Goal: Task Accomplishment & Management: Use online tool/utility

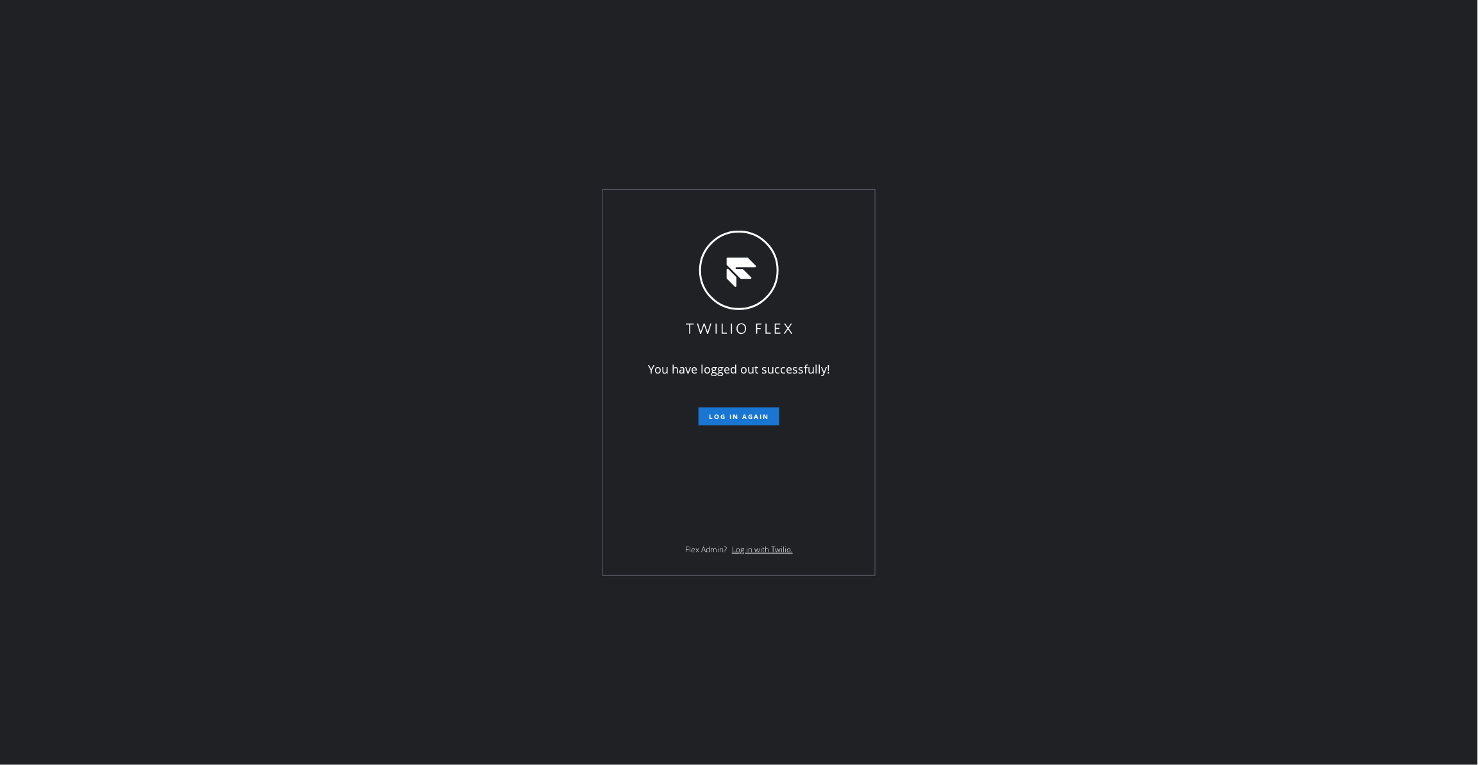
click at [198, 434] on div "You have logged out successfully! Log in again Flex Admin? Log in with Twilio." at bounding box center [739, 382] width 1478 height 765
click at [715, 429] on div "You have logged out successfully! Log in again Flex Admin? Log in with Twilio." at bounding box center [739, 383] width 272 height 386
click at [724, 414] on span "Log in again" at bounding box center [739, 416] width 60 height 9
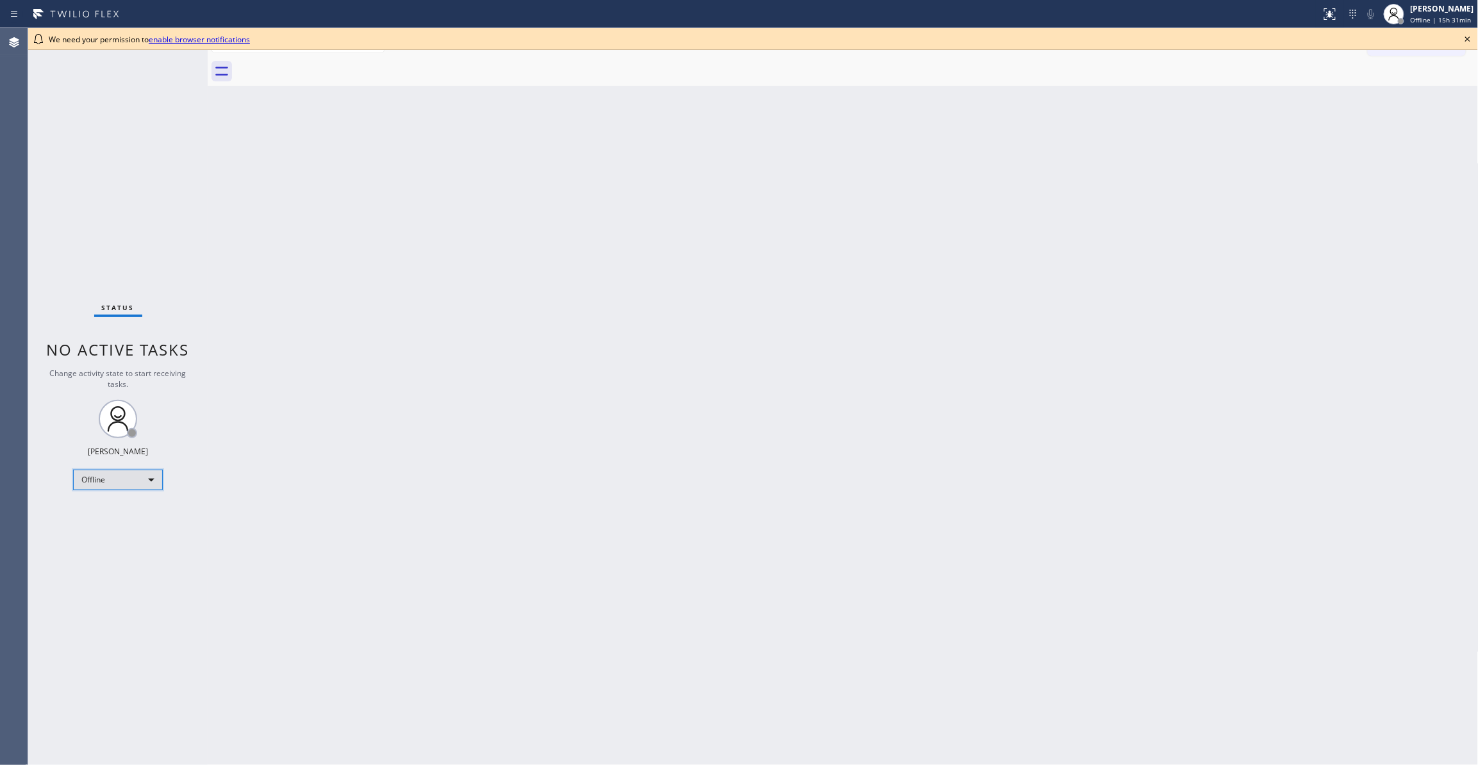
click at [142, 488] on div "Offline" at bounding box center [118, 480] width 90 height 21
click at [133, 529] on li "Unavailable" at bounding box center [117, 529] width 87 height 15
click at [54, 211] on div "Status No active tasks Change activity state to start receiving tasks. [PERSON_…" at bounding box center [117, 396] width 179 height 737
click at [1467, 34] on icon at bounding box center [1467, 38] width 15 height 15
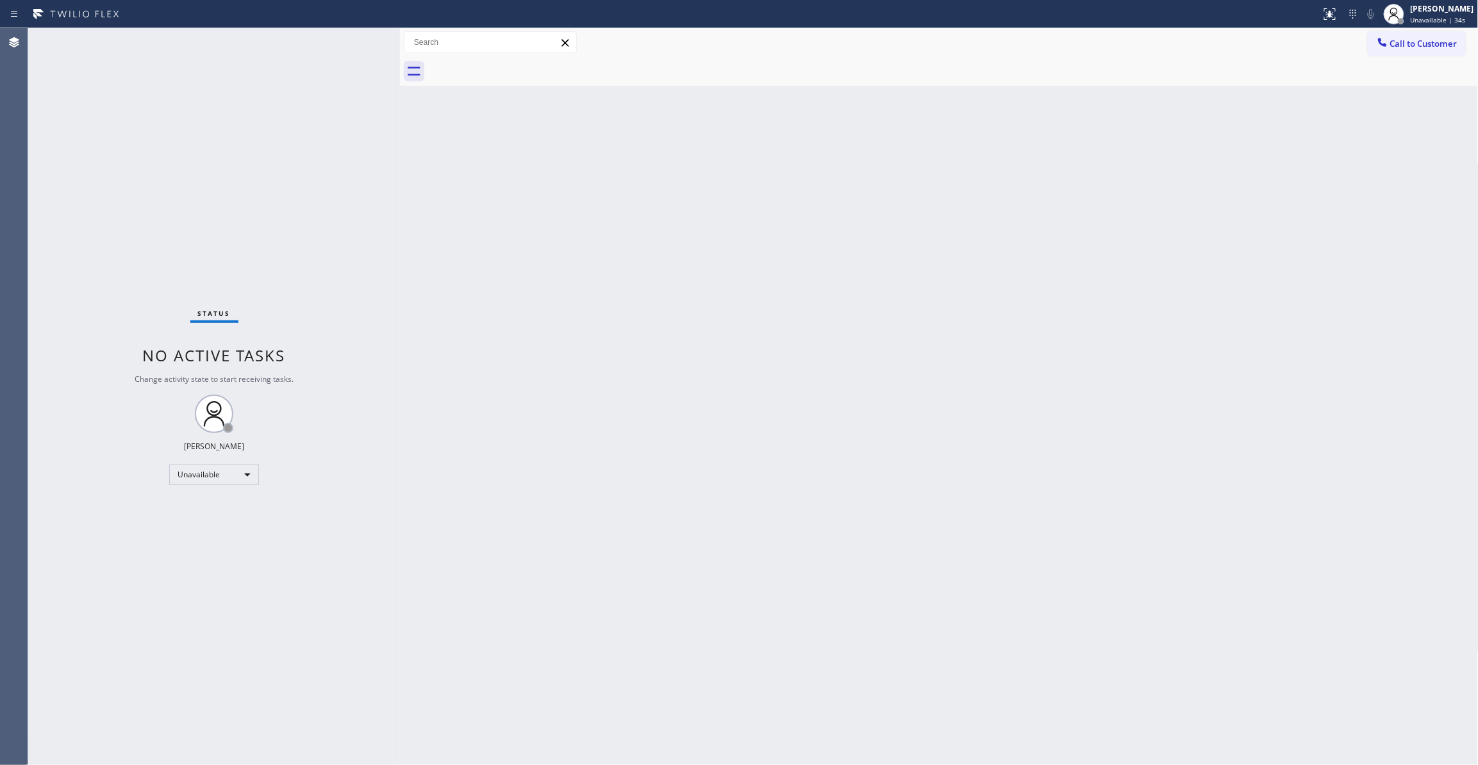
drag, startPoint x: 208, startPoint y: 74, endPoint x: 400, endPoint y: 119, distance: 197.4
click at [400, 119] on div at bounding box center [400, 396] width 0 height 737
click at [1424, 40] on span "Call to Customer" at bounding box center [1423, 44] width 67 height 12
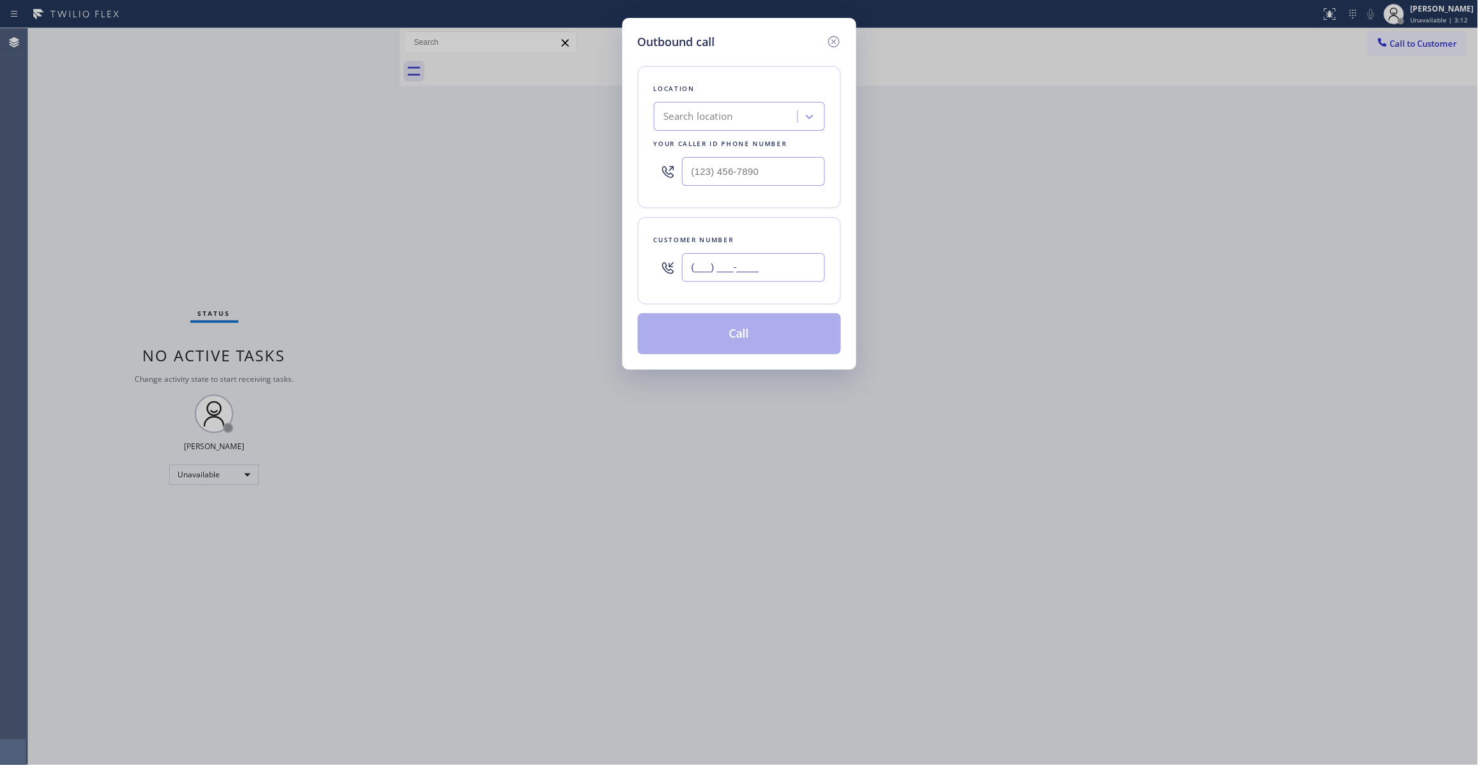
click at [786, 265] on input "(___) ___-____" at bounding box center [753, 267] width 143 height 29
paste input "323) 363-8807"
type input "(323) 363-8807"
click at [725, 172] on input "(___) ___-____" at bounding box center [753, 171] width 143 height 29
paste input "617) 219-9255"
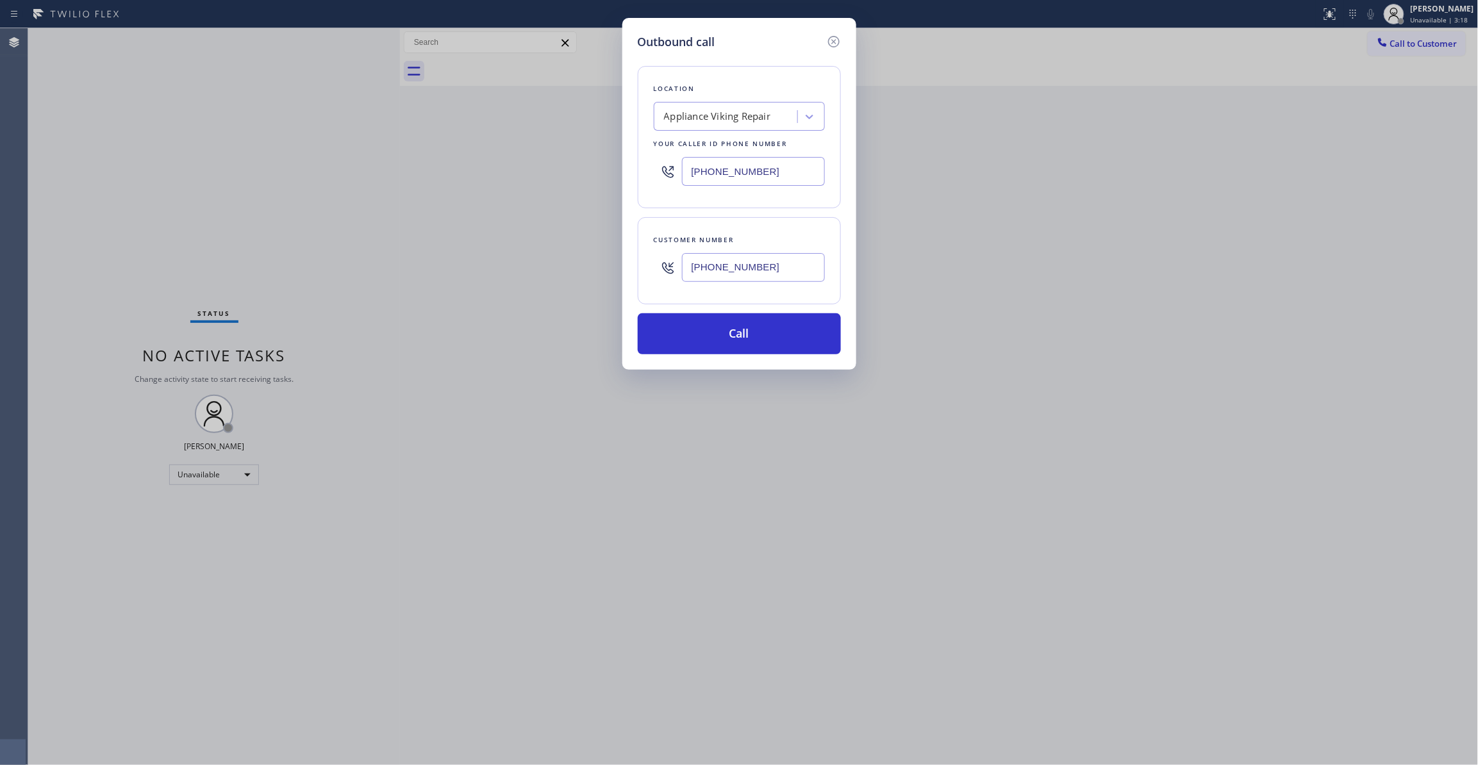
type input "(617) 219-9255"
drag, startPoint x: 777, startPoint y: 265, endPoint x: 662, endPoint y: 265, distance: 115.3
click at [662, 265] on div "(323) 363-8807" at bounding box center [739, 268] width 171 height 42
click at [708, 333] on button "Call" at bounding box center [739, 333] width 203 height 41
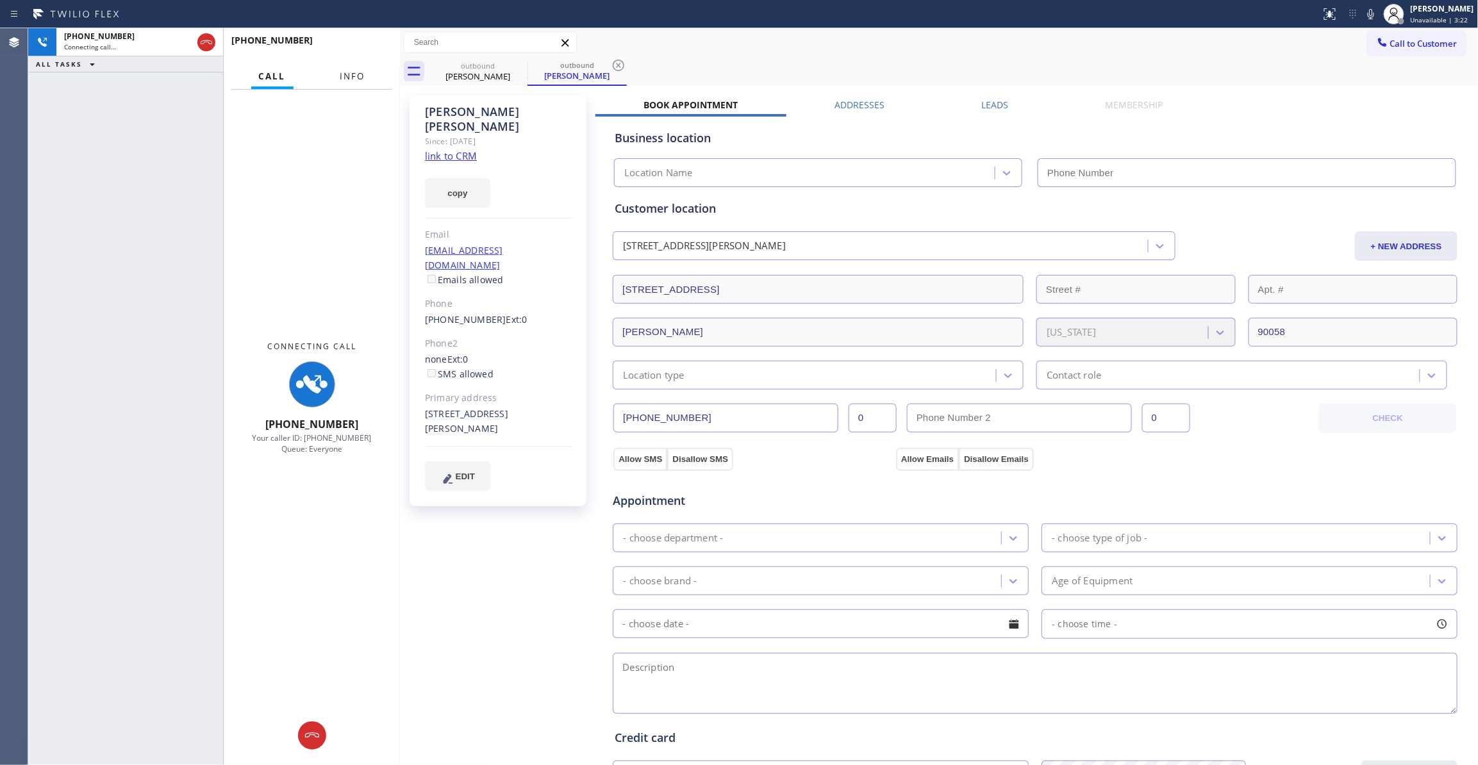
drag, startPoint x: 349, startPoint y: 75, endPoint x: 406, endPoint y: 87, distance: 57.7
click at [349, 75] on span "Info" at bounding box center [352, 76] width 25 height 12
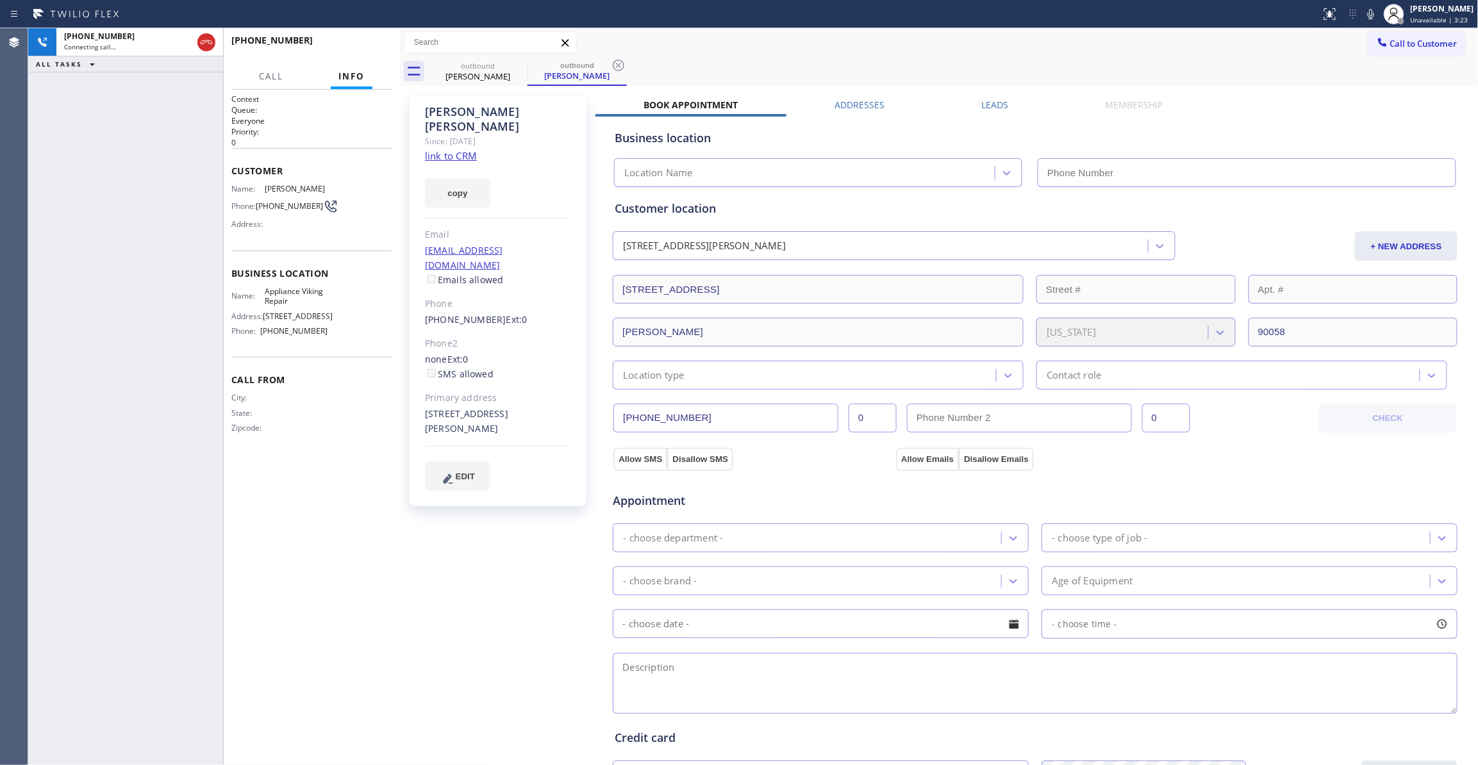
type input "(617) 219-9255"
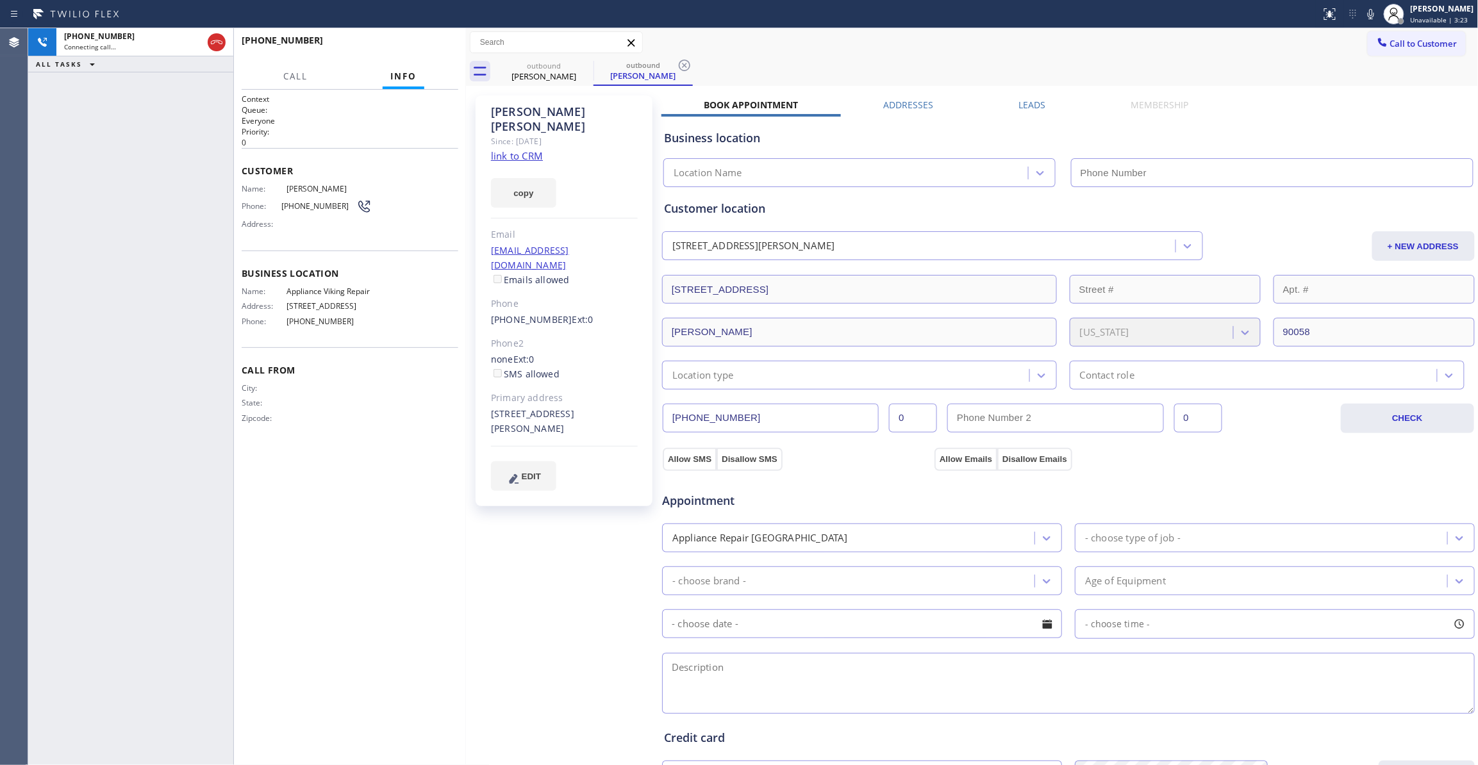
drag, startPoint x: 399, startPoint y: 87, endPoint x: 465, endPoint y: 101, distance: 67.5
click at [466, 101] on div at bounding box center [466, 396] width 0 height 737
type input "(617) 219-9255"
click at [679, 65] on icon at bounding box center [685, 66] width 12 height 12
click at [53, 249] on div "+13233638807 Connecting call… ALL TASKS ALL TASKS ACTIVE TASKS TASKS IN WRAP UP" at bounding box center [130, 396] width 205 height 737
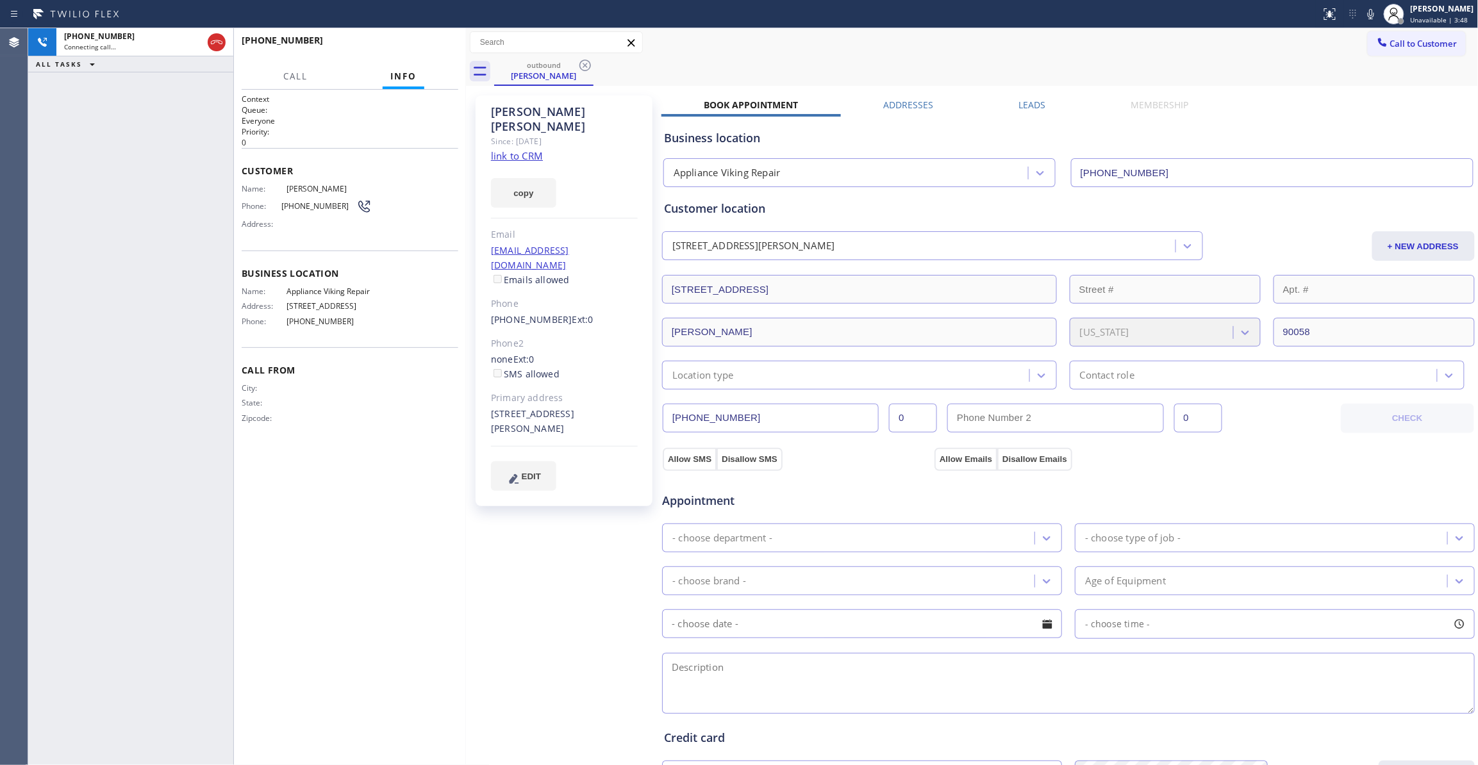
click at [515, 149] on link "link to CRM" at bounding box center [517, 155] width 52 height 13
click at [431, 41] on button "HANG UP" at bounding box center [429, 46] width 60 height 18
click at [431, 41] on button "COMPLETE" at bounding box center [425, 46] width 65 height 18
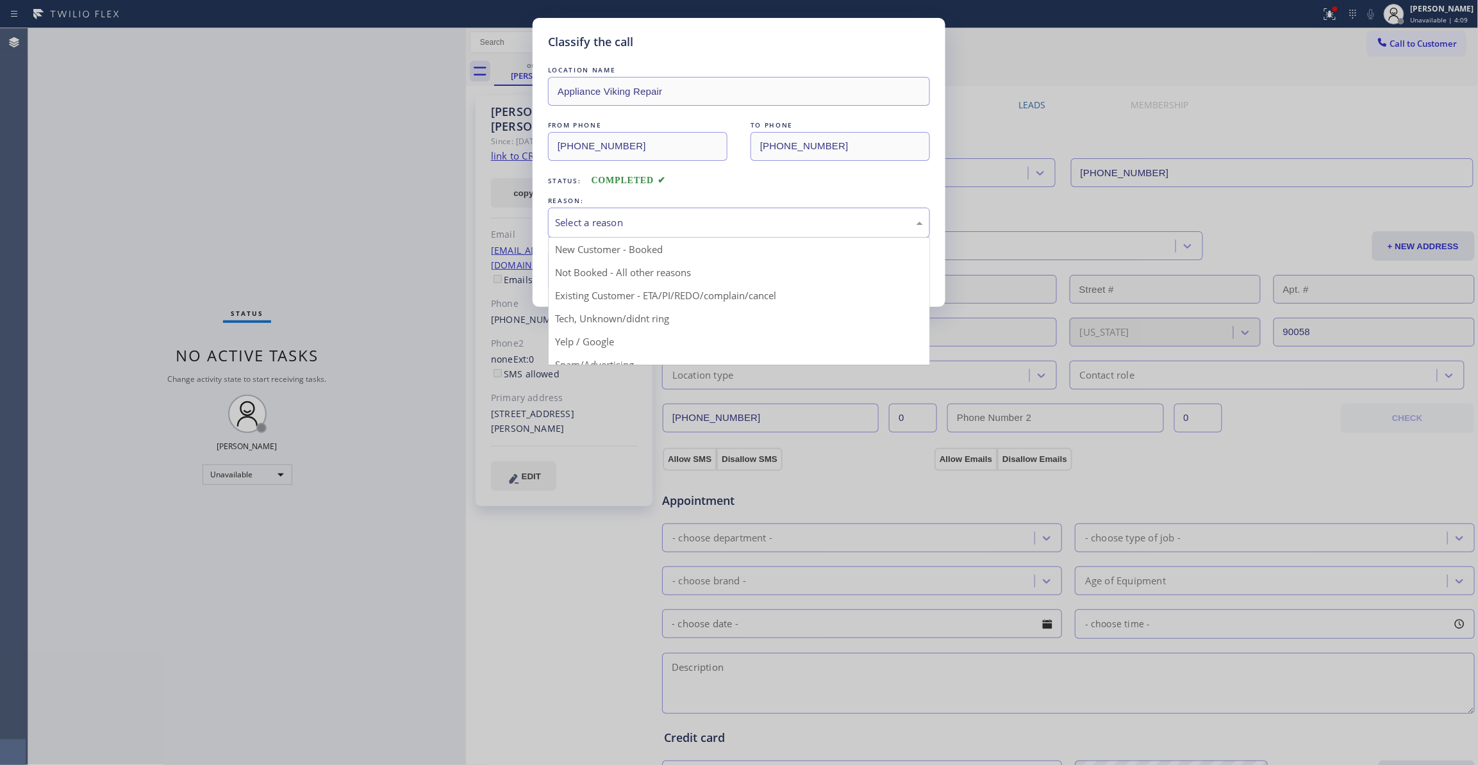
click at [600, 234] on div "Select a reason" at bounding box center [739, 223] width 382 height 30
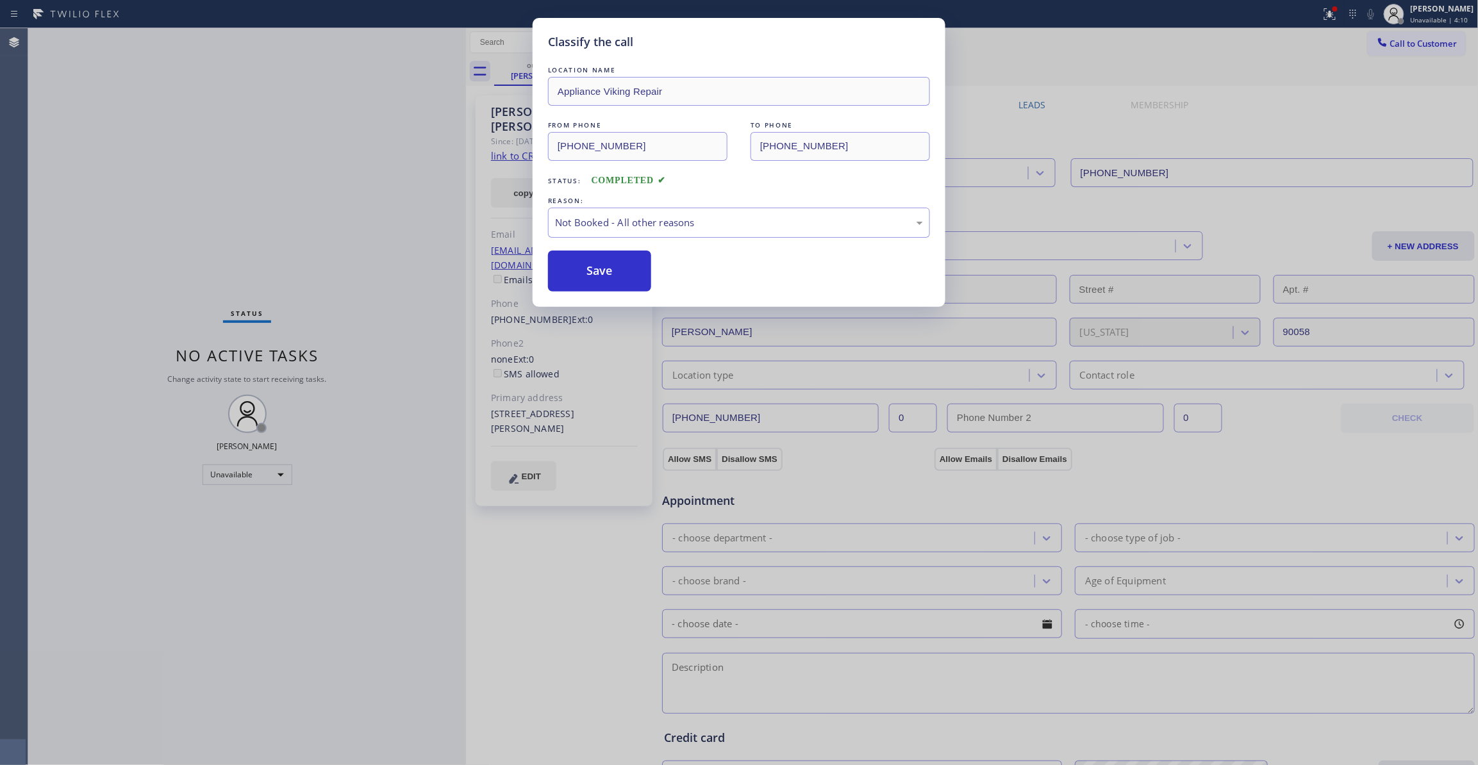
click at [601, 274] on button "Save" at bounding box center [599, 271] width 103 height 41
drag, startPoint x: 601, startPoint y: 274, endPoint x: 596, endPoint y: 179, distance: 95.0
click at [600, 270] on button "Save" at bounding box center [599, 271] width 103 height 41
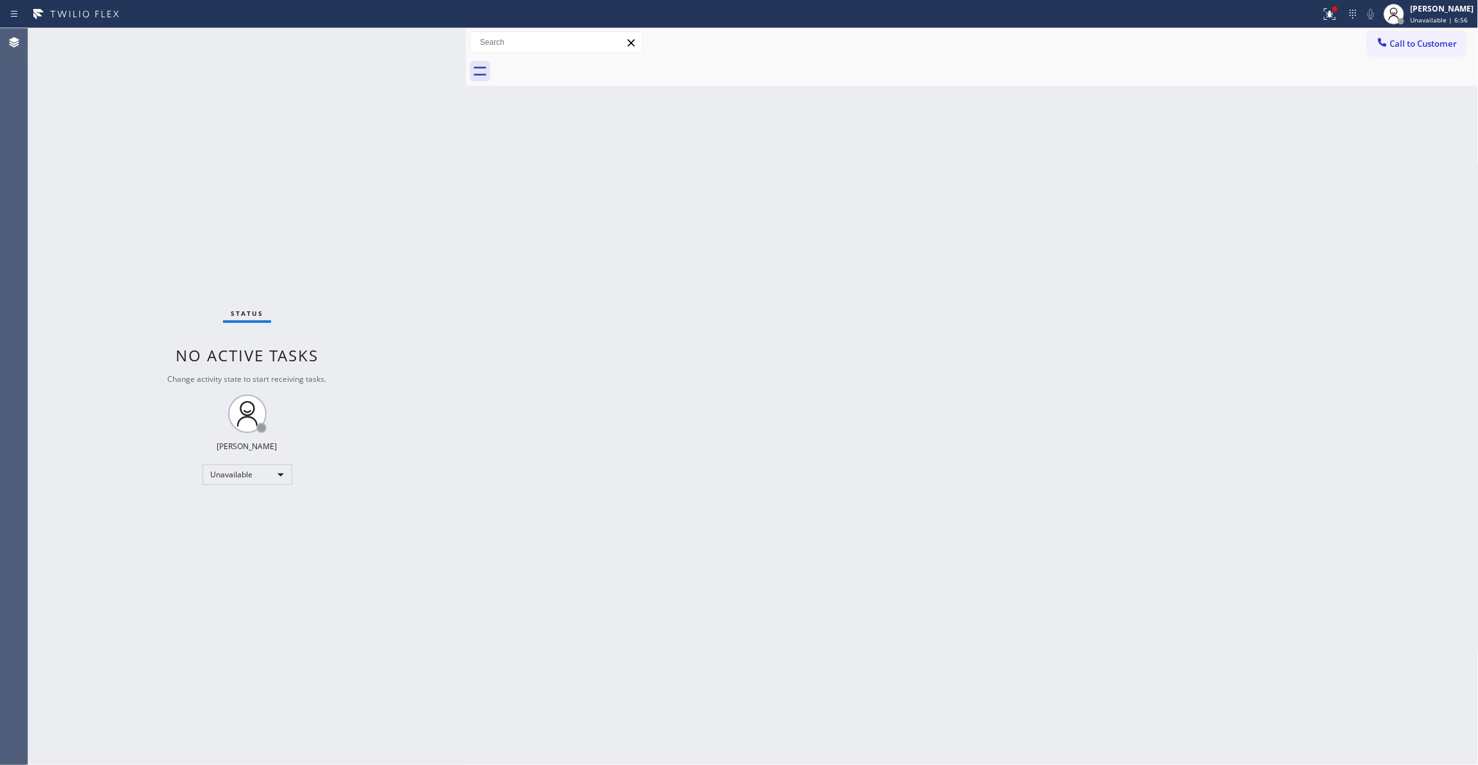
click at [1424, 45] on span "Call to Customer" at bounding box center [1423, 44] width 67 height 12
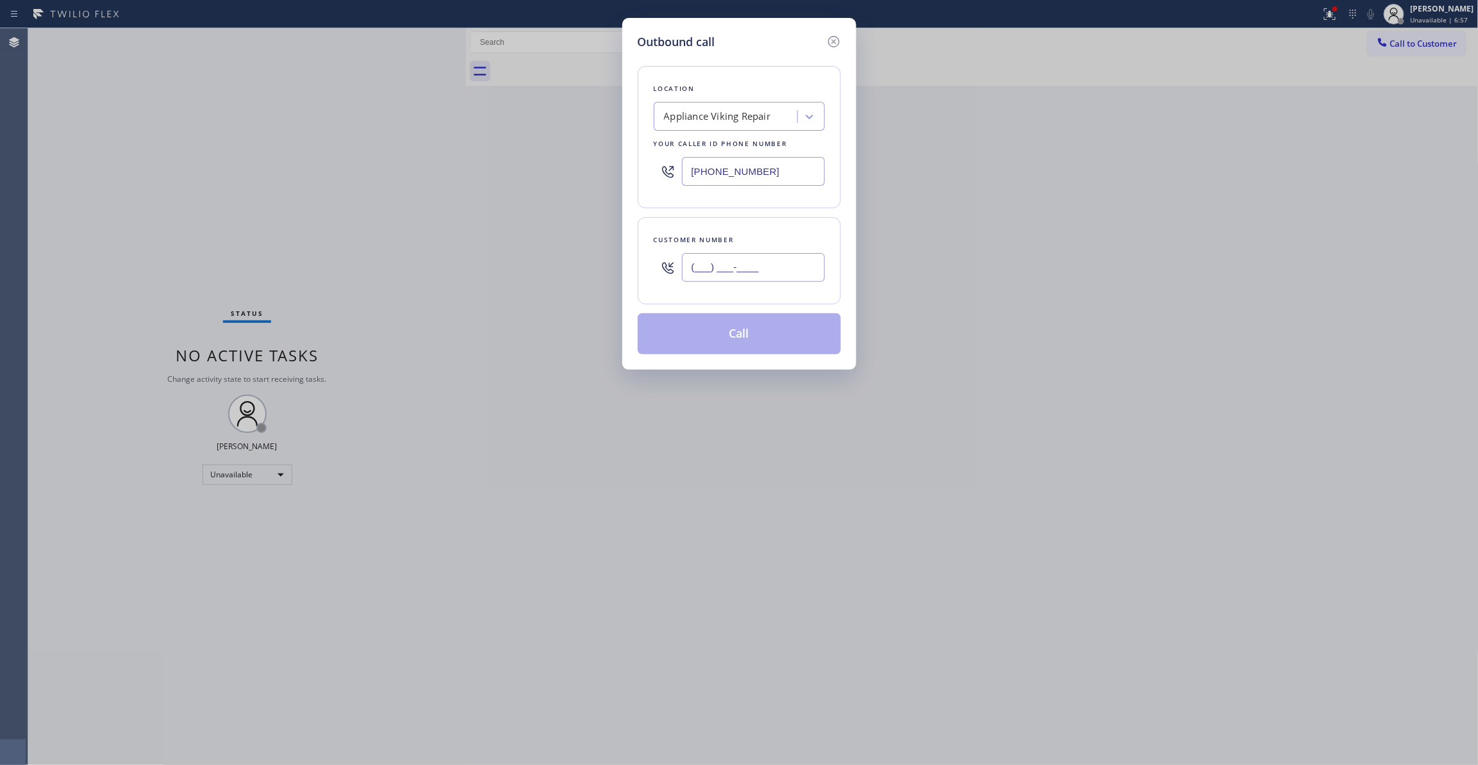
click at [718, 254] on input "(___) ___-____" at bounding box center [753, 267] width 143 height 29
paste input "805) 291-1000"
type input "(805) 291-1000"
paste input "805) 222-7592"
drag, startPoint x: 778, startPoint y: 172, endPoint x: 657, endPoint y: 242, distance: 139.8
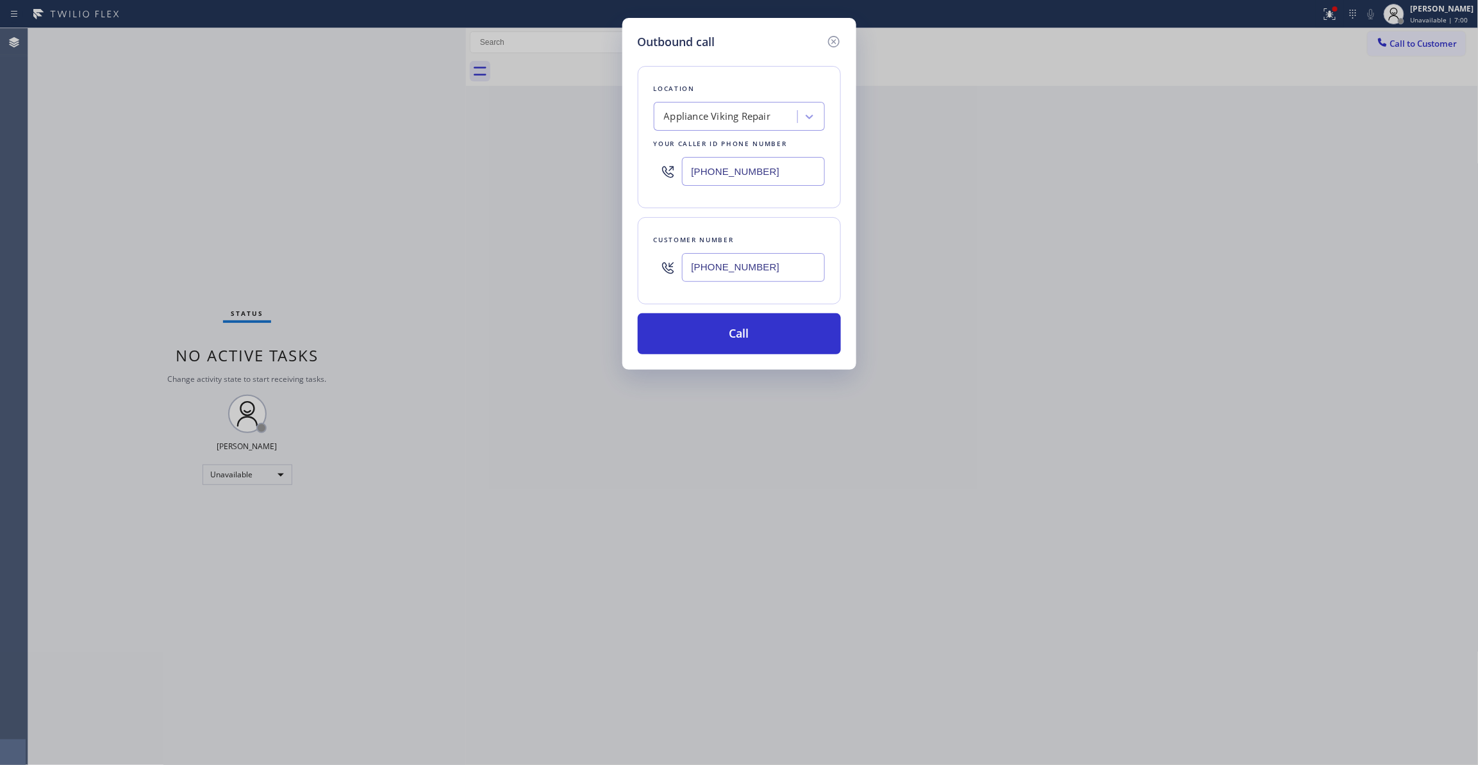
click at [508, 172] on div "Outbound call Location Appliance Viking Repair Your caller id phone number (805…" at bounding box center [739, 382] width 1478 height 765
type input "(805) 222-7592"
drag, startPoint x: 788, startPoint y: 268, endPoint x: 547, endPoint y: 260, distance: 241.1
click at [547, 260] on div "Outbound call Location Blue Moon Electrical Isla Vista Your caller id phone num…" at bounding box center [739, 382] width 1478 height 765
click at [706, 329] on button "Call" at bounding box center [739, 333] width 203 height 41
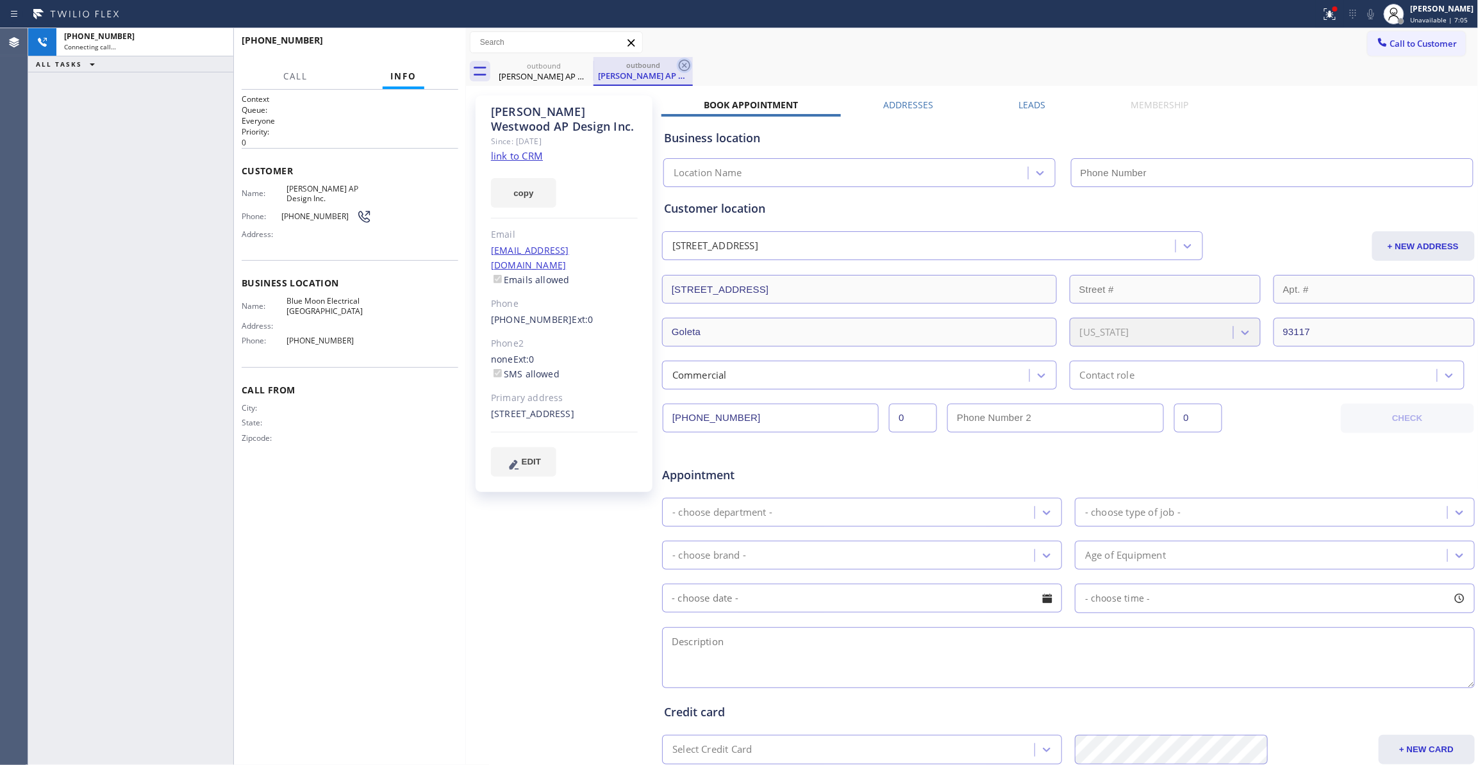
click at [683, 67] on icon at bounding box center [685, 66] width 12 height 12
type input "(805) 222-7592"
click at [510, 160] on link "link to CRM" at bounding box center [517, 155] width 52 height 13
click at [442, 44] on span "HANG UP" at bounding box center [428, 46] width 39 height 9
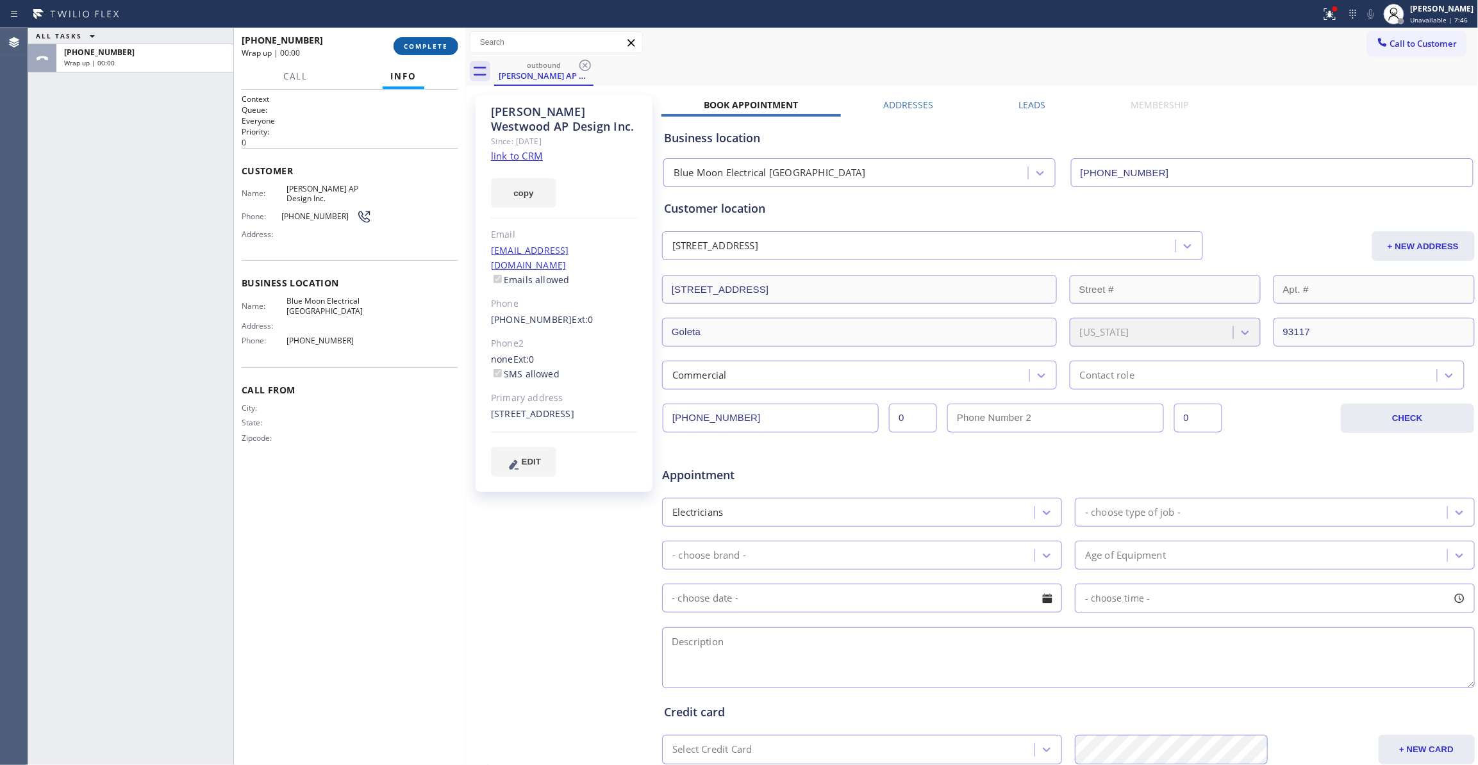
click at [419, 47] on span "COMPLETE" at bounding box center [426, 46] width 44 height 9
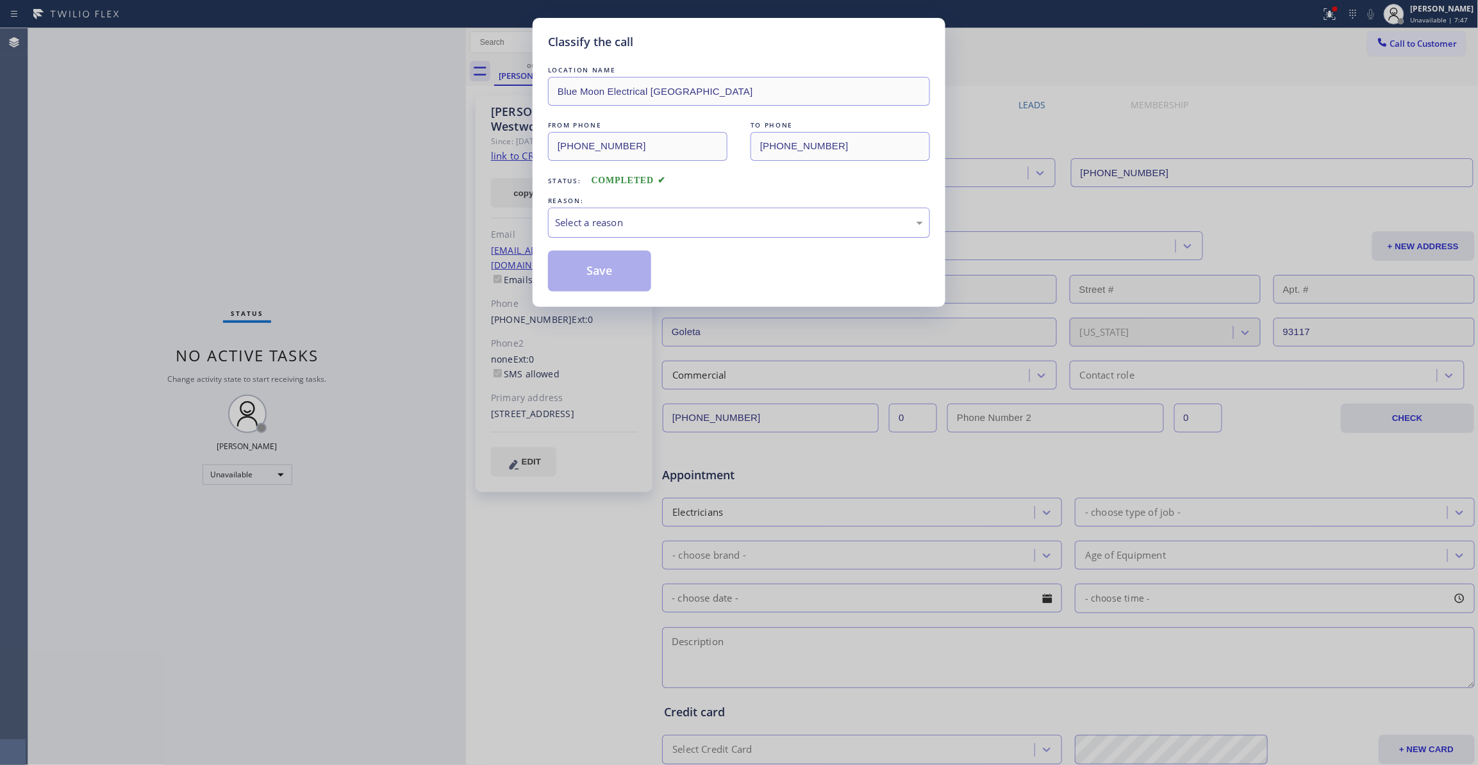
drag, startPoint x: 552, startPoint y: 213, endPoint x: 575, endPoint y: 229, distance: 28.1
click at [554, 213] on div "Select a reason" at bounding box center [739, 223] width 382 height 30
click at [575, 229] on div "Select a reason" at bounding box center [739, 222] width 368 height 15
click at [577, 222] on div "Select a reason" at bounding box center [739, 222] width 368 height 15
click at [587, 268] on button "Save" at bounding box center [599, 271] width 103 height 41
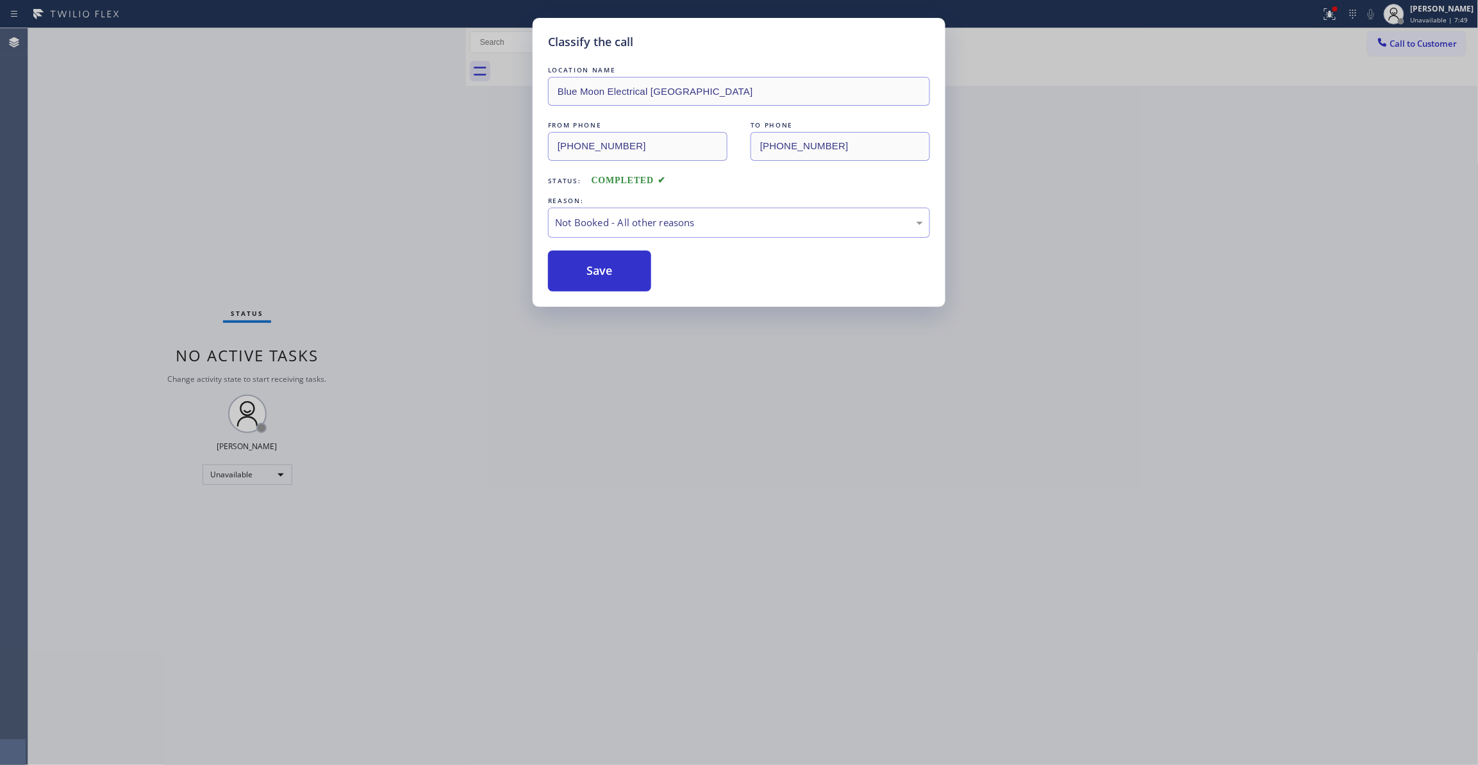
click at [587, 268] on button "Save" at bounding box center [599, 271] width 103 height 41
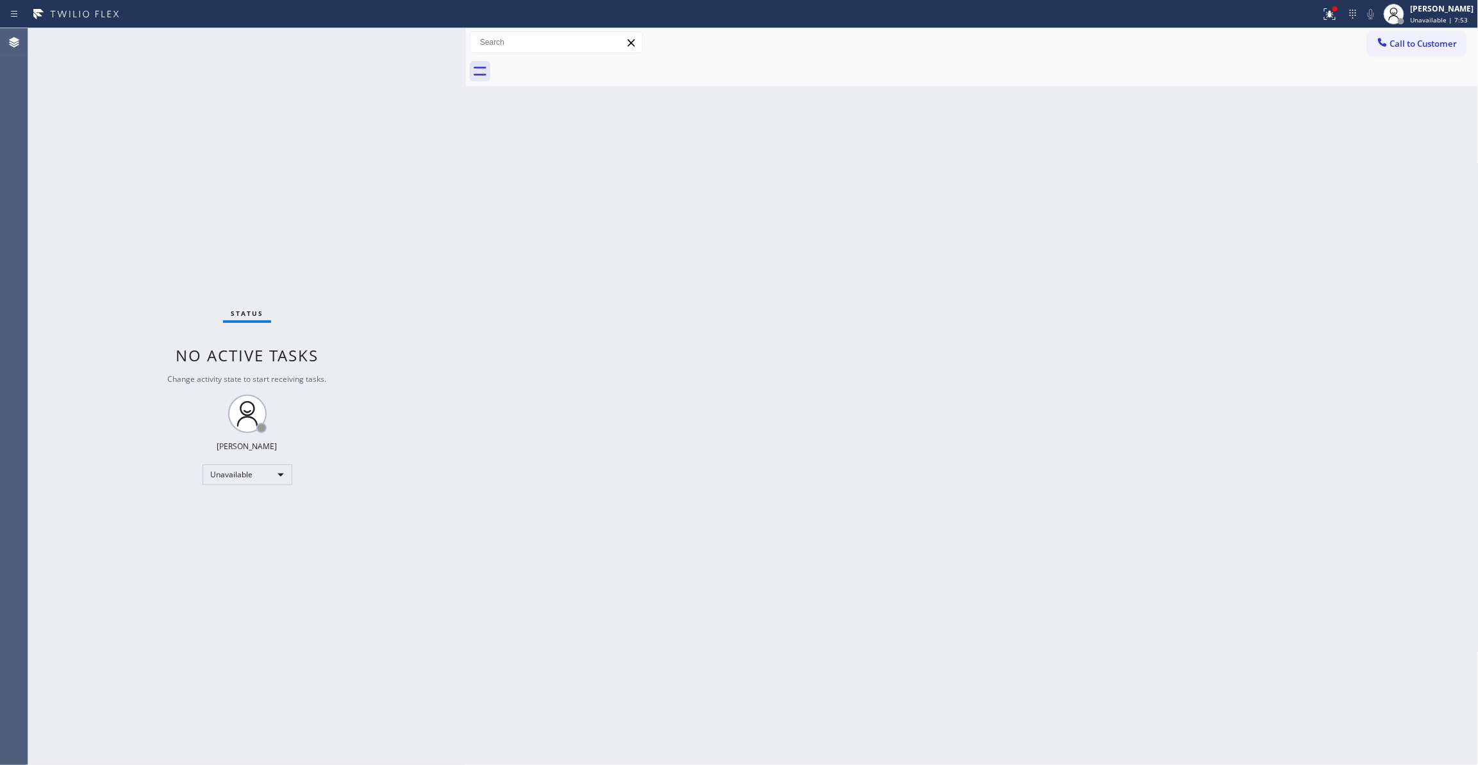
drag, startPoint x: 1007, startPoint y: 242, endPoint x: 1059, endPoint y: 204, distance: 64.2
click at [1007, 242] on div "Back to Dashboard Change Sender ID Customers Technicians Select a contact Outbo…" at bounding box center [972, 396] width 1013 height 737
click at [1435, 39] on span "Call to Customer" at bounding box center [1423, 44] width 67 height 12
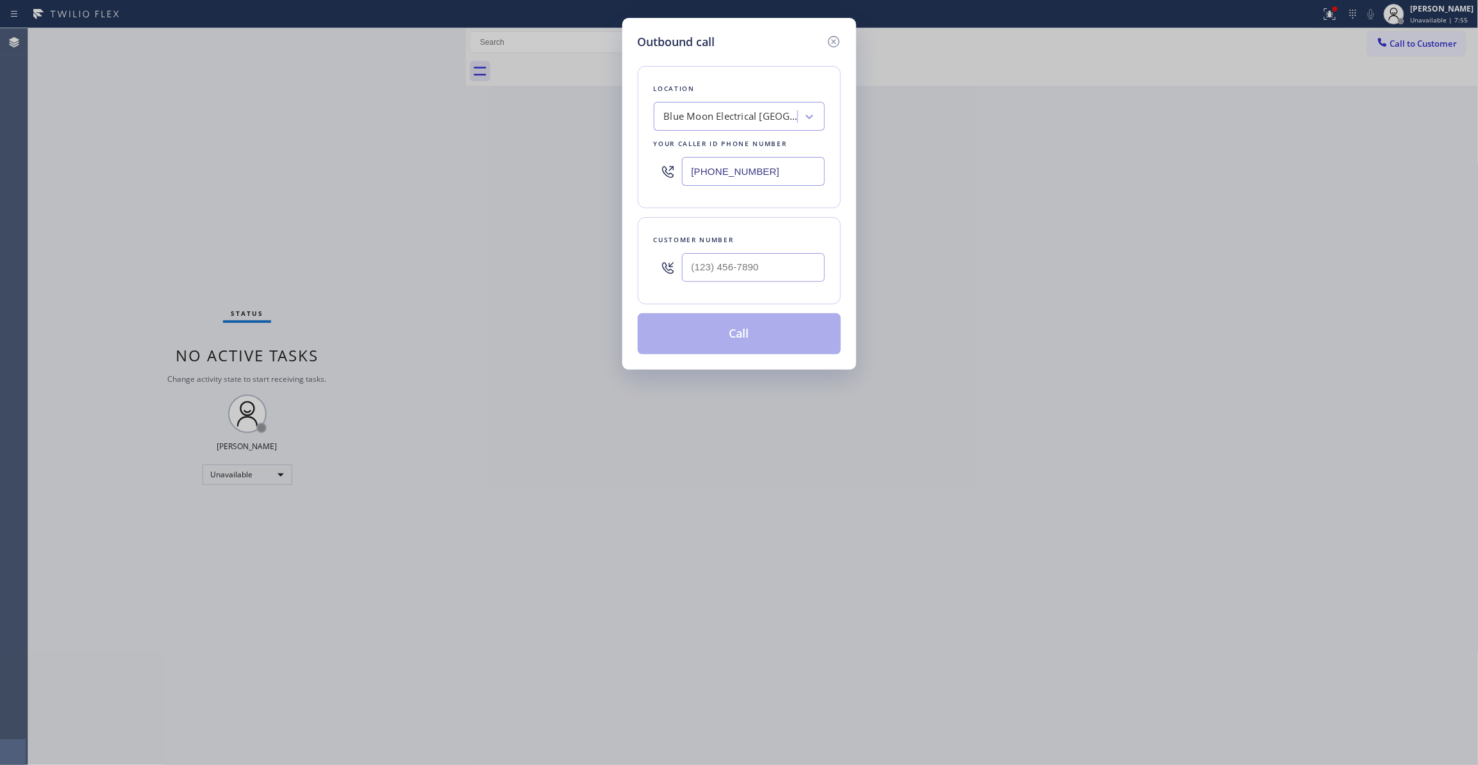
drag, startPoint x: 777, startPoint y: 170, endPoint x: 6, endPoint y: 155, distance: 770.4
click at [54, 154] on div "Outbound call Location Blue Moon Electrical Isla Vista Your caller id phone num…" at bounding box center [739, 382] width 1478 height 765
paste input "55) 731-495"
type input "(855) 731-4952"
click at [704, 277] on input "(___) ___-____" at bounding box center [753, 267] width 143 height 29
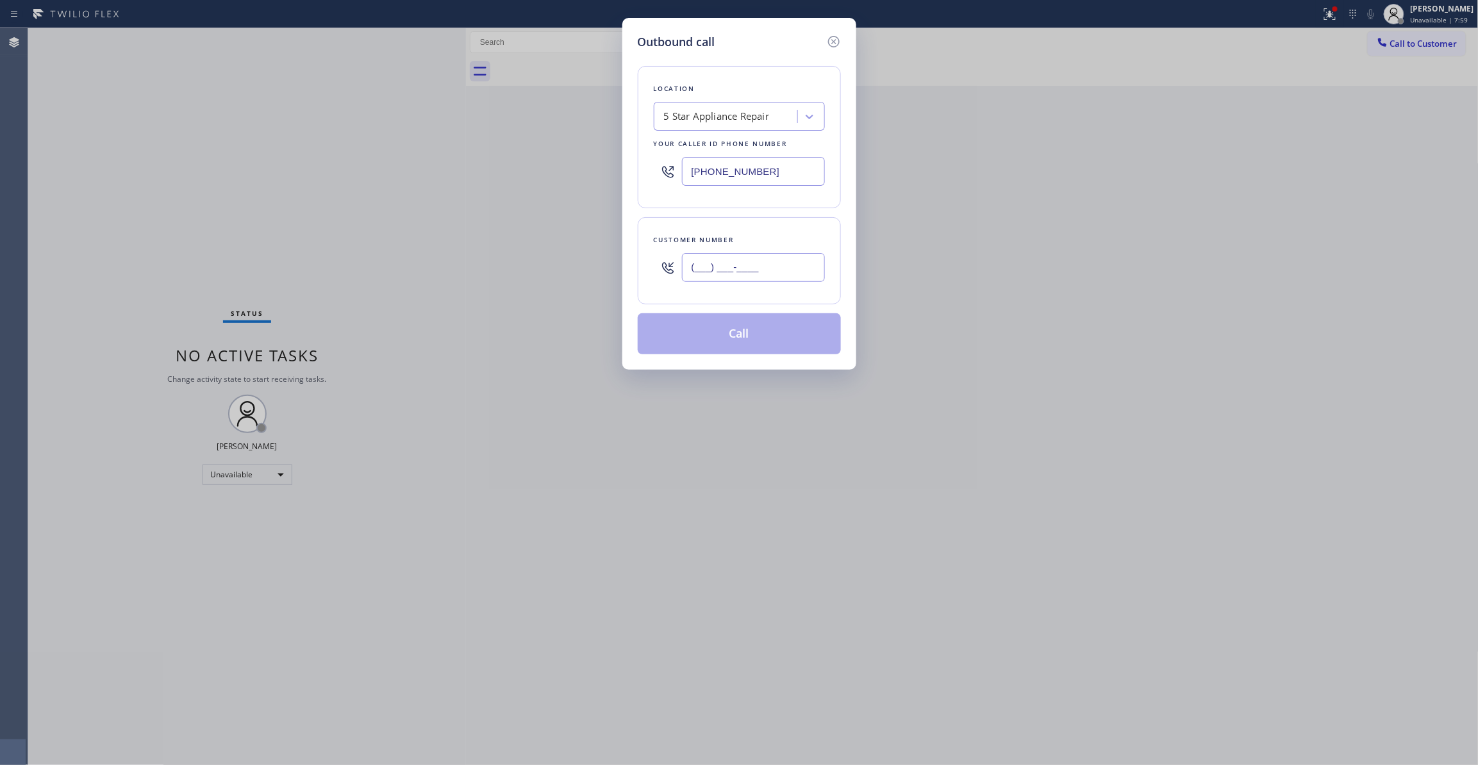
paste input "310) 963-8007"
type input "(310) 963-8007"
click at [714, 338] on button "Call" at bounding box center [739, 333] width 203 height 41
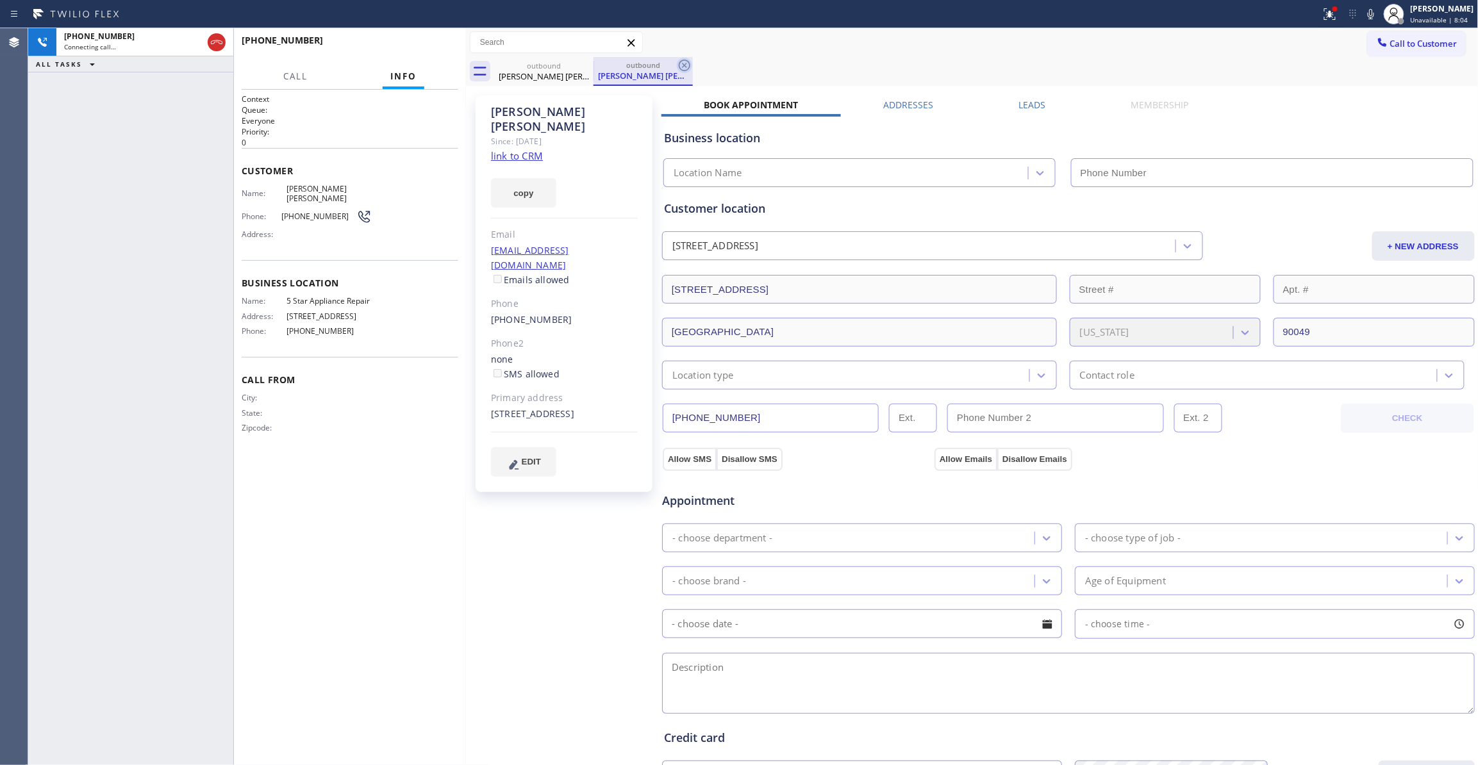
click at [679, 62] on icon at bounding box center [684, 65] width 15 height 15
click at [500, 149] on link "link to CRM" at bounding box center [517, 155] width 52 height 13
type input "(855) 731-4952"
click at [443, 50] on button "HANG UP" at bounding box center [429, 46] width 60 height 18
click at [442, 47] on span "HANG UP" at bounding box center [428, 46] width 39 height 9
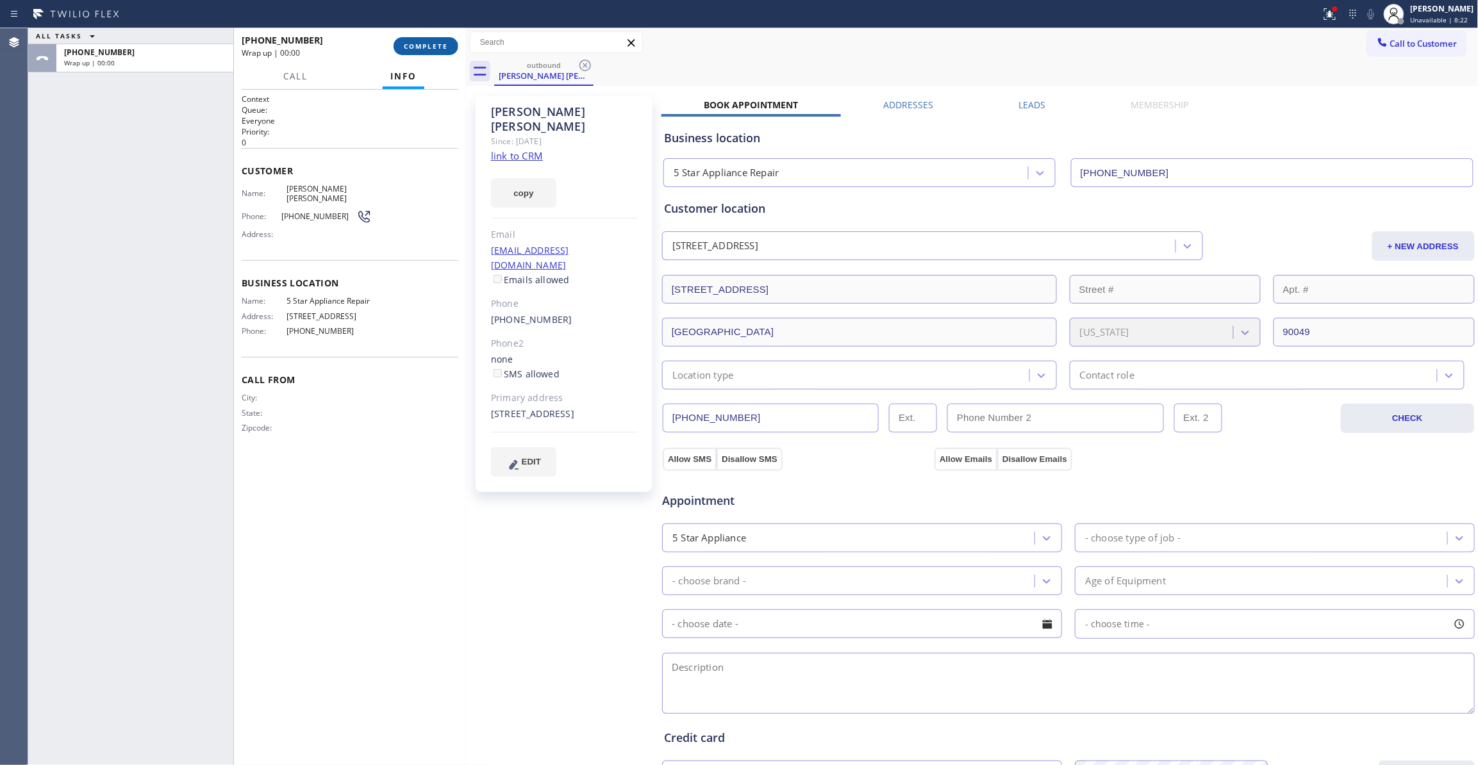
click at [442, 47] on span "COMPLETE" at bounding box center [426, 46] width 44 height 9
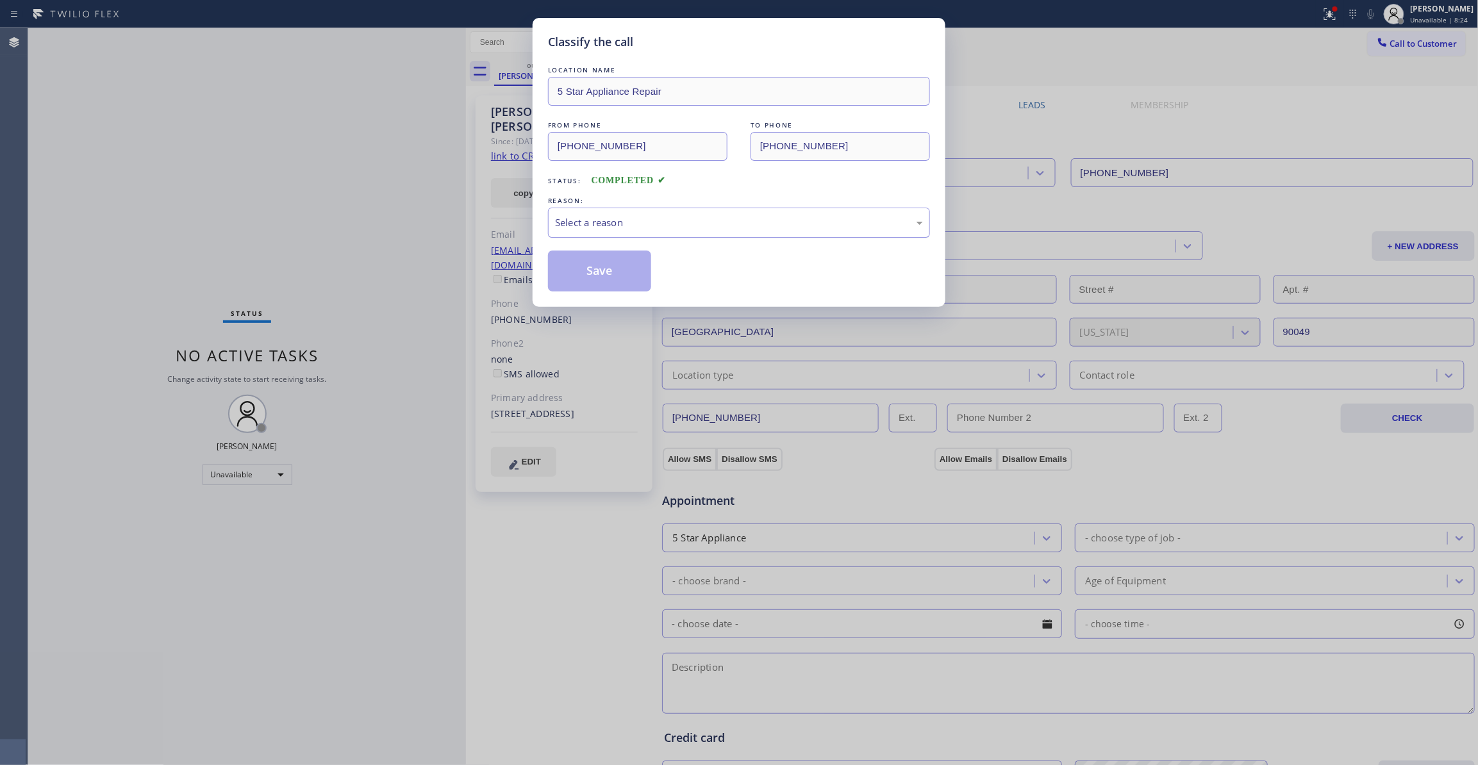
click at [580, 226] on div "Select a reason" at bounding box center [739, 222] width 368 height 15
click at [590, 275] on button "Save" at bounding box center [599, 271] width 103 height 41
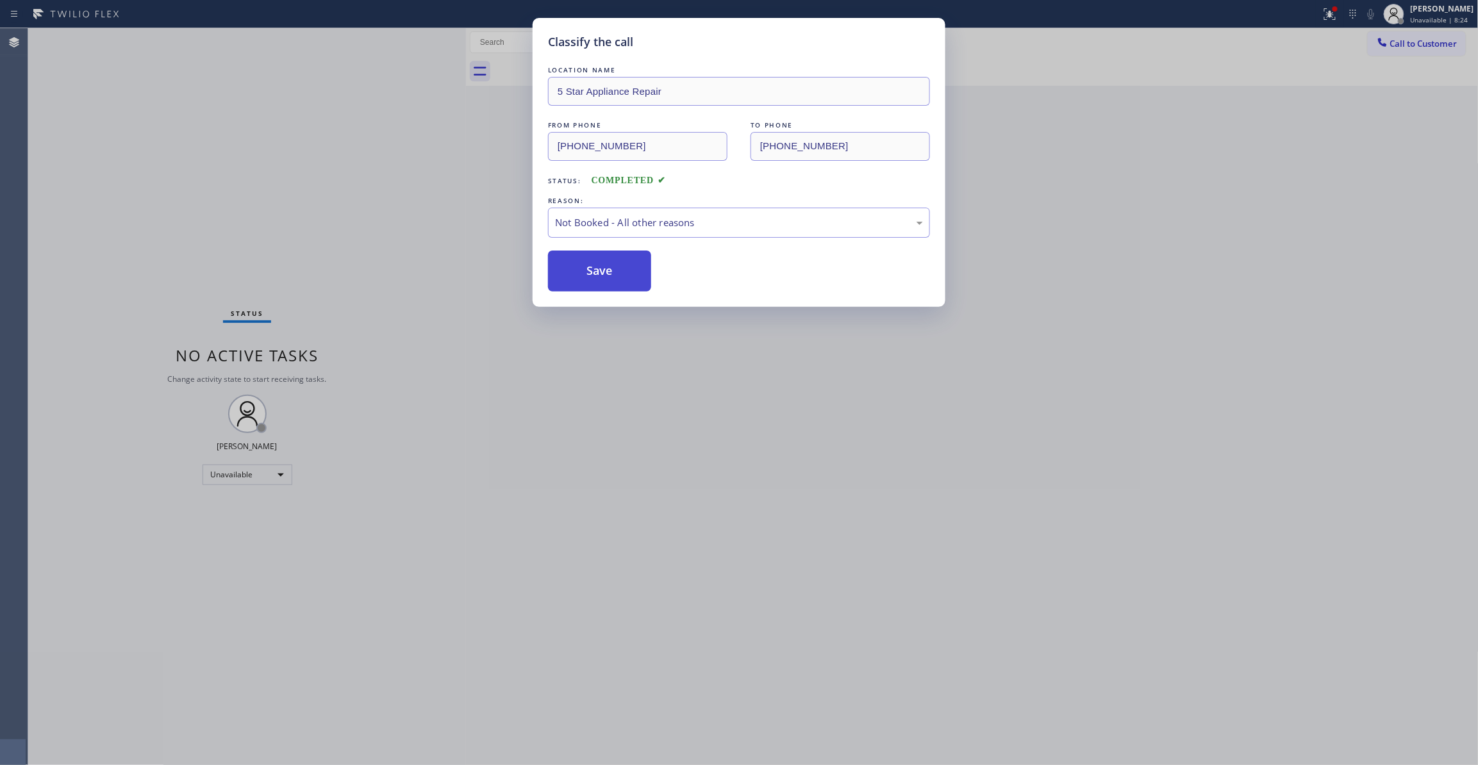
click at [590, 275] on button "Save" at bounding box center [599, 271] width 103 height 41
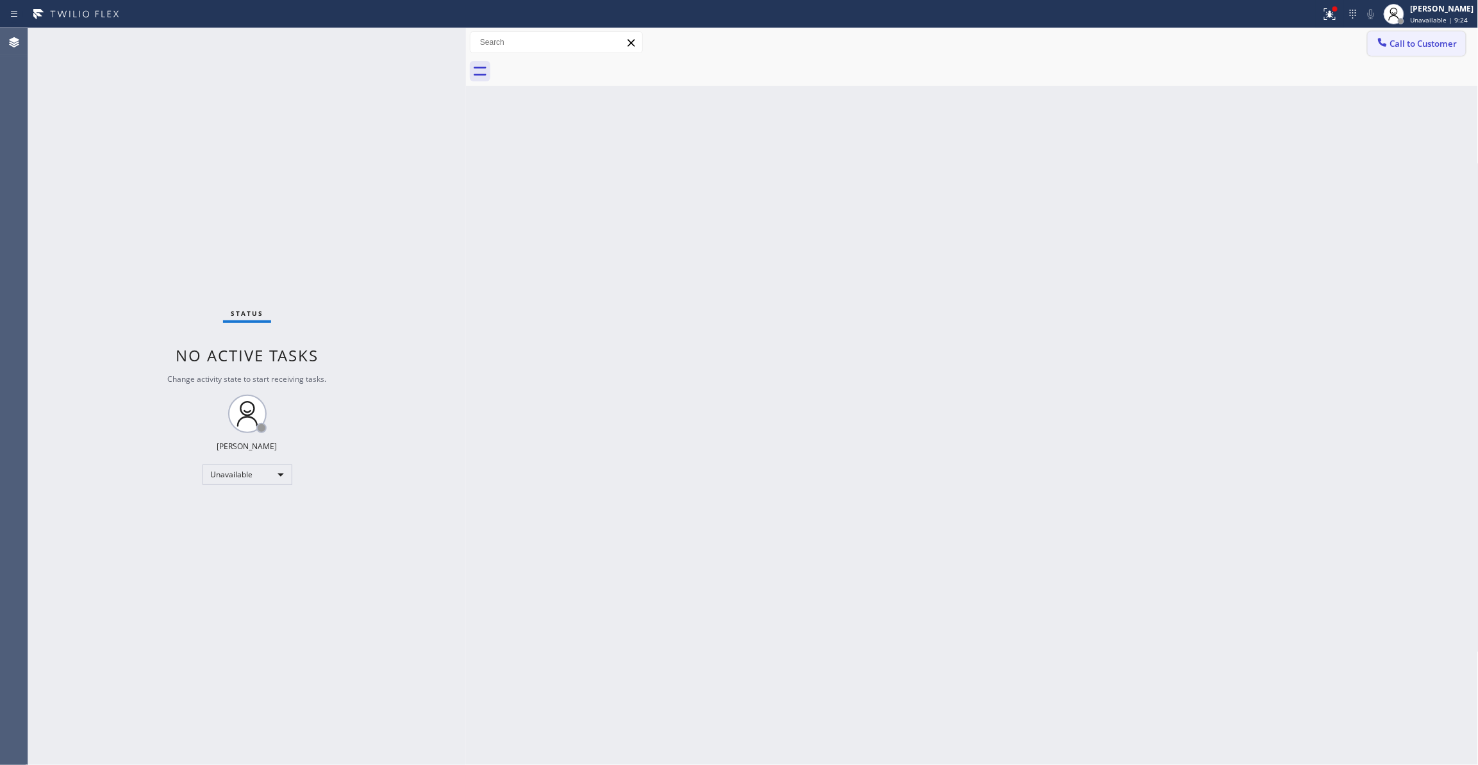
click at [1448, 51] on button "Call to Customer" at bounding box center [1417, 43] width 98 height 24
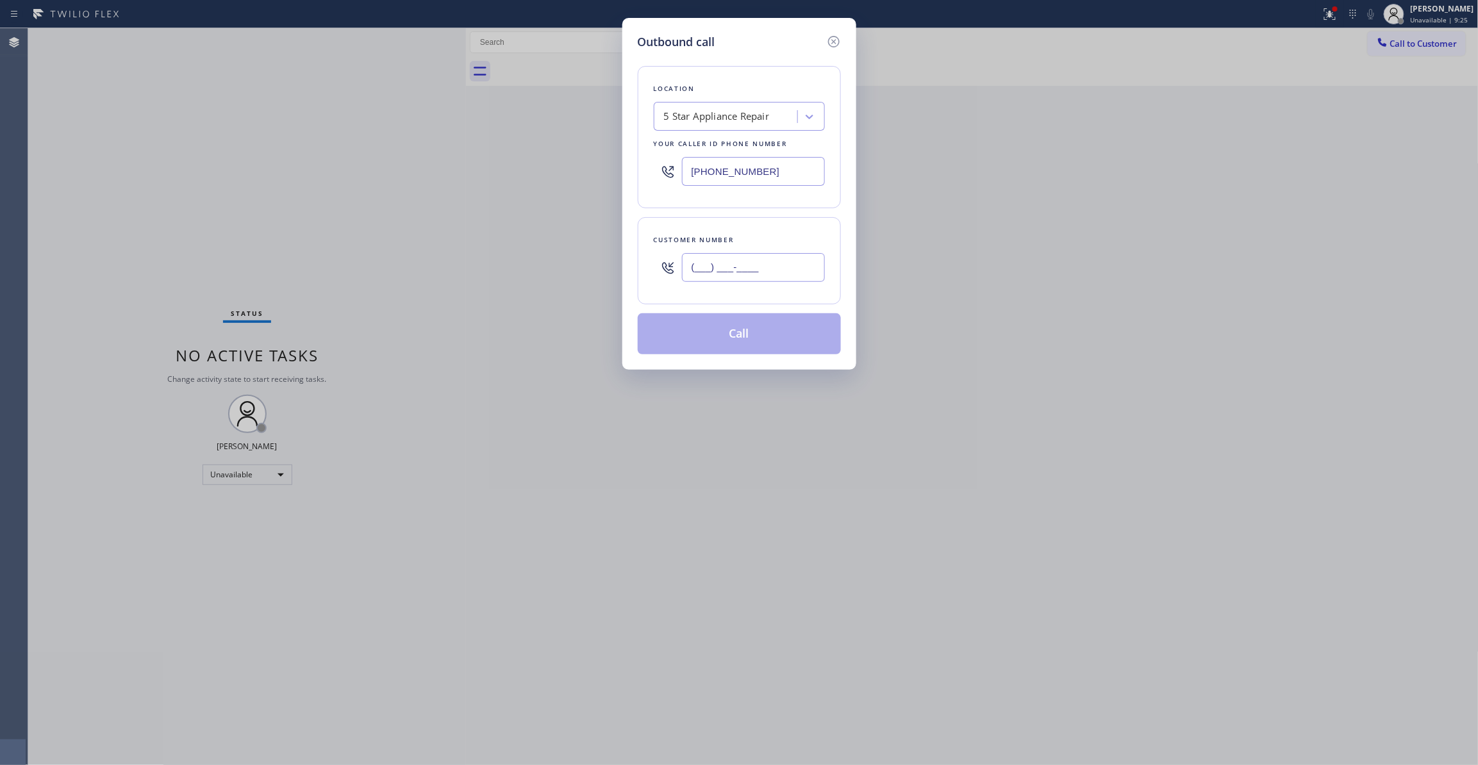
click at [763, 260] on input "(___) ___-____" at bounding box center [753, 267] width 143 height 29
paste input "904) 227-6959"
type input "(904) 227-6959"
click at [747, 172] on input "(855) 731-4952" at bounding box center [753, 171] width 143 height 29
drag, startPoint x: 791, startPoint y: 176, endPoint x: 334, endPoint y: 152, distance: 457.5
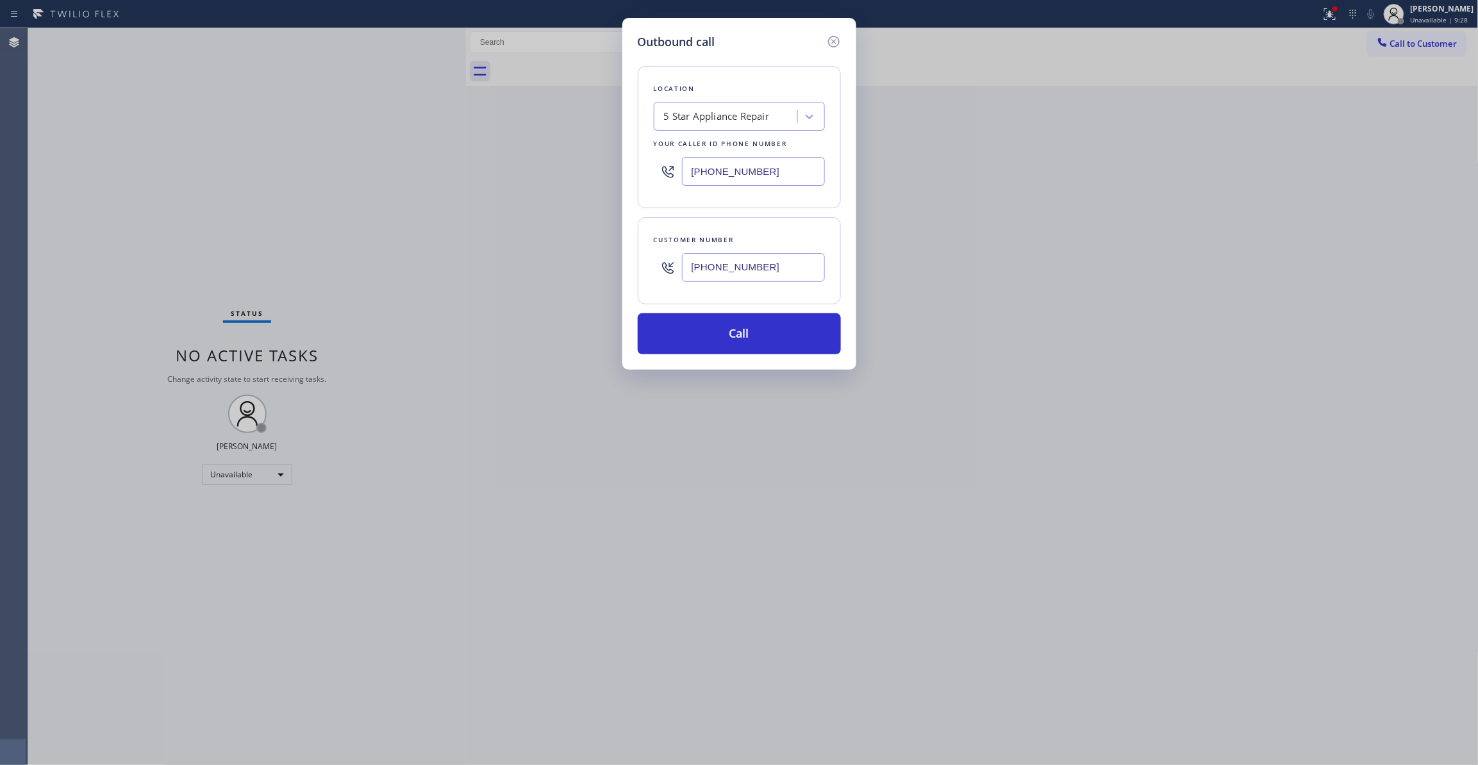
click at [334, 152] on div "Outbound call Location 5 Star Appliance Repair Your caller id phone number (855…" at bounding box center [739, 382] width 1478 height 765
paste input "904) 293-1876"
type input "(904) 293-1876"
drag, startPoint x: 784, startPoint y: 265, endPoint x: 583, endPoint y: 268, distance: 201.2
click at [583, 268] on div "Outbound call Location Jackonville Appliance Repair Squad Your caller id phone …" at bounding box center [739, 382] width 1478 height 765
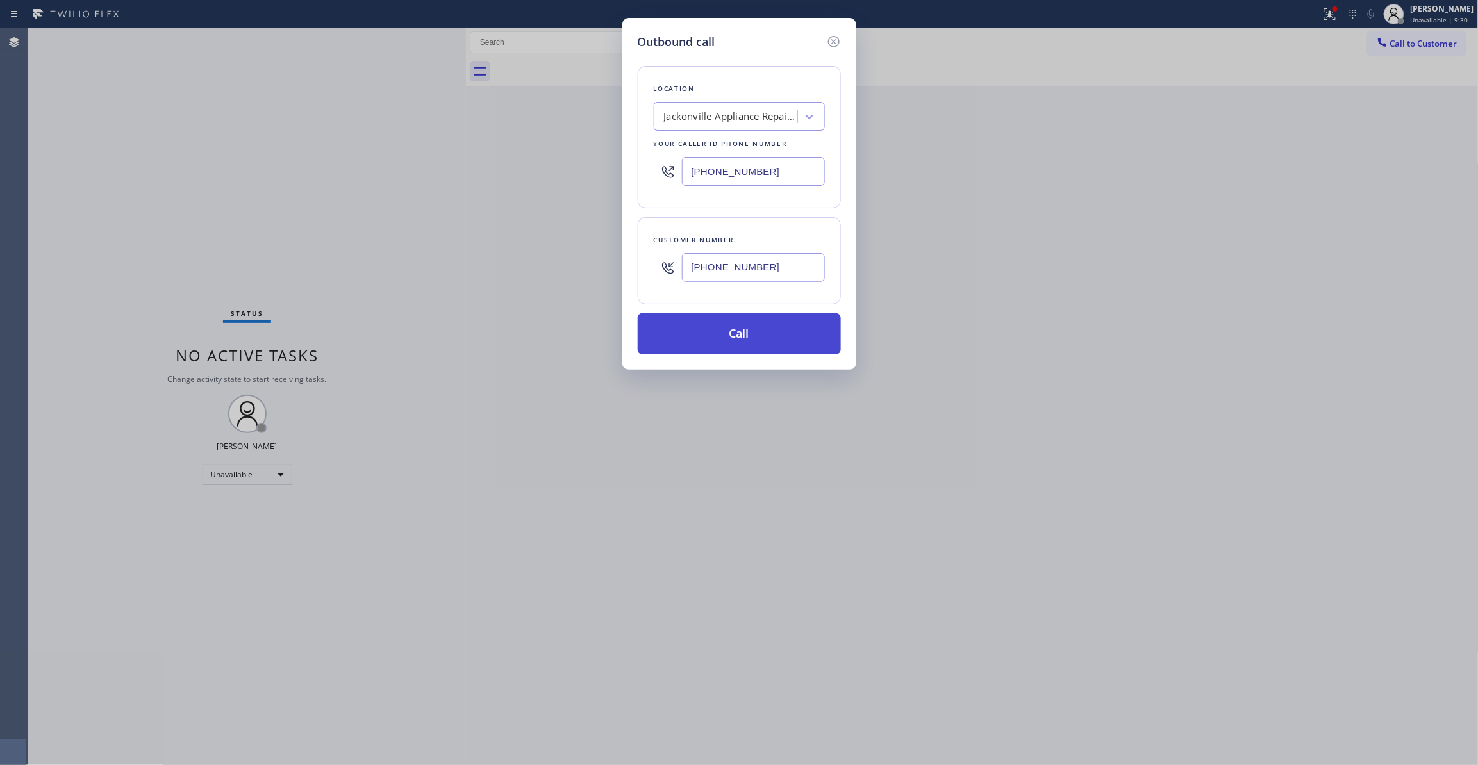
click at [661, 340] on button "Call" at bounding box center [739, 333] width 203 height 41
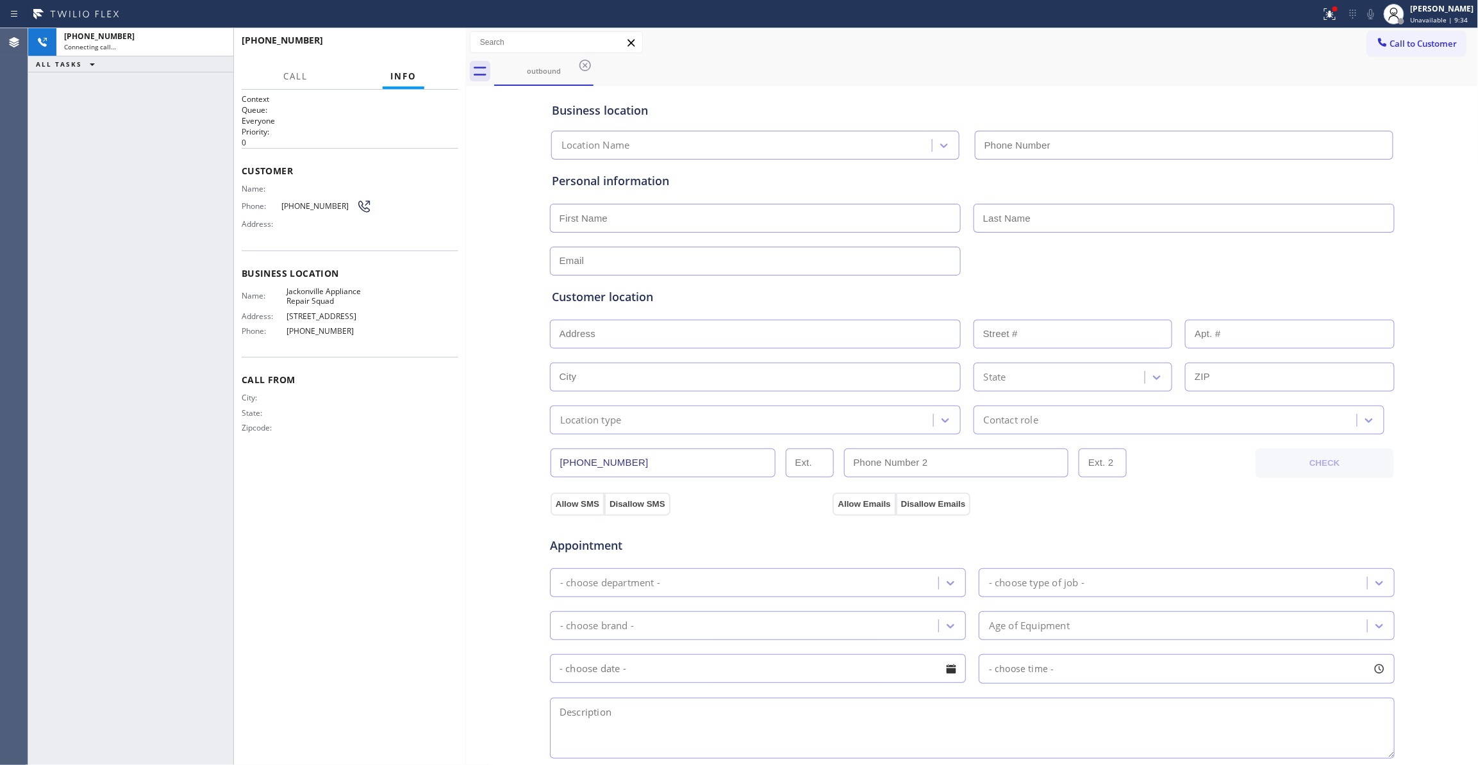
type input "(904) 293-1876"
click at [442, 41] on button "HANG UP" at bounding box center [429, 46] width 60 height 18
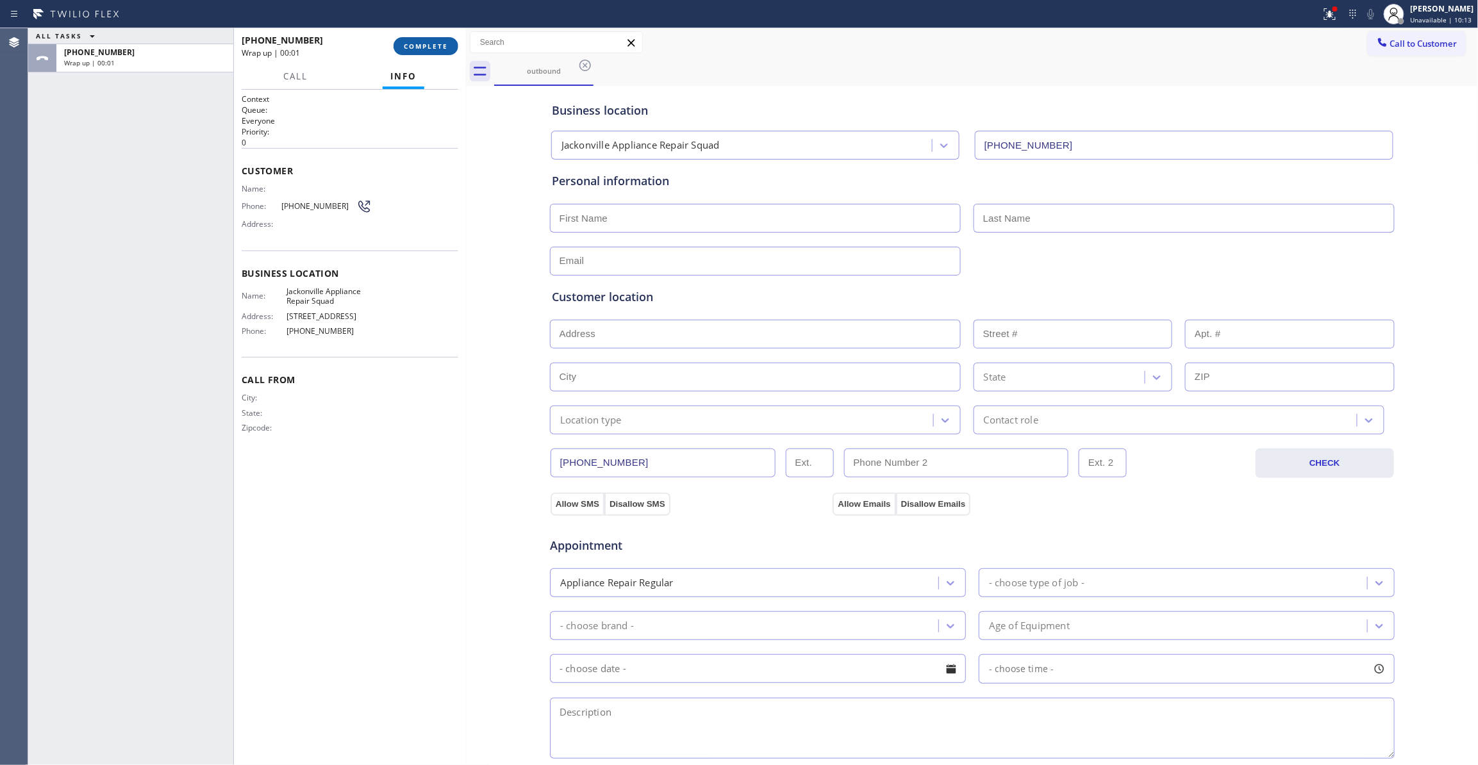
click at [418, 52] on button "COMPLETE" at bounding box center [425, 46] width 65 height 18
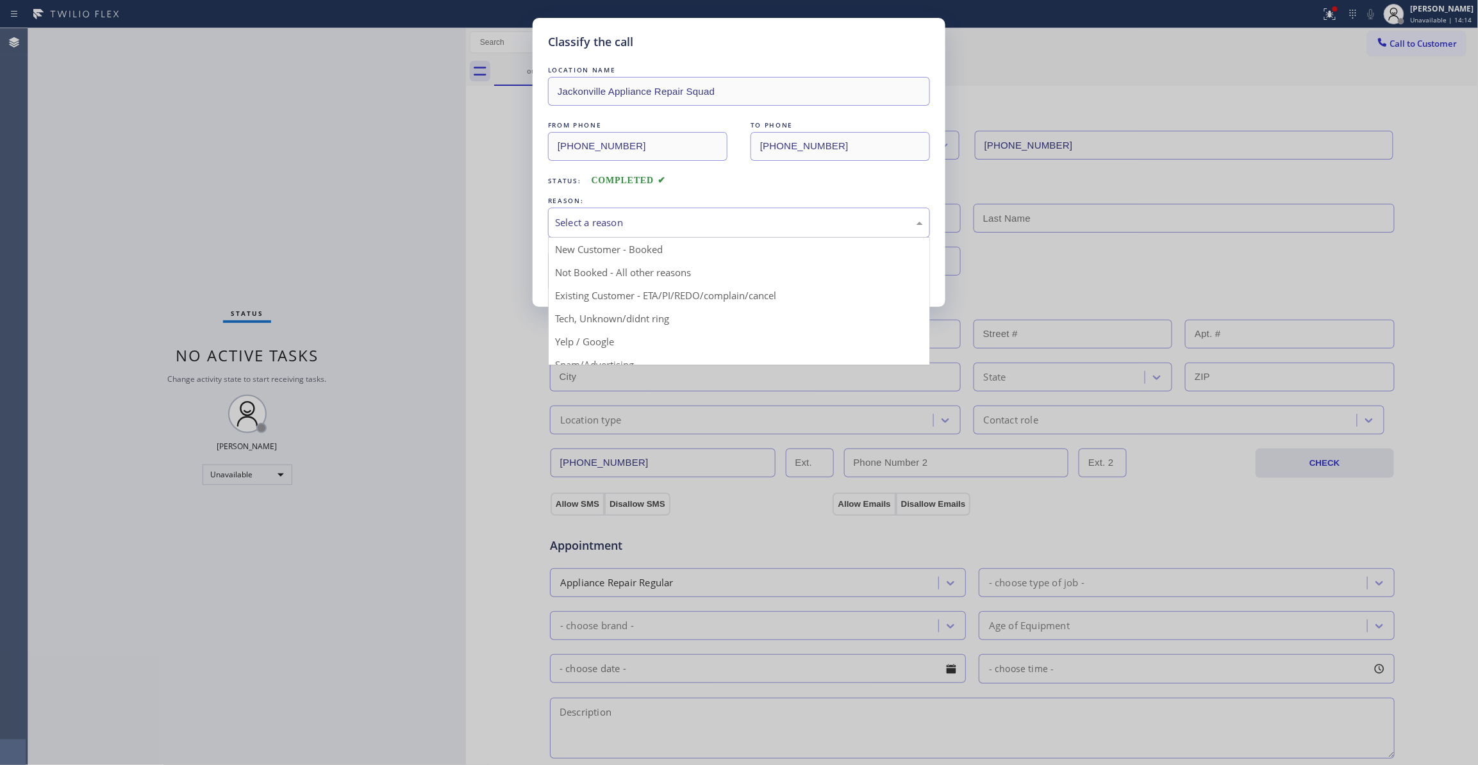
click at [670, 222] on div "Select a reason" at bounding box center [739, 222] width 368 height 15
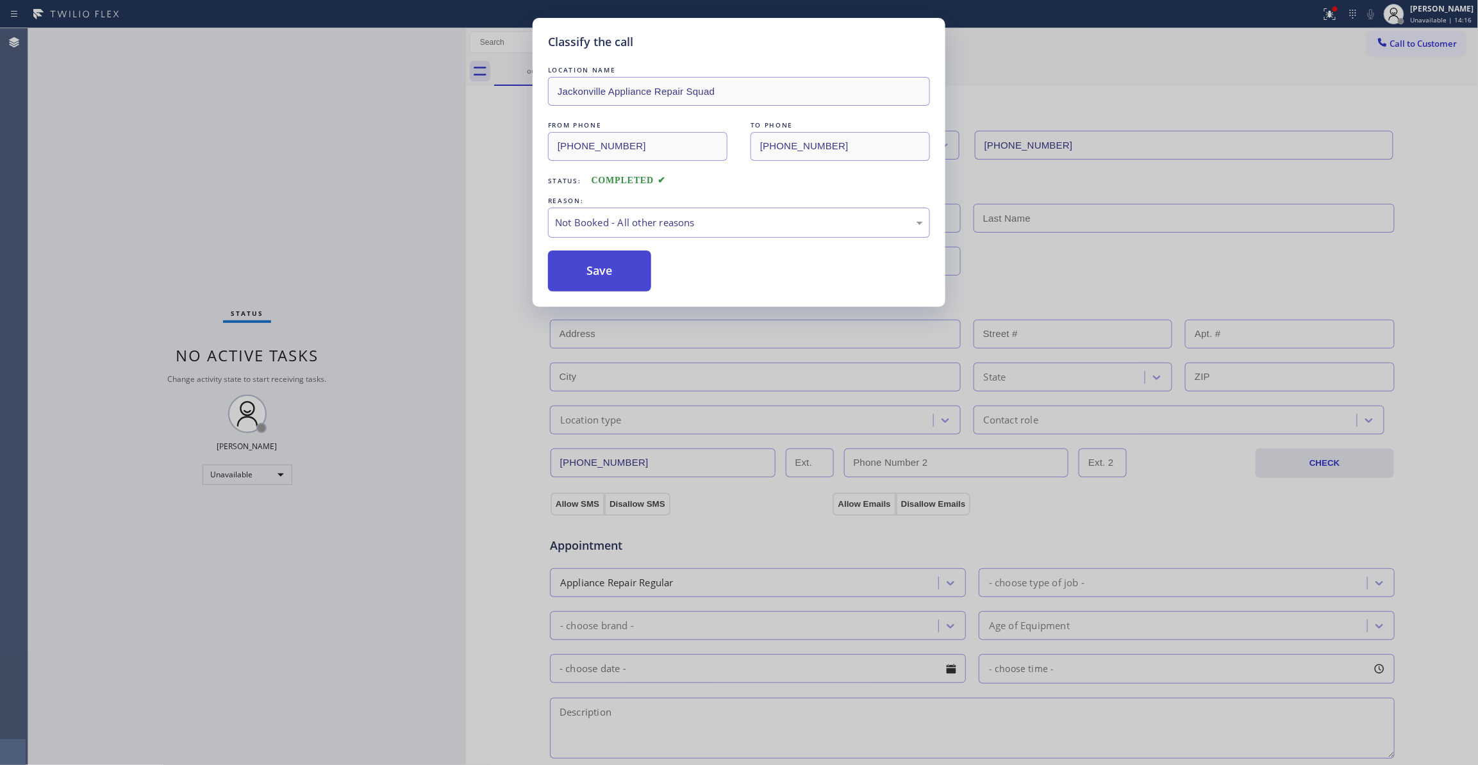
click at [621, 278] on button "Save" at bounding box center [599, 271] width 103 height 41
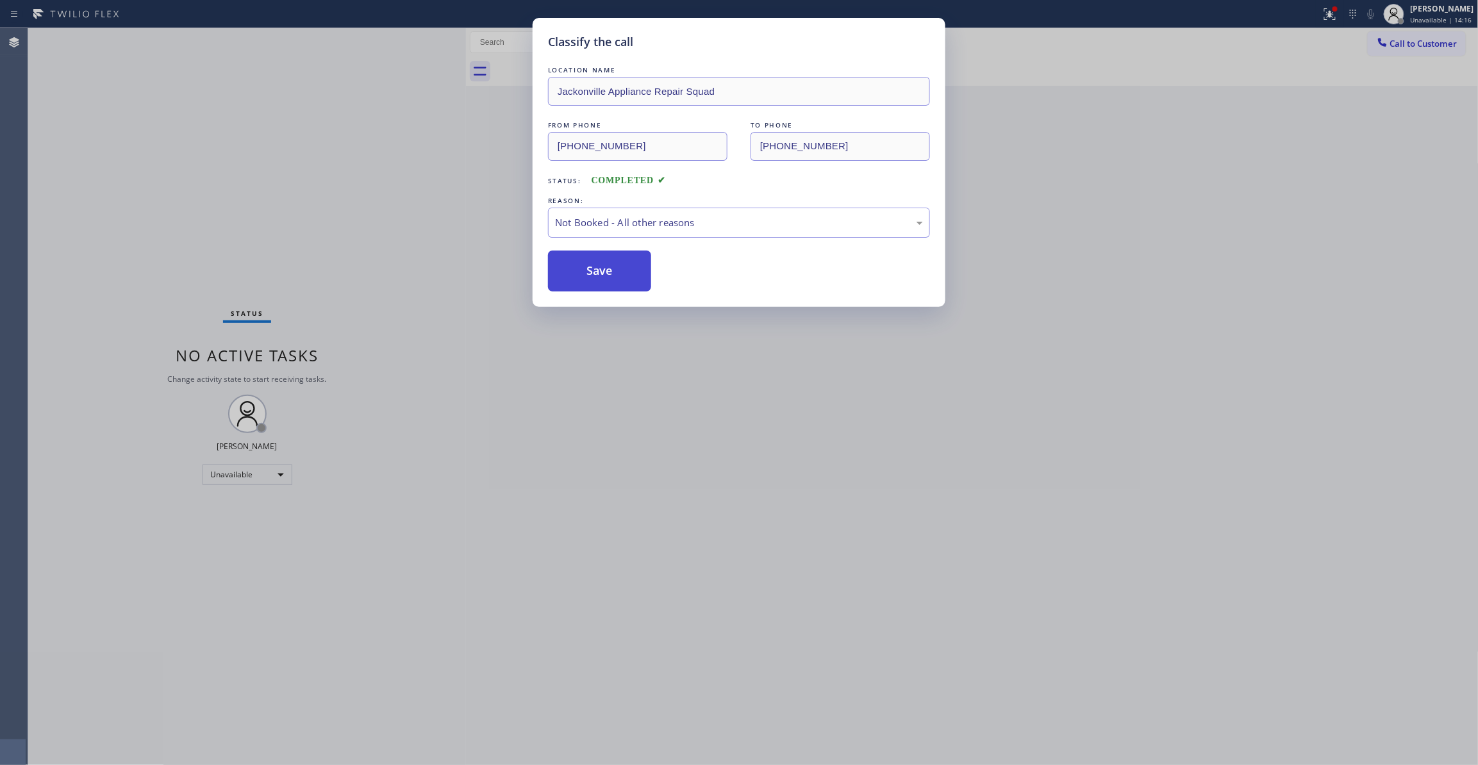
click at [621, 278] on button "Save" at bounding box center [599, 271] width 103 height 41
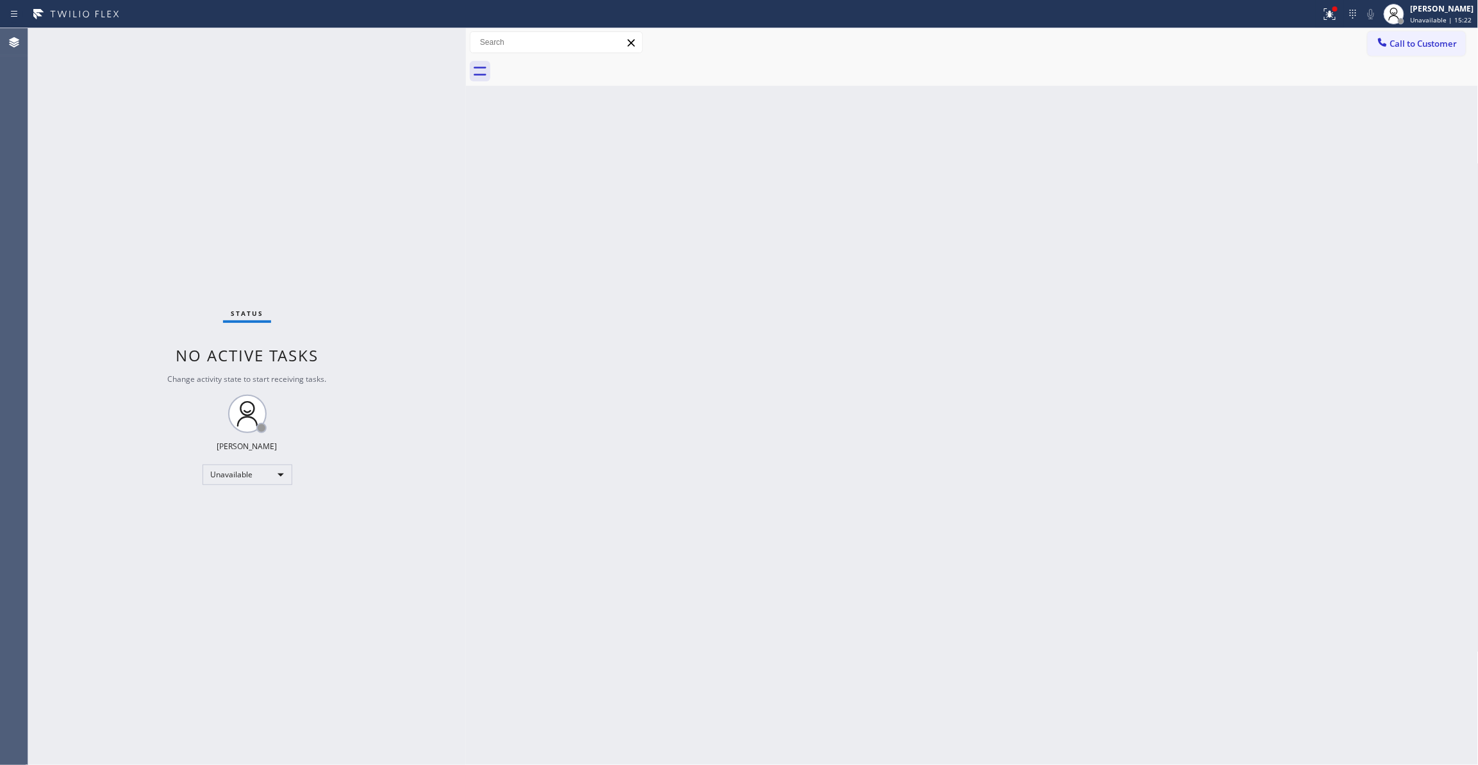
drag, startPoint x: 146, startPoint y: 704, endPoint x: 345, endPoint y: 418, distance: 348.1
click at [197, 618] on div "Status No active tasks Change activity state to start receiving tasks. [PERSON_…" at bounding box center [247, 396] width 438 height 737
click at [1414, 49] on span "Call to Customer" at bounding box center [1423, 44] width 67 height 12
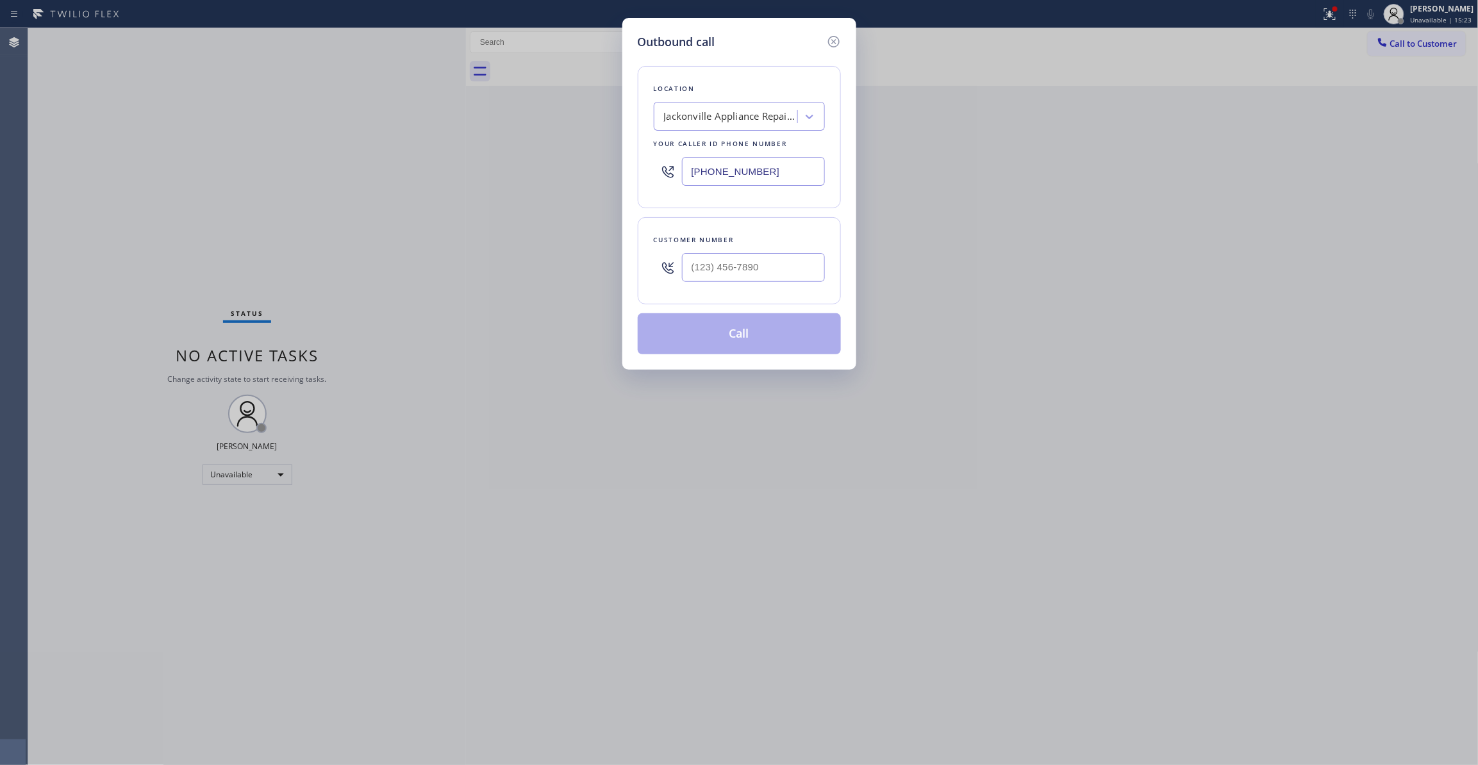
click at [772, 256] on div at bounding box center [753, 268] width 143 height 42
click at [772, 268] on input "(___) ___-____" at bounding box center [753, 267] width 143 height 29
paste input "904) 227-6959"
type input "(904) 227-6959"
click at [741, 345] on button "Call" at bounding box center [739, 333] width 203 height 41
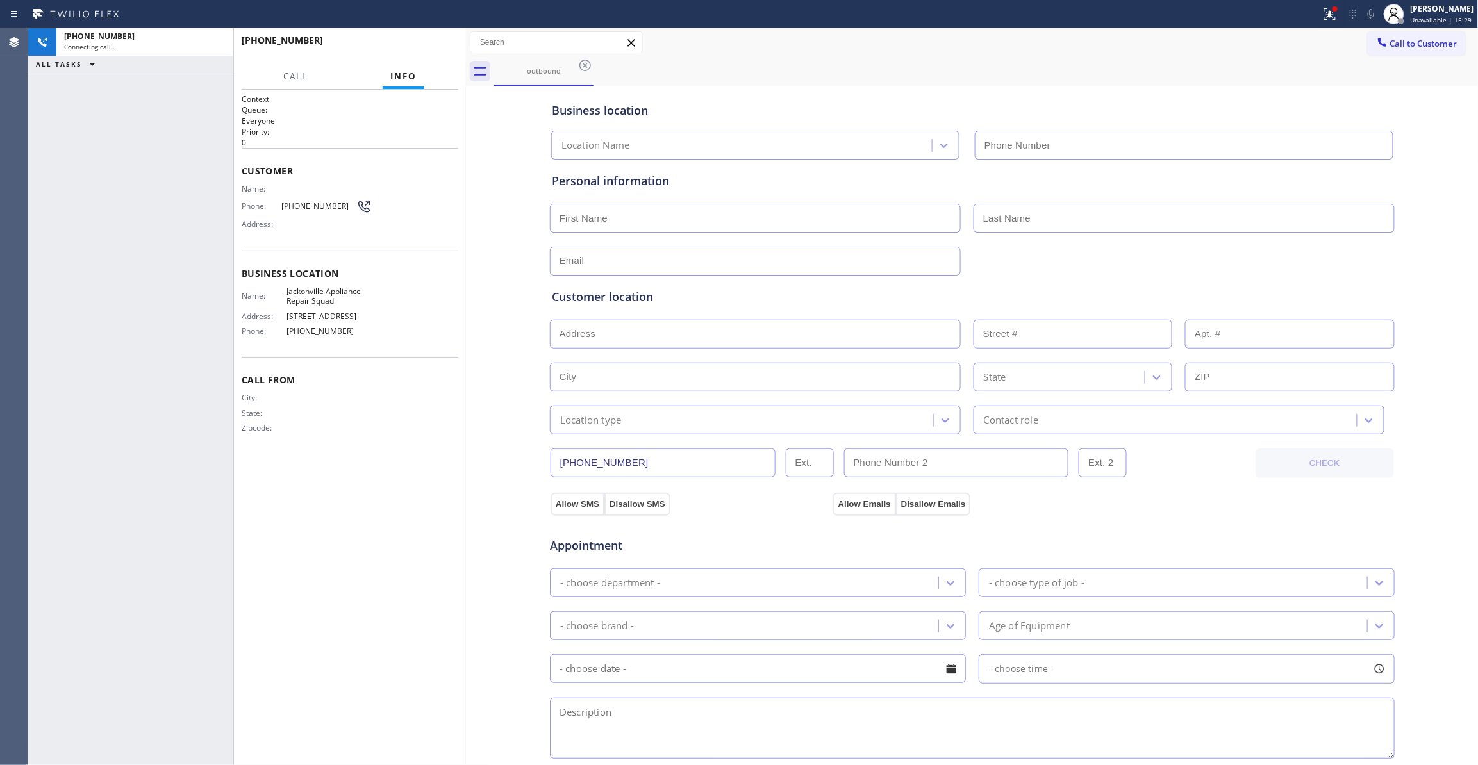
type input "(904) 293-1876"
click at [74, 180] on div "+19042276959 Connecting call… ALL TASKS ALL TASKS ACTIVE TASKS TASKS IN WRAP UP" at bounding box center [130, 396] width 205 height 737
click at [429, 47] on span "HANG UP" at bounding box center [428, 46] width 39 height 9
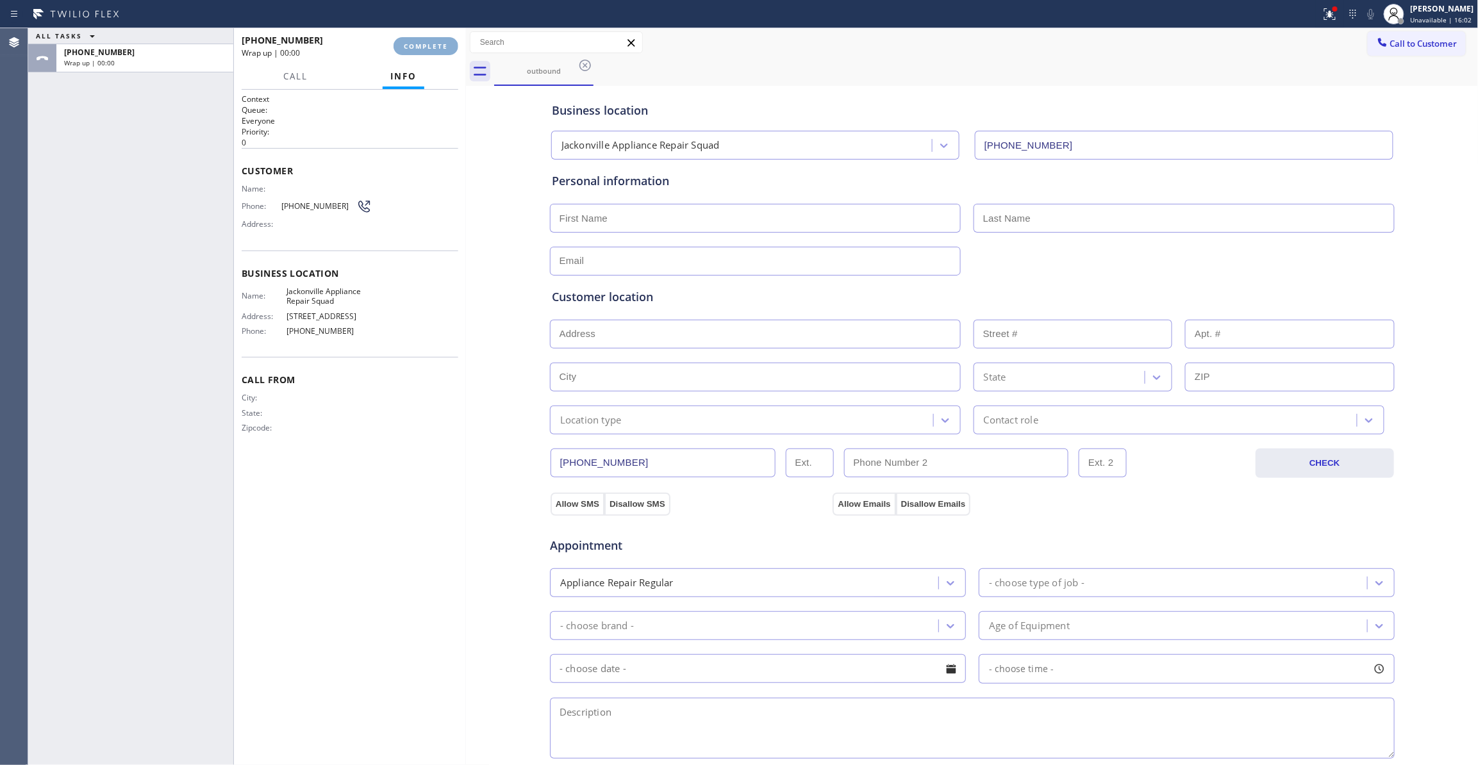
click at [429, 47] on span "COMPLETE" at bounding box center [426, 46] width 44 height 9
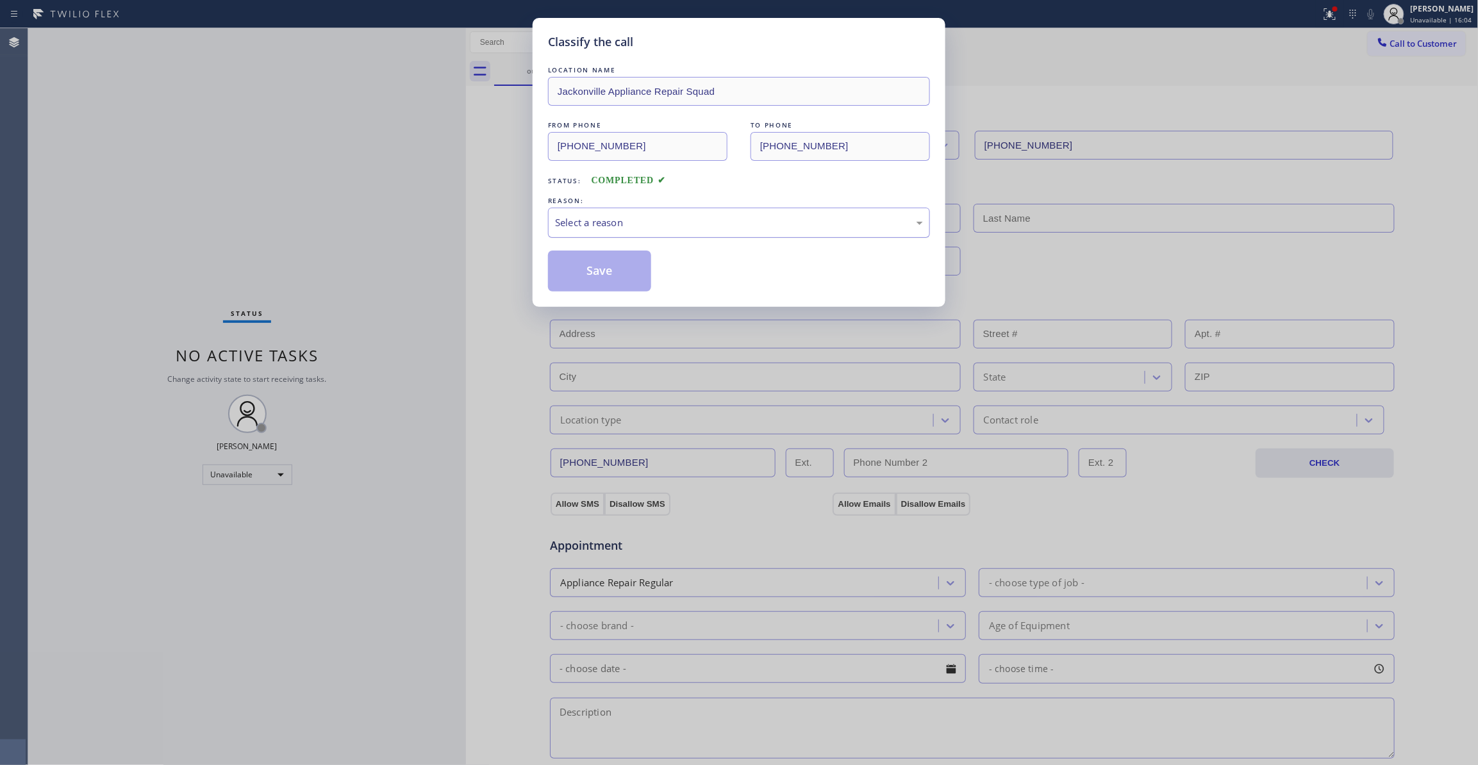
click at [572, 226] on div "Select a reason" at bounding box center [739, 222] width 368 height 15
click at [580, 273] on button "Save" at bounding box center [599, 271] width 103 height 41
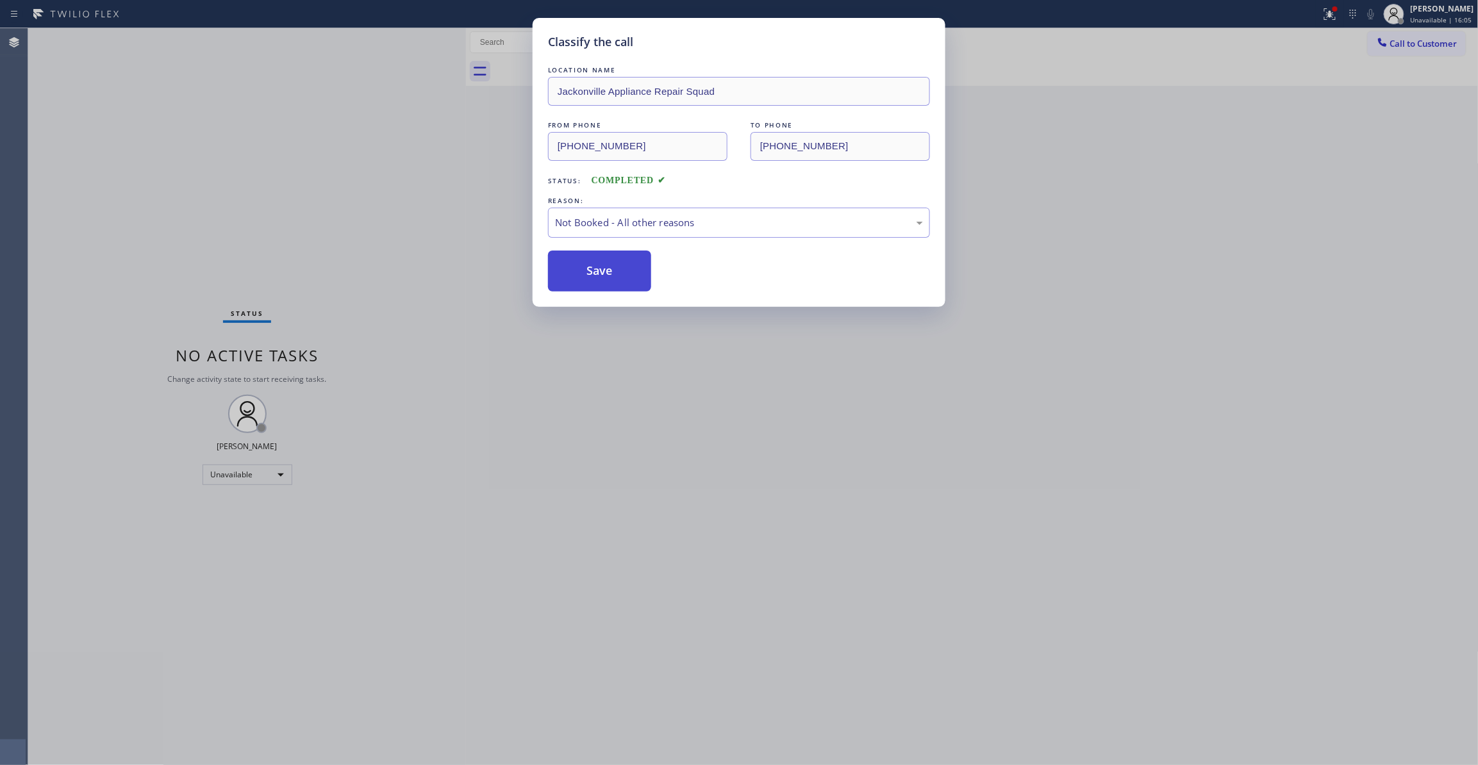
click at [580, 273] on button "Save" at bounding box center [599, 271] width 103 height 41
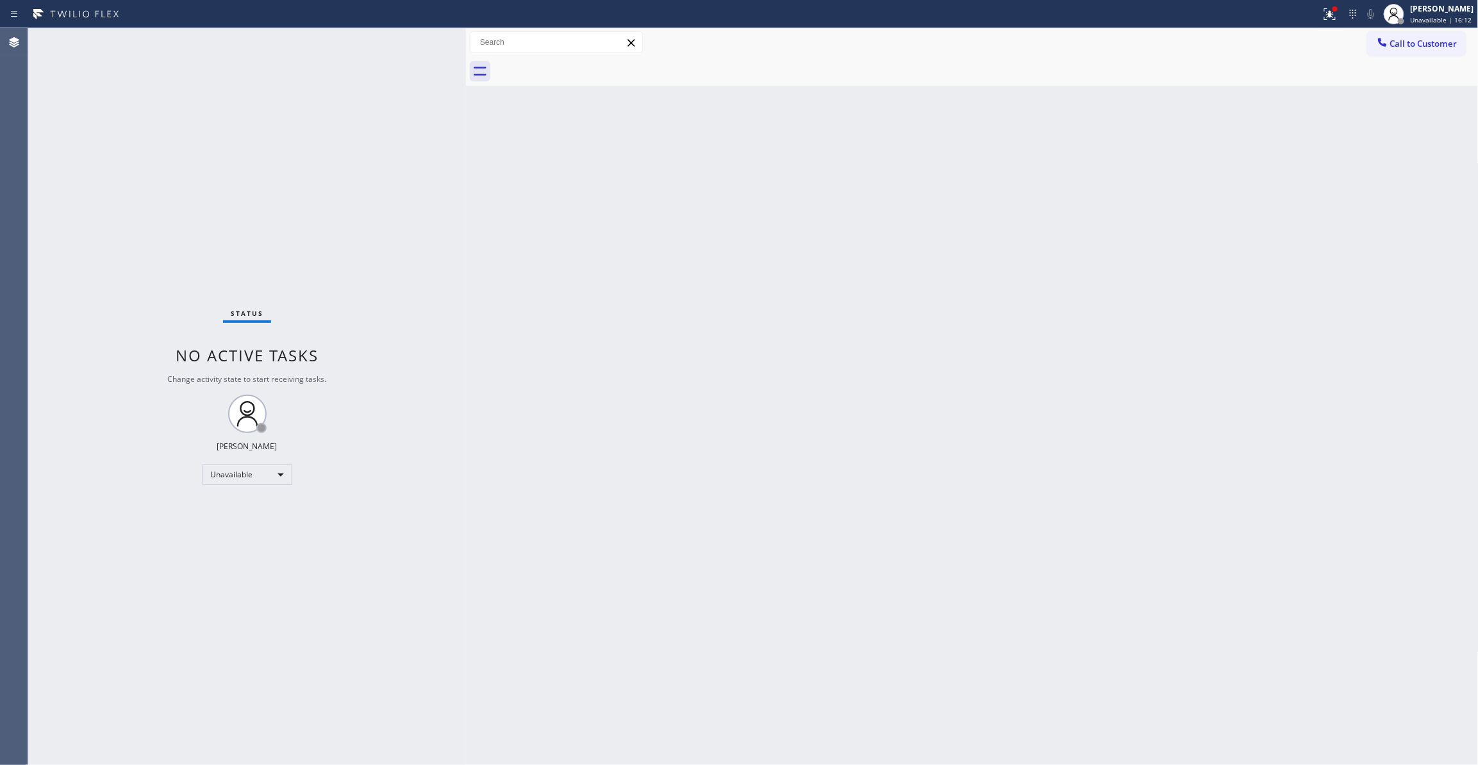
click at [47, 188] on div "Status No active tasks Change activity state to start receiving tasks. [PERSON_…" at bounding box center [247, 396] width 438 height 737
click at [1412, 42] on span "Call to Customer" at bounding box center [1423, 44] width 67 height 12
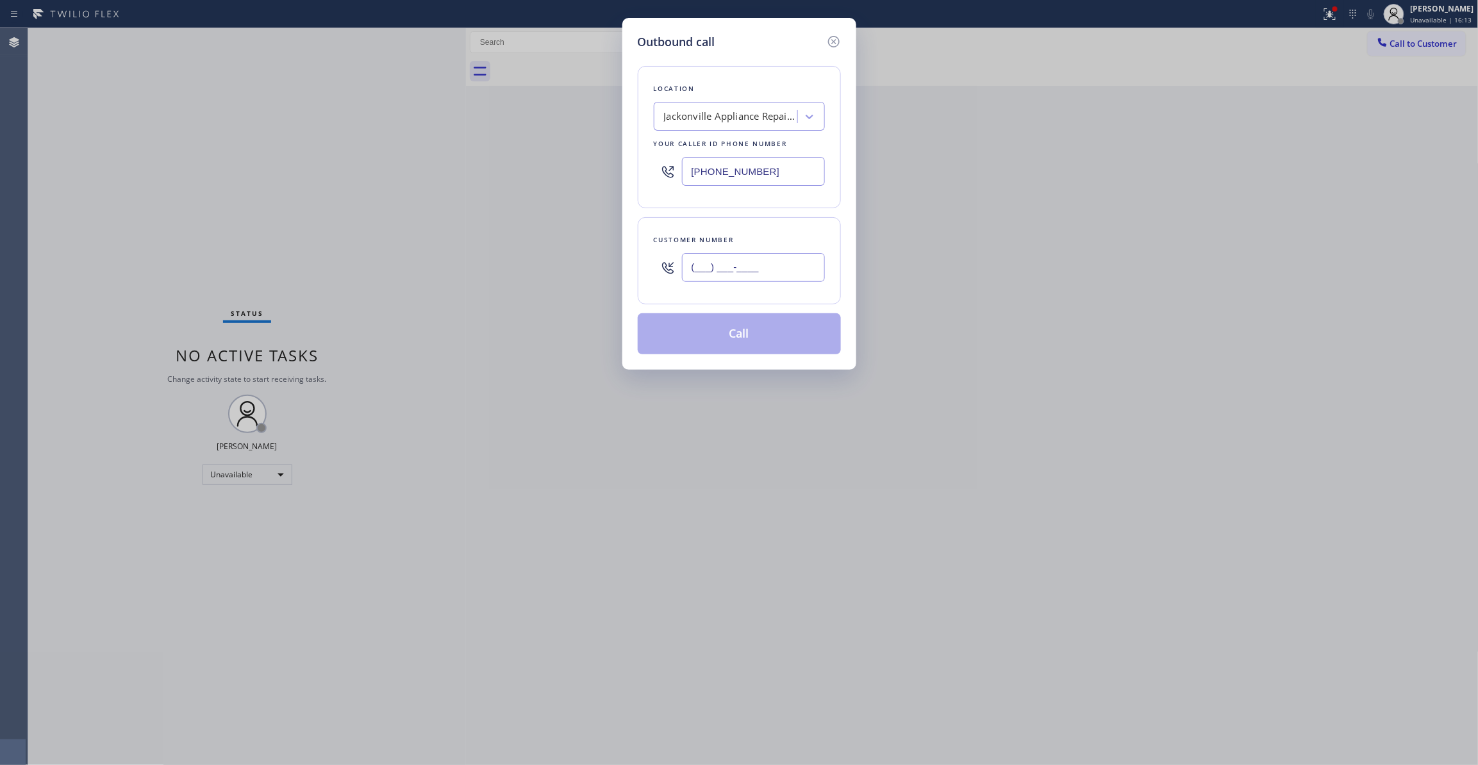
click at [736, 256] on input "(___) ___-____" at bounding box center [753, 267] width 143 height 29
paste input "904) 227-6959"
type input "(904) 227-6959"
click at [736, 342] on button "Call" at bounding box center [739, 333] width 203 height 41
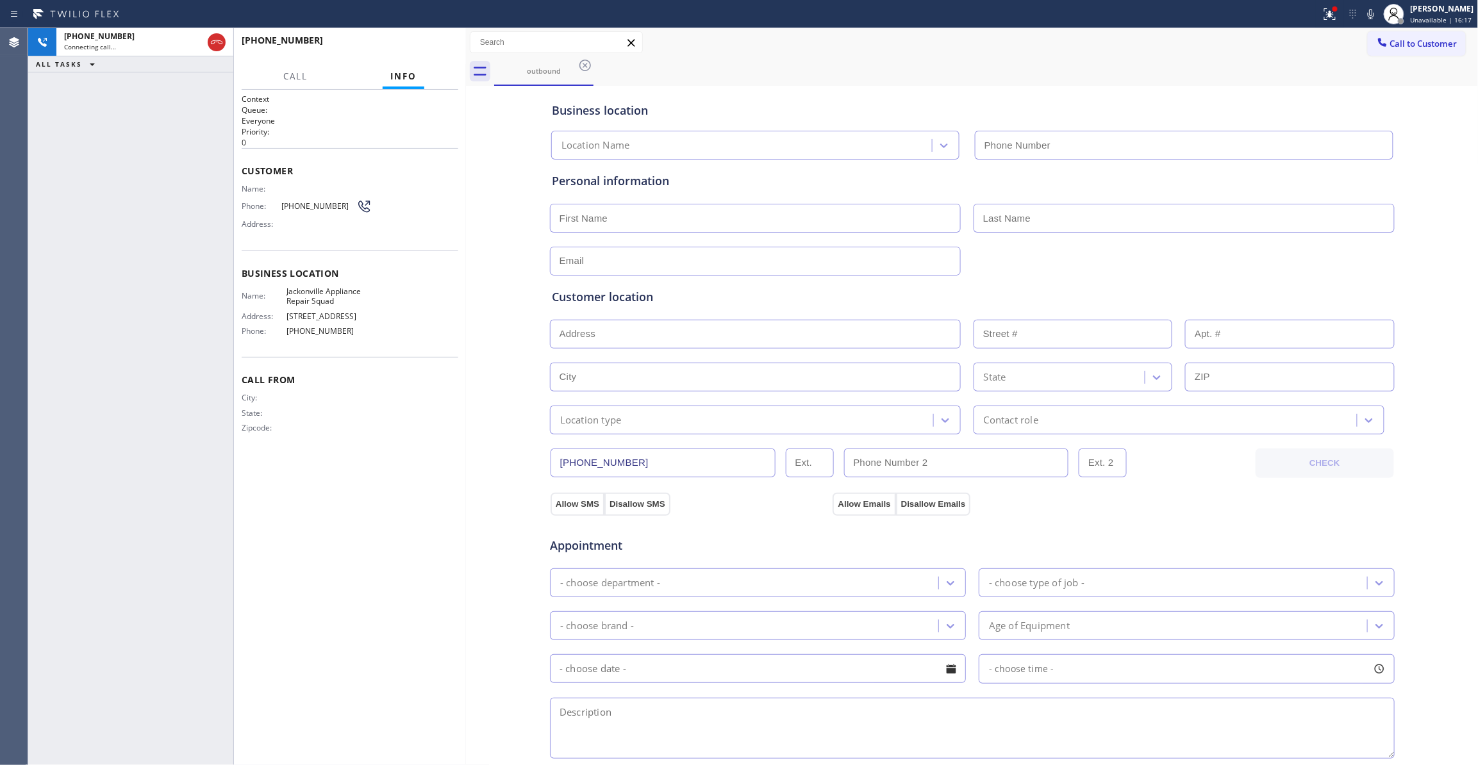
type input "(904) 293-1876"
drag, startPoint x: 75, startPoint y: 141, endPoint x: 147, endPoint y: 72, distance: 99.7
click at [77, 136] on div "+19042276959 Connecting call… ALL TASKS ALL TASKS ACTIVE TASKS TASKS IN WRAP UP" at bounding box center [130, 396] width 205 height 737
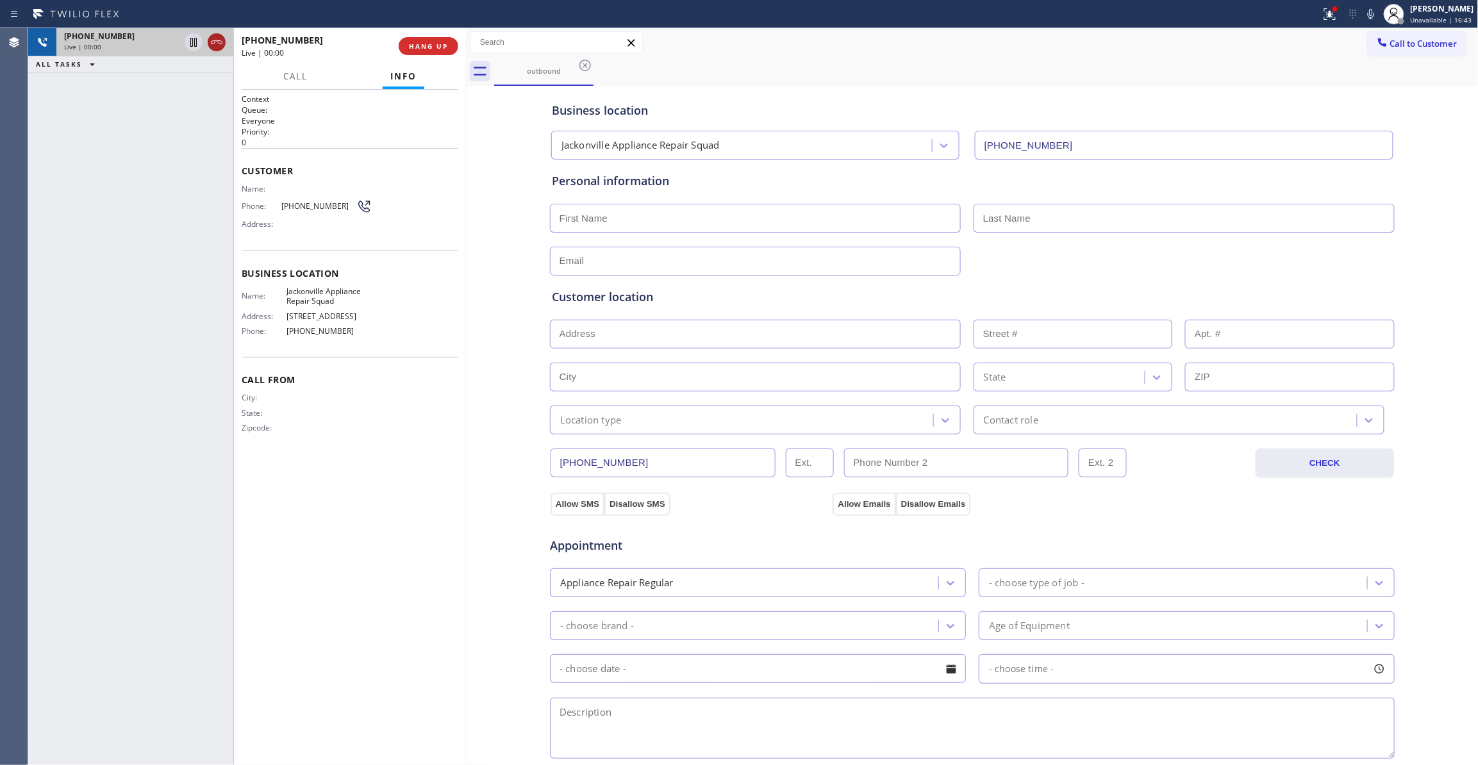
click at [216, 47] on icon at bounding box center [216, 42] width 15 height 15
click at [438, 51] on button "COMPLETE" at bounding box center [425, 46] width 65 height 18
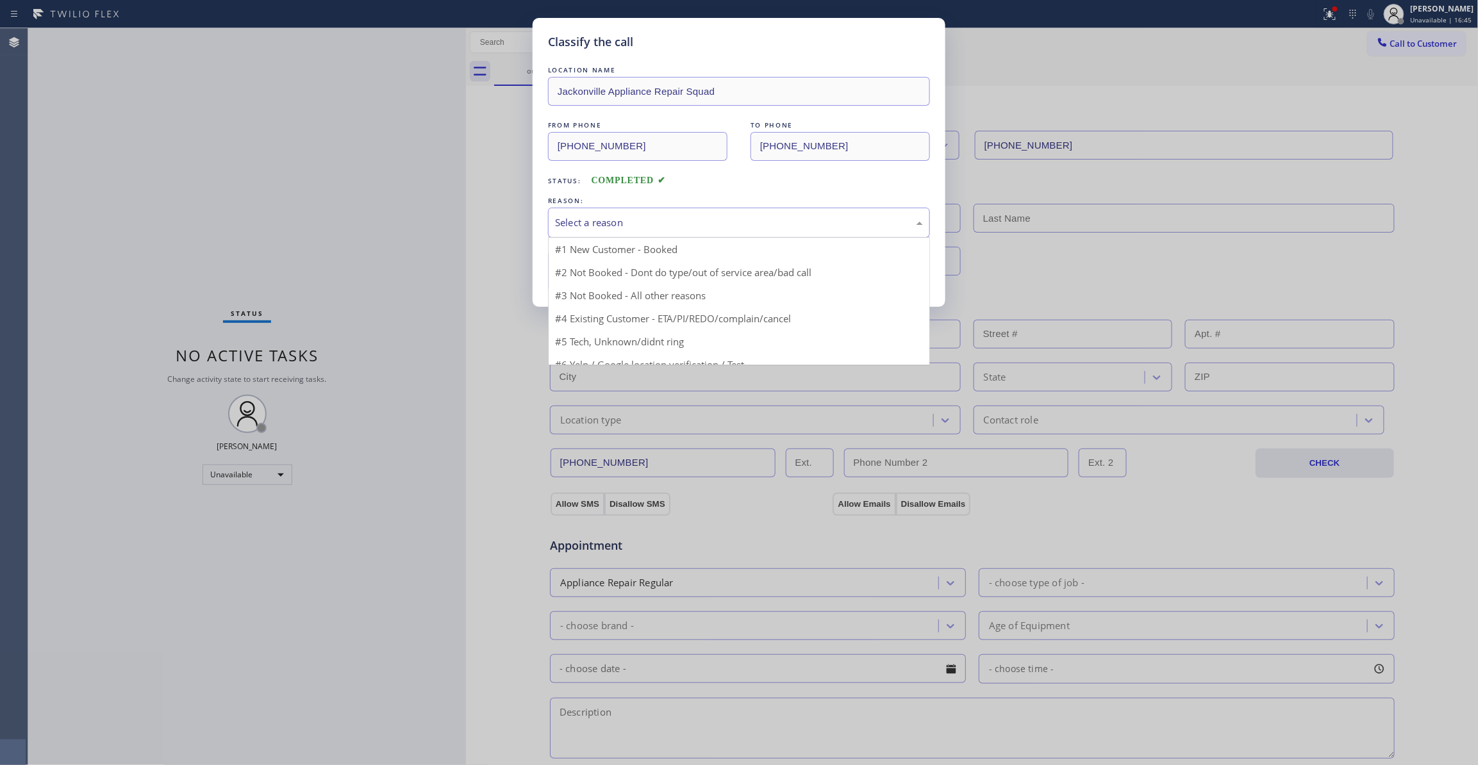
click at [610, 226] on div "Select a reason" at bounding box center [739, 222] width 368 height 15
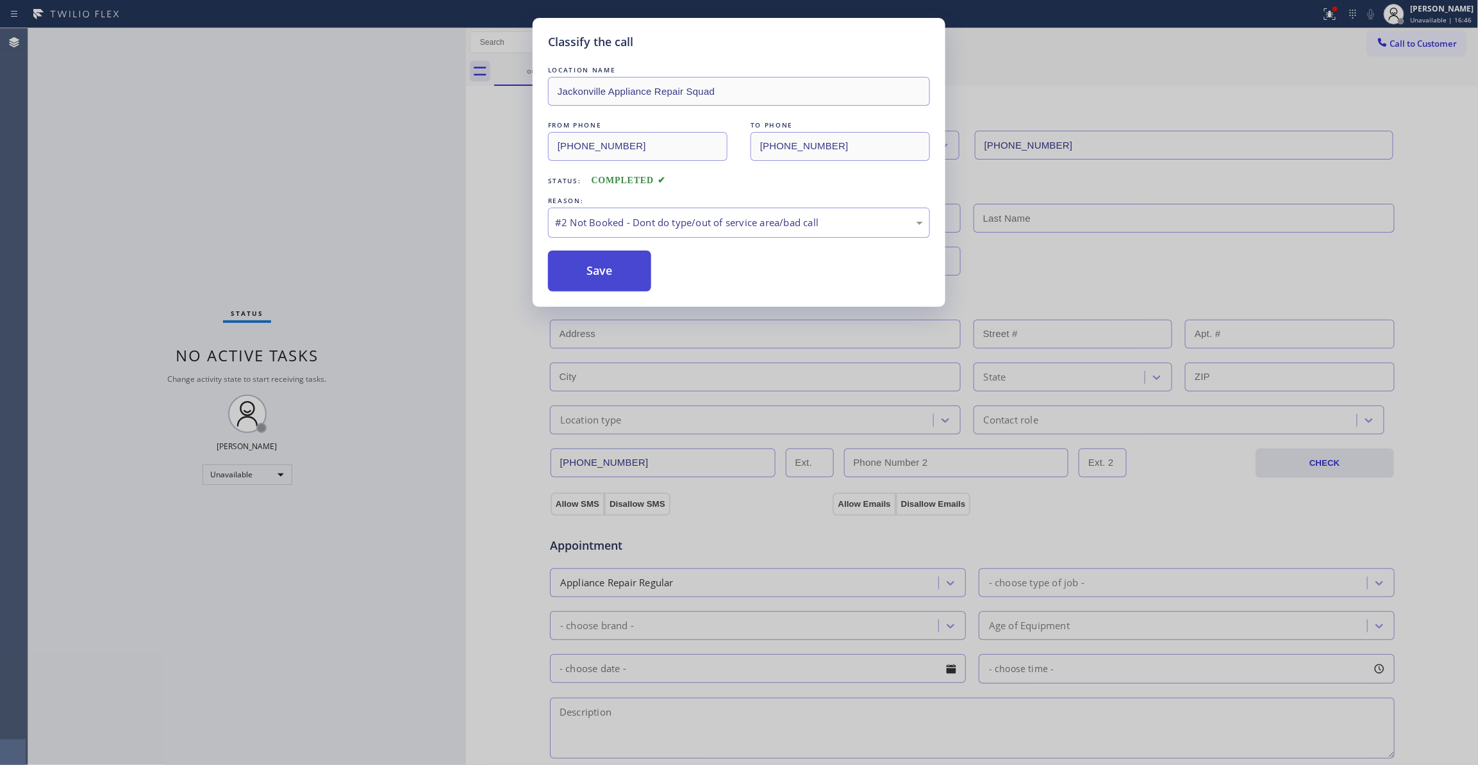
click at [616, 279] on button "Save" at bounding box center [599, 271] width 103 height 41
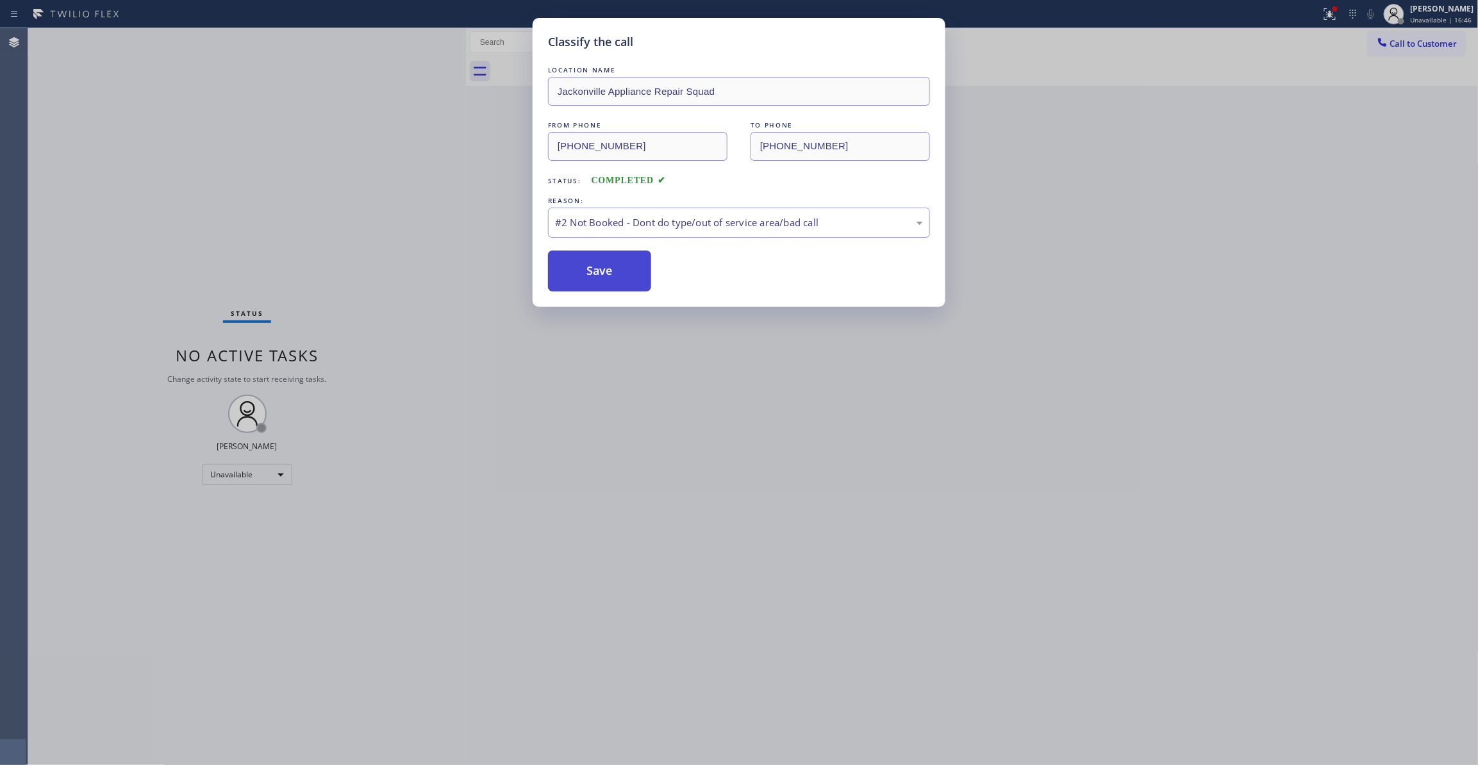
drag, startPoint x: 616, startPoint y: 279, endPoint x: 22, endPoint y: 136, distance: 611.0
click at [615, 279] on button "Save" at bounding box center [599, 271] width 103 height 41
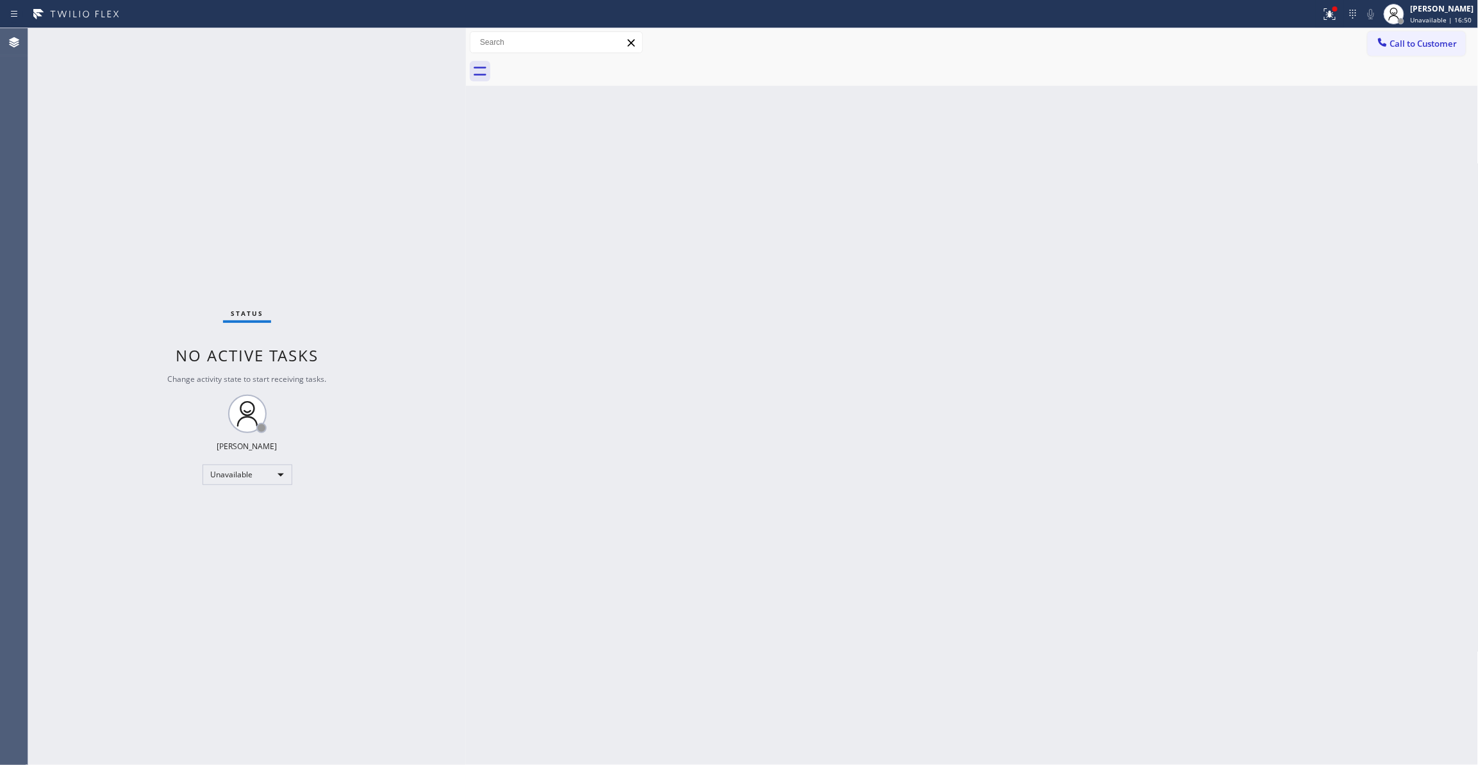
drag, startPoint x: 1167, startPoint y: 235, endPoint x: 1328, endPoint y: 165, distance: 175.1
click at [1169, 233] on div "Back to Dashboard Change Sender ID Customers Technicians Select a contact Outbo…" at bounding box center [972, 396] width 1013 height 737
click at [1428, 47] on span "Call to Customer" at bounding box center [1423, 44] width 67 height 12
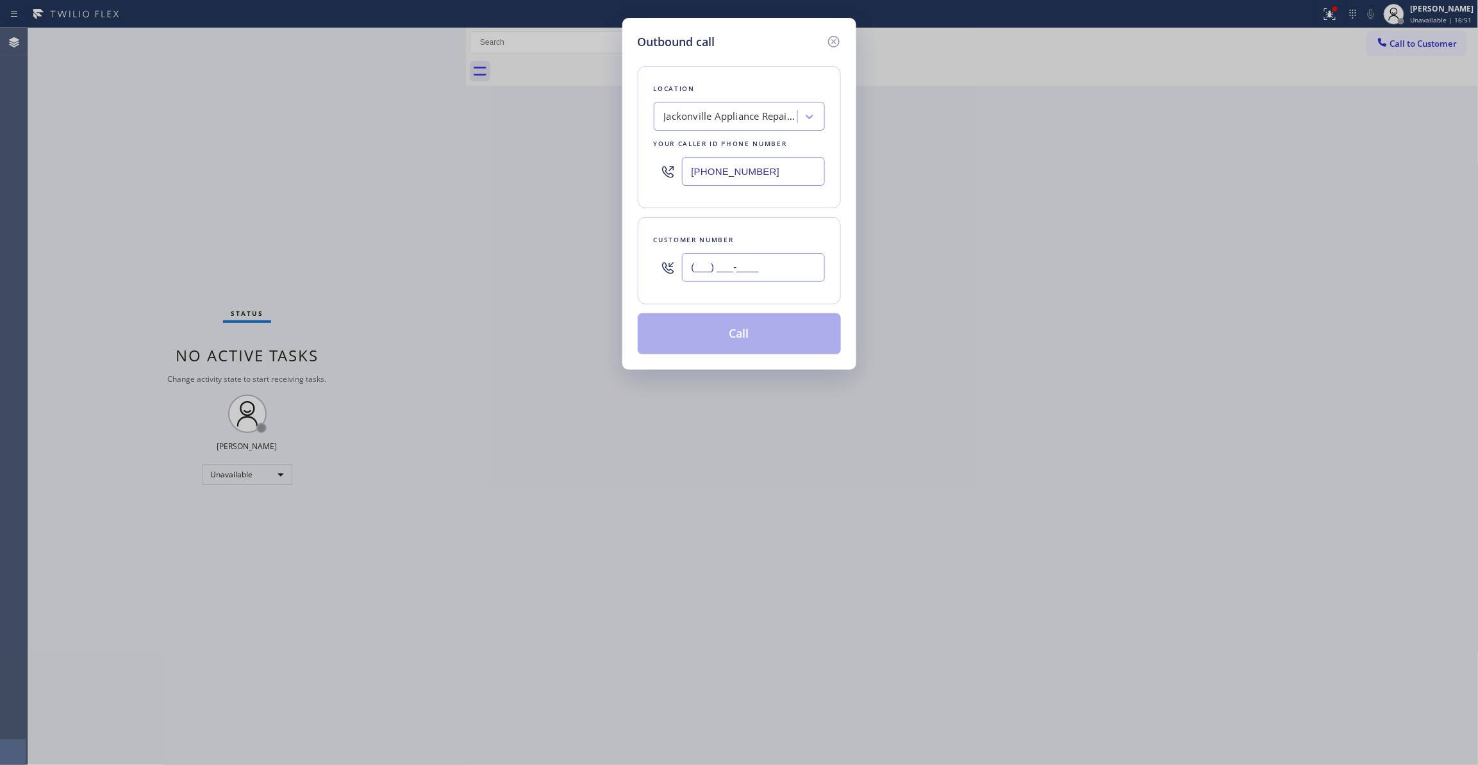
click at [731, 267] on input "(___) ___-____" at bounding box center [753, 267] width 143 height 29
paste input "630) 235-0044"
type input "(630) 235-0044"
drag, startPoint x: 786, startPoint y: 168, endPoint x: 329, endPoint y: 169, distance: 456.9
click at [306, 169] on div "Outbound call Location Jackonville Appliance Repair Squad Your caller id phone …" at bounding box center [739, 382] width 1478 height 765
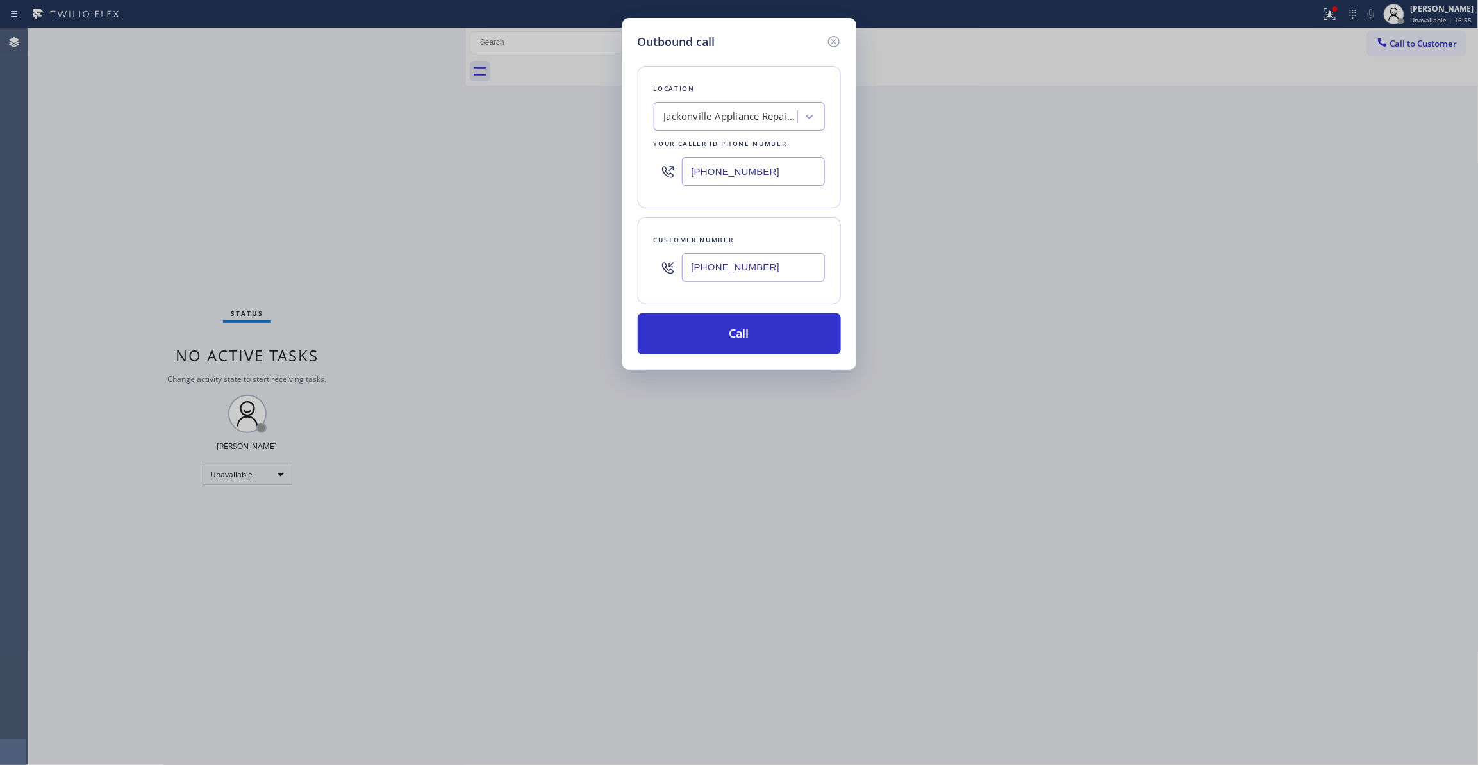
paste input "862) 766-6218"
type input "(862) 766-6218"
drag, startPoint x: 781, startPoint y: 267, endPoint x: 608, endPoint y: 260, distance: 173.2
click at [608, 260] on div "Outbound call Location Kitchen Aid Appliance Repair Your caller id phone number…" at bounding box center [739, 382] width 1478 height 765
click at [713, 342] on button "Call" at bounding box center [739, 333] width 203 height 41
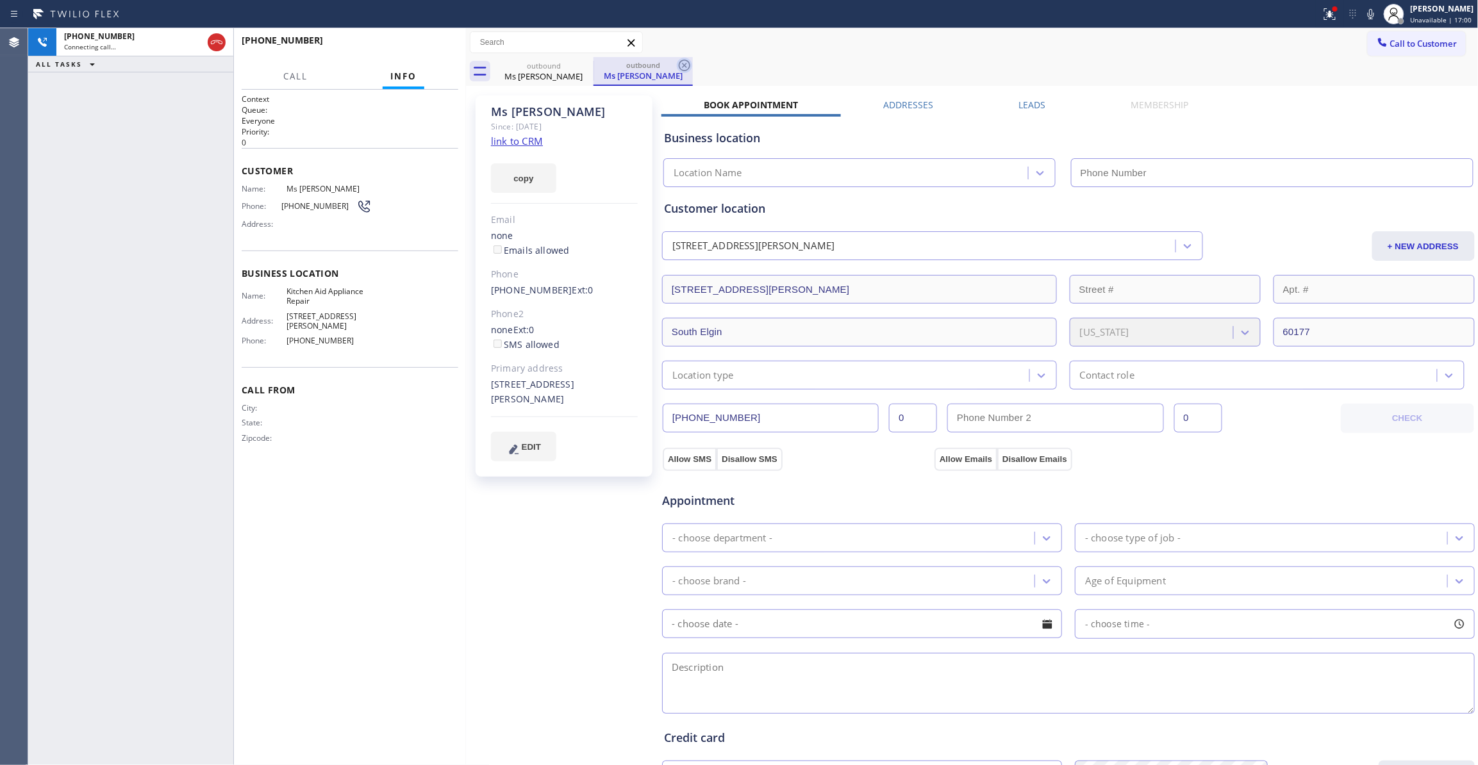
click at [690, 68] on icon at bounding box center [684, 65] width 15 height 15
type input "(862) 766-6218"
click at [501, 141] on link "link to CRM" at bounding box center [517, 141] width 52 height 13
drag, startPoint x: 58, startPoint y: 176, endPoint x: 172, endPoint y: 21, distance: 192.0
click at [58, 175] on div "+16302350044 Connecting call… ALL TASKS ALL TASKS ACTIVE TASKS TASKS IN WRAP UP" at bounding box center [130, 396] width 205 height 737
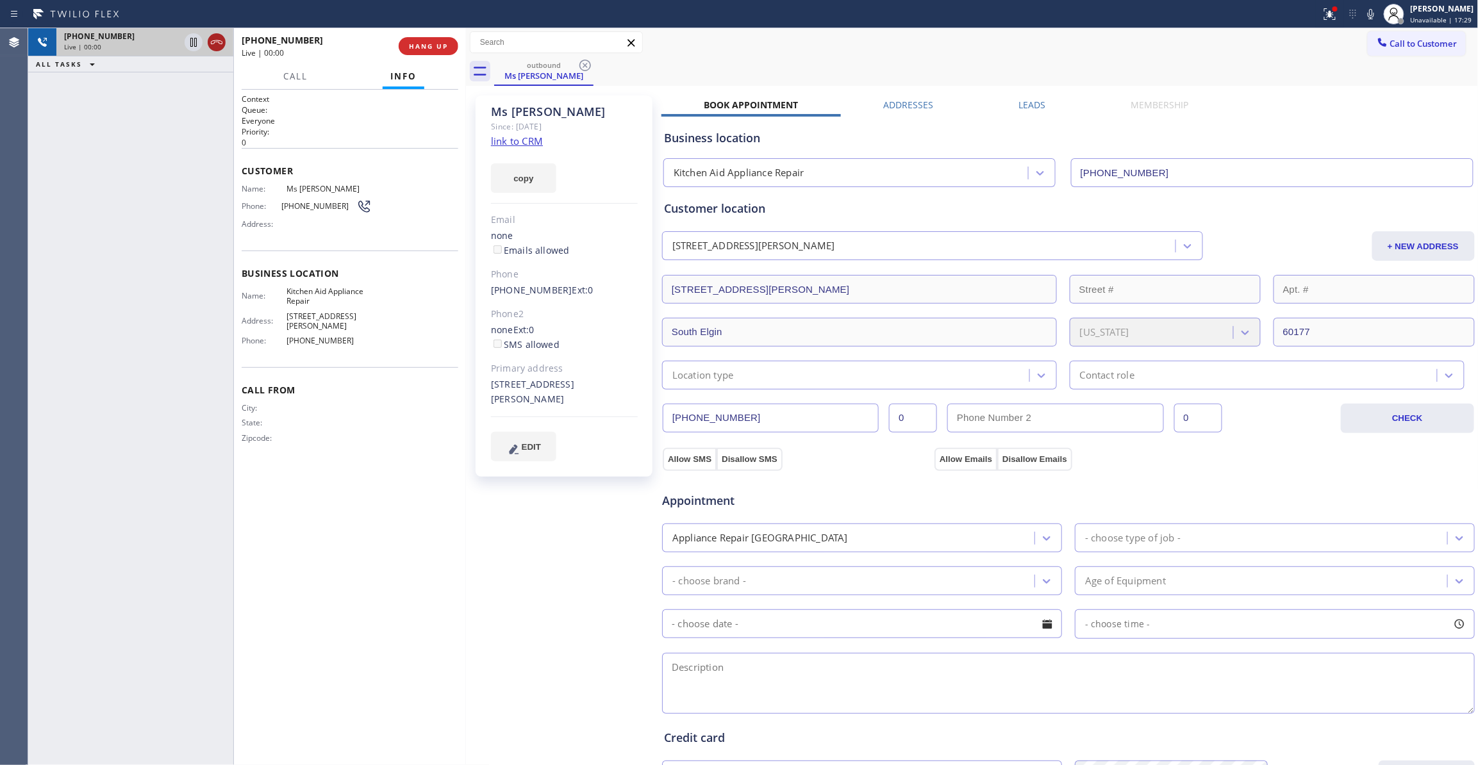
click at [222, 44] on icon at bounding box center [217, 42] width 12 height 4
click at [411, 49] on span "HANG UP" at bounding box center [428, 46] width 39 height 9
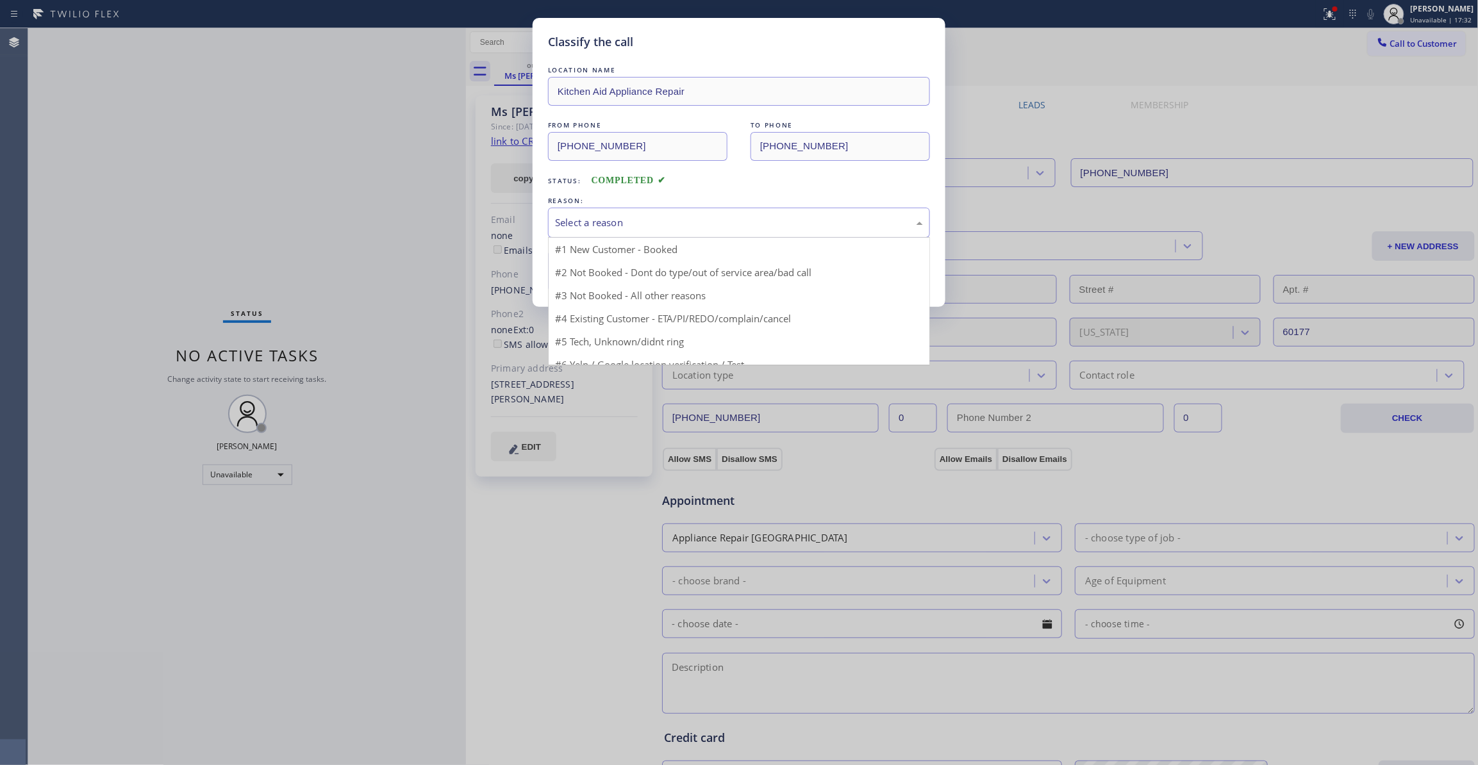
click at [587, 229] on div "Select a reason" at bounding box center [739, 222] width 368 height 15
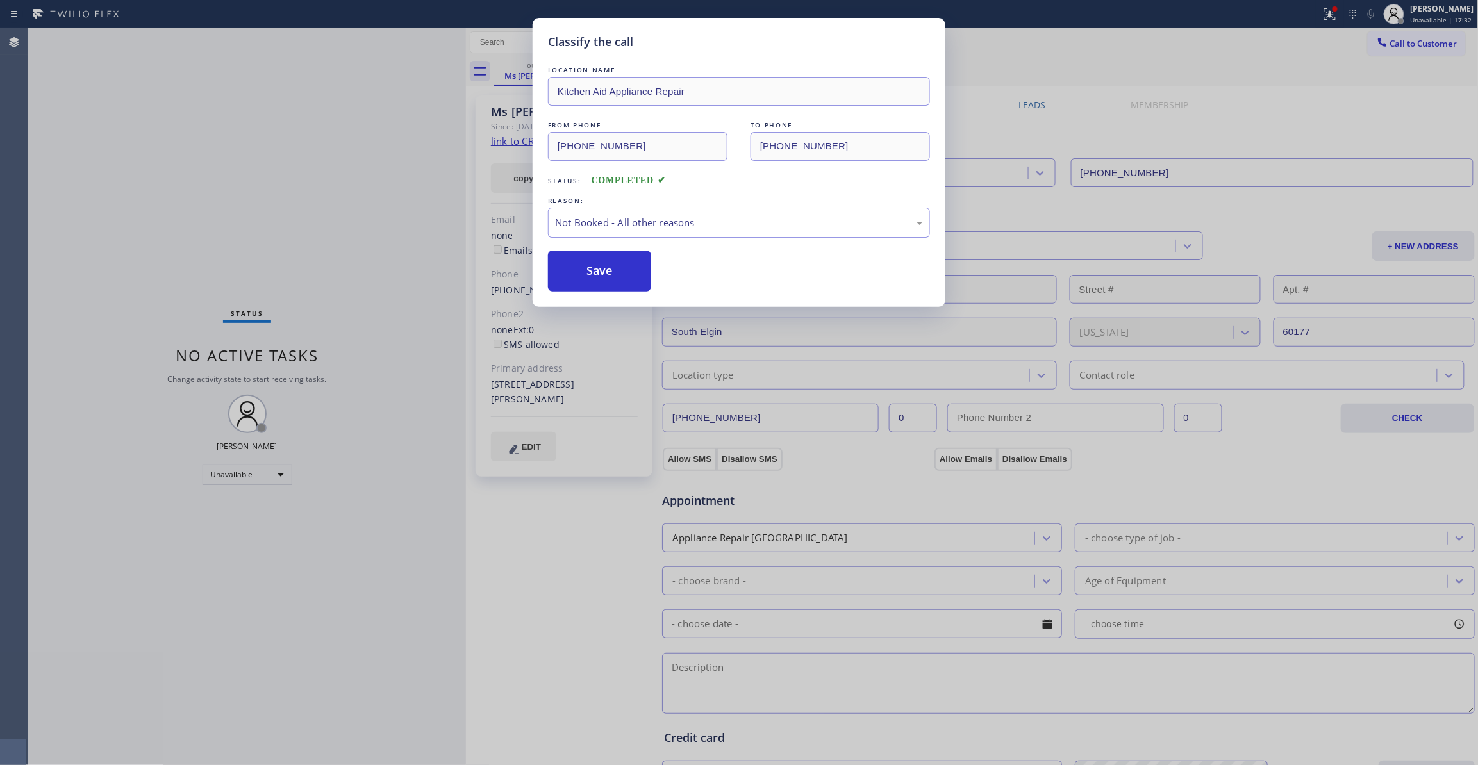
click at [590, 263] on button "Save" at bounding box center [599, 271] width 103 height 41
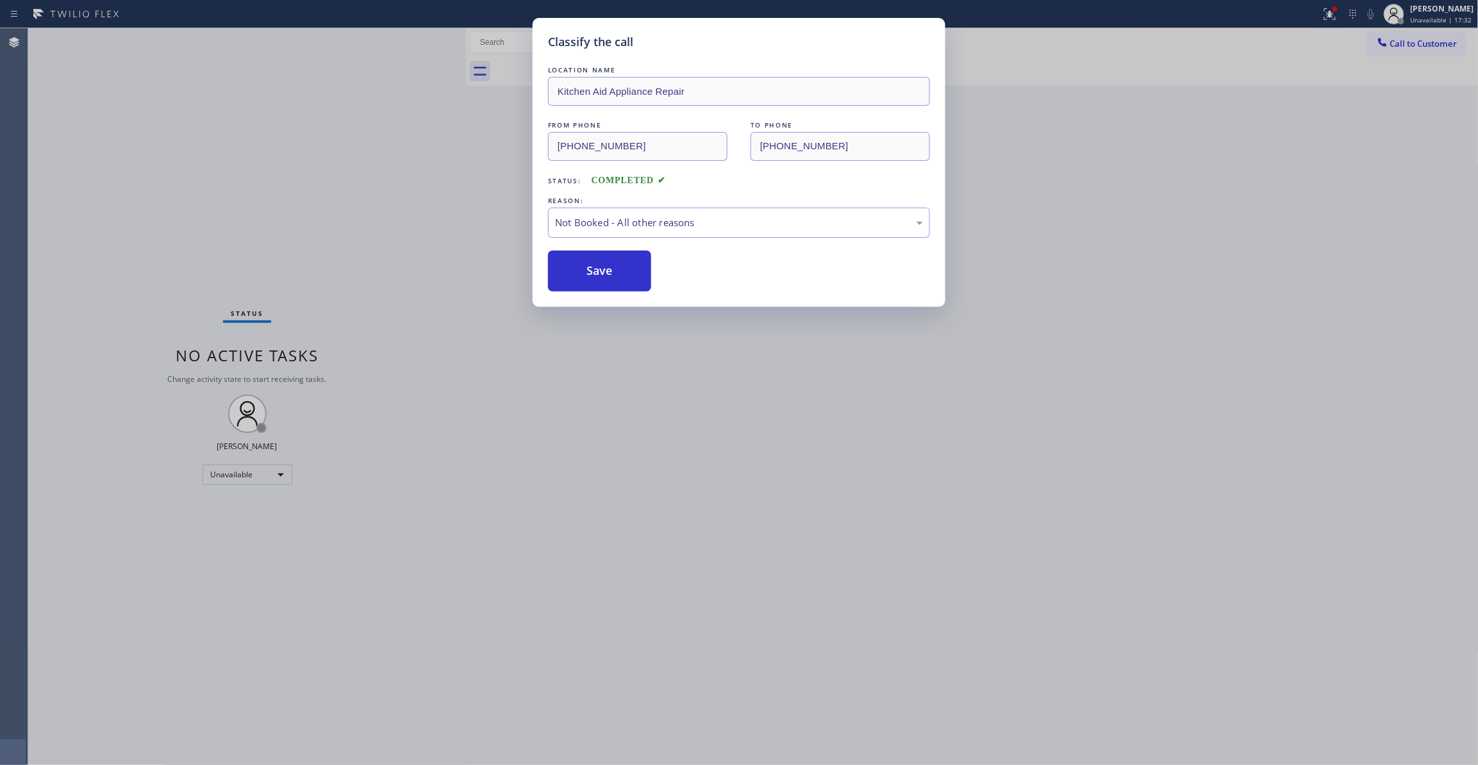
click at [590, 263] on button "Save" at bounding box center [599, 271] width 103 height 41
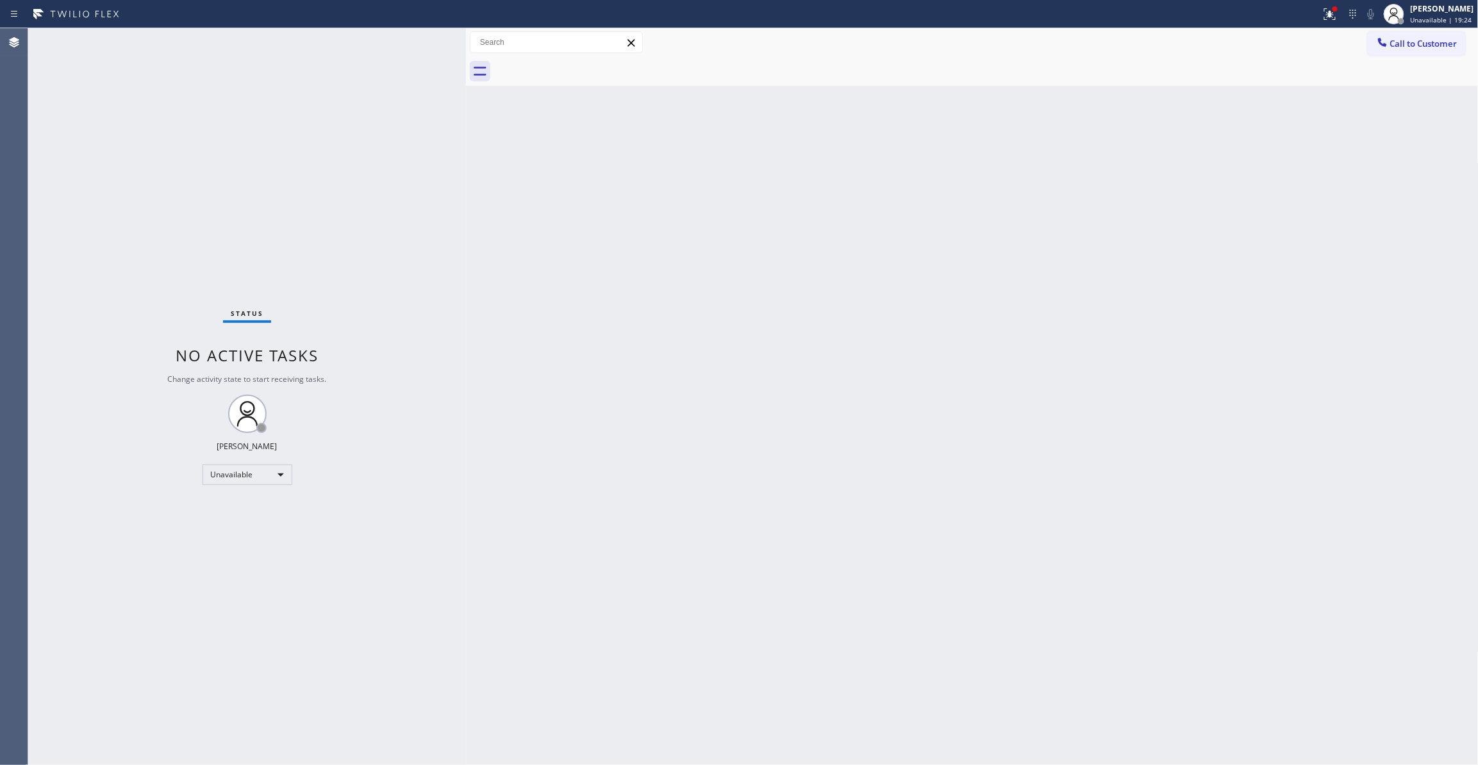
drag, startPoint x: 1011, startPoint y: 251, endPoint x: 1410, endPoint y: 170, distance: 407.4
click at [1018, 251] on div "Back to Dashboard Change Sender ID Customers Technicians Select a contact Outbo…" at bounding box center [972, 396] width 1013 height 737
drag, startPoint x: 1413, startPoint y: 47, endPoint x: 1160, endPoint y: 97, distance: 258.1
click at [1412, 46] on span "Call to Customer" at bounding box center [1423, 44] width 67 height 12
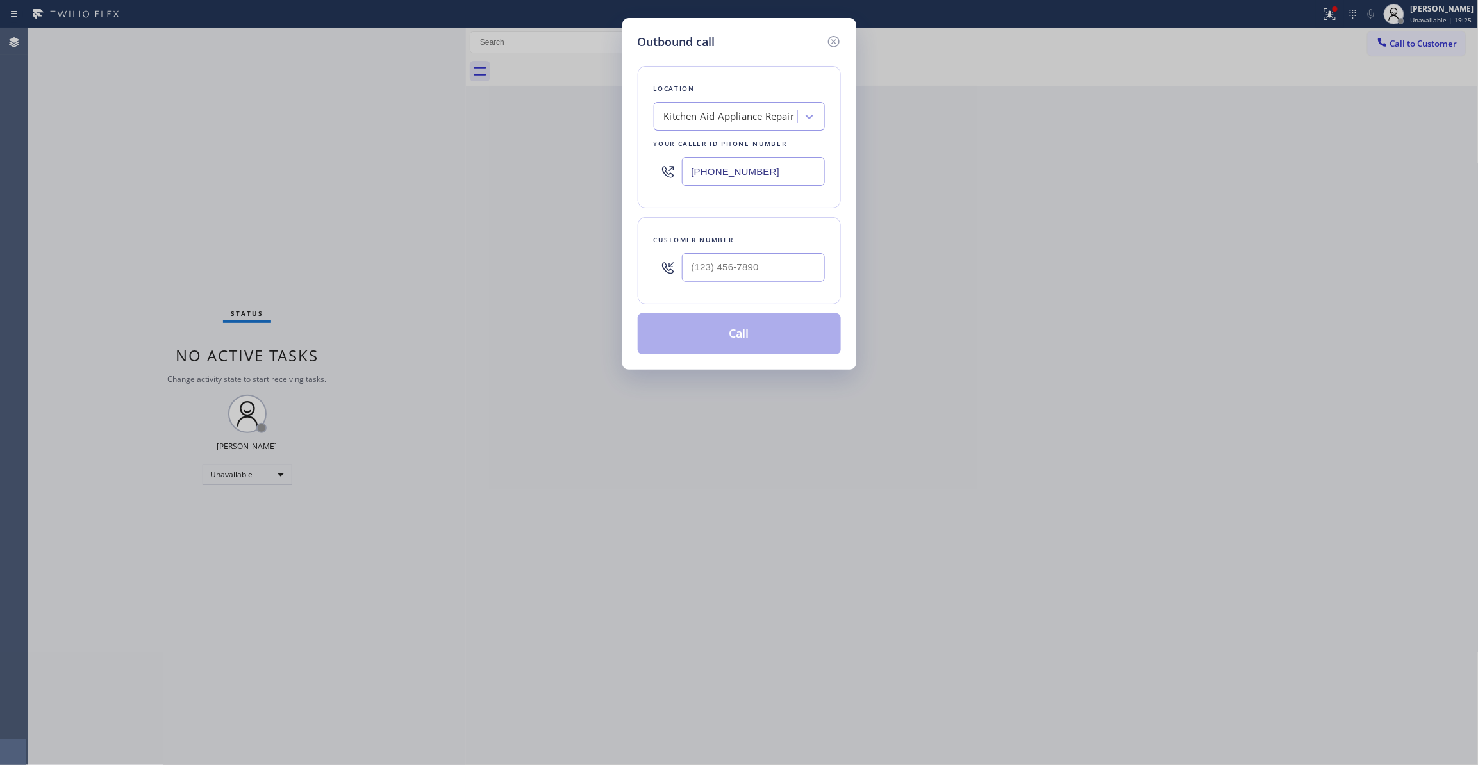
drag, startPoint x: 675, startPoint y: 279, endPoint x: 702, endPoint y: 263, distance: 32.2
click at [675, 278] on div at bounding box center [668, 268] width 28 height 42
click at [702, 263] on input "(___) ___-____" at bounding box center [753, 267] width 143 height 29
paste input "970) 222-9851"
type input "(970) 222-9851"
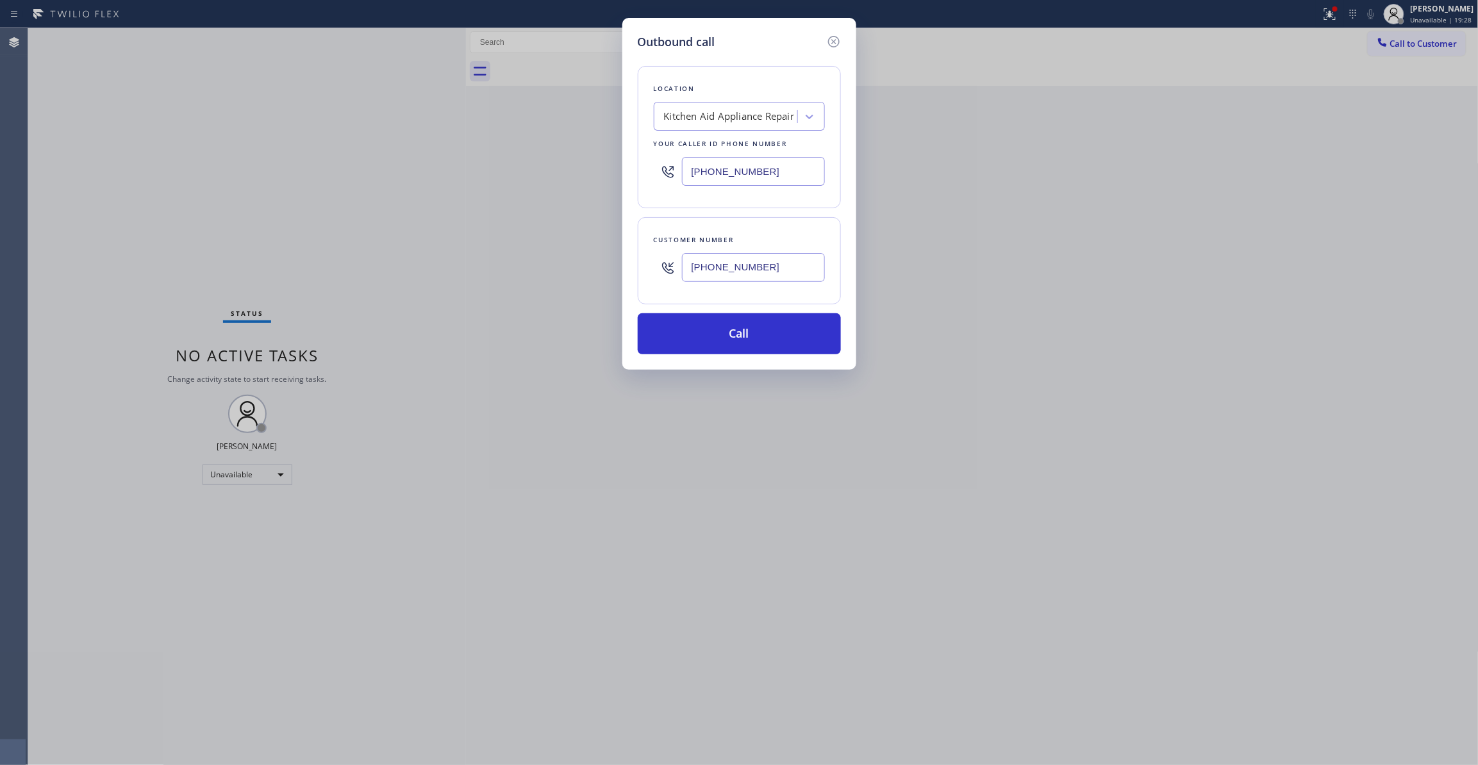
drag, startPoint x: 777, startPoint y: 170, endPoint x: 433, endPoint y: 168, distance: 344.1
click at [433, 168] on div "Outbound call Location Kitchen Aid Appliance Repair Your caller id phone number…" at bounding box center [739, 382] width 1478 height 765
paste input "44) 988-006"
type input "(844) 988-0068"
click at [742, 329] on button "Call" at bounding box center [739, 333] width 203 height 41
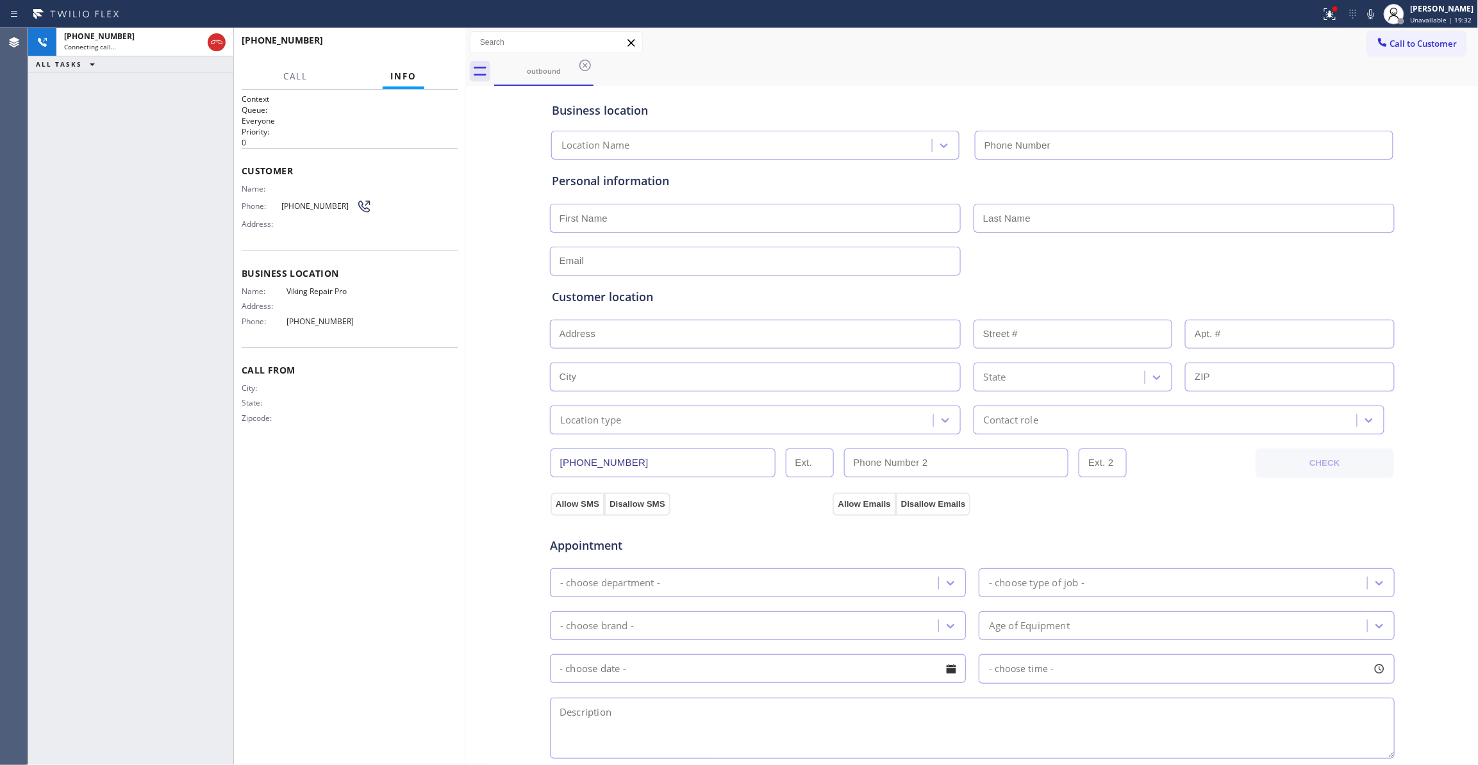
type input "(844) 988-0068"
click at [433, 50] on button "HANG UP" at bounding box center [429, 46] width 60 height 18
click at [432, 49] on span "HANG UP" at bounding box center [428, 46] width 39 height 9
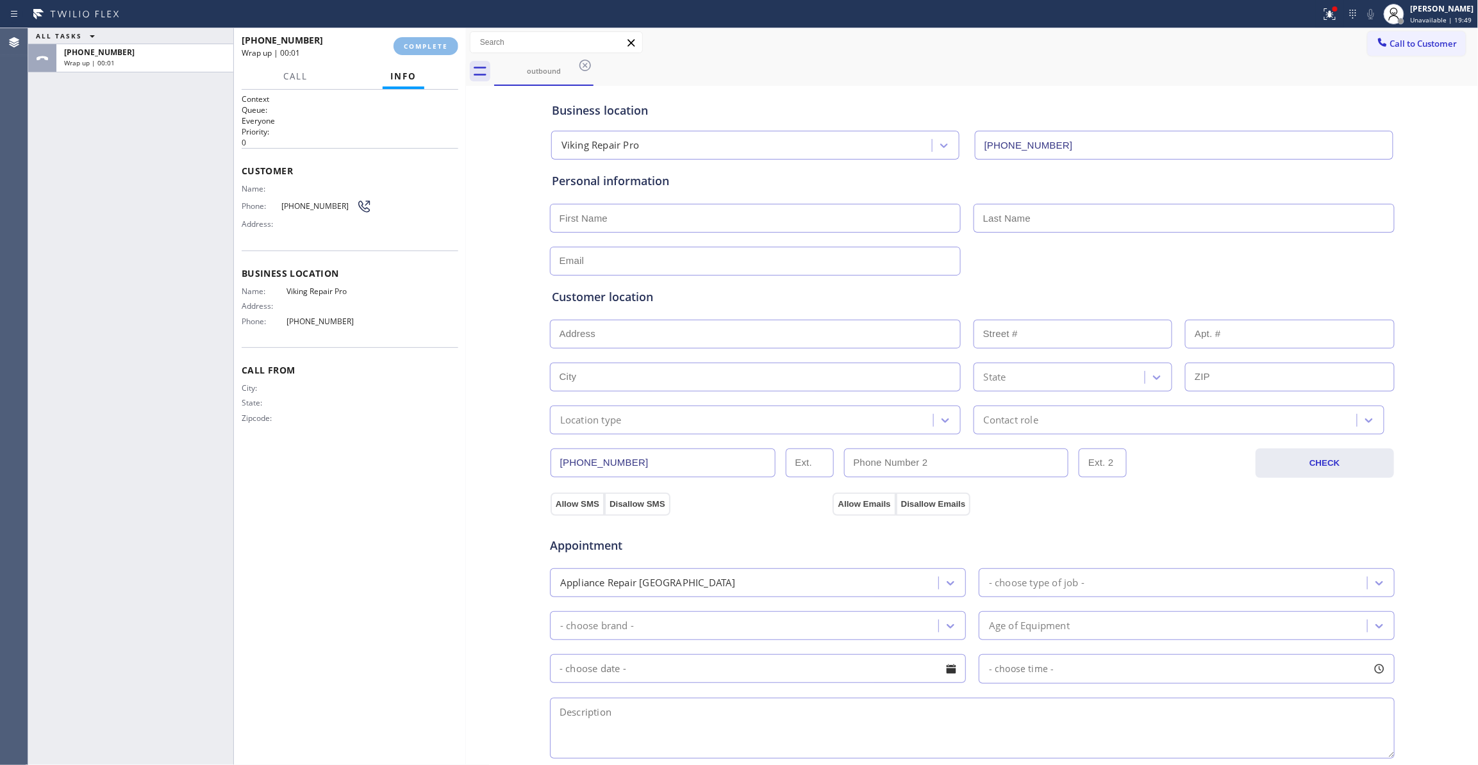
click at [318, 208] on span "(970) 222-9851" at bounding box center [318, 206] width 75 height 10
copy div "(970) 222-9851"
click at [429, 45] on span "COMPLETE" at bounding box center [426, 46] width 44 height 9
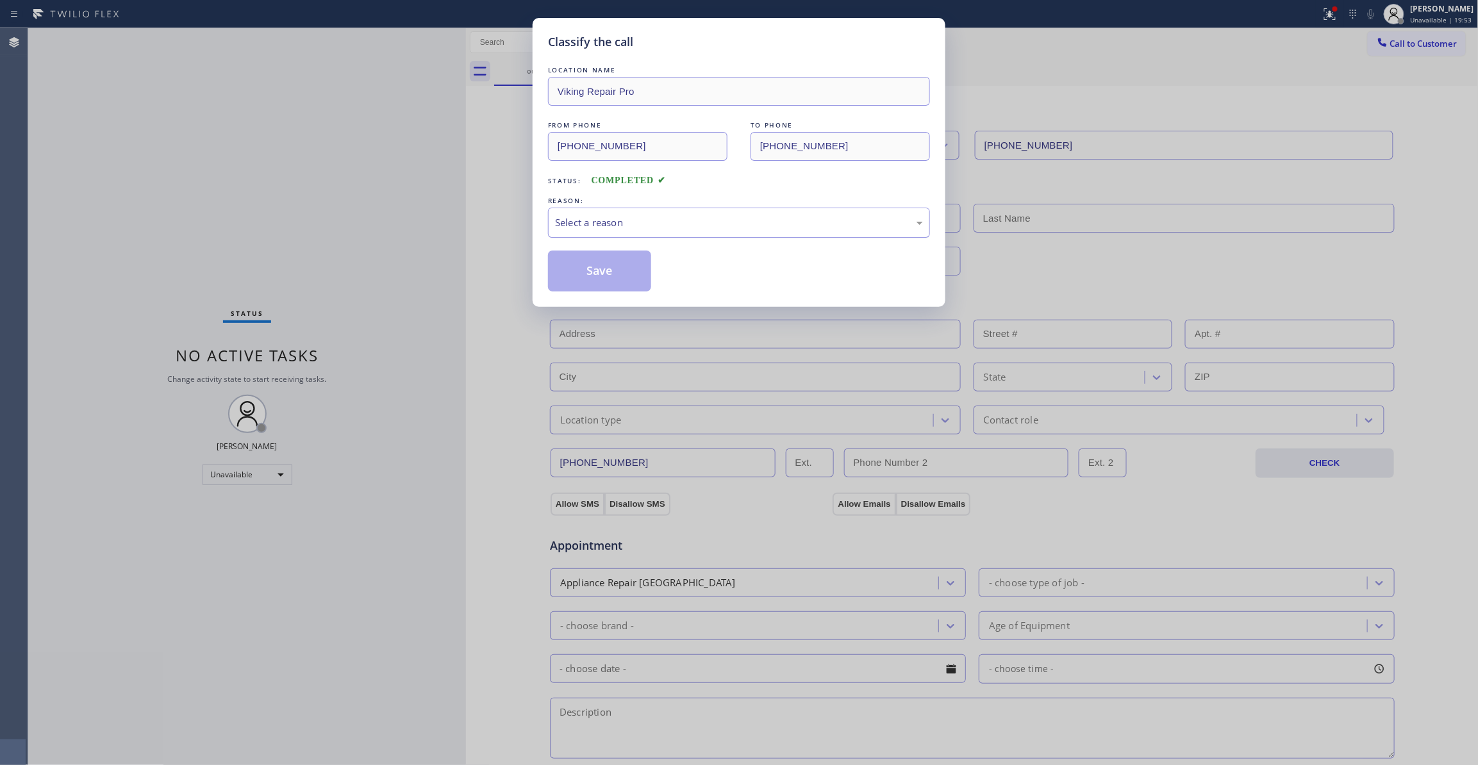
click at [590, 216] on div "Select a reason" at bounding box center [739, 222] width 368 height 15
click at [606, 270] on button "Save" at bounding box center [599, 271] width 103 height 41
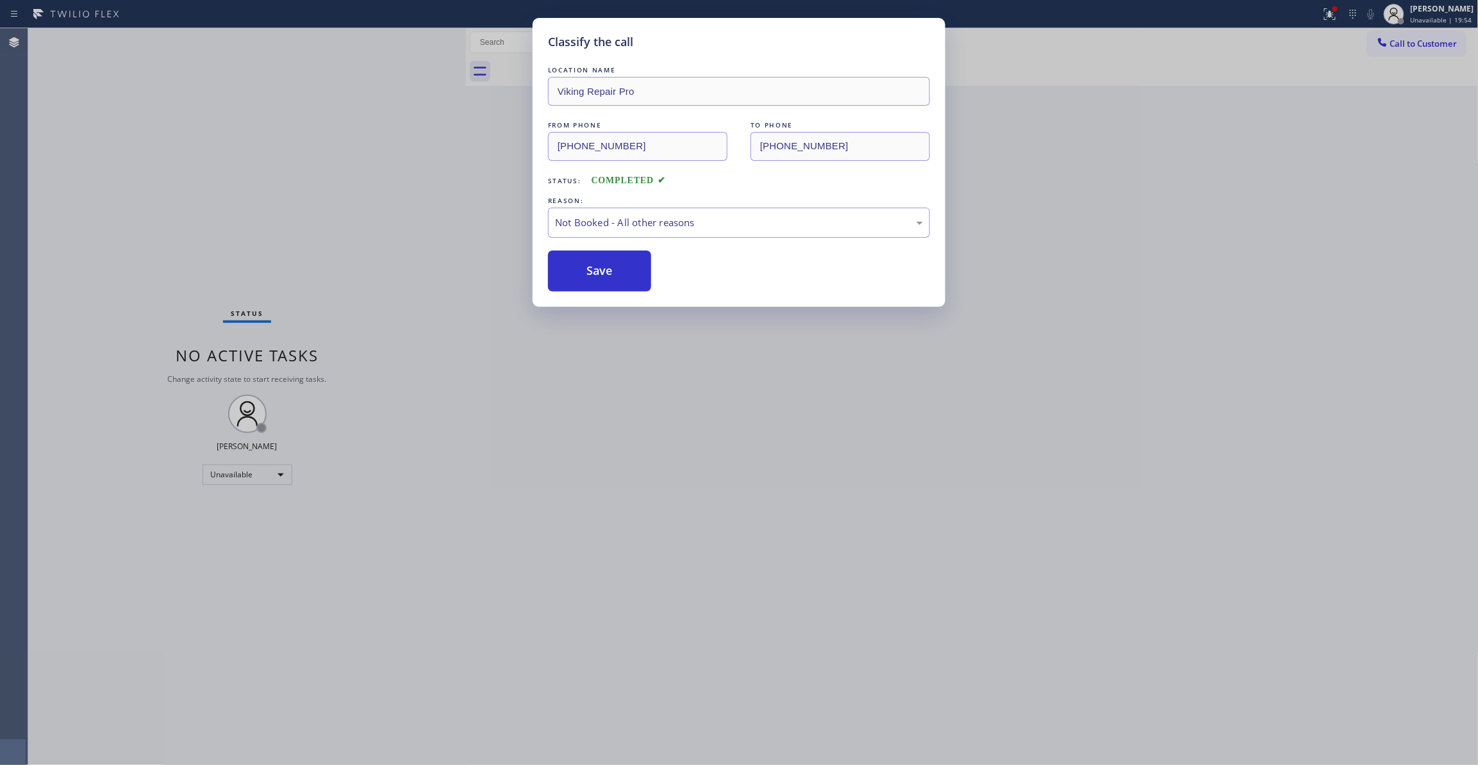
click at [606, 270] on button "Save" at bounding box center [599, 271] width 103 height 41
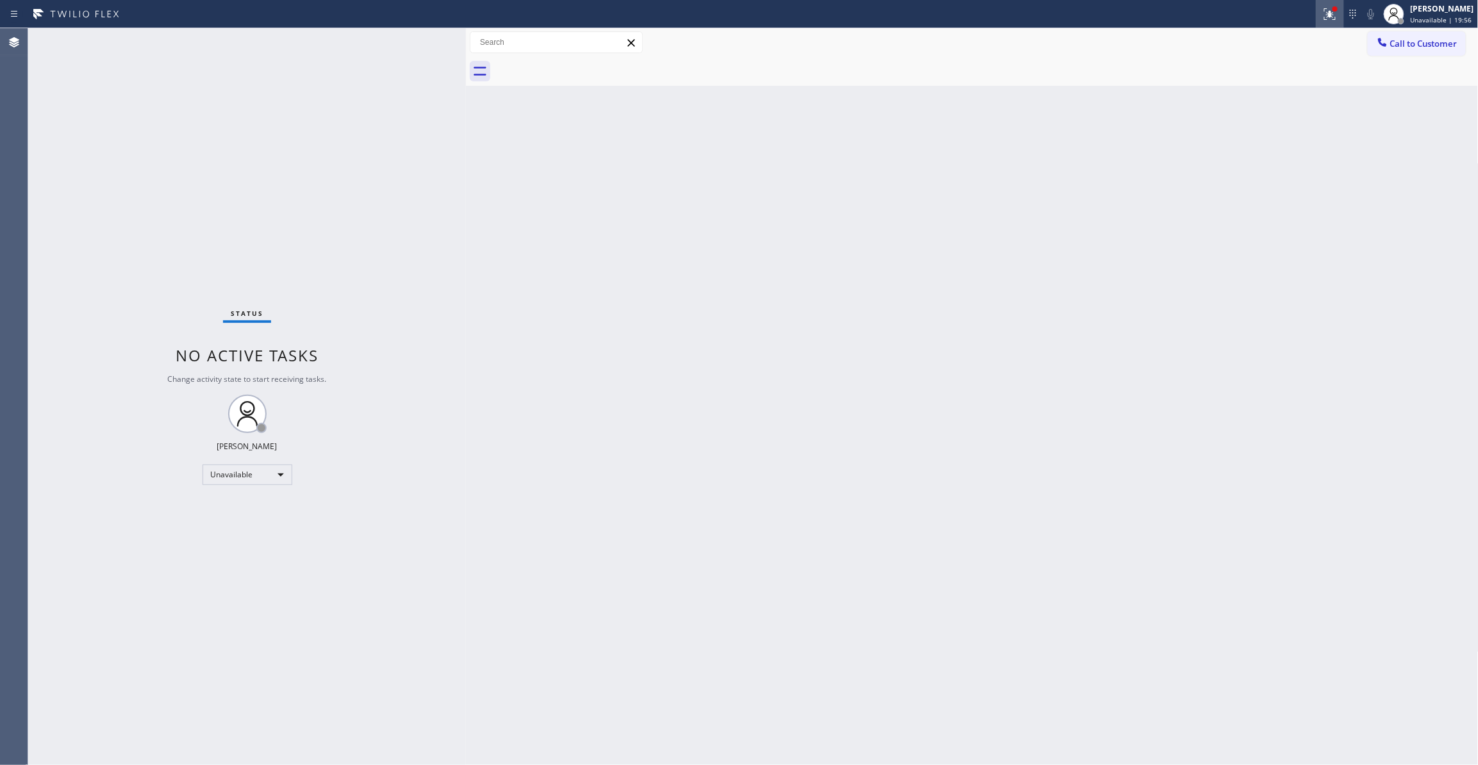
click at [1322, 13] on icon at bounding box center [1329, 13] width 15 height 15
click at [1269, 175] on button "Clear issues" at bounding box center [1246, 168] width 150 height 18
click at [1423, 49] on span "Call to Customer" at bounding box center [1423, 44] width 67 height 12
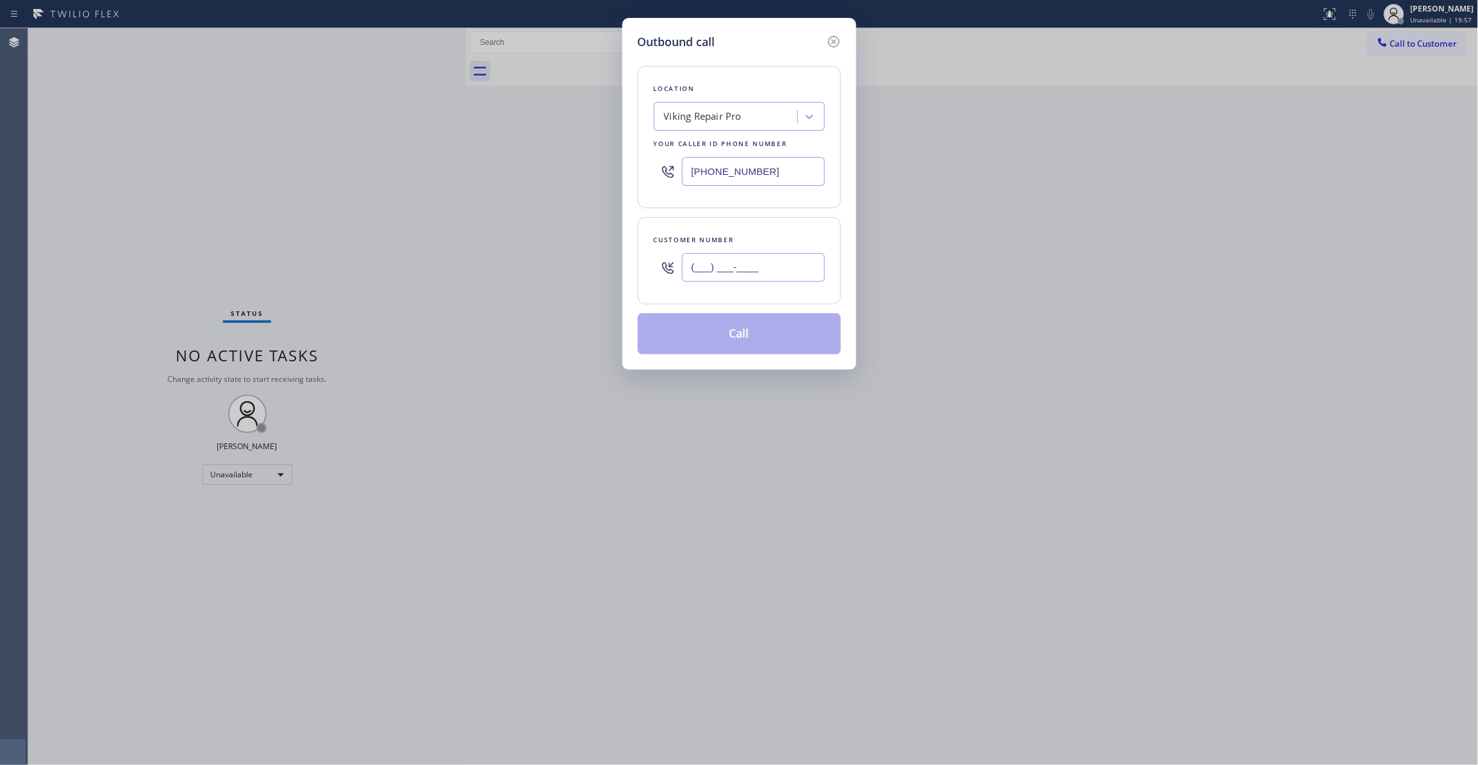
click at [723, 267] on input "(___) ___-____" at bounding box center [753, 267] width 143 height 29
paste input "970) 222-9851"
type input "(970) 222-9851"
click at [740, 342] on button "Call" at bounding box center [739, 333] width 203 height 41
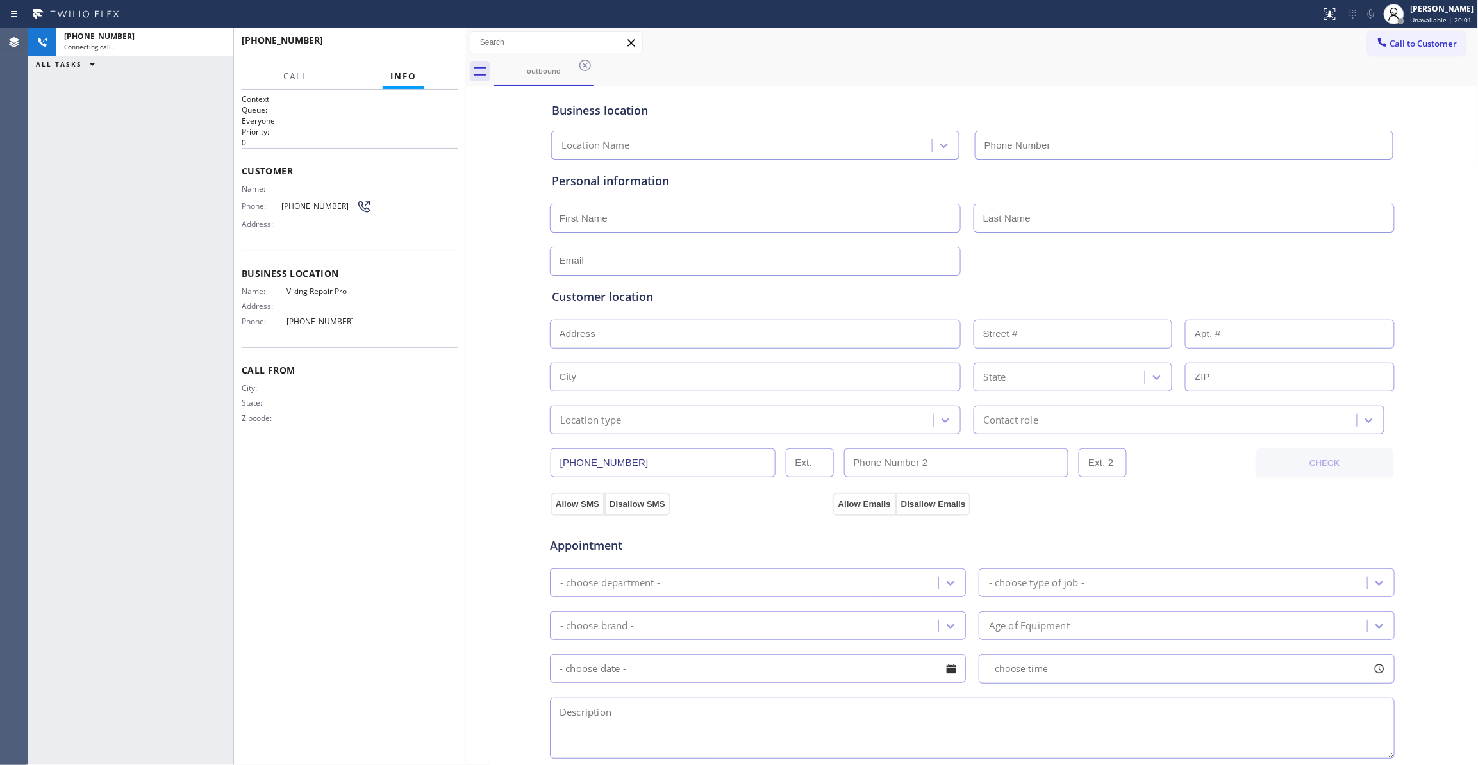
type input "(844) 988-0068"
drag, startPoint x: 62, startPoint y: 132, endPoint x: 103, endPoint y: 67, distance: 77.2
click at [62, 132] on div "+19702229851 Connecting call… ALL TASKS ALL TASKS ACTIVE TASKS TASKS IN WRAP UP" at bounding box center [130, 396] width 205 height 737
click at [318, 204] on span "(970) 222-9851" at bounding box center [318, 206] width 75 height 10
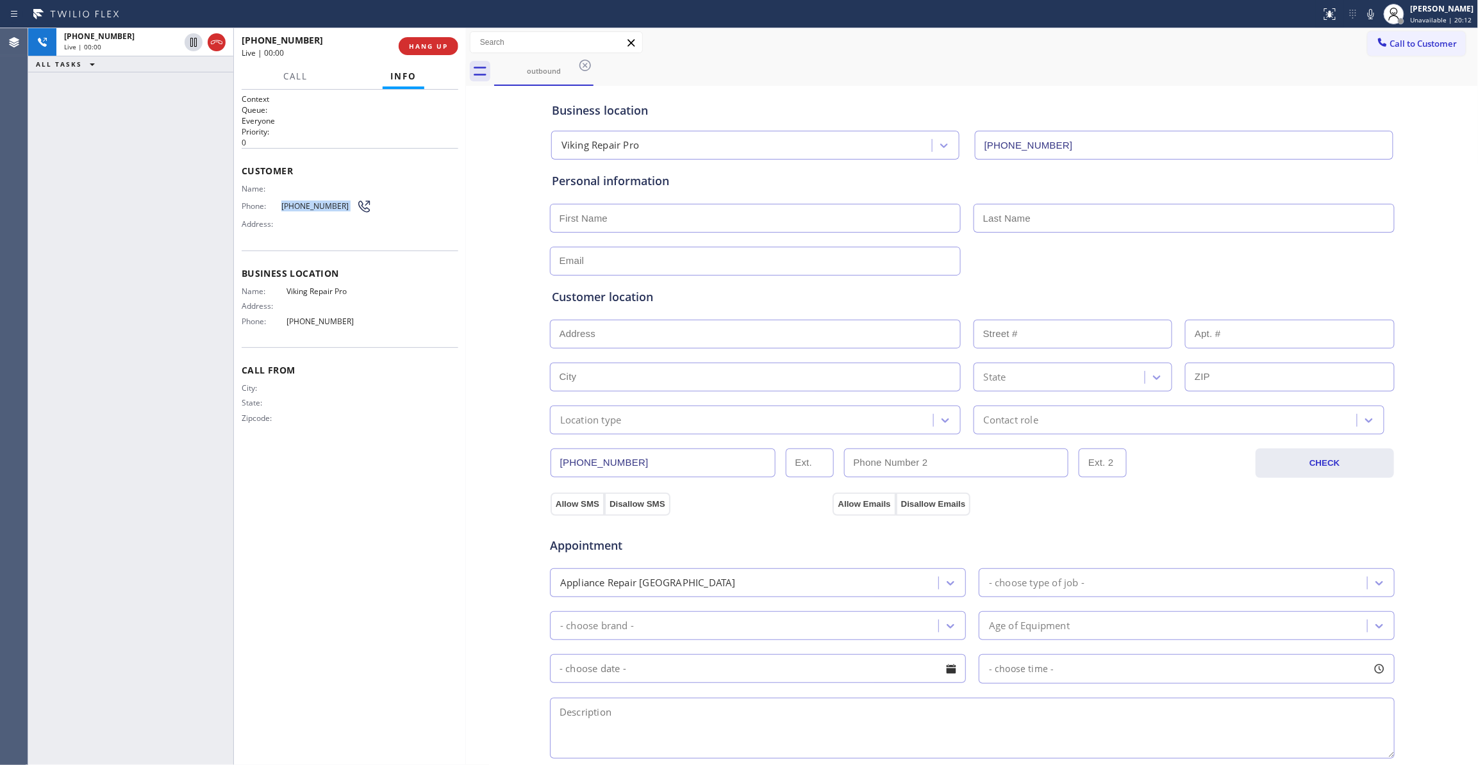
click at [318, 204] on span "(970) 222-9851" at bounding box center [318, 206] width 75 height 10
copy div "(970) 222-9851"
click at [429, 42] on span "HANG UP" at bounding box center [428, 46] width 39 height 9
click at [433, 42] on span "COMPLETE" at bounding box center [426, 46] width 44 height 9
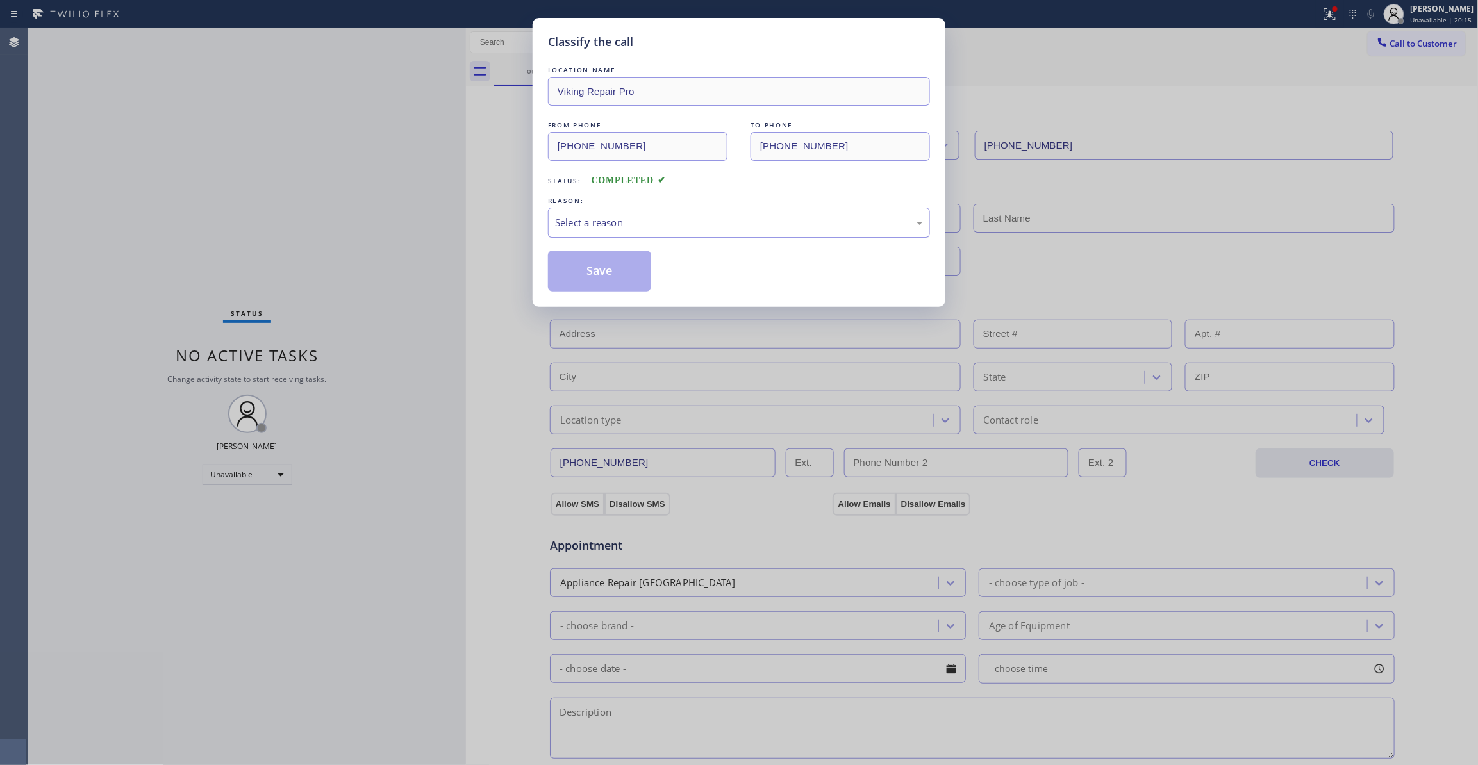
click at [591, 222] on div "Select a reason" at bounding box center [739, 222] width 368 height 15
click at [597, 270] on button "Save" at bounding box center [599, 271] width 103 height 41
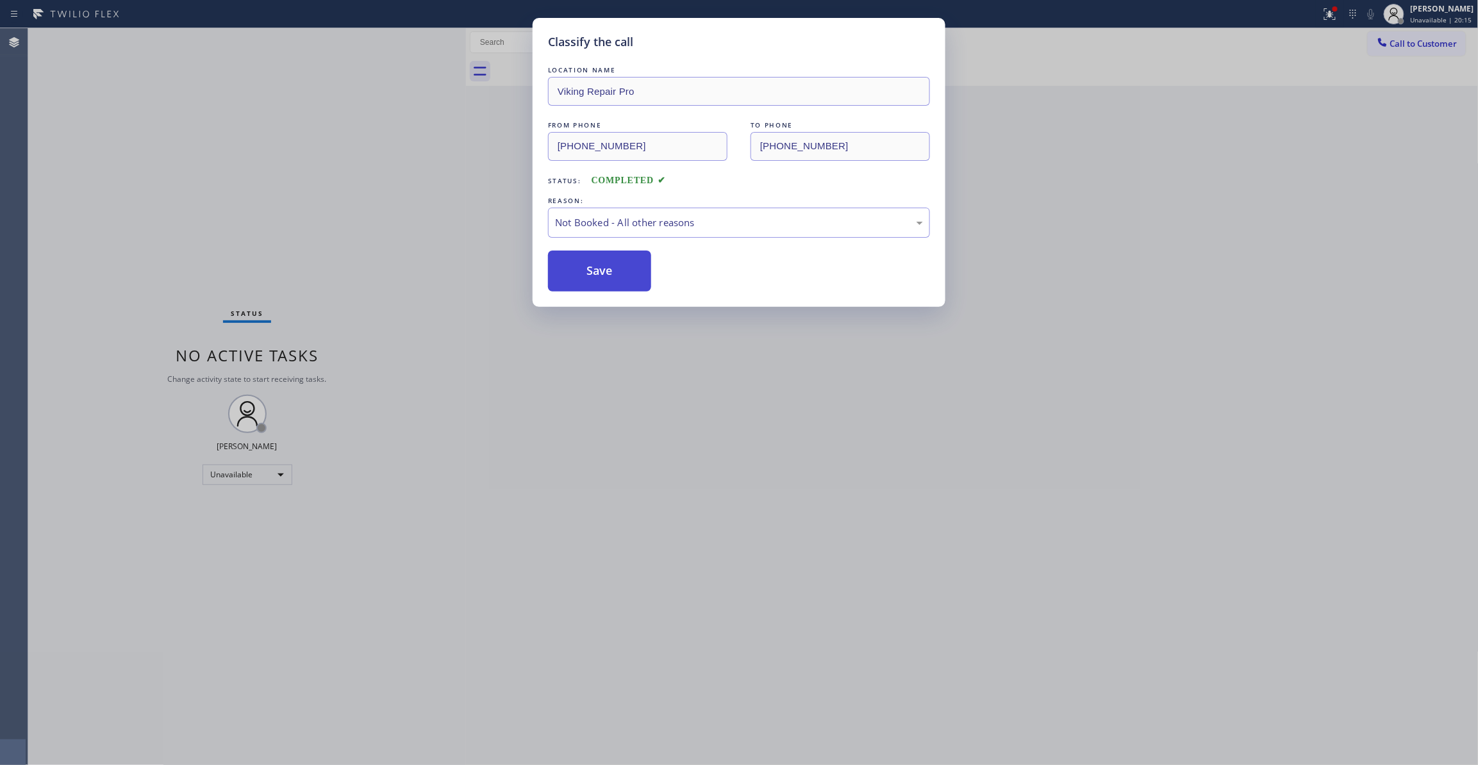
click at [597, 270] on button "Save" at bounding box center [599, 271] width 103 height 41
click at [609, 259] on button "Save" at bounding box center [599, 271] width 103 height 41
click at [595, 264] on button "Save" at bounding box center [599, 271] width 103 height 41
drag, startPoint x: 605, startPoint y: 270, endPoint x: 560, endPoint y: 260, distance: 46.2
click at [605, 269] on button "Save" at bounding box center [599, 271] width 103 height 41
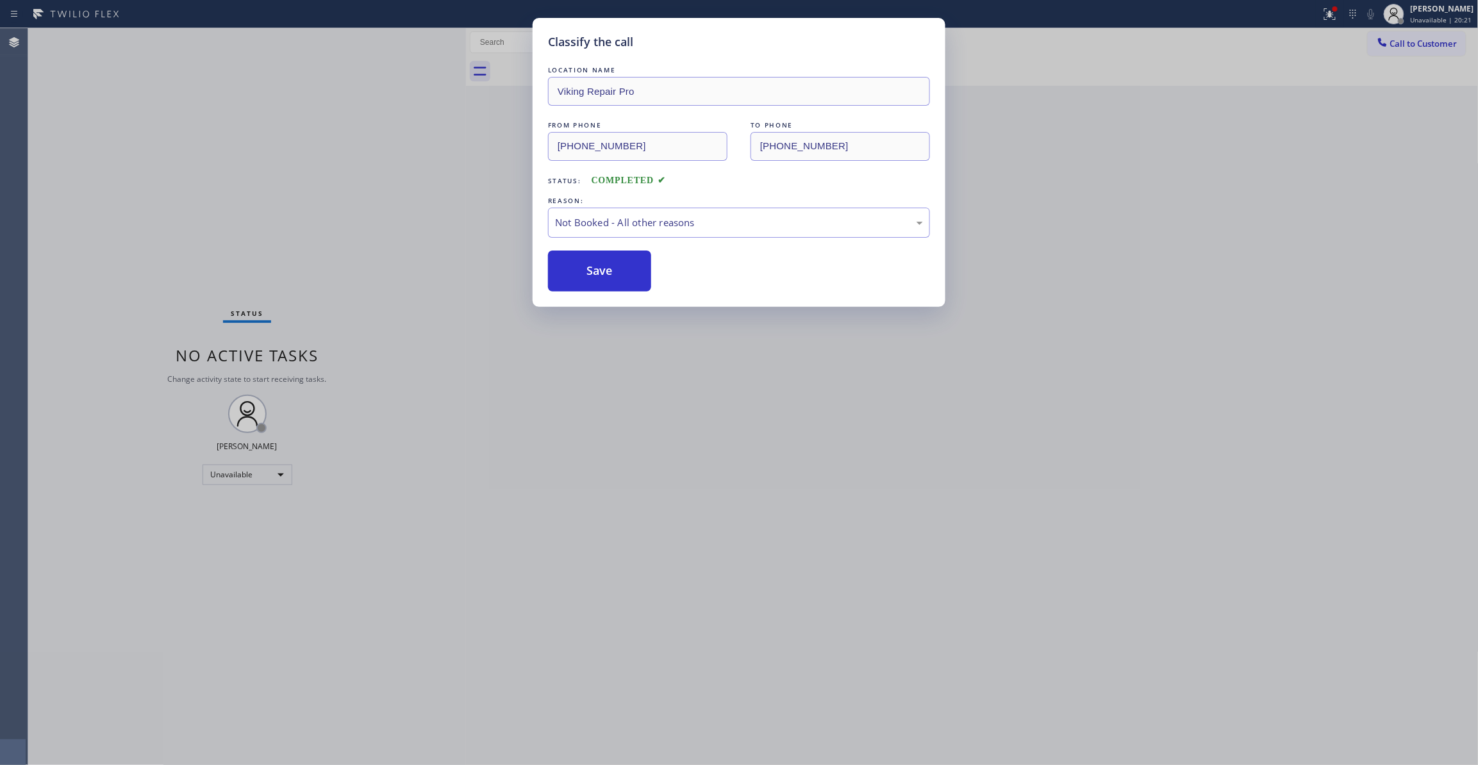
drag, startPoint x: 529, startPoint y: 306, endPoint x: 610, endPoint y: 304, distance: 80.8
click at [523, 288] on div "Classify the call LOCATION NAME Viking Repair Pro FROM PHONE (844) 988-0068 TO …" at bounding box center [739, 382] width 1478 height 765
click at [608, 273] on button "Save" at bounding box center [599, 271] width 103 height 41
drag, startPoint x: 791, startPoint y: 501, endPoint x: 618, endPoint y: 214, distance: 335.2
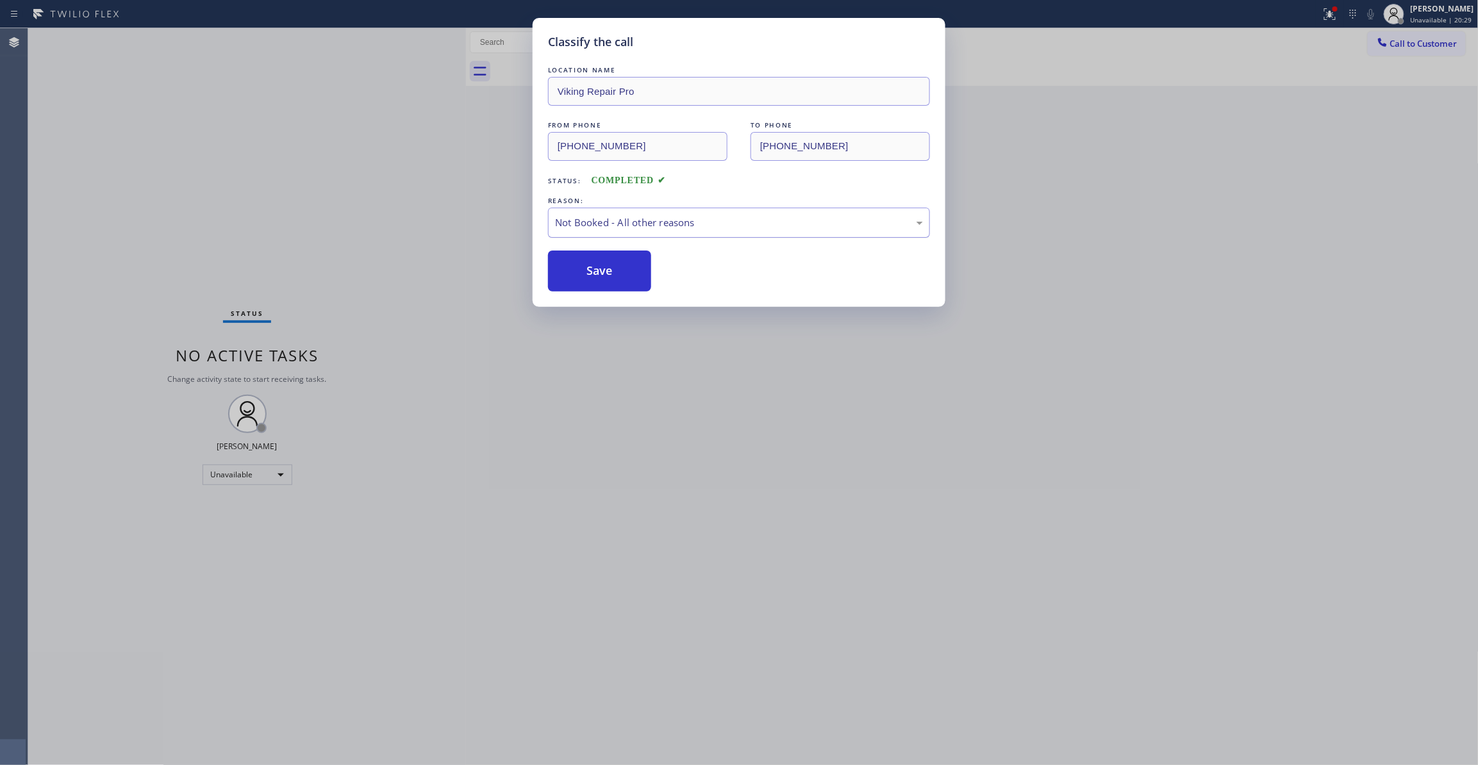
click at [773, 420] on div "Classify the call LOCATION NAME Viking Repair Pro FROM PHONE (844) 988-0068 TO …" at bounding box center [739, 382] width 1478 height 765
click at [604, 280] on button "Save" at bounding box center [599, 271] width 103 height 41
click at [604, 281] on button "Save" at bounding box center [599, 271] width 103 height 41
click at [602, 280] on button "Save" at bounding box center [599, 271] width 103 height 41
click at [602, 278] on button "Save" at bounding box center [599, 271] width 103 height 41
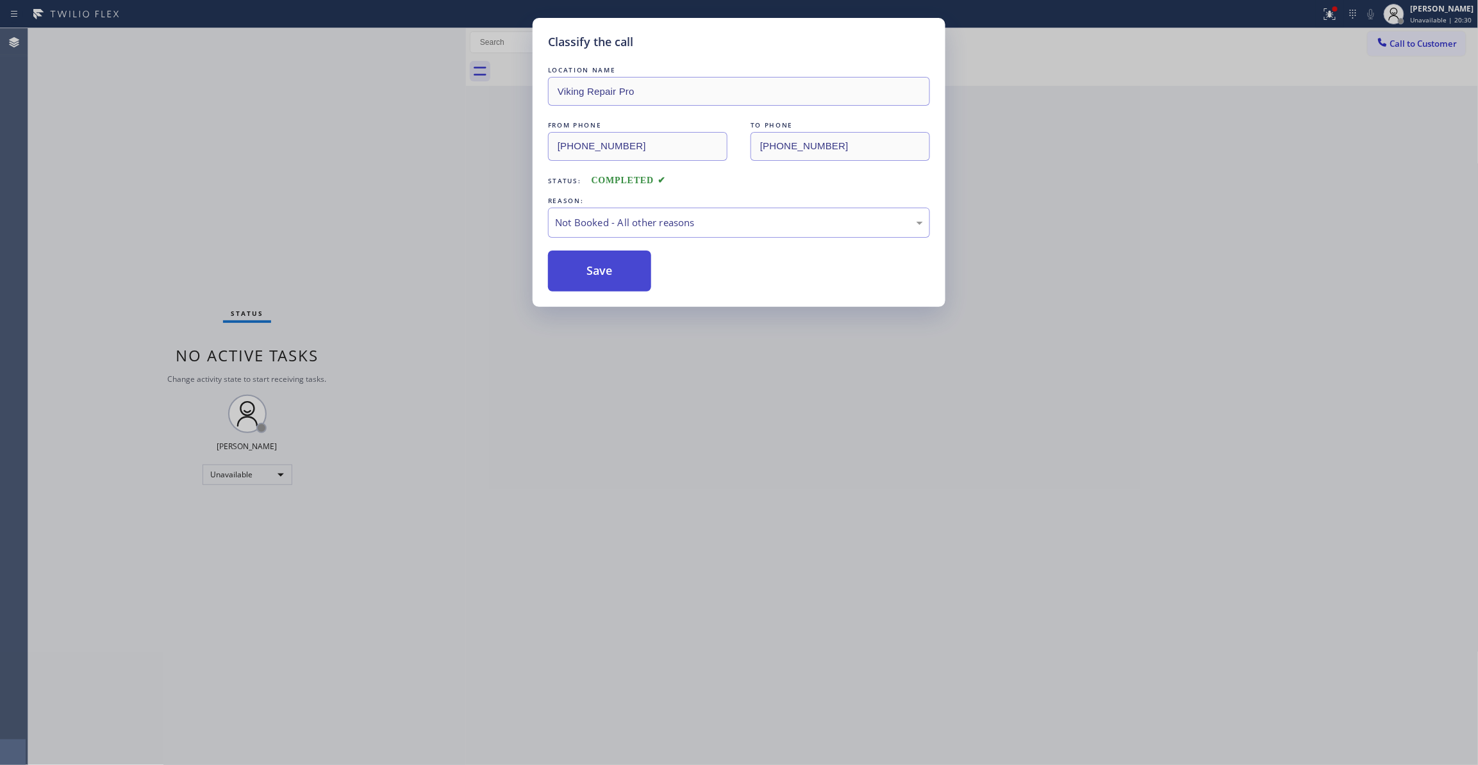
click at [601, 276] on button "Save" at bounding box center [599, 271] width 103 height 41
drag, startPoint x: 601, startPoint y: 276, endPoint x: 991, endPoint y: 121, distance: 419.1
click at [614, 259] on button "Save" at bounding box center [599, 271] width 103 height 41
click at [1314, 6] on div "Classify the call LOCATION NAME Viking Repair Pro FROM PHONE (844) 988-0068 TO …" at bounding box center [739, 382] width 1478 height 765
click at [1315, 22] on div "Classify the call LOCATION NAME Viking Repair Pro FROM PHONE (844) 988-0068 TO …" at bounding box center [739, 382] width 1478 height 765
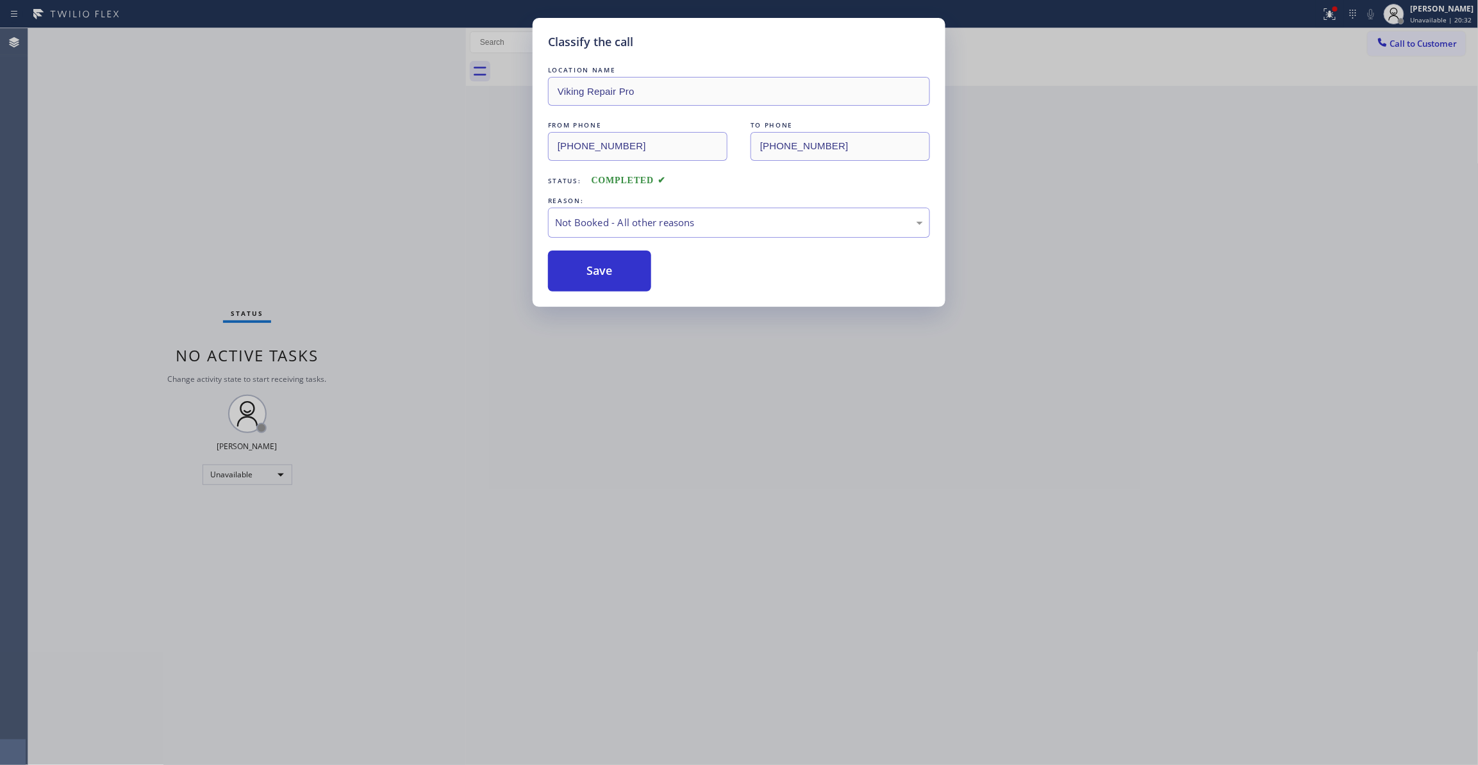
click at [1315, 22] on div "Classify the call LOCATION NAME Viking Repair Pro FROM PHONE (844) 988-0068 TO …" at bounding box center [739, 382] width 1478 height 765
click at [618, 252] on button "Save" at bounding box center [599, 271] width 103 height 41
click at [603, 285] on button "Save" at bounding box center [599, 271] width 103 height 41
click at [603, 275] on button "Save" at bounding box center [599, 271] width 103 height 41
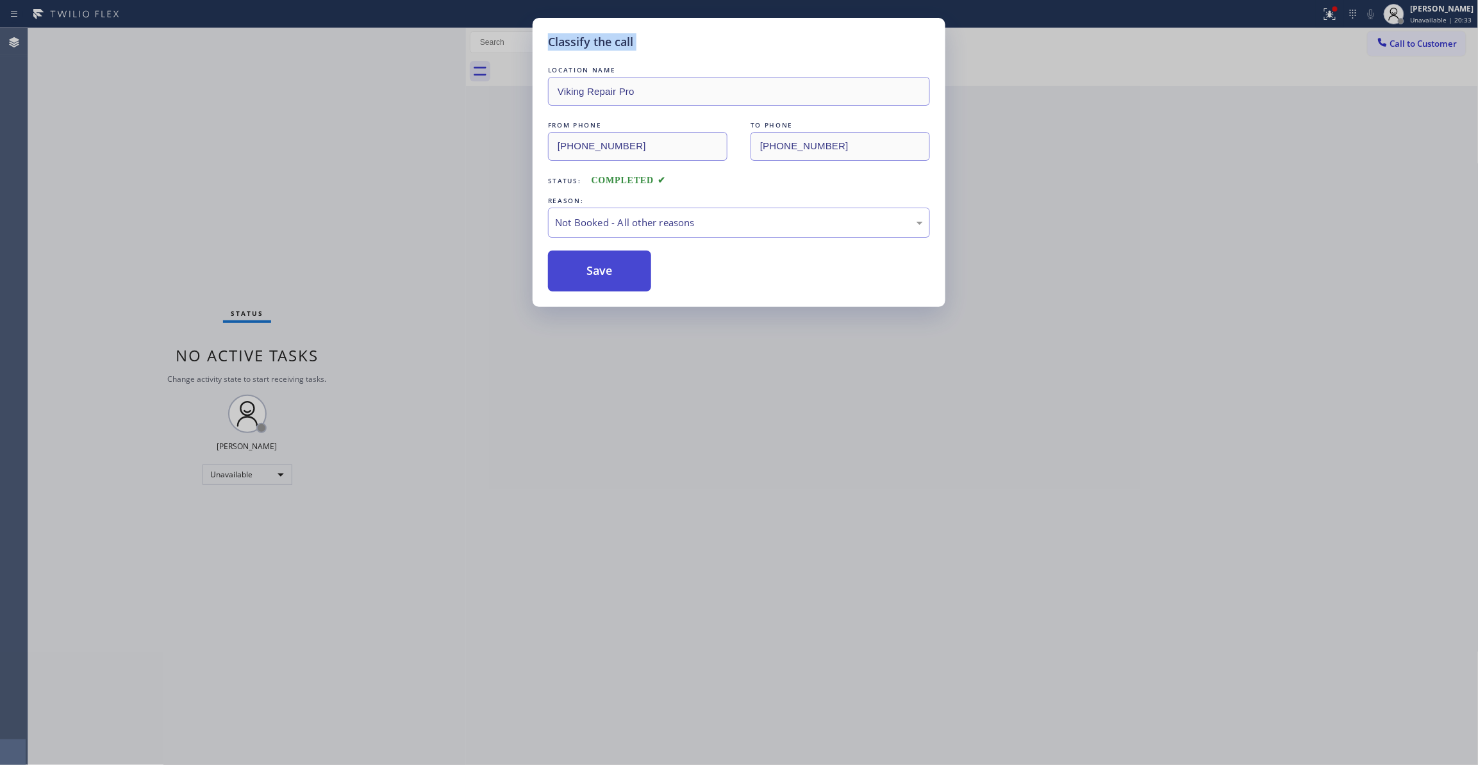
click at [602, 276] on button "Save" at bounding box center [599, 271] width 103 height 41
click at [606, 268] on button "Save" at bounding box center [599, 271] width 103 height 41
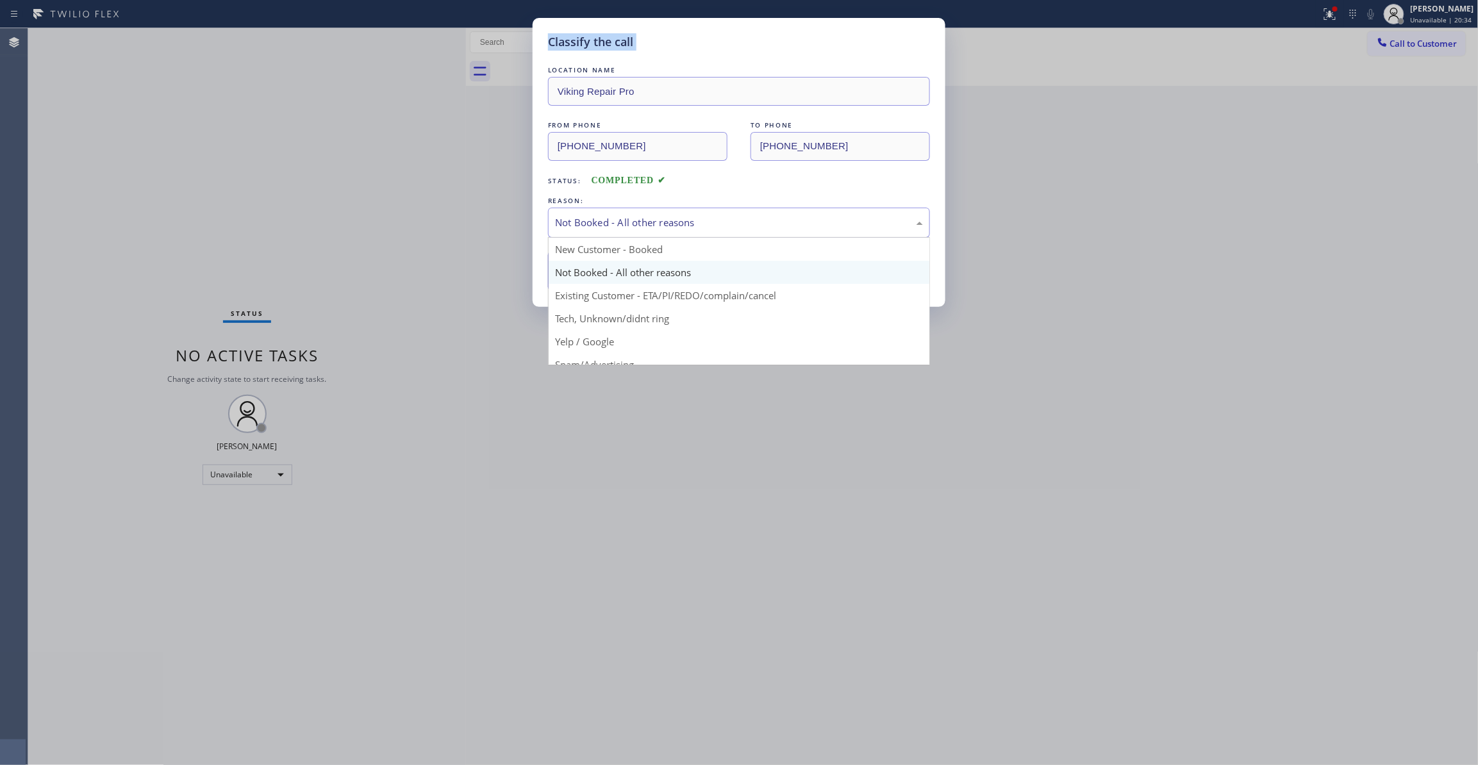
click at [672, 221] on div "Not Booked - All other reasons" at bounding box center [739, 222] width 368 height 15
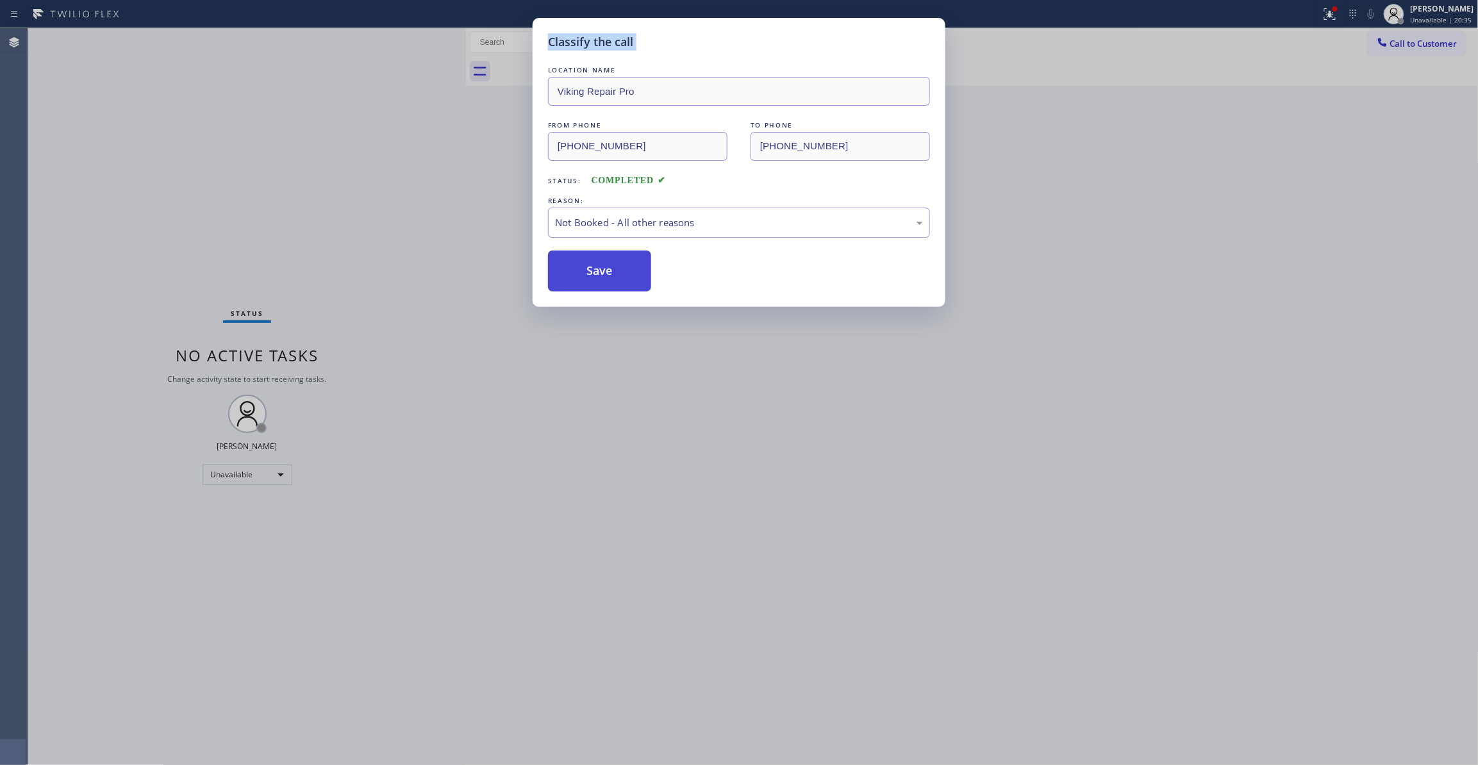
click at [611, 279] on button "Save" at bounding box center [599, 271] width 103 height 41
click at [610, 279] on button "Save" at bounding box center [599, 271] width 103 height 41
click at [608, 279] on button "Save" at bounding box center [599, 271] width 103 height 41
click at [604, 277] on button "Save" at bounding box center [599, 271] width 103 height 41
click at [1318, 8] on div "Classify the call LOCATION NAME Viking Repair Pro FROM PHONE (844) 988-0068 TO …" at bounding box center [739, 382] width 1478 height 765
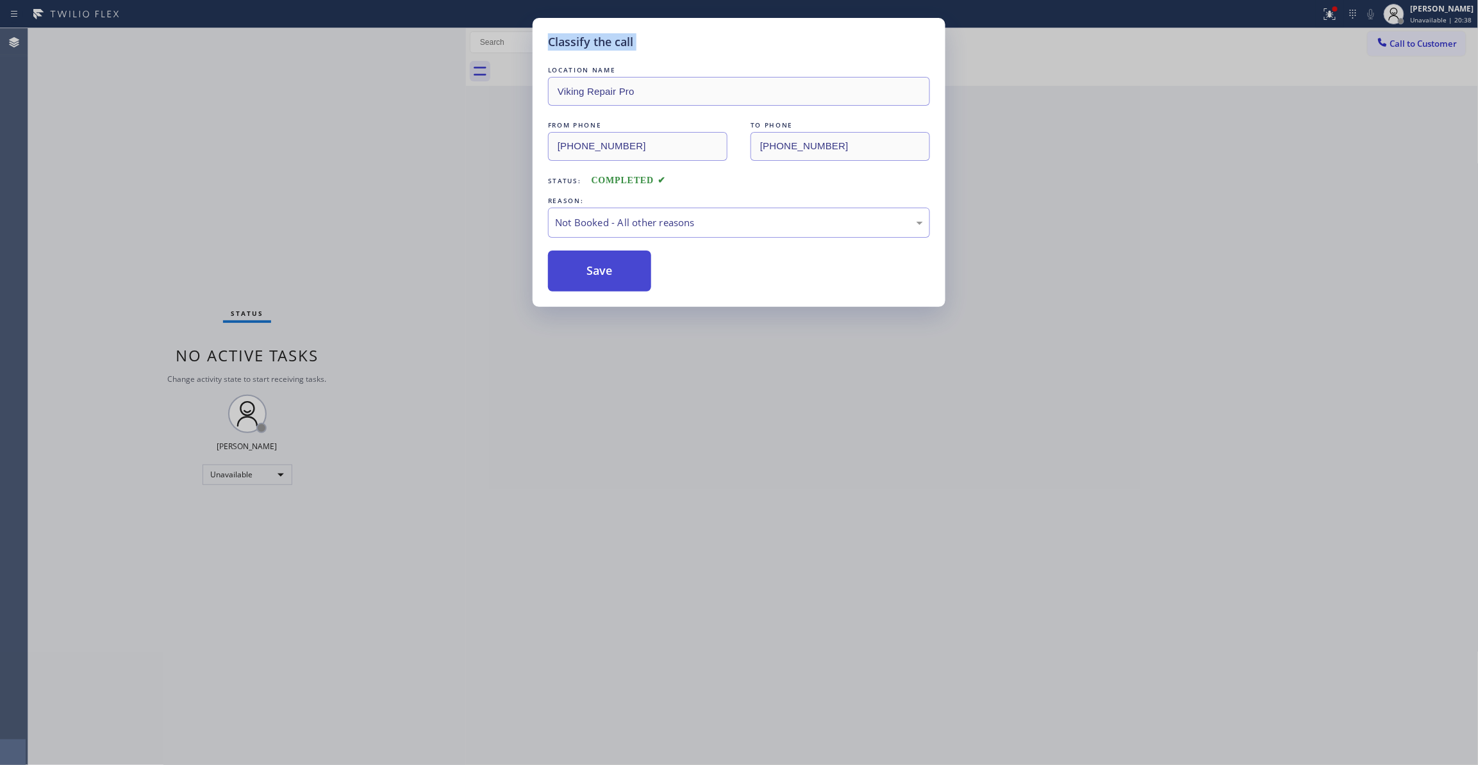
click at [609, 268] on button "Save" at bounding box center [599, 271] width 103 height 41
click at [608, 268] on button "Save" at bounding box center [599, 271] width 103 height 41
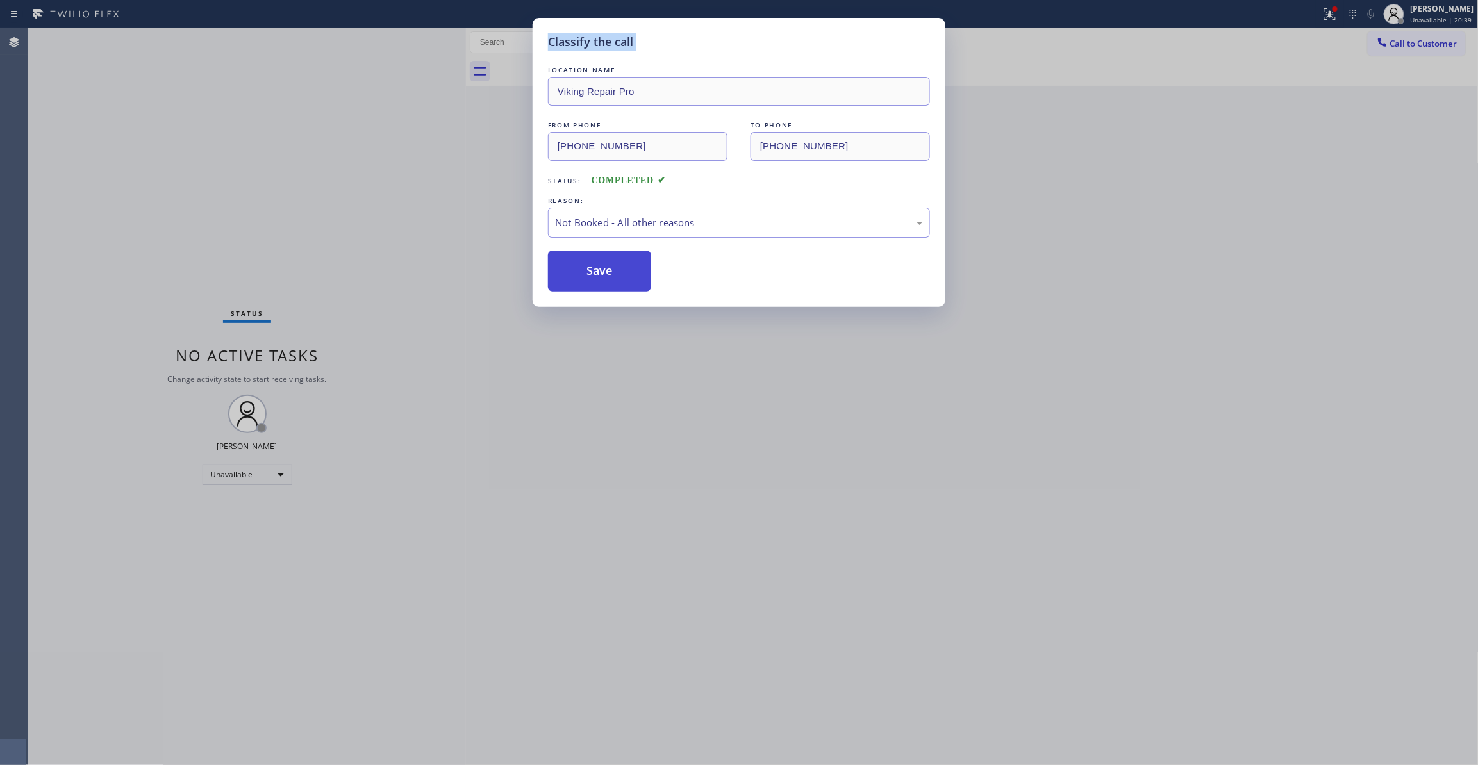
click at [608, 268] on button "Save" at bounding box center [599, 271] width 103 height 41
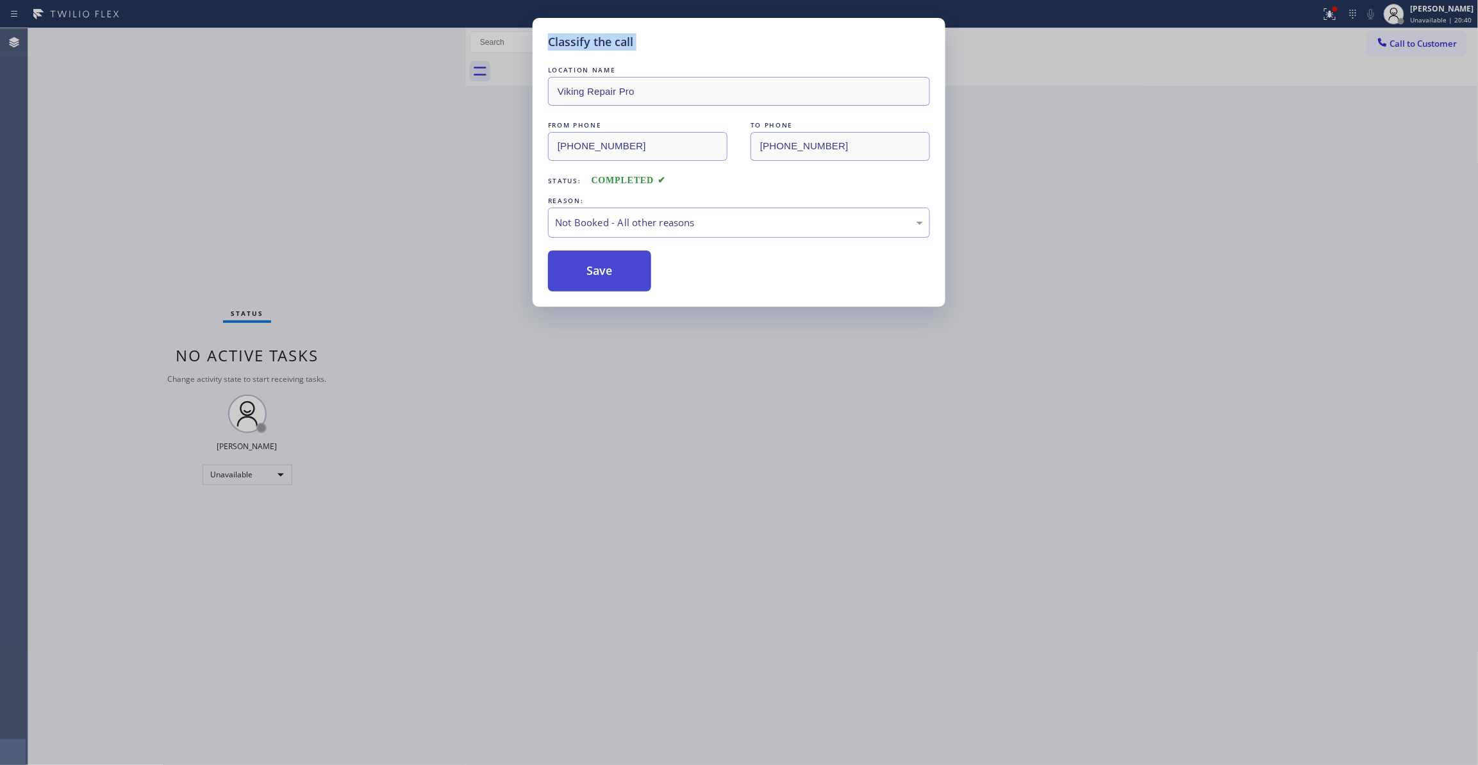
click at [608, 268] on button "Save" at bounding box center [599, 271] width 103 height 41
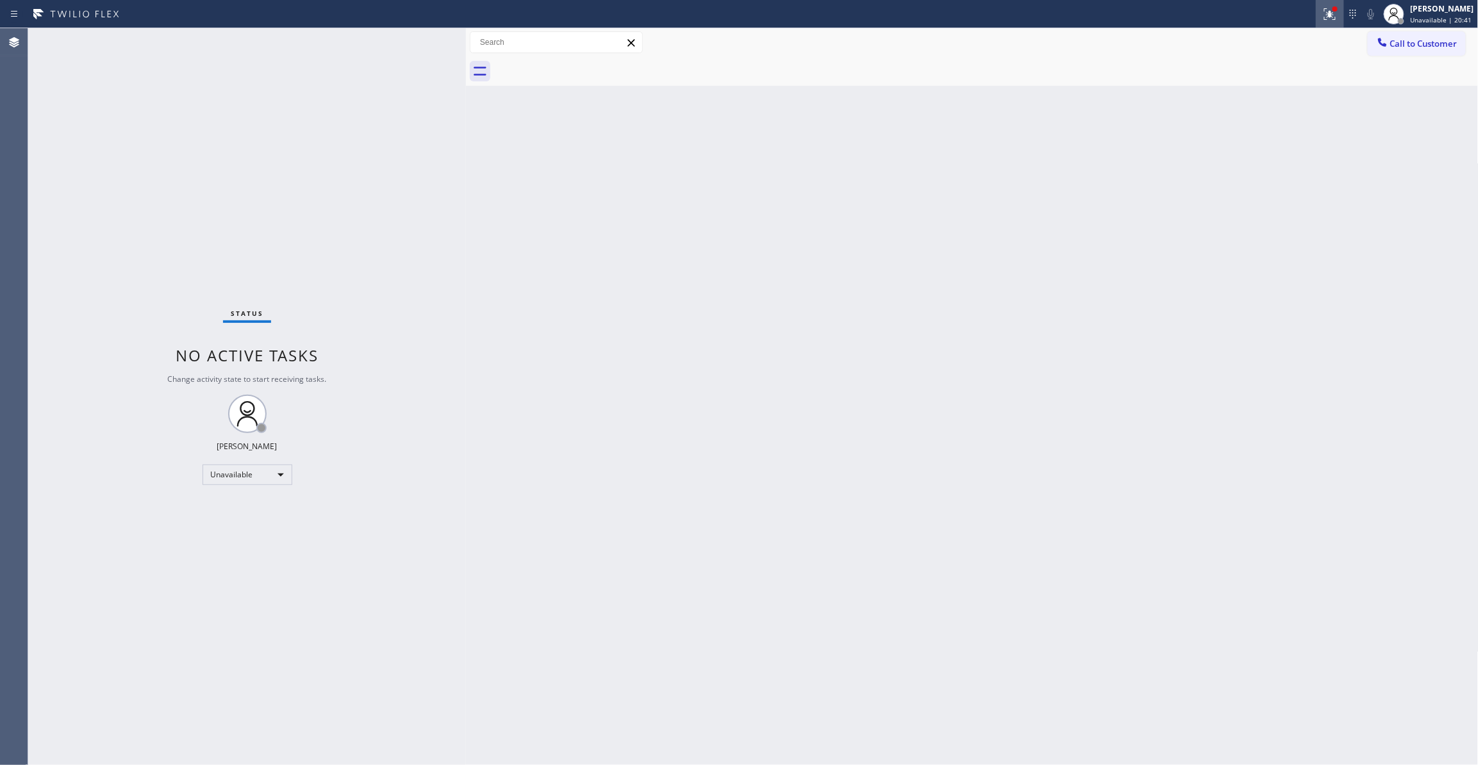
click at [1322, 16] on icon at bounding box center [1329, 13] width 15 height 15
click at [1241, 167] on span "Clear issues" at bounding box center [1246, 167] width 60 height 9
click at [1438, 37] on button "Call to Customer" at bounding box center [1417, 43] width 98 height 24
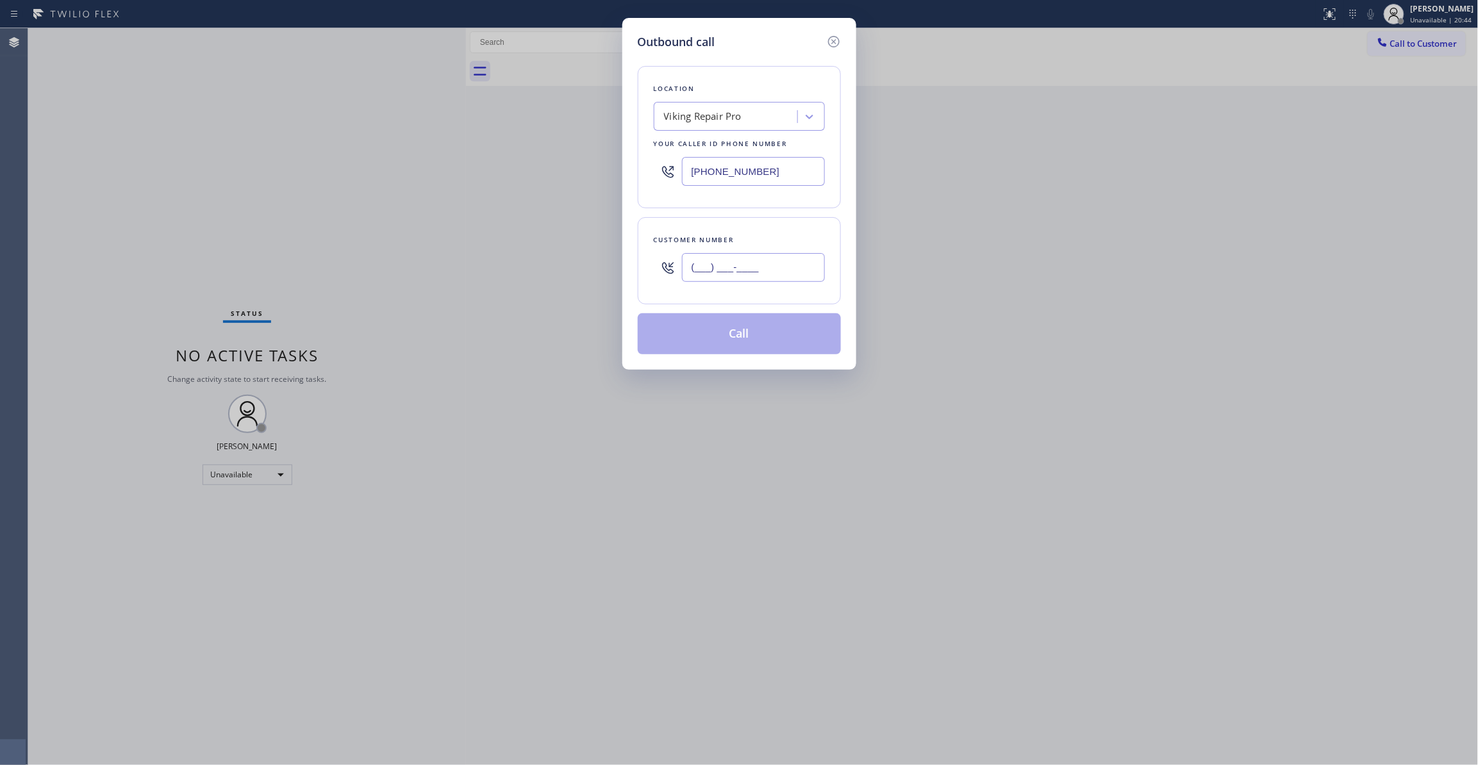
click at [783, 259] on input "(___) ___-____" at bounding box center [753, 267] width 143 height 29
paste input "970) 222-9851"
type input "(970) 222-9851"
click at [747, 337] on button "Call" at bounding box center [739, 333] width 203 height 41
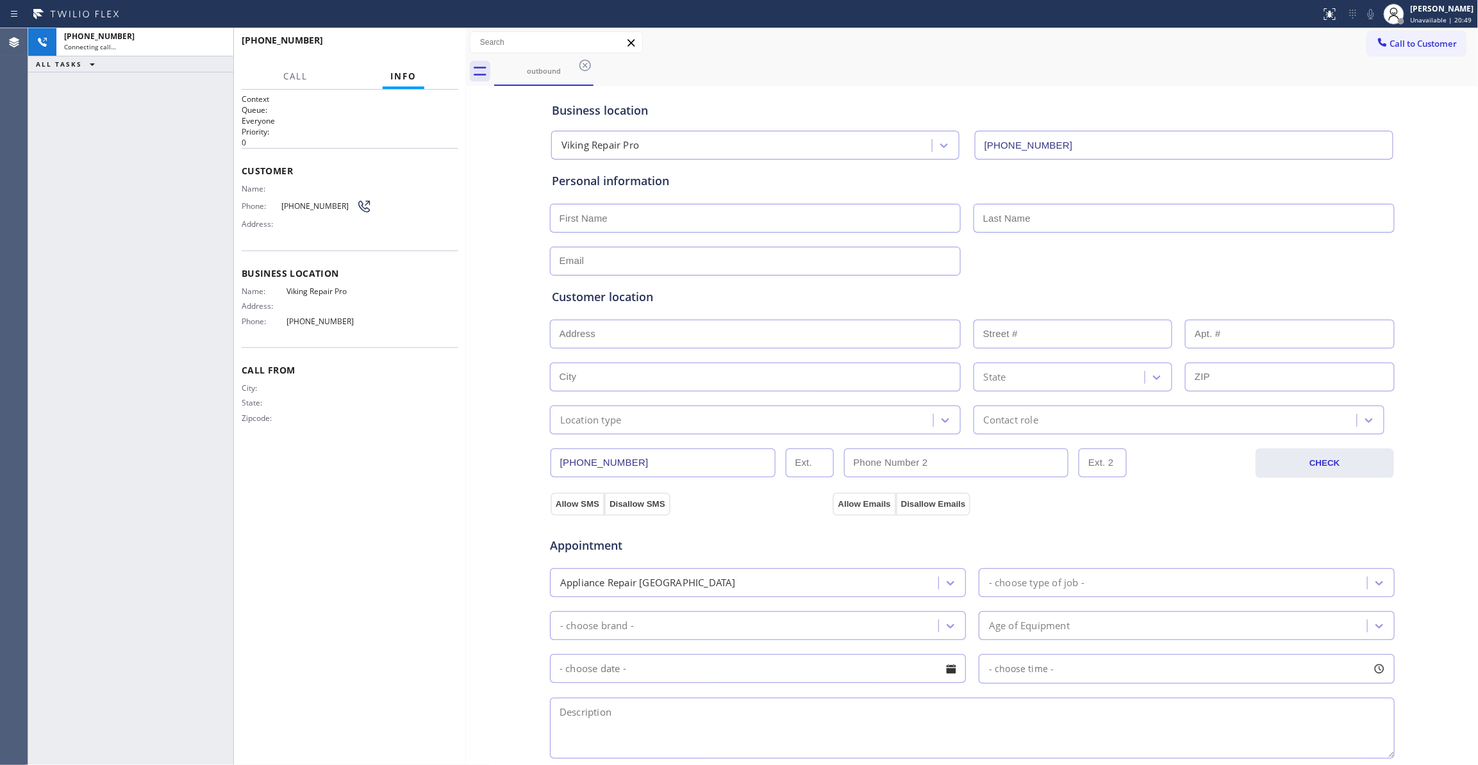
type input "(844) 988-0068"
click at [72, 391] on div "+19702229851 Connecting call… ALL TASKS ALL TASKS ACTIVE TASKS TASKS IN WRAP UP" at bounding box center [130, 396] width 205 height 737
click at [427, 42] on span "HANG UP" at bounding box center [428, 46] width 39 height 9
click at [427, 42] on span "COMPLETE" at bounding box center [426, 46] width 44 height 9
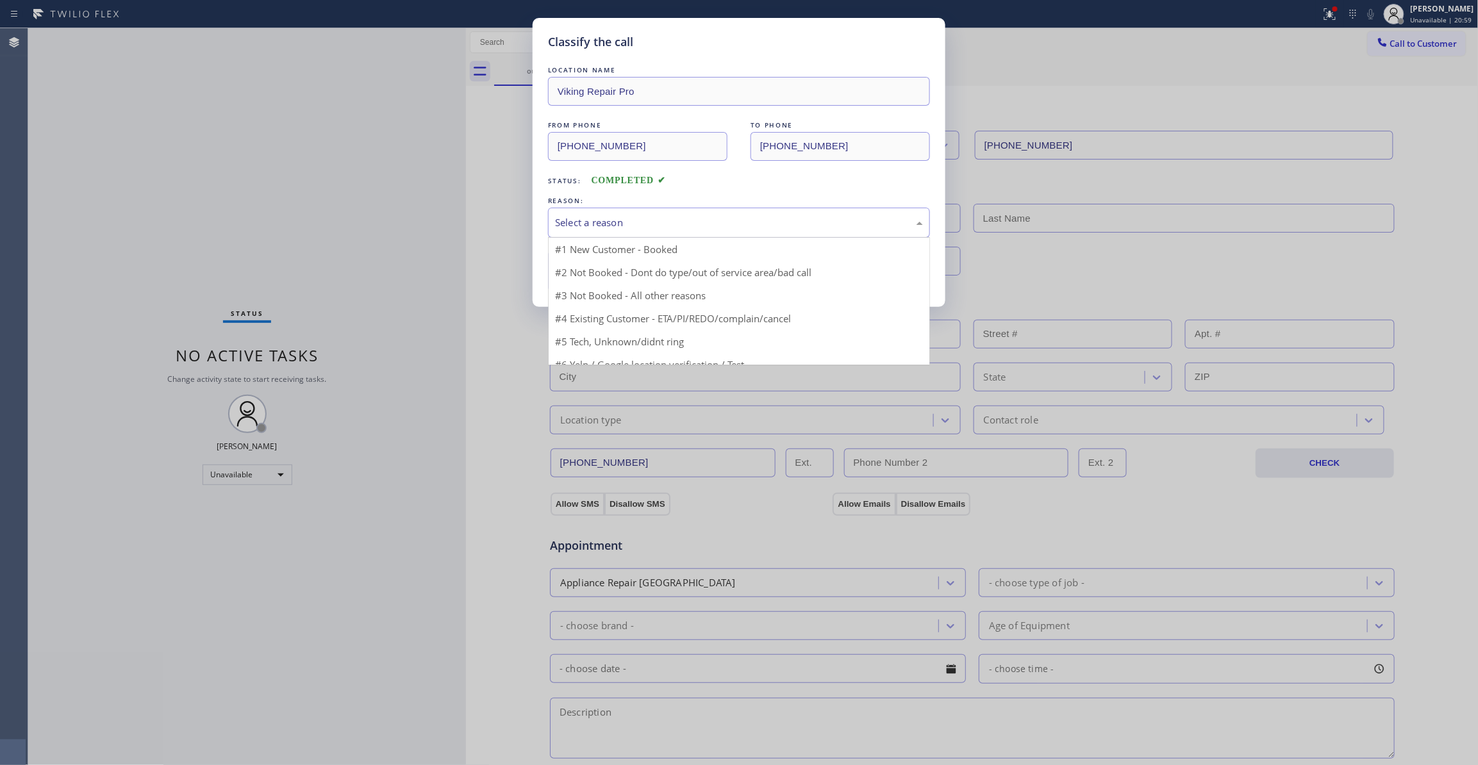
click at [659, 213] on div "Select a reason" at bounding box center [739, 223] width 382 height 30
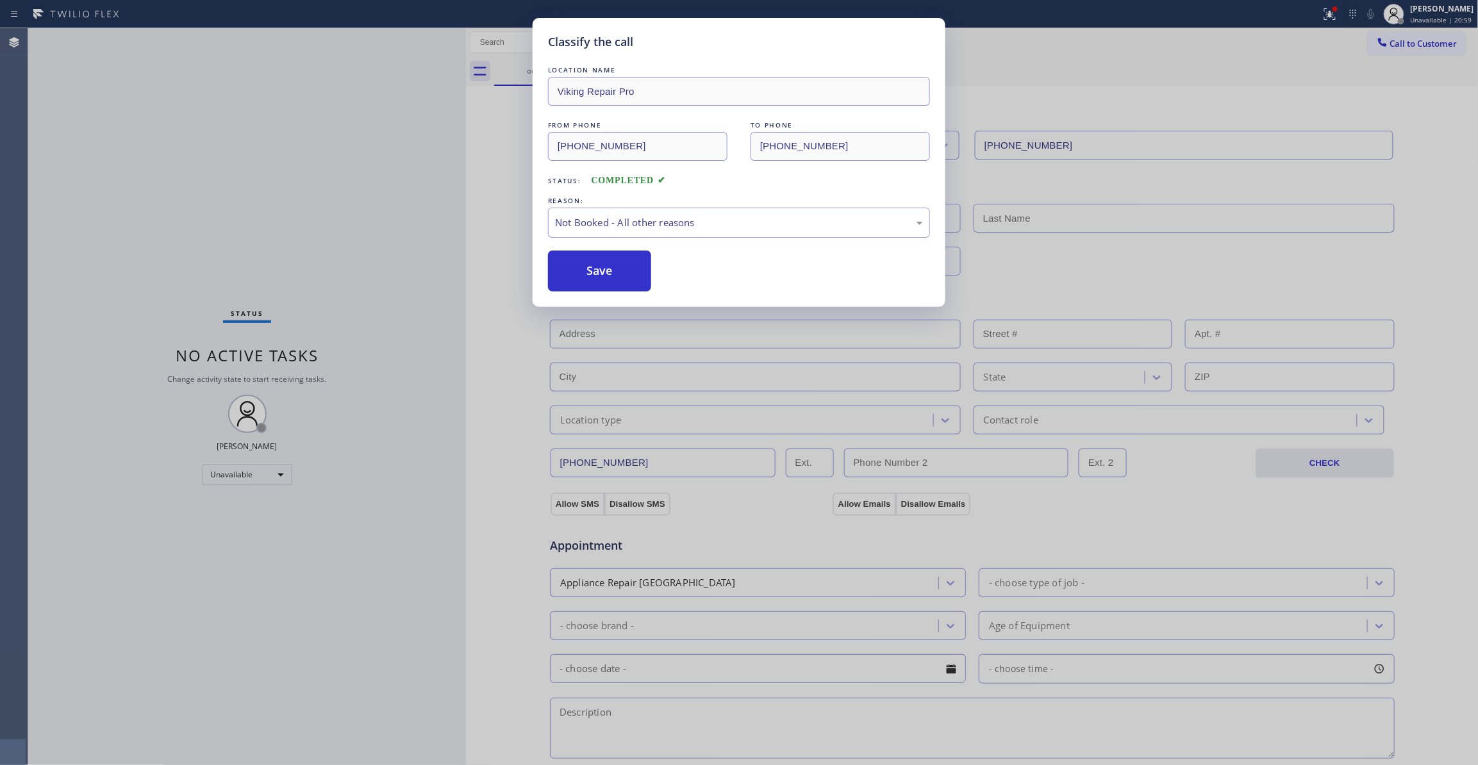
click at [611, 274] on button "Save" at bounding box center [599, 271] width 103 height 41
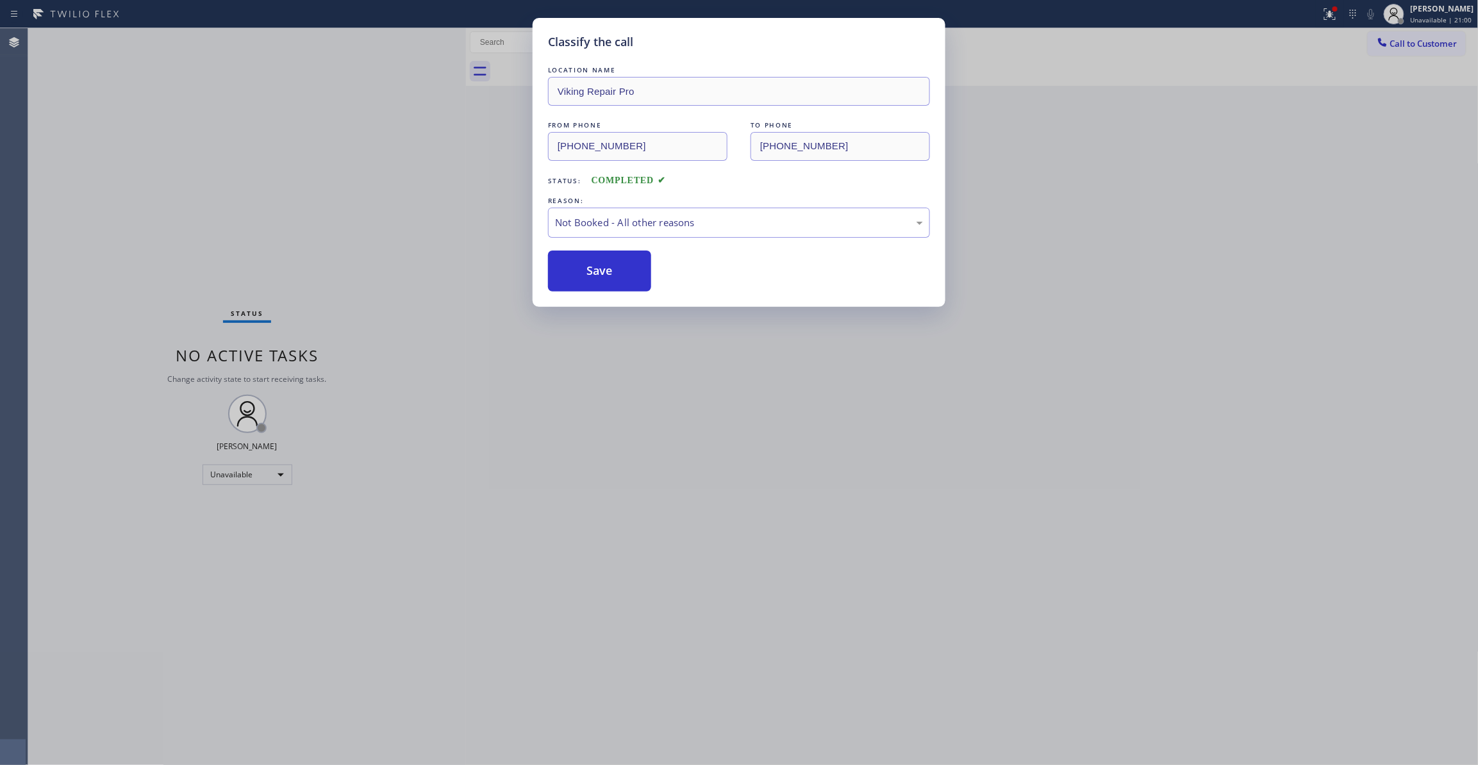
click at [611, 274] on button "Save" at bounding box center [599, 271] width 103 height 41
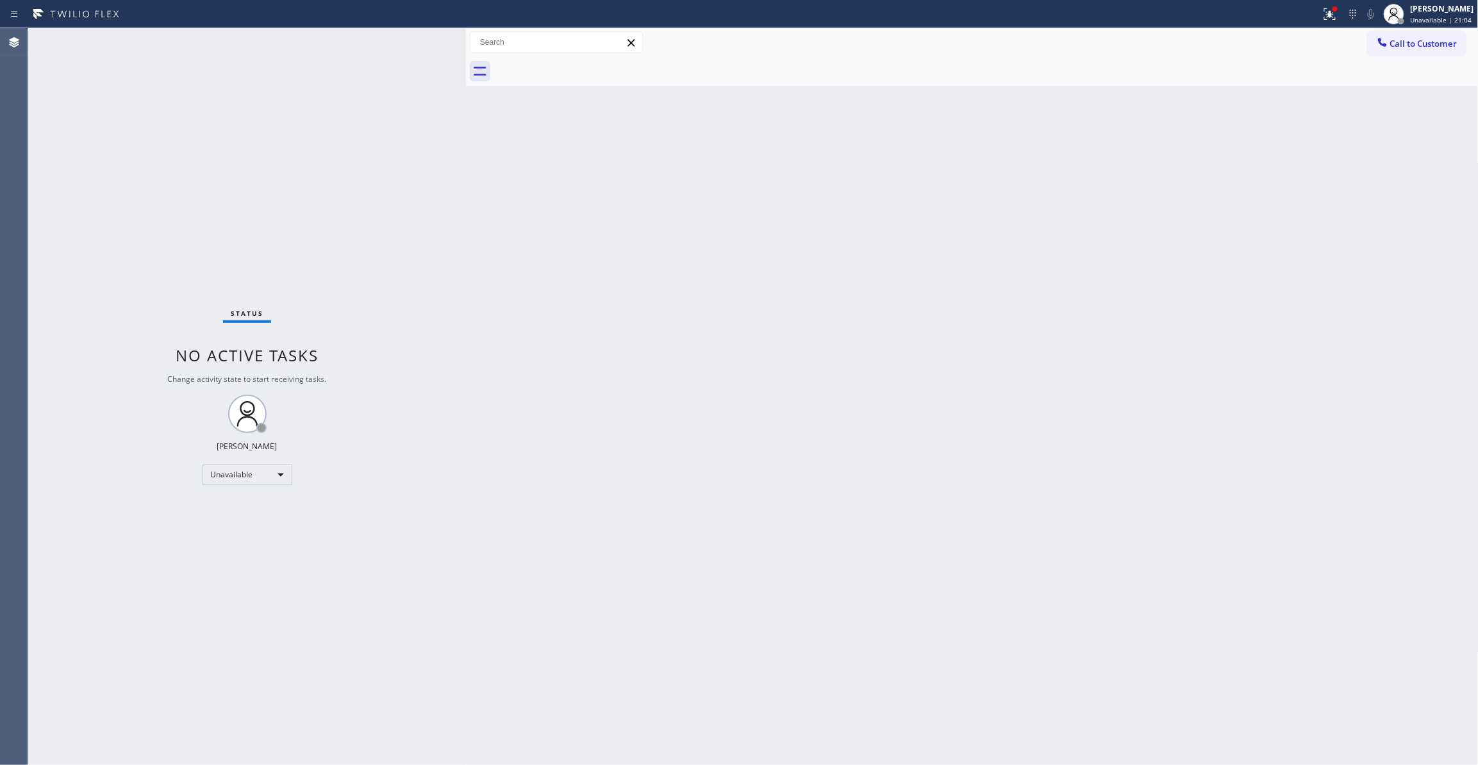
click at [839, 308] on div "Back to Dashboard Change Sender ID Customers Technicians Select a contact Outbo…" at bounding box center [972, 396] width 1013 height 737
click at [1425, 44] on span "Call to Customer" at bounding box center [1423, 44] width 67 height 12
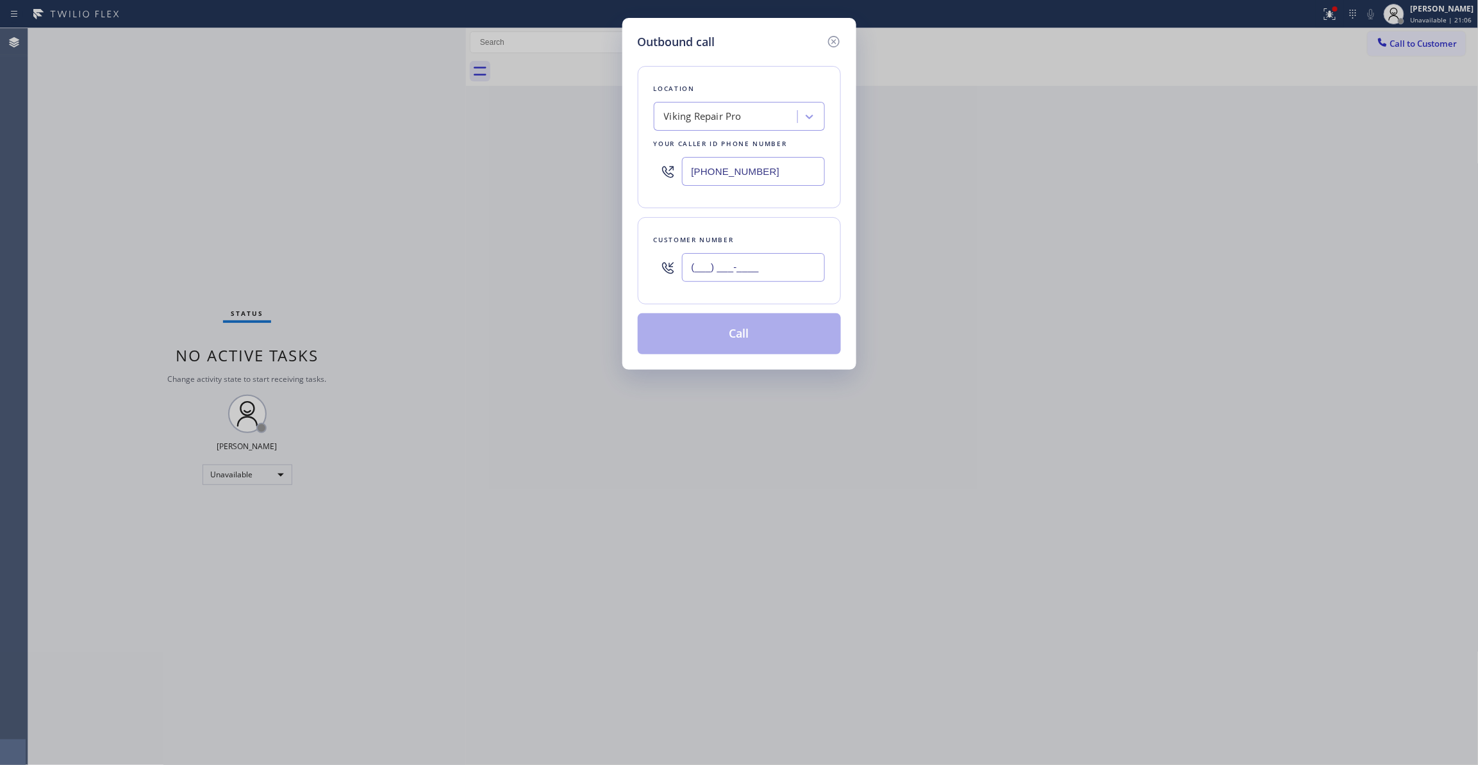
click at [731, 261] on input "(___) ___-____" at bounding box center [753, 267] width 143 height 29
paste input "323) 422-0643"
type input "(323) 422-0643"
drag, startPoint x: 784, startPoint y: 174, endPoint x: 324, endPoint y: 162, distance: 460.9
click at [324, 162] on div "Outbound call Location Viking Repair Pro Your caller id phone number (844) 988-…" at bounding box center [739, 382] width 1478 height 765
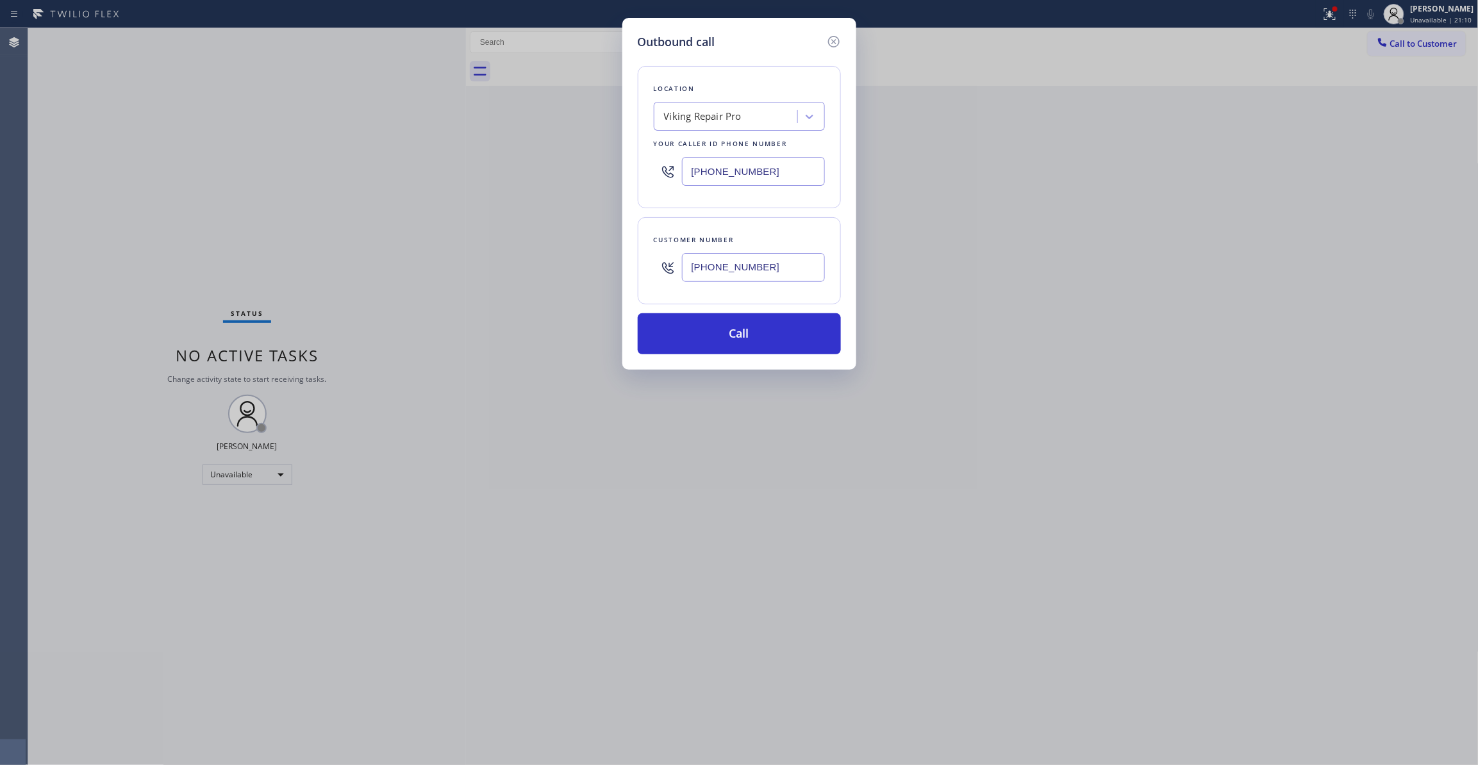
paste input "05) 728-9087"
type input "(805) 728-9087"
drag, startPoint x: 796, startPoint y: 270, endPoint x: 443, endPoint y: 240, distance: 353.8
click at [443, 240] on div "Outbound call Location Oxnard Appliance Repair Your caller id phone number (805…" at bounding box center [739, 382] width 1478 height 765
click at [682, 345] on button "Call" at bounding box center [739, 333] width 203 height 41
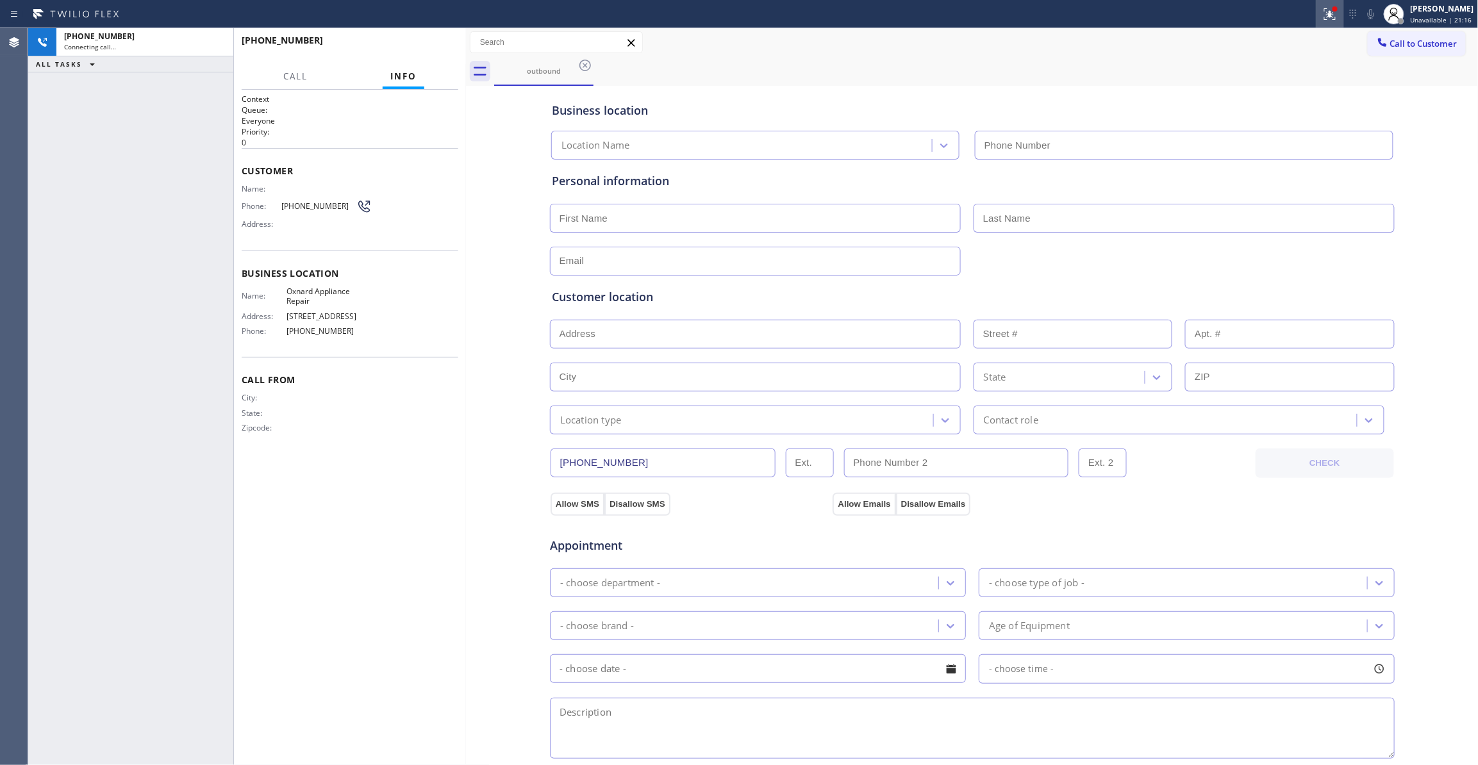
click at [1322, 13] on icon at bounding box center [1329, 13] width 15 height 15
type input "(805) 728-9087"
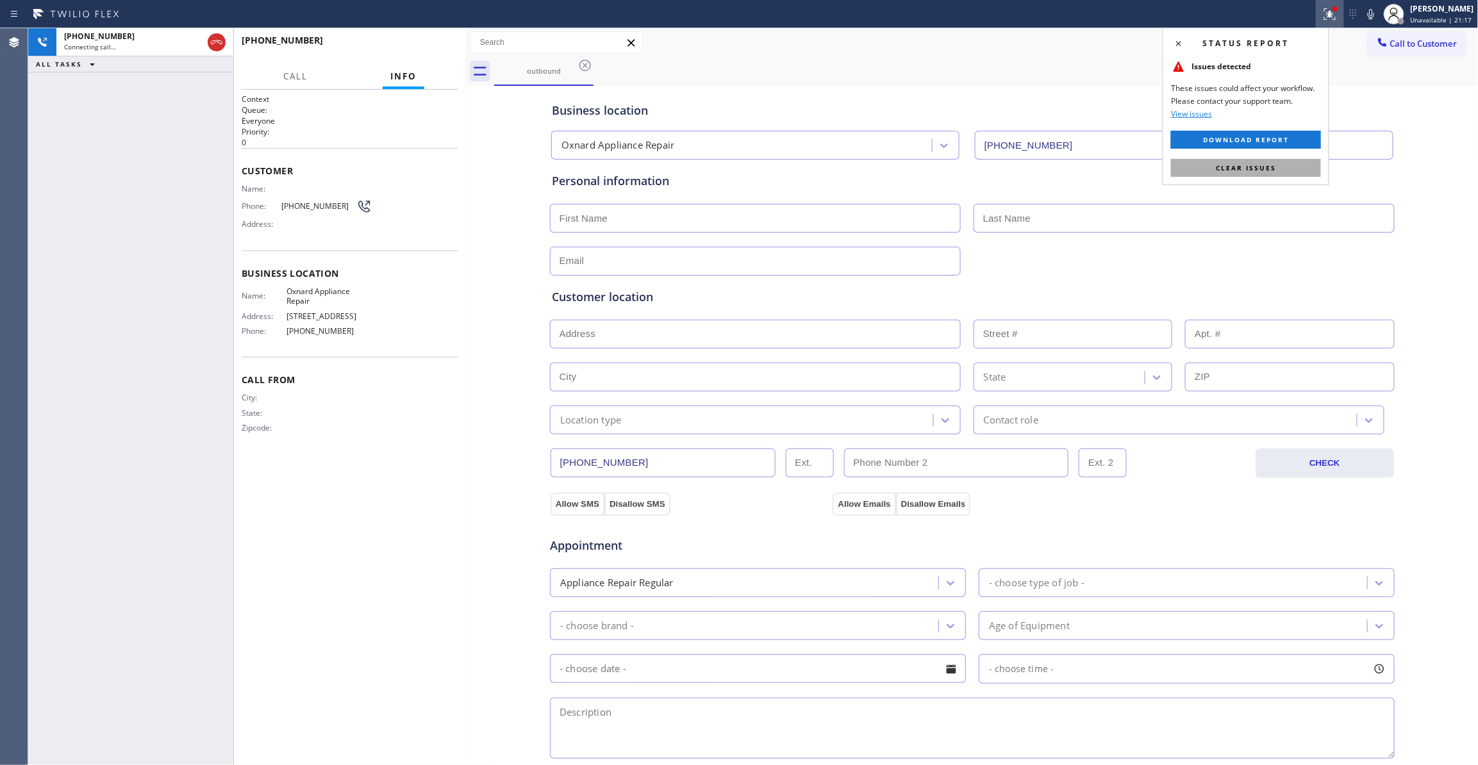
click at [1257, 160] on button "Clear issues" at bounding box center [1246, 168] width 150 height 18
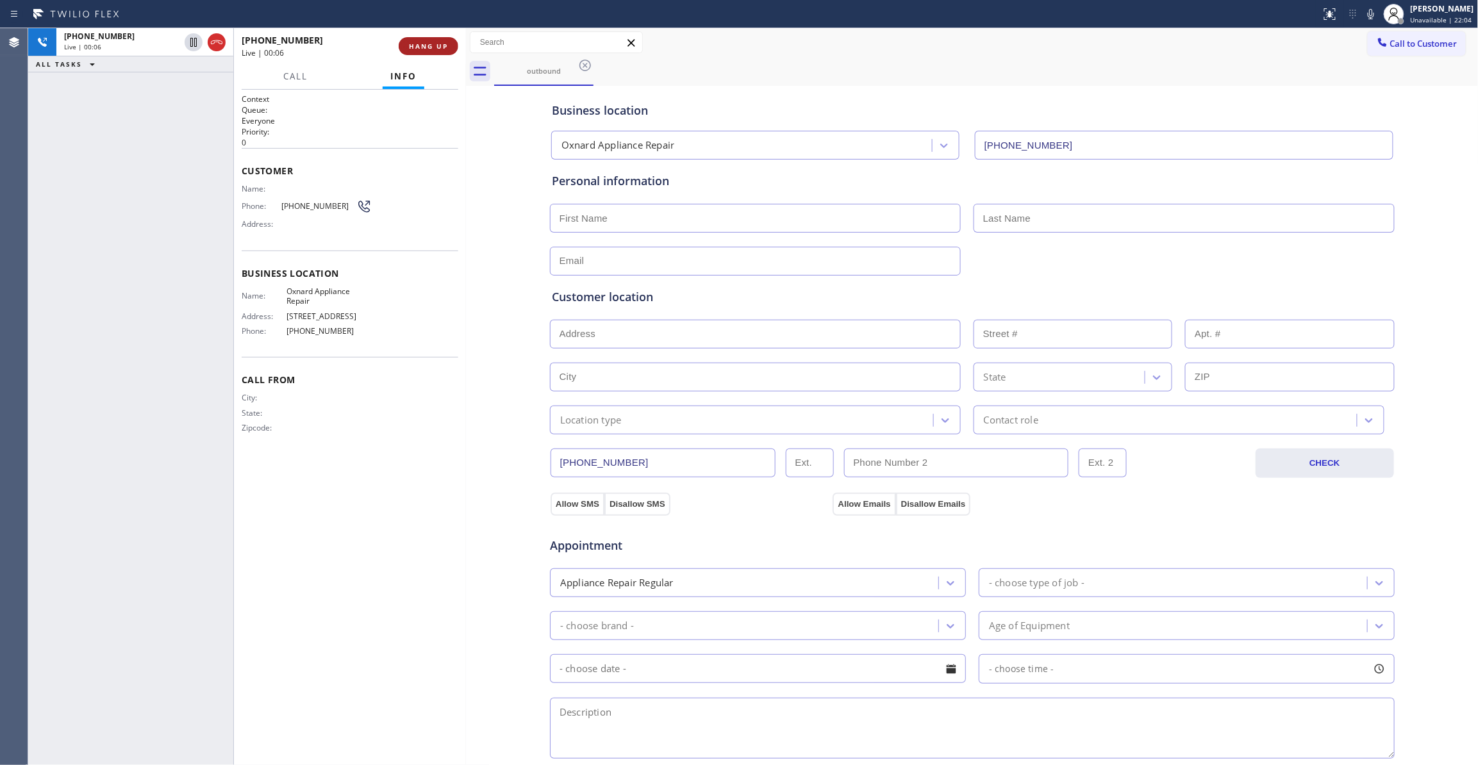
click at [431, 40] on button "HANG UP" at bounding box center [429, 46] width 60 height 18
click at [431, 40] on button "COMPLETE" at bounding box center [425, 46] width 65 height 18
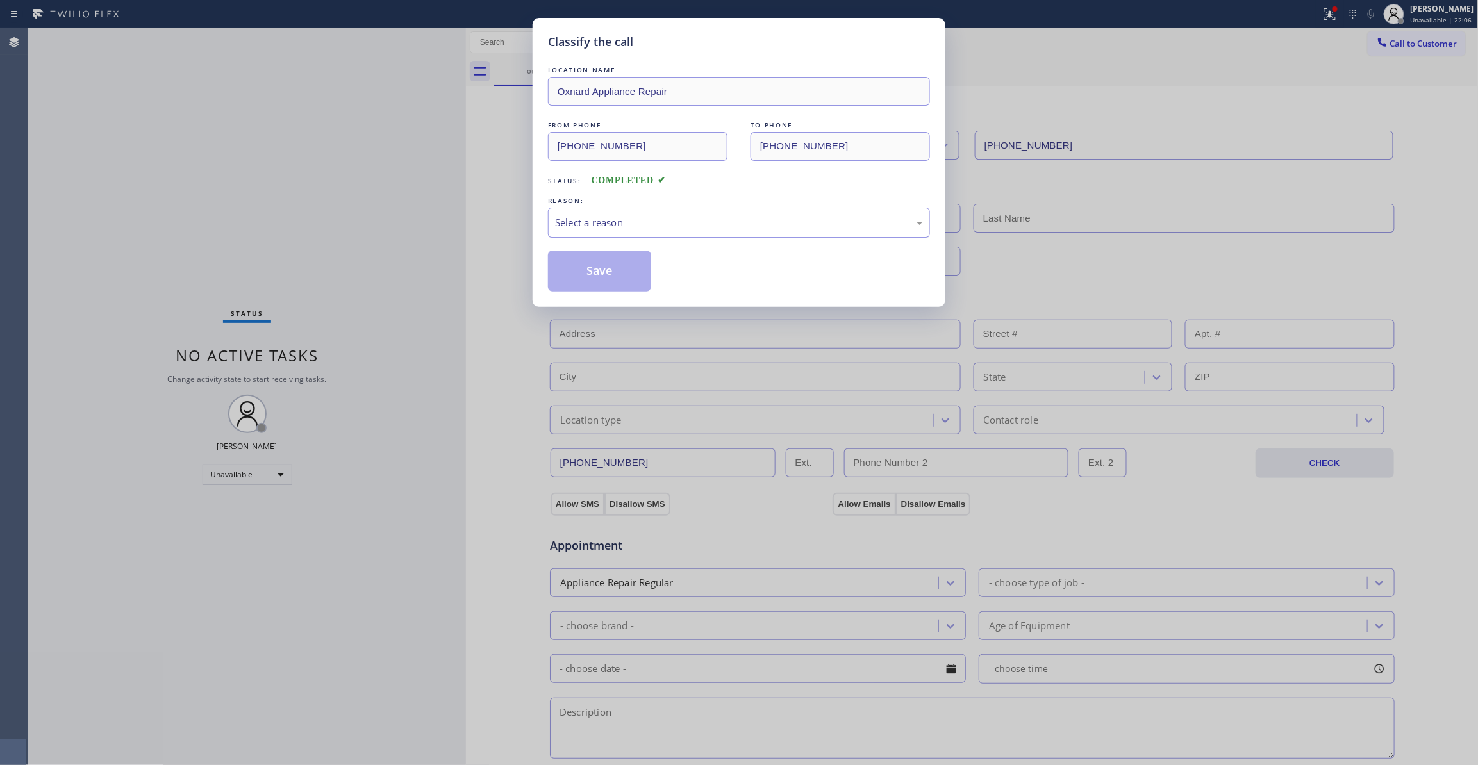
click at [591, 211] on div "Select a reason" at bounding box center [739, 223] width 382 height 30
click at [585, 273] on button "Save" at bounding box center [599, 271] width 103 height 41
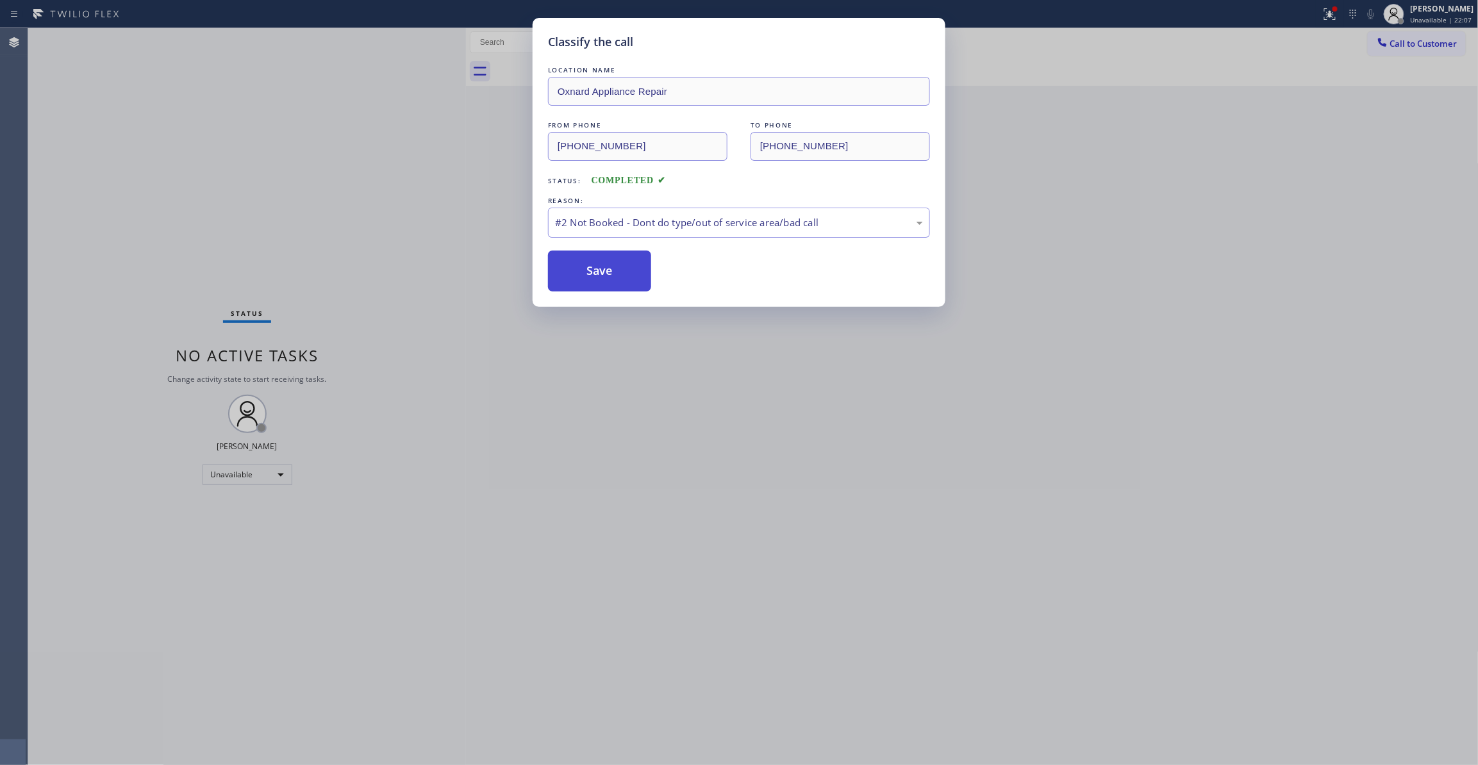
click at [585, 273] on button "Save" at bounding box center [599, 271] width 103 height 41
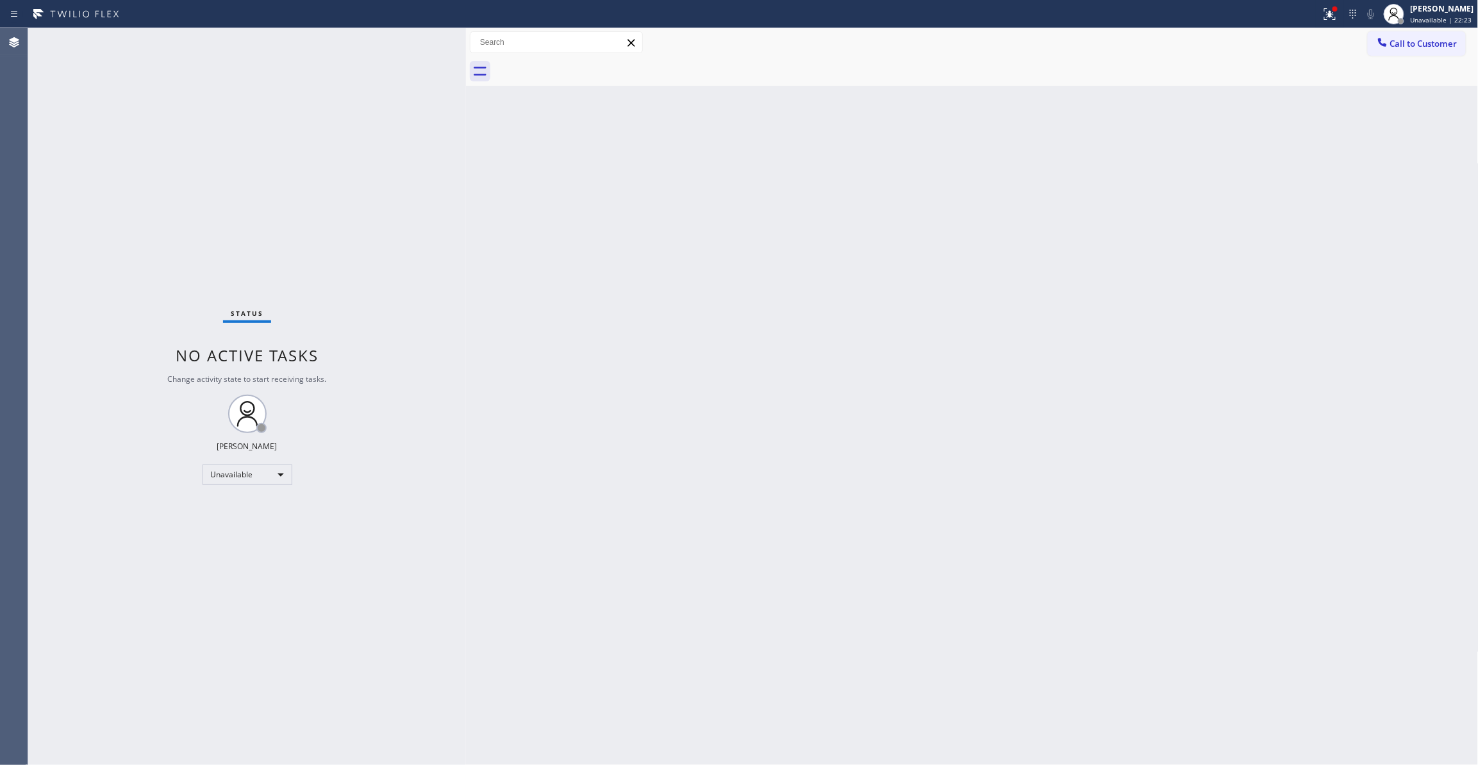
click at [892, 273] on div "Back to Dashboard Change Sender ID Customers Technicians Select a contact Outbo…" at bounding box center [972, 396] width 1013 height 737
click at [1435, 49] on button "Call to Customer" at bounding box center [1417, 43] width 98 height 24
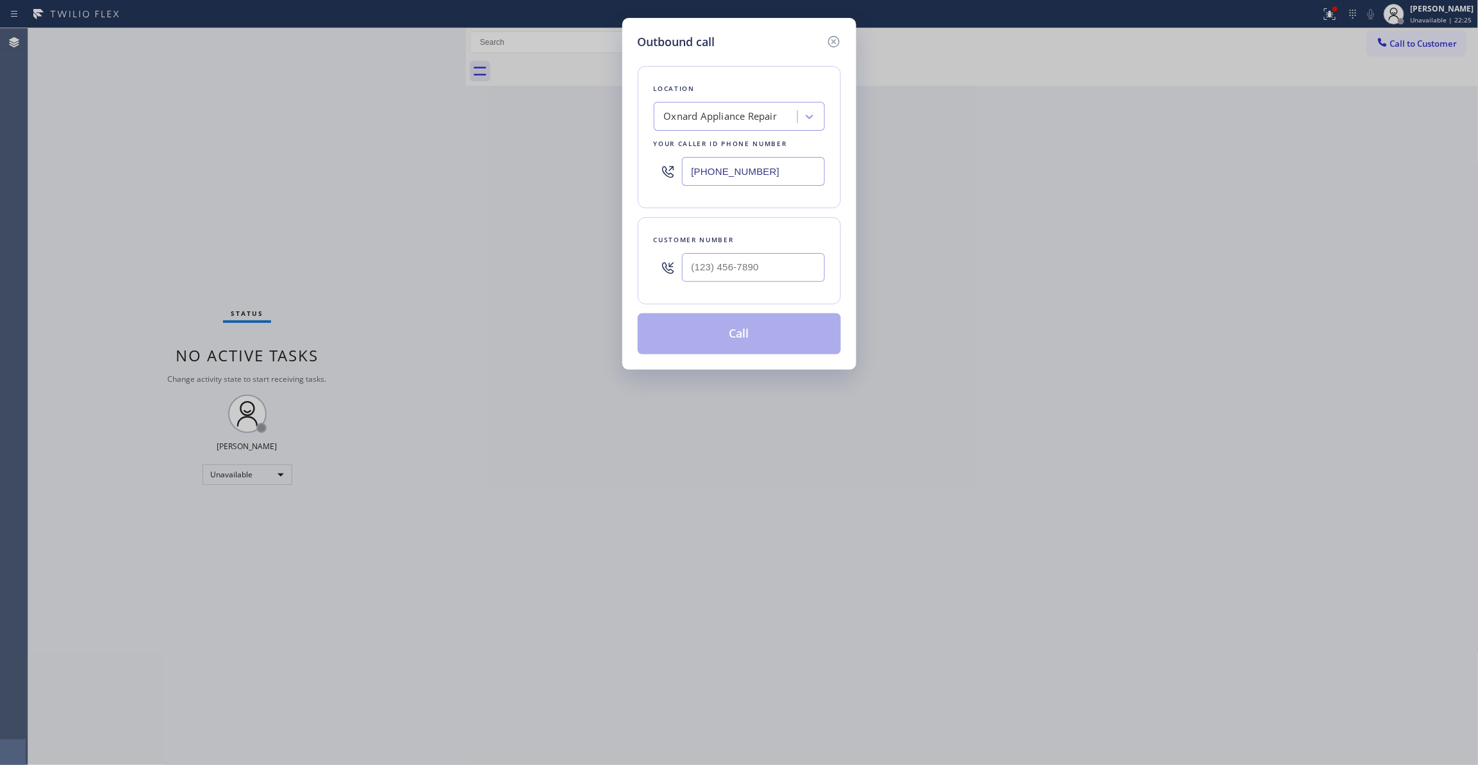
paste input "600-5332"
drag, startPoint x: 784, startPoint y: 179, endPoint x: 381, endPoint y: 175, distance: 403.7
click at [381, 175] on div "Outbound call Location Oxnard Appliance Repair Your caller id phone number (805…" at bounding box center [739, 382] width 1478 height 765
type input "(805) 600-5332"
click at [705, 254] on input "(___) ___-____" at bounding box center [753, 267] width 143 height 29
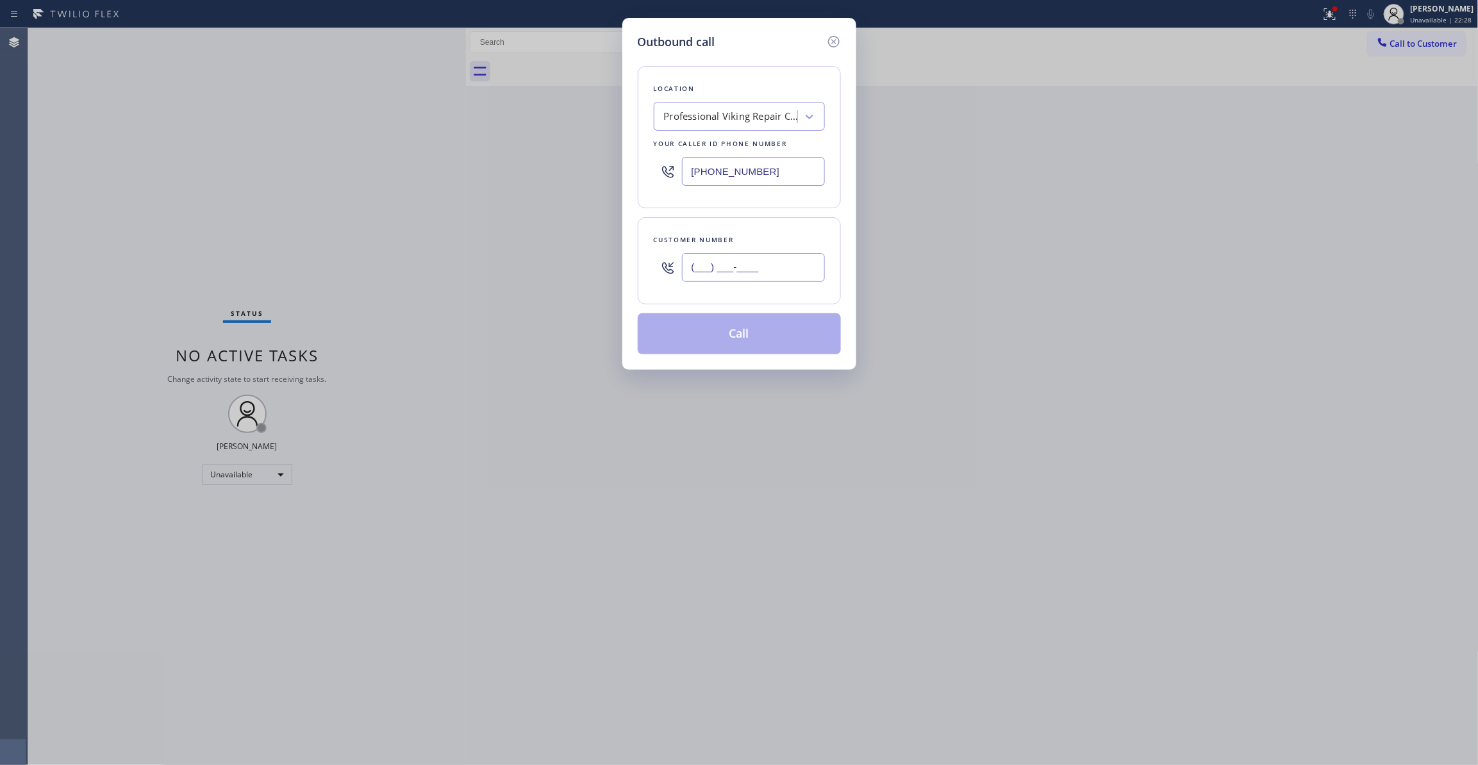
paste input "602) 536-9008"
type input "(602) 536-9008"
click at [728, 342] on button "Call" at bounding box center [739, 333] width 203 height 41
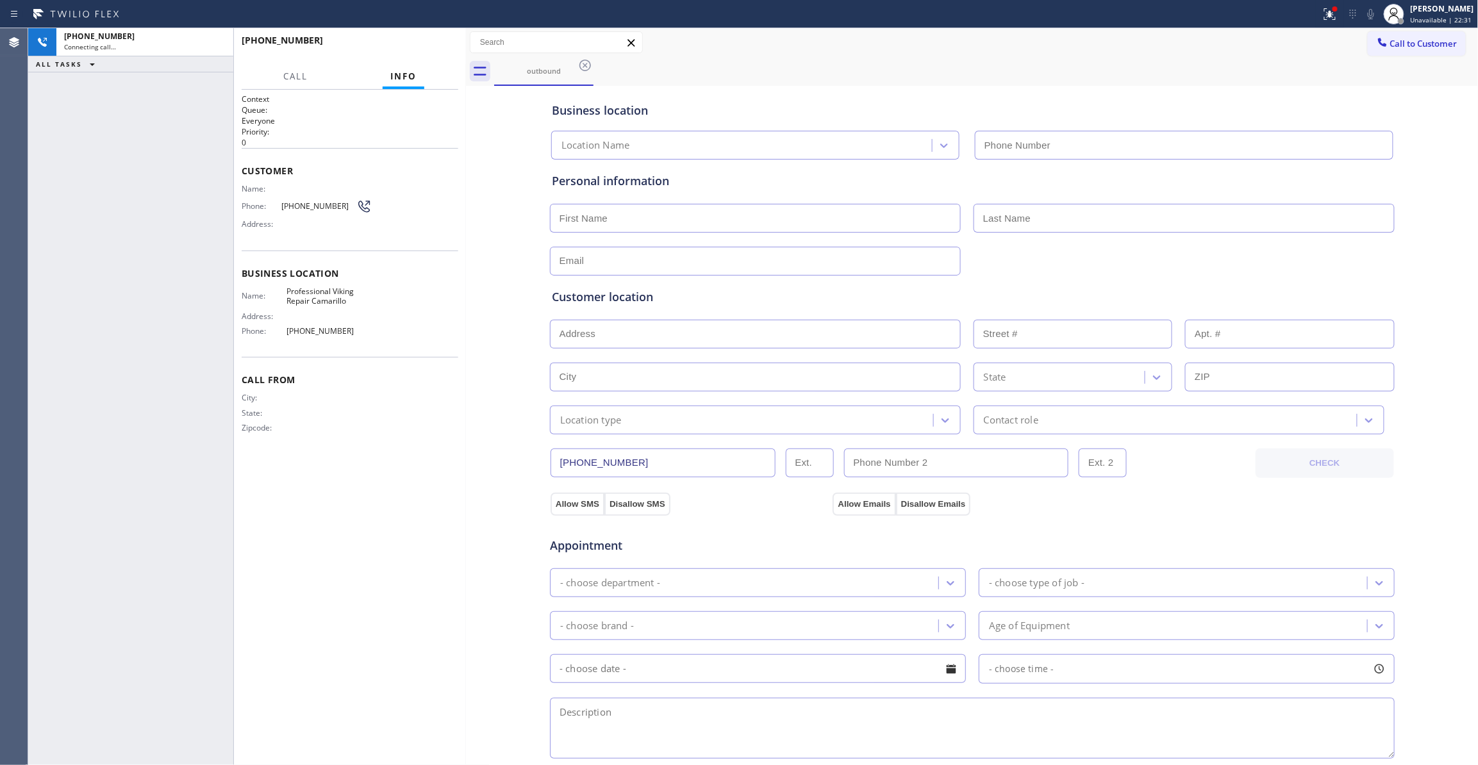
type input "(805) 600-5332"
click at [313, 201] on span "(602) 536-9008" at bounding box center [318, 206] width 75 height 10
copy div "(602) 536-9008"
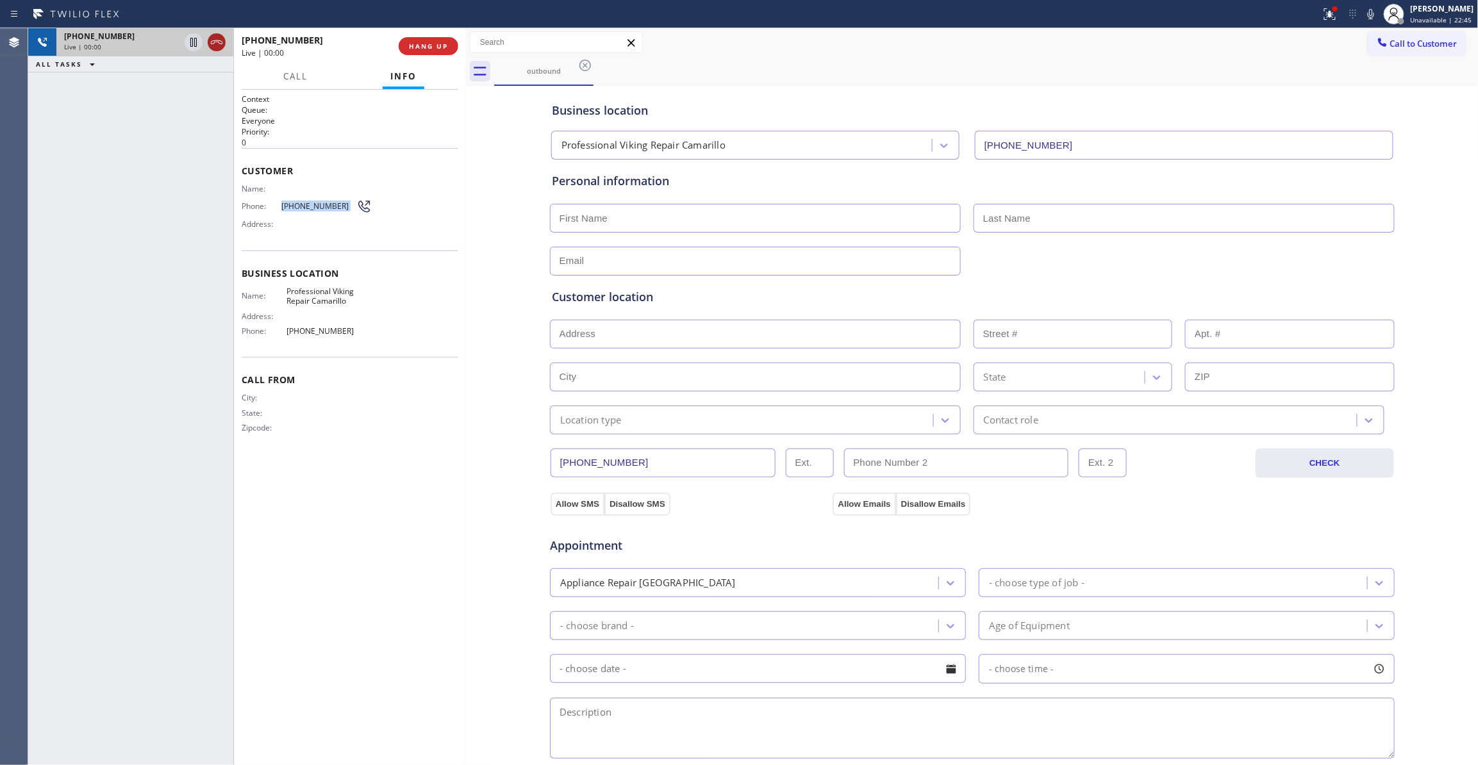
click at [216, 35] on icon at bounding box center [216, 42] width 15 height 15
click at [414, 51] on button "HANG UP" at bounding box center [429, 46] width 60 height 18
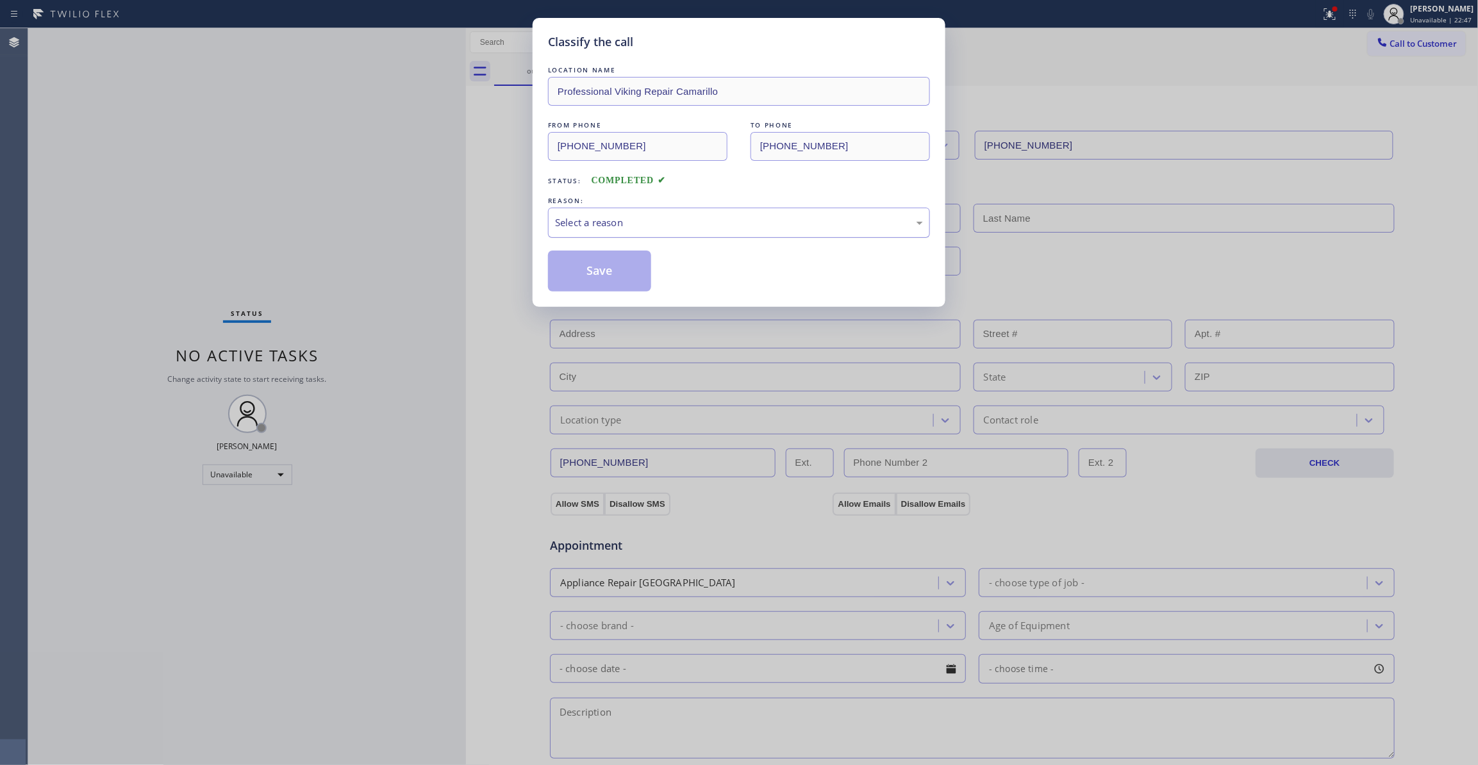
click at [605, 219] on div "Select a reason" at bounding box center [739, 222] width 368 height 15
click at [593, 274] on button "Save" at bounding box center [599, 271] width 103 height 41
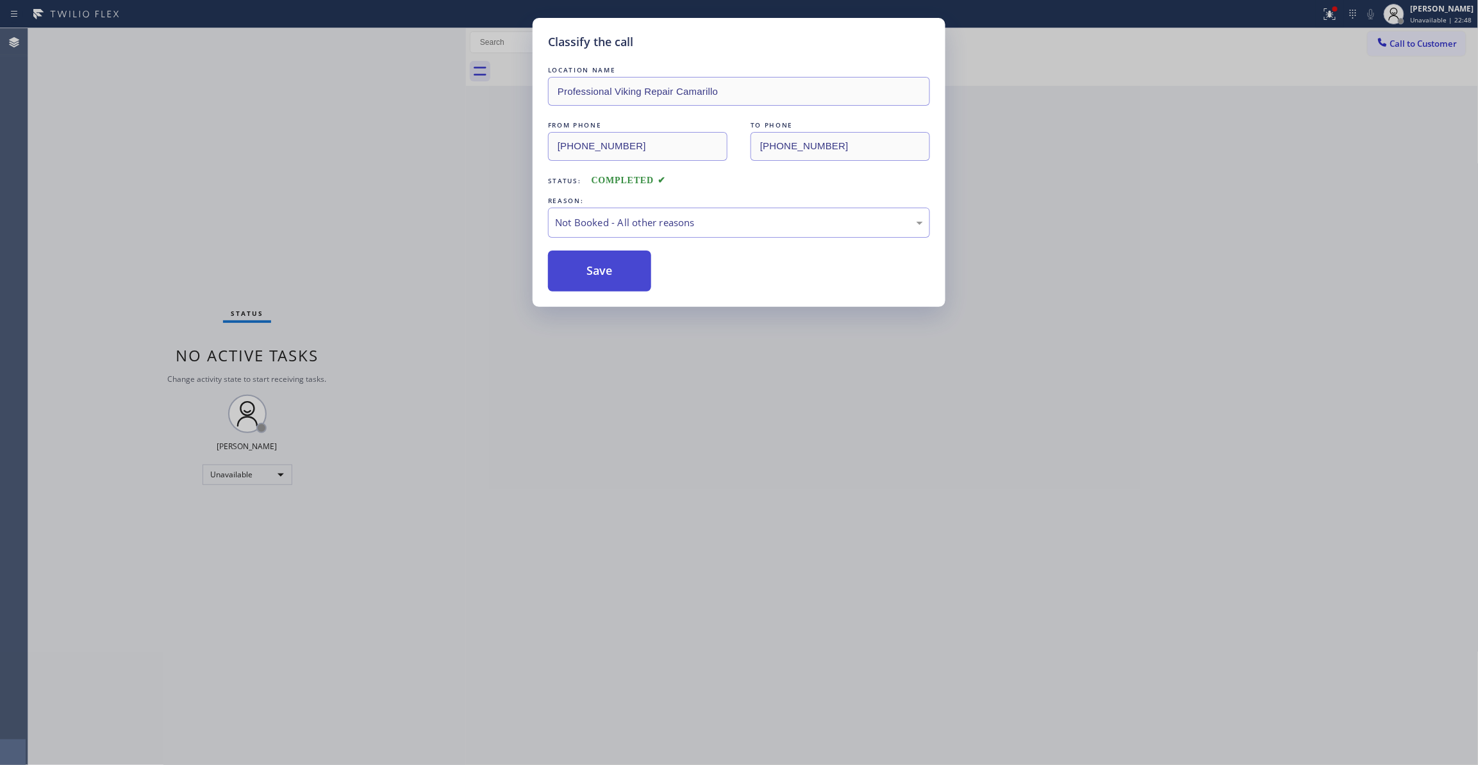
drag, startPoint x: 593, startPoint y: 274, endPoint x: 1373, endPoint y: 124, distance: 793.5
click at [602, 272] on button "Save" at bounding box center [599, 271] width 103 height 41
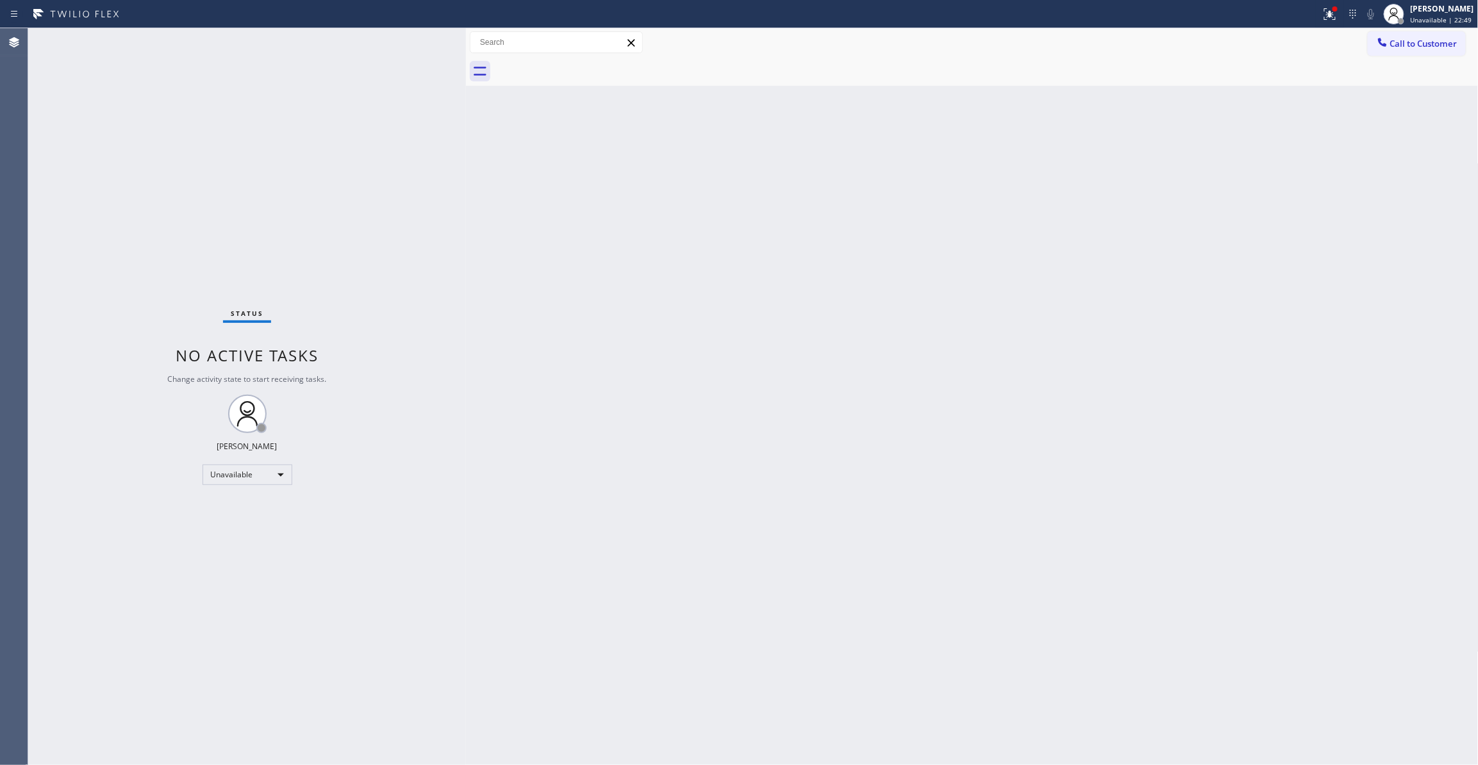
drag, startPoint x: 1447, startPoint y: 46, endPoint x: 1292, endPoint y: 83, distance: 159.3
click at [1446, 46] on span "Call to Customer" at bounding box center [1423, 44] width 67 height 12
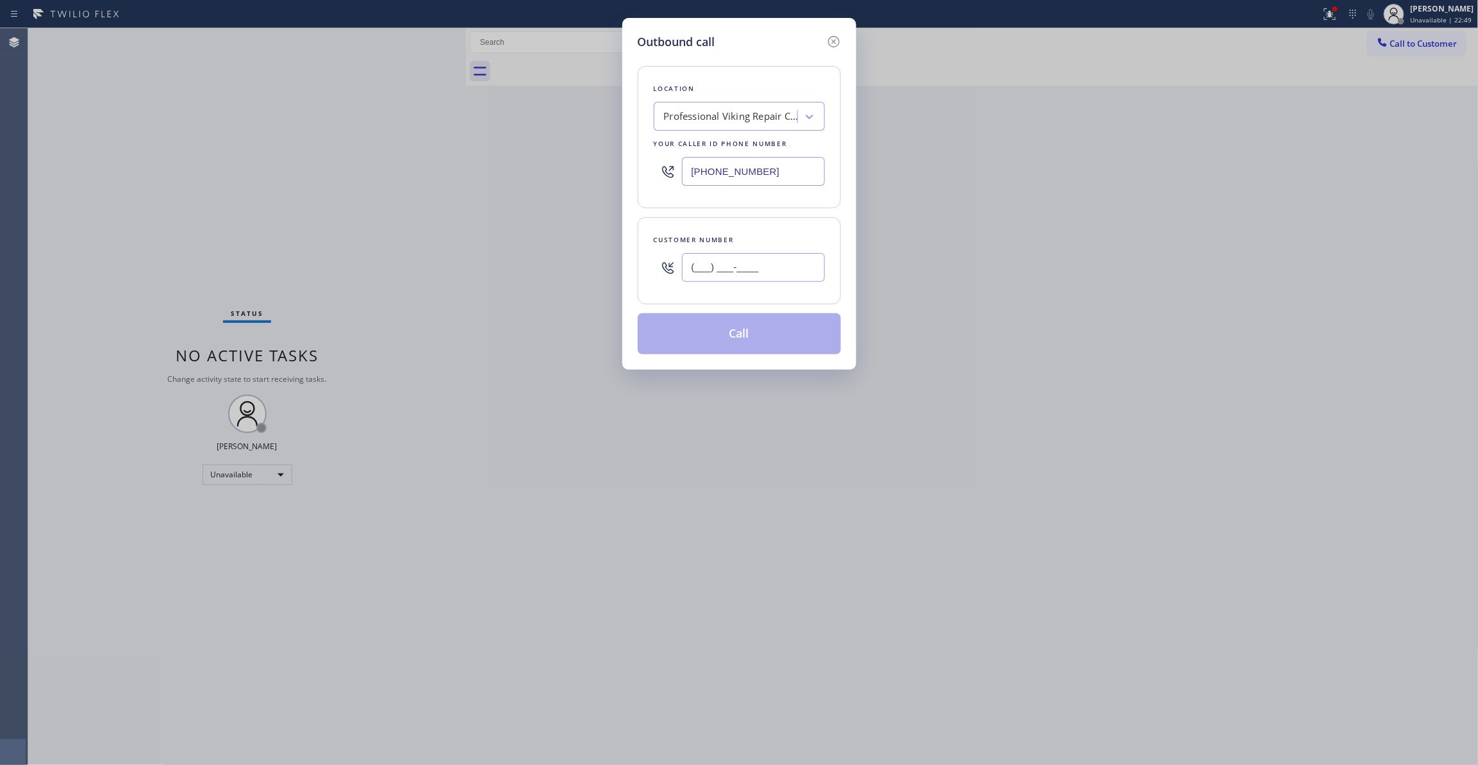
click at [685, 270] on input "(___) ___-____" at bounding box center [753, 267] width 143 height 29
paste input "602) 536-9008"
type input "(602) 536-9008"
click at [716, 344] on button "Call" at bounding box center [739, 333] width 203 height 41
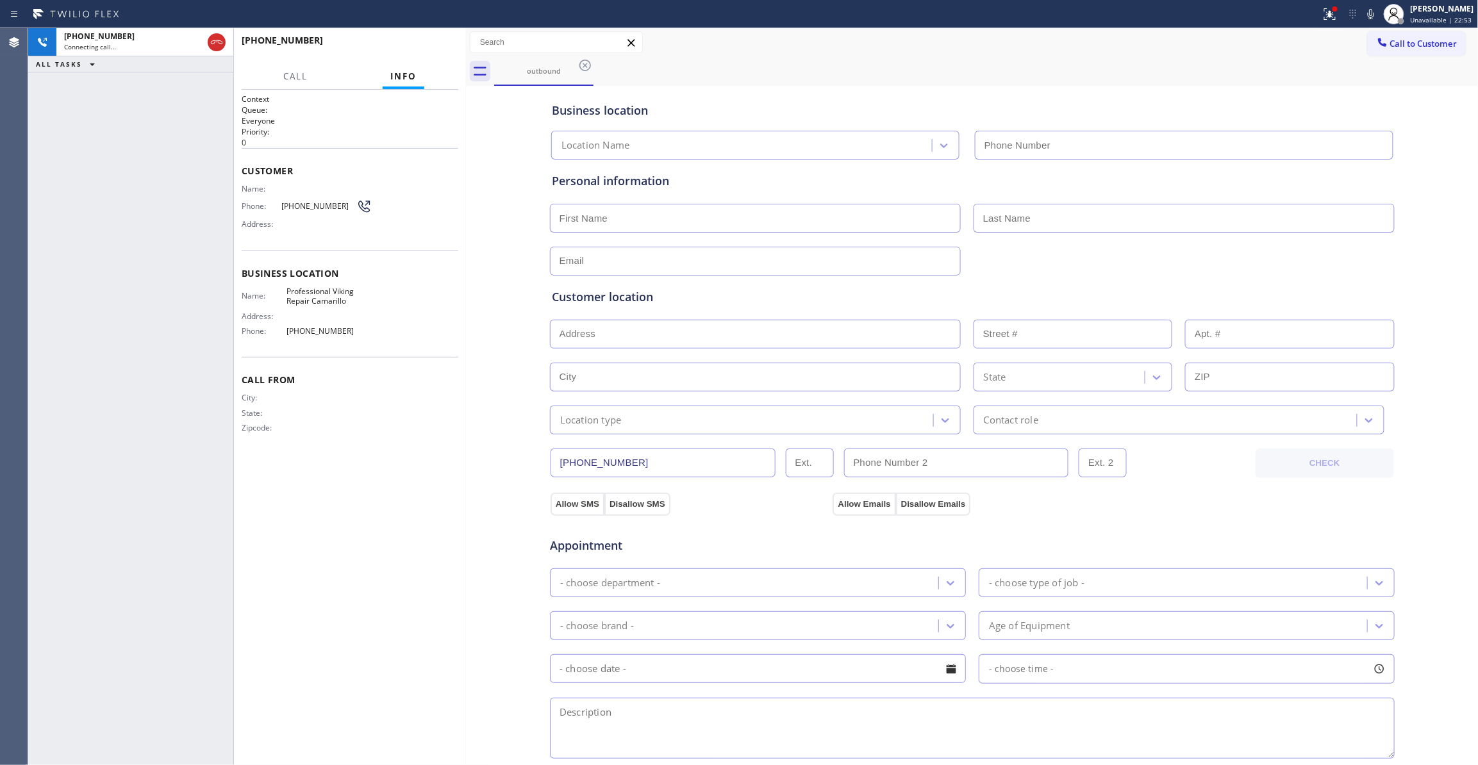
type input "(805) 600-5332"
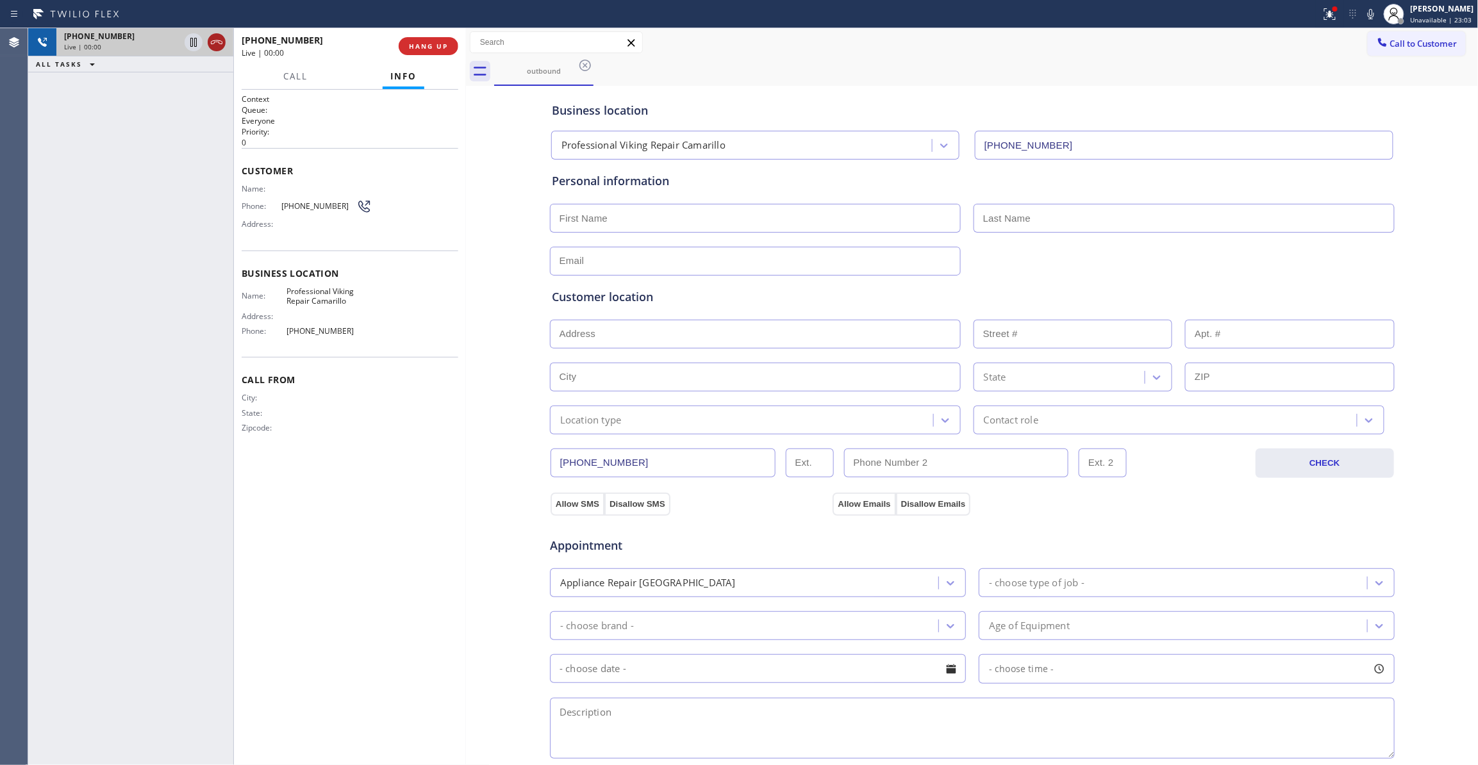
click at [220, 42] on icon at bounding box center [216, 42] width 15 height 15
click at [413, 47] on span "COMPLETE" at bounding box center [426, 46] width 44 height 9
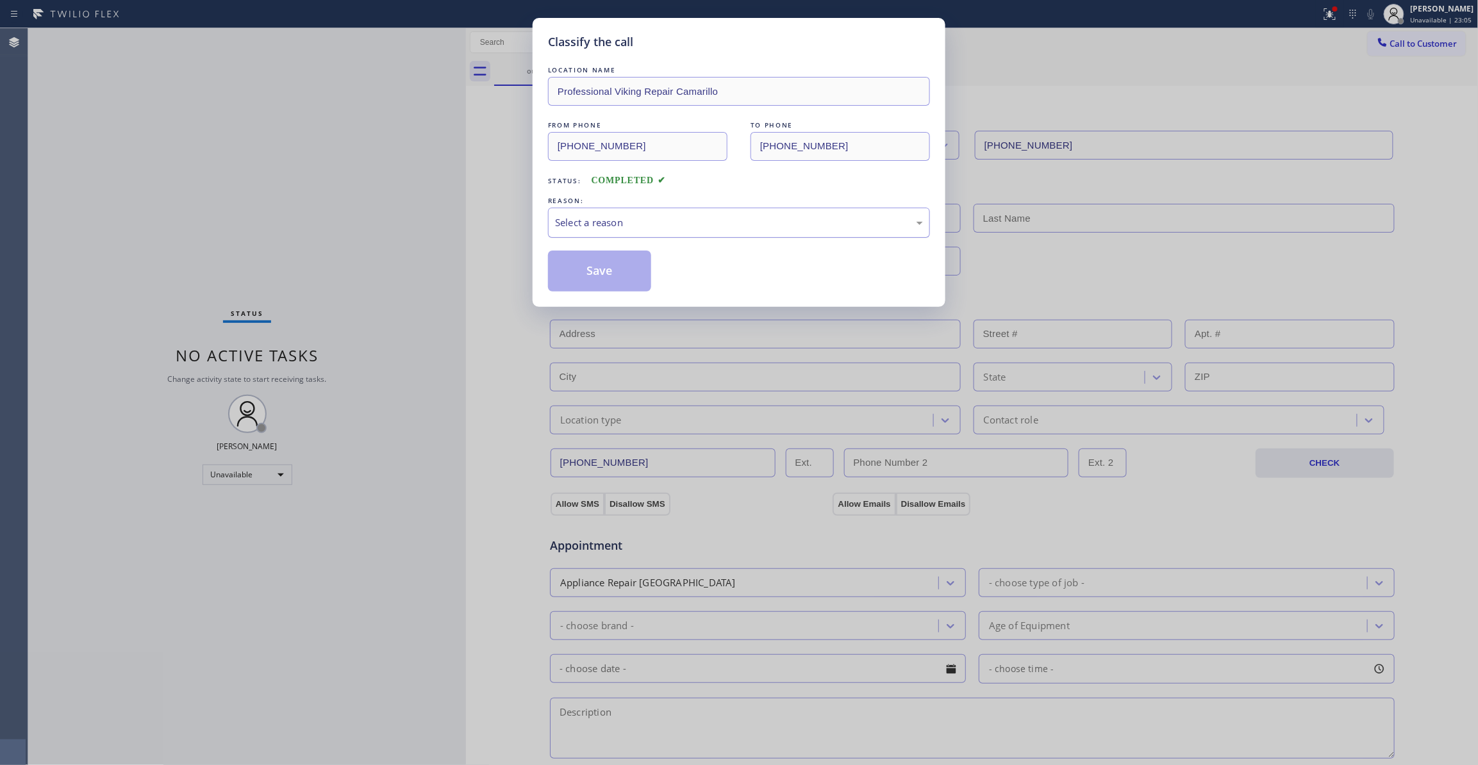
click at [581, 224] on div "Select a reason" at bounding box center [739, 222] width 368 height 15
click at [592, 273] on button "Save" at bounding box center [599, 271] width 103 height 41
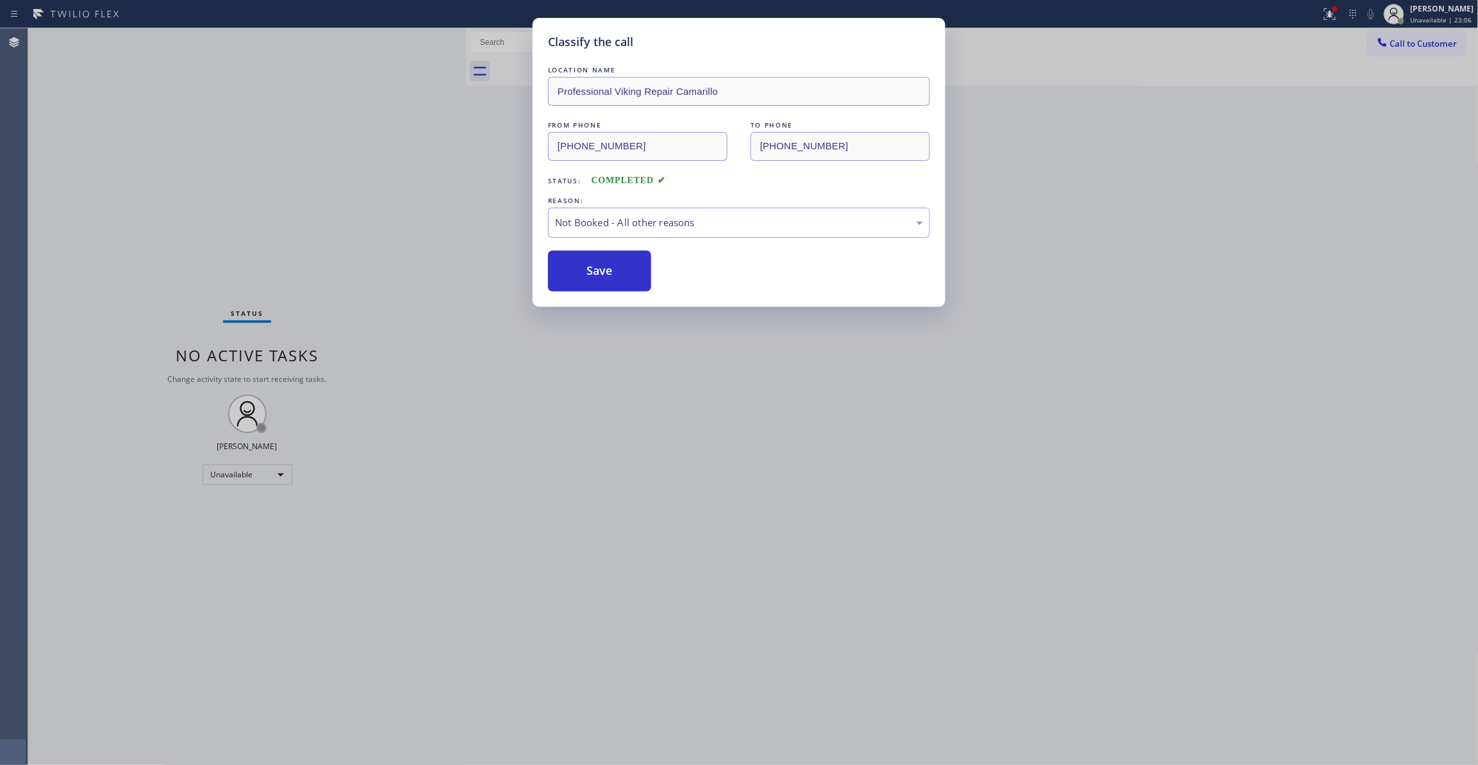
click at [592, 273] on button "Save" at bounding box center [599, 271] width 103 height 41
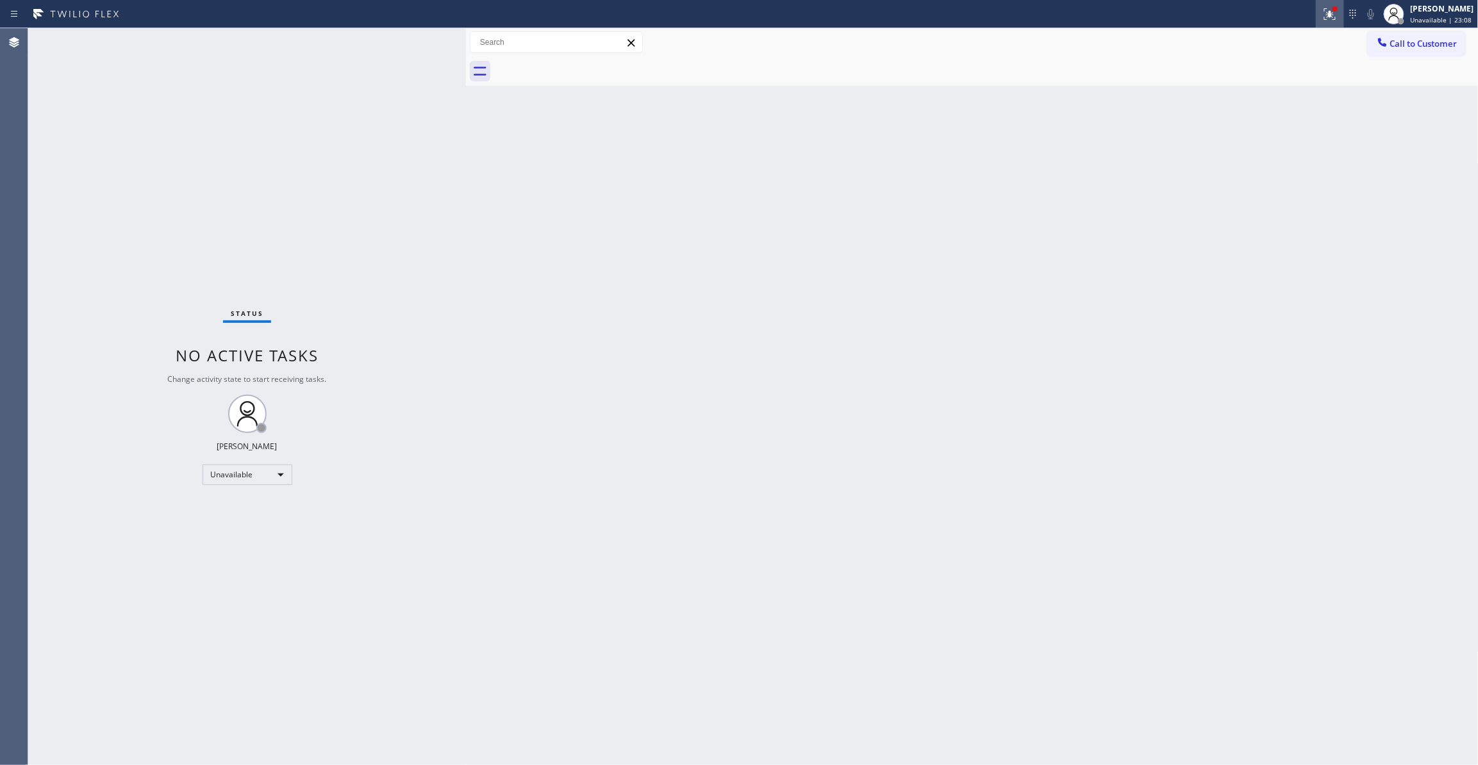
click at [1322, 18] on icon at bounding box center [1329, 13] width 15 height 15
click at [1280, 176] on button "Clear issues" at bounding box center [1246, 168] width 150 height 18
click at [1409, 42] on span "Call to Customer" at bounding box center [1423, 44] width 67 height 12
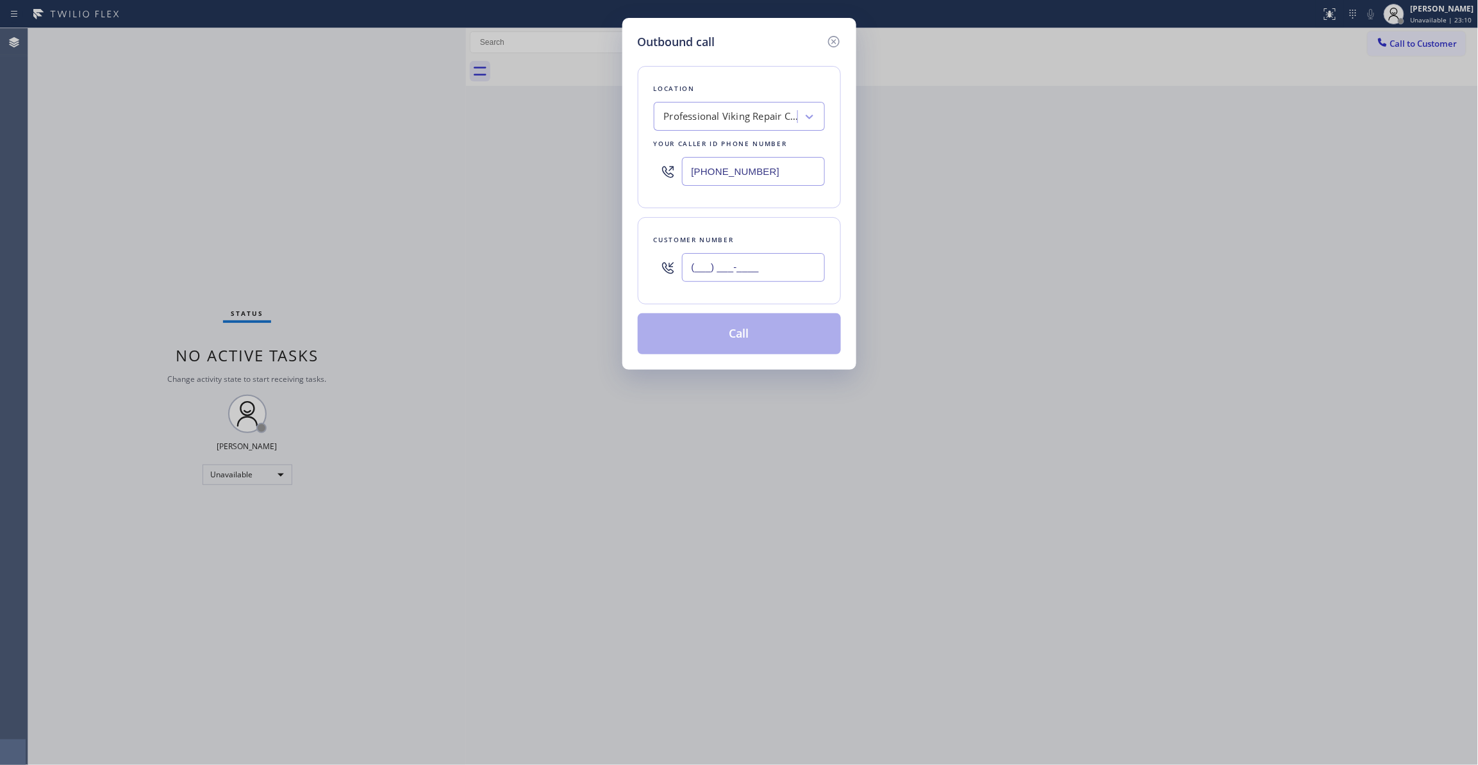
click at [793, 258] on input "(___) ___-____" at bounding box center [753, 267] width 143 height 29
paste input "602) 536-9008"
type input "(602) 536-9008"
click at [741, 341] on button "Call" at bounding box center [739, 333] width 203 height 41
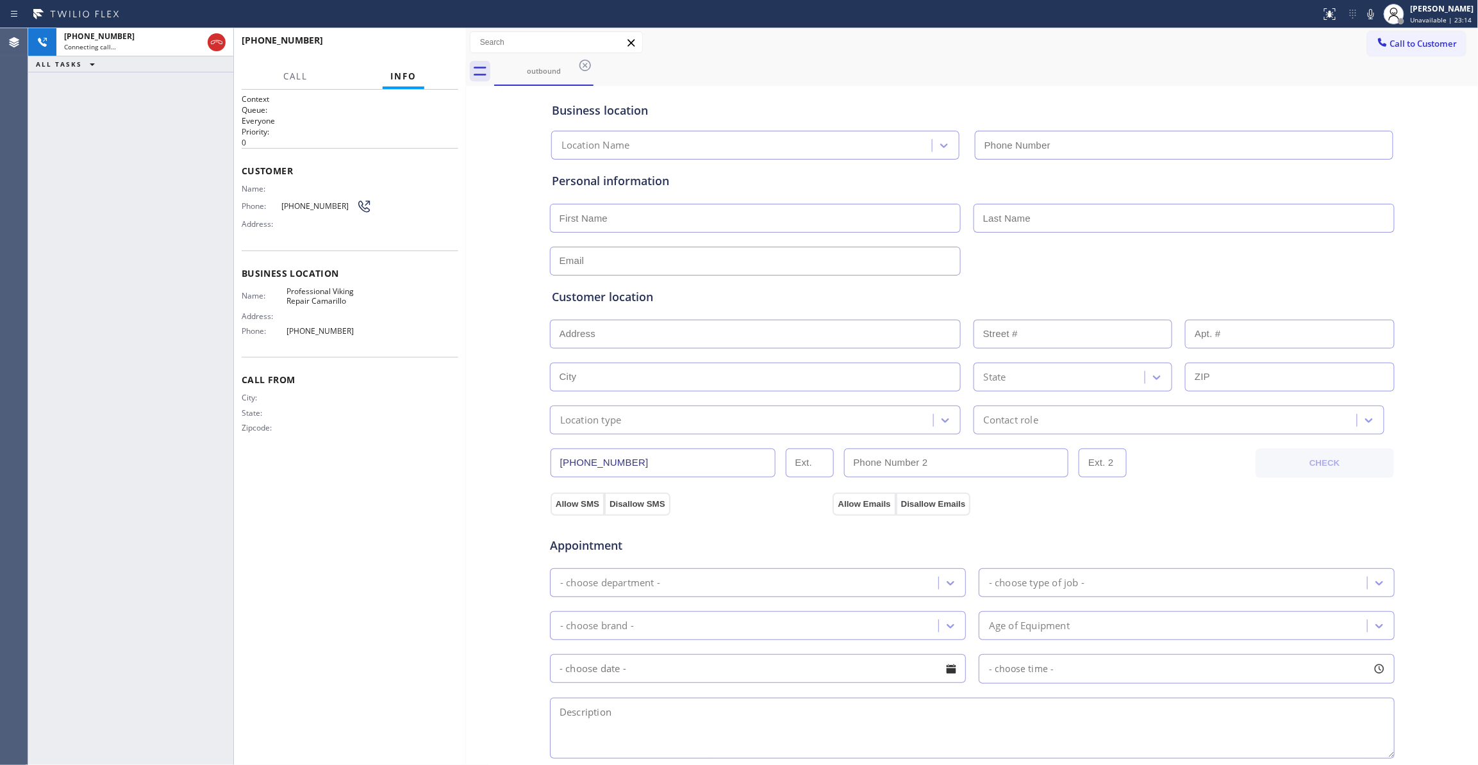
type input "(805) 600-5332"
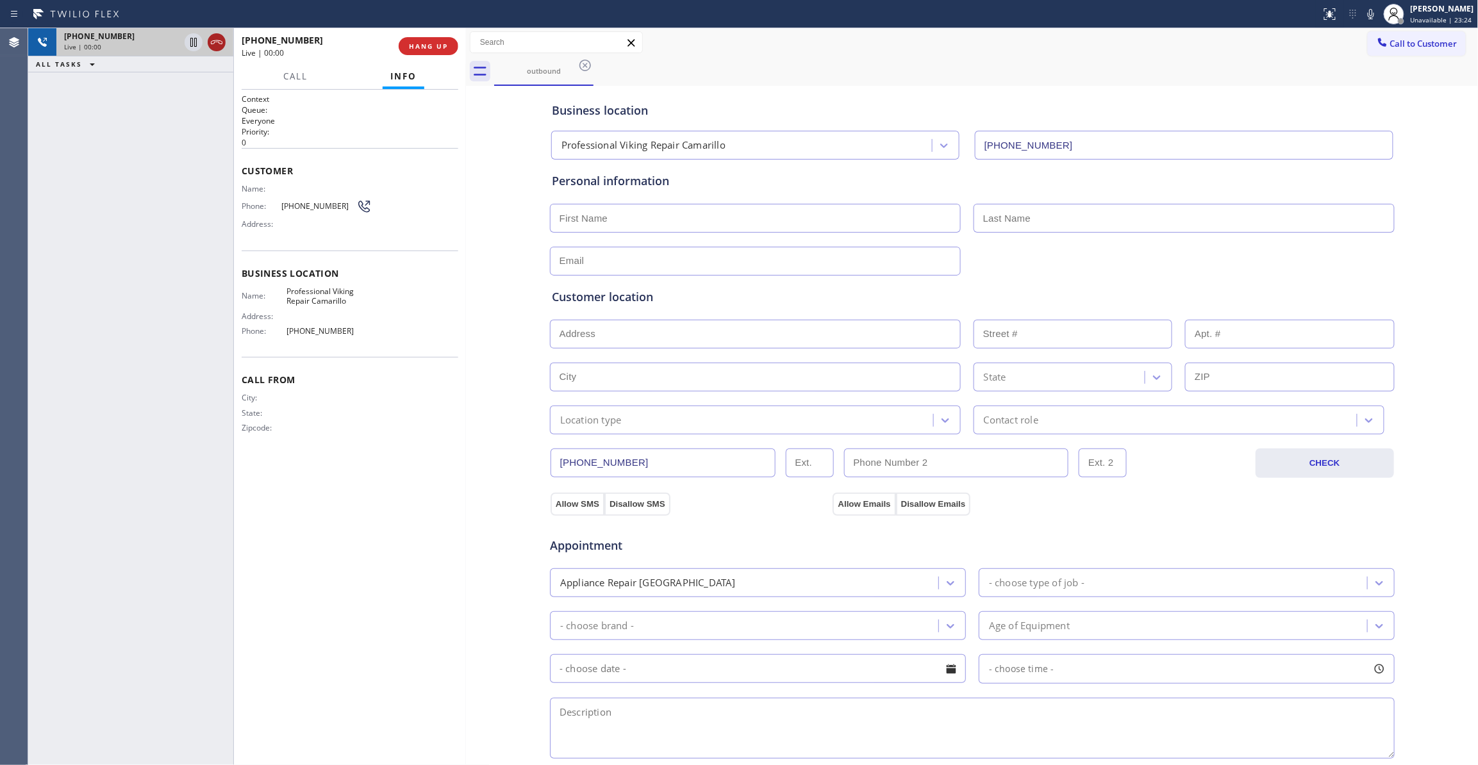
click at [218, 44] on icon at bounding box center [216, 42] width 15 height 15
click at [420, 47] on span "COMPLETE" at bounding box center [426, 46] width 44 height 9
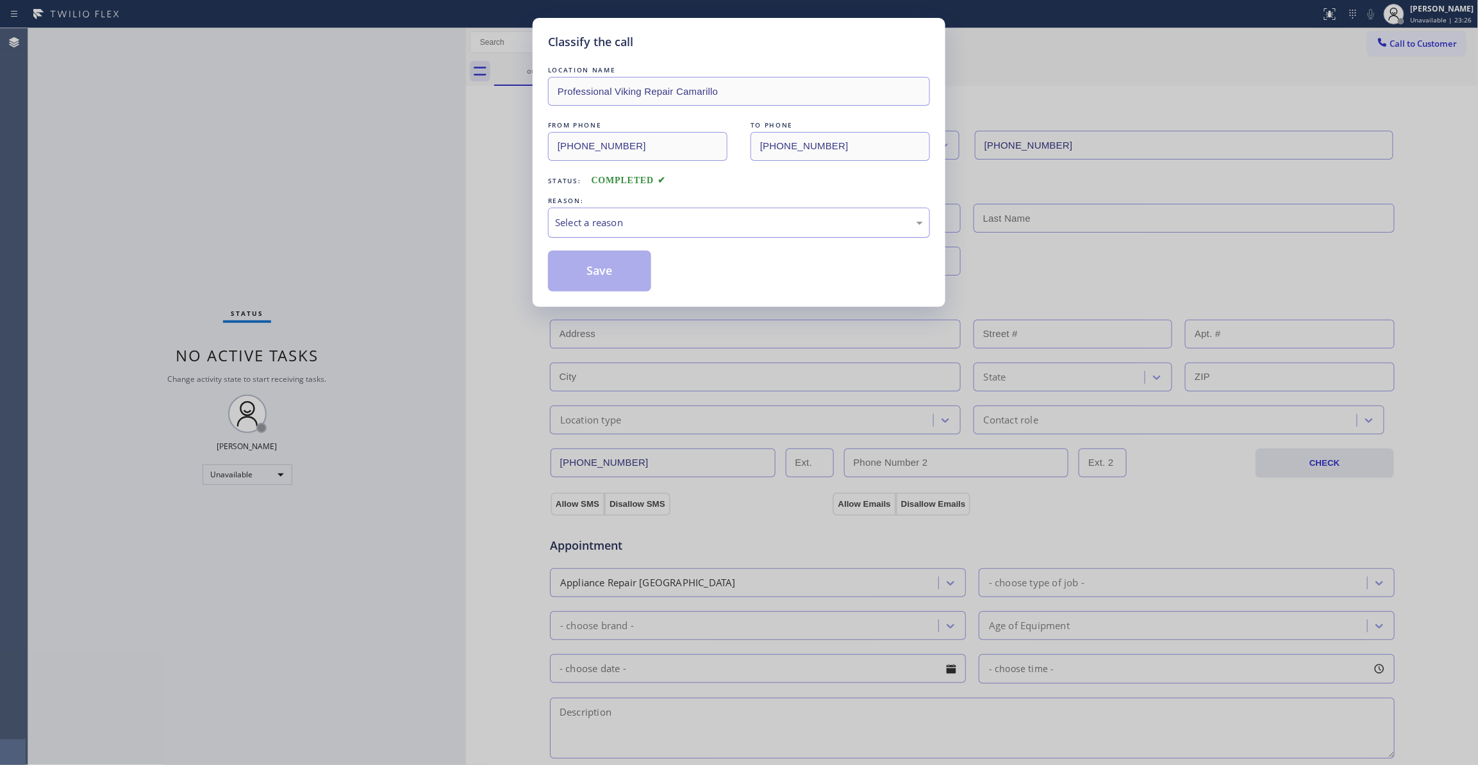
click at [615, 208] on div "Select a reason" at bounding box center [739, 223] width 382 height 30
click at [601, 277] on button "Save" at bounding box center [599, 271] width 103 height 41
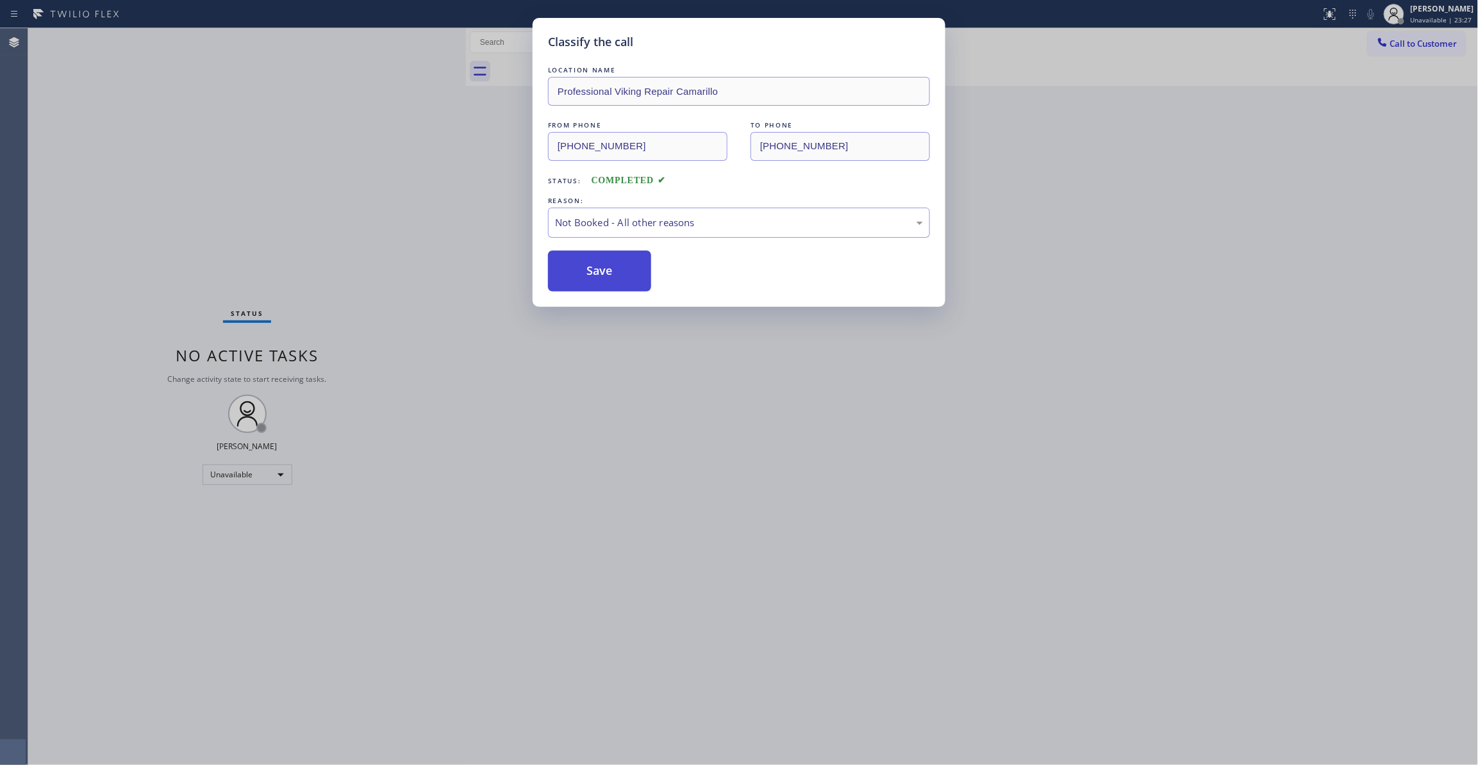
click at [601, 277] on button "Save" at bounding box center [599, 271] width 103 height 41
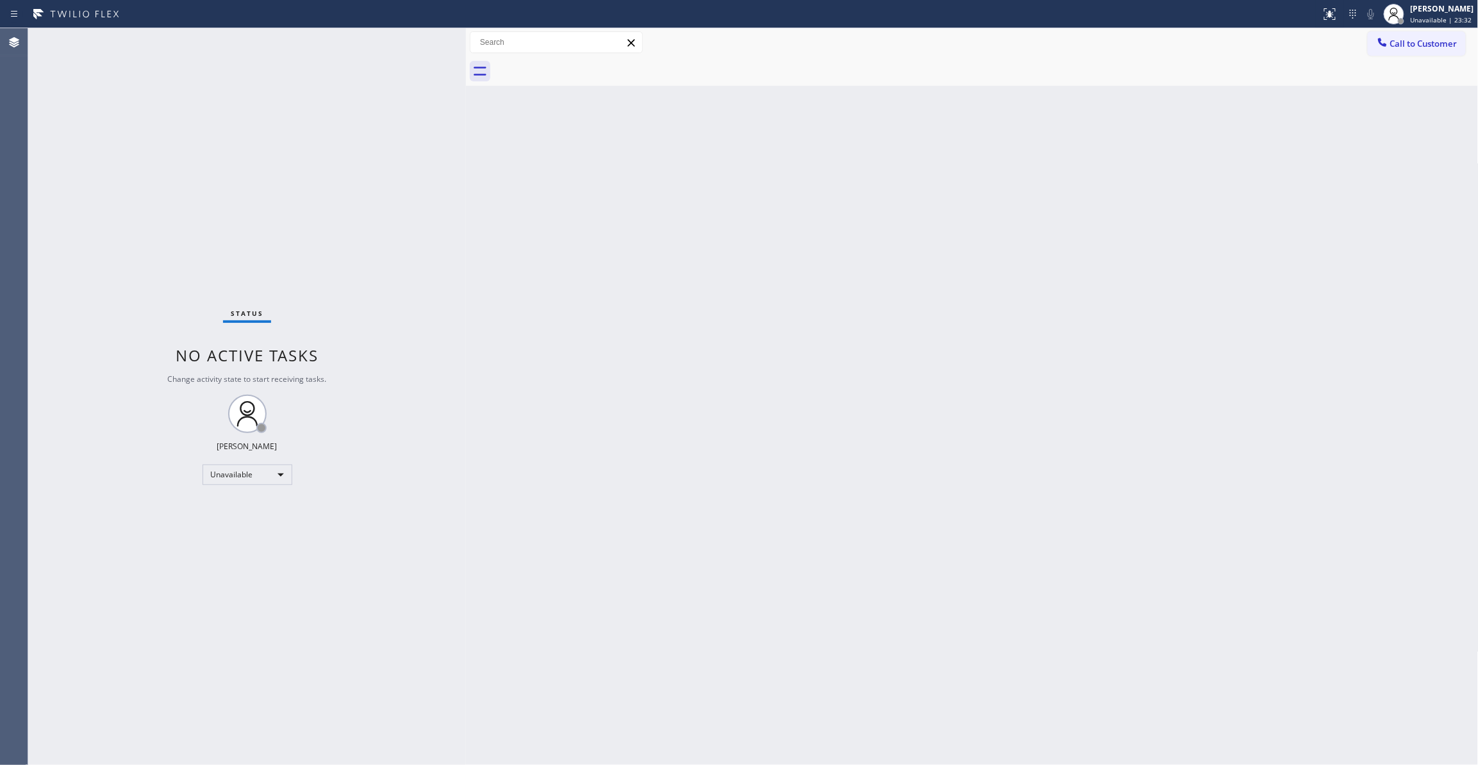
click at [1029, 194] on div "Back to Dashboard Change Sender ID Customers Technicians Select a contact Outbo…" at bounding box center [972, 396] width 1013 height 737
click at [1442, 44] on span "Call to Customer" at bounding box center [1423, 44] width 67 height 12
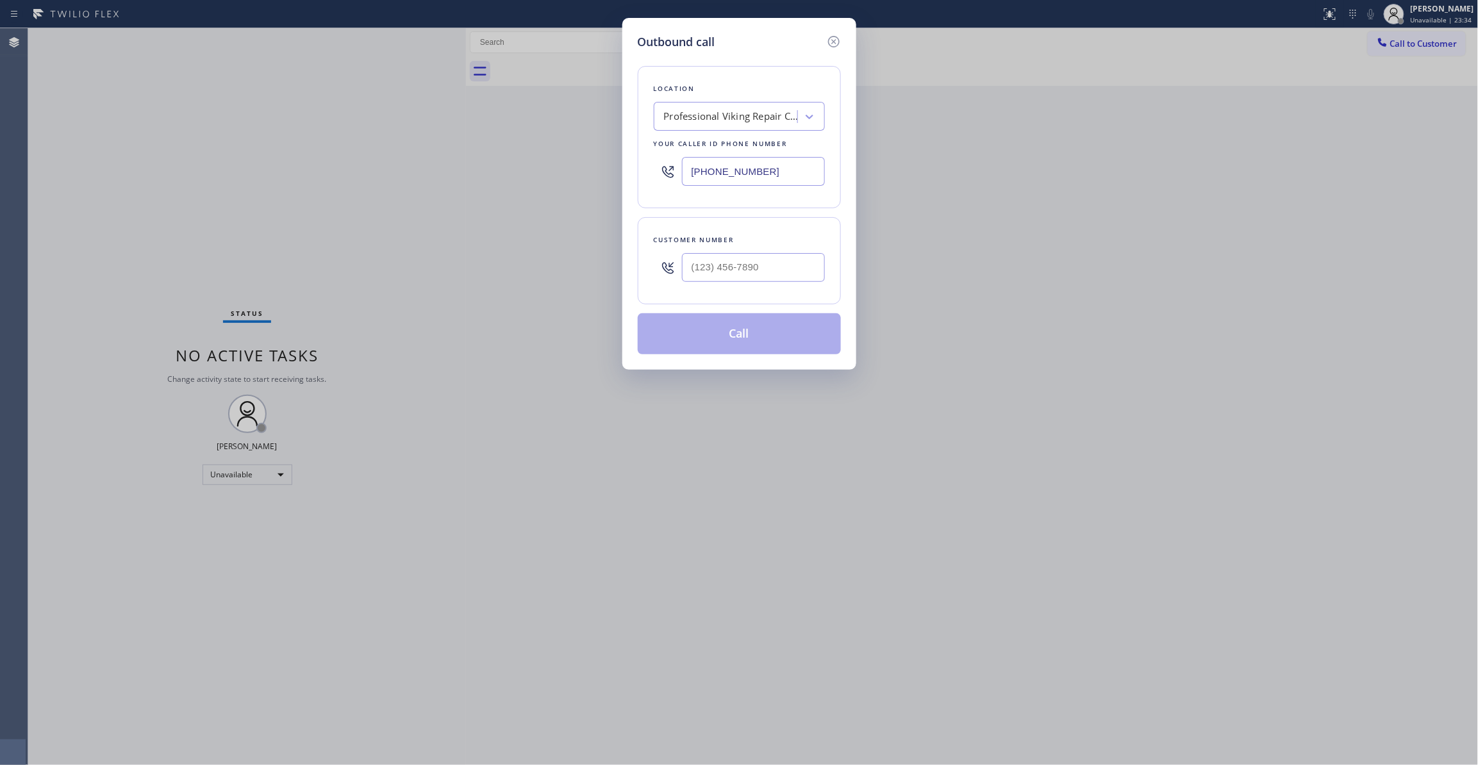
drag, startPoint x: 787, startPoint y: 178, endPoint x: 472, endPoint y: 205, distance: 315.8
click at [461, 170] on div "Outbound call Location Professional Viking Repair Camarillo Your caller id phon…" at bounding box center [739, 382] width 1478 height 765
paste input "18) 696-4939"
type input "(818) 696-4939"
click at [738, 267] on input "(___) ___-____" at bounding box center [753, 267] width 143 height 29
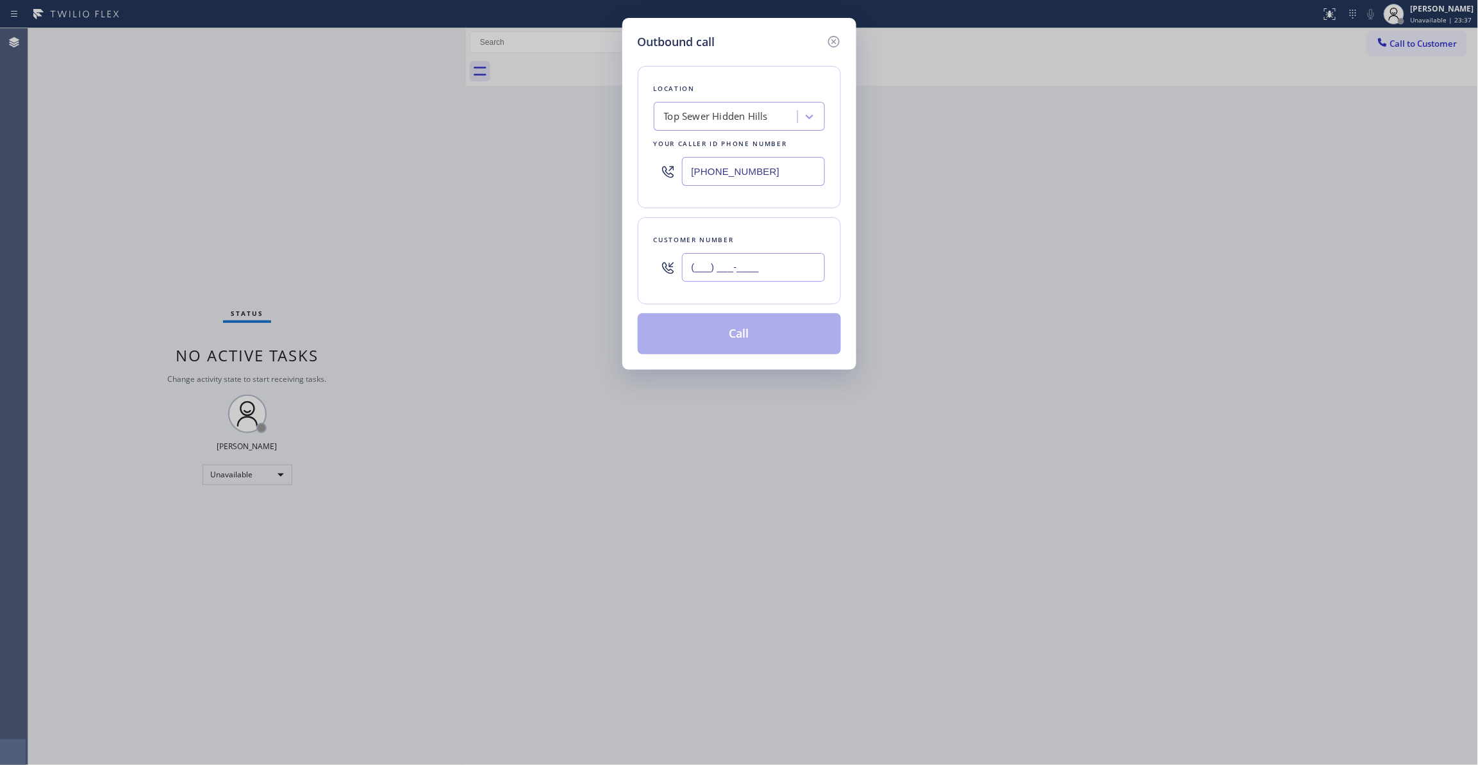
paste input "810) 314-8298"
type input "(810) 314-8298"
click at [747, 342] on button "Call" at bounding box center [739, 333] width 203 height 41
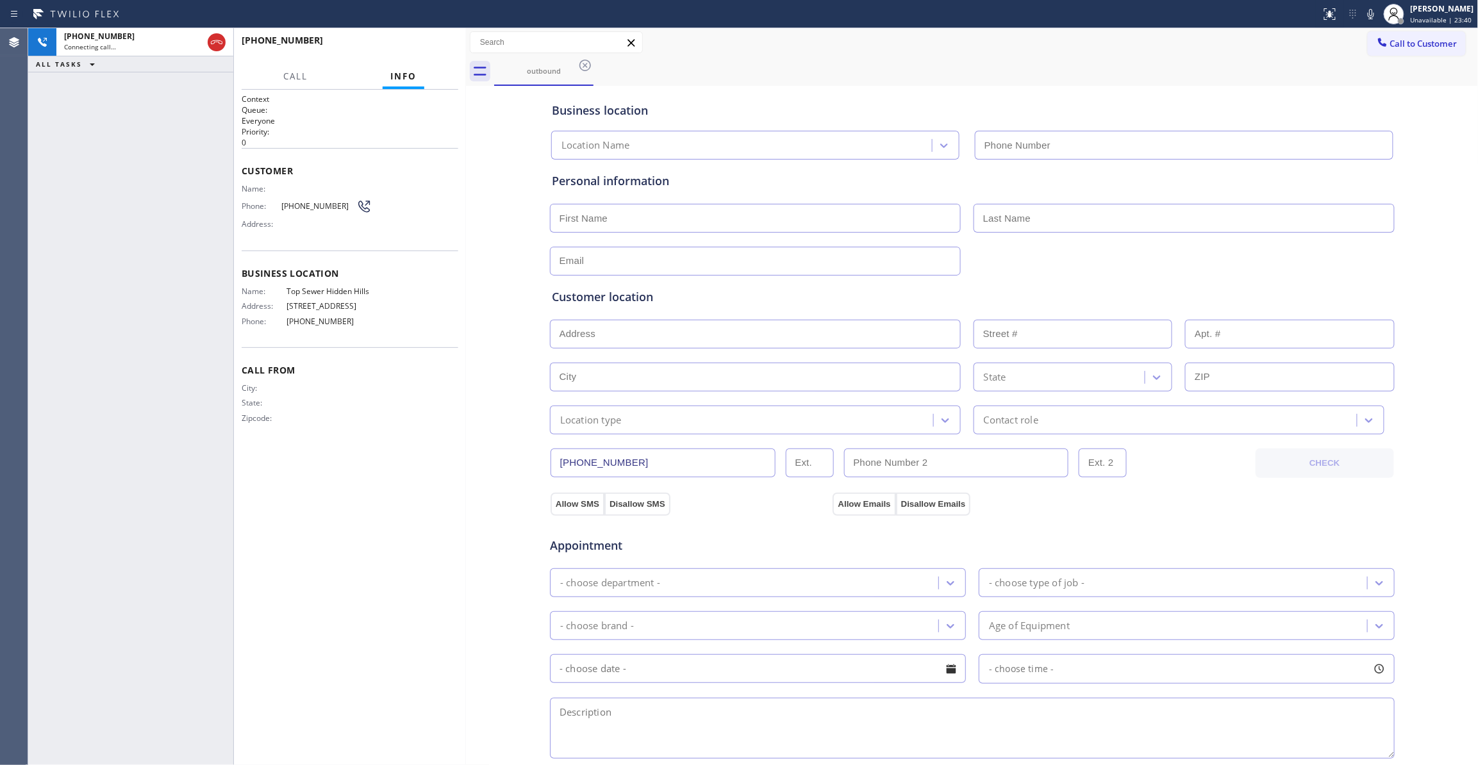
type input "(818) 696-4939"
click at [445, 42] on span "HANG UP" at bounding box center [428, 46] width 39 height 9
click at [320, 206] on span "(810) 314-8298" at bounding box center [318, 206] width 75 height 10
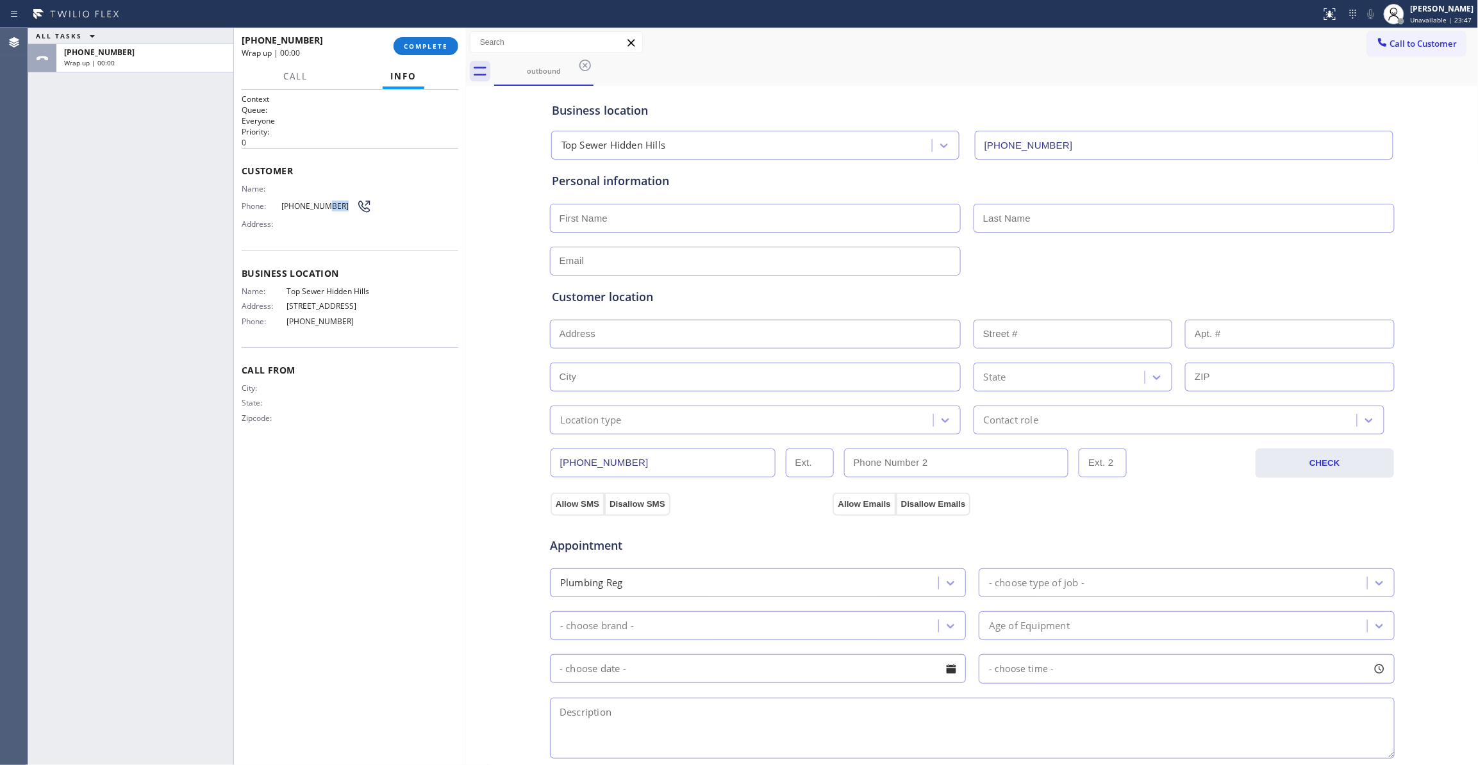
click at [319, 206] on span "(810) 314-8298" at bounding box center [318, 206] width 75 height 10
copy div "(810) 314-8298"
click at [408, 47] on span "COMPLETE" at bounding box center [426, 46] width 44 height 9
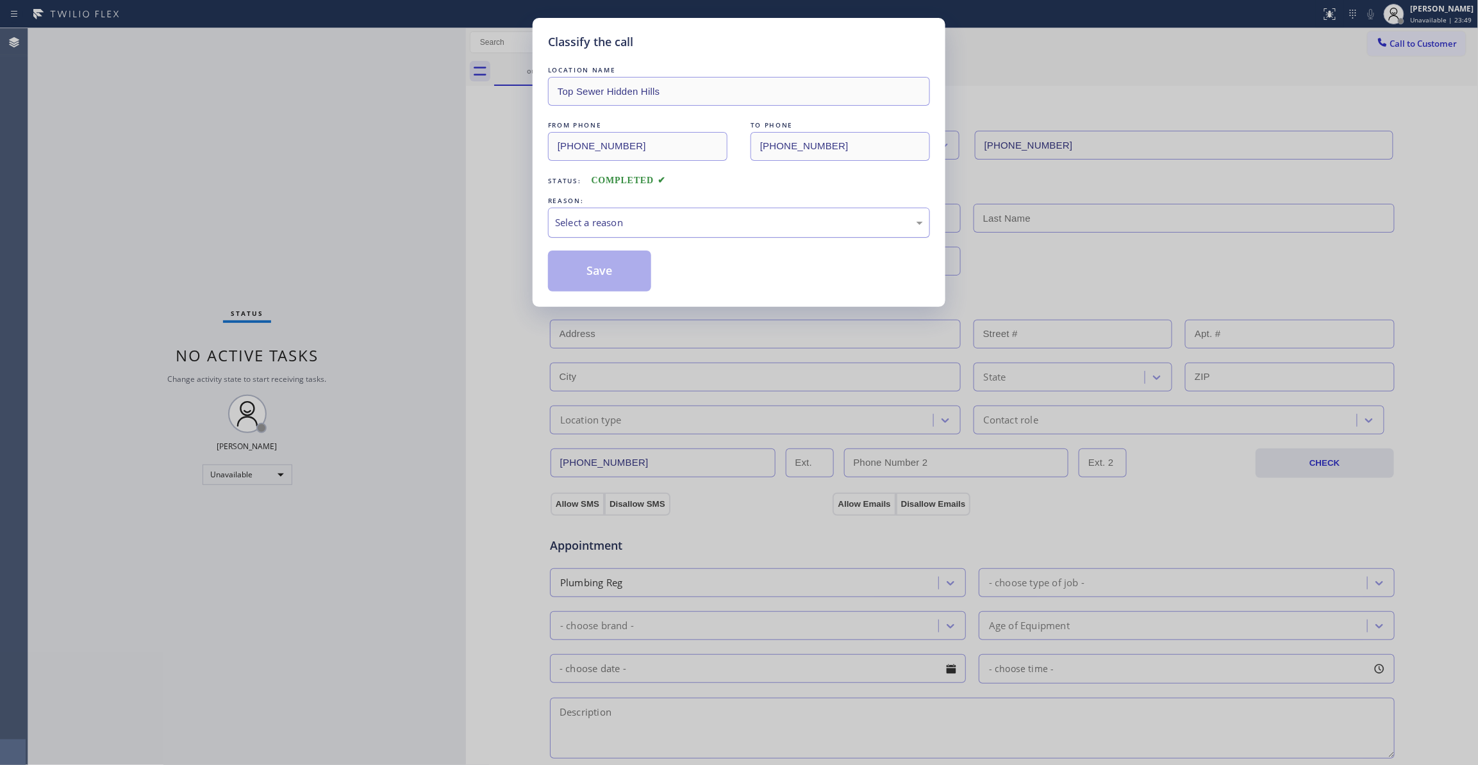
click at [616, 210] on div "Select a reason" at bounding box center [739, 223] width 382 height 30
click at [608, 269] on button "Save" at bounding box center [599, 271] width 103 height 41
drag, startPoint x: 608, startPoint y: 269, endPoint x: 684, endPoint y: 242, distance: 81.1
click at [608, 268] on button "Save" at bounding box center [599, 271] width 103 height 41
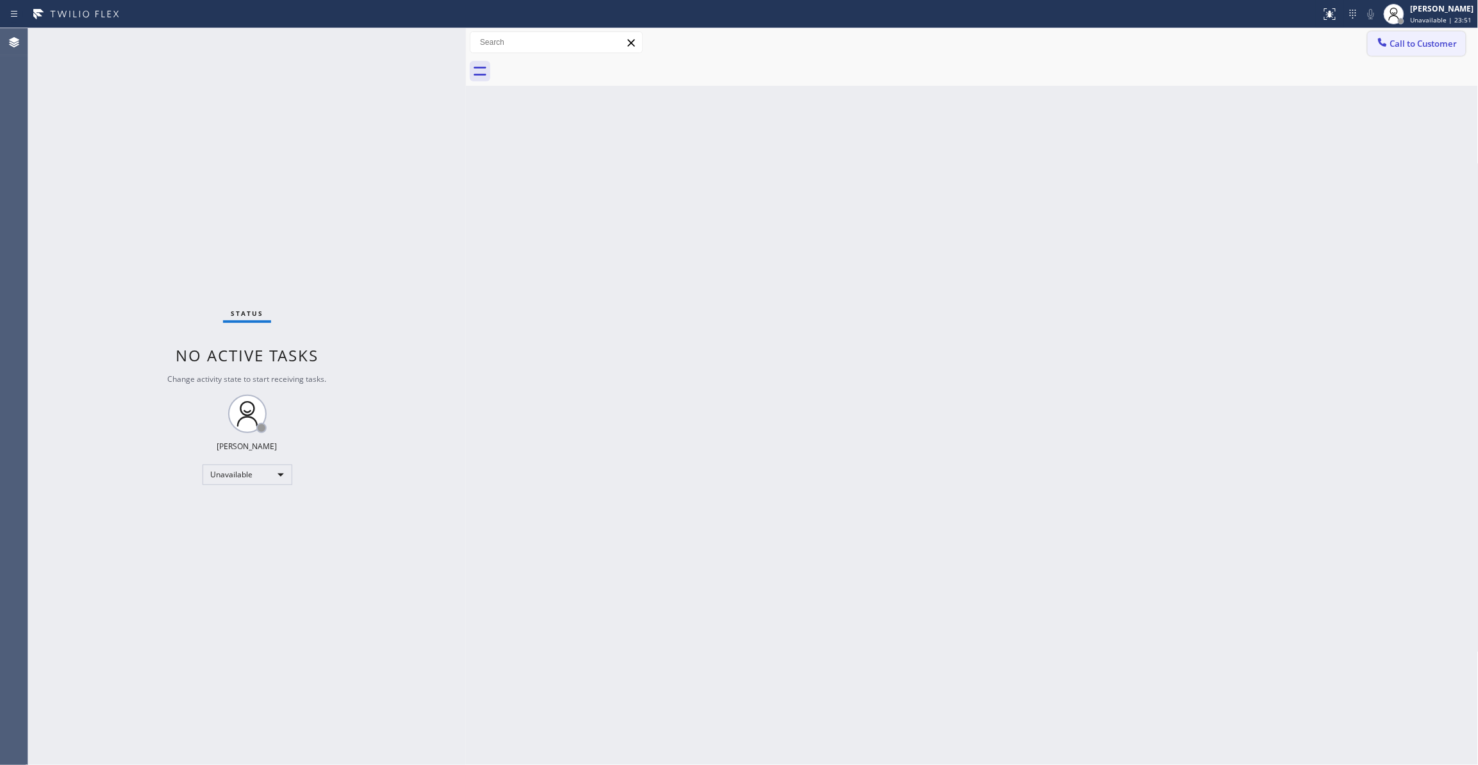
click at [1432, 41] on span "Call to Customer" at bounding box center [1423, 44] width 67 height 12
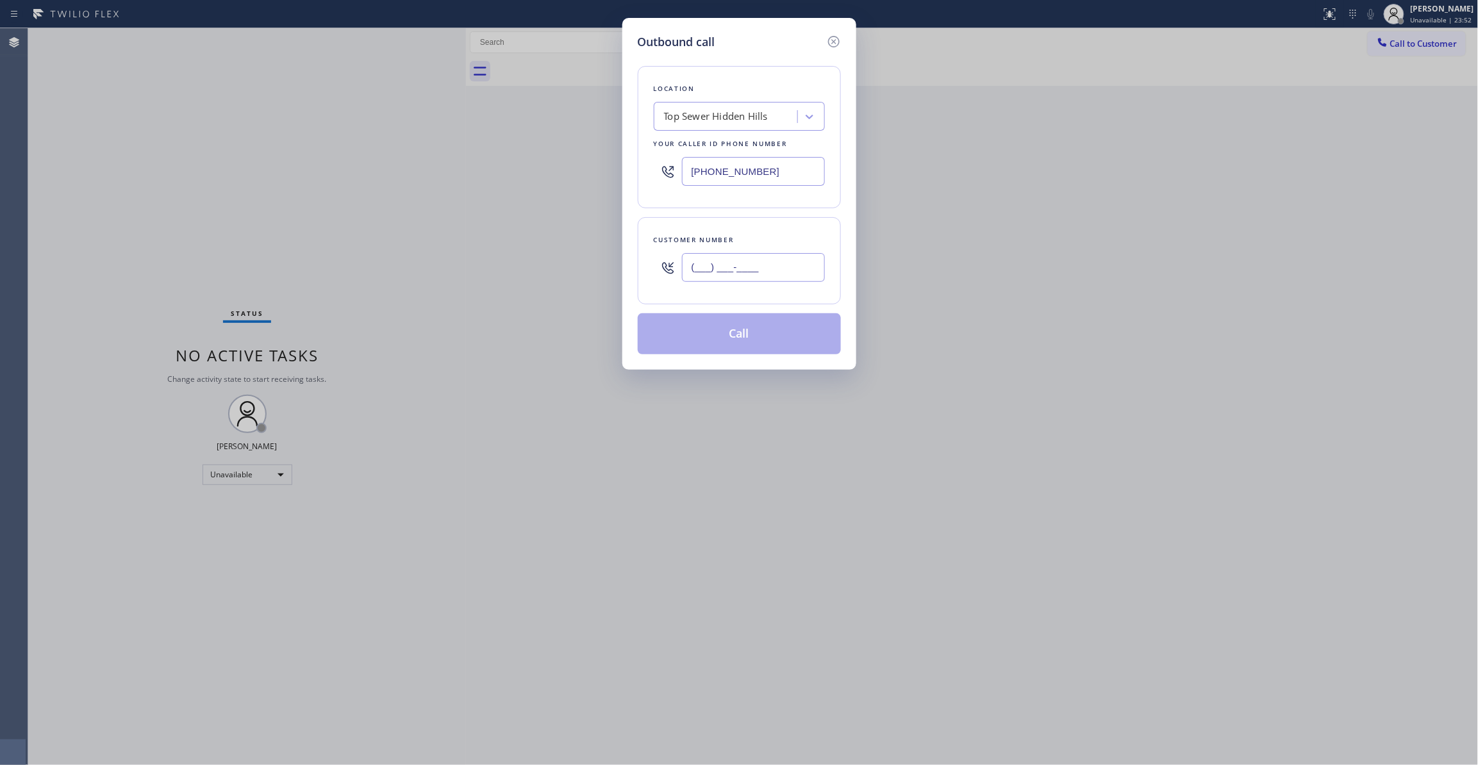
click at [719, 277] on input "(___) ___-____" at bounding box center [753, 267] width 143 height 29
paste input "810) 314-8298"
type input "(810) 314-8298"
click at [729, 347] on button "Call" at bounding box center [739, 333] width 203 height 41
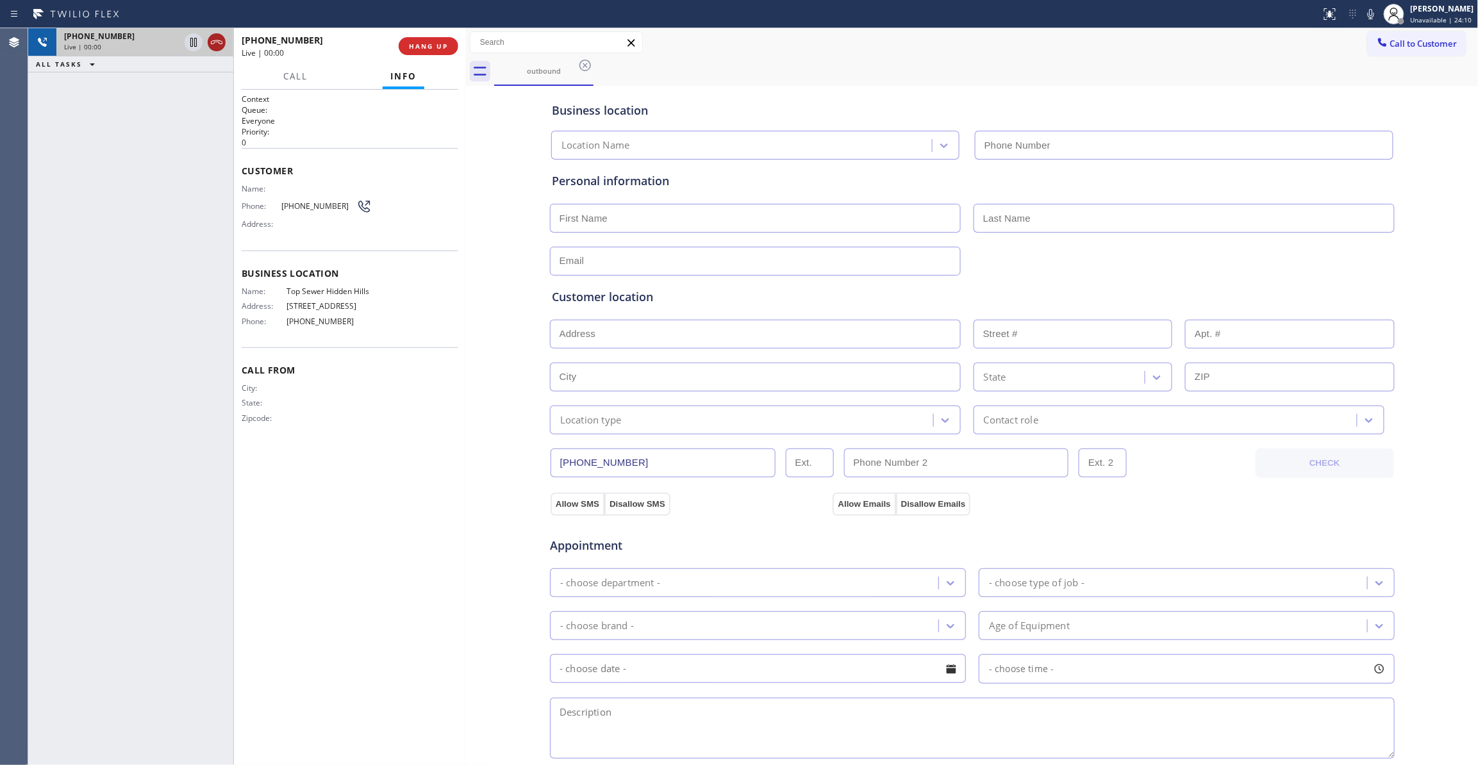
click at [217, 45] on icon at bounding box center [216, 42] width 15 height 15
type input "(818) 696-4939"
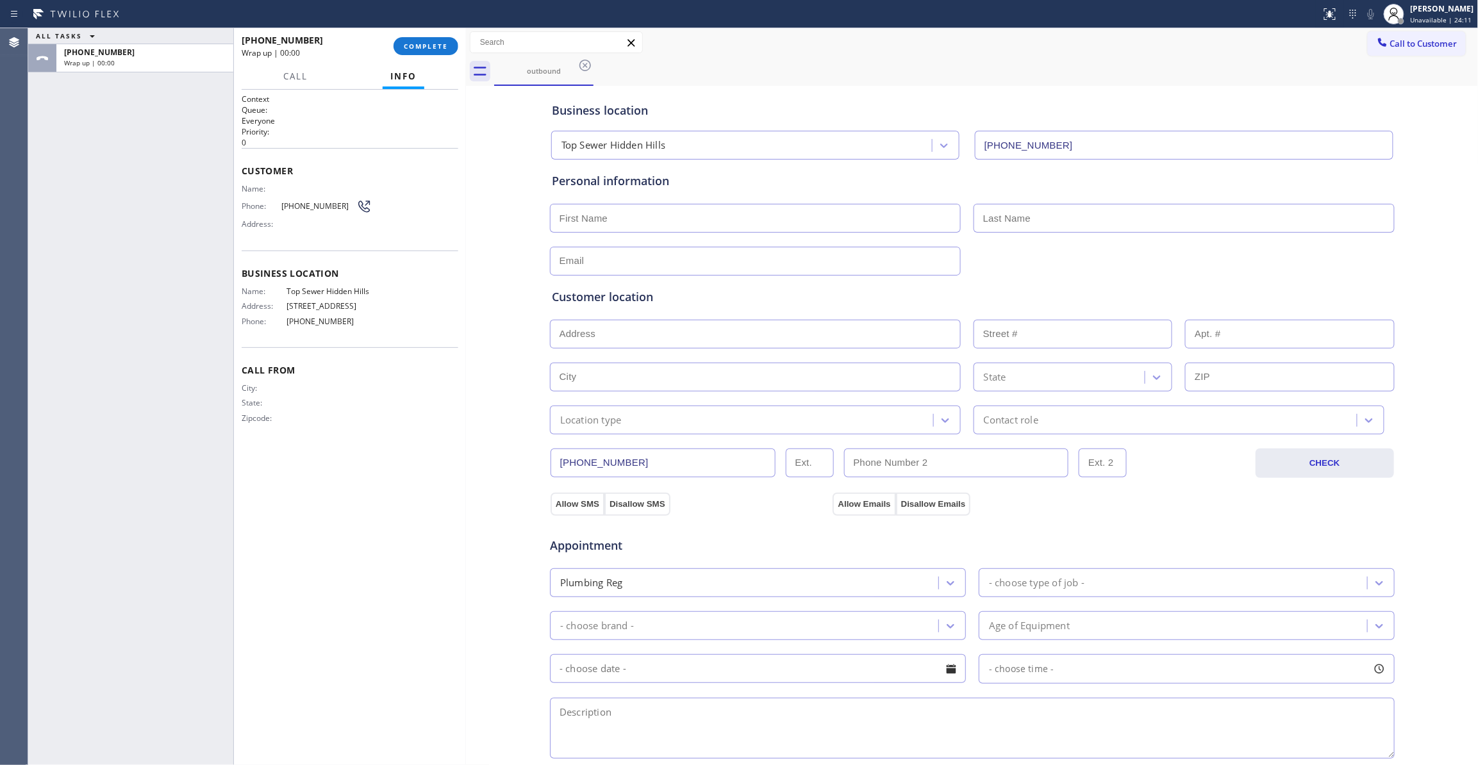
click at [397, 46] on div "+18103148298 Wrap up | 00:00 COMPLETE" at bounding box center [350, 45] width 217 height 33
click at [400, 46] on button "COMPLETE" at bounding box center [425, 46] width 65 height 18
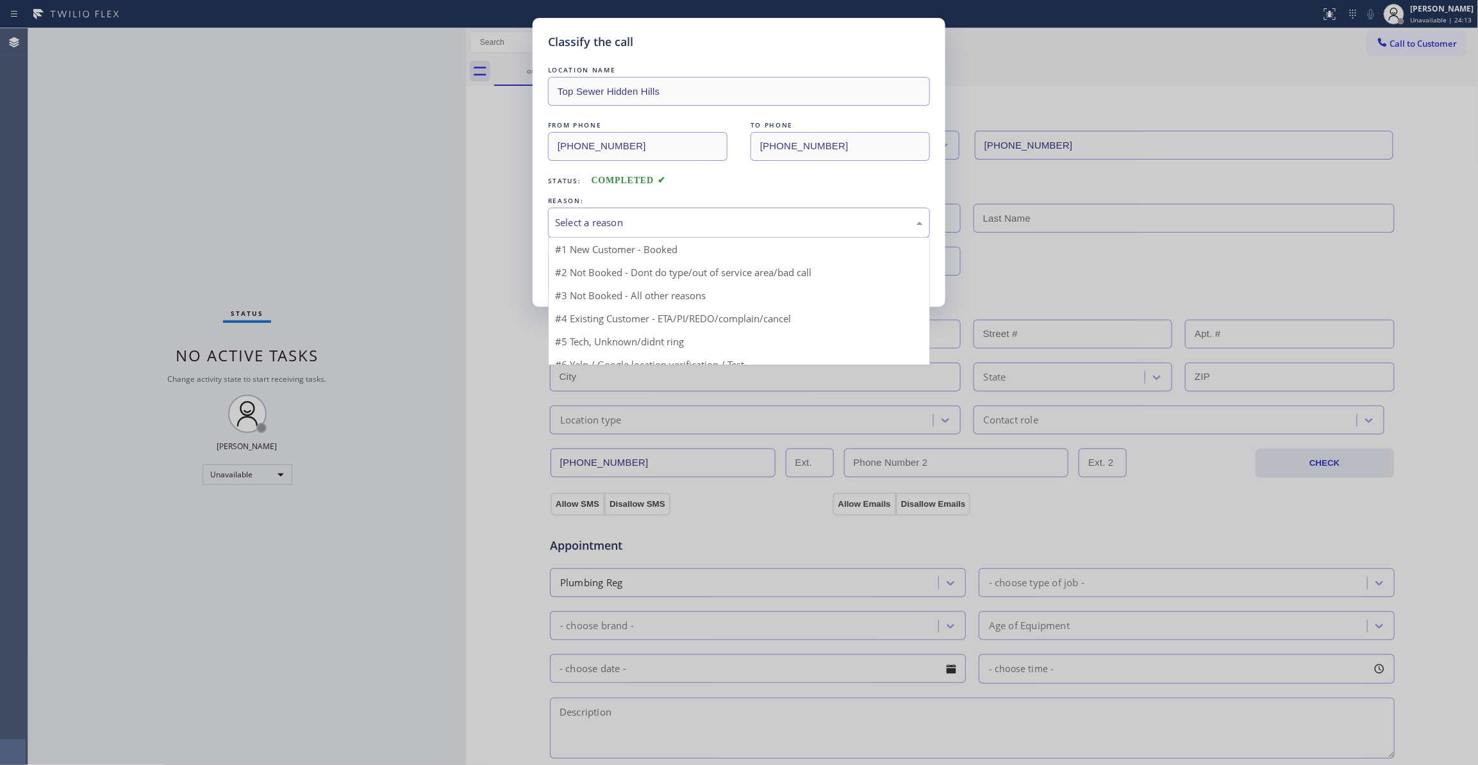
click at [620, 214] on div "Select a reason" at bounding box center [739, 223] width 382 height 30
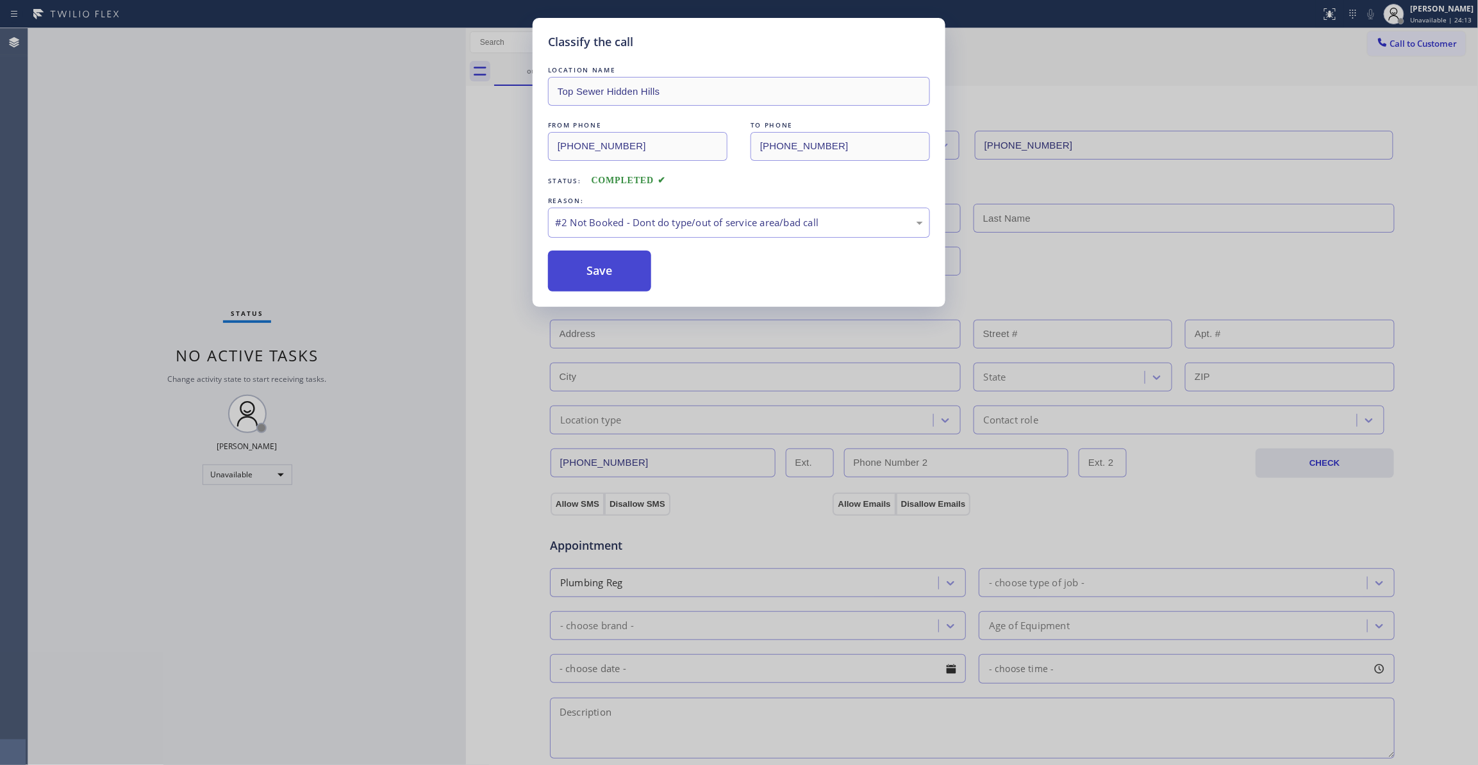
click at [611, 274] on button "Save" at bounding box center [599, 271] width 103 height 41
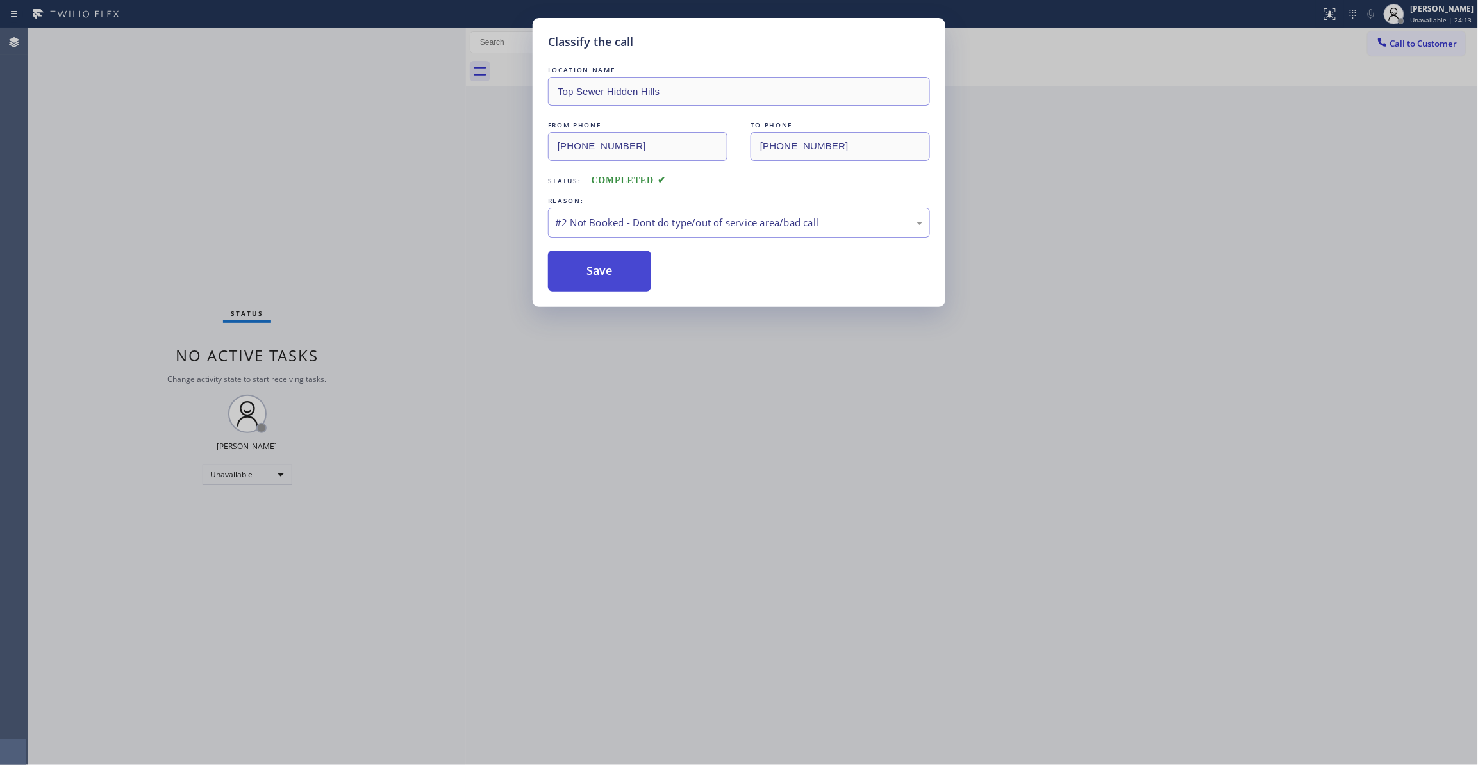
click at [613, 273] on button "Save" at bounding box center [599, 271] width 103 height 41
click at [604, 262] on button "Save" at bounding box center [599, 271] width 103 height 41
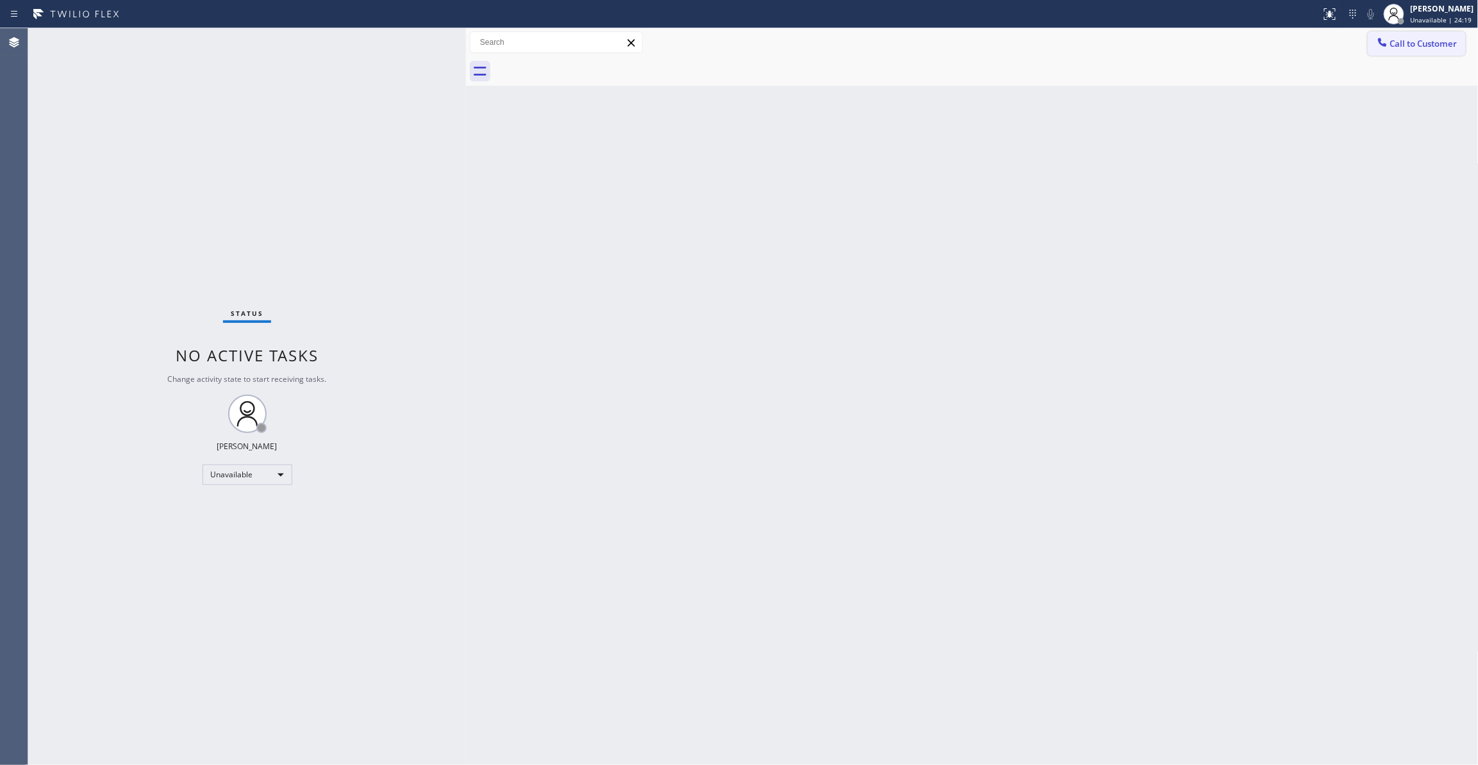
click at [1426, 46] on span "Call to Customer" at bounding box center [1423, 44] width 67 height 12
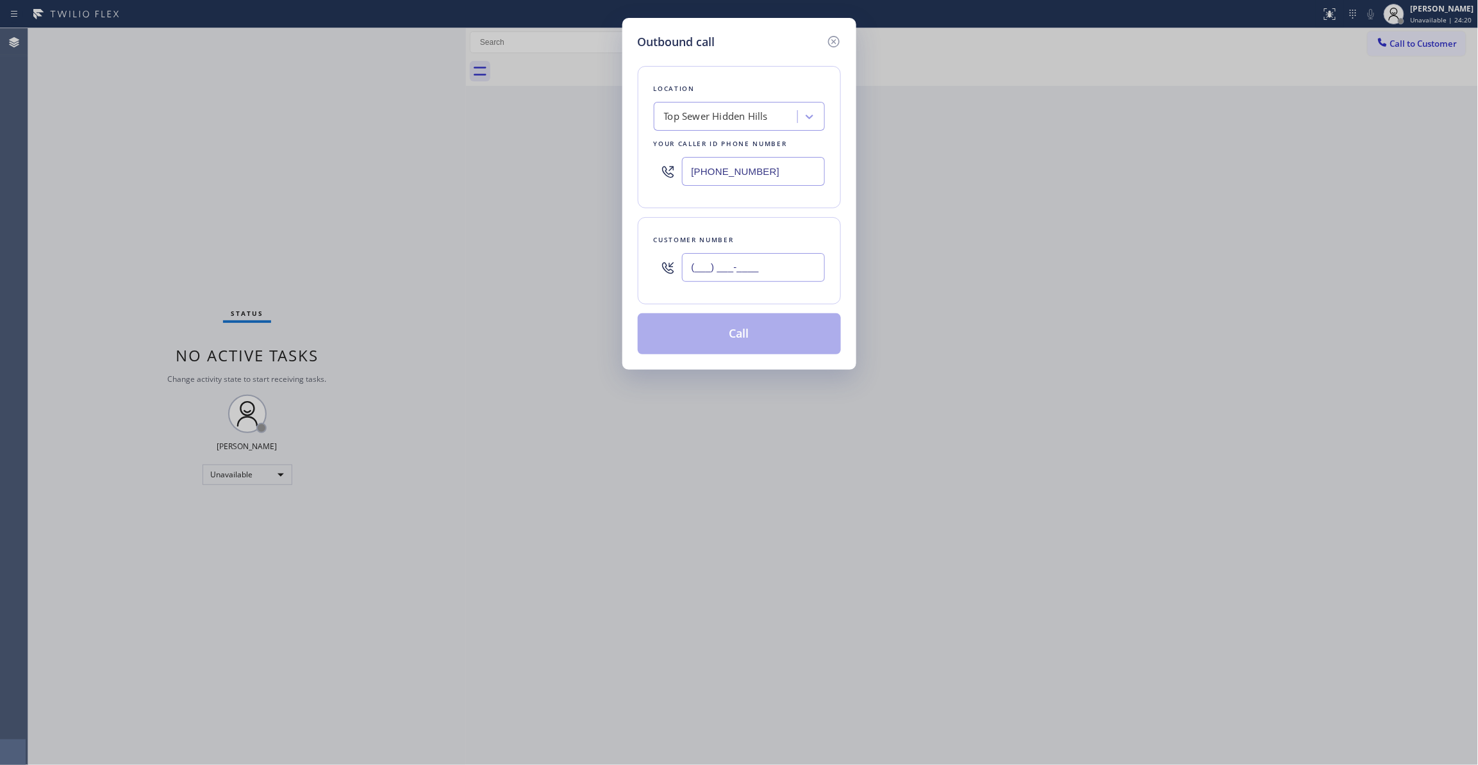
click at [796, 267] on input "(___) ___-____" at bounding box center [753, 267] width 143 height 29
paste input "810) 314-8298"
type input "(810) 314-8298"
click at [657, 299] on div "Customer number (810) 314-8298" at bounding box center [739, 260] width 203 height 87
click at [715, 344] on button "Call" at bounding box center [739, 333] width 203 height 41
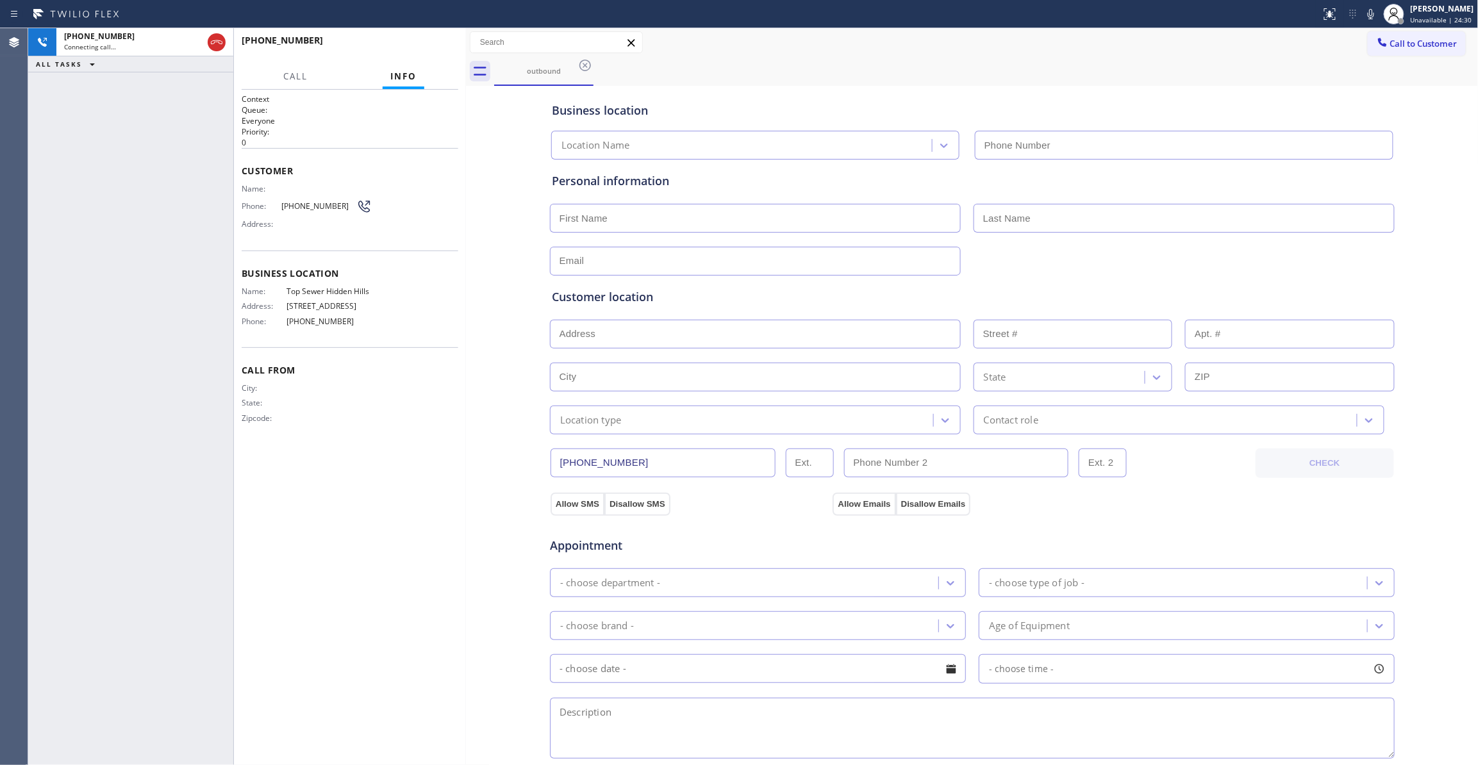
type input "(818) 696-4939"
click at [437, 49] on span "HANG UP" at bounding box center [428, 46] width 39 height 9
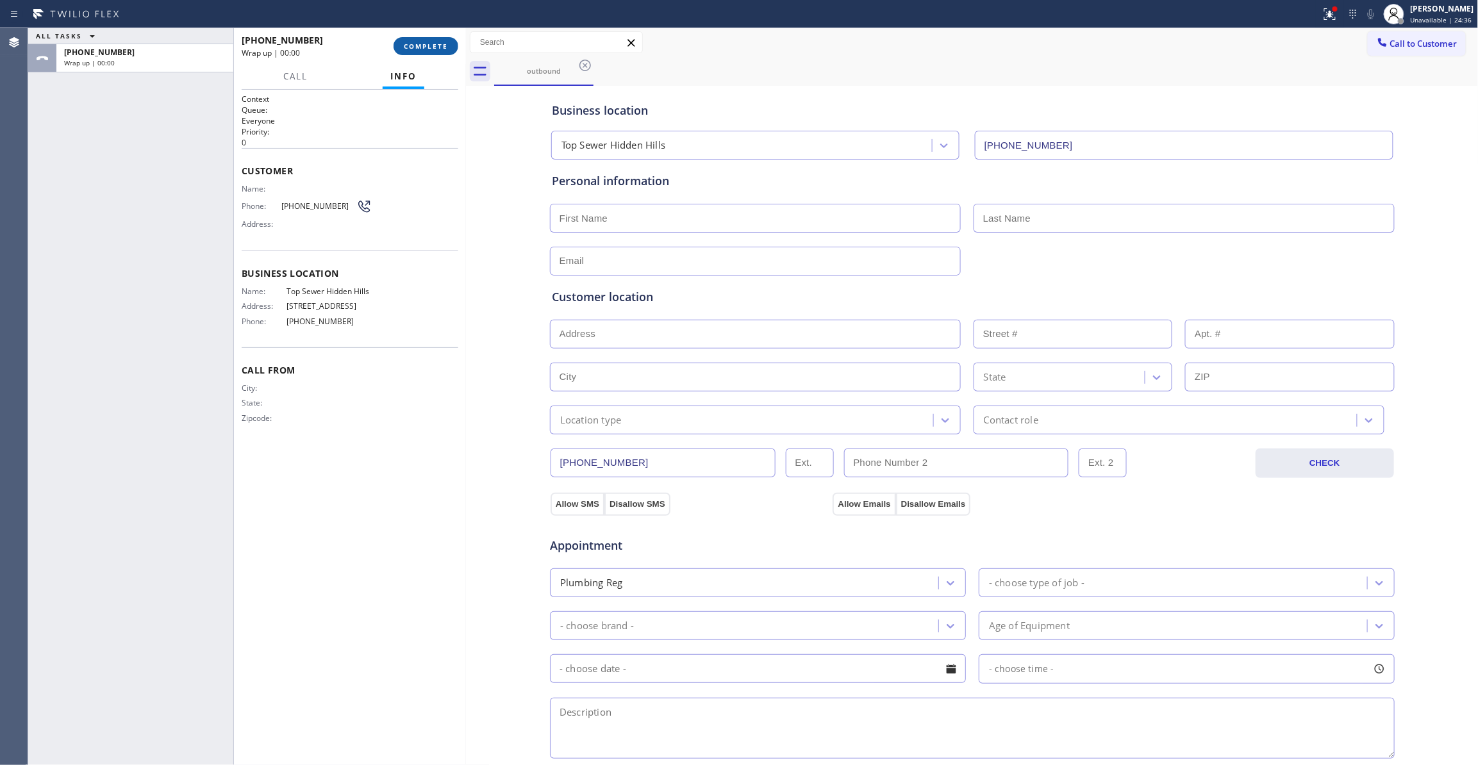
click at [442, 49] on span "COMPLETE" at bounding box center [426, 46] width 44 height 9
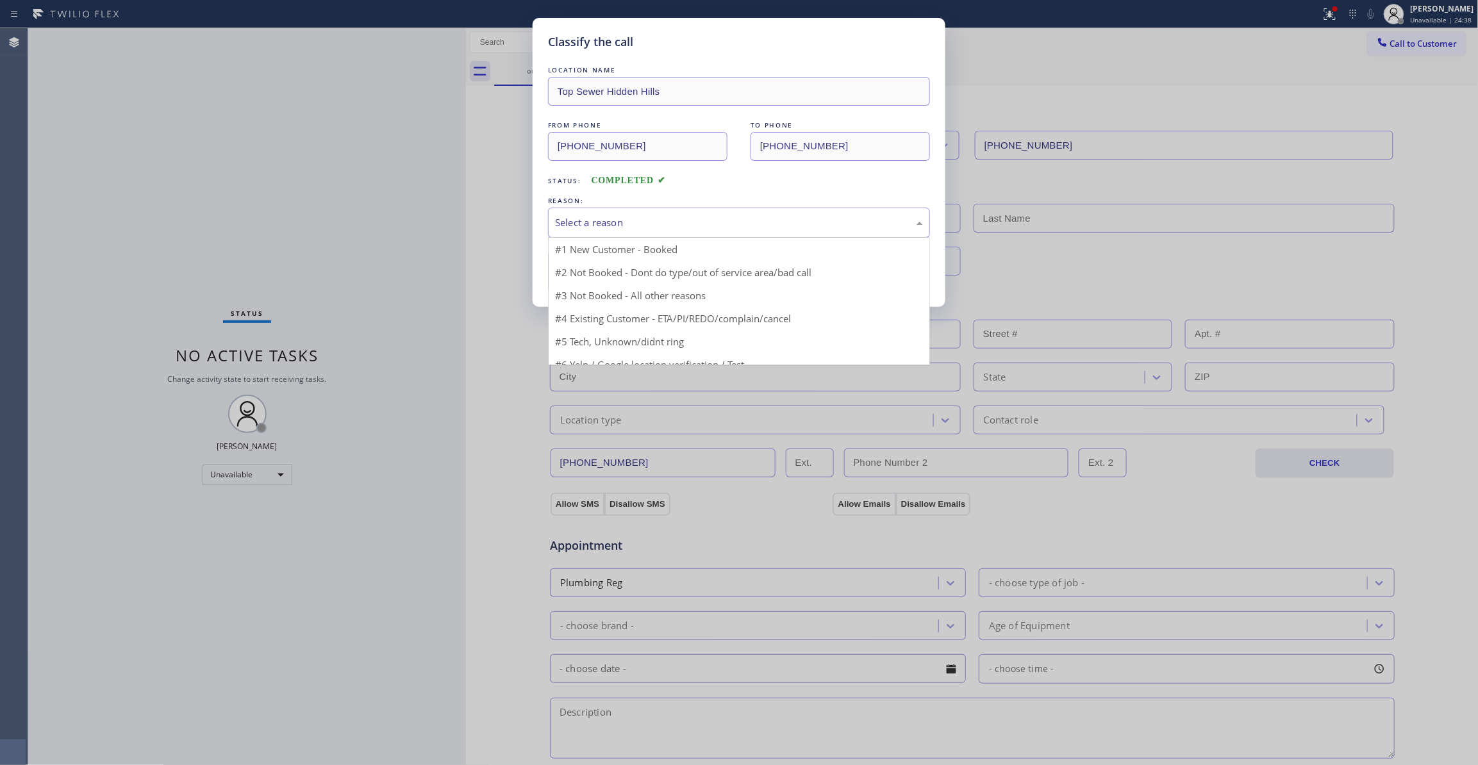
click at [590, 224] on div "Select a reason" at bounding box center [739, 222] width 368 height 15
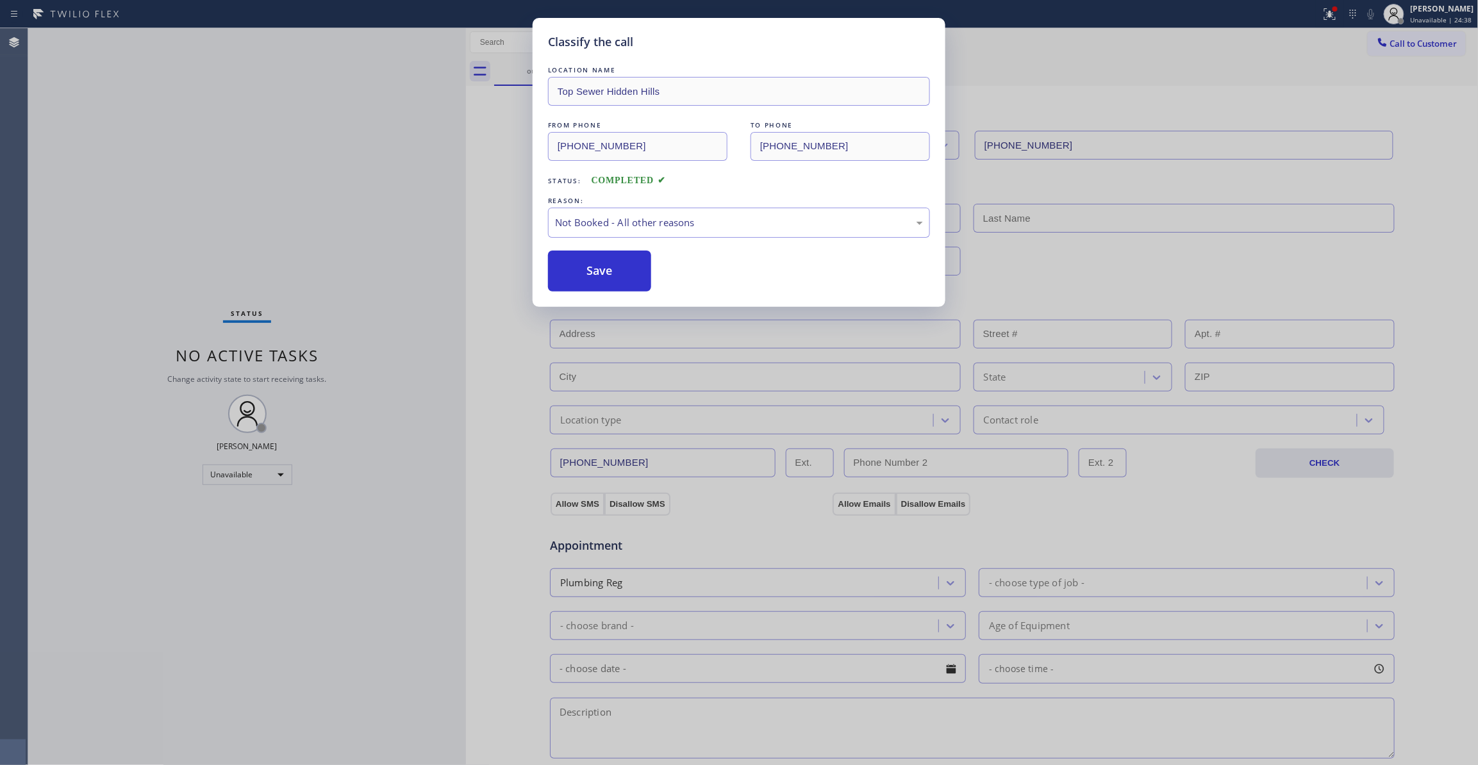
click at [586, 272] on button "Save" at bounding box center [599, 271] width 103 height 41
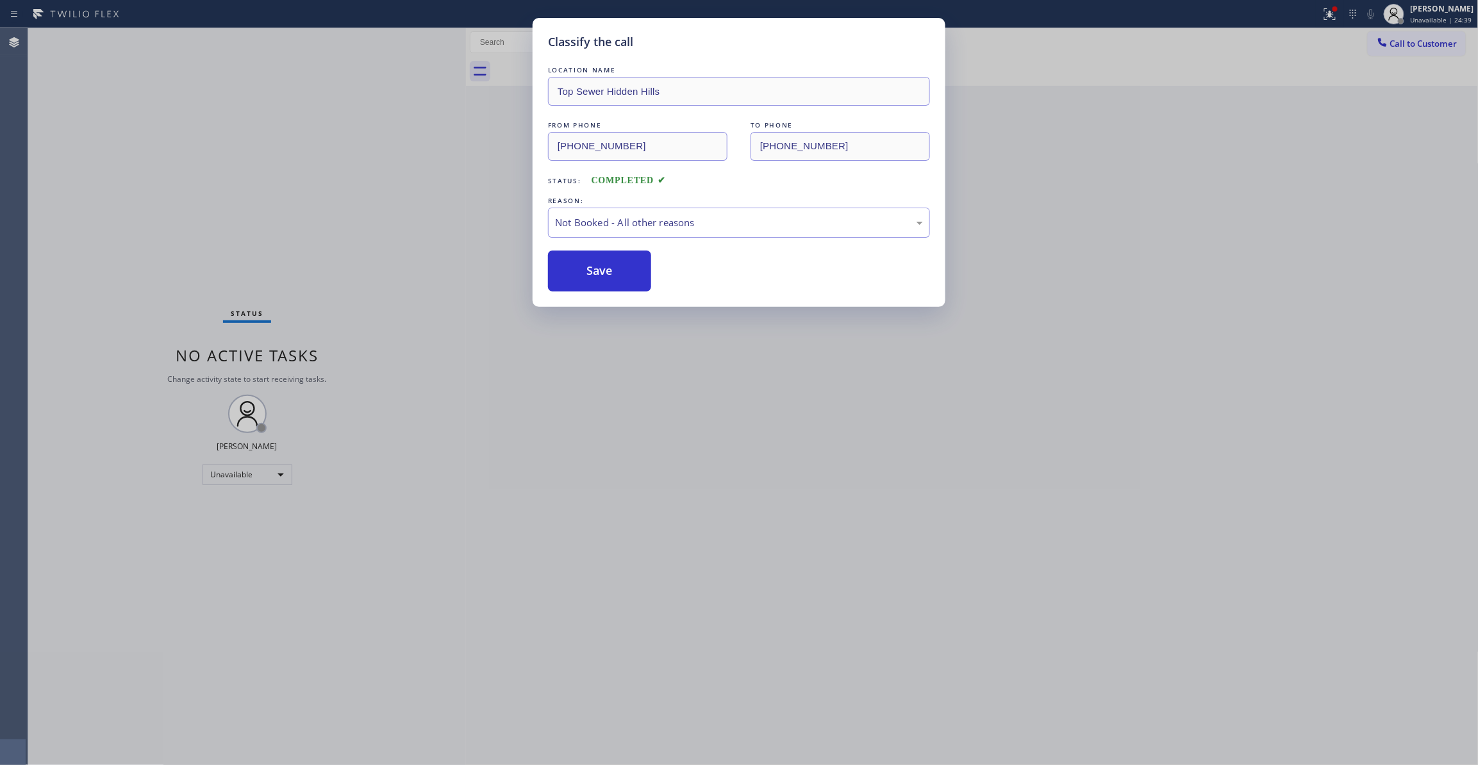
click at [586, 272] on button "Save" at bounding box center [599, 271] width 103 height 41
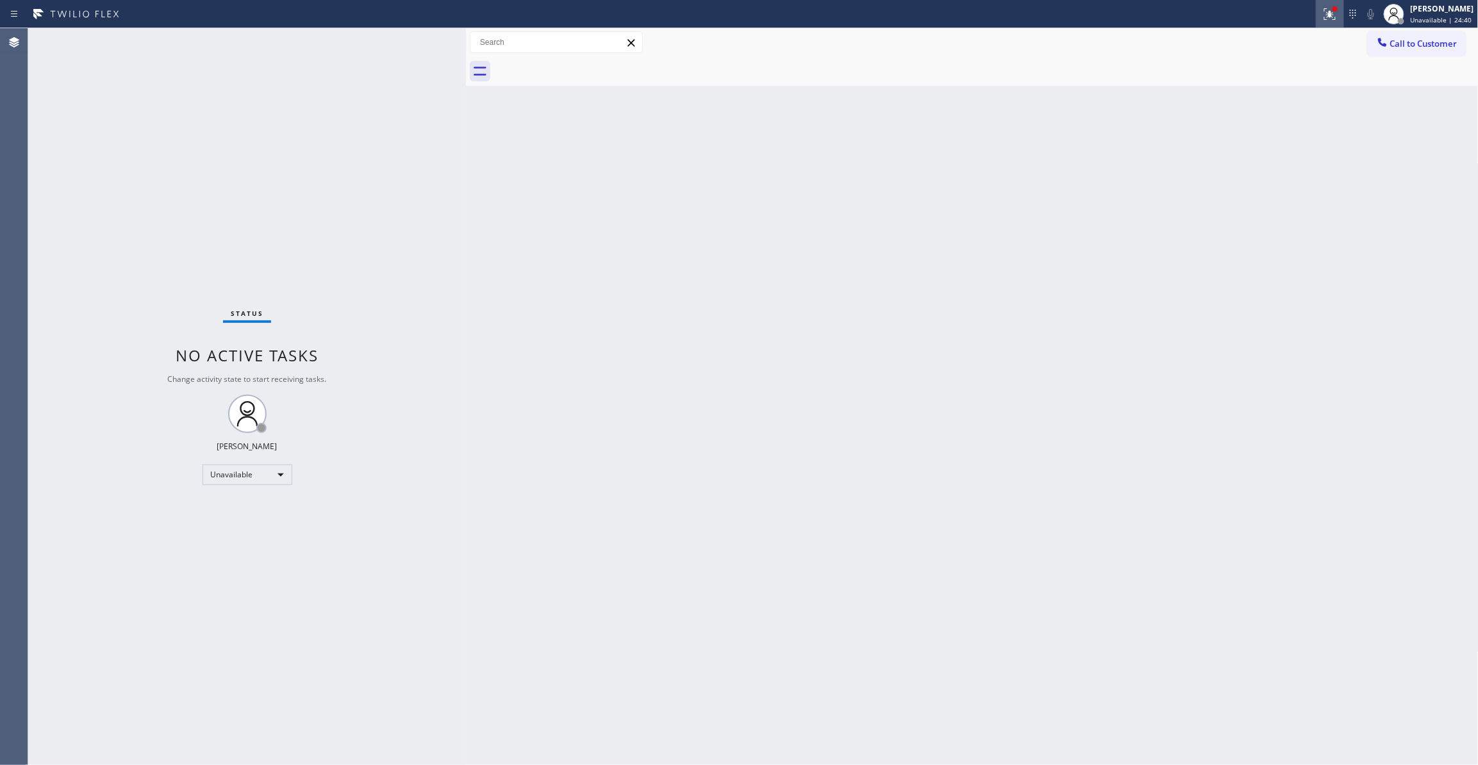
click at [1316, 6] on div at bounding box center [1330, 14] width 28 height 28
click at [1238, 170] on span "Clear issues" at bounding box center [1246, 167] width 60 height 9
click at [1405, 46] on span "Call to Customer" at bounding box center [1423, 44] width 67 height 12
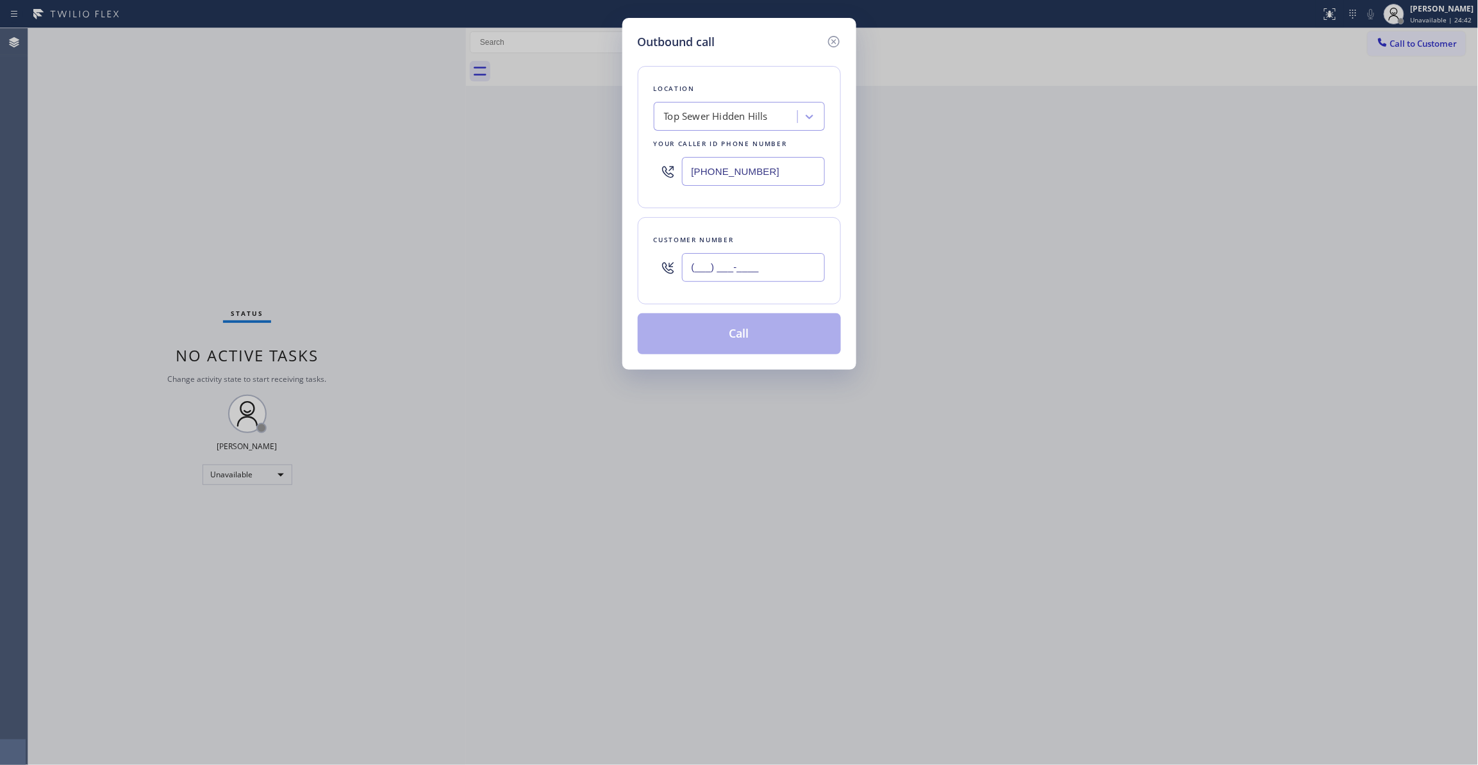
click at [811, 265] on input "(___) ___-____" at bounding box center [753, 267] width 143 height 29
paste input "810) 314-8298"
type input "(810) 314-8298"
click at [743, 335] on button "Call" at bounding box center [739, 333] width 203 height 41
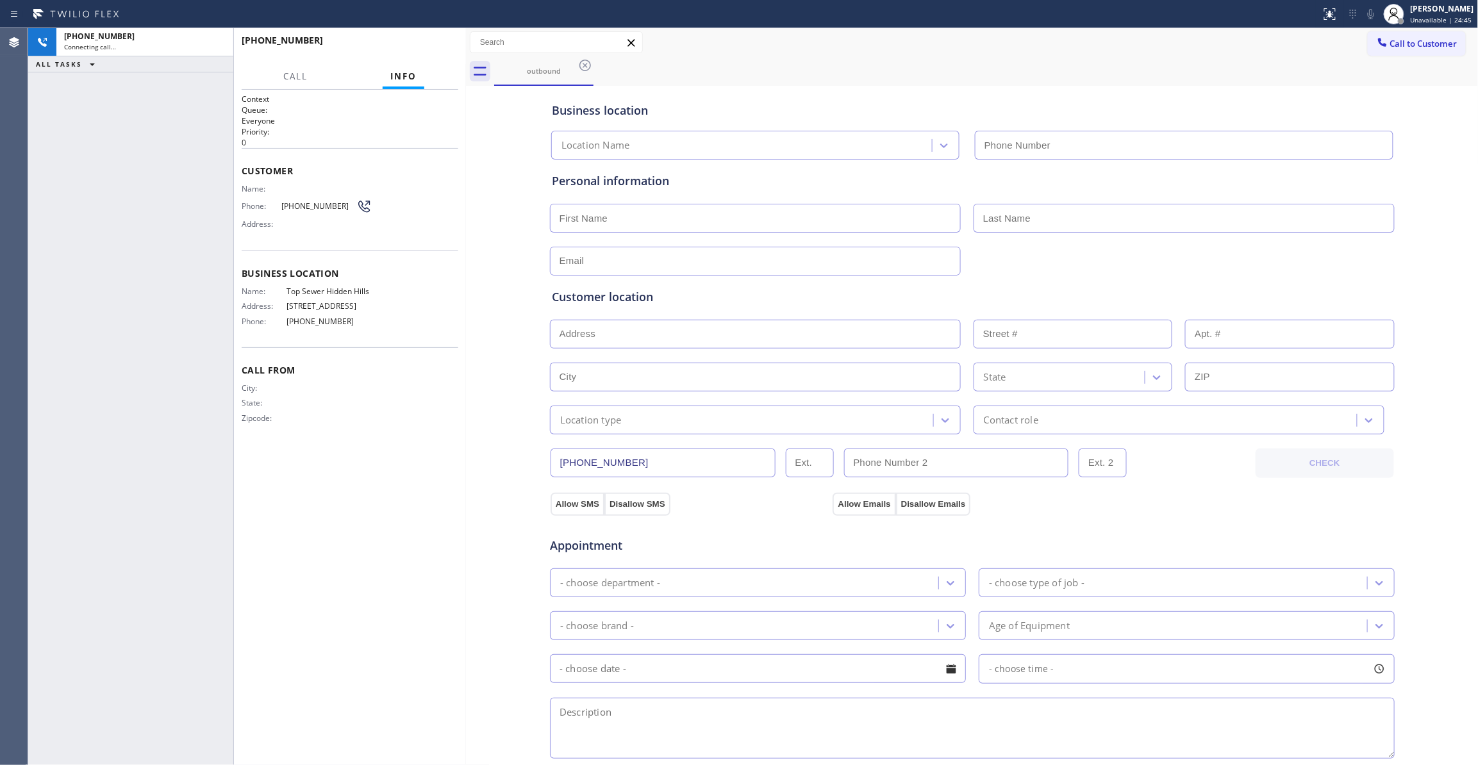
type input "(818) 696-4939"
click at [429, 40] on button "HANG UP" at bounding box center [429, 46] width 60 height 18
click at [429, 39] on button "HANG UP" at bounding box center [429, 46] width 60 height 18
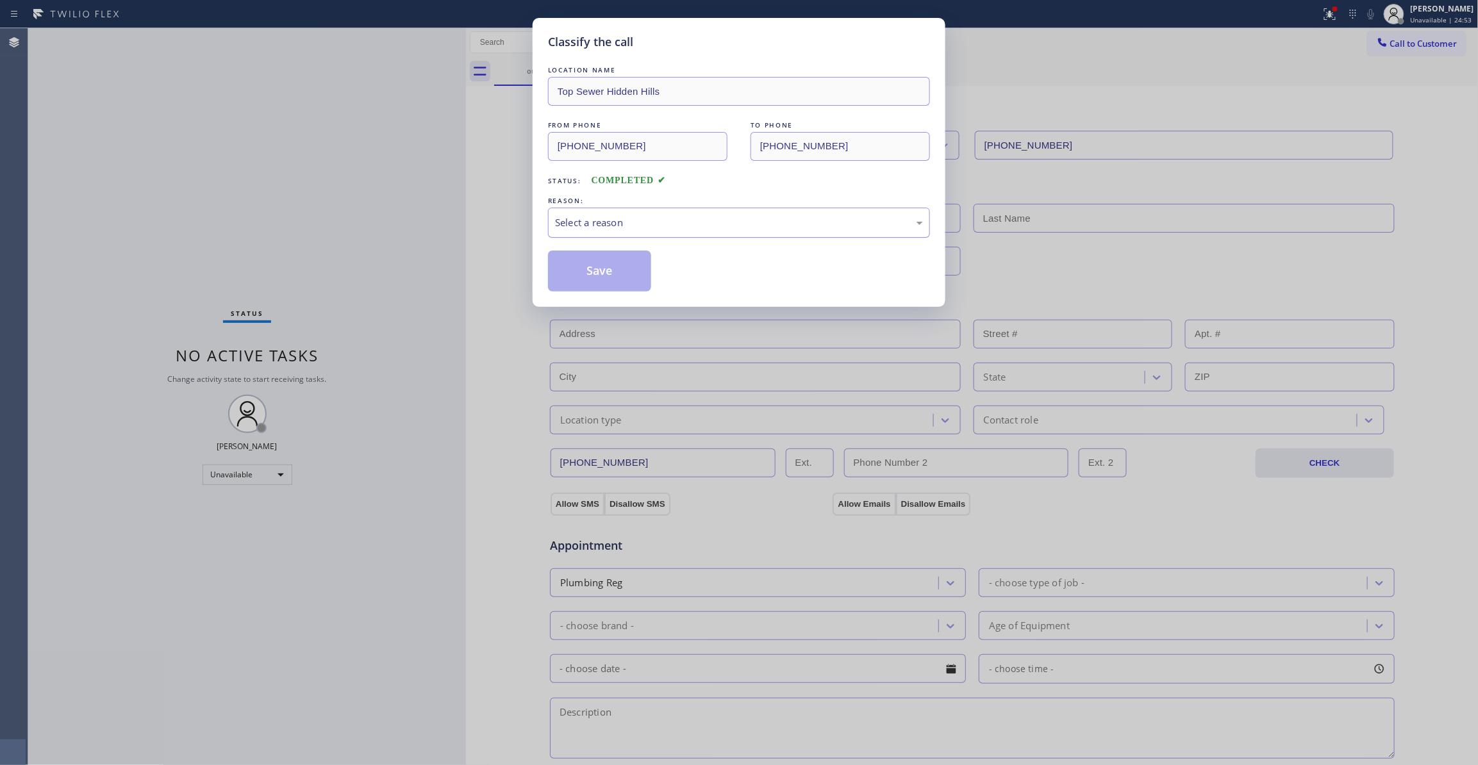
click at [593, 233] on div "Select a reason" at bounding box center [739, 223] width 382 height 30
click at [593, 270] on button "Save" at bounding box center [599, 271] width 103 height 41
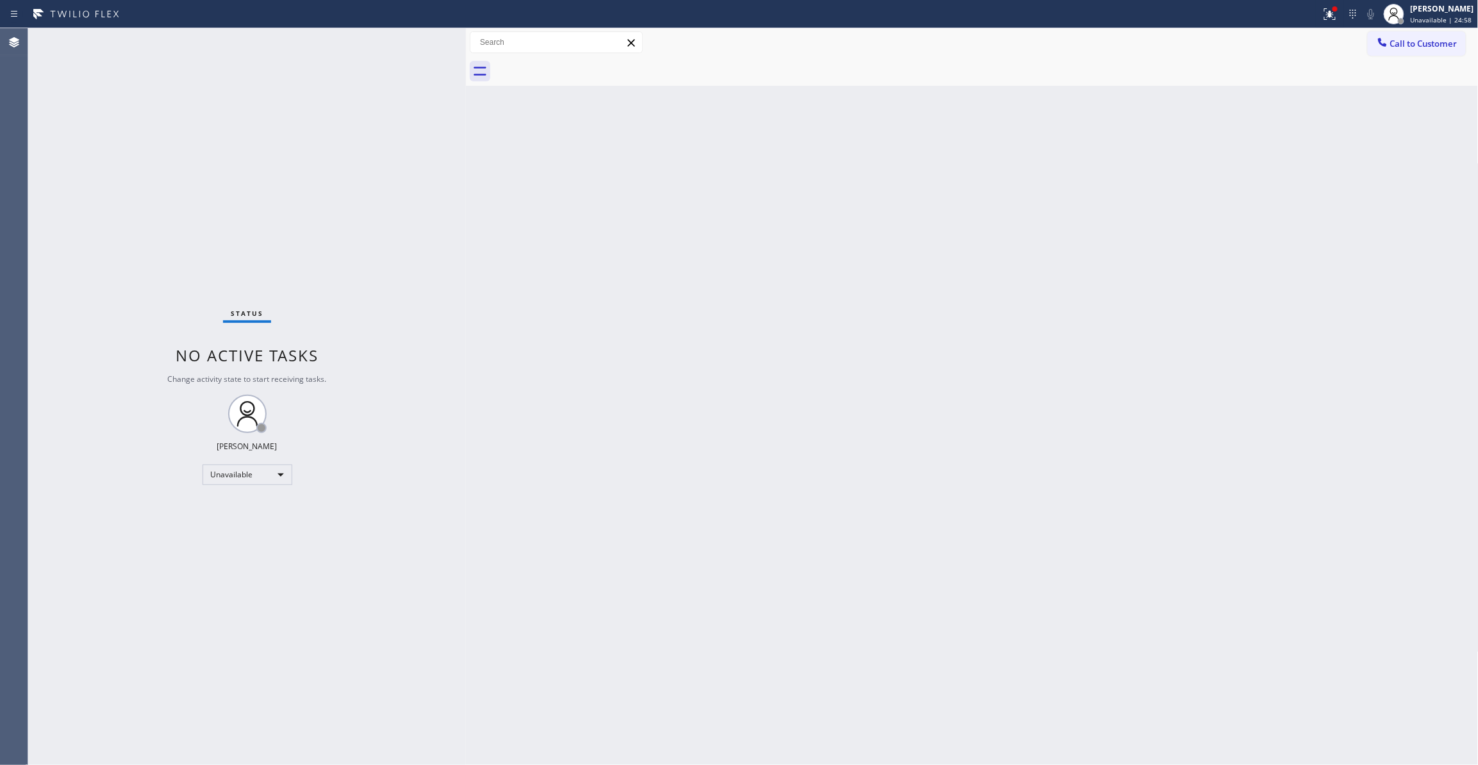
click at [1380, 82] on div at bounding box center [986, 71] width 984 height 29
click at [1434, 26] on div "Louis Manuel Padica Unavailable | 24:58" at bounding box center [1429, 14] width 98 height 28
drag, startPoint x: 1165, startPoint y: 233, endPoint x: 1171, endPoint y: 219, distance: 16.1
click at [1171, 219] on div "Back to Dashboard Change Sender ID Customers Technicians Select a contact Outbo…" at bounding box center [972, 396] width 1013 height 737
click at [1431, 42] on span "Call to Customer" at bounding box center [1423, 44] width 67 height 12
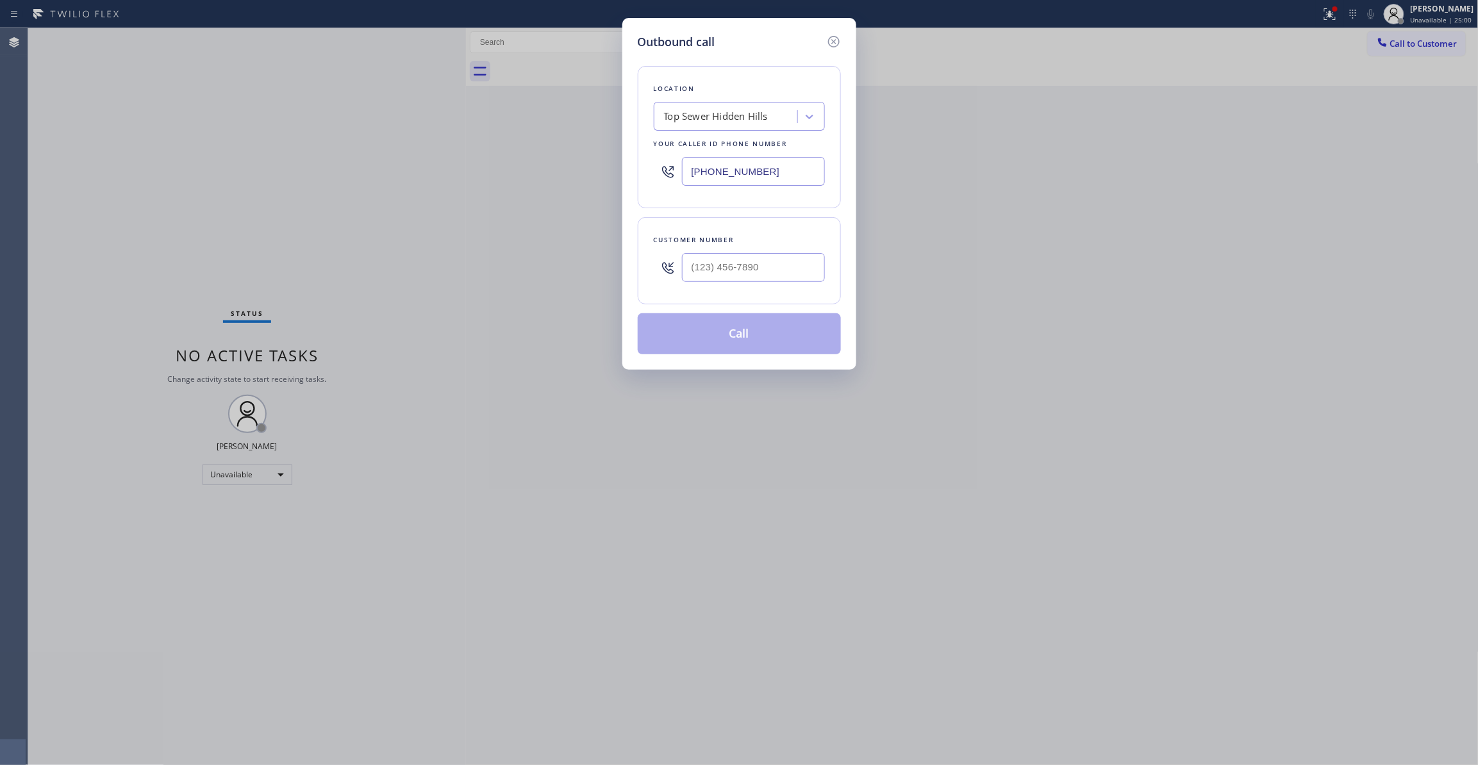
drag, startPoint x: 788, startPoint y: 170, endPoint x: 295, endPoint y: 150, distance: 493.2
click at [298, 150] on div "Outbound call Location Top Sewer Hidden Hills Your caller id phone number (818)…" at bounding box center [739, 382] width 1478 height 765
paste input "602) 536-9008"
type input "(818) 696-4939"
click at [732, 285] on div at bounding box center [753, 268] width 143 height 42
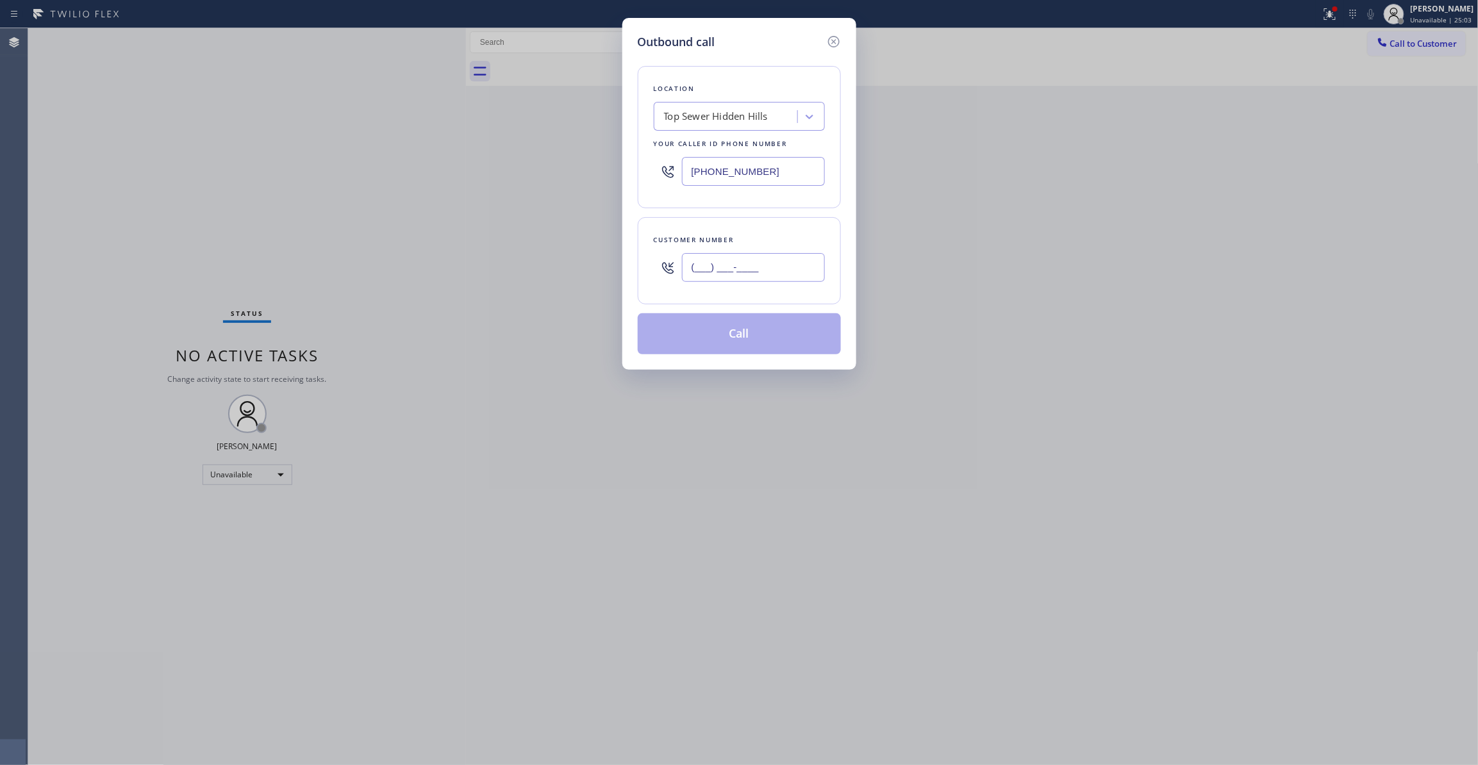
click at [731, 272] on input "(___) ___-____" at bounding box center [753, 267] width 143 height 29
paste input "713) 425-4382"
type input "(713) 425-4382"
click at [757, 332] on button "Call" at bounding box center [739, 333] width 203 height 41
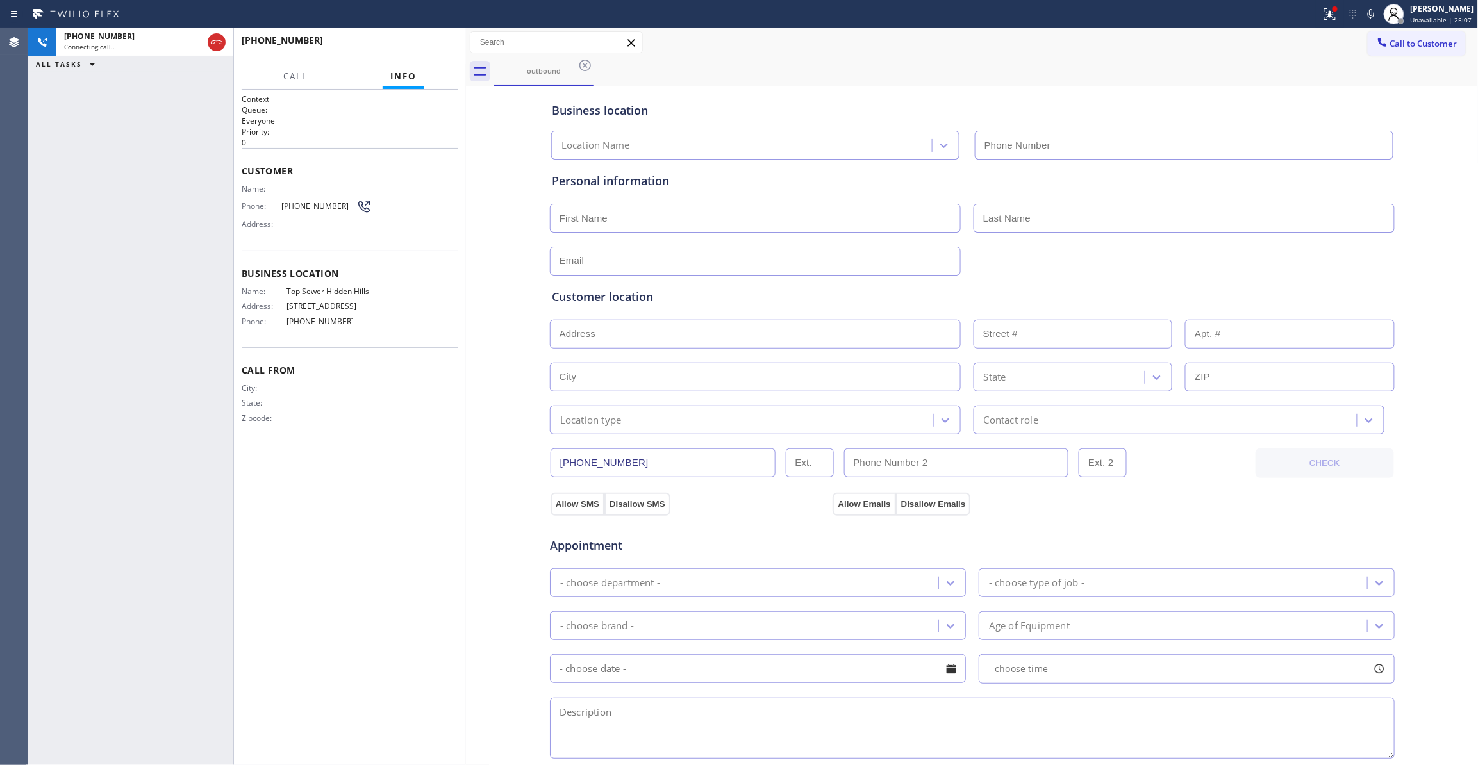
type input "(818) 696-4939"
click at [63, 259] on div "+17134254382 Connecting call… ALL TASKS ALL TASKS ACTIVE TASKS TASKS IN WRAP UP" at bounding box center [130, 396] width 205 height 737
click at [213, 38] on icon at bounding box center [216, 42] width 15 height 15
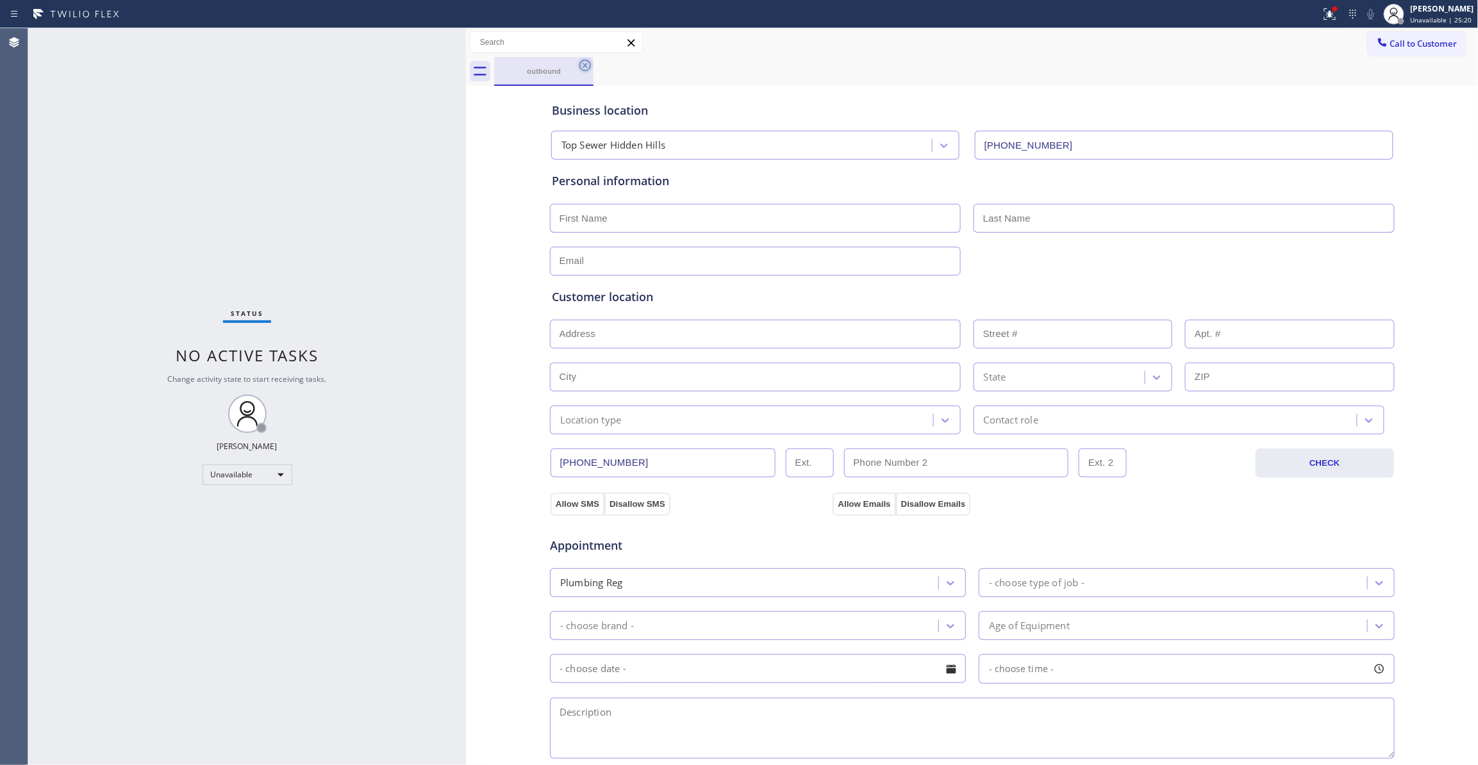
click at [584, 67] on icon at bounding box center [585, 66] width 12 height 12
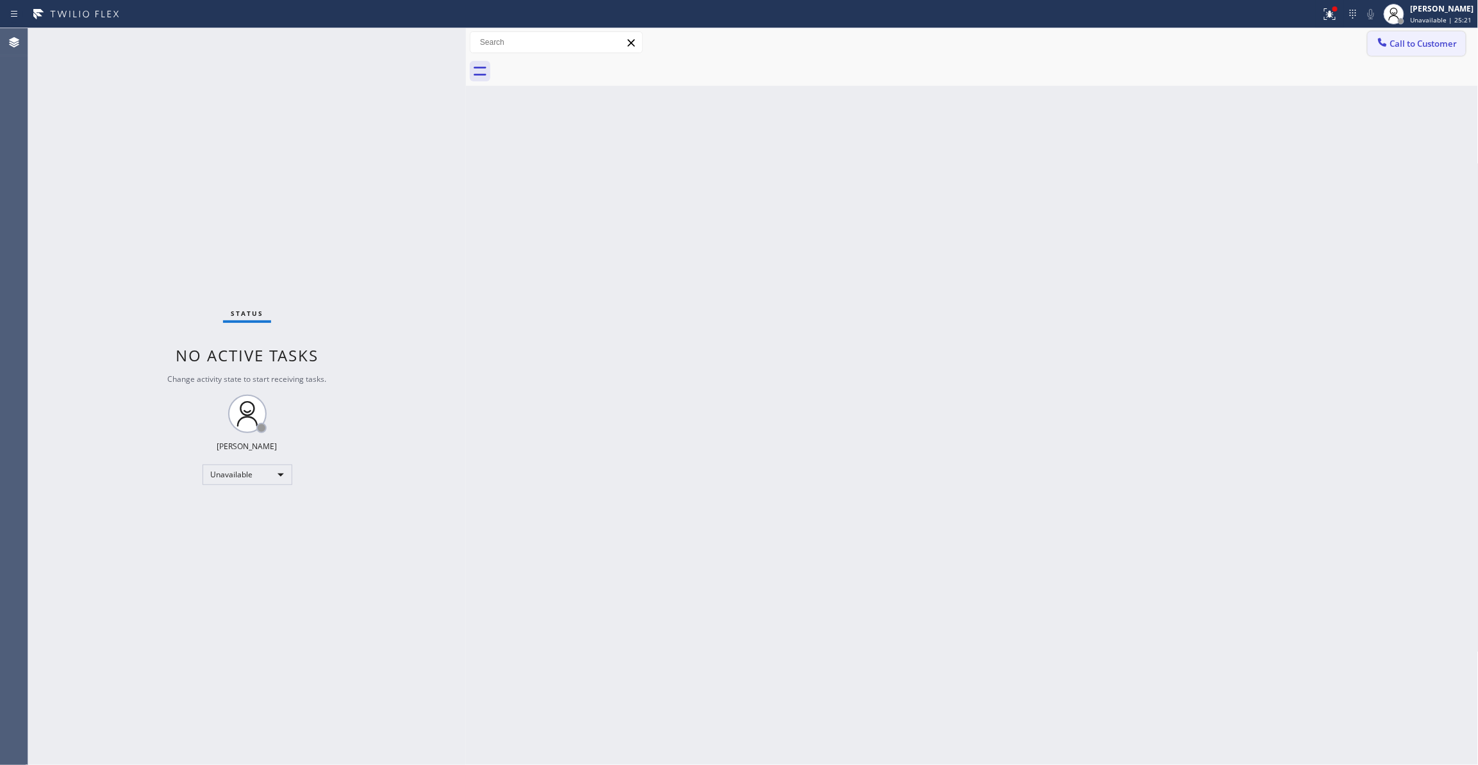
click at [1457, 42] on span "Call to Customer" at bounding box center [1423, 44] width 67 height 12
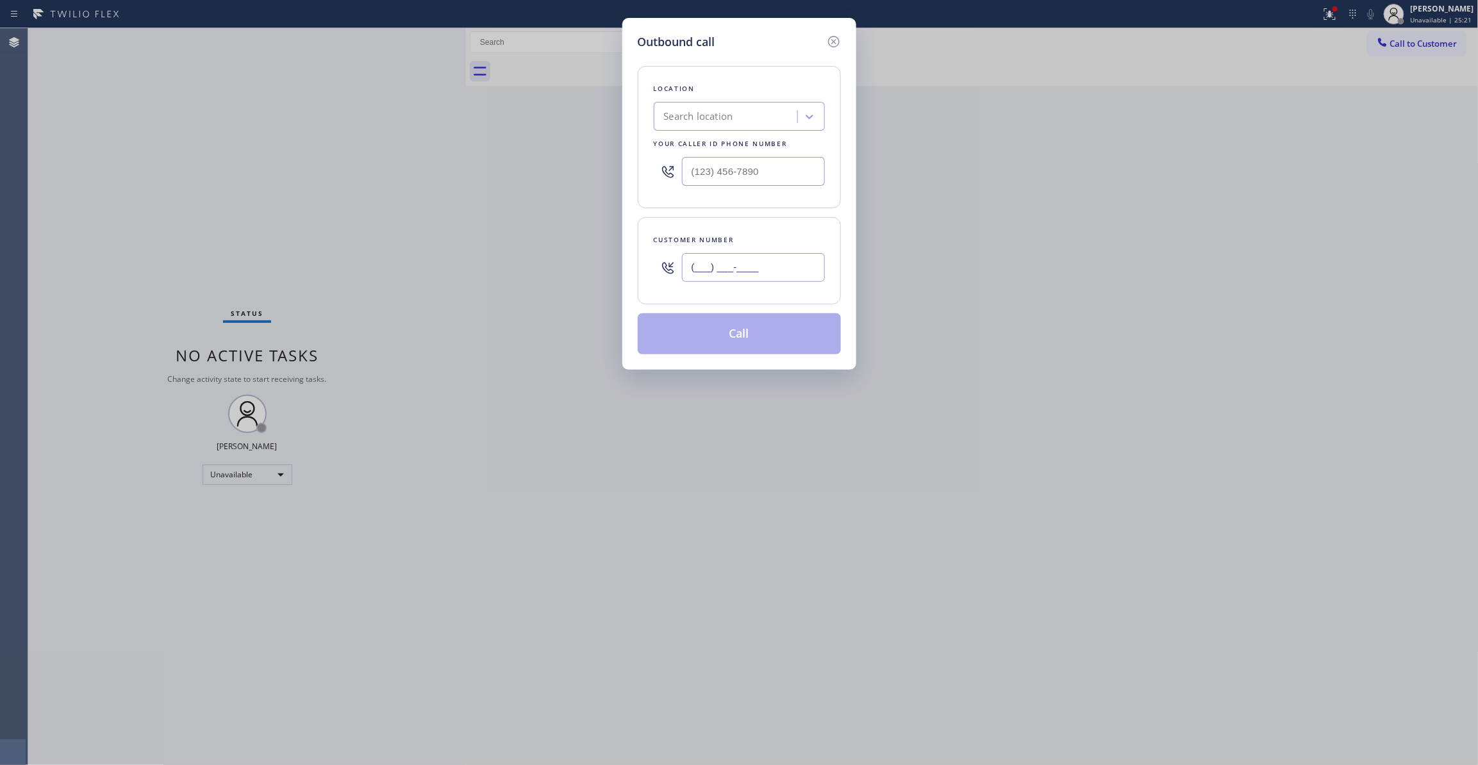
click at [785, 264] on input "(___) ___-____" at bounding box center [753, 267] width 143 height 29
paste input "713) 425-4382"
click at [660, 285] on div at bounding box center [668, 268] width 28 height 42
click at [795, 274] on input "(713) 425-4382" at bounding box center [753, 267] width 143 height 29
drag, startPoint x: 795, startPoint y: 274, endPoint x: 153, endPoint y: 302, distance: 642.7
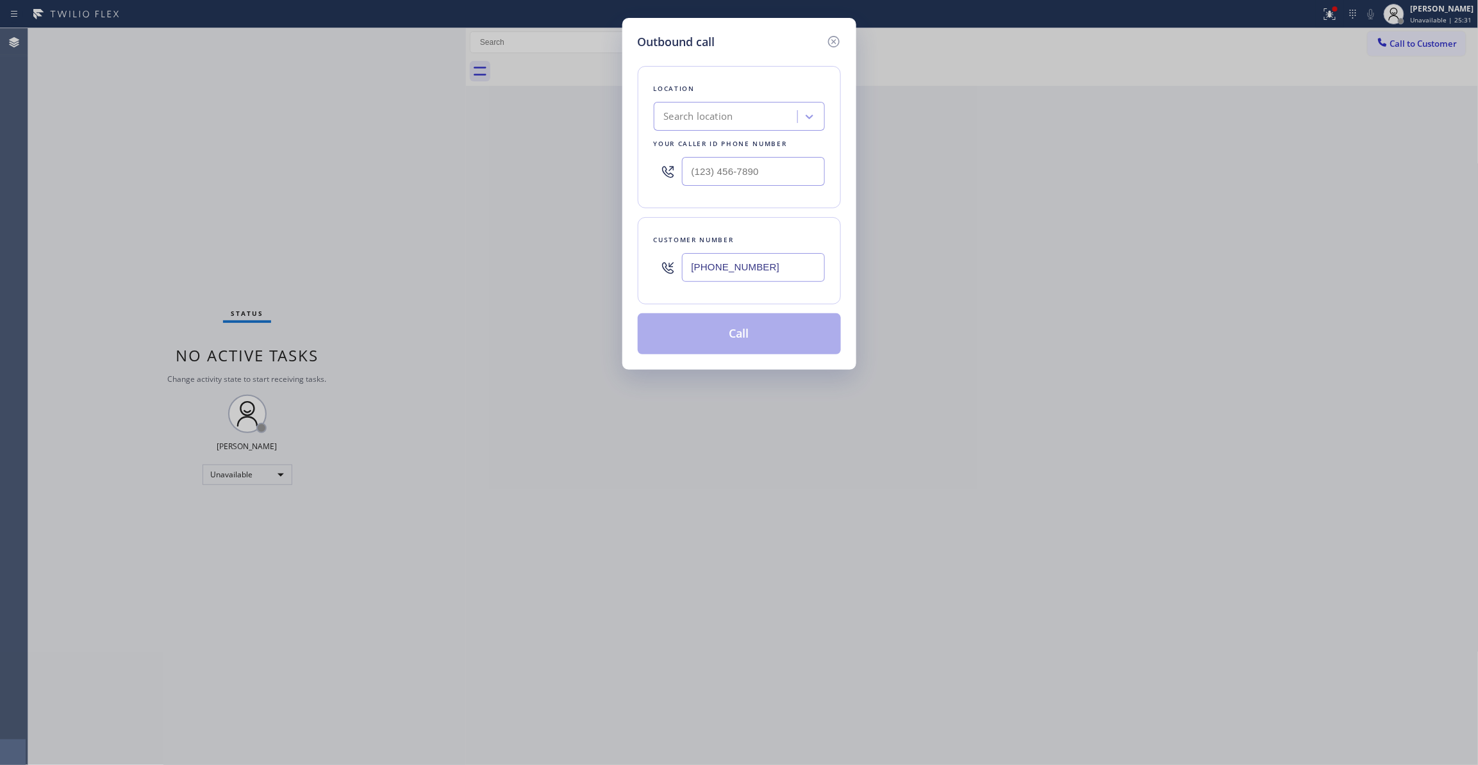
click at [234, 244] on div "Outbound call Location Search location Your caller id phone number Customer num…" at bounding box center [739, 382] width 1478 height 765
paste input "904) 227-6959"
type input "(904) 227-6959"
drag, startPoint x: 772, startPoint y: 175, endPoint x: 293, endPoint y: 183, distance: 478.8
click at [293, 183] on div "Outbound call Location Search location Your caller id phone number (___) ___-__…" at bounding box center [739, 382] width 1478 height 765
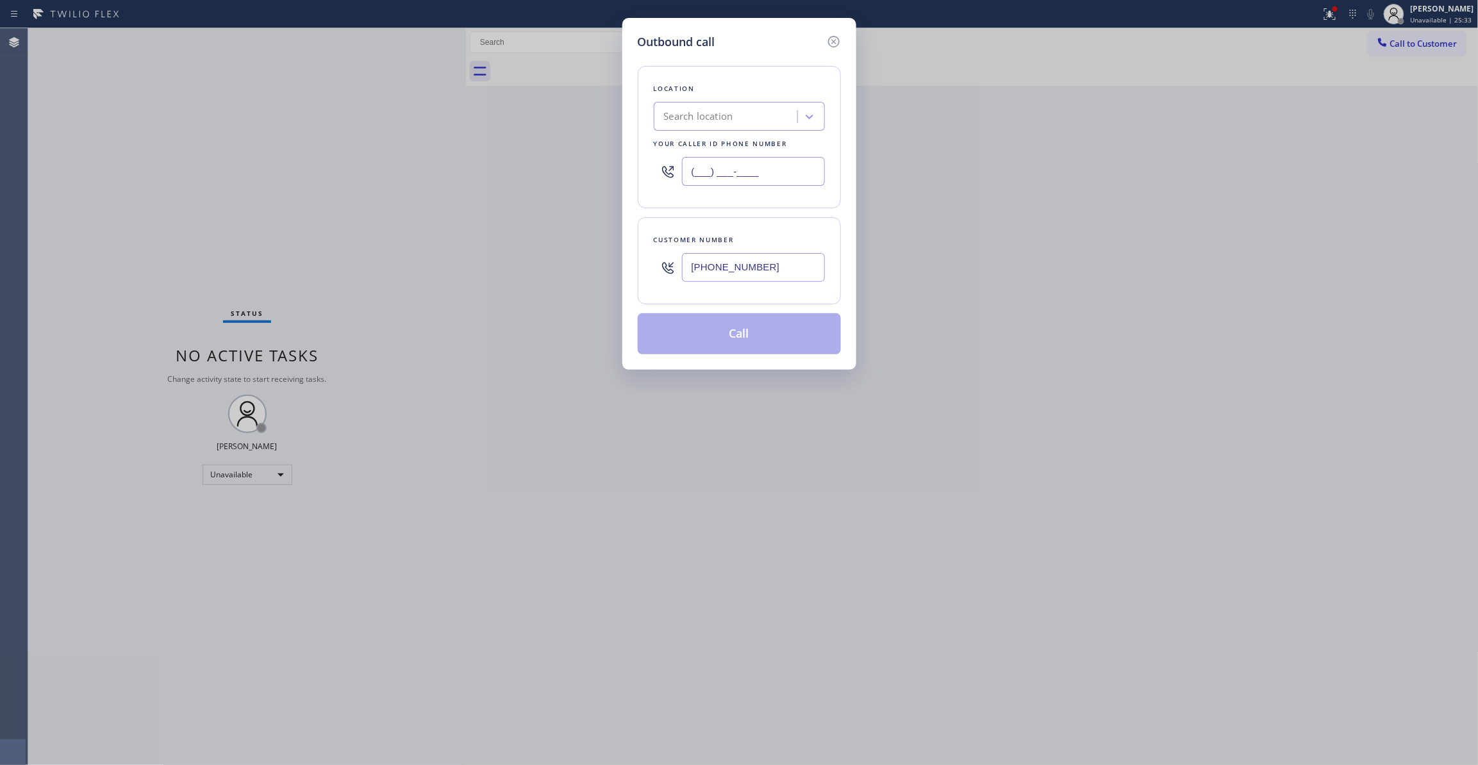
paste input "904) 293-1876"
type input "(904) 293-1876"
drag, startPoint x: 784, startPoint y: 272, endPoint x: 577, endPoint y: 267, distance: 207.1
click at [577, 267] on div "Outbound call Location Jackonville Appliance Repair Squad Your caller id phone …" at bounding box center [739, 382] width 1478 height 765
click at [677, 335] on button "Call" at bounding box center [739, 333] width 203 height 41
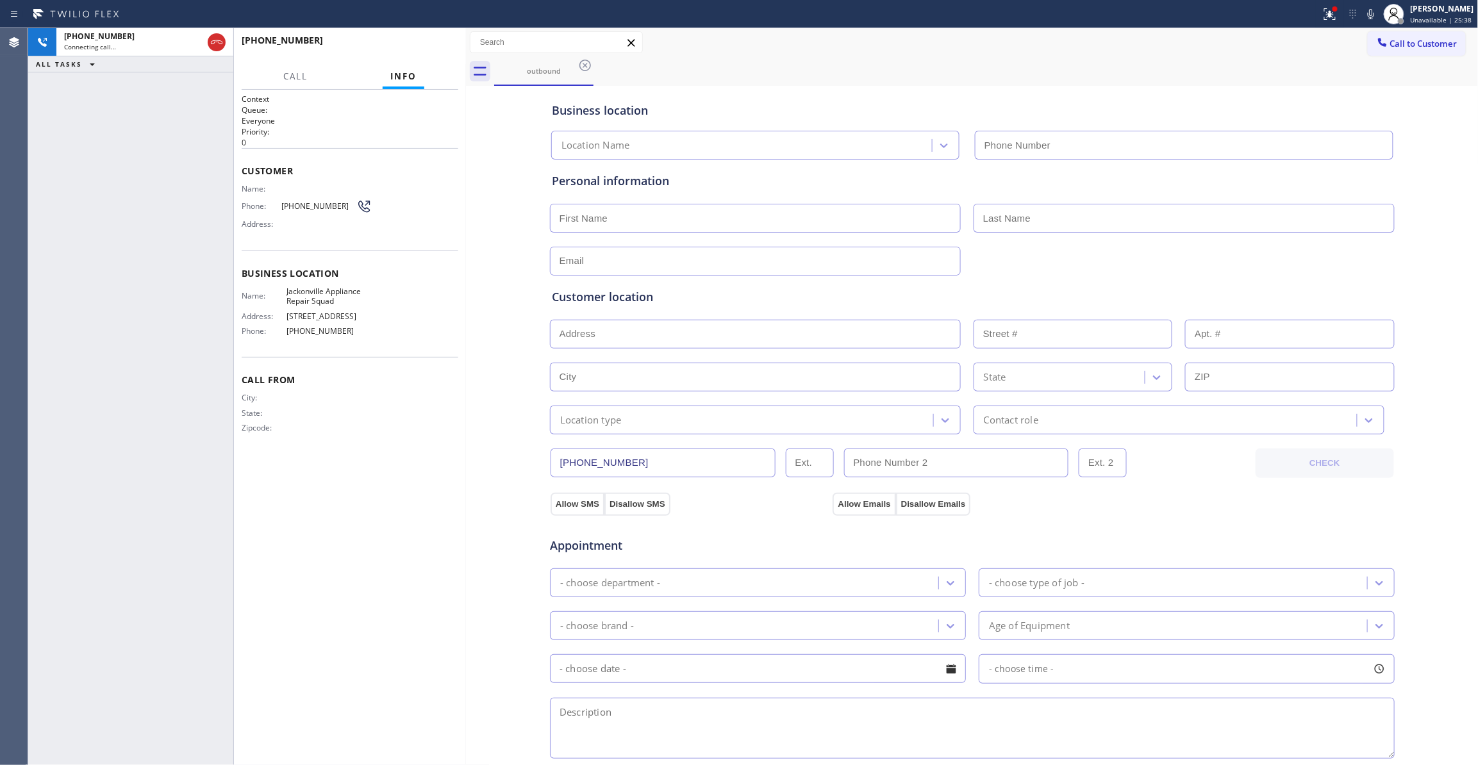
type input "(904) 293-1876"
drag, startPoint x: 216, startPoint y: 40, endPoint x: 291, endPoint y: 215, distance: 190.9
click at [291, 215] on div "+19042276959 Connecting call… ALL TASKS ALL TASKS ACTIVE TASKS TASKS IN WRAP UP…" at bounding box center [247, 396] width 438 height 737
click at [316, 204] on span "(904) 227-6959" at bounding box center [318, 206] width 75 height 10
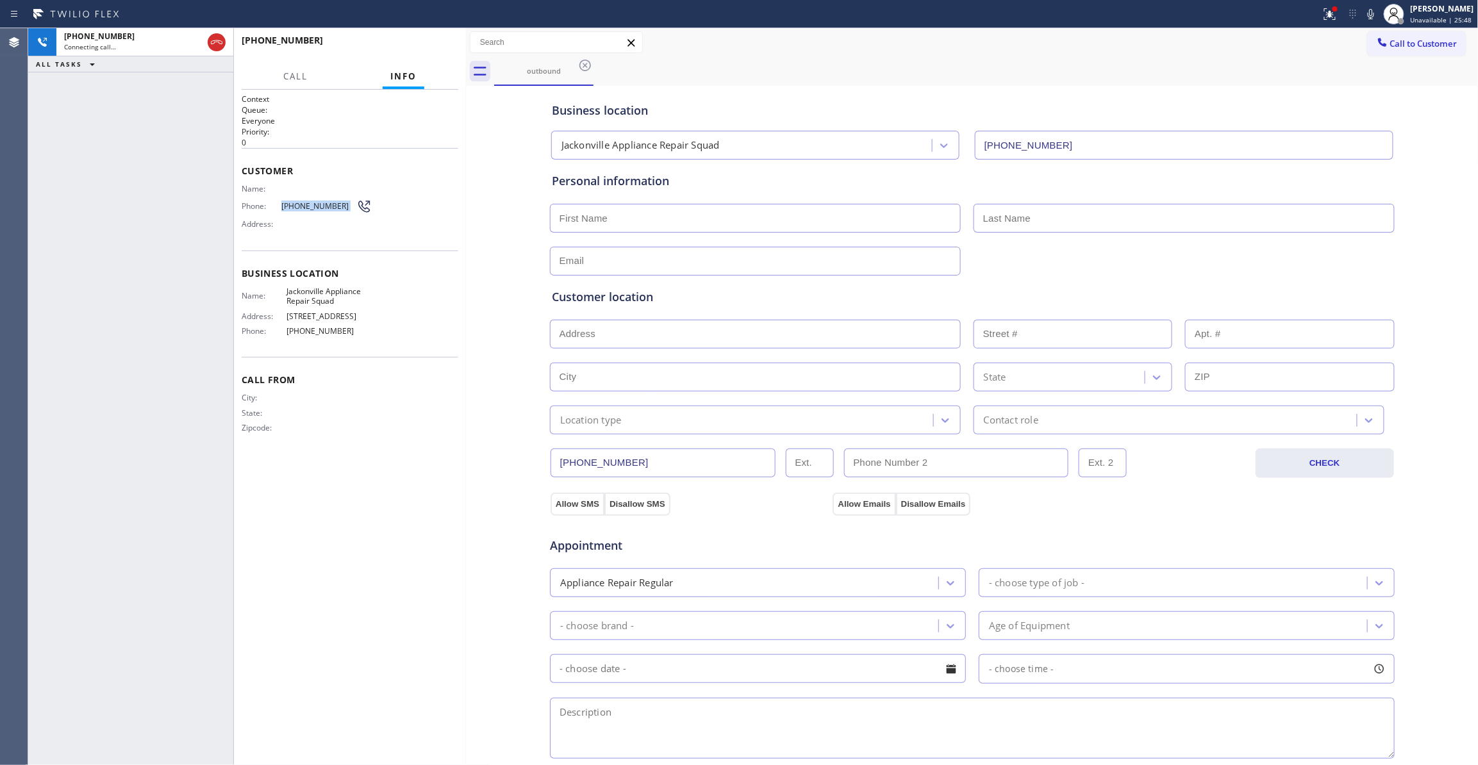
click at [316, 204] on span "(904) 227-6959" at bounding box center [318, 206] width 75 height 10
copy div "(904) 227-6959"
click at [217, 37] on icon at bounding box center [216, 42] width 15 height 15
click at [408, 49] on span "COMPLETE" at bounding box center [426, 46] width 44 height 9
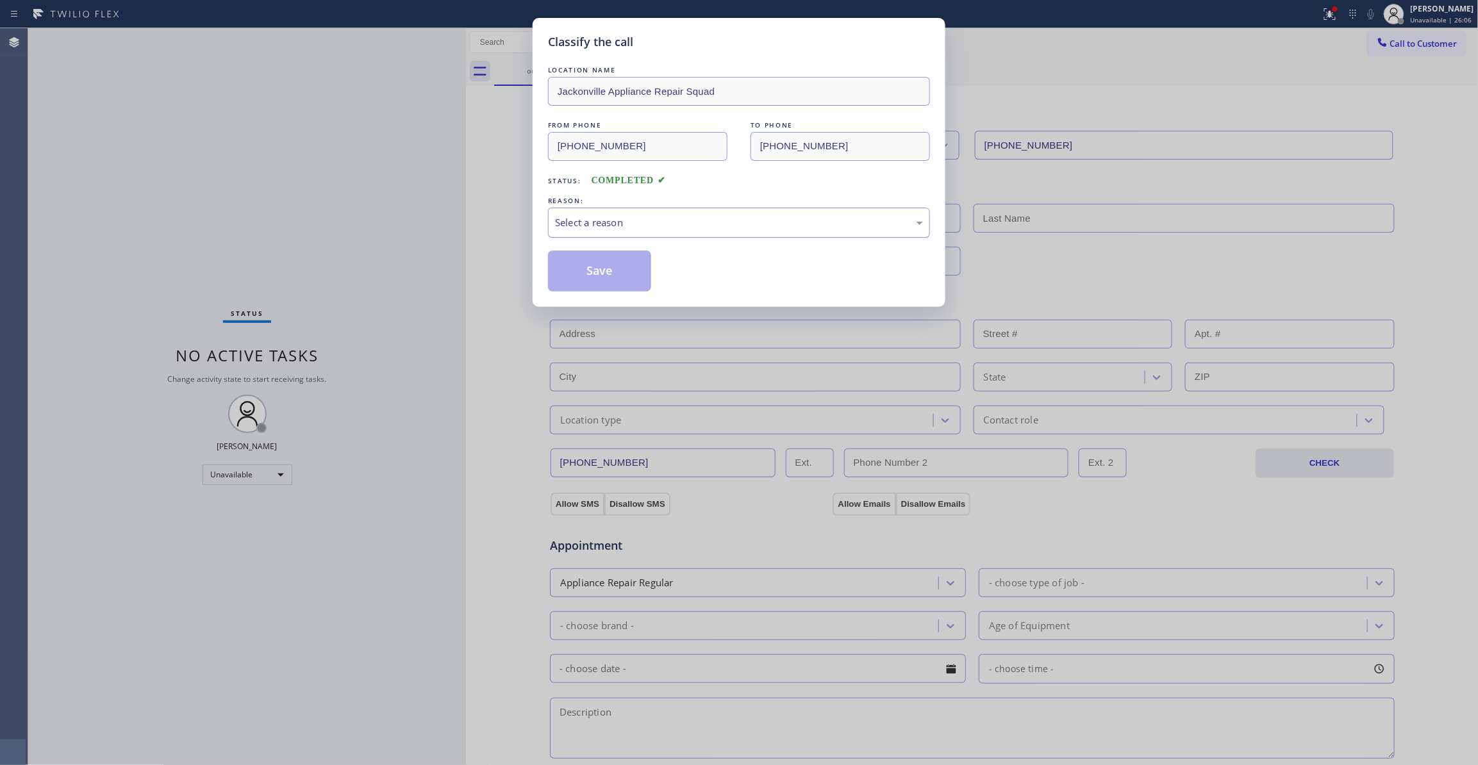
click at [599, 224] on div "Select a reason" at bounding box center [739, 222] width 368 height 15
click at [600, 270] on button "Save" at bounding box center [599, 271] width 103 height 41
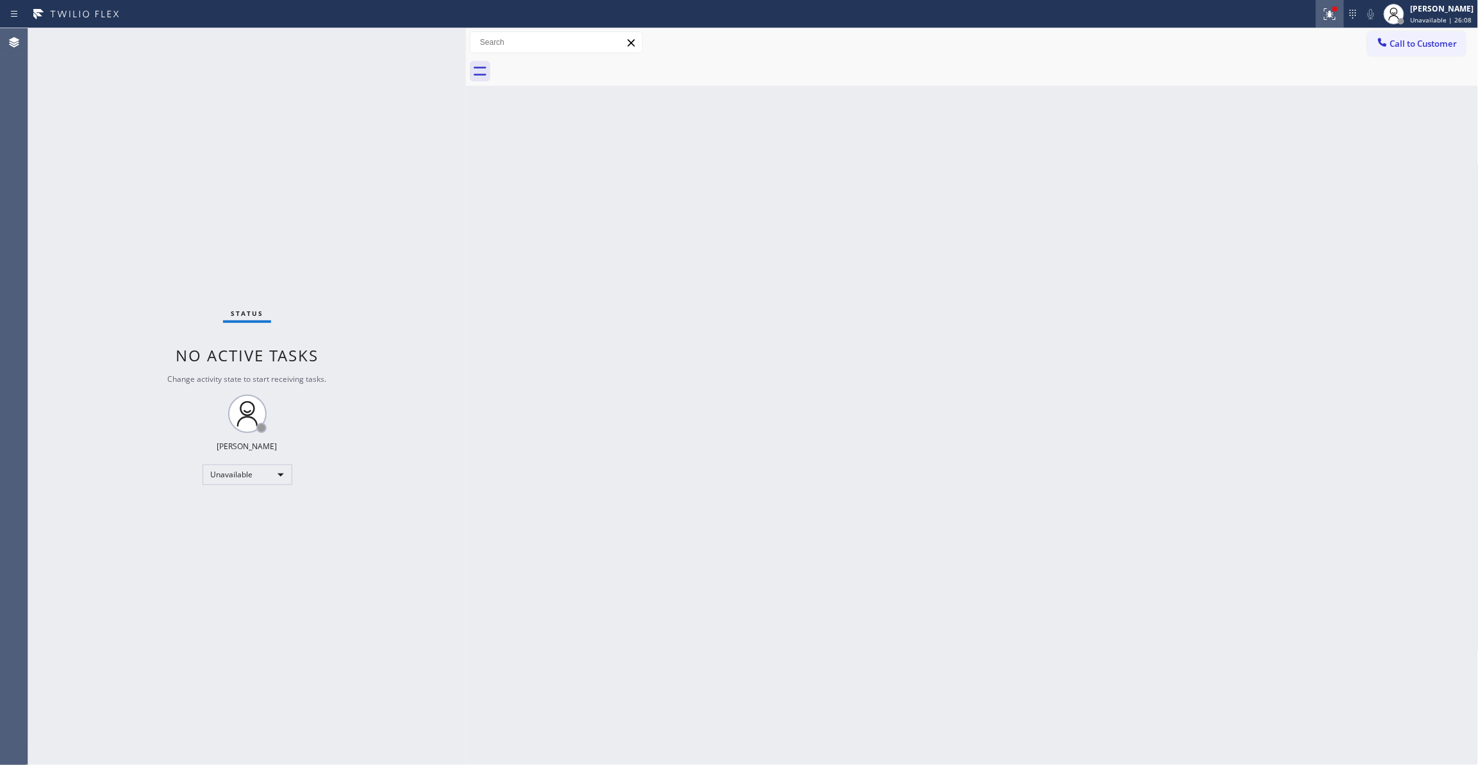
click at [1324, 13] on icon at bounding box center [1328, 12] width 8 height 9
click at [1229, 177] on button "Clear issues" at bounding box center [1246, 168] width 150 height 18
click at [1426, 47] on span "Call to Customer" at bounding box center [1423, 44] width 67 height 12
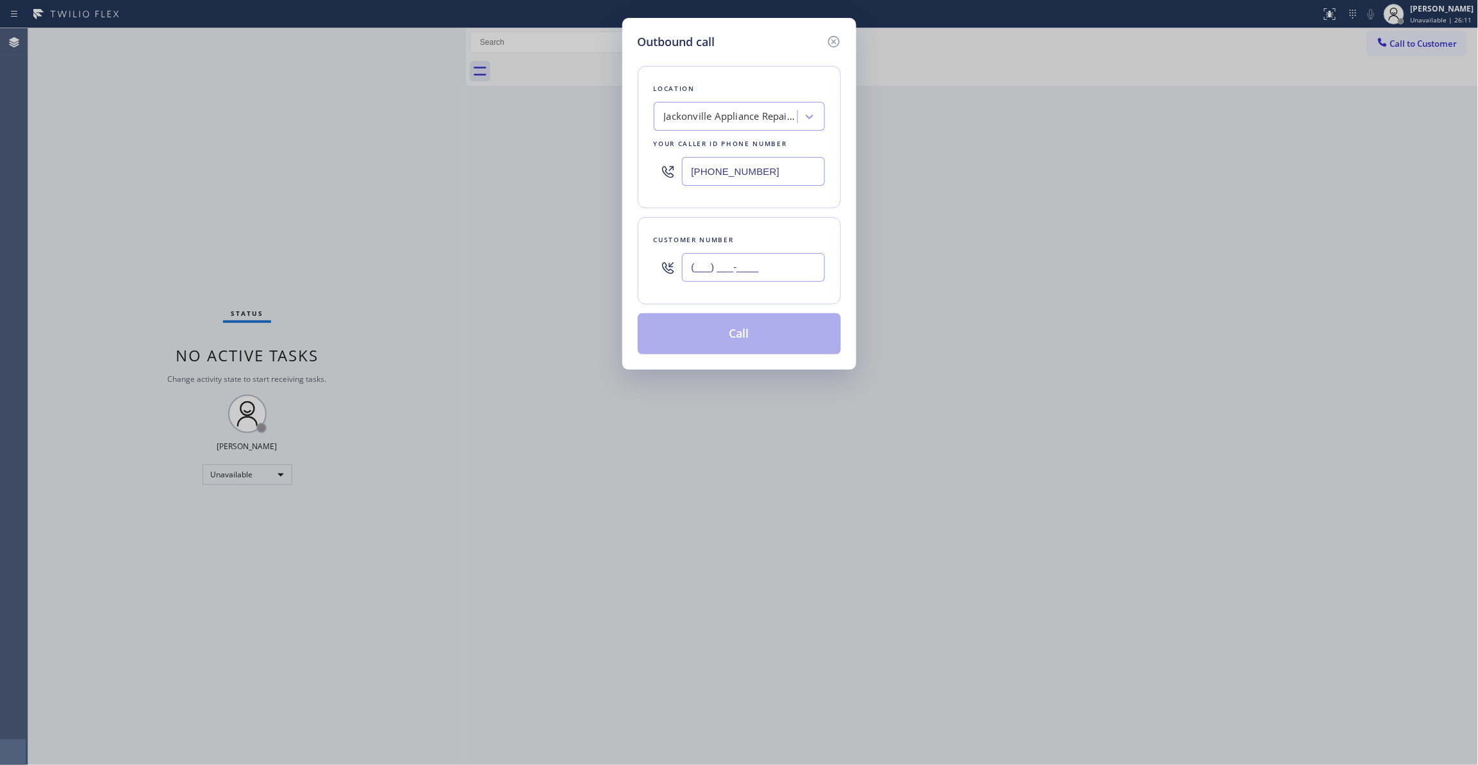
click at [715, 272] on input "(___) ___-____" at bounding box center [753, 267] width 143 height 29
paste input "904) 227-6959"
type input "(904) 227-6959"
click at [769, 341] on button "Call" at bounding box center [739, 333] width 203 height 41
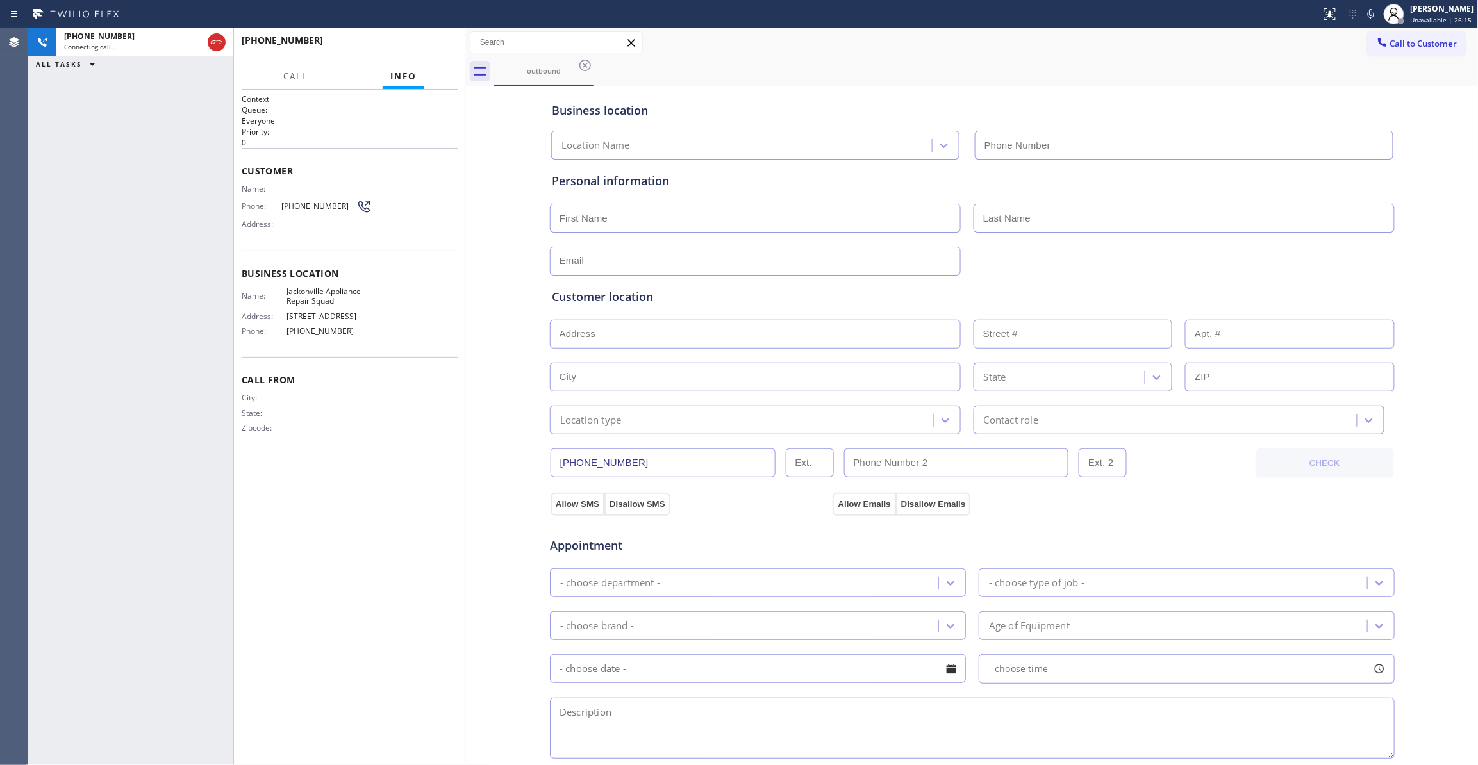
type input "(904) 293-1876"
click at [218, 246] on div "+19042276959 Connecting call… ALL TASKS ALL TASKS ACTIVE TASKS TASKS IN WRAP UP" at bounding box center [130, 396] width 205 height 737
drag, startPoint x: 218, startPoint y: 173, endPoint x: 244, endPoint y: 65, distance: 110.7
click at [218, 173] on div "+19042276959 Live | 00:00 ALL TASKS ALL TASKS ACTIVE TASKS TASKS IN WRAP UP" at bounding box center [130, 396] width 205 height 737
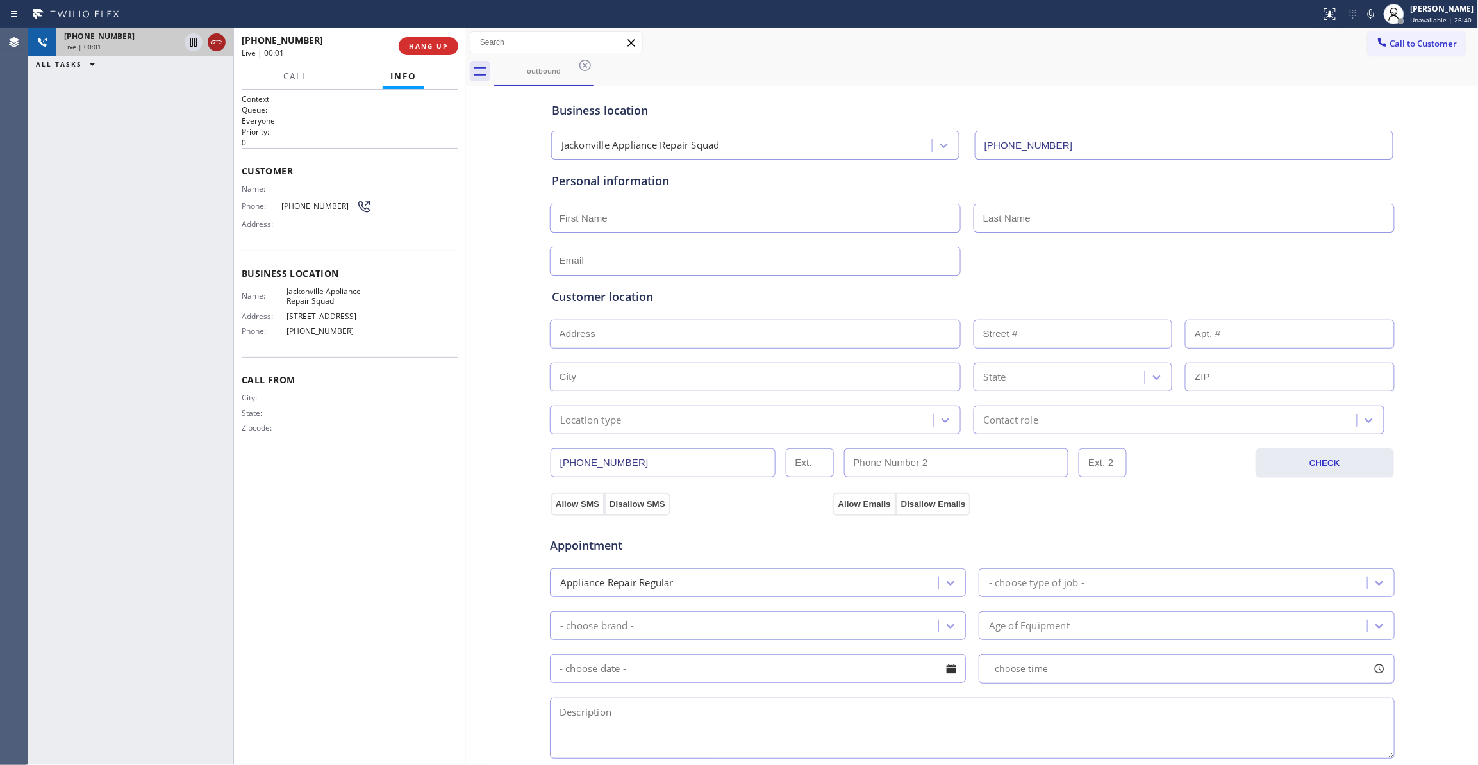
click at [210, 44] on icon at bounding box center [216, 42] width 15 height 15
click at [431, 44] on span "HANG UP" at bounding box center [428, 46] width 39 height 9
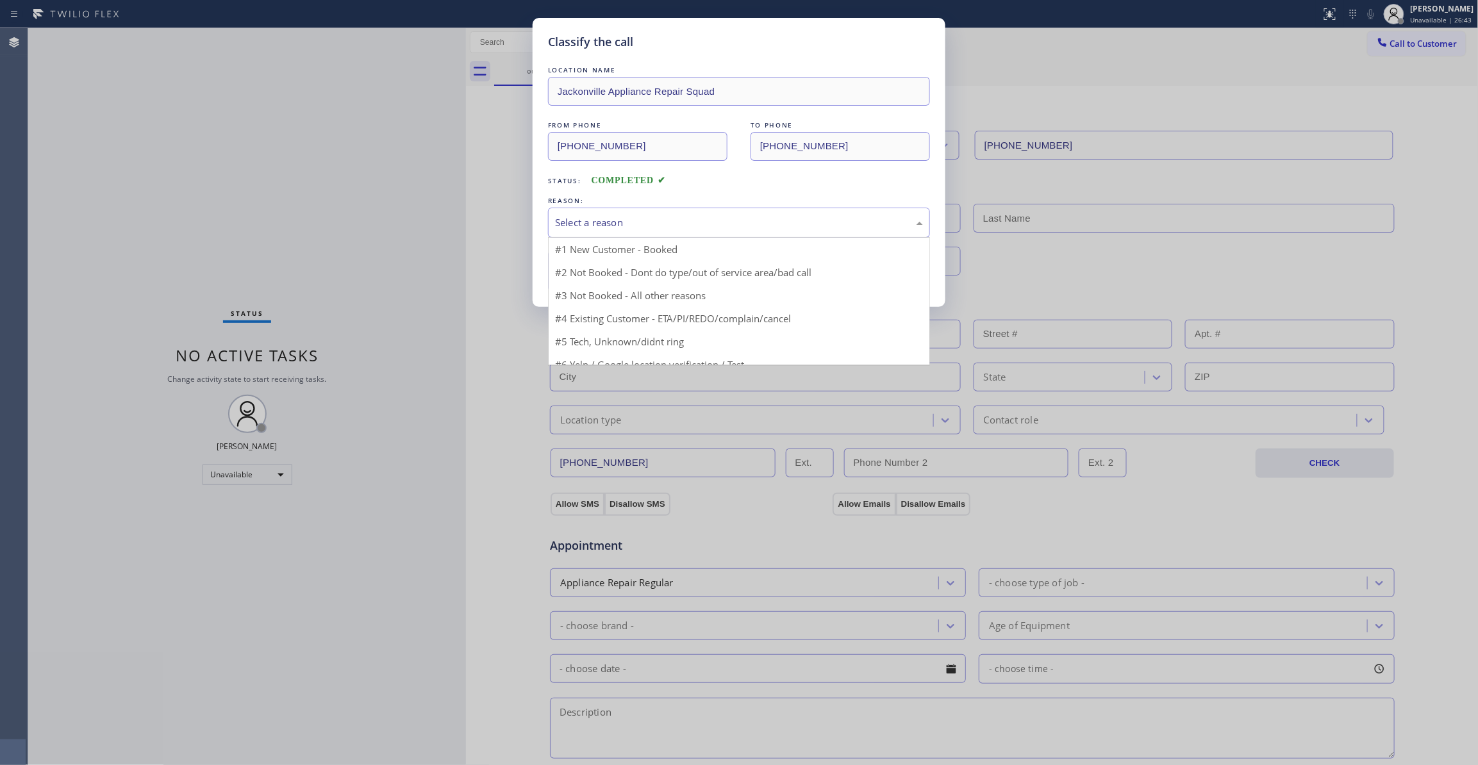
click at [565, 226] on div "Select a reason" at bounding box center [739, 222] width 368 height 15
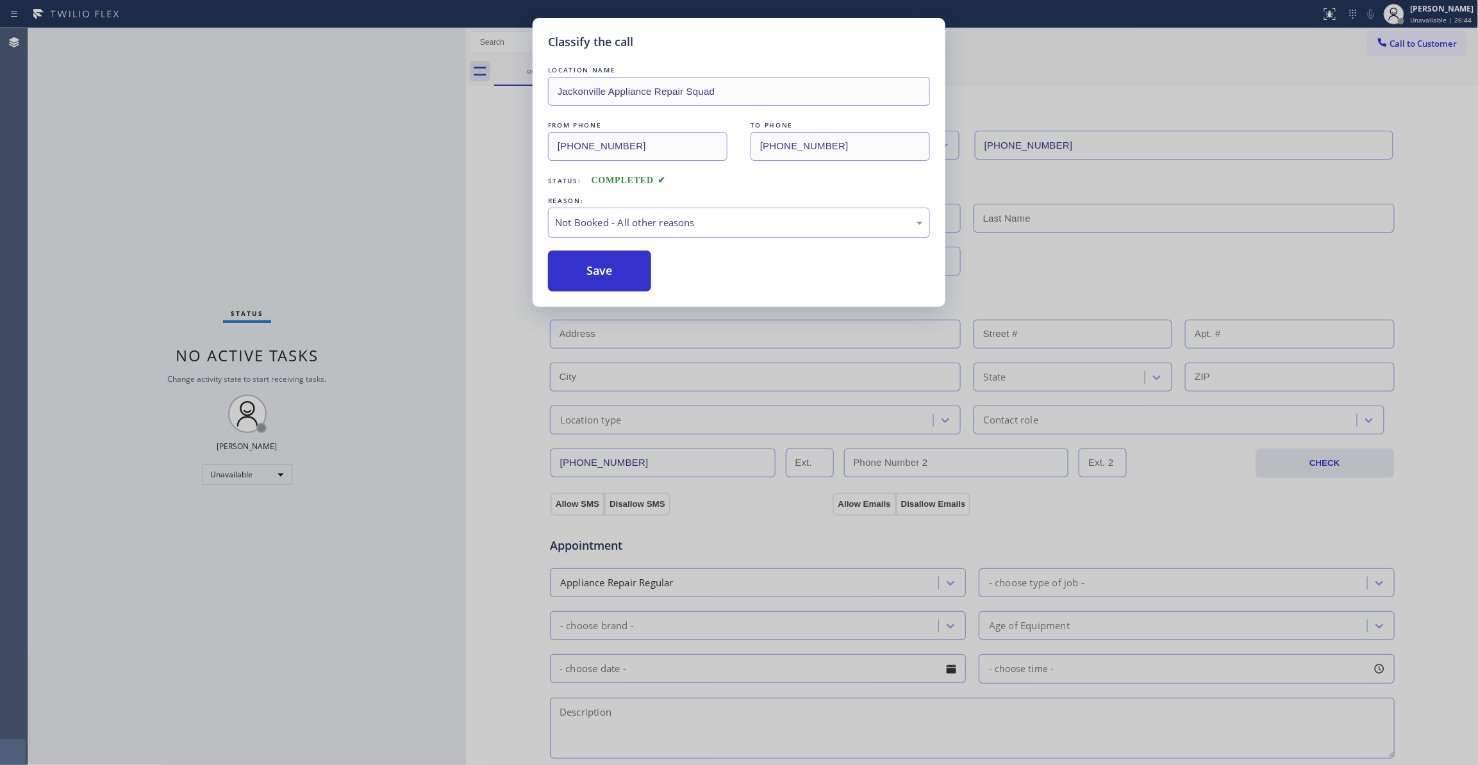
click at [580, 272] on button "Save" at bounding box center [599, 271] width 103 height 41
click at [579, 272] on button "Save" at bounding box center [599, 271] width 103 height 41
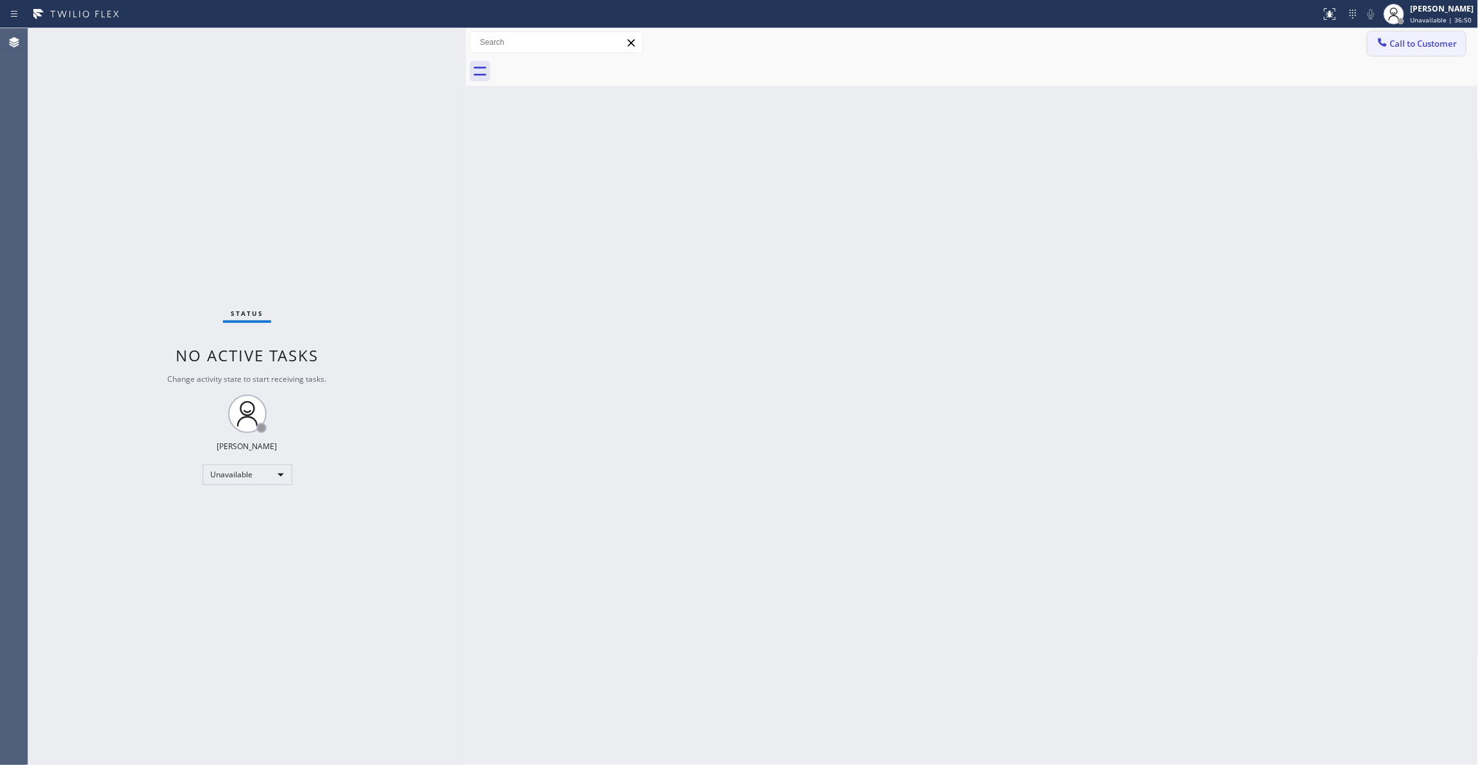
click at [1425, 41] on span "Call to Customer" at bounding box center [1423, 44] width 67 height 12
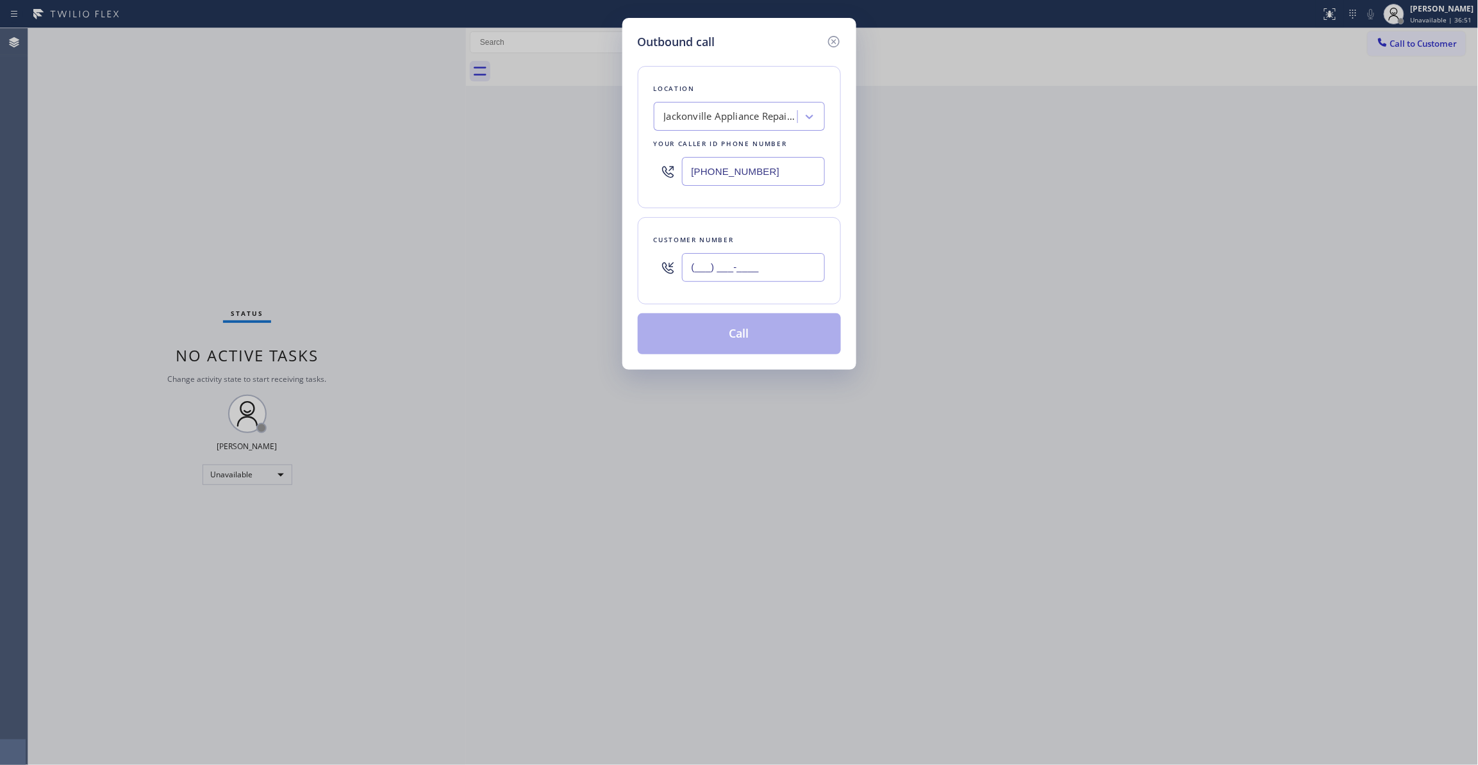
click at [768, 270] on input "(___) ___-____" at bounding box center [753, 267] width 143 height 29
paste input "323) 494-8729"
type input "(323) 494-8729"
paste input "855) 731-4952"
drag, startPoint x: 787, startPoint y: 168, endPoint x: 499, endPoint y: 224, distance: 293.8
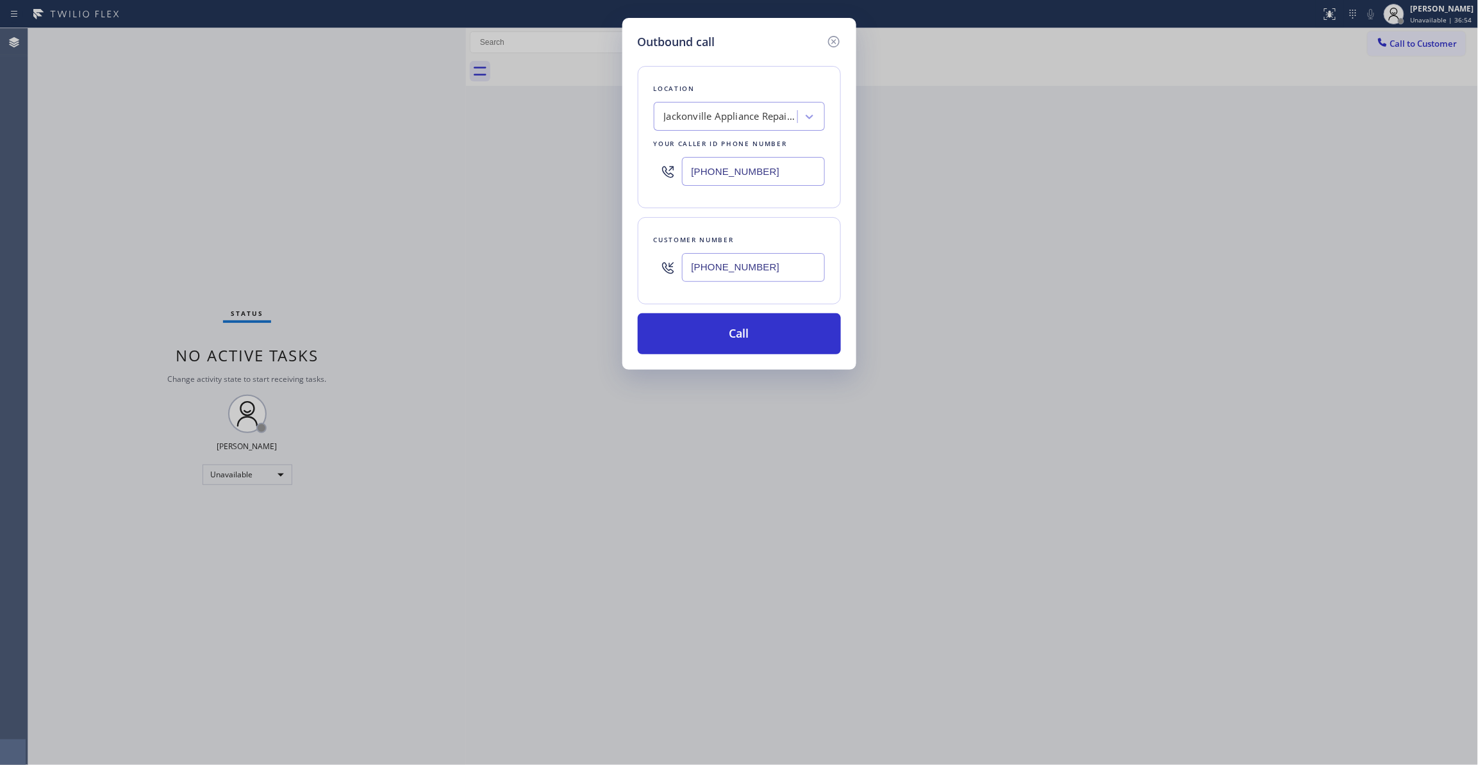
click at [457, 162] on div "Outbound call Location Jackonville Appliance Repair Squad Your caller id phone …" at bounding box center [739, 382] width 1478 height 765
type input "(855) 731-4952"
drag, startPoint x: 785, startPoint y: 261, endPoint x: 538, endPoint y: 272, distance: 247.0
click at [538, 270] on div "Outbound call Location 5 Star Appliance Repair Your caller id phone number (855…" at bounding box center [739, 382] width 1478 height 765
click at [698, 347] on button "Call" at bounding box center [739, 333] width 203 height 41
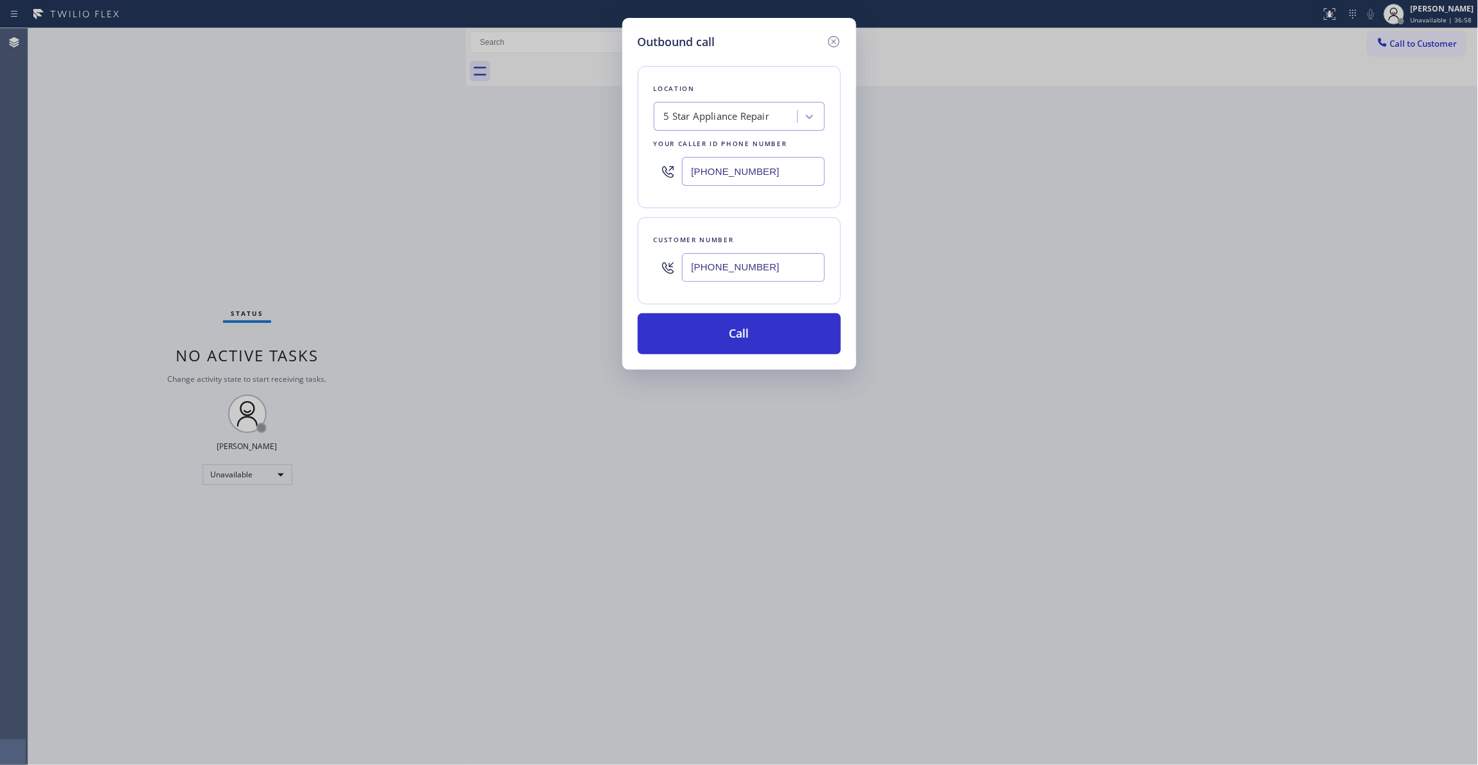
click at [697, 618] on div "Back to Dashboard Change Sender ID Customers Technicians Select a contact Outbo…" at bounding box center [972, 396] width 1013 height 737
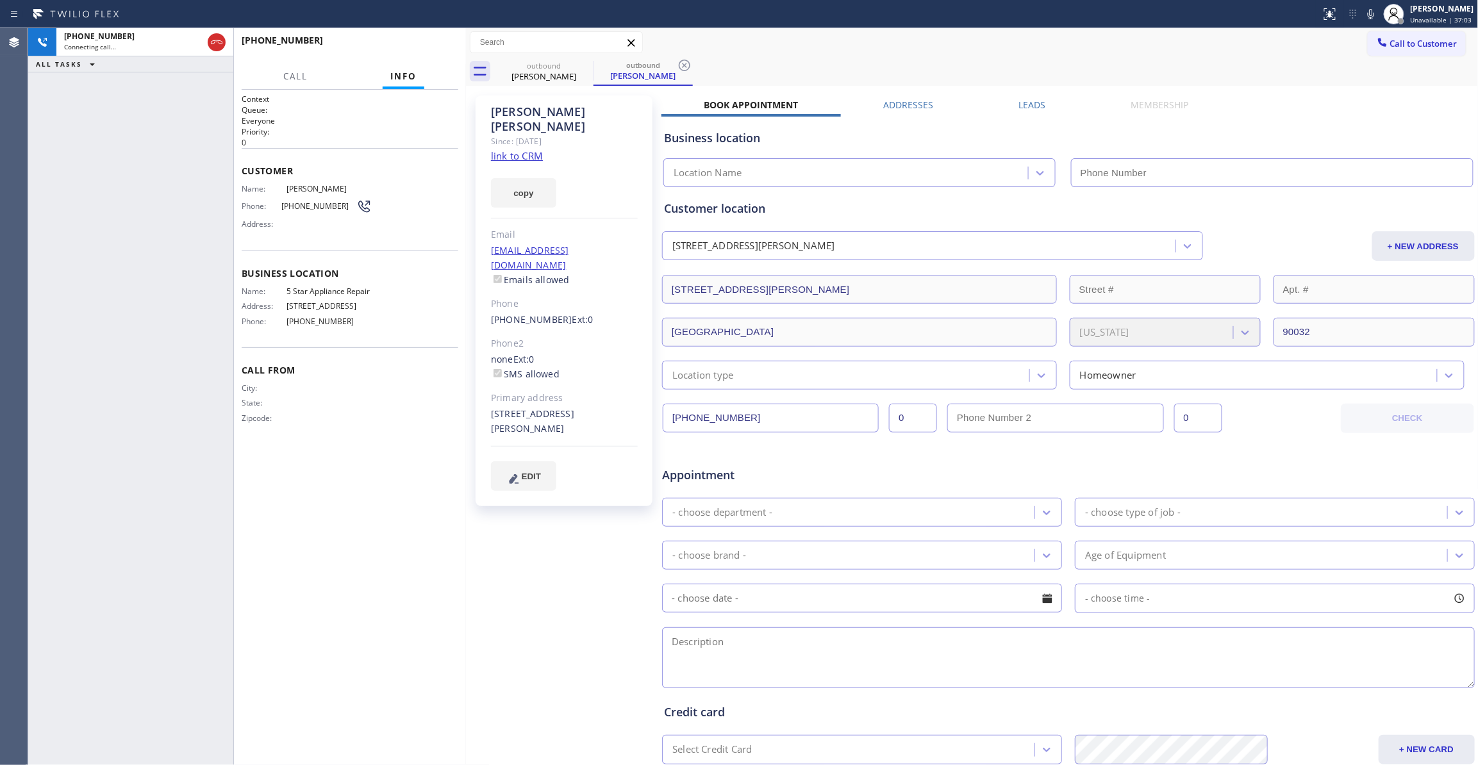
type input "(855) 731-4952"
click at [79, 314] on div "+13234948729 Connecting call… ALL TASKS ALL TASKS ACTIVE TASKS TASKS IN WRAP UP" at bounding box center [130, 396] width 205 height 737
click at [690, 62] on div "outbound Frances Hernandez" at bounding box center [642, 71] width 99 height 29
click at [685, 62] on icon at bounding box center [684, 65] width 15 height 15
drag, startPoint x: 347, startPoint y: 440, endPoint x: 349, endPoint y: 432, distance: 7.9
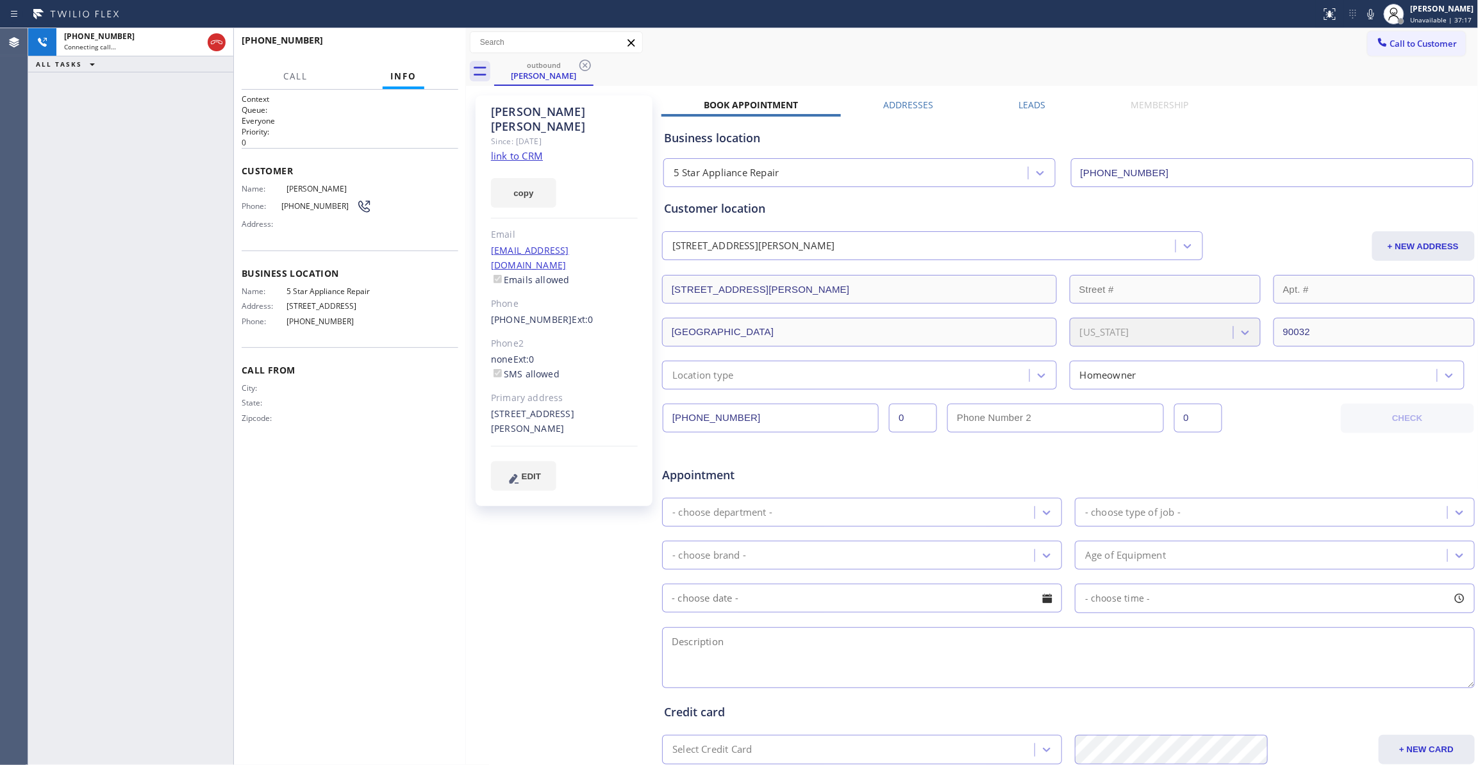
click at [349, 432] on div "Call From City: State: Zipcode:" at bounding box center [350, 395] width 217 height 97
click at [220, 41] on icon at bounding box center [217, 42] width 12 height 4
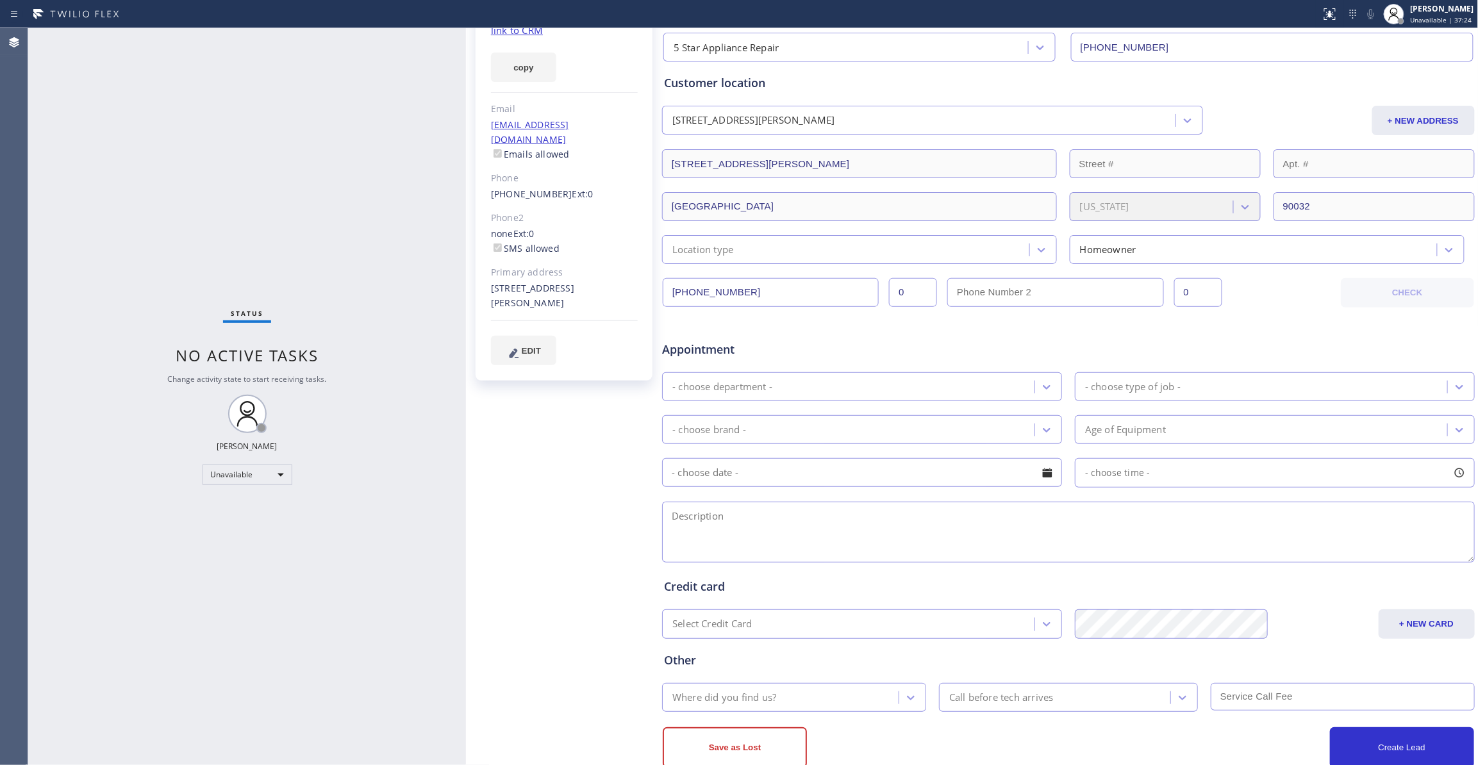
scroll to position [160, 0]
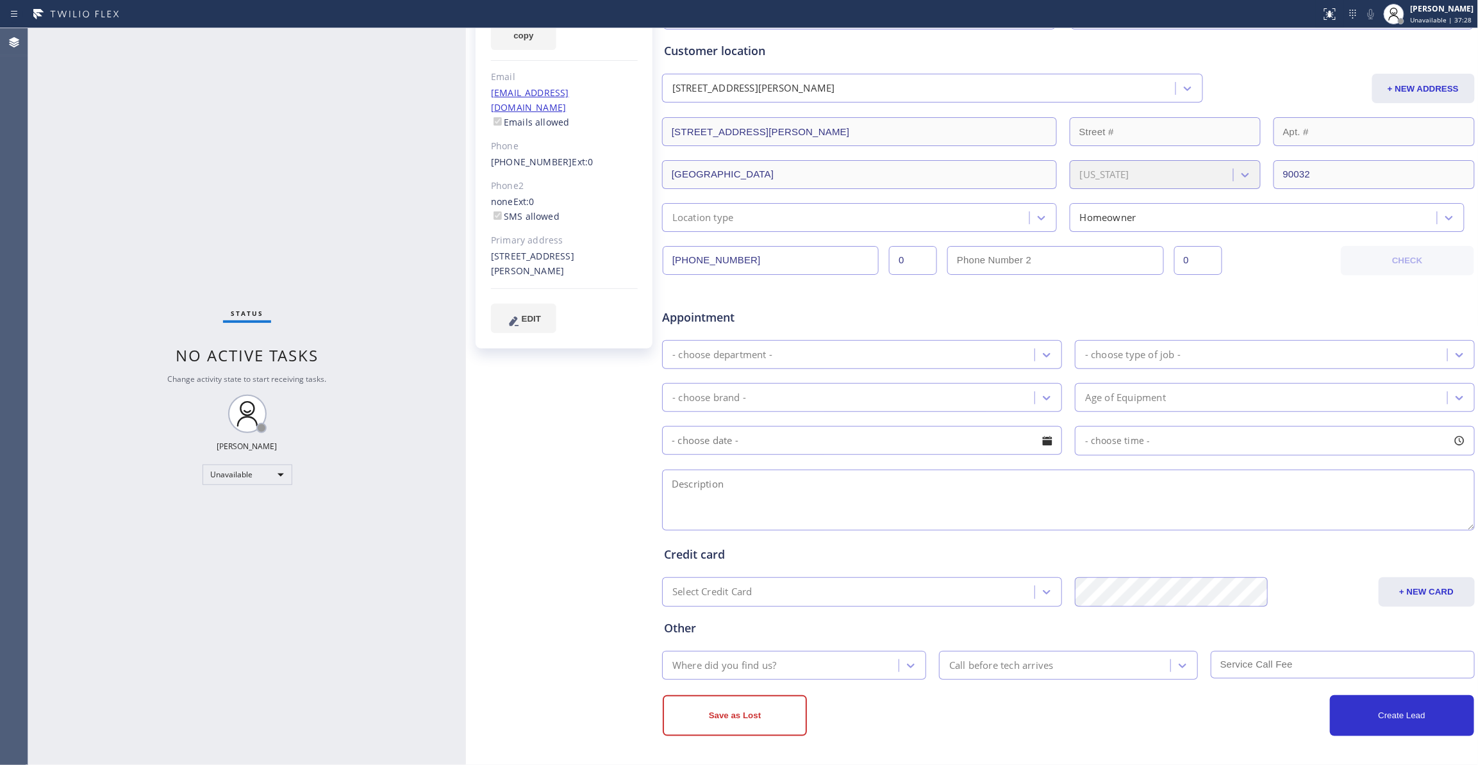
drag, startPoint x: 595, startPoint y: 465, endPoint x: 608, endPoint y: 169, distance: 296.3
click at [595, 460] on div "Frances Hernandez Since: 20 may 2020 link to CRM copy Email francesvelasquez5@g…" at bounding box center [565, 346] width 192 height 831
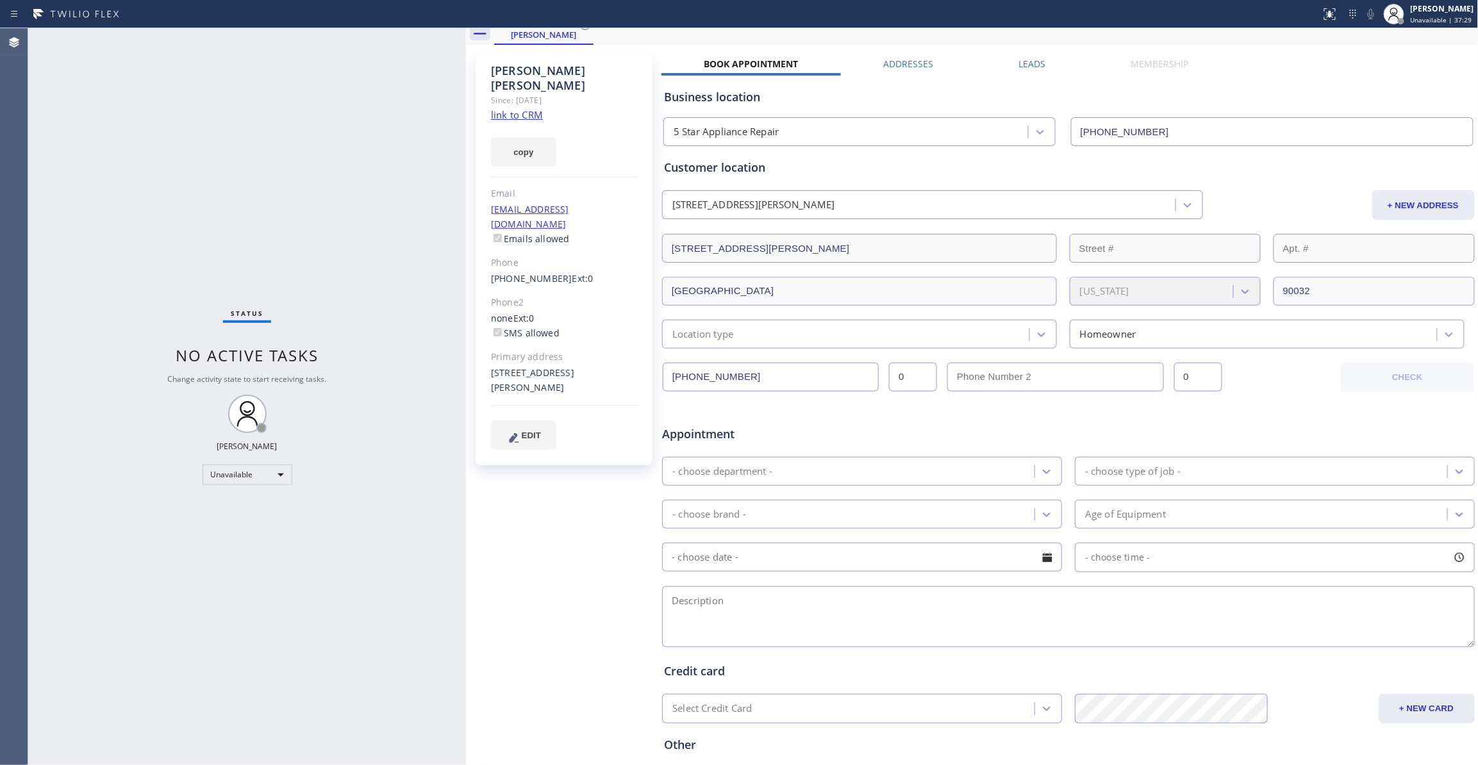
scroll to position [0, 0]
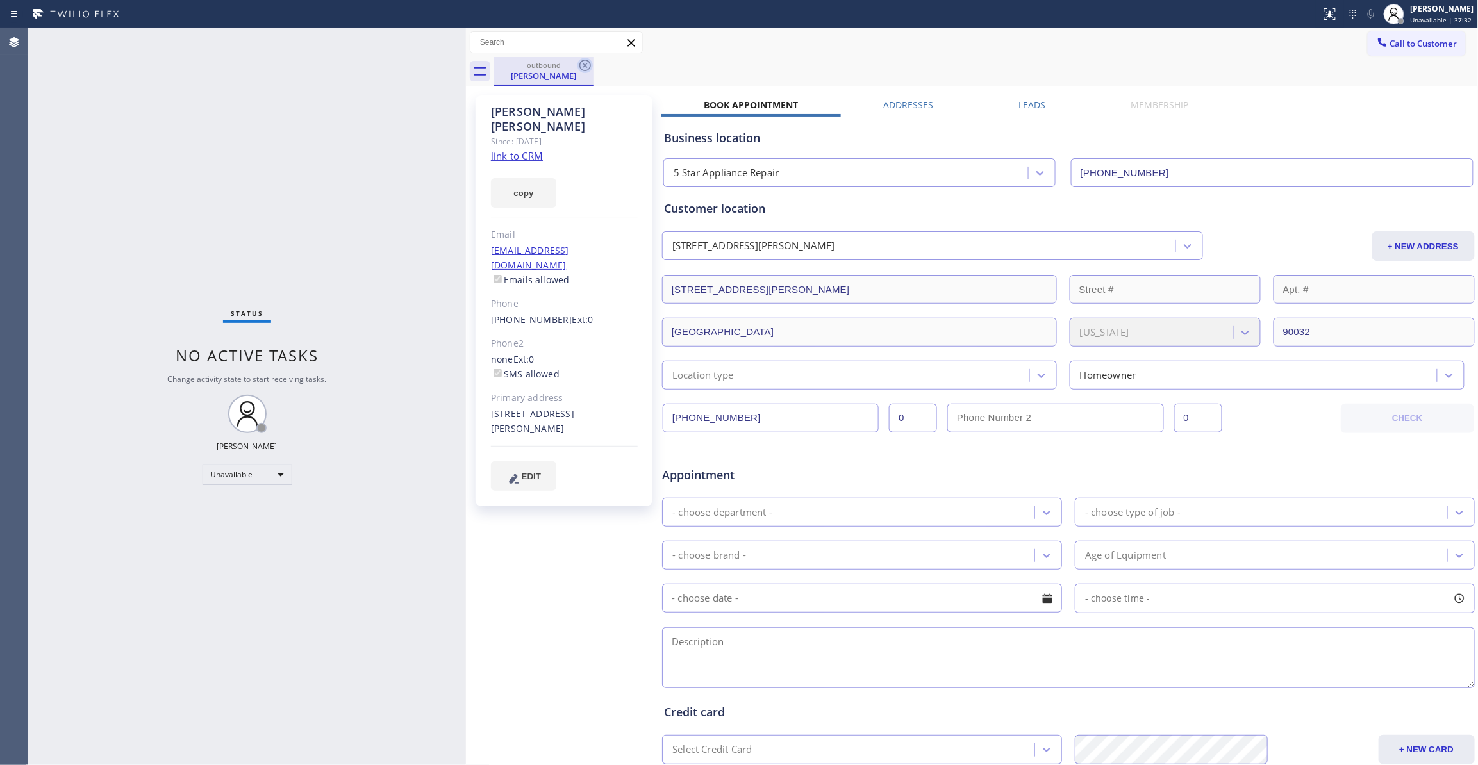
click at [588, 64] on icon at bounding box center [584, 65] width 15 height 15
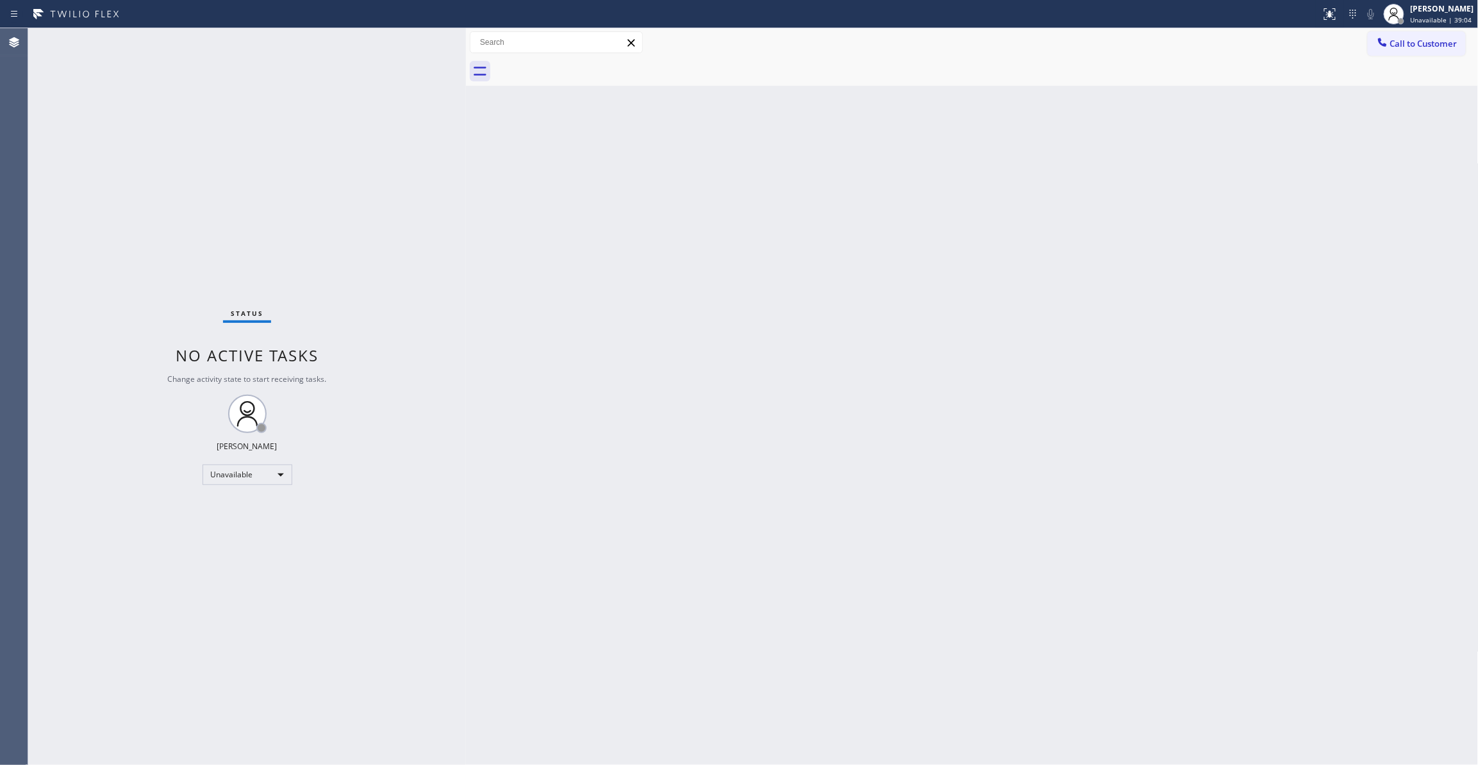
click at [187, 236] on div "Status No active tasks Change activity state to start receiving tasks. [PERSON_…" at bounding box center [247, 396] width 438 height 737
click at [162, 226] on div "Status No active tasks Change activity state to start receiving tasks. [PERSON_…" at bounding box center [247, 396] width 438 height 737
drag, startPoint x: 53, startPoint y: 351, endPoint x: 60, endPoint y: 339, distance: 14.4
click at [53, 351] on div "Status No active tasks Change activity state to start receiving tasks. [PERSON_…" at bounding box center [247, 396] width 438 height 737
click at [1397, 52] on button "Call to Customer" at bounding box center [1417, 43] width 98 height 24
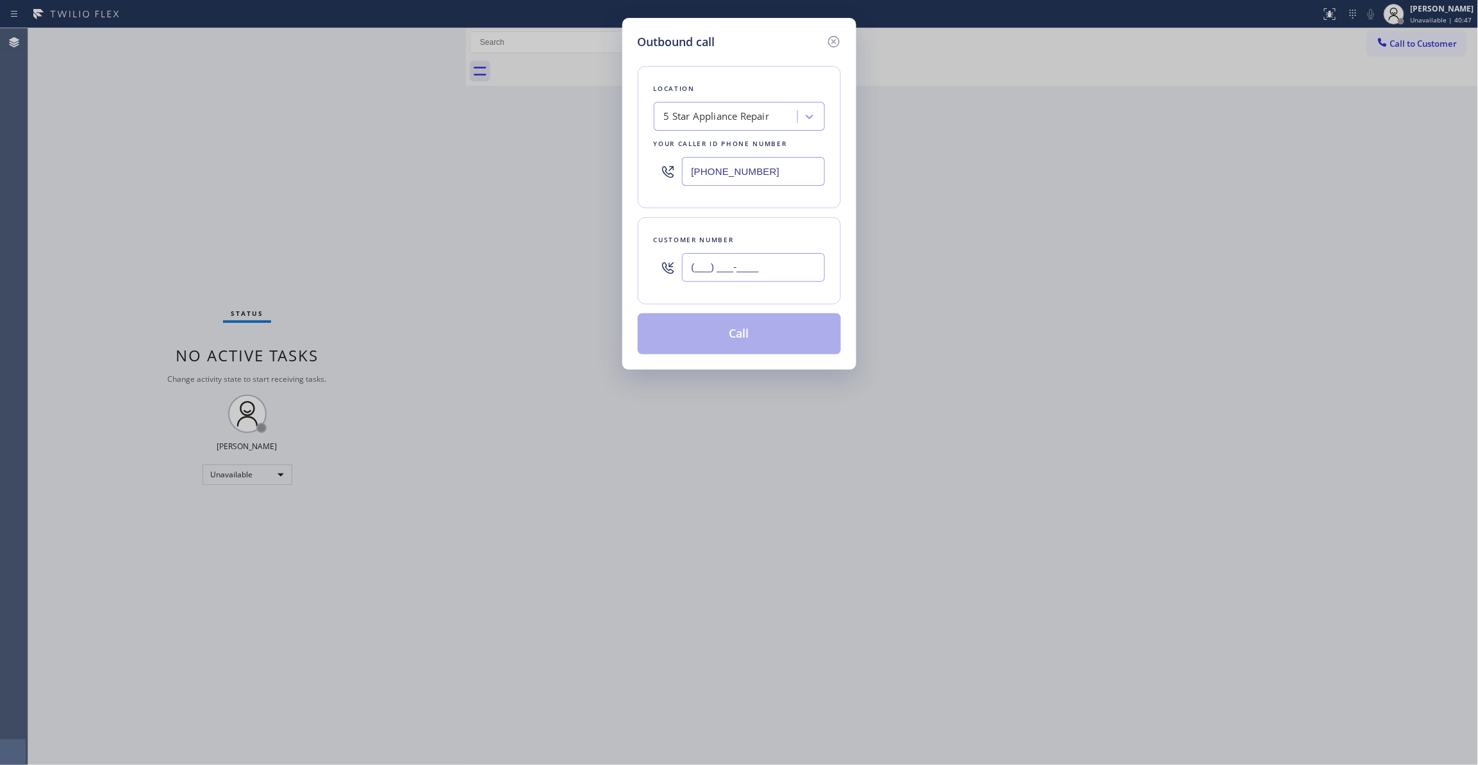
click at [785, 267] on input "(___) ___-____" at bounding box center [753, 267] width 143 height 29
paste input "text"
type input "(___) ___-____"
click at [55, 298] on div "Outbound call Location 5 Star Appliance Repair Your caller id phone number (855…" at bounding box center [739, 382] width 1478 height 765
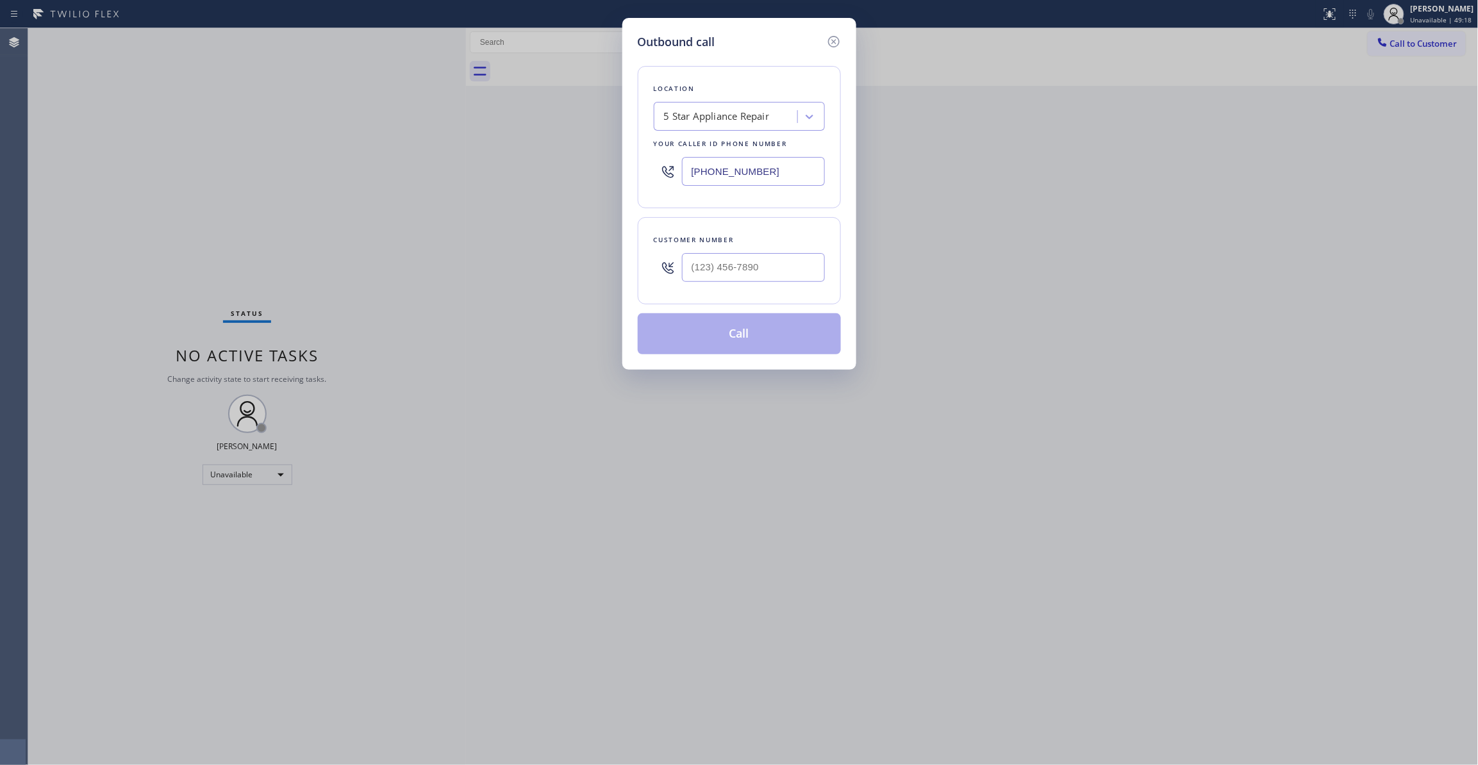
drag, startPoint x: 509, startPoint y: 160, endPoint x: 464, endPoint y: 24, distance: 143.1
click at [504, 146] on div "Outbound call Location 5 Star Appliance Repair Your caller id phone number (855…" at bounding box center [739, 382] width 1478 height 765
click at [732, 265] on input "(___) ___-____" at bounding box center [753, 267] width 143 height 29
paste input "863) 473-2460"
type input "[PHONE_NUMBER]"
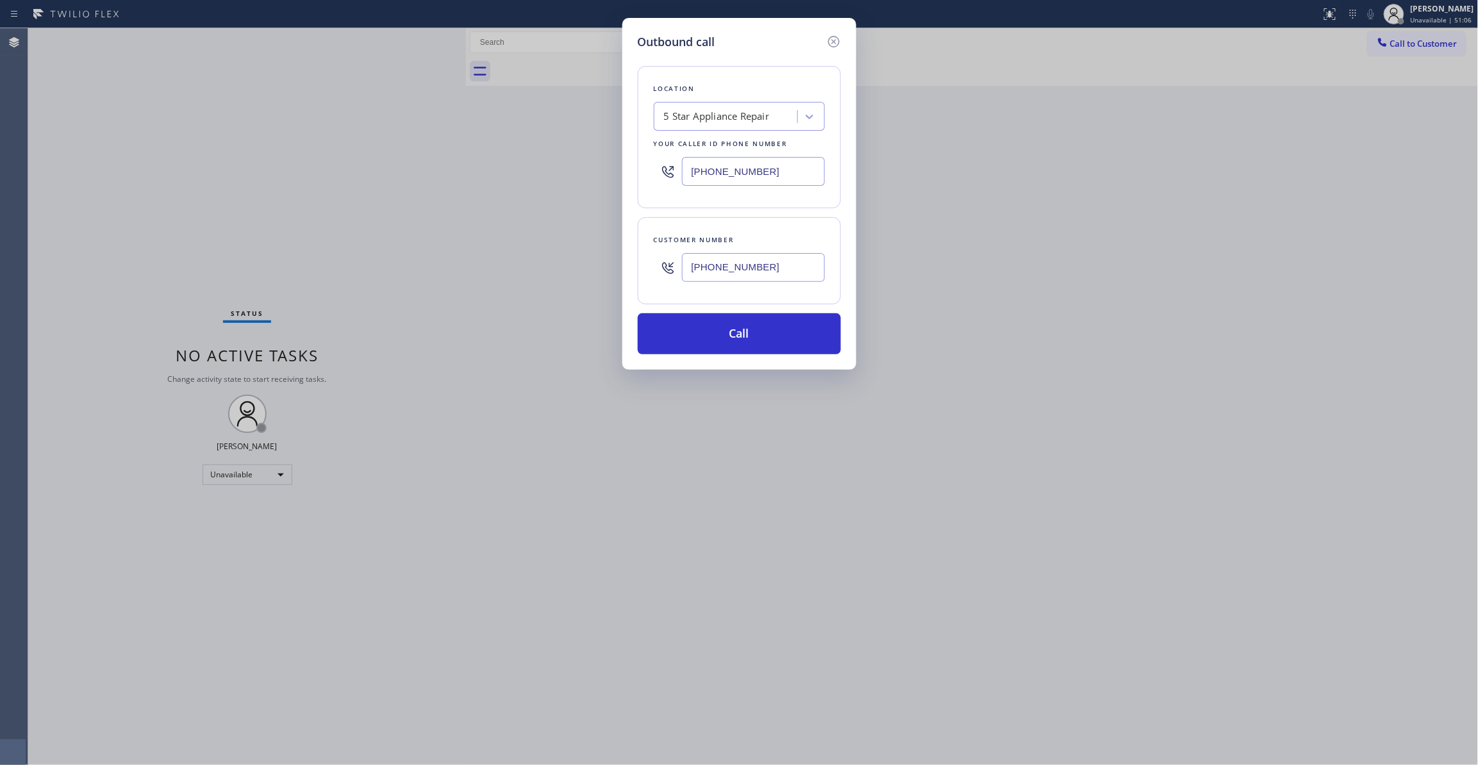
paste input "714) 463-1818"
drag, startPoint x: 783, startPoint y: 185, endPoint x: 409, endPoint y: 170, distance: 374.5
click at [409, 170] on div "Outbound call Location 5 Star Appliance Repair Your caller id phone number (714…" at bounding box center [739, 382] width 1478 height 765
type input "[PHONE_NUMBER]"
drag, startPoint x: 782, startPoint y: 269, endPoint x: 401, endPoint y: 274, distance: 380.7
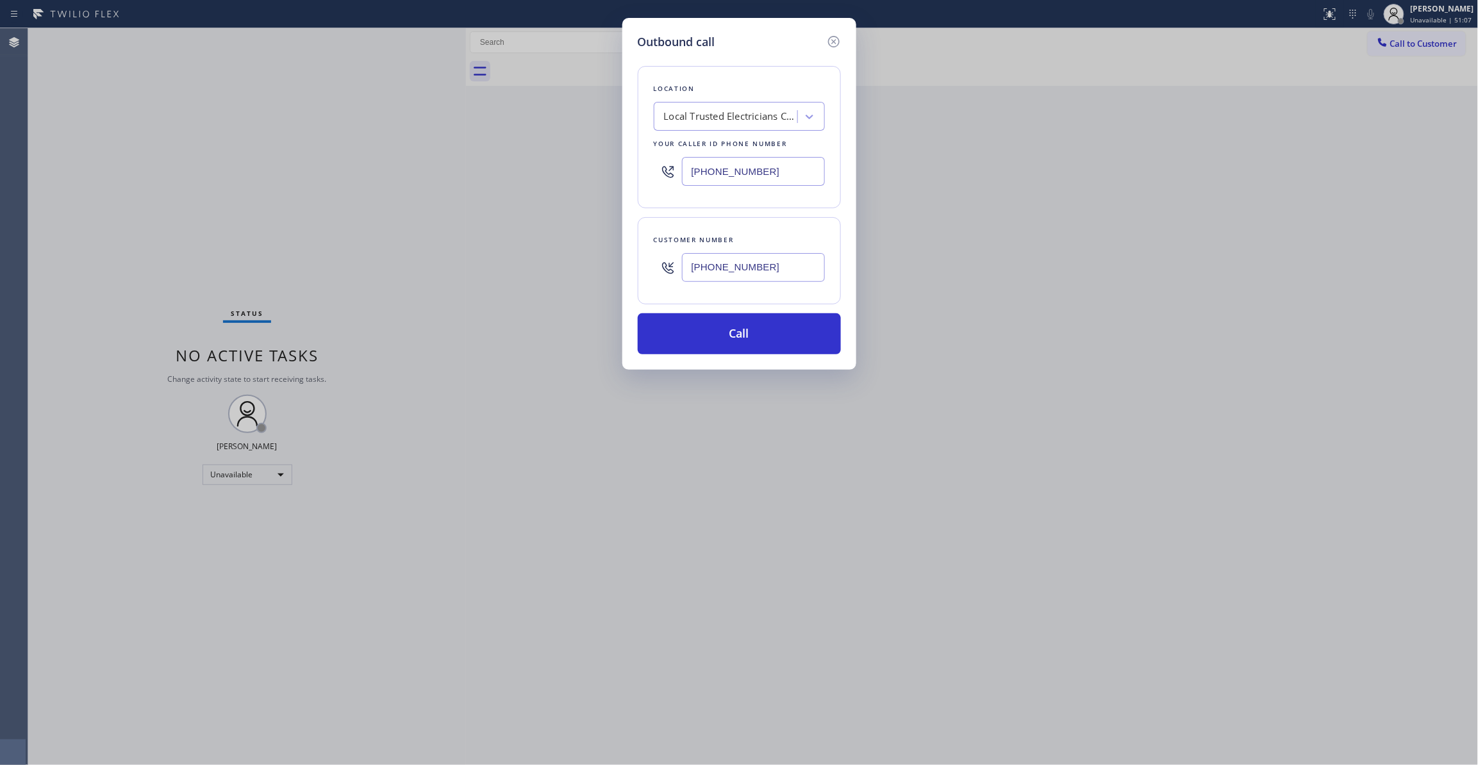
click at [401, 274] on div "Outbound call Location Local Trusted Electricians Cypress Your caller id phone …" at bounding box center [739, 382] width 1478 height 765
click at [674, 345] on button "Call" at bounding box center [739, 333] width 203 height 41
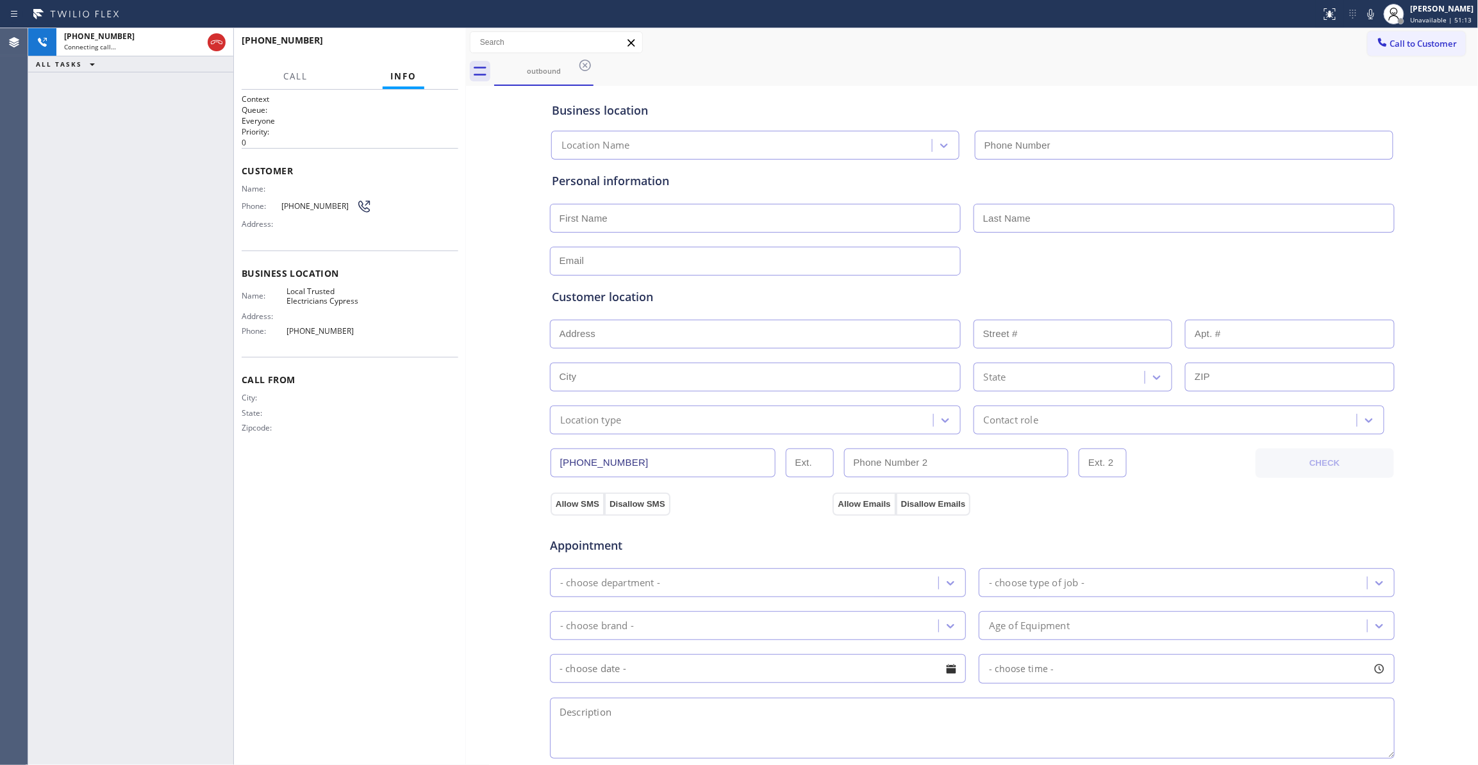
type input "[PHONE_NUMBER]"
click at [226, 745] on div "+18634732460 Live | 00:01 ALL TASKS ALL TASKS ACTIVE TASKS TASKS IN WRAP UP" at bounding box center [130, 396] width 205 height 737
click at [317, 203] on span "[PHONE_NUMBER]" at bounding box center [318, 206] width 75 height 10
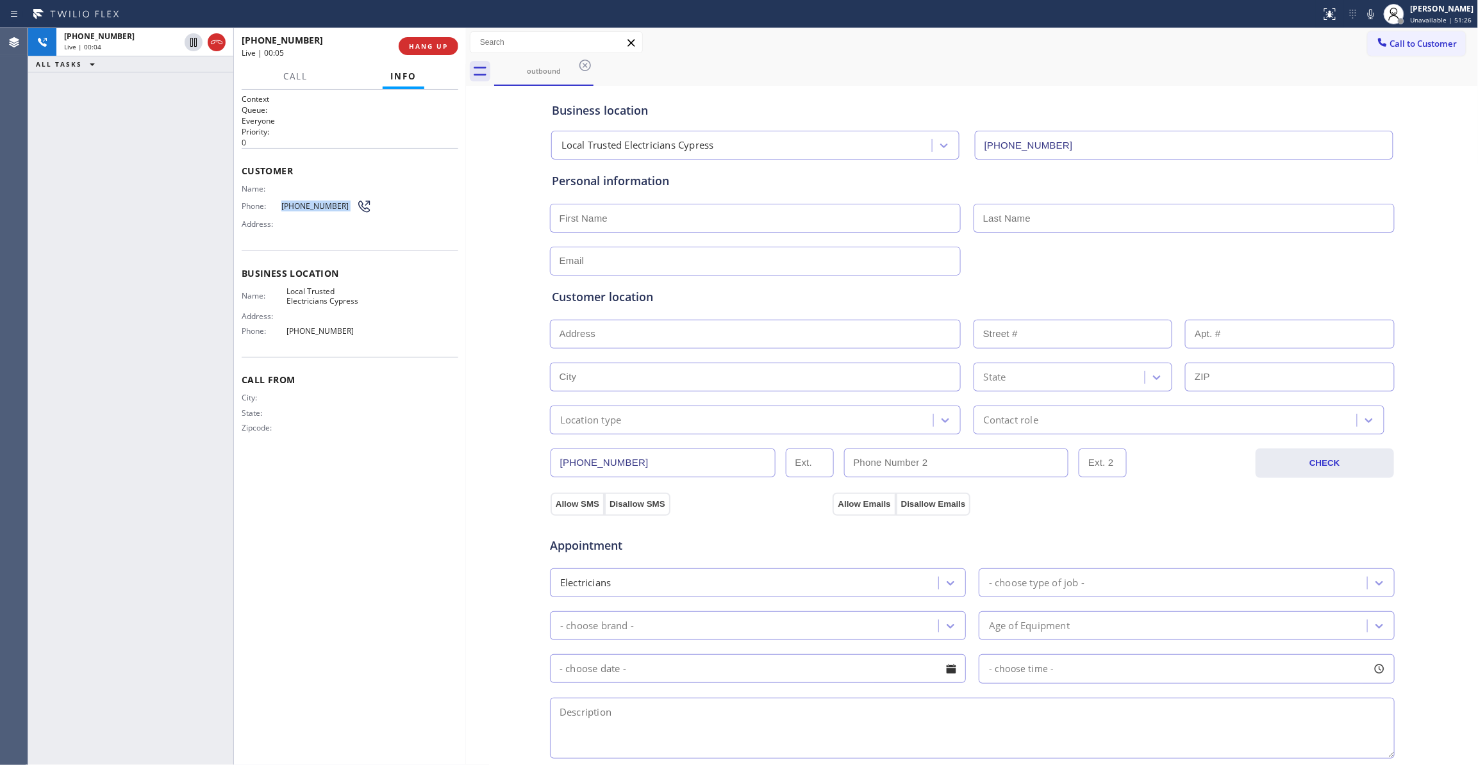
copy div "[PHONE_NUMBER]"
click at [431, 49] on span "HANG UP" at bounding box center [428, 46] width 39 height 9
click at [429, 49] on span "COMPLETE" at bounding box center [426, 46] width 44 height 9
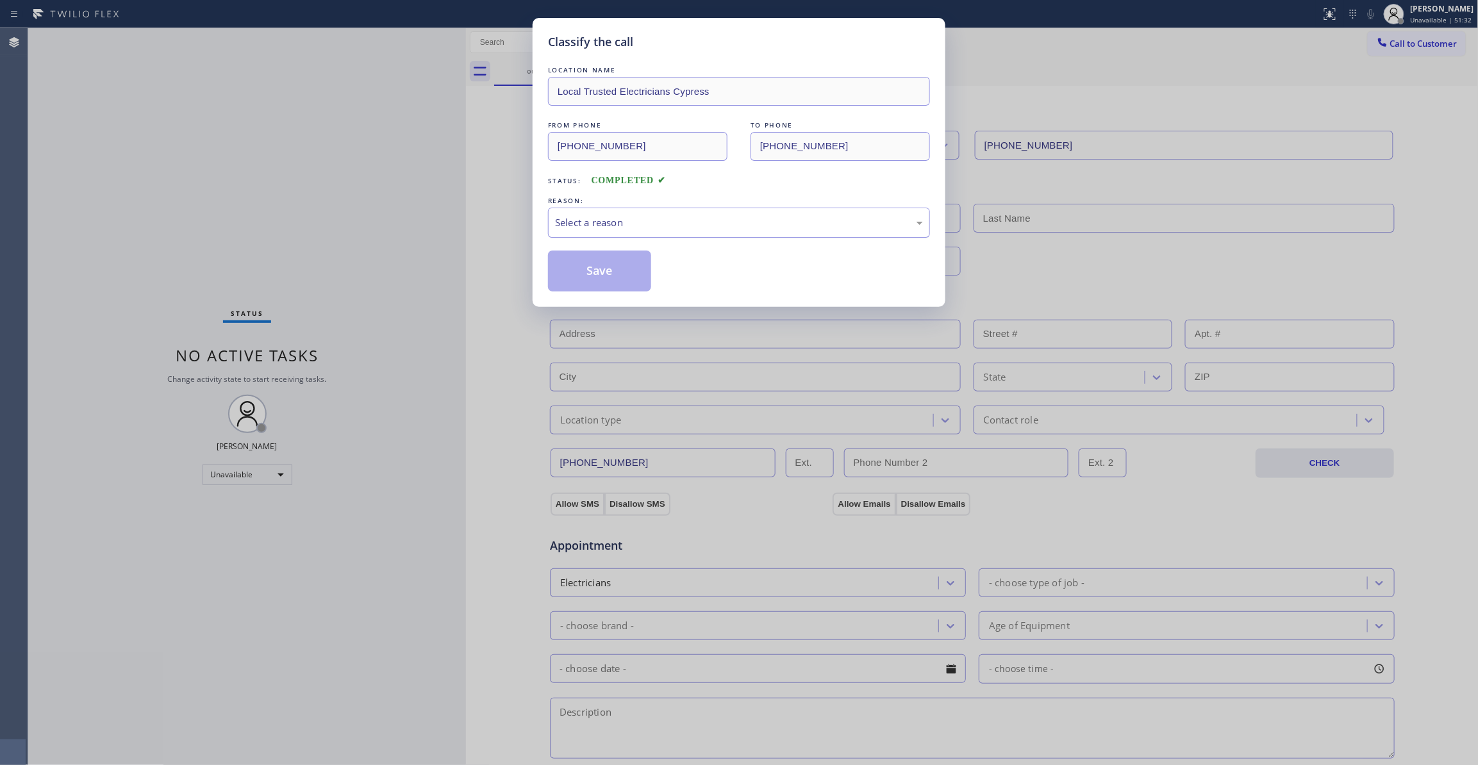
click at [616, 213] on div "Select a reason" at bounding box center [739, 223] width 382 height 30
click at [597, 275] on button "Save" at bounding box center [599, 271] width 103 height 41
click at [597, 273] on button "Save" at bounding box center [599, 271] width 103 height 41
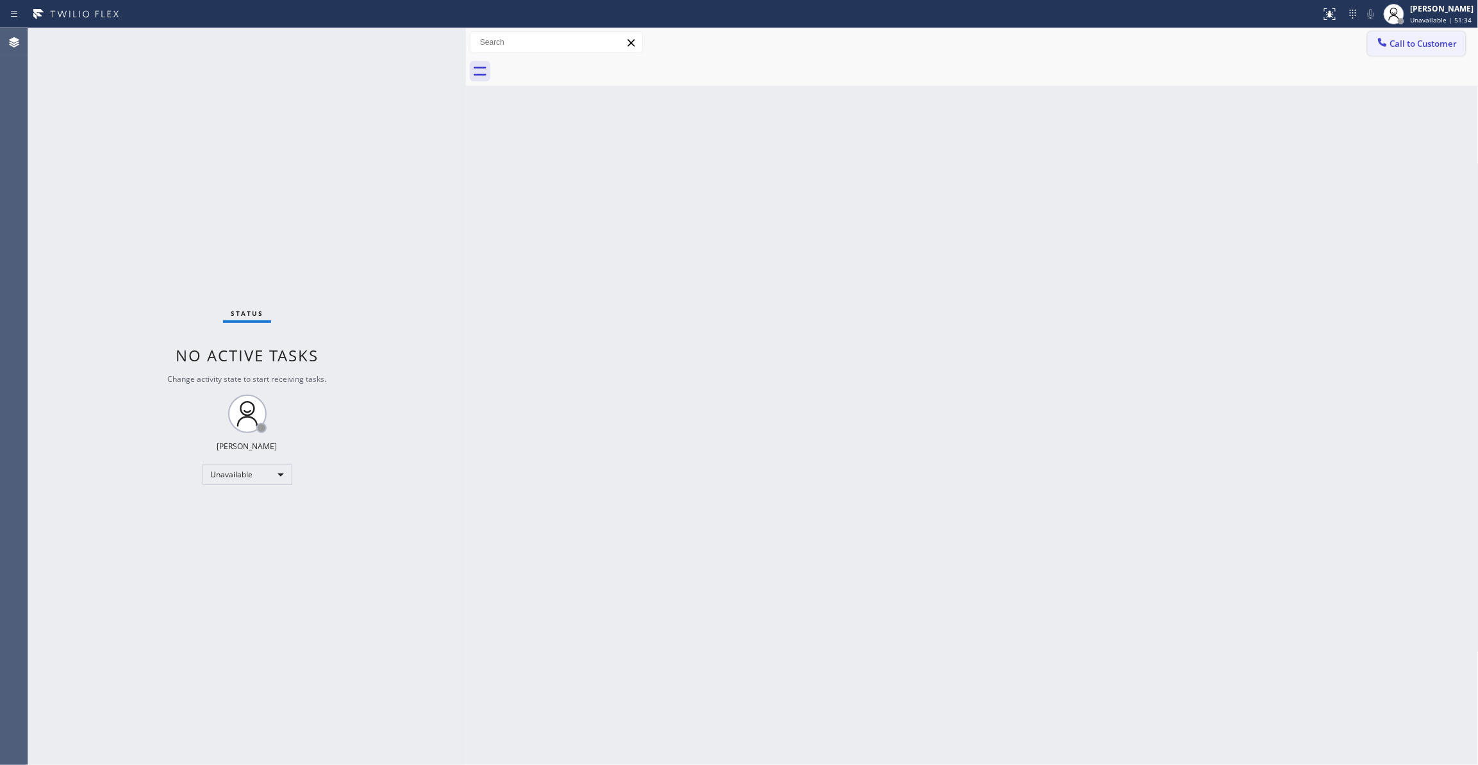
click at [1409, 44] on span "Call to Customer" at bounding box center [1423, 44] width 67 height 12
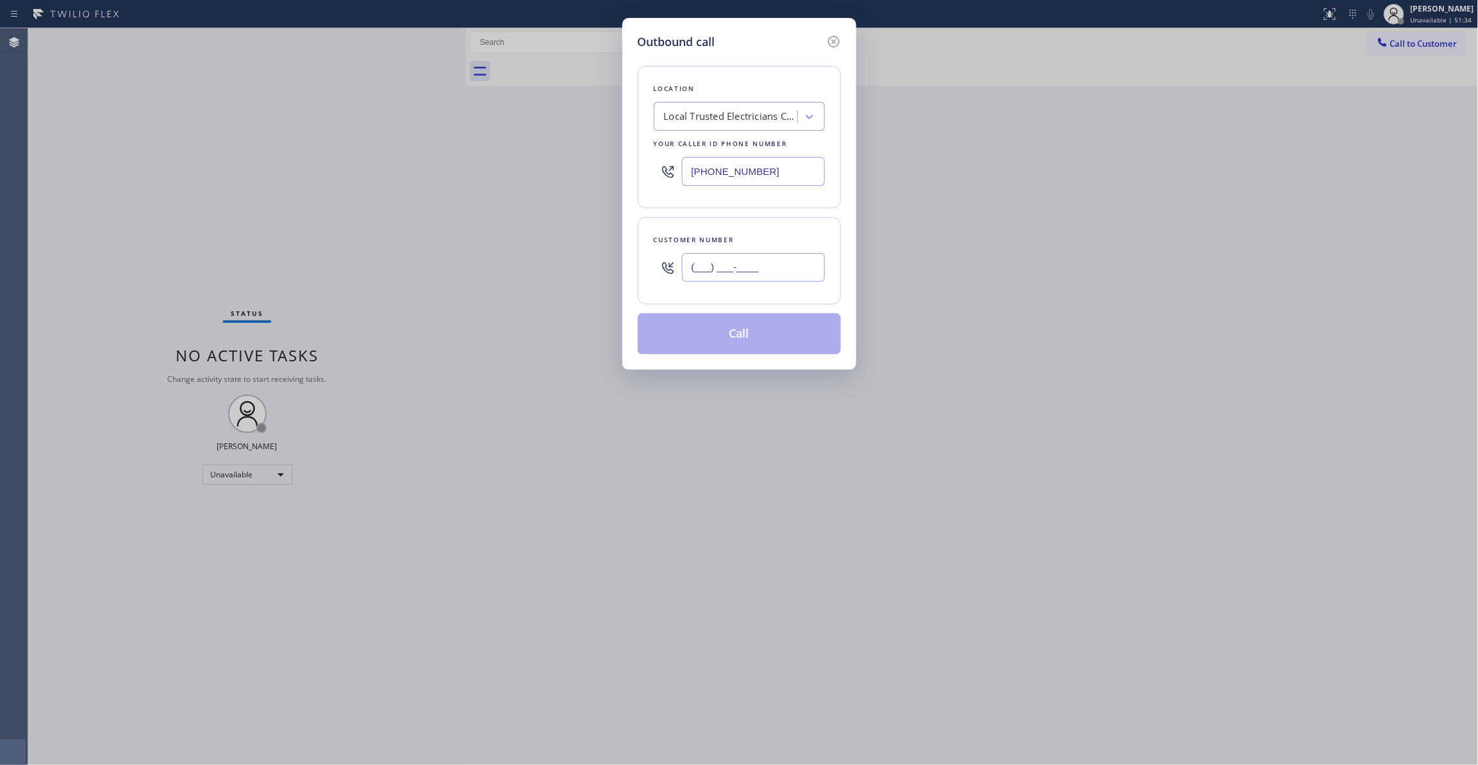
click at [736, 264] on input "(___) ___-____" at bounding box center [753, 267] width 143 height 29
paste input "863) 473-2460"
type input "[PHONE_NUMBER]"
click at [721, 336] on button "Call" at bounding box center [739, 333] width 203 height 41
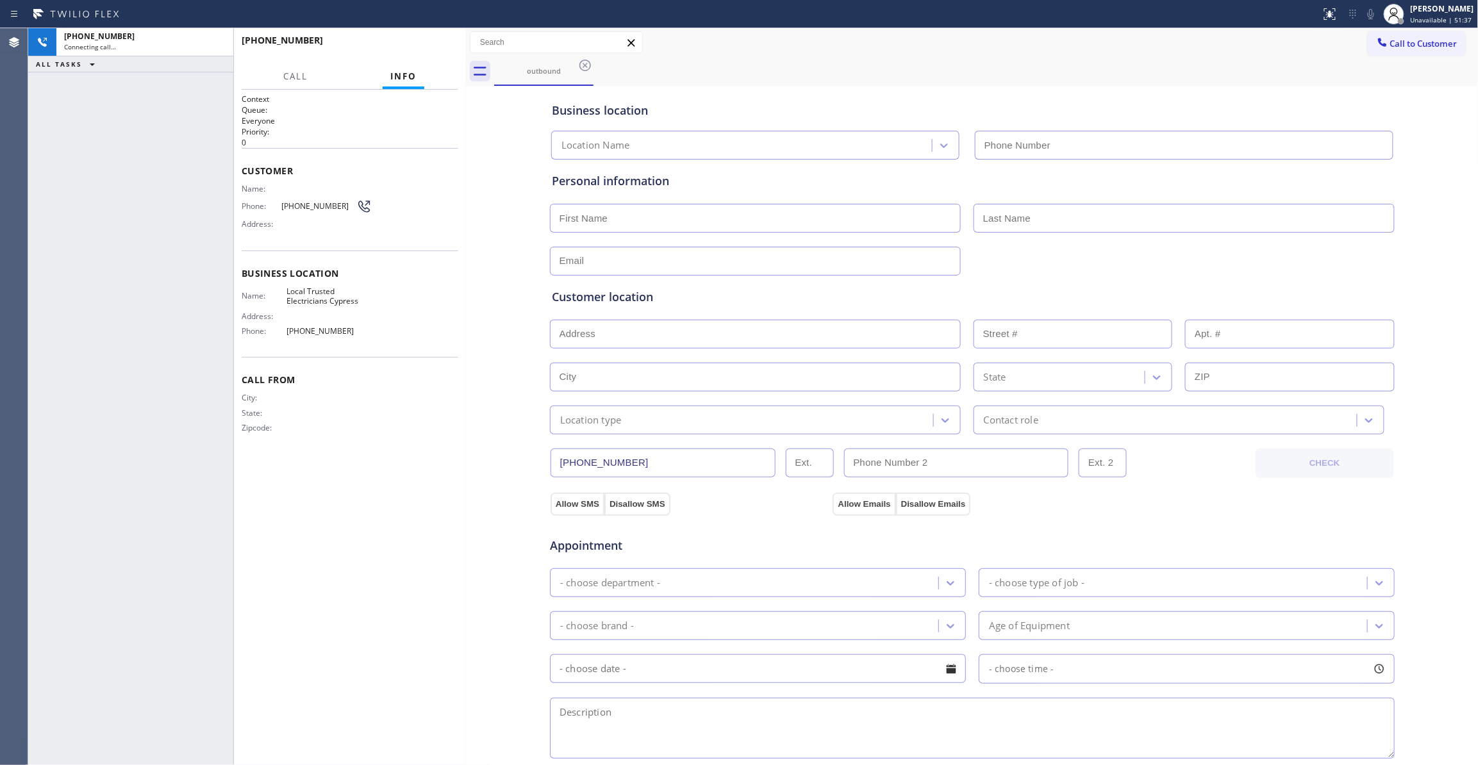
type input "[PHONE_NUMBER]"
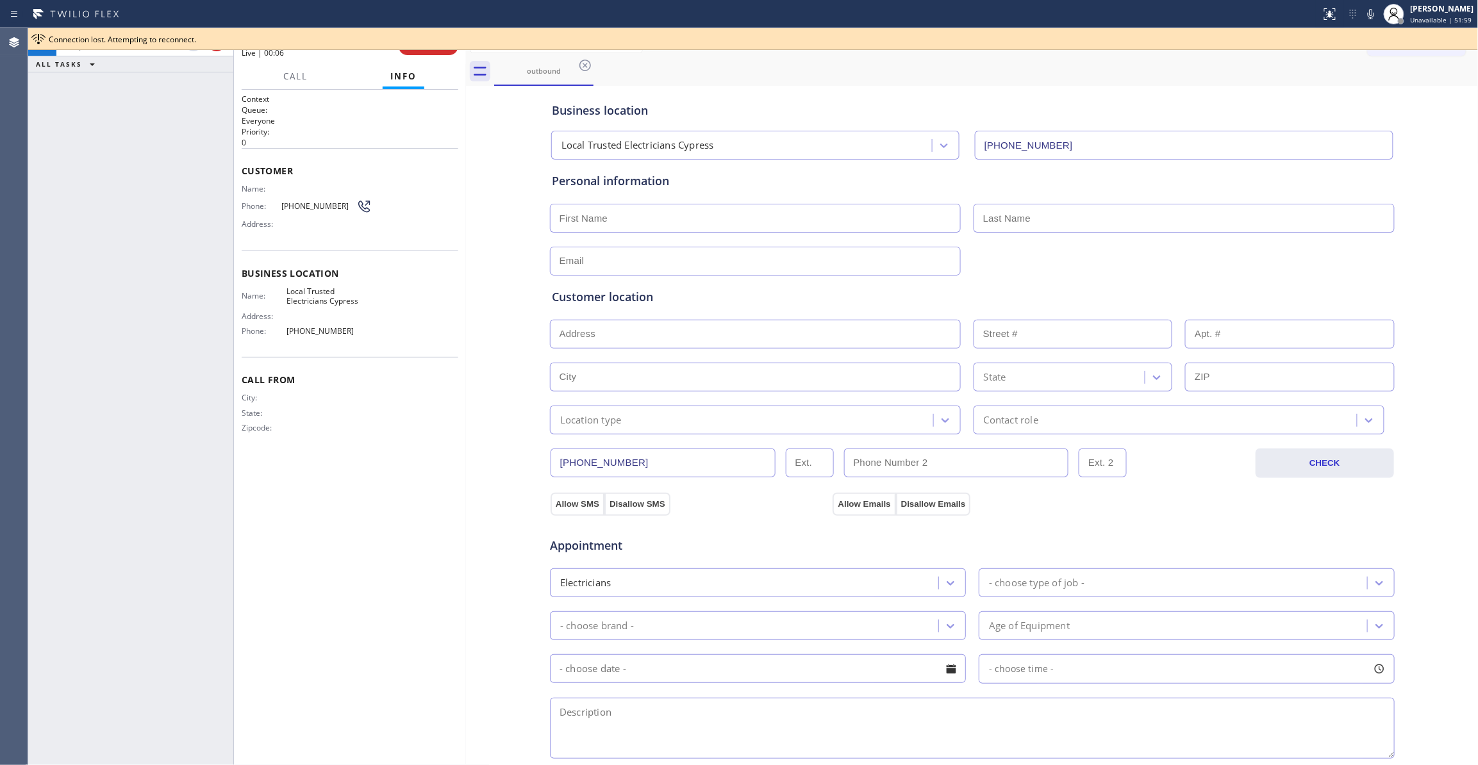
drag, startPoint x: 437, startPoint y: 484, endPoint x: 422, endPoint y: 144, distance: 341.3
click at [438, 424] on div "Context Queue: Everyone Priority: 0 Customer Name: Phone: (863) 473-2460 Addres…" at bounding box center [350, 428] width 217 height 668
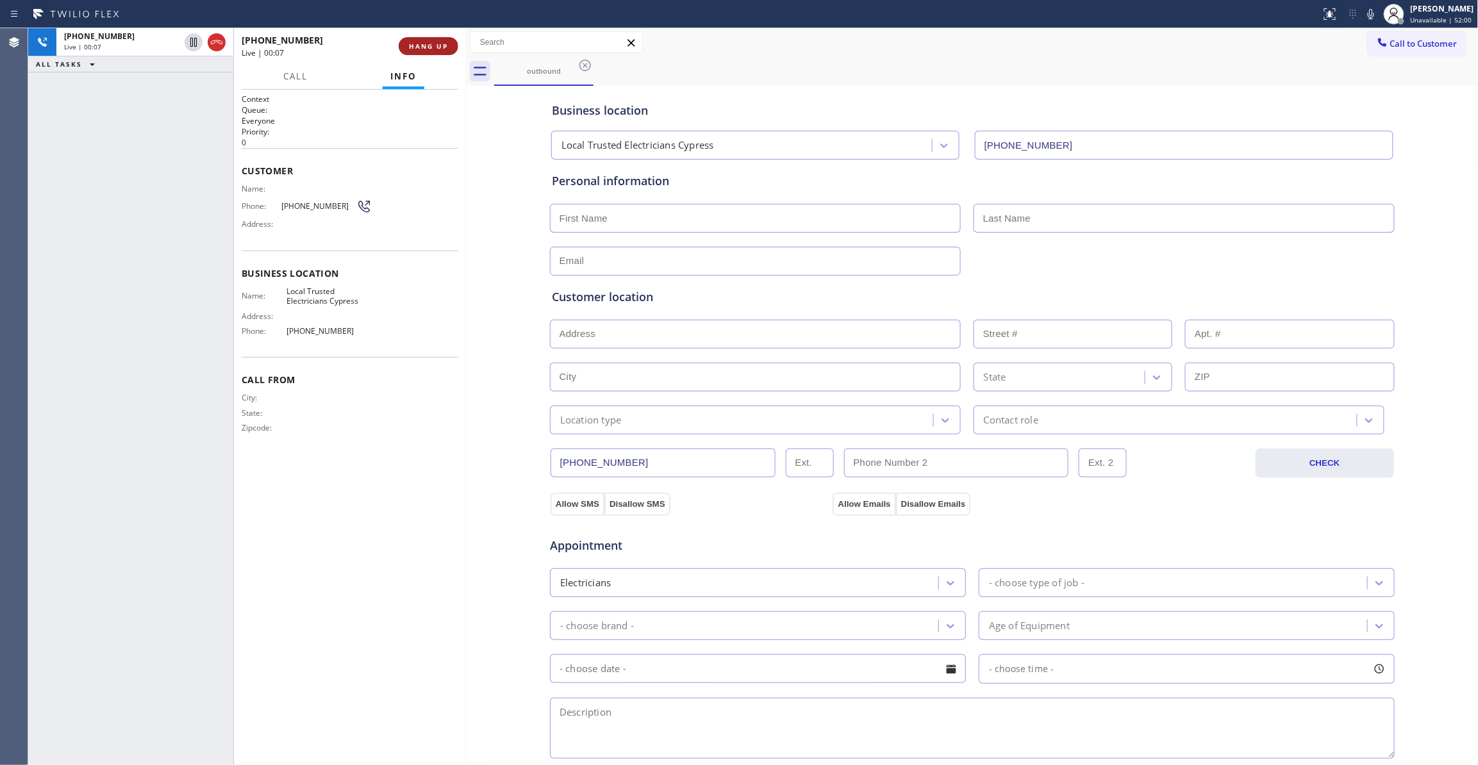
click at [431, 45] on span "HANG UP" at bounding box center [428, 46] width 39 height 9
click at [421, 53] on button "COMPLETE" at bounding box center [425, 46] width 65 height 18
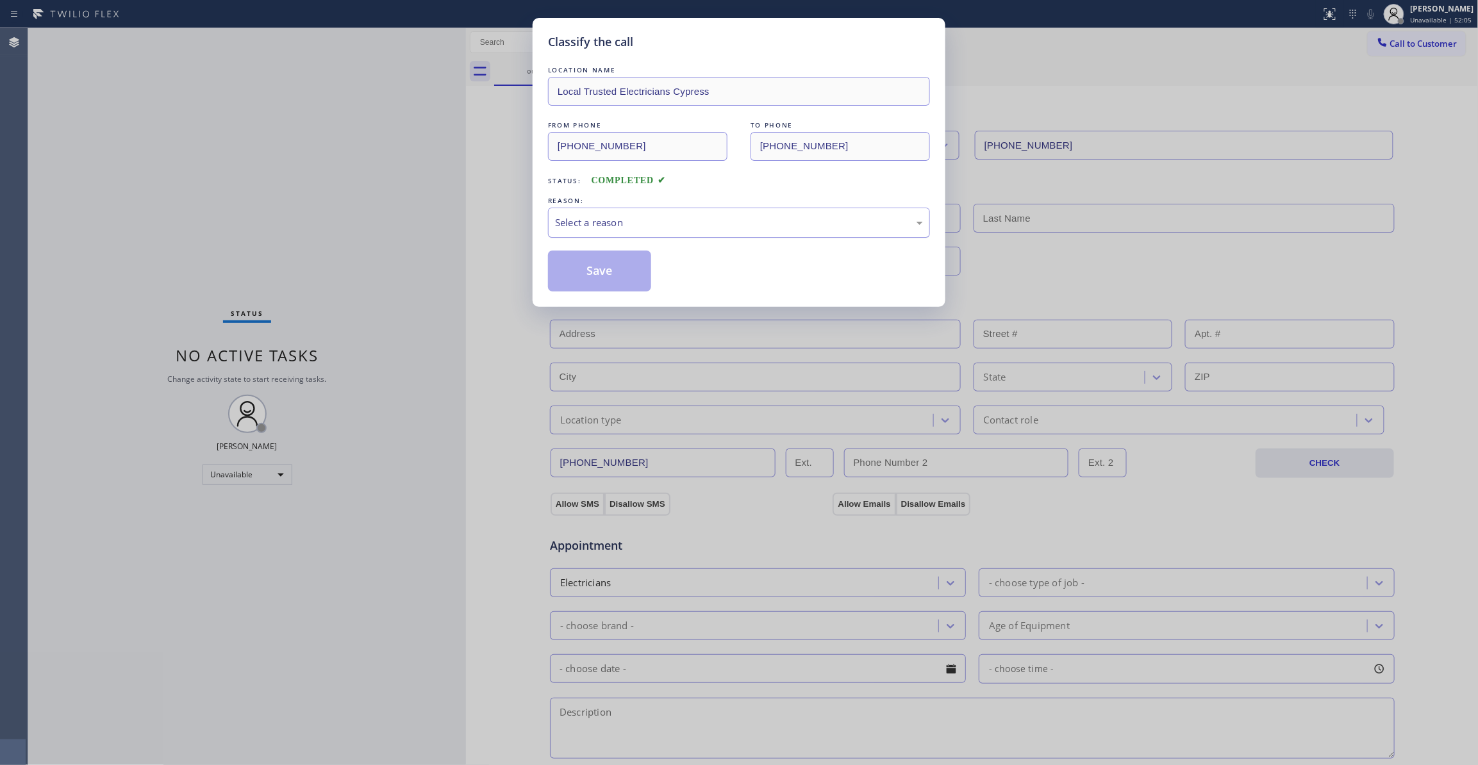
click at [581, 216] on div "Select a reason" at bounding box center [739, 222] width 368 height 15
click at [593, 277] on button "Save" at bounding box center [599, 271] width 103 height 41
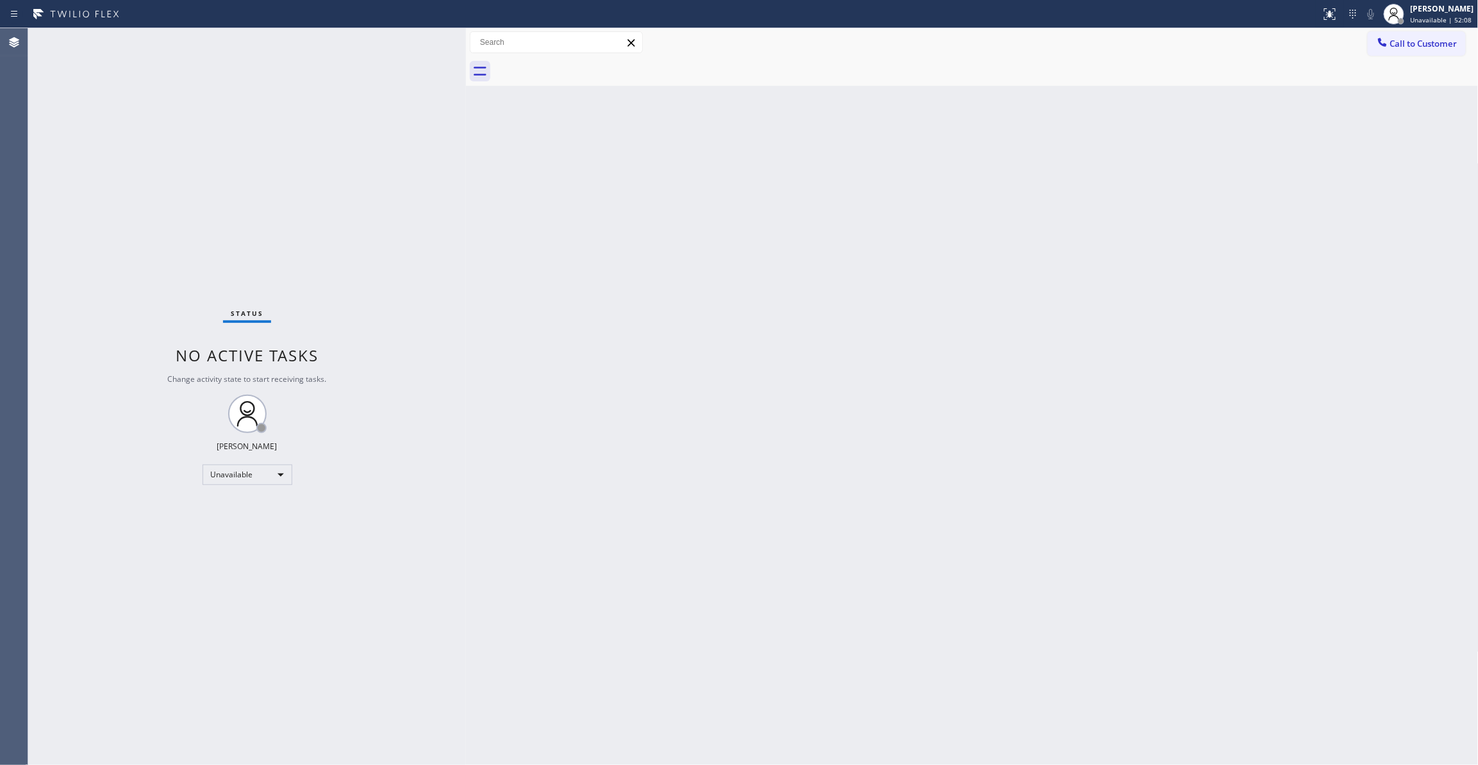
drag, startPoint x: 1431, startPoint y: 47, endPoint x: 1302, endPoint y: 64, distance: 129.9
click at [1431, 47] on span "Call to Customer" at bounding box center [1423, 44] width 67 height 12
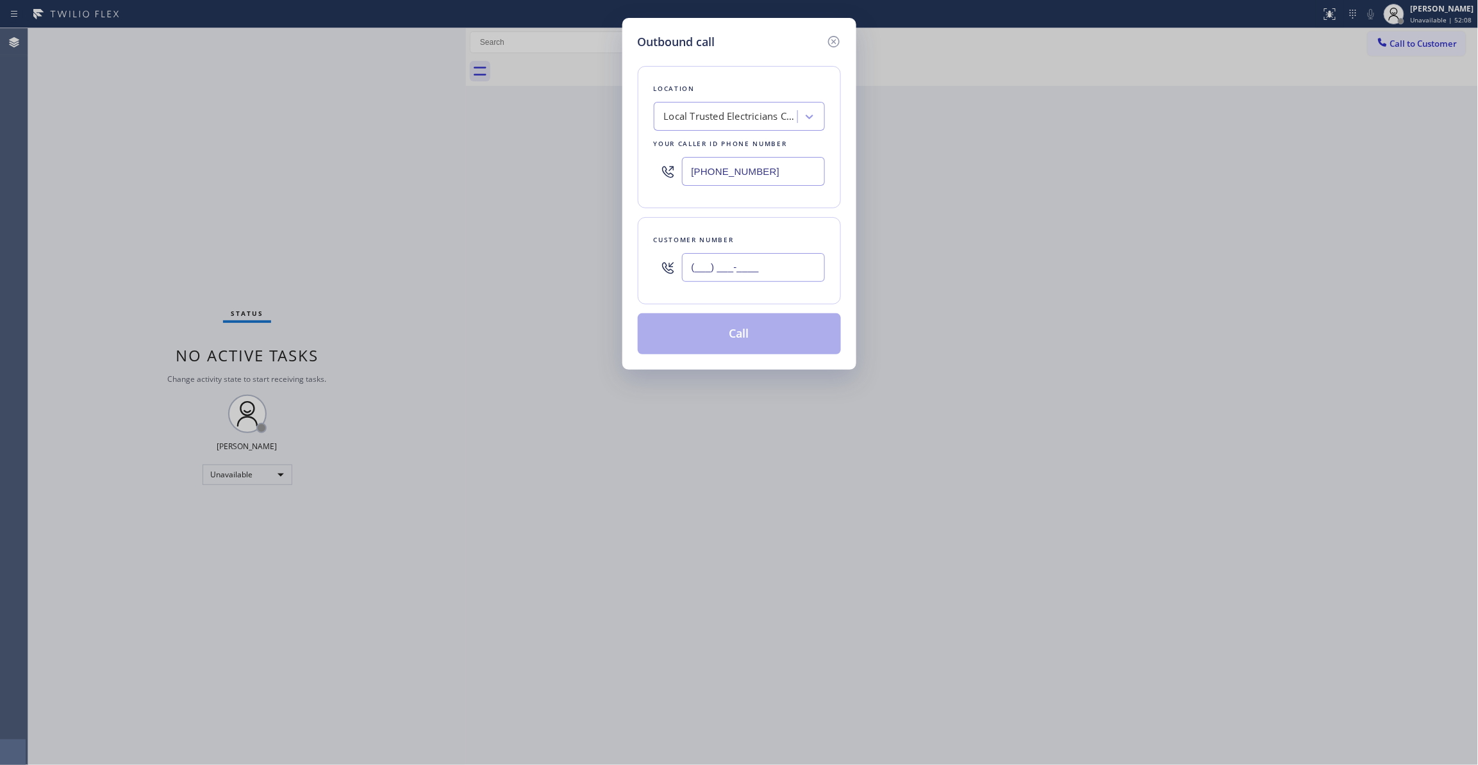
click at [772, 257] on input "(___) ___-____" at bounding box center [753, 267] width 143 height 29
paste input "920) 285-4124"
type input "[PHONE_NUMBER]"
paste input "844) 914-1775"
drag, startPoint x: 789, startPoint y: 174, endPoint x: 383, endPoint y: 179, distance: 406.3
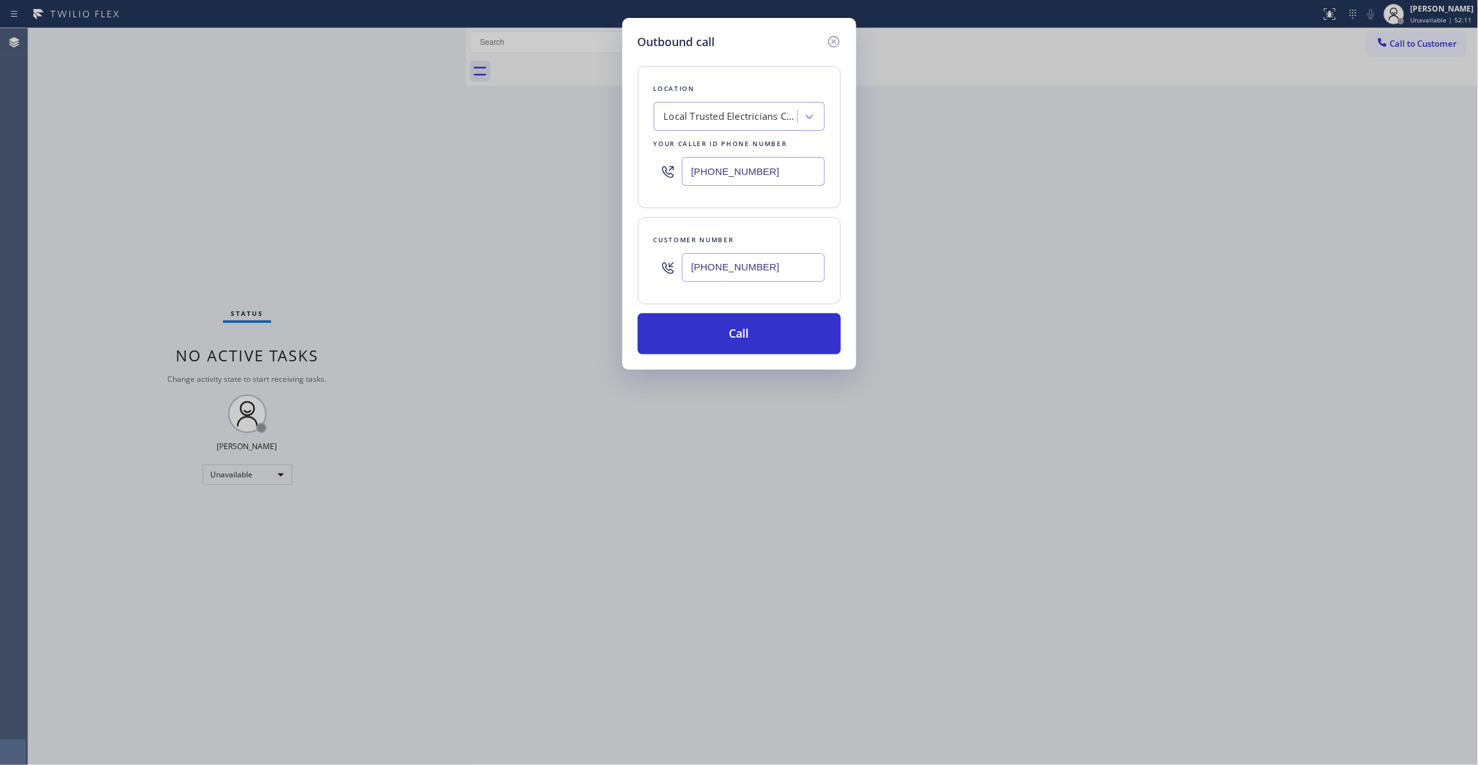
click at [383, 178] on div "Outbound call Location Local Trusted Electricians Cypress Your caller id phone …" at bounding box center [739, 382] width 1478 height 765
type input "[PHONE_NUMBER]"
drag, startPoint x: 775, startPoint y: 276, endPoint x: 580, endPoint y: 267, distance: 195.6
click at [580, 267] on div "Outbound call Location Electricity King Your caller id phone number [PHONE_NUMB…" at bounding box center [739, 382] width 1478 height 765
click at [672, 329] on button "Call" at bounding box center [739, 333] width 203 height 41
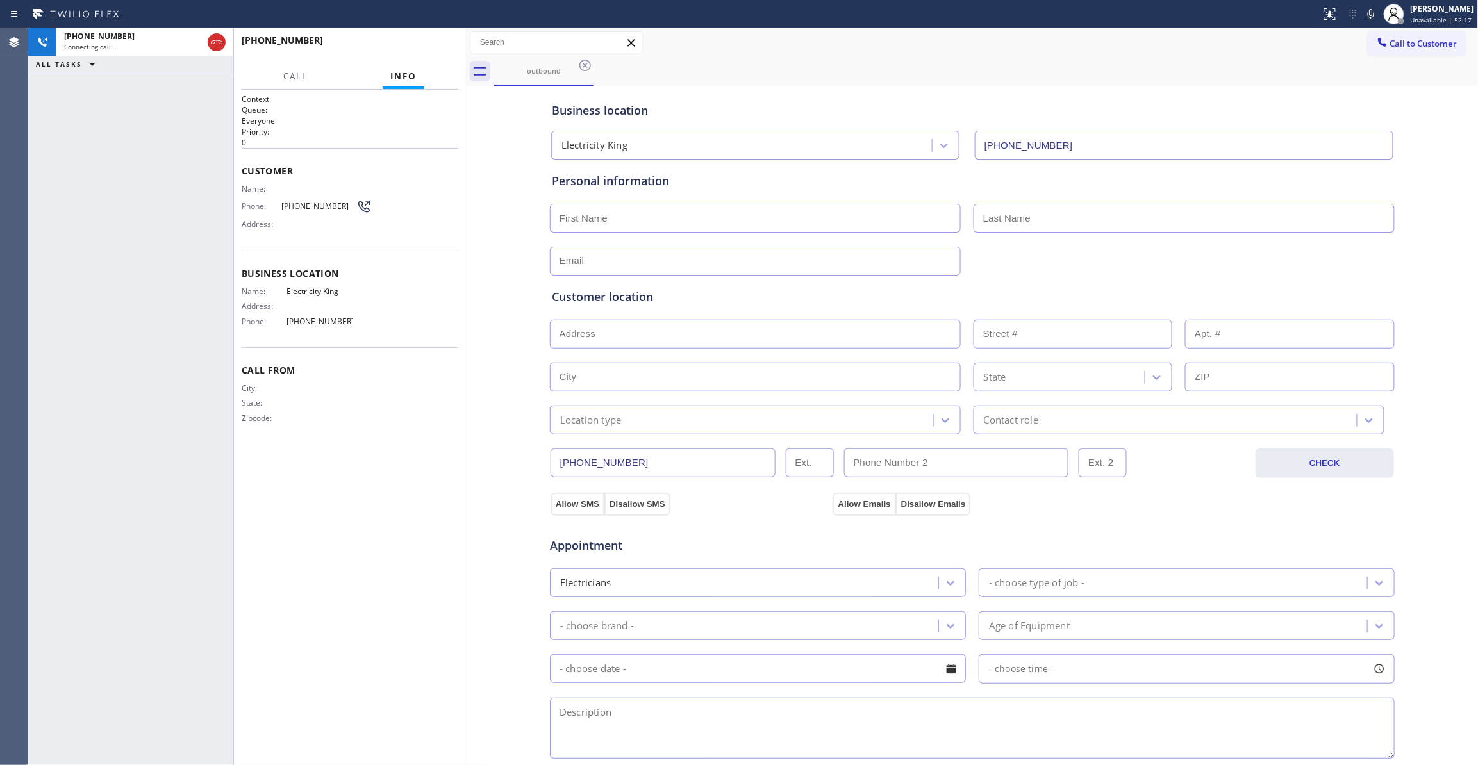
type input "[PHONE_NUMBER]"
click at [426, 44] on span "HANG UP" at bounding box center [428, 46] width 39 height 9
drag, startPoint x: 339, startPoint y: 213, endPoint x: 337, endPoint y: 138, distance: 74.4
click at [290, 199] on div "Name: Phone: (920) 285-4124 Address:" at bounding box center [307, 209] width 130 height 51
copy span "0) 285-4124"
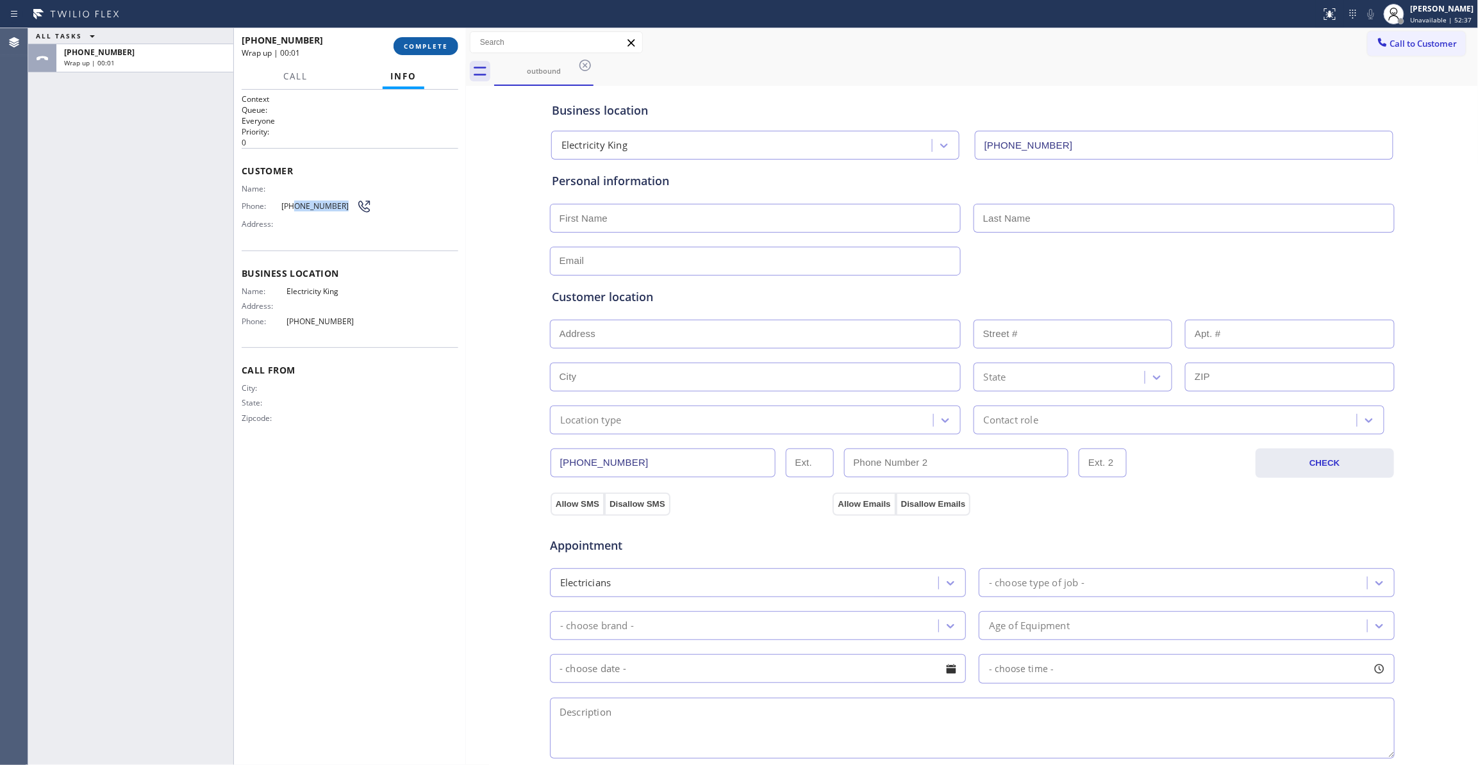
click at [438, 47] on span "COMPLETE" at bounding box center [426, 46] width 44 height 9
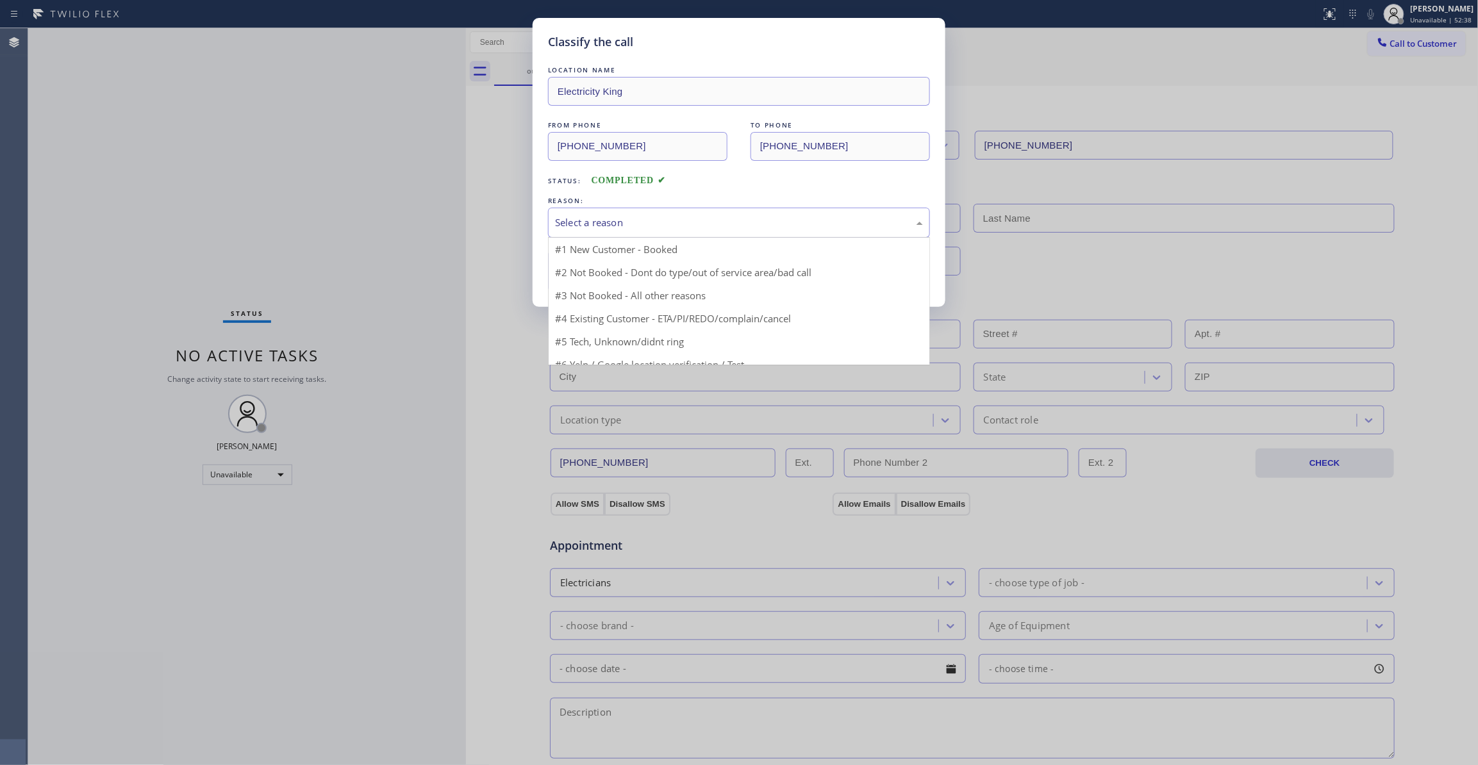
click at [603, 216] on div "Select a reason" at bounding box center [739, 222] width 368 height 15
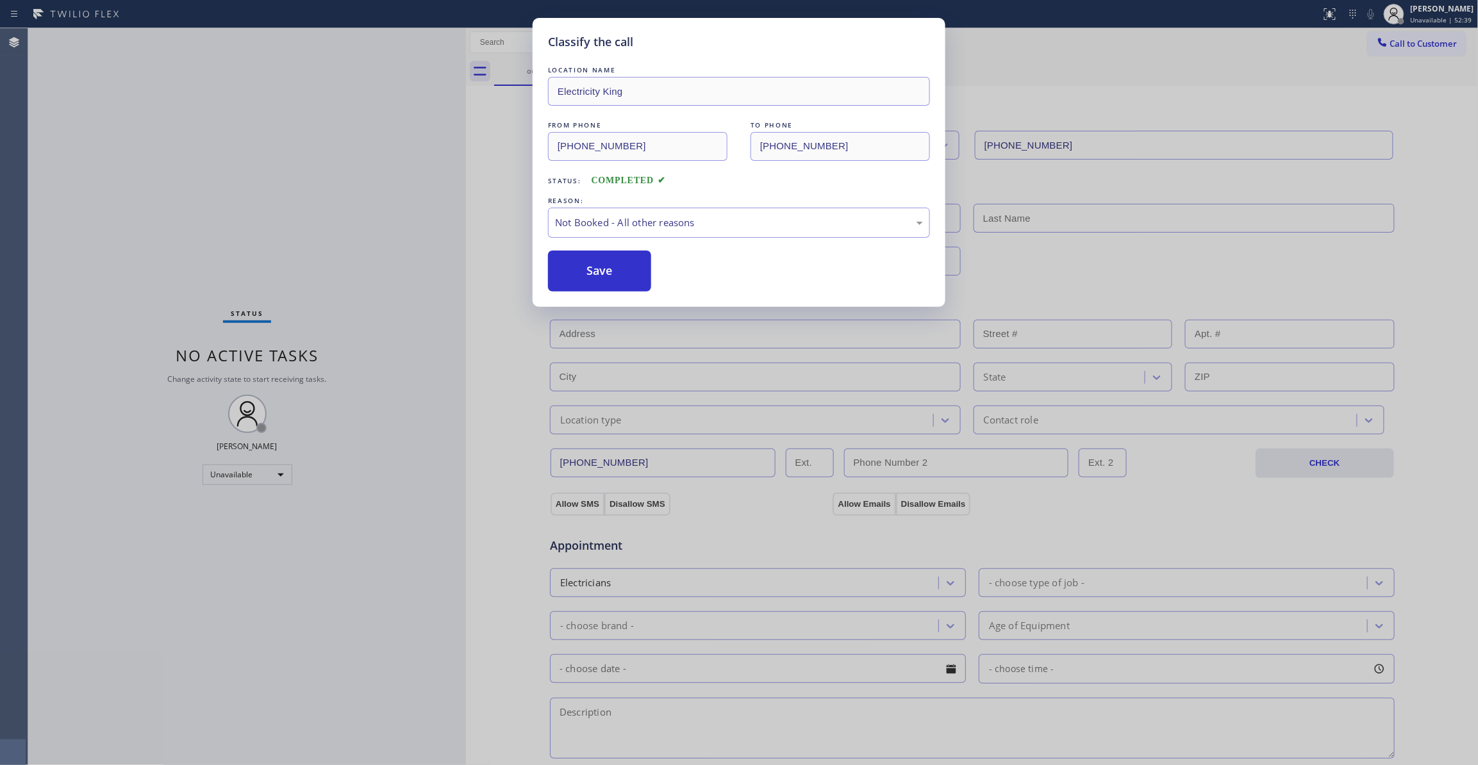
click at [583, 283] on button "Save" at bounding box center [599, 271] width 103 height 41
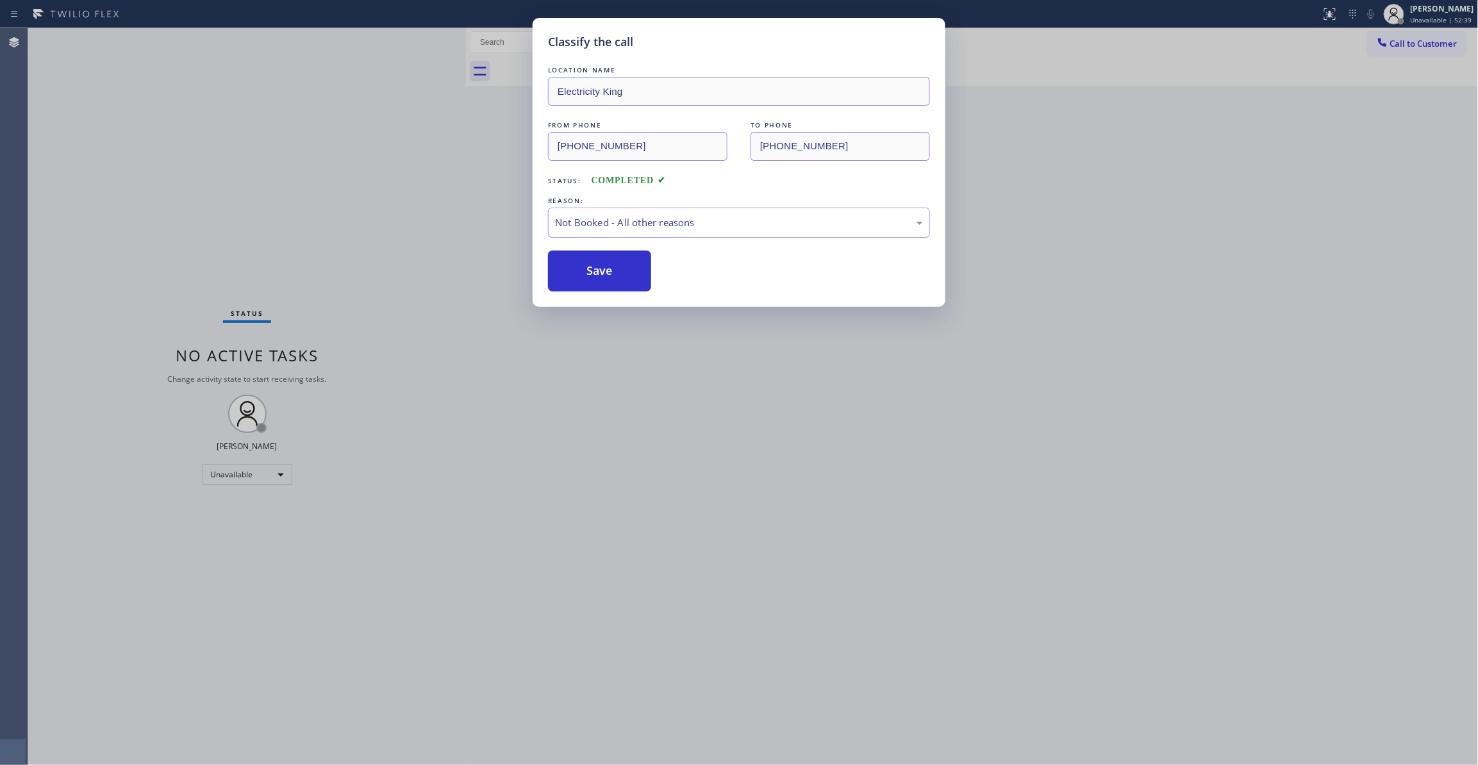
click at [583, 283] on button "Save" at bounding box center [599, 271] width 103 height 41
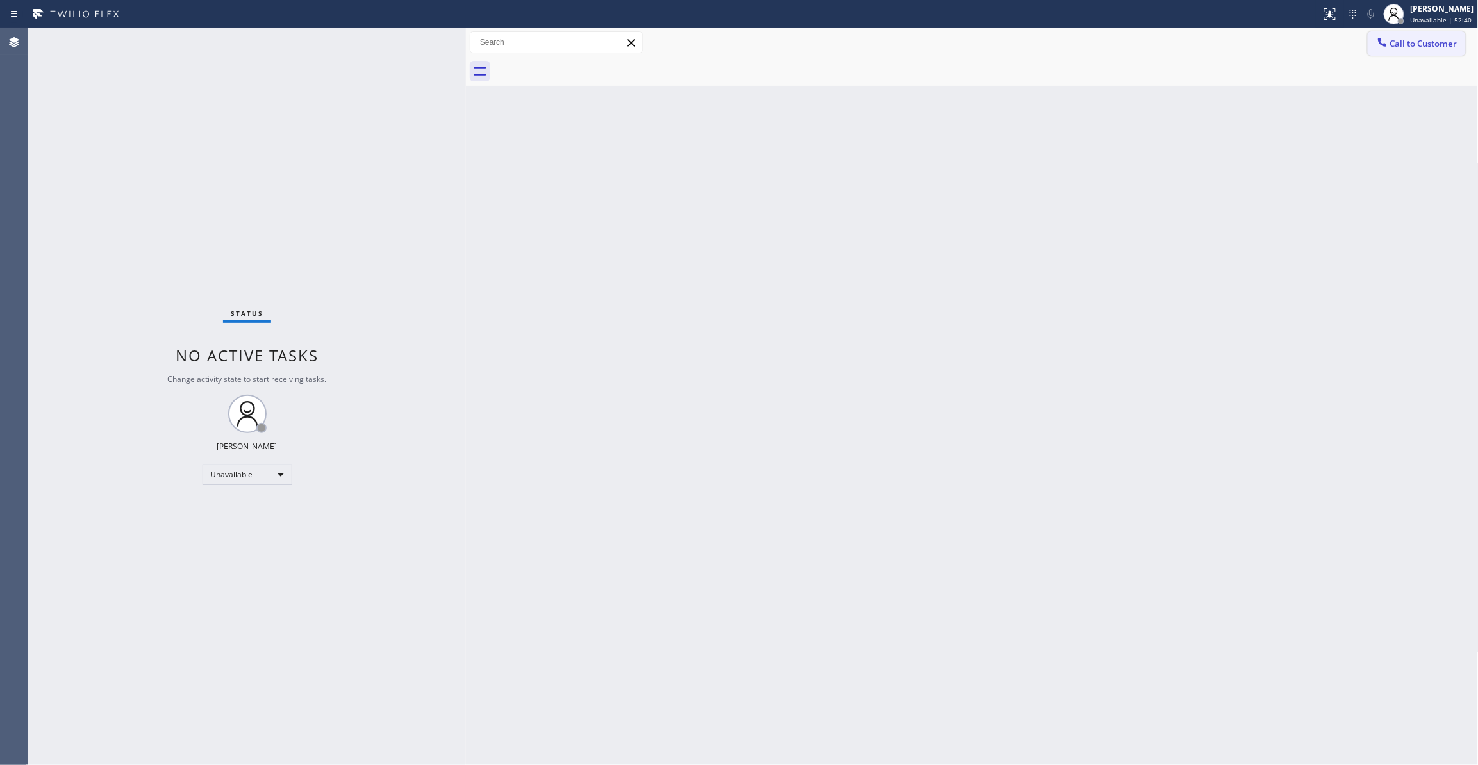
click at [1415, 45] on span "Call to Customer" at bounding box center [1423, 44] width 67 height 12
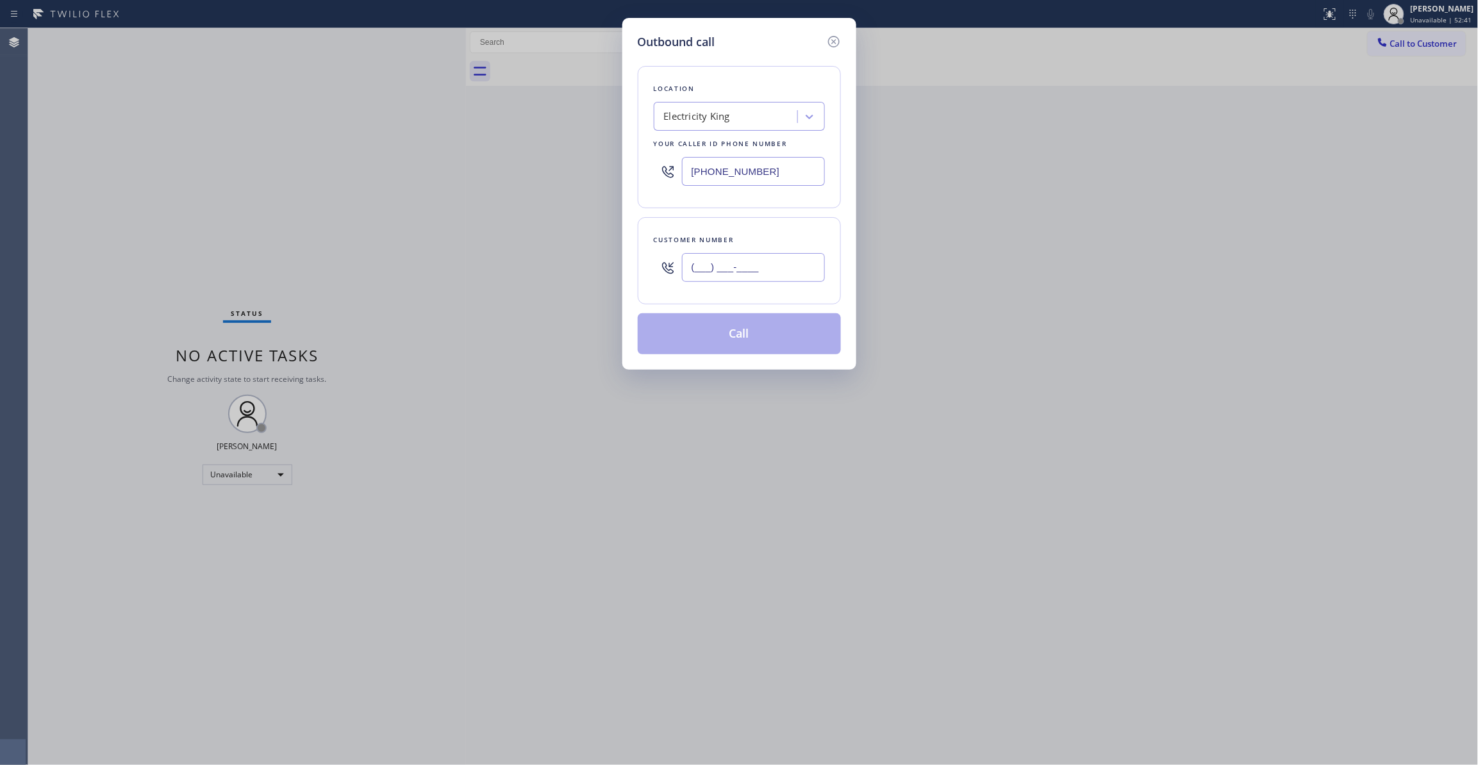
click at [752, 273] on input "(___) ___-____" at bounding box center [753, 267] width 143 height 29
paste input "028) 541-24"
paste input "920) 285-4124"
drag, startPoint x: 796, startPoint y: 269, endPoint x: 428, endPoint y: 290, distance: 368.4
click at [383, 268] on div "Outbound call Location Electricity King Your caller id phone number (844) 914-1…" at bounding box center [739, 382] width 1478 height 765
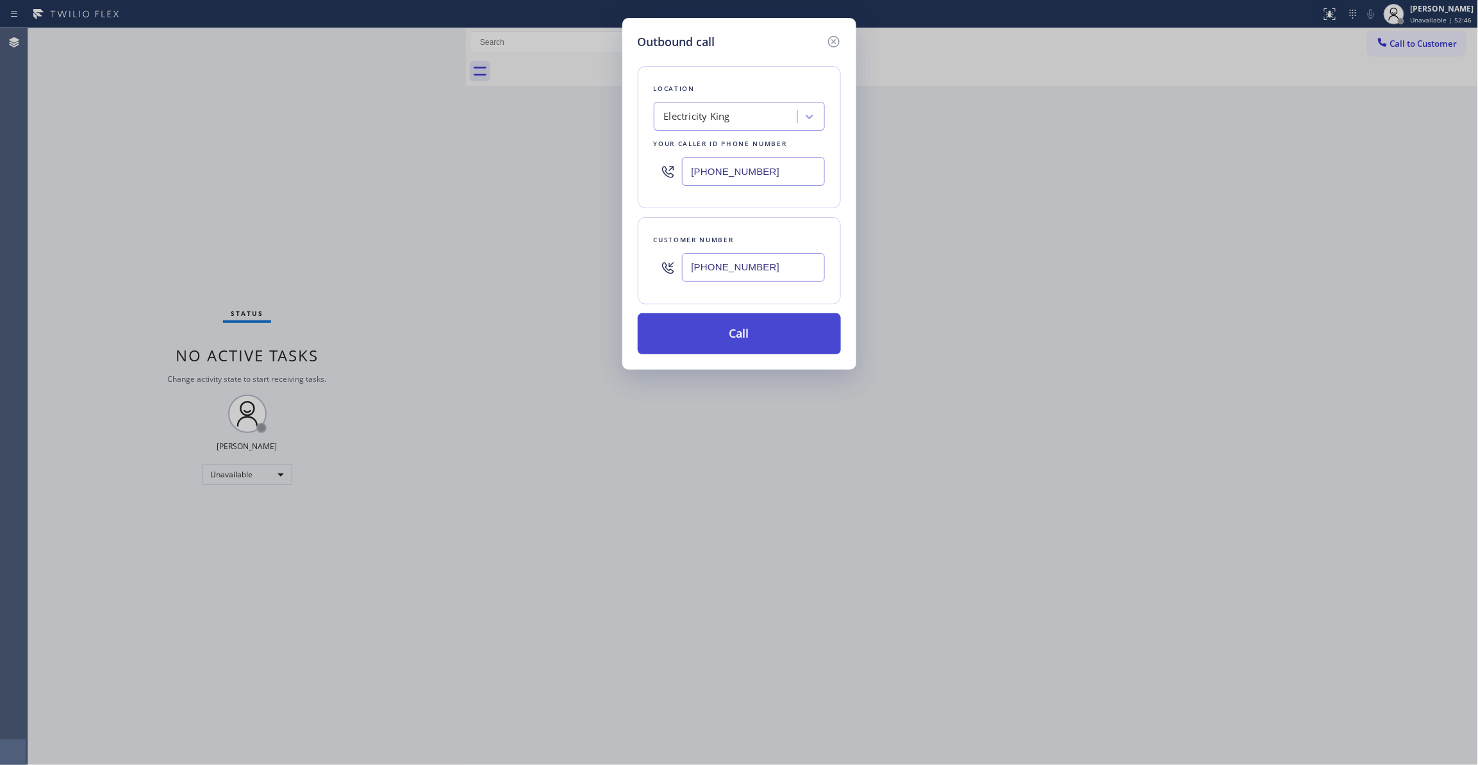
type input "[PHONE_NUMBER]"
click at [740, 341] on button "Call" at bounding box center [739, 333] width 203 height 41
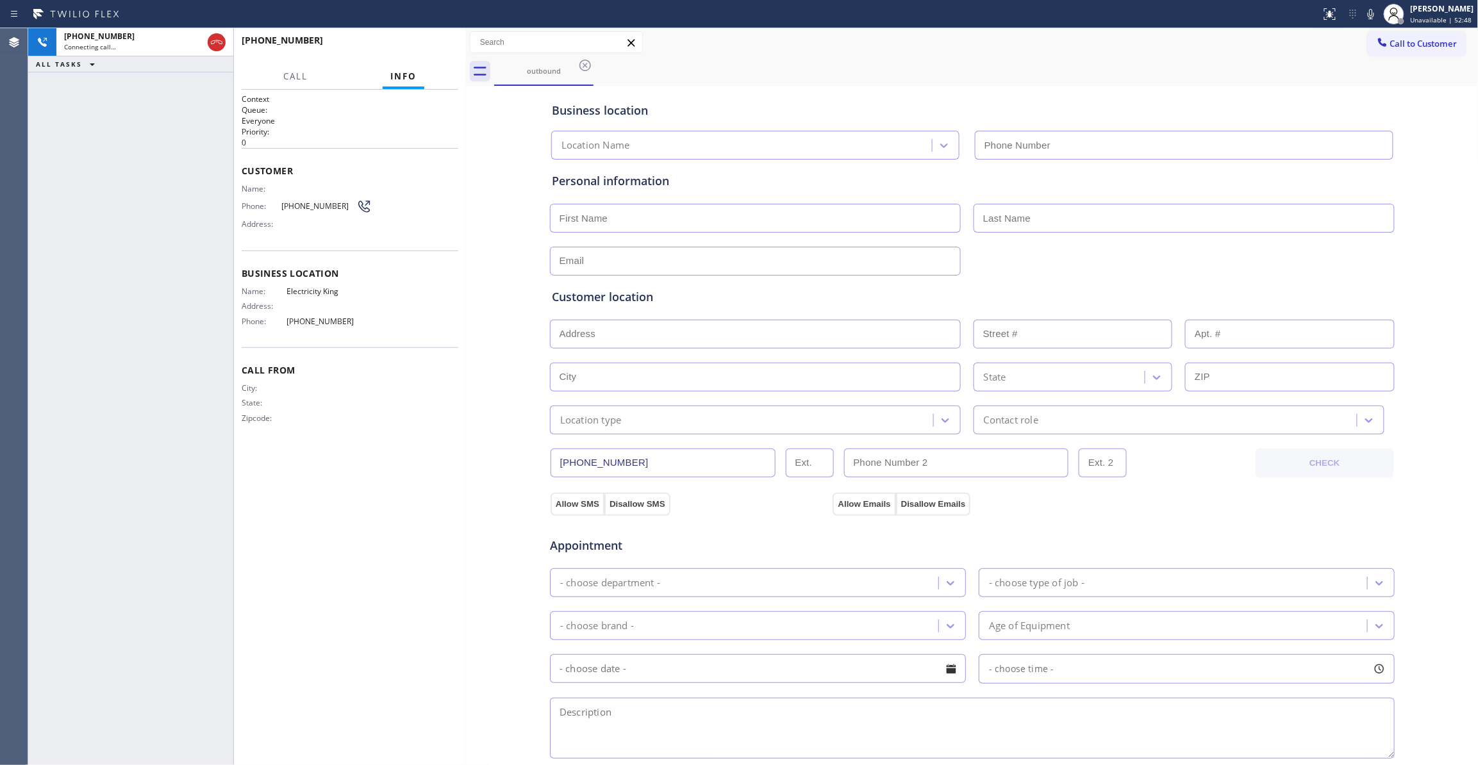
type input "[PHONE_NUMBER]"
click at [431, 49] on span "HANG UP" at bounding box center [428, 46] width 39 height 9
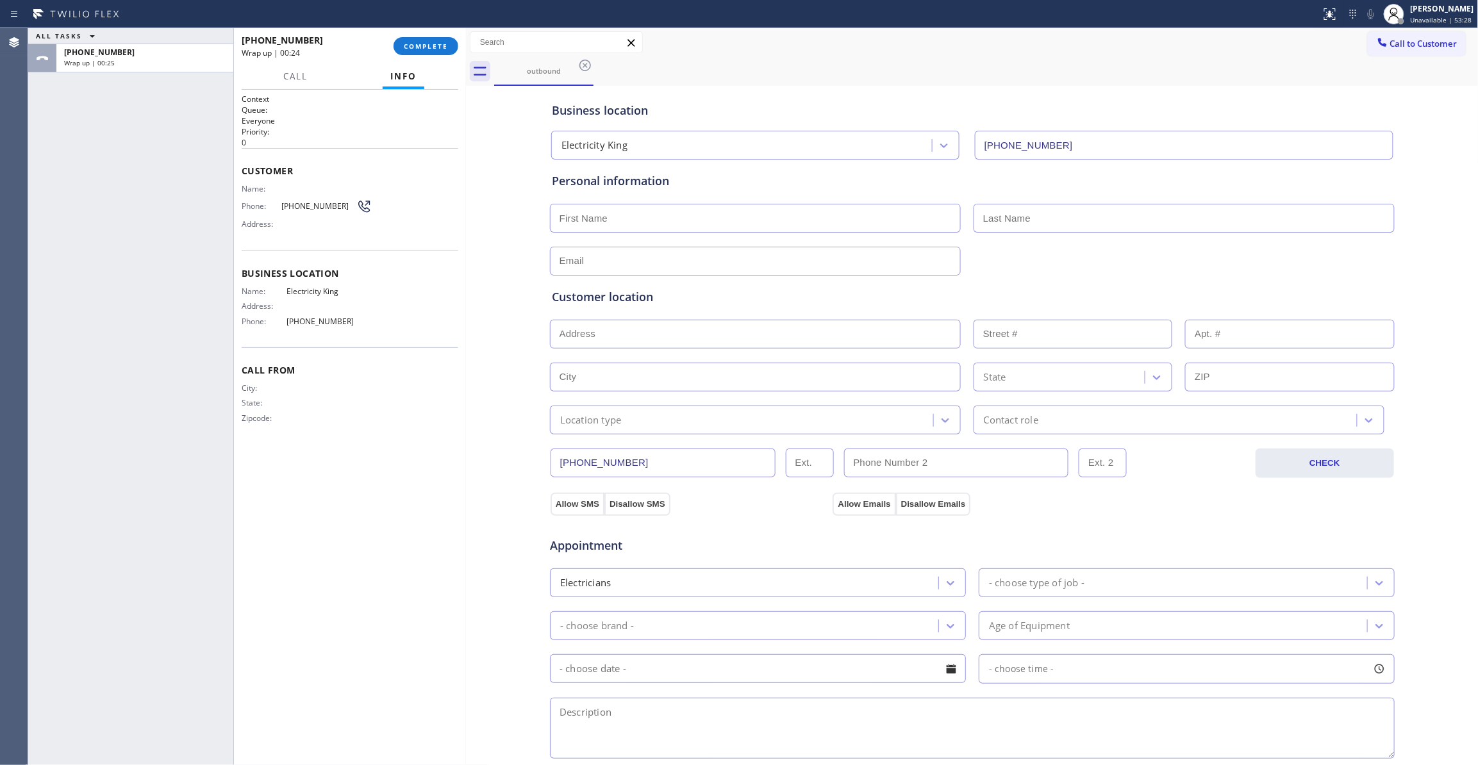
click at [405, 444] on div "Call From City: State: Zipcode:" at bounding box center [350, 395] width 217 height 97
click at [436, 49] on span "COMPLETE" at bounding box center [426, 46] width 44 height 9
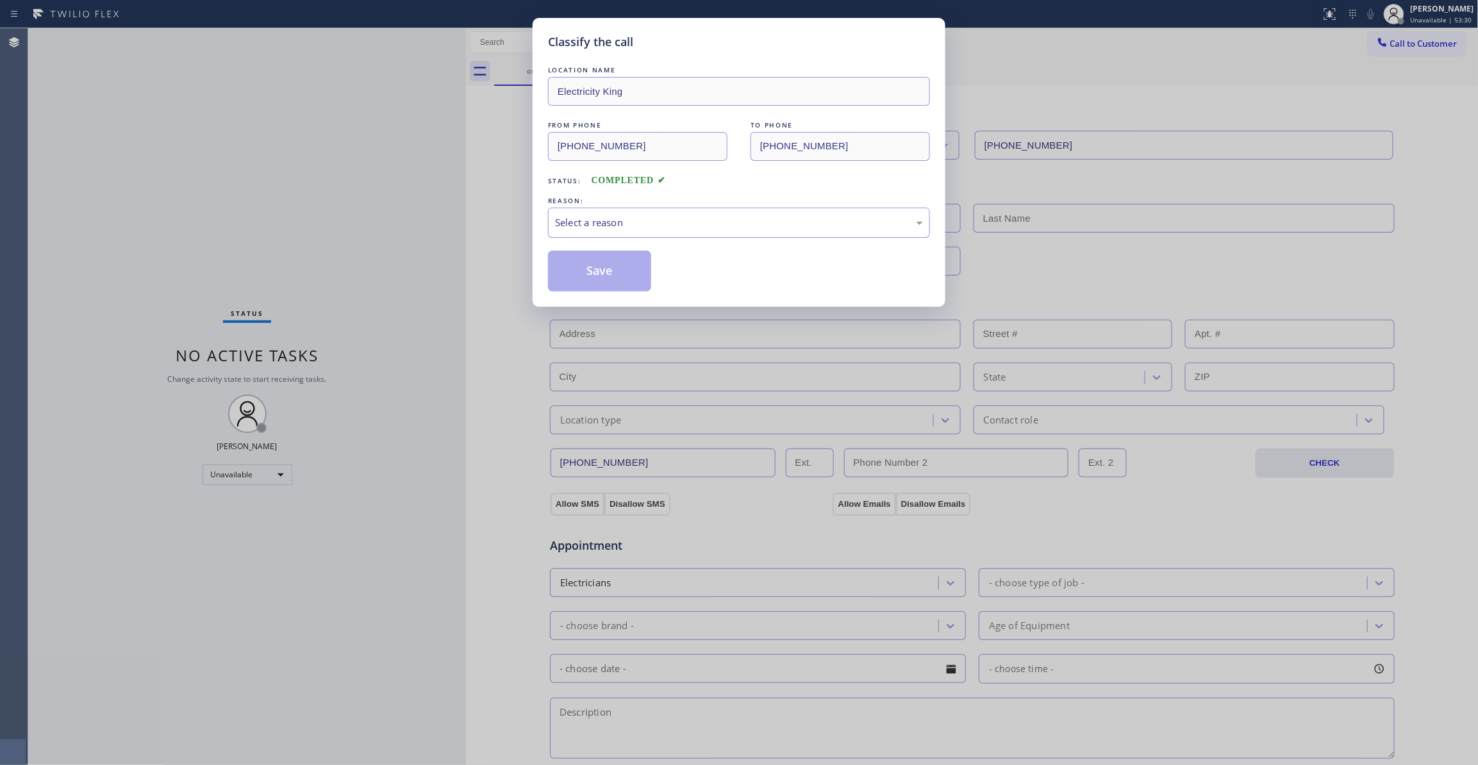
click at [604, 226] on div "Select a reason" at bounding box center [739, 222] width 368 height 15
click at [595, 274] on button "Save" at bounding box center [599, 271] width 103 height 41
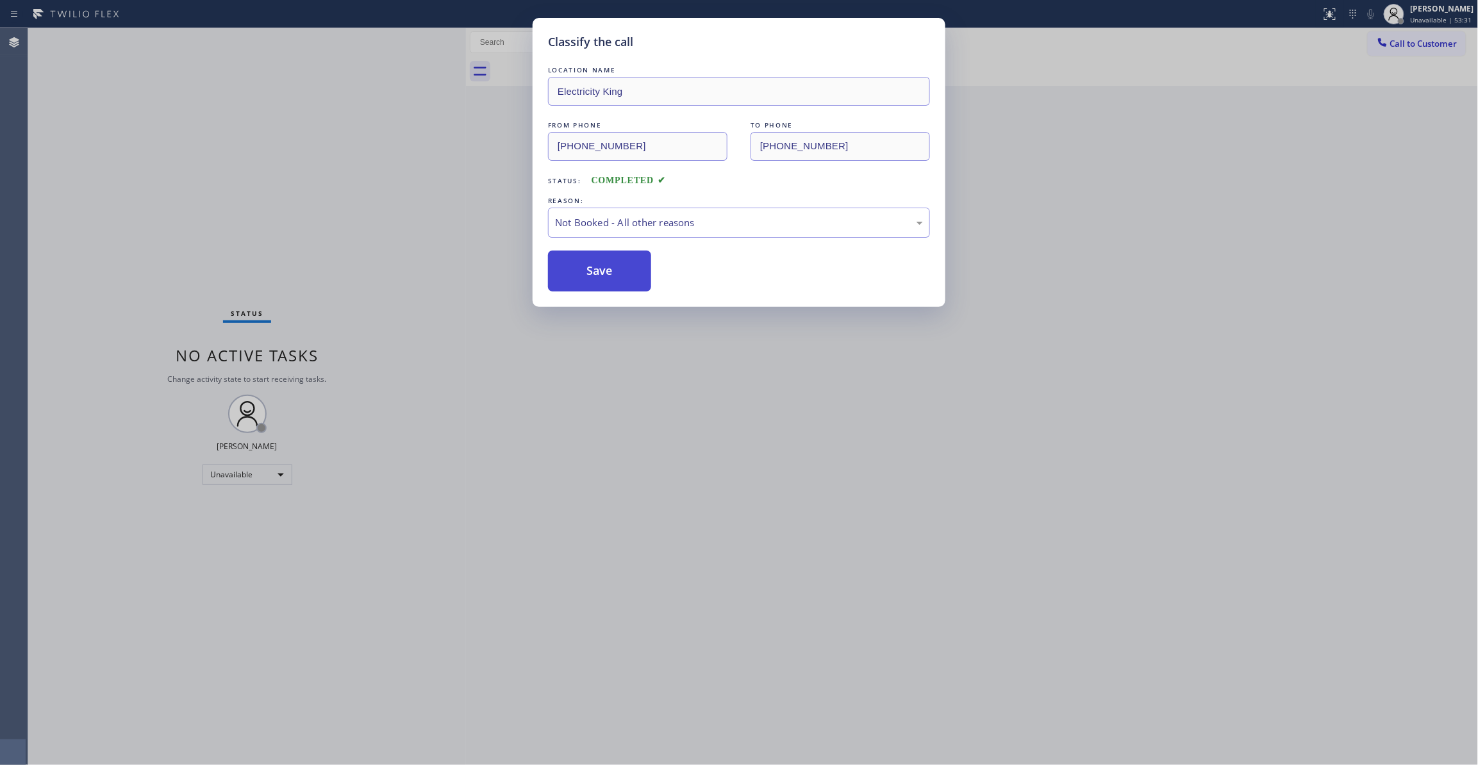
click at [595, 273] on button "Save" at bounding box center [599, 271] width 103 height 41
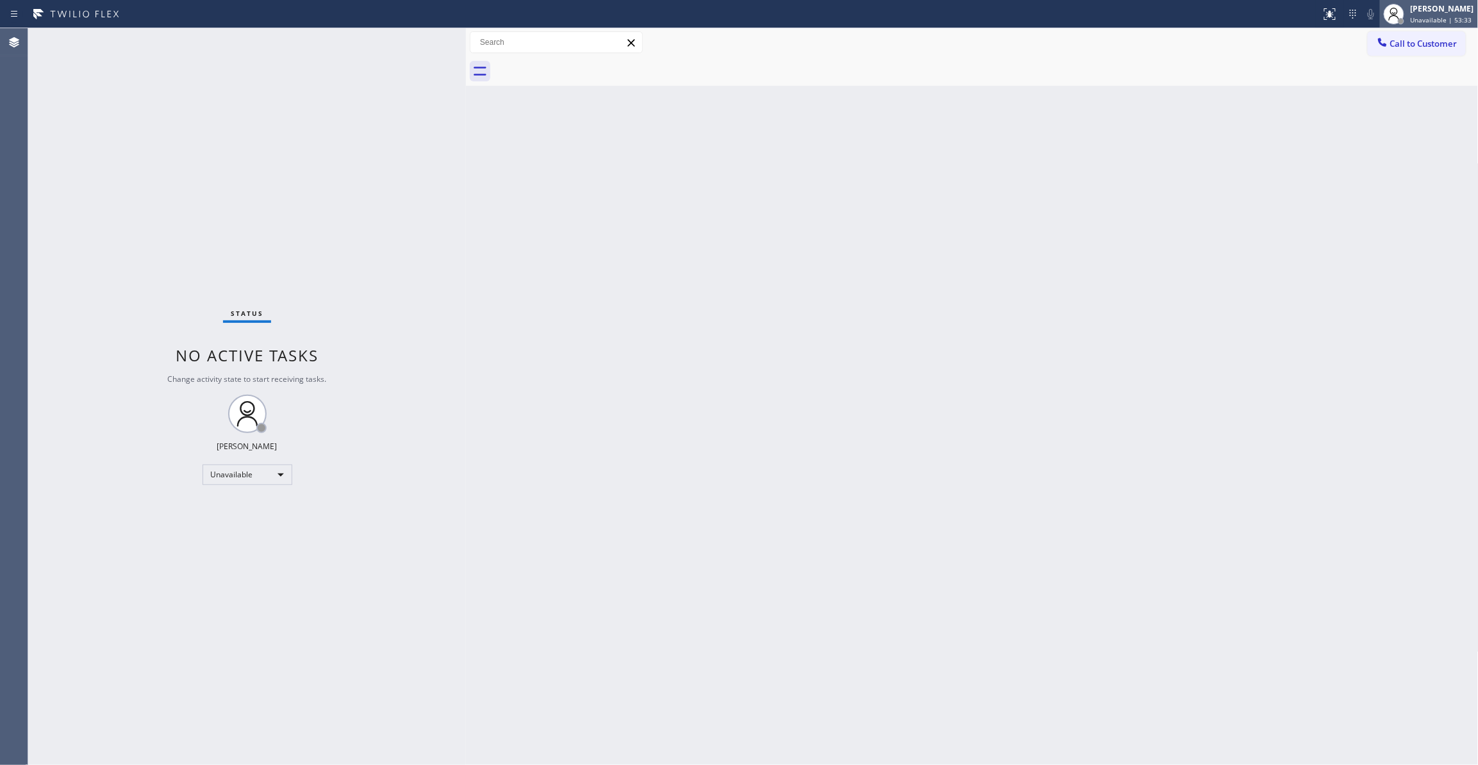
click at [1412, 19] on span "Unavailable | 53:33" at bounding box center [1441, 19] width 62 height 9
click at [1375, 62] on button "Available" at bounding box center [1414, 68] width 128 height 17
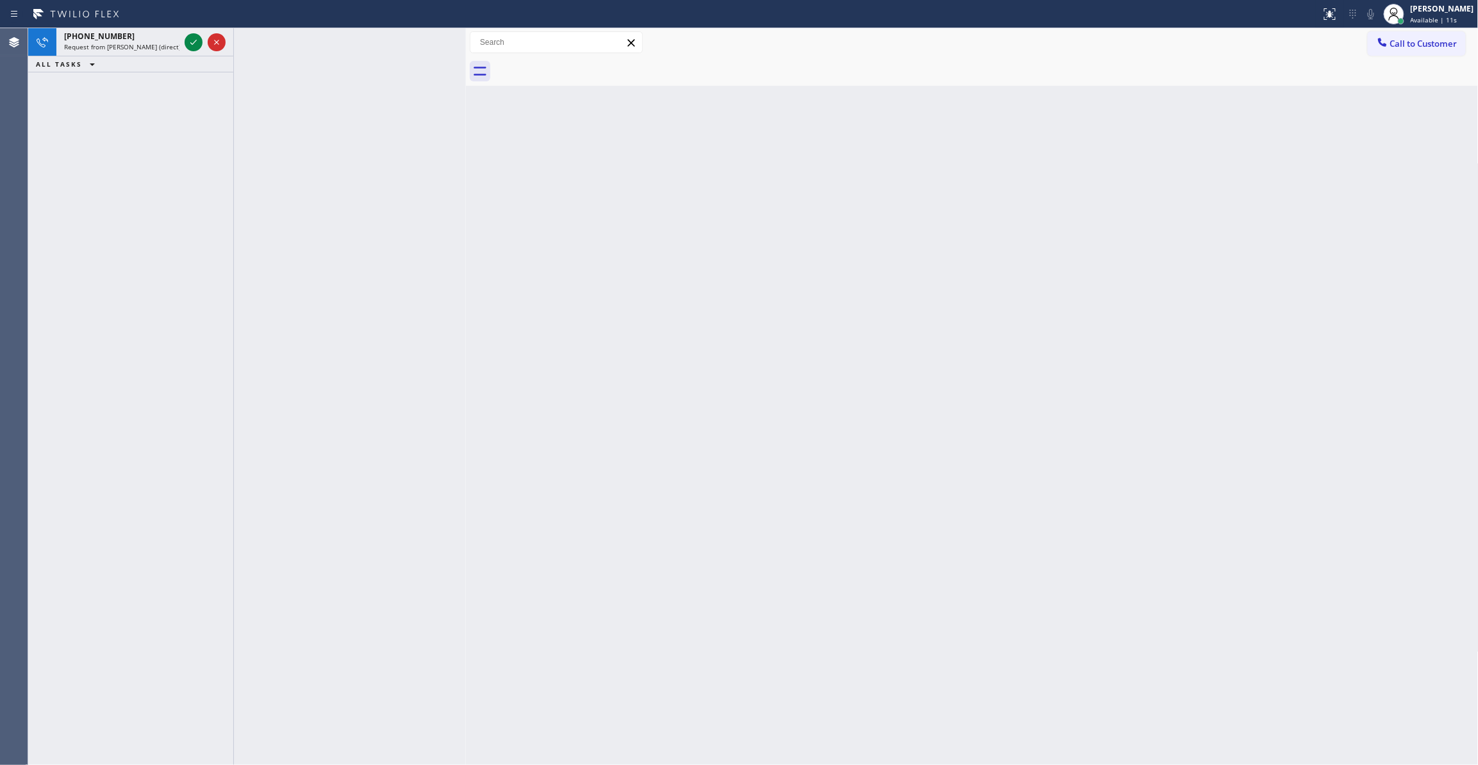
drag, startPoint x: 452, startPoint y: 337, endPoint x: 290, endPoint y: 55, distance: 325.3
click at [454, 315] on div at bounding box center [350, 396] width 232 height 737
click at [195, 40] on icon at bounding box center [193, 42] width 15 height 15
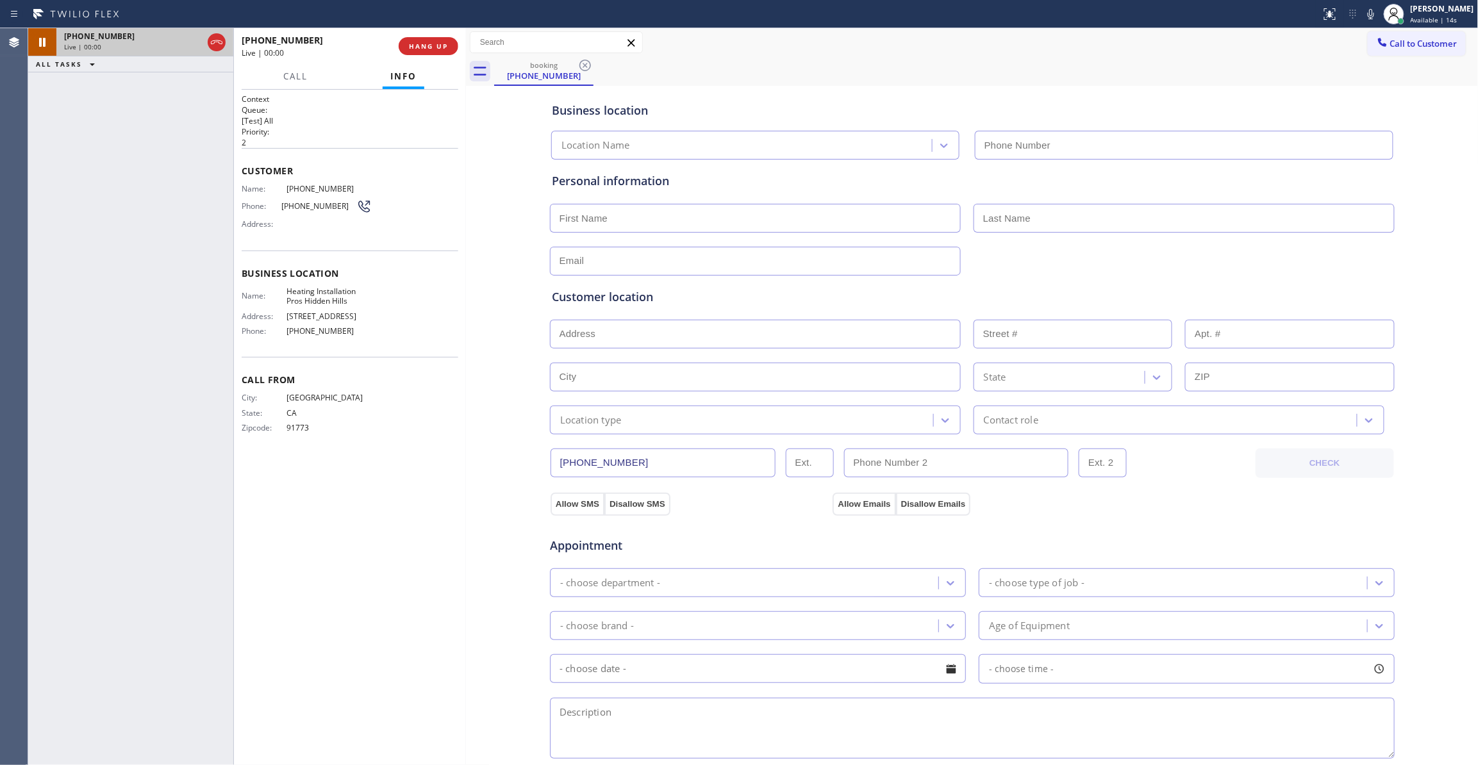
type input "(818) 938-1045"
click at [395, 487] on div "Context Queue: [Test] All Priority: 2 Customer Name: (818) 963-1040 Phone: (818…" at bounding box center [350, 428] width 217 height 668
click at [406, 431] on div "City: SUN VALLEY State: CA Zipcode: 91773" at bounding box center [350, 415] width 217 height 45
click at [367, 480] on div "Context Queue: [Test] All Priority: 2 Customer Name: (818) 963-1040 Phone: (818…" at bounding box center [350, 428] width 217 height 668
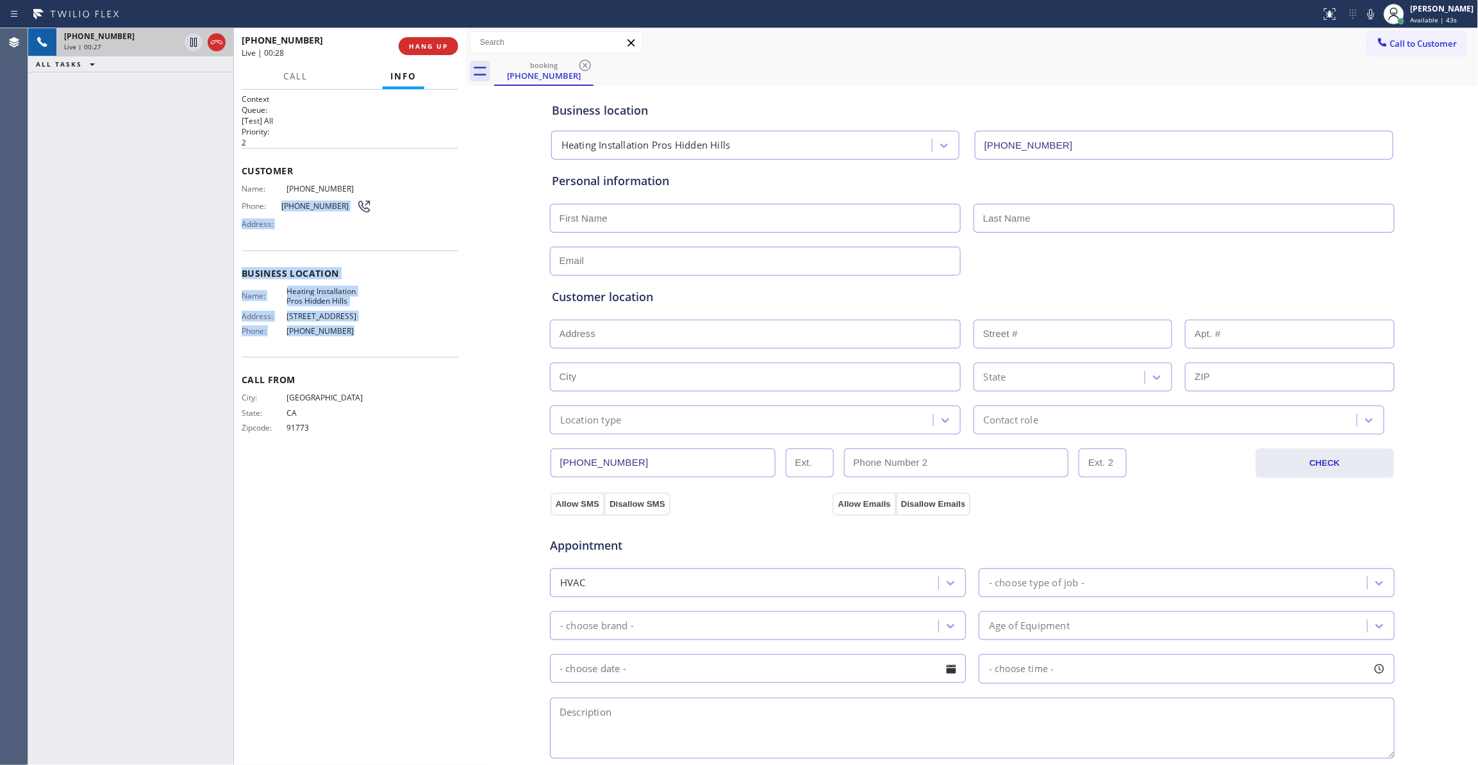
drag, startPoint x: 279, startPoint y: 204, endPoint x: 381, endPoint y: 326, distance: 158.8
click at [381, 326] on div "Context Queue: [Test] All Priority: 2 Customer Name: (818) 963-1040 Phone: (818…" at bounding box center [350, 274] width 217 height 361
copy div "(818) 963-1040 Address: Business location Name: Heating Installation Pros Hidde…"
click at [442, 45] on span "COMPLETE" at bounding box center [426, 46] width 44 height 9
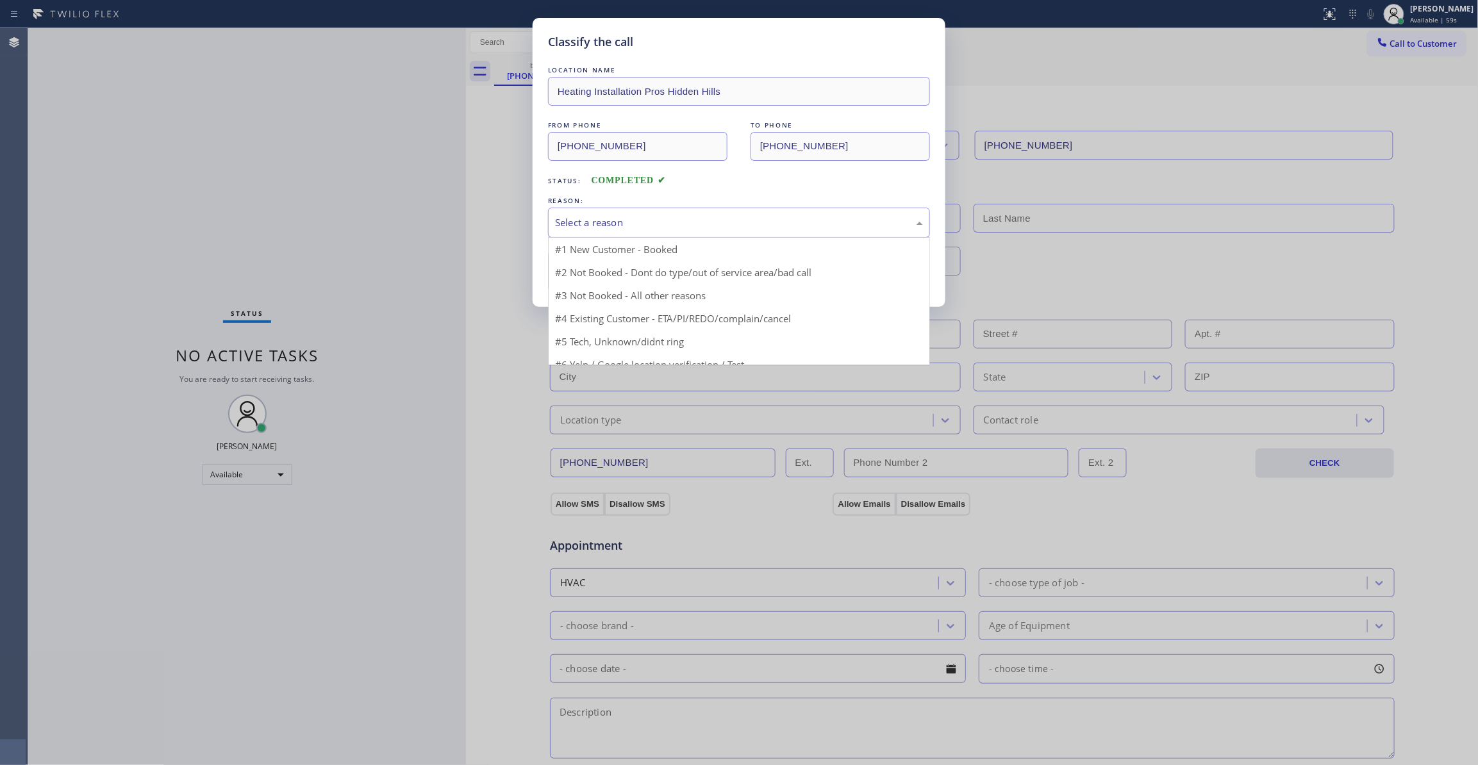
click at [559, 220] on div "Select a reason" at bounding box center [739, 222] width 368 height 15
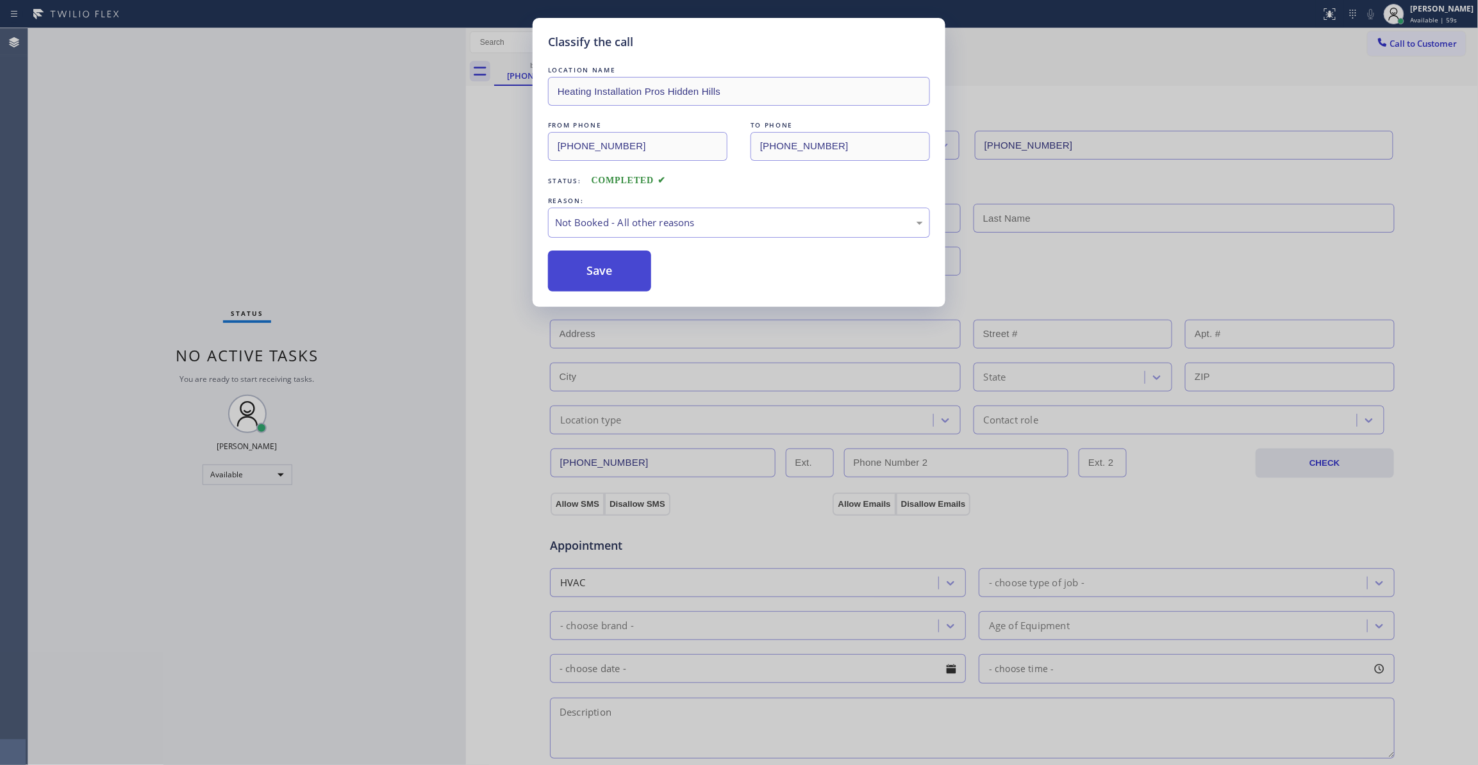
click at [600, 276] on button "Save" at bounding box center [599, 271] width 103 height 41
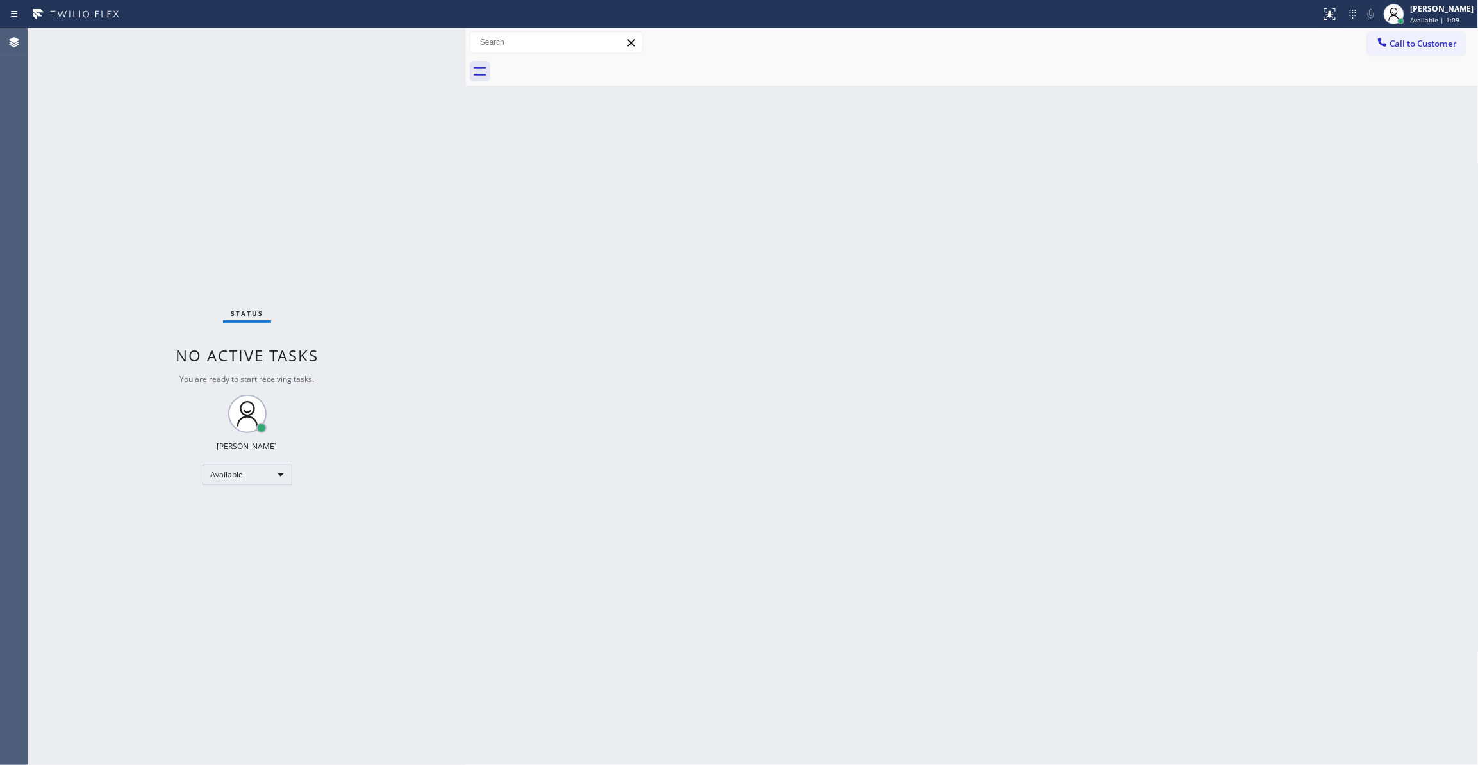
drag, startPoint x: 1106, startPoint y: 241, endPoint x: 1115, endPoint y: 219, distance: 23.6
click at [1109, 228] on div "Back to Dashboard Change Sender ID Customers Technicians Select a contact Outbo…" at bounding box center [972, 396] width 1013 height 737
click at [1413, 45] on span "Call to Customer" at bounding box center [1423, 44] width 67 height 12
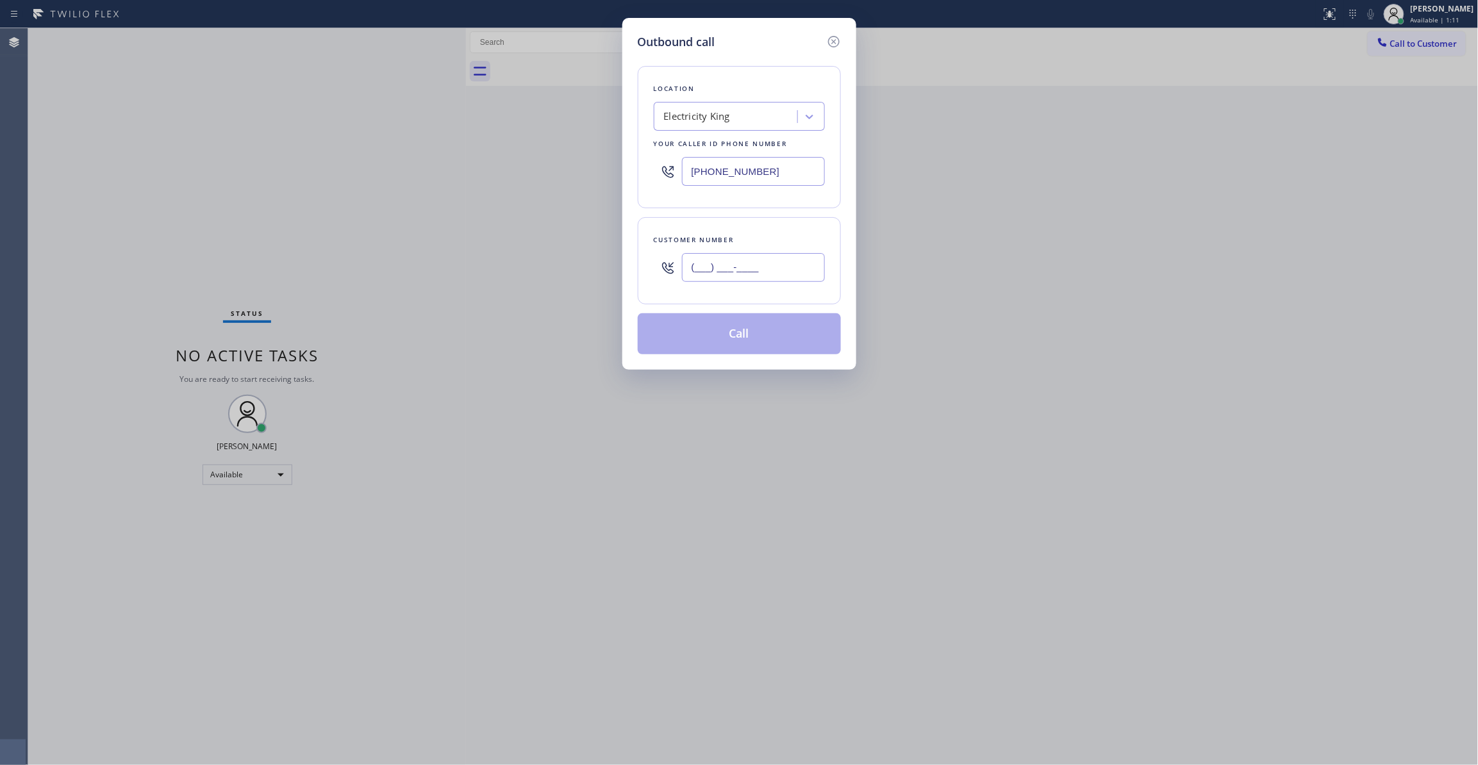
click at [767, 278] on input "(___) ___-____" at bounding box center [753, 267] width 143 height 29
paste input "920) 285-4124"
type input "[PHONE_NUMBER]"
click at [709, 336] on button "Call" at bounding box center [739, 333] width 203 height 41
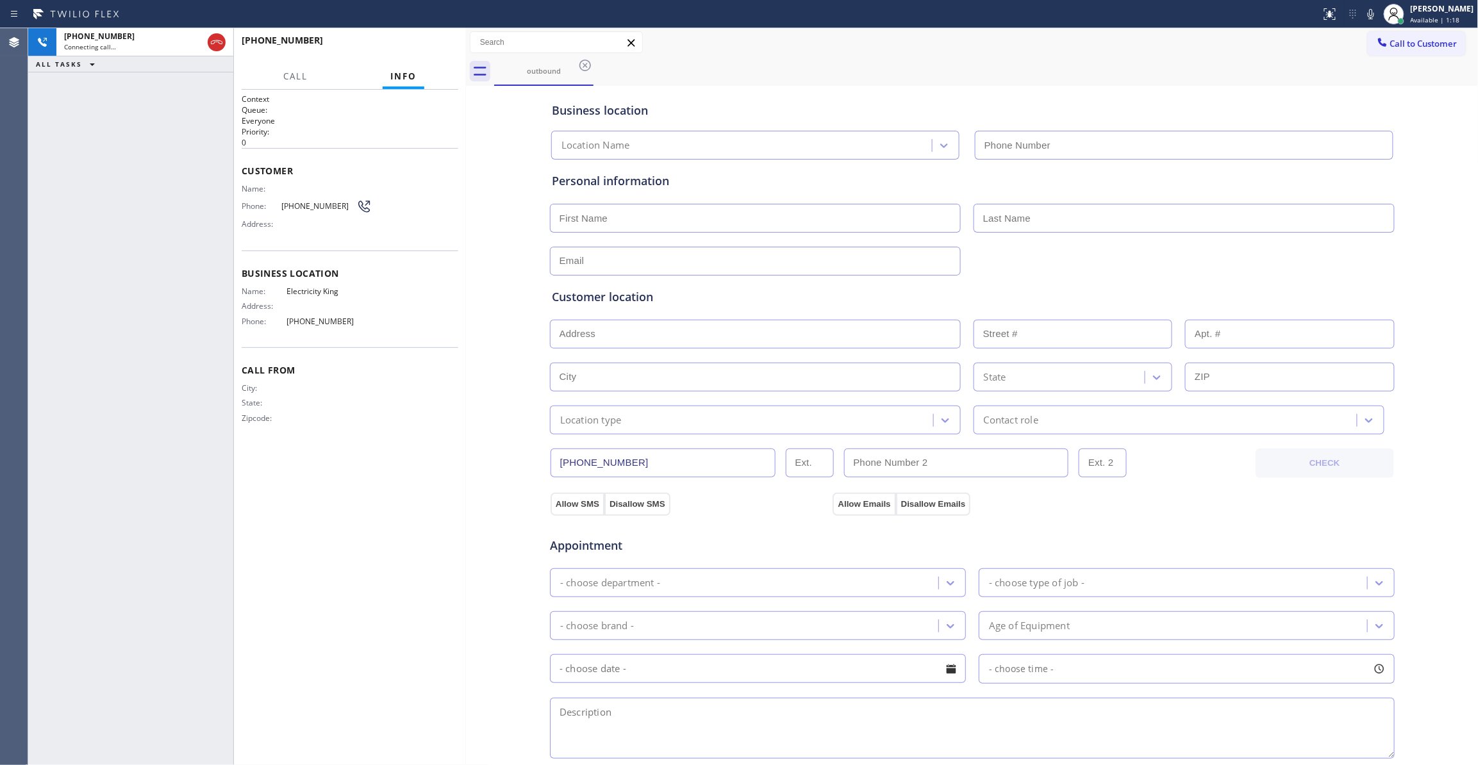
type input "[PHONE_NUMBER]"
click at [421, 52] on button "HANG UP" at bounding box center [429, 46] width 60 height 18
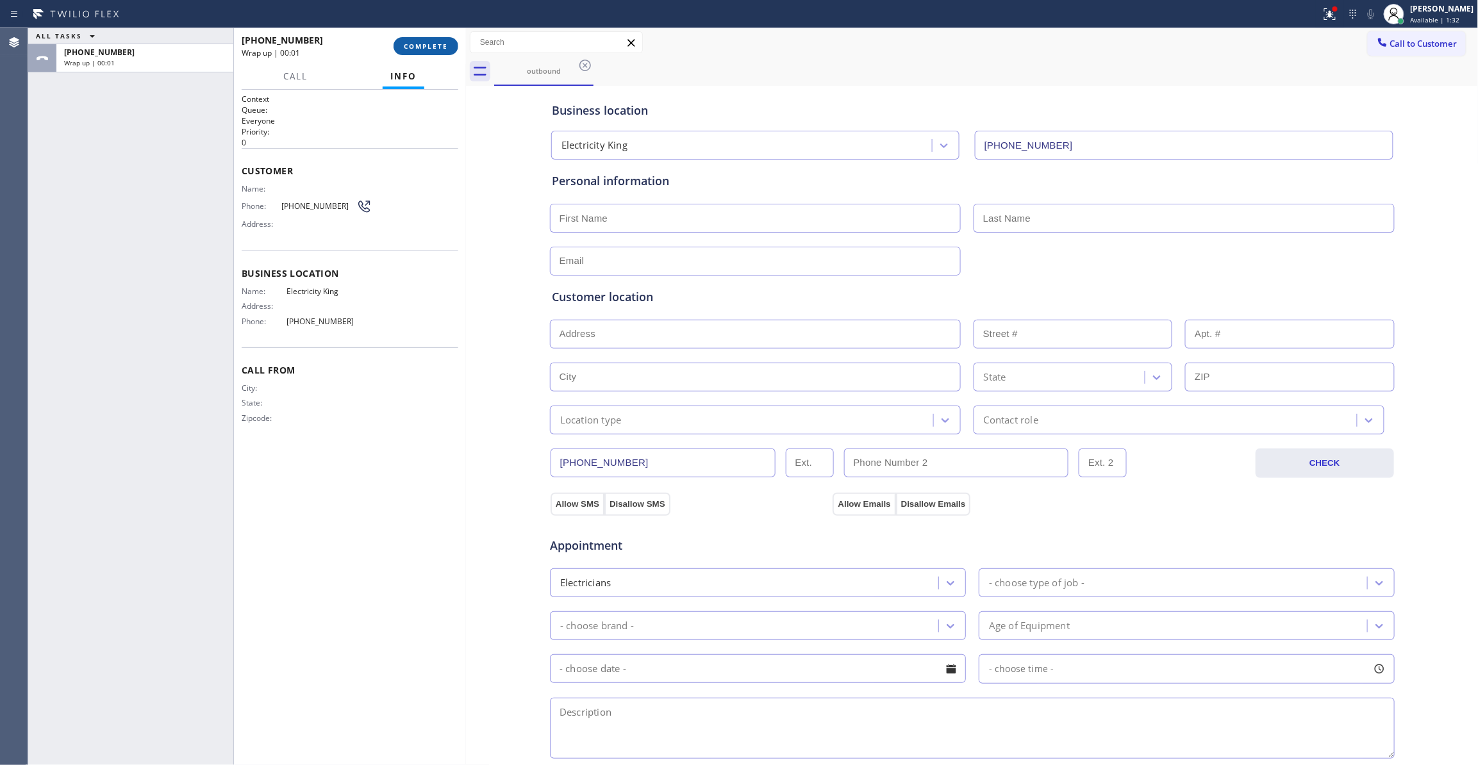
click at [433, 42] on span "COMPLETE" at bounding box center [426, 46] width 44 height 9
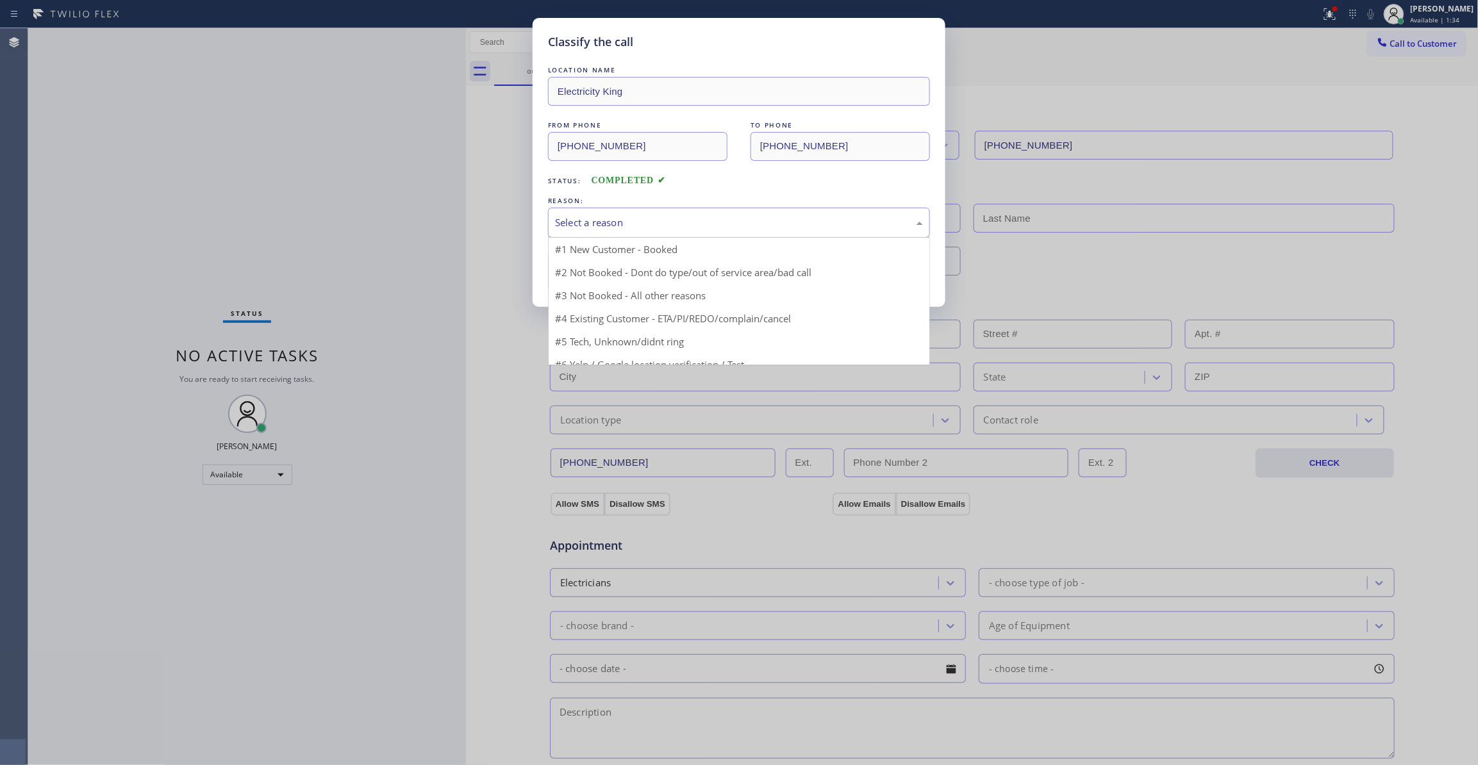
click at [600, 221] on div "Select a reason" at bounding box center [739, 222] width 368 height 15
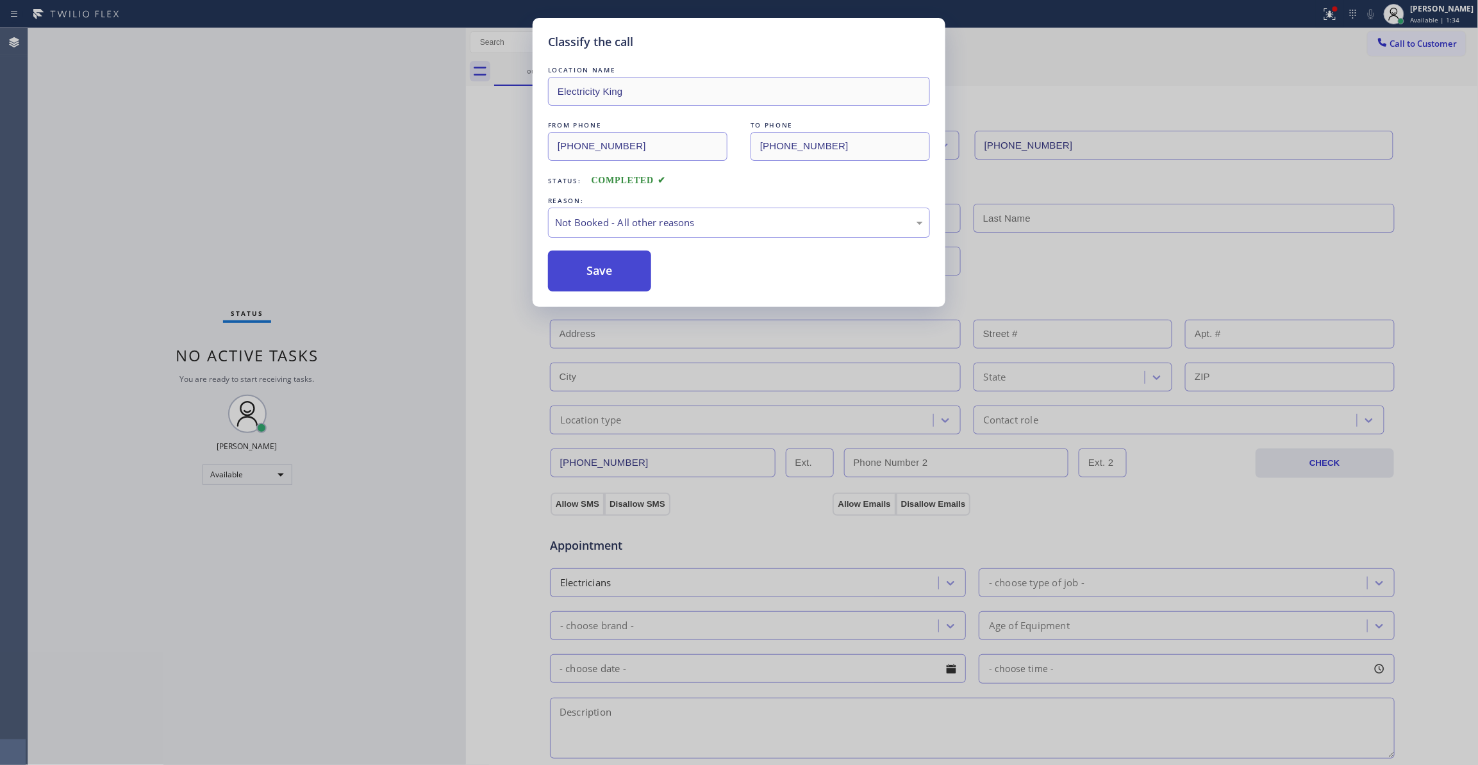
click at [590, 273] on button "Save" at bounding box center [599, 271] width 103 height 41
drag, startPoint x: 590, startPoint y: 273, endPoint x: 488, endPoint y: 267, distance: 101.5
click at [573, 273] on button "Save" at bounding box center [599, 271] width 103 height 41
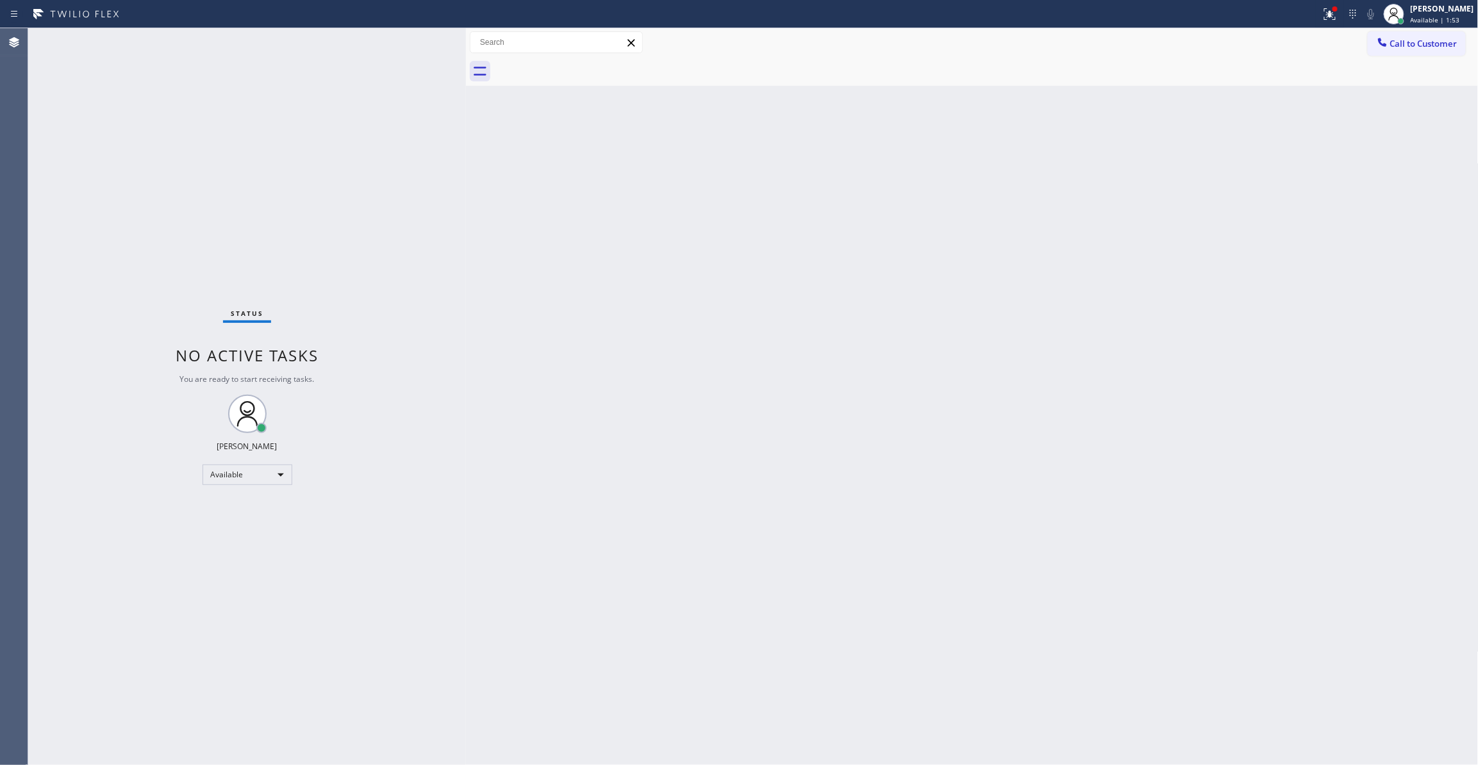
click at [818, 411] on div "Back to Dashboard Change Sender ID Customers Technicians Select a contact Outbo…" at bounding box center [972, 396] width 1013 height 737
click at [1403, 44] on span "Call to Customer" at bounding box center [1423, 44] width 67 height 12
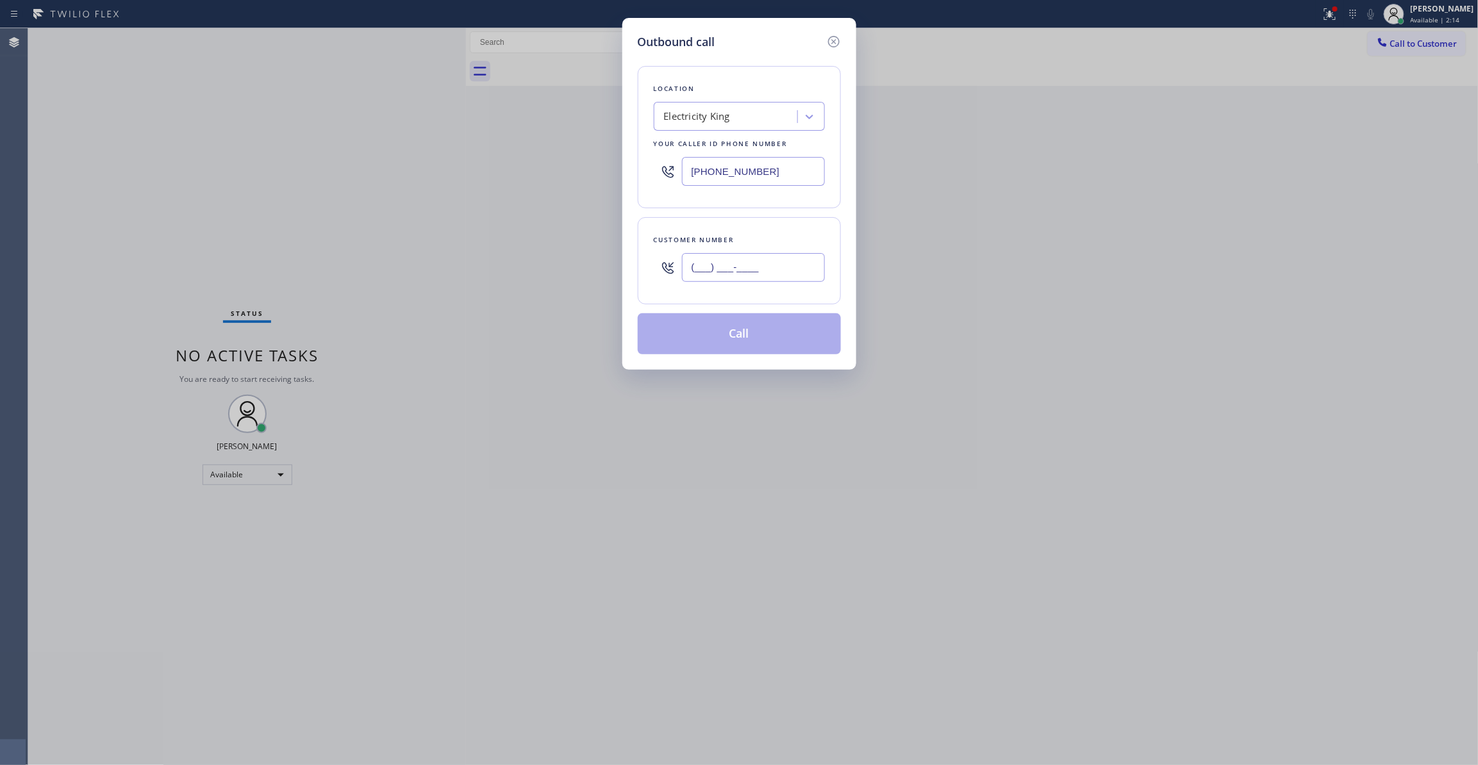
click at [754, 269] on input "(___) ___-____" at bounding box center [753, 267] width 143 height 29
paste input "805) 208-3985"
type input "(805) 208-3985"
paste input "05) 813-8464"
drag, startPoint x: 791, startPoint y: 173, endPoint x: 379, endPoint y: 183, distance: 411.5
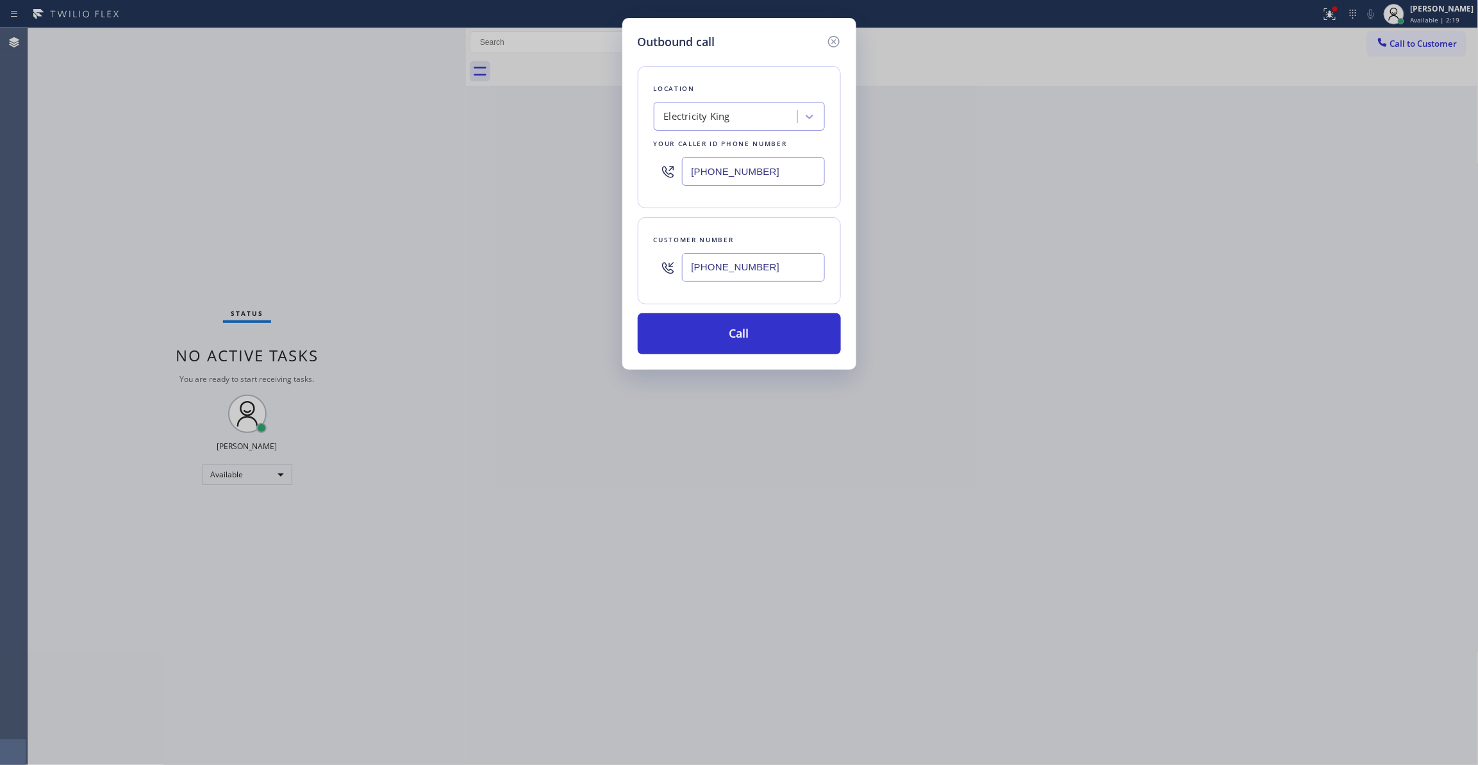
click at [365, 176] on div "Outbound call Location Electricity King Your caller id phone number (805) 813-8…" at bounding box center [739, 382] width 1478 height 765
type input "(805) 813-8464"
drag, startPoint x: 789, startPoint y: 272, endPoint x: 497, endPoint y: 251, distance: 292.9
click at [497, 251] on div "Outbound call Location Simi Valley Appliance Repair Your caller id phone number…" at bounding box center [739, 382] width 1478 height 765
click at [696, 358] on div "Outbound call Location Simi Valley Appliance Repair Your caller id phone number…" at bounding box center [739, 194] width 234 height 352
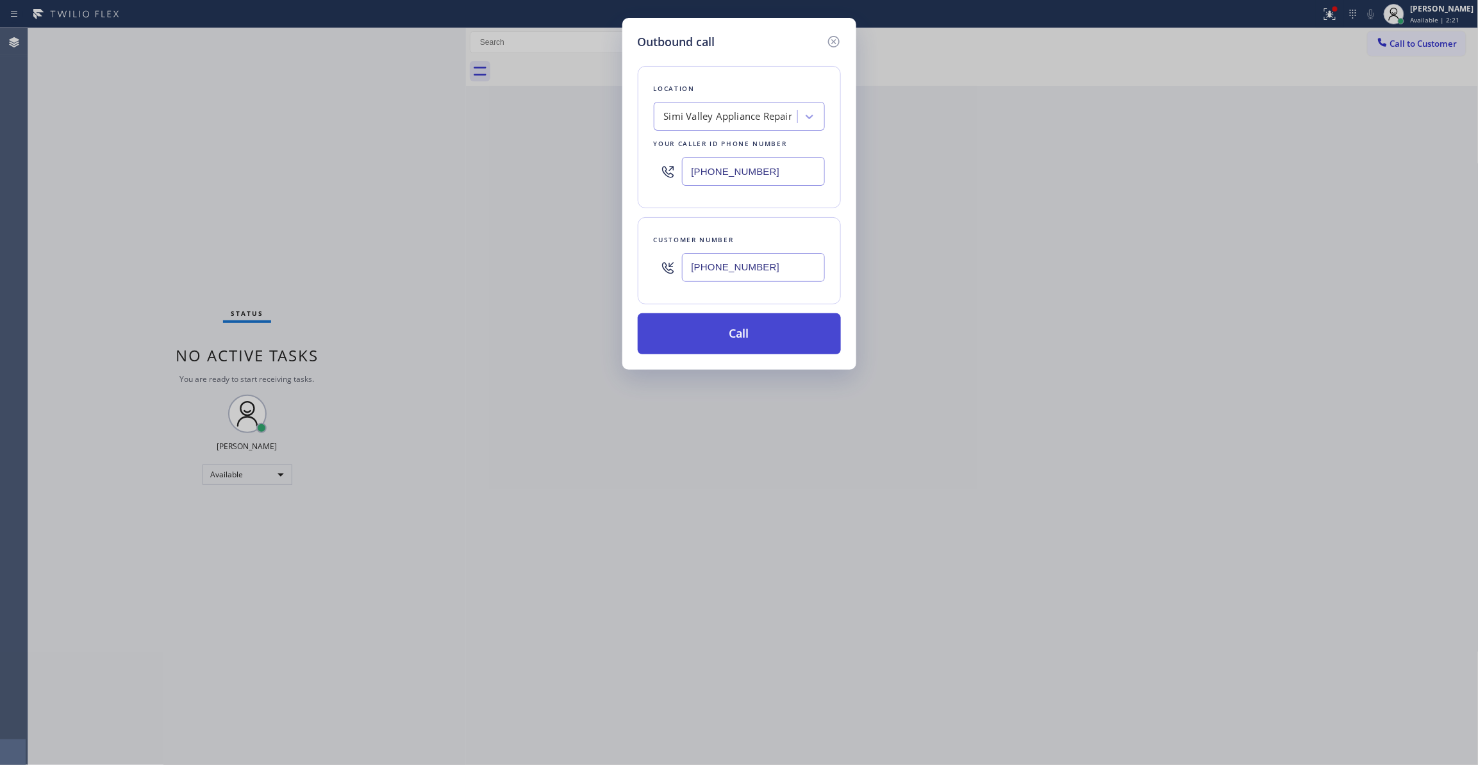
click at [686, 338] on button "Call" at bounding box center [739, 333] width 203 height 41
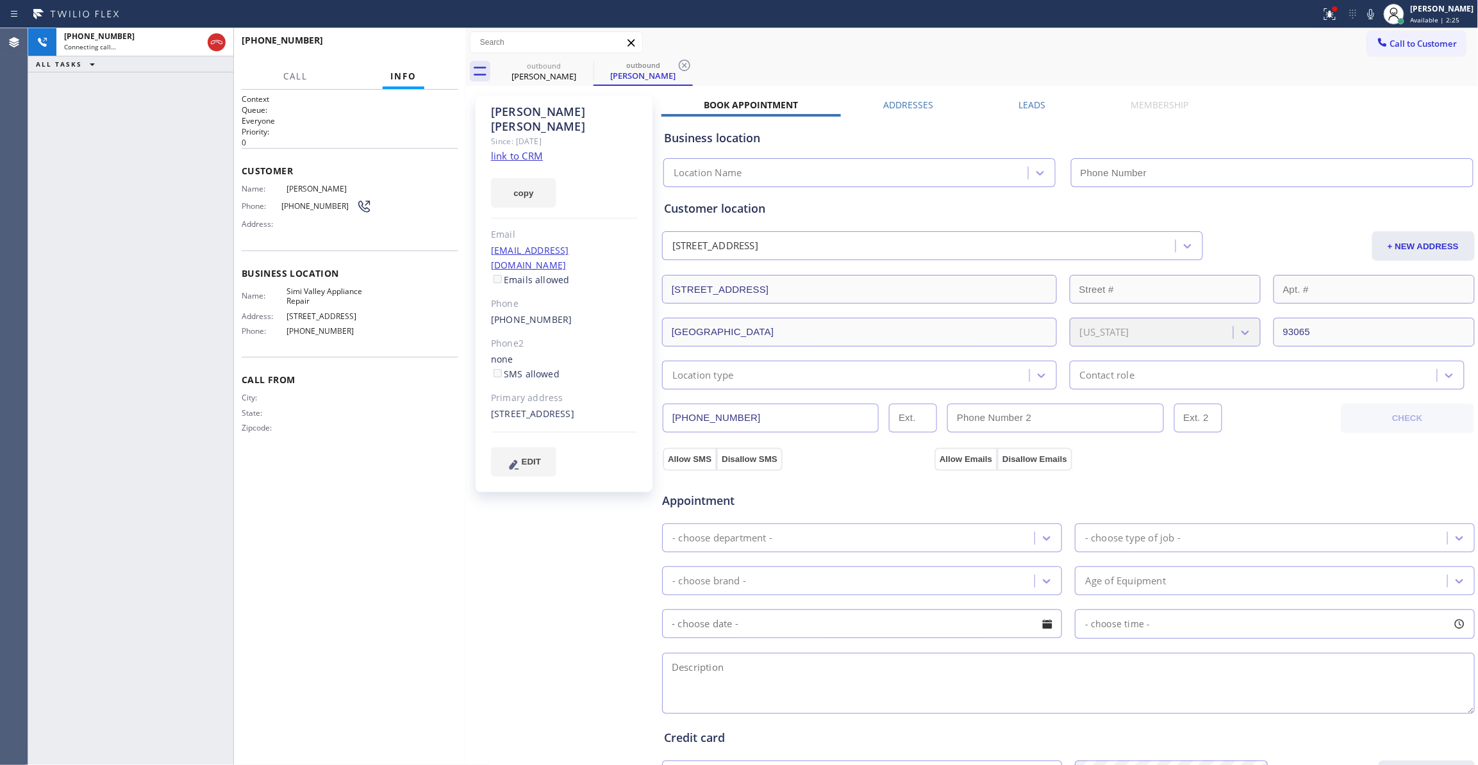
drag, startPoint x: 474, startPoint y: 551, endPoint x: 559, endPoint y: 256, distance: 306.7
click at [474, 547] on div "Debra Mathieu Since: 20 may 2020 link to CRM copy Email scholl123@roadrunner.co…" at bounding box center [565, 517] width 192 height 856
type input "(805) 813-8464"
click at [681, 60] on icon at bounding box center [684, 65] width 15 height 15
click at [527, 149] on link "link to CRM" at bounding box center [517, 155] width 52 height 13
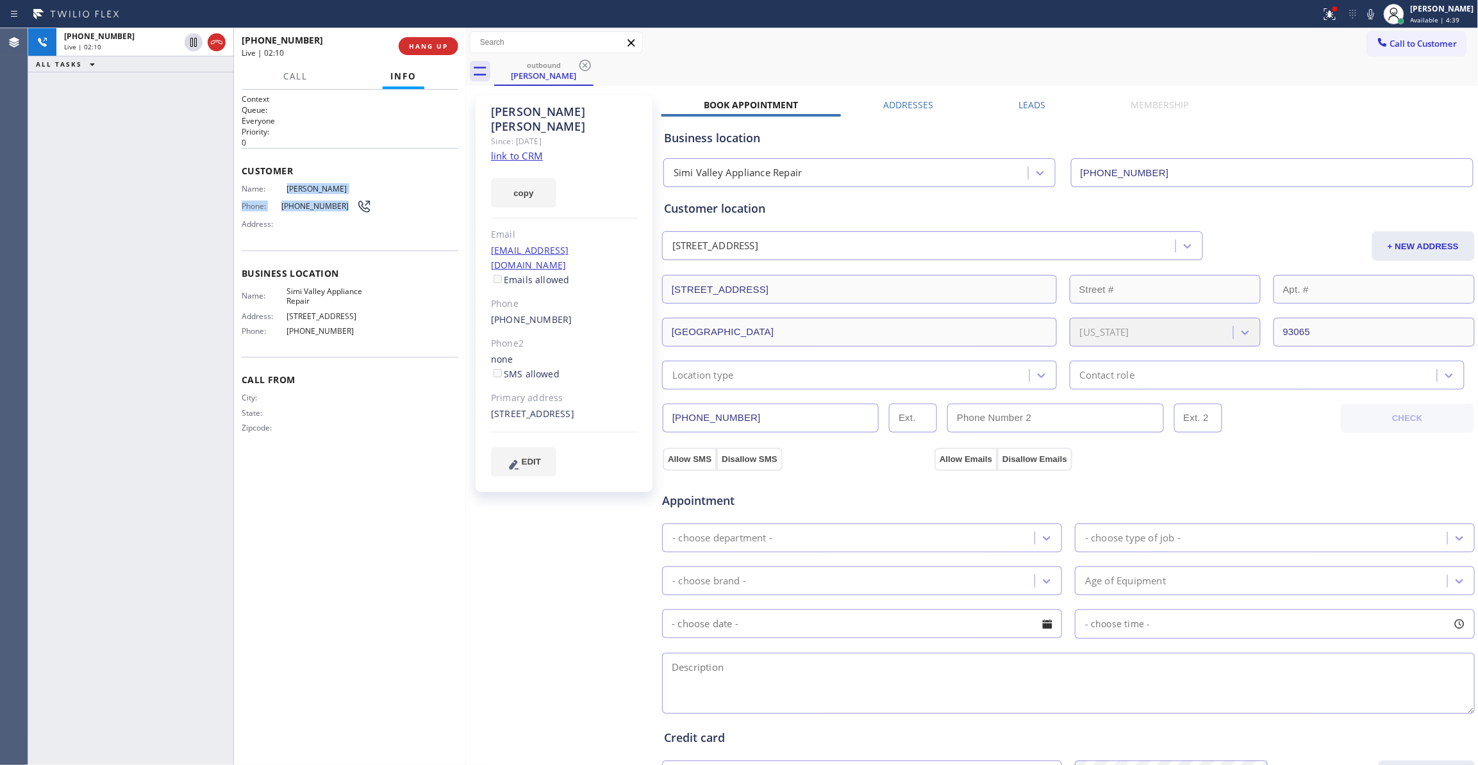
drag, startPoint x: 344, startPoint y: 214, endPoint x: 286, endPoint y: 191, distance: 62.7
click at [286, 191] on div "Name: Debra Mathieu Phone: (805) 208-3985 Address:" at bounding box center [307, 209] width 130 height 51
copy div "Debra Mathieu Phone: (805) 208-3985"
click at [519, 527] on div "Debra Mathieu Since: 20 may 2020 link to CRM copy Email scholl123@roadrunner.co…" at bounding box center [565, 517] width 192 height 856
drag, startPoint x: 500, startPoint y: 518, endPoint x: 416, endPoint y: 365, distance: 175.0
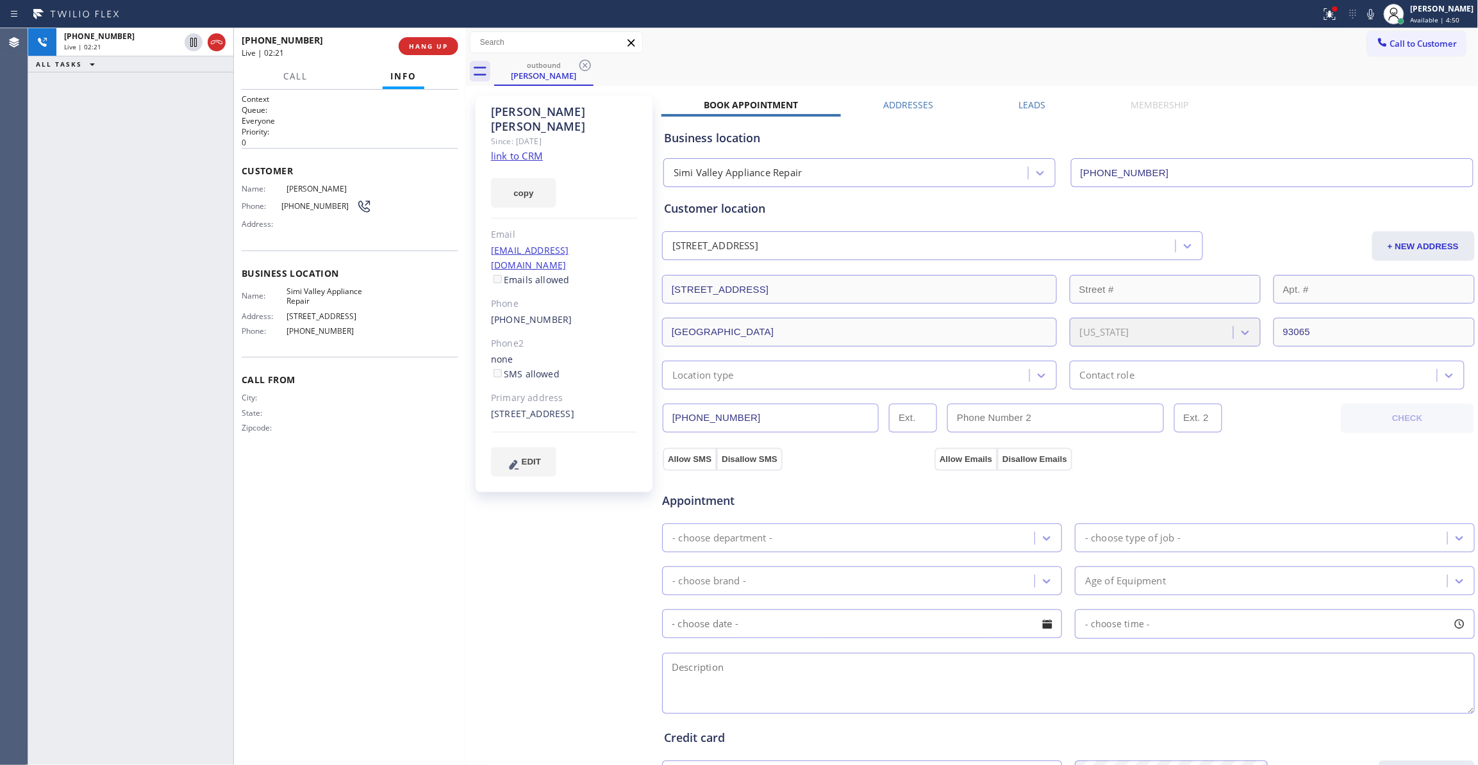
click at [499, 511] on div "Debra Mathieu Since: 20 may 2020 link to CRM copy Email scholl123@roadrunner.co…" at bounding box center [565, 517] width 192 height 856
click at [321, 305] on span "Simi Valley Appliance Repair" at bounding box center [329, 296] width 85 height 20
click at [195, 44] on icon at bounding box center [193, 42] width 6 height 9
click at [1363, 14] on icon at bounding box center [1370, 13] width 15 height 15
click at [165, 260] on div "+18052083985 Live | 03:31 ALL TASKS ALL TASKS ACTIVE TASKS TASKS IN WRAP UP" at bounding box center [130, 396] width 205 height 737
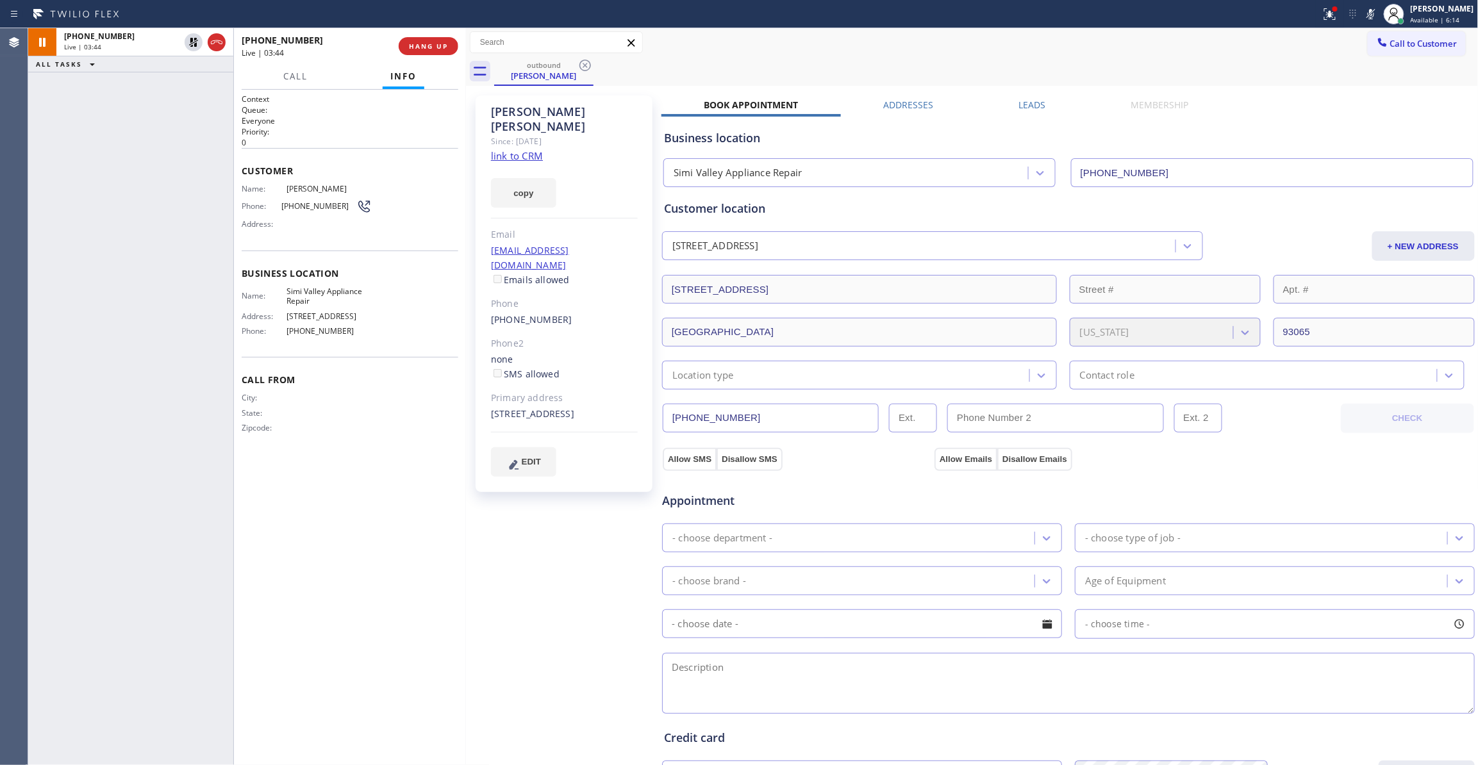
drag, startPoint x: 191, startPoint y: 239, endPoint x: 183, endPoint y: 75, distance: 164.2
click at [186, 224] on div "+18052083985 Live | 03:44 ALL TASKS ALL TASKS ACTIVE TASKS TASKS IN WRAP UP" at bounding box center [130, 396] width 205 height 737
click at [196, 38] on icon at bounding box center [193, 42] width 9 height 9
click at [1363, 15] on icon at bounding box center [1370, 13] width 15 height 15
click at [700, 62] on div "outbound Debra Mathieu" at bounding box center [986, 71] width 984 height 29
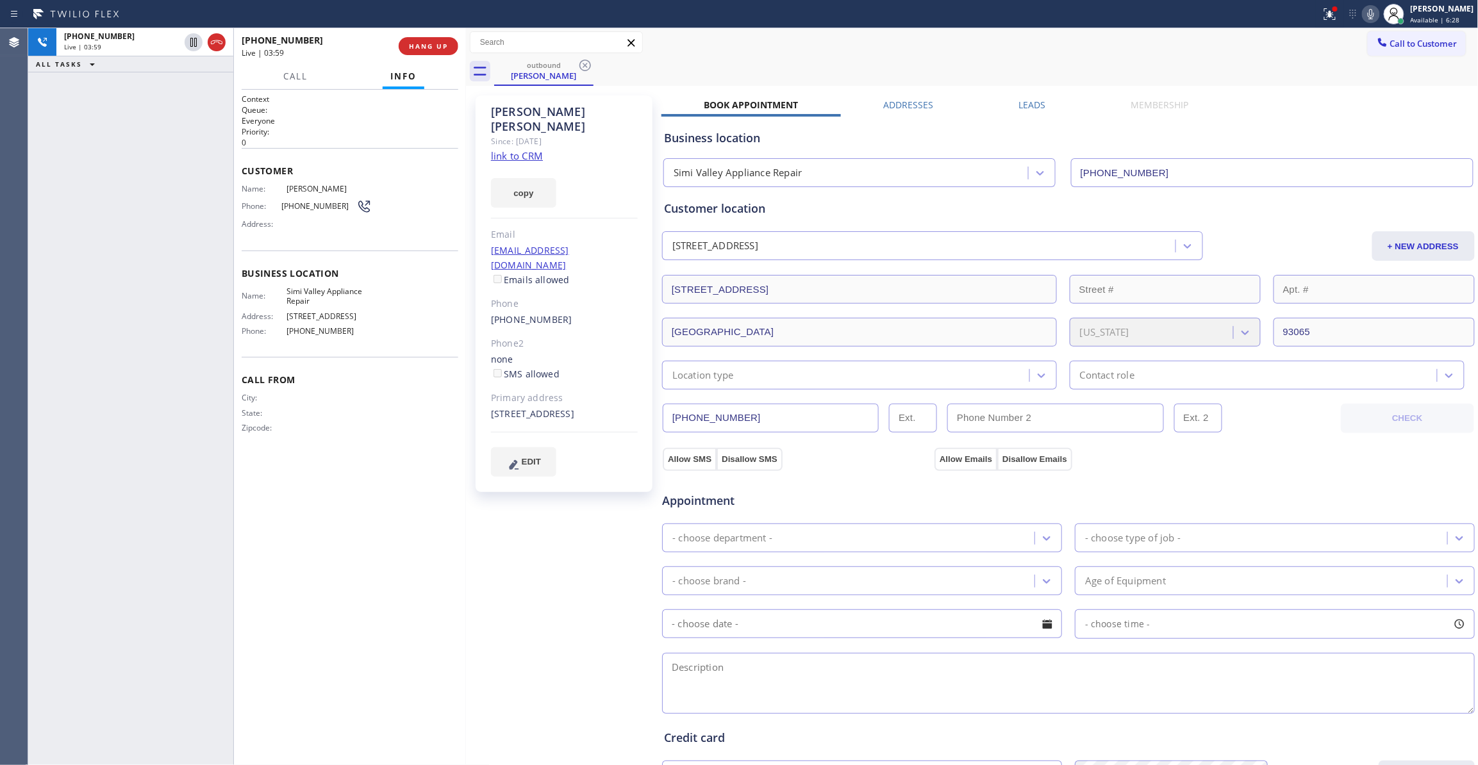
drag, startPoint x: 514, startPoint y: 559, endPoint x: 509, endPoint y: 547, distance: 13.2
click at [513, 554] on div "Debra Mathieu Since: 20 may 2020 link to CRM copy Email scholl123@roadrunner.co…" at bounding box center [565, 517] width 192 height 856
drag, startPoint x: 324, startPoint y: 308, endPoint x: 283, endPoint y: 295, distance: 42.8
click at [283, 295] on div "Name: Simi Valley Appliance Repair Address: 1175 Swallow Ln Phone: (805) 813-84…" at bounding box center [307, 313] width 130 height 55
copy div "Simi Valley Appliance Repair"
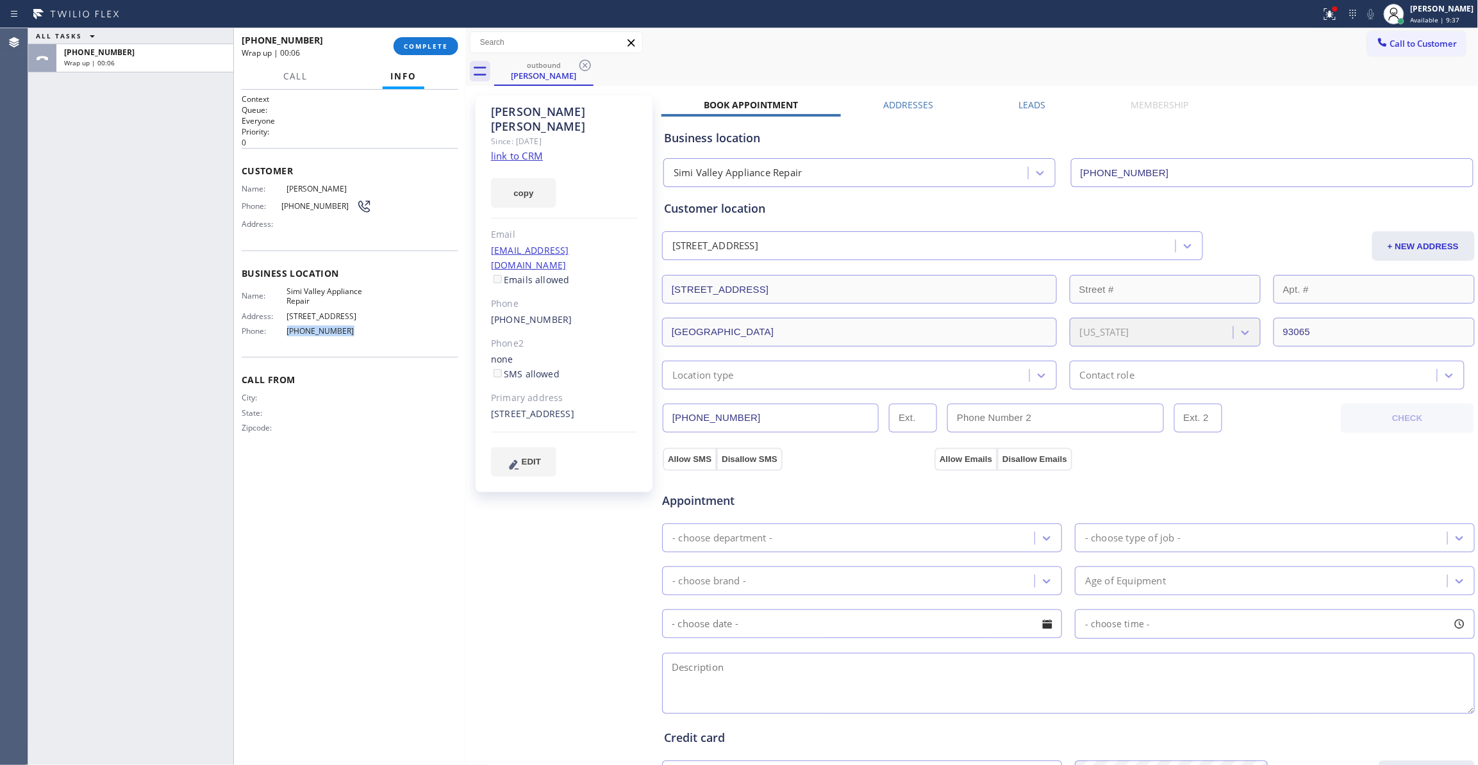
drag, startPoint x: 349, startPoint y: 342, endPoint x: 524, endPoint y: 18, distance: 367.6
click at [287, 334] on div "Name: Simi Valley Appliance Repair Address: 1175 Swallow Ln Phone: (805) 813-84…" at bounding box center [307, 313] width 130 height 55
click at [423, 42] on span "COMPLETE" at bounding box center [426, 46] width 44 height 9
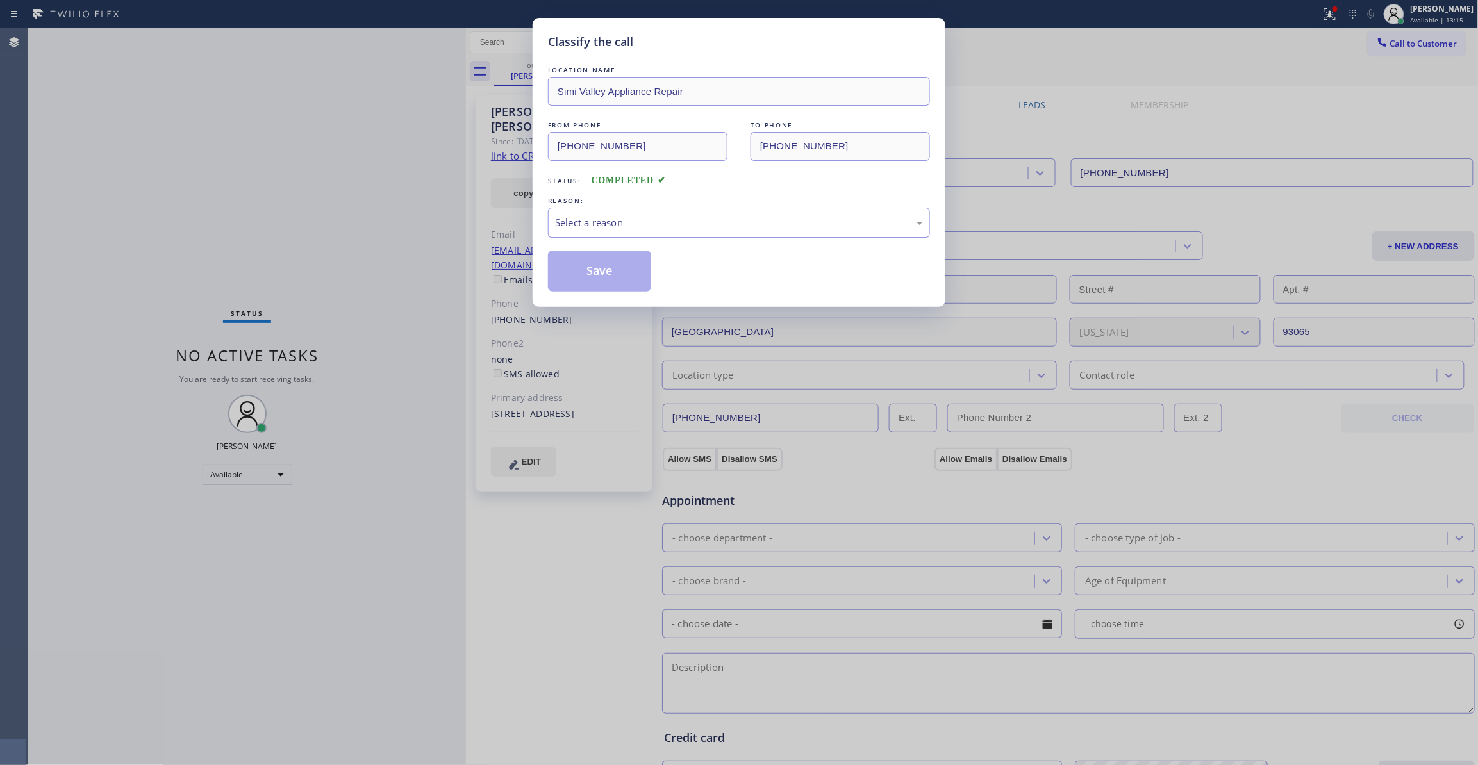
click at [641, 224] on div "Select a reason" at bounding box center [739, 222] width 368 height 15
click at [616, 281] on button "Save" at bounding box center [599, 271] width 103 height 41
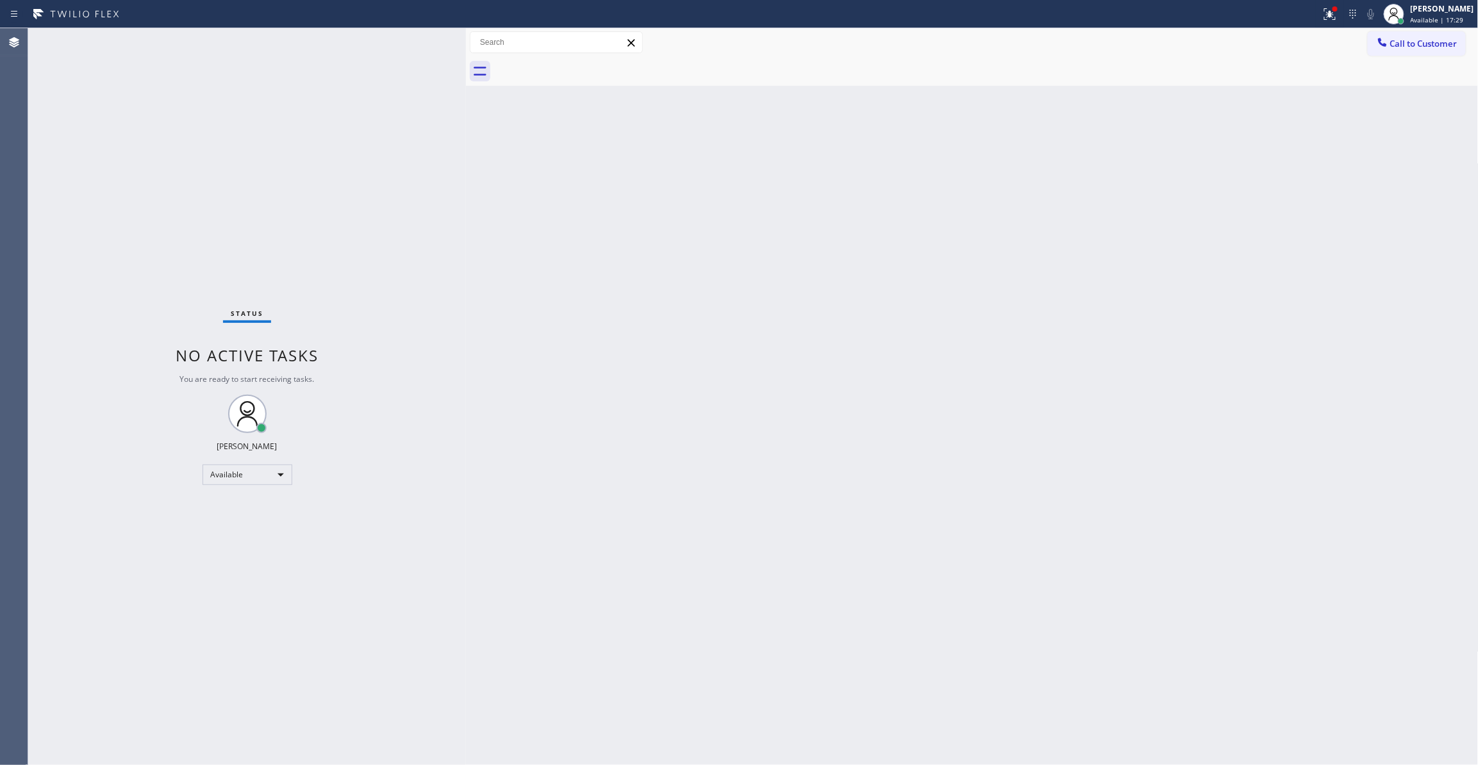
click at [1428, 50] on button "Call to Customer" at bounding box center [1417, 43] width 98 height 24
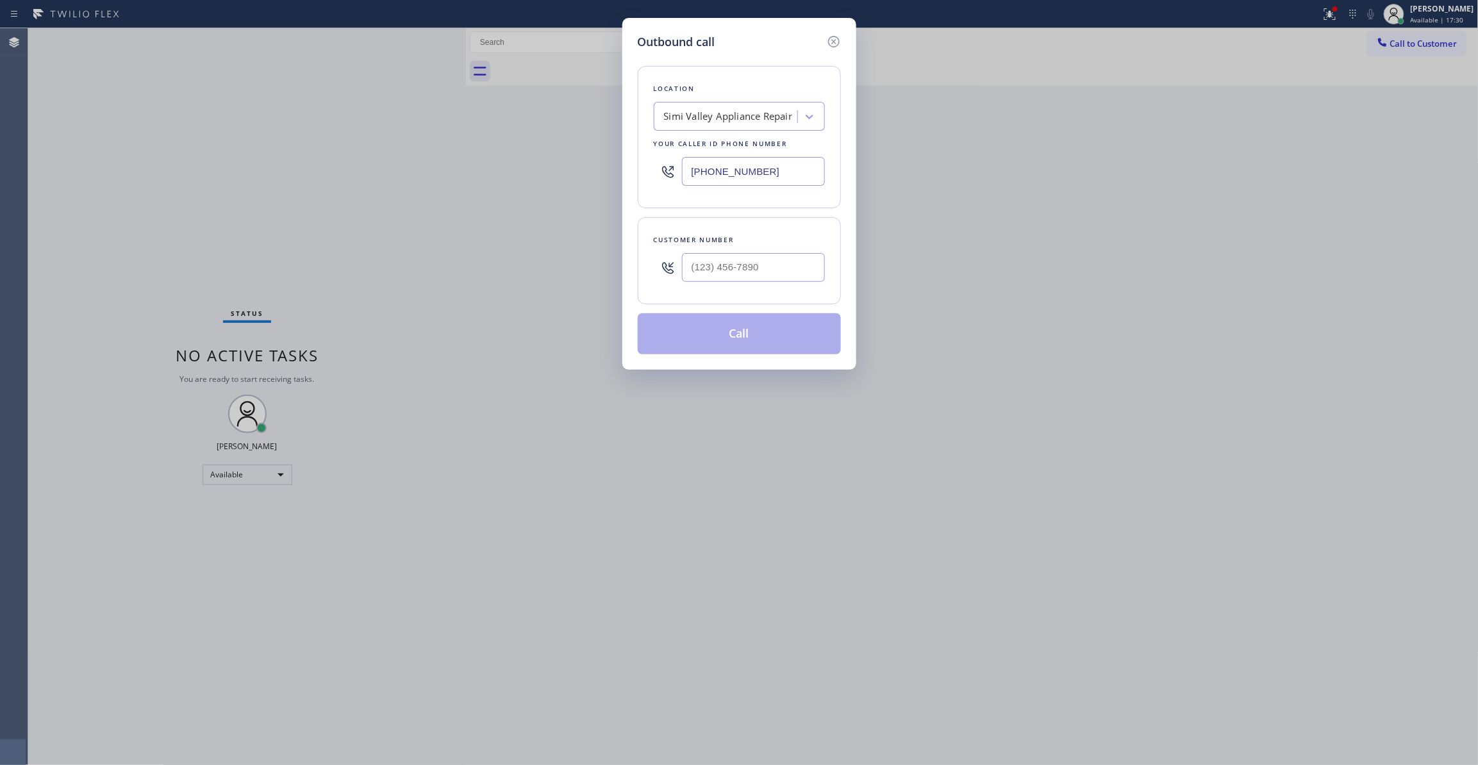
drag, startPoint x: 781, startPoint y: 170, endPoint x: 23, endPoint y: 178, distance: 757.5
click at [65, 206] on div "Outbound call Location Simi Valley Appliance Repair Your caller id phone number…" at bounding box center [739, 382] width 1478 height 765
paste input "44) 914-1775"
type input "[PHONE_NUMBER]"
click at [754, 276] on input "(___) ___-____" at bounding box center [753, 267] width 143 height 29
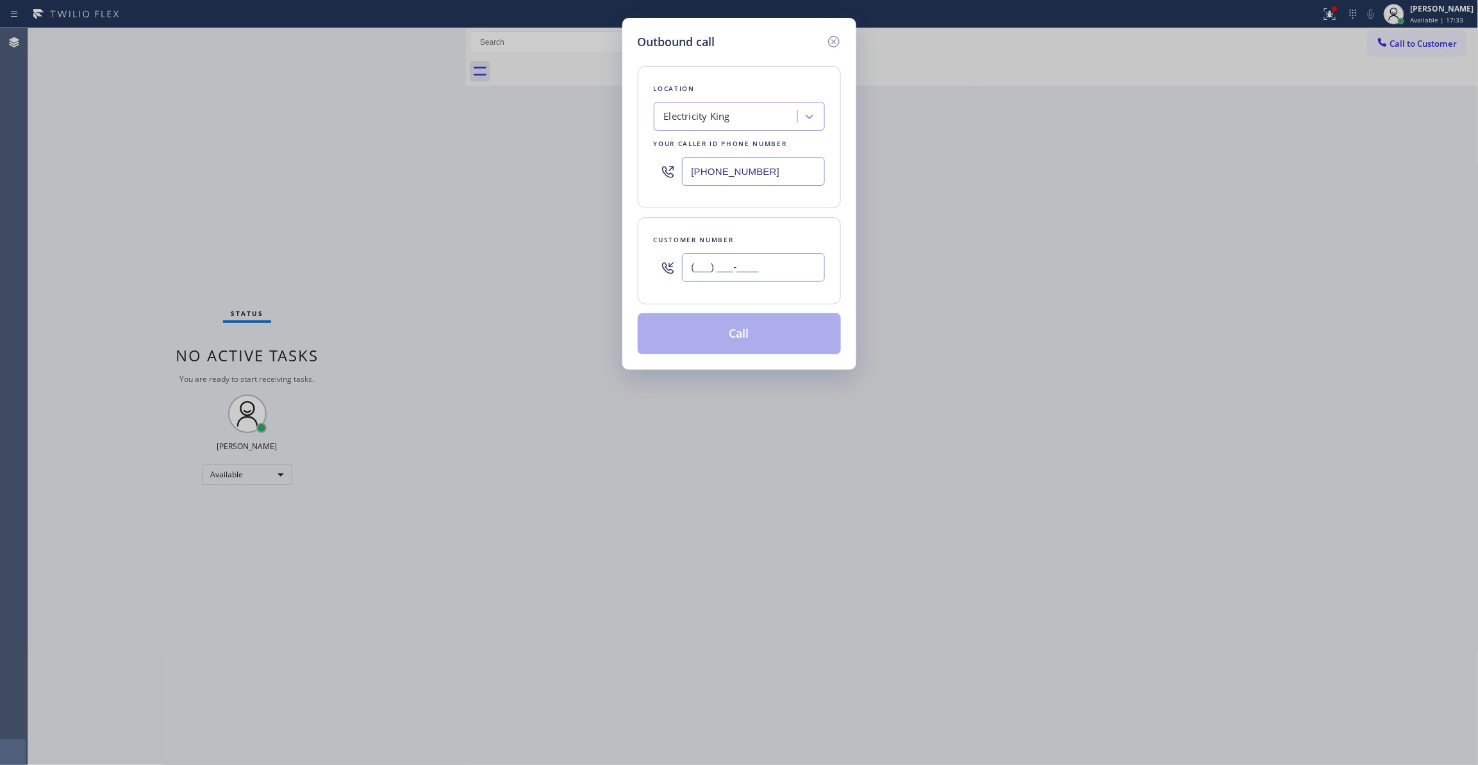
paste input "920) 285-4124"
type input "[PHONE_NUMBER]"
click at [749, 336] on button "Call" at bounding box center [739, 333] width 203 height 41
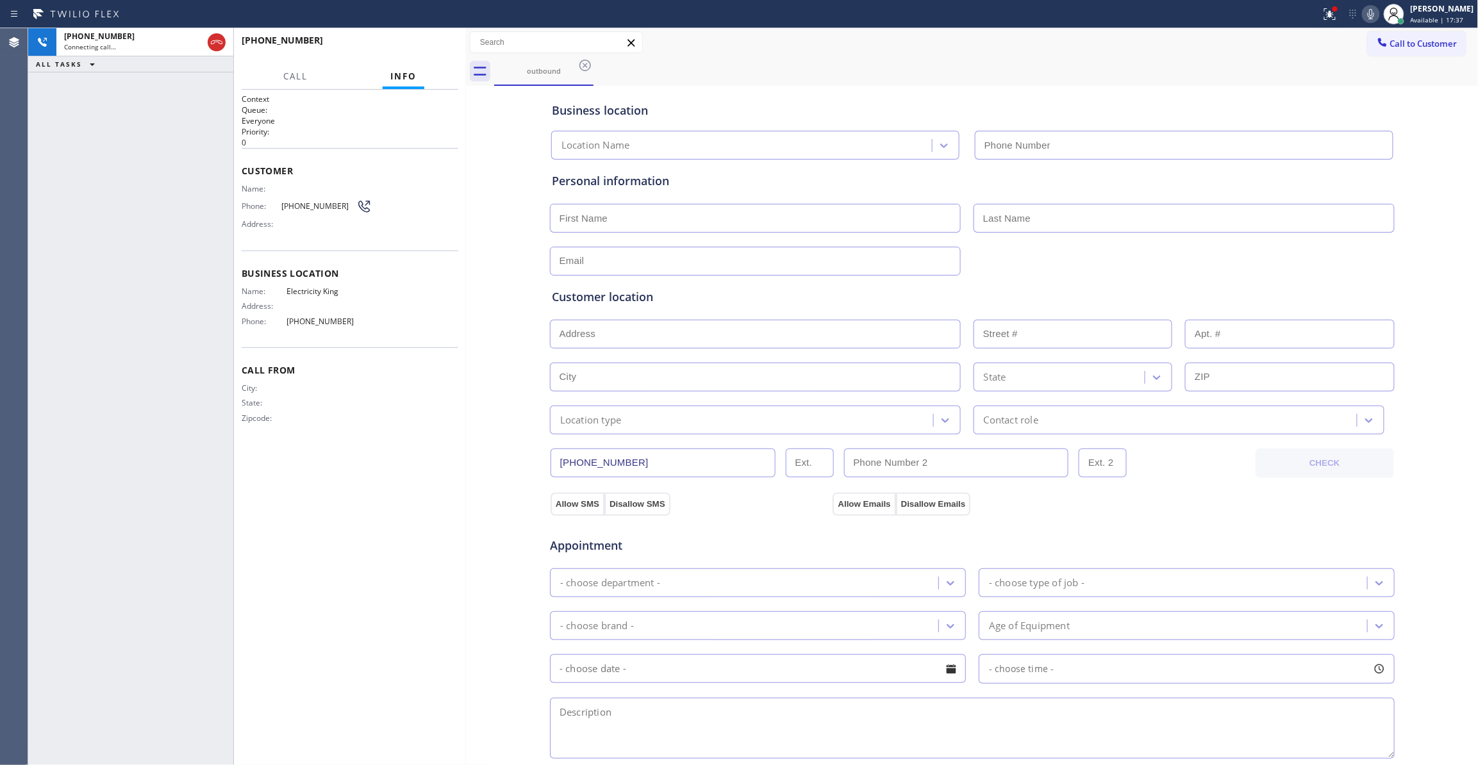
type input "[PHONE_NUMBER]"
click at [50, 395] on div "+19202854124 Live | 00:00 ALL TASKS ALL TASKS ACTIVE TASKS TASKS IN WRAP UP" at bounding box center [130, 396] width 205 height 737
click at [423, 45] on span "HANG UP" at bounding box center [428, 46] width 39 height 9
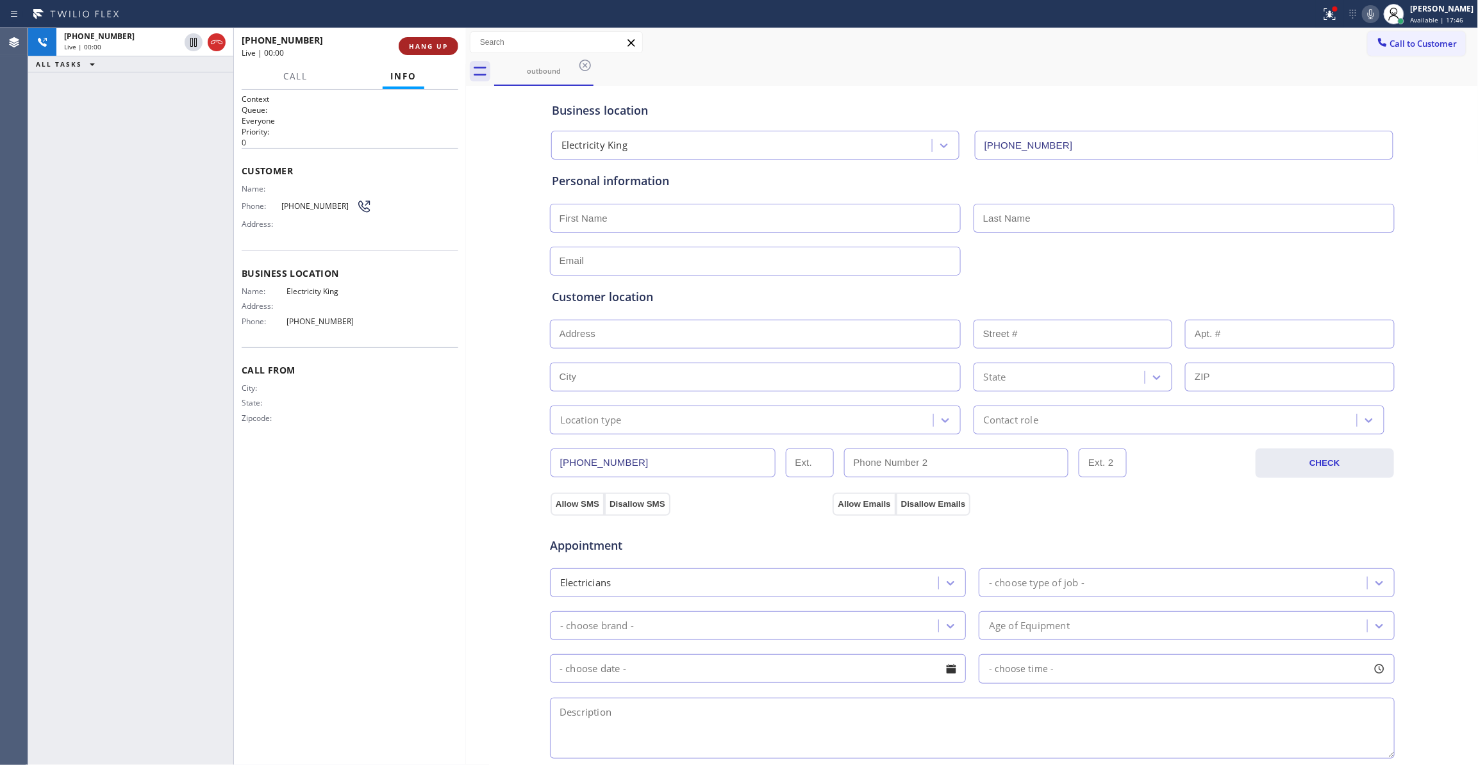
click at [423, 45] on span "HANG UP" at bounding box center [428, 46] width 39 height 9
click at [420, 44] on span "COMPLETE" at bounding box center [426, 46] width 44 height 9
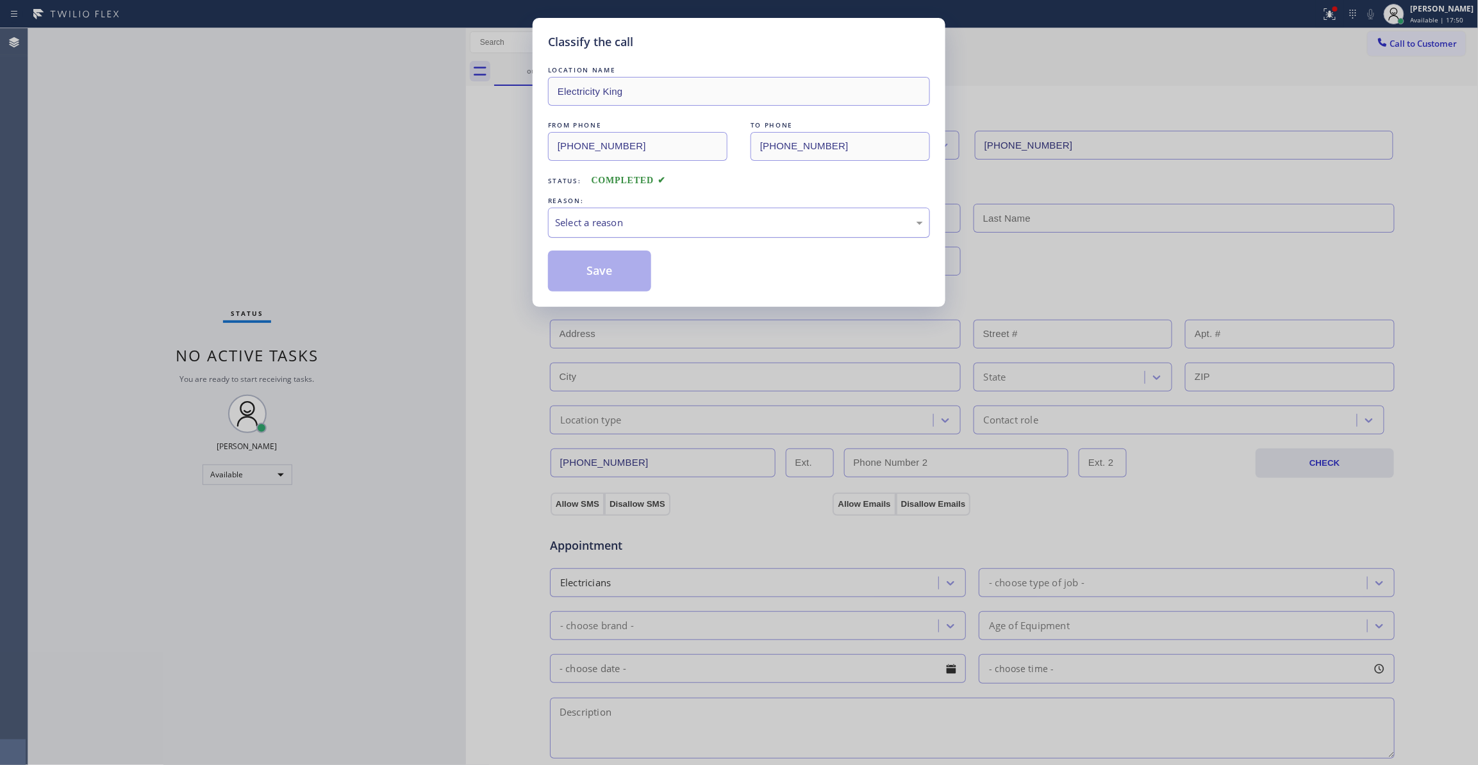
click at [667, 219] on div "Select a reason" at bounding box center [739, 222] width 368 height 15
click at [579, 275] on button "Save" at bounding box center [599, 271] width 103 height 41
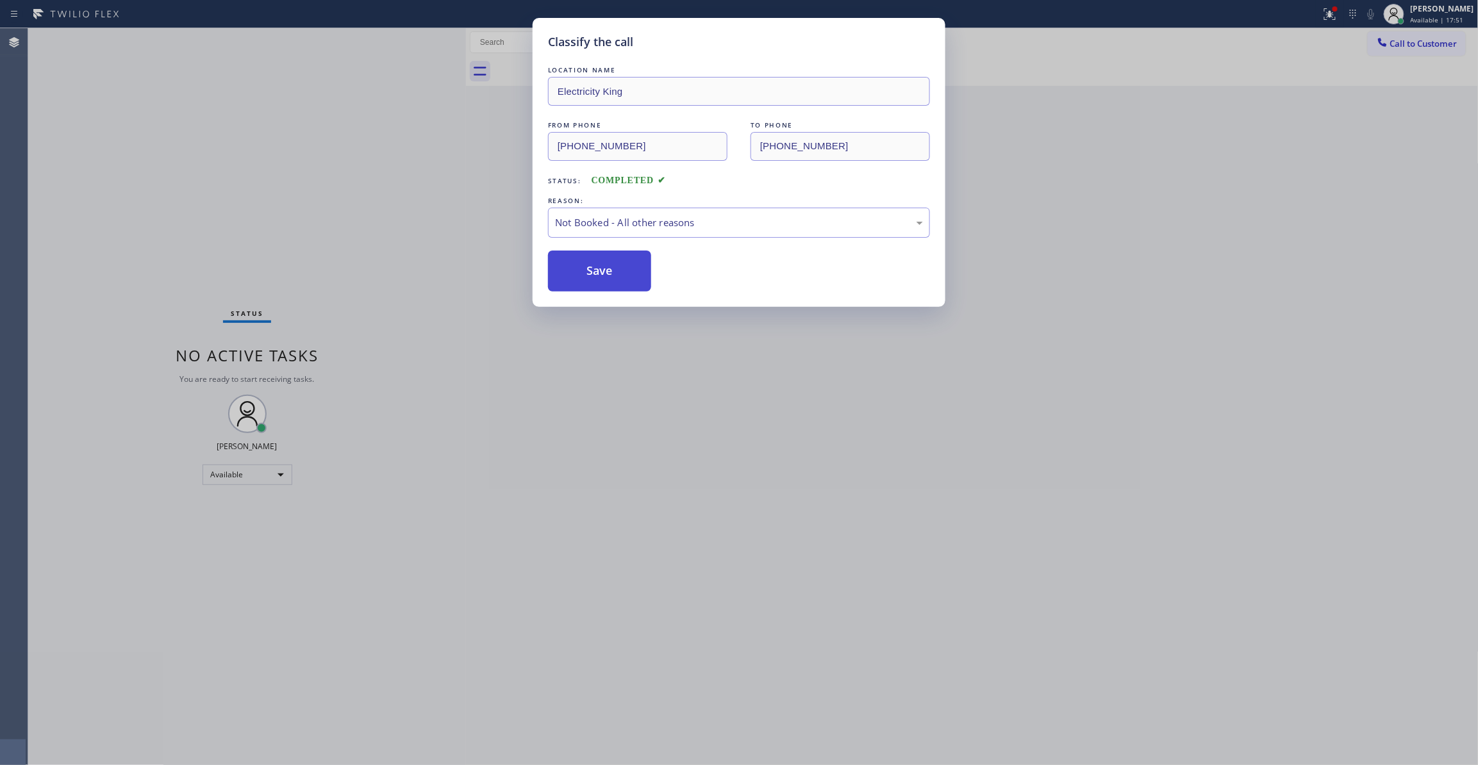
click at [579, 274] on button "Save" at bounding box center [599, 271] width 103 height 41
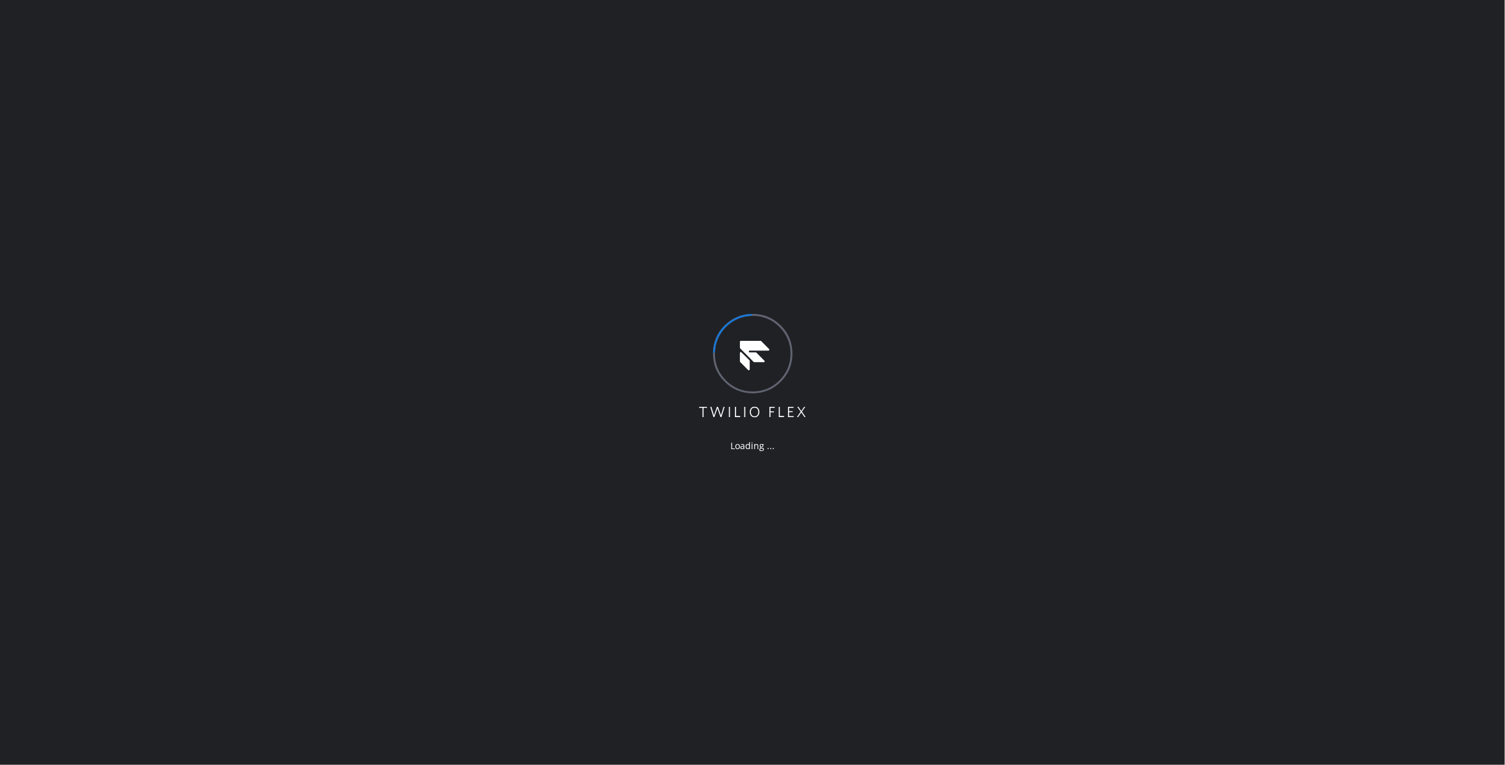
click at [1077, 283] on div "Loading ..." at bounding box center [752, 382] width 1505 height 765
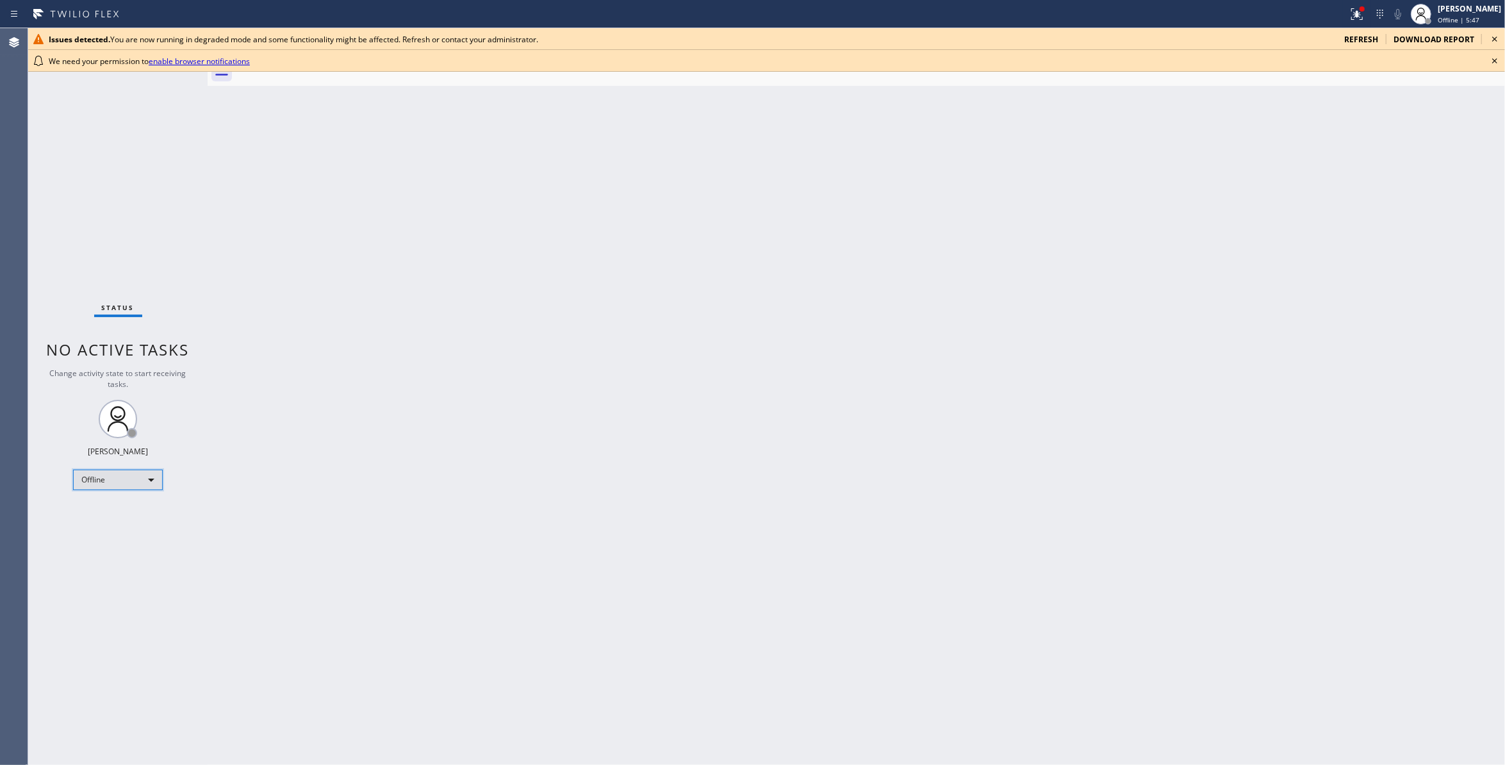
click at [80, 484] on div "Offline" at bounding box center [118, 480] width 90 height 21
click at [112, 531] on li "Unavailable" at bounding box center [117, 529] width 87 height 15
click at [1496, 60] on icon at bounding box center [1494, 60] width 15 height 15
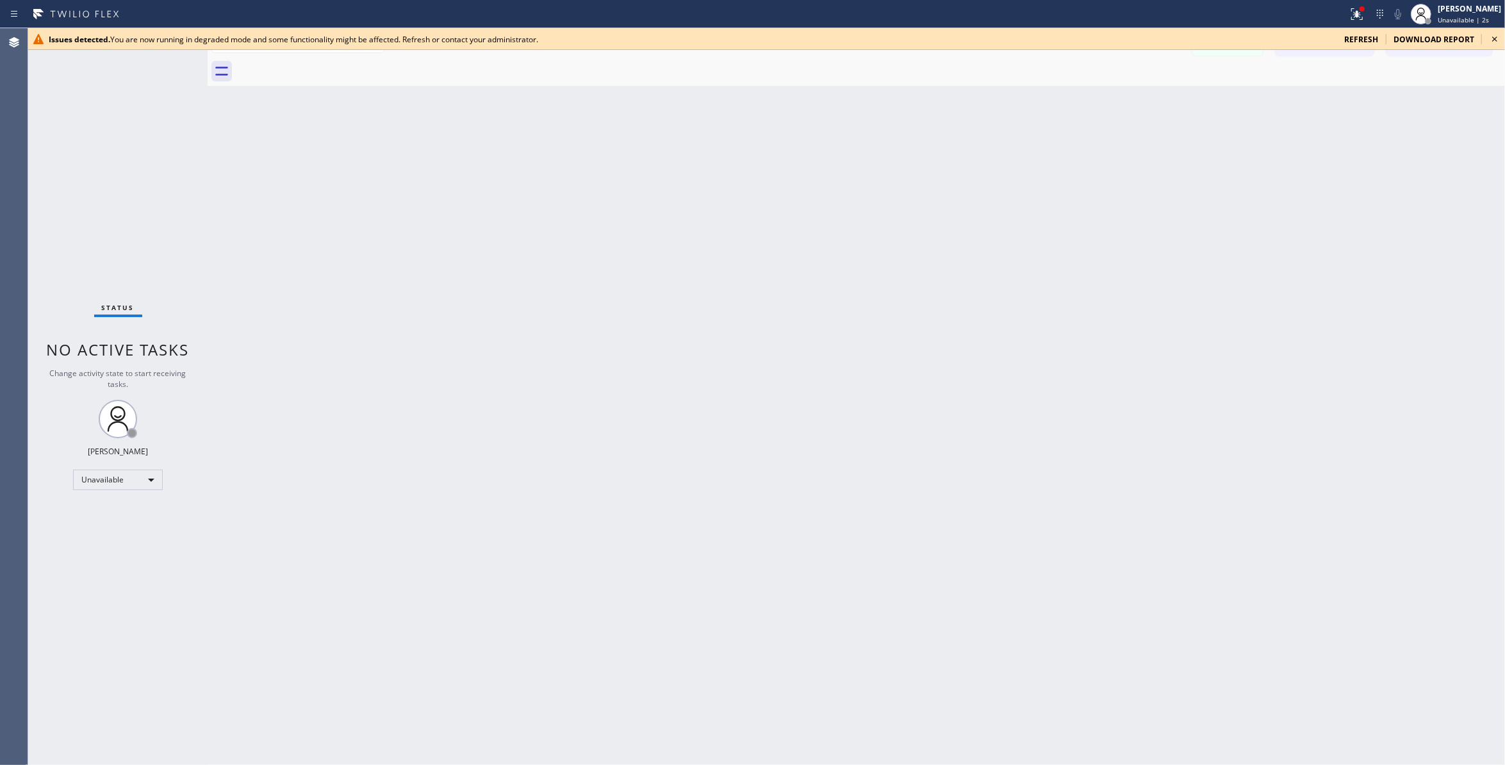
click at [1498, 37] on icon at bounding box center [1494, 38] width 15 height 15
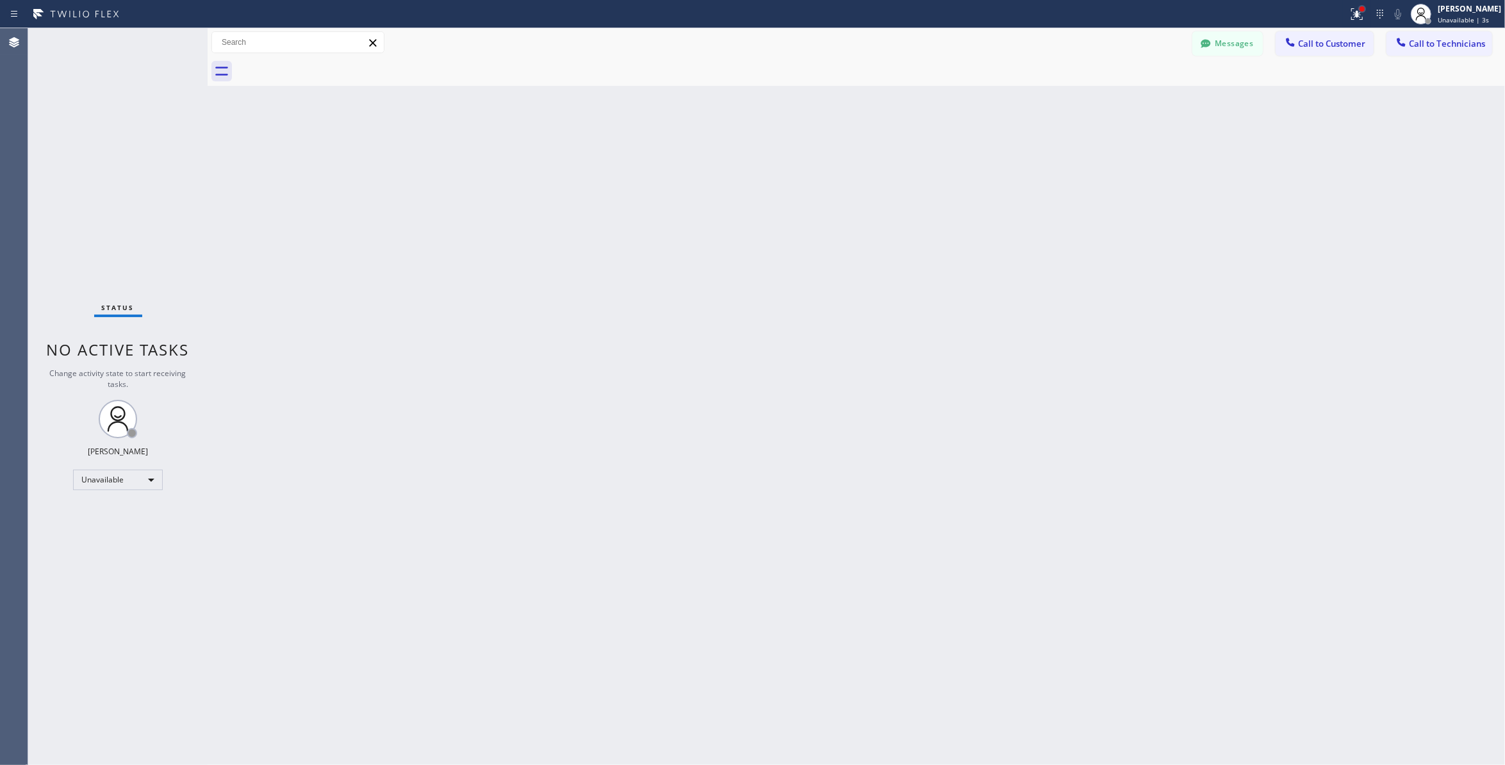
click at [1360, 9] on div at bounding box center [1362, 8] width 5 height 5
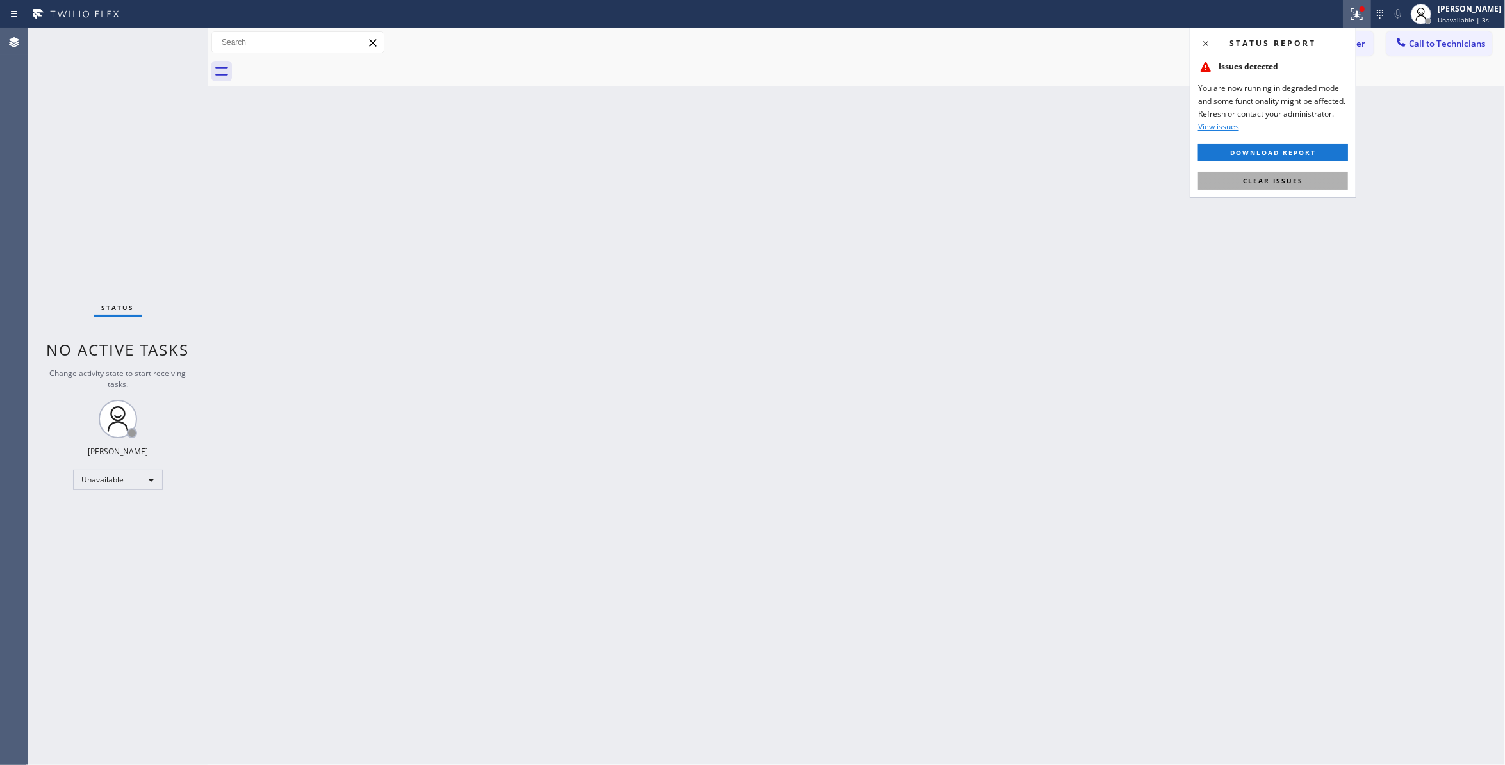
click at [1301, 183] on span "Clear issues" at bounding box center [1273, 180] width 60 height 9
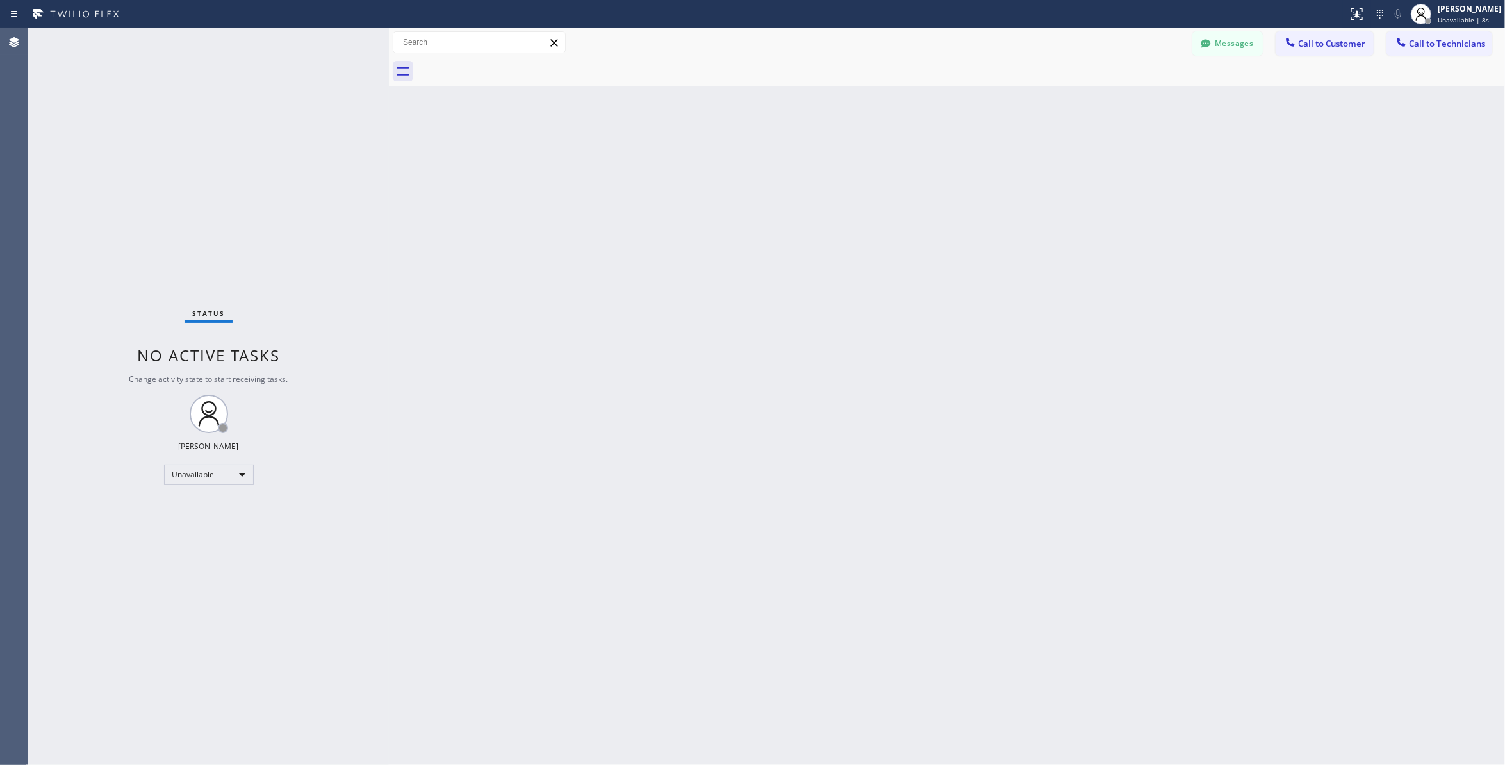
drag, startPoint x: 206, startPoint y: 85, endPoint x: 388, endPoint y: 114, distance: 183.6
click at [389, 114] on div at bounding box center [389, 396] width 0 height 737
click at [1436, 47] on span "Call to Technicians" at bounding box center [1447, 44] width 76 height 12
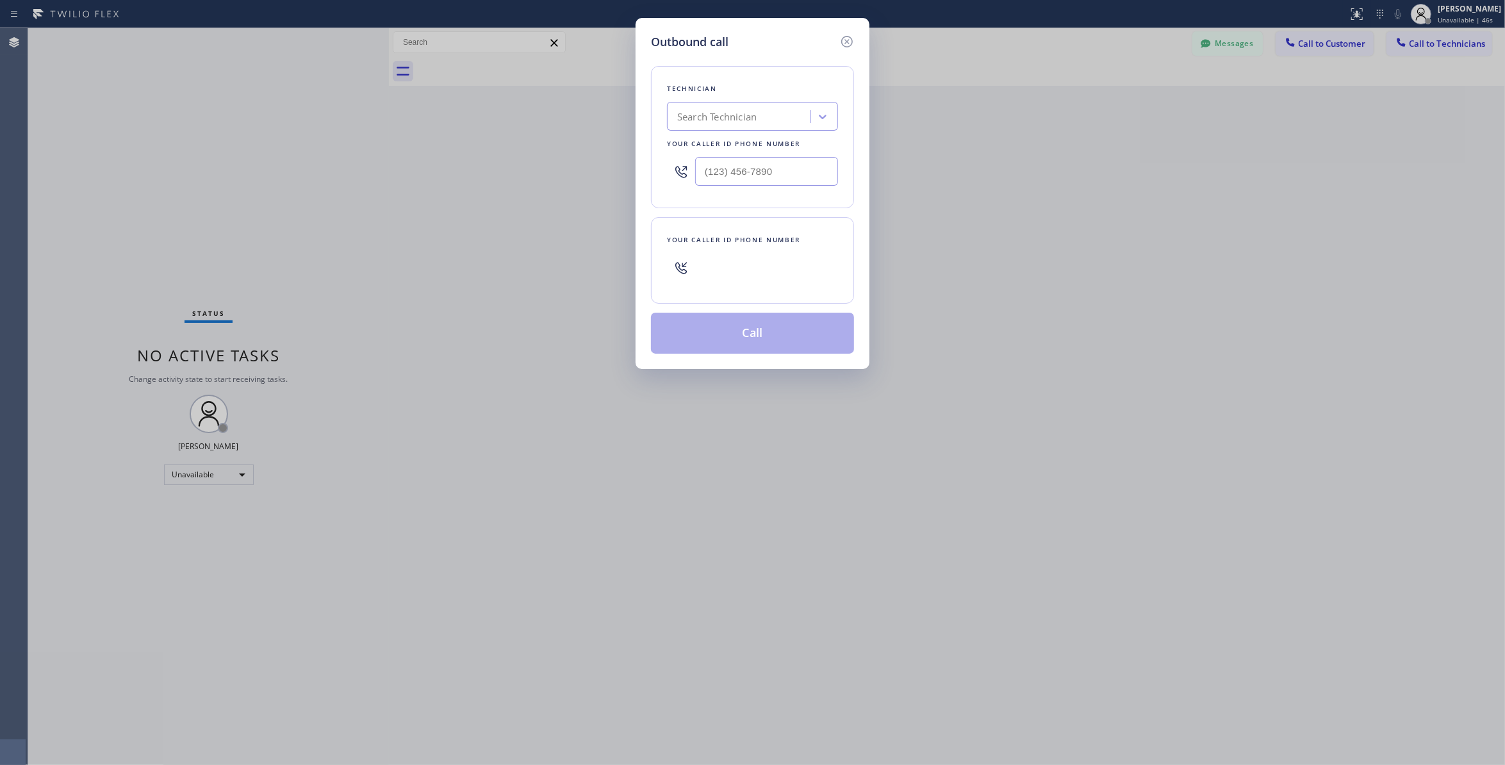
click at [747, 282] on div at bounding box center [752, 267] width 171 height 41
click at [744, 270] on div at bounding box center [766, 267] width 143 height 23
type input "(___) ___-____"
click at [765, 169] on input "(___) ___-____" at bounding box center [766, 171] width 143 height 29
click at [747, 276] on div at bounding box center [766, 267] width 143 height 23
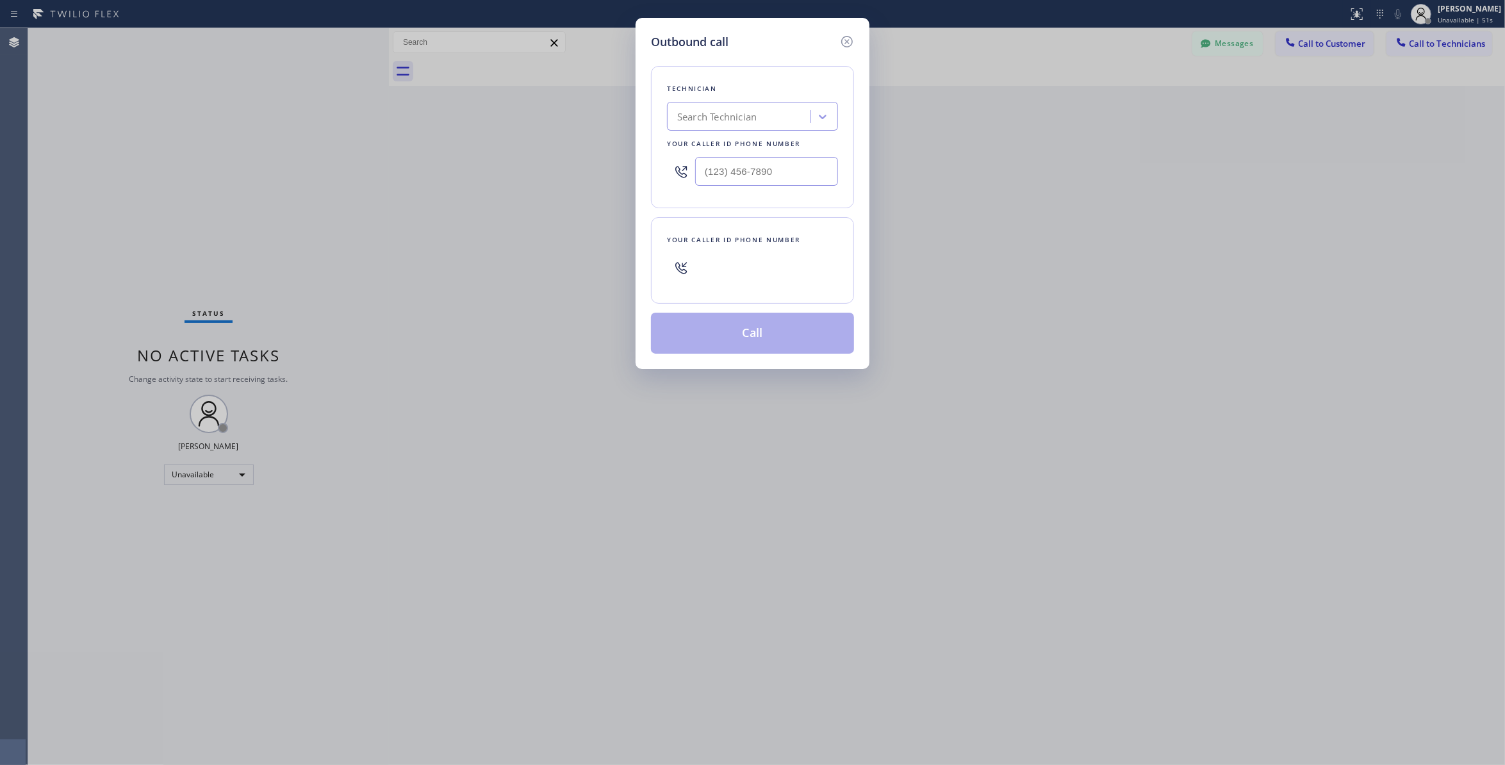
click at [737, 269] on div at bounding box center [766, 267] width 143 height 23
click at [757, 231] on div "Your caller id phone number" at bounding box center [752, 260] width 203 height 87
click at [531, 367] on div "Outbound call Technician Search Technician Your caller id phone number Your cal…" at bounding box center [752, 382] width 1505 height 765
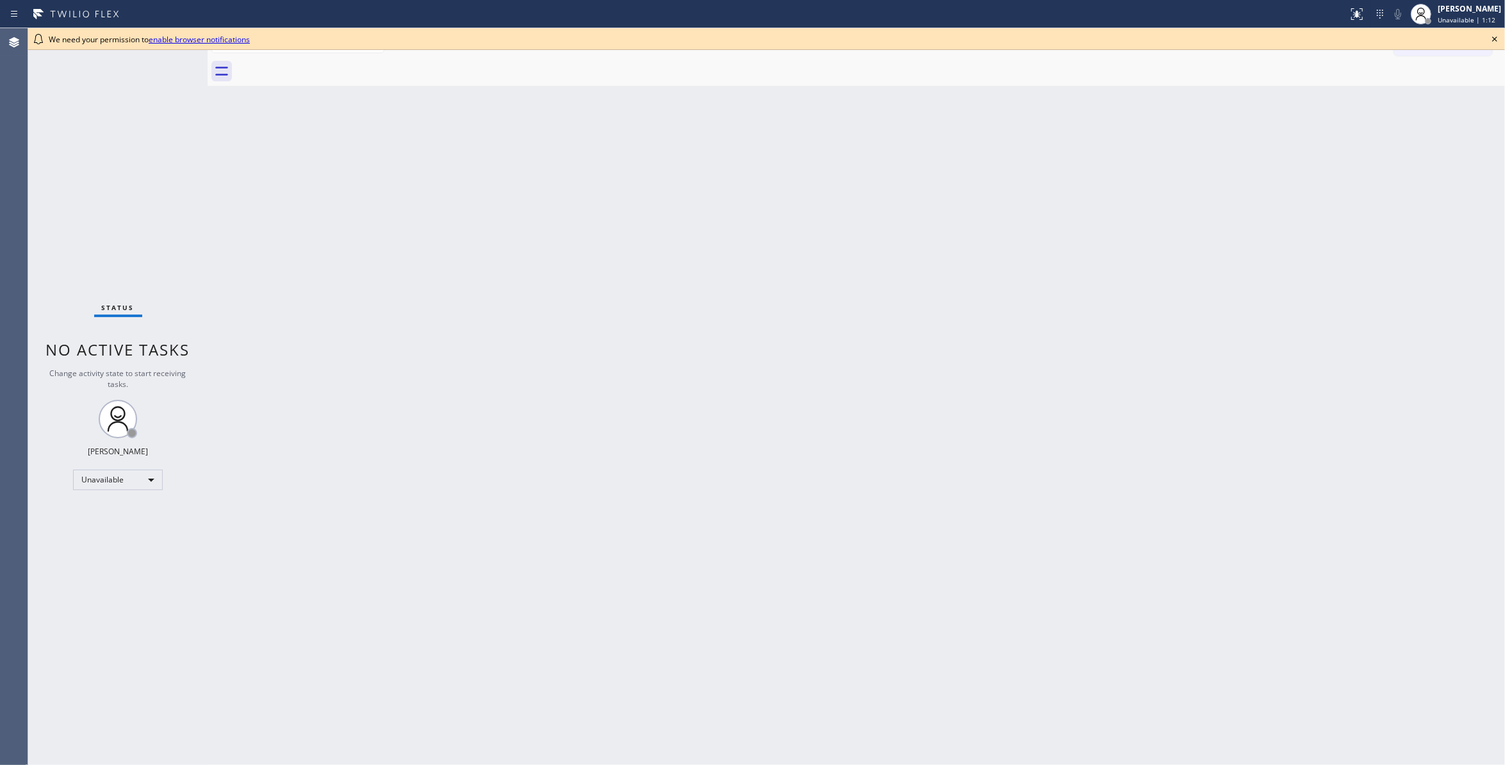
click at [459, 428] on div "Back to Dashboard Change Sender ID Customers Technicians Select a contact Outbo…" at bounding box center [857, 396] width 1298 height 737
drag, startPoint x: 209, startPoint y: 77, endPoint x: 362, endPoint y: 104, distance: 155.5
click at [208, 104] on div at bounding box center [208, 396] width 0 height 737
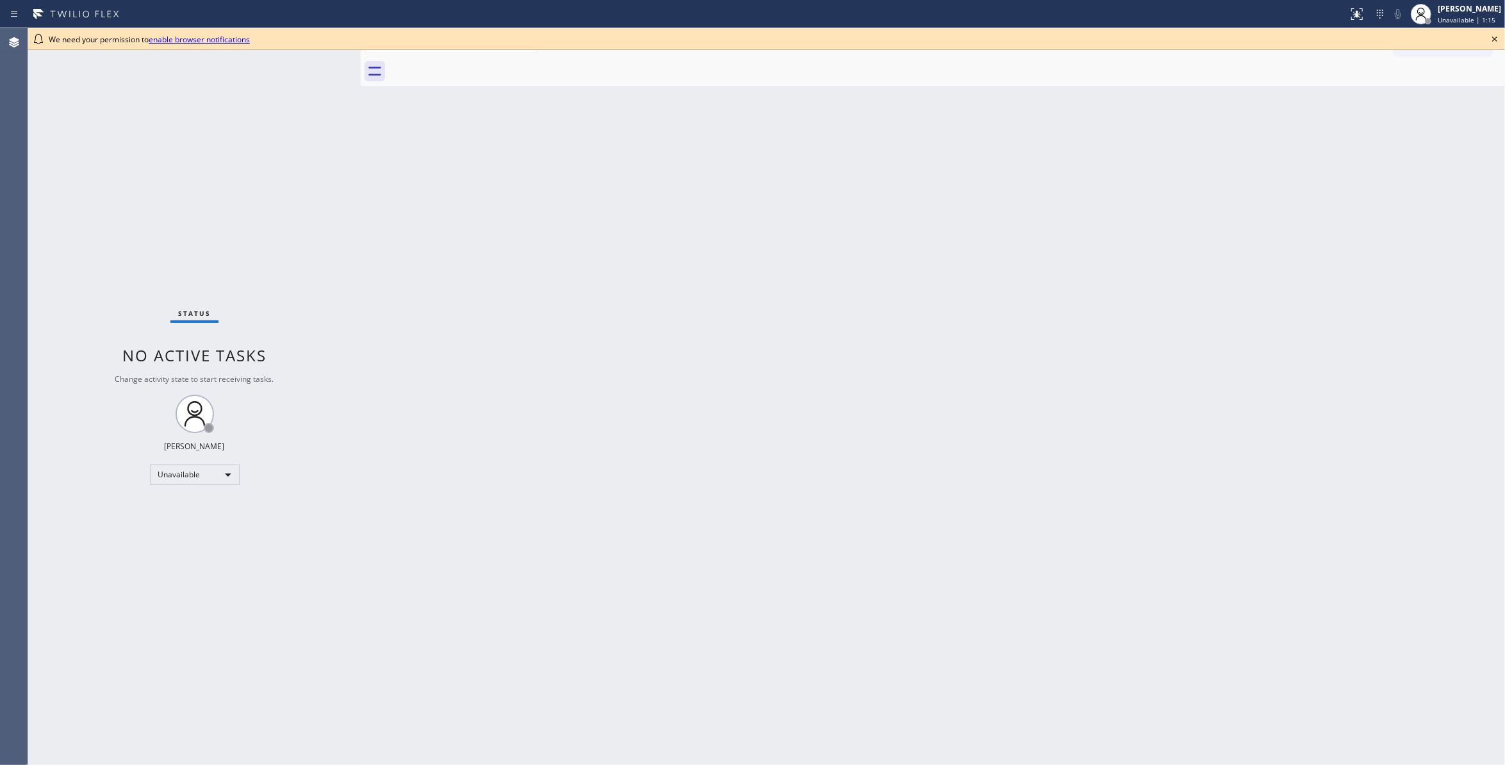
click at [1496, 42] on icon at bounding box center [1494, 38] width 15 height 15
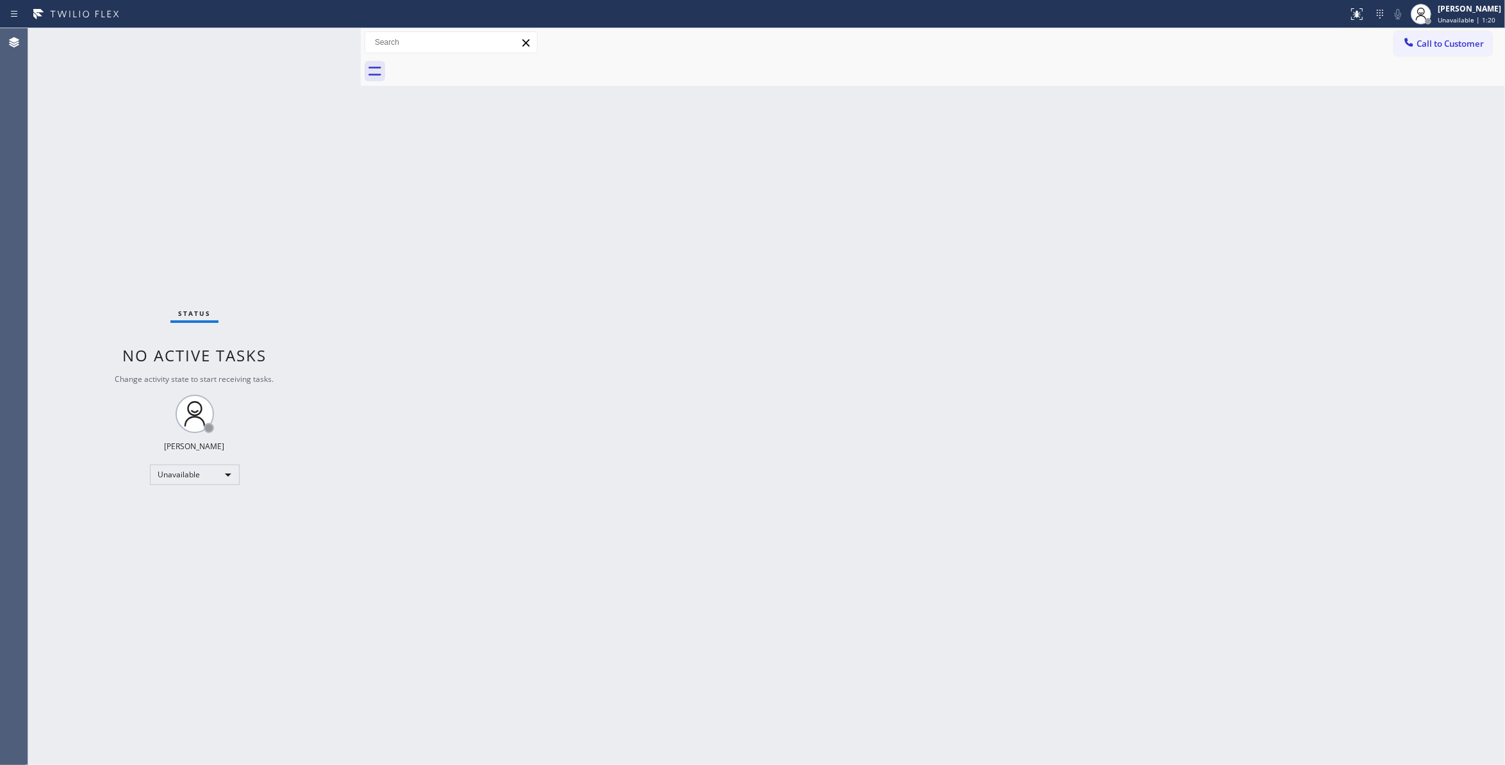
click at [714, 496] on div "Back to Dashboard Change Sender ID Customers Technicians Select a contact Outbo…" at bounding box center [933, 396] width 1145 height 737
click at [565, 467] on div "Back to Dashboard Change Sender ID Customers Technicians Select a contact Outbo…" at bounding box center [933, 396] width 1145 height 737
click at [1464, 47] on span "Call to Customer" at bounding box center [1450, 44] width 67 height 12
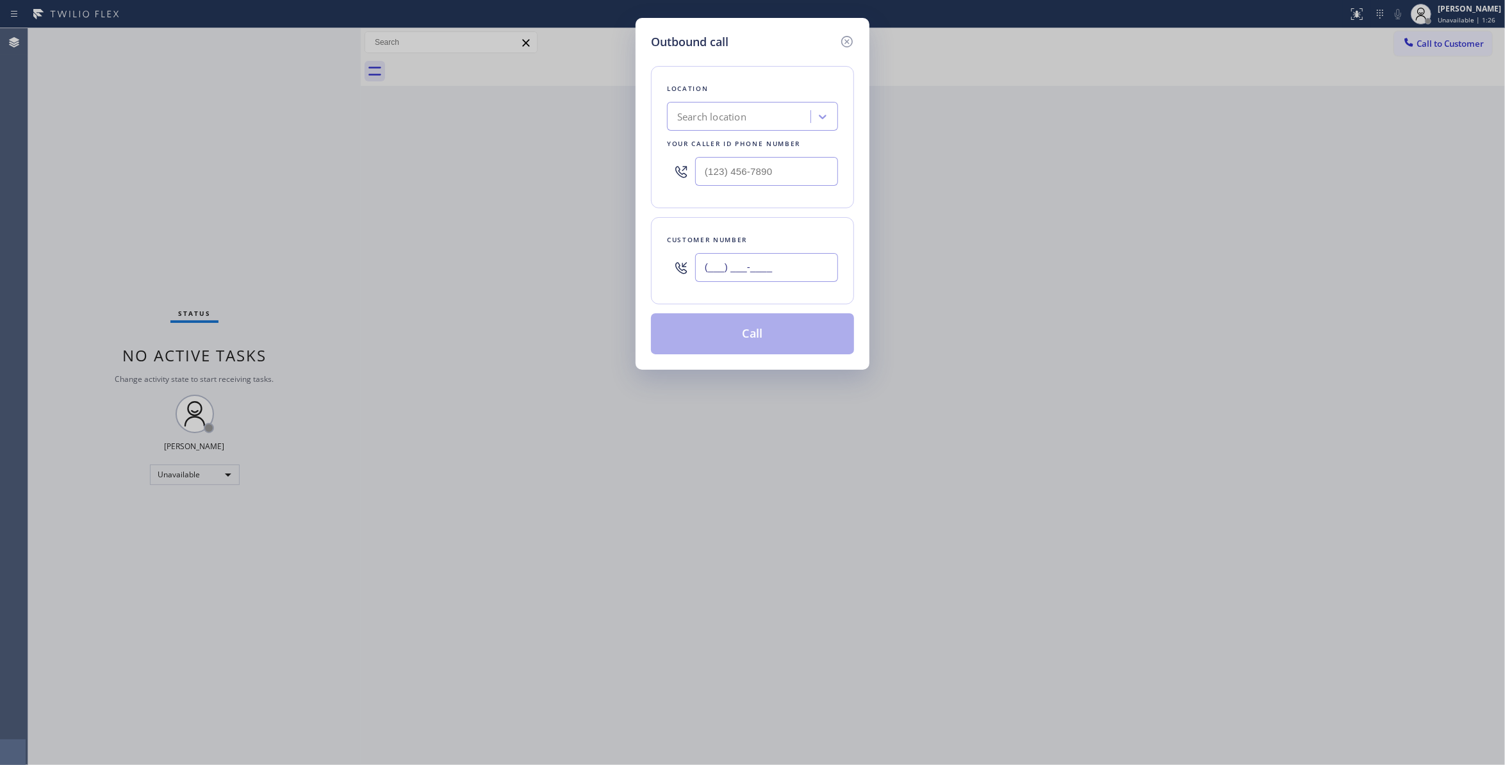
click at [765, 269] on input "(___) ___-____" at bounding box center [766, 267] width 143 height 29
paste input "210) 800-2410"
type input "(210) 800-2410"
paste input "323) 210-4589"
drag, startPoint x: 491, startPoint y: 170, endPoint x: 370, endPoint y: 214, distance: 128.3
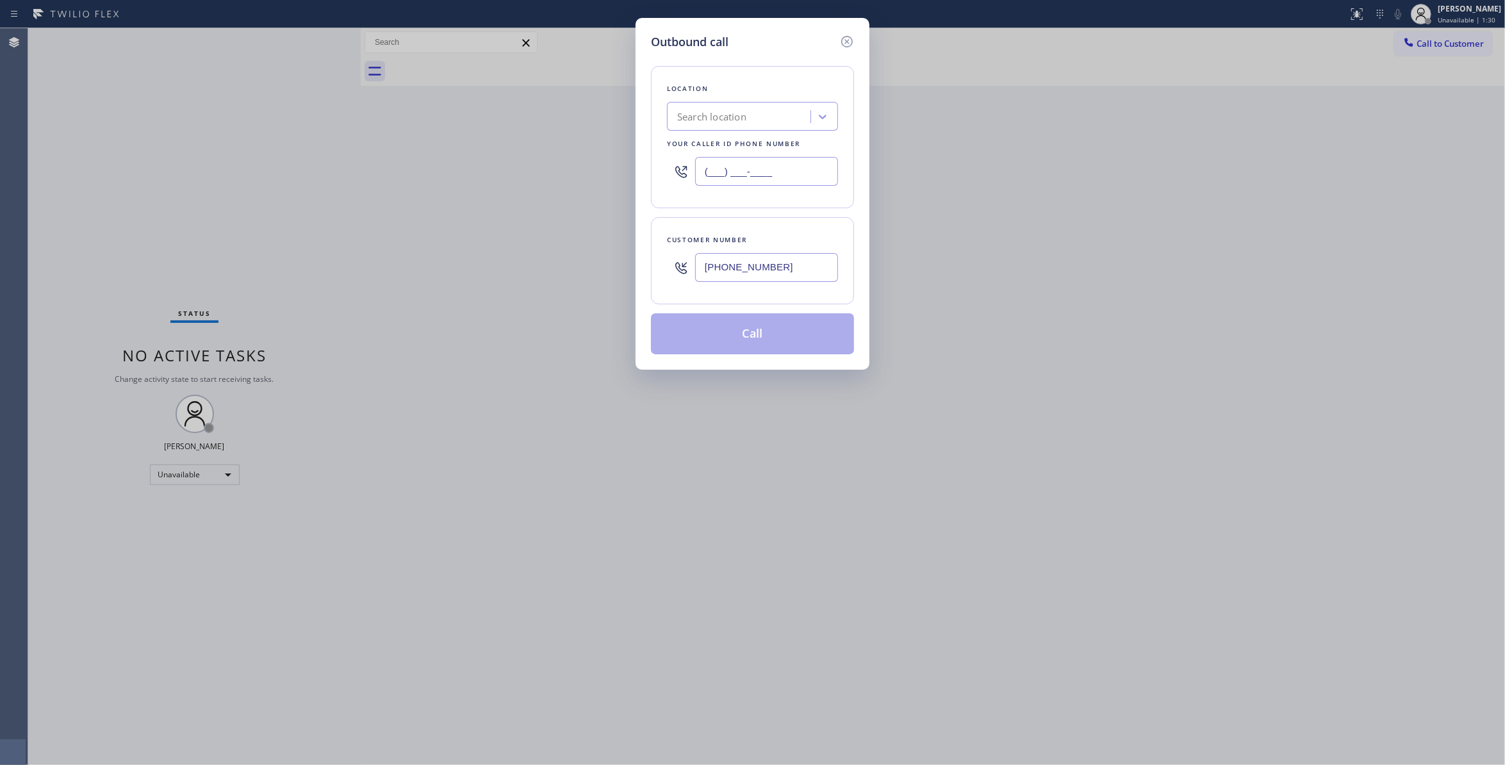
click at [290, 180] on div "Outbound call Location Search location Your caller id phone number (___) ___-__…" at bounding box center [752, 382] width 1505 height 765
type input "(323) 210-4589"
click at [743, 339] on button "Call" at bounding box center [752, 333] width 203 height 41
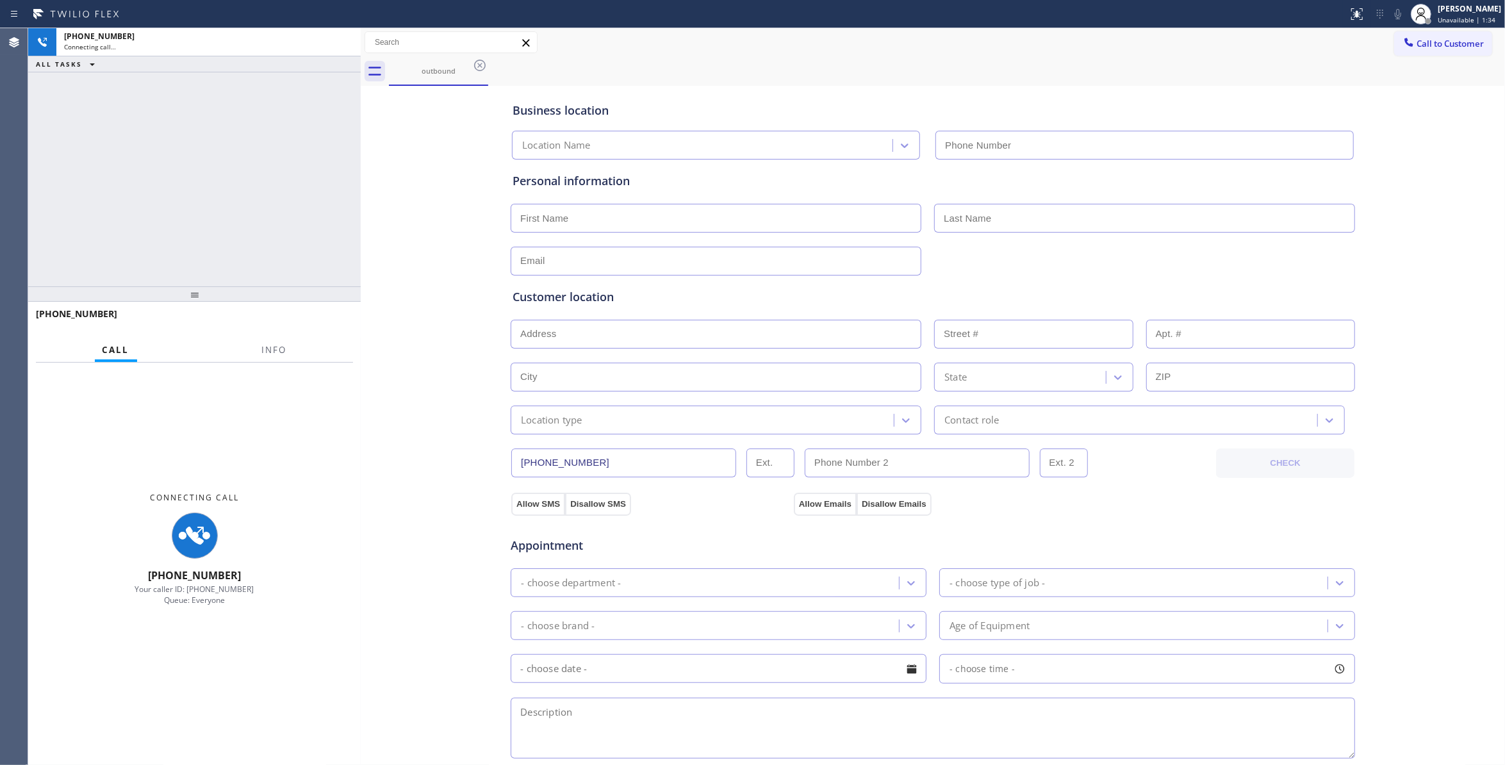
type input "(323) 210-4589"
drag, startPoint x: 436, startPoint y: 373, endPoint x: 449, endPoint y: 333, distance: 41.7
click at [436, 370] on div "Business location Hollywood Air Duct Cleaning (323) 210-4589 Personal informati…" at bounding box center [933, 526] width 1138 height 875
click at [276, 345] on span "Info" at bounding box center [274, 350] width 25 height 12
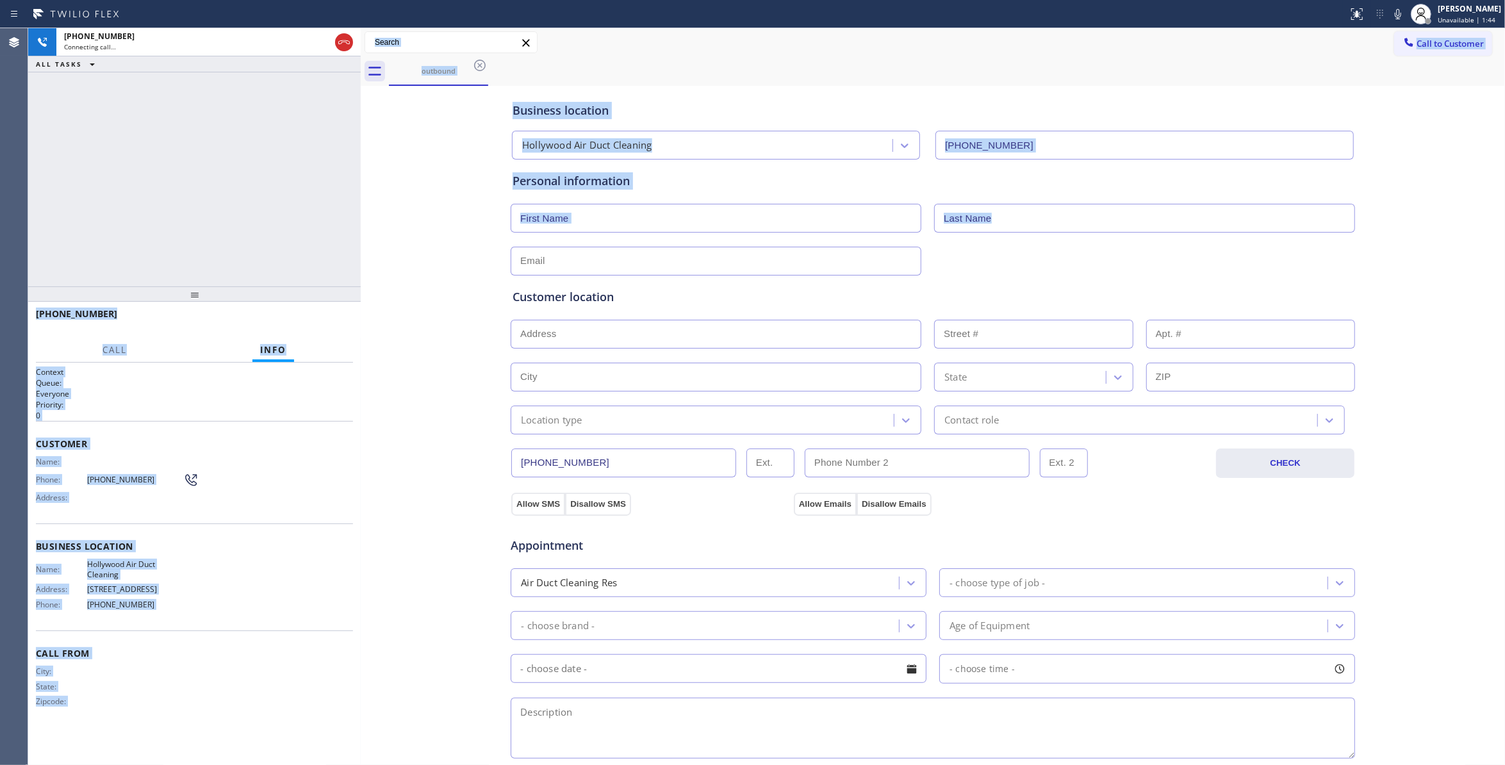
drag, startPoint x: 356, startPoint y: 234, endPoint x: 387, endPoint y: 245, distance: 32.6
click at [387, 245] on div "+12108002410 Connecting call… ALL TASKS ALL TASKS ACTIVE TASKS TASKS IN WRAP UP…" at bounding box center [766, 396] width 1477 height 737
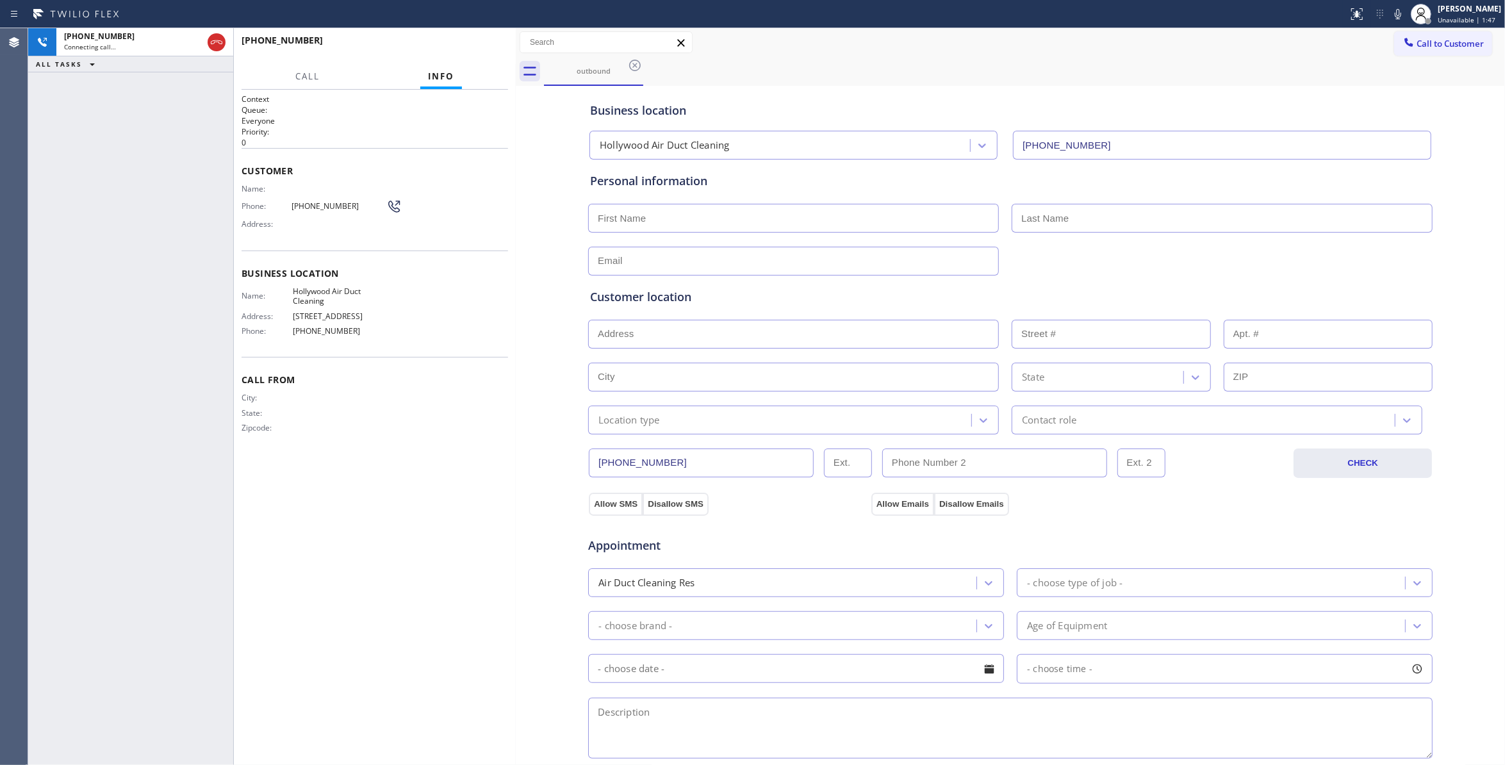
drag, startPoint x: 358, startPoint y: 216, endPoint x: 261, endPoint y: 90, distance: 158.7
click at [516, 234] on div at bounding box center [516, 396] width 0 height 737
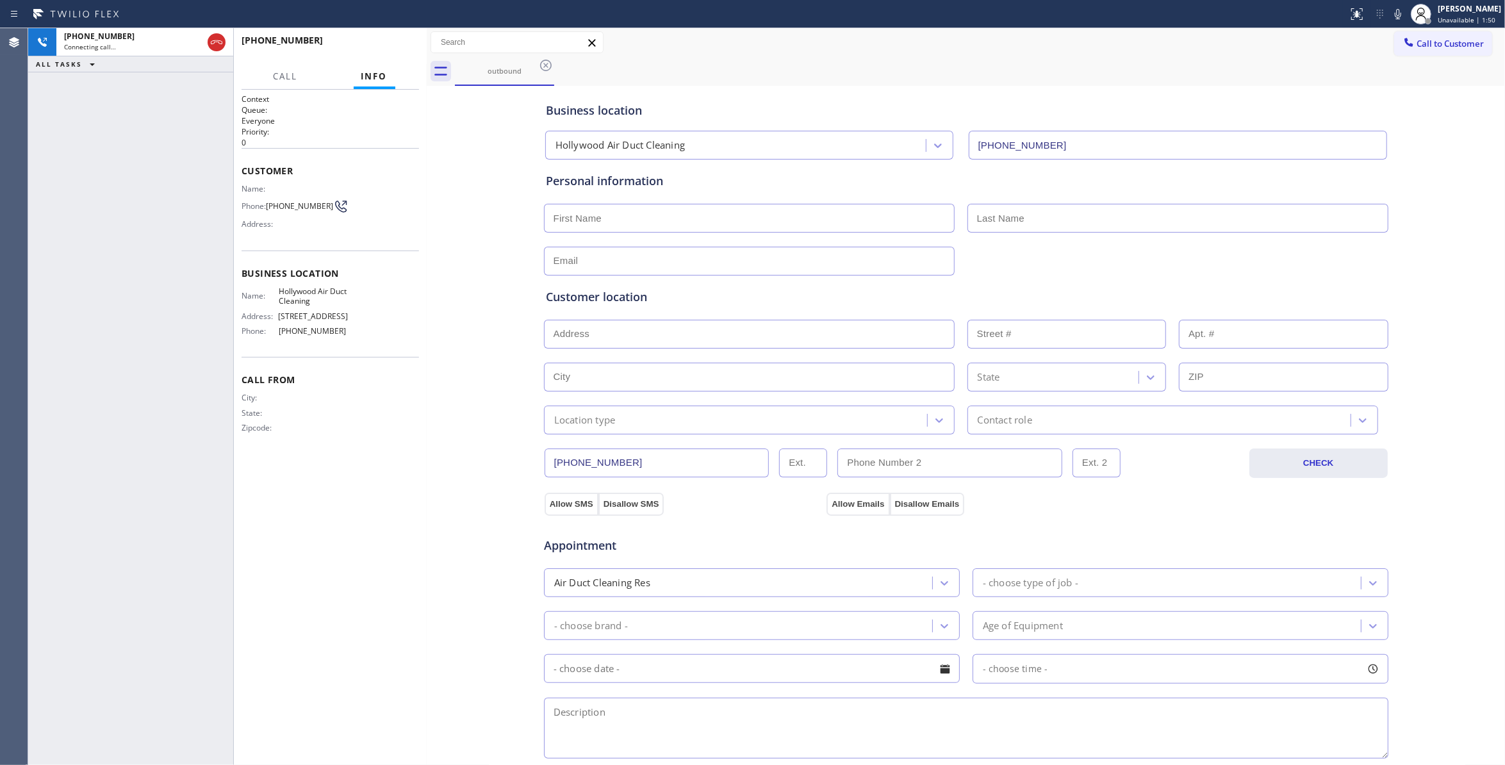
drag, startPoint x: 496, startPoint y: 92, endPoint x: 427, endPoint y: 101, distance: 69.8
click at [427, 101] on div at bounding box center [427, 396] width 0 height 737
click at [357, 46] on div "+12108002410 Live | 00:02" at bounding box center [301, 45] width 118 height 33
click at [364, 47] on button "HANG UP" at bounding box center [390, 46] width 60 height 18
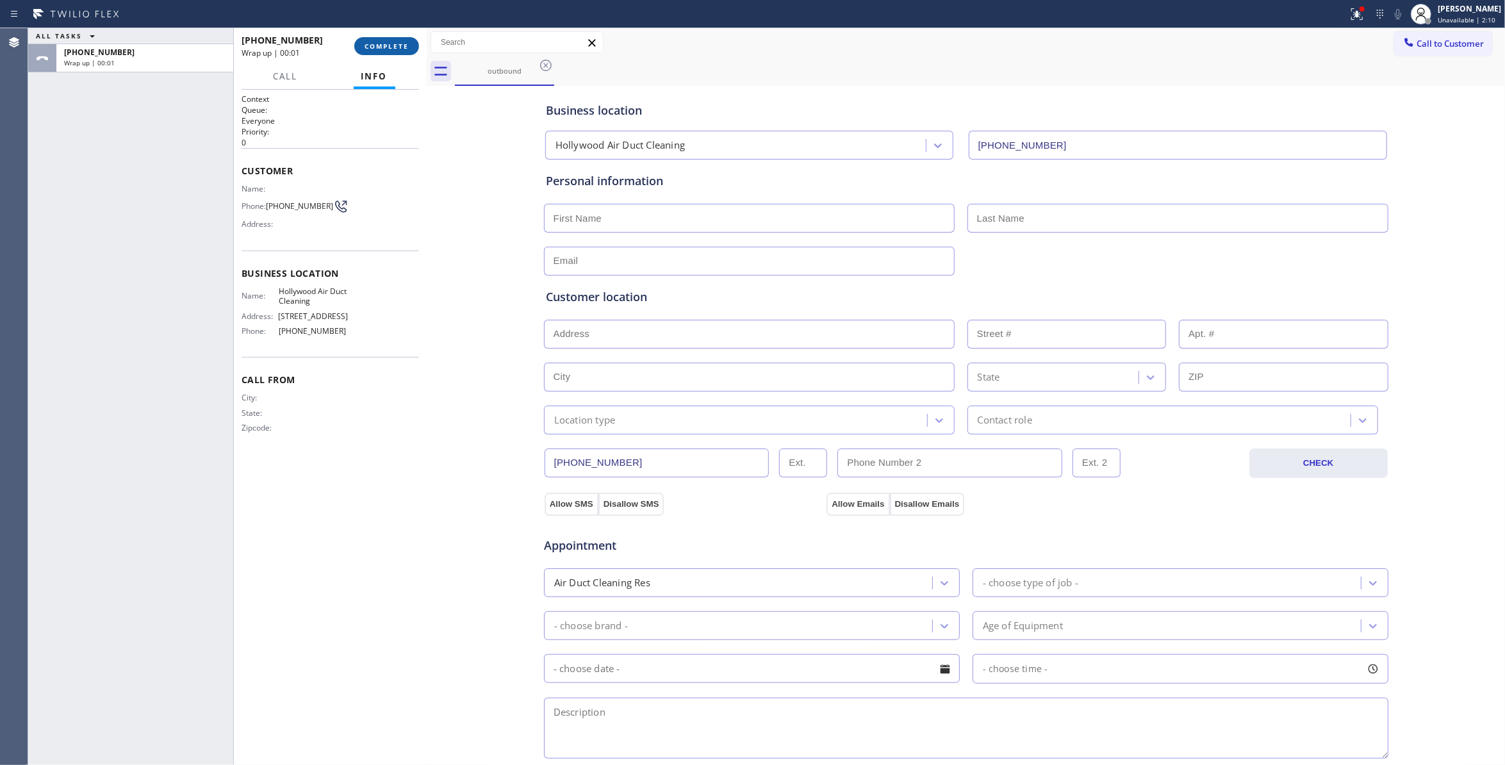
click at [393, 39] on button "COMPLETE" at bounding box center [386, 46] width 65 height 18
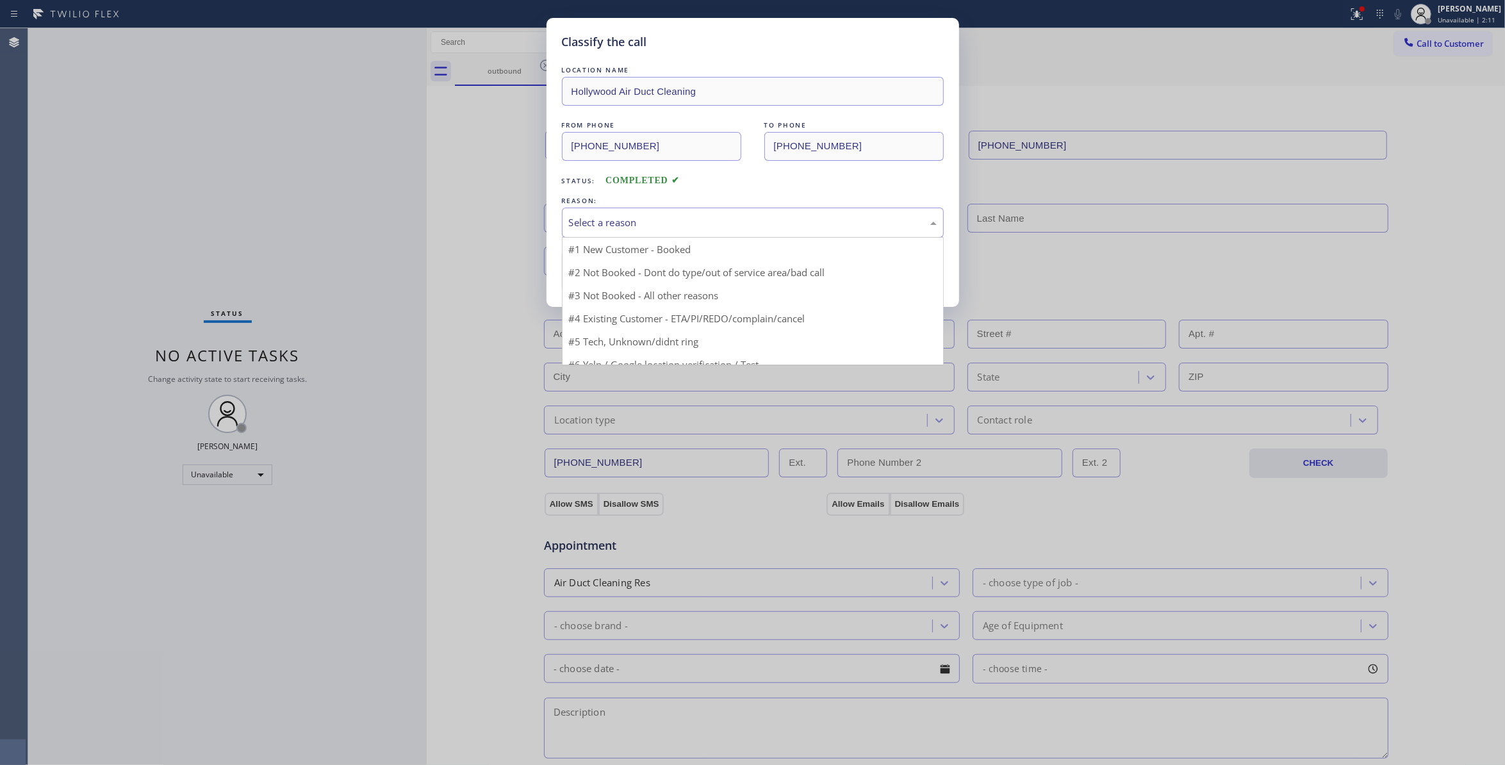
click at [619, 226] on div "Select a reason" at bounding box center [753, 222] width 368 height 15
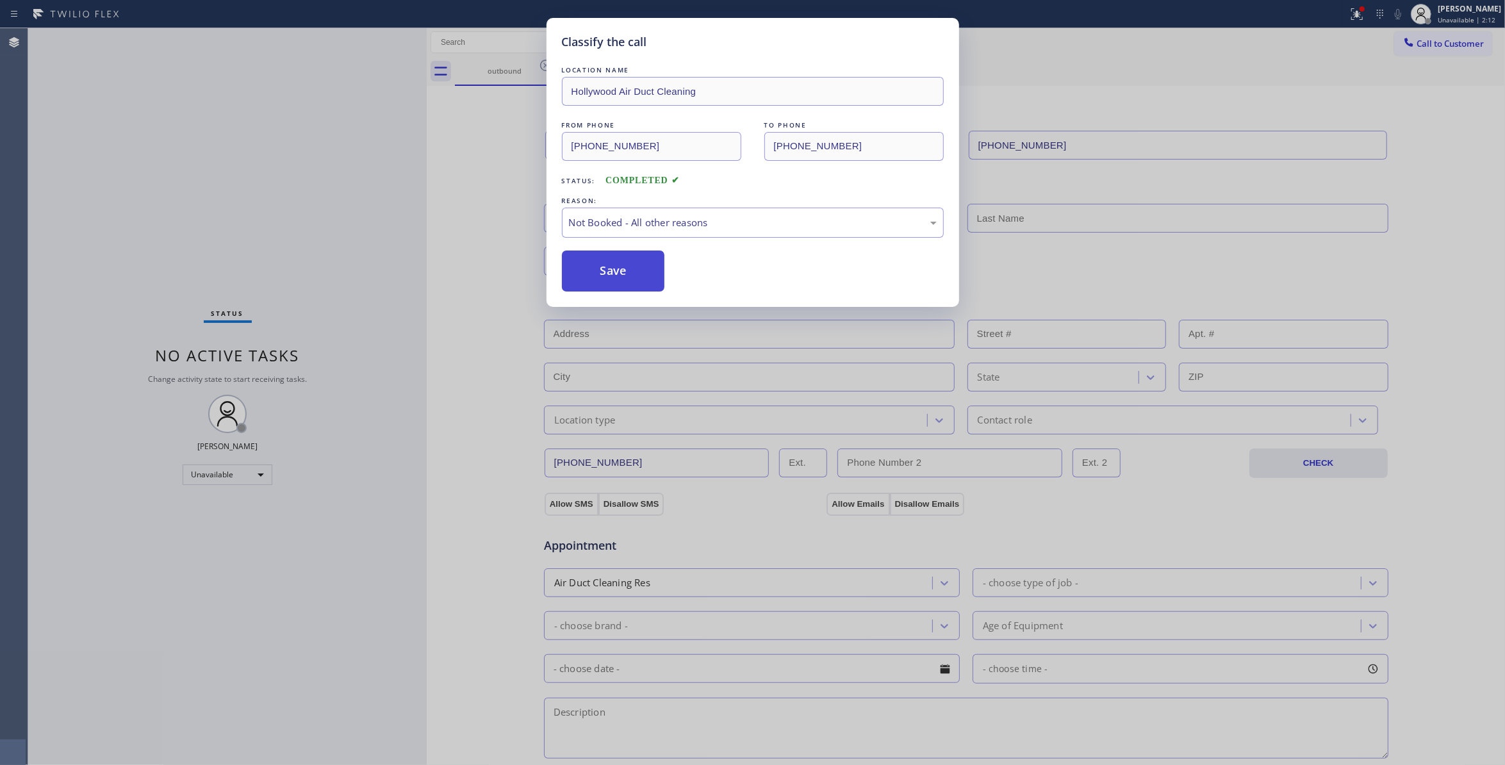
click at [597, 277] on button "Save" at bounding box center [613, 271] width 103 height 41
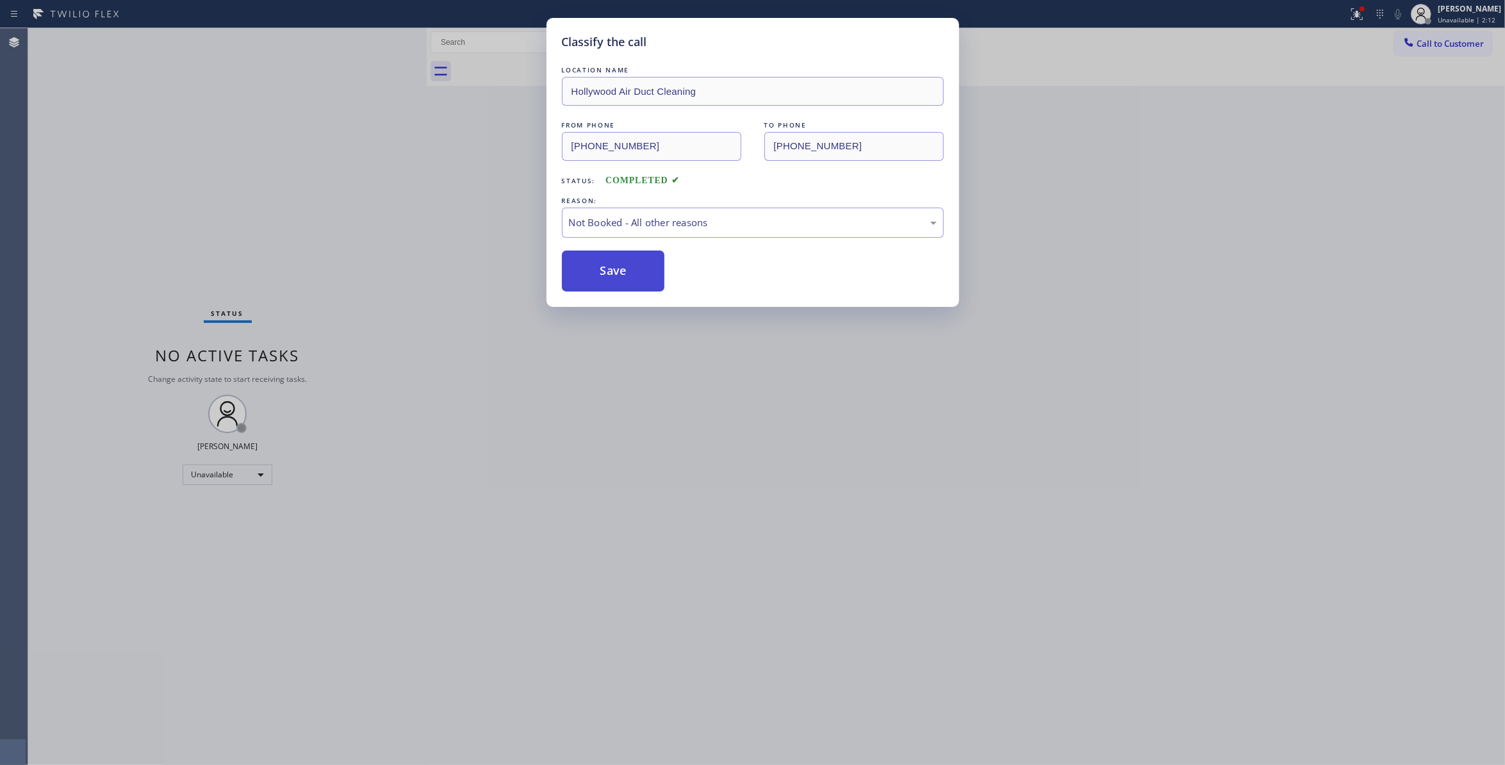
click at [596, 277] on button "Save" at bounding box center [613, 271] width 103 height 41
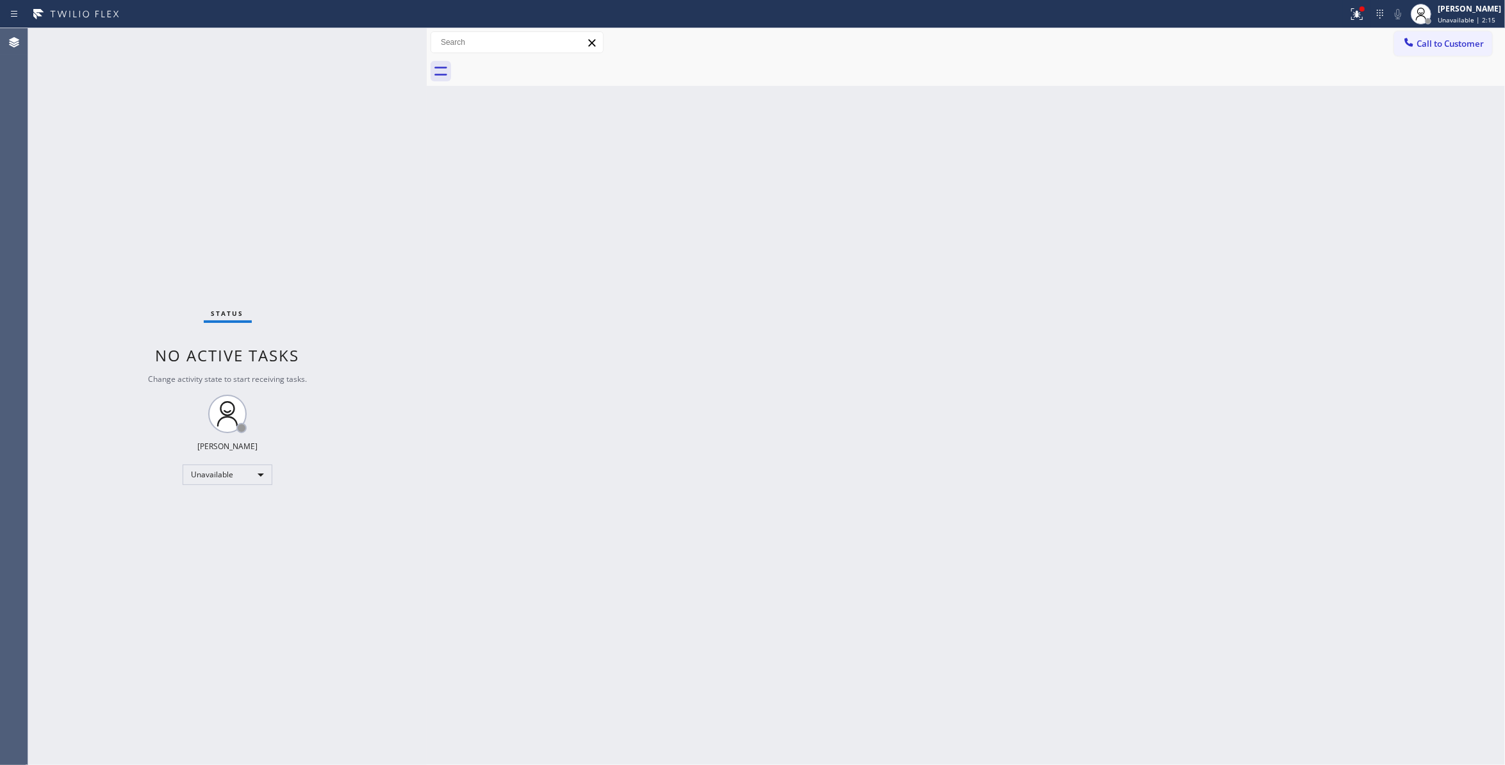
drag, startPoint x: 1353, startPoint y: 221, endPoint x: 1426, endPoint y: 85, distance: 154.8
click at [1357, 213] on div "Back to Dashboard Change Sender ID Customers Technicians Select a contact Outbo…" at bounding box center [966, 396] width 1079 height 737
click at [1448, 53] on button "Call to Customer" at bounding box center [1443, 43] width 98 height 24
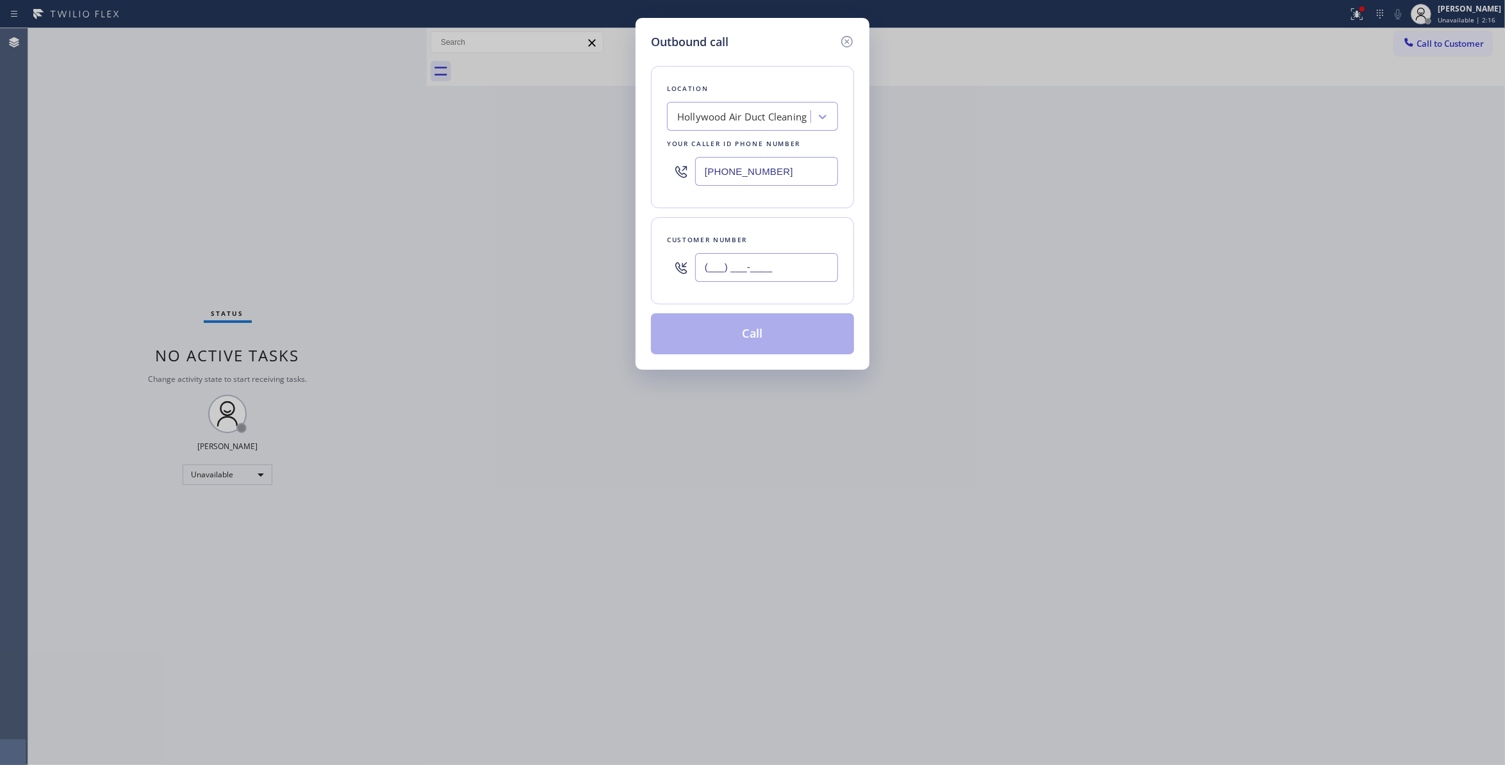
click at [766, 279] on input "(___) ___-____" at bounding box center [766, 267] width 143 height 29
paste input "863) 473-2460"
type input "[PHONE_NUMBER]"
paste input "714) 463-1818"
drag, startPoint x: 613, startPoint y: 149, endPoint x: 114, endPoint y: 147, distance: 498.6
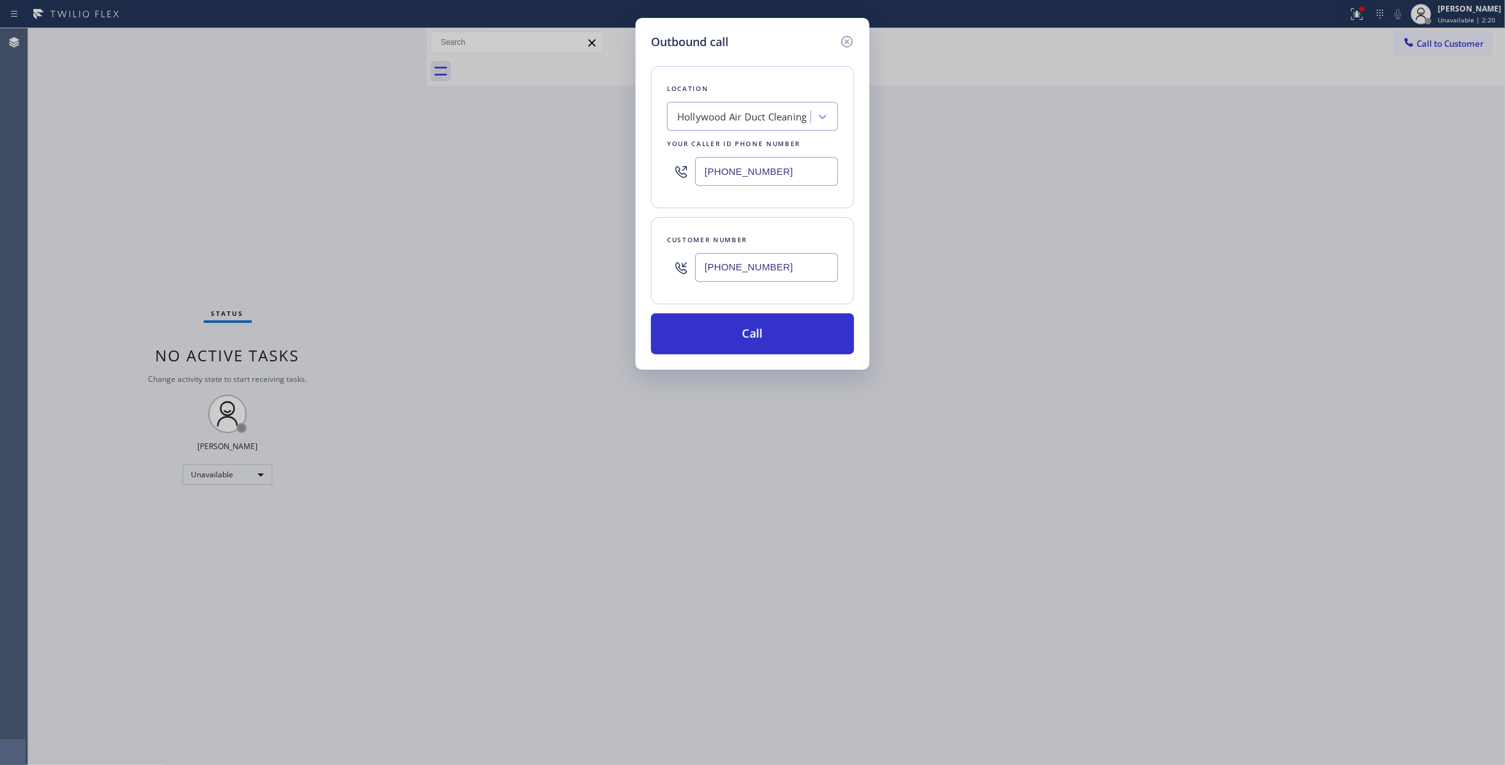
click at [117, 147] on div "Outbound call Location Hollywood Air Duct Cleaning Your caller id phone number …" at bounding box center [752, 382] width 1505 height 765
type input "[PHONE_NUMBER]"
drag, startPoint x: 800, startPoint y: 269, endPoint x: 570, endPoint y: 264, distance: 230.8
click at [570, 264] on div "Outbound call Location Local Trusted Electricians Cypress Your caller id phone …" at bounding box center [752, 382] width 1505 height 765
click at [719, 334] on button "Call" at bounding box center [752, 333] width 203 height 41
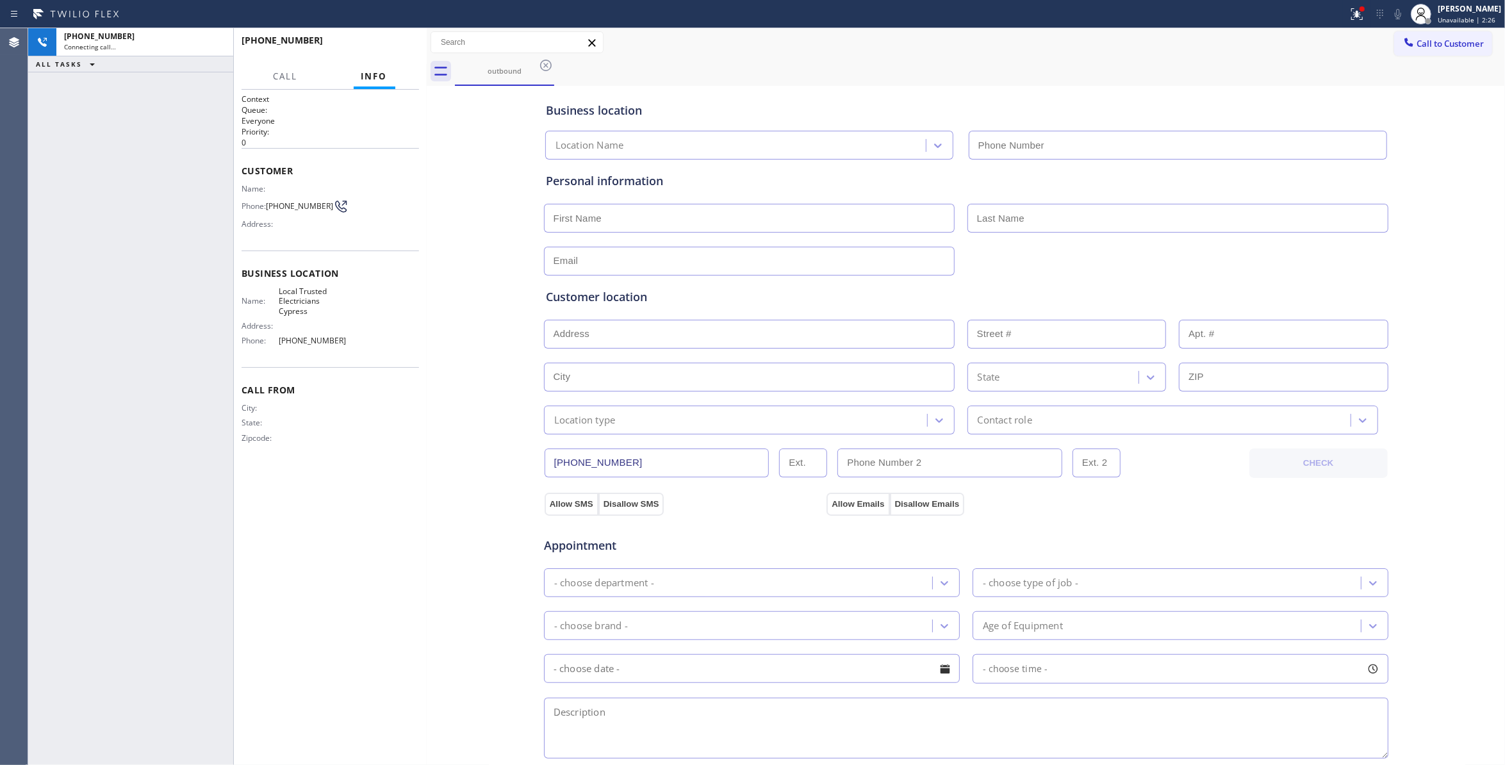
type input "[PHONE_NUMBER]"
click at [72, 178] on div "+18634732460 Live | 00:05 ALL TASKS ALL TASKS ACTIVE TASKS TASKS IN WRAP UP" at bounding box center [130, 396] width 205 height 737
click at [373, 49] on span "HANG UP" at bounding box center [389, 46] width 39 height 9
click at [390, 39] on button "HANG UP" at bounding box center [390, 46] width 60 height 18
click at [399, 50] on button "COMPLETE" at bounding box center [386, 46] width 65 height 18
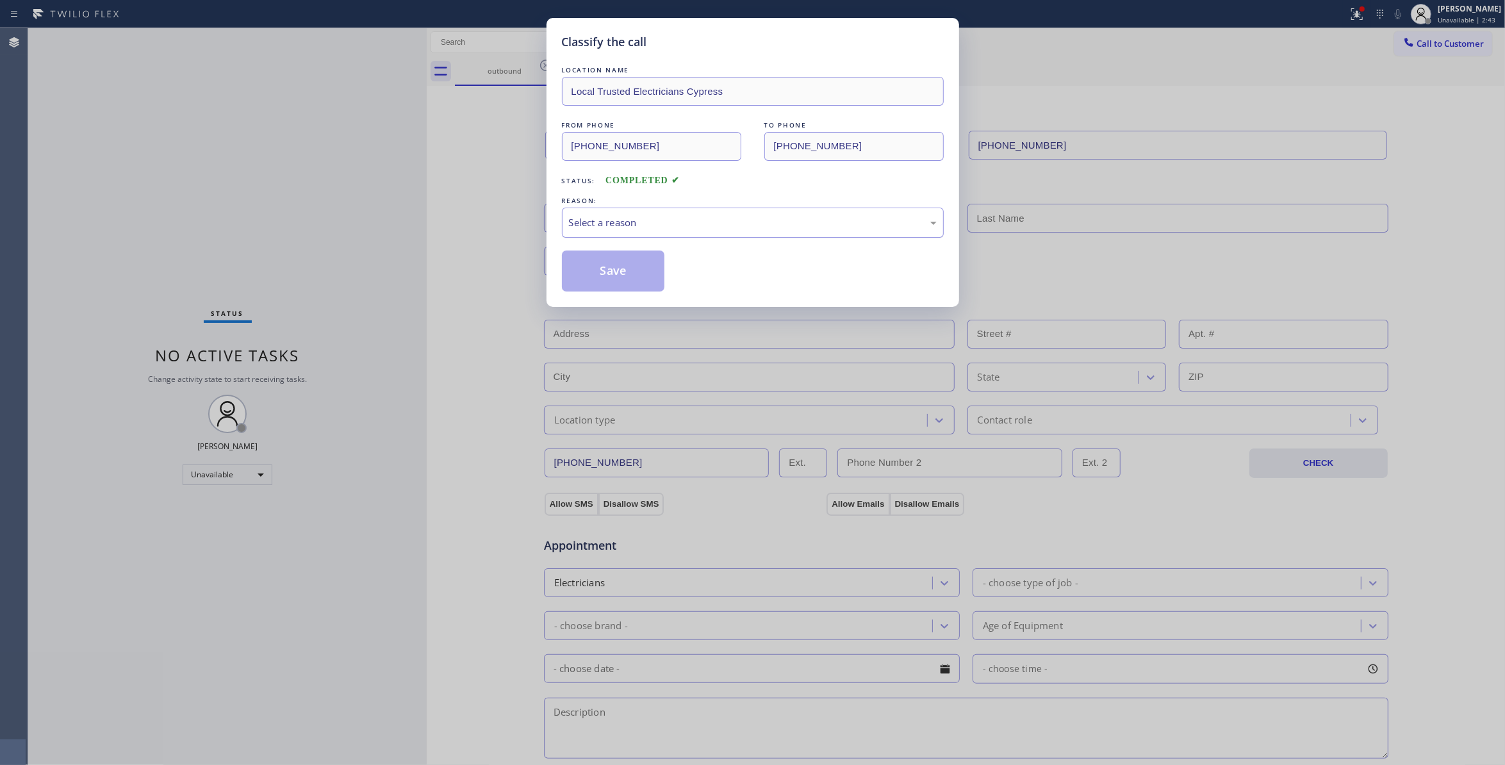
click at [586, 219] on div "Select a reason" at bounding box center [753, 222] width 368 height 15
click at [609, 272] on button "Save" at bounding box center [613, 271] width 103 height 41
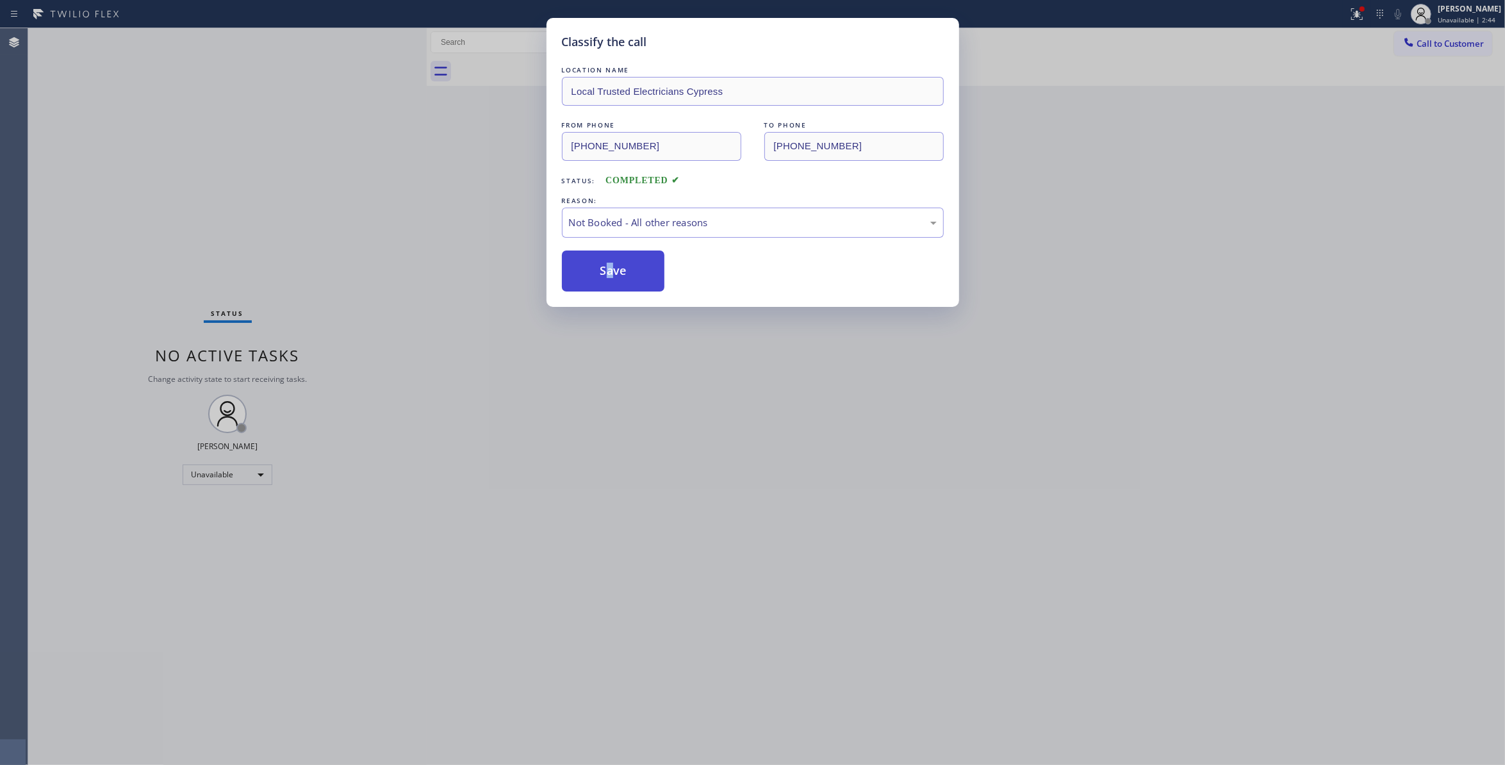
click at [609, 272] on button "Save" at bounding box center [613, 271] width 103 height 41
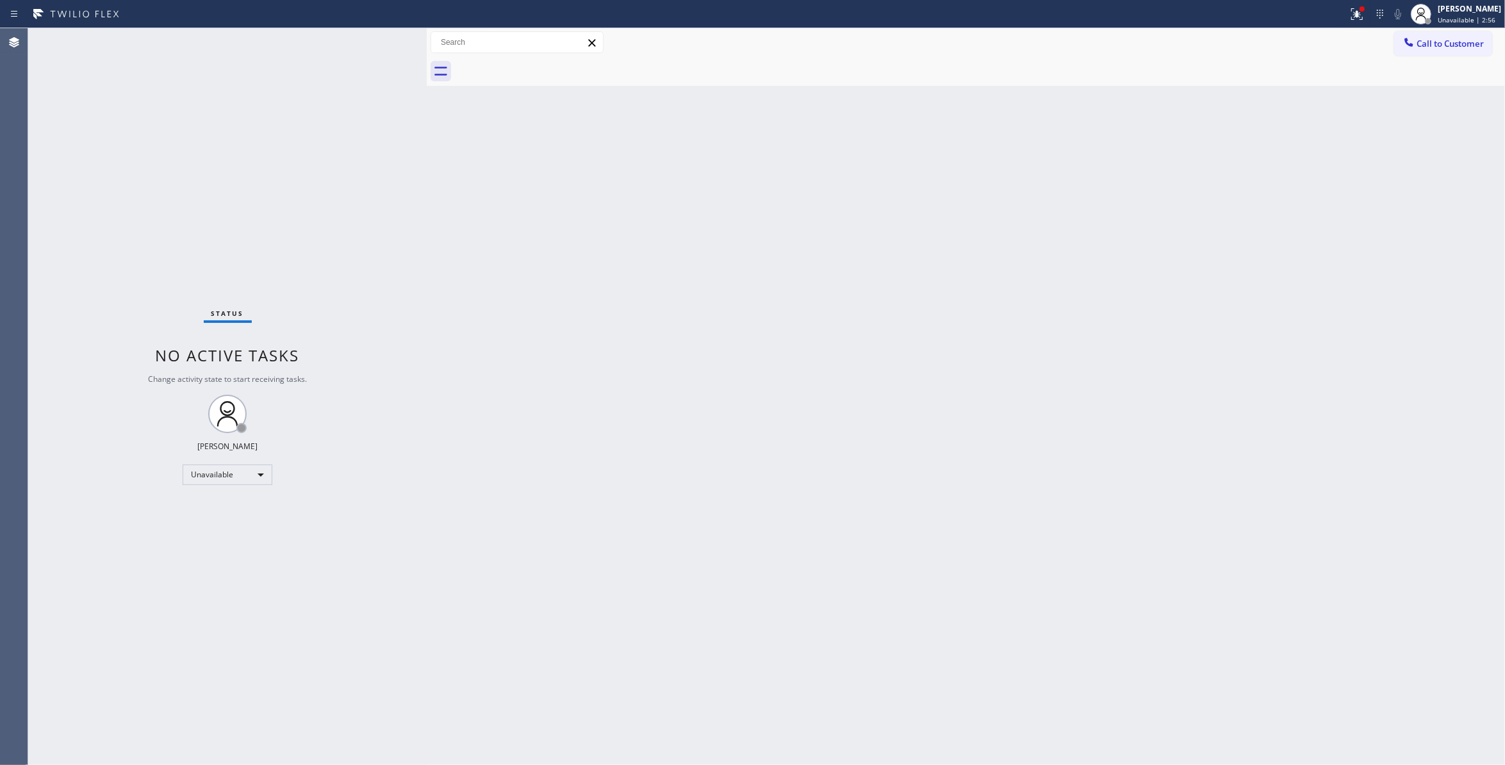
drag, startPoint x: 1467, startPoint y: 41, endPoint x: 1136, endPoint y: 64, distance: 331.5
click at [1462, 41] on span "Call to Customer" at bounding box center [1450, 44] width 67 height 12
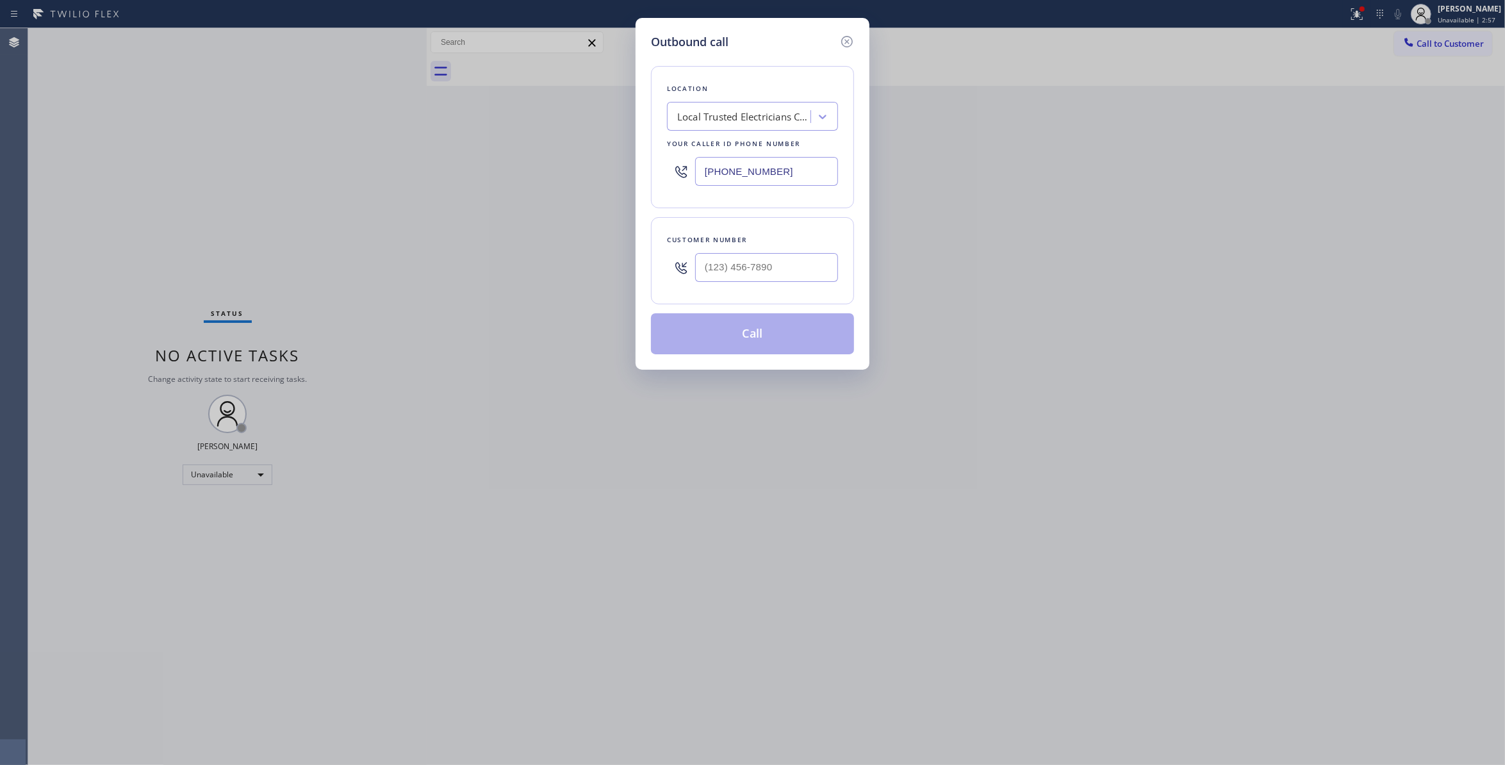
drag, startPoint x: 798, startPoint y: 170, endPoint x: 311, endPoint y: 168, distance: 487.0
click at [311, 168] on div "Outbound call Location Local Trusted Electricians Cypress Your caller id phone …" at bounding box center [752, 382] width 1505 height 765
paste input "60) 388-9800"
type input "[PHONE_NUMBER]"
click at [744, 262] on input "(___) ___-____" at bounding box center [766, 267] width 143 height 29
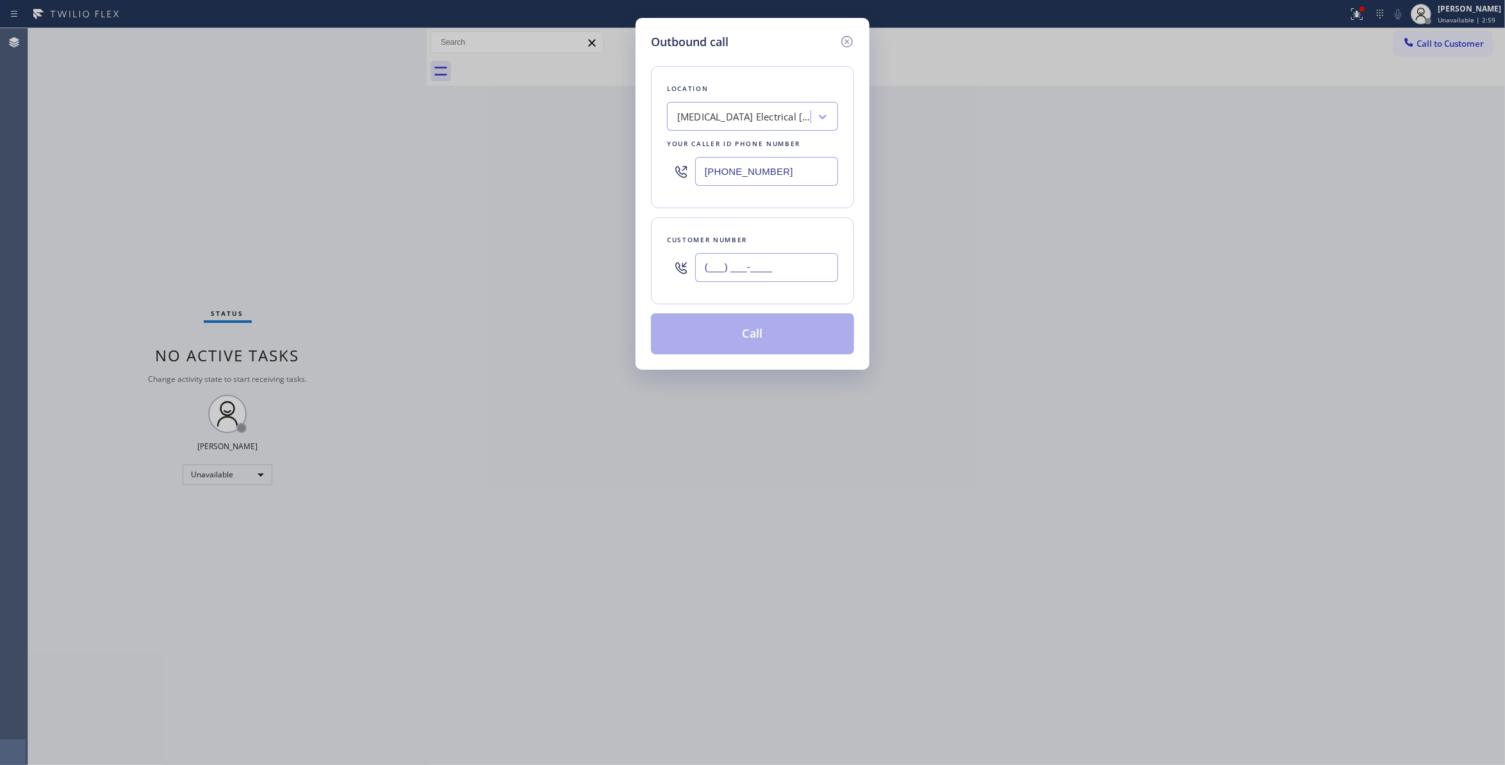
paste input "442) 241-9300"
type input "[PHONE_NUMBER]"
click at [748, 340] on button "Call" at bounding box center [752, 333] width 203 height 41
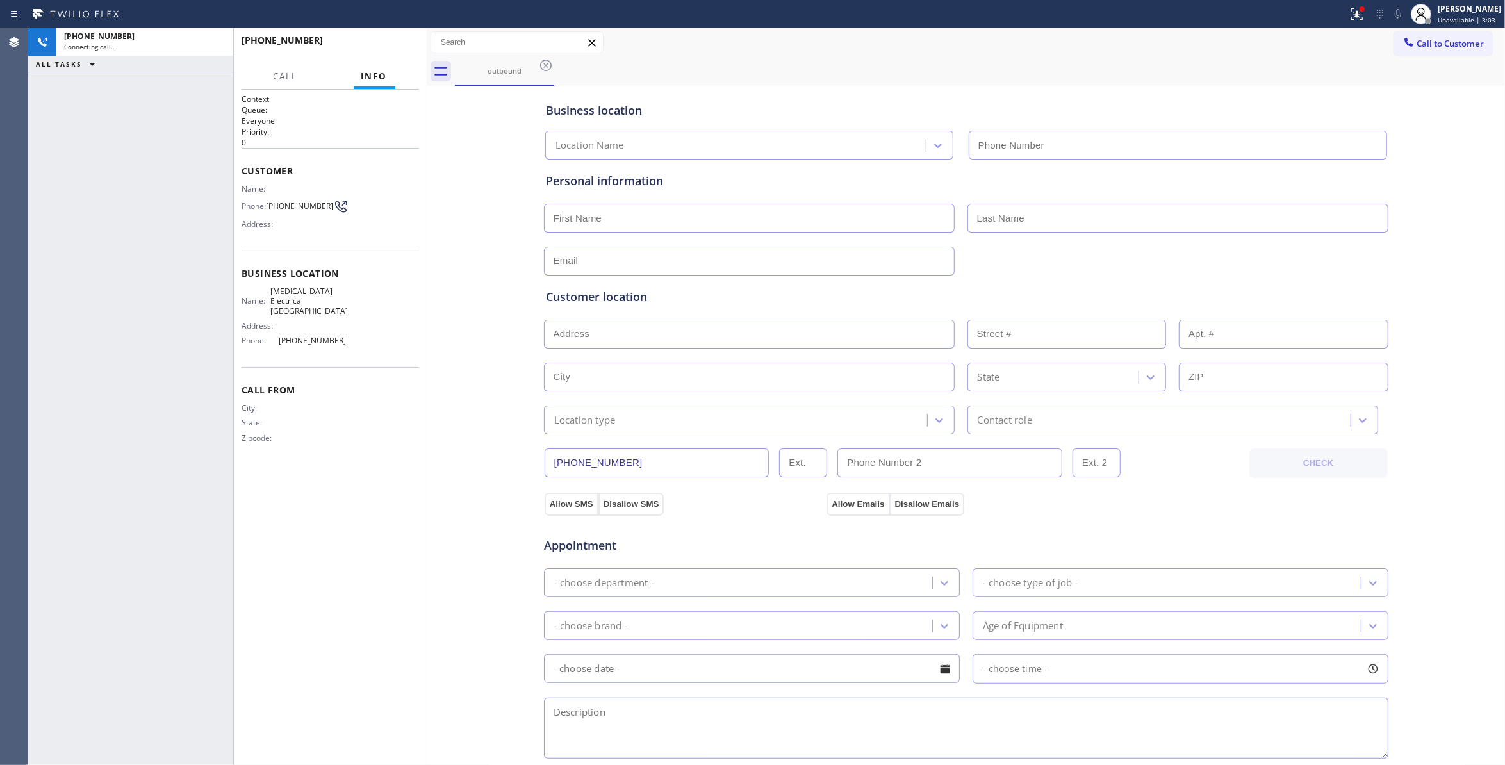
type input "[PHONE_NUMBER]"
click at [1343, 21] on button at bounding box center [1357, 14] width 28 height 28
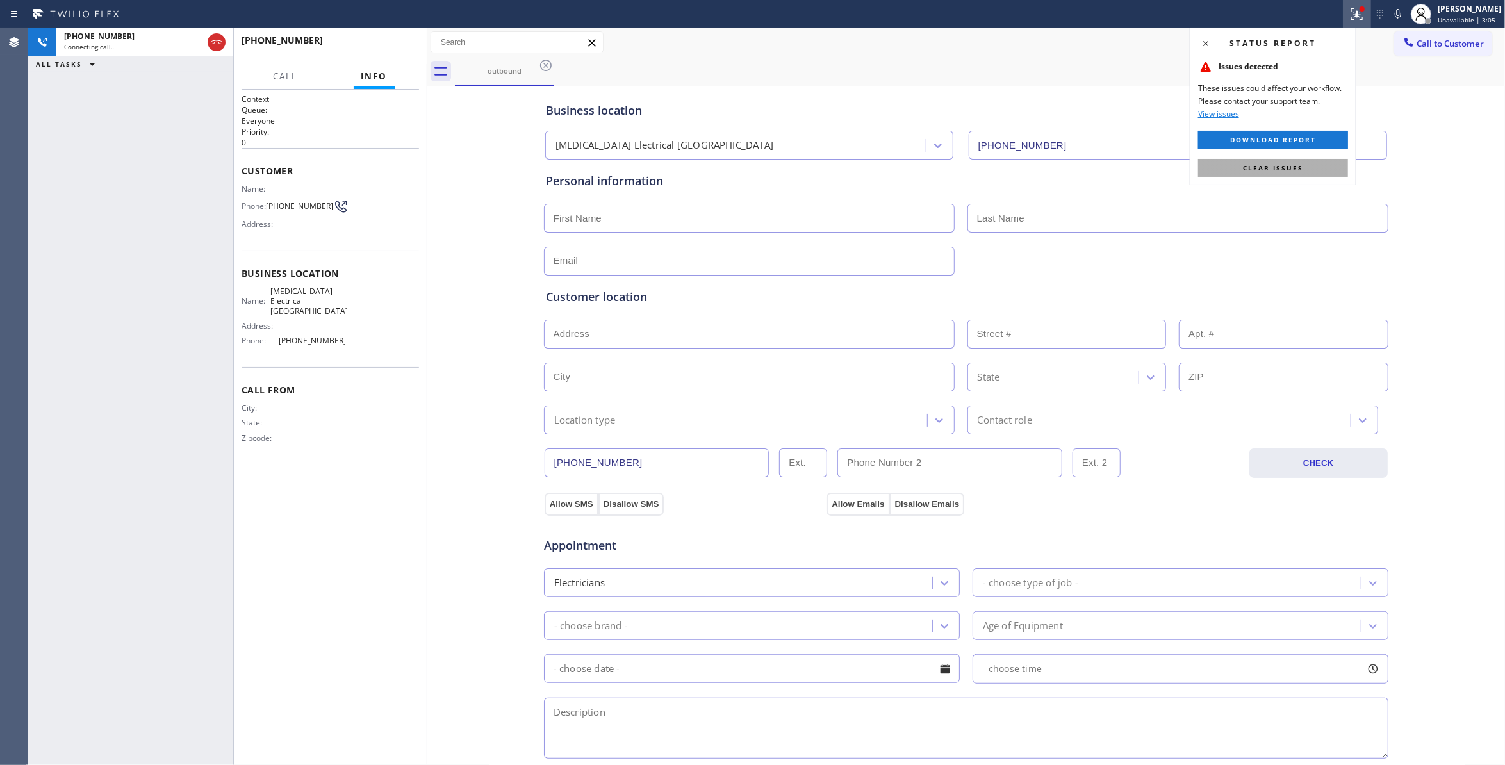
click at [1275, 173] on button "Clear issues" at bounding box center [1273, 168] width 150 height 18
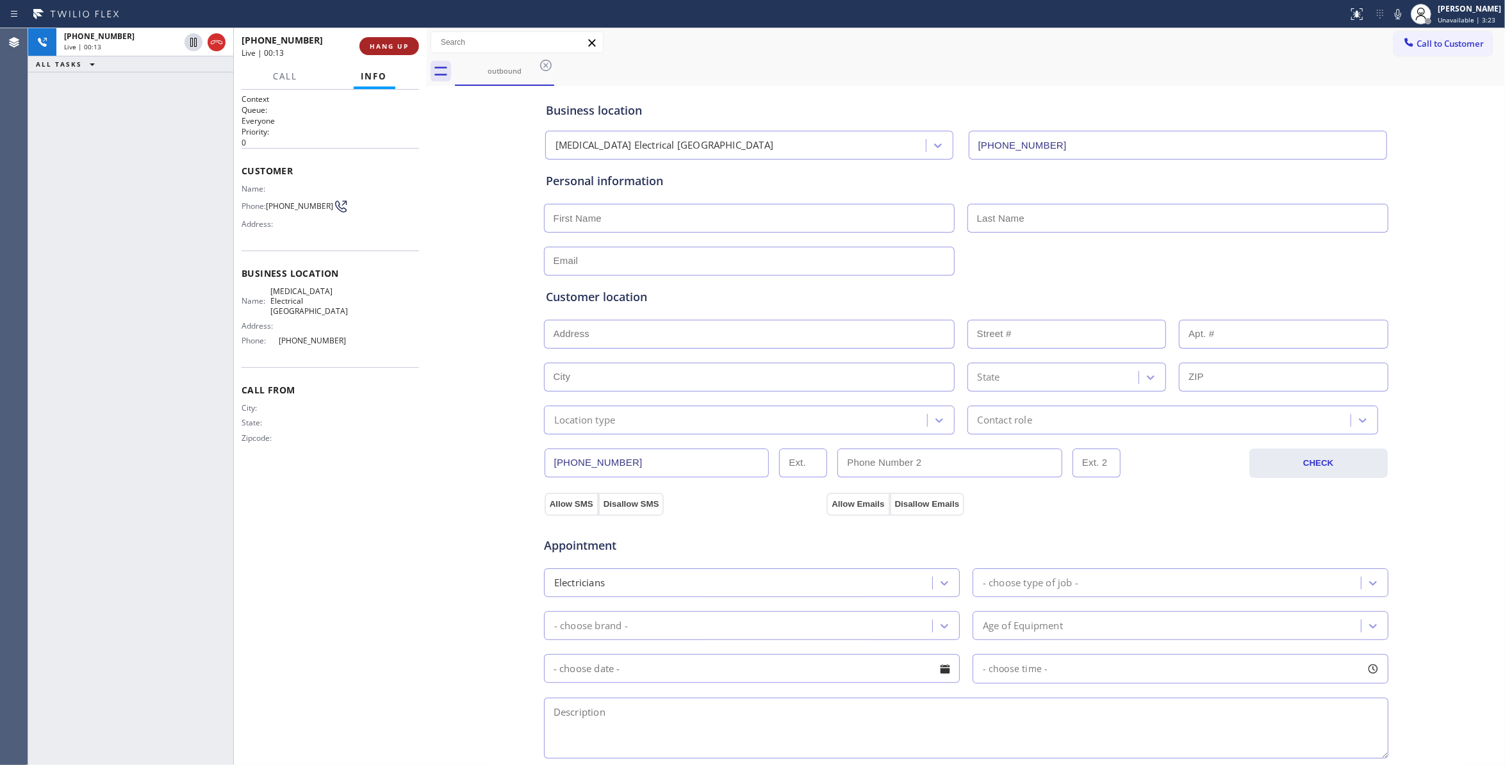
click at [399, 44] on span "HANG UP" at bounding box center [389, 46] width 39 height 9
click at [310, 208] on span "[PHONE_NUMBER]" at bounding box center [299, 206] width 67 height 10
copy div "[PHONE_NUMBER]"
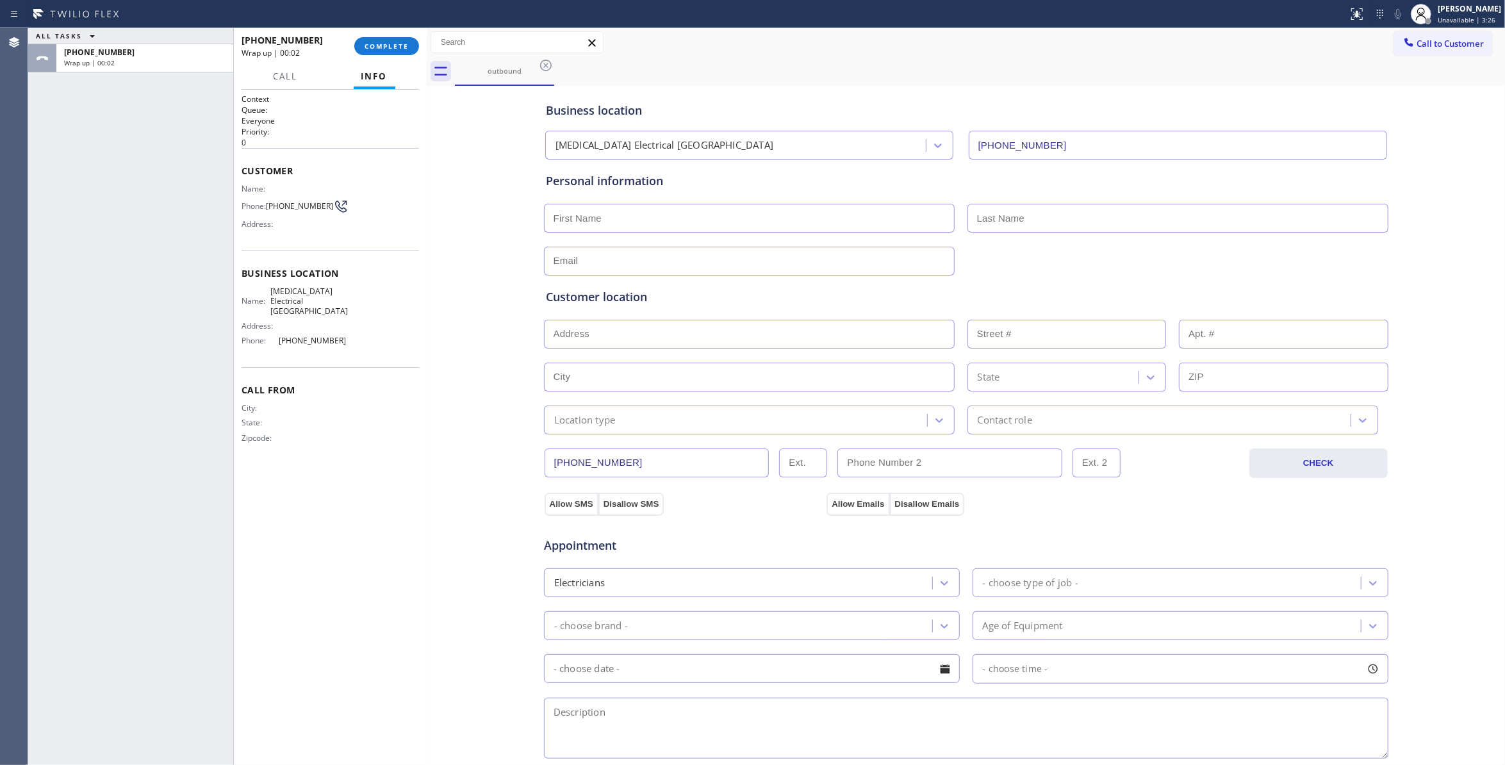
click at [393, 58] on div "+14422419300 Wrap up | 00:02 COMPLETE" at bounding box center [331, 45] width 178 height 33
click at [391, 49] on span "COMPLETE" at bounding box center [387, 46] width 44 height 9
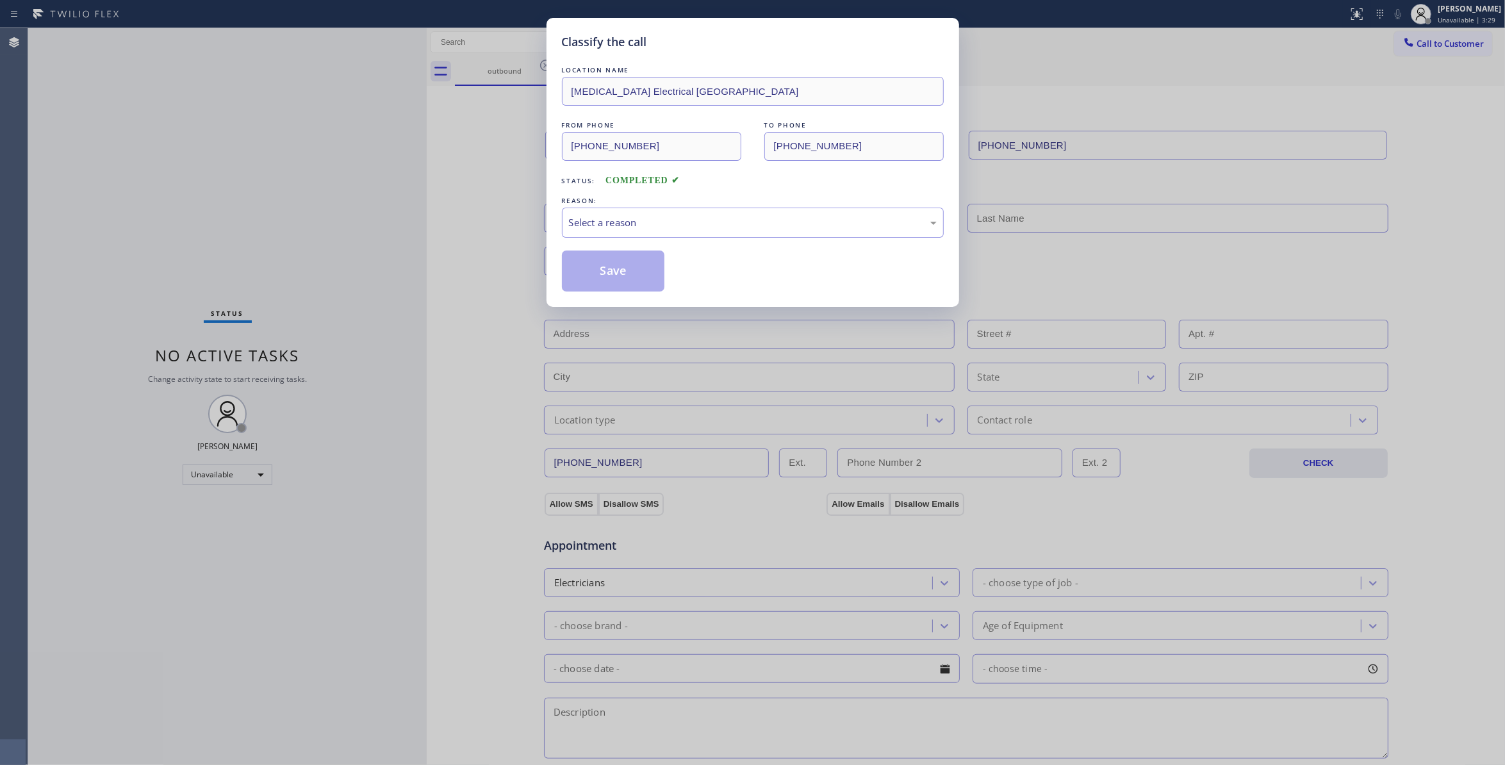
click at [393, 42] on div "Classify the call LOCATION NAME High Voltage Electrical Palm Springs FROM PHONE…" at bounding box center [752, 382] width 1505 height 765
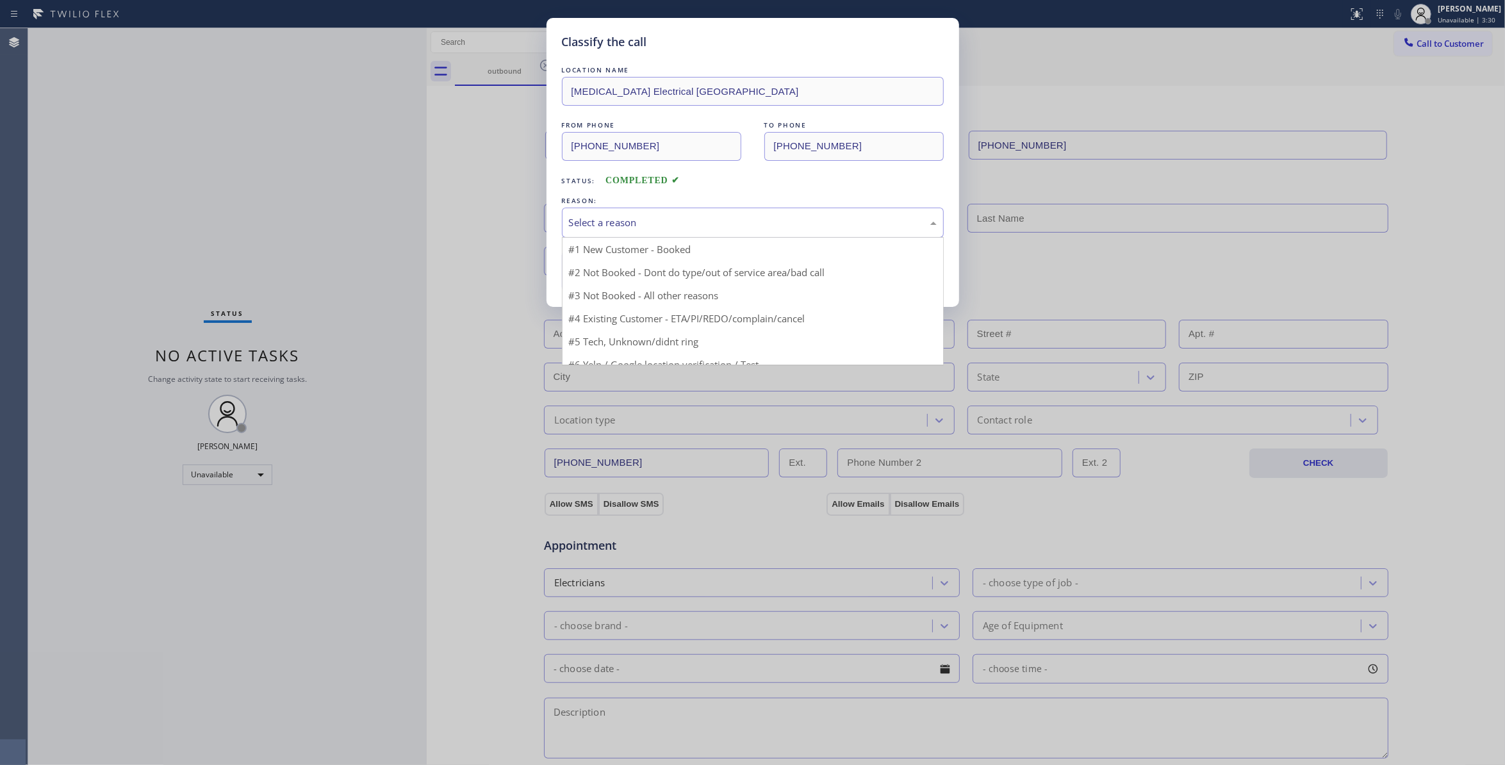
click at [625, 229] on div "Select a reason" at bounding box center [753, 222] width 368 height 15
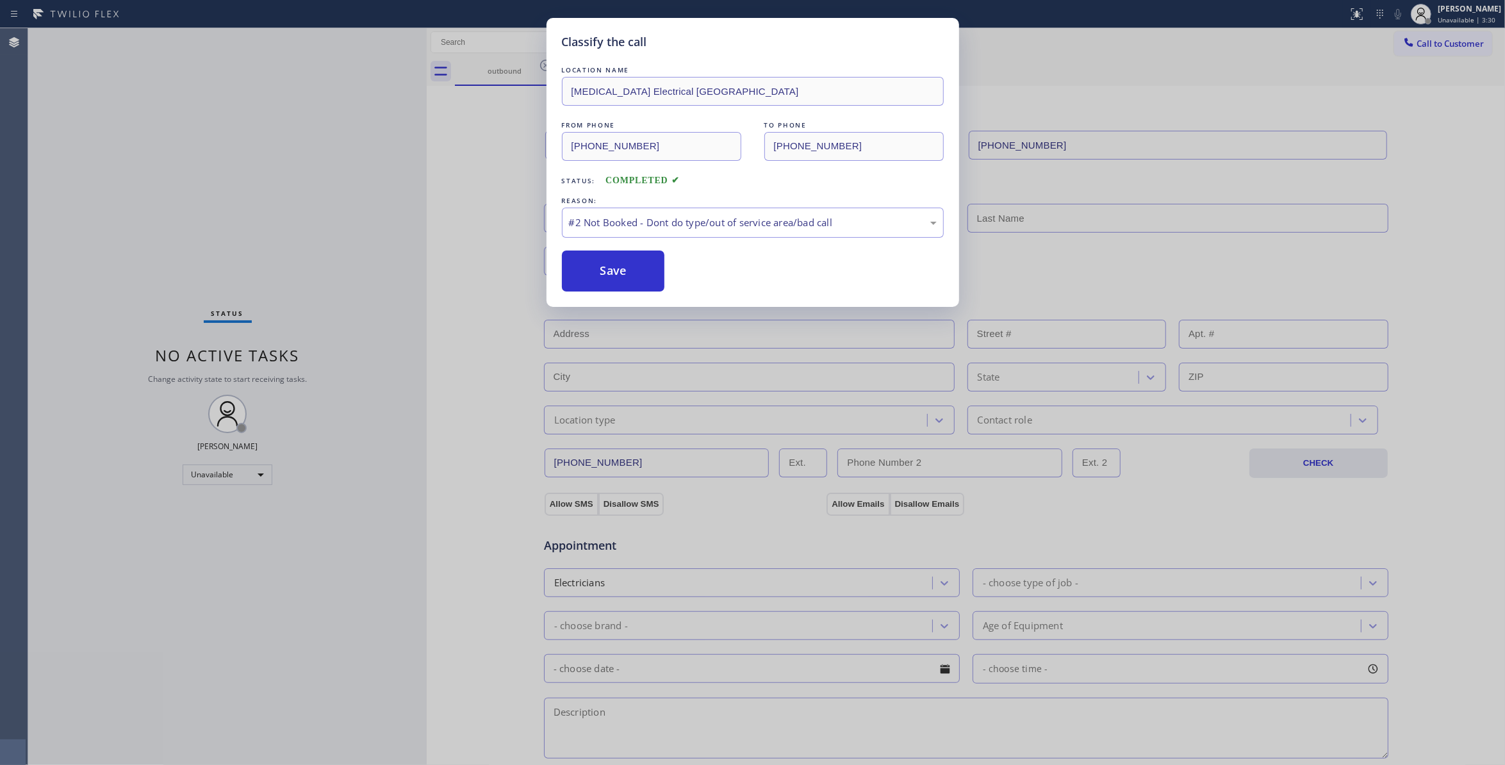
click at [613, 273] on button "Save" at bounding box center [613, 271] width 103 height 41
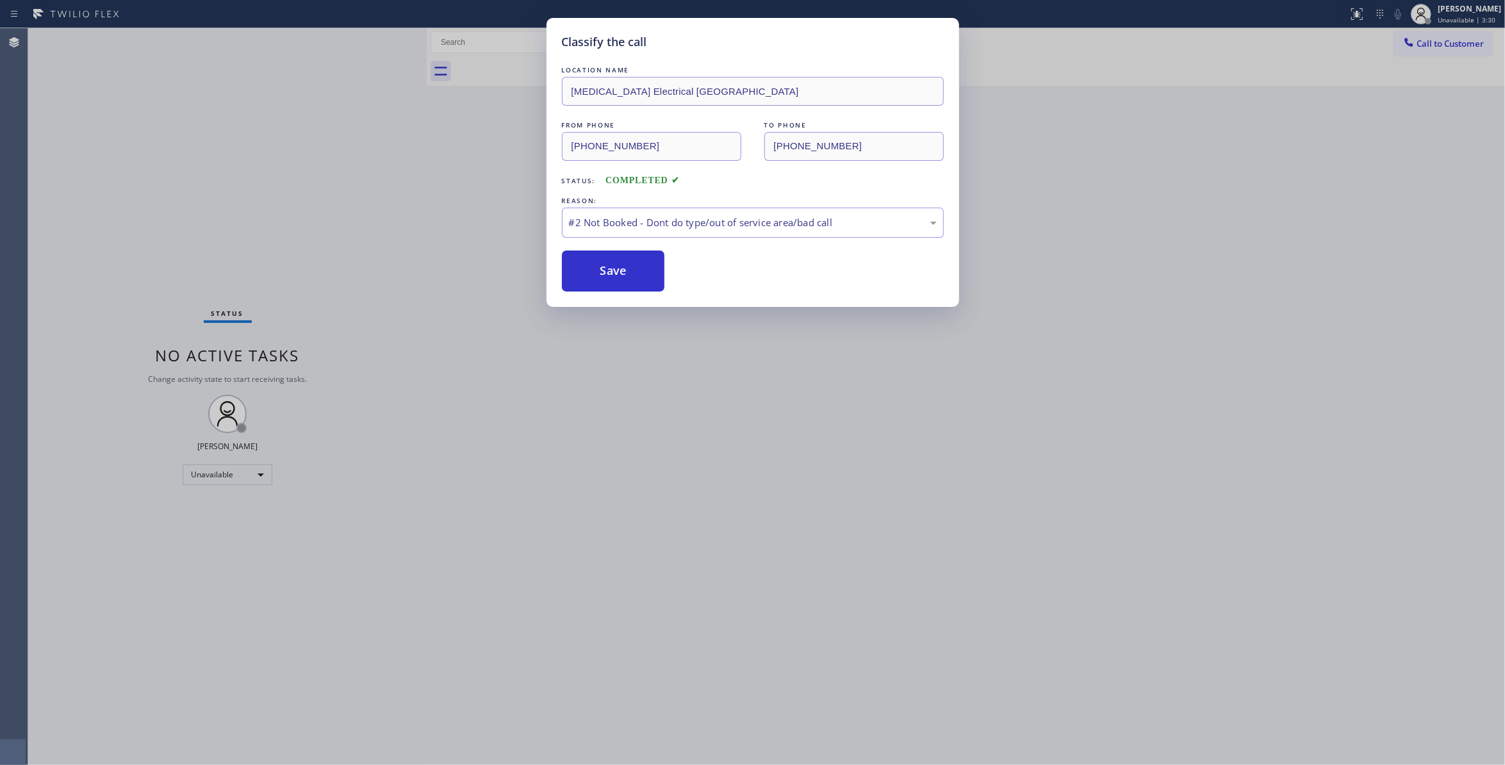
click at [613, 273] on button "Save" at bounding box center [613, 271] width 103 height 41
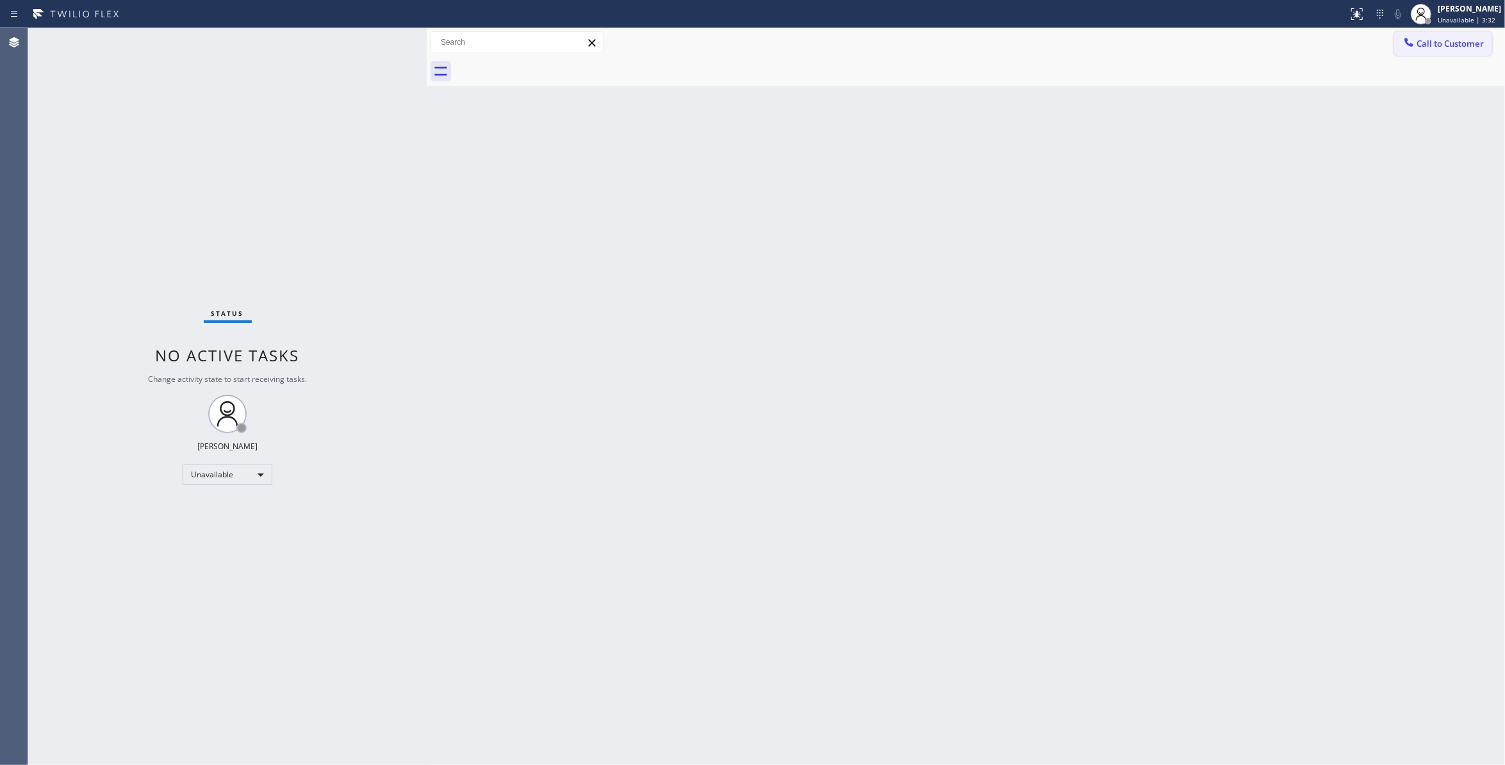
click at [1424, 46] on span "Call to Customer" at bounding box center [1450, 44] width 67 height 12
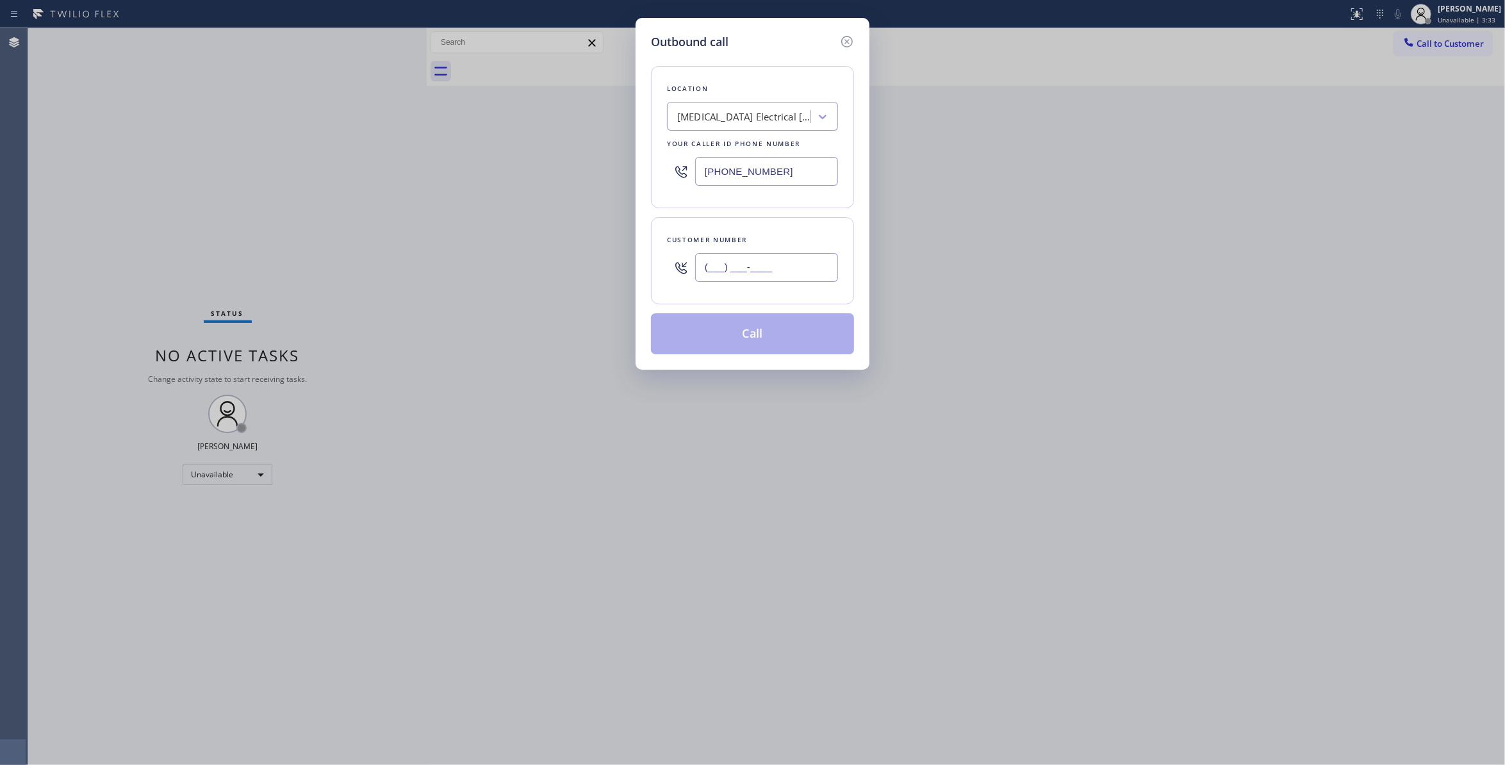
click at [729, 268] on input "(___) ___-____" at bounding box center [766, 267] width 143 height 29
paste input "442) 241-9300"
type input "[PHONE_NUMBER]"
click at [713, 333] on button "Call" at bounding box center [752, 333] width 203 height 41
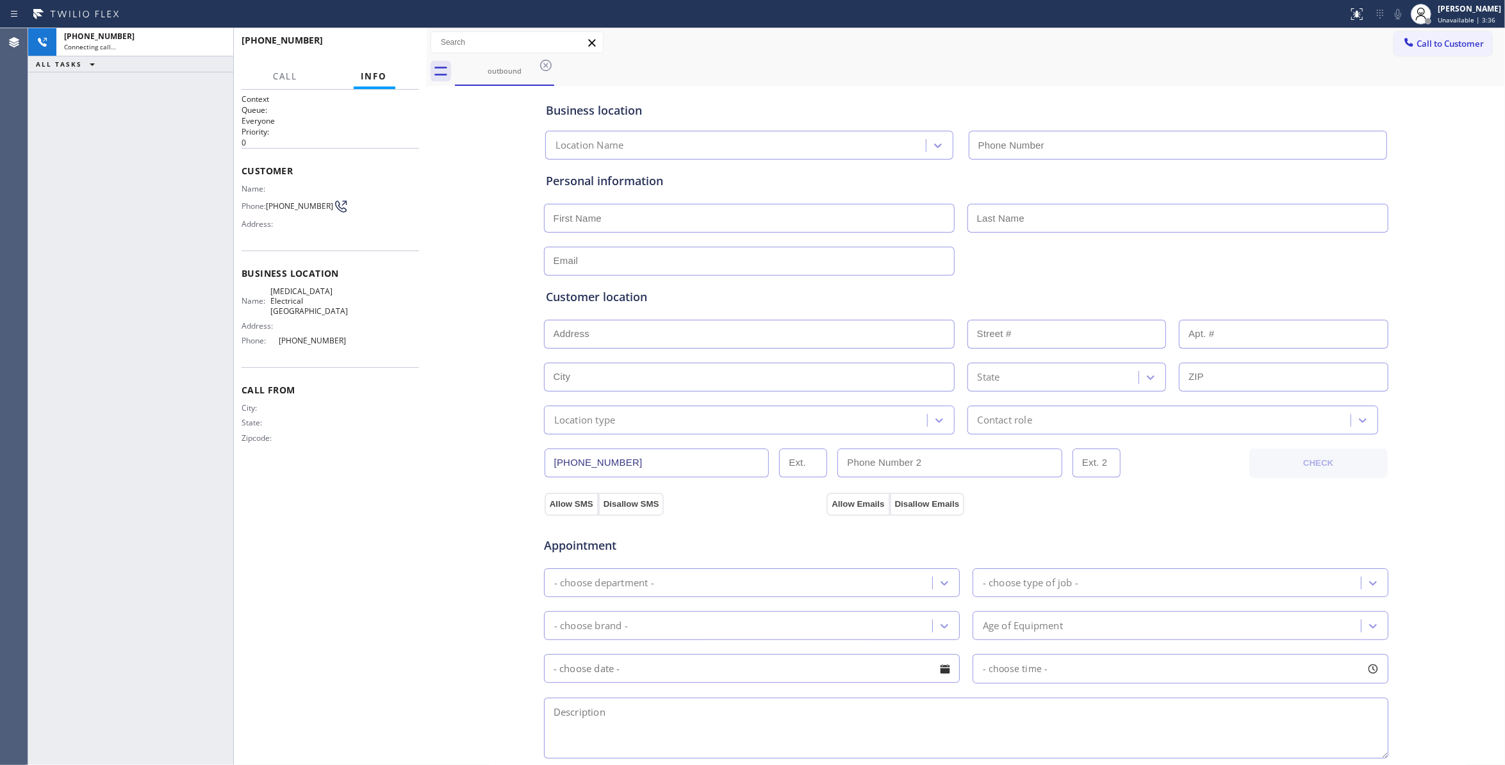
type input "[PHONE_NUMBER]"
click at [295, 204] on span "[PHONE_NUMBER]" at bounding box center [299, 206] width 67 height 10
copy div "[PHONE_NUMBER]"
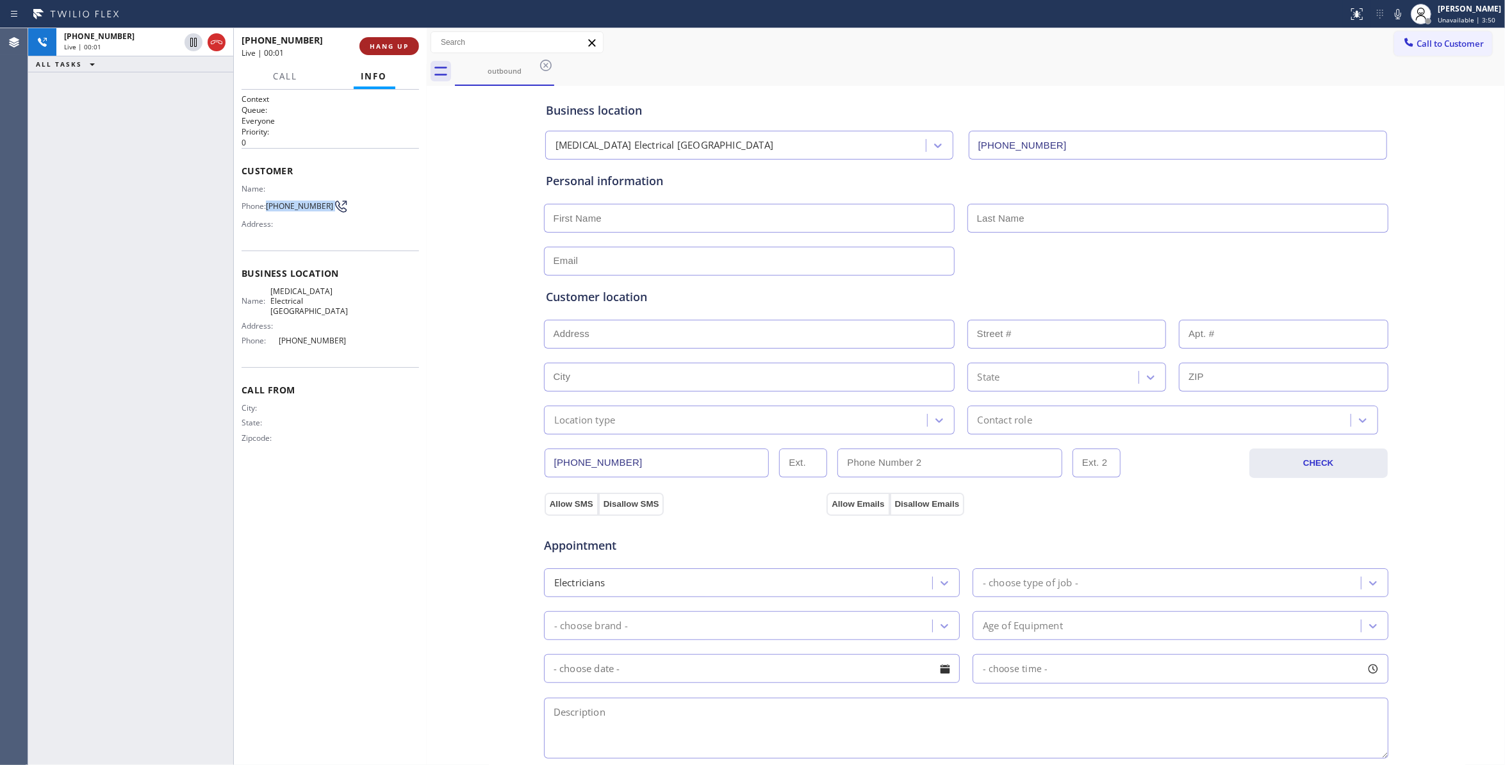
click at [377, 39] on button "HANG UP" at bounding box center [390, 46] width 60 height 18
click at [386, 44] on span "HANG UP" at bounding box center [389, 46] width 39 height 9
click at [375, 37] on button "COMPLETE" at bounding box center [386, 46] width 65 height 18
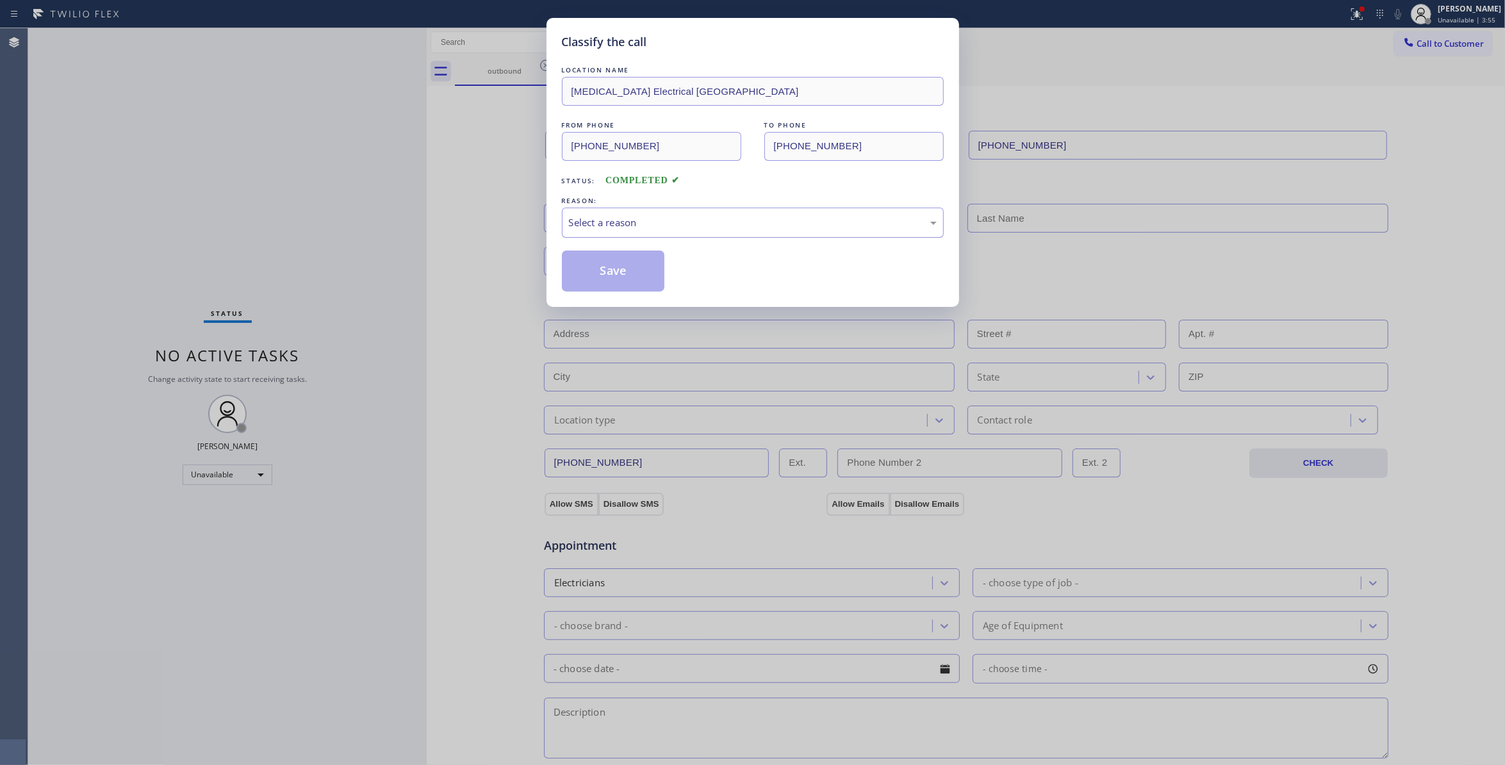
click at [642, 227] on div "Select a reason" at bounding box center [753, 222] width 368 height 15
click at [624, 260] on button "Save" at bounding box center [613, 271] width 103 height 41
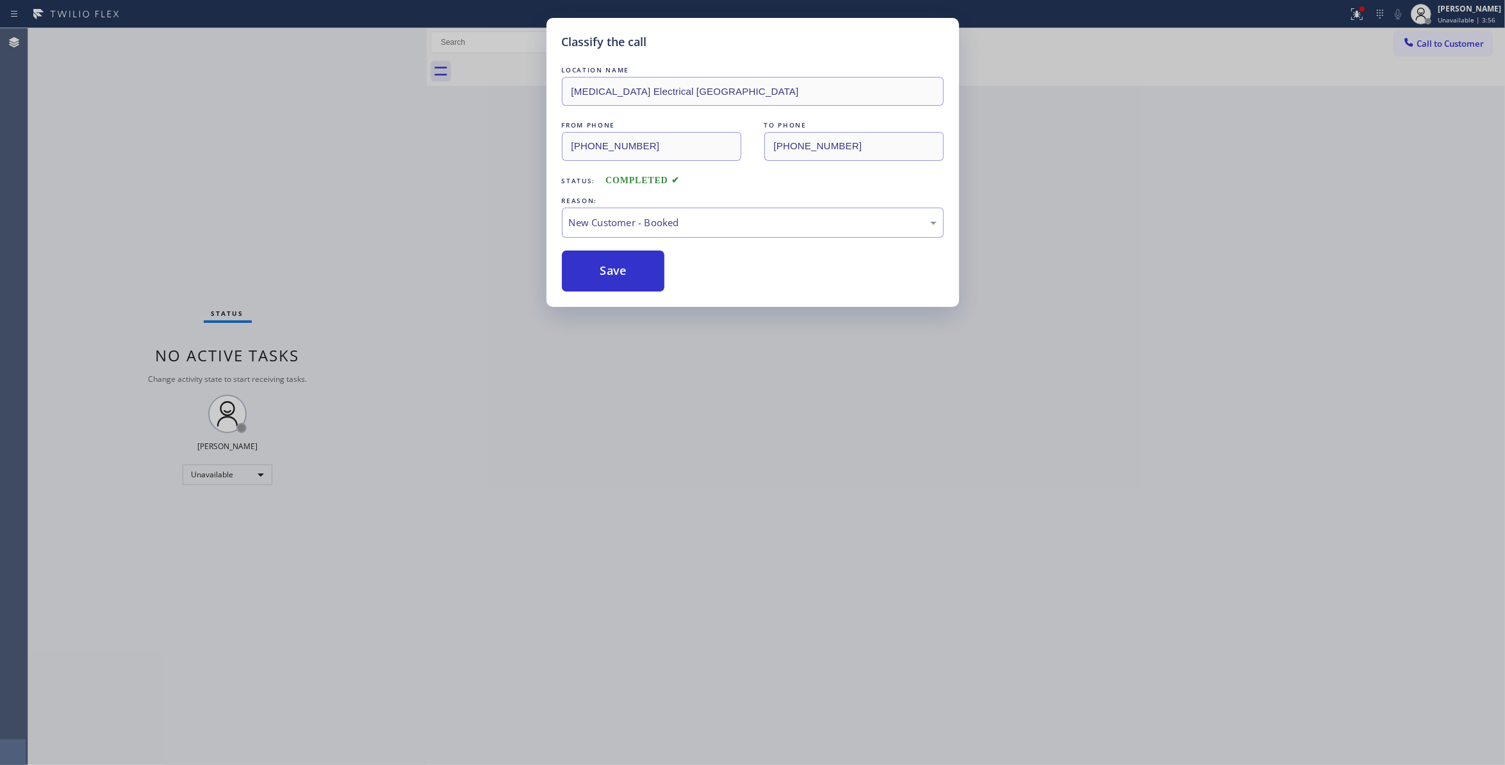
click at [624, 260] on button "Save" at bounding box center [613, 271] width 103 height 41
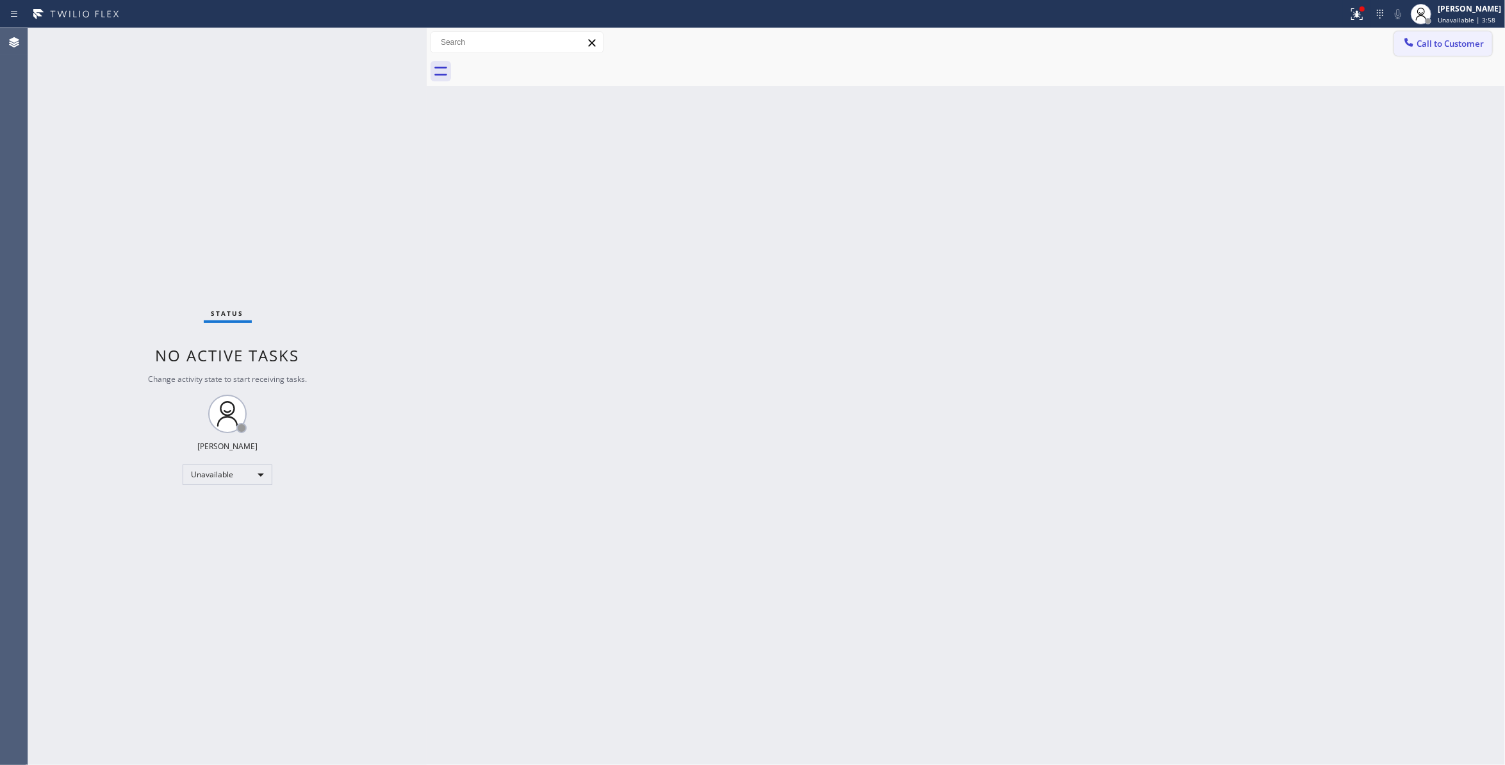
click at [1453, 44] on span "Call to Customer" at bounding box center [1450, 44] width 67 height 12
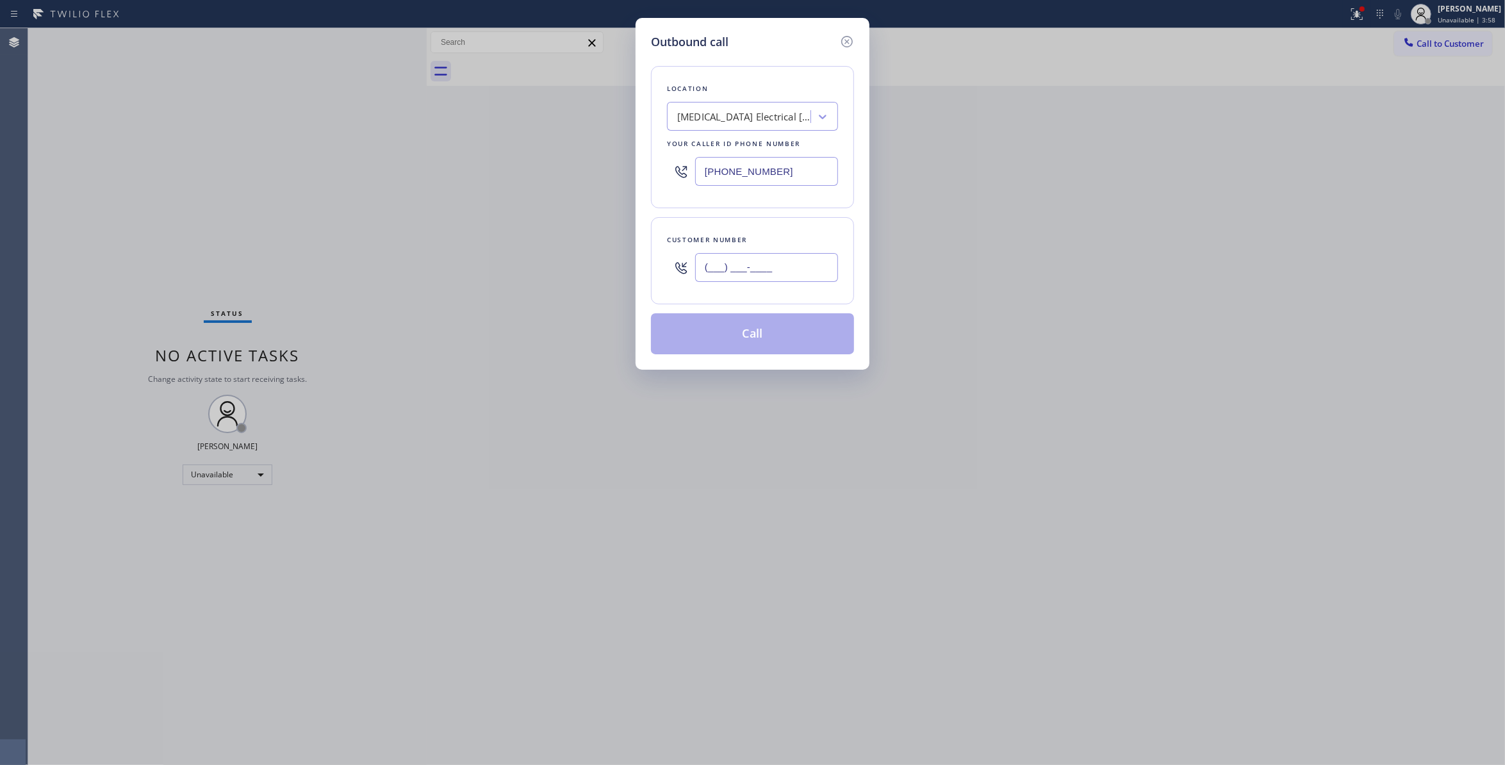
click at [728, 272] on input "(___) ___-____" at bounding box center [766, 267] width 143 height 29
paste input "442) 241-9300"
type input "[PHONE_NUMBER]"
click at [764, 339] on button "Call" at bounding box center [752, 333] width 203 height 41
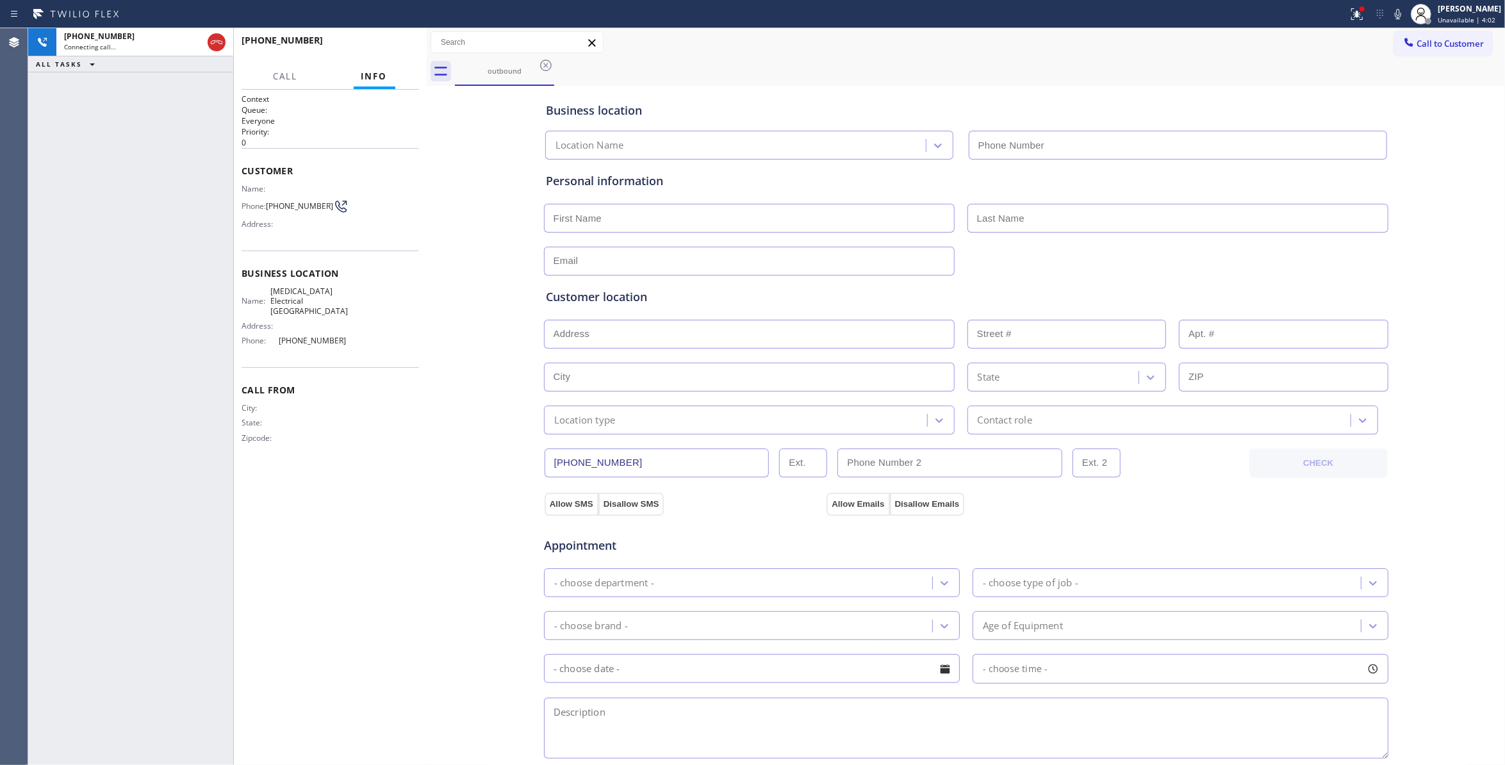
type input "[PHONE_NUMBER]"
drag, startPoint x: 217, startPoint y: 44, endPoint x: 552, endPoint y: 54, distance: 335.3
click at [217, 44] on icon at bounding box center [216, 42] width 15 height 15
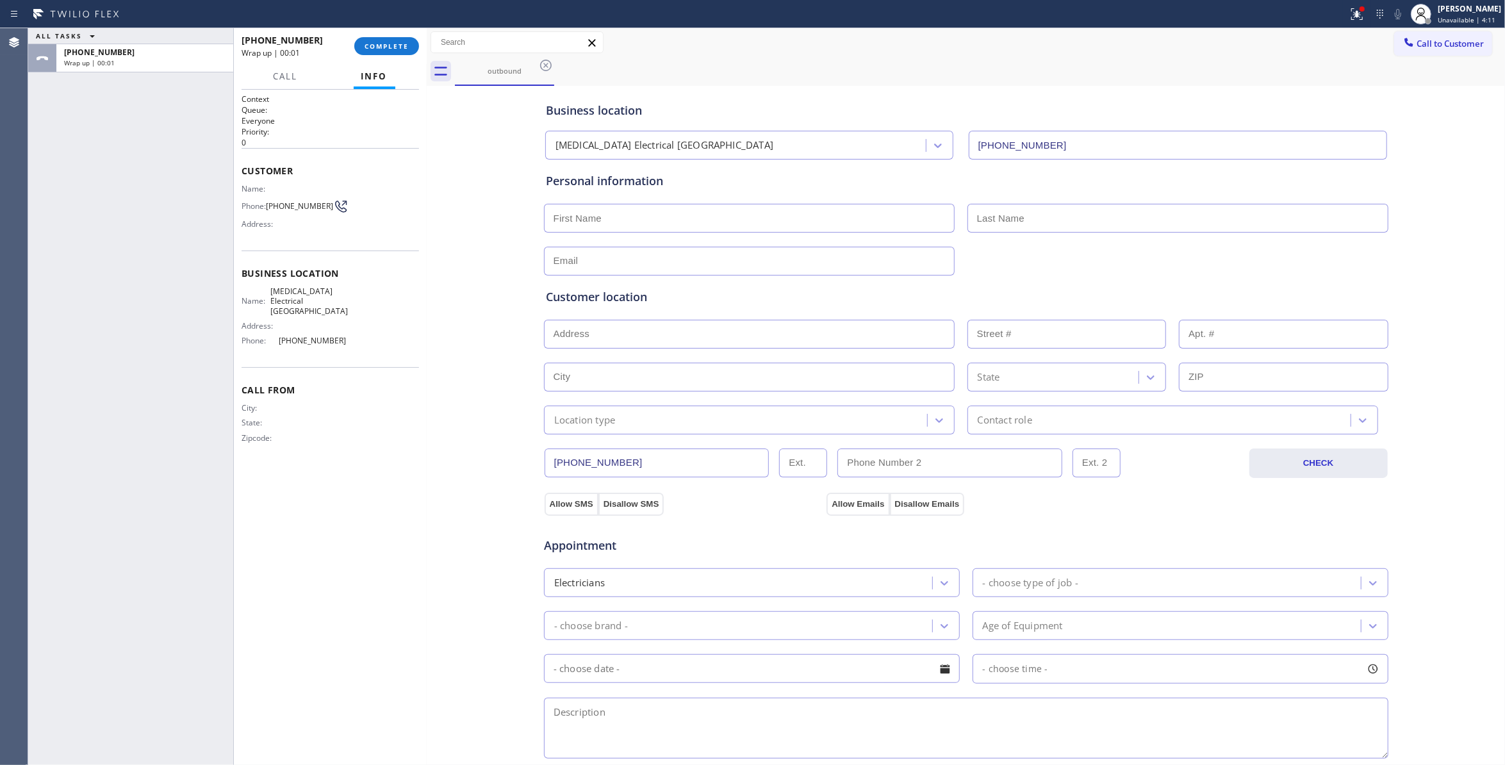
click at [422, 45] on div "+14422419300 Wrap up | 00:01 COMPLETE" at bounding box center [330, 46] width 193 height 36
click at [406, 46] on span "COMPLETE" at bounding box center [387, 46] width 44 height 9
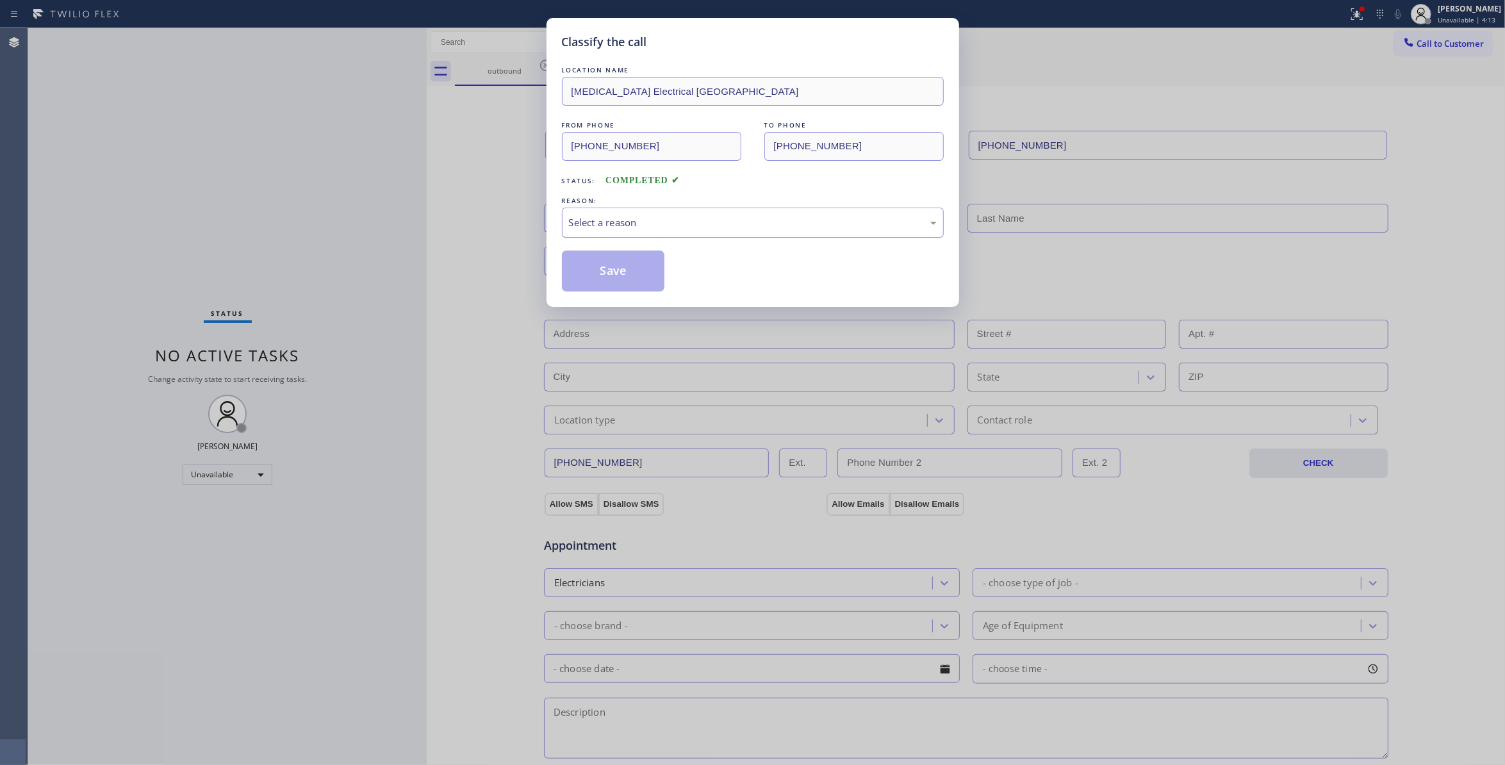
click at [623, 223] on div "Select a reason" at bounding box center [753, 222] width 368 height 15
click at [608, 274] on button "Save" at bounding box center [613, 271] width 103 height 41
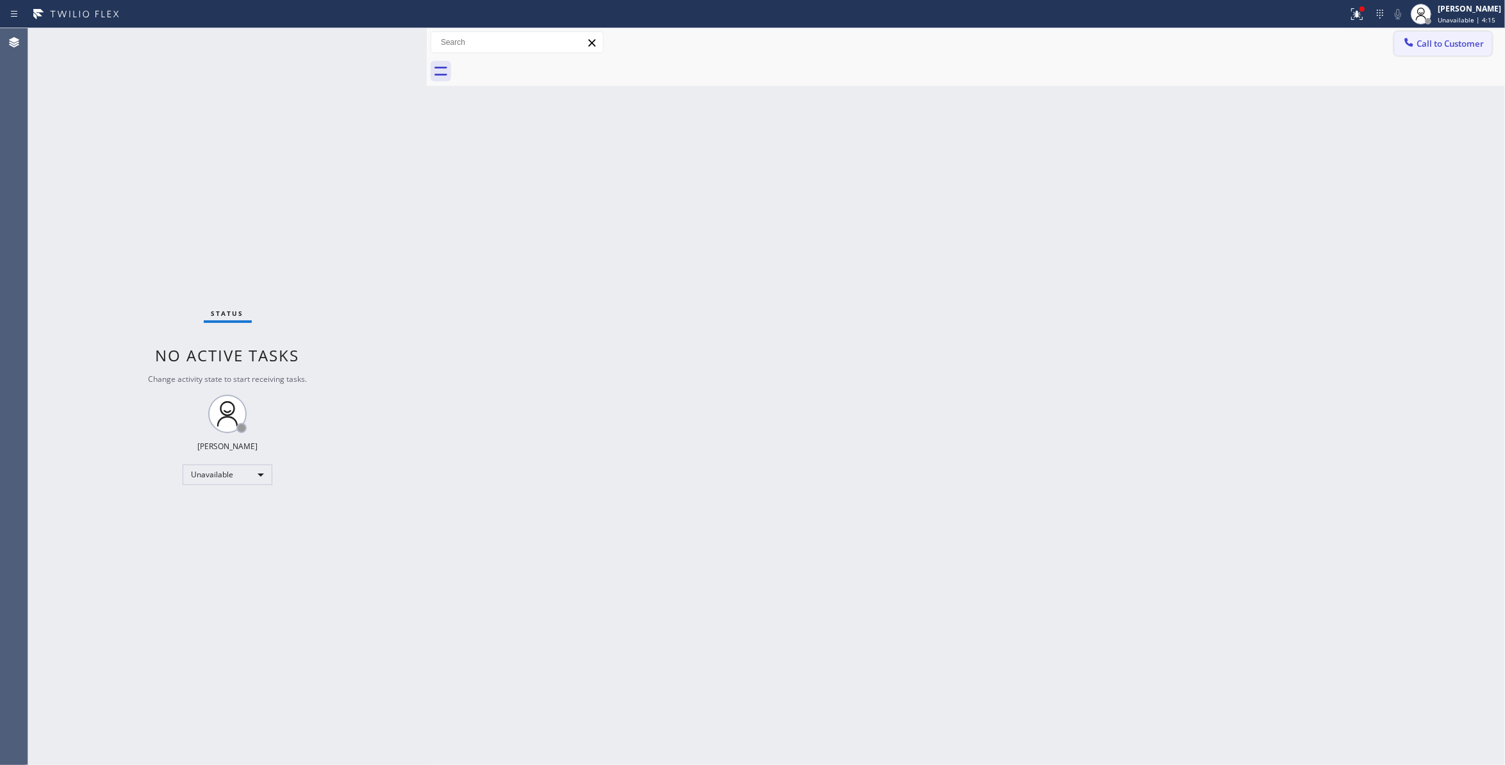
click at [1456, 44] on span "Call to Customer" at bounding box center [1450, 44] width 67 height 12
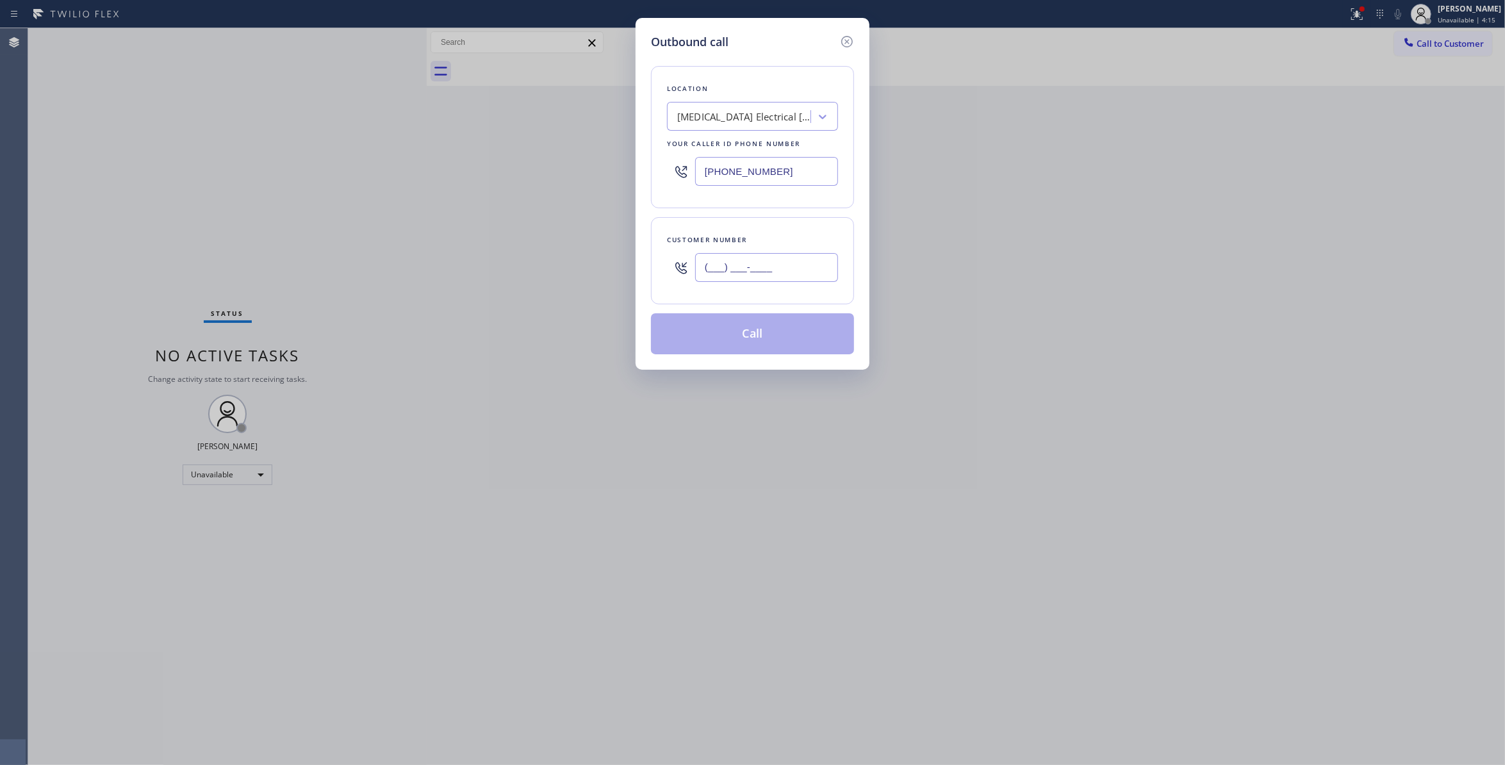
click at [742, 264] on input "(___) ___-____" at bounding box center [766, 267] width 143 height 29
paste input "442) 241-9300"
type input "[PHONE_NUMBER]"
click at [743, 342] on button "Call" at bounding box center [752, 333] width 203 height 41
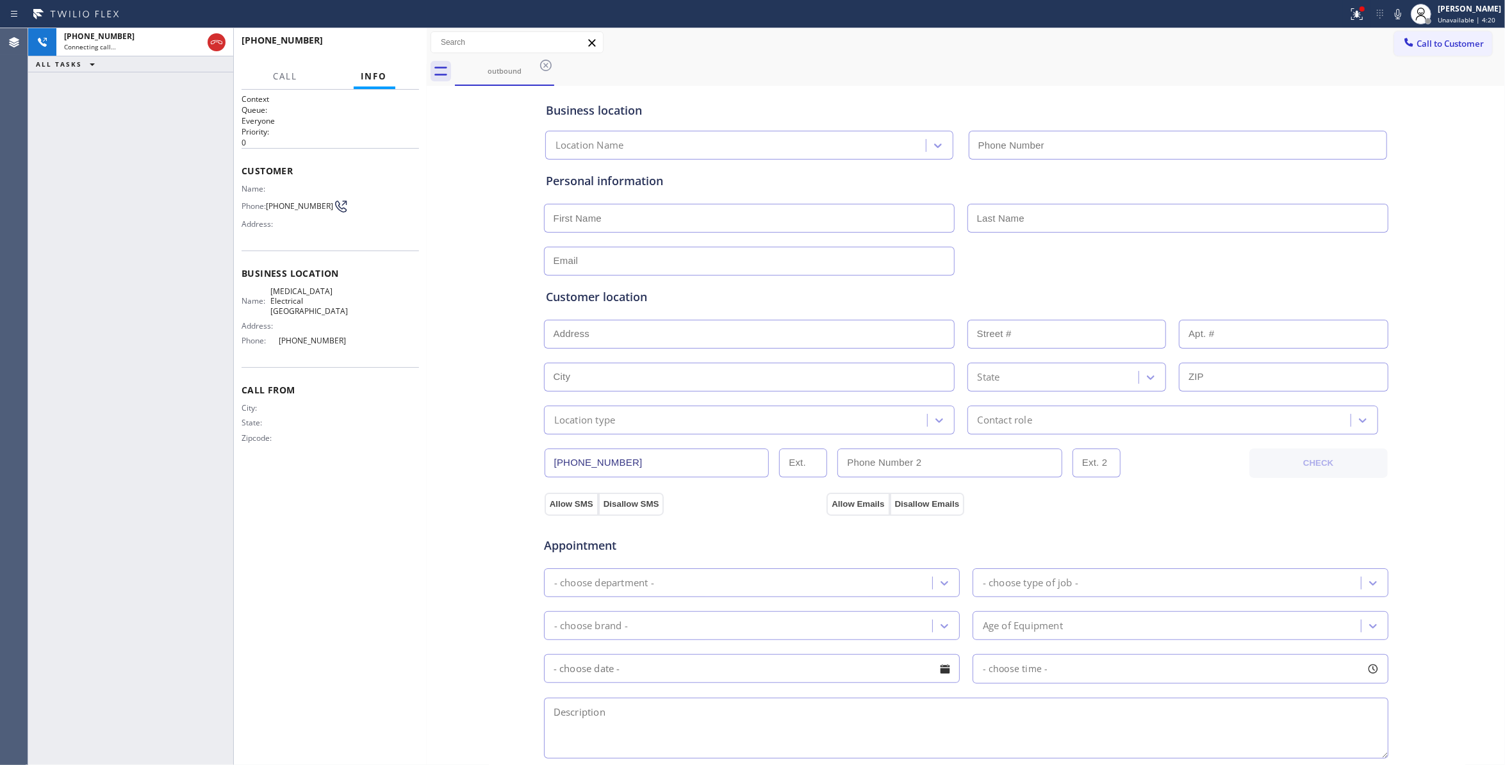
type input "[PHONE_NUMBER]"
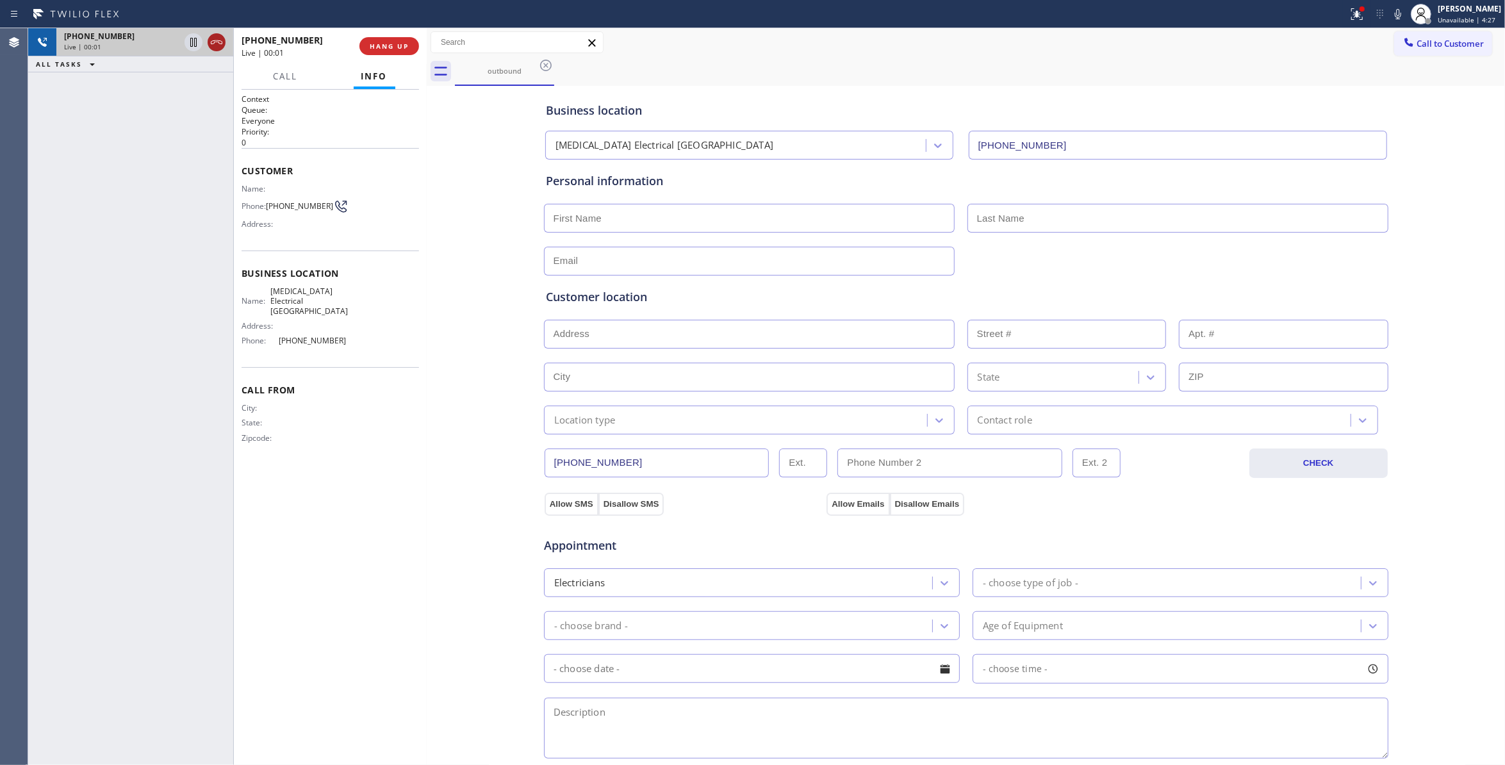
click at [216, 49] on icon at bounding box center [216, 42] width 15 height 15
click at [372, 47] on span "HANG UP" at bounding box center [389, 46] width 39 height 9
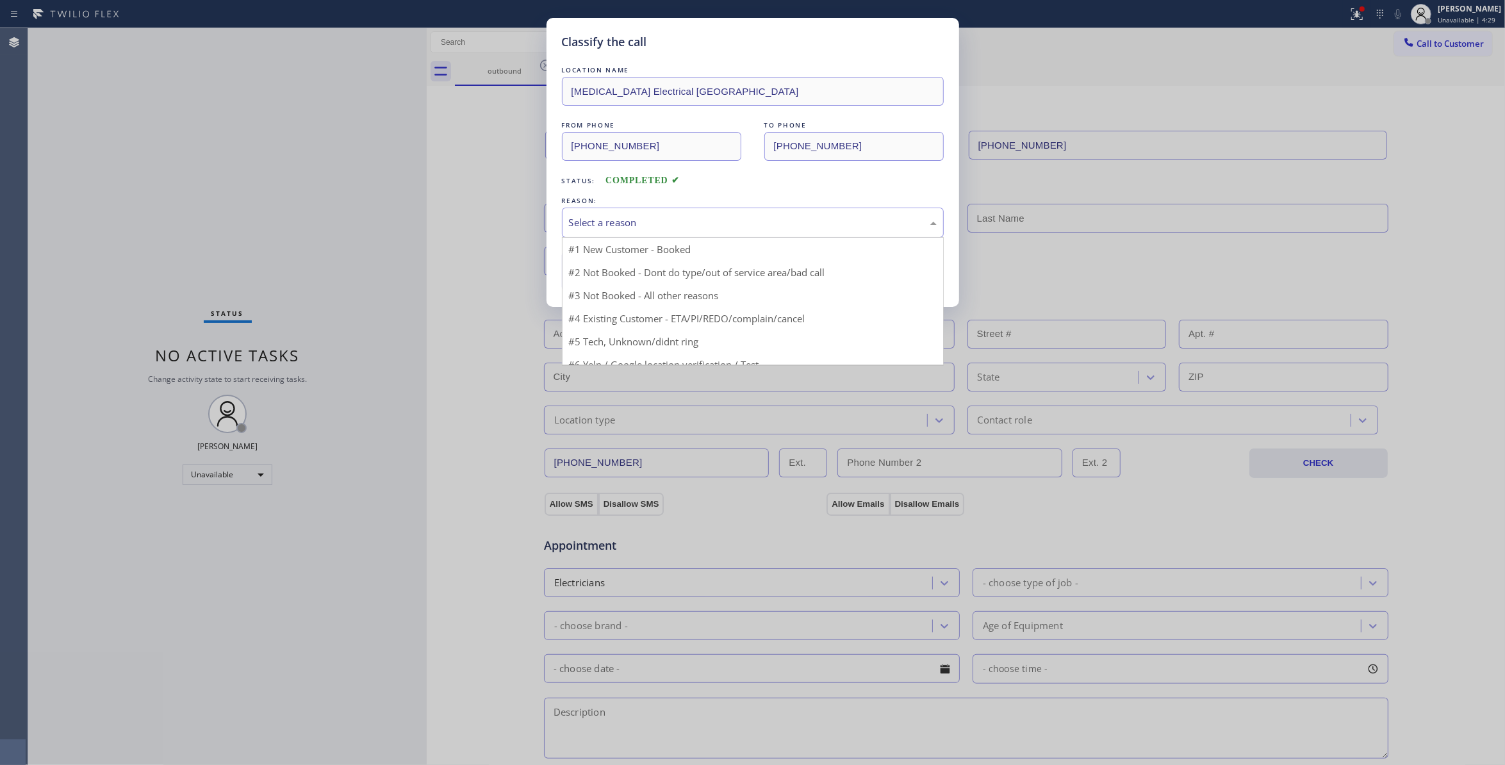
click at [580, 221] on div "Select a reason" at bounding box center [753, 222] width 368 height 15
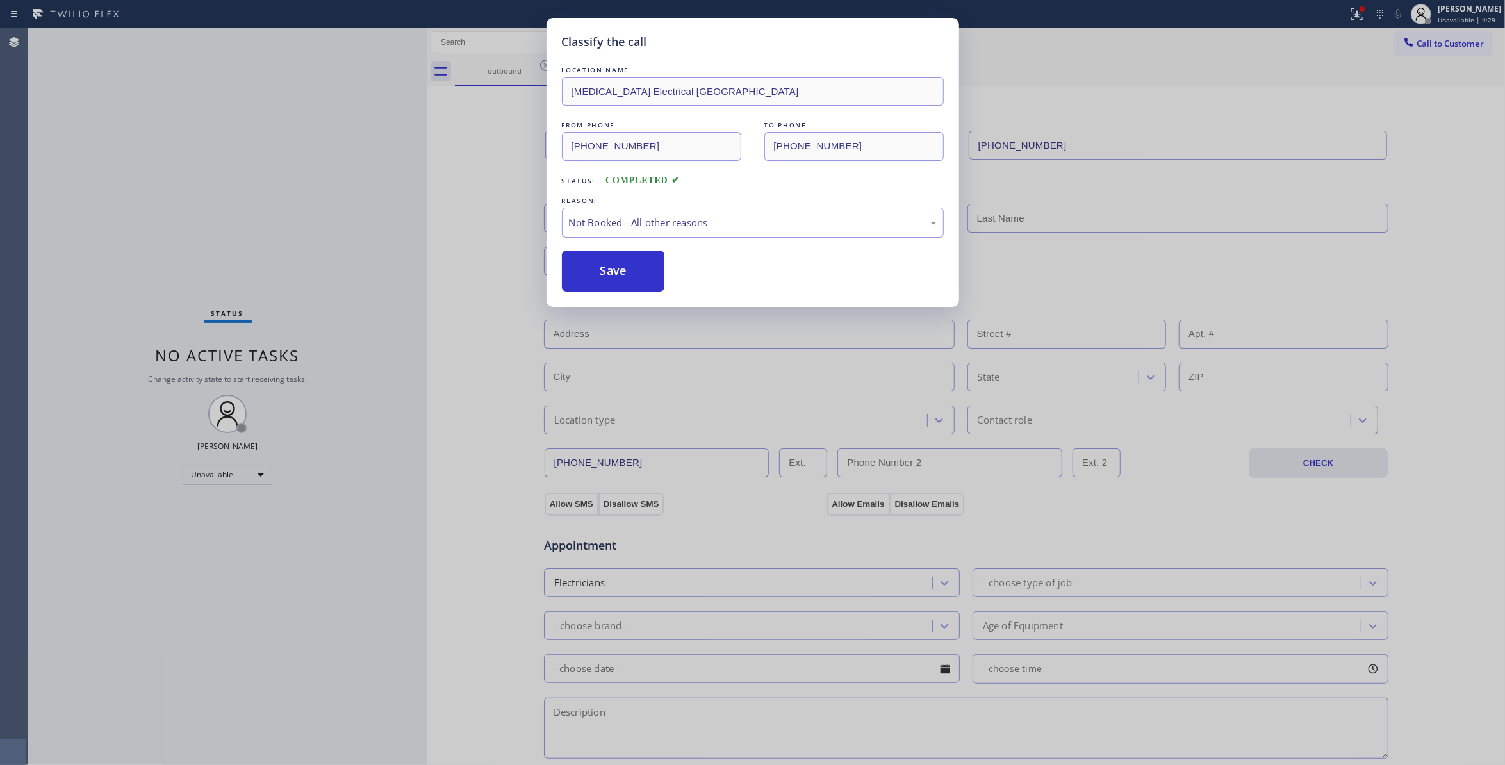
click at [624, 274] on button "Save" at bounding box center [613, 271] width 103 height 41
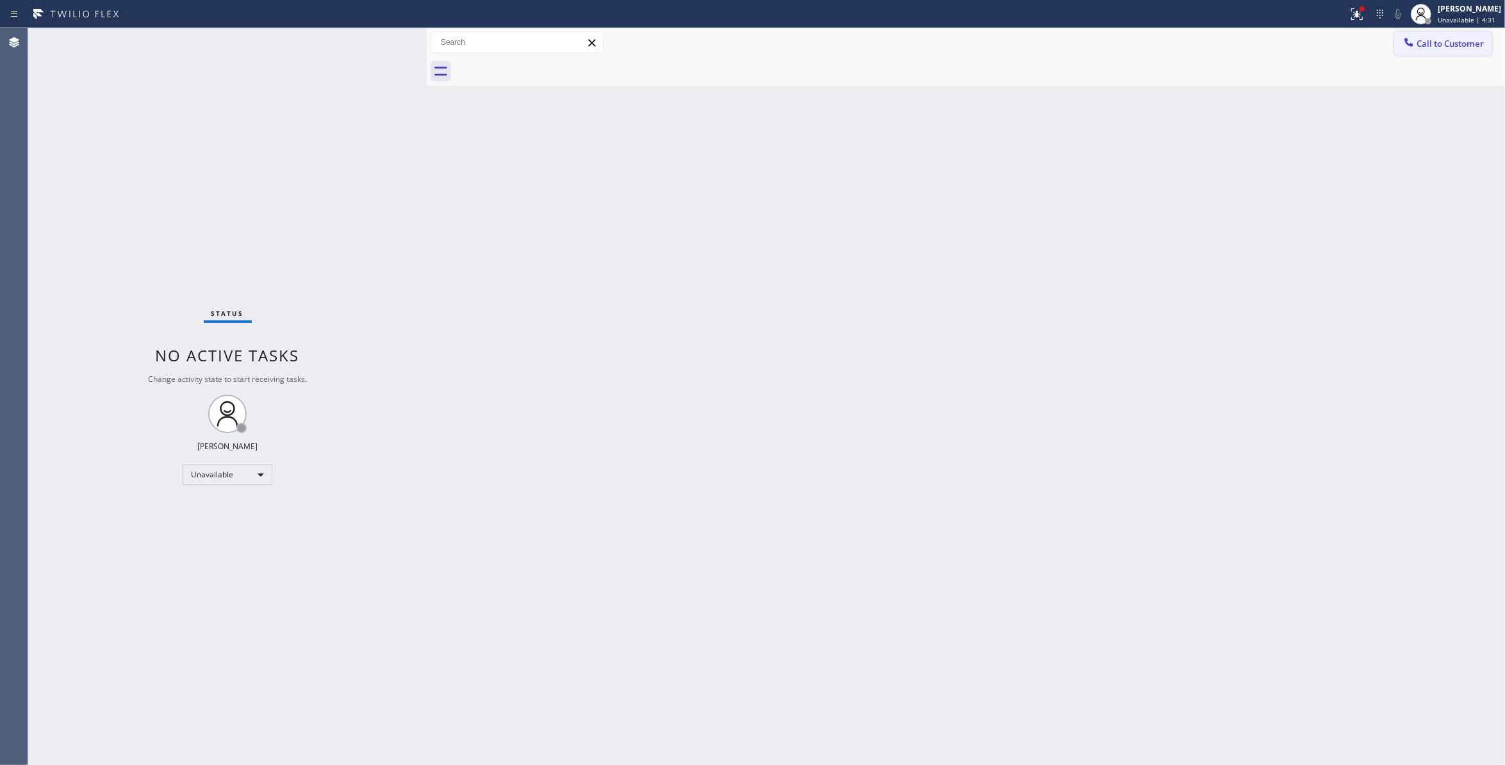
click at [1452, 40] on span "Call to Customer" at bounding box center [1450, 44] width 67 height 12
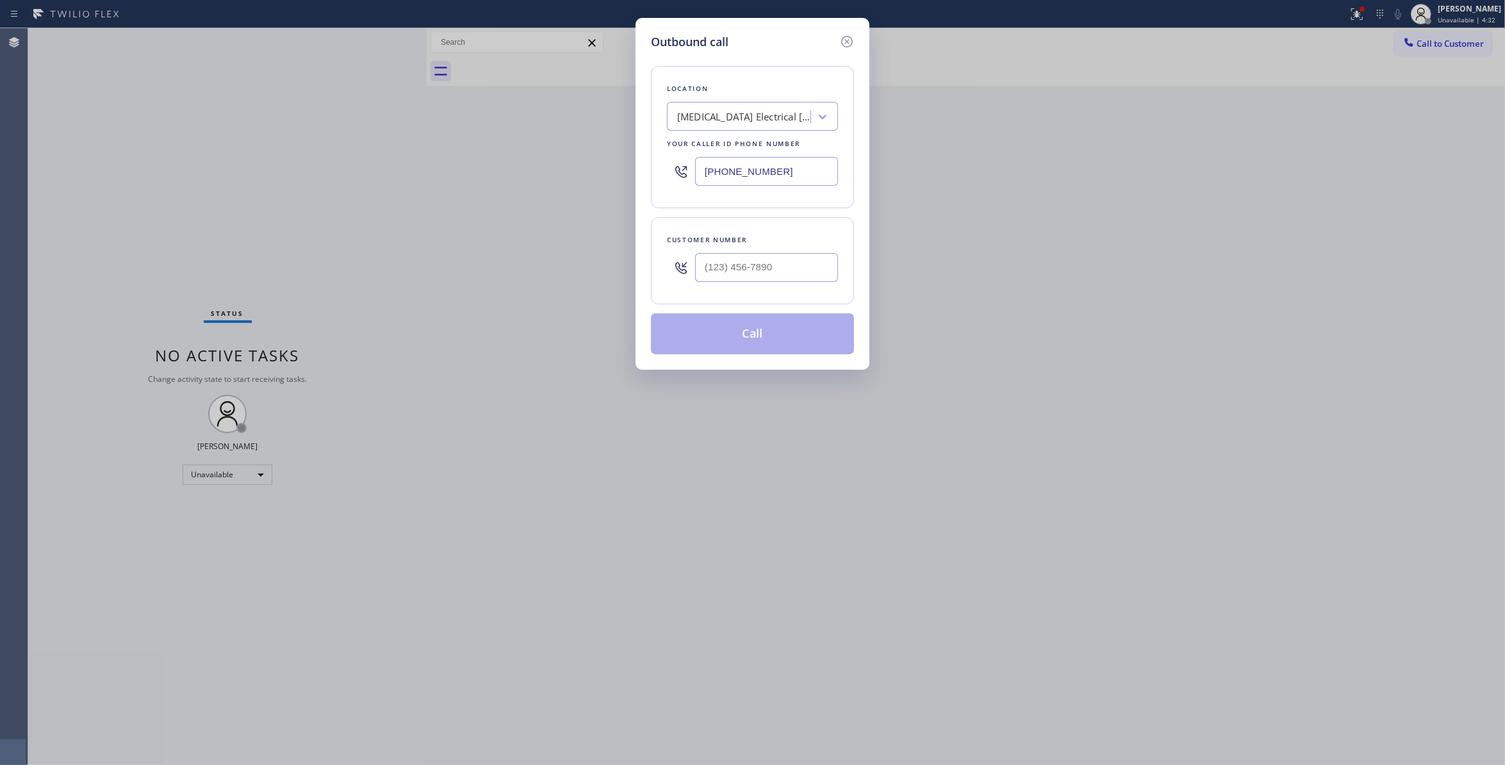
click at [782, 252] on div at bounding box center [766, 268] width 143 height 42
click at [782, 270] on input "(___) ___-____" at bounding box center [766, 267] width 143 height 29
paste input "442) 241-9300"
type input "[PHONE_NUMBER]"
click at [722, 331] on button "Call" at bounding box center [752, 333] width 203 height 41
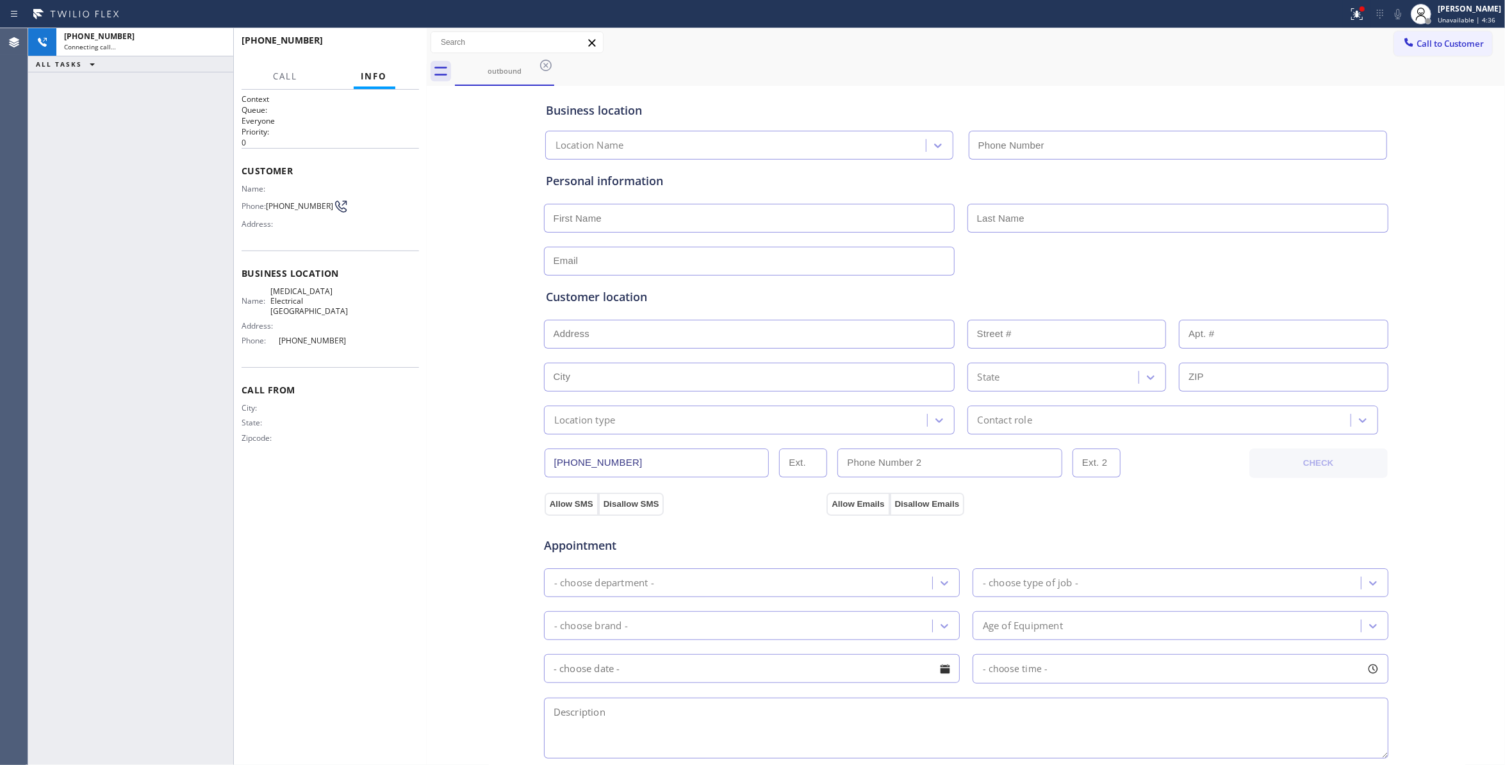
type input "[PHONE_NUMBER]"
drag, startPoint x: 487, startPoint y: 222, endPoint x: 487, endPoint y: 104, distance: 117.9
click at [487, 206] on div "Business location High Voltage Electrical Palm Springs (760) 388-9800 Personal …" at bounding box center [966, 526] width 1072 height 875
click at [403, 51] on button "HANG UP" at bounding box center [390, 46] width 60 height 18
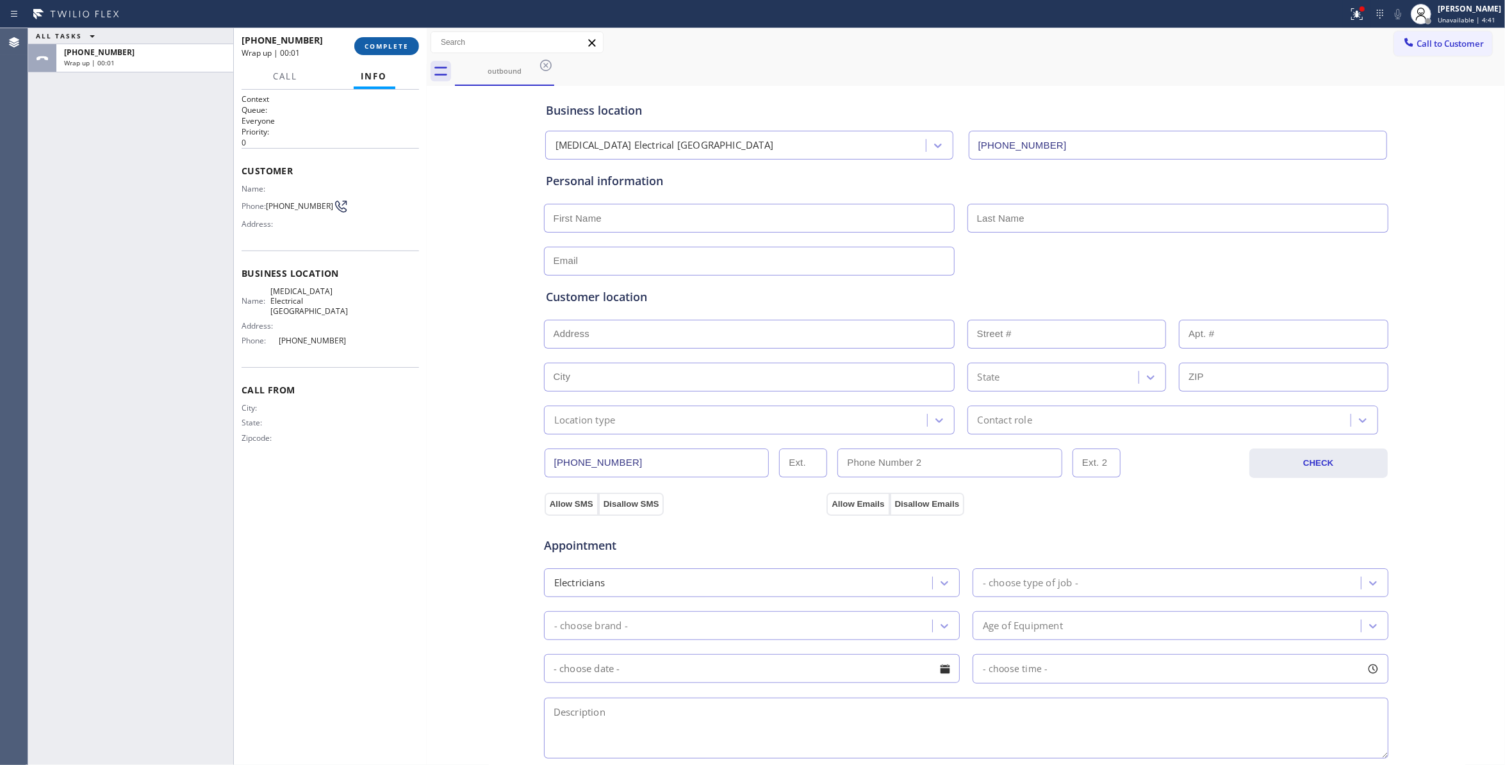
click at [403, 51] on button "COMPLETE" at bounding box center [386, 46] width 65 height 18
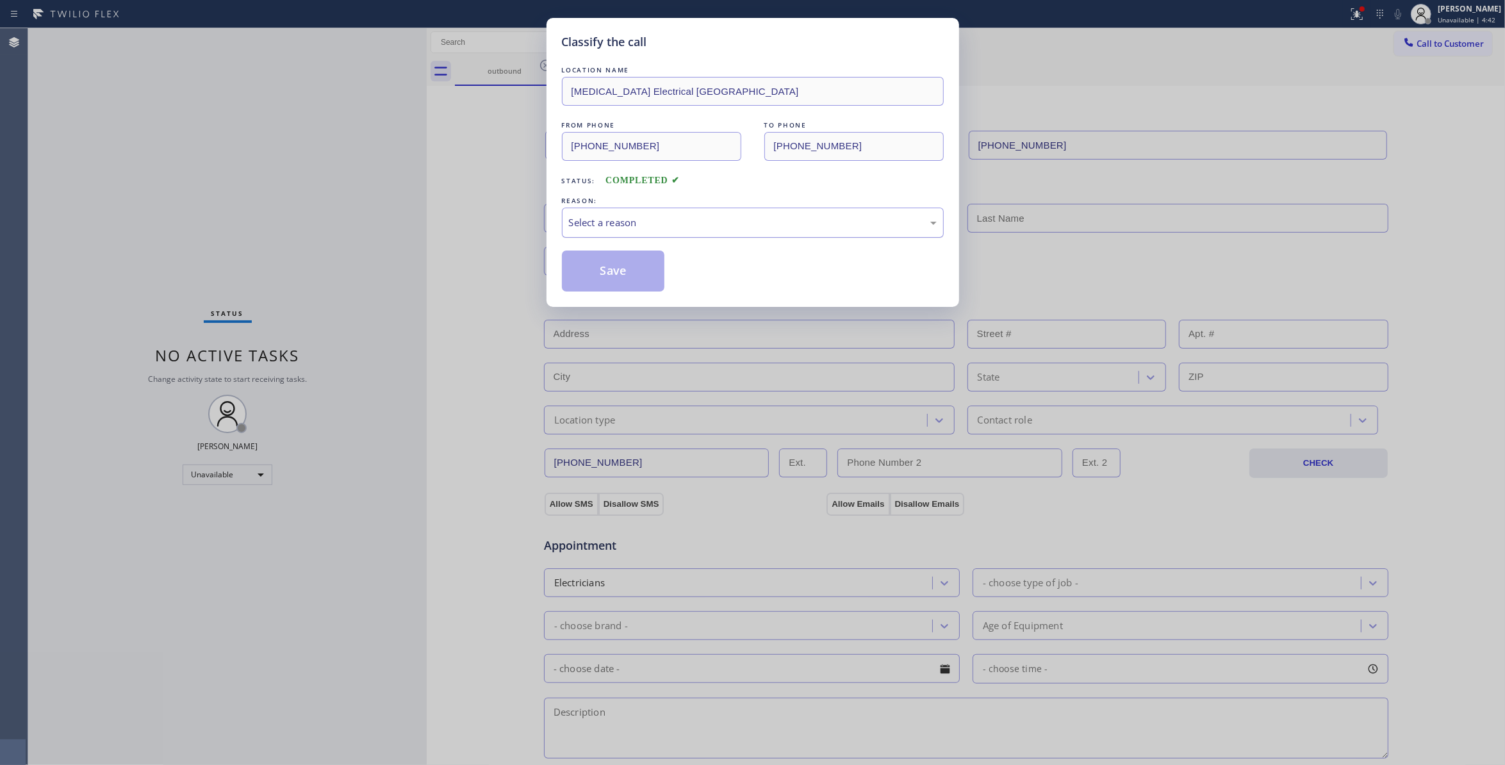
click at [586, 226] on div "Select a reason" at bounding box center [753, 222] width 368 height 15
click at [595, 277] on button "Save" at bounding box center [613, 271] width 103 height 41
click at [595, 275] on button "Save" at bounding box center [613, 271] width 103 height 41
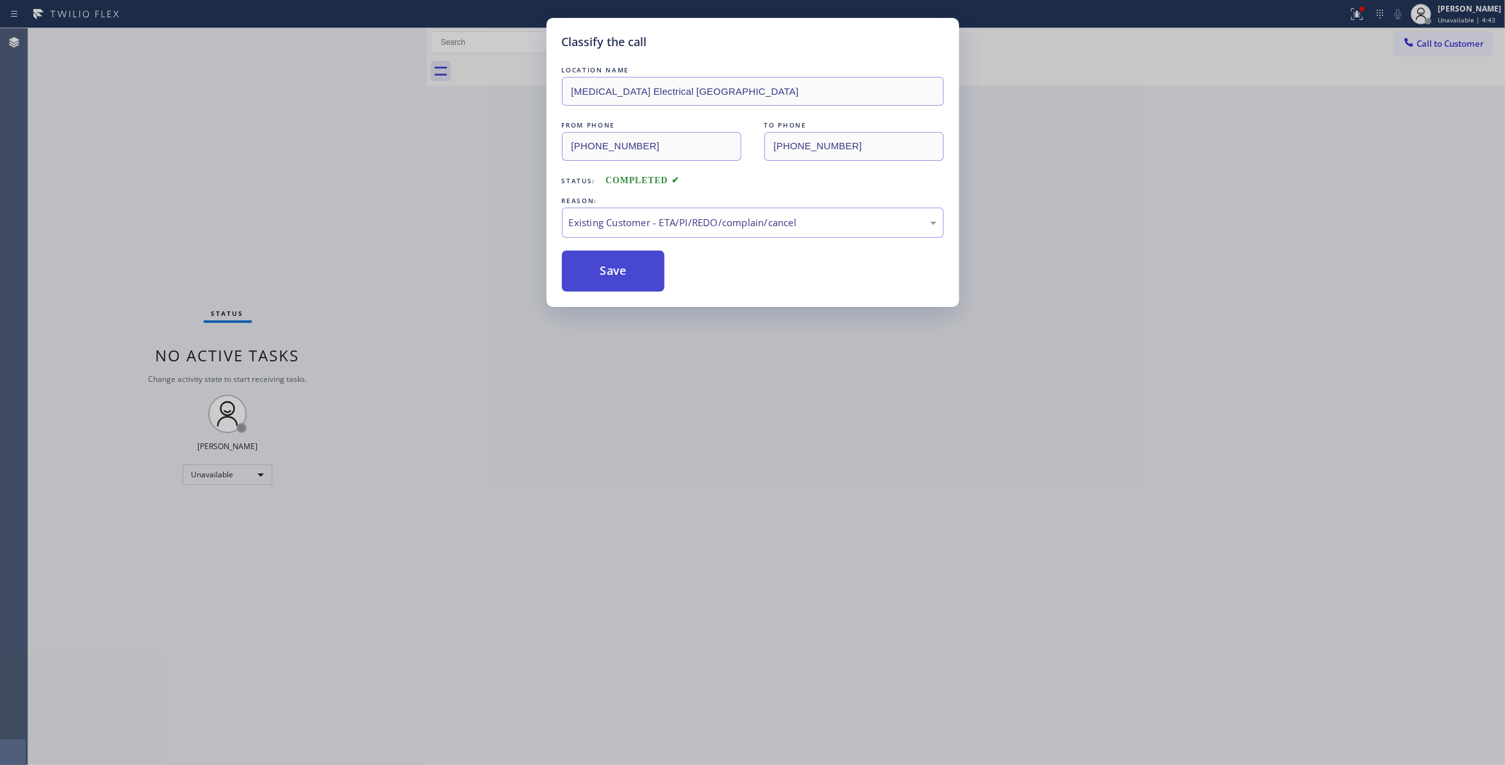
click at [595, 274] on button "Save" at bounding box center [613, 271] width 103 height 41
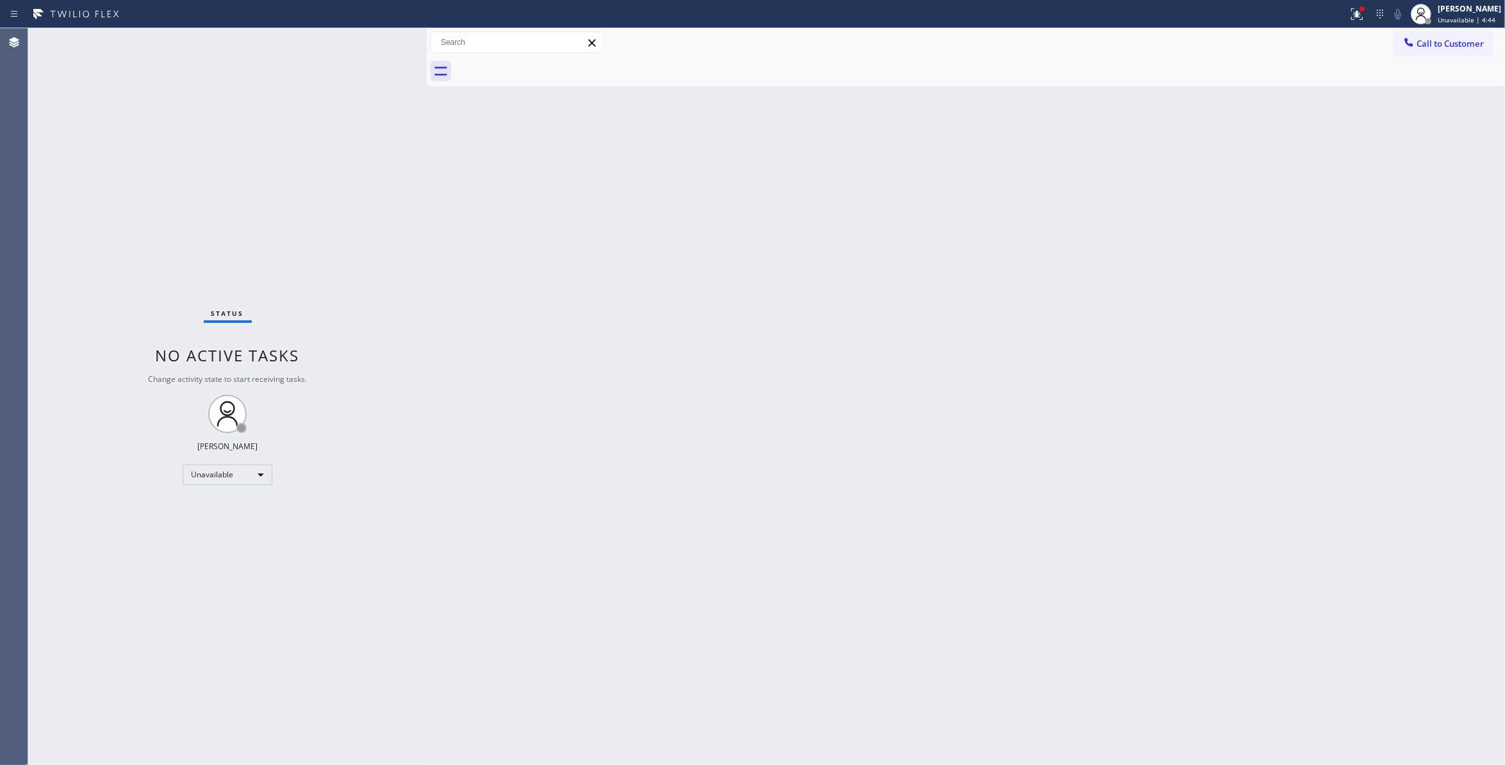
click at [1446, 47] on span "Call to Customer" at bounding box center [1450, 44] width 67 height 12
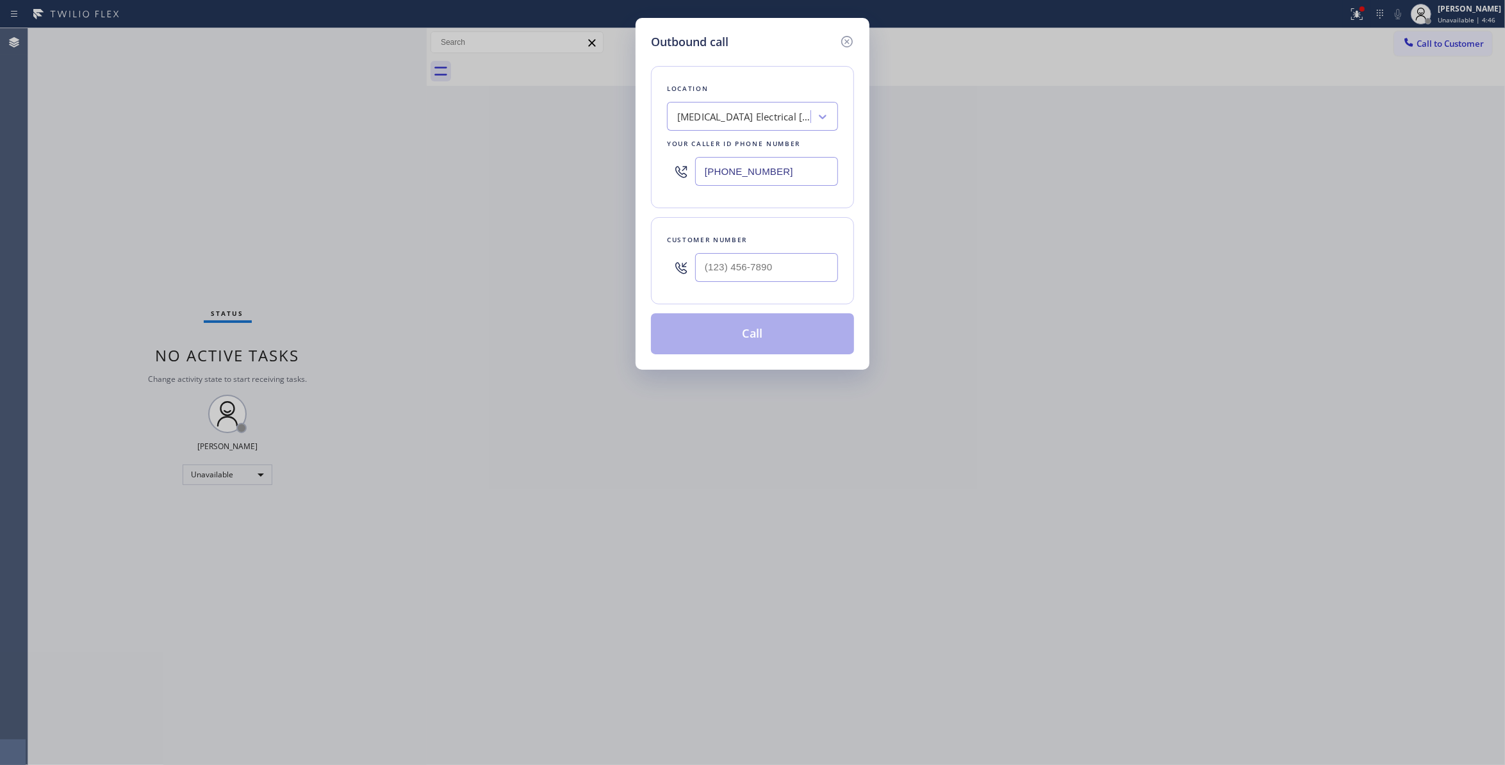
drag, startPoint x: 789, startPoint y: 170, endPoint x: 252, endPoint y: 191, distance: 538.1
click at [256, 159] on div "Outbound call Location High Voltage Electrical Palm Springs Your caller id phon…" at bounding box center [752, 382] width 1505 height 765
paste input "442) 241-93"
type input "[PHONE_NUMBER]"
click at [775, 269] on input "(___) ___-____" at bounding box center [766, 267] width 143 height 29
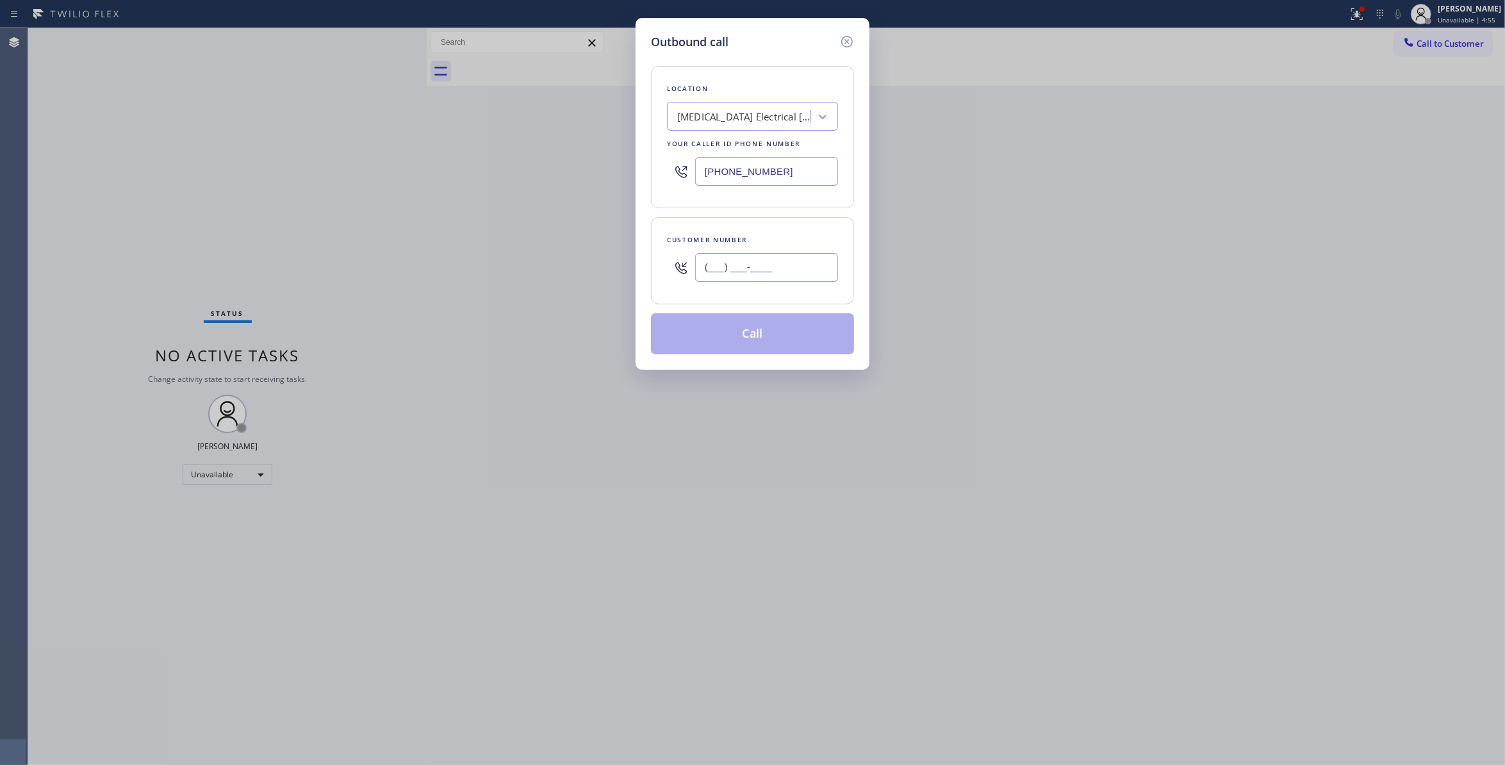
paste input "310) 921-5660"
type input "(310) 921-5660"
click at [757, 347] on button "Call" at bounding box center [752, 333] width 203 height 41
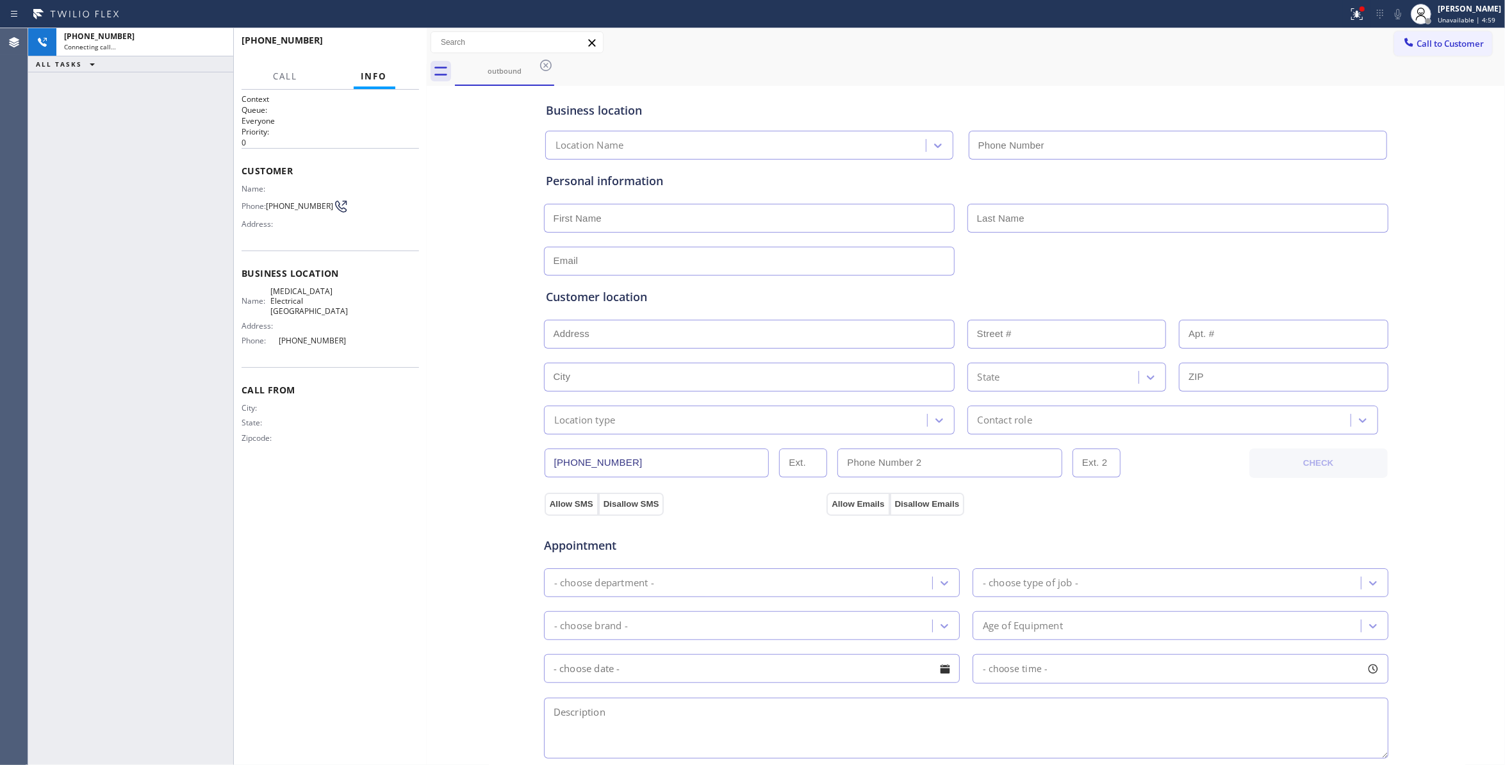
type input "[PHONE_NUMBER]"
click at [383, 44] on span "HANG UP" at bounding box center [389, 46] width 39 height 9
click at [383, 45] on span "HANG UP" at bounding box center [389, 46] width 39 height 9
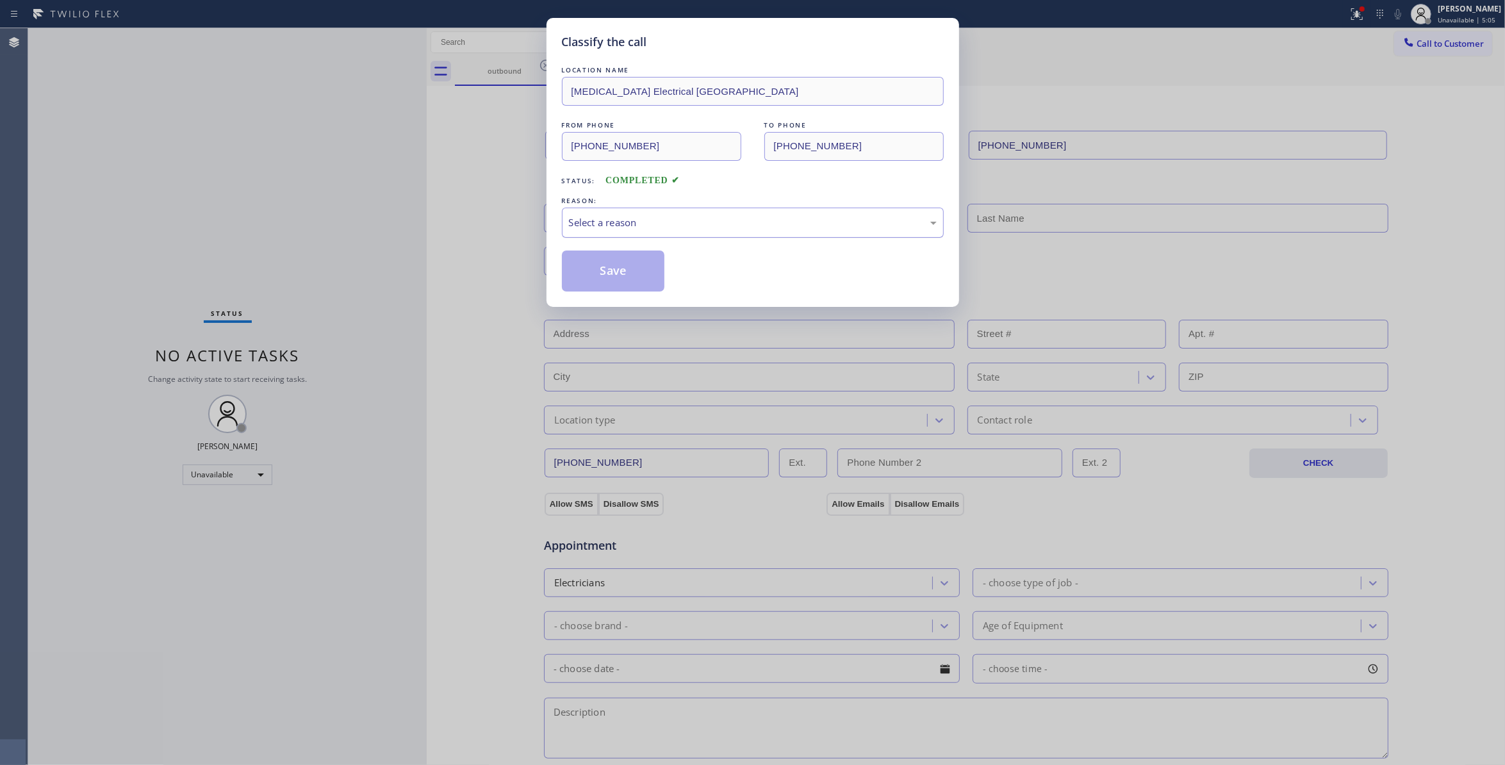
click at [582, 222] on div "Select a reason" at bounding box center [753, 222] width 368 height 15
click at [611, 276] on button "Save" at bounding box center [613, 271] width 103 height 41
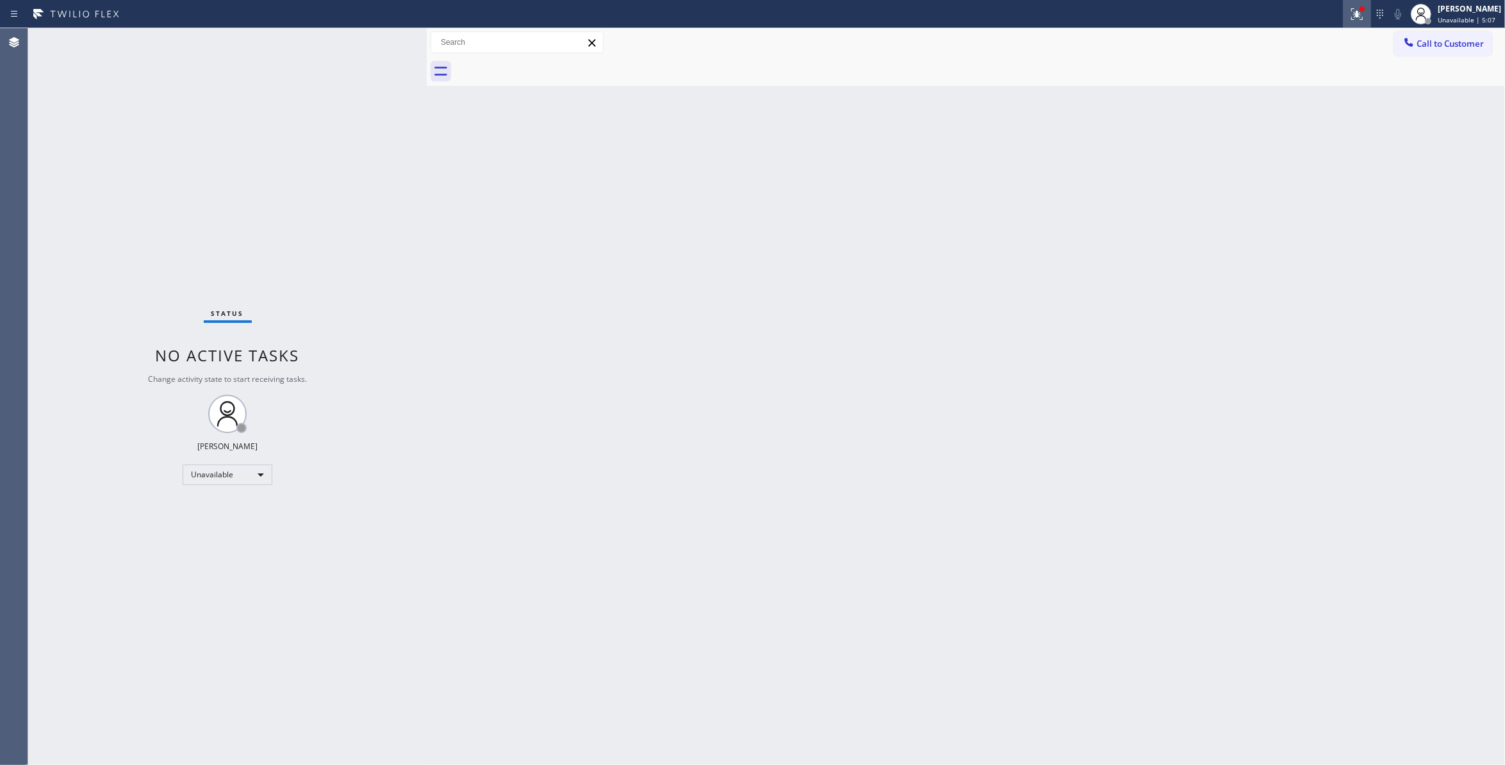
click at [1350, 17] on icon at bounding box center [1357, 13] width 15 height 15
click at [1273, 170] on span "Clear issues" at bounding box center [1273, 167] width 60 height 9
click at [1439, 44] on span "Call to Customer" at bounding box center [1450, 44] width 67 height 12
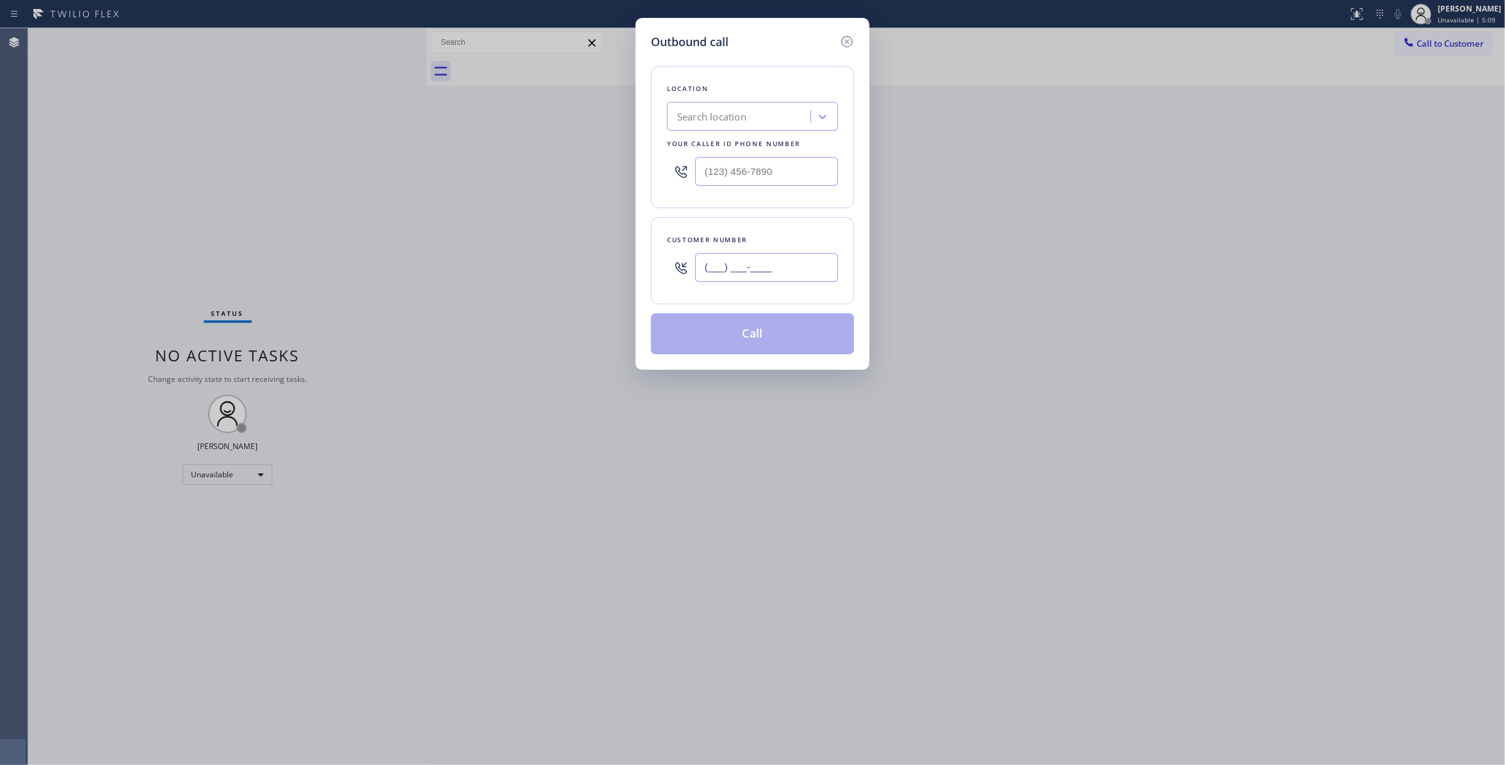
click at [760, 263] on input "(___) ___-____" at bounding box center [766, 267] width 143 height 29
paste input "310) 921-5660"
type input "(310) 921-5660"
click at [765, 182] on input "(___) ___-____" at bounding box center [766, 171] width 143 height 29
paste input "310) 868-0820"
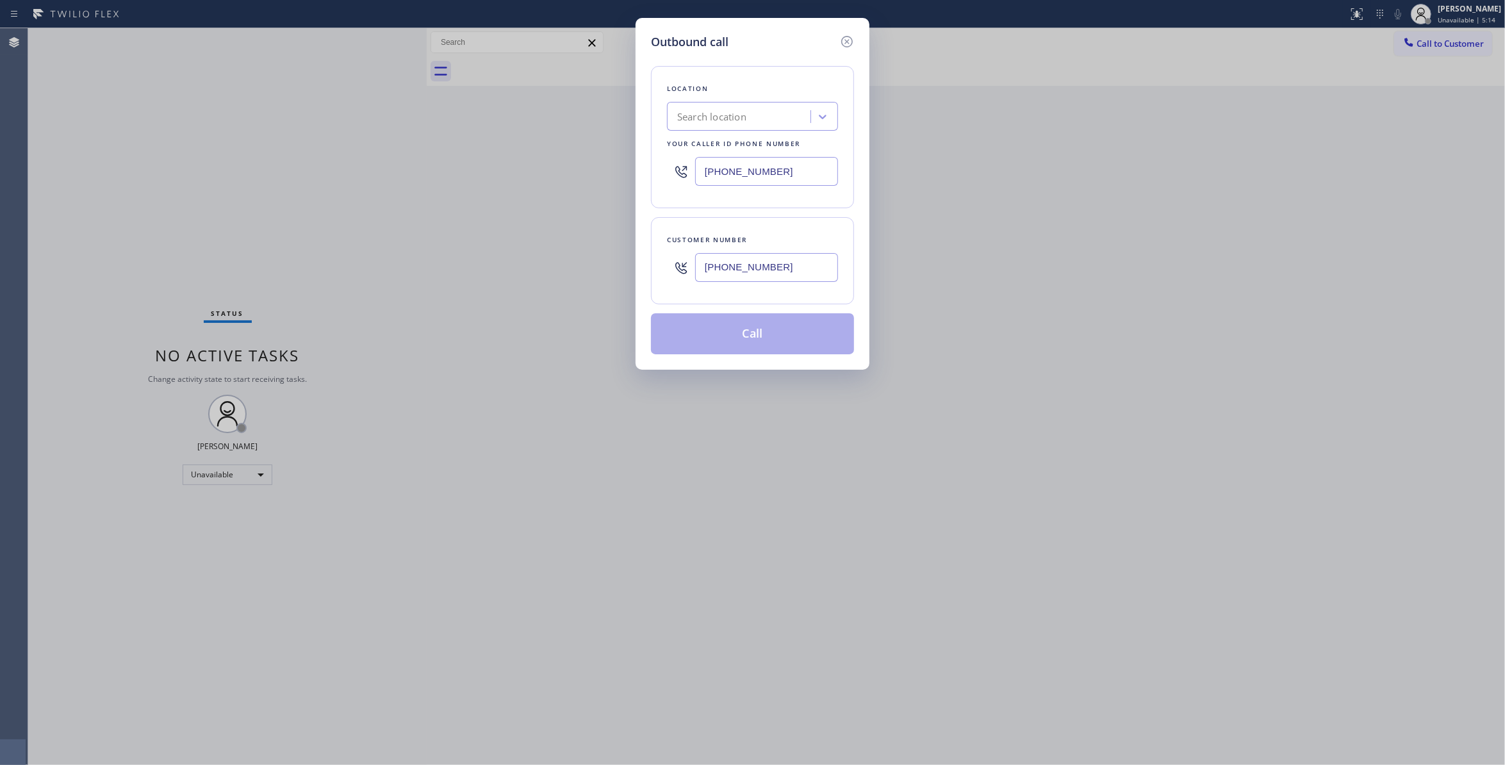
type input "(310) 868-0820"
drag, startPoint x: 798, startPoint y: 269, endPoint x: 608, endPoint y: 250, distance: 191.9
click at [608, 250] on div "Outbound call Location Alliance HVAC Rancho Palos Verdes Your caller id phone n…" at bounding box center [752, 382] width 1505 height 765
click at [760, 264] on input "(310) 921-5660" at bounding box center [766, 267] width 143 height 29
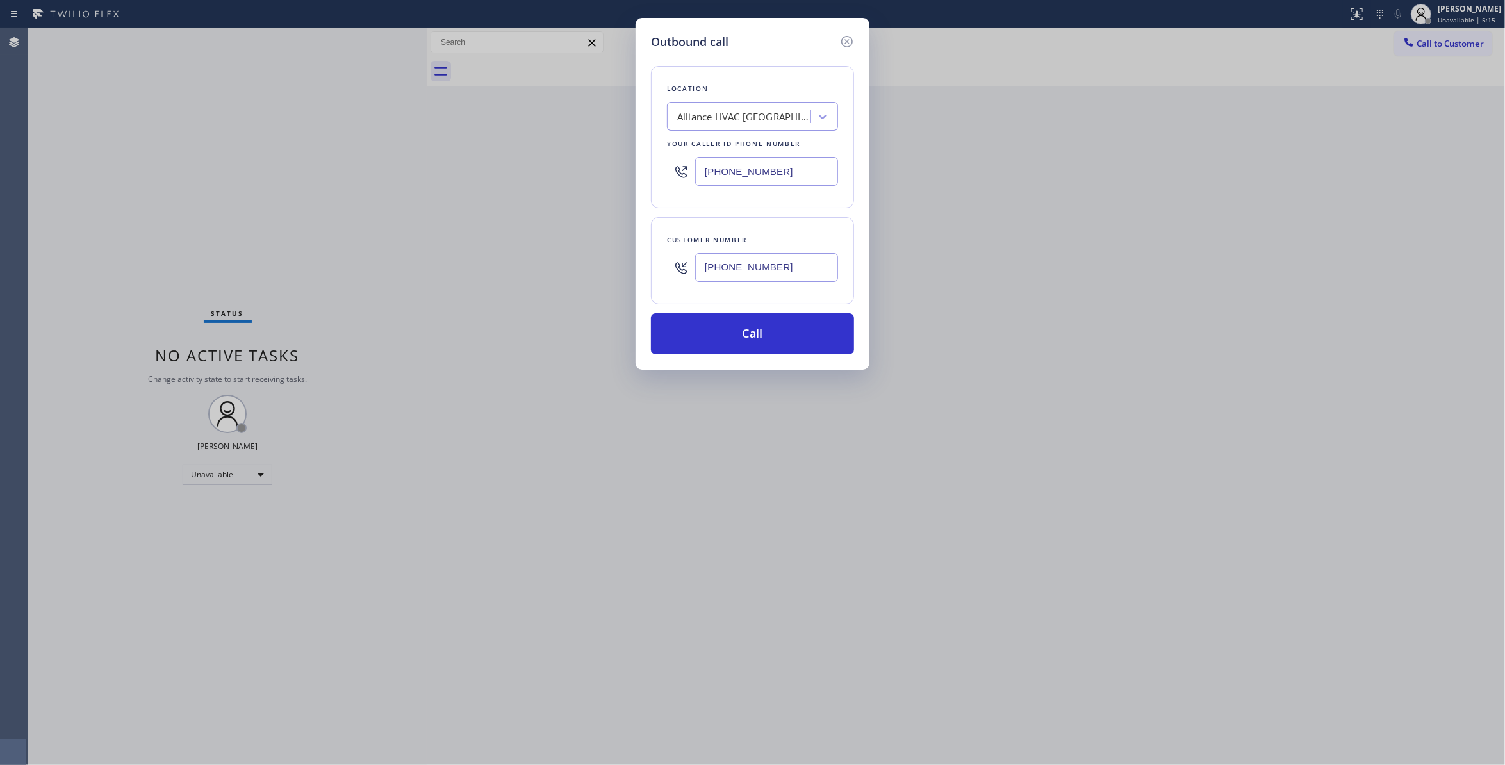
click at [760, 264] on input "(310) 921-5660" at bounding box center [766, 267] width 143 height 29
click at [741, 326] on button "Call" at bounding box center [752, 333] width 203 height 41
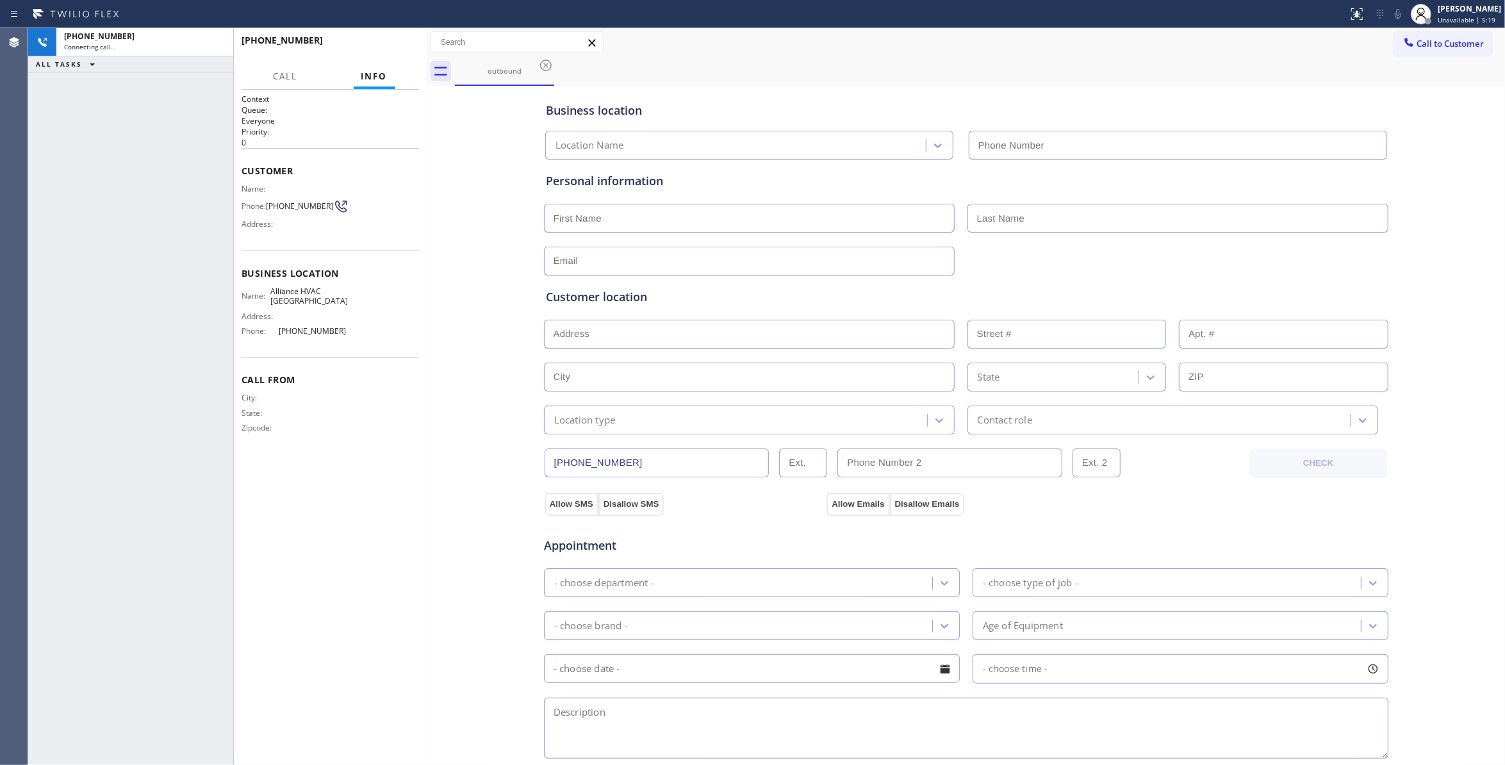
type input "(310) 868-0820"
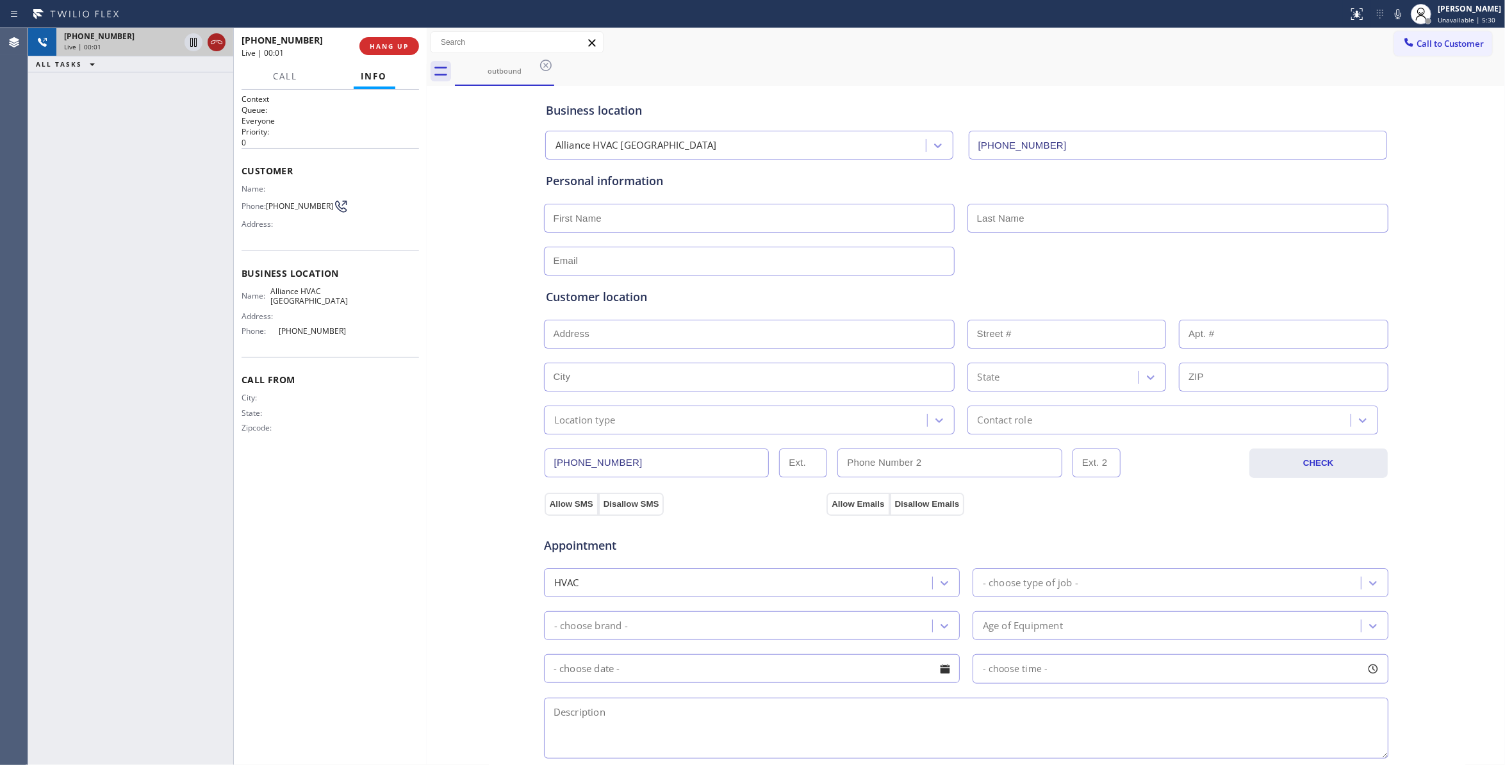
click at [215, 41] on icon at bounding box center [216, 42] width 15 height 15
click at [396, 37] on button "COMPLETE" at bounding box center [386, 46] width 65 height 18
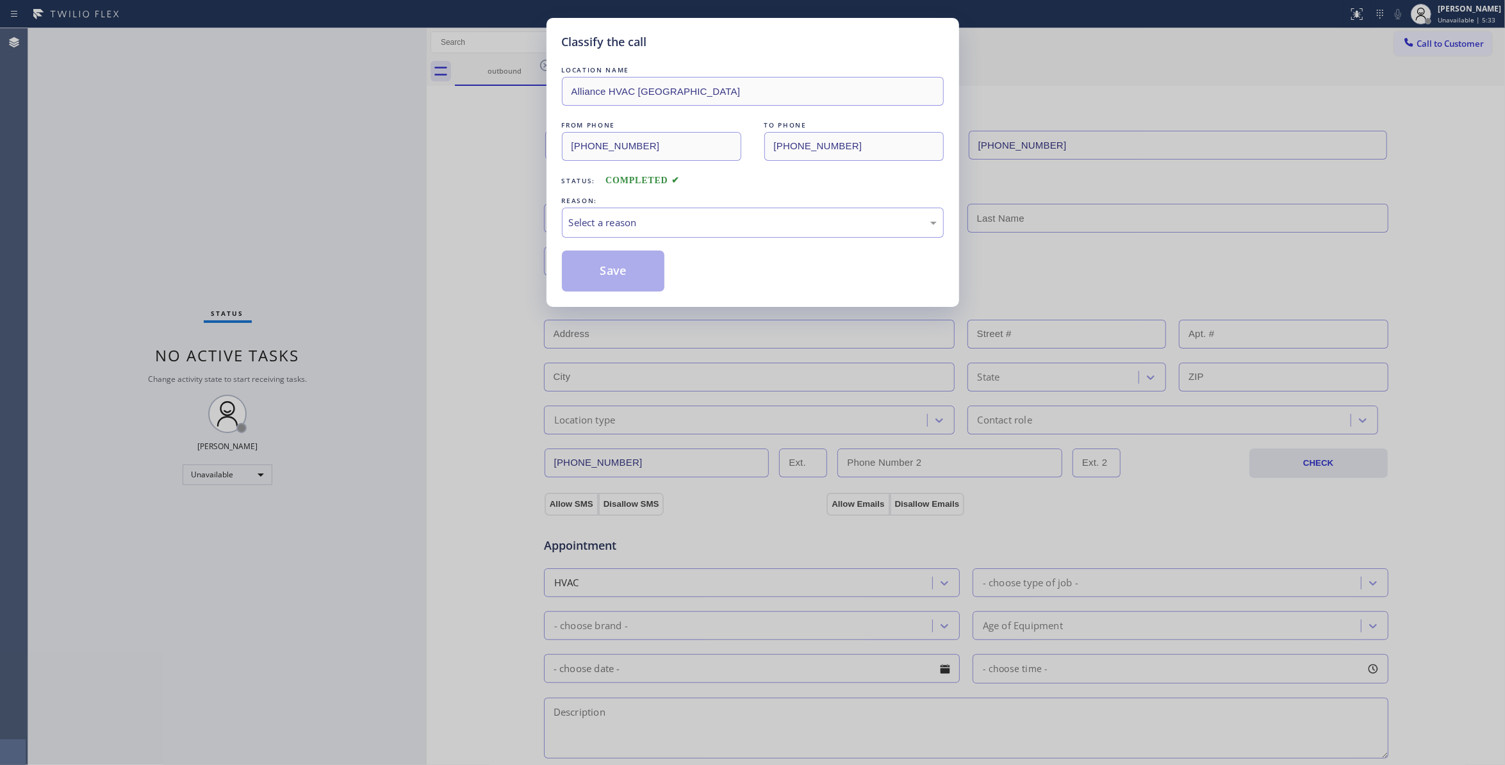
click at [391, 45] on div "Classify the call LOCATION NAME Alliance HVAC Rancho Palos Verdes FROM PHONE (3…" at bounding box center [752, 382] width 1505 height 765
click at [662, 228] on div "Select a reason" at bounding box center [753, 222] width 368 height 15
click at [629, 270] on button "Save" at bounding box center [613, 271] width 103 height 41
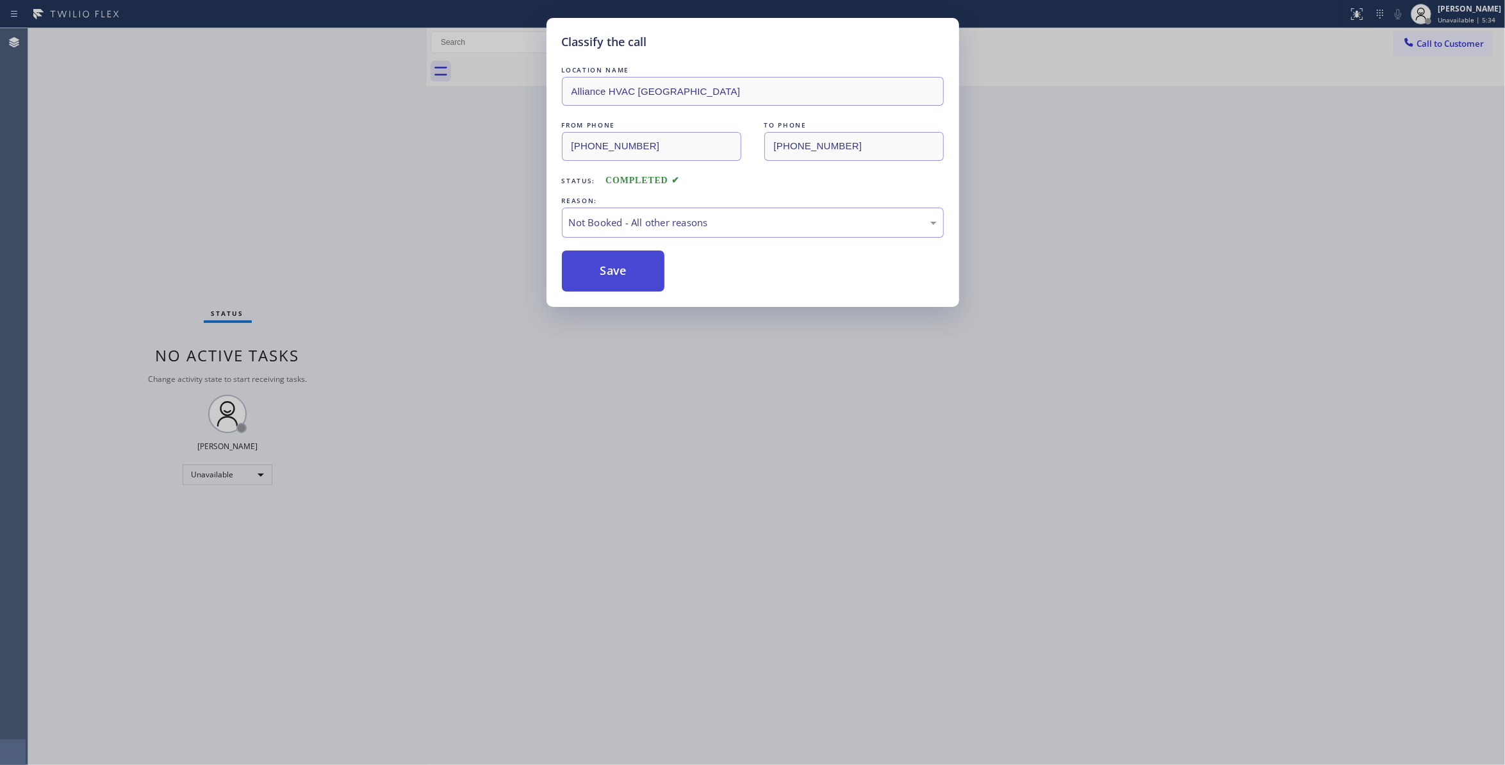
drag, startPoint x: 631, startPoint y: 270, endPoint x: 633, endPoint y: 260, distance: 9.9
click at [632, 270] on button "Save" at bounding box center [613, 271] width 103 height 41
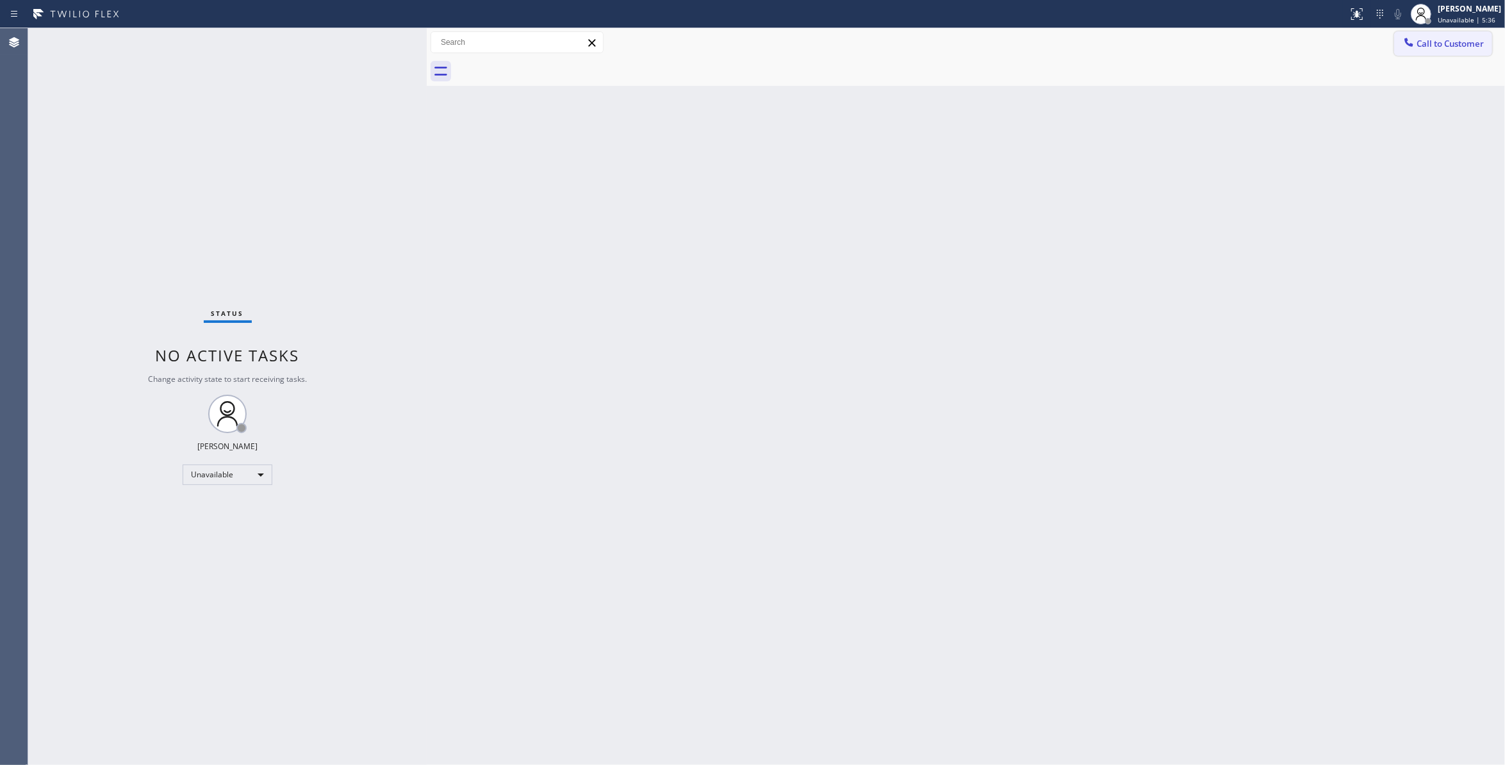
click at [1428, 42] on span "Call to Customer" at bounding box center [1450, 44] width 67 height 12
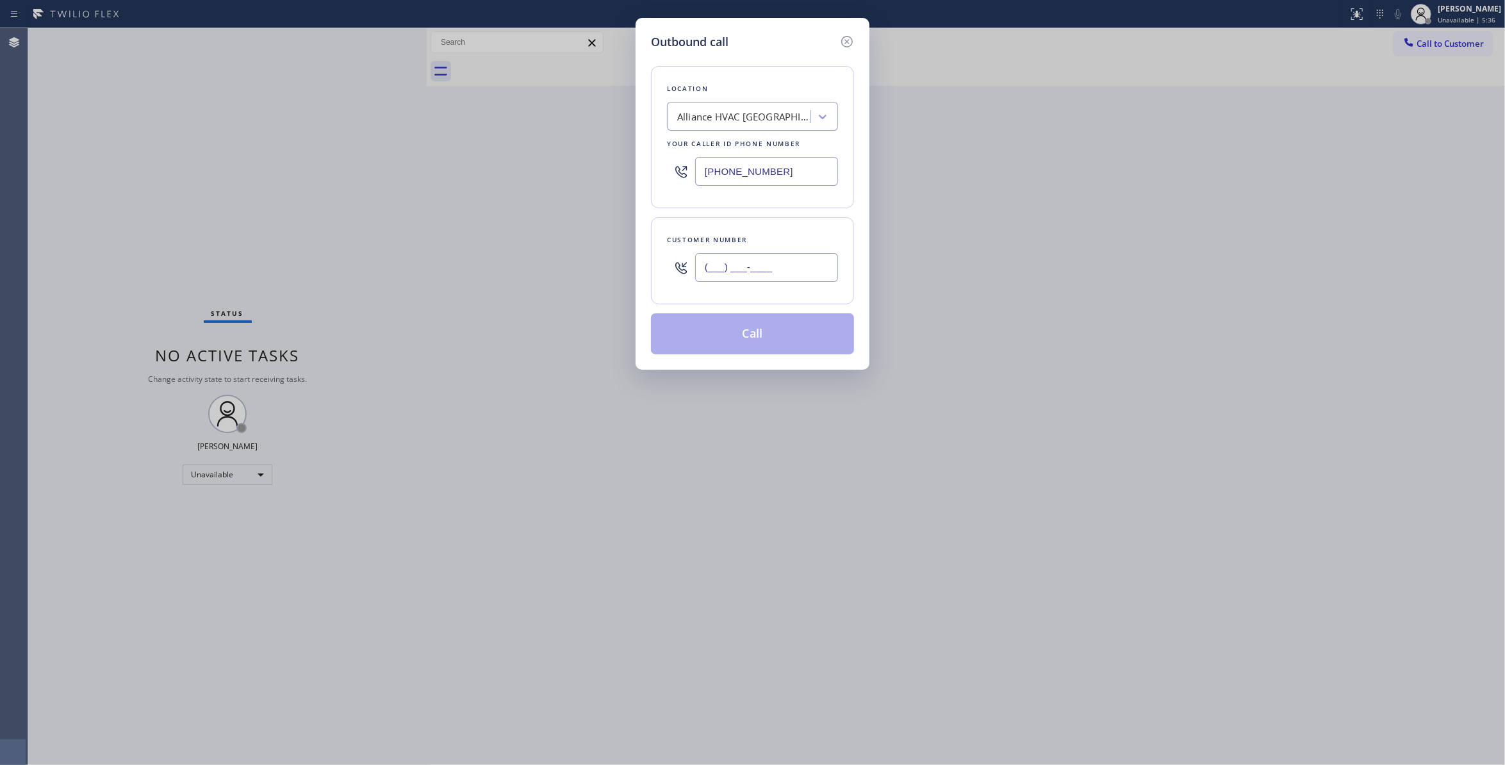
click at [778, 260] on input "(___) ___-____" at bounding box center [766, 267] width 143 height 29
paste input "310) 921-5660"
type input "(310) 921-5660"
click at [760, 341] on button "Call" at bounding box center [752, 333] width 203 height 41
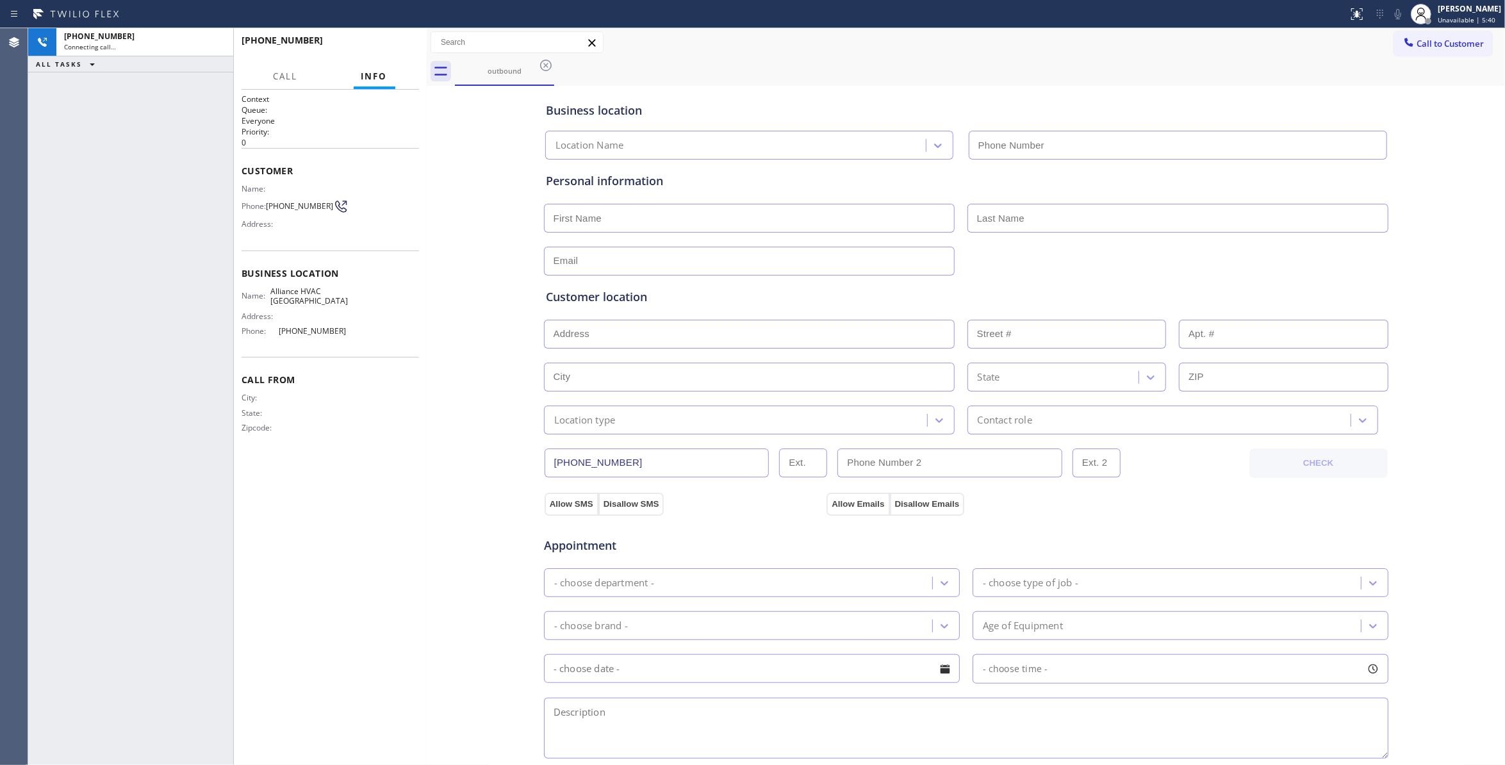
type input "(310) 868-0820"
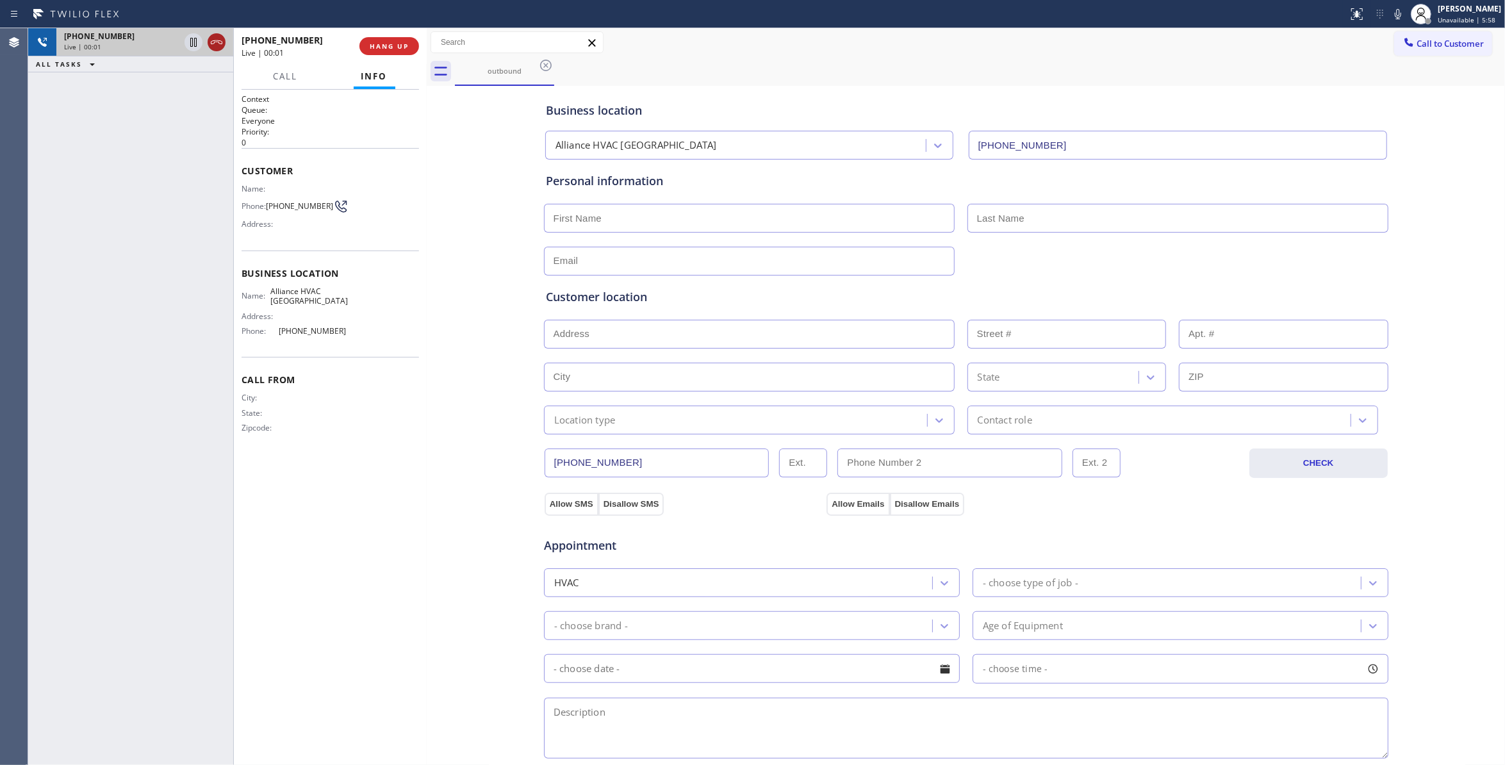
click at [220, 44] on icon at bounding box center [216, 42] width 15 height 15
click at [396, 46] on span "COMPLETE" at bounding box center [387, 46] width 44 height 9
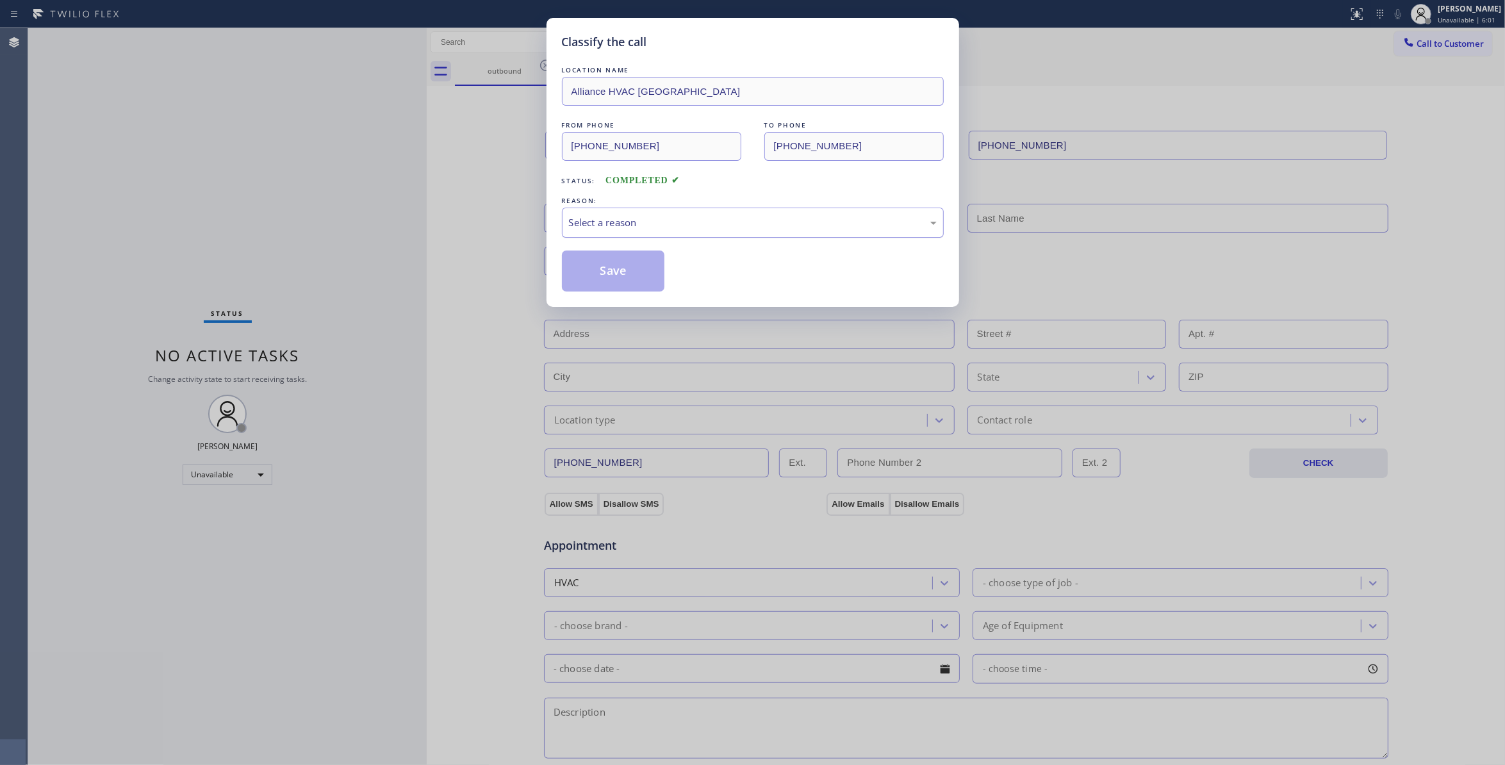
click at [592, 226] on div "Select a reason" at bounding box center [753, 222] width 368 height 15
click at [610, 272] on button "Save" at bounding box center [613, 271] width 103 height 41
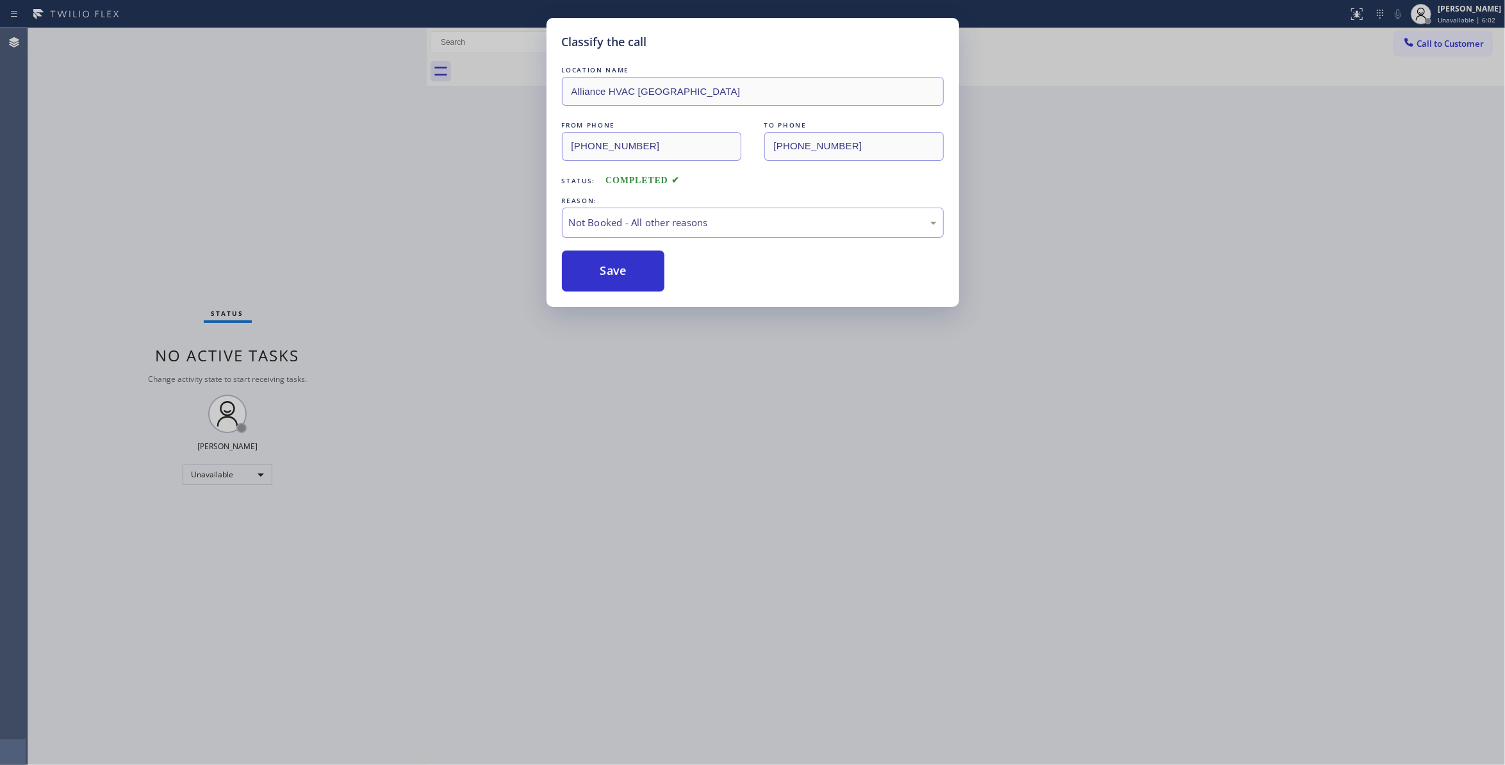
click at [610, 272] on button "Save" at bounding box center [613, 271] width 103 height 41
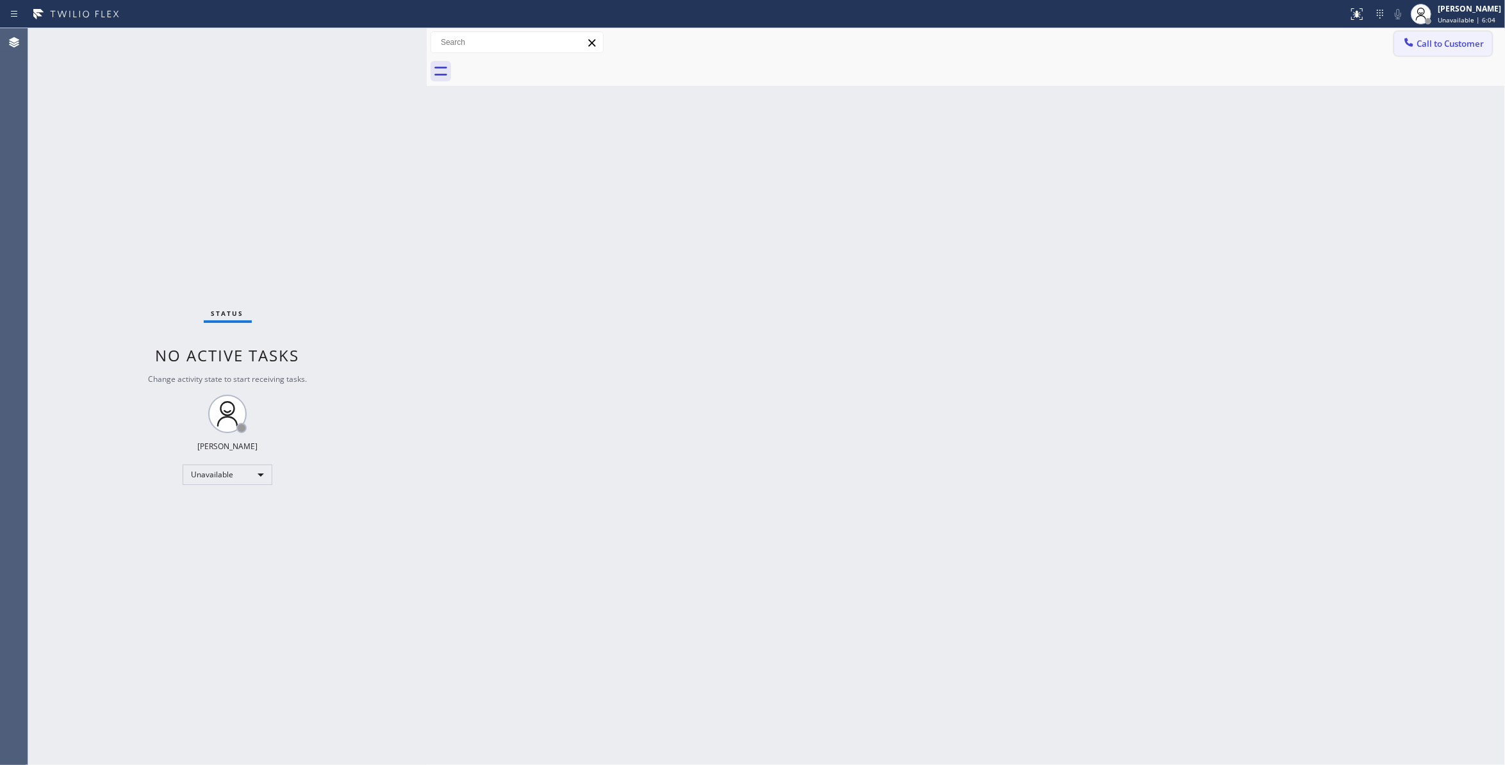
click at [1433, 46] on span "Call to Customer" at bounding box center [1450, 44] width 67 height 12
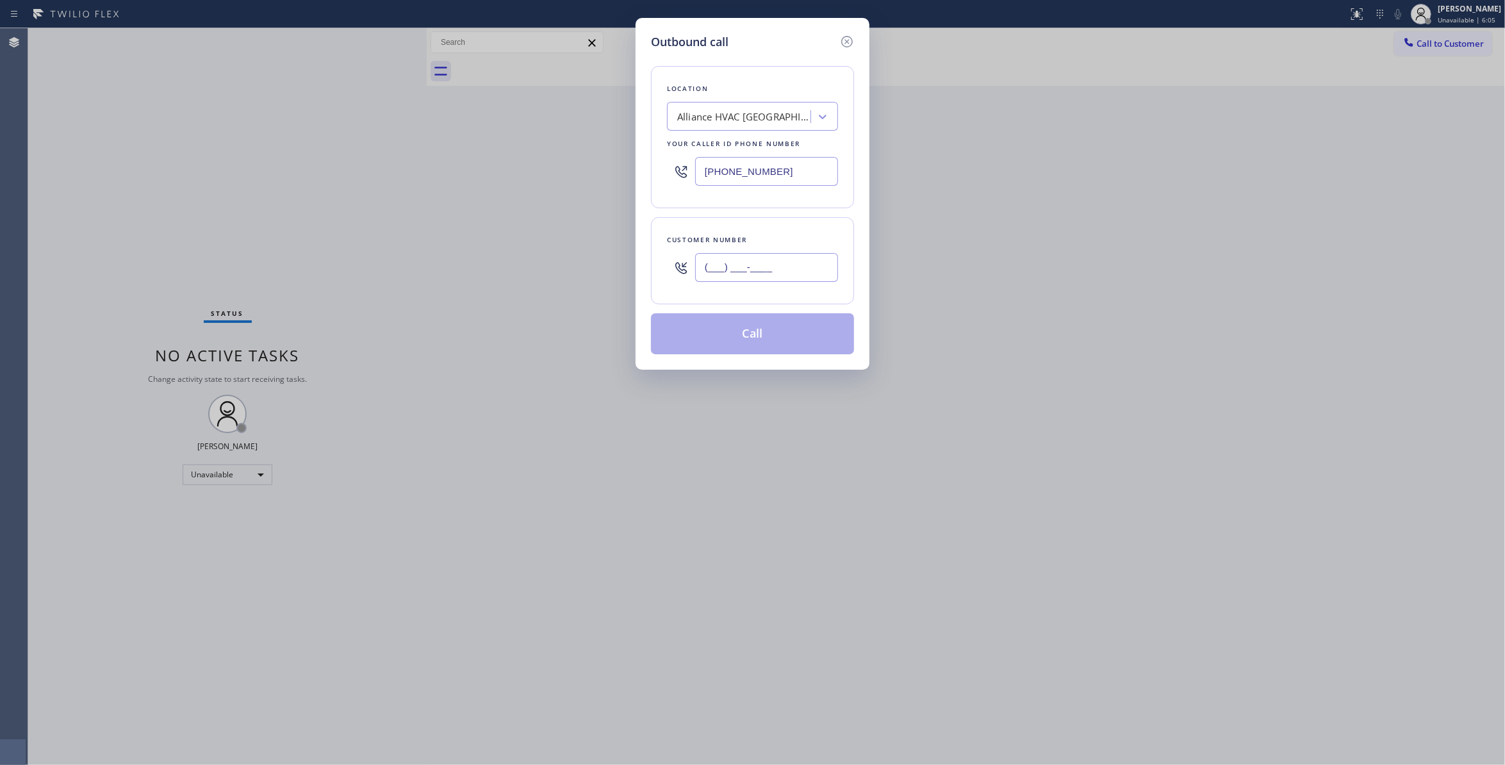
click at [778, 265] on input "(___) ___-____" at bounding box center [766, 267] width 143 height 29
paste input "310) 921-5660"
type input "(310) 921-5660"
click at [760, 334] on button "Call" at bounding box center [752, 333] width 203 height 41
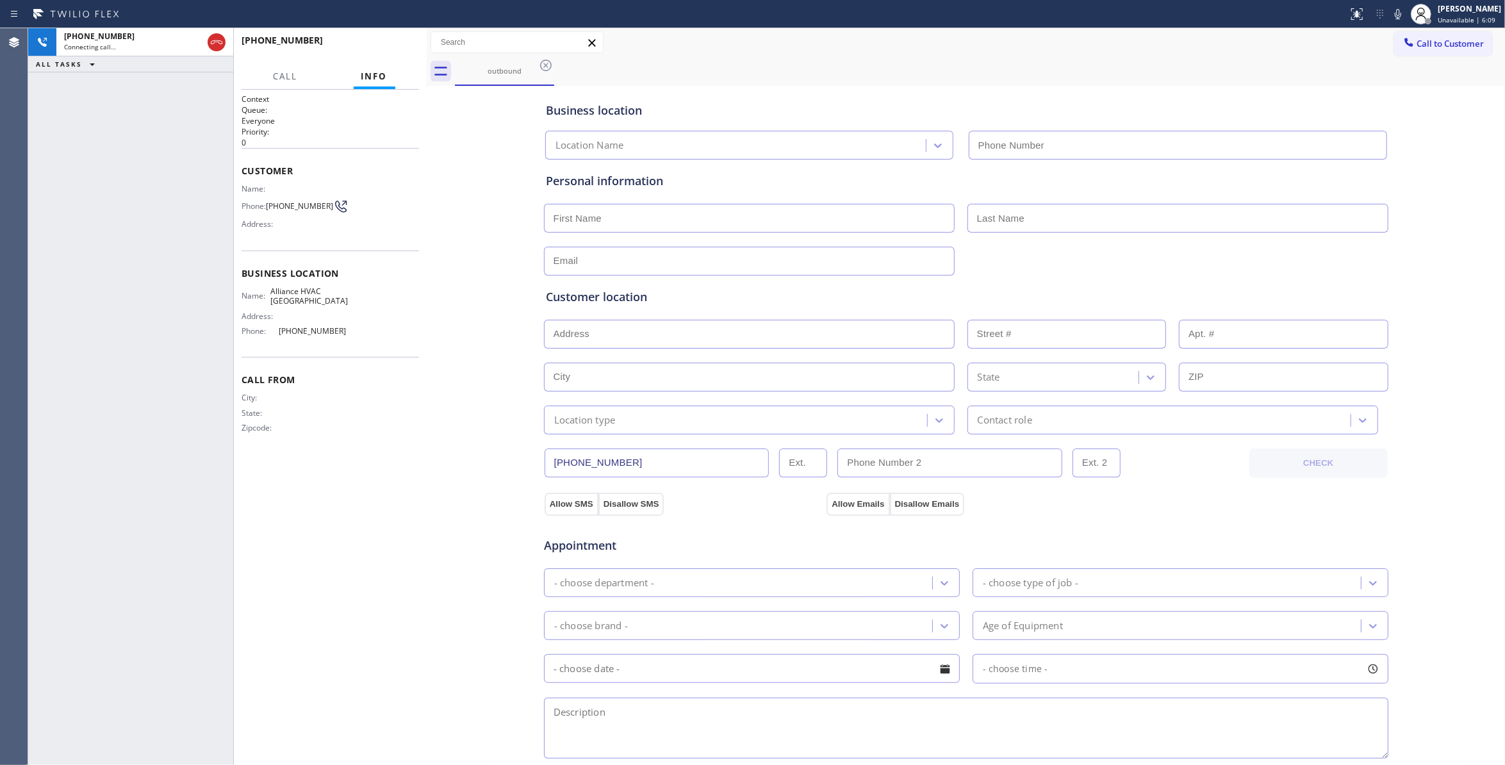
type input "(310) 868-0820"
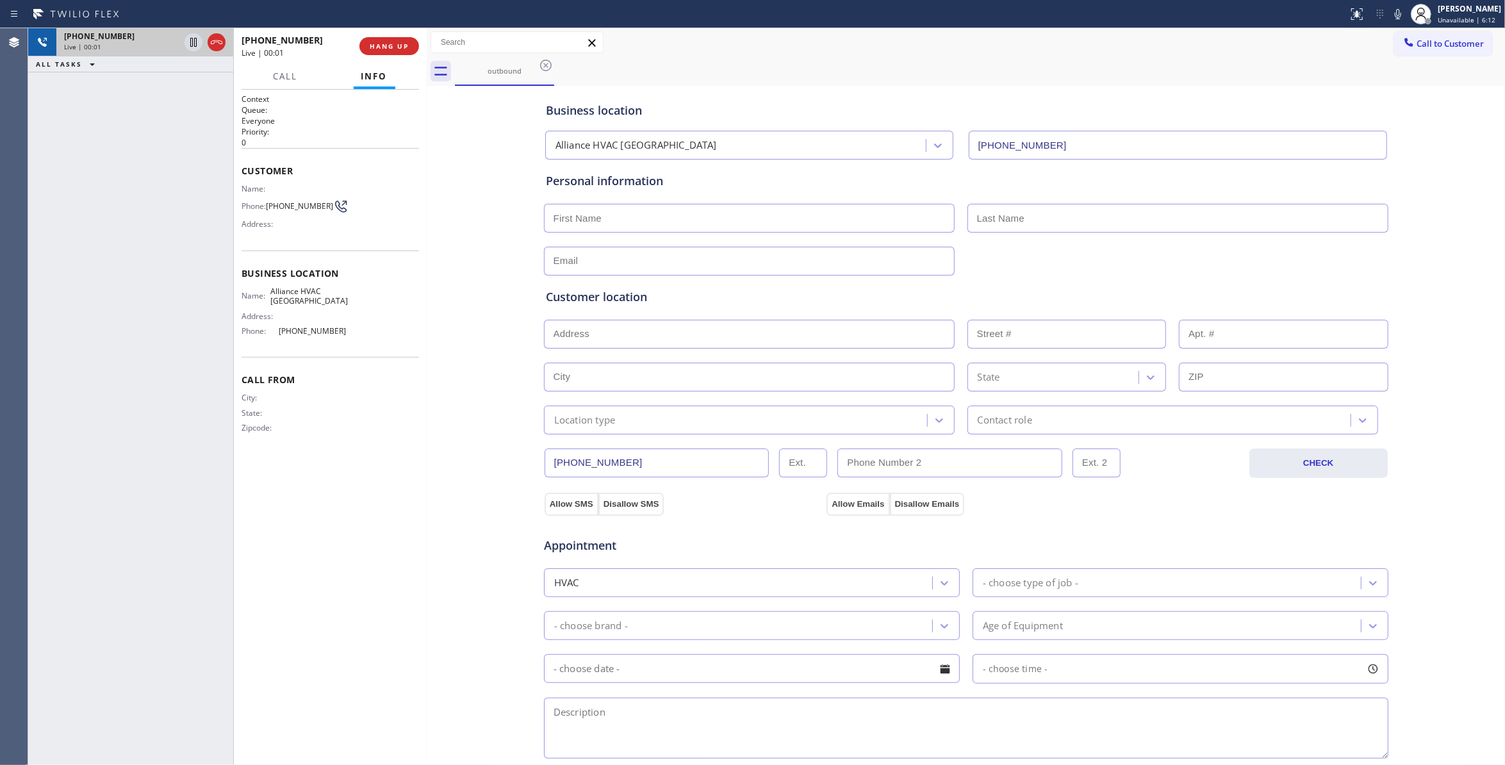
drag, startPoint x: 217, startPoint y: 47, endPoint x: 224, endPoint y: 46, distance: 7.8
click at [217, 47] on icon at bounding box center [216, 42] width 15 height 15
click at [399, 44] on span "COMPLETE" at bounding box center [387, 46] width 44 height 9
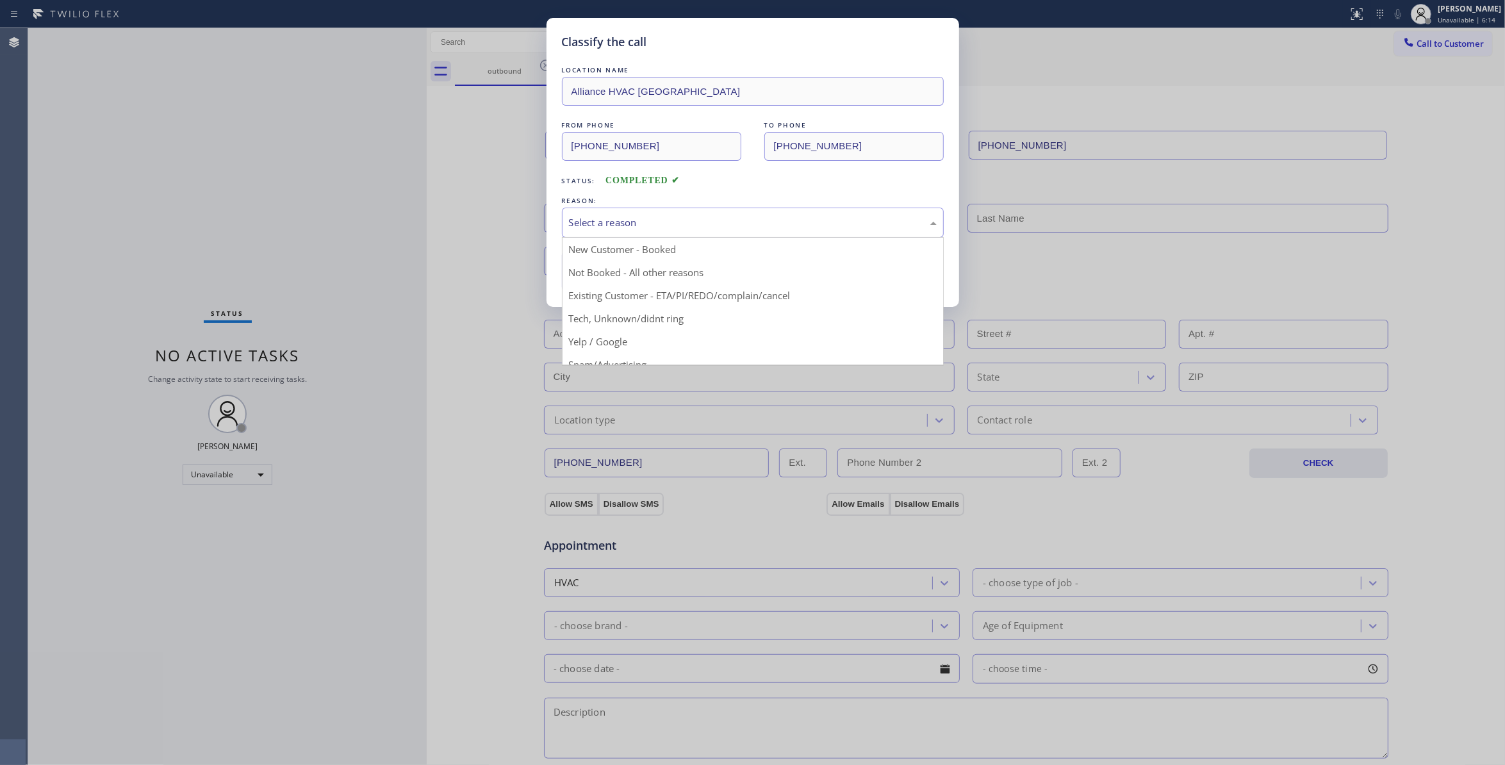
click at [605, 218] on div "Select a reason" at bounding box center [753, 222] width 368 height 15
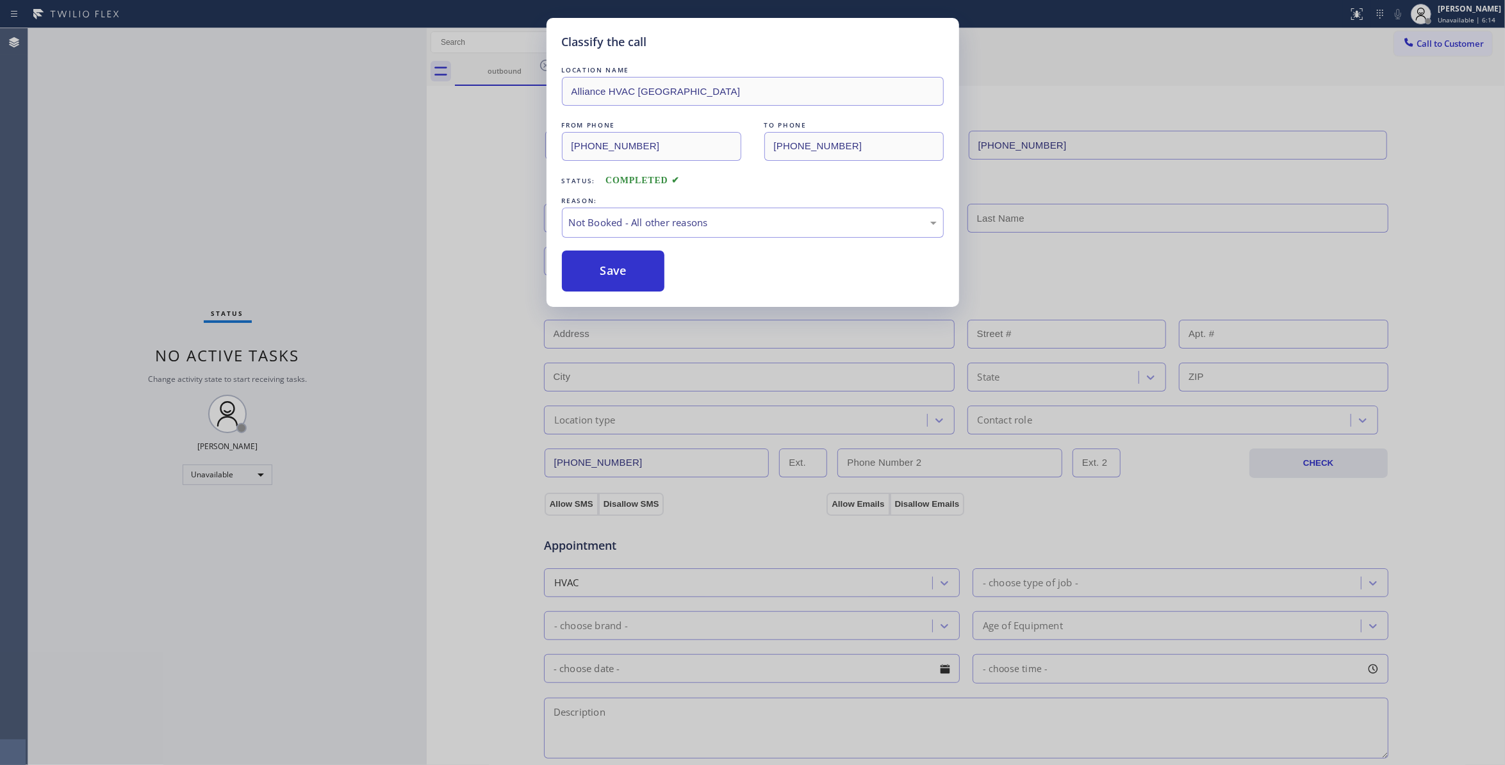
click at [600, 270] on button "Save" at bounding box center [613, 271] width 103 height 41
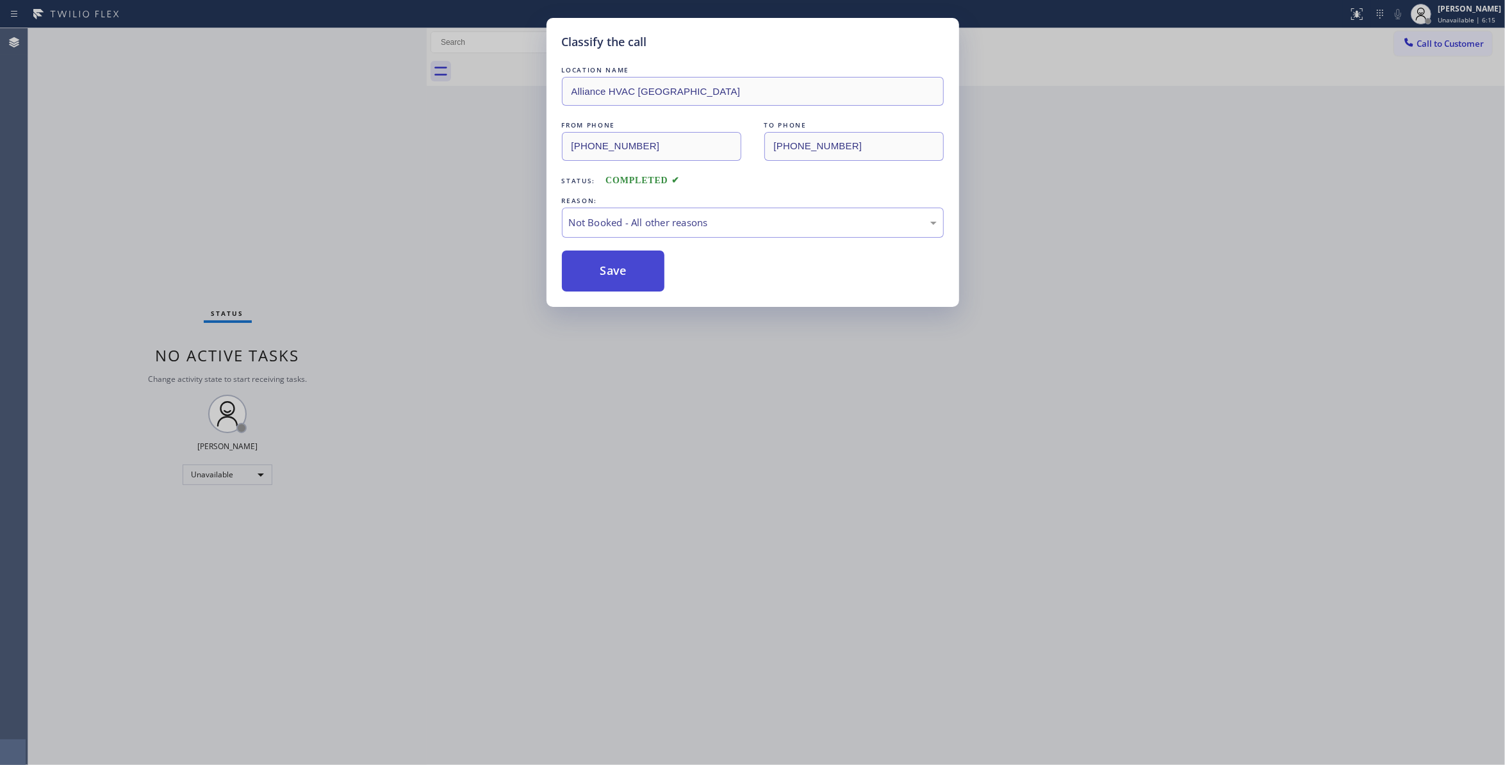
click at [600, 270] on button "Save" at bounding box center [613, 271] width 103 height 41
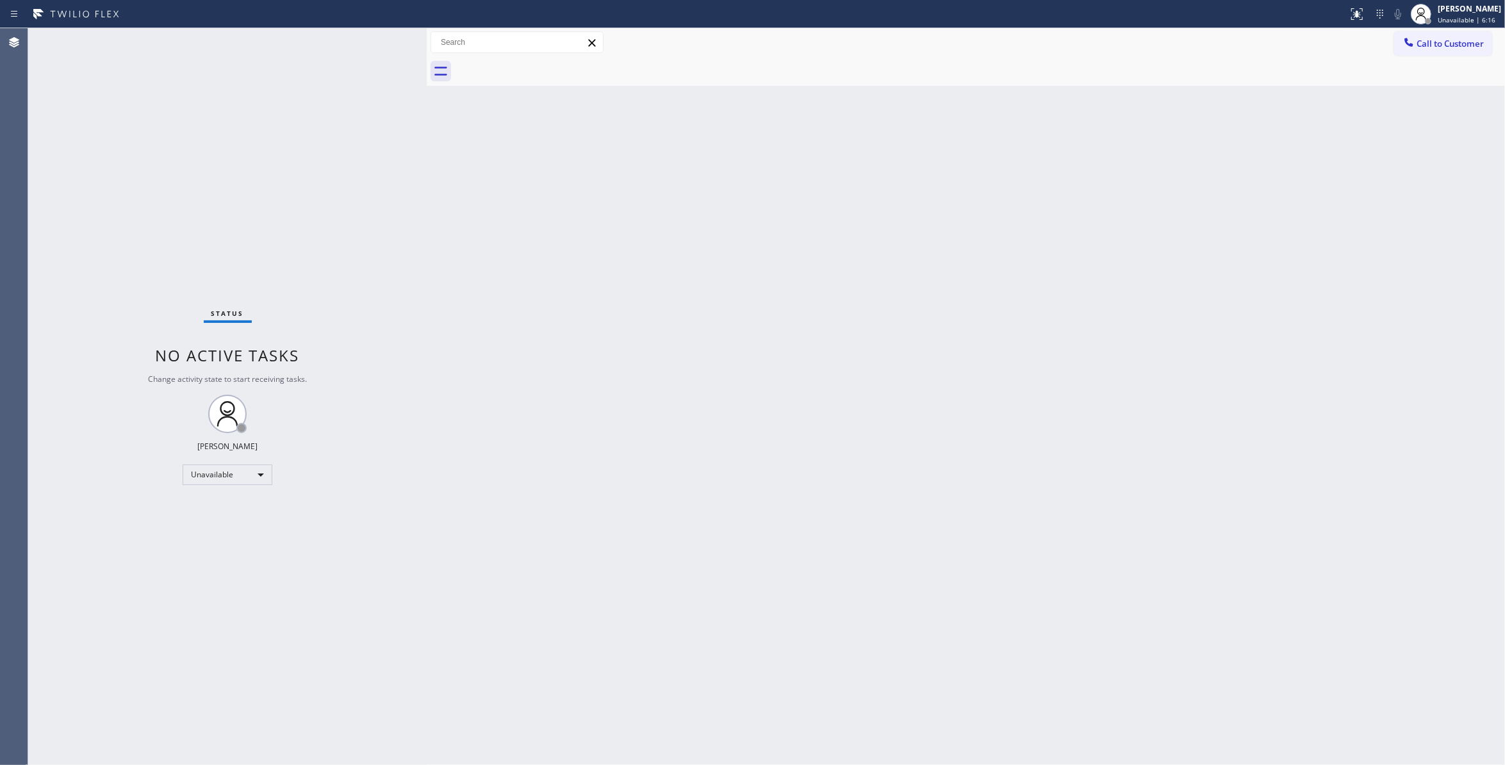
drag, startPoint x: 1454, startPoint y: 44, endPoint x: 620, endPoint y: 160, distance: 841.7
click at [1451, 44] on span "Call to Customer" at bounding box center [1450, 44] width 67 height 12
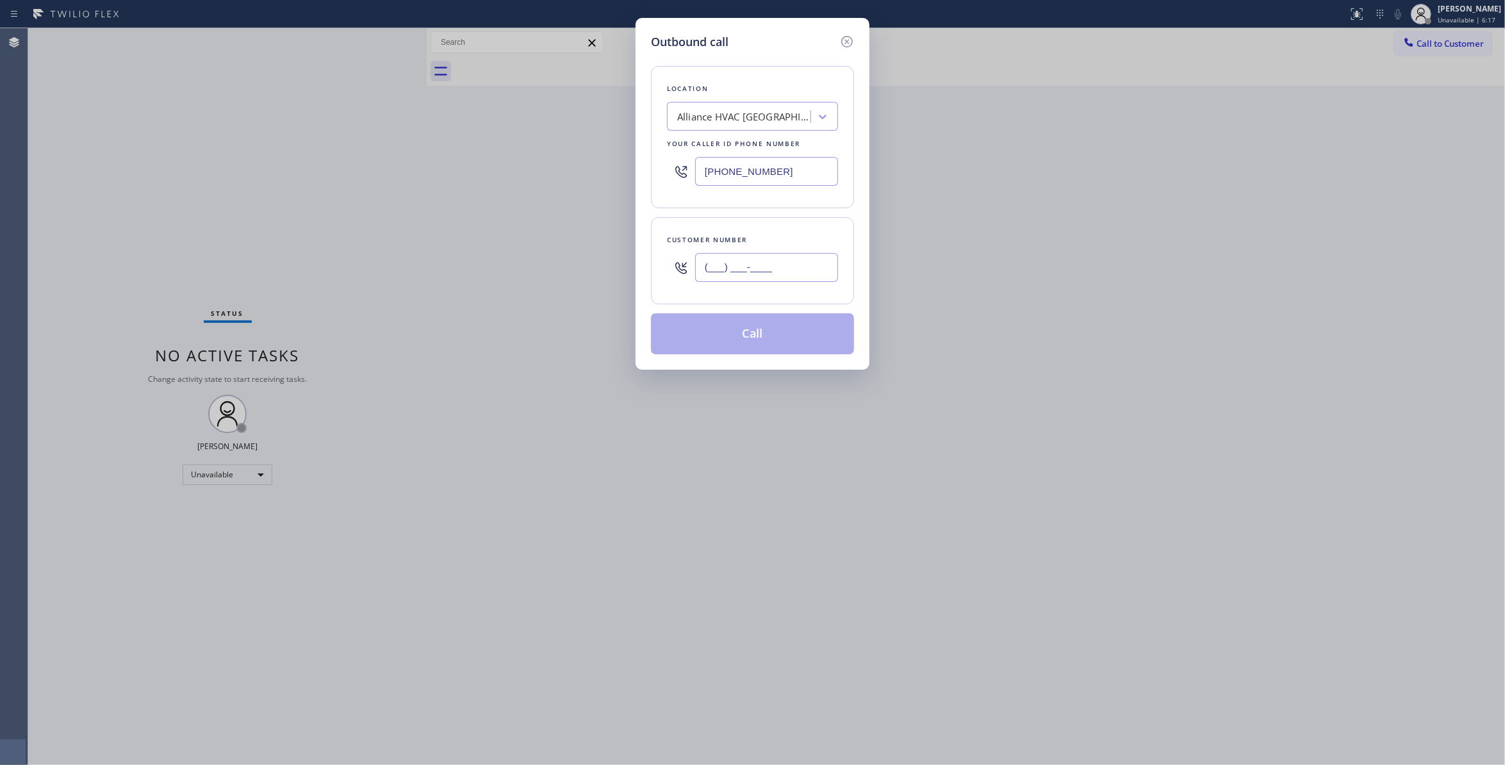
drag, startPoint x: 772, startPoint y: 283, endPoint x: 766, endPoint y: 275, distance: 9.2
click at [767, 277] on input "(___) ___-____" at bounding box center [766, 267] width 143 height 29
paste input "310) 921-5660"
drag, startPoint x: 795, startPoint y: 268, endPoint x: 415, endPoint y: 259, distance: 379.5
click at [420, 258] on div "Outbound call Location Alliance HVAC Rancho Palos Verdes Your caller id phone n…" at bounding box center [752, 382] width 1505 height 765
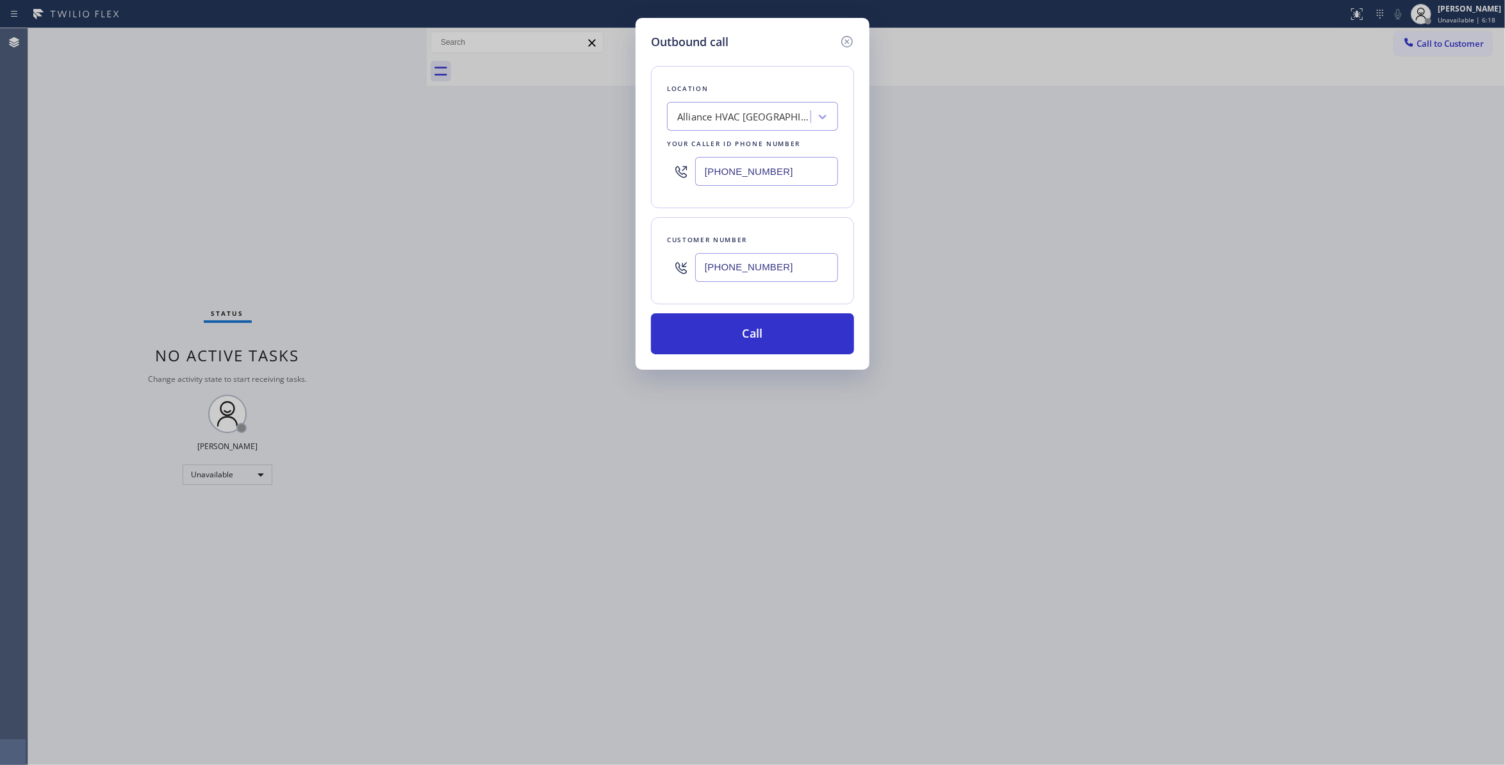
paste input "text"
type input "(310) 921-5660"
click at [749, 345] on button "Call" at bounding box center [752, 333] width 203 height 41
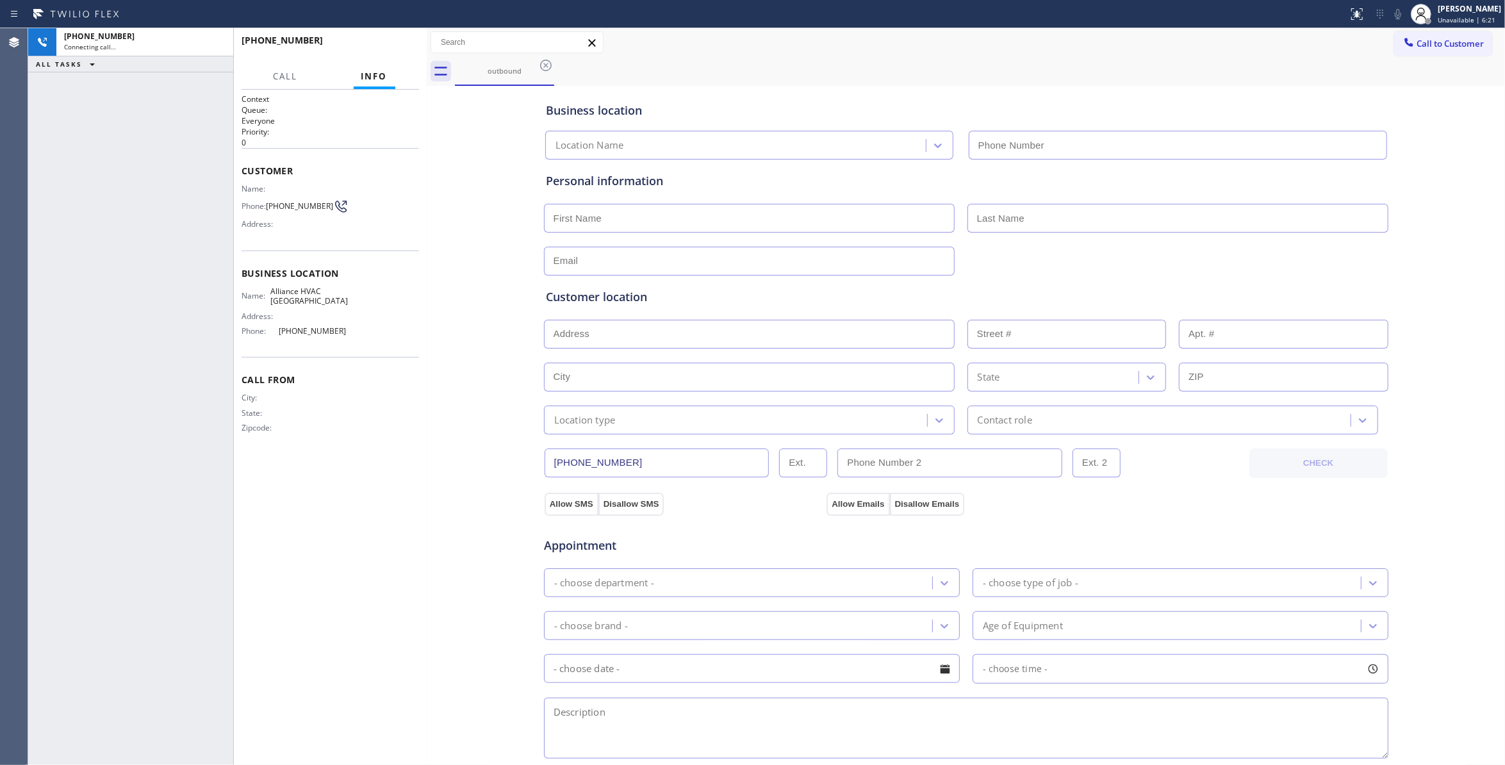
type input "(310) 868-0820"
click at [55, 155] on div "+13109215660 Live | 00:04 ALL TASKS ALL TASKS ACTIVE TASKS TASKS IN WRAP UP" at bounding box center [130, 396] width 205 height 737
click at [408, 44] on span "COMPLETE" at bounding box center [387, 46] width 44 height 9
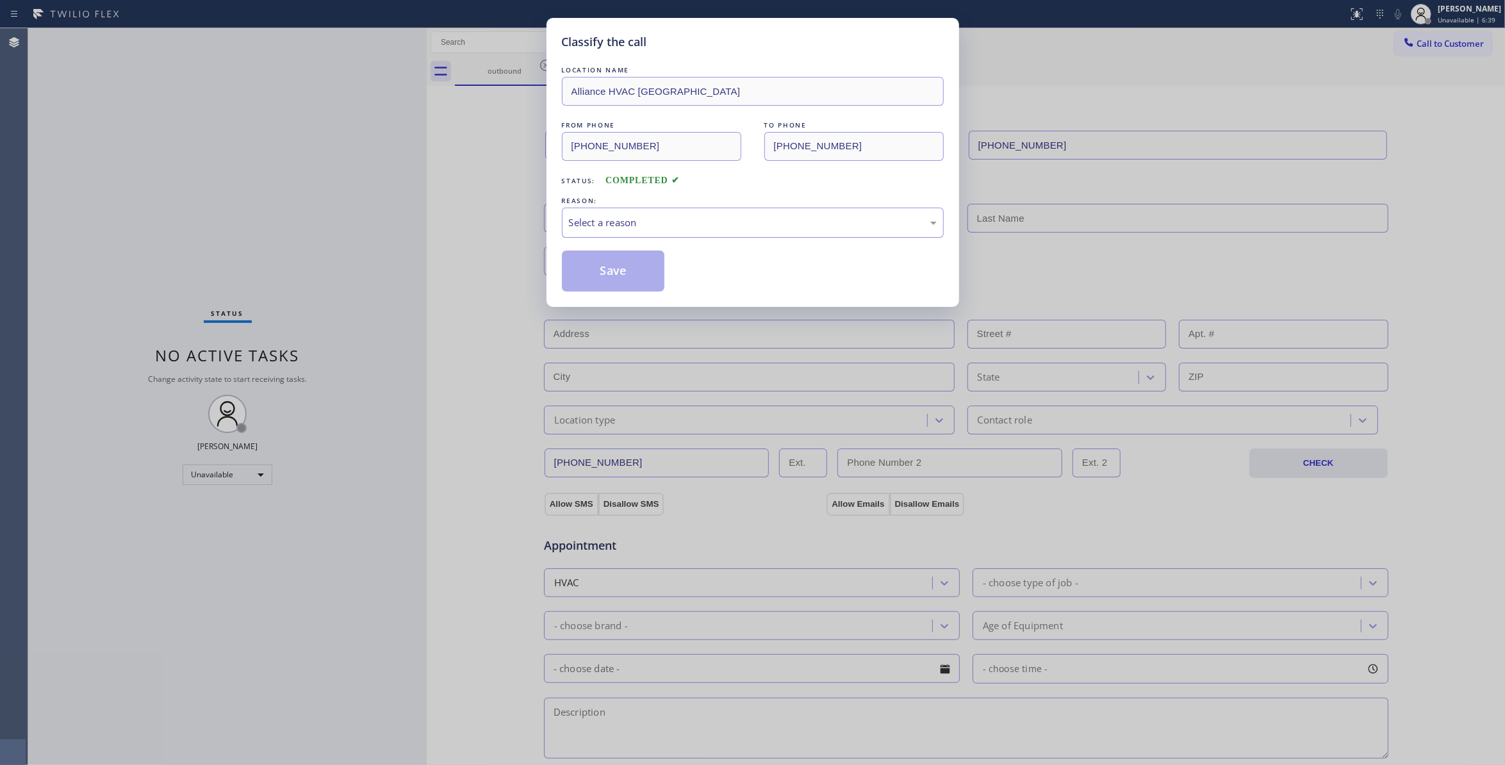
click at [651, 224] on div "Select a reason" at bounding box center [753, 222] width 368 height 15
click at [627, 275] on button "Save" at bounding box center [613, 271] width 103 height 41
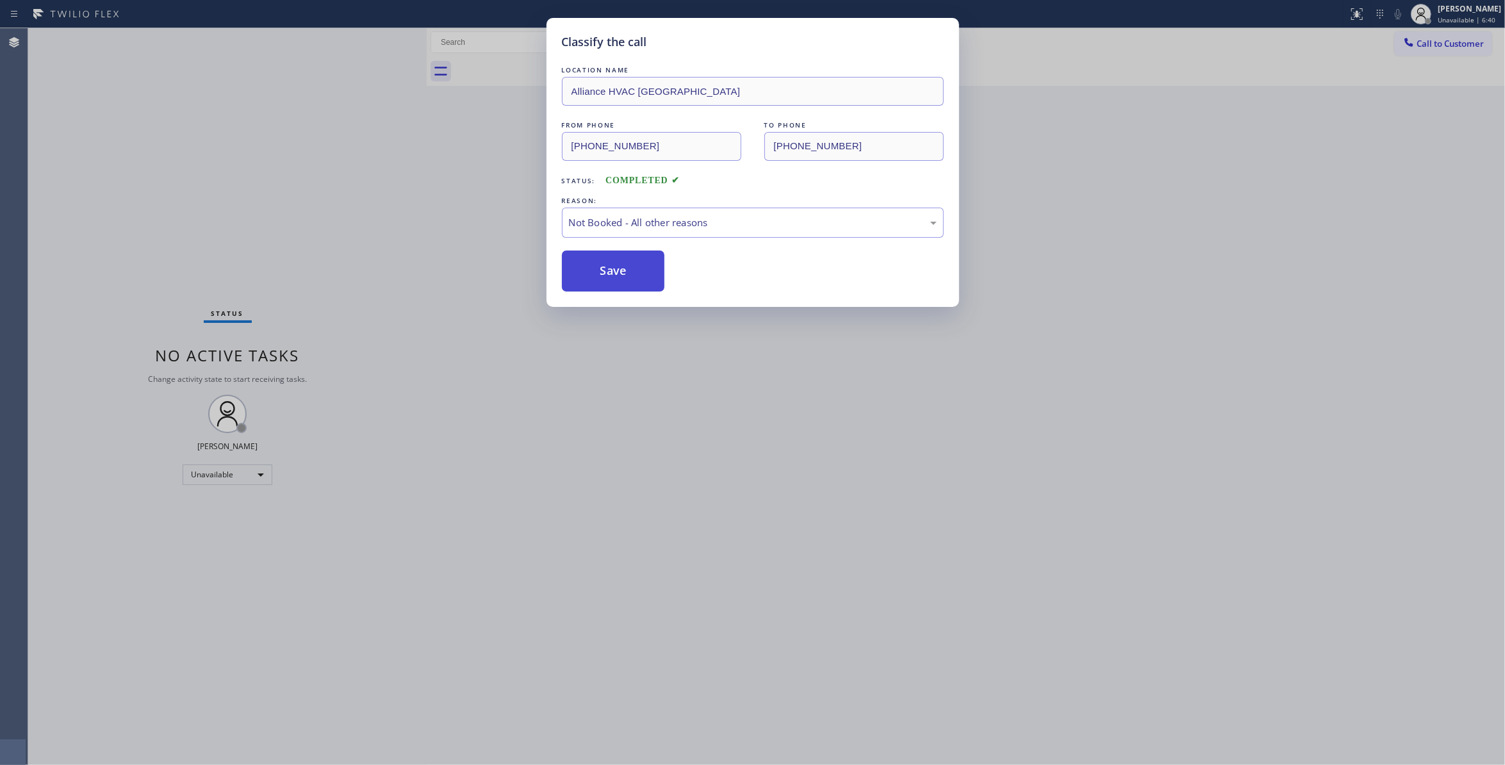
click at [627, 275] on button "Save" at bounding box center [613, 271] width 103 height 41
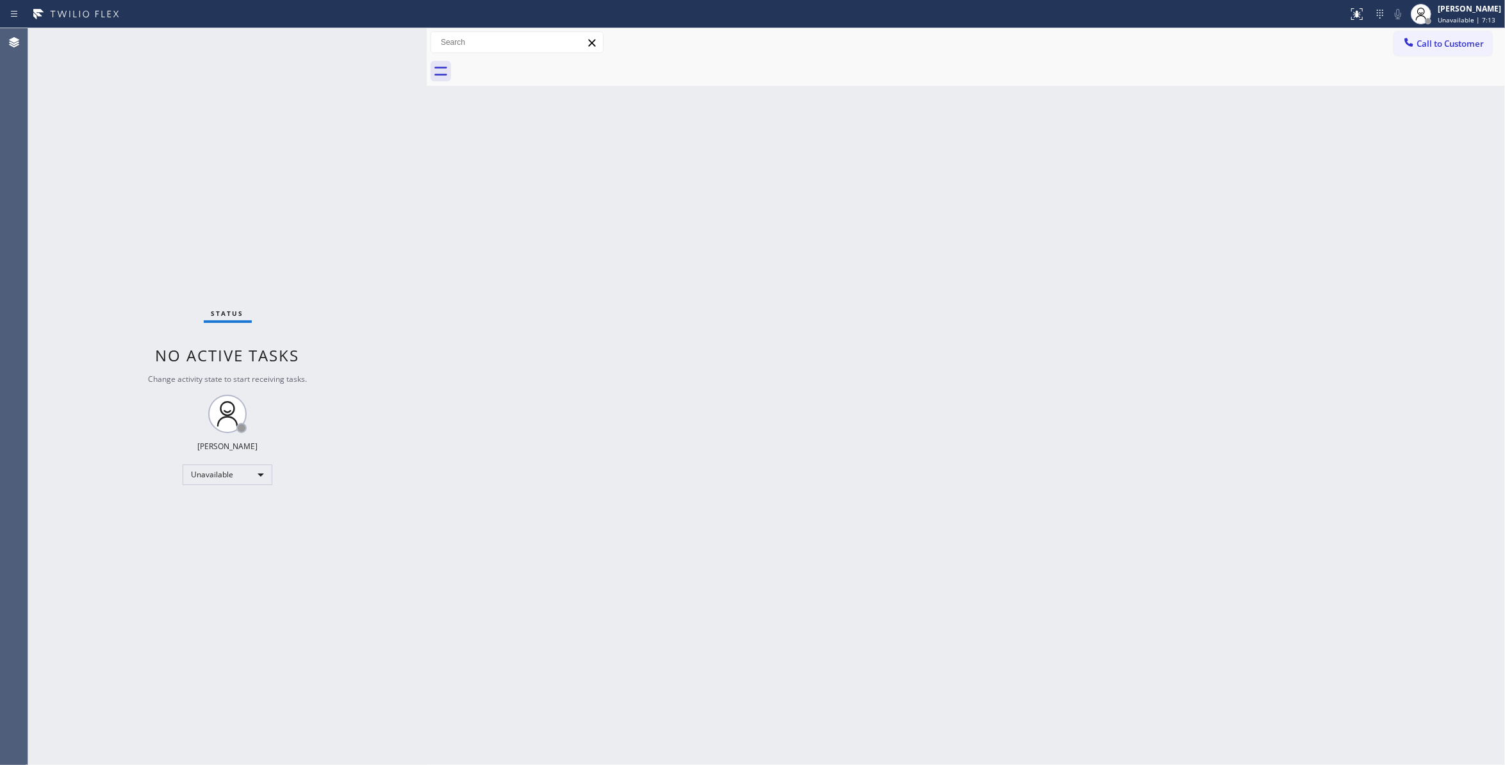
click at [795, 511] on div "Back to Dashboard Change Sender ID Customers Technicians Select a contact Outbo…" at bounding box center [966, 396] width 1079 height 737
drag, startPoint x: 610, startPoint y: 670, endPoint x: 531, endPoint y: 572, distance: 125.3
click at [608, 669] on div "Back to Dashboard Change Sender ID Customers Technicians Select a contact Outbo…" at bounding box center [966, 396] width 1079 height 737
click at [870, 462] on div "Back to Dashboard Change Sender ID Customers Technicians Select a contact Outbo…" at bounding box center [966, 396] width 1079 height 737
click at [826, 464] on div "Back to Dashboard Change Sender ID Customers Technicians Select a contact Outbo…" at bounding box center [966, 396] width 1079 height 737
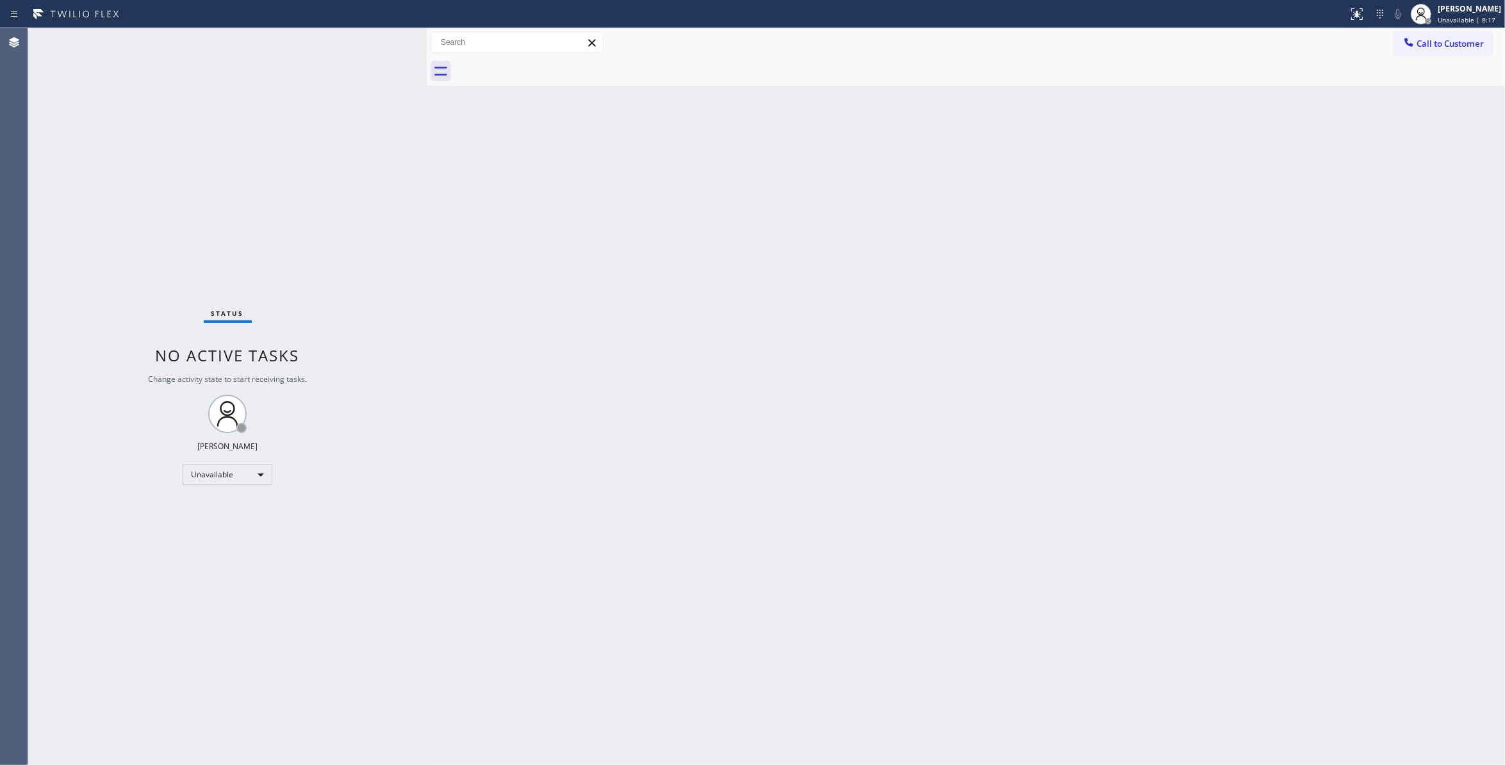
click at [779, 408] on div "Back to Dashboard Change Sender ID Customers Technicians Select a contact Outbo…" at bounding box center [966, 396] width 1079 height 737
click at [86, 743] on div "Status No active tasks Change activity state to start receiving tasks. [PERSON_…" at bounding box center [227, 396] width 399 height 737
drag, startPoint x: 90, startPoint y: 749, endPoint x: 91, endPoint y: 741, distance: 7.7
click at [90, 749] on div "Status No active tasks Change activity state to start receiving tasks. [PERSON_…" at bounding box center [227, 396] width 399 height 737
click at [201, 236] on div "Status No active tasks Change activity state to start receiving tasks. [PERSON_…" at bounding box center [227, 396] width 399 height 737
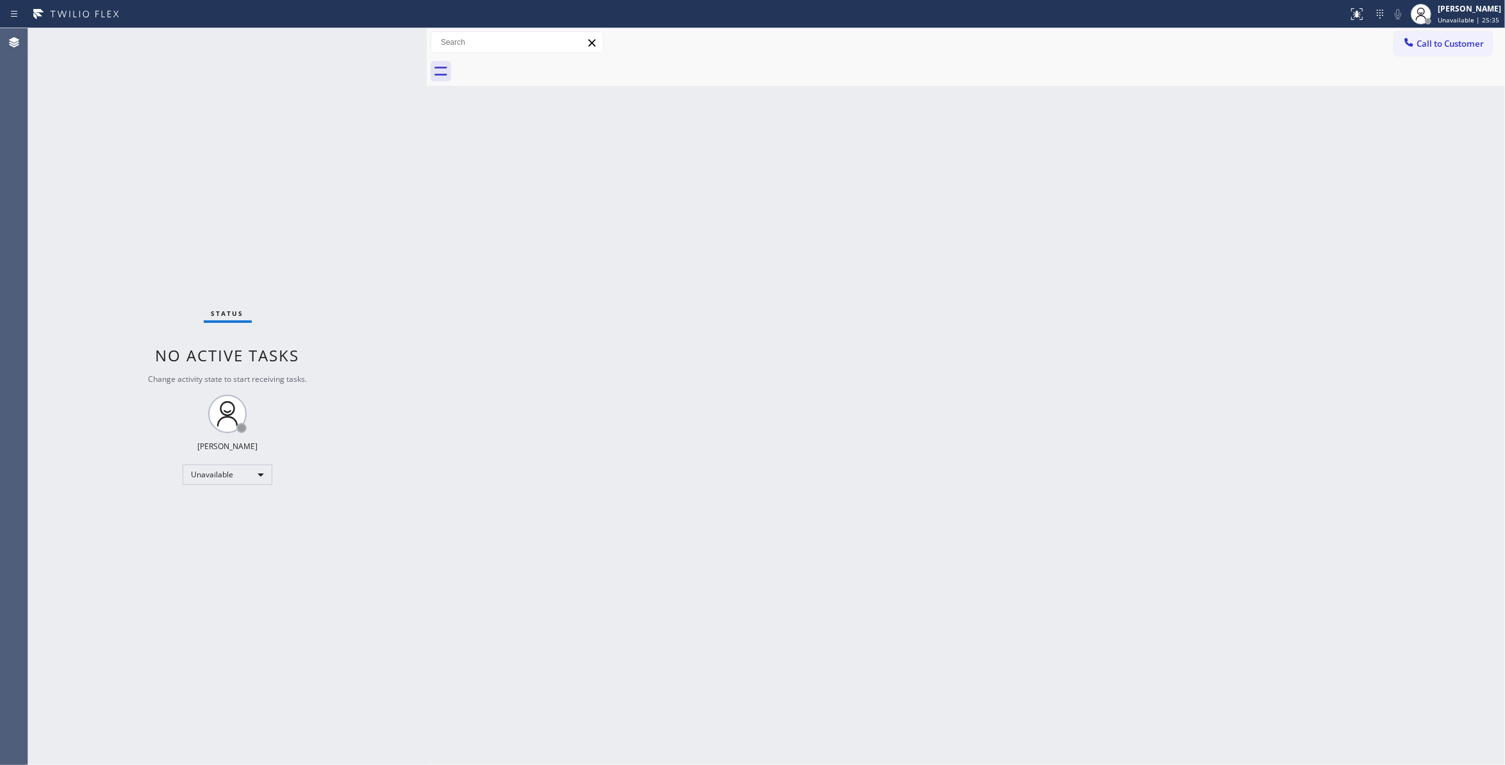
click at [53, 751] on div "Status No active tasks Change activity state to start receiving tasks. [PERSON_…" at bounding box center [227, 396] width 399 height 737
click at [1439, 19] on span "Unavailable | 25:36" at bounding box center [1469, 19] width 62 height 9
click at [1401, 99] on button "Break" at bounding box center [1441, 101] width 128 height 17
click at [1285, 144] on div "Back to Dashboard Change Sender ID Customers Technicians Select a contact Outbo…" at bounding box center [966, 396] width 1079 height 737
click at [1438, 21] on span "Break | 15:37" at bounding box center [1459, 19] width 42 height 9
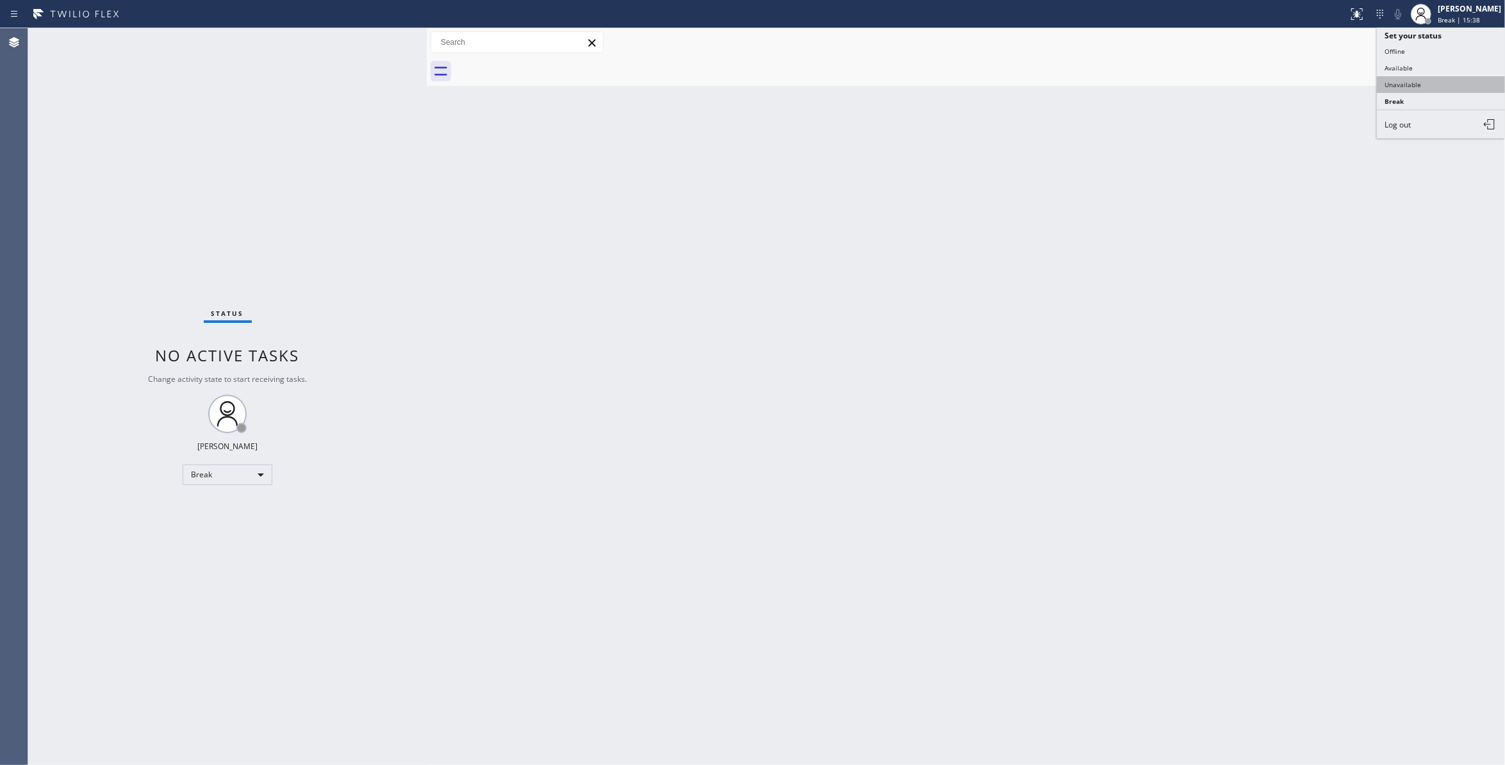
click at [1407, 86] on button "Unavailable" at bounding box center [1441, 84] width 128 height 17
click at [1401, 311] on div "Back to Dashboard Change Sender ID Customers Technicians Select a contact Outbo…" at bounding box center [966, 396] width 1079 height 737
click at [193, 167] on div "Status No active tasks Change activity state to start receiving tasks. [PERSON_…" at bounding box center [227, 396] width 399 height 737
click at [185, 521] on div "Status No active tasks Change activity state to start receiving tasks. [PERSON_…" at bounding box center [227, 396] width 399 height 737
click at [222, 764] on div "Status No active tasks Change activity state to start receiving tasks. [PERSON_…" at bounding box center [227, 396] width 399 height 737
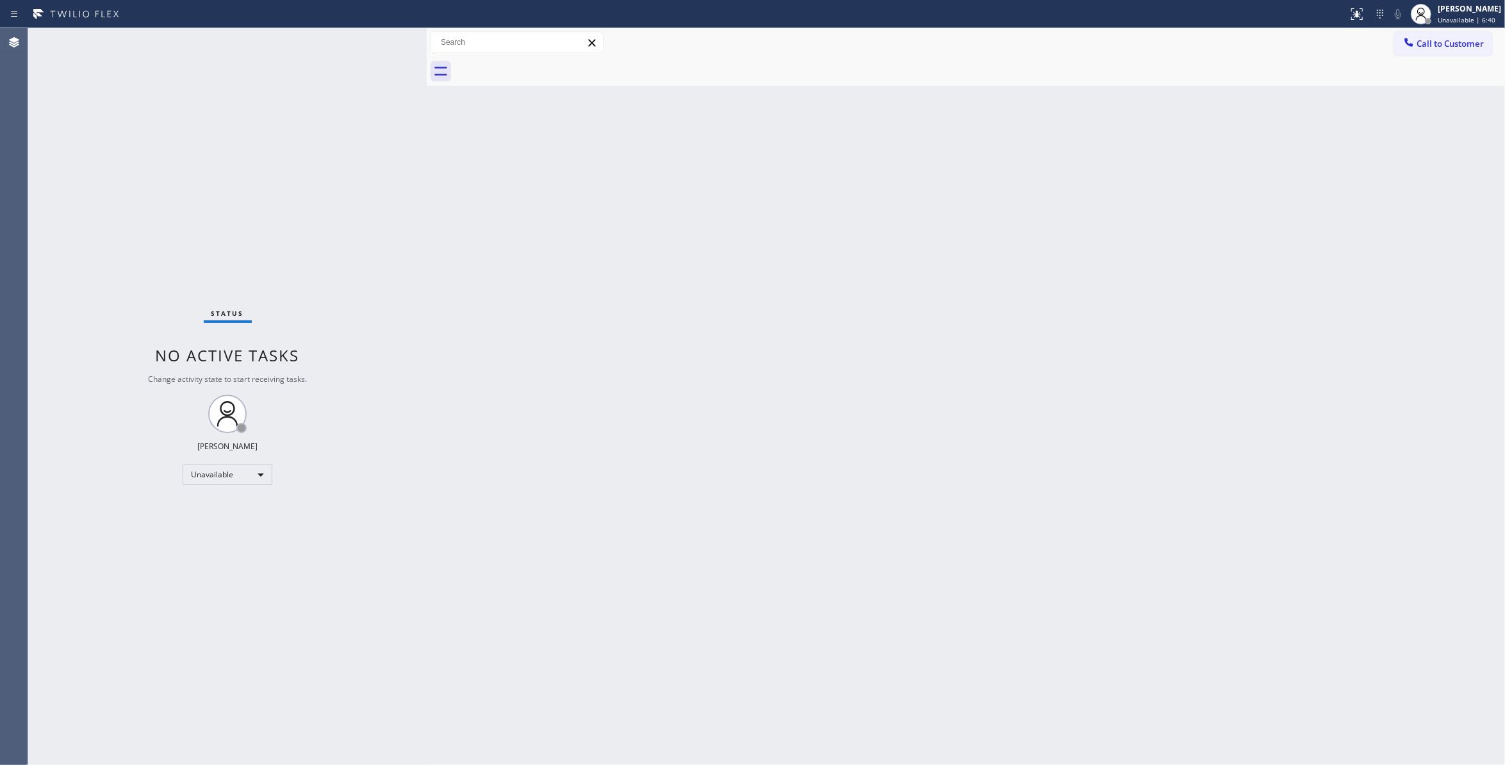
click at [667, 468] on div "Back to Dashboard Change Sender ID Customers Technicians Select a contact Outbo…" at bounding box center [966, 396] width 1079 height 737
click at [1423, 47] on span "Call to Customer" at bounding box center [1450, 44] width 67 height 12
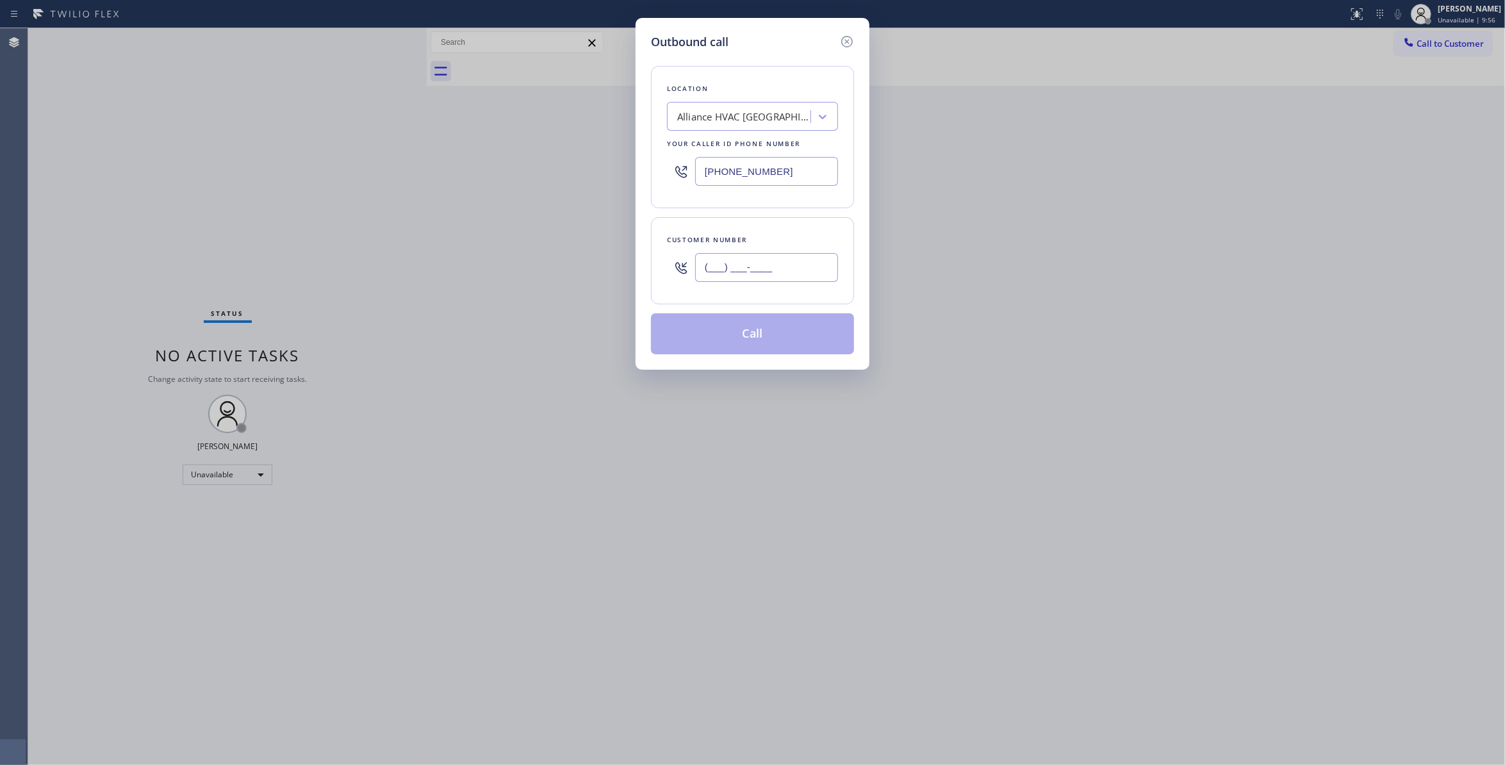
click at [775, 275] on input "(___) ___-____" at bounding box center [766, 267] width 143 height 29
paste input "626) 200-9052"
type input "(626) 200-9052"
drag, startPoint x: 788, startPoint y: 178, endPoint x: 470, endPoint y: 195, distance: 318.3
click at [468, 193] on div "Outbound call Location Alliance HVAC Rancho Palos Verdes Your caller id phone n…" at bounding box center [752, 382] width 1505 height 765
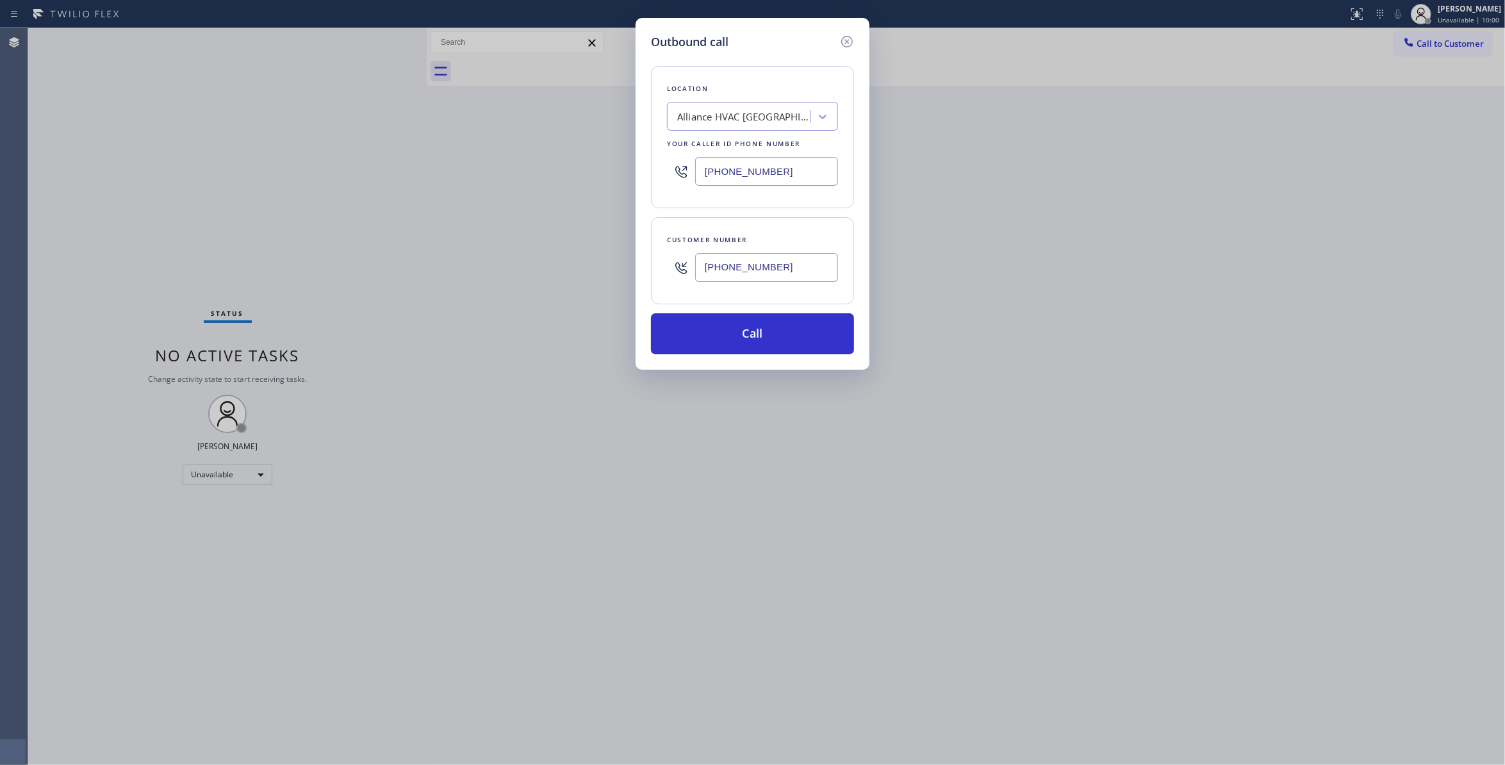
paste input "23) 870-7123"
type input "(323) 870-7123"
drag, startPoint x: 809, startPoint y: 270, endPoint x: 518, endPoint y: 252, distance: 290.8
click at [518, 252] on div "Outbound call Location 4B2.Paid 5 Star Appliance Your caller id phone number (3…" at bounding box center [752, 382] width 1505 height 765
click at [787, 338] on button "Call" at bounding box center [752, 333] width 203 height 41
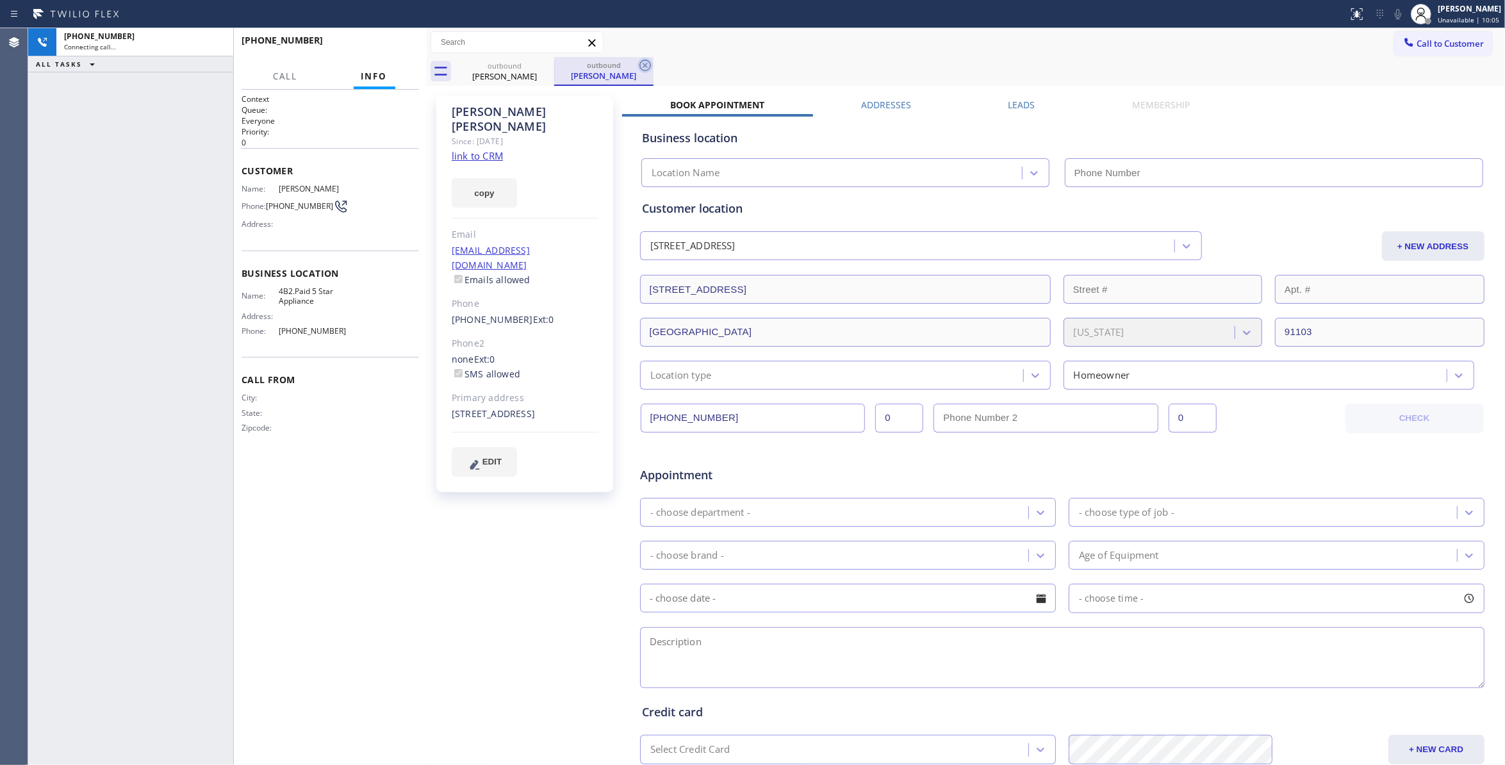
click at [649, 64] on icon at bounding box center [645, 65] width 15 height 15
type input "(323) 870-7123"
click at [487, 149] on link "link to CRM" at bounding box center [477, 155] width 51 height 13
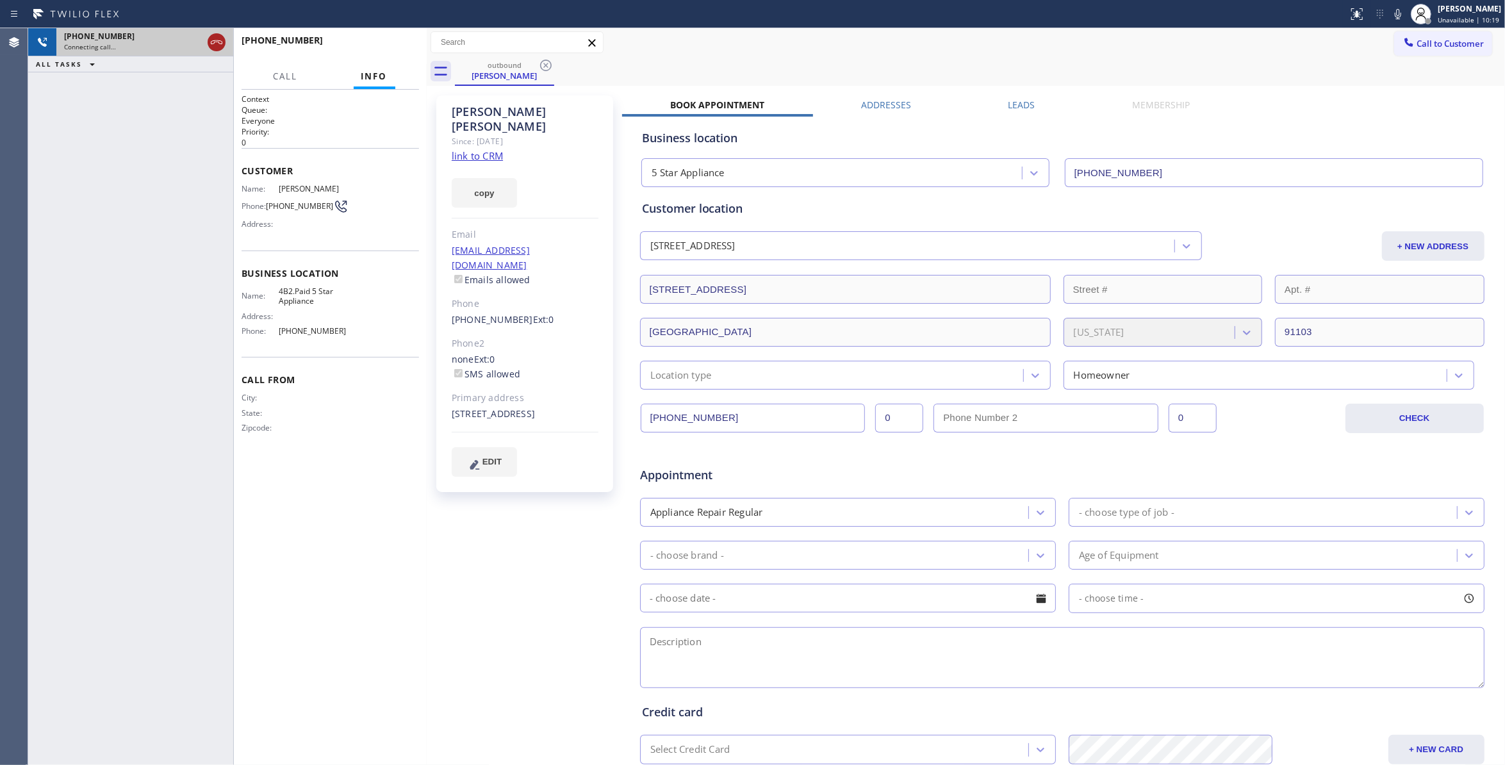
click at [221, 45] on icon at bounding box center [216, 42] width 15 height 15
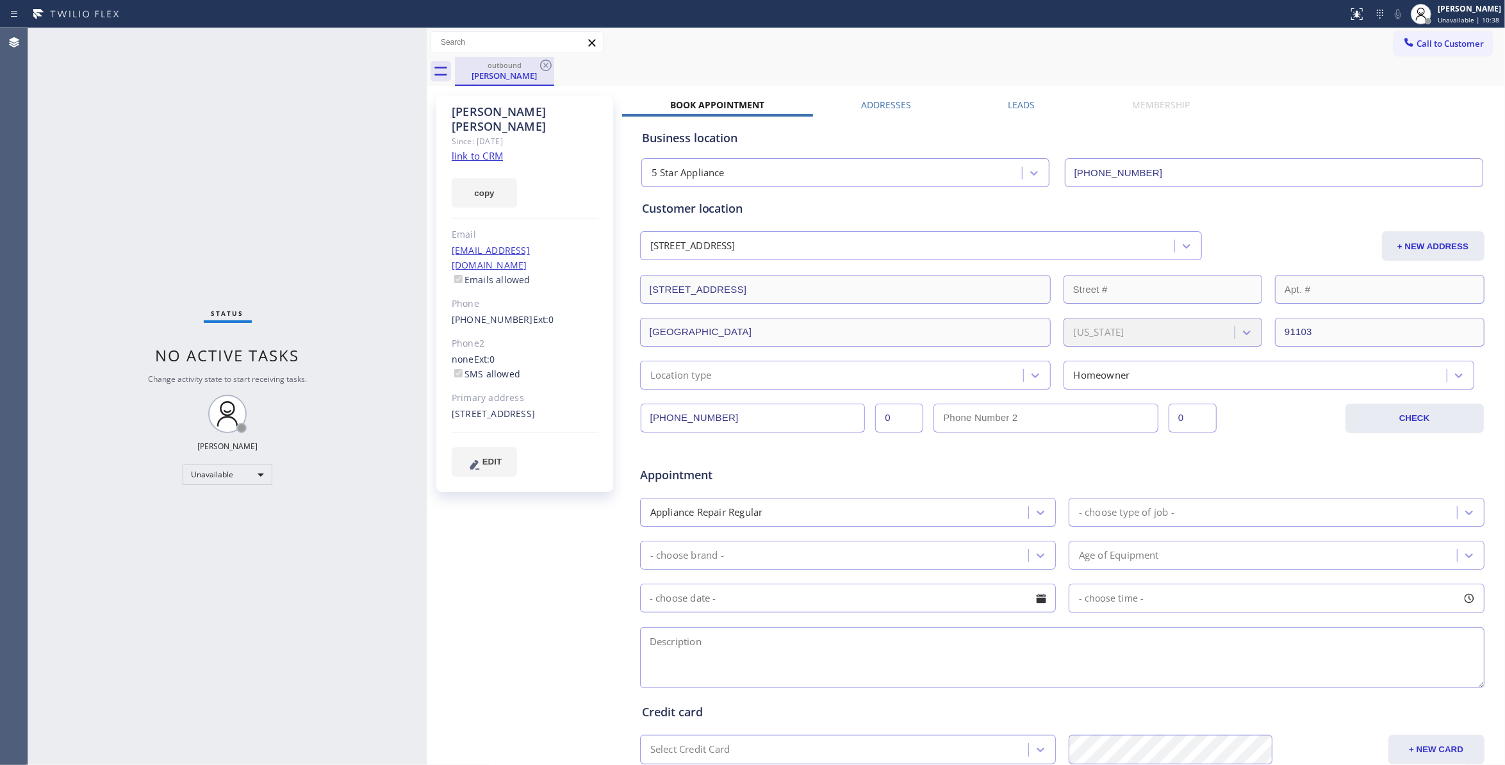
click at [537, 62] on div "outbound" at bounding box center [504, 65] width 97 height 10
click at [546, 67] on icon at bounding box center [545, 65] width 15 height 15
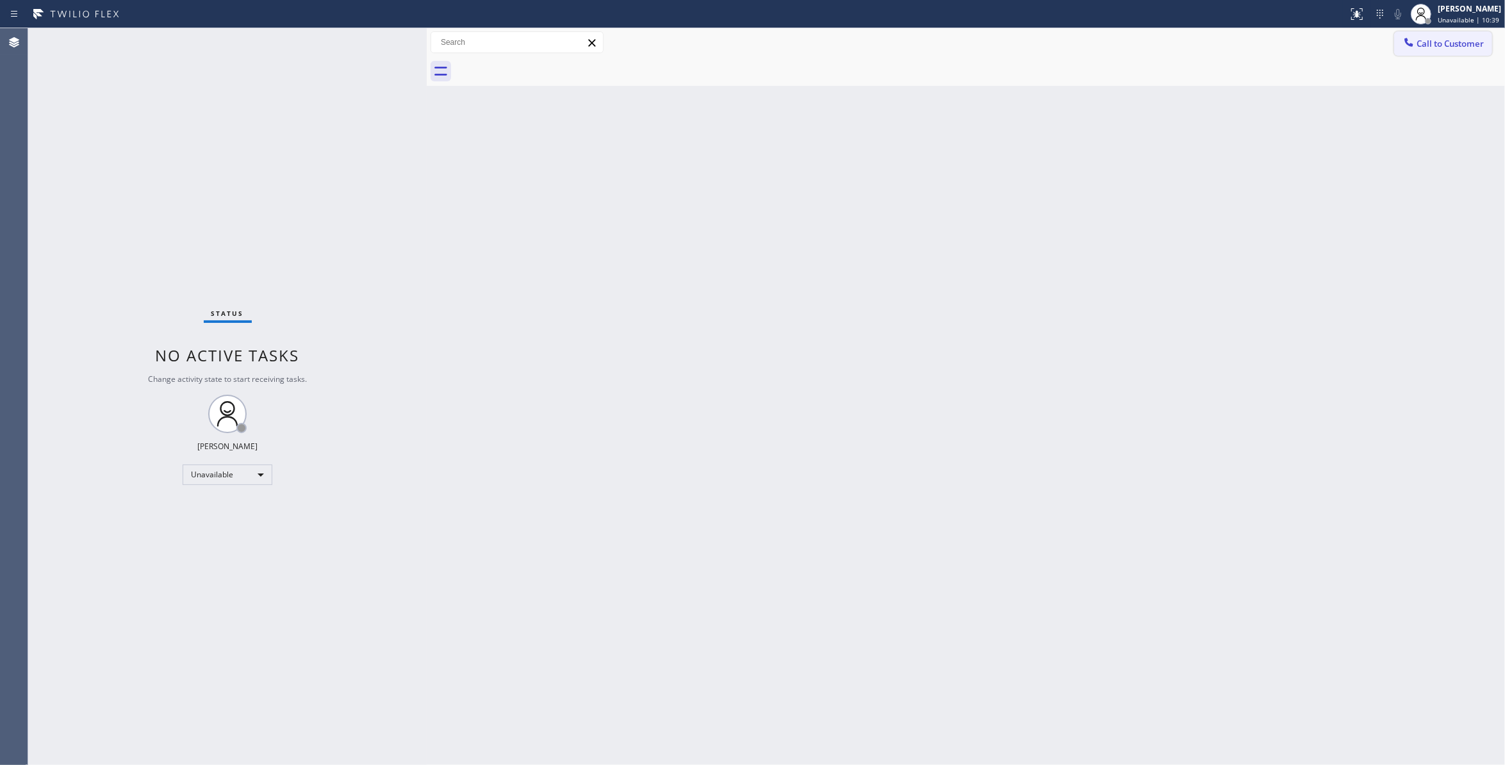
click at [1469, 42] on span "Call to Customer" at bounding box center [1450, 44] width 67 height 12
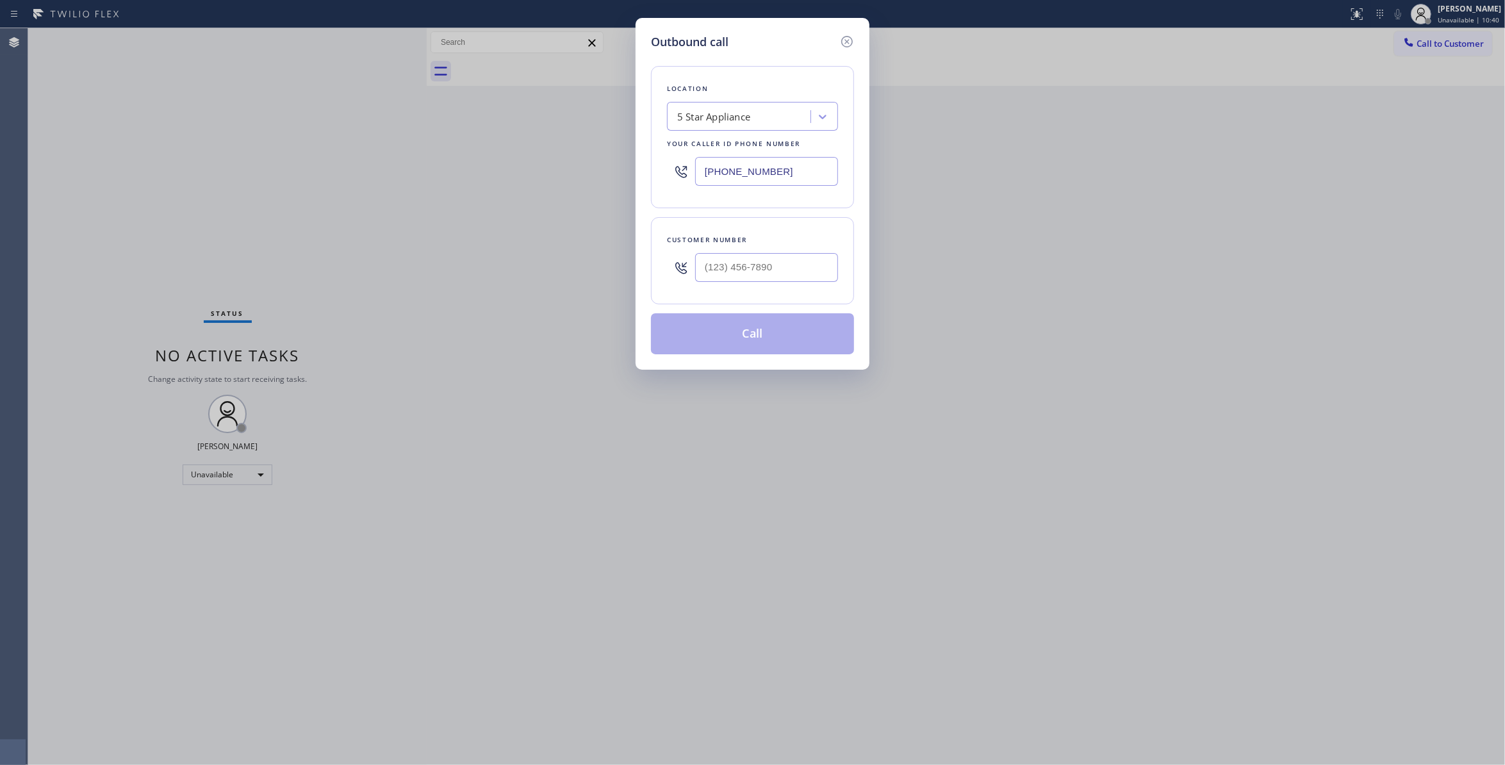
drag, startPoint x: 806, startPoint y: 181, endPoint x: 293, endPoint y: 201, distance: 512.4
click at [226, 182] on div "Outbound call Location 5 Star Appliance Your caller id phone number (323) 870-7…" at bounding box center [752, 382] width 1505 height 765
paste input "844) 914-1775"
type input "[PHONE_NUMBER]"
click at [775, 270] on input "(___) ___-____" at bounding box center [766, 267] width 143 height 29
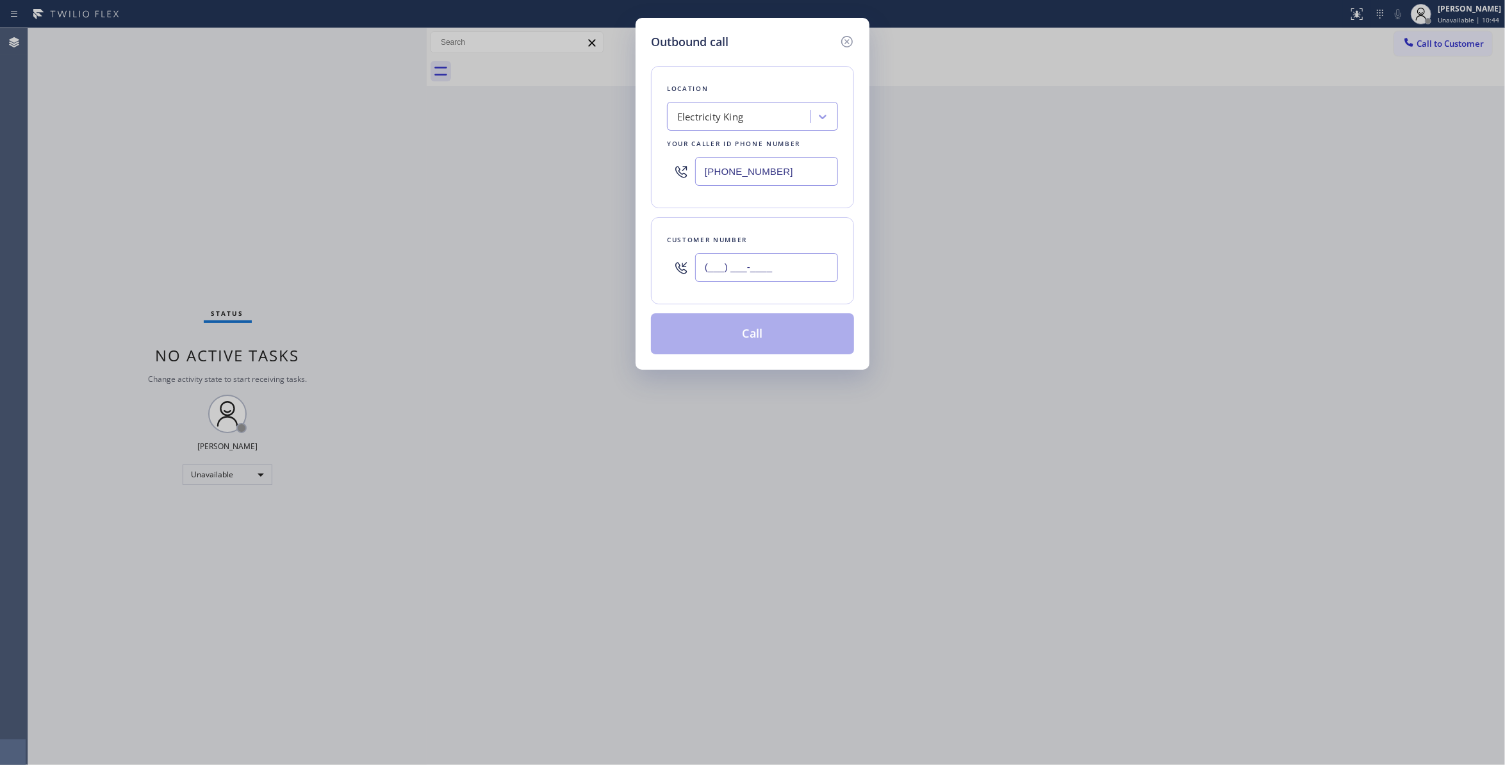
paste input "920) 285-4124"
type input "[PHONE_NUMBER]"
click at [767, 346] on button "Call" at bounding box center [752, 333] width 203 height 41
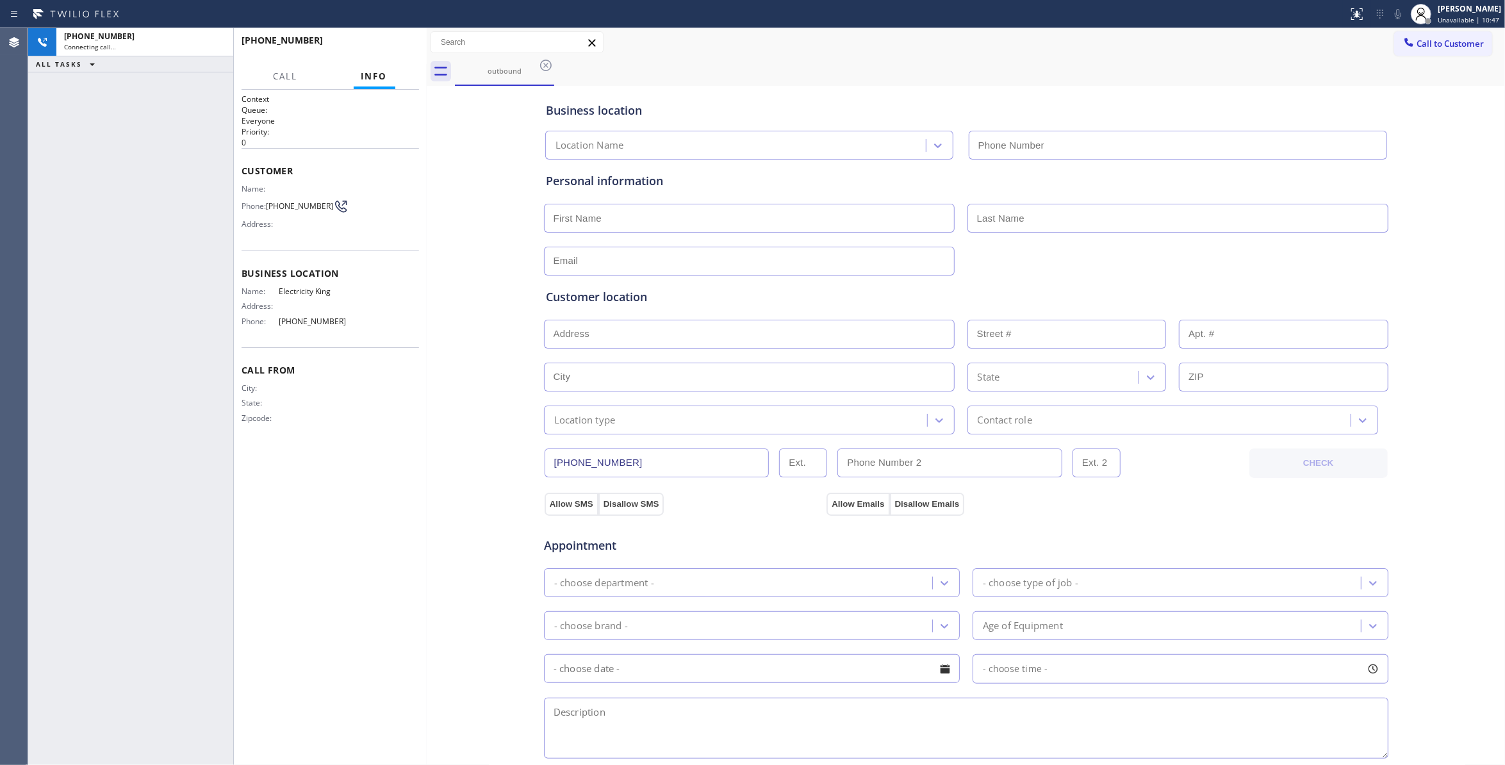
type input "[PHONE_NUMBER]"
drag, startPoint x: 382, startPoint y: 44, endPoint x: 422, endPoint y: 44, distance: 39.7
click at [382, 44] on span "HANG UP" at bounding box center [389, 46] width 39 height 9
click at [408, 42] on span "COMPLETE" at bounding box center [387, 46] width 44 height 9
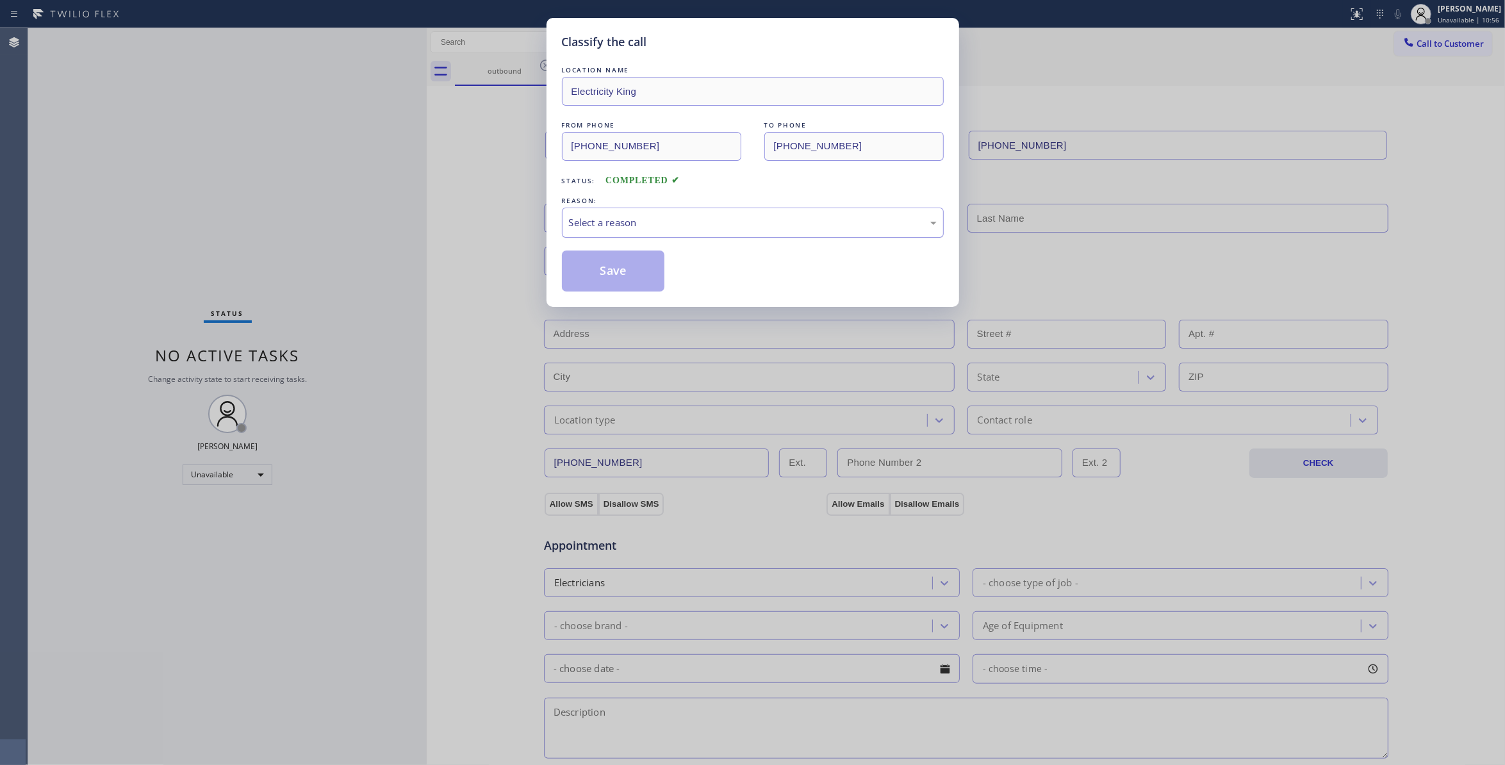
click at [590, 223] on div "Select a reason" at bounding box center [753, 222] width 368 height 15
click at [595, 272] on button "Save" at bounding box center [613, 271] width 103 height 41
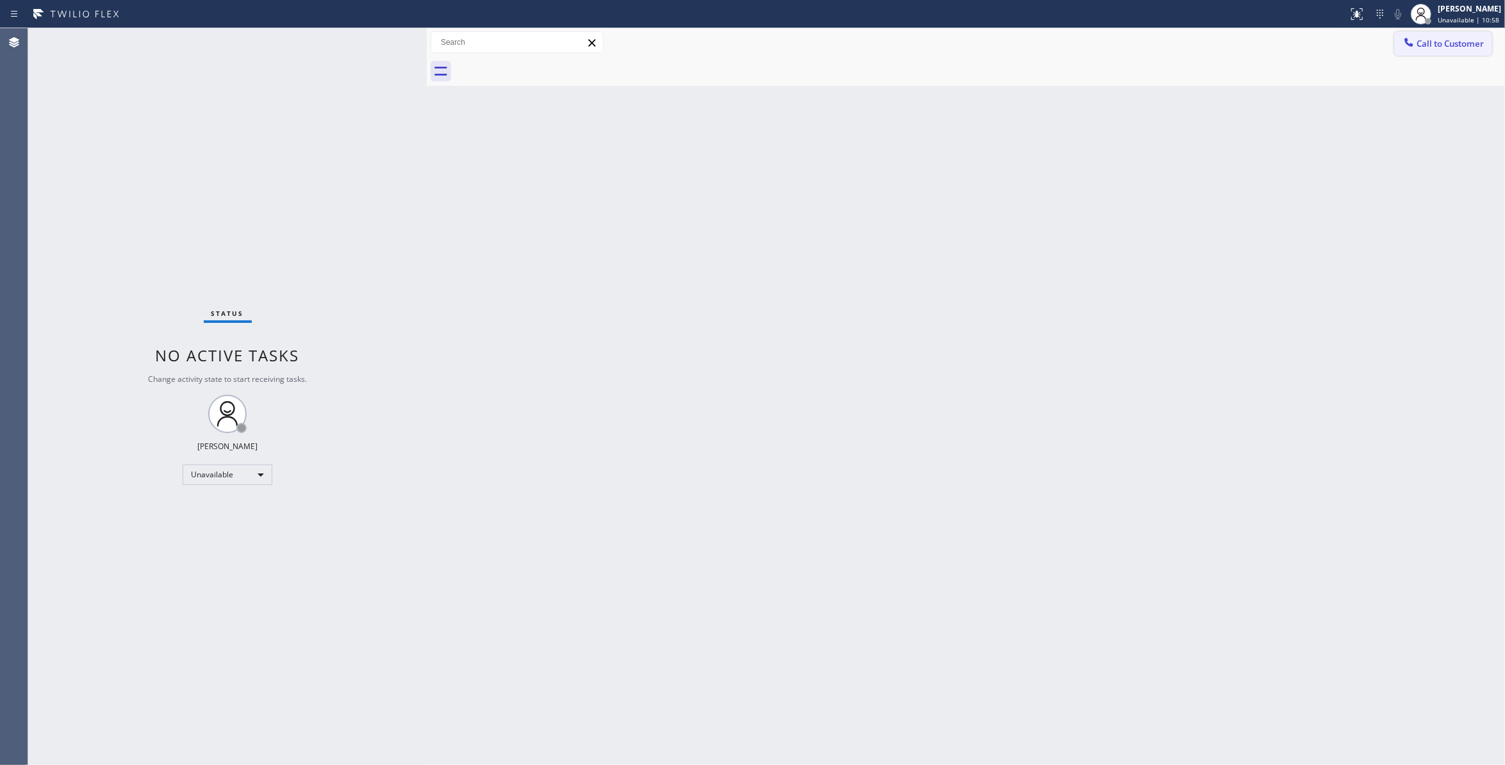
click at [1452, 44] on span "Call to Customer" at bounding box center [1450, 44] width 67 height 12
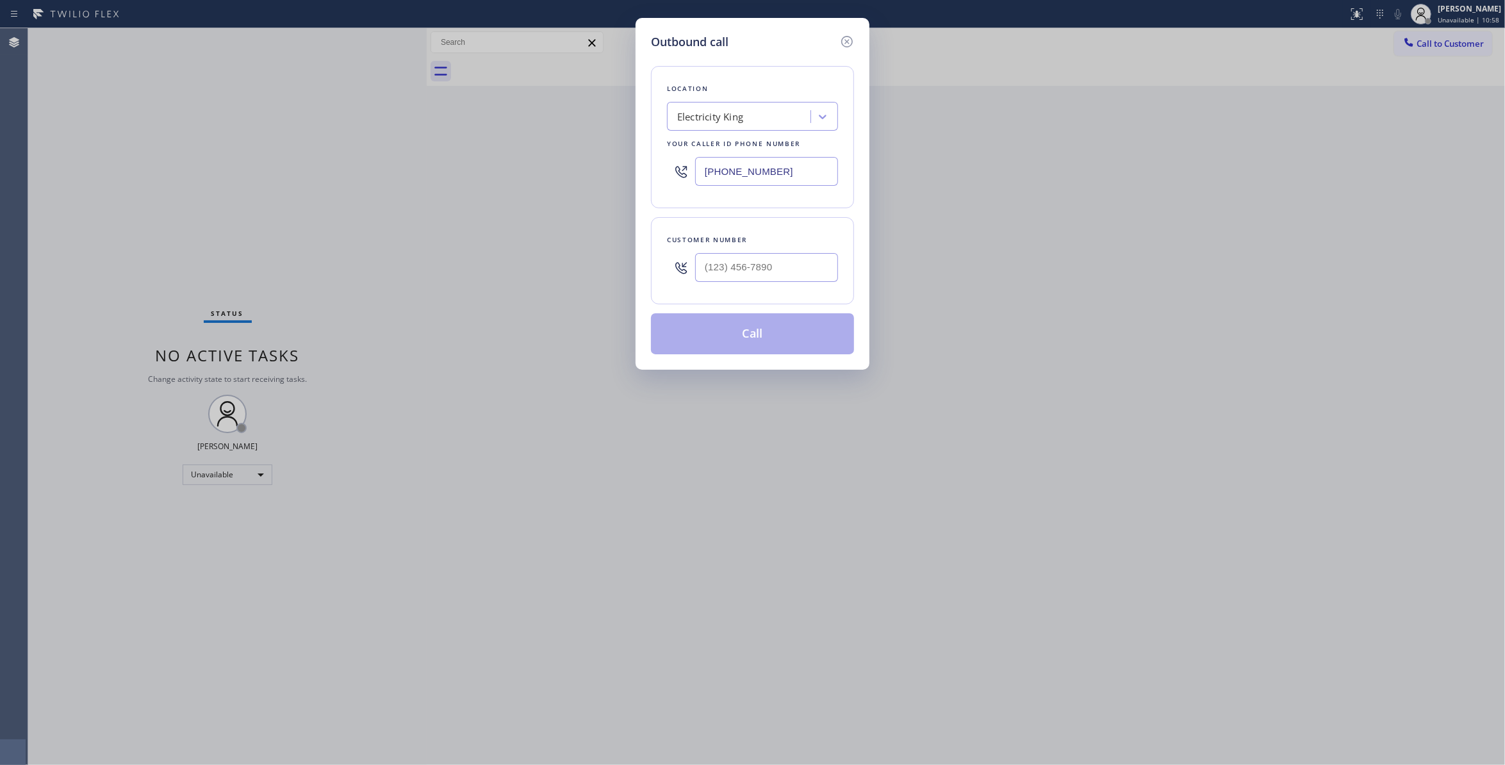
click at [763, 240] on div "Customer number" at bounding box center [752, 239] width 171 height 13
click at [754, 268] on input "(___) ___-____" at bounding box center [766, 267] width 143 height 29
paste input "920) 285-4124"
type input "[PHONE_NUMBER]"
click at [797, 339] on button "Call" at bounding box center [752, 333] width 203 height 41
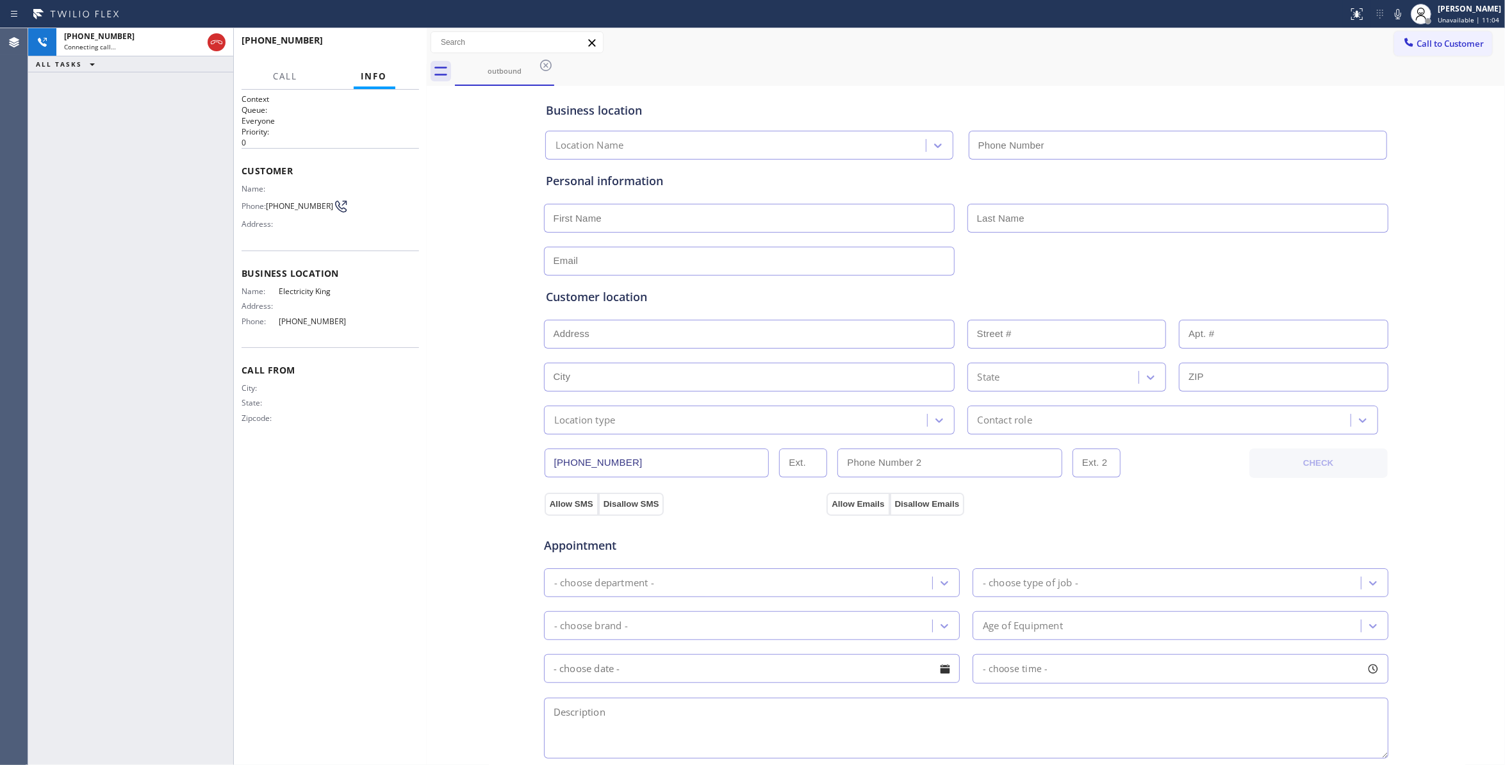
type input "[PHONE_NUMBER]"
click at [216, 40] on icon at bounding box center [217, 42] width 12 height 4
click at [398, 44] on span "COMPLETE" at bounding box center [387, 46] width 44 height 9
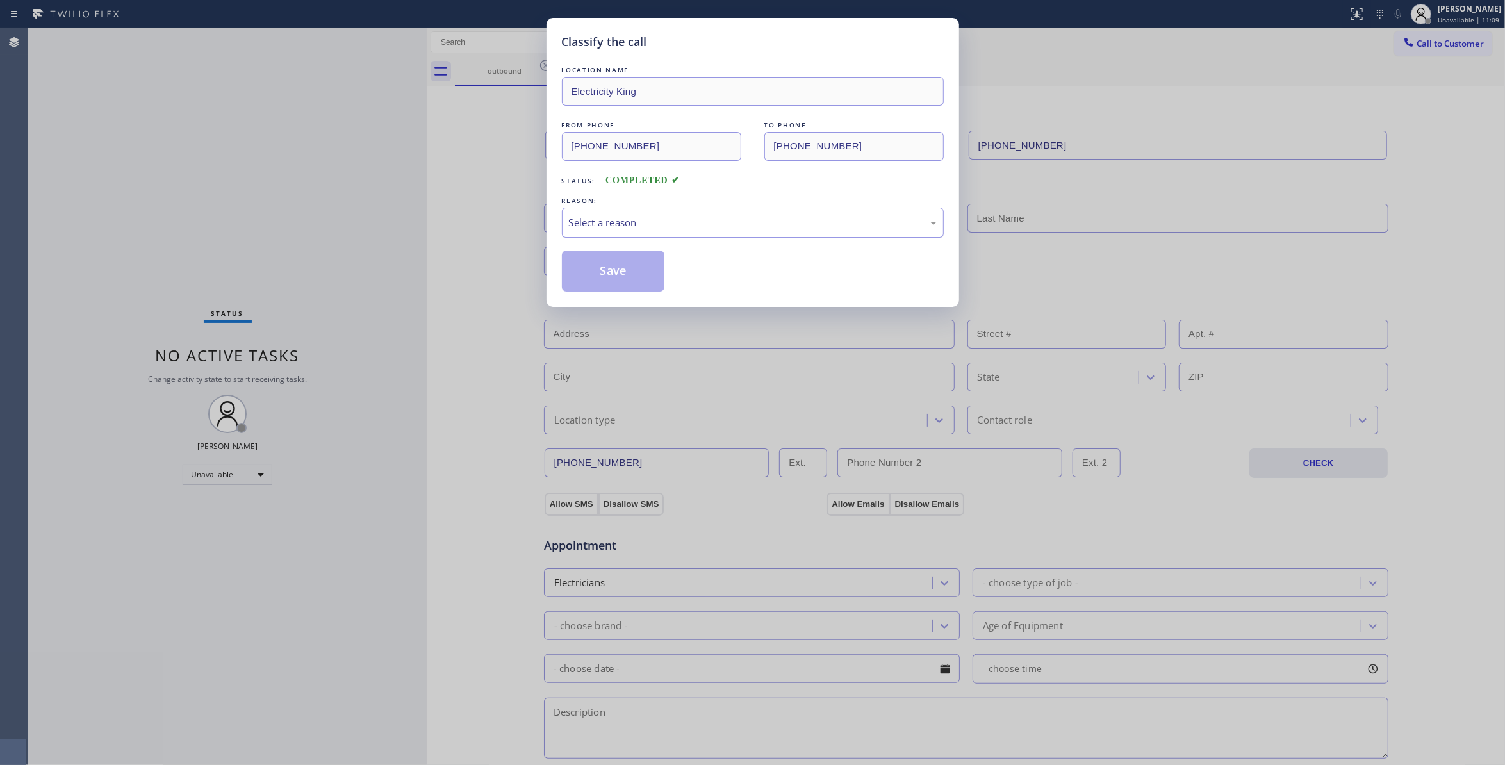
click at [646, 226] on div "Select a reason" at bounding box center [753, 222] width 368 height 15
click at [652, 269] on button "Save" at bounding box center [613, 271] width 103 height 41
click at [649, 268] on button "Save" at bounding box center [613, 271] width 103 height 41
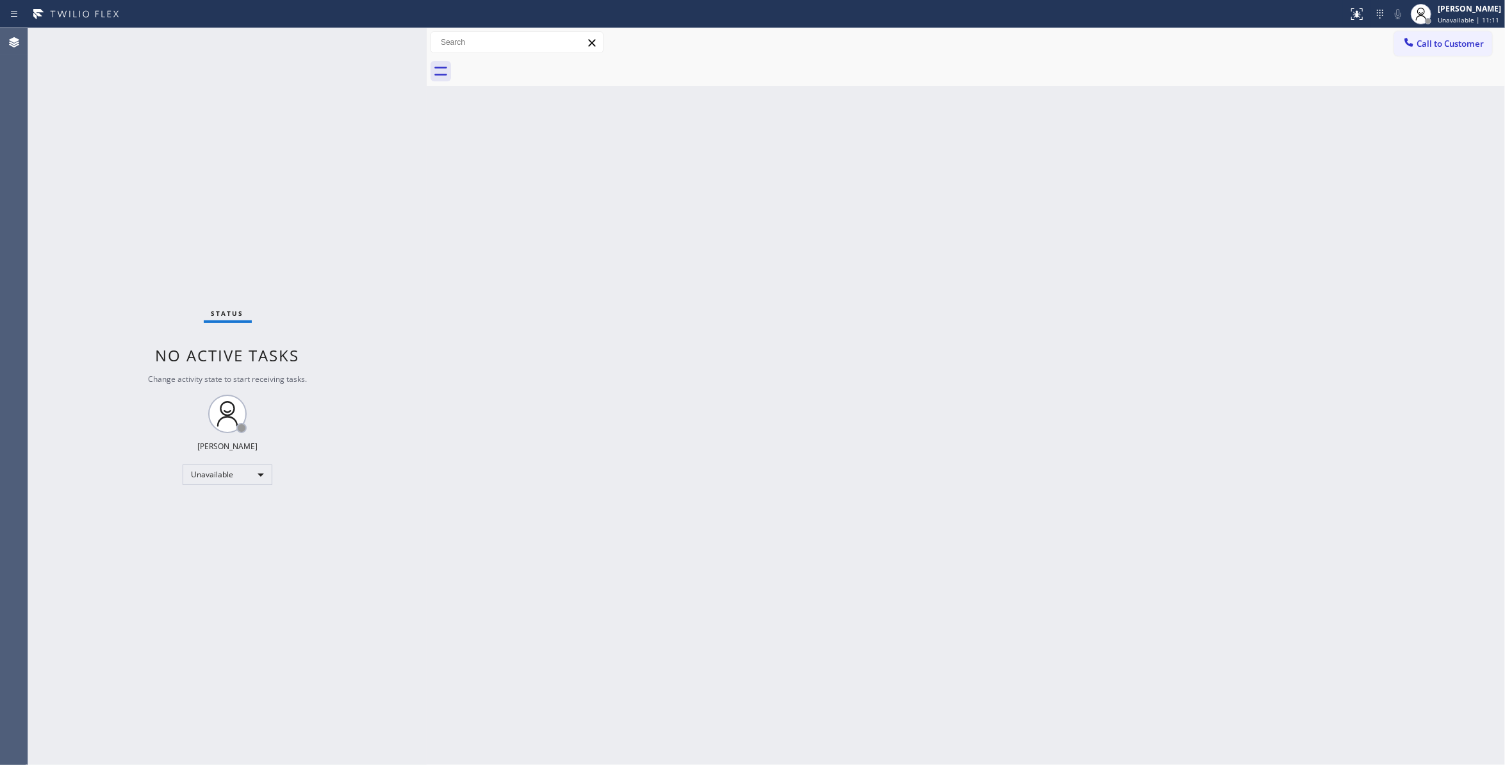
drag, startPoint x: 1441, startPoint y: 39, endPoint x: 1387, endPoint y: 53, distance: 55.5
click at [1441, 40] on span "Call to Customer" at bounding box center [1450, 44] width 67 height 12
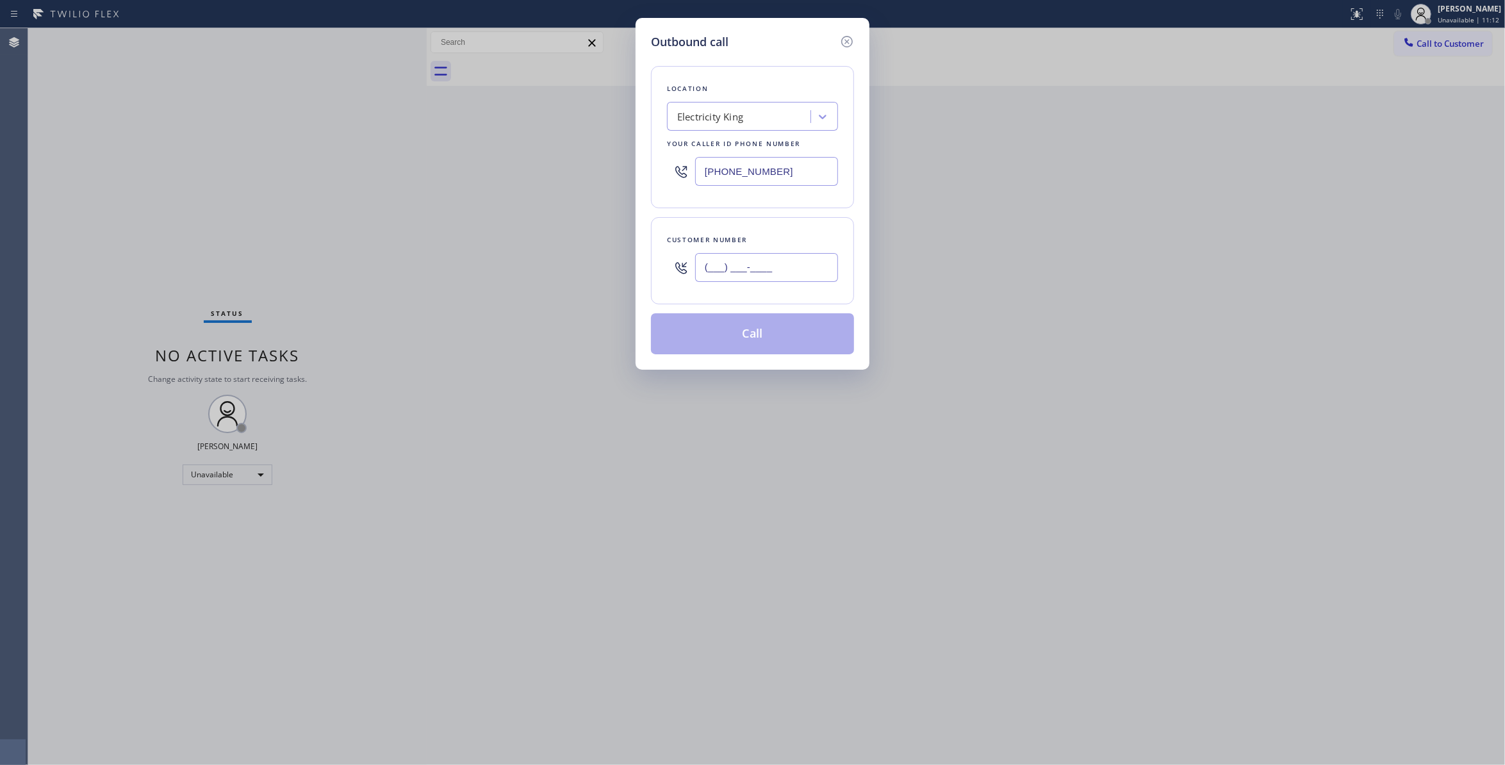
click at [761, 272] on input "(___) ___-____" at bounding box center [766, 267] width 143 height 29
paste input "920) 285-4124"
type input "[PHONE_NUMBER]"
click at [739, 339] on button "Call" at bounding box center [752, 333] width 203 height 41
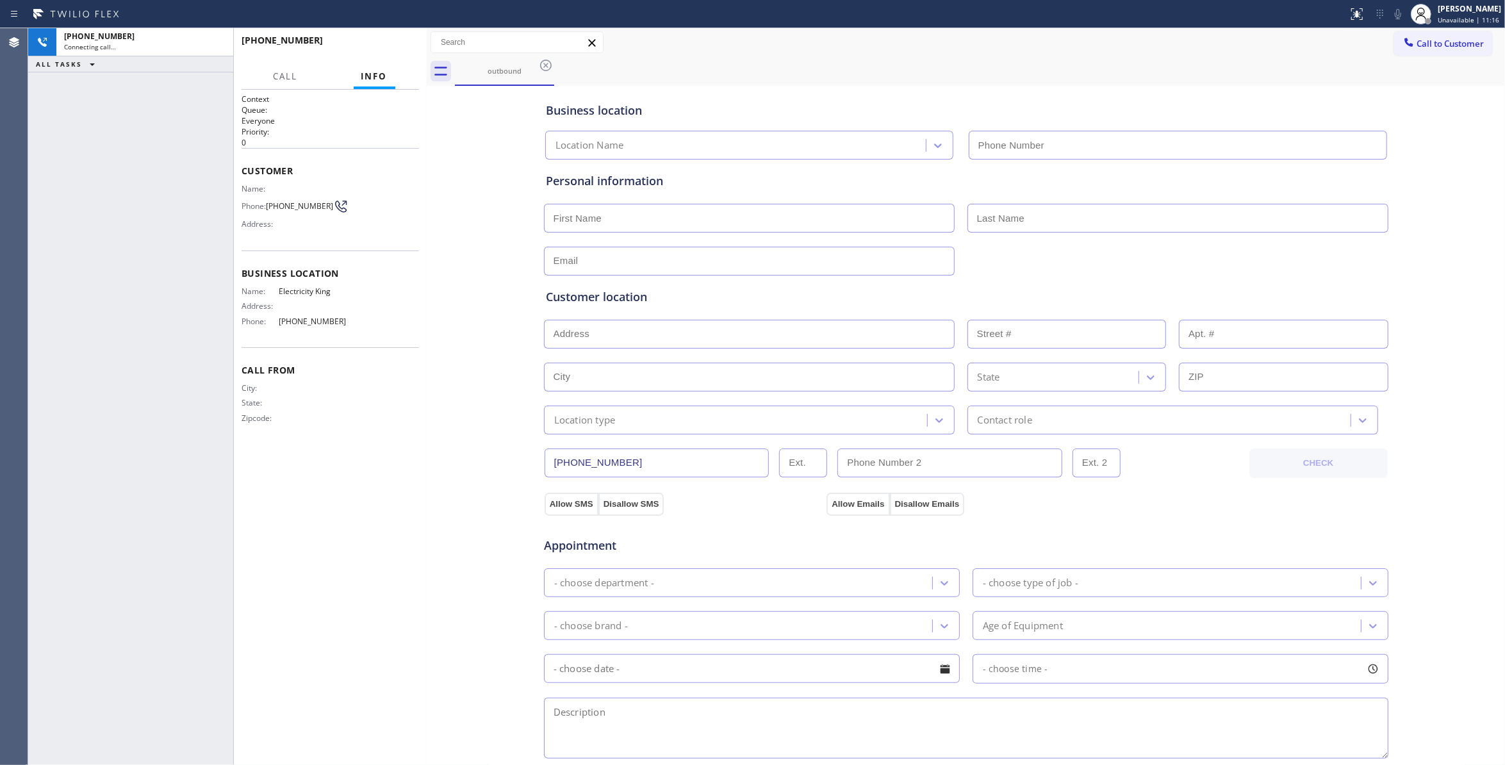
type input "[PHONE_NUMBER]"
click at [64, 299] on div "+19202854124 Connecting call… ALL TASKS ALL TASKS ACTIVE TASKS TASKS IN WRAP UP" at bounding box center [130, 396] width 205 height 737
click at [406, 413] on div "City: State: Zipcode:" at bounding box center [331, 405] width 178 height 45
click at [395, 46] on span "HANG UP" at bounding box center [389, 46] width 39 height 9
click at [398, 38] on button "COMPLETE" at bounding box center [386, 46] width 65 height 18
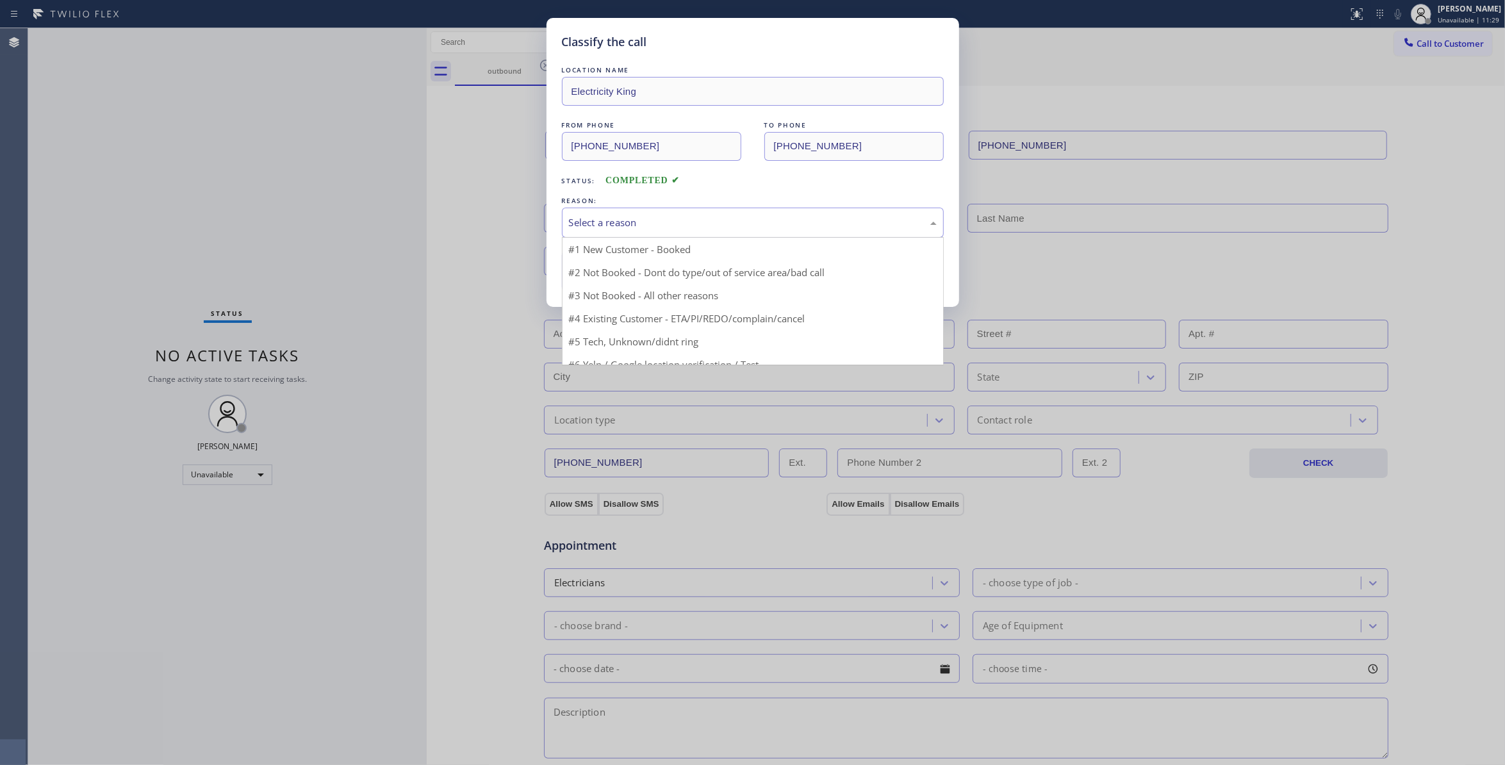
click at [620, 219] on div "Select a reason" at bounding box center [753, 222] width 368 height 15
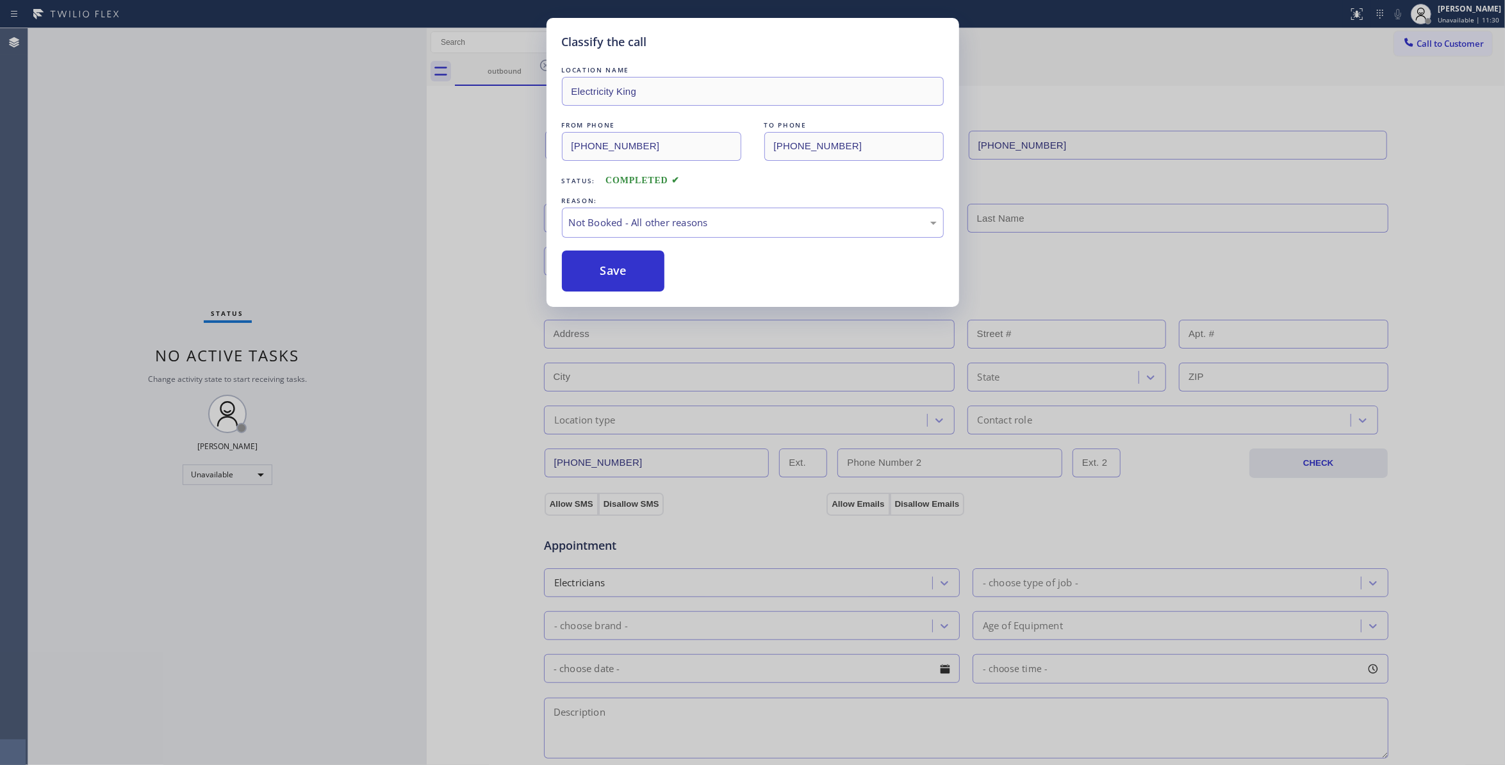
click at [613, 277] on button "Save" at bounding box center [613, 271] width 103 height 41
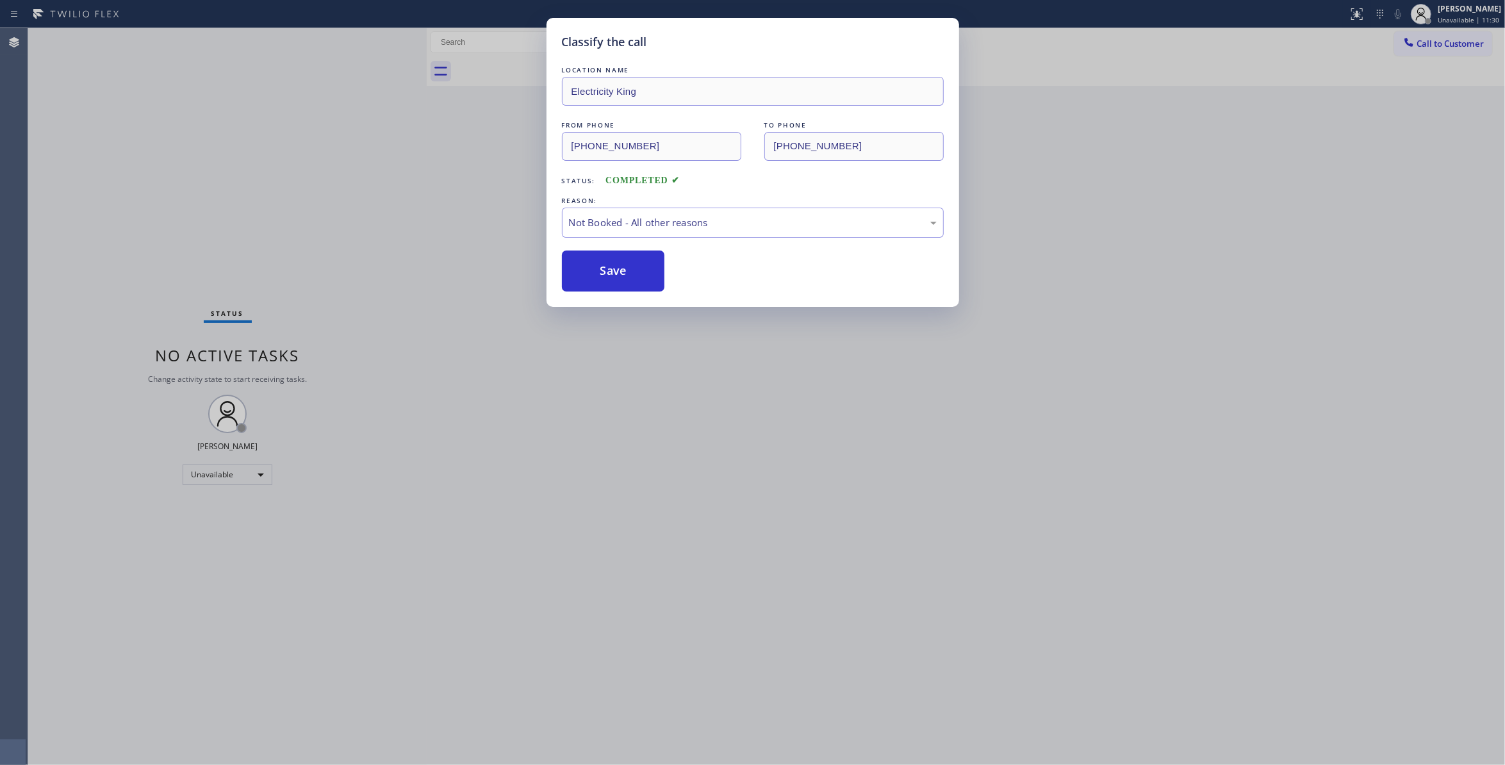
click at [613, 277] on button "Save" at bounding box center [613, 271] width 103 height 41
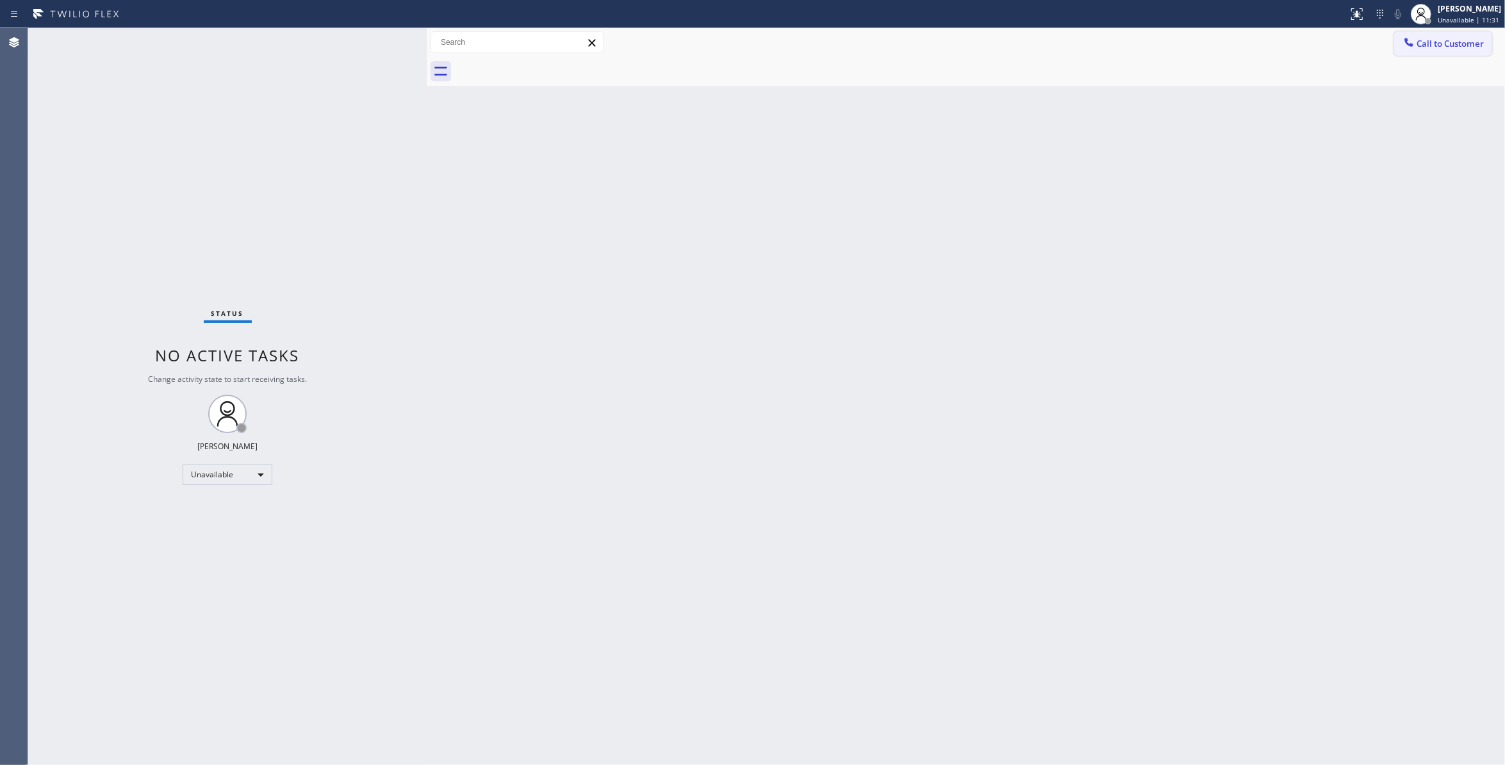
click at [1447, 41] on span "Call to Customer" at bounding box center [1450, 44] width 67 height 12
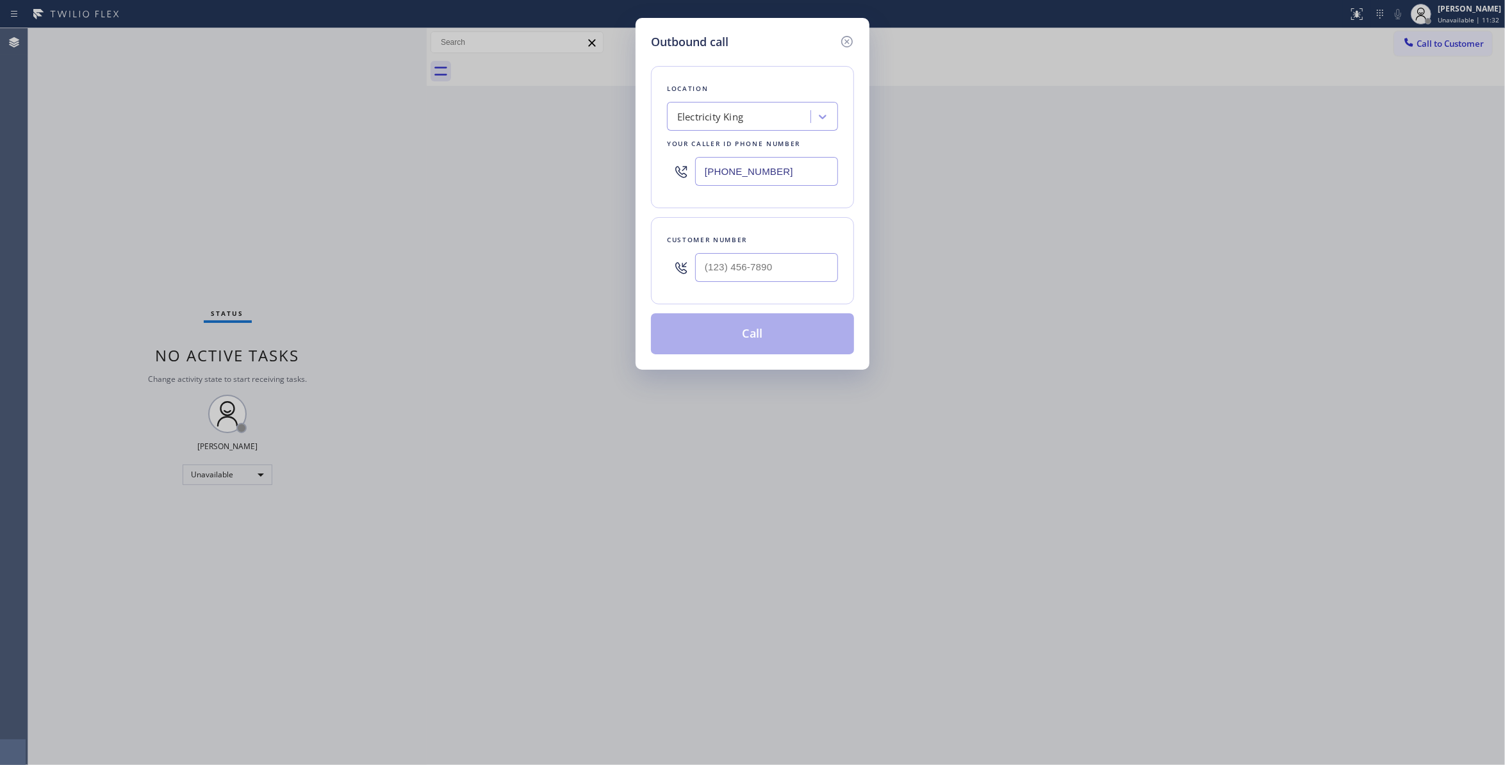
click at [807, 277] on div at bounding box center [766, 268] width 143 height 42
click at [807, 262] on input "(___) ___-____" at bounding box center [766, 267] width 143 height 29
drag, startPoint x: 829, startPoint y: 268, endPoint x: 358, endPoint y: 285, distance: 471.3
click at [360, 285] on div "Outbound call Location Electricity King Your caller id phone number (844) 914-1…" at bounding box center [752, 382] width 1505 height 765
paste input "920) 285-4124"
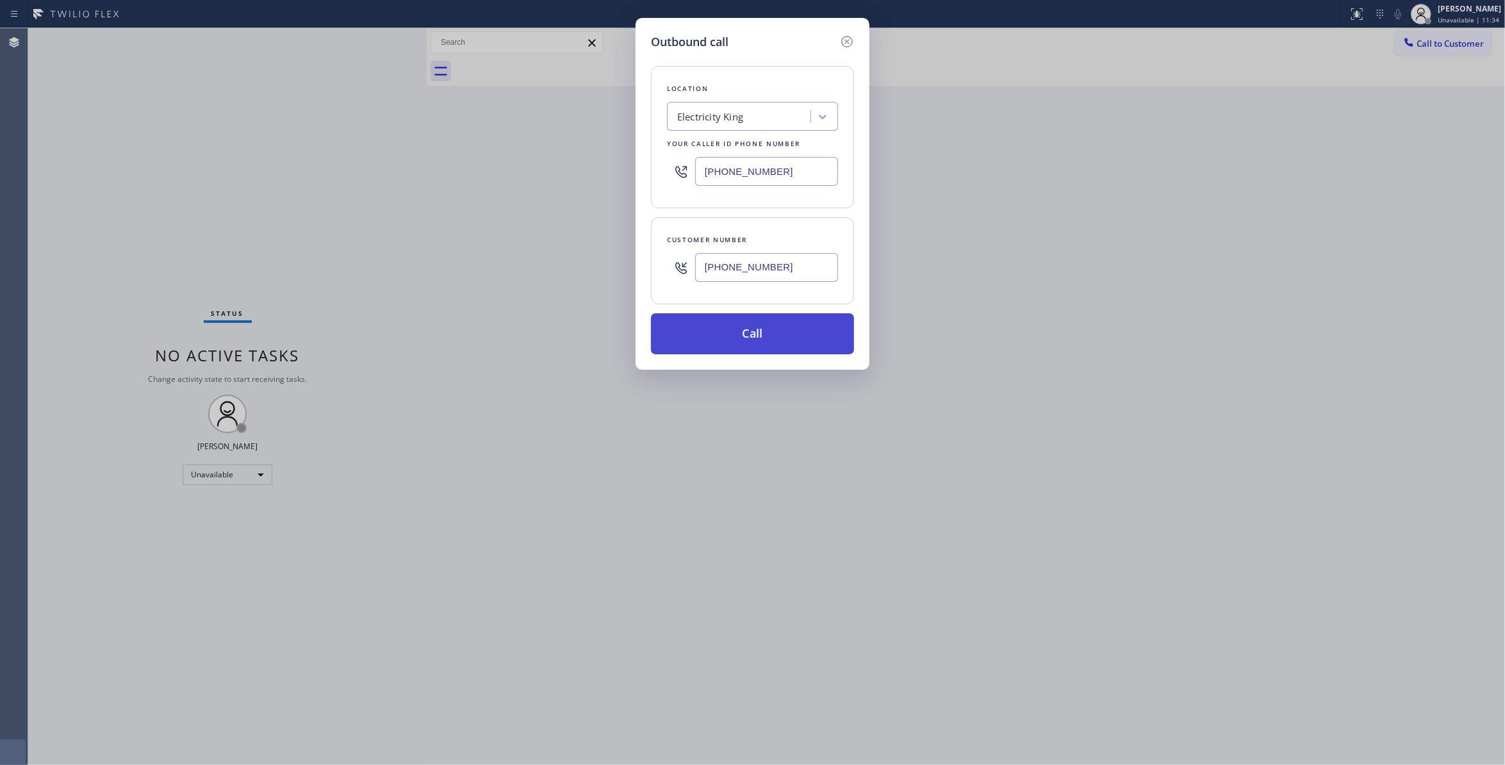
type input "[PHONE_NUMBER]"
click at [757, 342] on button "Call" at bounding box center [752, 333] width 203 height 41
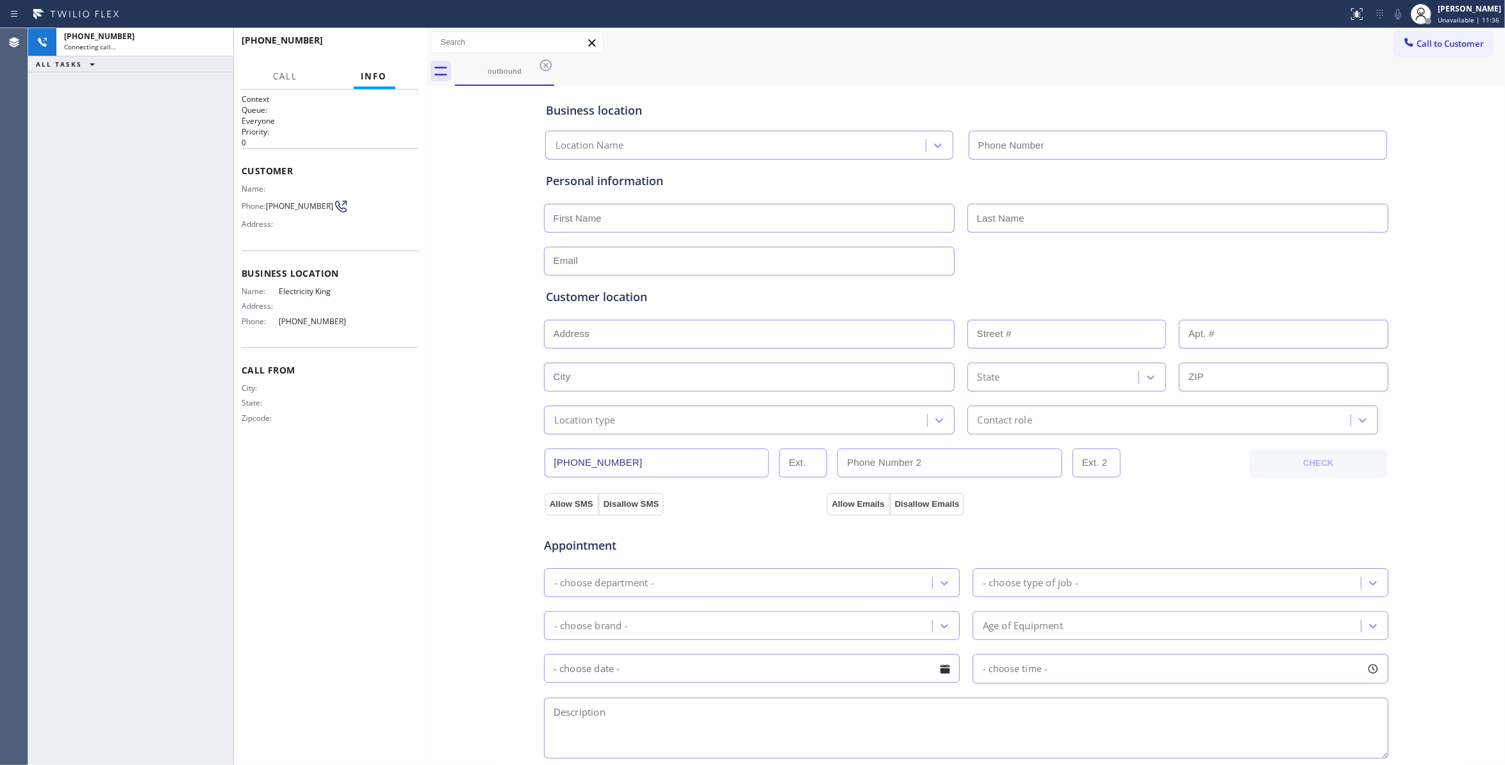
type input "[PHONE_NUMBER]"
click at [413, 388] on div "City: State: Zipcode:" at bounding box center [331, 405] width 178 height 45
click at [383, 52] on button "HANG UP" at bounding box center [390, 46] width 60 height 18
click at [378, 50] on button "COMPLETE" at bounding box center [386, 46] width 65 height 18
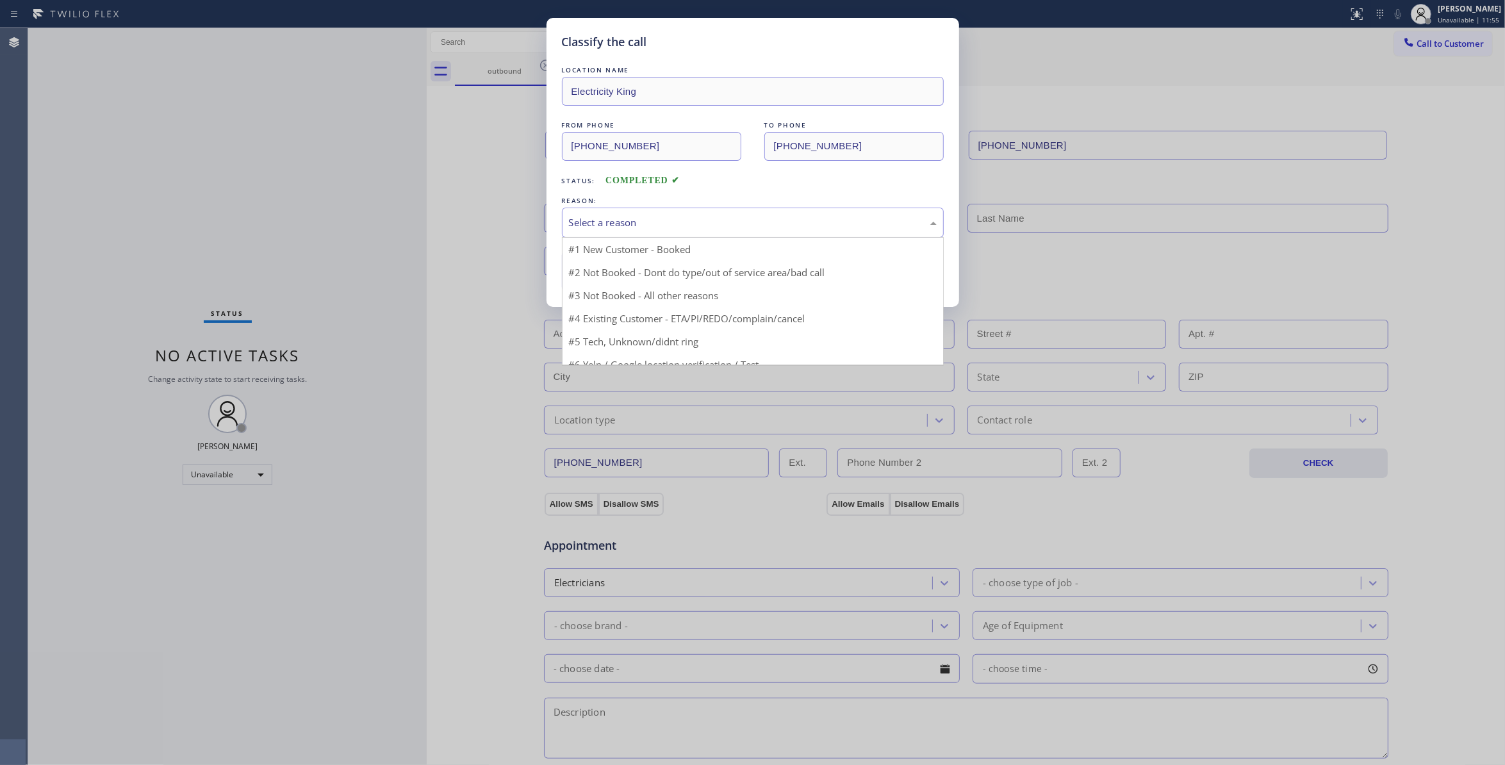
click at [627, 219] on div "Select a reason" at bounding box center [753, 222] width 368 height 15
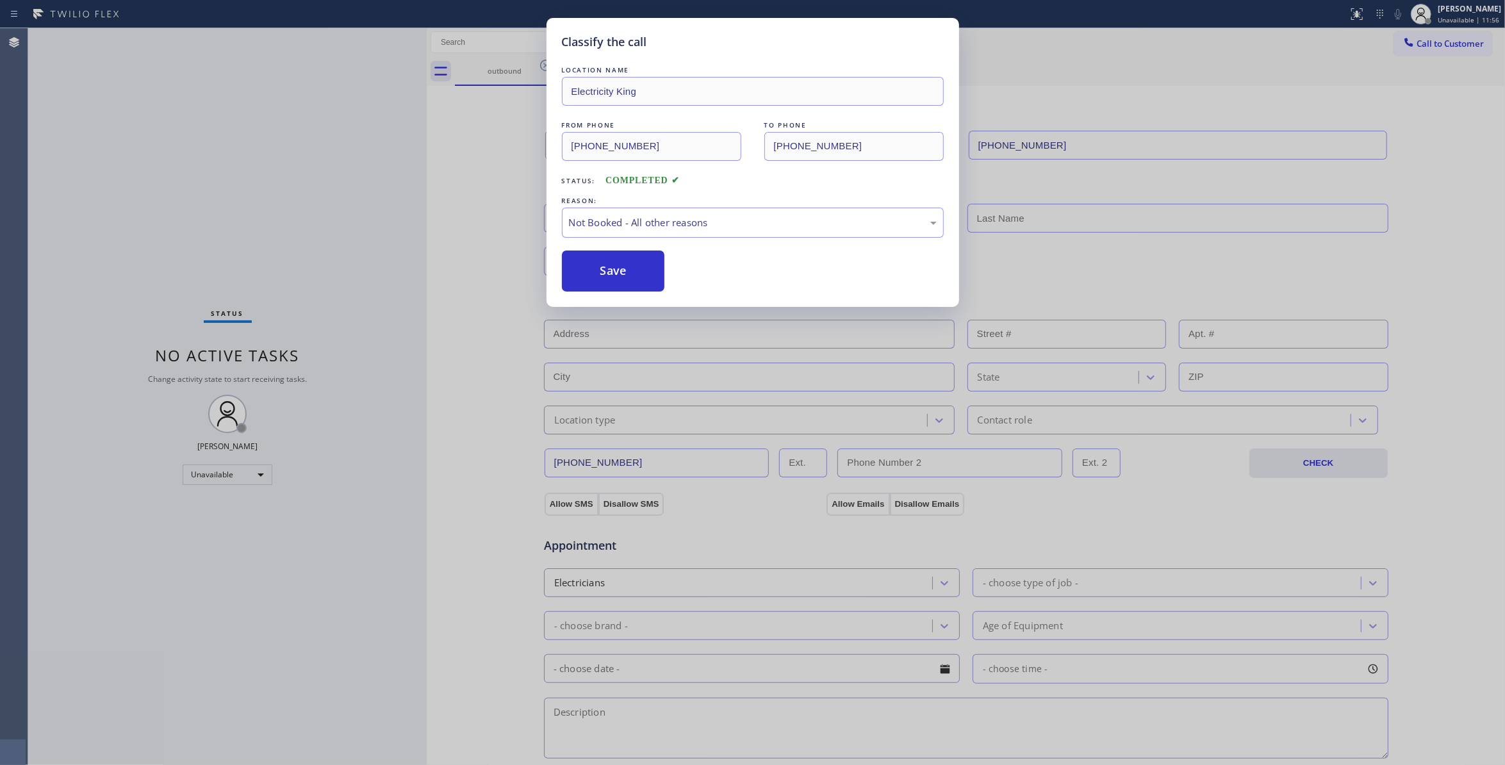
click at [600, 277] on button "Save" at bounding box center [613, 271] width 103 height 41
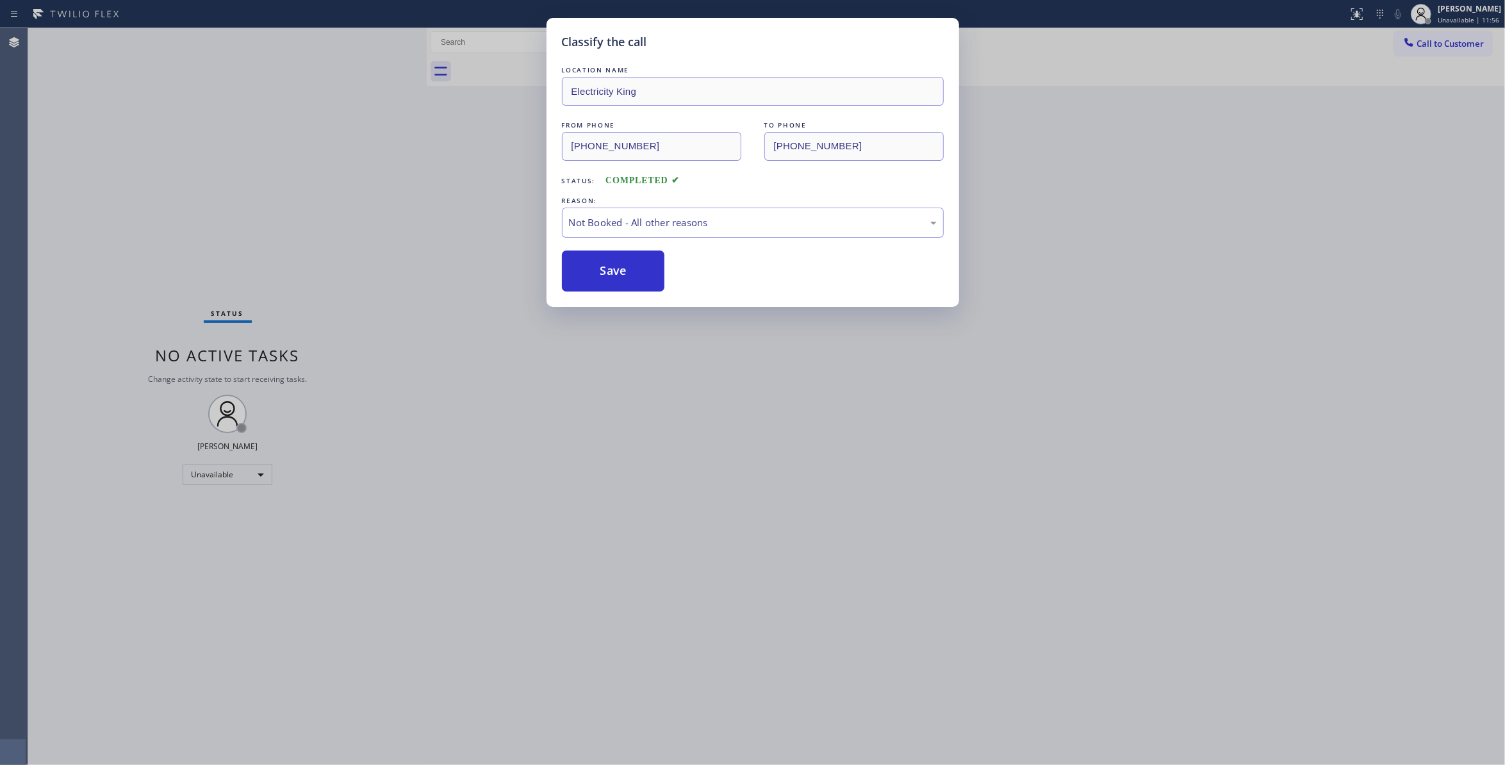
click at [600, 277] on button "Save" at bounding box center [613, 271] width 103 height 41
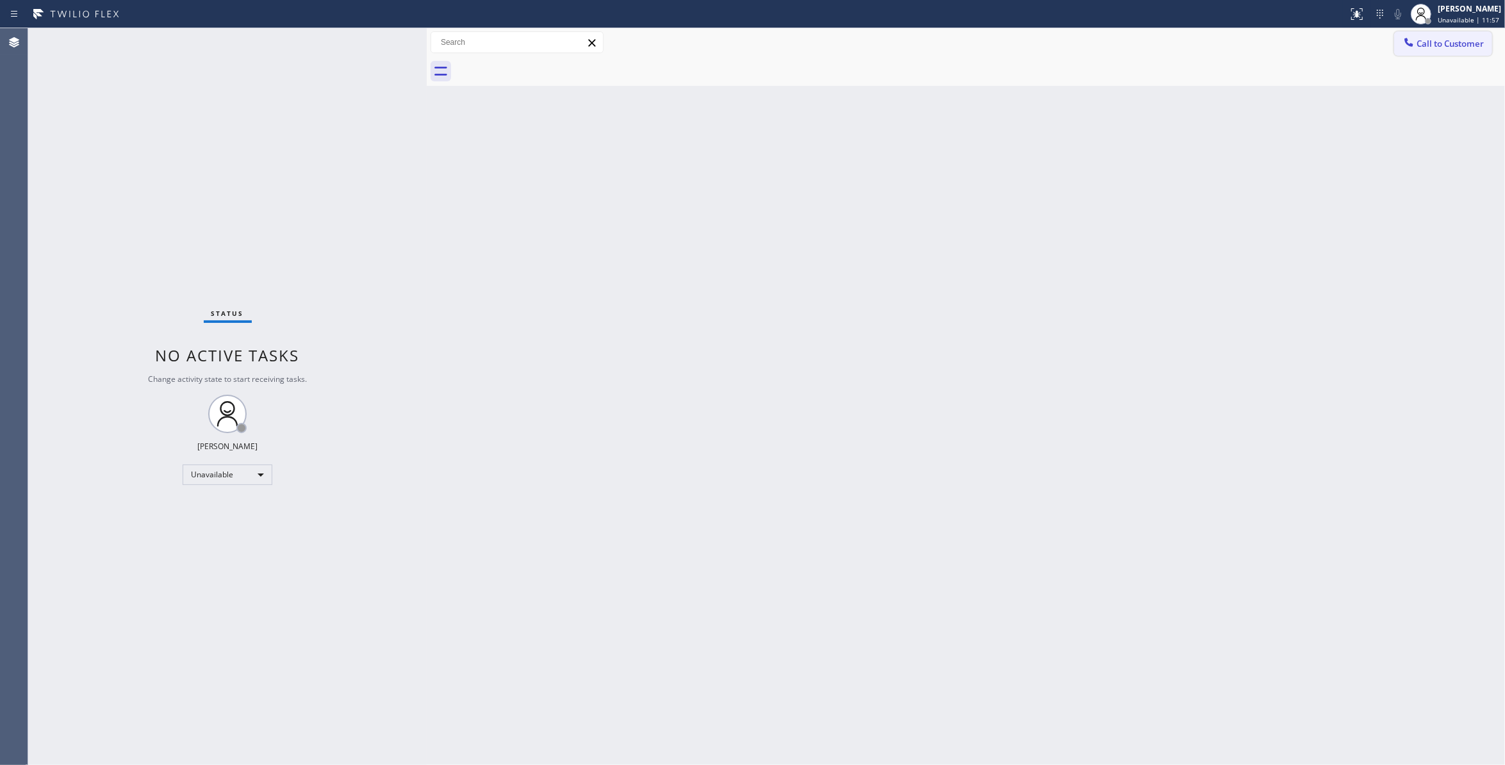
click at [1457, 47] on span "Call to Customer" at bounding box center [1450, 44] width 67 height 12
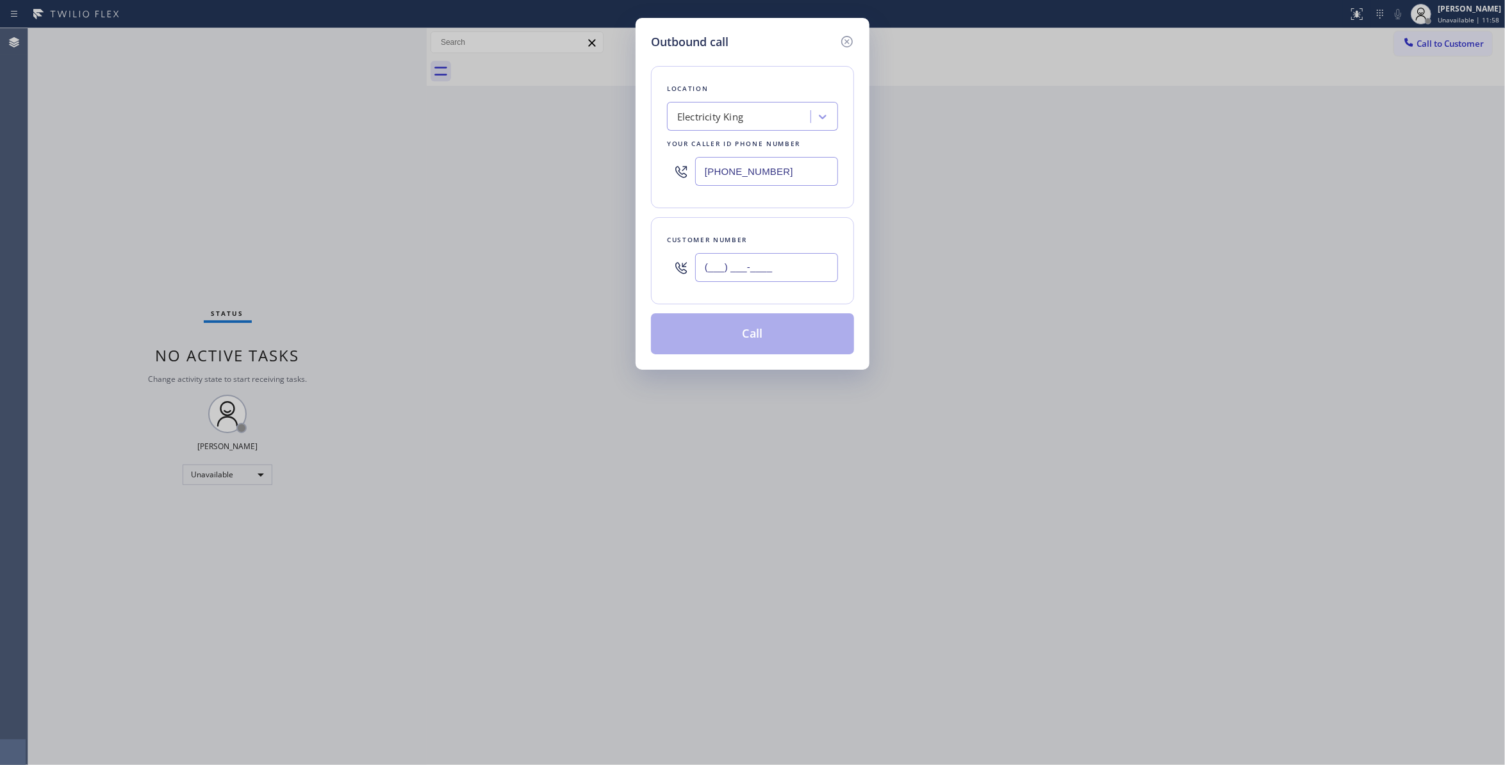
click at [746, 264] on input "(___) ___-____" at bounding box center [766, 267] width 143 height 29
paste input "920) 285-4124"
type input "[PHONE_NUMBER]"
click at [734, 338] on button "Call" at bounding box center [752, 333] width 203 height 41
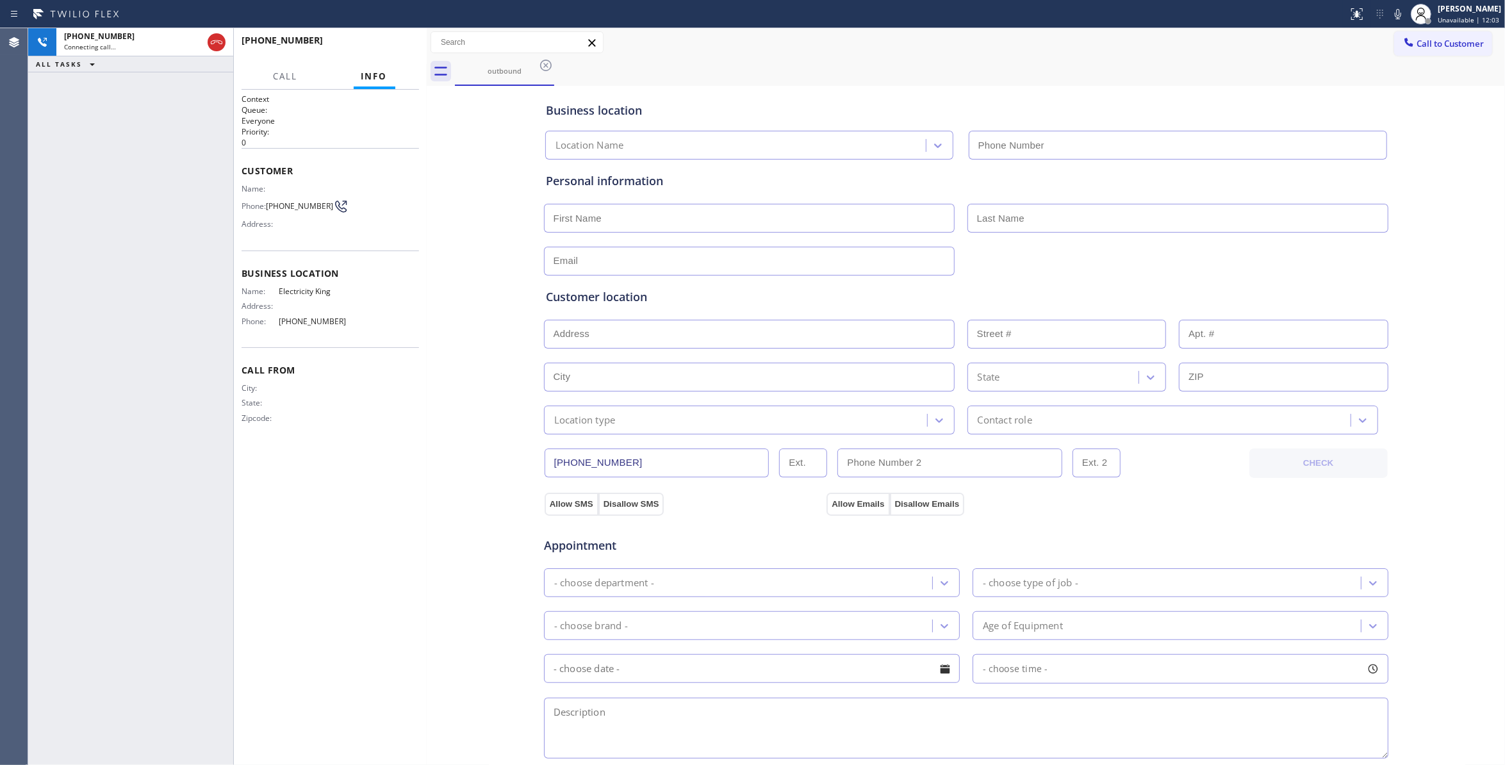
type input "[PHONE_NUMBER]"
click at [393, 46] on span "HANG UP" at bounding box center [389, 46] width 39 height 9
click at [380, 56] on div "+19202854124 Wrap up | 00:01 COMPLETE" at bounding box center [331, 45] width 178 height 33
click at [380, 47] on span "COMPLETE" at bounding box center [387, 46] width 44 height 9
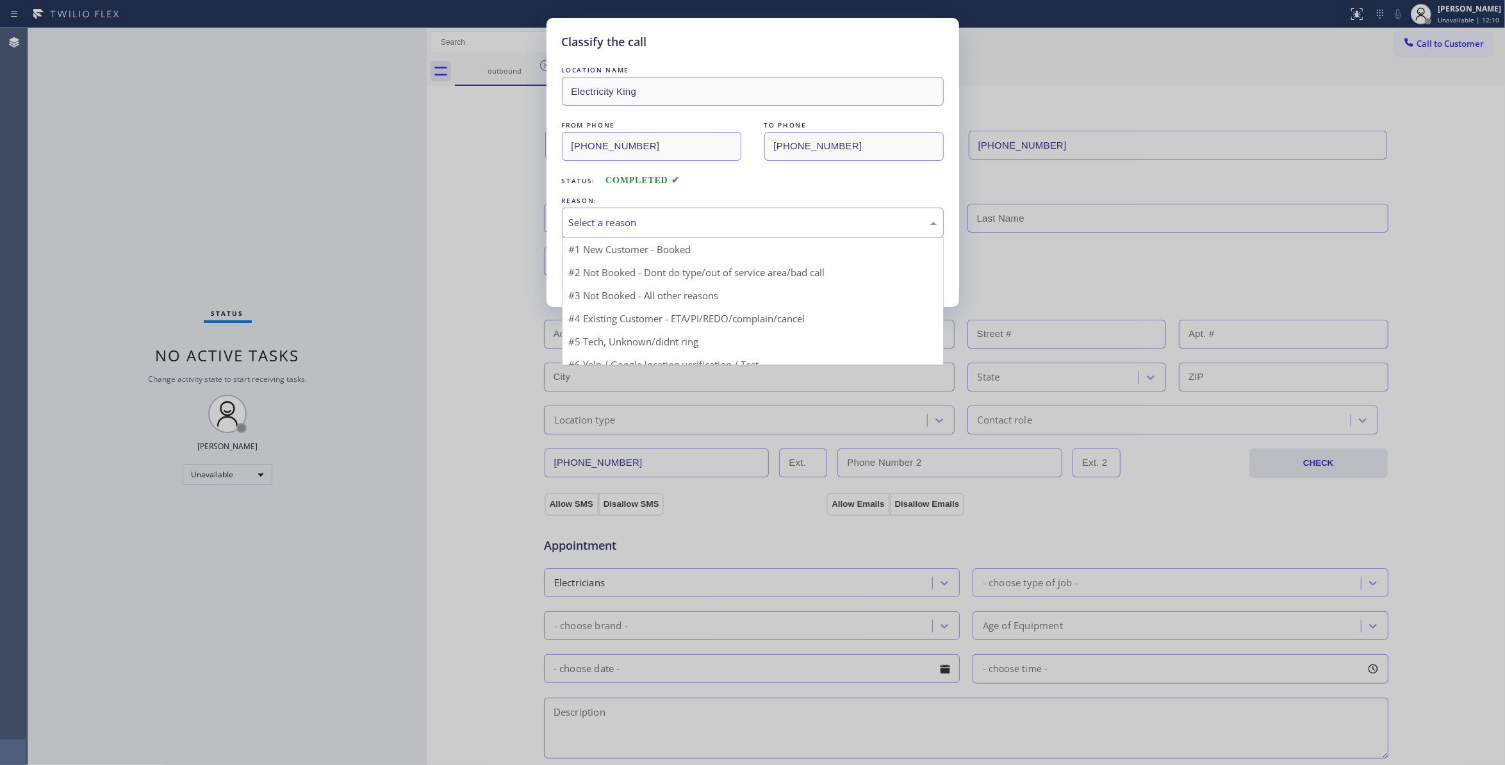
click at [629, 217] on div "Select a reason" at bounding box center [753, 222] width 368 height 15
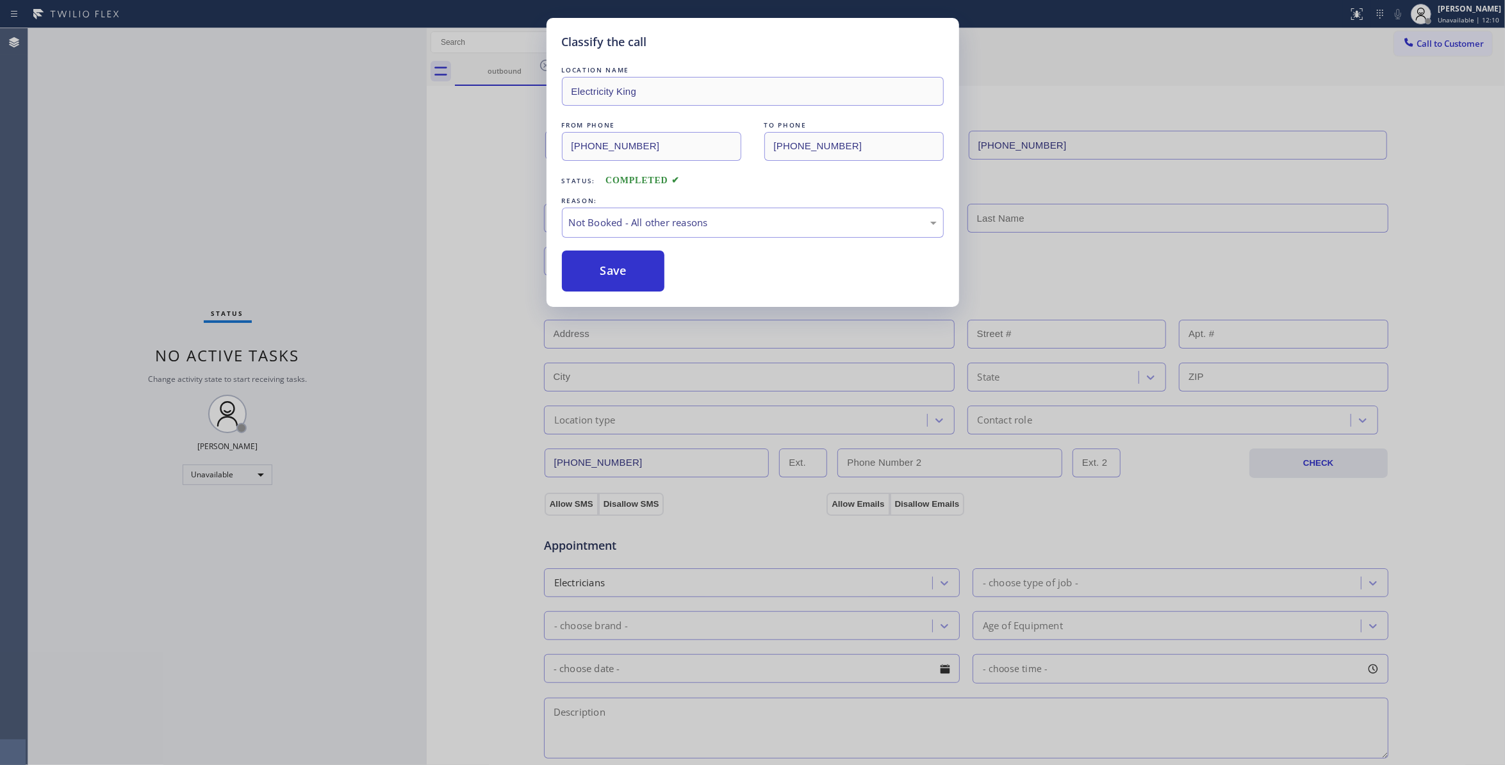
click at [614, 270] on button "Save" at bounding box center [613, 271] width 103 height 41
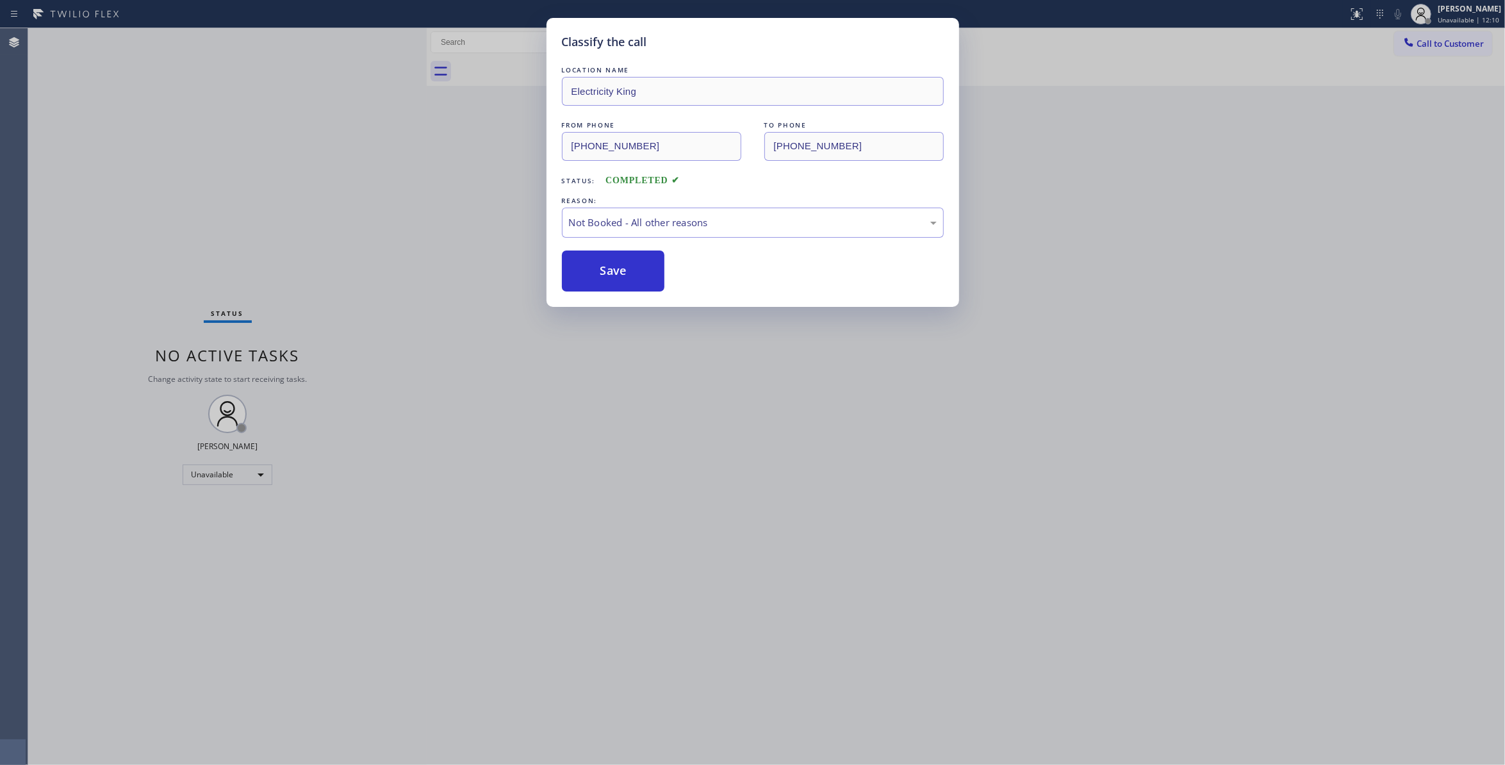
click at [614, 270] on button "Save" at bounding box center [613, 271] width 103 height 41
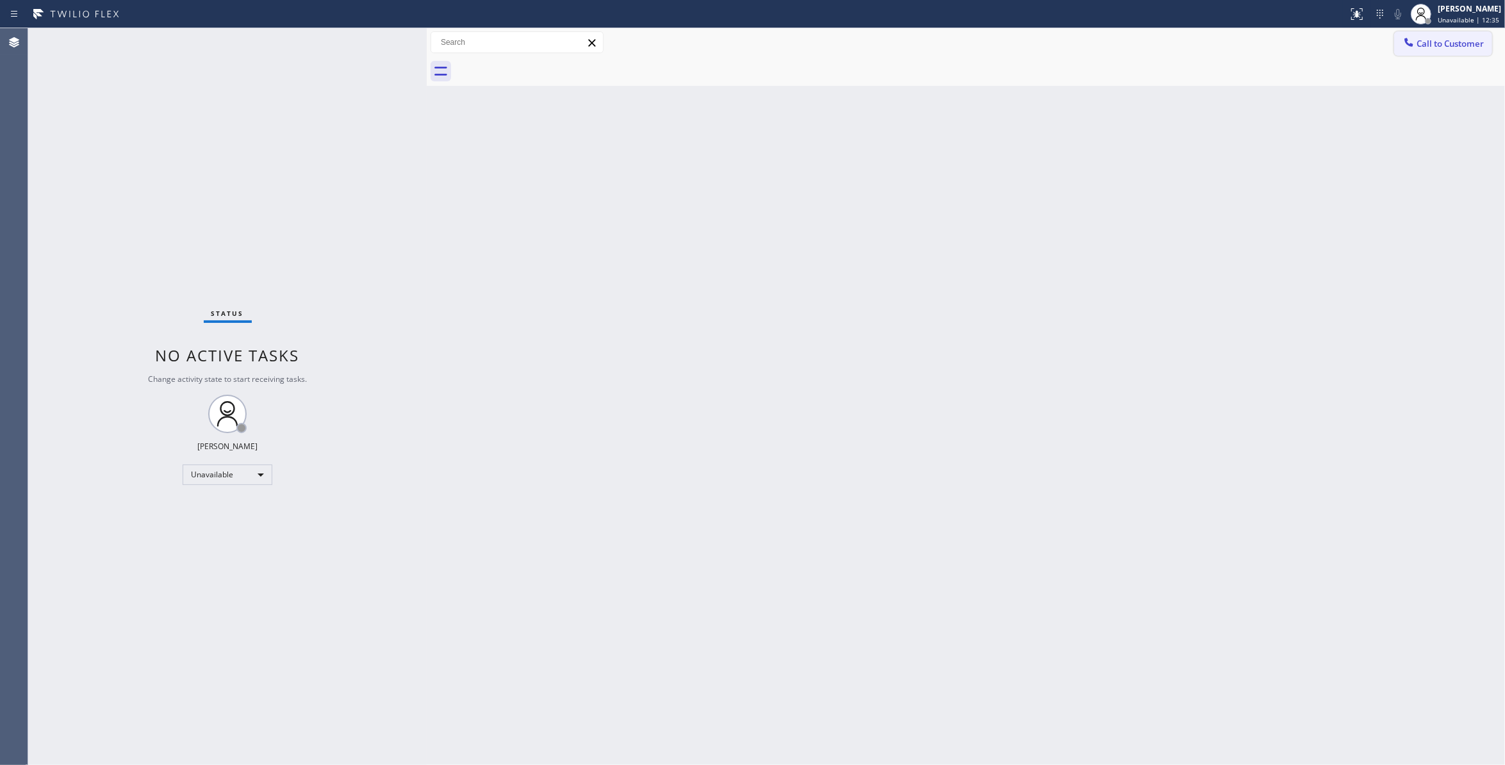
click at [1448, 42] on span "Call to Customer" at bounding box center [1450, 44] width 67 height 12
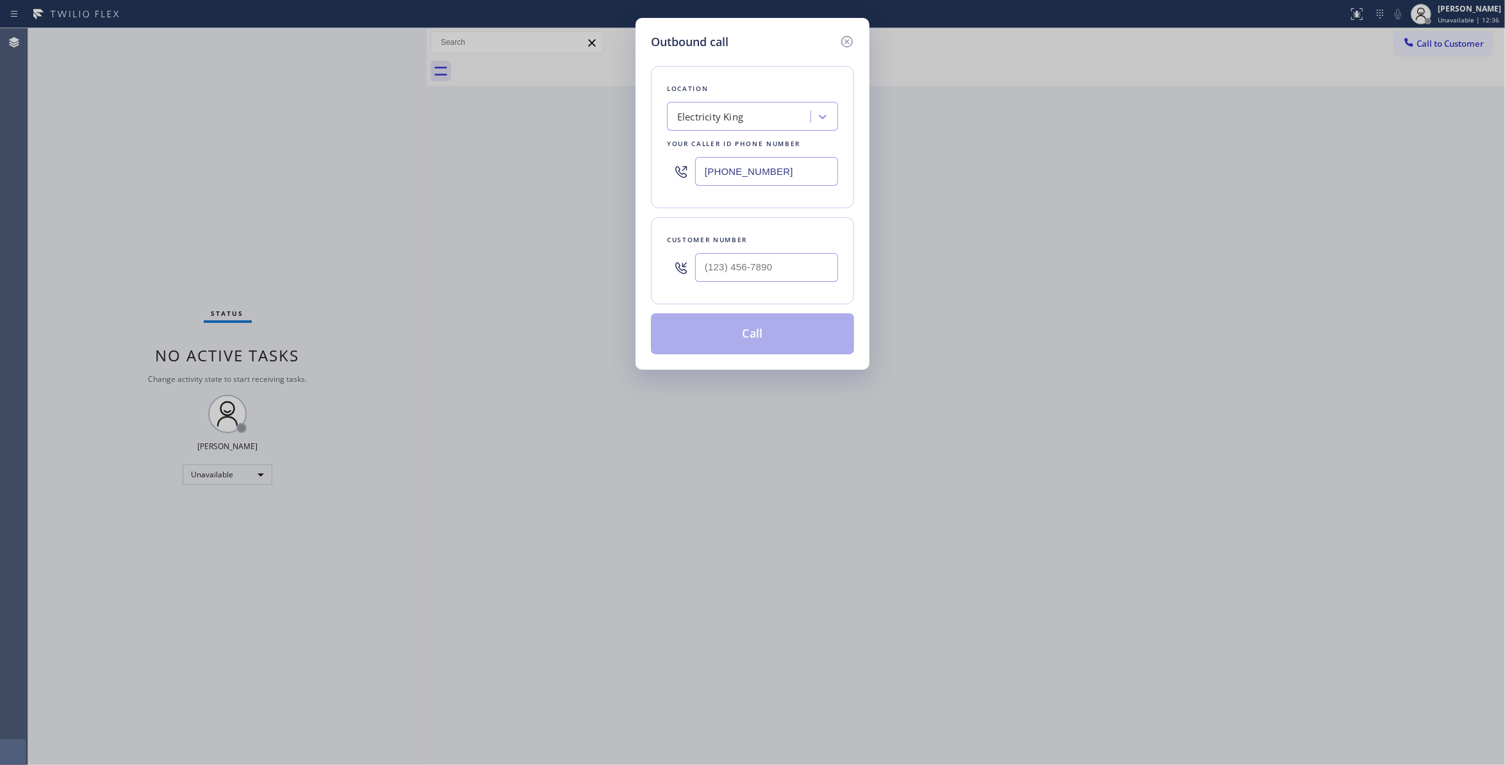
drag, startPoint x: 805, startPoint y: 178, endPoint x: 285, endPoint y: 151, distance: 521.0
click at [293, 153] on div "Outbound call Location Electricity King Your caller id phone number (844) 914-1…" at bounding box center [752, 382] width 1505 height 765
paste input "714) 463-1818"
type input "[PHONE_NUMBER]"
click at [706, 264] on input "(___) ___-____" at bounding box center [766, 267] width 143 height 29
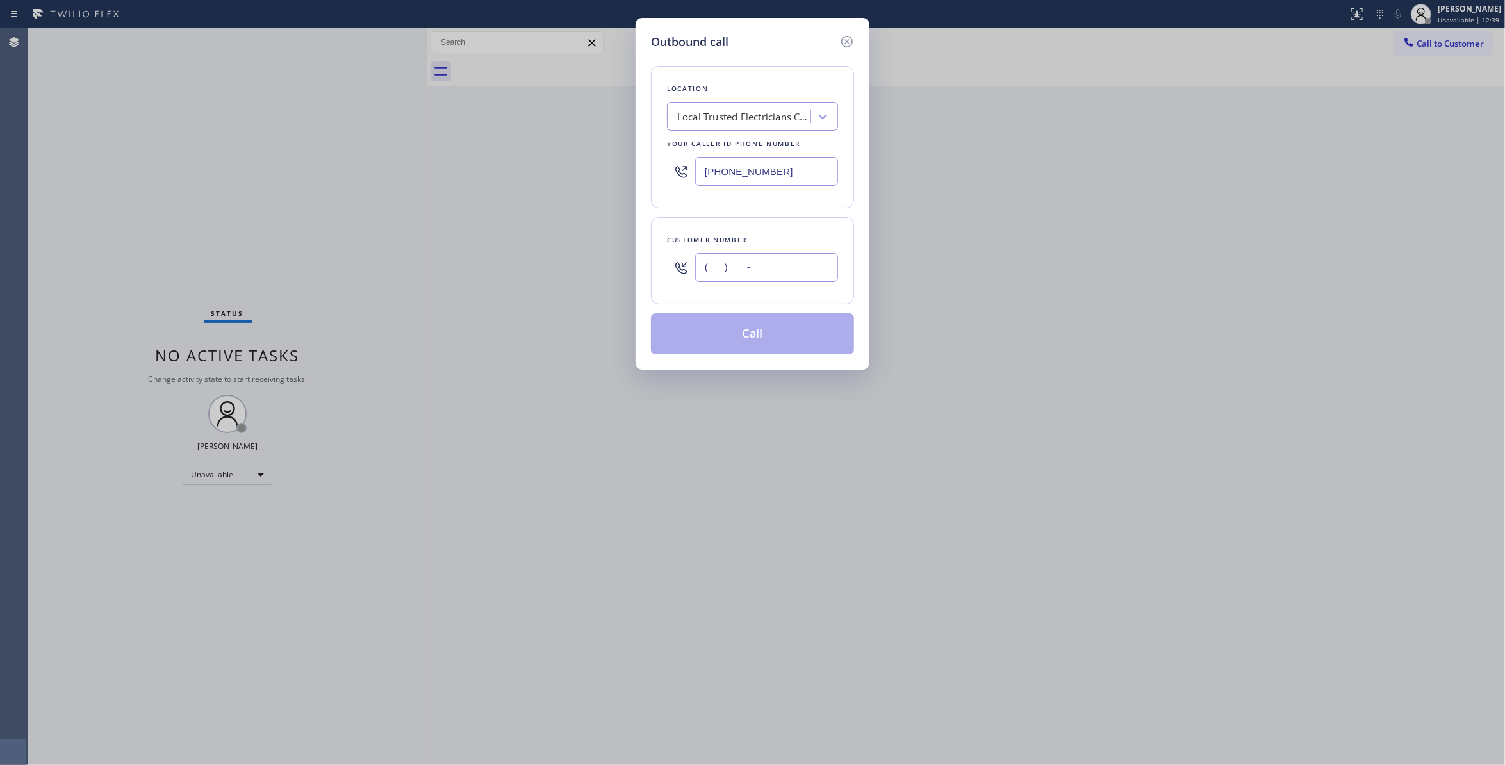
paste input "863) 473-2460"
type input "[PHONE_NUMBER]"
click at [747, 333] on button "Call" at bounding box center [752, 333] width 203 height 41
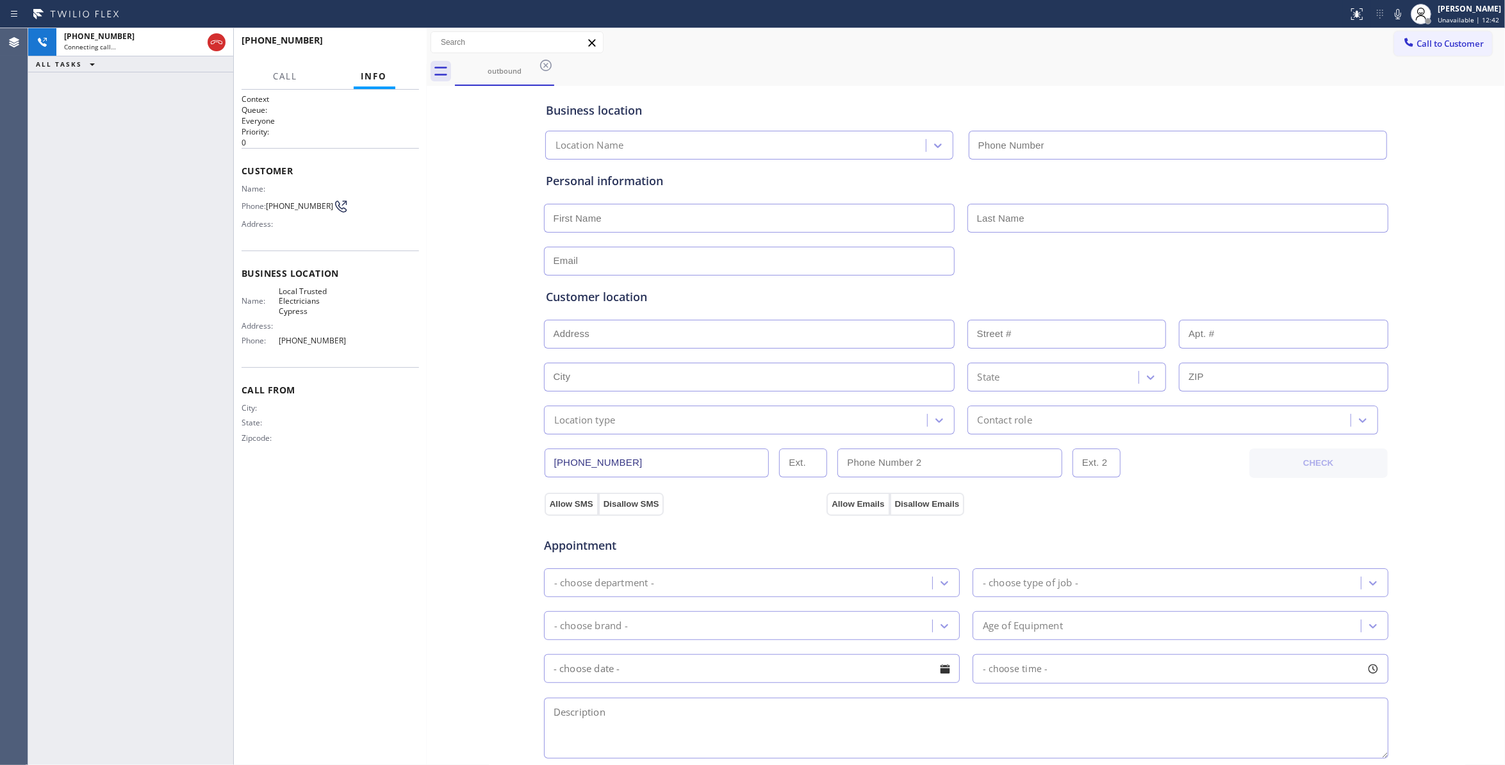
type input "[PHONE_NUMBER]"
click at [378, 52] on button "HANG UP" at bounding box center [390, 46] width 60 height 18
click at [377, 52] on button "HANG UP" at bounding box center [390, 46] width 60 height 18
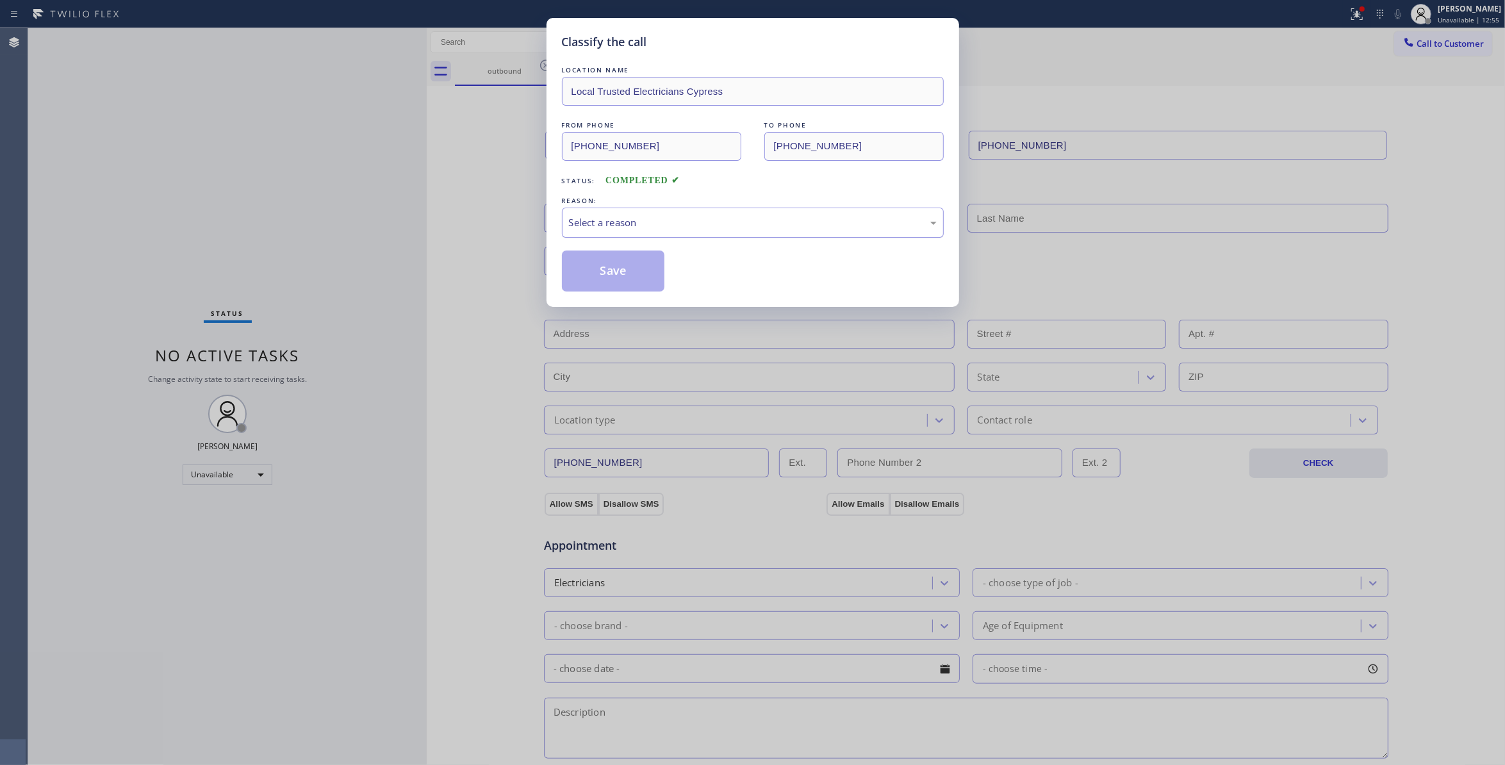
click at [604, 226] on div "Select a reason" at bounding box center [753, 222] width 368 height 15
click at [596, 278] on button "Save" at bounding box center [613, 271] width 103 height 41
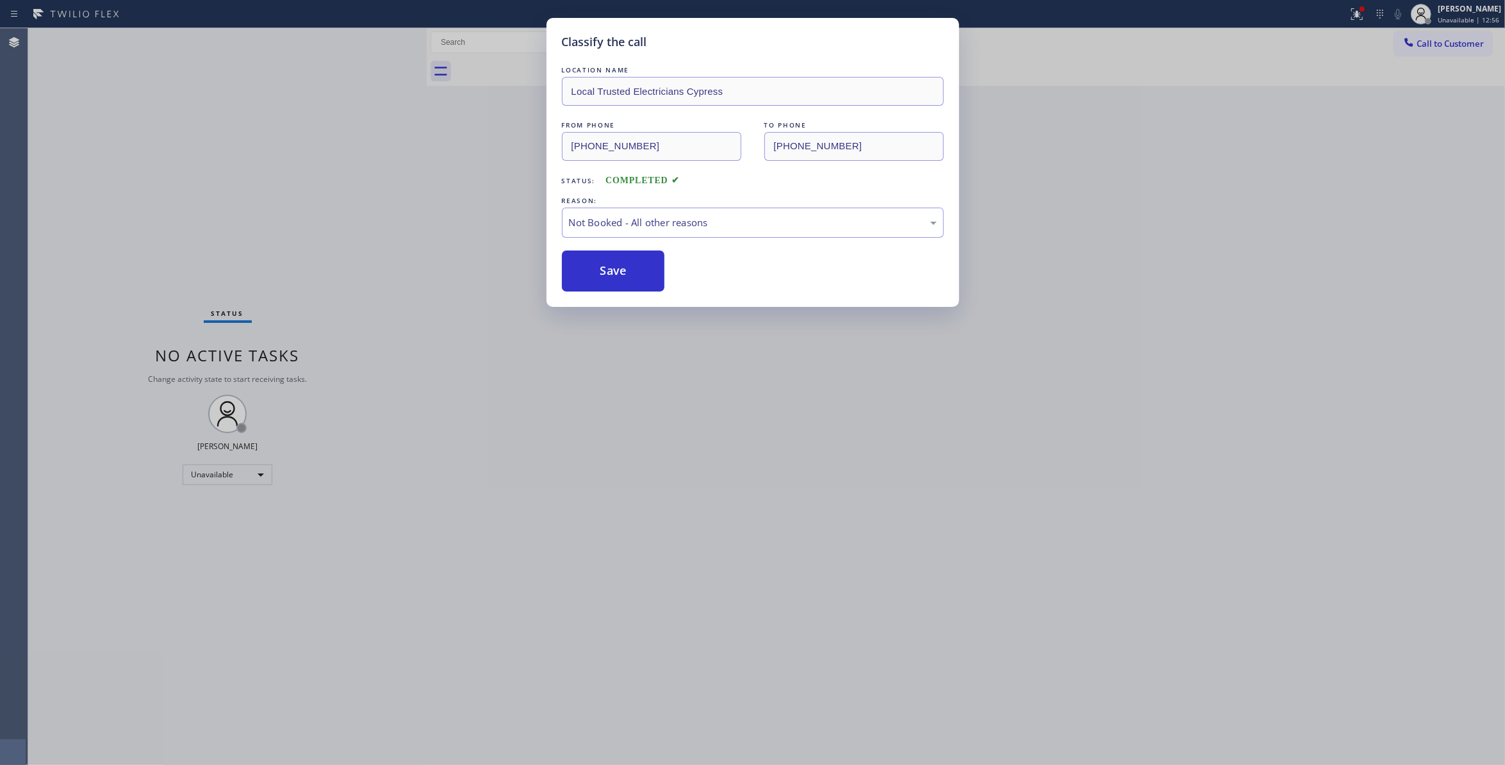
click at [596, 278] on button "Save" at bounding box center [613, 271] width 103 height 41
click at [1443, 44] on span "Call to Customer" at bounding box center [1450, 44] width 67 height 12
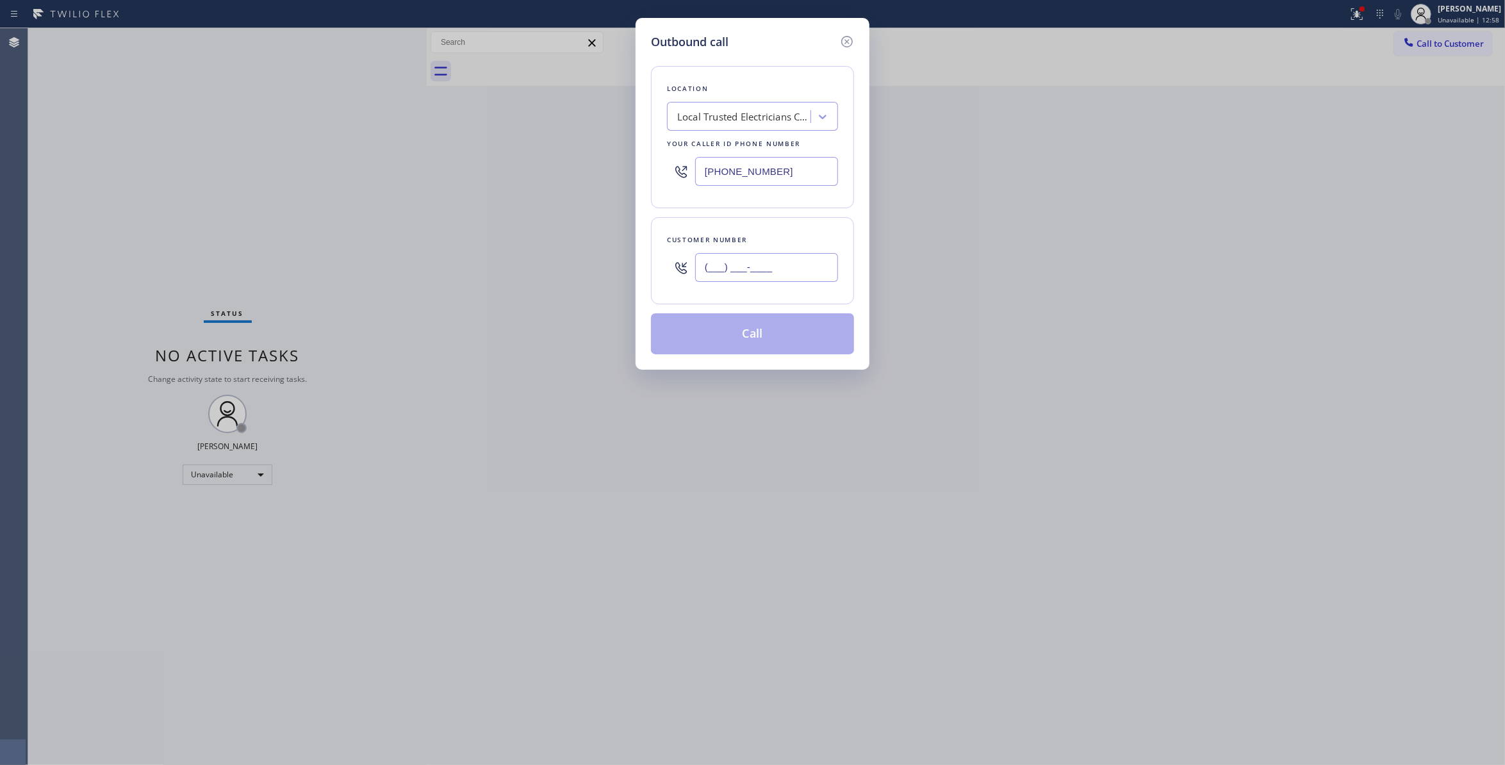
click at [744, 275] on input "(___) ___-____" at bounding box center [766, 267] width 143 height 29
paste input "863) 473-2460"
type input "[PHONE_NUMBER]"
click at [740, 336] on button "Call" at bounding box center [752, 333] width 203 height 41
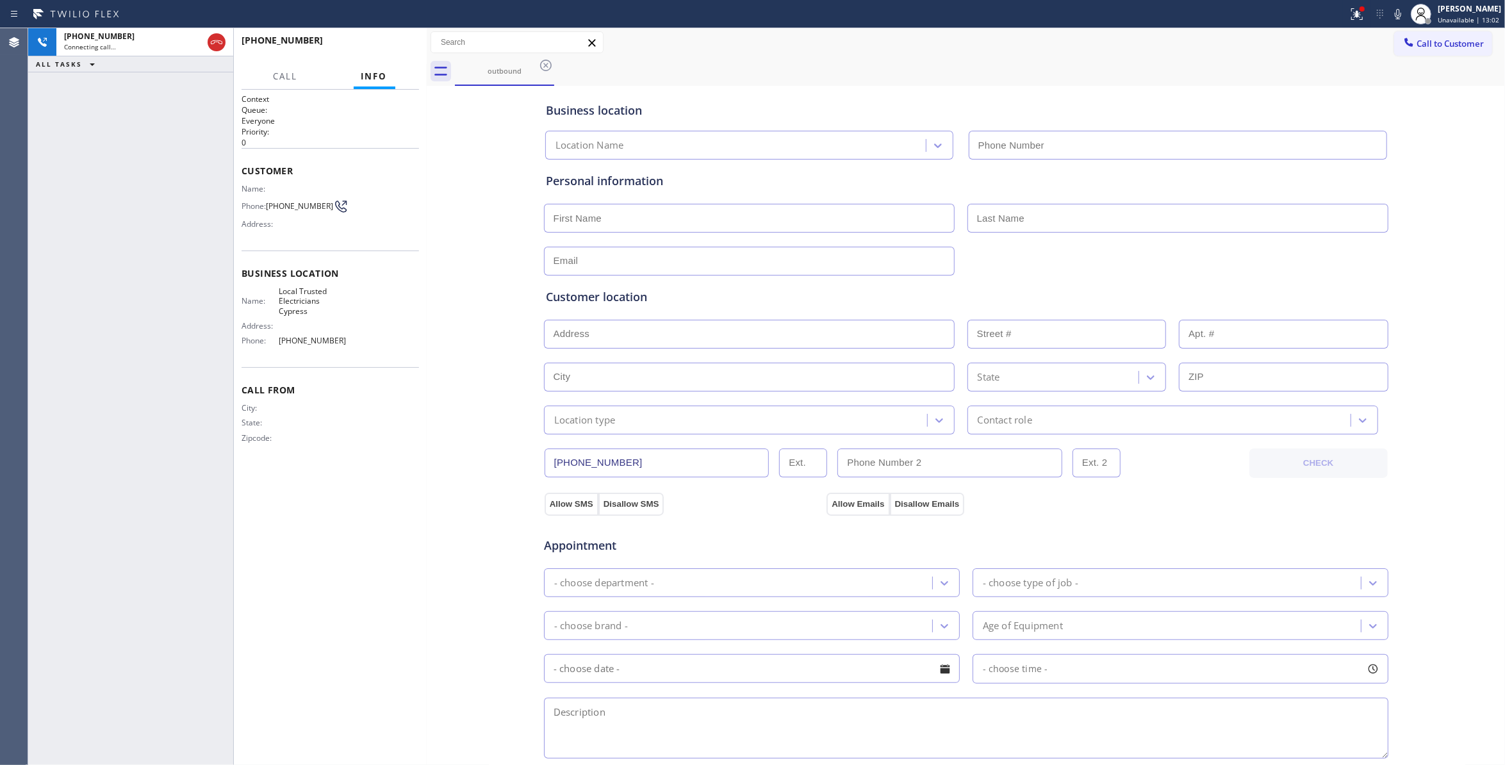
type input "[PHONE_NUMBER]"
click at [1353, 14] on icon at bounding box center [1357, 12] width 8 height 4
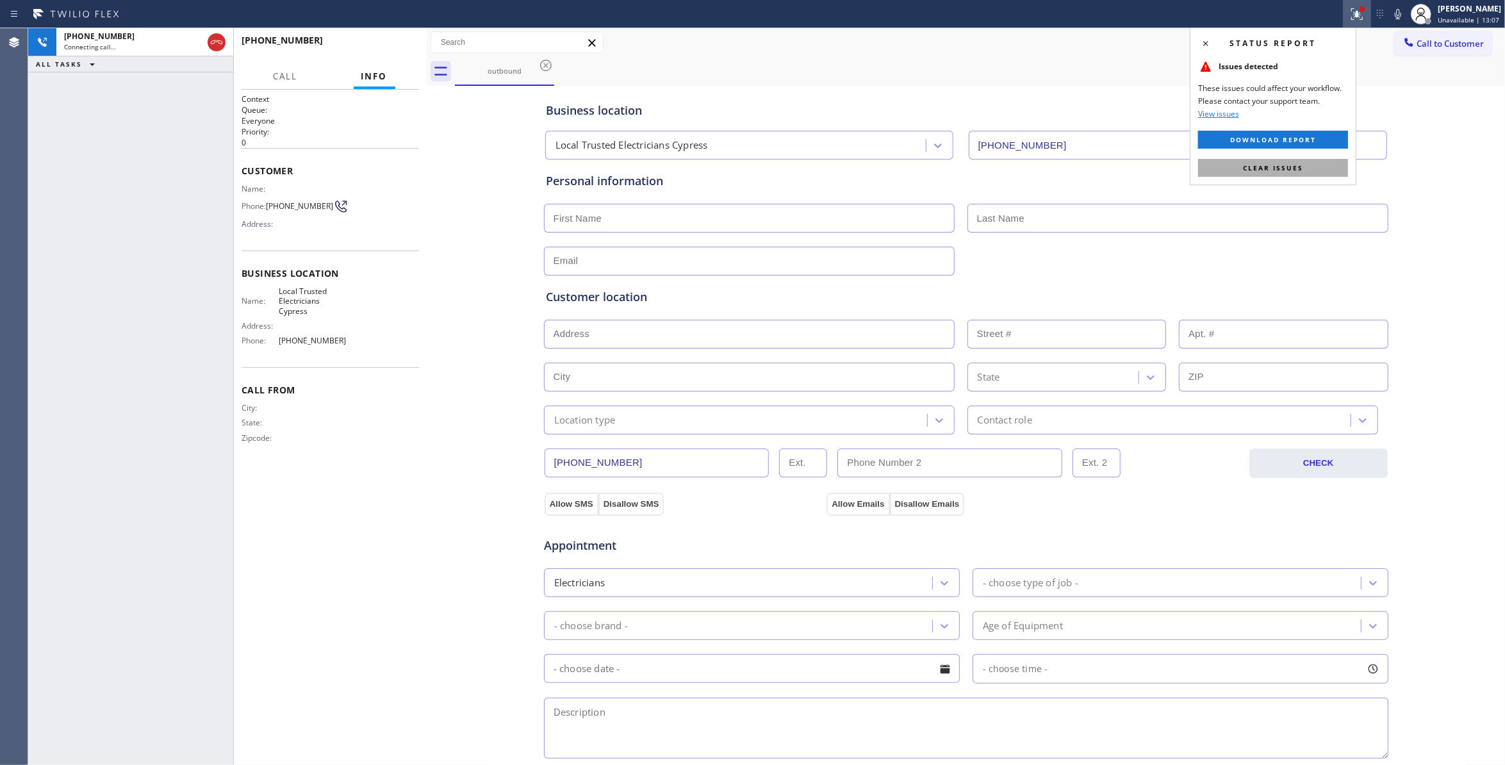
click at [1316, 174] on button "Clear issues" at bounding box center [1273, 168] width 150 height 18
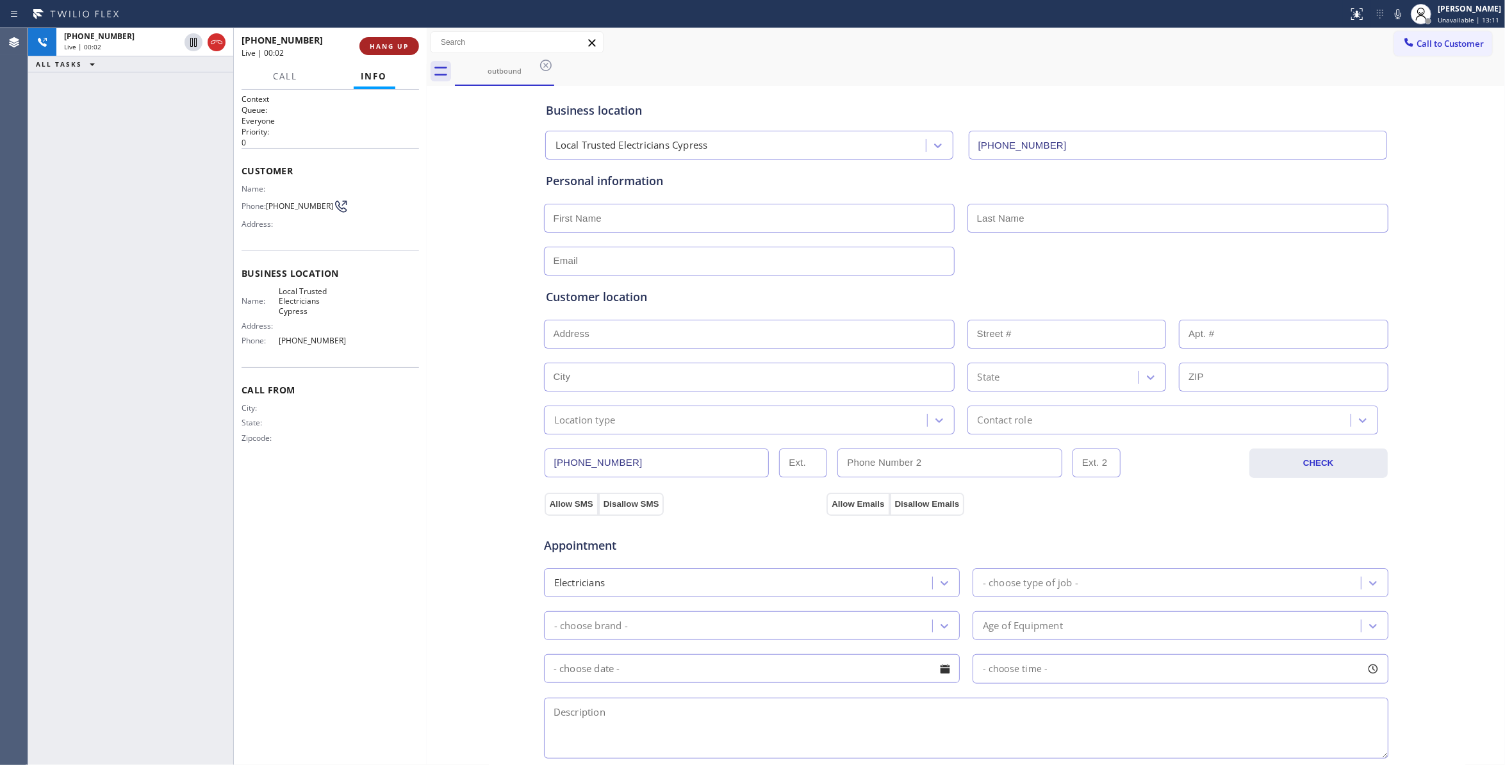
click at [388, 49] on button "HANG UP" at bounding box center [390, 46] width 60 height 18
click at [388, 46] on span "HANG UP" at bounding box center [389, 46] width 39 height 9
click at [299, 208] on span "[PHONE_NUMBER]" at bounding box center [299, 206] width 67 height 10
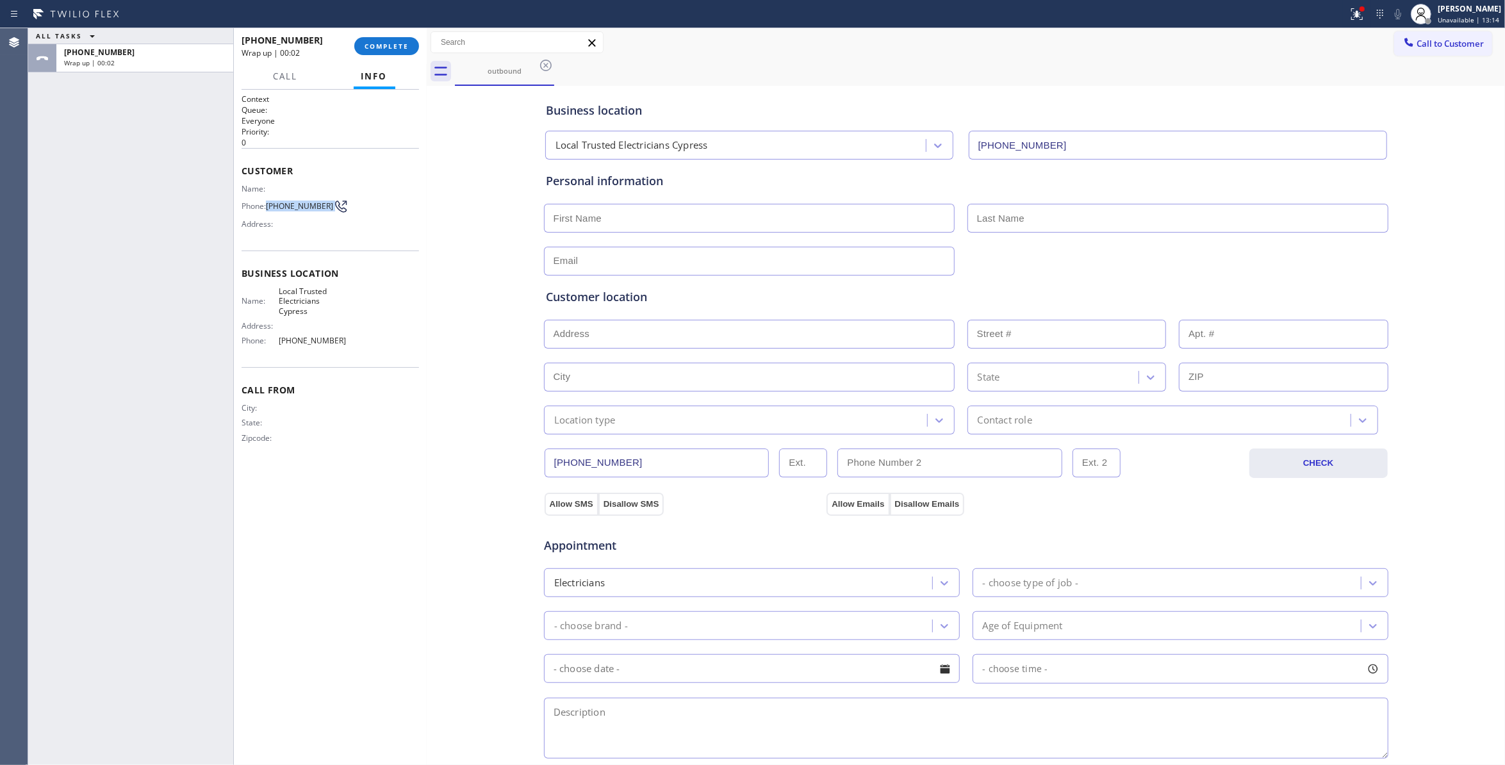
copy div "[PHONE_NUMBER]"
click at [382, 49] on span "COMPLETE" at bounding box center [387, 46] width 44 height 9
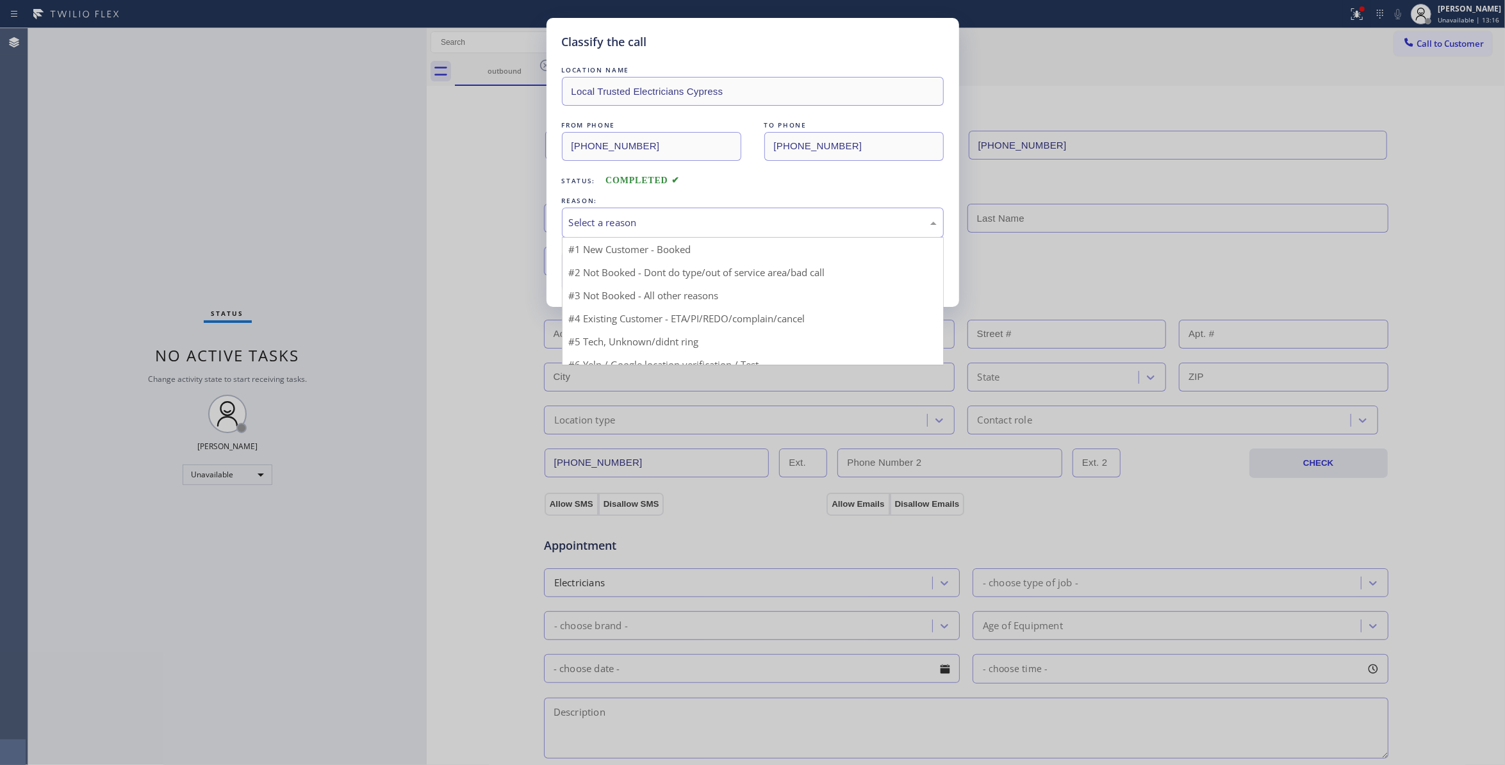
click at [634, 217] on div "Select a reason" at bounding box center [753, 222] width 368 height 15
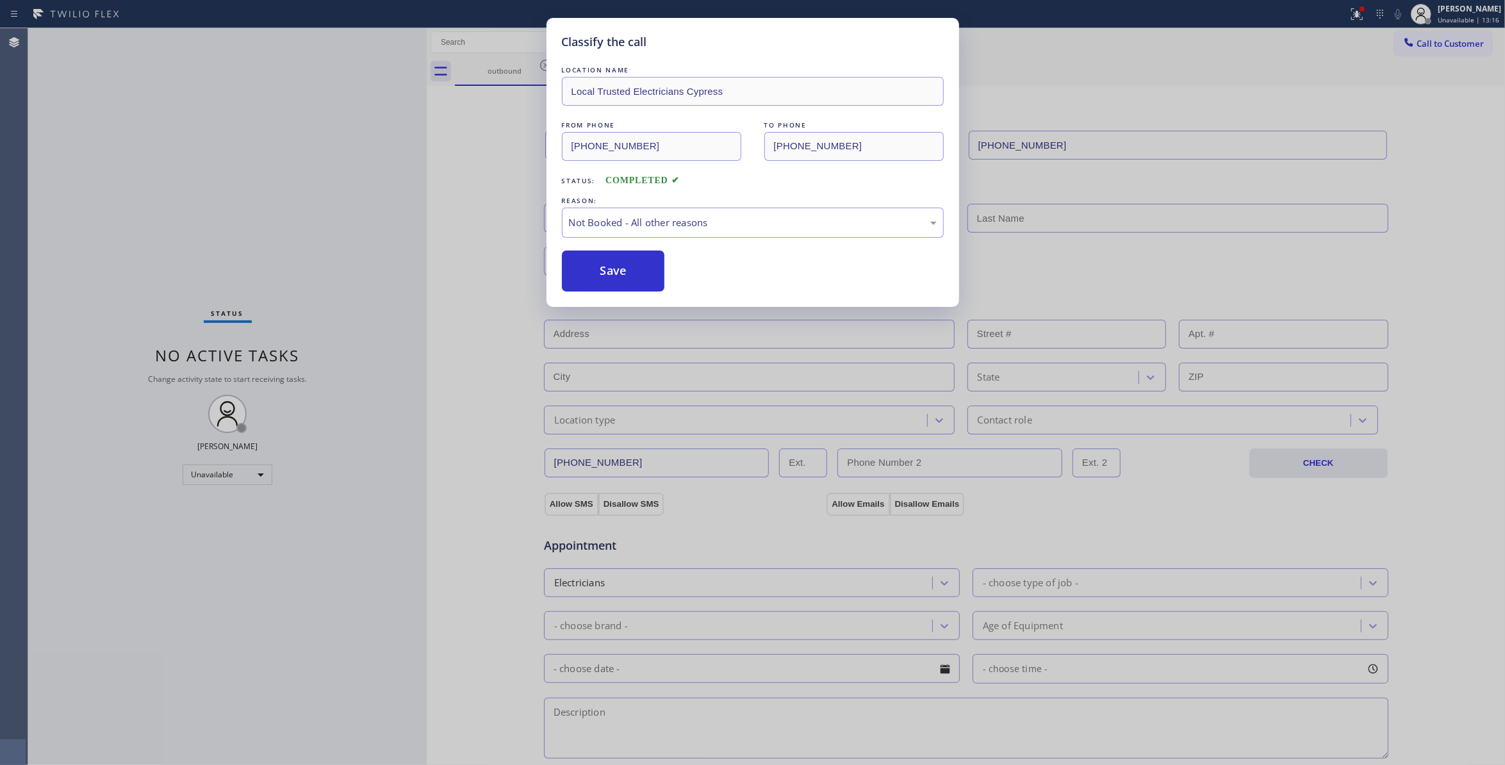
click at [632, 264] on button "Save" at bounding box center [613, 271] width 103 height 41
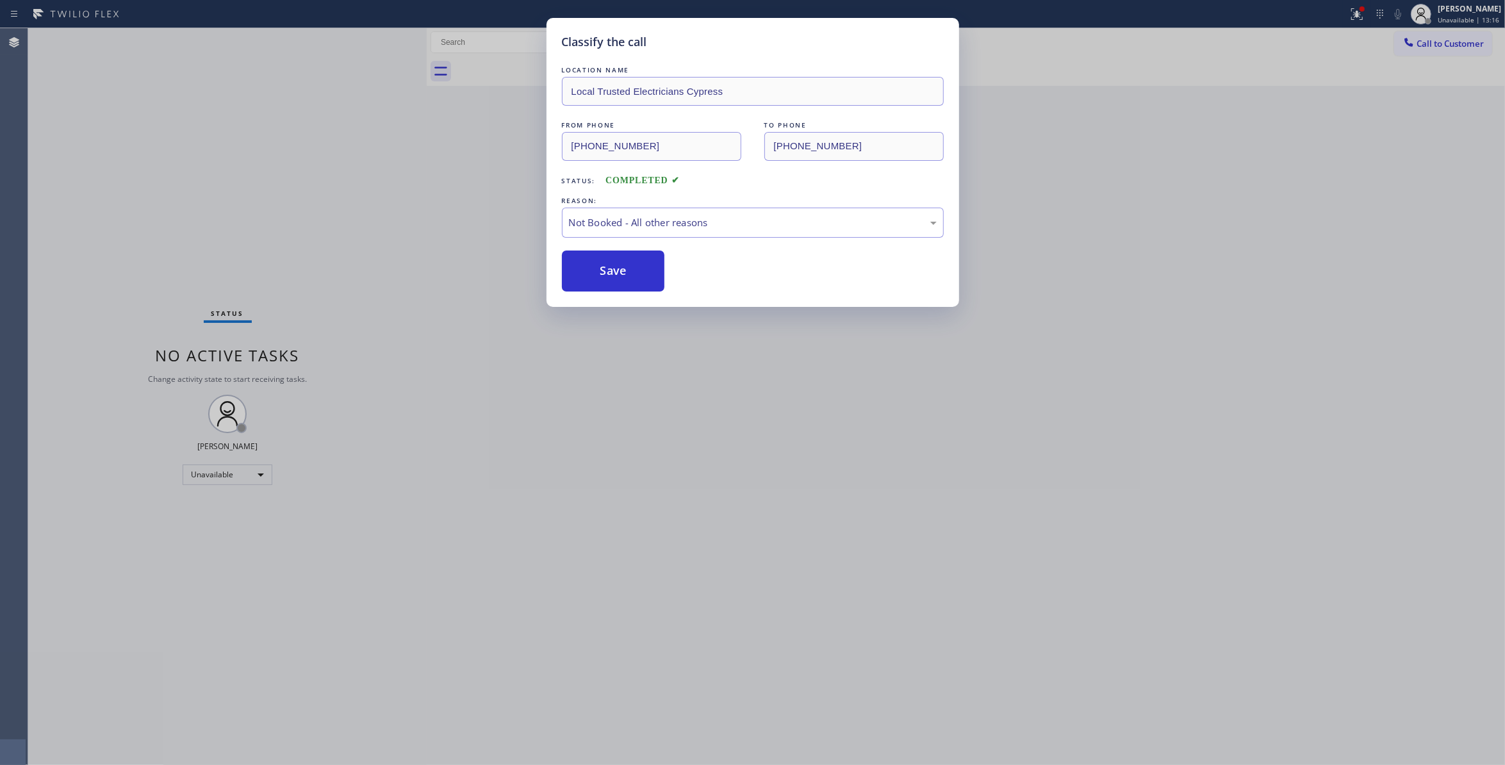
click at [632, 264] on button "Save" at bounding box center [613, 271] width 103 height 41
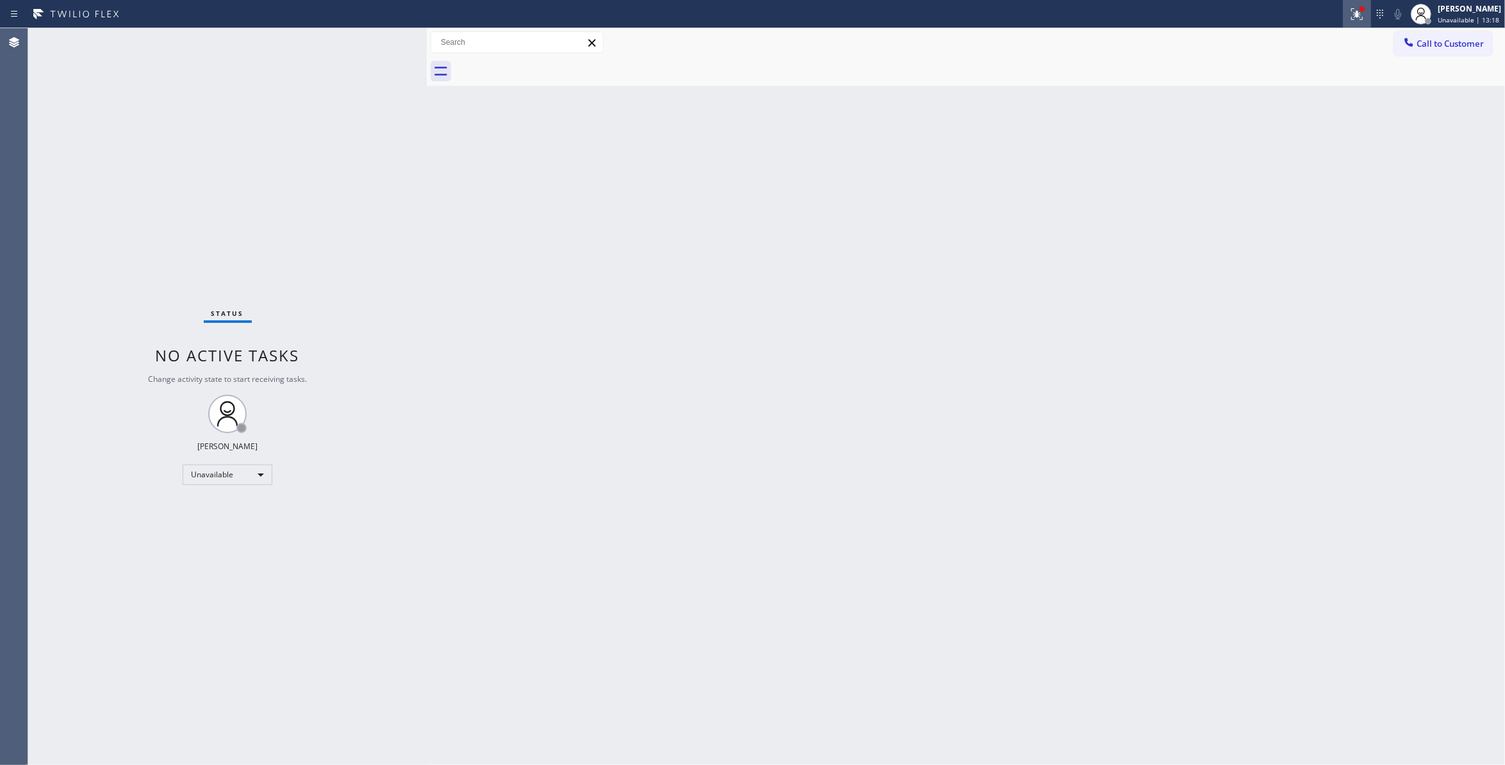
click at [1350, 19] on icon at bounding box center [1357, 13] width 15 height 15
click at [1316, 170] on button "Clear issues" at bounding box center [1273, 168] width 150 height 18
click at [1435, 37] on button "Call to Customer" at bounding box center [1443, 43] width 98 height 24
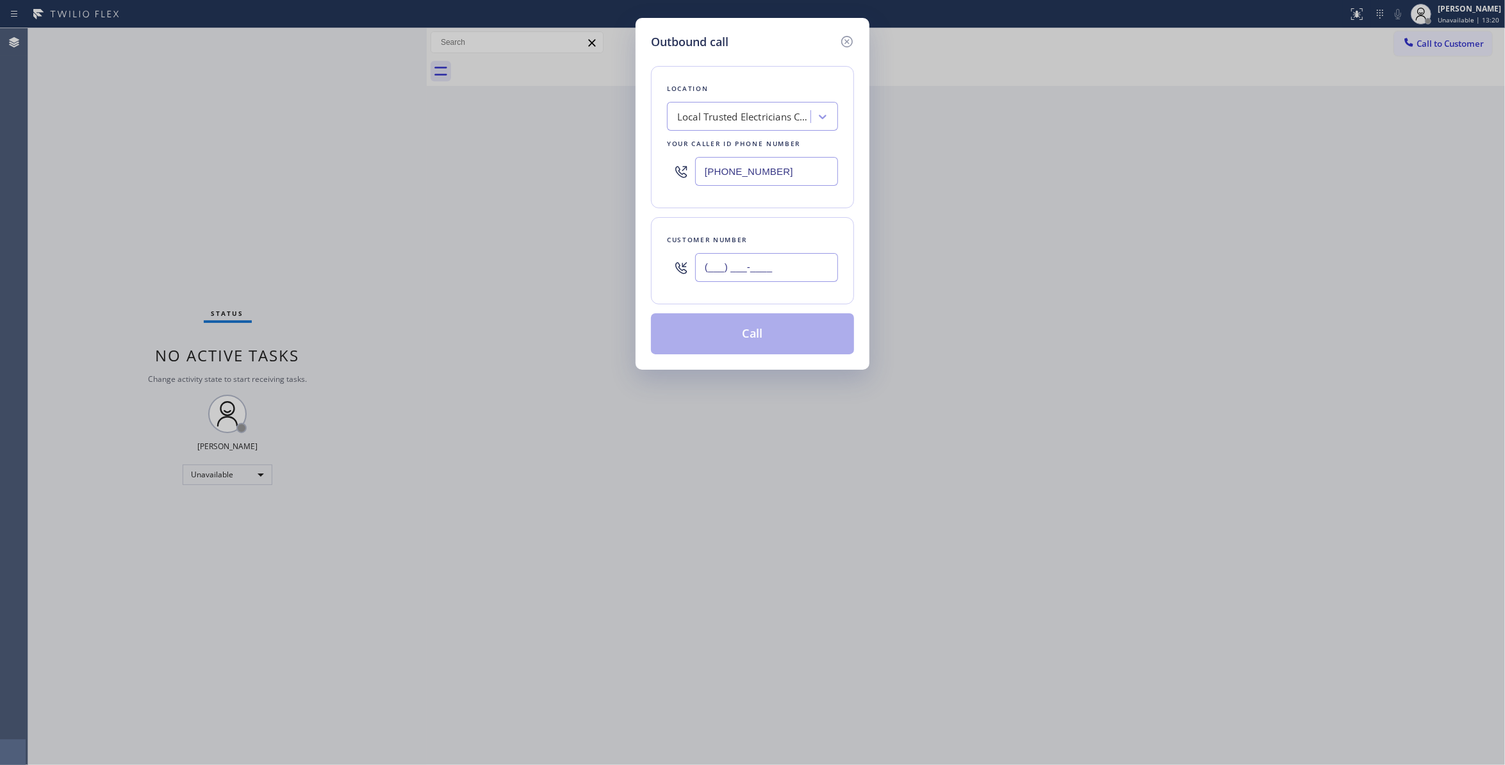
click at [755, 262] on input "(___) ___-____" at bounding box center [766, 267] width 143 height 29
paste input "863) 473-2460"
type input "[PHONE_NUMBER]"
click at [777, 327] on button "Call" at bounding box center [752, 333] width 203 height 41
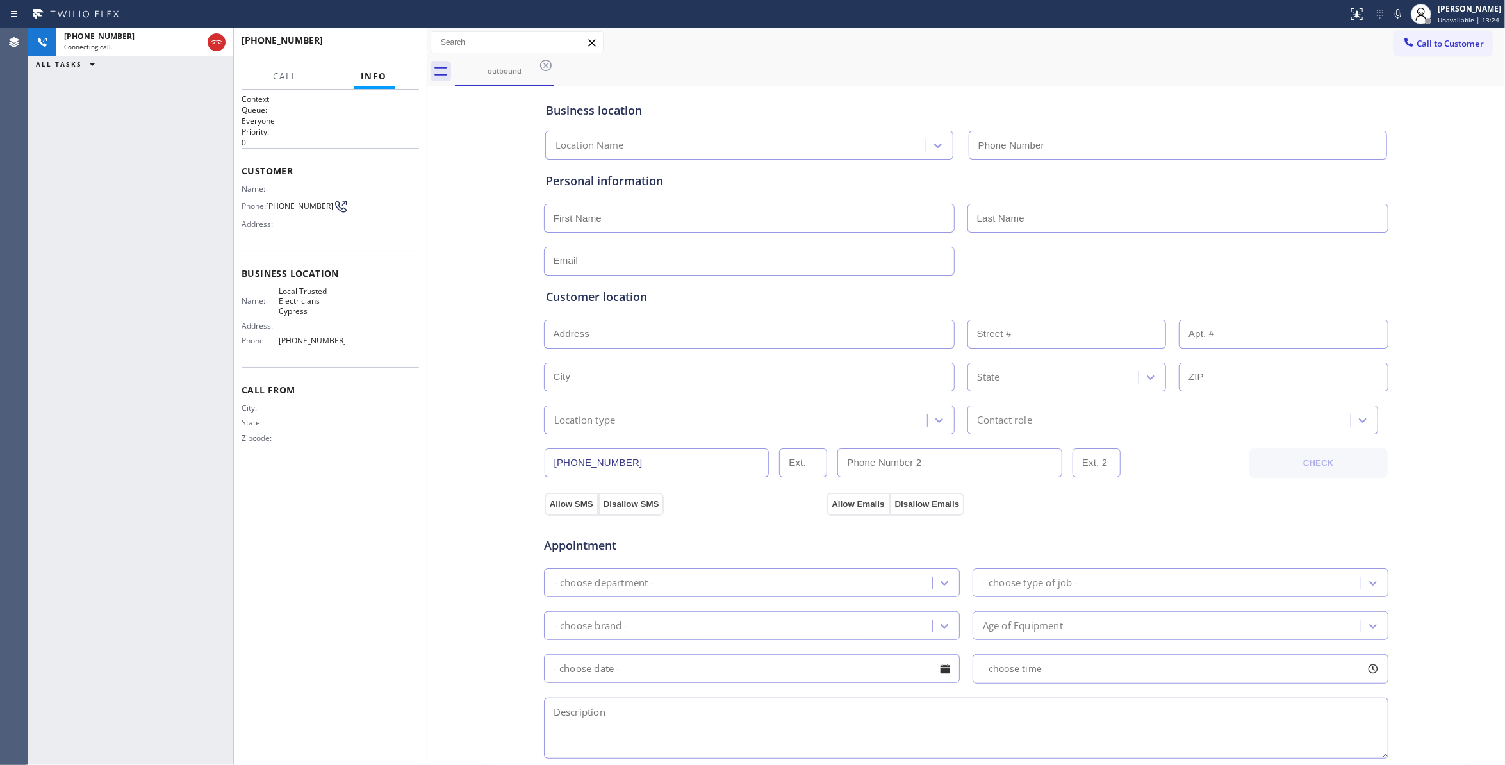
type input "[PHONE_NUMBER]"
click at [393, 42] on span "HANG UP" at bounding box center [389, 46] width 39 height 9
click at [391, 42] on span "COMPLETE" at bounding box center [387, 46] width 44 height 9
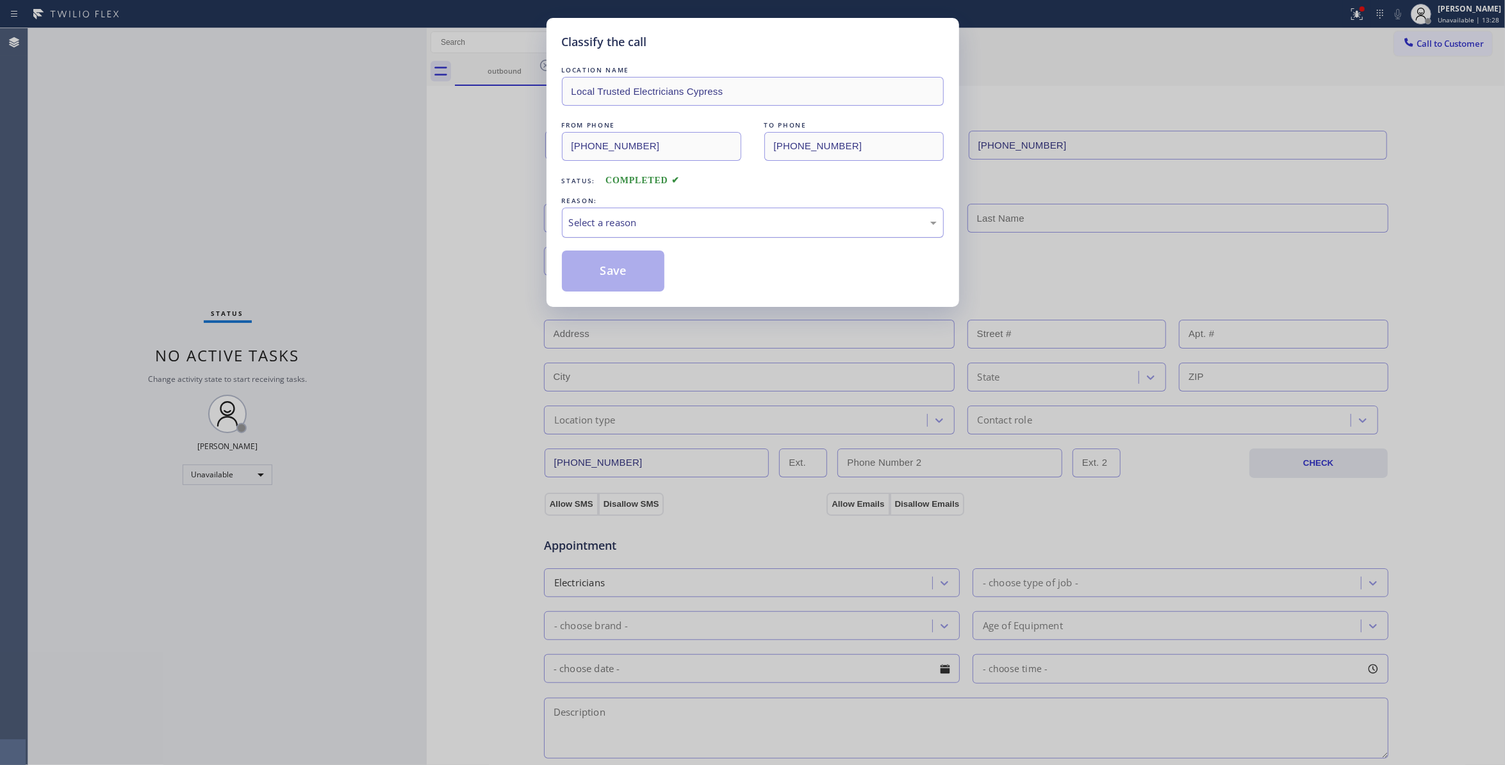
click at [605, 233] on div "Select a reason" at bounding box center [753, 223] width 382 height 30
click at [606, 269] on button "Save" at bounding box center [613, 271] width 103 height 41
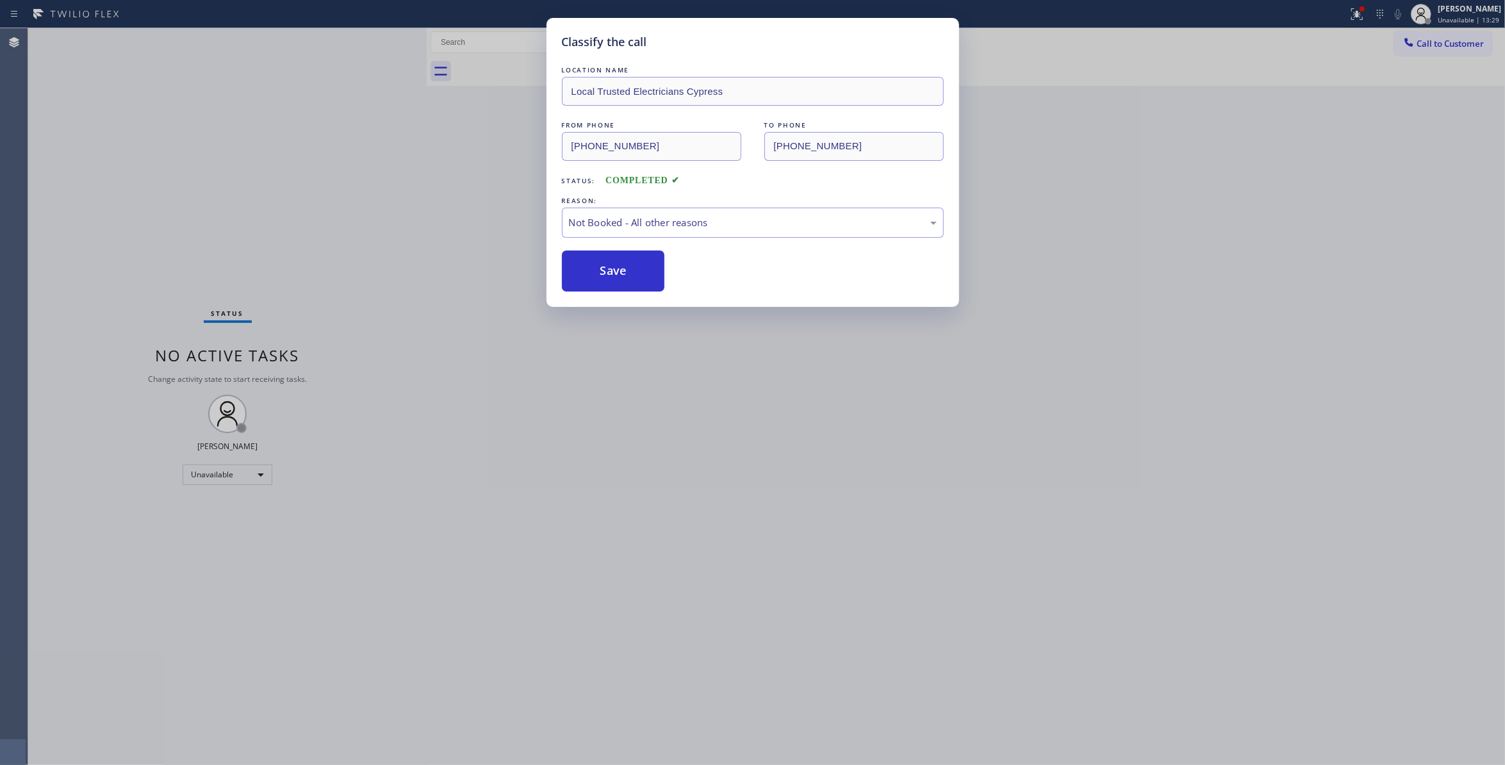
click at [606, 269] on button "Save" at bounding box center [613, 271] width 103 height 41
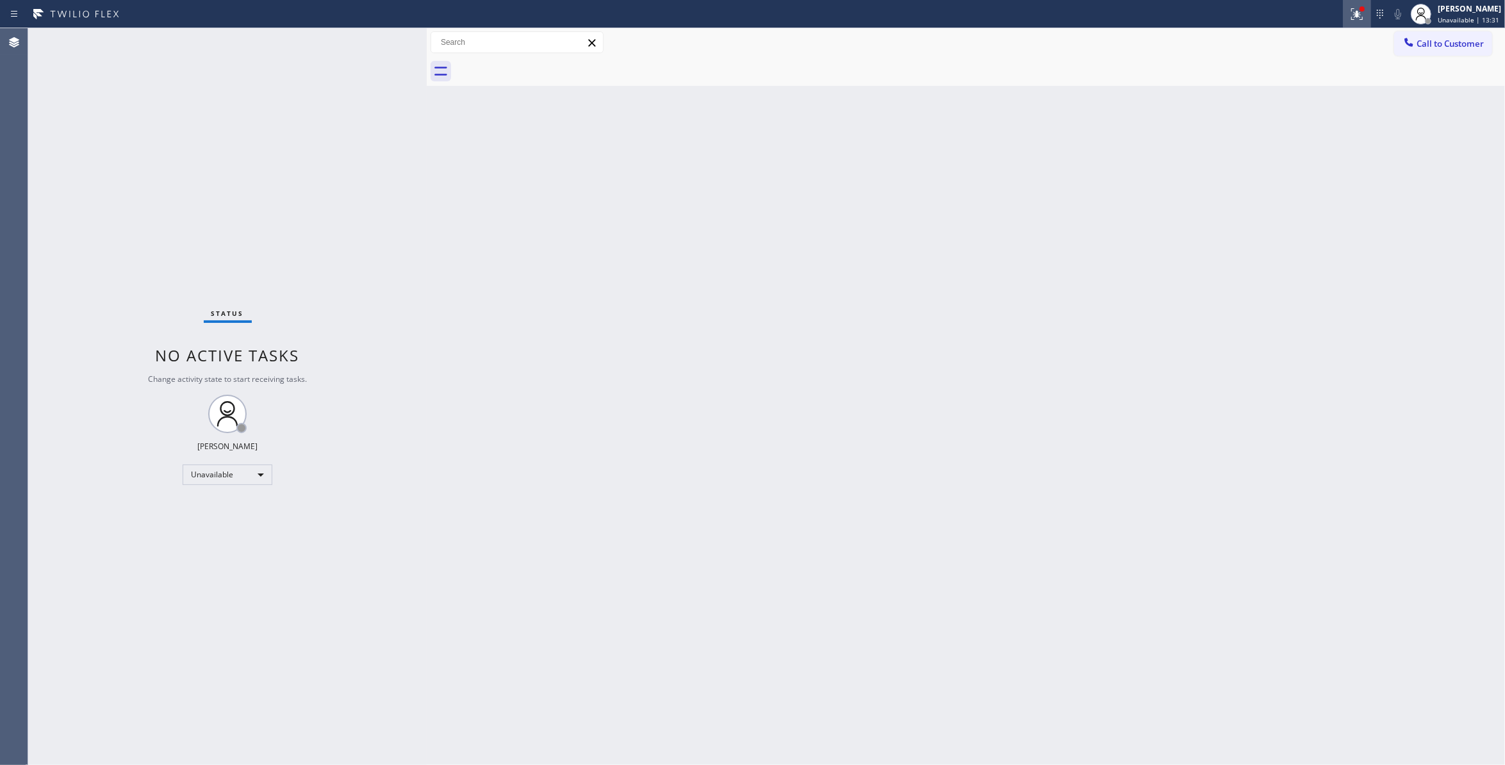
click at [1351, 19] on icon at bounding box center [1357, 14] width 12 height 12
click at [1275, 167] on span "Clear issues" at bounding box center [1273, 167] width 60 height 9
click at [1471, 50] on button "Call to Customer" at bounding box center [1443, 43] width 98 height 24
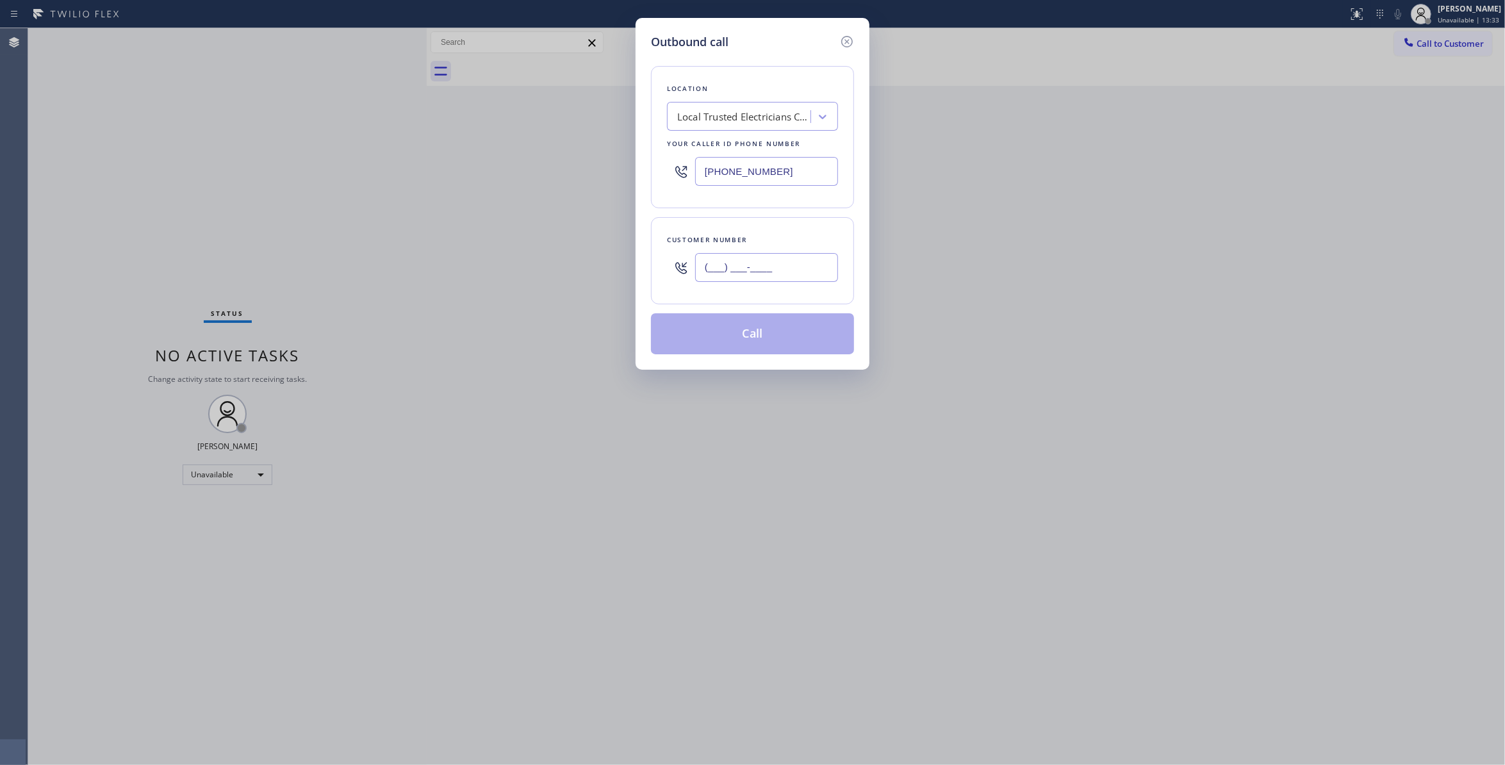
click at [773, 255] on input "(___) ___-____" at bounding box center [766, 267] width 143 height 29
paste input "863) 473-2460"
type input "[PHONE_NUMBER]"
click at [792, 332] on button "Call" at bounding box center [752, 333] width 203 height 41
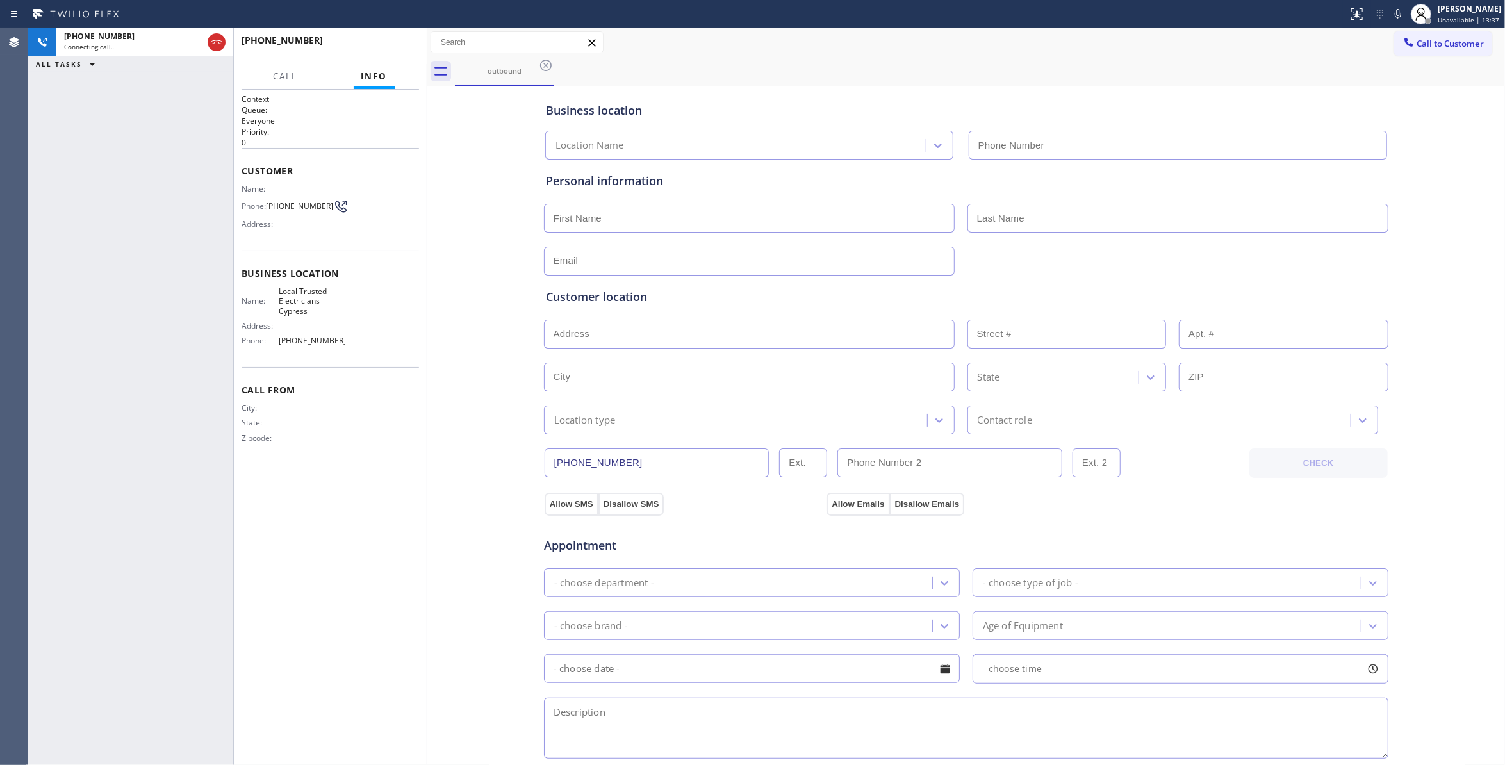
type input "[PHONE_NUMBER]"
click at [393, 47] on span "HANG UP" at bounding box center [389, 46] width 39 height 9
click at [393, 49] on span "COMPLETE" at bounding box center [387, 46] width 44 height 9
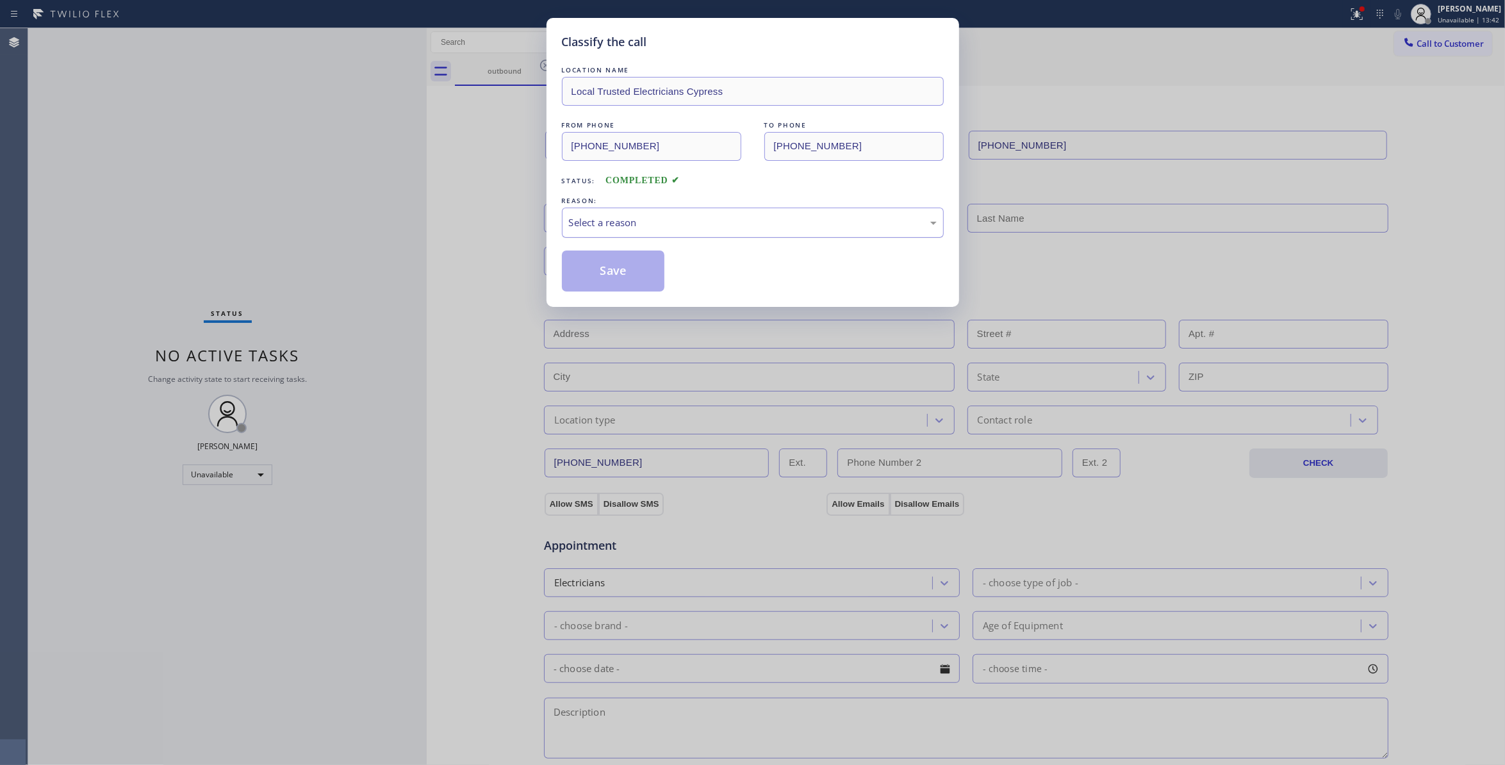
click at [634, 216] on div "Select a reason" at bounding box center [753, 222] width 368 height 15
click at [622, 279] on button "Save" at bounding box center [613, 271] width 103 height 41
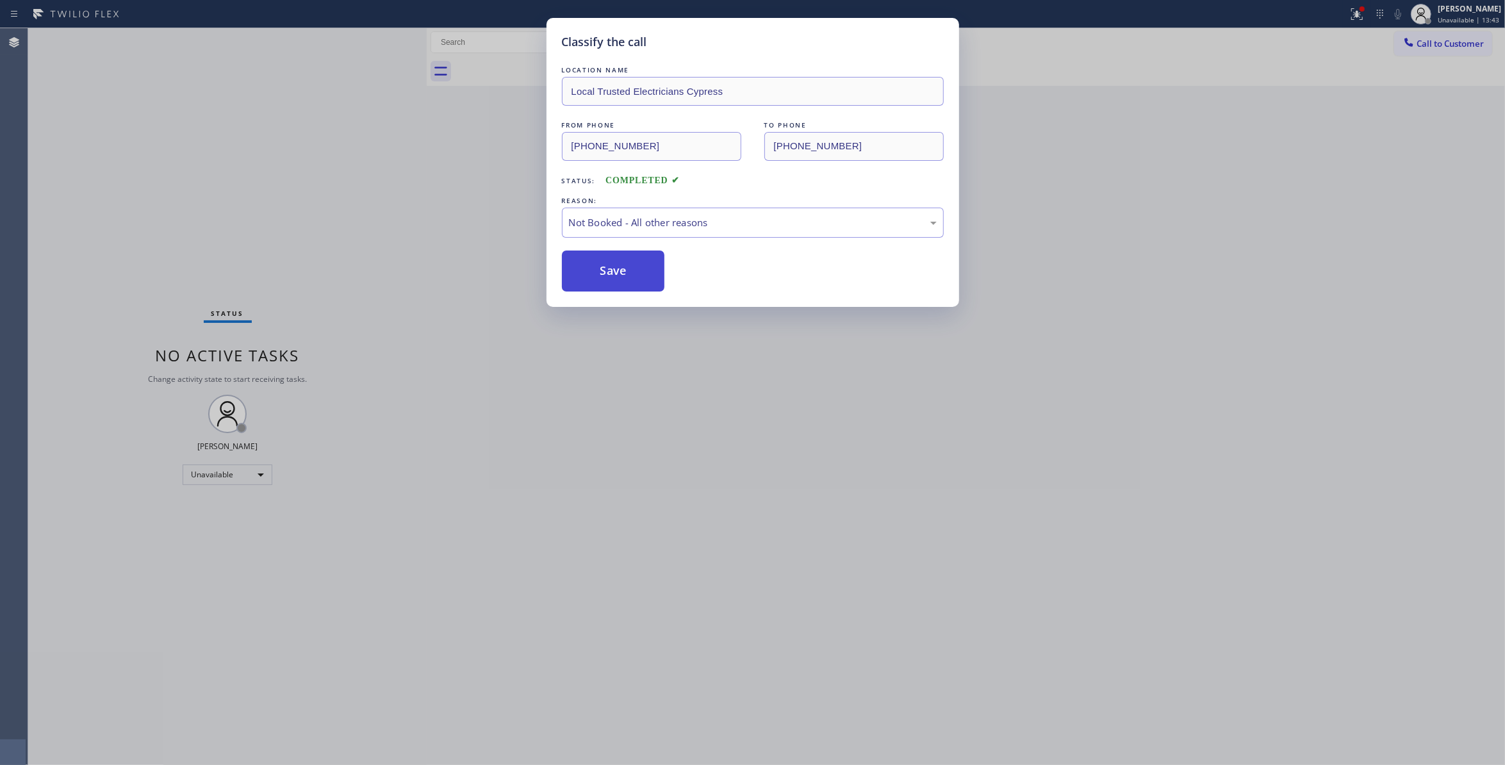
click at [622, 278] on button "Save" at bounding box center [613, 271] width 103 height 41
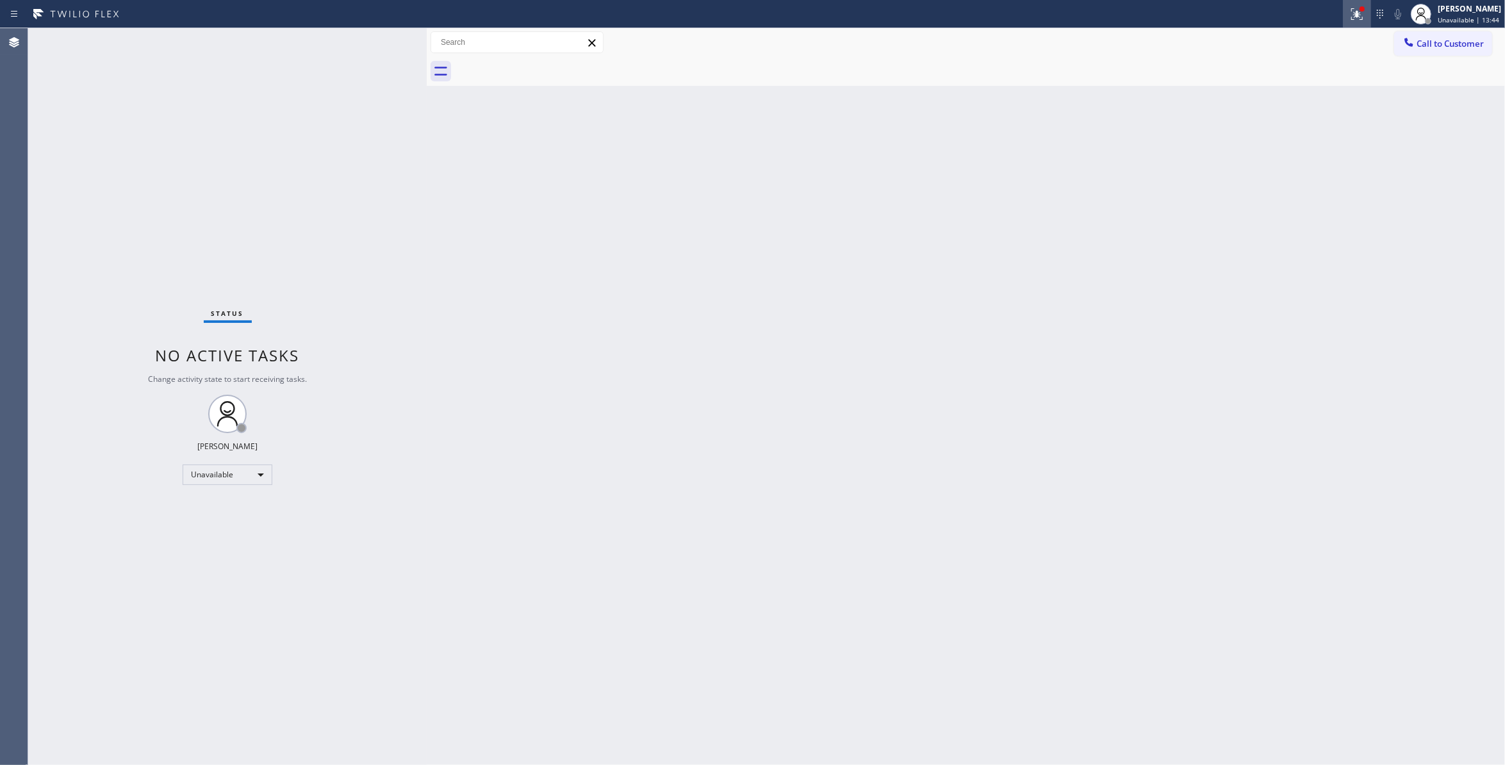
click at [1351, 15] on icon at bounding box center [1355, 12] width 8 height 9
click at [1287, 164] on span "Clear issues" at bounding box center [1273, 167] width 60 height 9
click at [1451, 46] on span "Call to Customer" at bounding box center [1450, 44] width 67 height 12
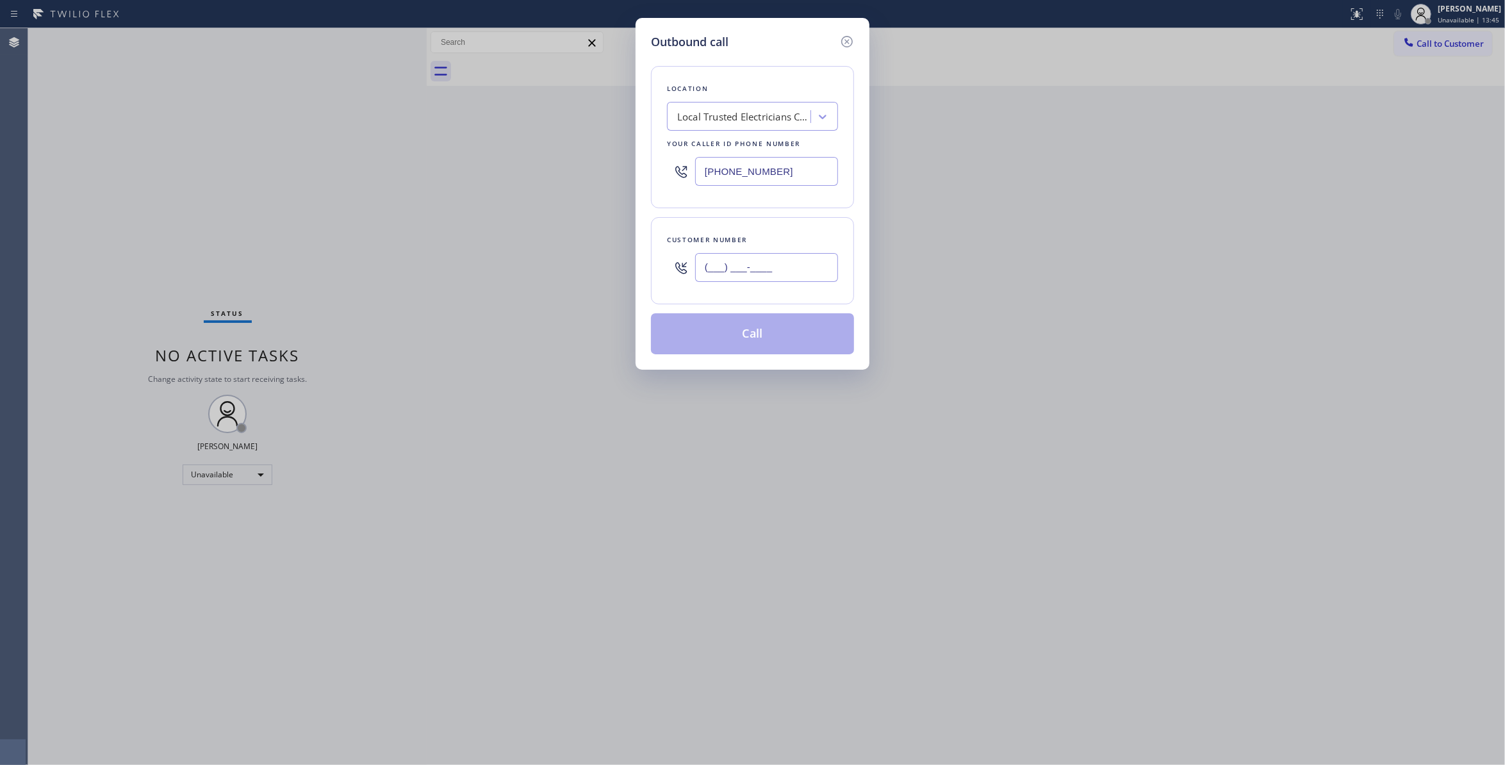
click at [705, 270] on input "(___) ___-____" at bounding box center [766, 267] width 143 height 29
paste input "863) 473-2460"
type input "[PHONE_NUMBER]"
click at [744, 337] on button "Call" at bounding box center [752, 333] width 203 height 41
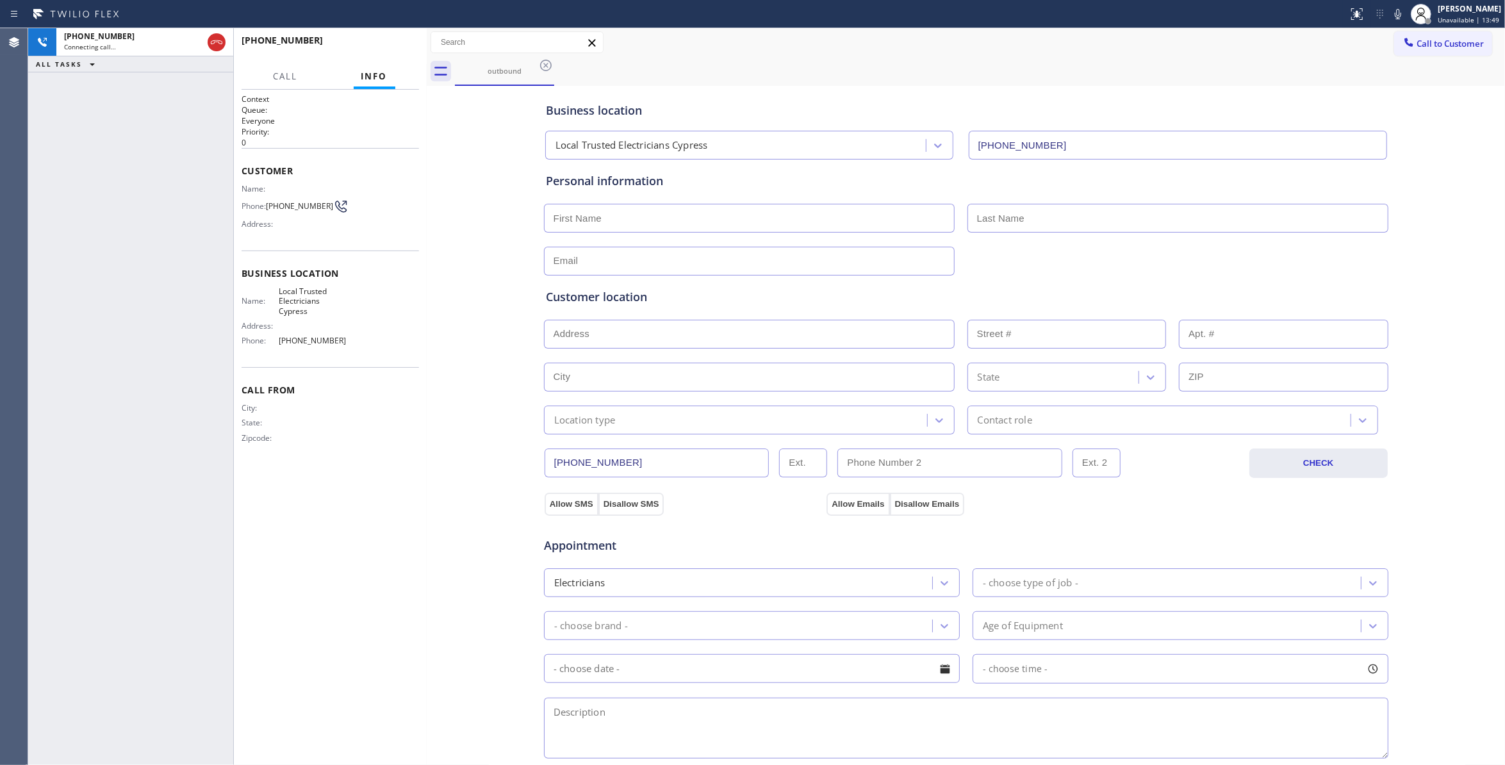
type input "[PHONE_NUMBER]"
click at [213, 39] on icon at bounding box center [216, 42] width 15 height 15
click at [416, 41] on button "COMPLETE" at bounding box center [386, 46] width 65 height 18
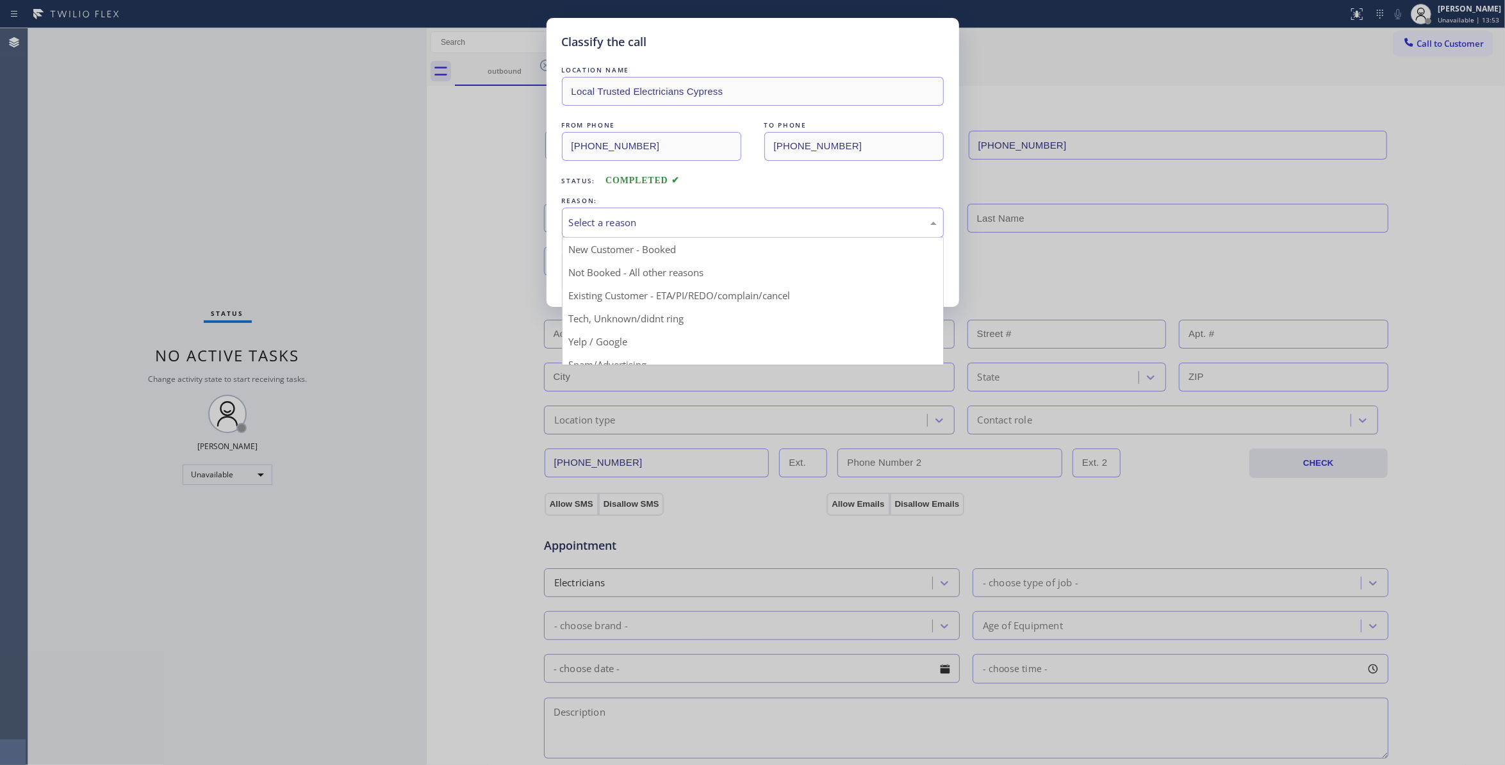
click at [622, 231] on div "Select a reason" at bounding box center [753, 223] width 382 height 30
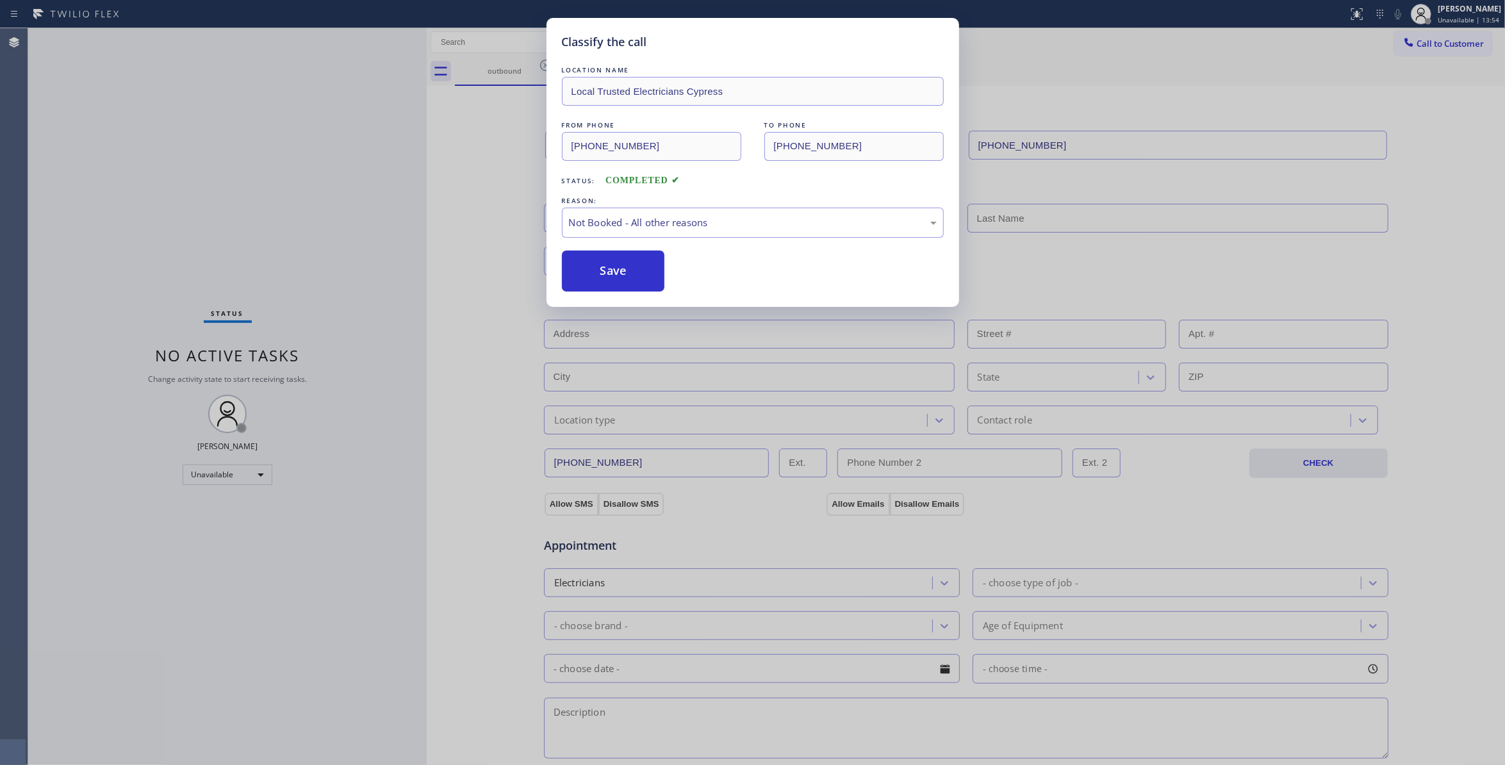
click at [613, 283] on button "Save" at bounding box center [613, 271] width 103 height 41
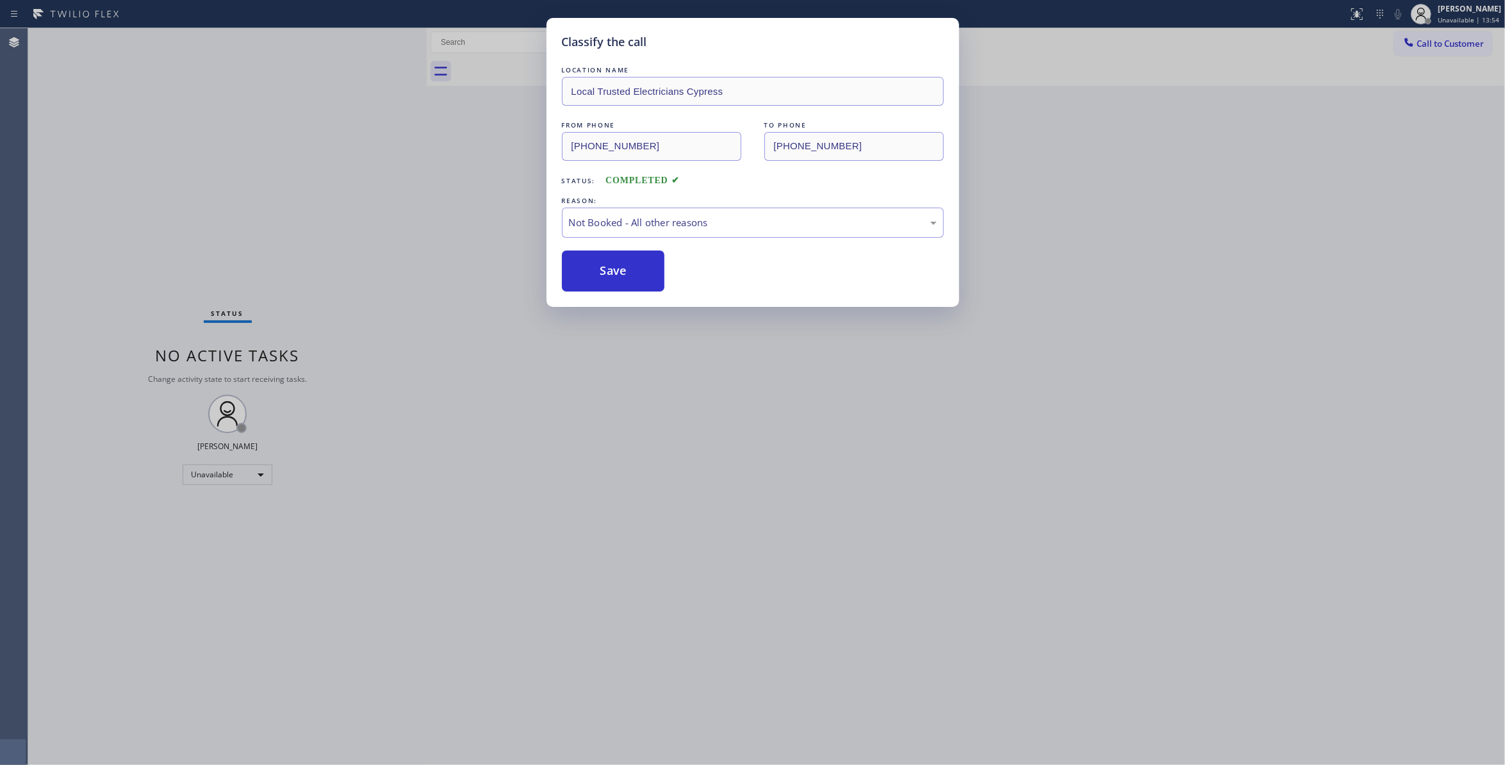
click at [613, 283] on button "Save" at bounding box center [613, 271] width 103 height 41
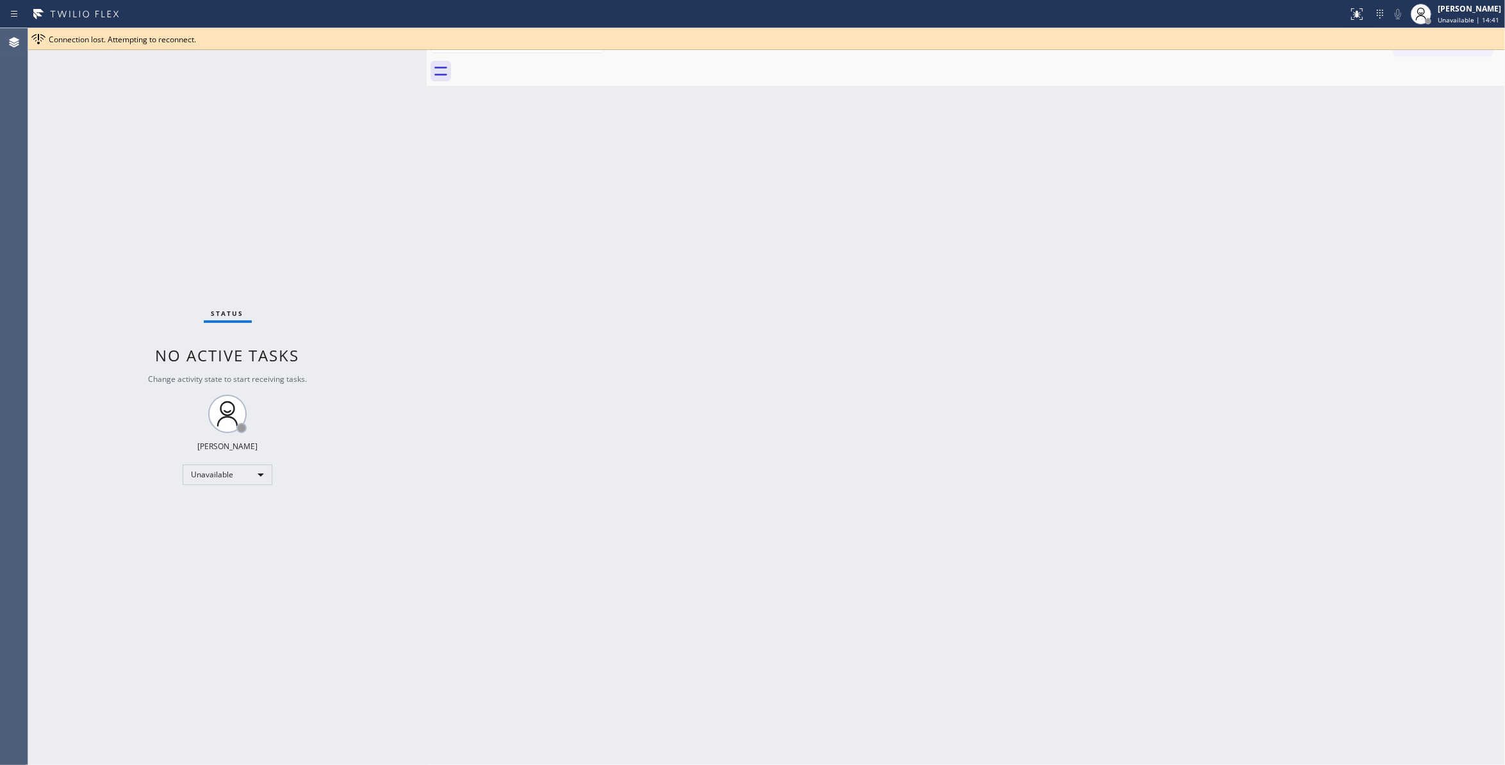
drag, startPoint x: 103, startPoint y: 160, endPoint x: 115, endPoint y: 152, distance: 14.9
click at [106, 157] on div "Status No active tasks Change activity state to start receiving tasks. [PERSON_…" at bounding box center [227, 396] width 399 height 737
click at [1441, 37] on div "Connection lost. Attempting to reconnect." at bounding box center [774, 39] width 1451 height 11
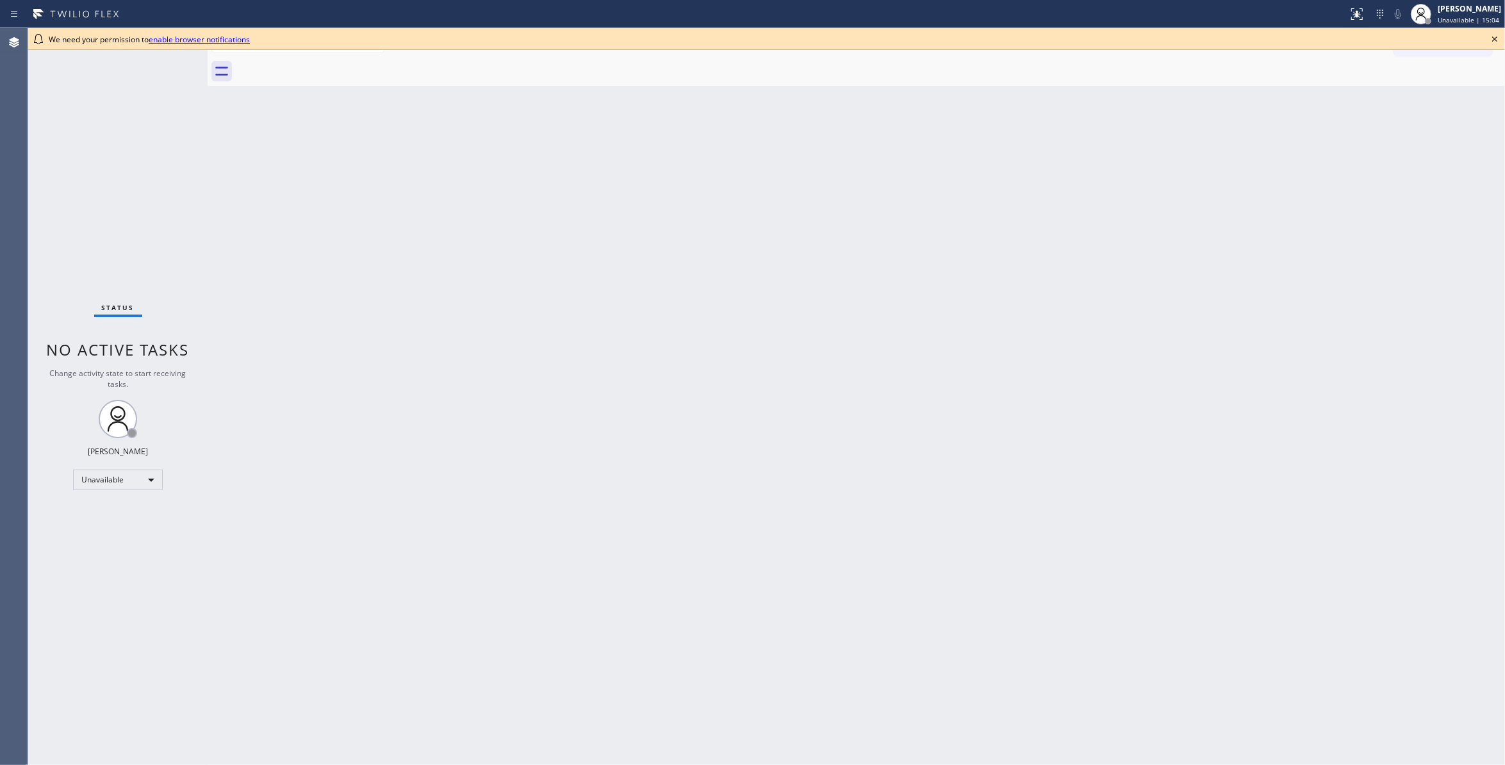
drag, startPoint x: 169, startPoint y: 69, endPoint x: 119, endPoint y: 113, distance: 67.2
drag, startPoint x: 119, startPoint y: 113, endPoint x: 757, endPoint y: 303, distance: 665.9
click at [757, 303] on div "Back to Dashboard Change Sender ID Customers Technicians Select a contact Outbo…" at bounding box center [857, 396] width 1298 height 737
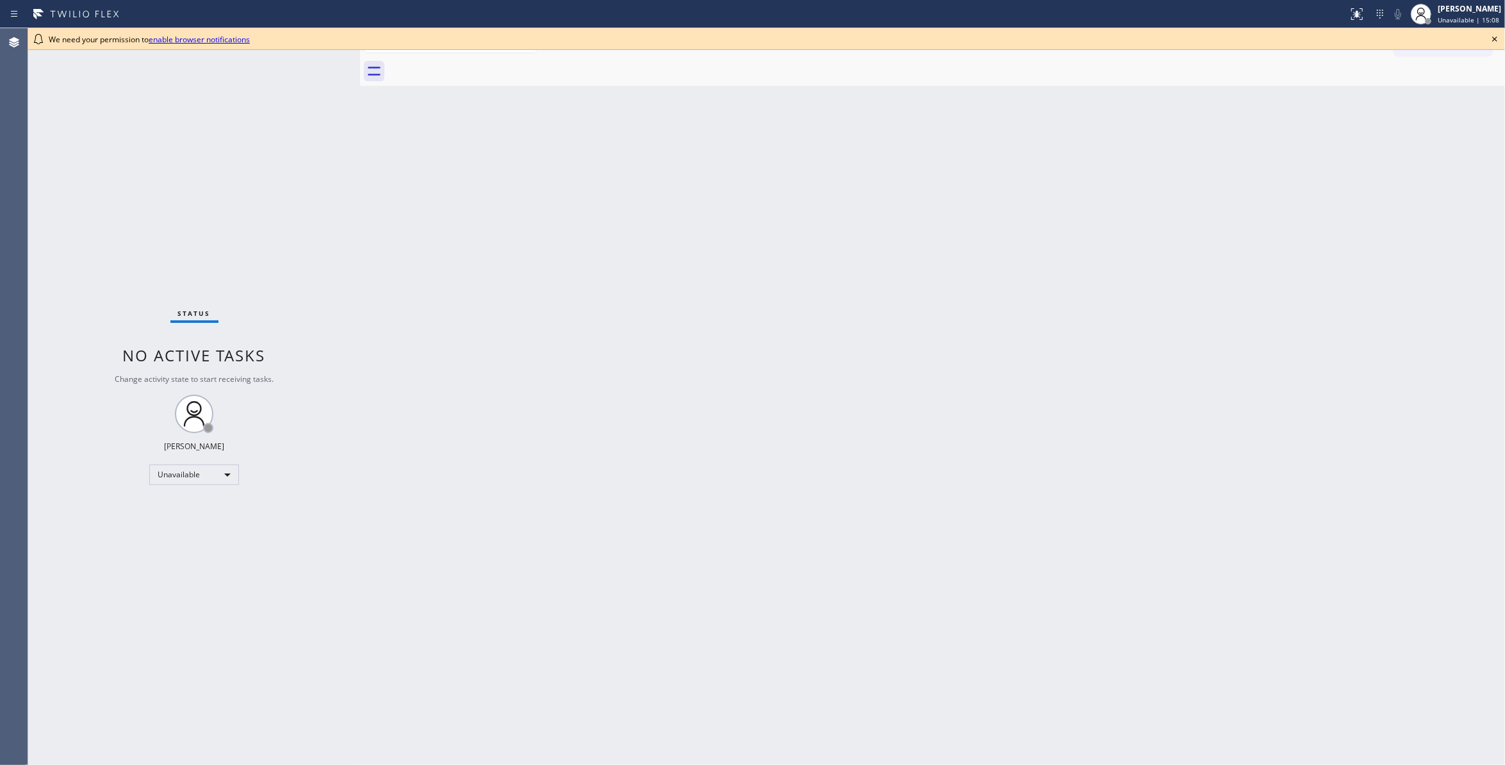
drag, startPoint x: 208, startPoint y: 74, endPoint x: 360, endPoint y: 101, distance: 154.8
click at [360, 101] on div at bounding box center [360, 396] width 0 height 737
click at [1498, 37] on icon at bounding box center [1494, 38] width 15 height 15
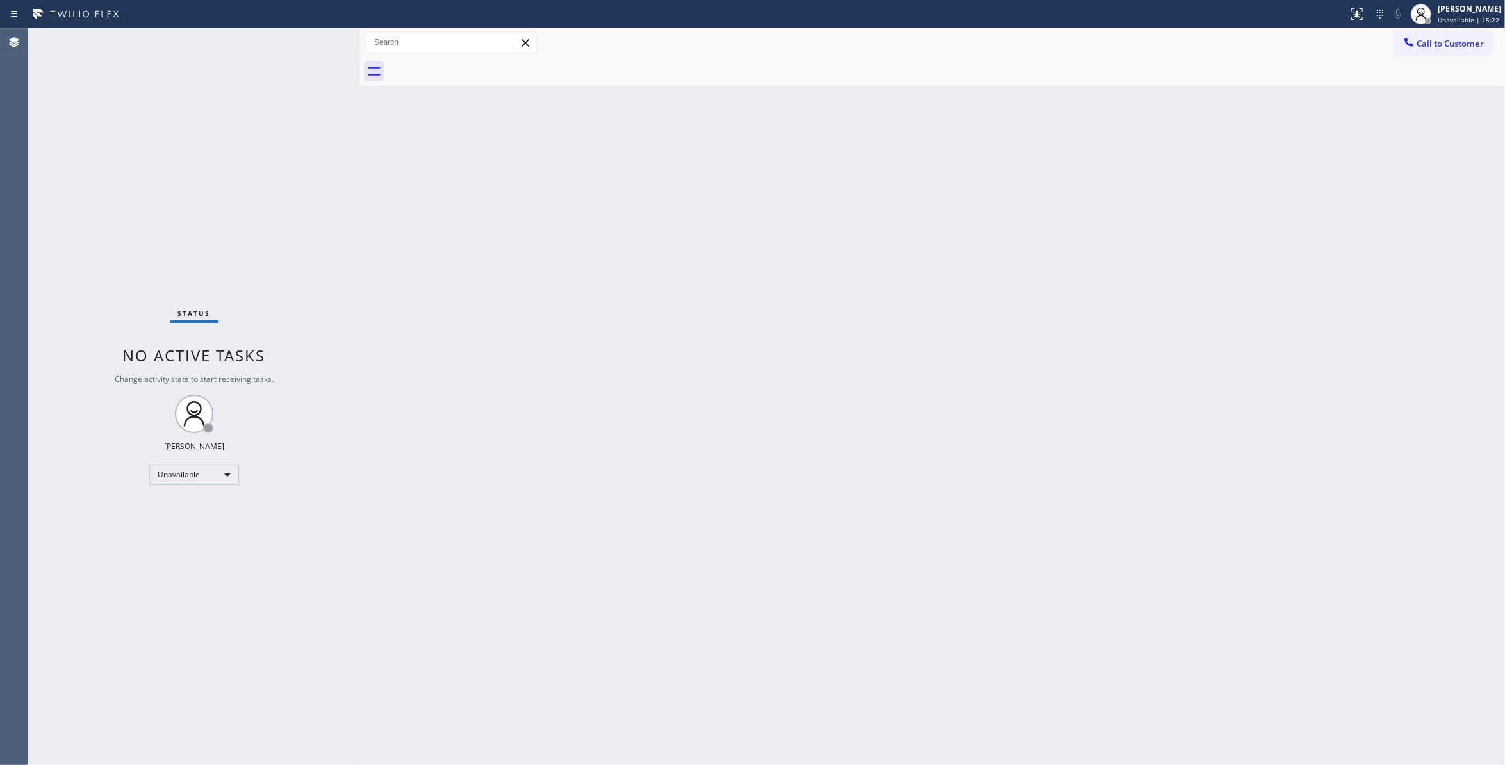
drag, startPoint x: 1206, startPoint y: 237, endPoint x: 1226, endPoint y: 197, distance: 44.4
click at [1216, 216] on div "Back to Dashboard Change Sender ID Customers Technicians Select a contact Outbo…" at bounding box center [932, 396] width 1145 height 737
click at [1457, 32] on button "Call to Customer" at bounding box center [1443, 43] width 98 height 24
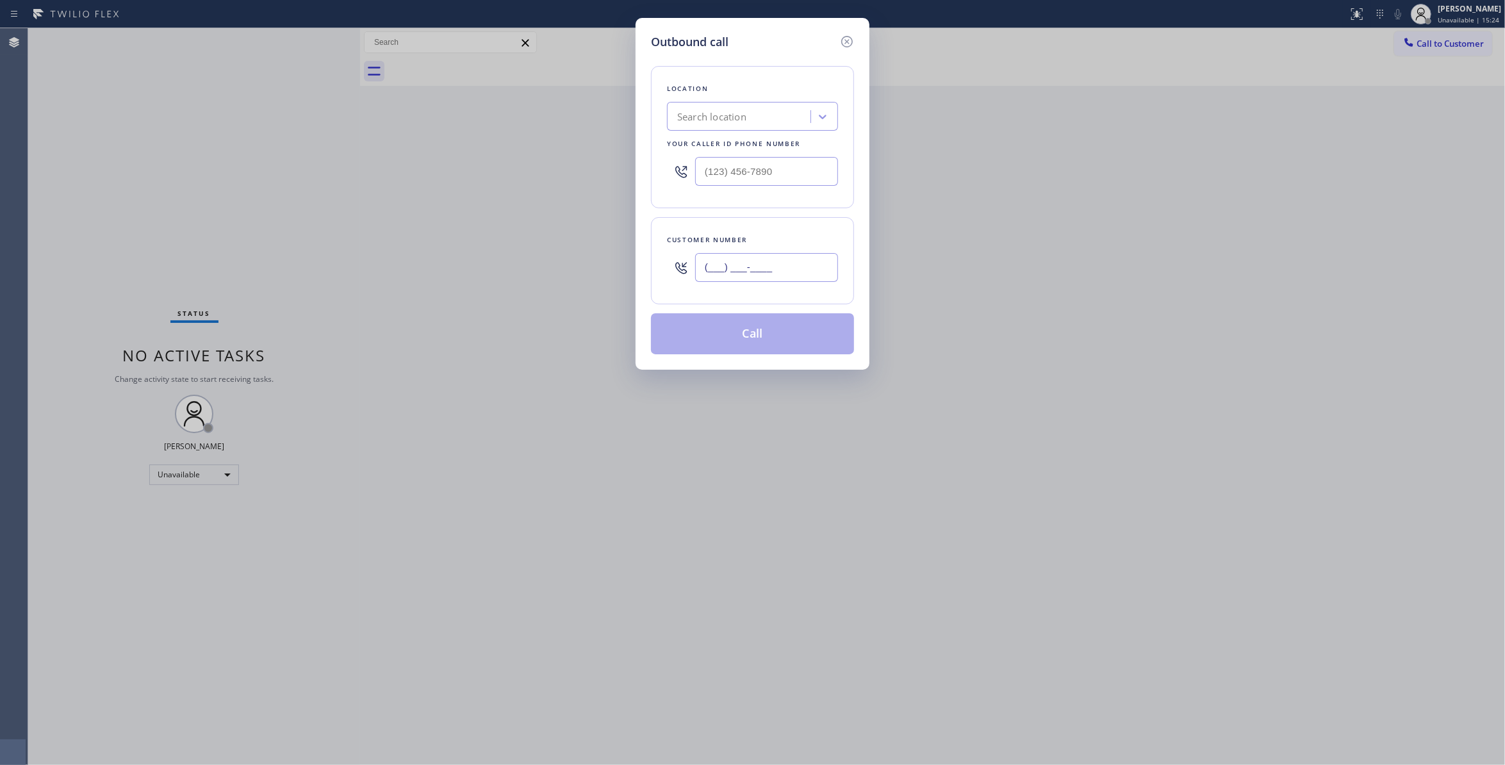
click at [757, 274] on input "(___) ___-____" at bounding box center [766, 267] width 143 height 29
paste input "626) 481-6045"
type input "[PHONE_NUMBER]"
drag, startPoint x: 796, startPoint y: 170, endPoint x: 334, endPoint y: 226, distance: 465.3
click at [228, 167] on div "Outbound call Location Search location Your caller id phone number (___) ___-__…" at bounding box center [752, 382] width 1505 height 765
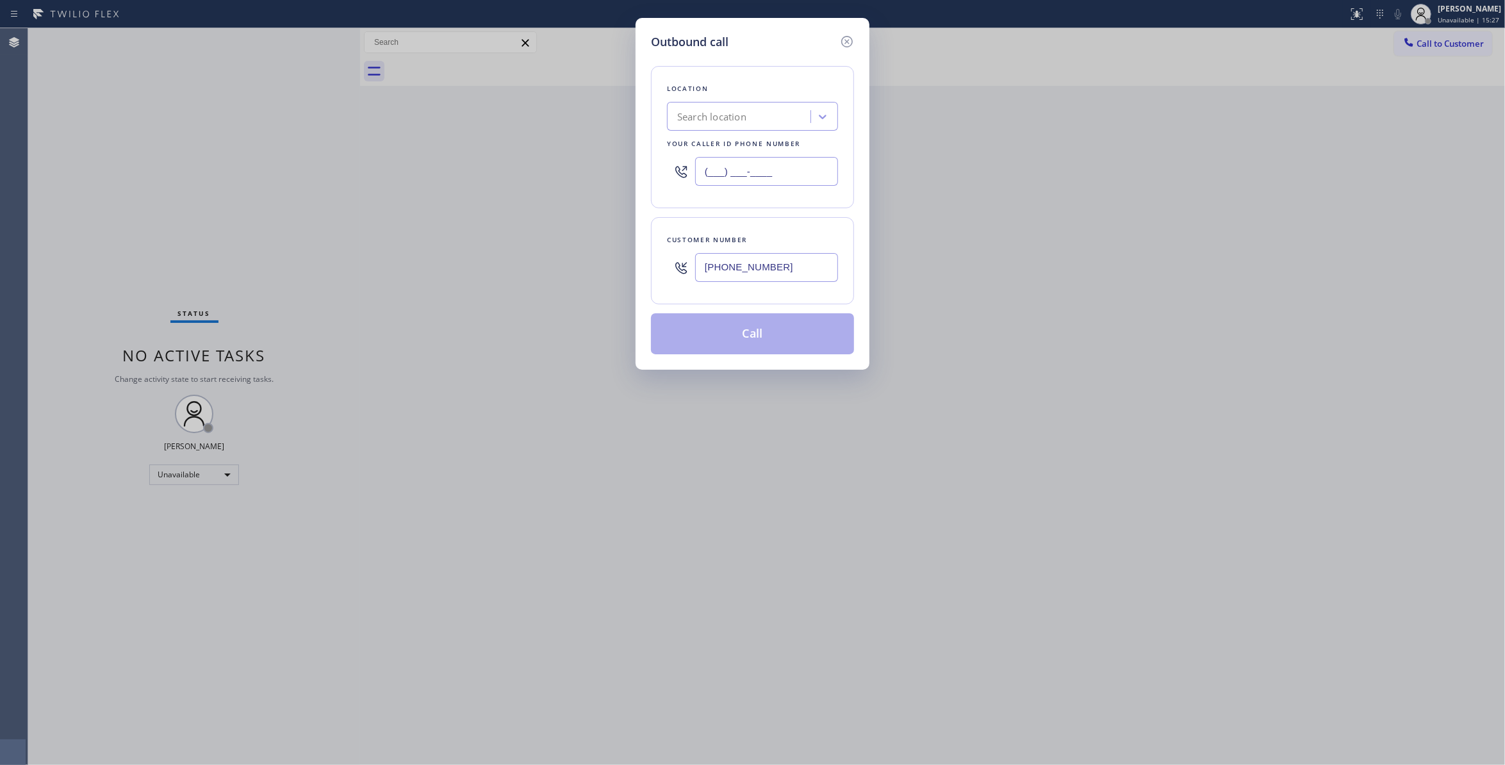
paste input "626) 376-4990"
type input "[PHONE_NUMBER]"
drag, startPoint x: 813, startPoint y: 270, endPoint x: 508, endPoint y: 286, distance: 305.4
click at [479, 267] on div "Outbound call Location [GEOGRAPHIC_DATA] Appliance Repair Your caller id phone …" at bounding box center [752, 382] width 1505 height 765
click at [795, 338] on button "Call" at bounding box center [752, 333] width 203 height 41
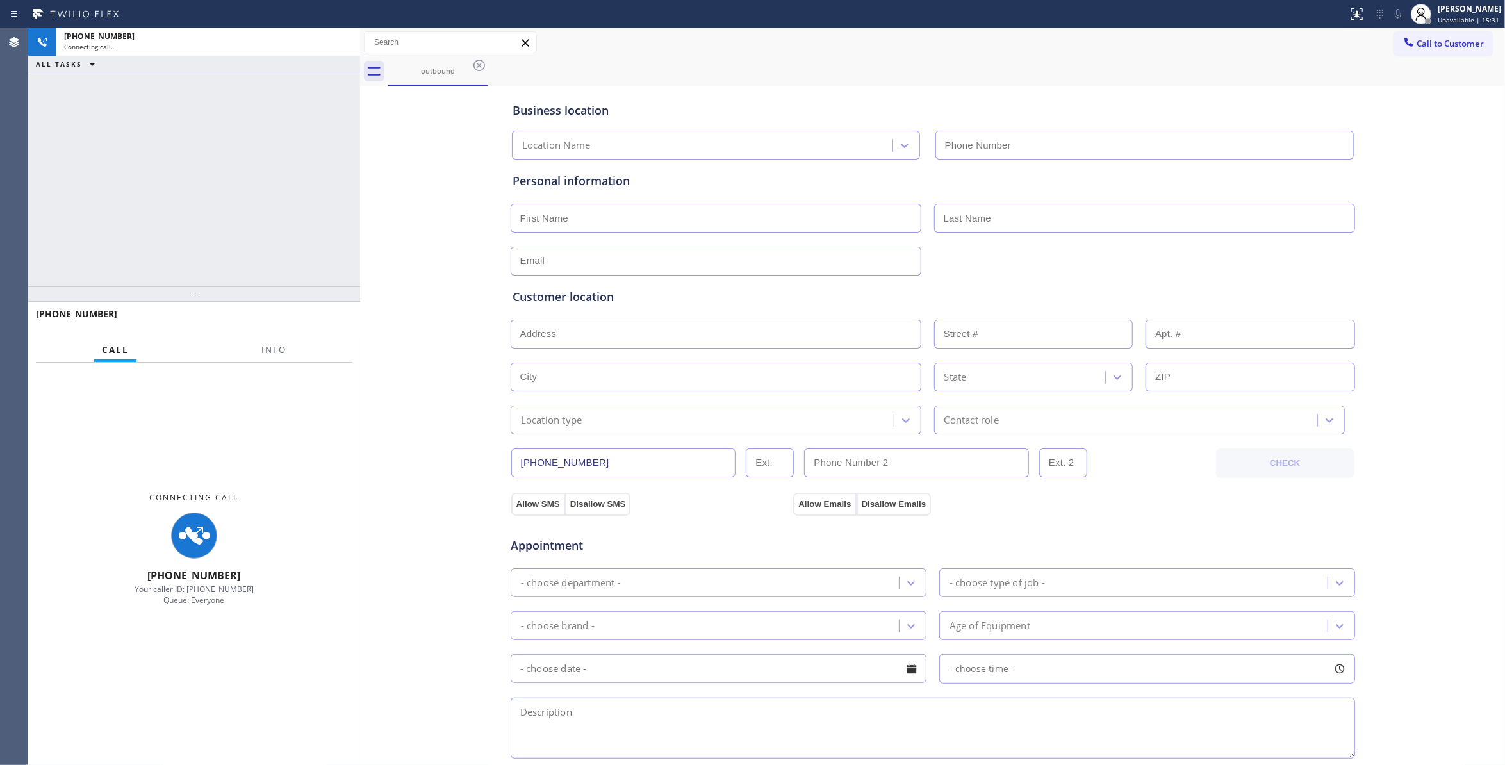
type input "[PHONE_NUMBER]"
click at [415, 308] on div "Business location [GEOGRAPHIC_DATA] Appliance Repair [PHONE_NUMBER] Personal in…" at bounding box center [932, 526] width 1139 height 875
click at [265, 354] on span "Info" at bounding box center [273, 350] width 25 height 12
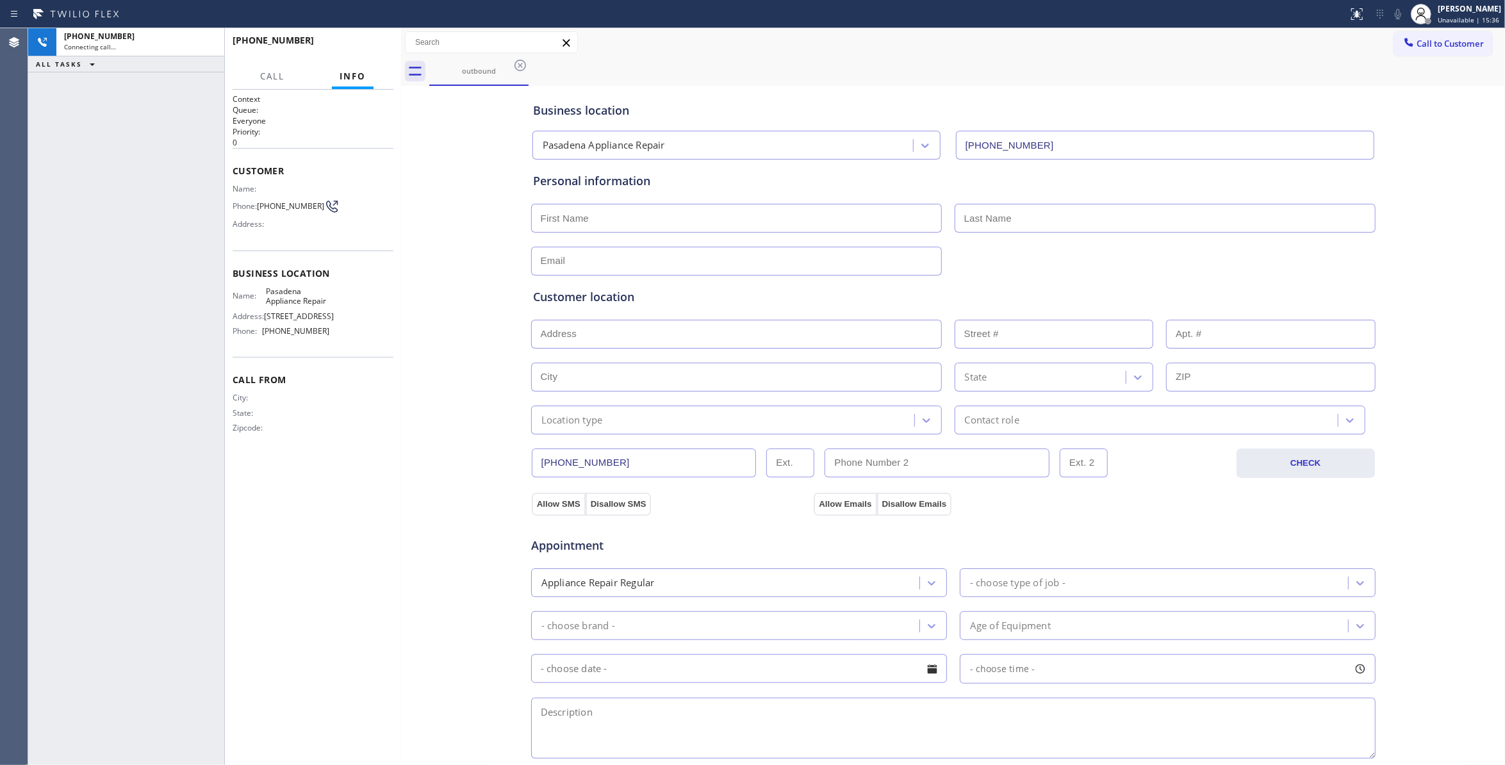
drag, startPoint x: 360, startPoint y: 222, endPoint x: 401, endPoint y: 231, distance: 42.1
click at [401, 231] on div at bounding box center [401, 396] width 0 height 737
drag, startPoint x: 295, startPoint y: 219, endPoint x: 262, endPoint y: 206, distance: 35.3
click at [262, 206] on span "[PHONE_NUMBER]" at bounding box center [290, 206] width 67 height 10
copy span "626) 481-6045"
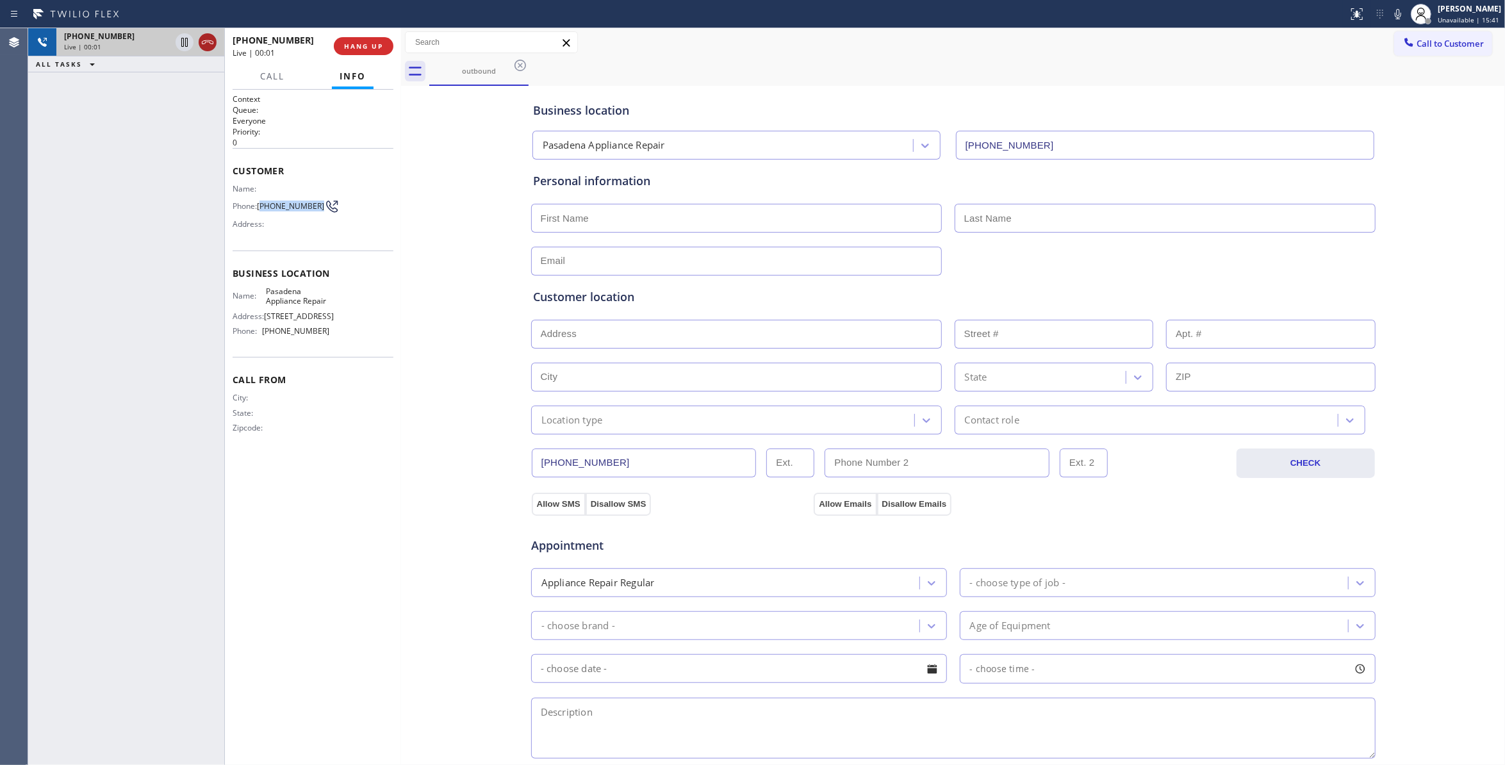
click at [205, 41] on icon at bounding box center [207, 42] width 15 height 15
click at [379, 42] on span "COMPLETE" at bounding box center [361, 46] width 44 height 9
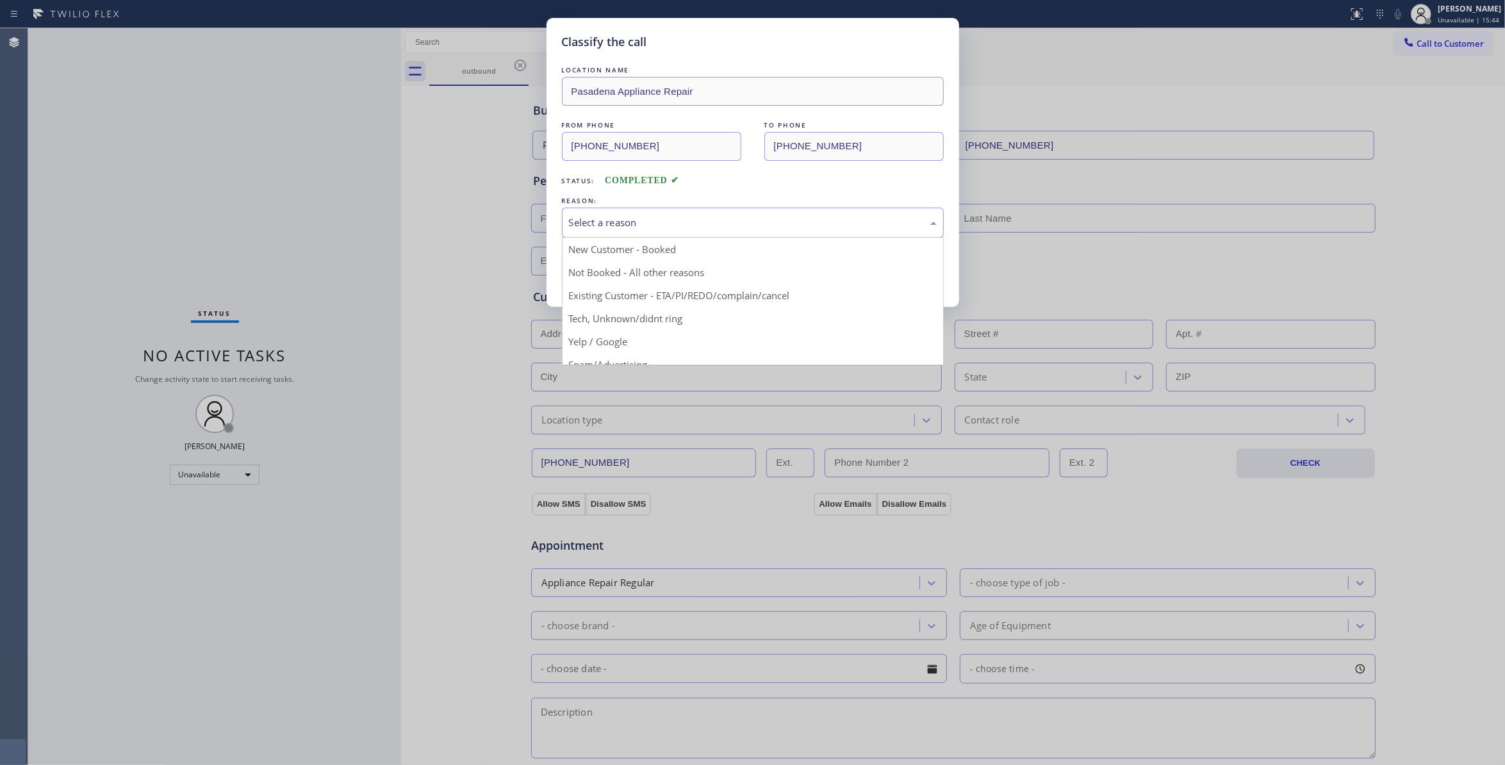
click at [642, 220] on div "Select a reason" at bounding box center [753, 222] width 368 height 15
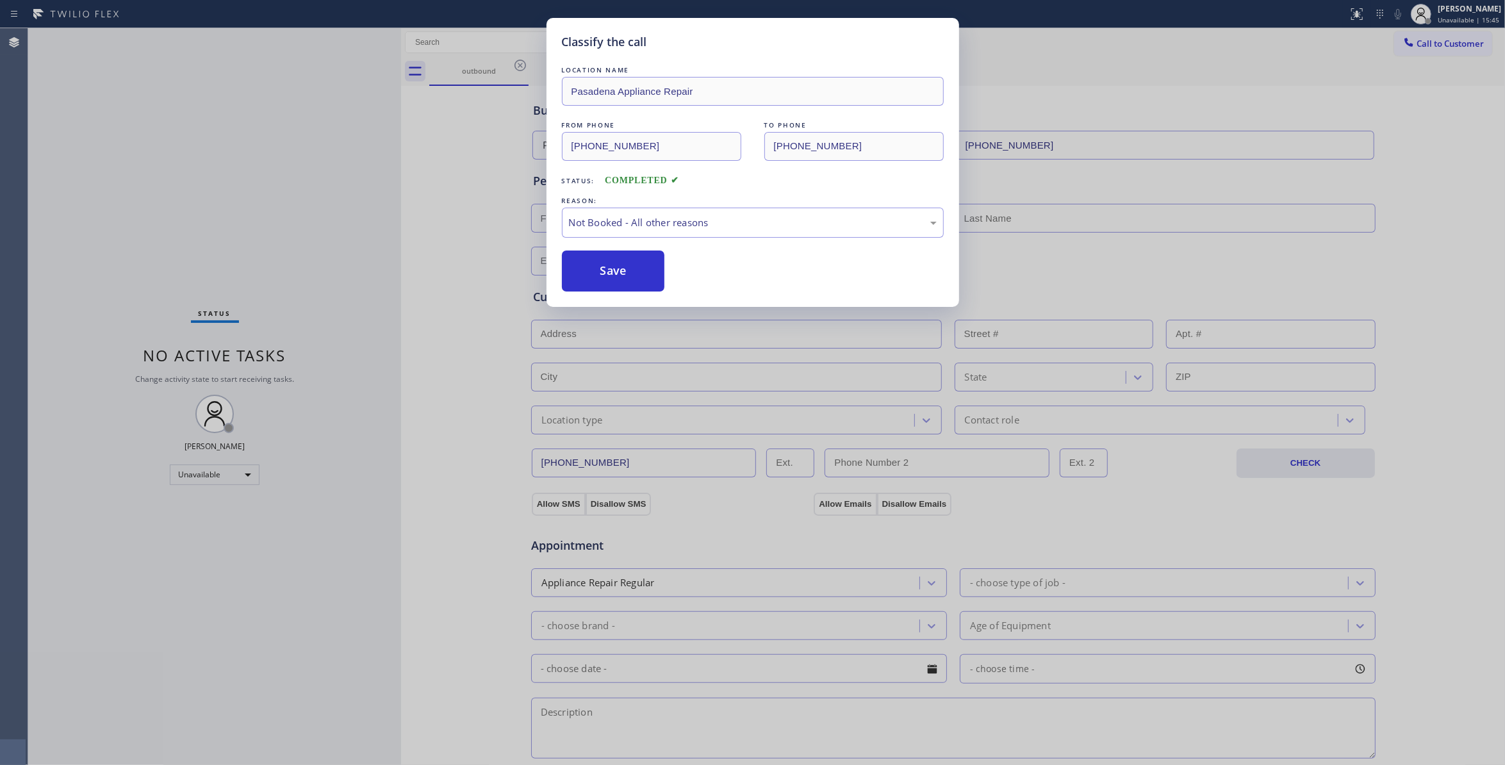
click at [628, 265] on button "Save" at bounding box center [613, 271] width 103 height 41
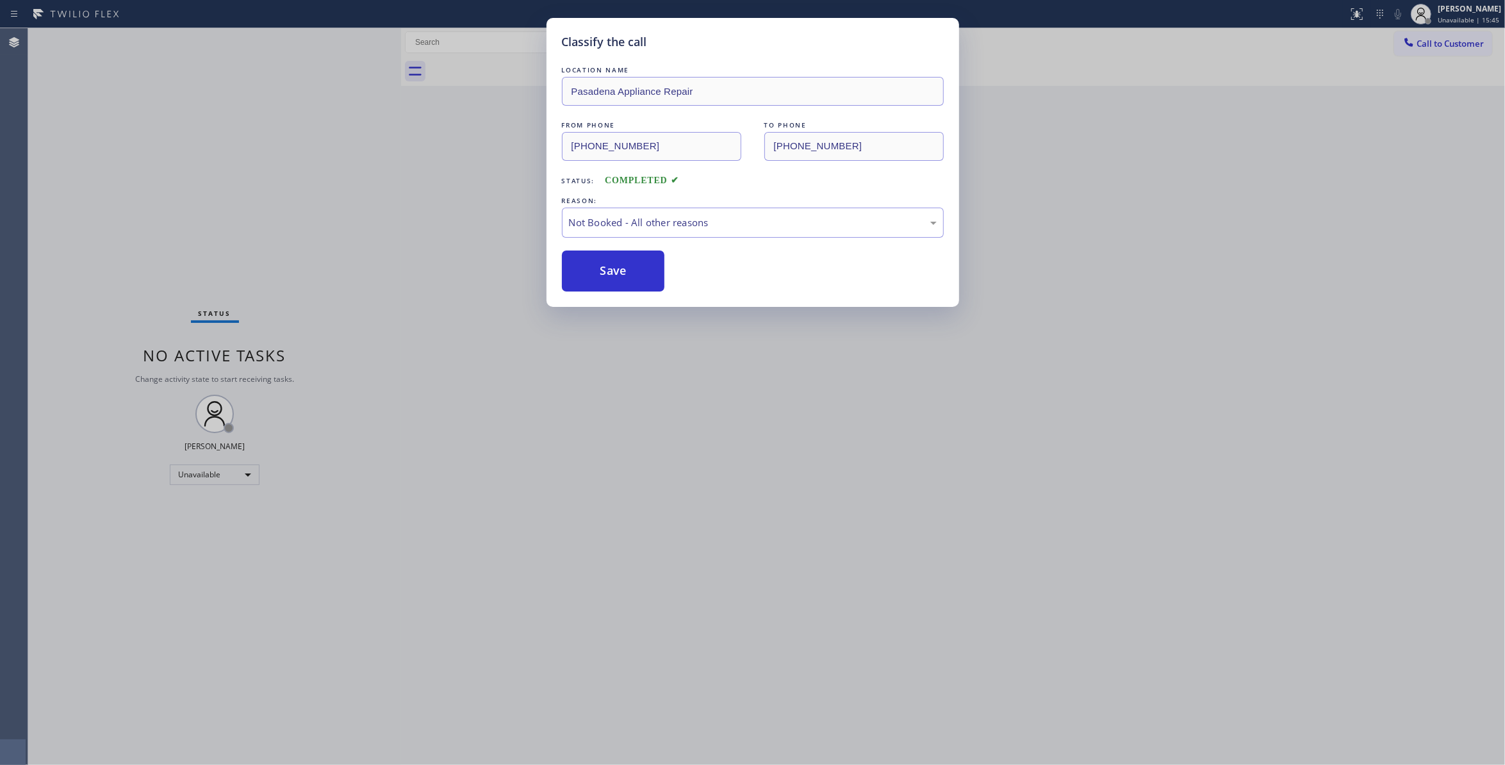
click at [628, 265] on button "Save" at bounding box center [613, 271] width 103 height 41
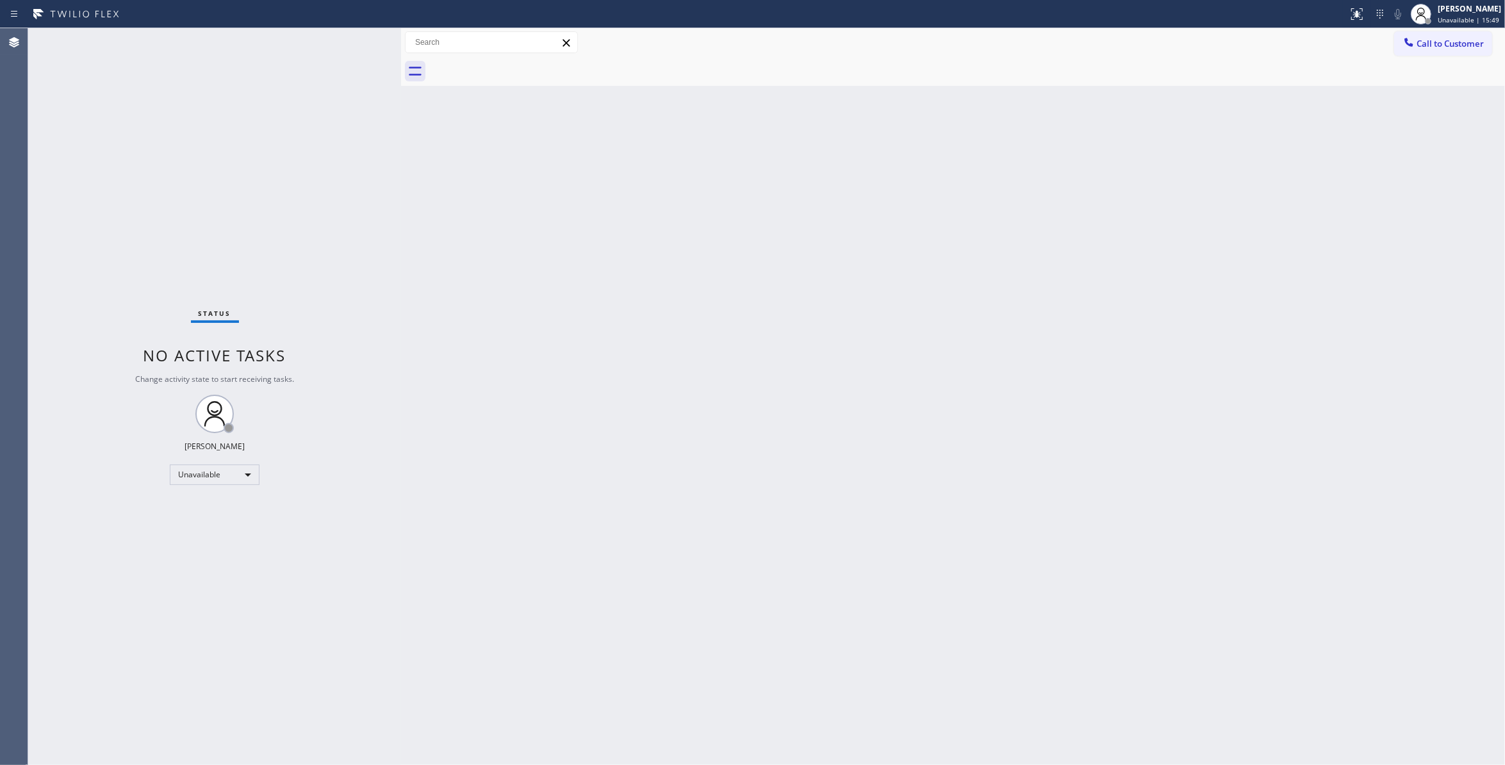
drag, startPoint x: 869, startPoint y: 178, endPoint x: 859, endPoint y: 178, distance: 9.6
drag, startPoint x: 859, startPoint y: 178, endPoint x: 822, endPoint y: 174, distance: 37.9
drag, startPoint x: 822, startPoint y: 174, endPoint x: 613, endPoint y: 242, distance: 219.5
drag, startPoint x: 613, startPoint y: 242, endPoint x: 529, endPoint y: 265, distance: 86.6
click at [529, 265] on div "Back to Dashboard Change Sender ID Customers Technicians Select a contact Outbo…" at bounding box center [953, 396] width 1104 height 737
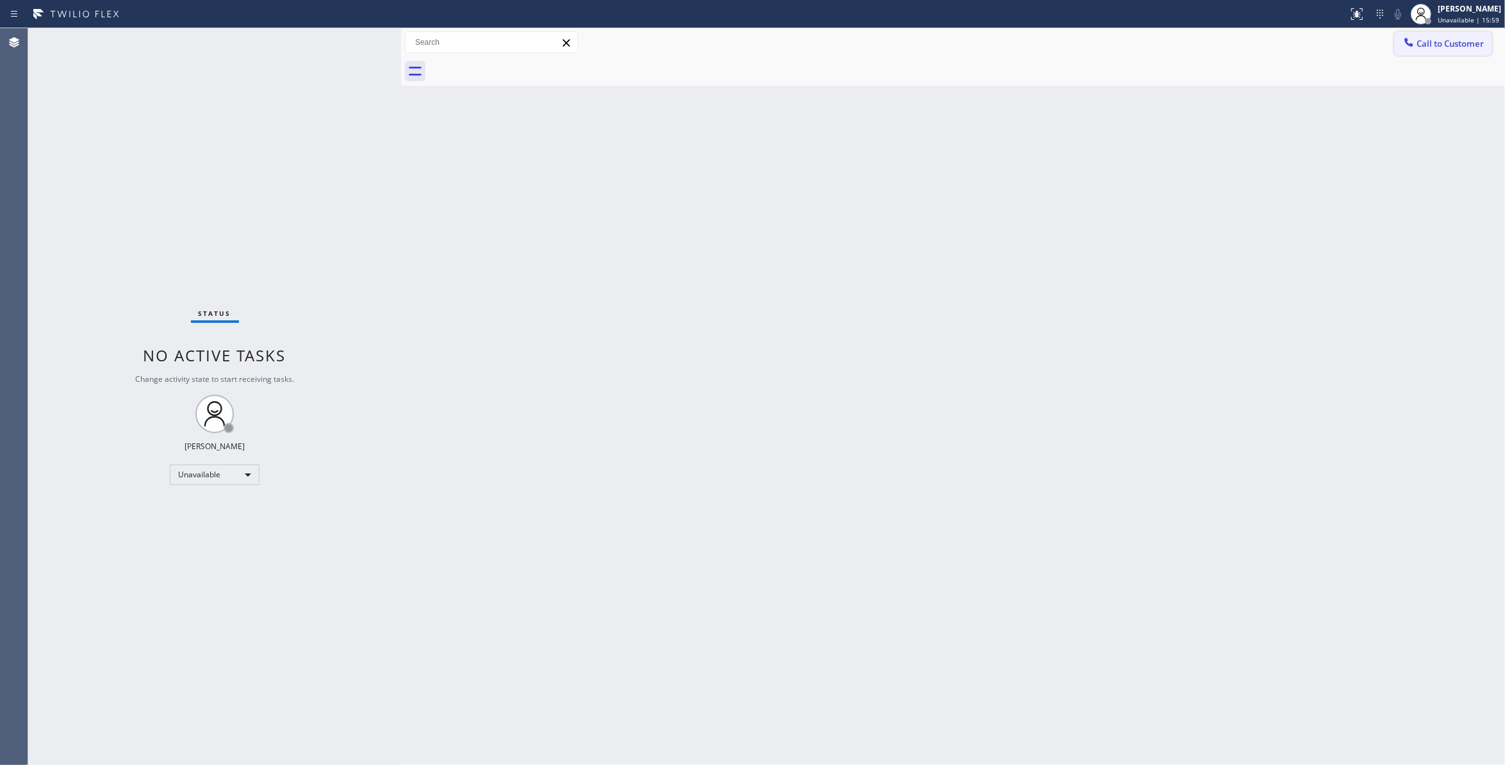
click at [1454, 31] on button "Call to Customer" at bounding box center [1443, 43] width 98 height 24
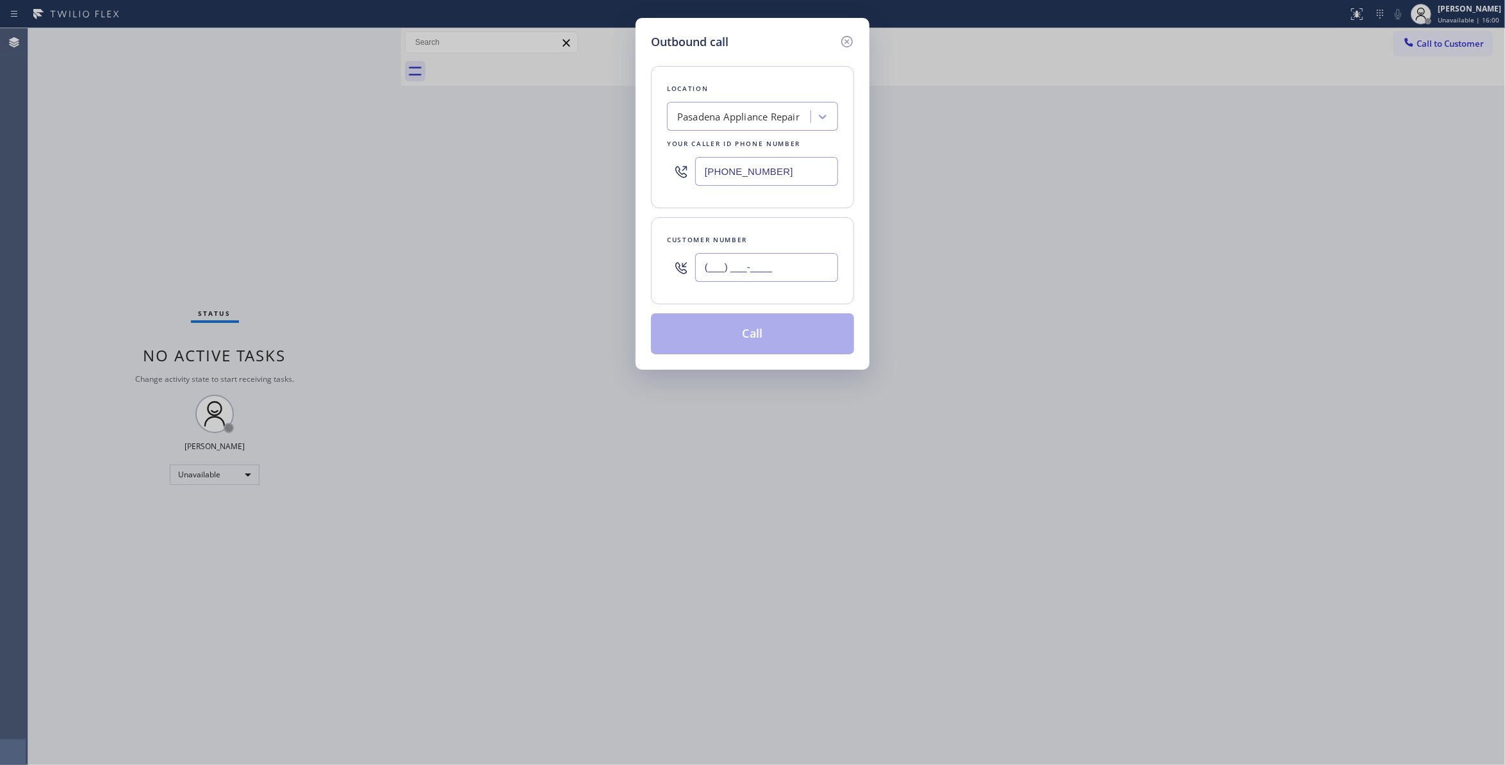
click at [757, 257] on input "(___) ___-____" at bounding box center [766, 267] width 143 height 29
paste input "626) 481-6045"
type input "[PHONE_NUMBER]"
click at [764, 342] on button "Call" at bounding box center [752, 333] width 203 height 41
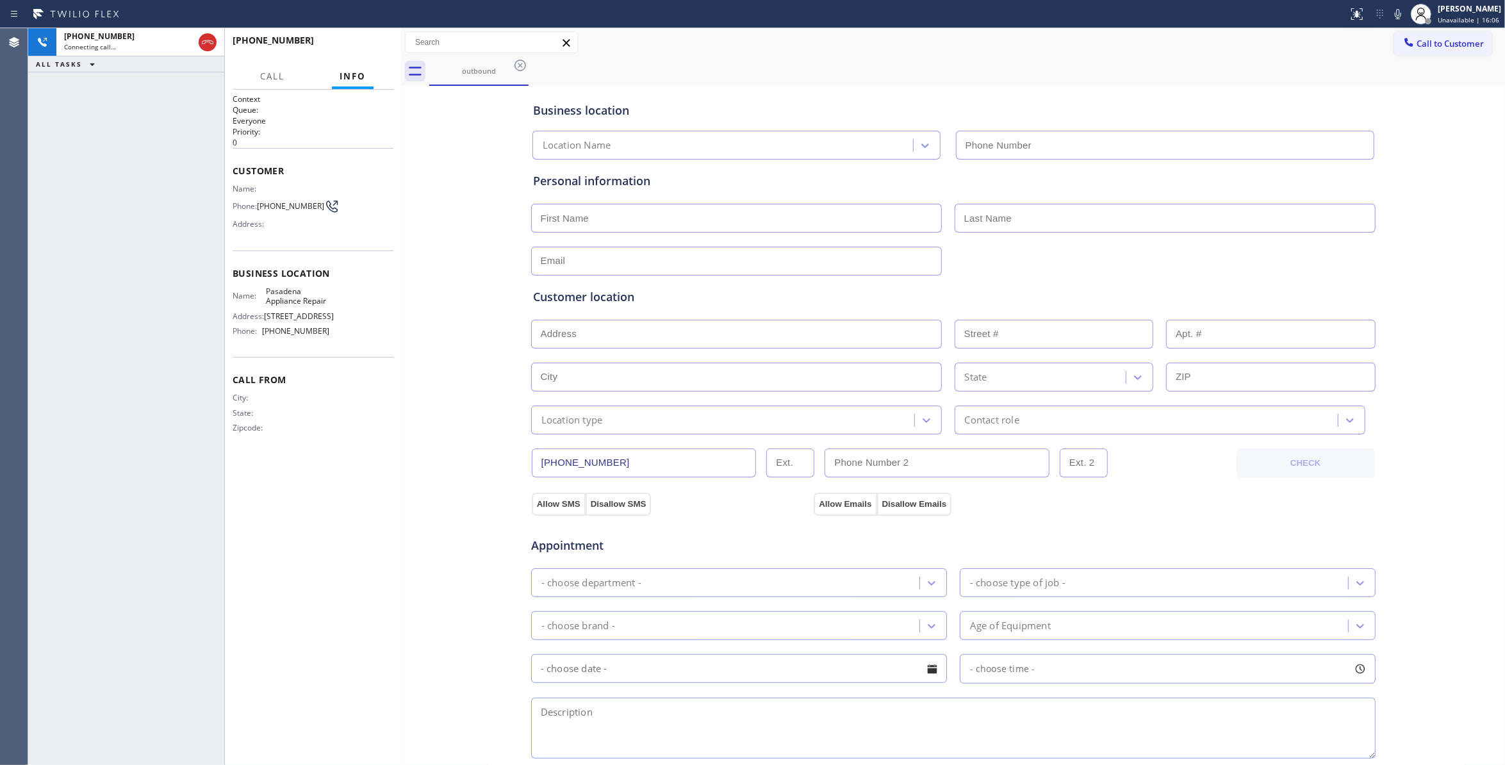
type input "[PHONE_NUMBER]"
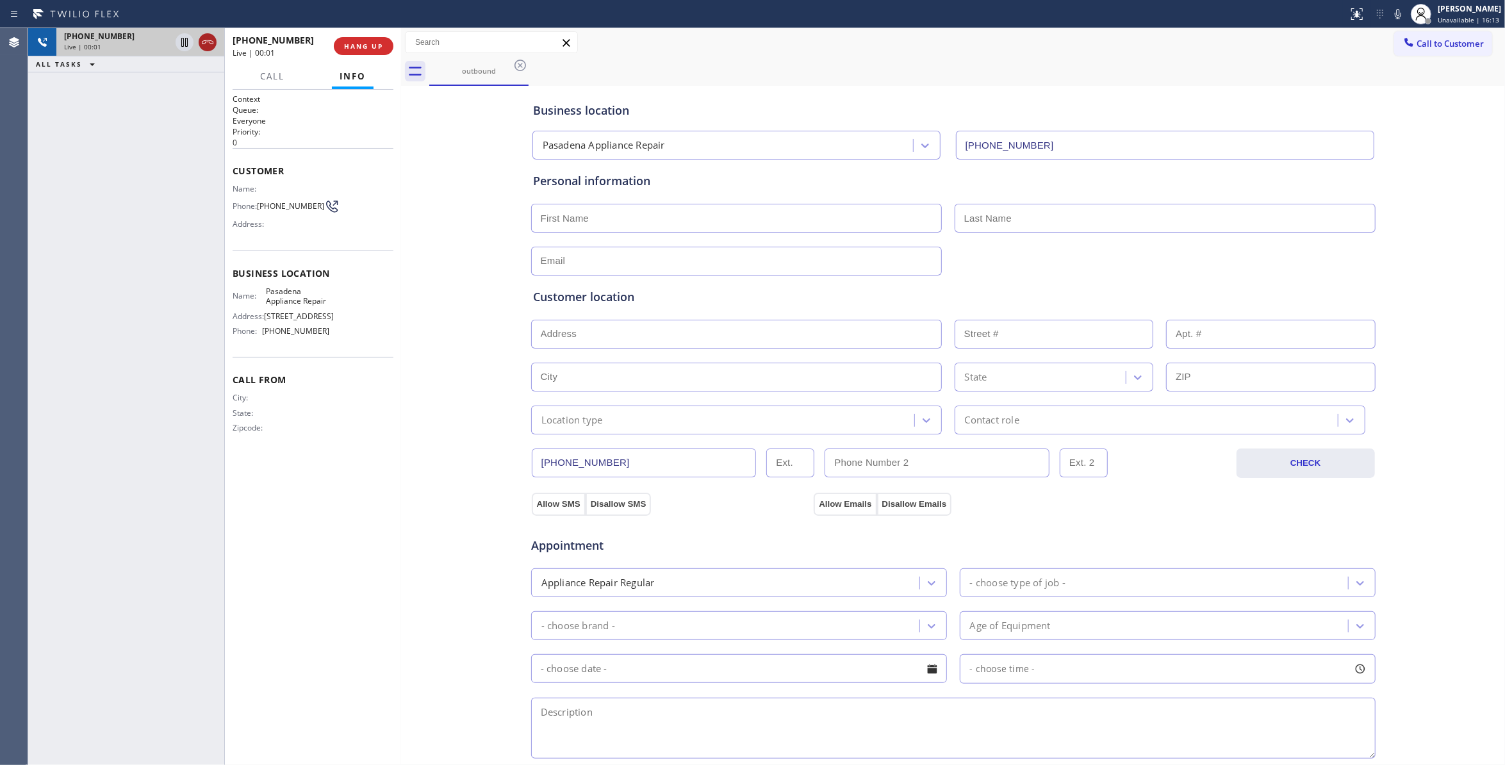
click at [209, 45] on icon at bounding box center [207, 42] width 15 height 15
click at [381, 41] on button "HANG UP" at bounding box center [364, 46] width 60 height 18
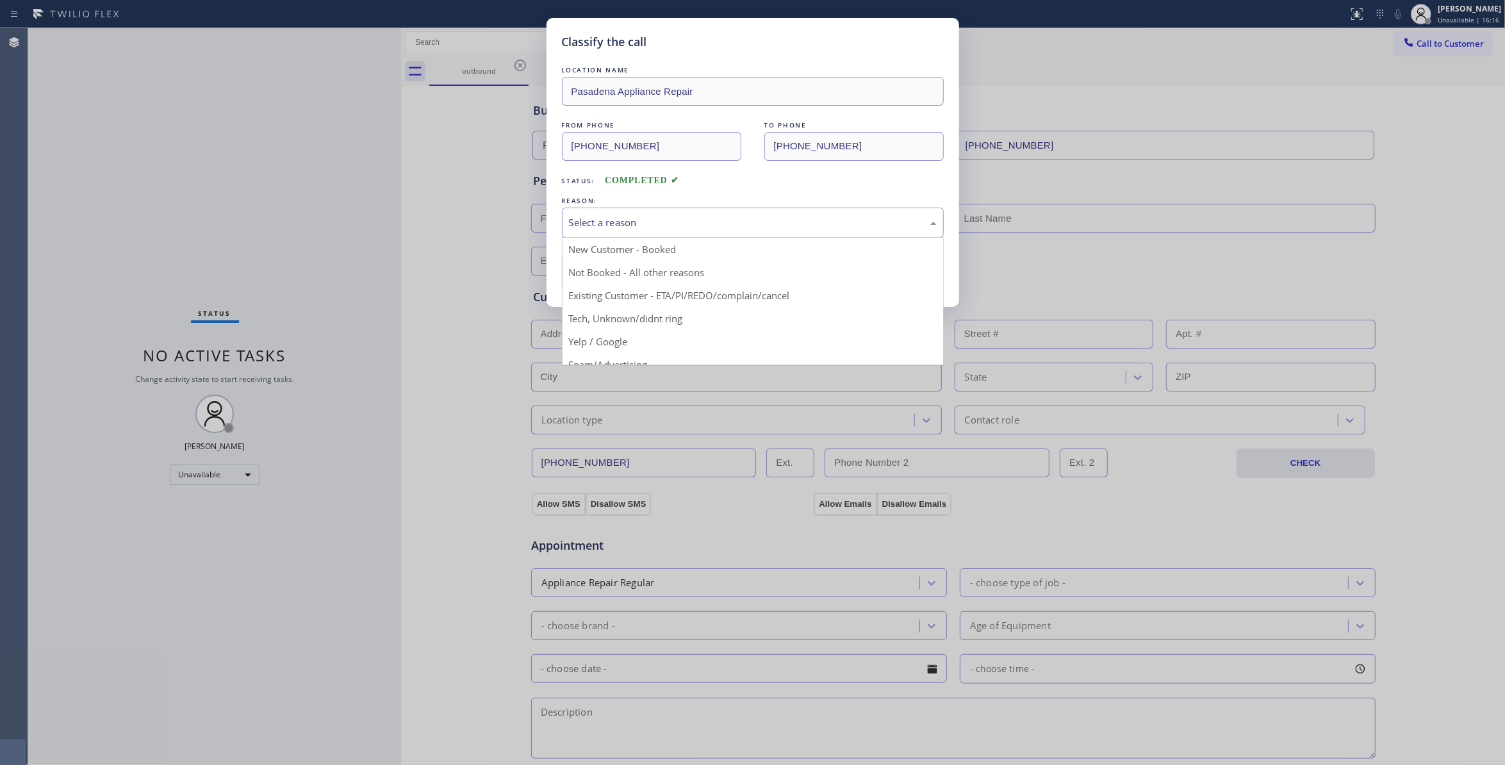
click at [625, 215] on div "Select a reason" at bounding box center [753, 222] width 368 height 15
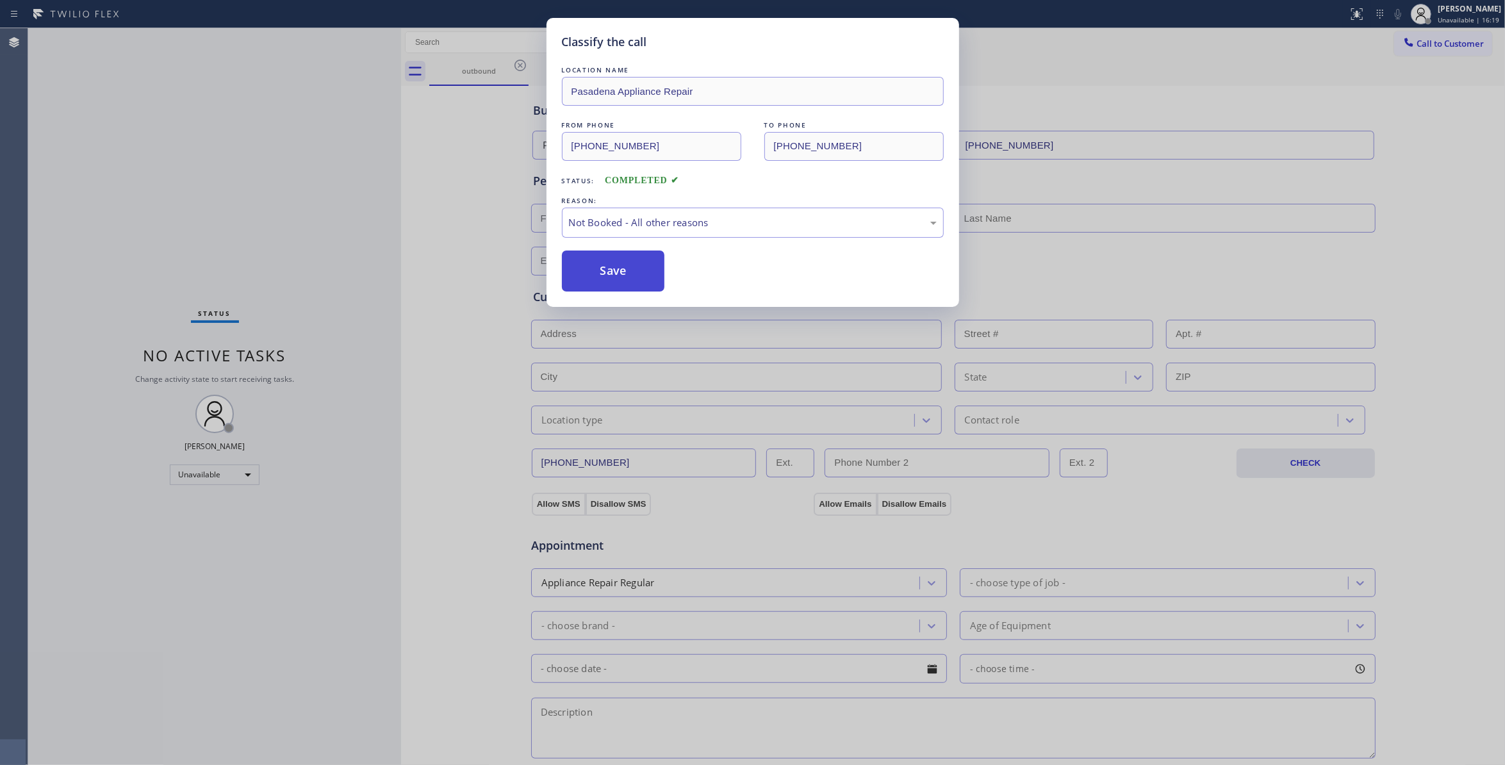
click at [616, 270] on button "Save" at bounding box center [613, 271] width 103 height 41
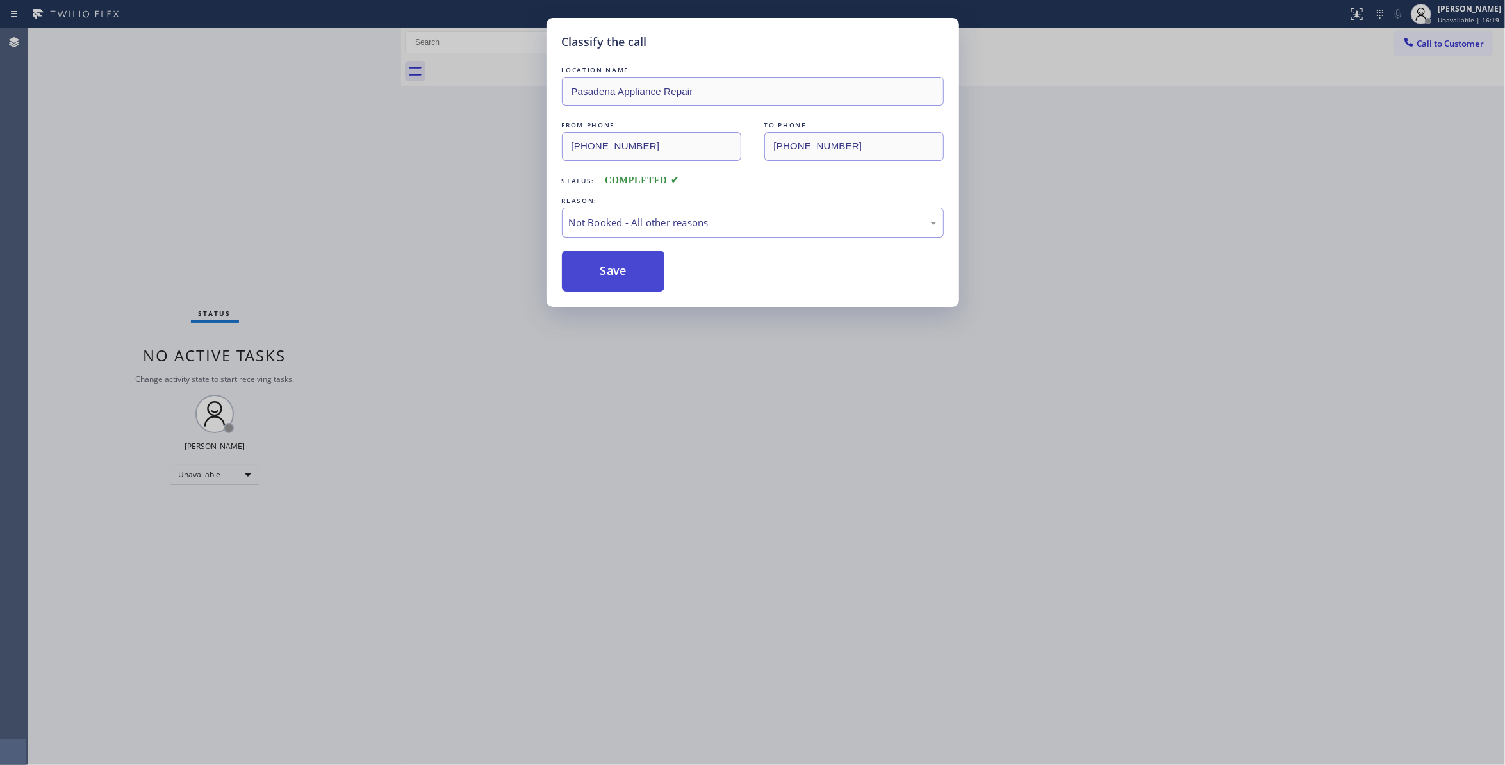
click at [616, 270] on button "Save" at bounding box center [613, 271] width 103 height 41
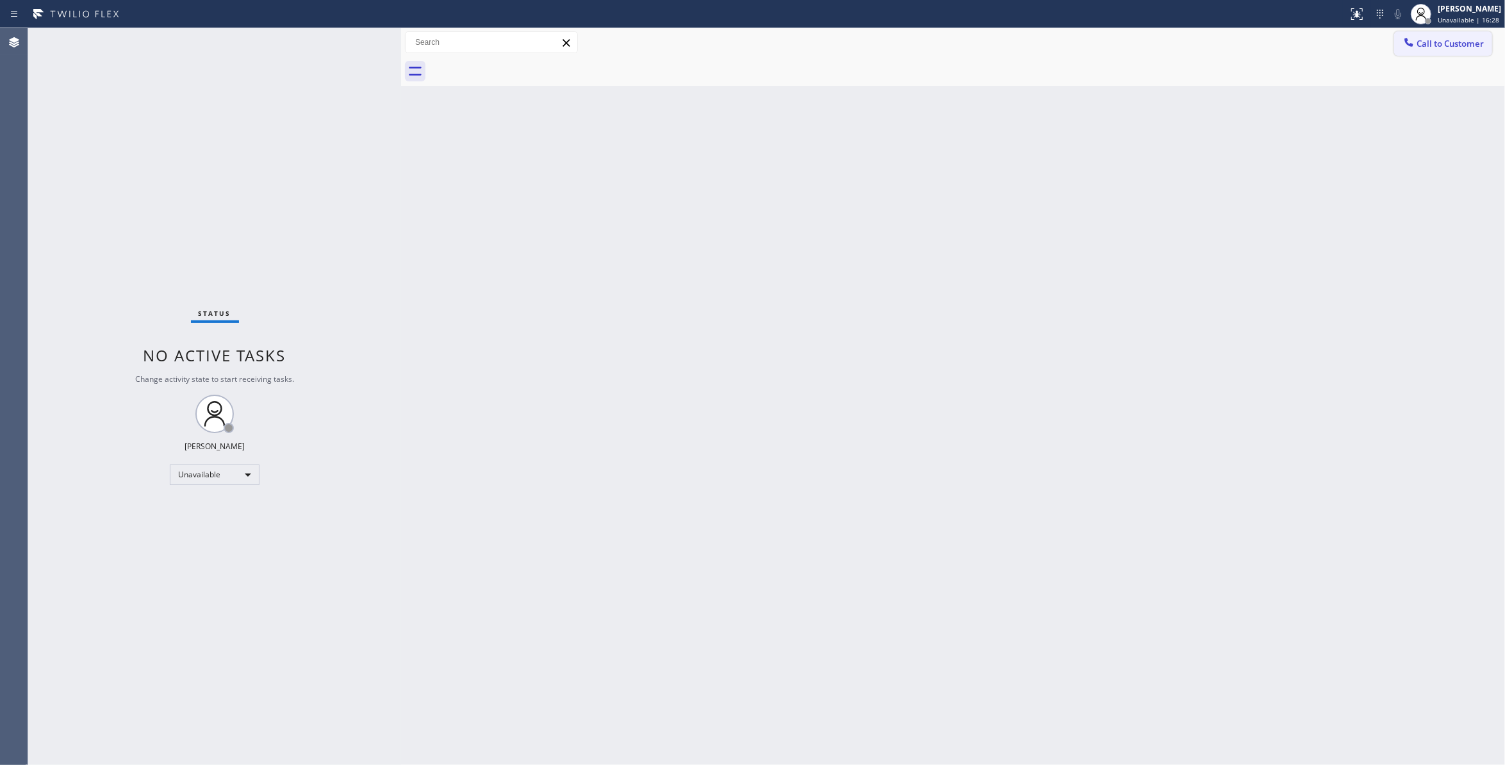
click at [1430, 50] on button "Call to Customer" at bounding box center [1443, 43] width 98 height 24
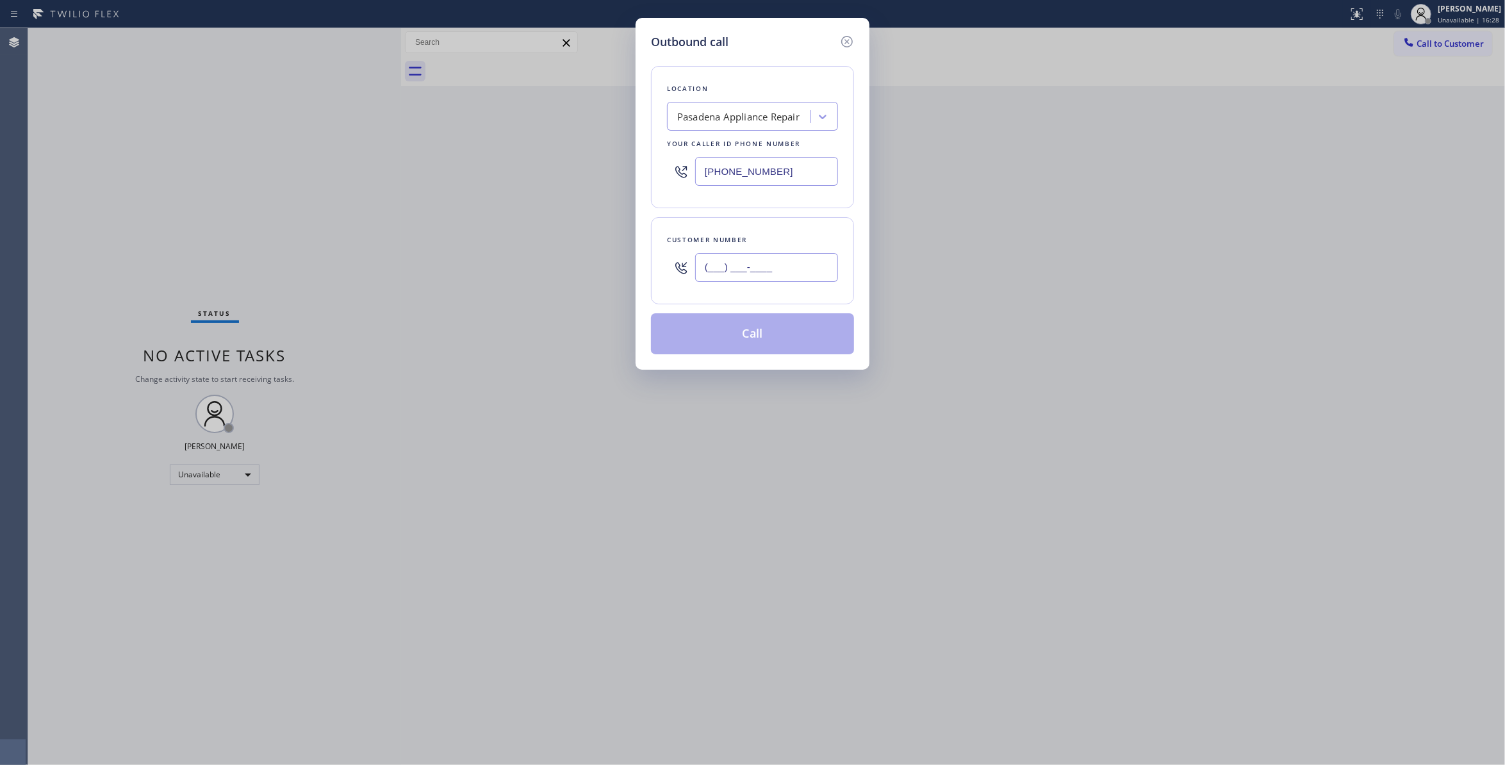
click at [731, 262] on input "(___) ___-____" at bounding box center [766, 267] width 143 height 29
paste input "626) 481-6045"
type input "[PHONE_NUMBER]"
click at [698, 341] on button "Call" at bounding box center [752, 333] width 203 height 41
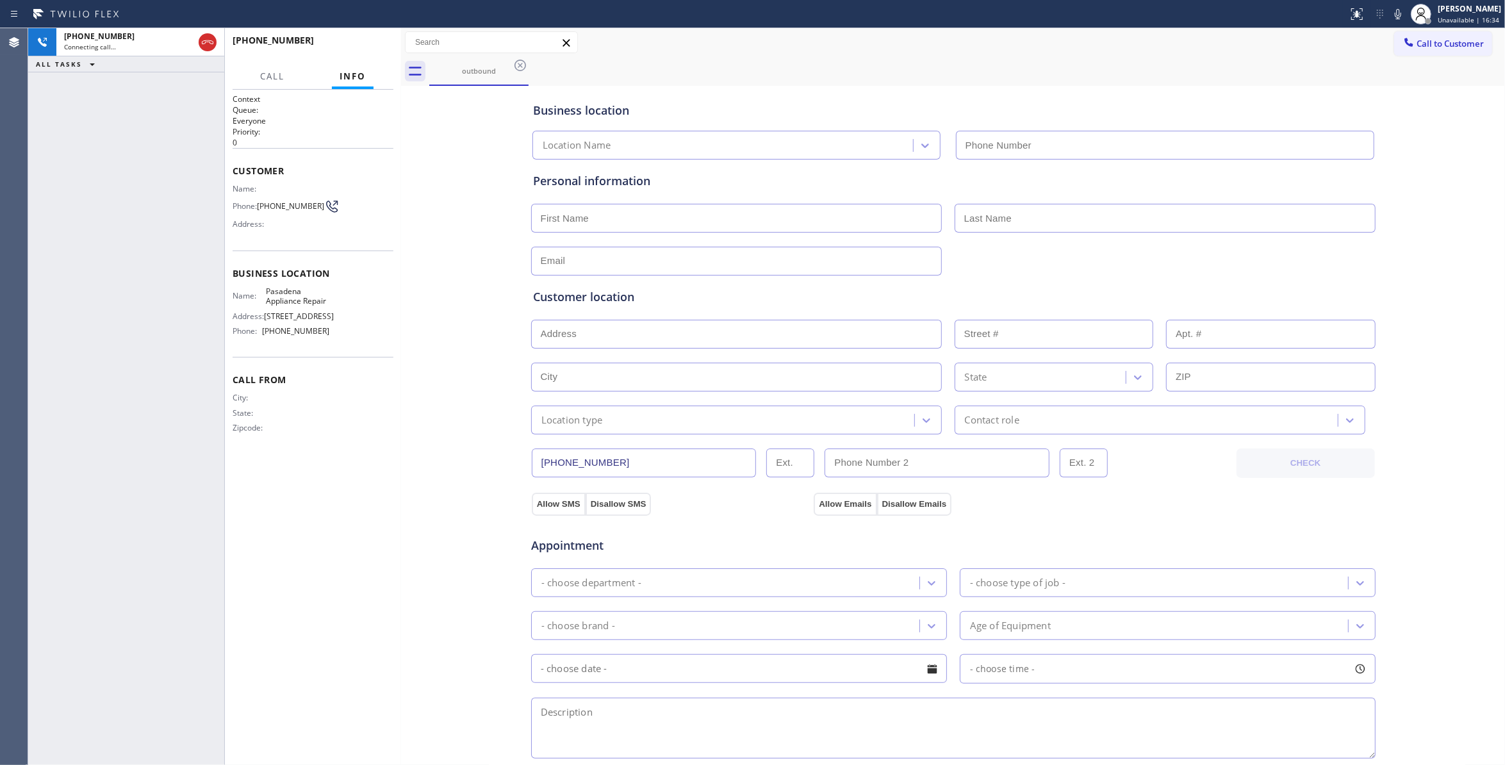
type input "[PHONE_NUMBER]"
click at [397, 479] on div "[PHONE_NUMBER] Connecting call… ALL TASKS ALL TASKS ACTIVE TASKS TASKS IN WRAP …" at bounding box center [766, 396] width 1477 height 737
click at [209, 40] on icon at bounding box center [207, 42] width 15 height 15
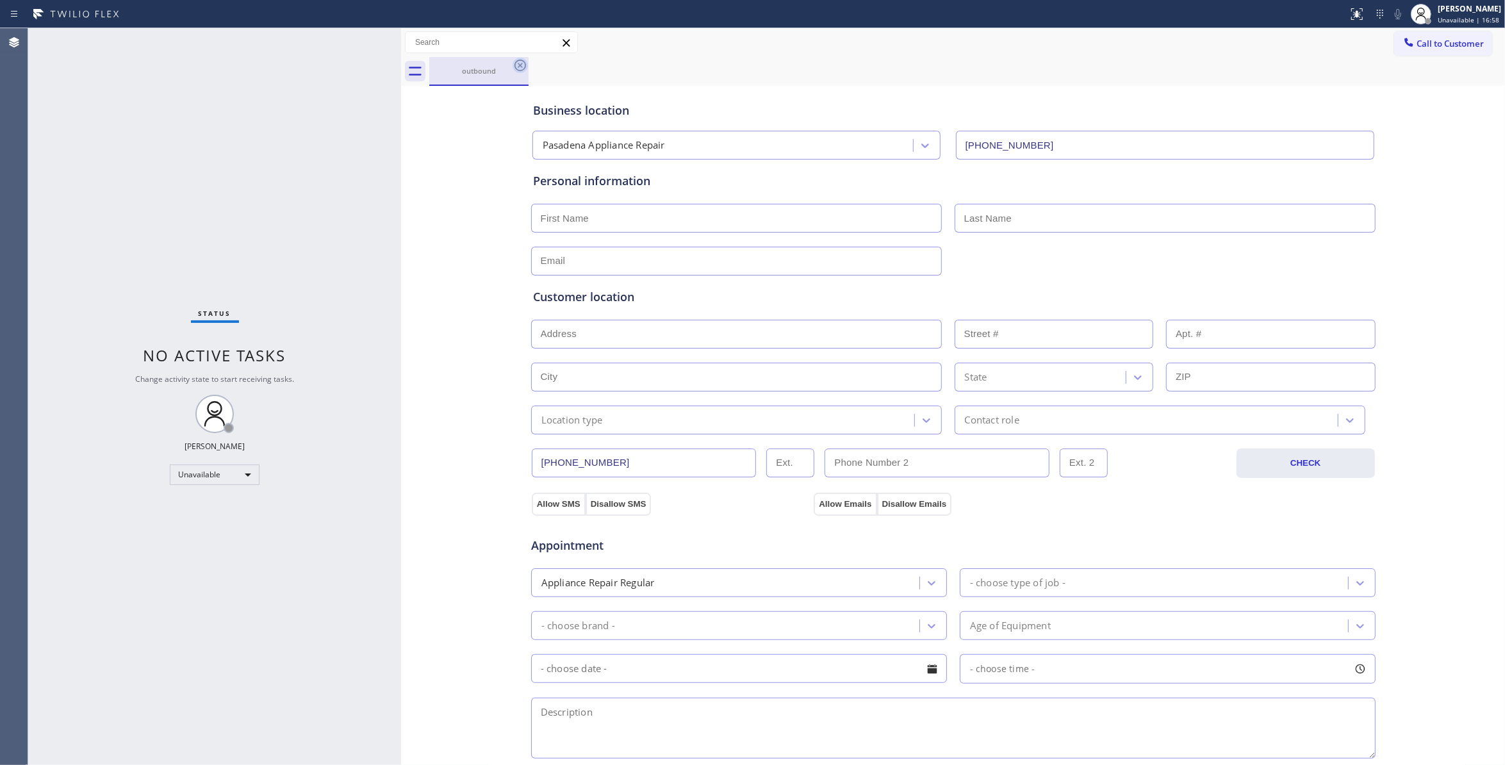
click at [518, 65] on icon at bounding box center [520, 65] width 15 height 15
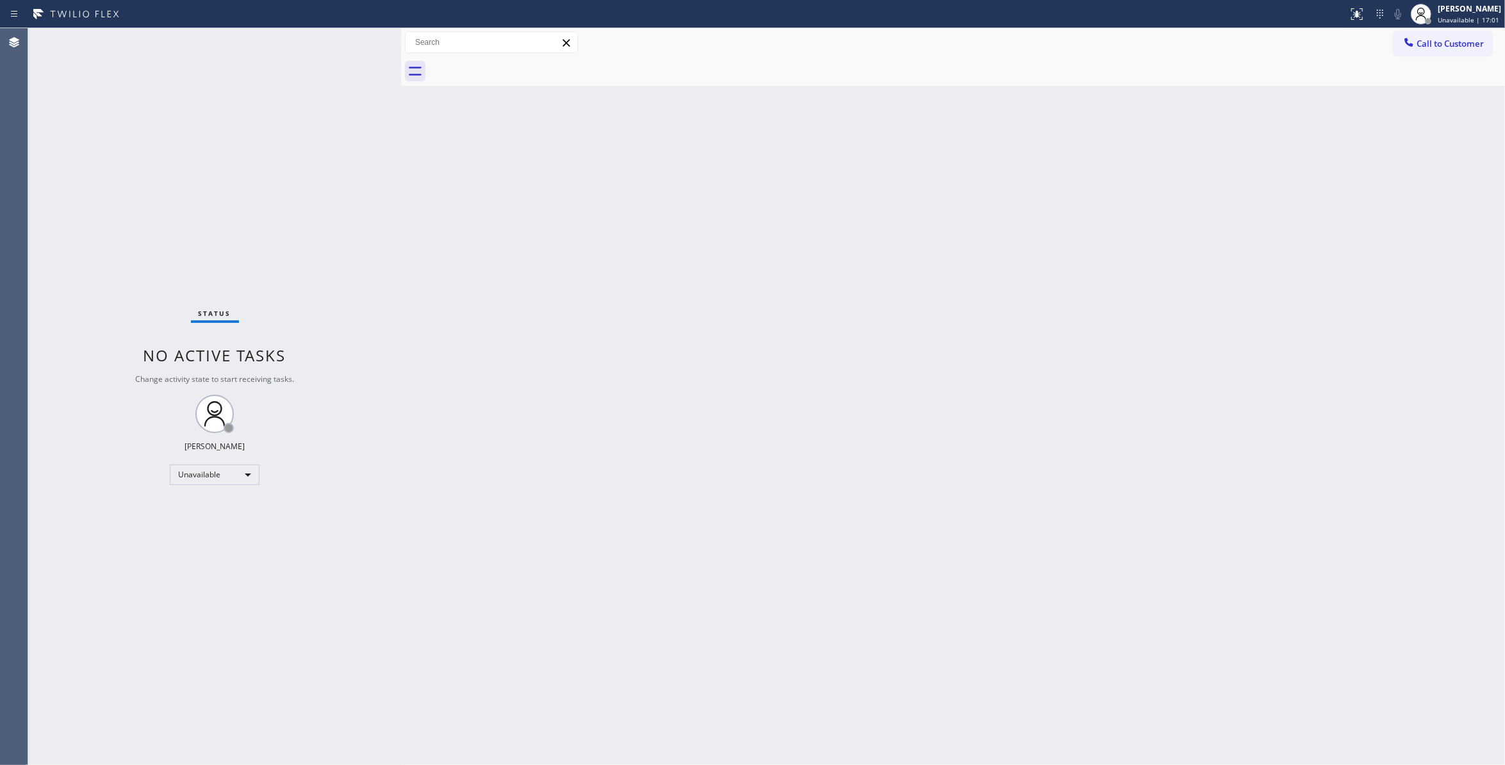
click at [1082, 210] on div "Back to Dashboard Change Sender ID Customers Technicians Select a contact Outbo…" at bounding box center [953, 396] width 1104 height 737
click at [1448, 49] on button "Call to Customer" at bounding box center [1443, 43] width 98 height 24
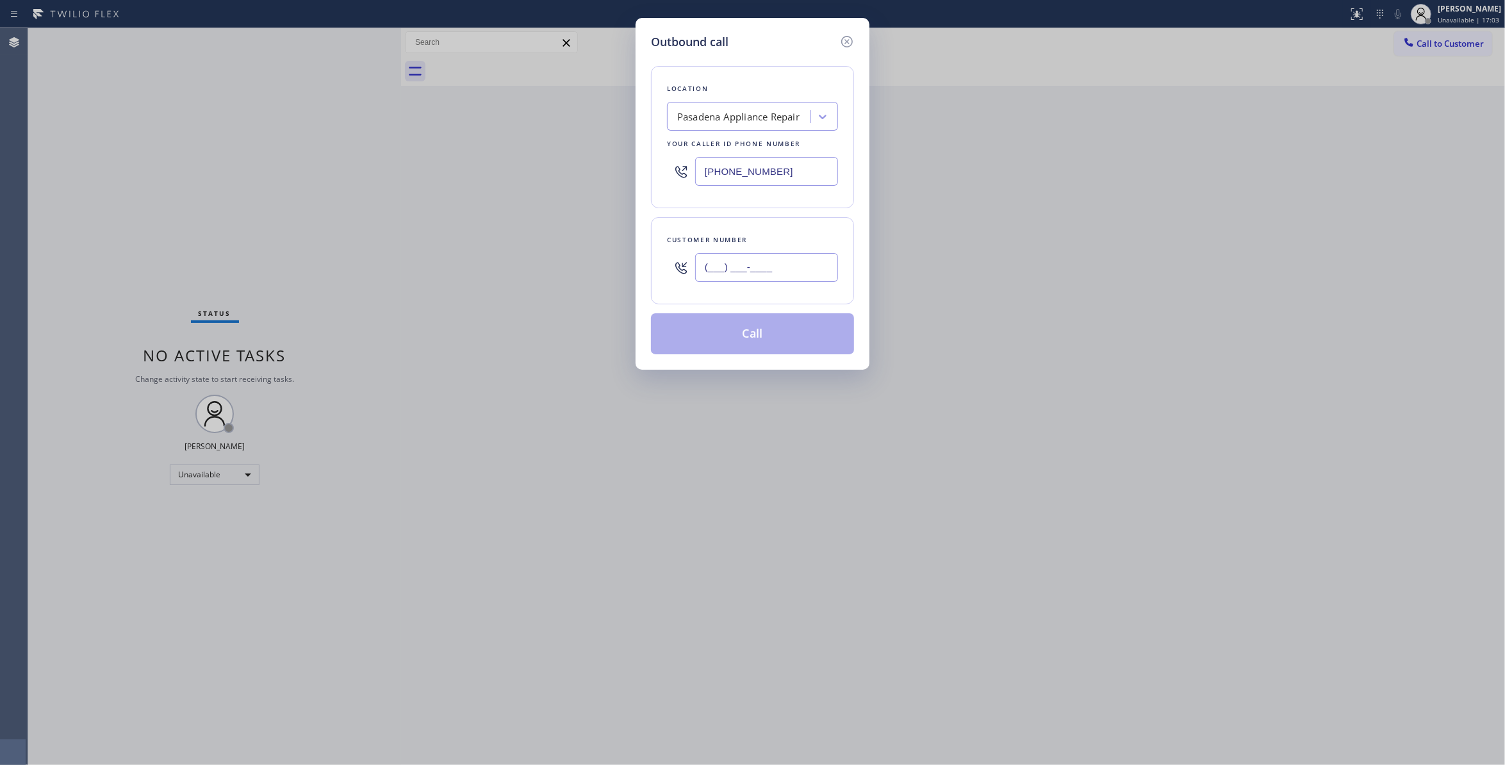
click at [784, 268] on input "(___) ___-____" at bounding box center [766, 267] width 143 height 29
paste input "626) 481-6045"
type input "[PHONE_NUMBER]"
click at [766, 339] on button "Call" at bounding box center [752, 333] width 203 height 41
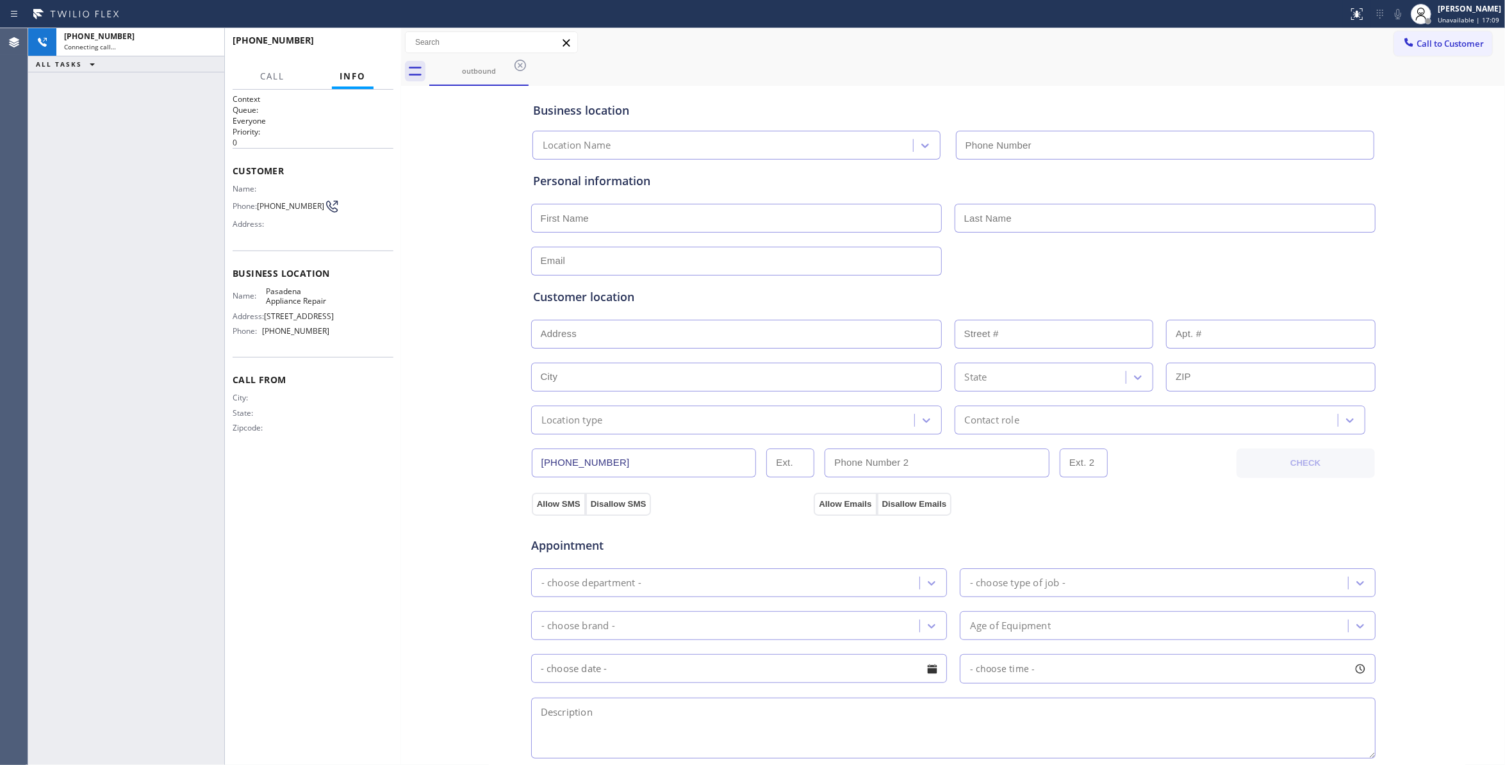
type input "[PHONE_NUMBER]"
click at [373, 51] on button "HANG UP" at bounding box center [364, 46] width 60 height 18
click at [374, 52] on button "COMPLETE" at bounding box center [361, 46] width 65 height 18
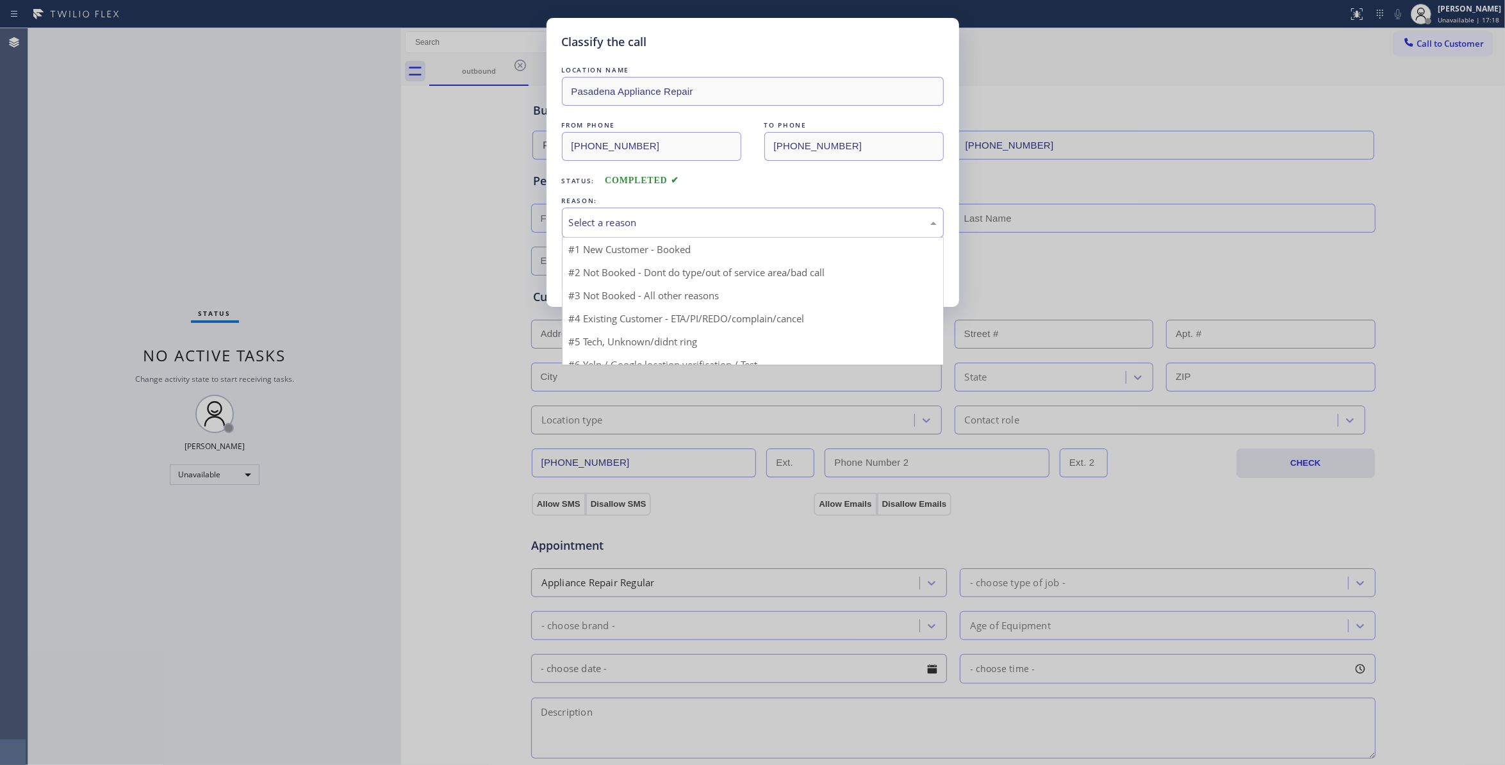
click at [611, 222] on div "Select a reason" at bounding box center [753, 222] width 368 height 15
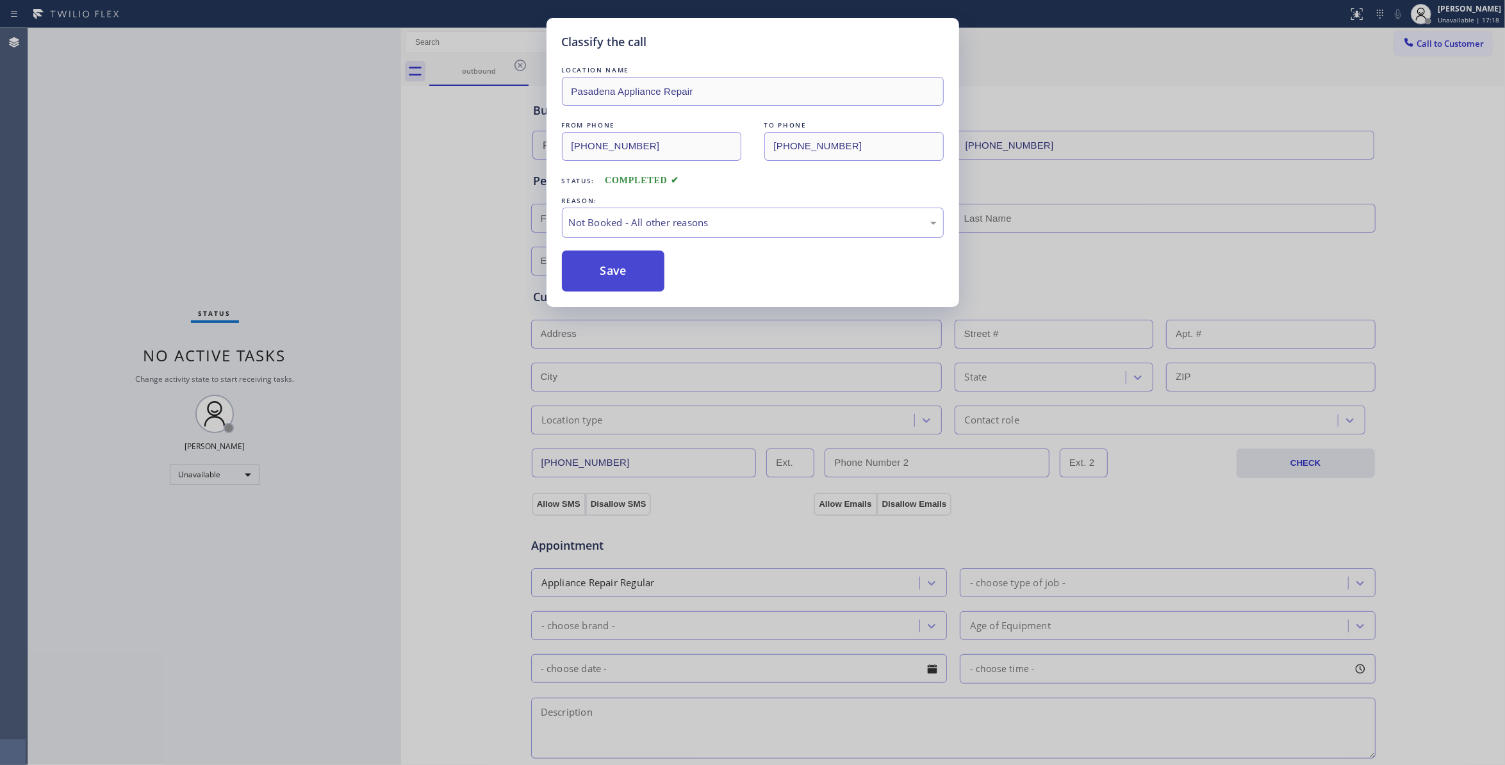
click at [605, 280] on button "Save" at bounding box center [613, 271] width 103 height 41
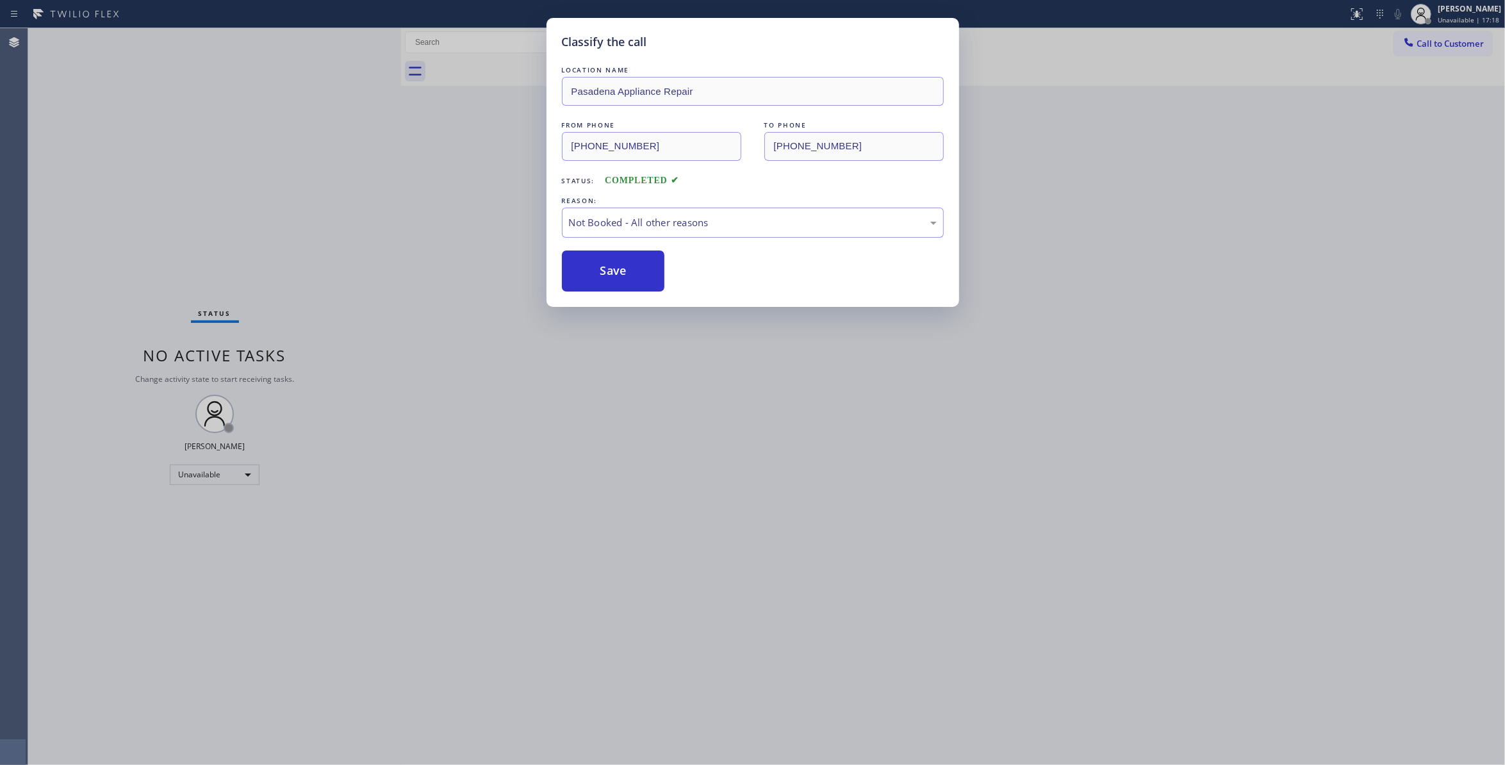
drag, startPoint x: 605, startPoint y: 280, endPoint x: 1305, endPoint y: 128, distance: 716.7
click at [616, 270] on button "Save" at bounding box center [613, 271] width 103 height 41
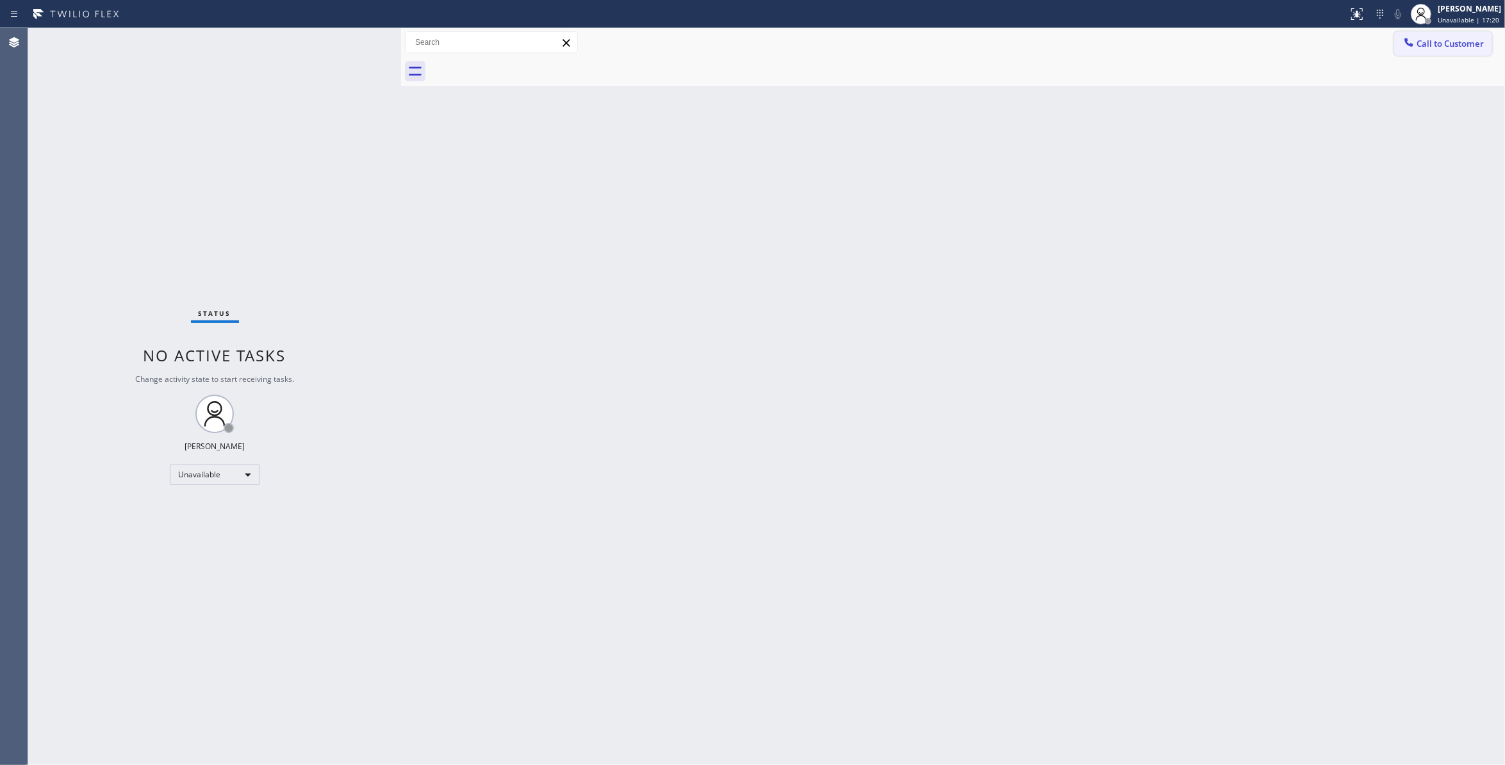
click at [1434, 42] on span "Call to Customer" at bounding box center [1450, 44] width 67 height 12
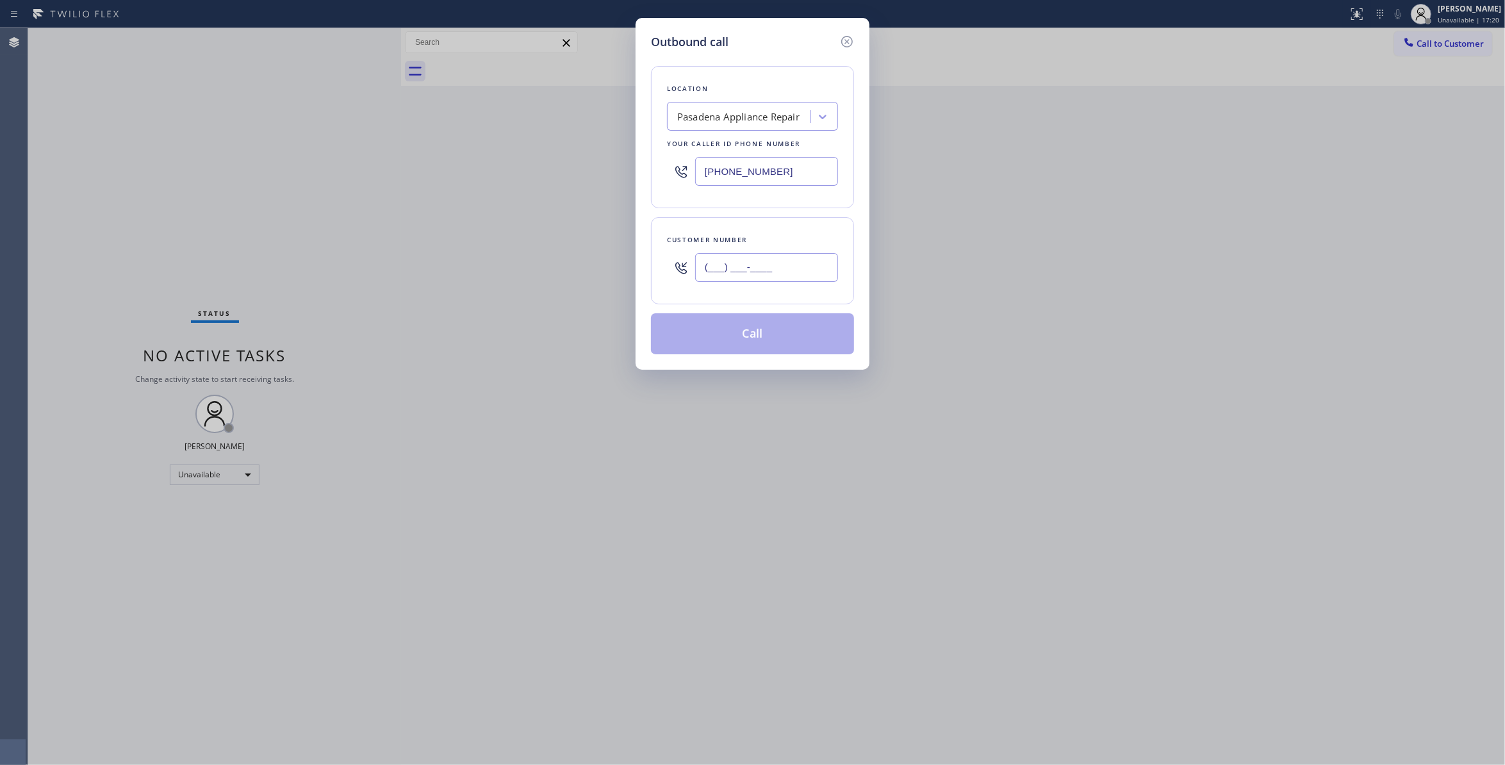
click at [742, 270] on input "(___) ___-____" at bounding box center [766, 267] width 143 height 29
paste input "626) 481-6045"
type input "[PHONE_NUMBER]"
click at [754, 341] on button "Call" at bounding box center [752, 333] width 203 height 41
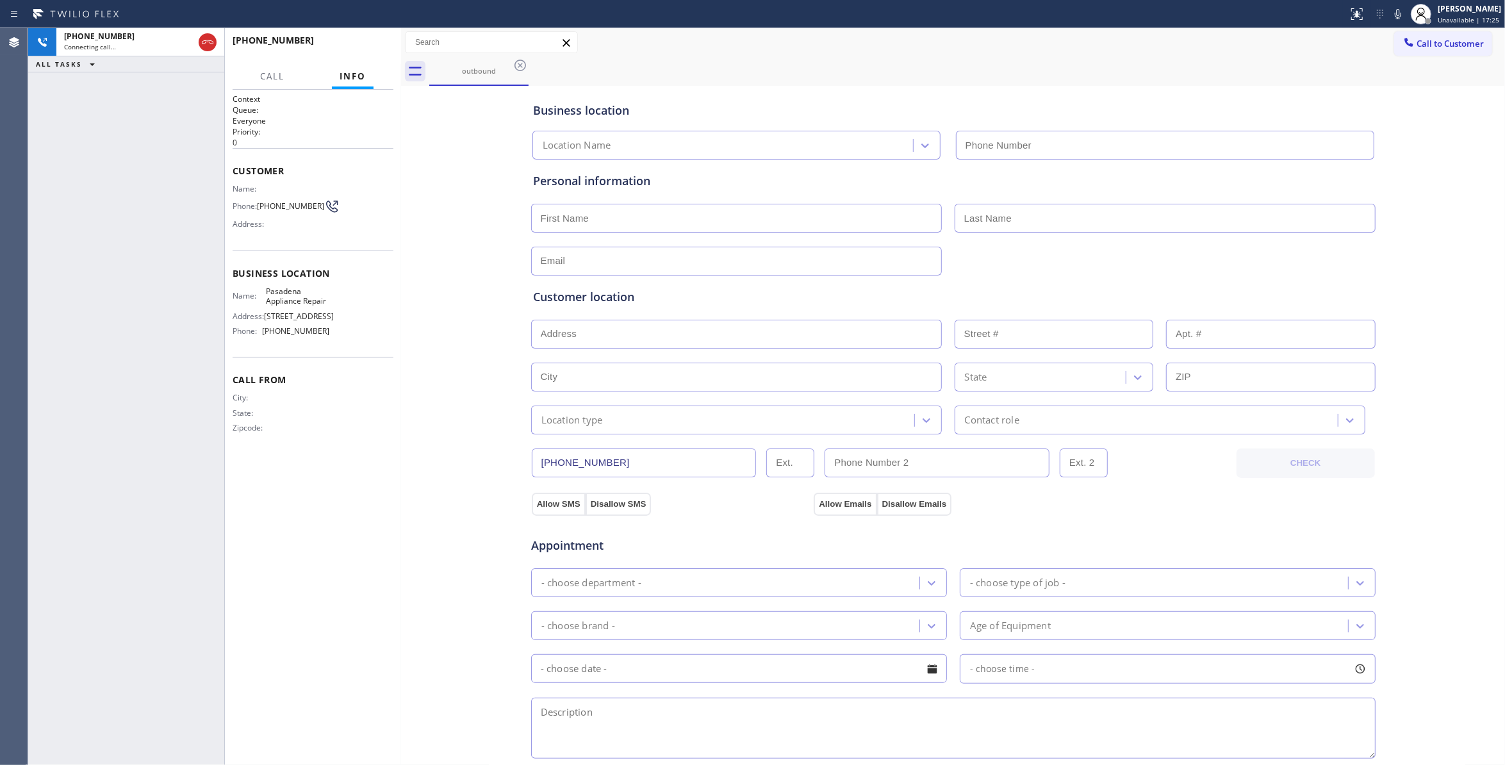
type input "[PHONE_NUMBER]"
drag, startPoint x: 203, startPoint y: 41, endPoint x: 249, endPoint y: 34, distance: 46.7
click at [203, 41] on icon at bounding box center [207, 42] width 15 height 15
click at [383, 49] on button "HANG UP" at bounding box center [364, 46] width 60 height 18
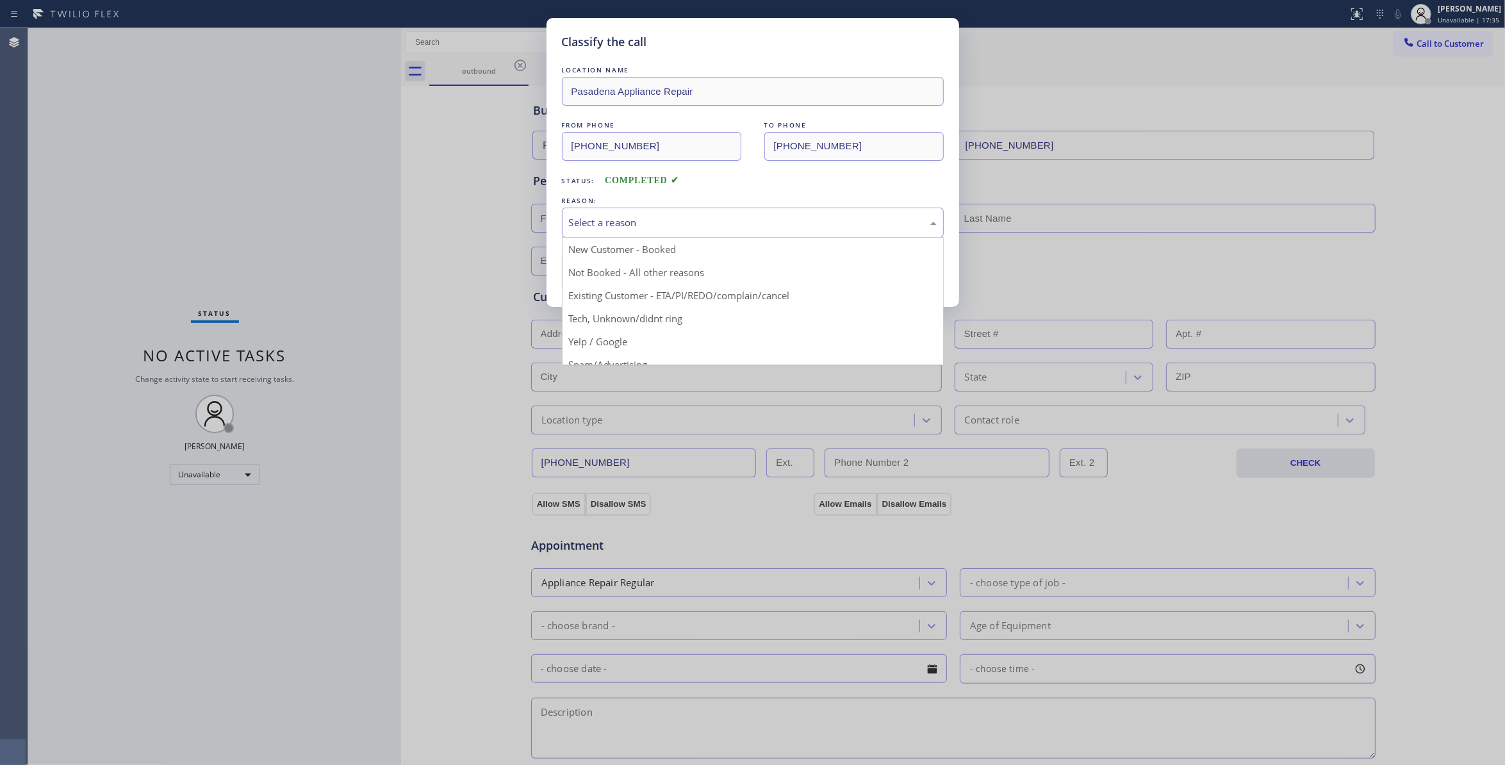
click at [643, 228] on div "Select a reason" at bounding box center [753, 222] width 368 height 15
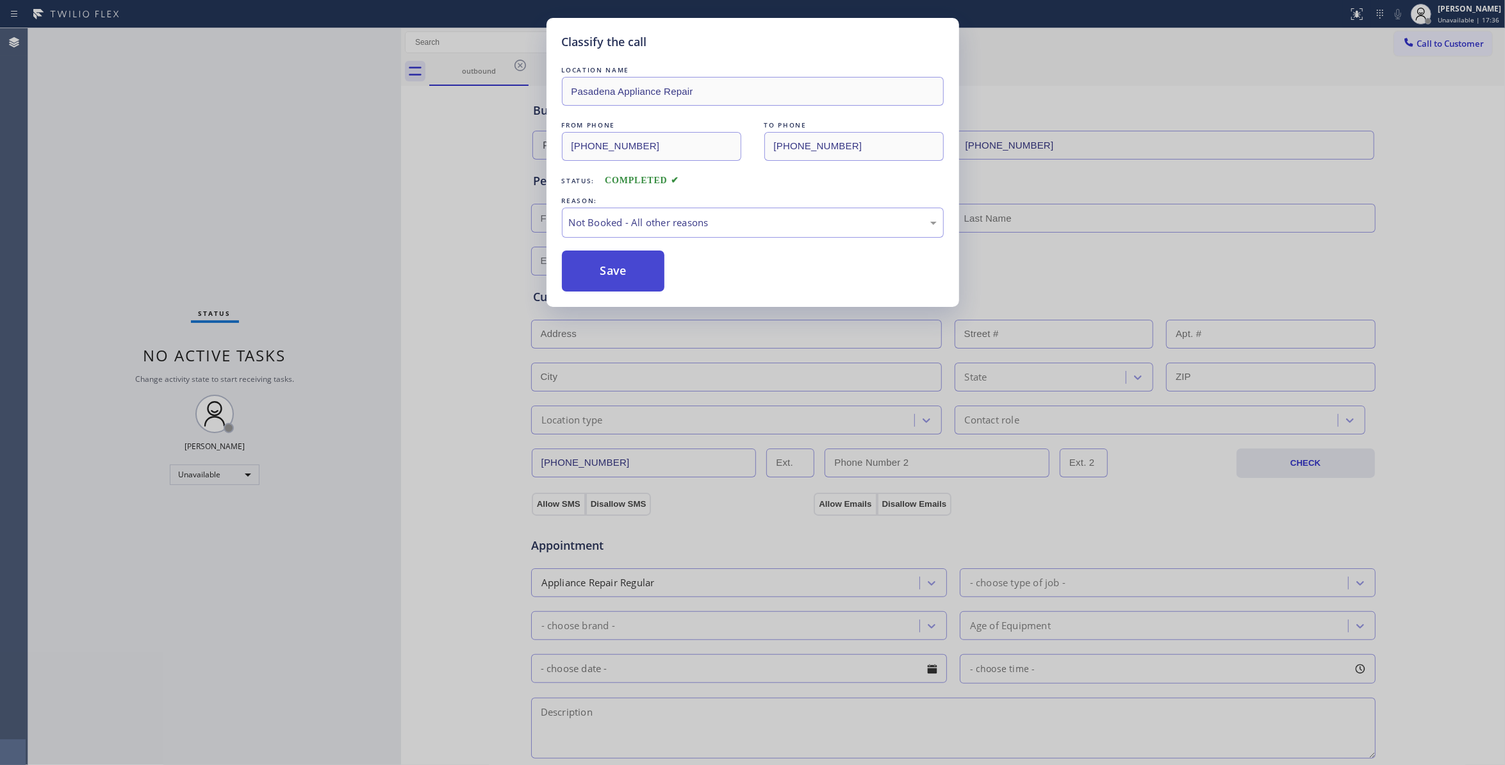
click at [632, 276] on button "Save" at bounding box center [613, 271] width 103 height 41
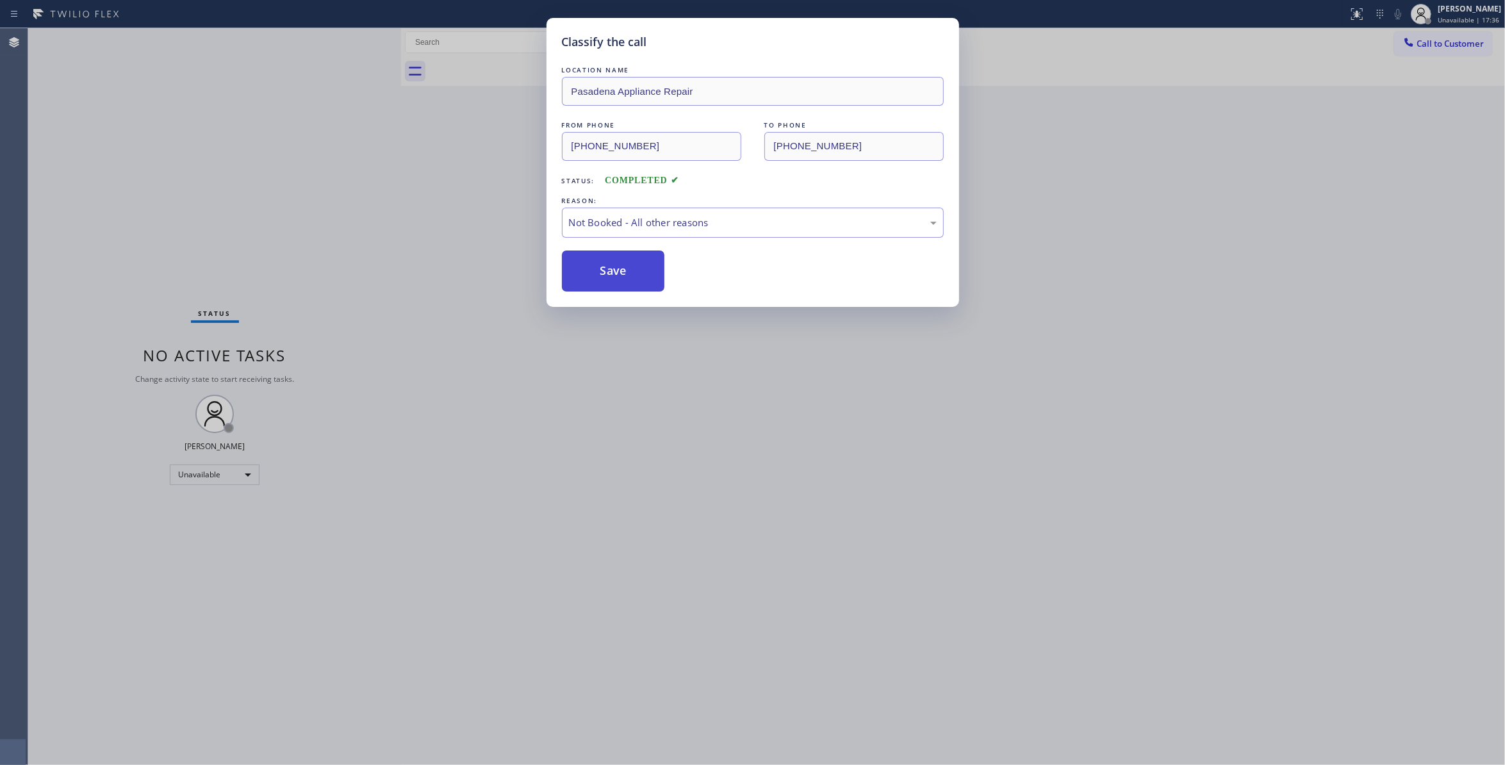
drag, startPoint x: 632, startPoint y: 276, endPoint x: 470, endPoint y: 281, distance: 161.6
click at [629, 276] on button "Save" at bounding box center [613, 271] width 103 height 41
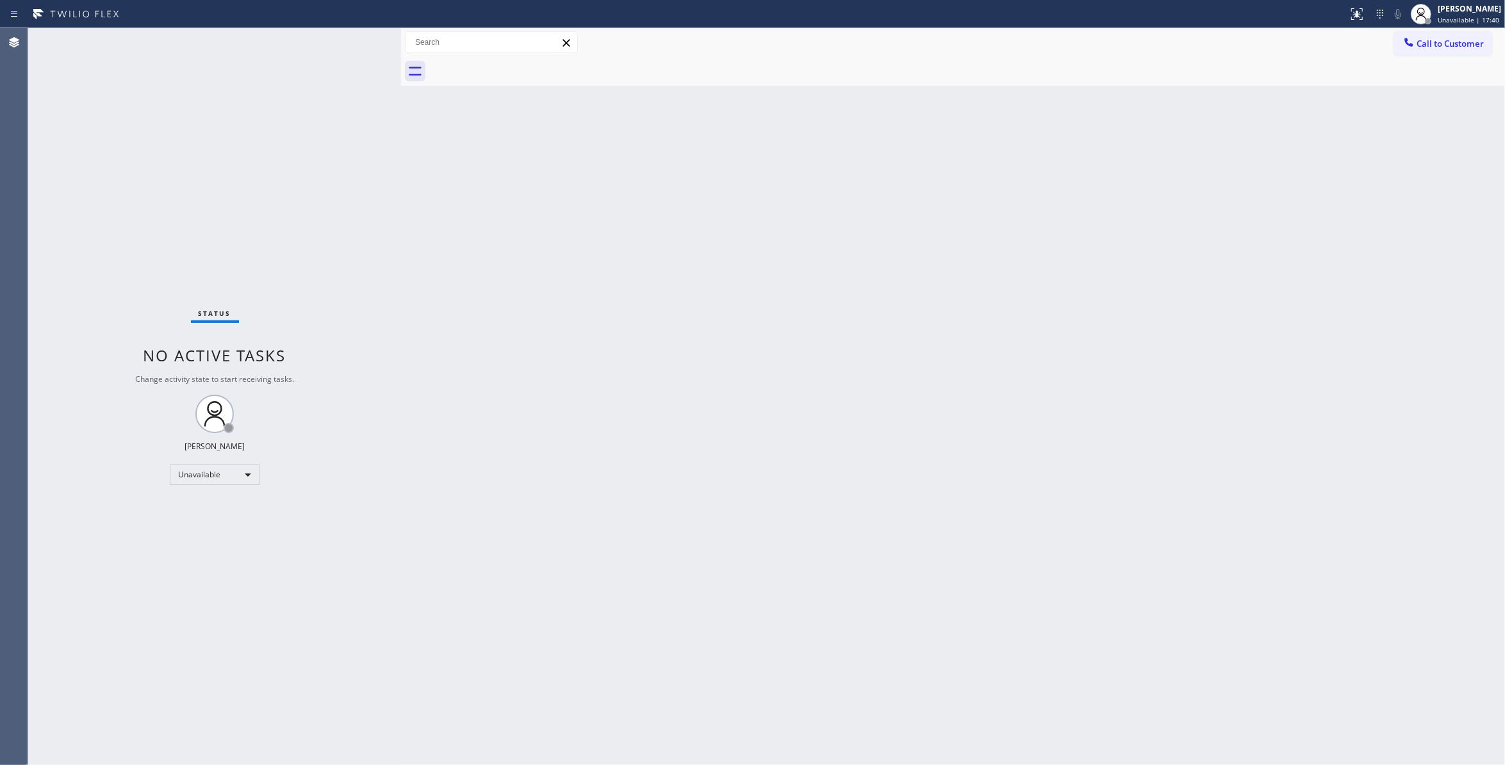
drag, startPoint x: 1205, startPoint y: 299, endPoint x: 1489, endPoint y: 83, distance: 356.7
click at [1218, 288] on div "Back to Dashboard Change Sender ID Customers Technicians Select a contact Outbo…" at bounding box center [953, 396] width 1104 height 737
click at [1435, 46] on span "Call to Customer" at bounding box center [1450, 44] width 67 height 12
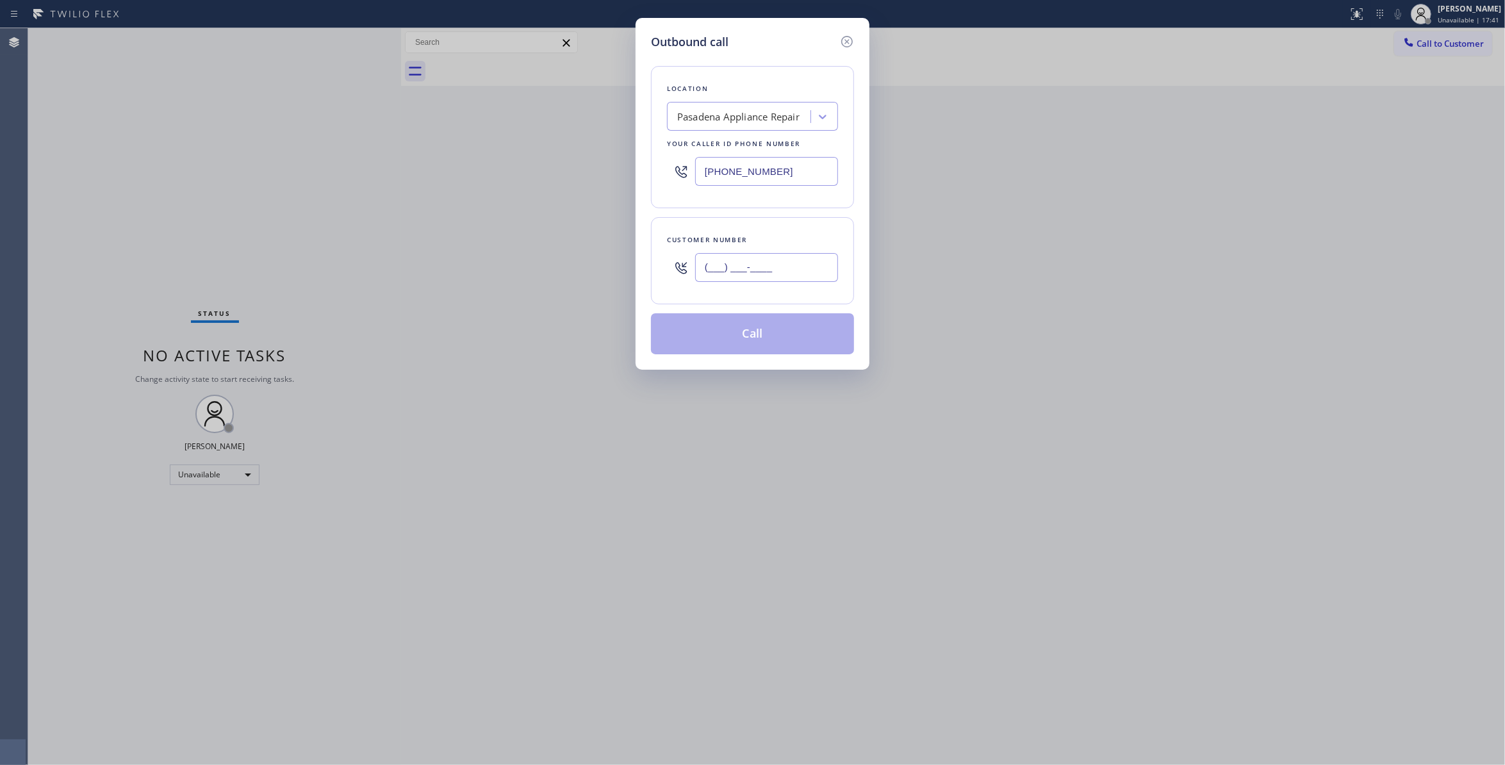
click at [744, 278] on input "(___) ___-____" at bounding box center [766, 267] width 143 height 29
paste input "786) 226-0374"
type input "[PHONE_NUMBER]"
drag, startPoint x: 800, startPoint y: 178, endPoint x: 493, endPoint y: 173, distance: 307.0
click at [493, 173] on div "Outbound call Location [GEOGRAPHIC_DATA] Appliance Repair Your caller id phone …" at bounding box center [752, 382] width 1505 height 765
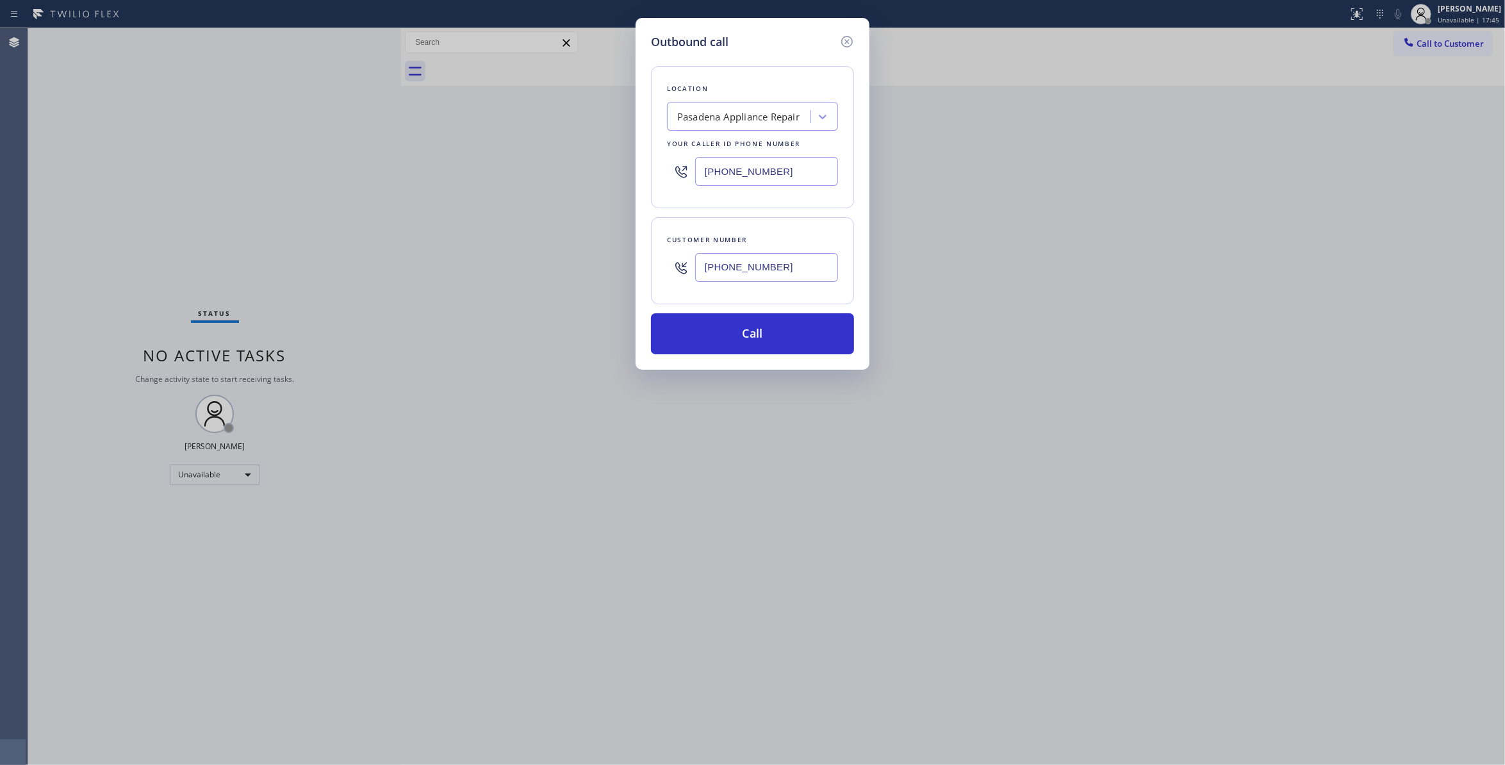
paste input "786) 952-5285"
type input "[PHONE_NUMBER]"
drag, startPoint x: 807, startPoint y: 270, endPoint x: 581, endPoint y: 270, distance: 226.9
click at [581, 270] on div "Outbound call Location Apex HVAC Solutions [MEDICAL_DATA] Your caller id phone …" at bounding box center [752, 382] width 1505 height 765
click at [756, 345] on button "Call" at bounding box center [752, 333] width 203 height 41
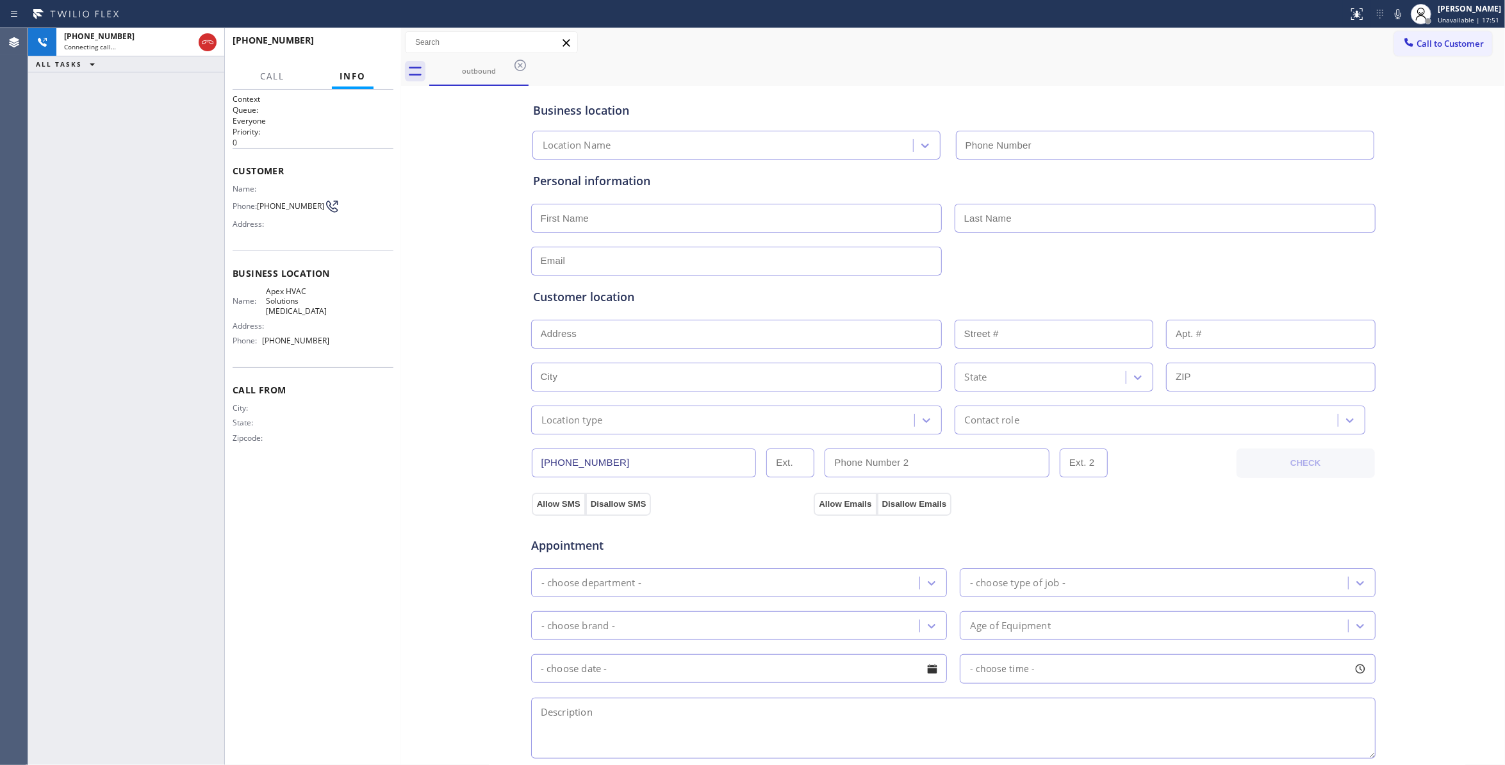
type input "[PHONE_NUMBER]"
drag, startPoint x: 55, startPoint y: 214, endPoint x: 73, endPoint y: 170, distance: 47.1
click at [55, 214] on div "[PHONE_NUMBER] Live | 00:18 ALL TASKS ALL TASKS ACTIVE TASKS TASKS IN WRAP UP" at bounding box center [126, 396] width 196 height 737
click at [275, 211] on span "[PHONE_NUMBER]" at bounding box center [290, 206] width 67 height 10
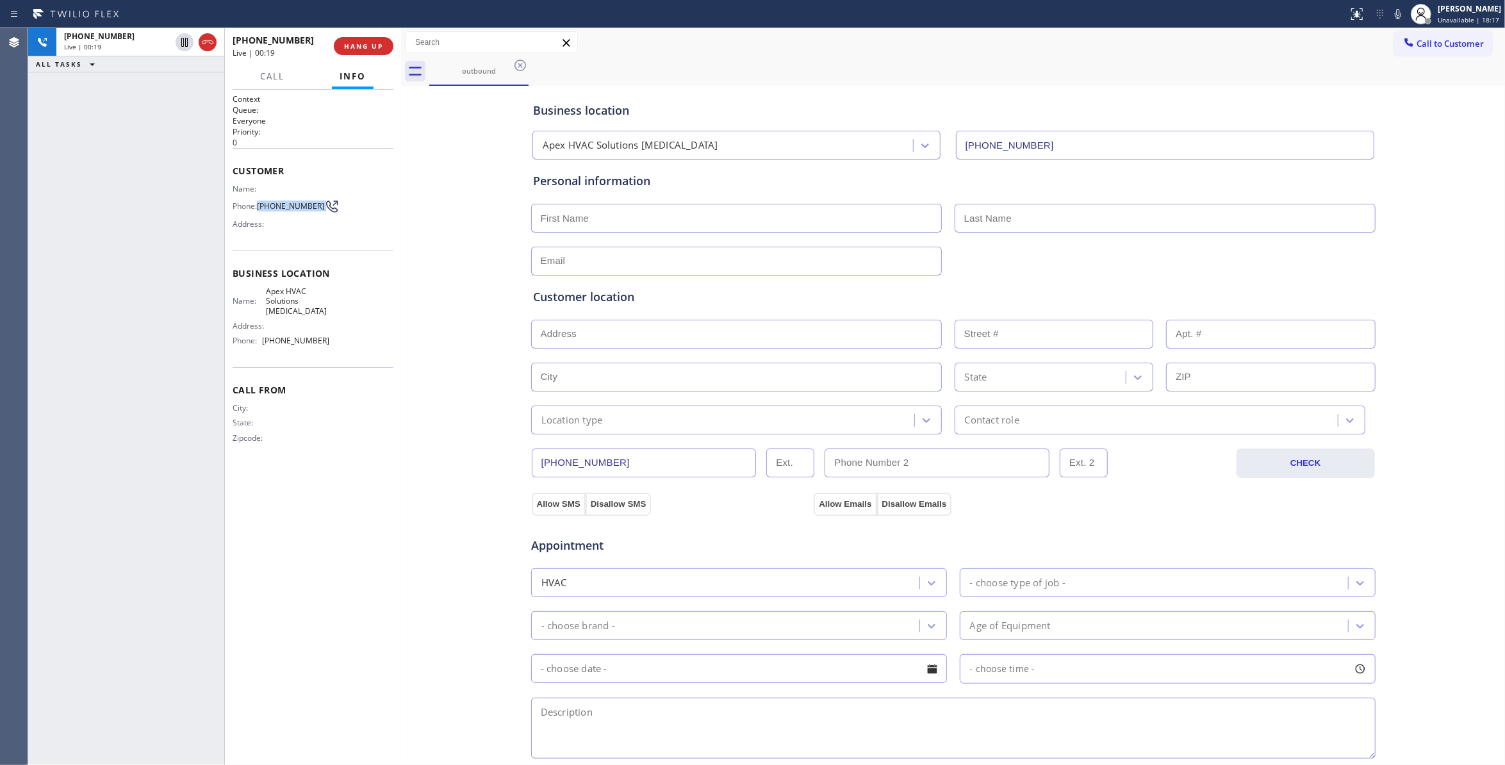
click at [275, 211] on span "[PHONE_NUMBER]" at bounding box center [290, 206] width 67 height 10
copy div "[PHONE_NUMBER]"
click at [373, 47] on span "HANG UP" at bounding box center [363, 46] width 39 height 9
click at [351, 40] on button "COMPLETE" at bounding box center [361, 46] width 65 height 18
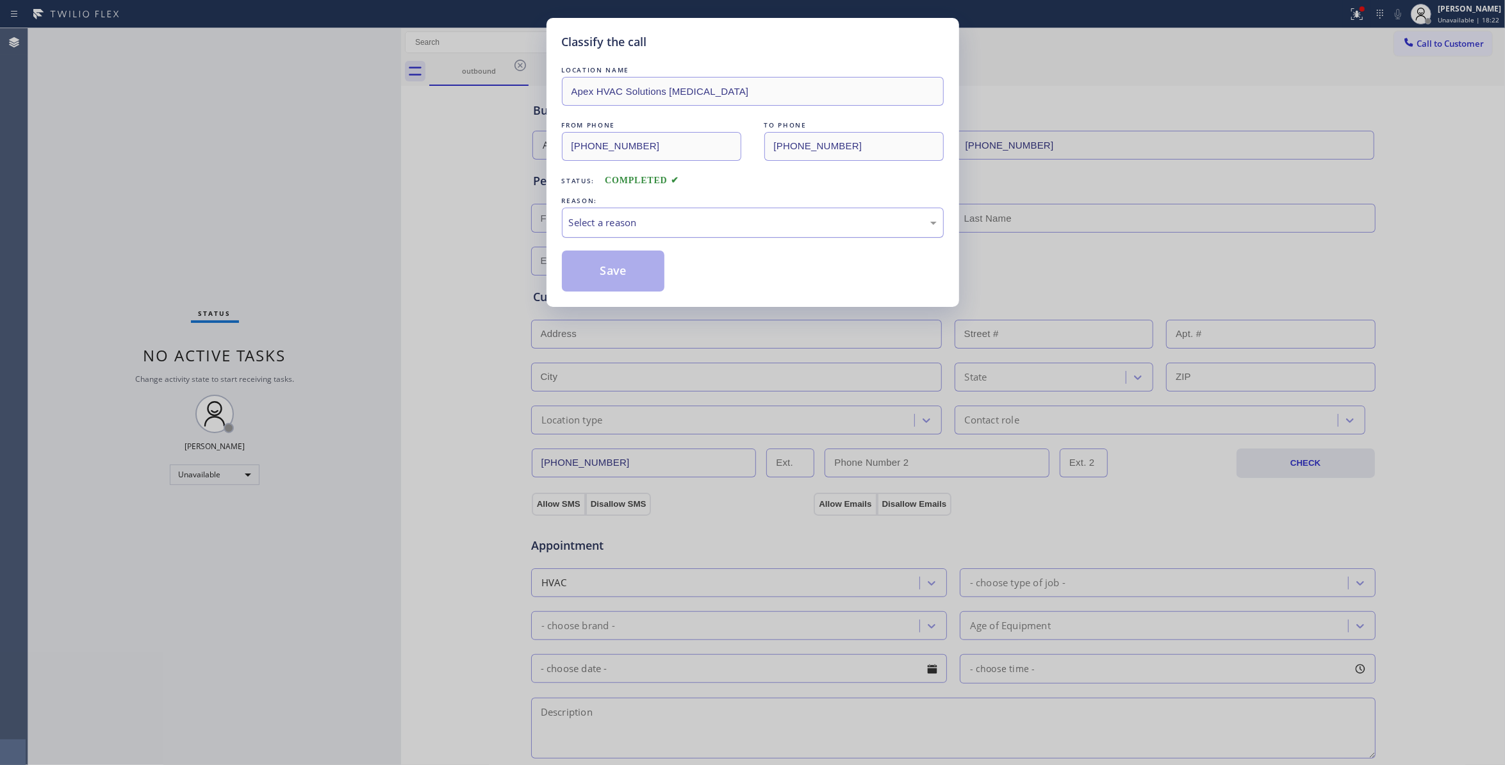
click at [608, 232] on div "Select a reason" at bounding box center [753, 223] width 382 height 30
click at [598, 272] on button "Save" at bounding box center [613, 271] width 103 height 41
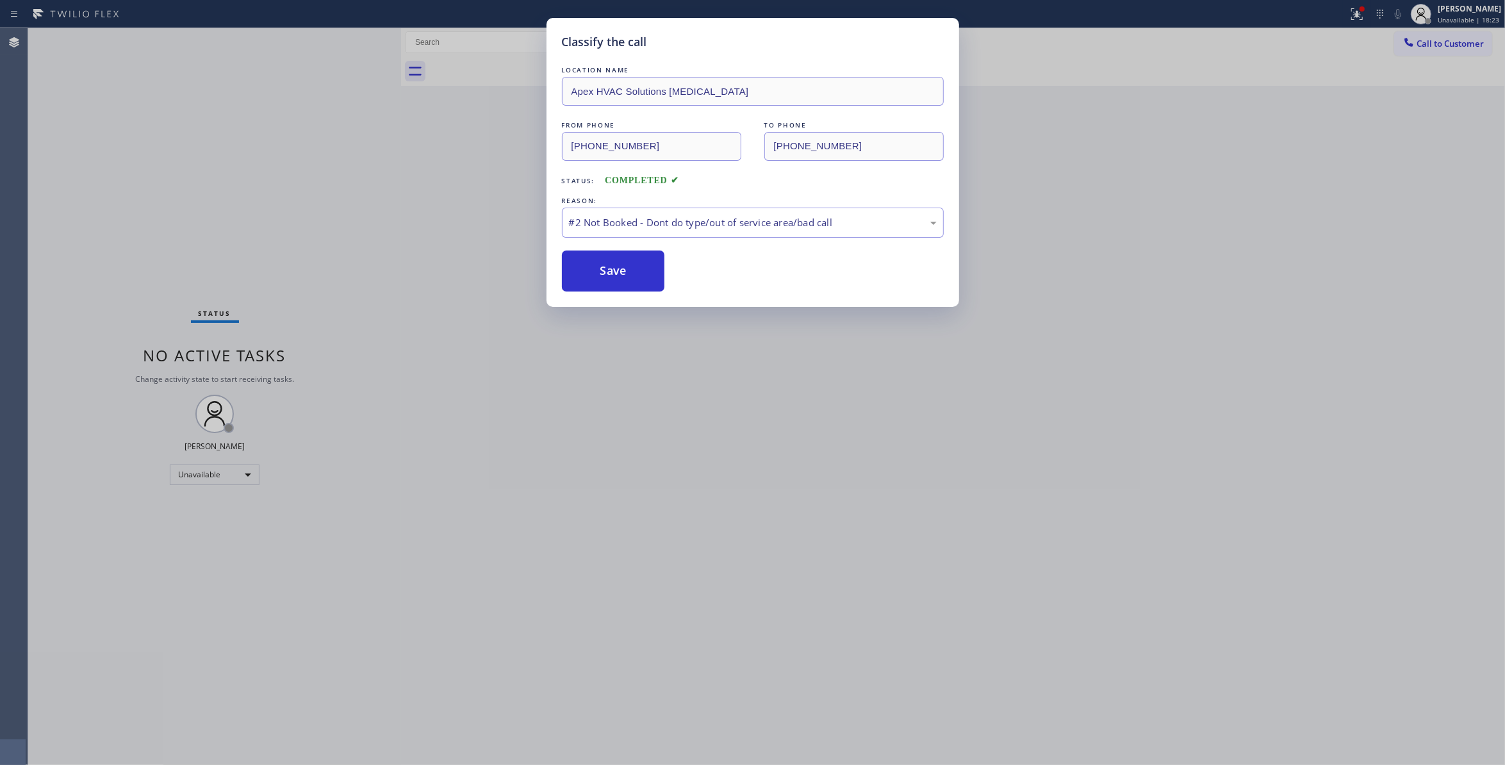
click at [598, 272] on button "Save" at bounding box center [613, 271] width 103 height 41
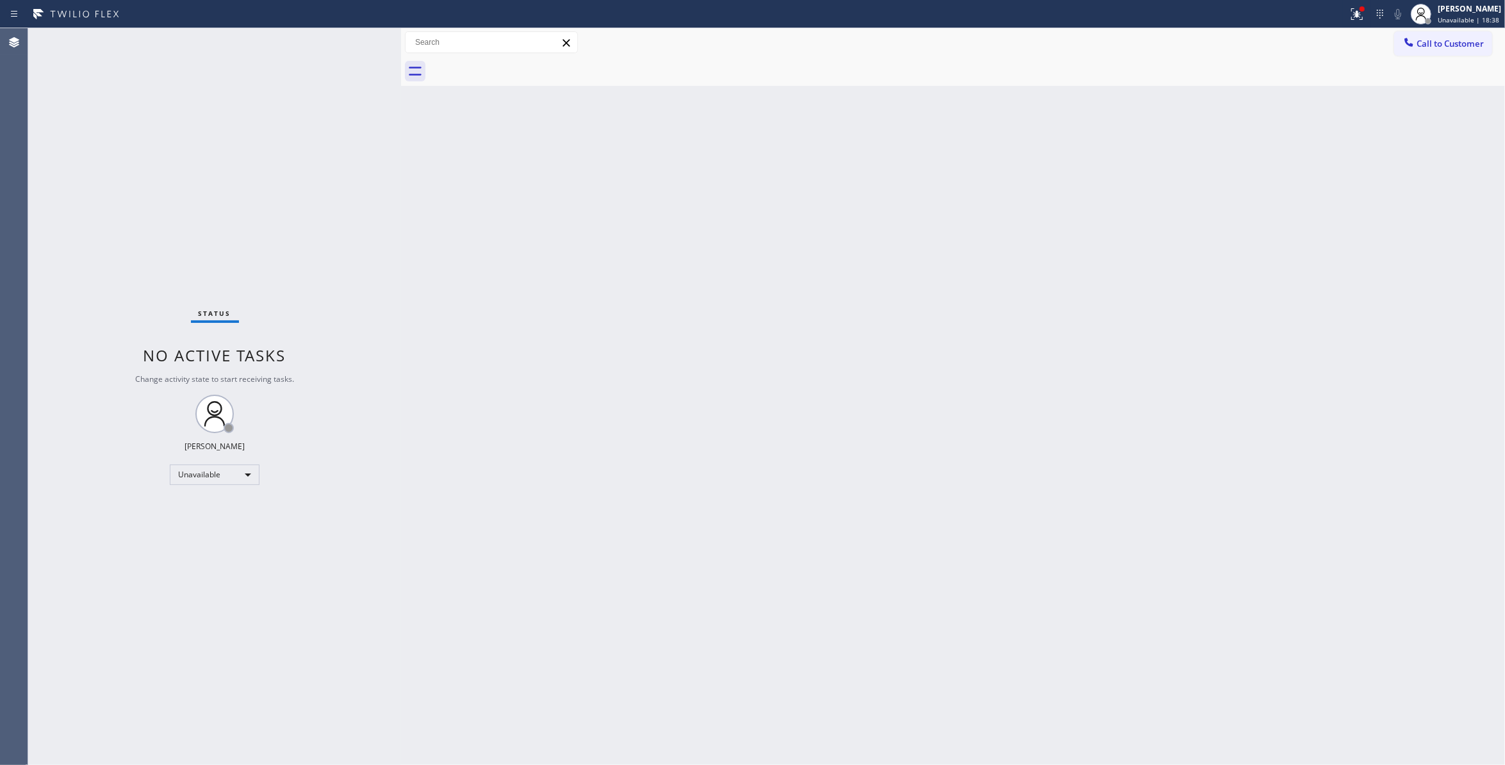
drag, startPoint x: 1052, startPoint y: 254, endPoint x: 1382, endPoint y: 117, distance: 358.0
click at [1098, 226] on div "Back to Dashboard Change Sender ID Customers Technicians Select a contact Outbo…" at bounding box center [953, 396] width 1104 height 737
click at [1452, 49] on span "Call to Customer" at bounding box center [1450, 44] width 67 height 12
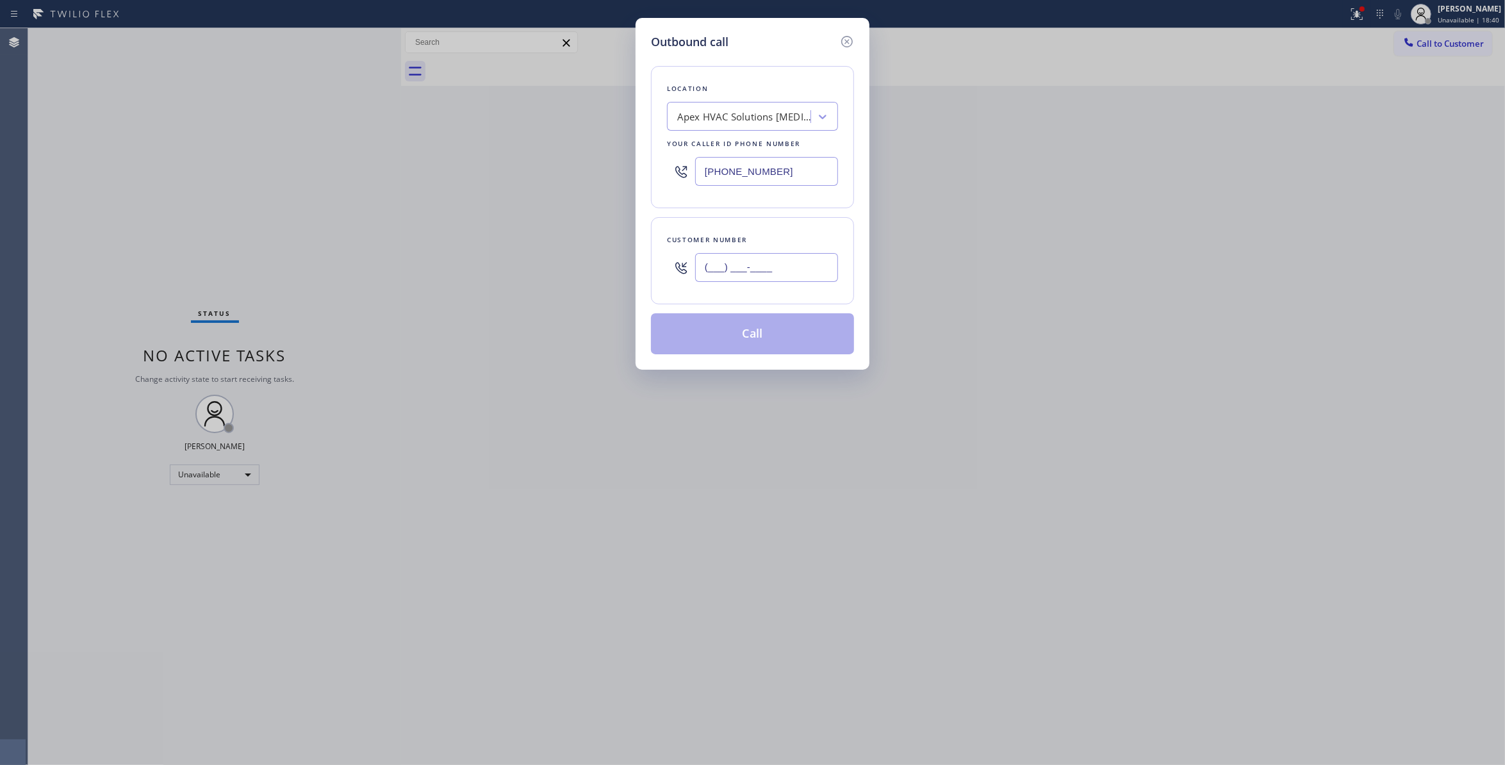
click at [748, 276] on input "(___) ___-____" at bounding box center [766, 267] width 143 height 29
paste input "315) 547-2529"
type input "[PHONE_NUMBER]"
paste input "929) 309-2204"
drag, startPoint x: 811, startPoint y: 172, endPoint x: 411, endPoint y: 180, distance: 399.3
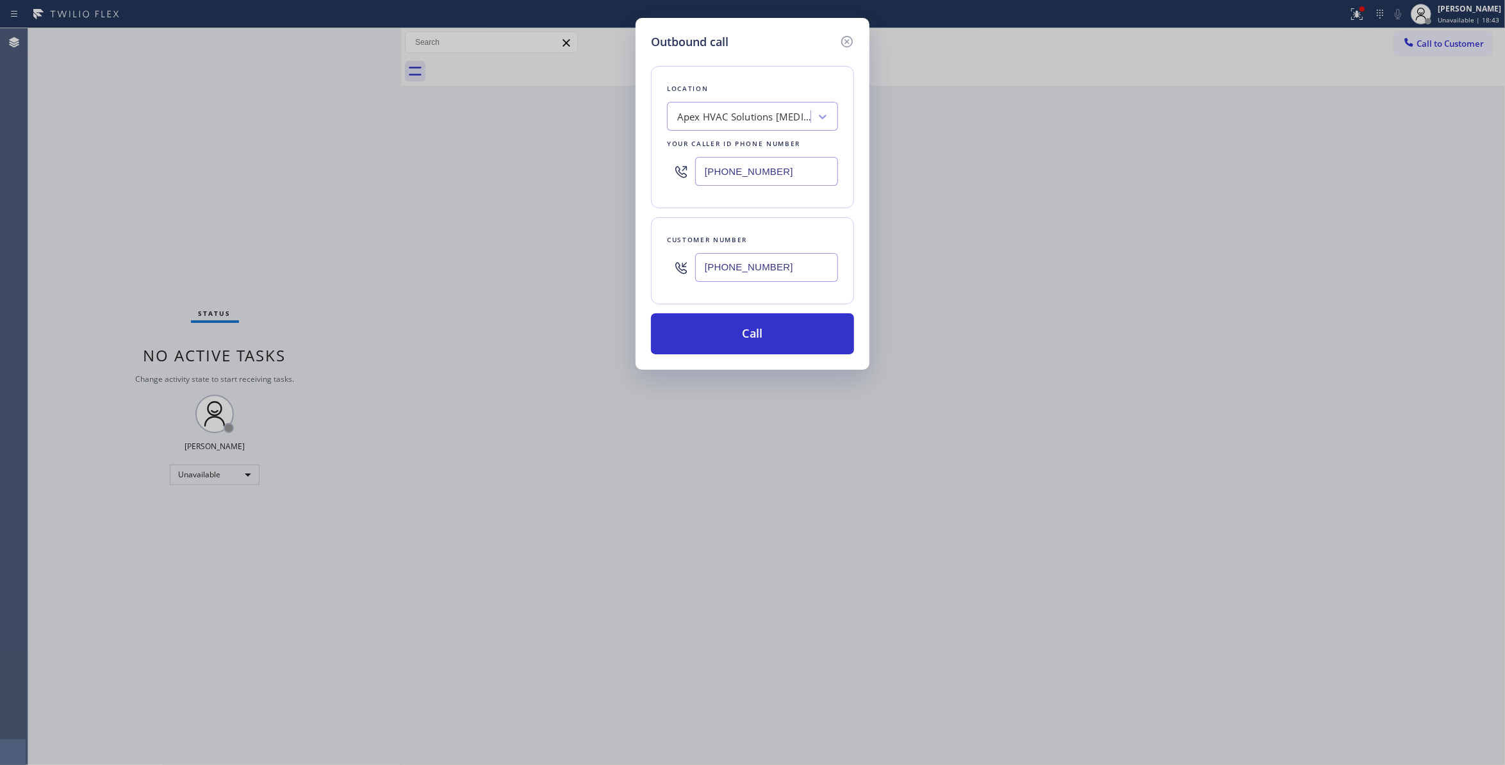
click at [411, 180] on div "Outbound call Location Apex HVAC Solutions [MEDICAL_DATA] Your caller id phone …" at bounding box center [752, 382] width 1505 height 765
type input "[PHONE_NUMBER]"
drag, startPoint x: 806, startPoint y: 261, endPoint x: 511, endPoint y: 268, distance: 295.5
click at [511, 268] on div "Outbound call Location HQ Repair [GEOGRAPHIC_DATA] Co Your caller id phone numb…" at bounding box center [752, 382] width 1505 height 765
drag, startPoint x: 759, startPoint y: 334, endPoint x: 91, endPoint y: 514, distance: 691.6
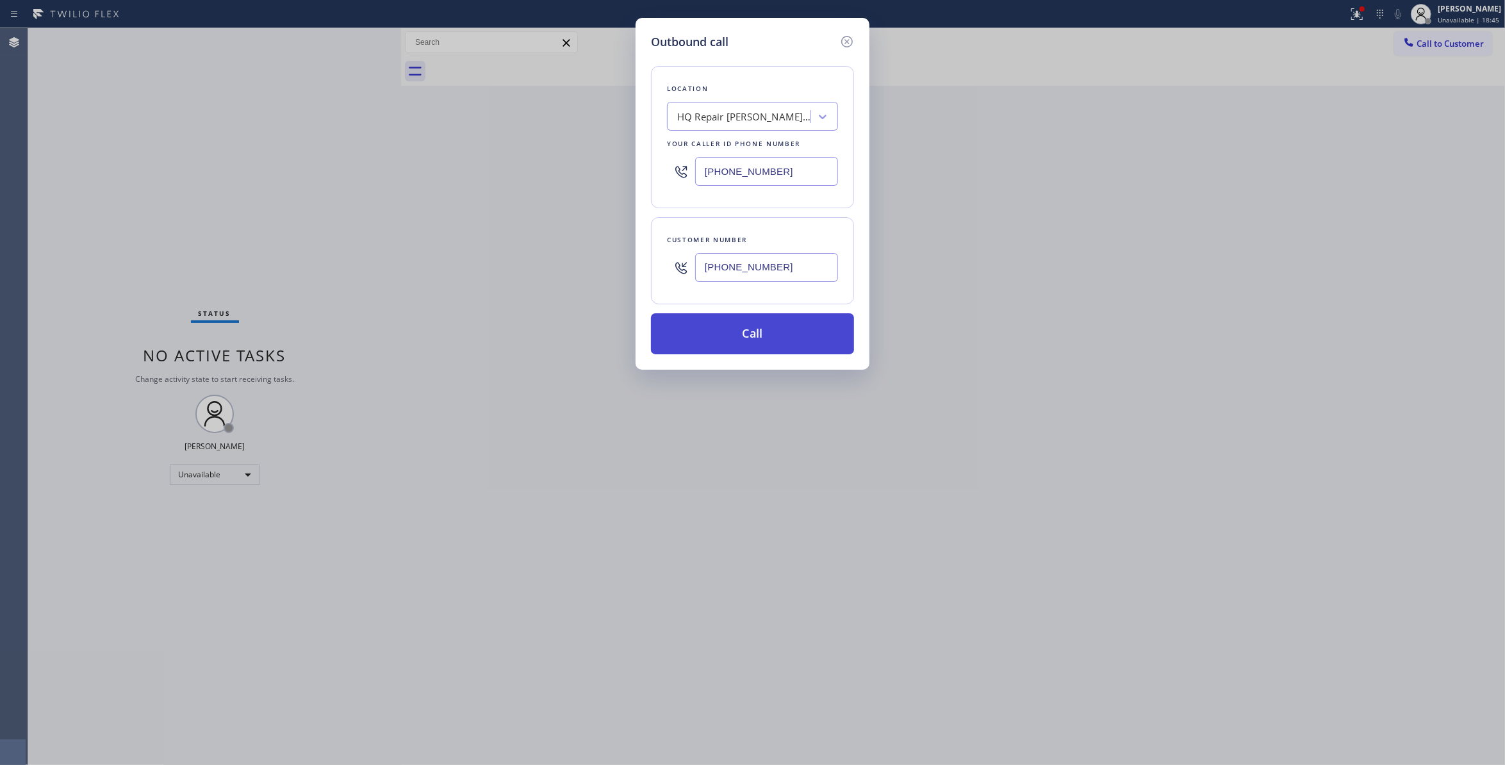
click at [757, 334] on button "Call" at bounding box center [752, 333] width 203 height 41
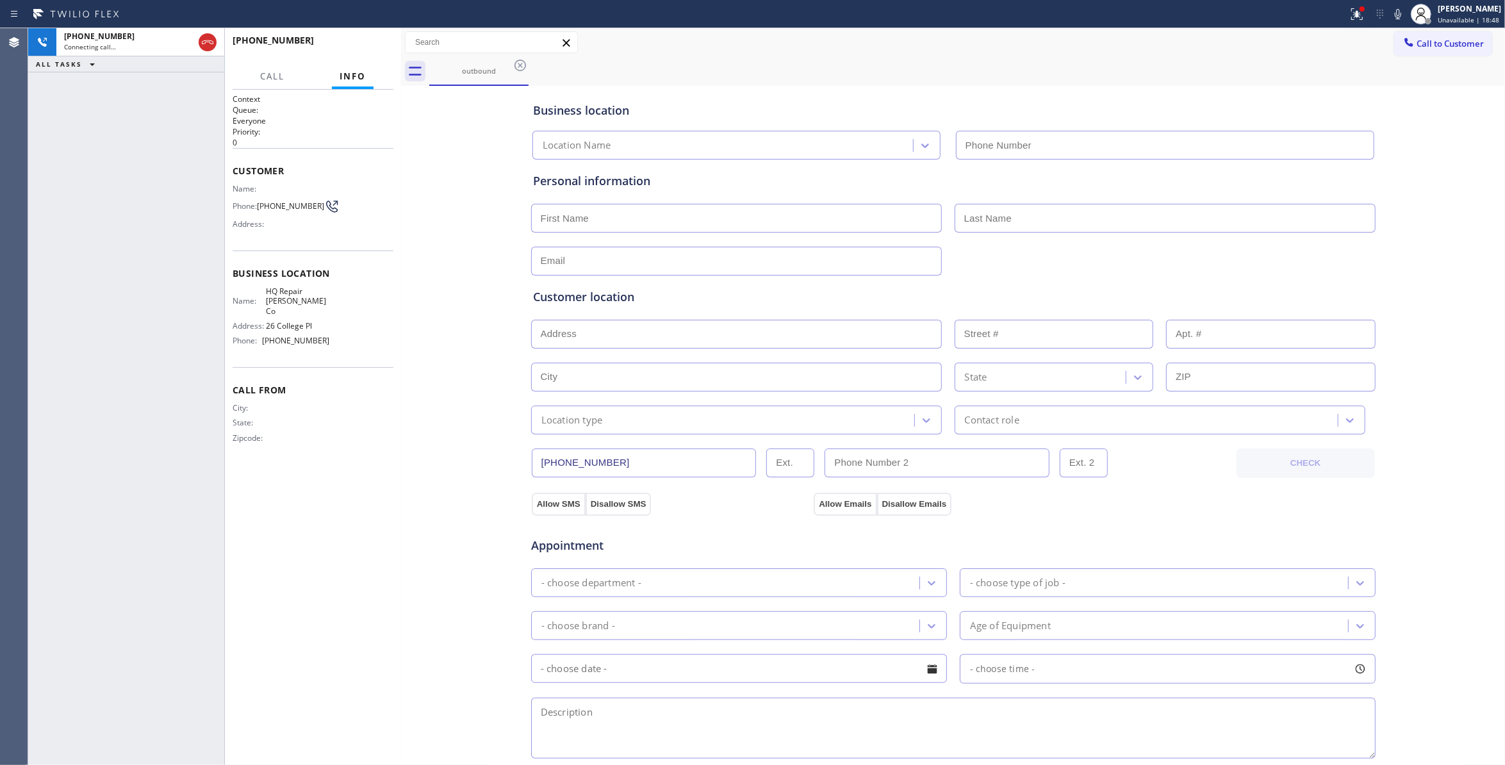
type input "[PHONE_NUMBER]"
drag, startPoint x: 454, startPoint y: 467, endPoint x: 462, endPoint y: 174, distance: 293.0
click at [454, 464] on div "Business location HQ Repair [GEOGRAPHIC_DATA] Co [PHONE_NUMBER] Personal inform…" at bounding box center [953, 526] width 1098 height 875
click at [269, 211] on span "[PHONE_NUMBER]" at bounding box center [290, 206] width 67 height 10
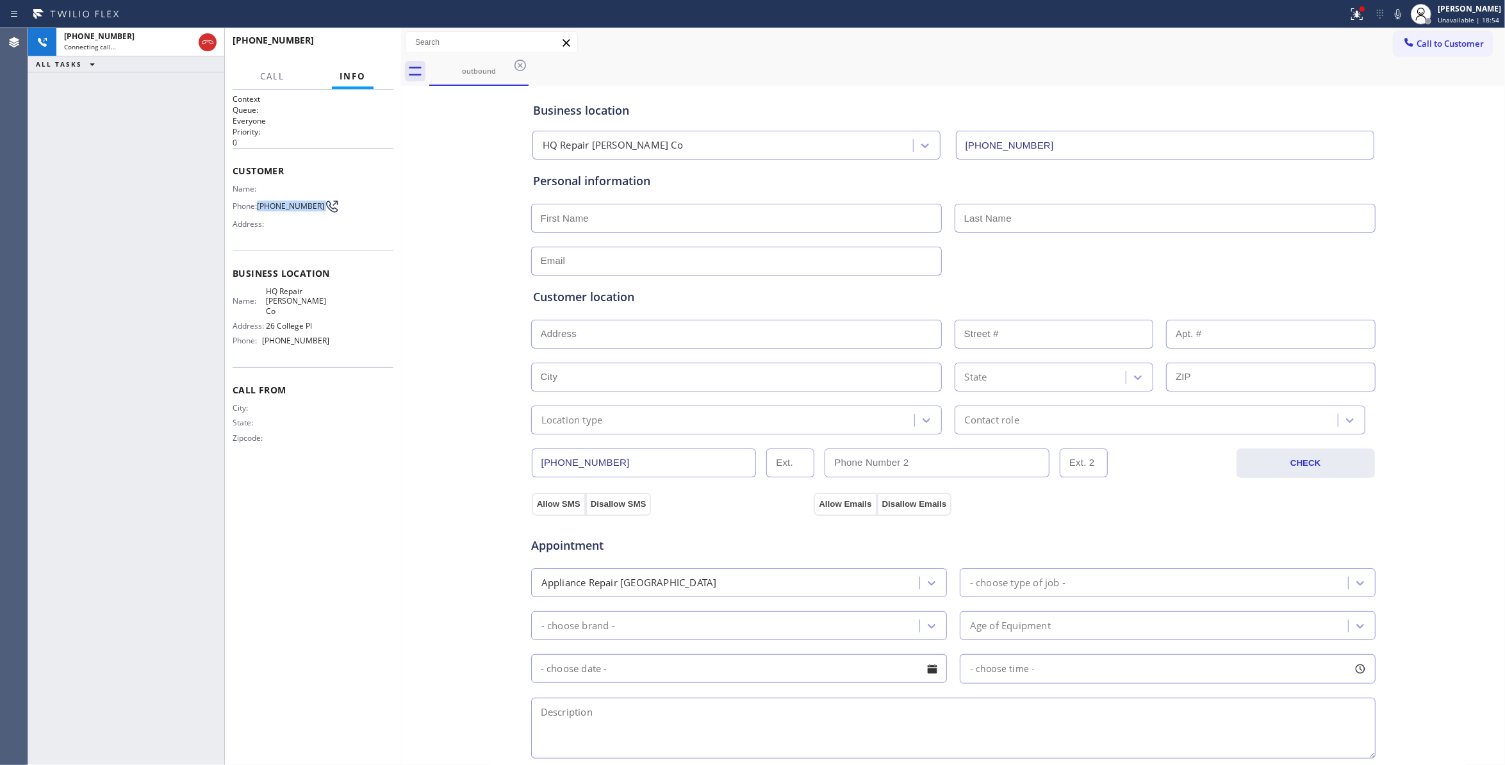
click at [269, 211] on span "[PHONE_NUMBER]" at bounding box center [290, 206] width 67 height 10
copy div "[PHONE_NUMBER]"
click at [208, 42] on icon at bounding box center [207, 42] width 15 height 15
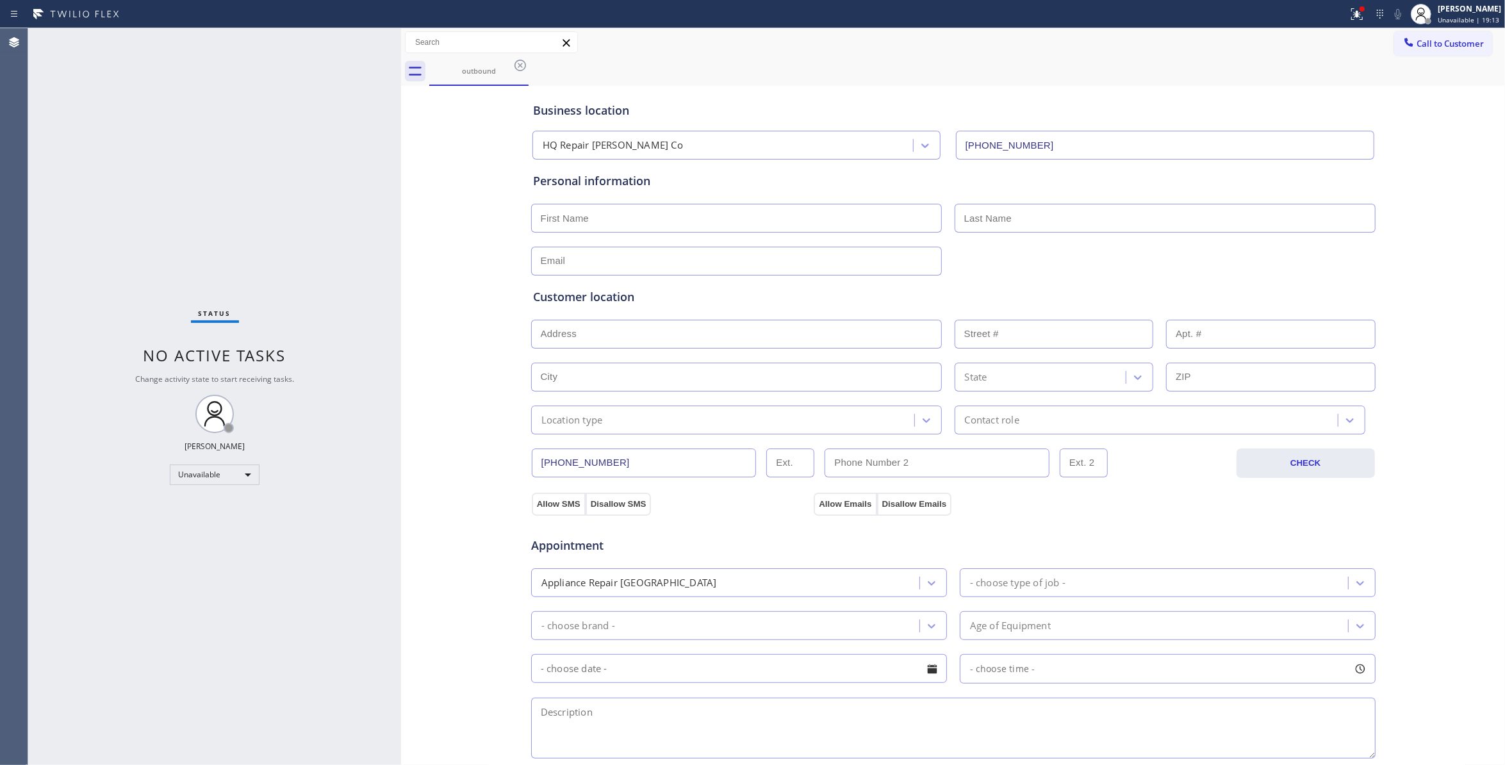
click at [527, 63] on icon at bounding box center [520, 65] width 15 height 15
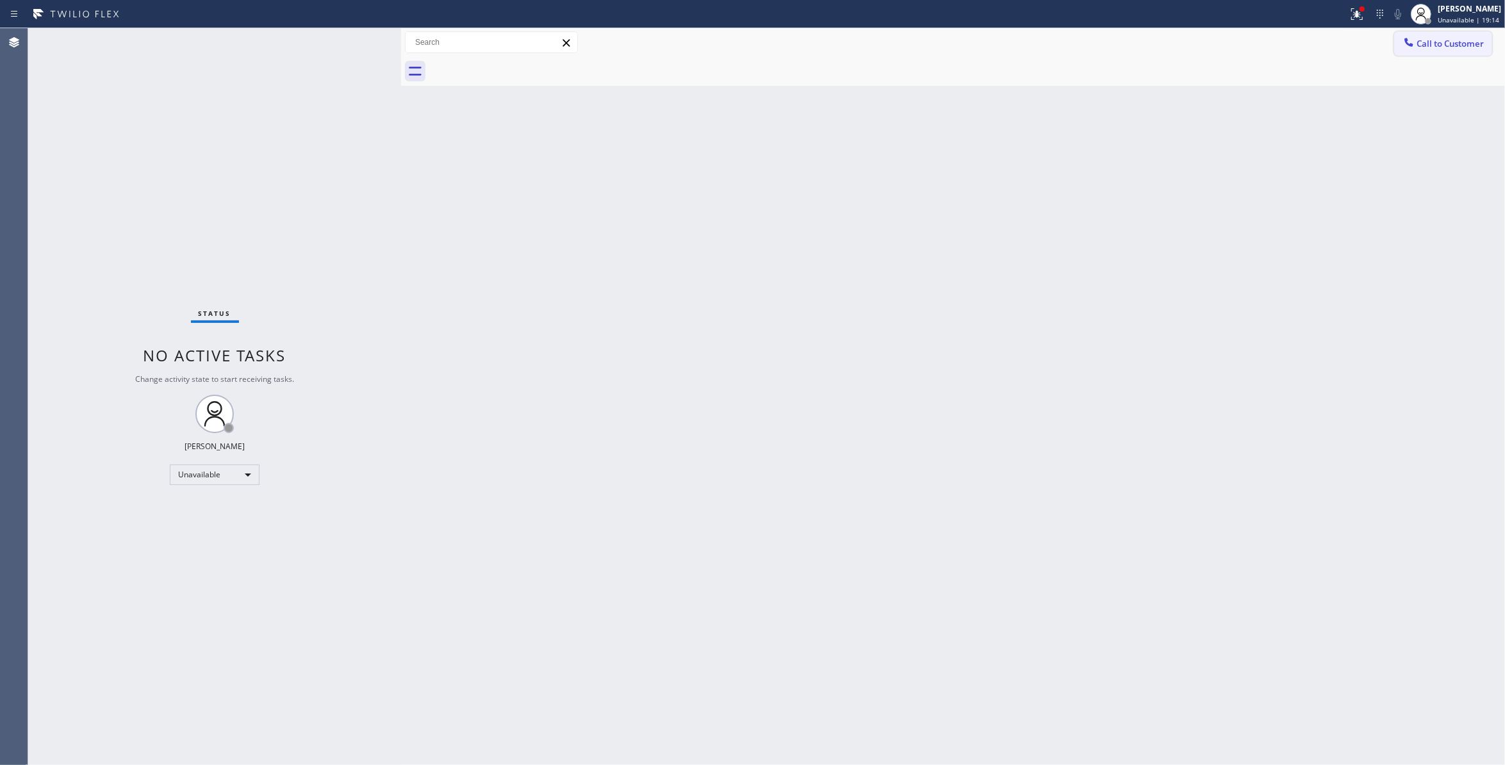
click at [1439, 40] on span "Call to Customer" at bounding box center [1450, 44] width 67 height 12
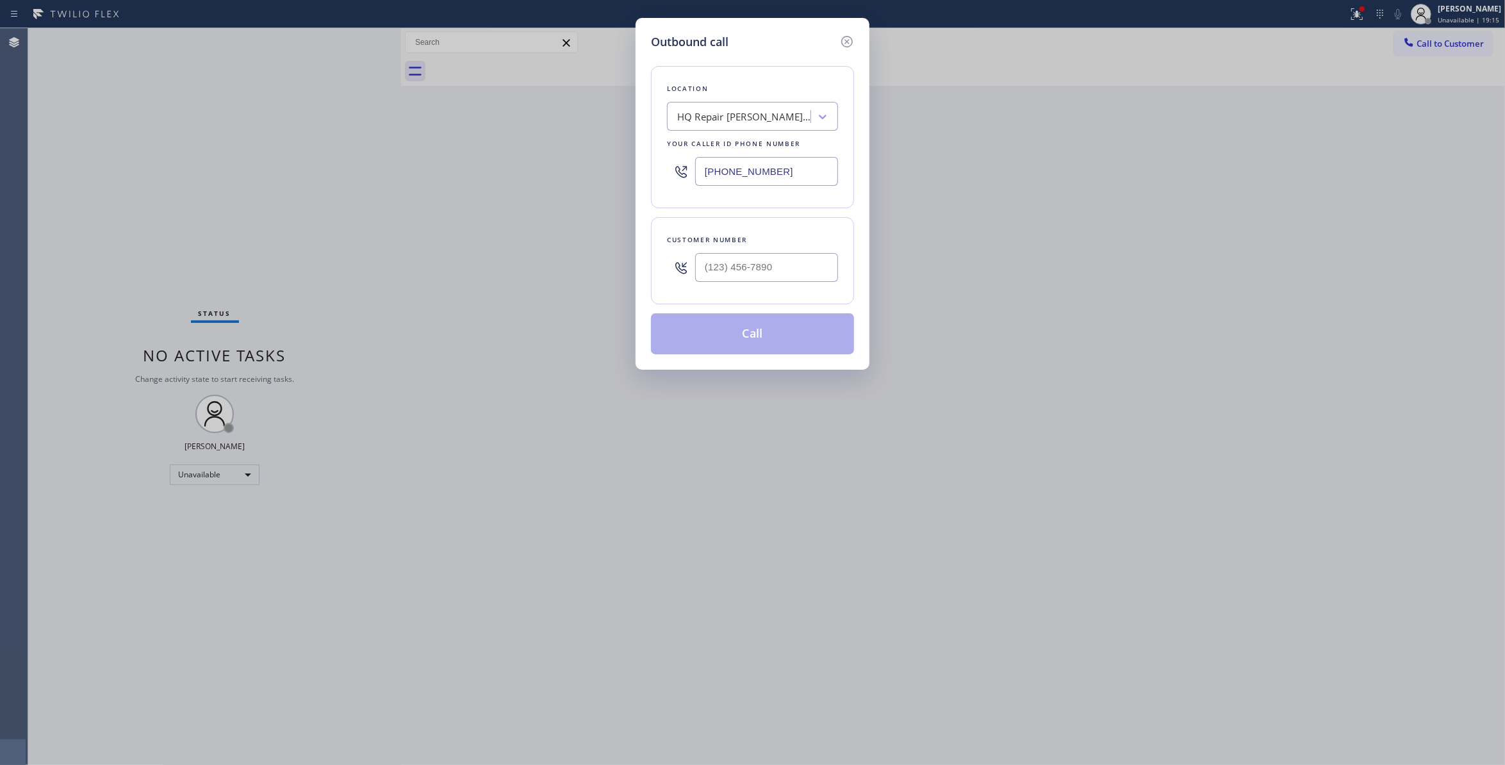
drag, startPoint x: 808, startPoint y: 159, endPoint x: 100, endPoint y: 159, distance: 708.1
click at [100, 159] on div "Outbound call Location HQ Repair [GEOGRAPHIC_DATA] Co Your caller id phone numb…" at bounding box center [752, 382] width 1505 height 765
paste input "760) 388-9800"
type input "[PHONE_NUMBER]"
click at [772, 268] on input "(___) ___-____" at bounding box center [766, 267] width 143 height 29
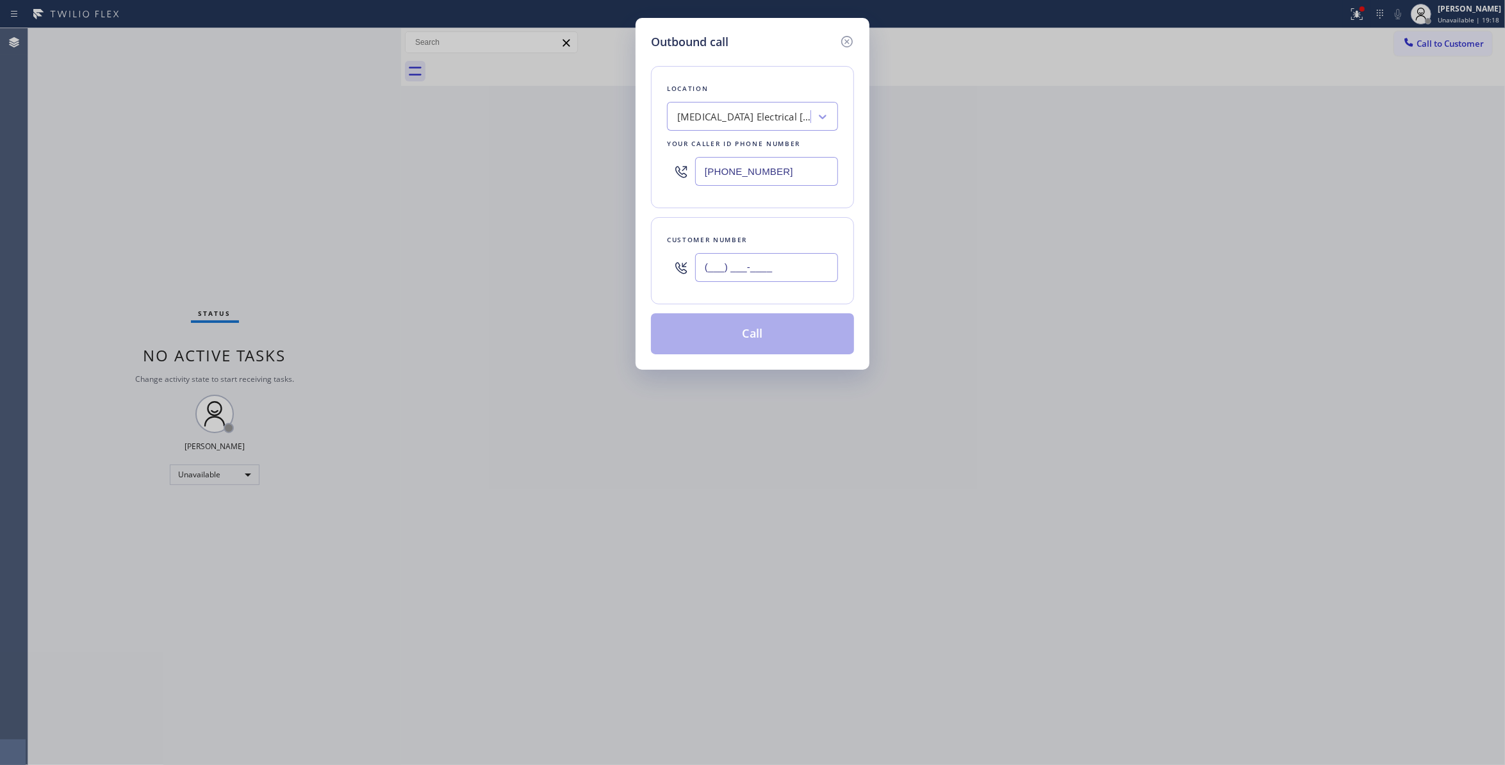
paste input "442) 241-9300"
type input "[PHONE_NUMBER]"
click at [788, 342] on button "Call" at bounding box center [752, 333] width 203 height 41
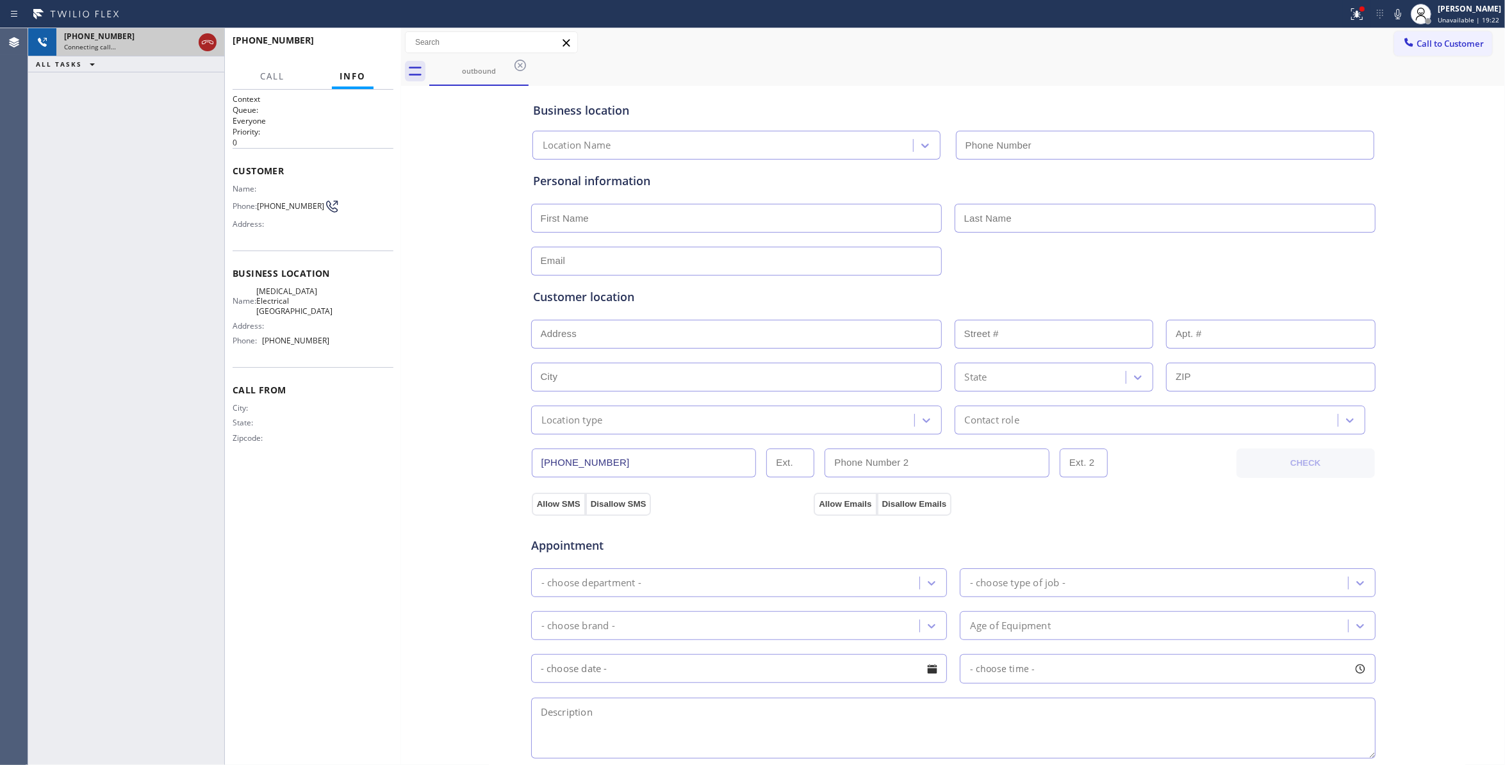
type input "[PHONE_NUMBER]"
click at [205, 39] on icon at bounding box center [207, 42] width 15 height 15
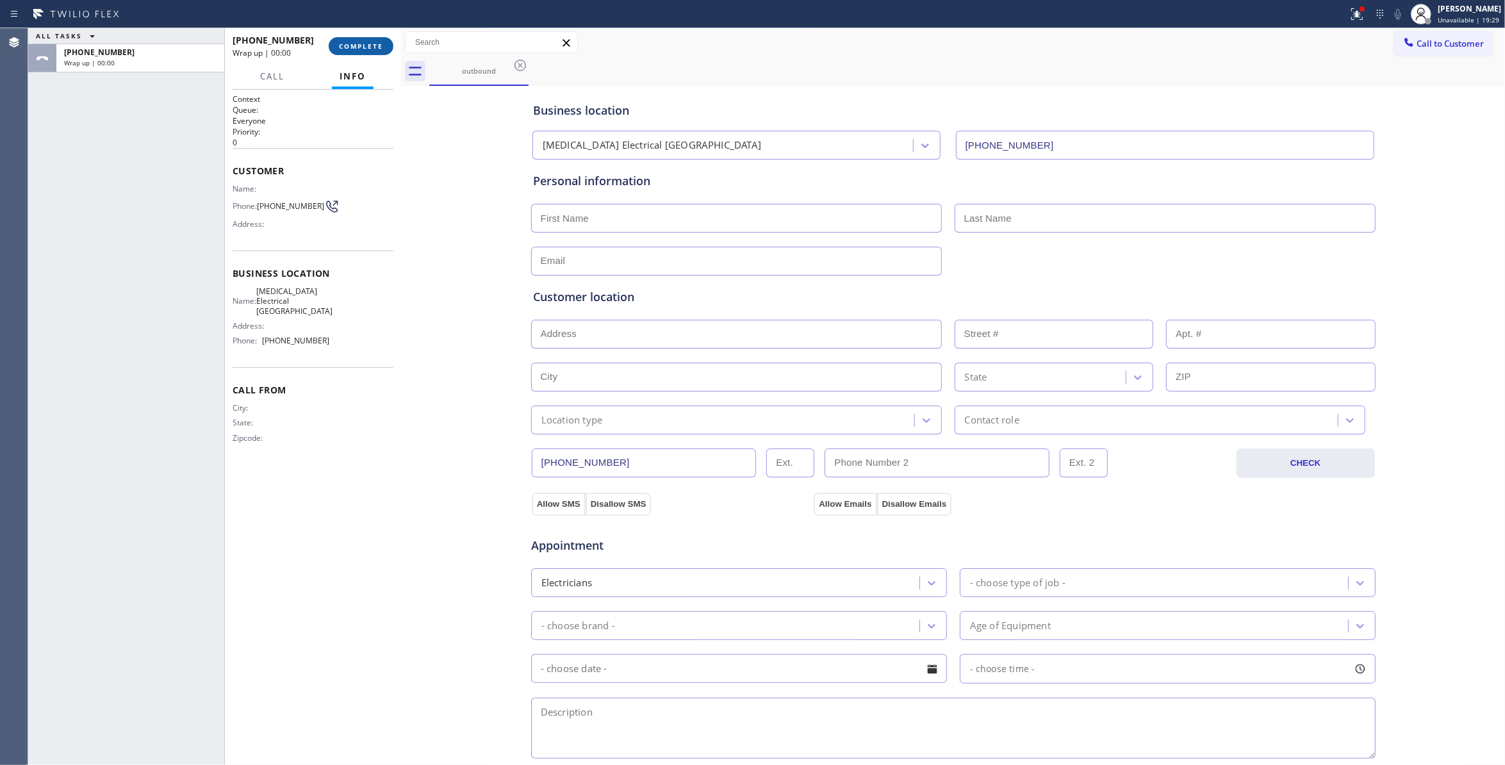
click at [367, 40] on button "COMPLETE" at bounding box center [361, 46] width 65 height 18
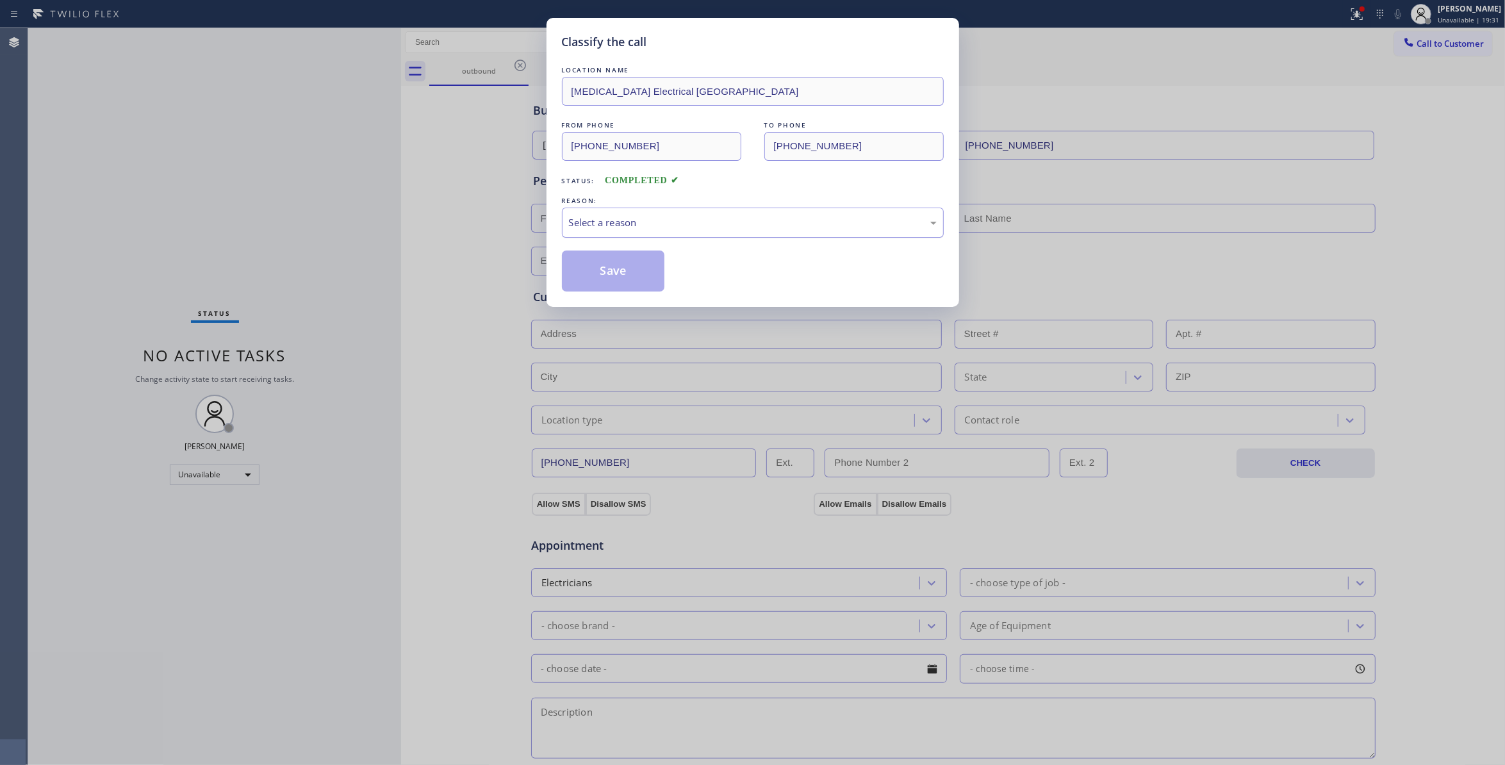
click at [627, 213] on div "Select a reason" at bounding box center [753, 223] width 382 height 30
click at [600, 279] on button "Save" at bounding box center [613, 271] width 103 height 41
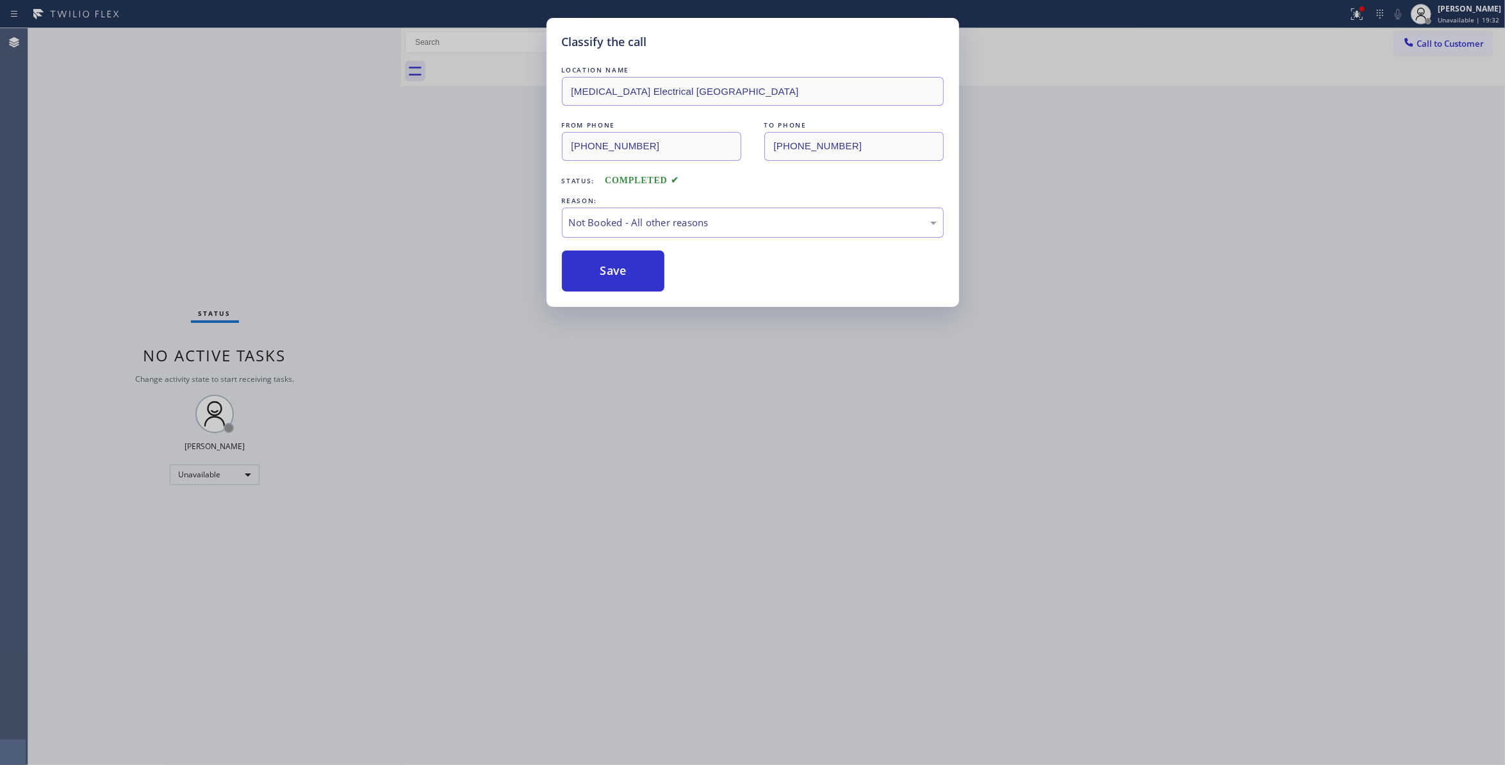
click at [600, 279] on button "Save" at bounding box center [613, 271] width 103 height 41
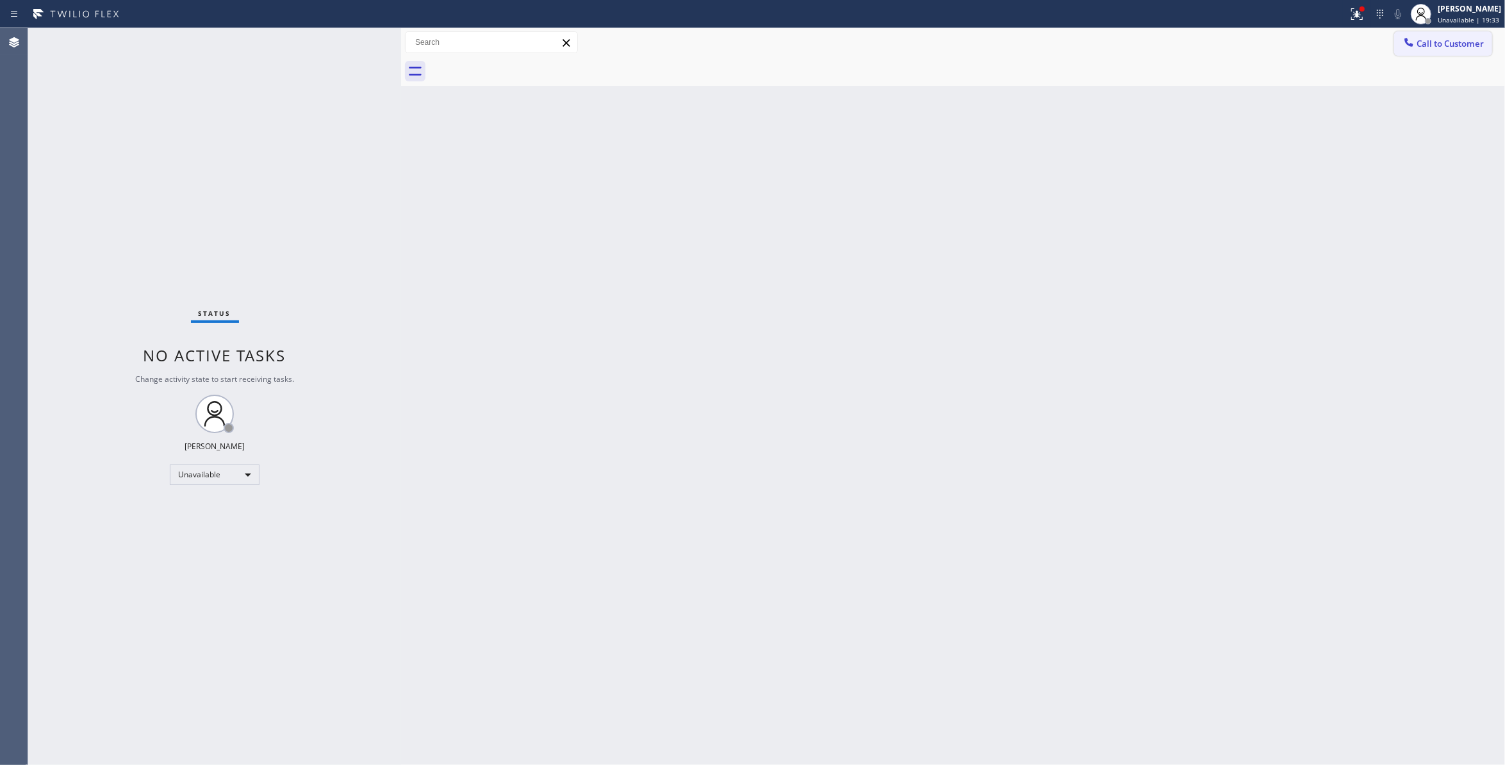
click at [1466, 44] on span "Call to Customer" at bounding box center [1450, 44] width 67 height 12
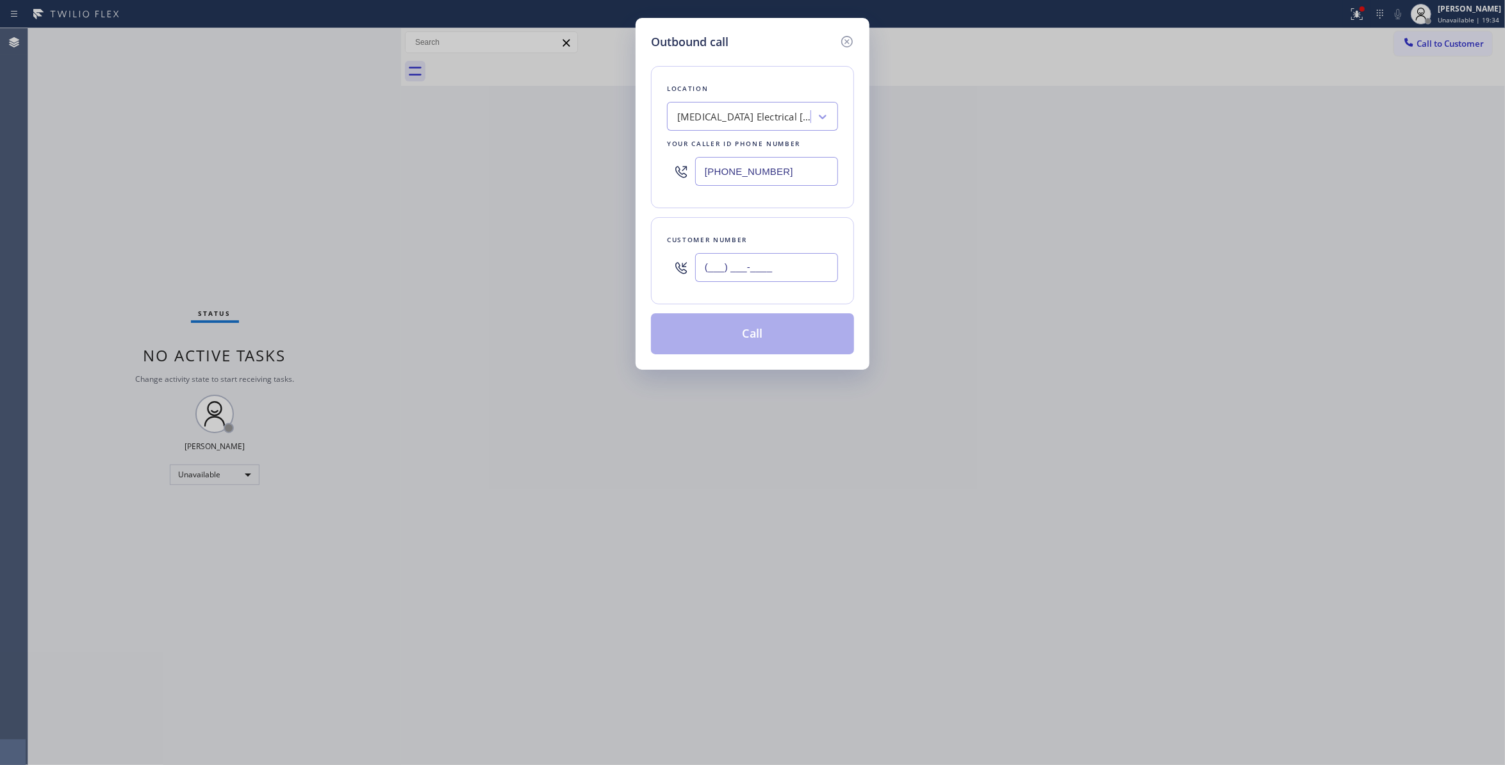
click at [772, 278] on input "(___) ___-____" at bounding box center [766, 267] width 143 height 29
paste input "442) 241-9300"
type input "[PHONE_NUMBER]"
click at [728, 335] on button "Call" at bounding box center [752, 333] width 203 height 41
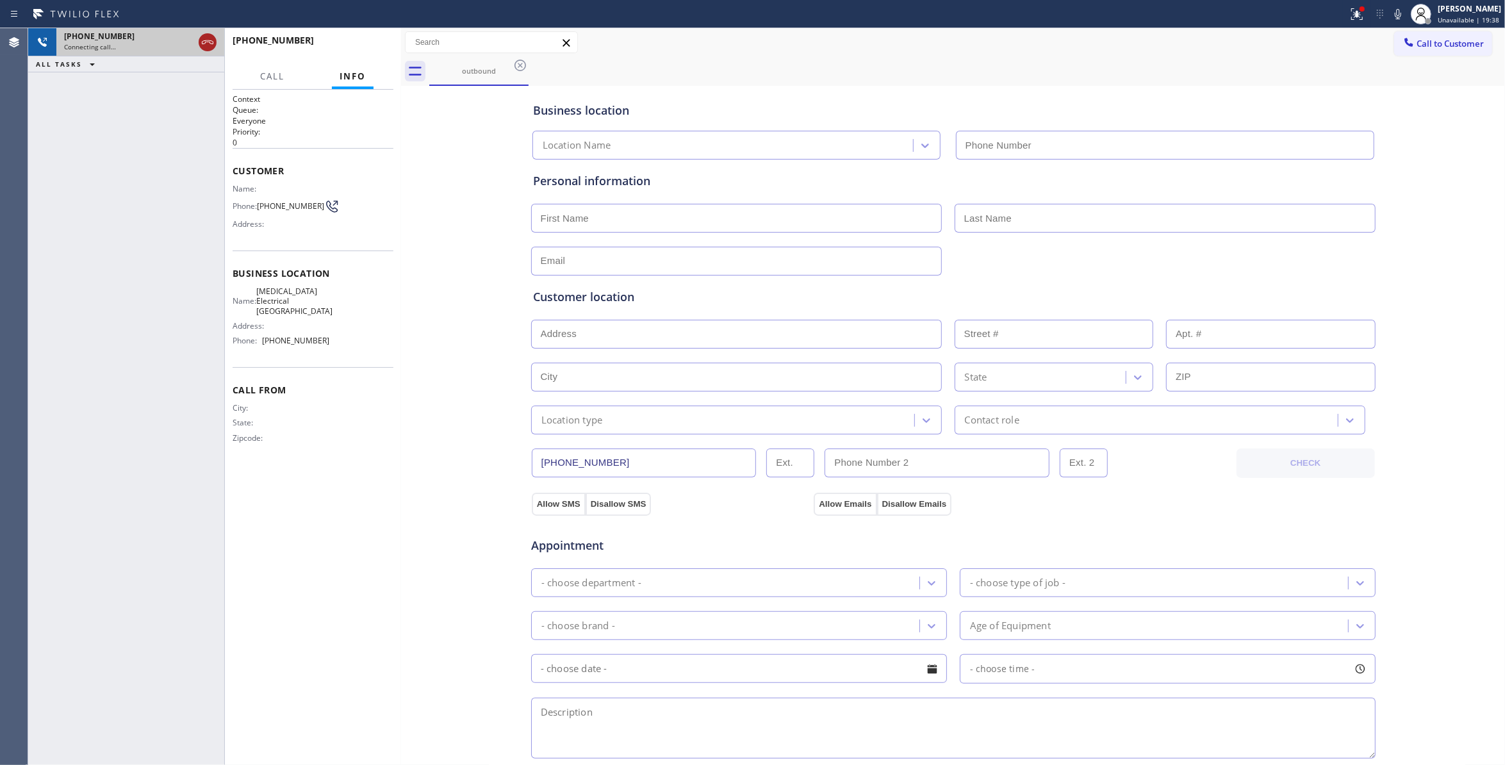
type input "[PHONE_NUMBER]"
click at [204, 44] on icon at bounding box center [207, 42] width 15 height 15
click at [344, 31] on div "[PHONE_NUMBER] Live | 00:01 HANG UP" at bounding box center [313, 45] width 161 height 33
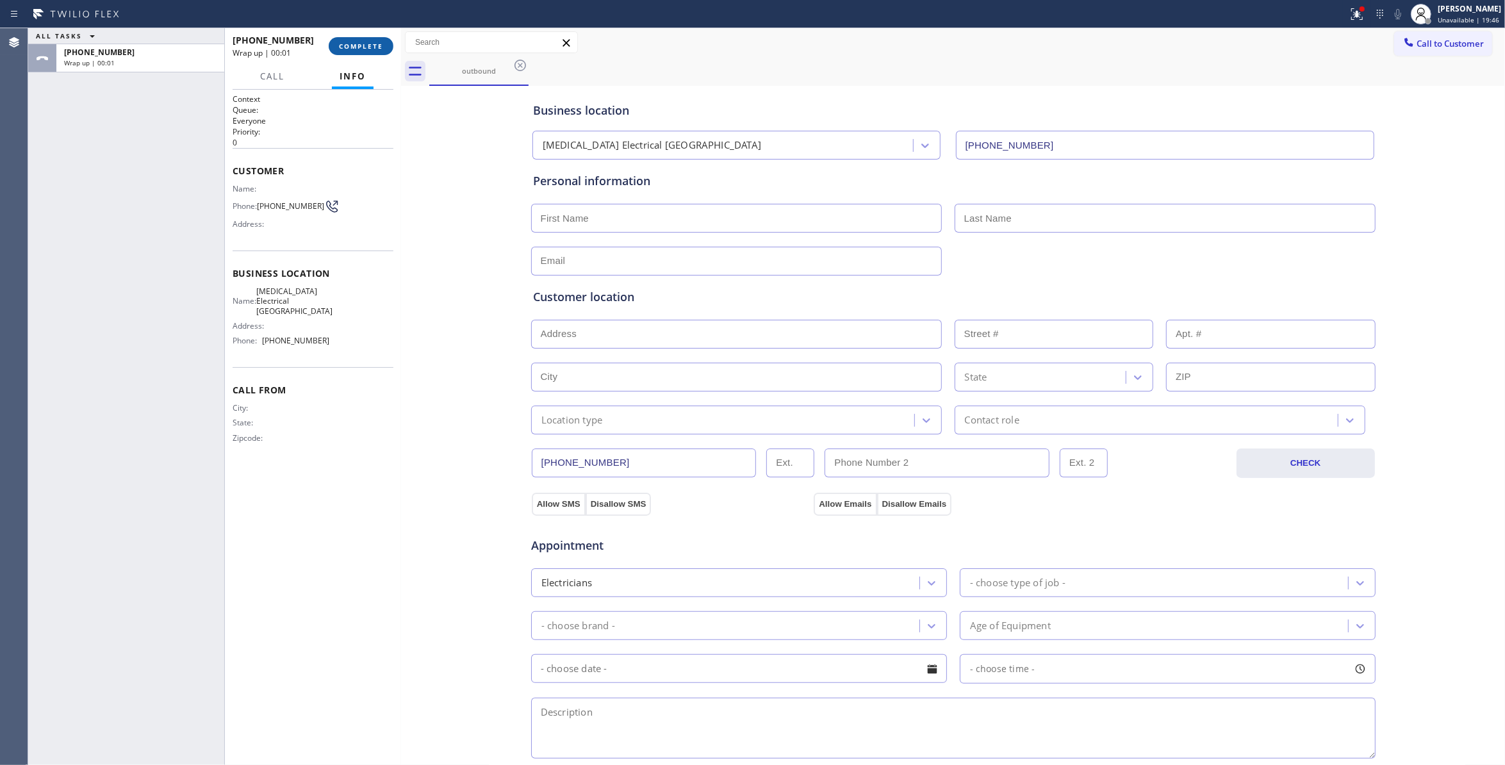
click at [349, 40] on button "COMPLETE" at bounding box center [361, 46] width 65 height 18
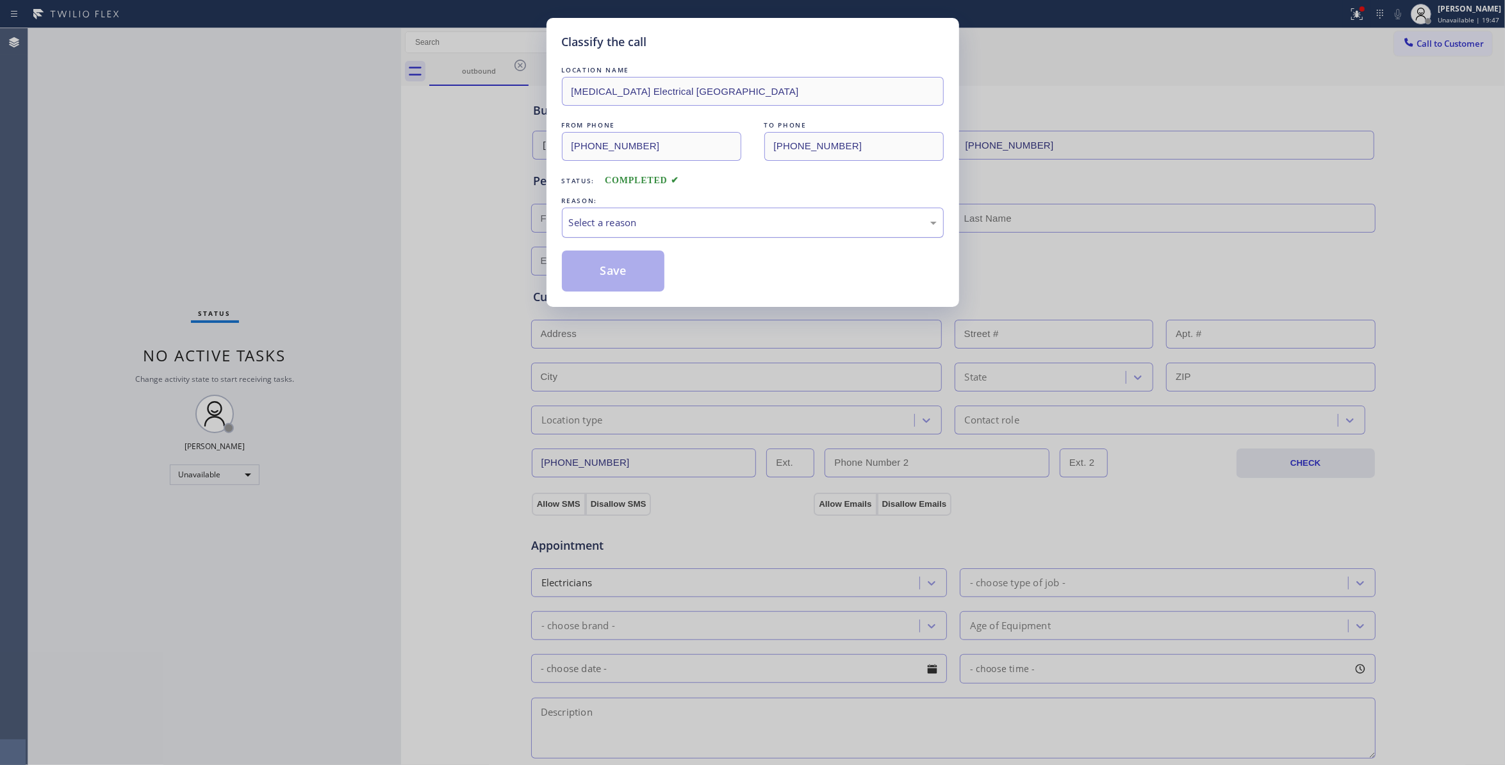
click at [572, 227] on div "Select a reason" at bounding box center [753, 222] width 368 height 15
click at [588, 268] on button "Save" at bounding box center [613, 271] width 103 height 41
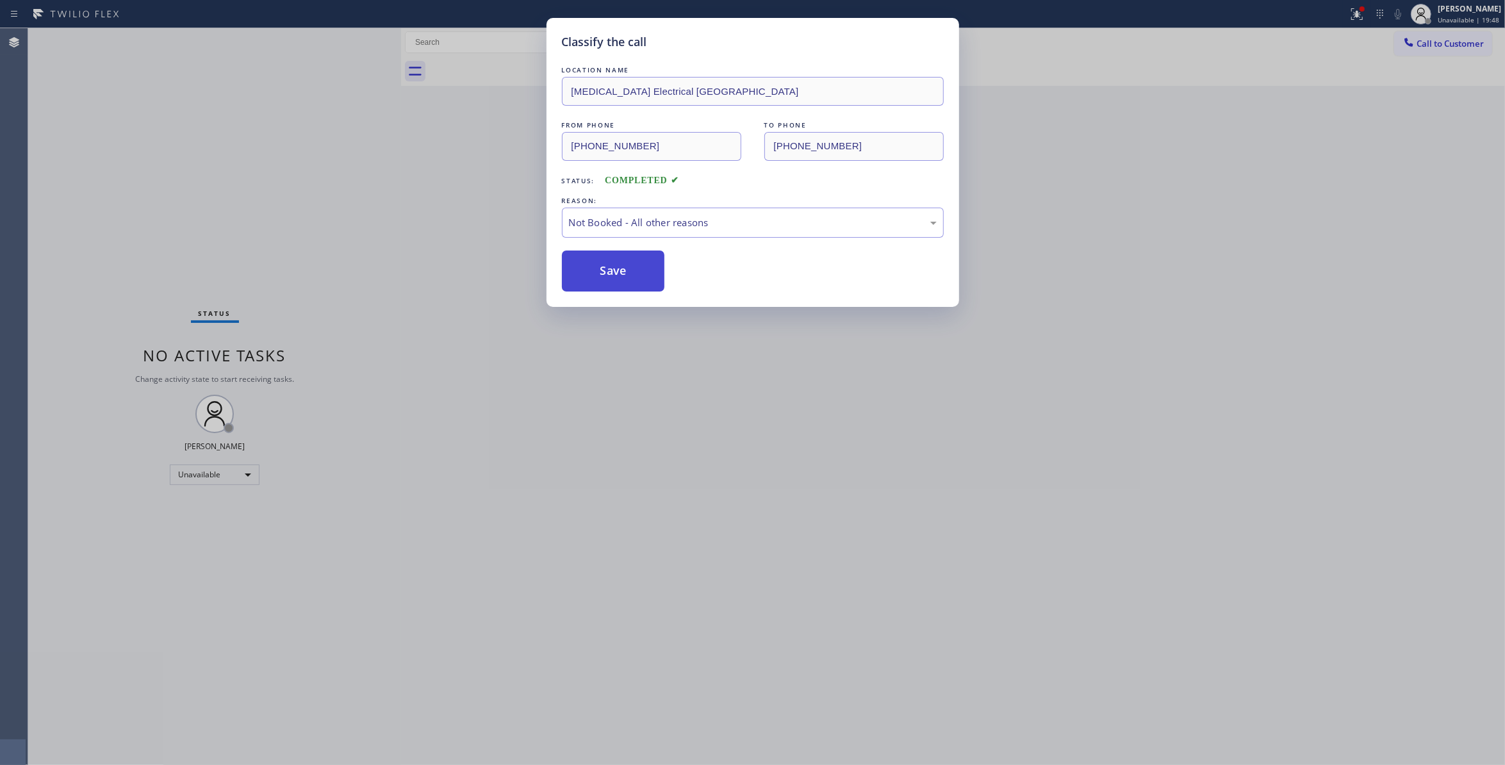
click at [588, 267] on button "Save" at bounding box center [613, 271] width 103 height 41
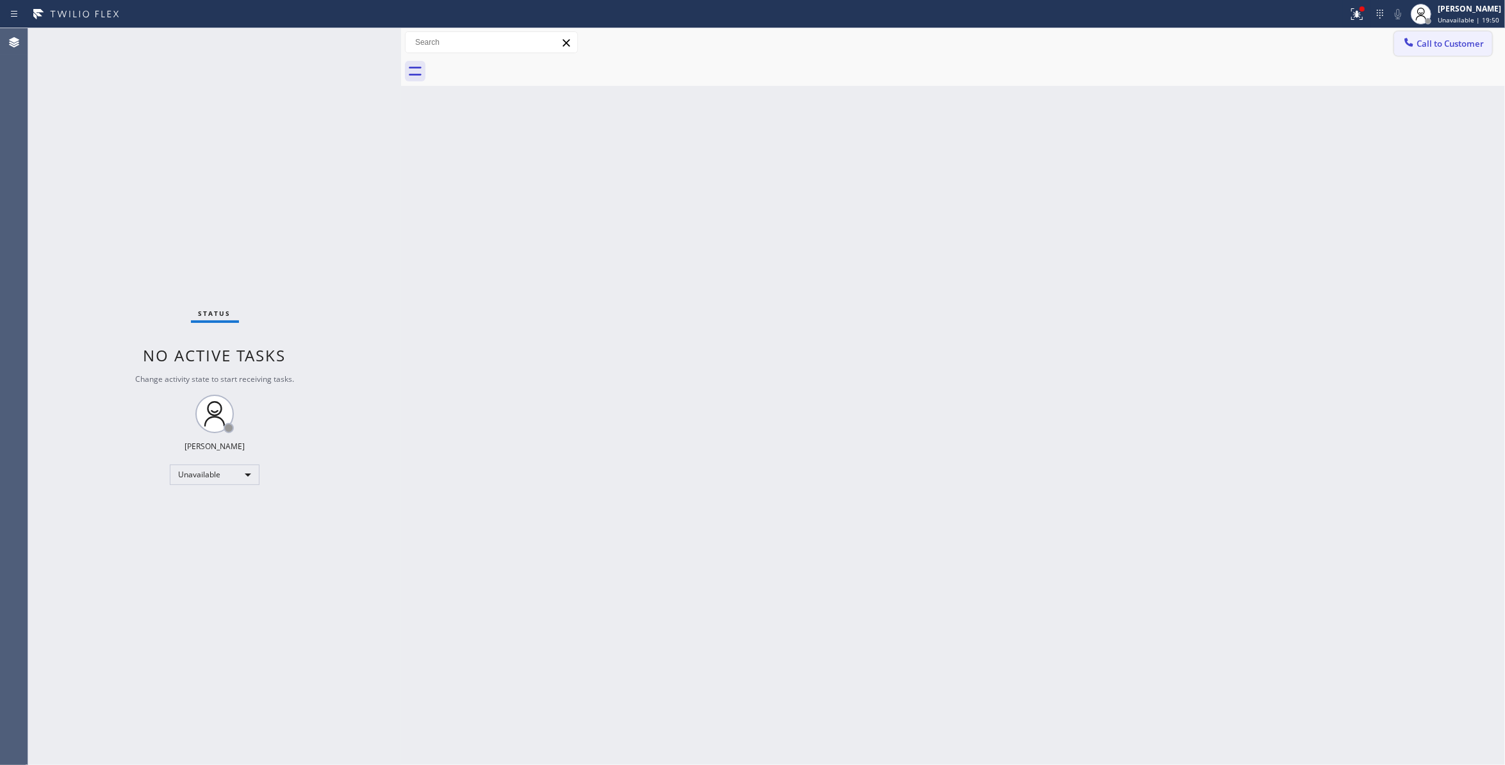
click at [1438, 31] on button "Call to Customer" at bounding box center [1443, 43] width 98 height 24
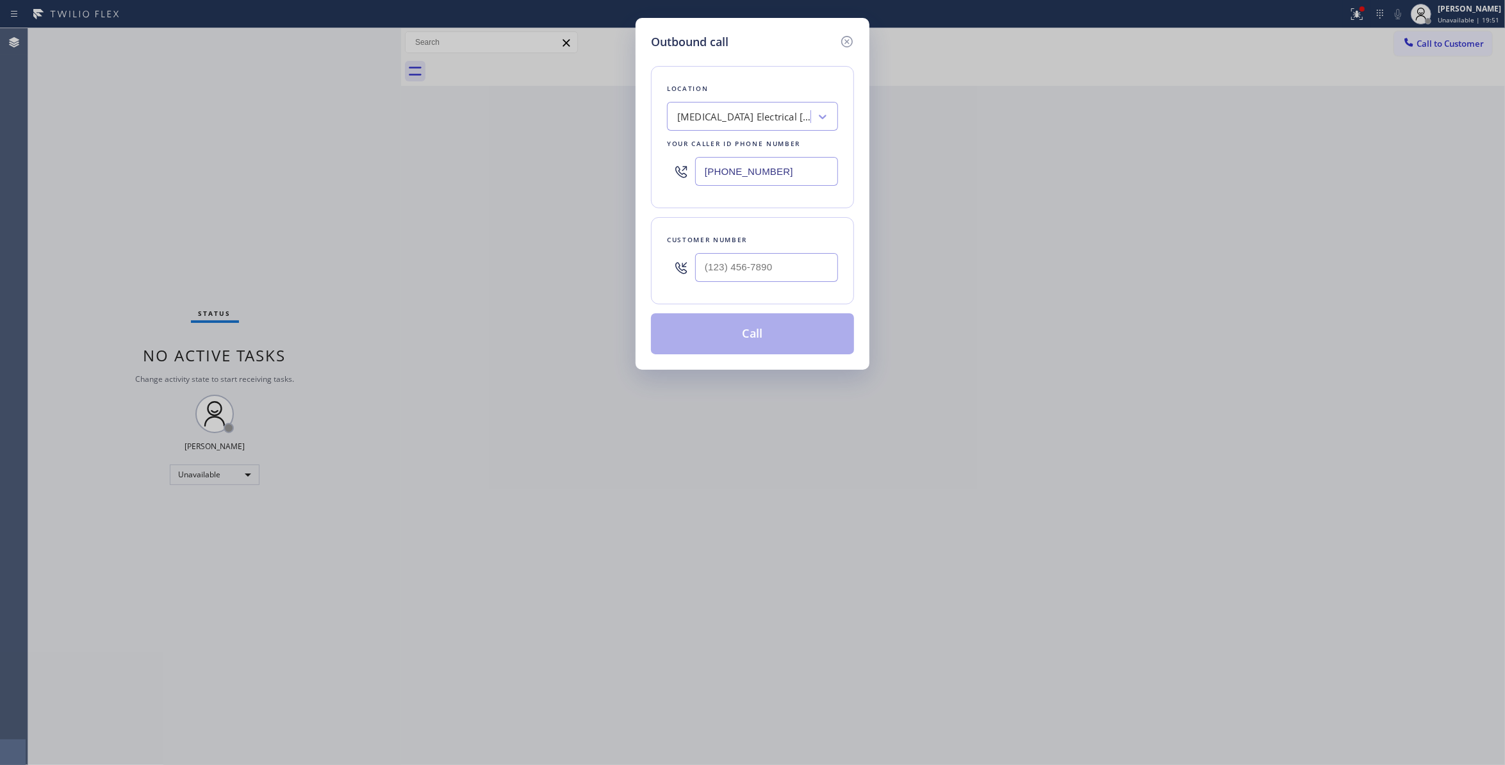
click at [755, 288] on div at bounding box center [766, 268] width 143 height 42
click at [755, 281] on input "(___) ___-____" at bounding box center [766, 267] width 143 height 29
paste input "442) 241-9300"
drag, startPoint x: 736, startPoint y: 265, endPoint x: 706, endPoint y: 300, distance: 45.9
type input "[PHONE_NUMBER]"
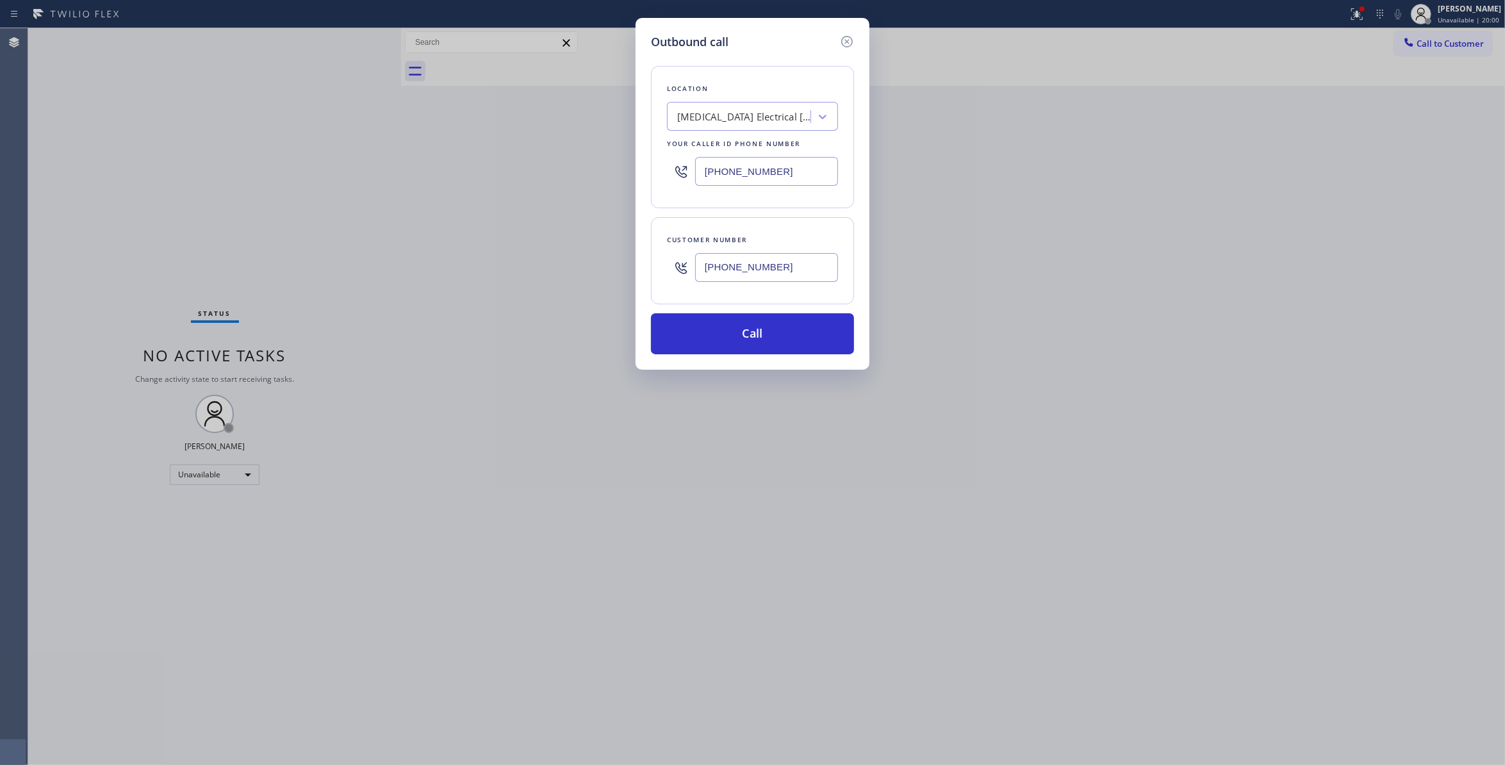
drag, startPoint x: 706, startPoint y: 300, endPoint x: 614, endPoint y: 400, distance: 136.0
click at [615, 400] on div "Outbound call Location [MEDICAL_DATA] Electrical [GEOGRAPHIC_DATA] Your caller …" at bounding box center [752, 382] width 1505 height 765
drag, startPoint x: 798, startPoint y: 268, endPoint x: 657, endPoint y: 280, distance: 141.5
click at [657, 280] on div "Customer number [PHONE_NUMBER]" at bounding box center [752, 260] width 203 height 87
click at [707, 332] on button "Call" at bounding box center [752, 333] width 203 height 41
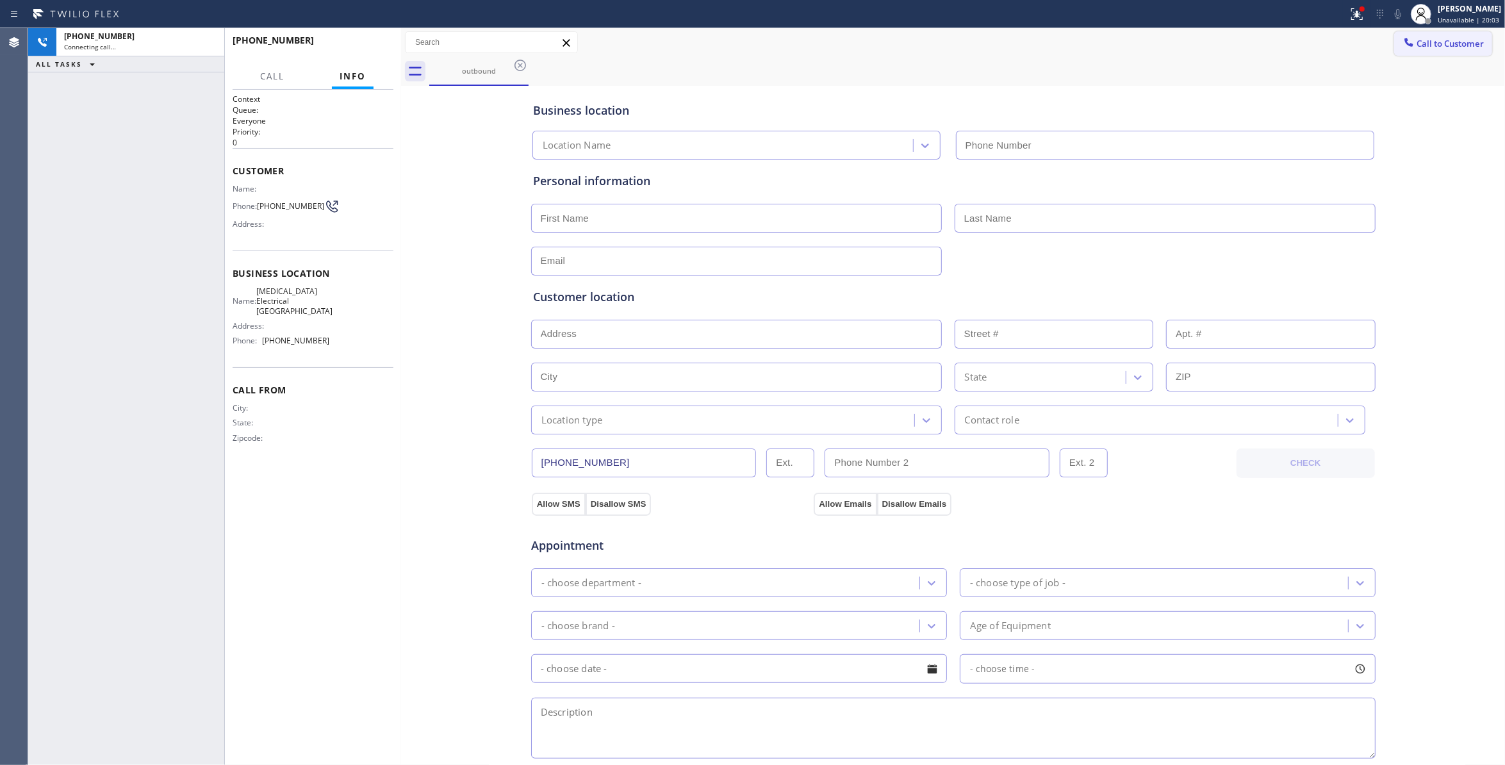
type input "[PHONE_NUMBER]"
click at [1450, 47] on span "Call to Customer" at bounding box center [1450, 44] width 67 height 12
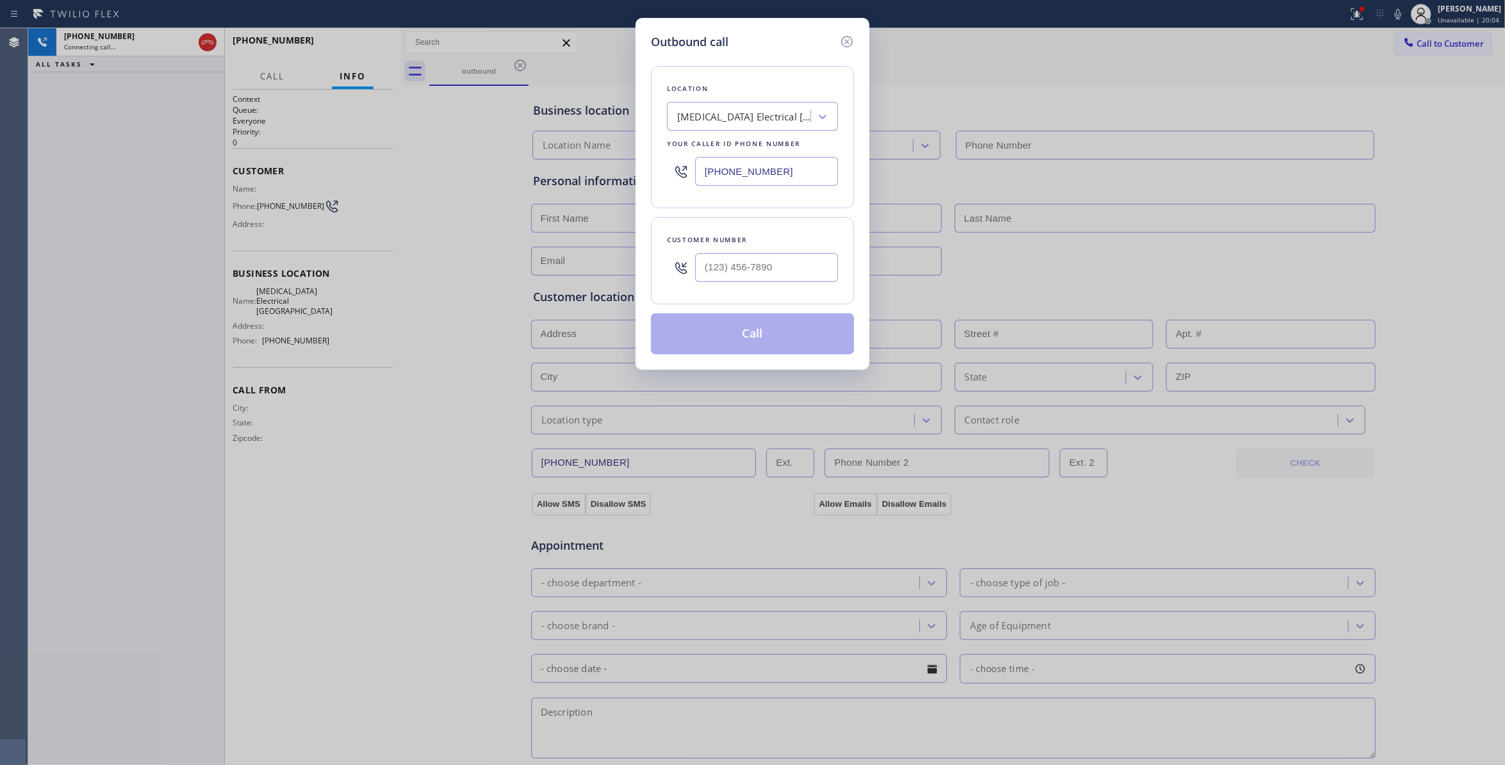
type input "[PHONE_NUMBER]"
click at [851, 41] on icon at bounding box center [846, 41] width 15 height 15
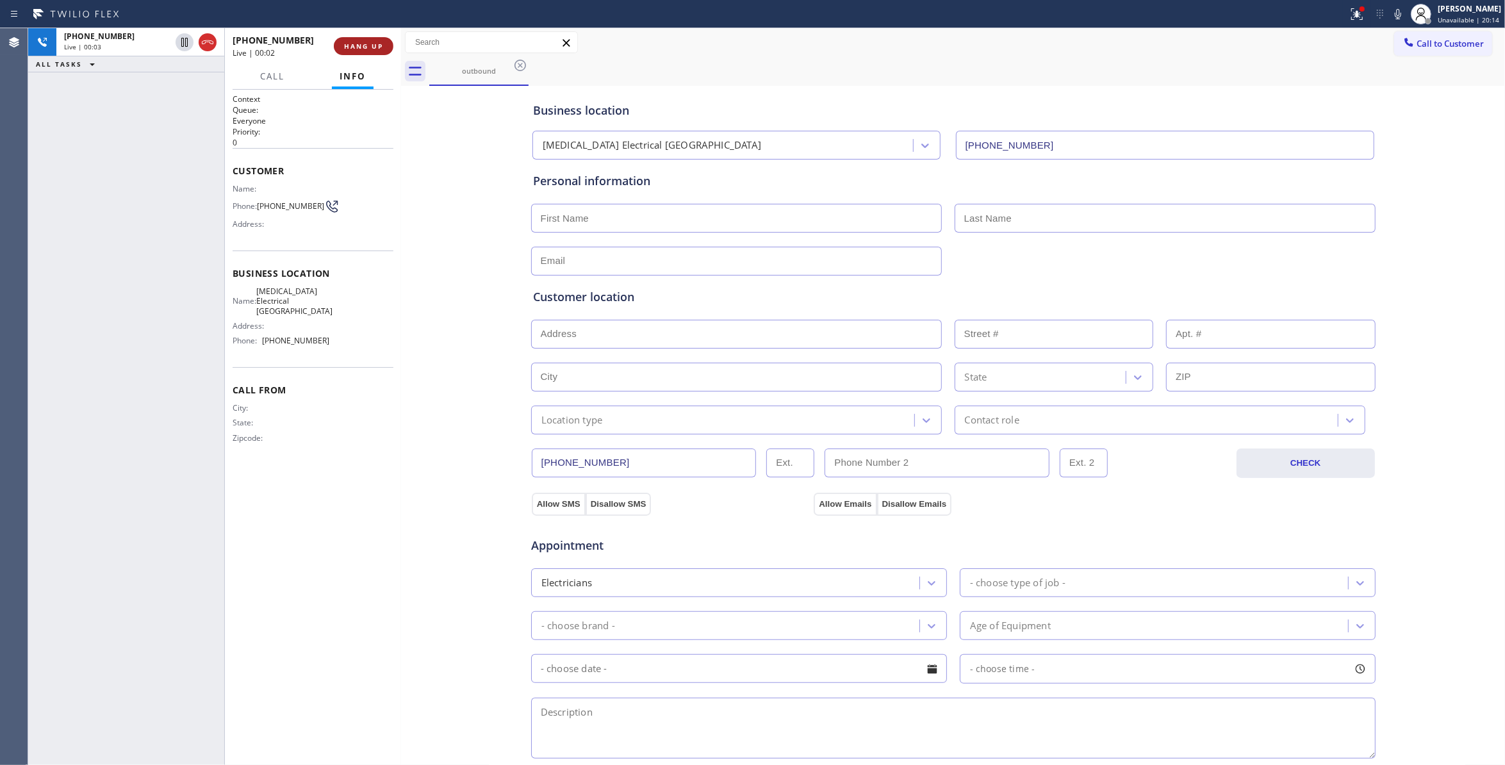
click at [354, 47] on span "HANG UP" at bounding box center [363, 46] width 39 height 9
click at [354, 47] on span "COMPLETE" at bounding box center [361, 46] width 44 height 9
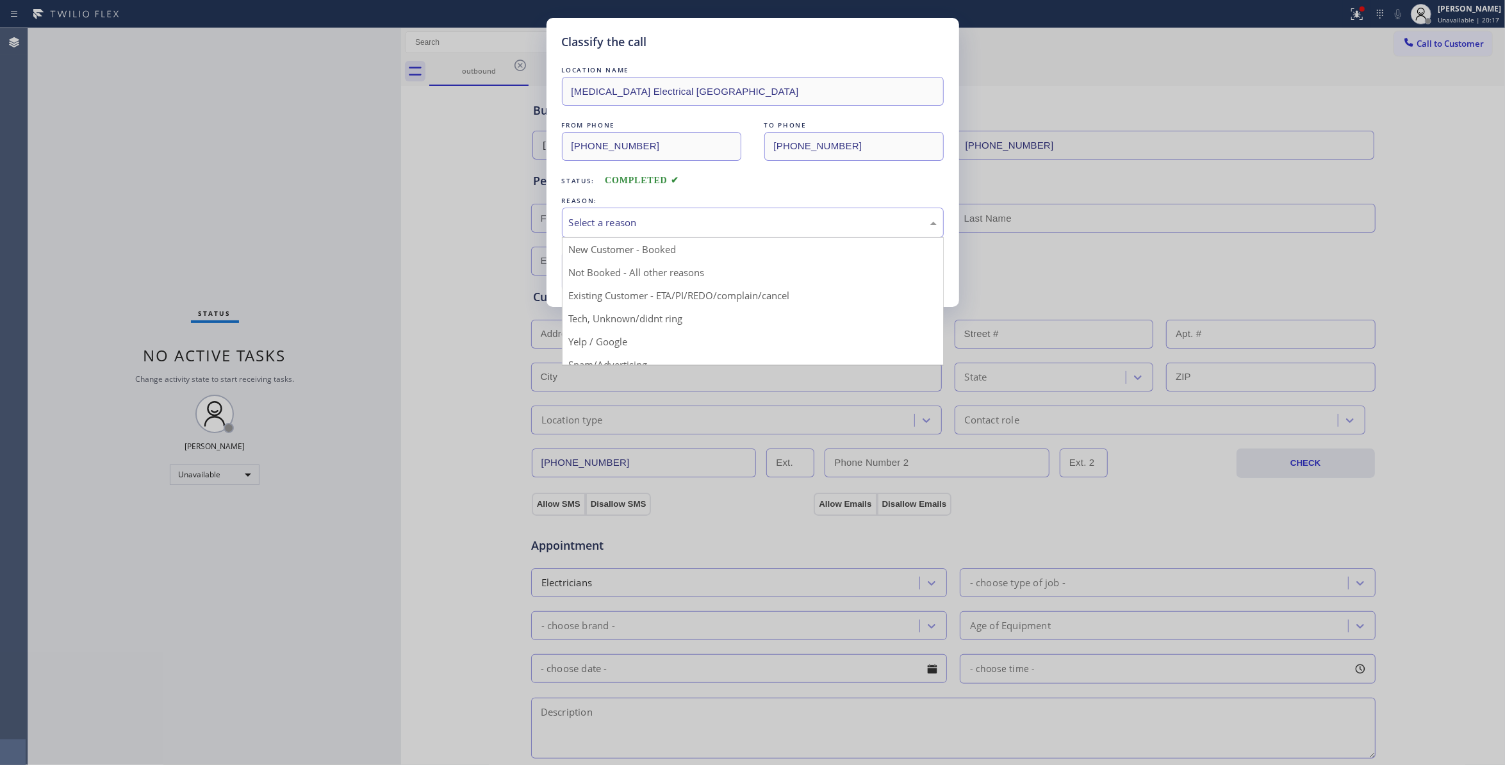
click at [613, 223] on div "Select a reason" at bounding box center [753, 222] width 368 height 15
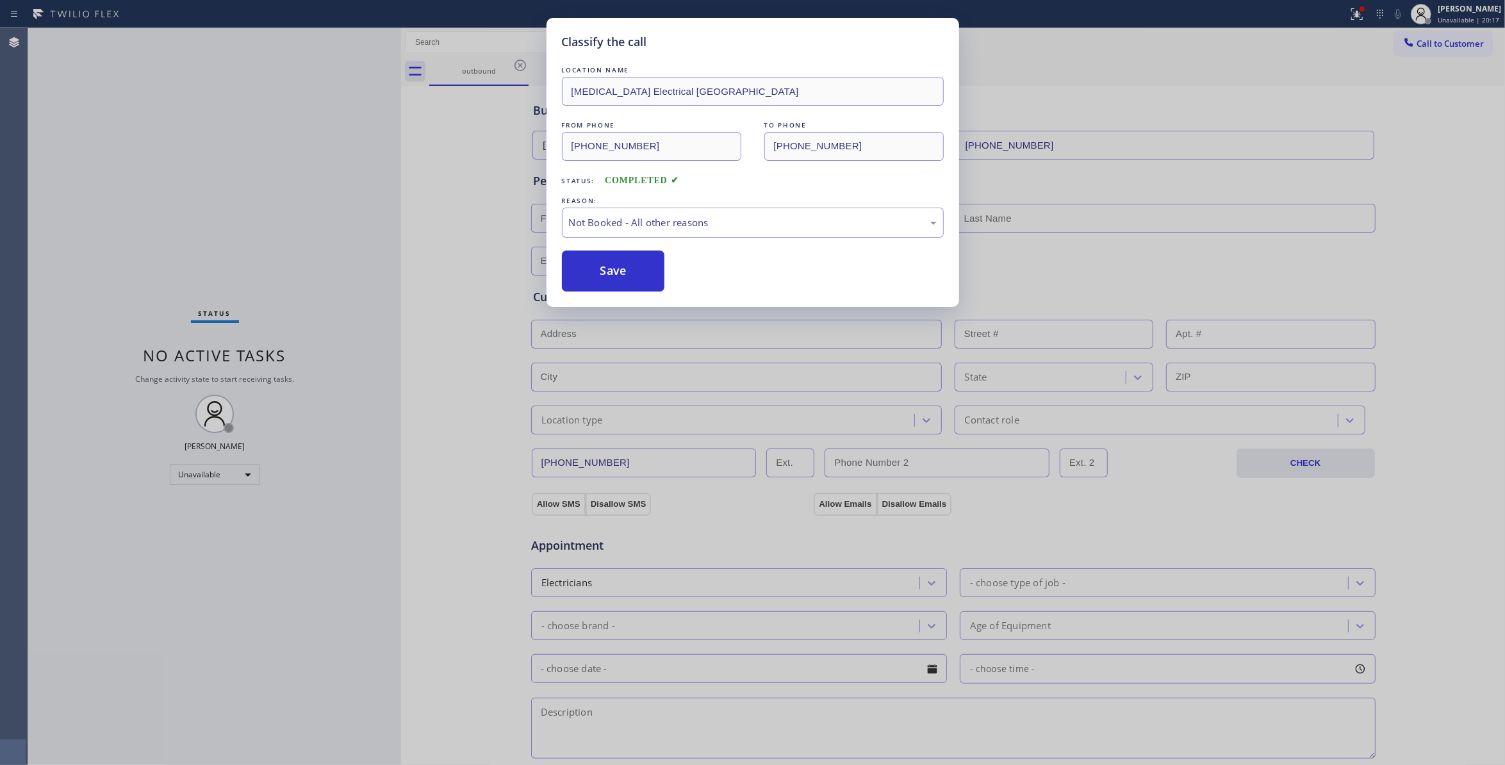
click at [631, 278] on button "Save" at bounding box center [613, 271] width 103 height 41
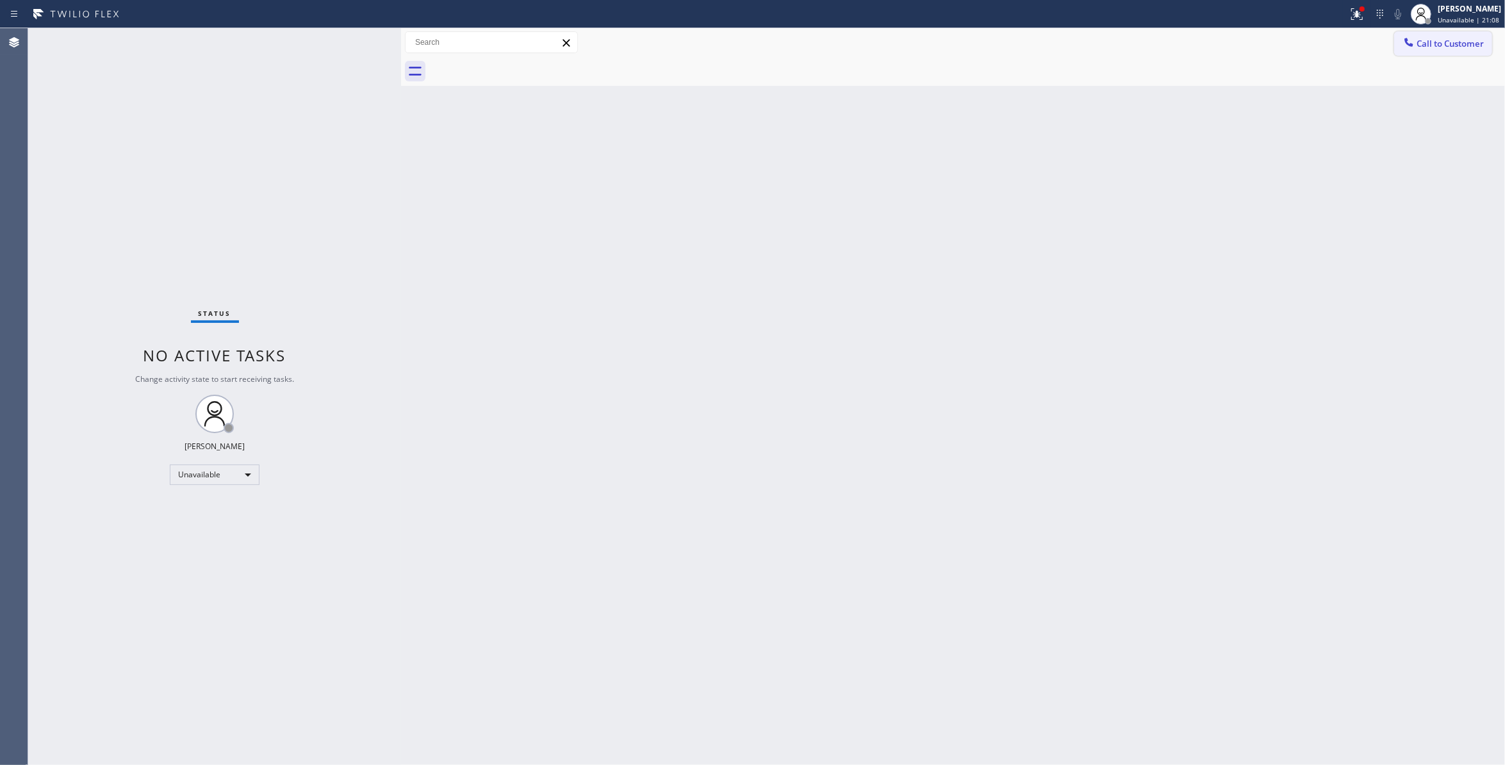
click at [1464, 42] on span "Call to Customer" at bounding box center [1450, 44] width 67 height 12
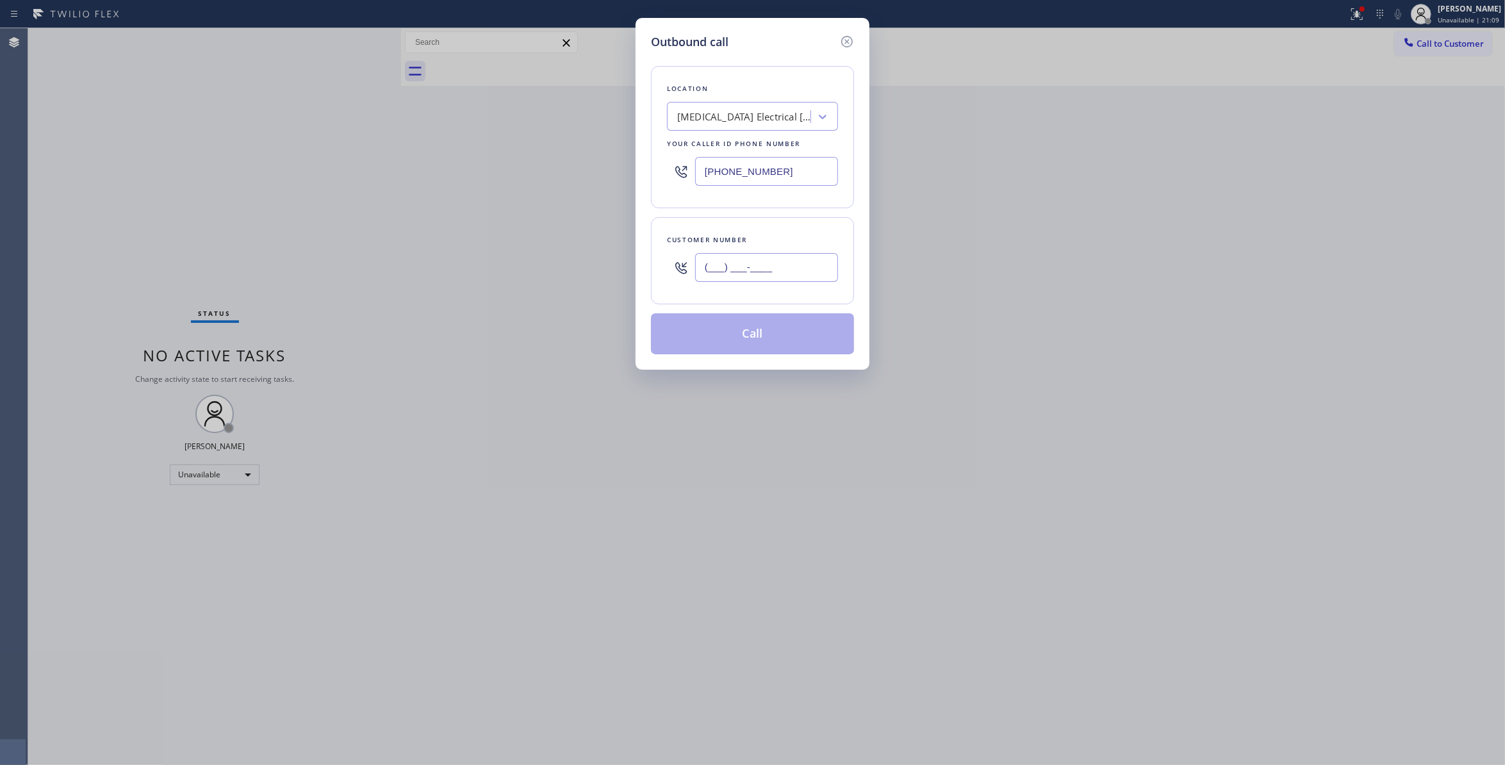
click at [800, 256] on input "(___) ___-____" at bounding box center [766, 267] width 143 height 29
paste input "305) 323-7670"
type input "[PHONE_NUMBER]"
click at [740, 119] on div "[MEDICAL_DATA] Electrical [GEOGRAPHIC_DATA]" at bounding box center [744, 117] width 135 height 15
type input "HVAC Alliance Expert"
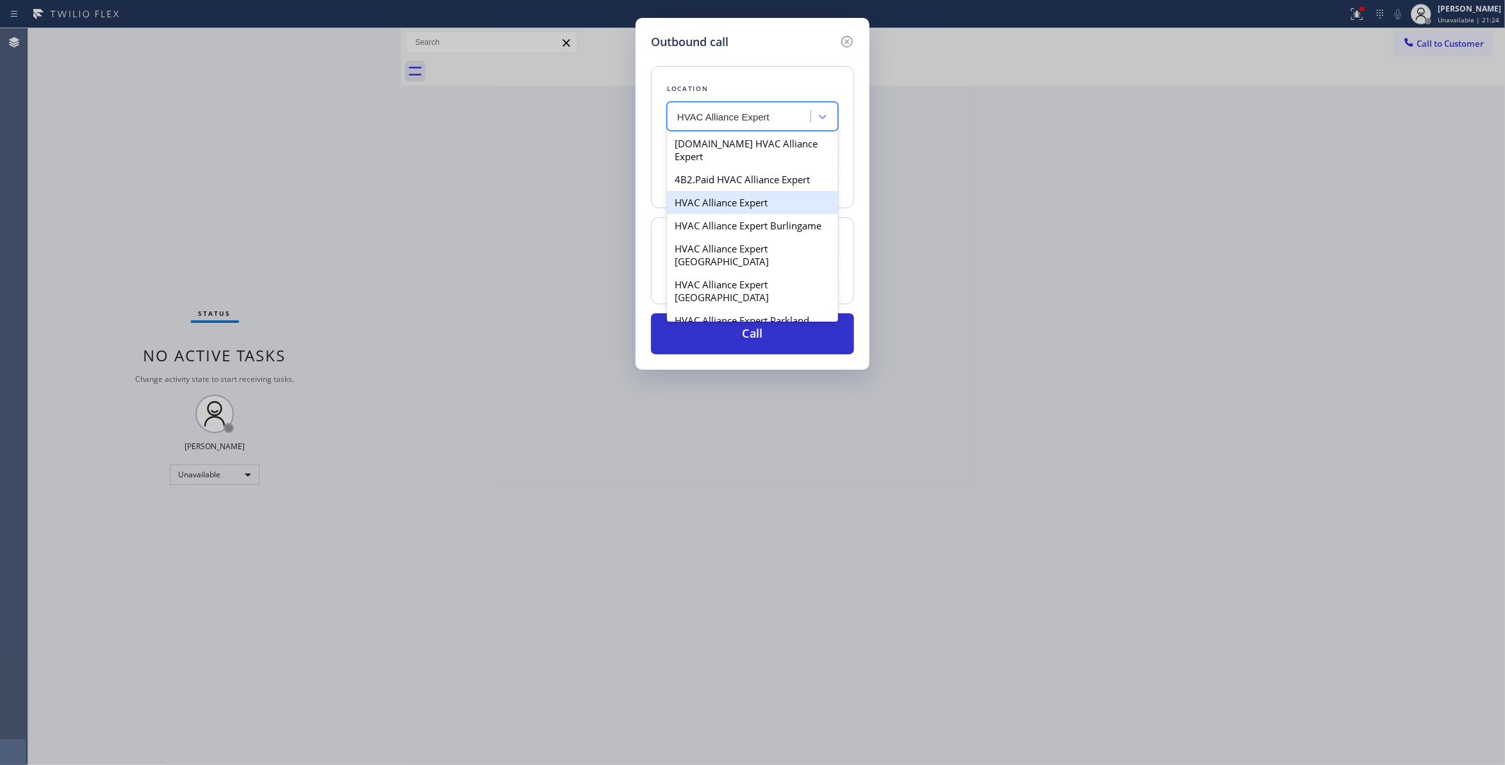
click at [768, 191] on div "HVAC Alliance Expert" at bounding box center [752, 202] width 171 height 23
type input "[PHONE_NUMBER]"
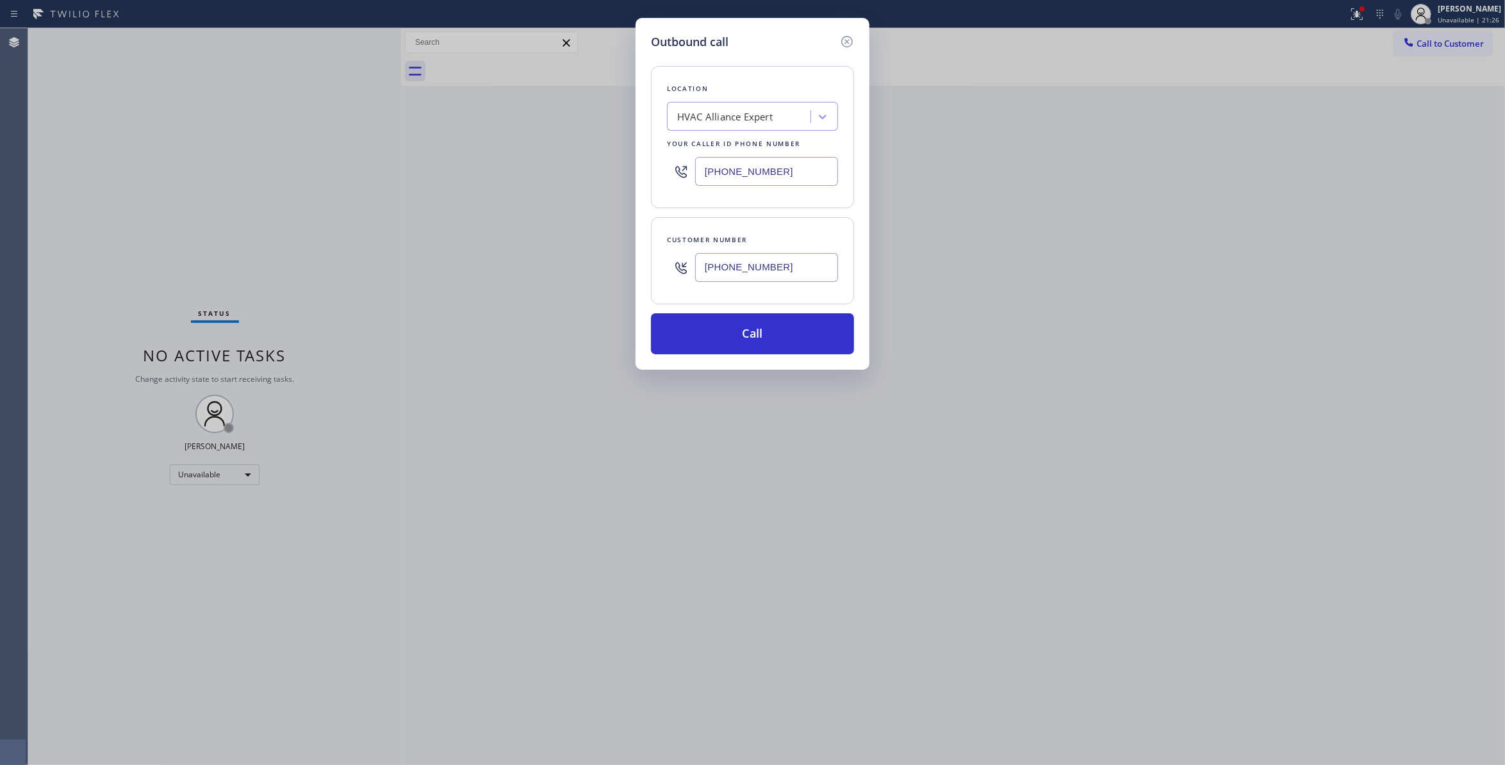
drag, startPoint x: 798, startPoint y: 269, endPoint x: 641, endPoint y: 270, distance: 157.0
click at [641, 270] on div "Outbound call Location HVAC Alliance Expert Your caller id phone number [PHONE_…" at bounding box center [753, 194] width 234 height 352
drag, startPoint x: 690, startPoint y: 342, endPoint x: 87, endPoint y: 331, distance: 602.5
click at [688, 341] on button "Call" at bounding box center [752, 333] width 203 height 41
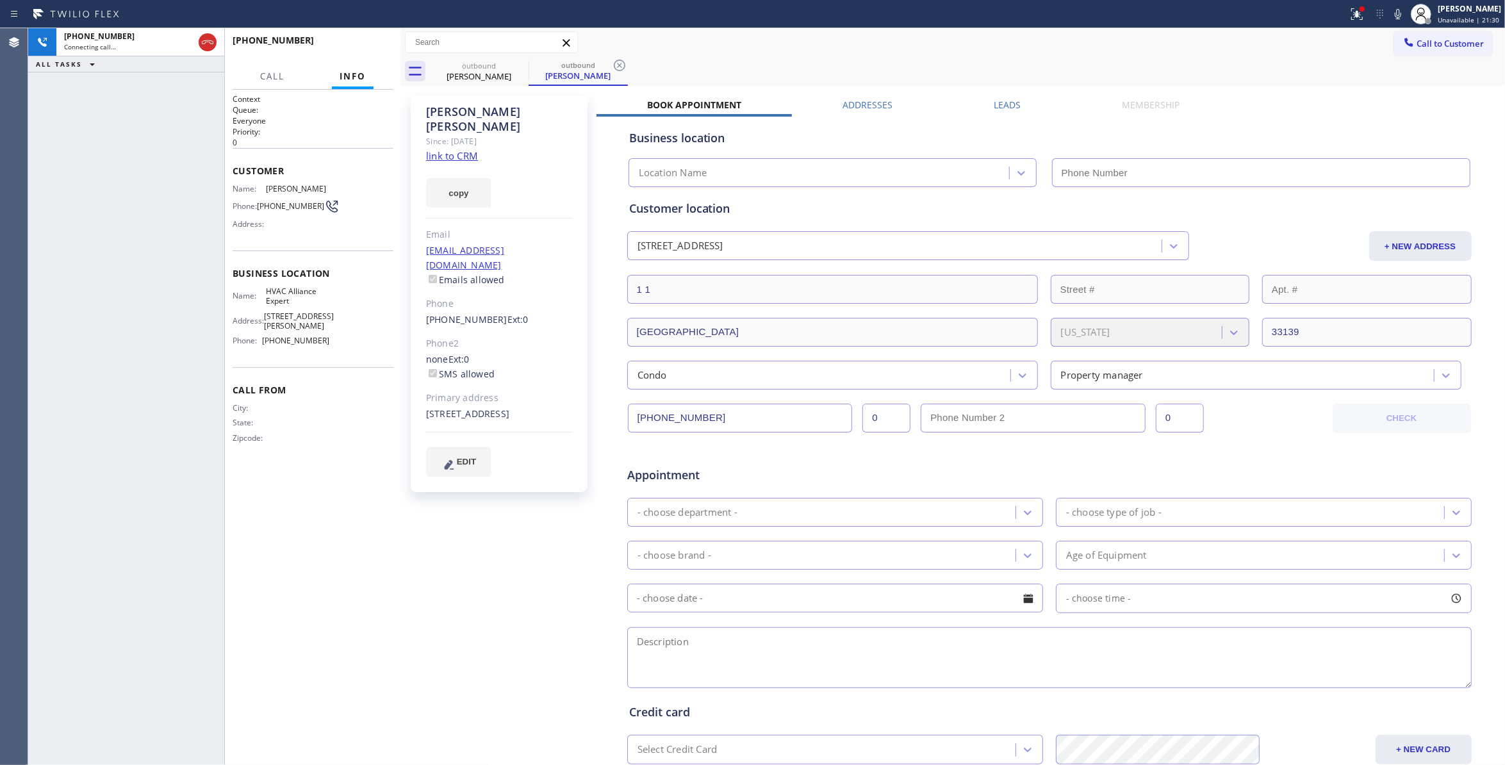
click at [526, 449] on div "[PERSON_NAME] Since: [DATE] link to CRM copy Email [EMAIL_ADDRESS][DOMAIN_NAME]…" at bounding box center [500, 504] width 192 height 831
click at [620, 67] on icon at bounding box center [620, 66] width 12 height 12
type input "[PHONE_NUMBER]"
click at [472, 149] on link "link to CRM" at bounding box center [452, 155] width 52 height 13
click at [357, 44] on span "HANG UP" at bounding box center [363, 46] width 39 height 9
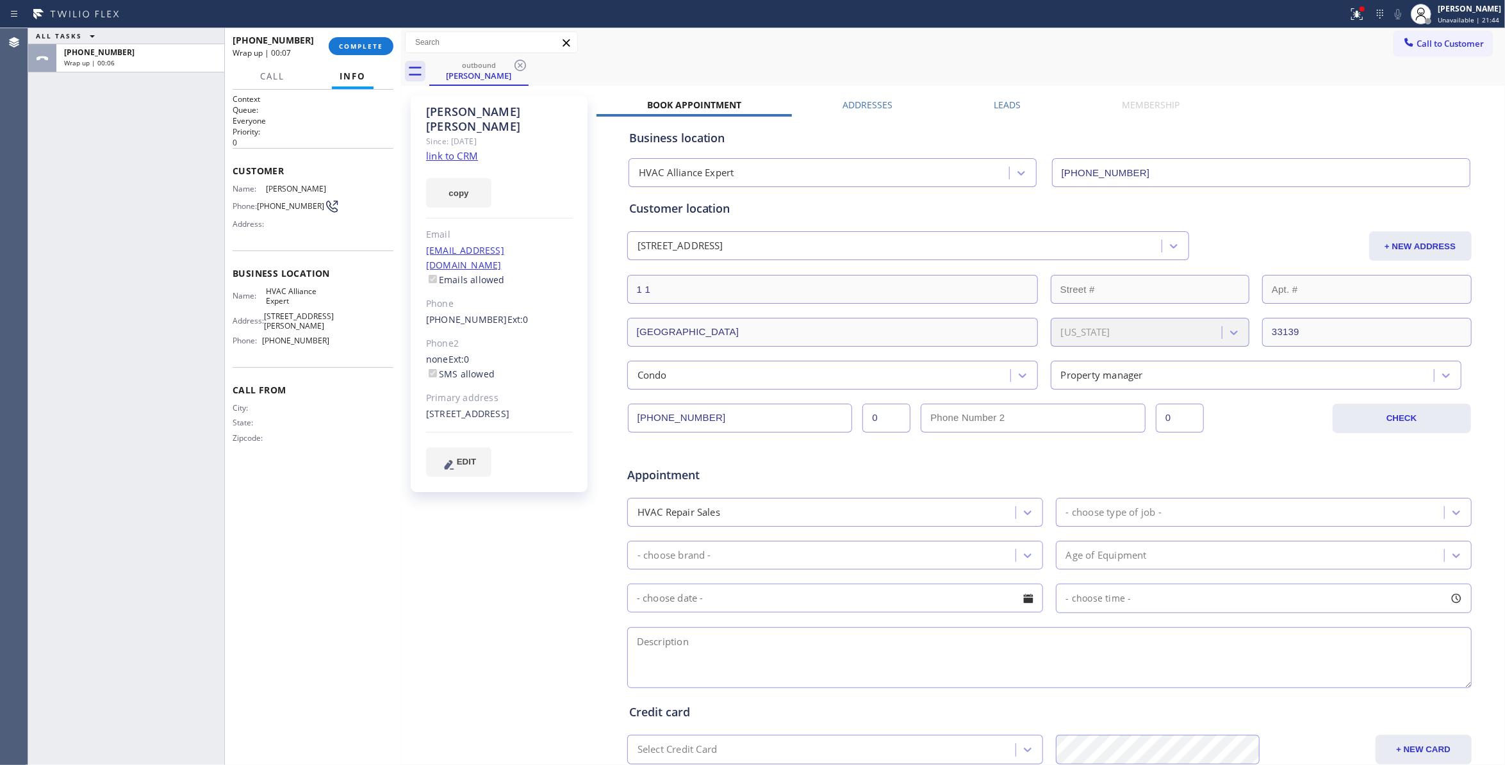
drag, startPoint x: 193, startPoint y: 262, endPoint x: 228, endPoint y: 201, distance: 70.9
click at [193, 262] on div "ALL TASKS ALL TASKS ACTIVE TASKS TASKS IN WRAP UP [PHONE_NUMBER] Wrap up | 00:06" at bounding box center [126, 396] width 196 height 737
drag, startPoint x: 292, startPoint y: 216, endPoint x: 261, endPoint y: 205, distance: 32.6
click at [261, 205] on span "[PHONE_NUMBER]" at bounding box center [290, 206] width 67 height 10
copy span "[PHONE_NUMBER]"
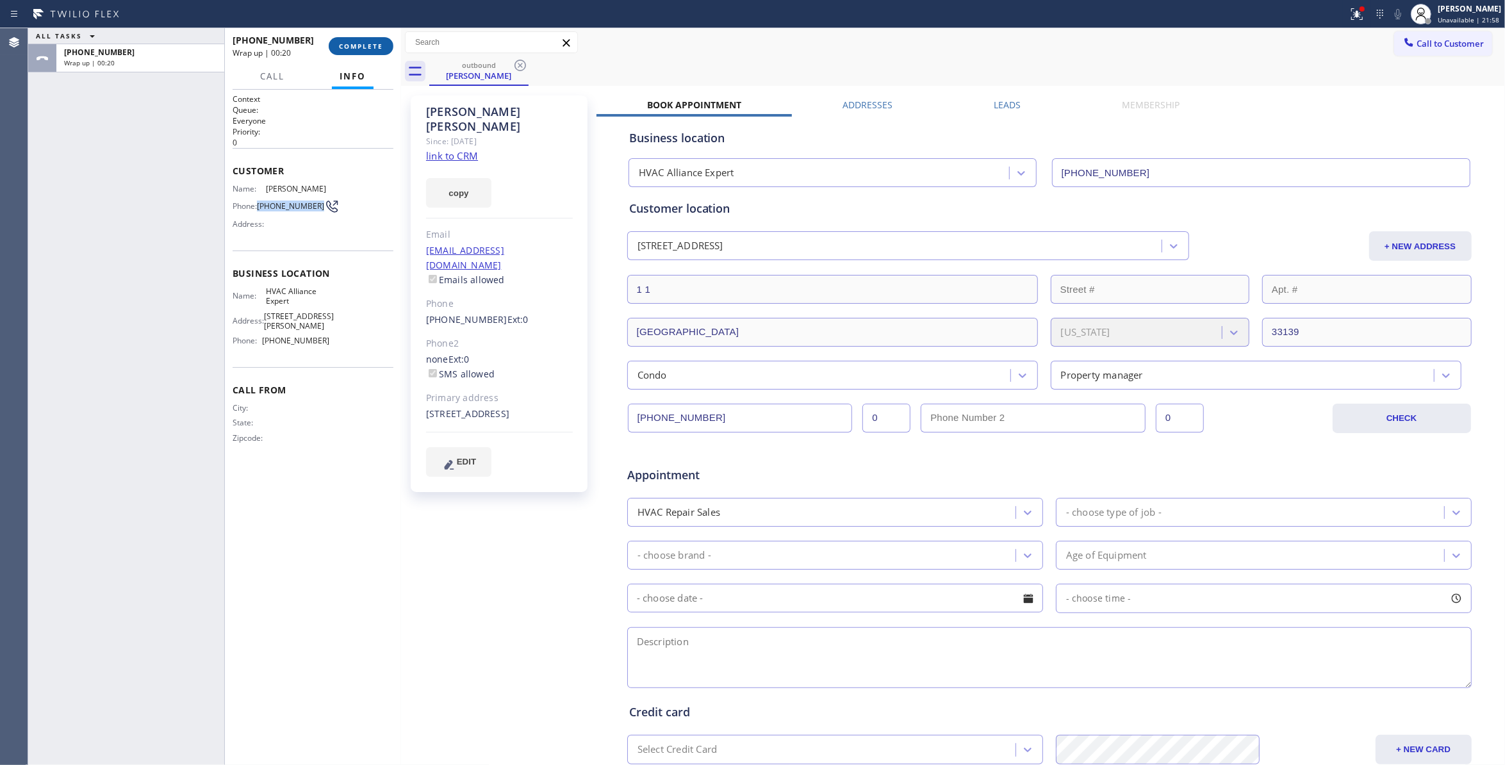
click at [362, 40] on button "COMPLETE" at bounding box center [361, 46] width 65 height 18
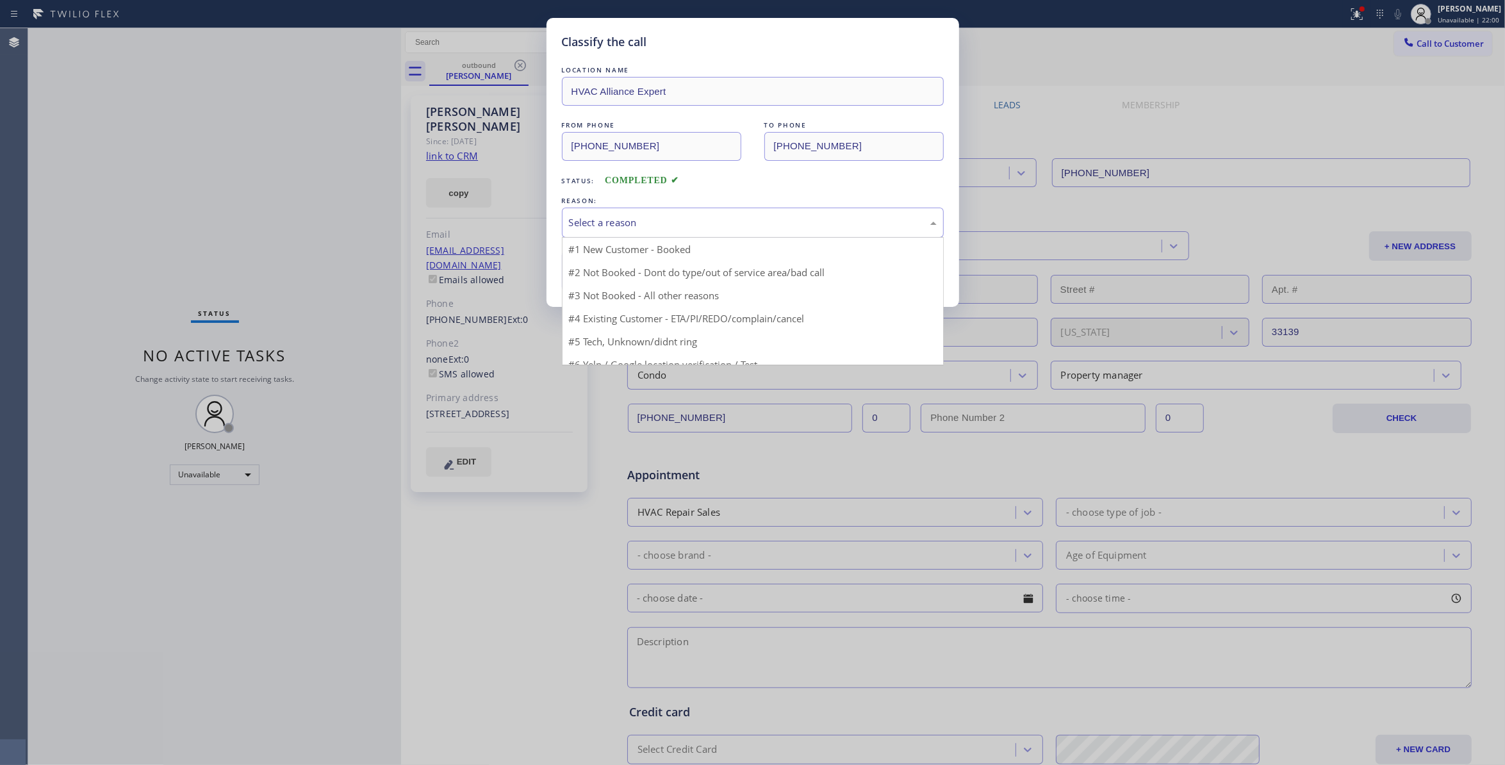
click at [628, 215] on div "Select a reason" at bounding box center [753, 222] width 368 height 15
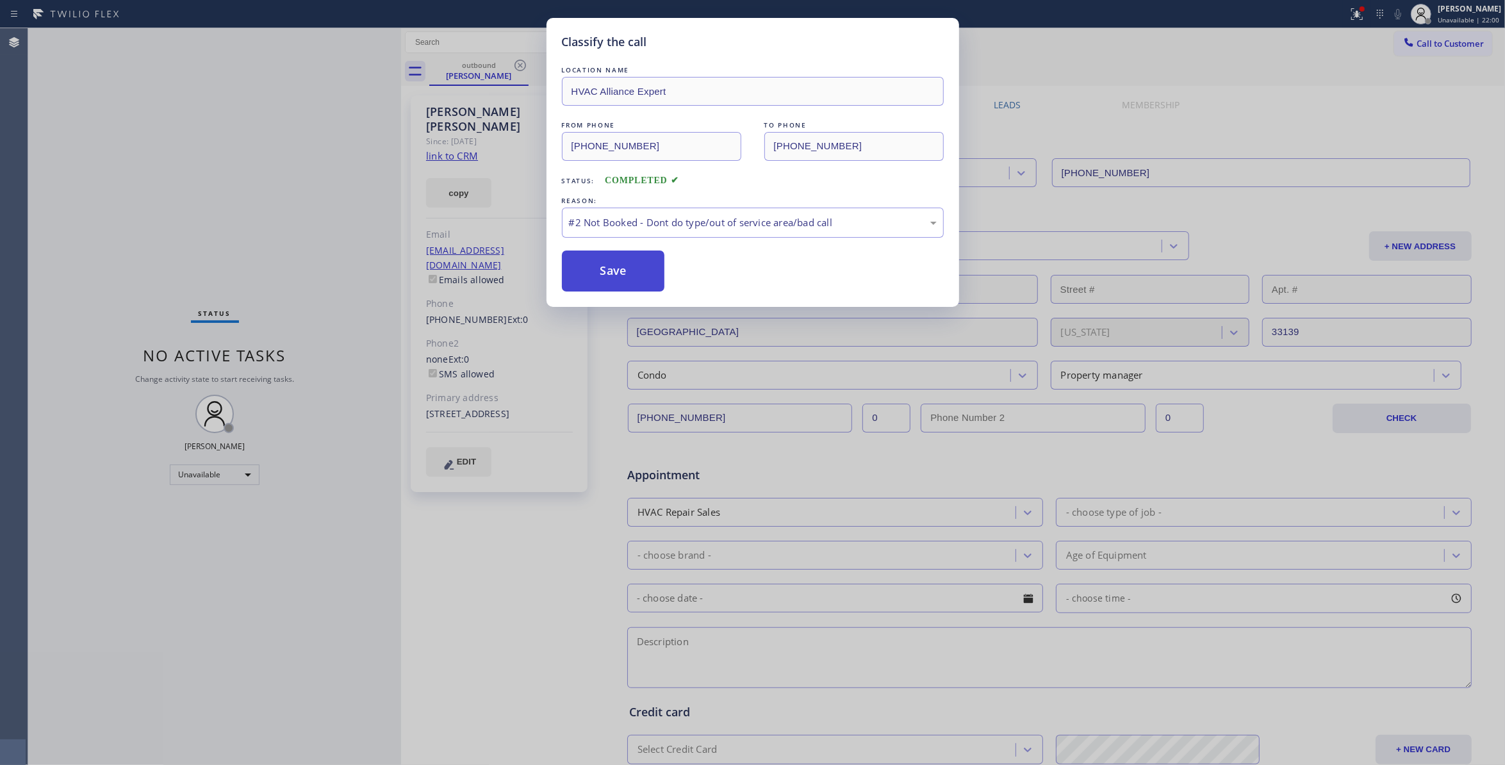
click at [620, 276] on button "Save" at bounding box center [613, 271] width 103 height 41
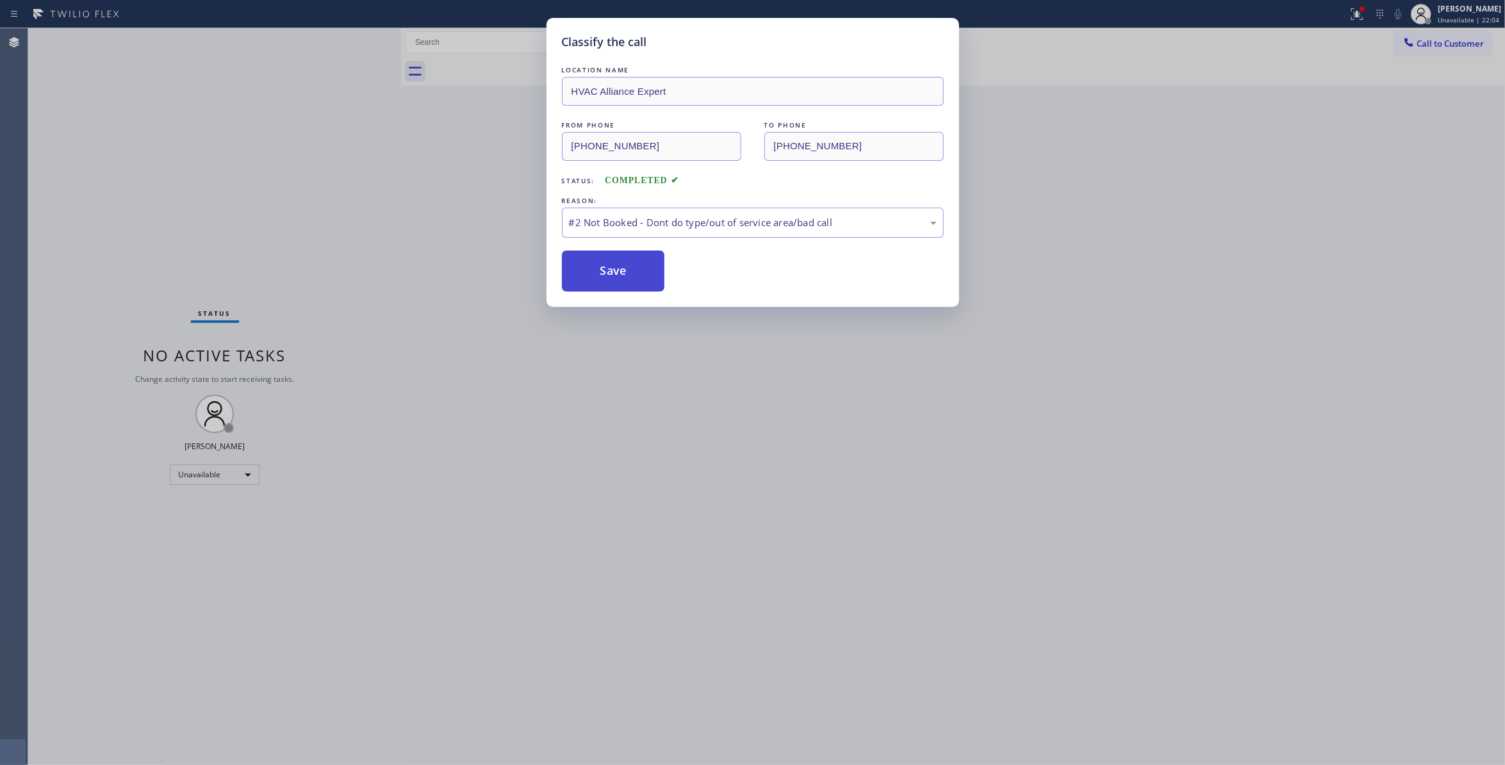
click at [611, 270] on button "Save" at bounding box center [613, 271] width 103 height 41
click at [623, 279] on button "Save" at bounding box center [613, 271] width 103 height 41
drag, startPoint x: 633, startPoint y: 283, endPoint x: 634, endPoint y: 274, distance: 8.4
click at [634, 276] on button "Save" at bounding box center [613, 271] width 103 height 41
drag, startPoint x: 634, startPoint y: 274, endPoint x: 623, endPoint y: 267, distance: 13.5
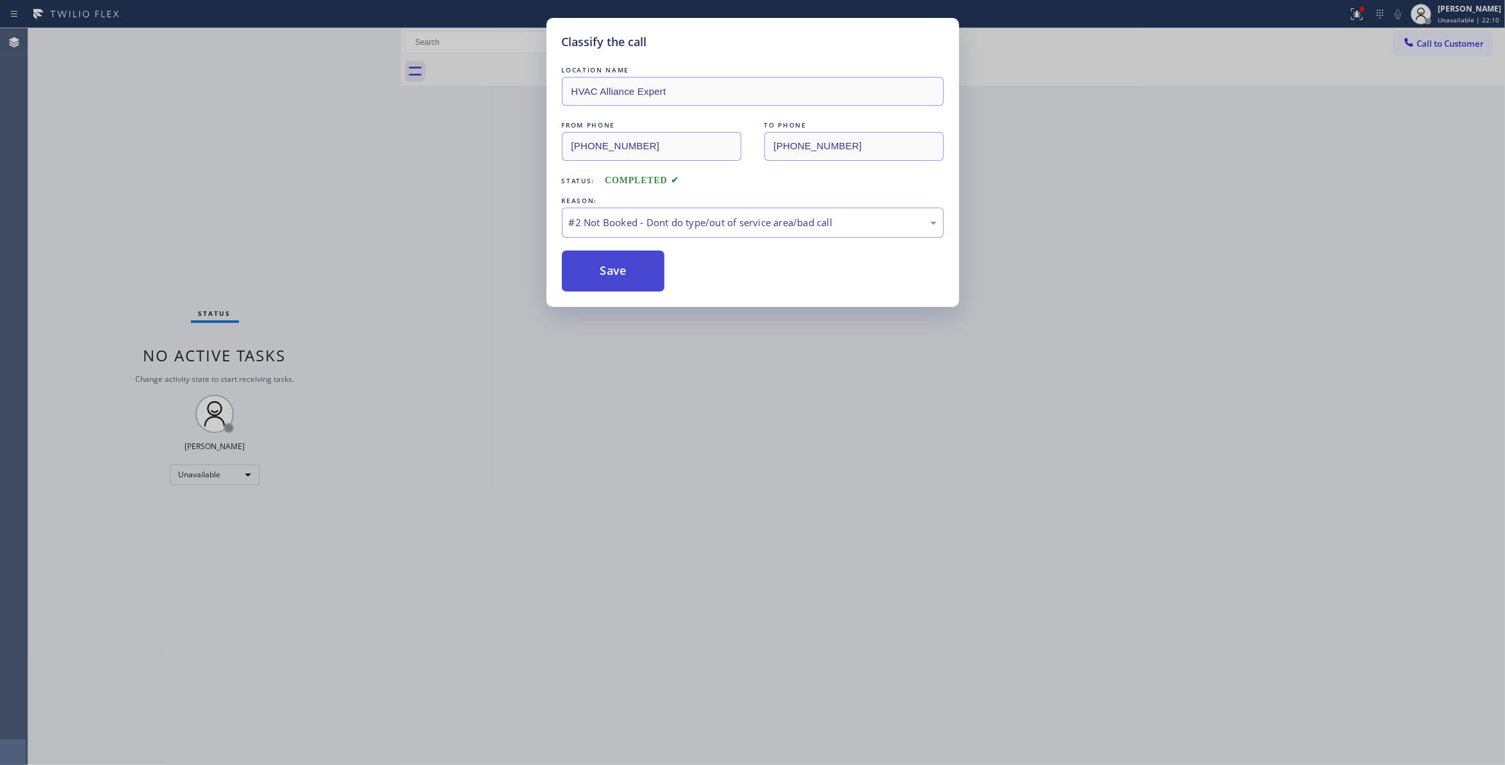
click at [634, 270] on button "Save" at bounding box center [613, 271] width 103 height 41
drag, startPoint x: 569, startPoint y: 259, endPoint x: 518, endPoint y: 324, distance: 82.7
click at [568, 260] on button "Save" at bounding box center [613, 271] width 103 height 41
click at [550, 311] on div "Classify the call LOCATION NAME HVAC Alliance Expert FROM PHONE [PHONE_NUMBER] …" at bounding box center [752, 382] width 1505 height 765
click at [581, 332] on div "Classify the call LOCATION NAME HVAC Alliance Expert FROM PHONE [PHONE_NUMBER] …" at bounding box center [752, 382] width 1505 height 765
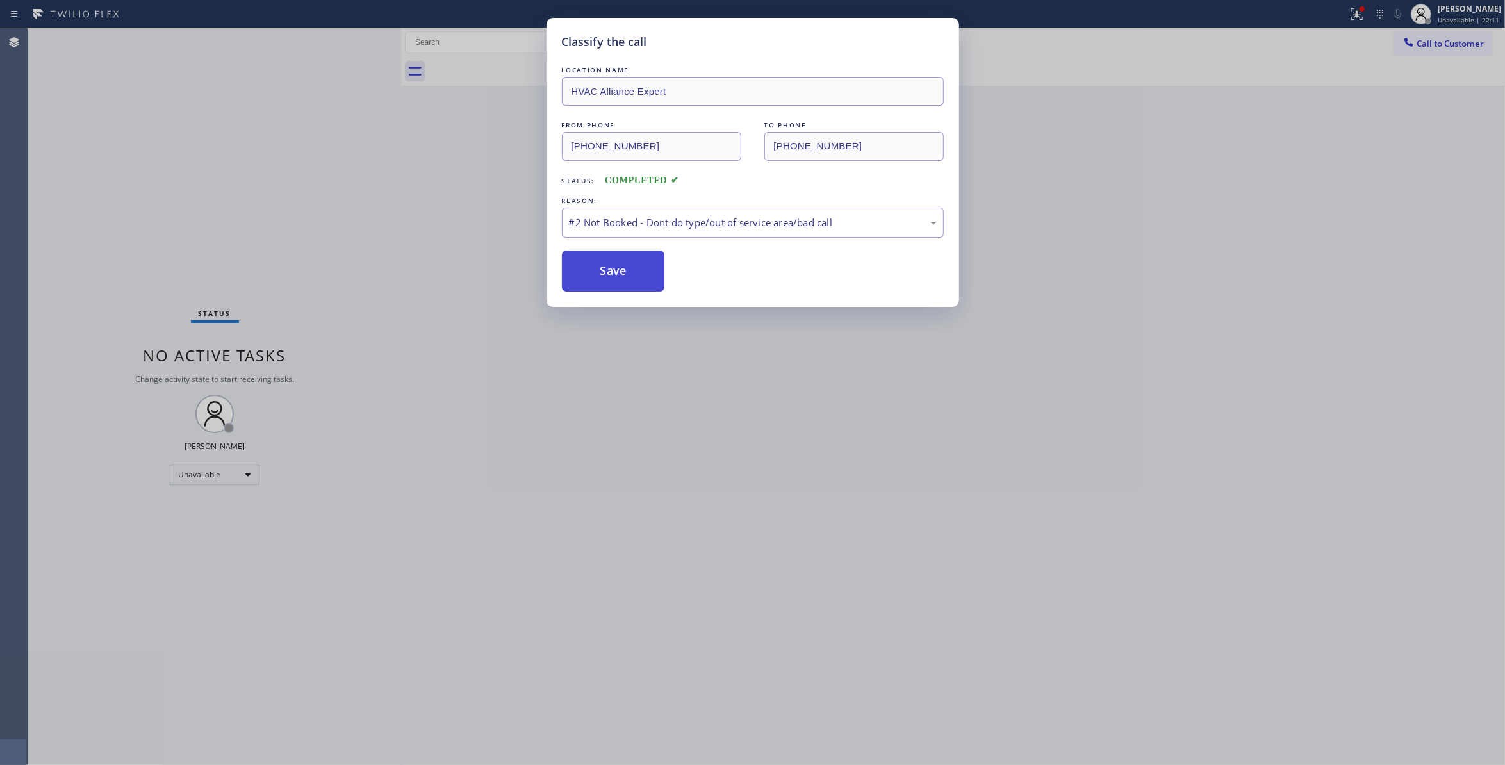
click at [590, 283] on button "Save" at bounding box center [613, 271] width 103 height 41
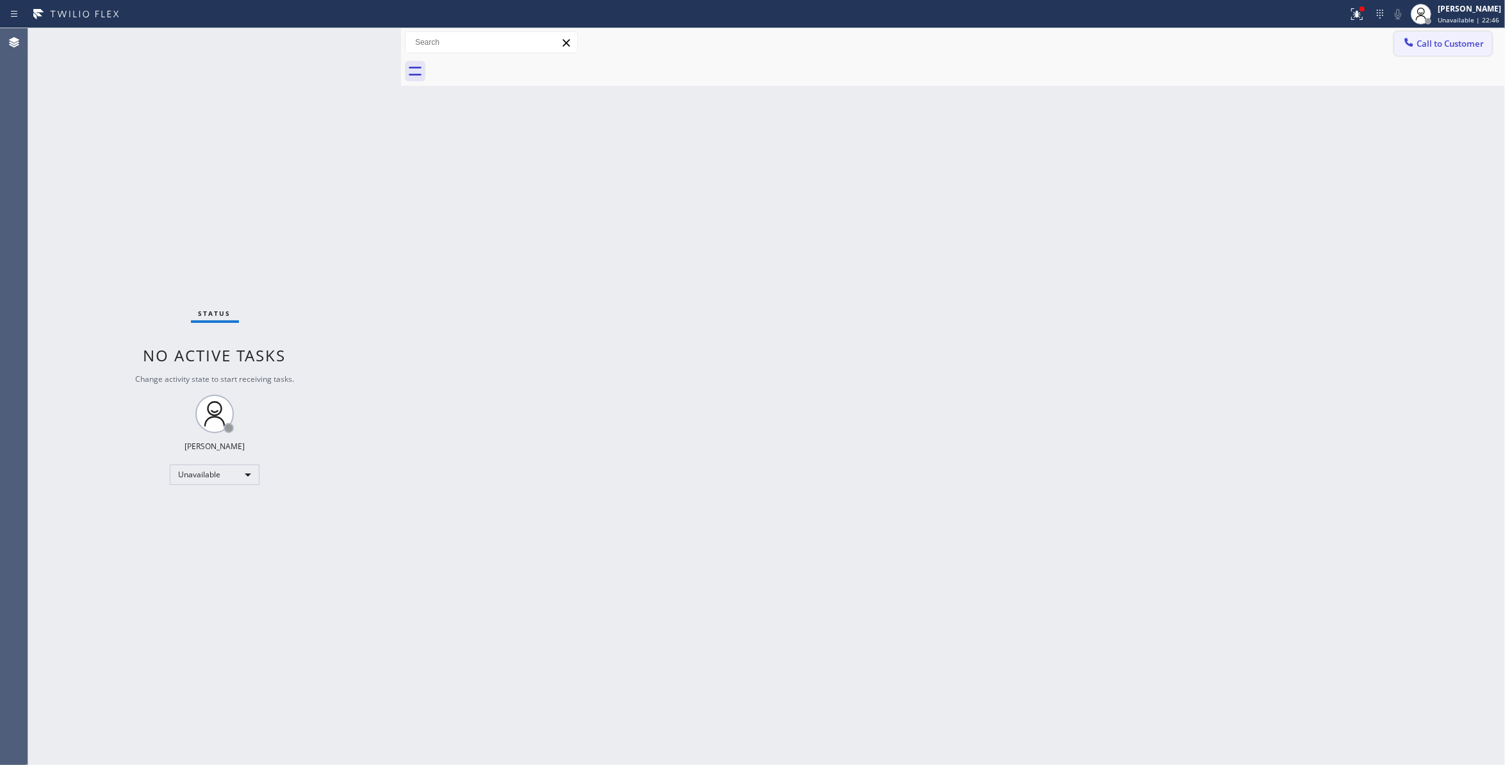
click at [1462, 44] on span "Call to Customer" at bounding box center [1450, 44] width 67 height 12
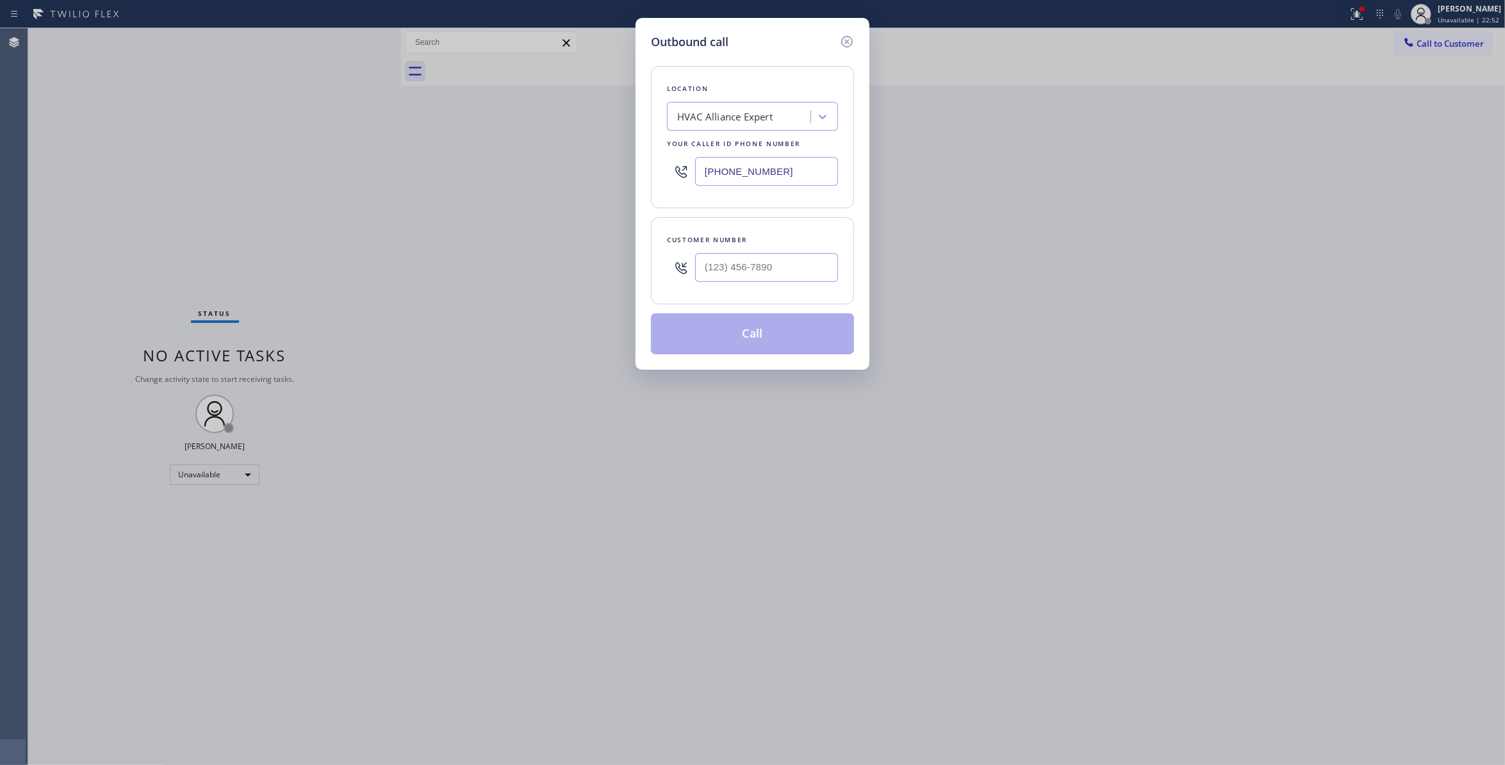
click at [57, 286] on div "Outbound call Location HVAC Alliance Expert Your caller id phone number [PHONE_…" at bounding box center [752, 382] width 1505 height 765
click at [796, 267] on input "(___) ___-____" at bounding box center [766, 267] width 143 height 29
paste input "305) 302-7581"
type input "[PHONE_NUMBER]"
click at [727, 347] on button "Call" at bounding box center [752, 333] width 203 height 41
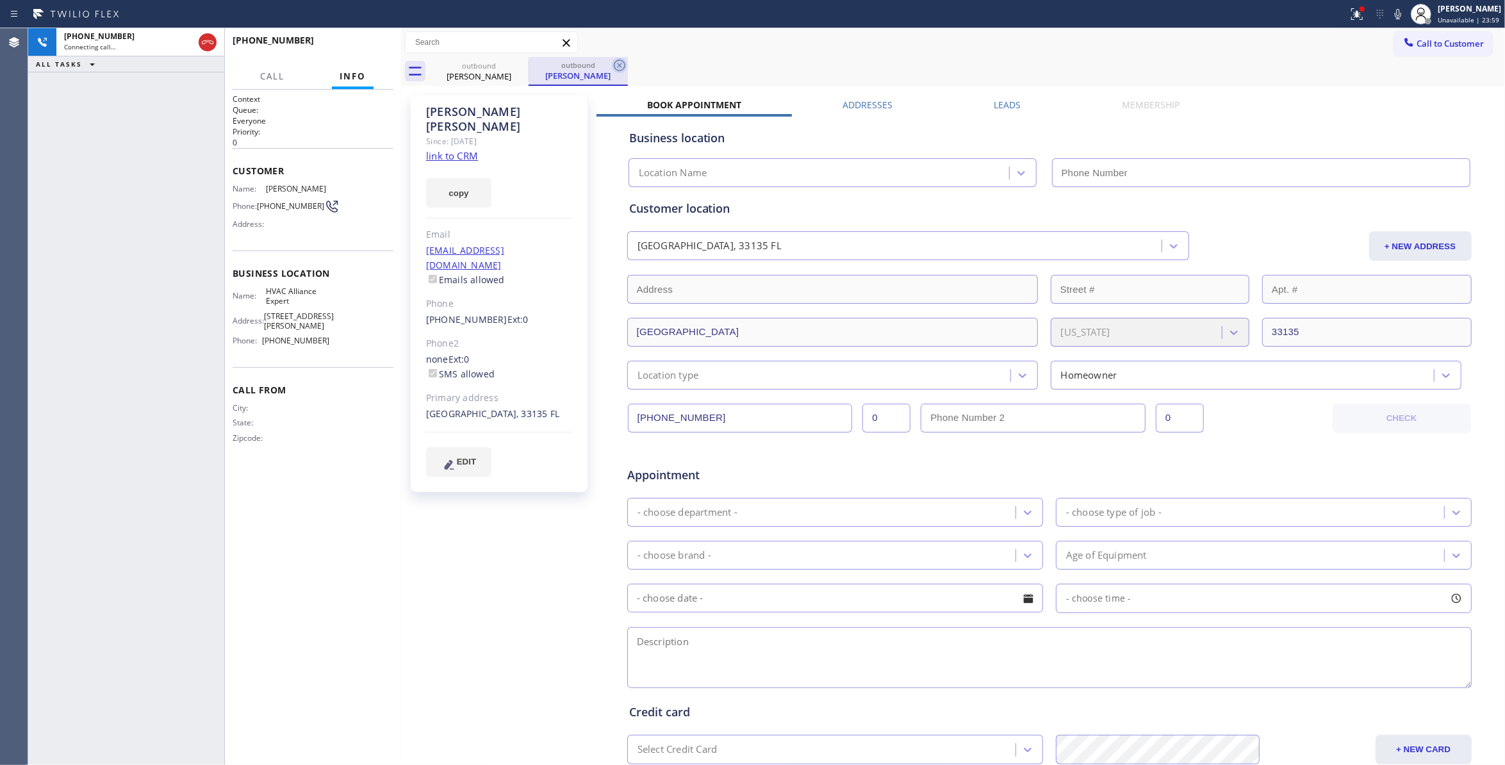
click at [618, 72] on icon at bounding box center [619, 65] width 15 height 15
type input "[PHONE_NUMBER]"
click at [463, 149] on link "link to CRM" at bounding box center [452, 155] width 52 height 13
click at [269, 208] on span "[PHONE_NUMBER]" at bounding box center [290, 206] width 67 height 10
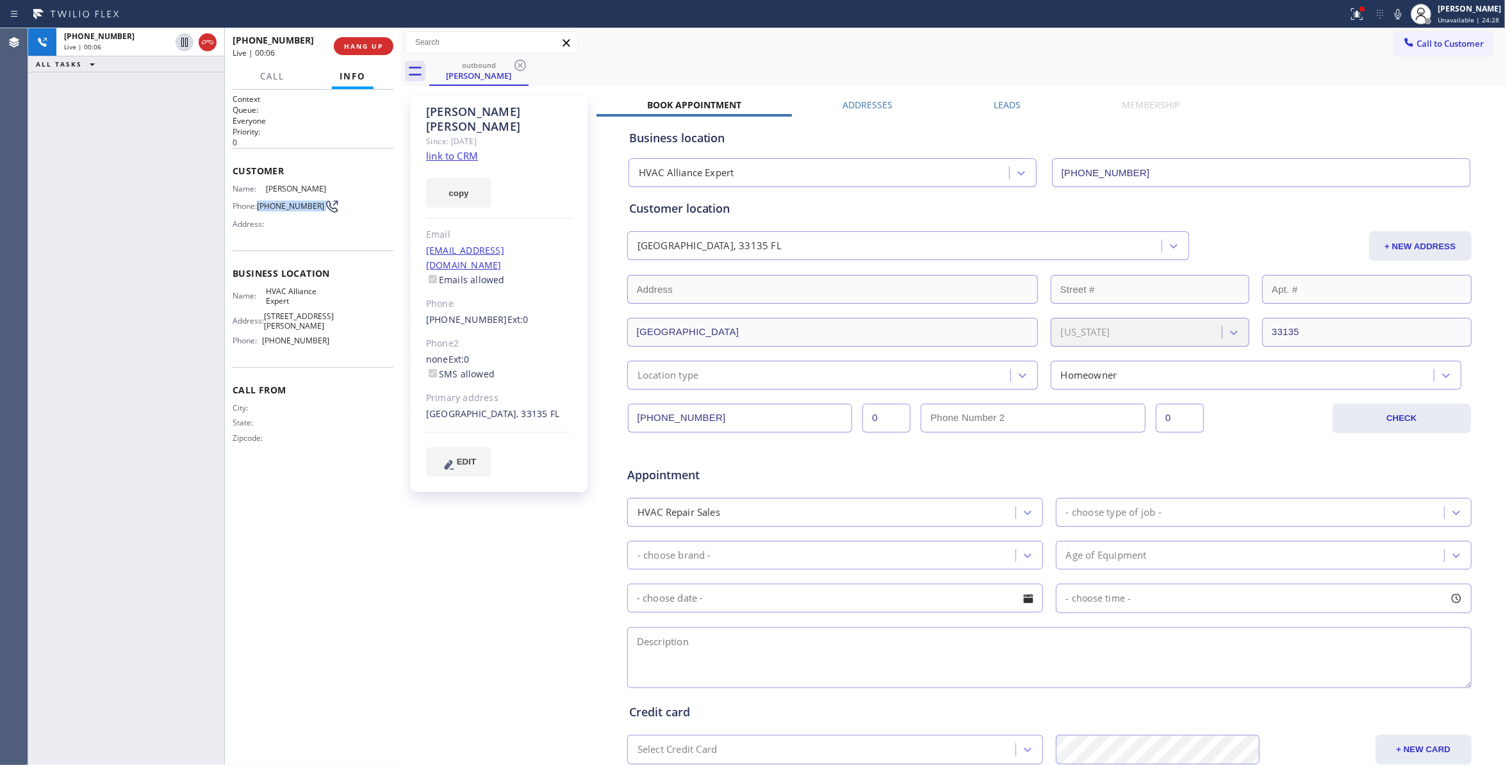
click at [269, 208] on span "[PHONE_NUMBER]" at bounding box center [290, 206] width 67 height 10
copy div "[PHONE_NUMBER]"
click at [383, 50] on button "HANG UP" at bounding box center [364, 46] width 60 height 18
click at [383, 50] on button "COMPLETE" at bounding box center [361, 46] width 65 height 18
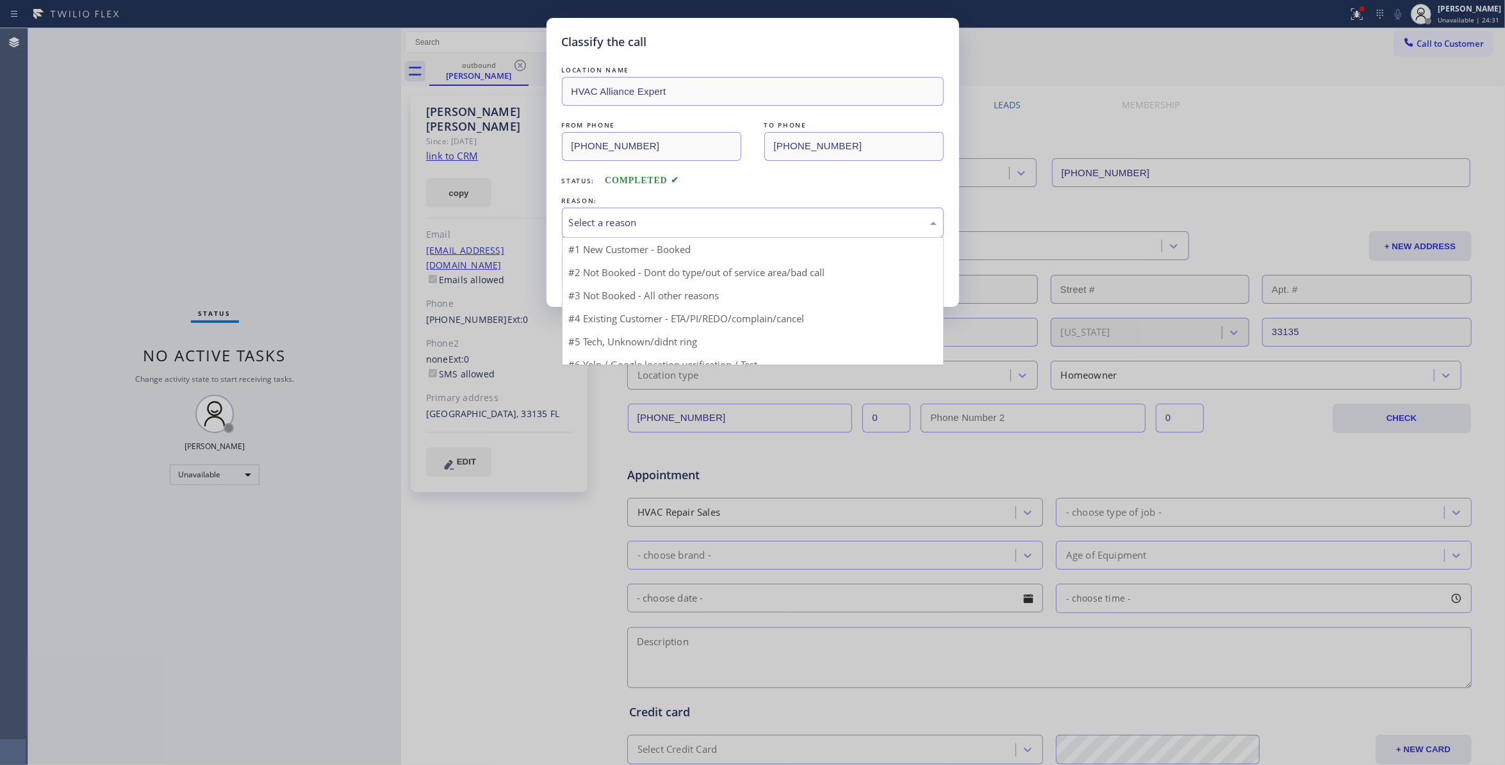
click at [688, 215] on div "Select a reason" at bounding box center [753, 222] width 368 height 15
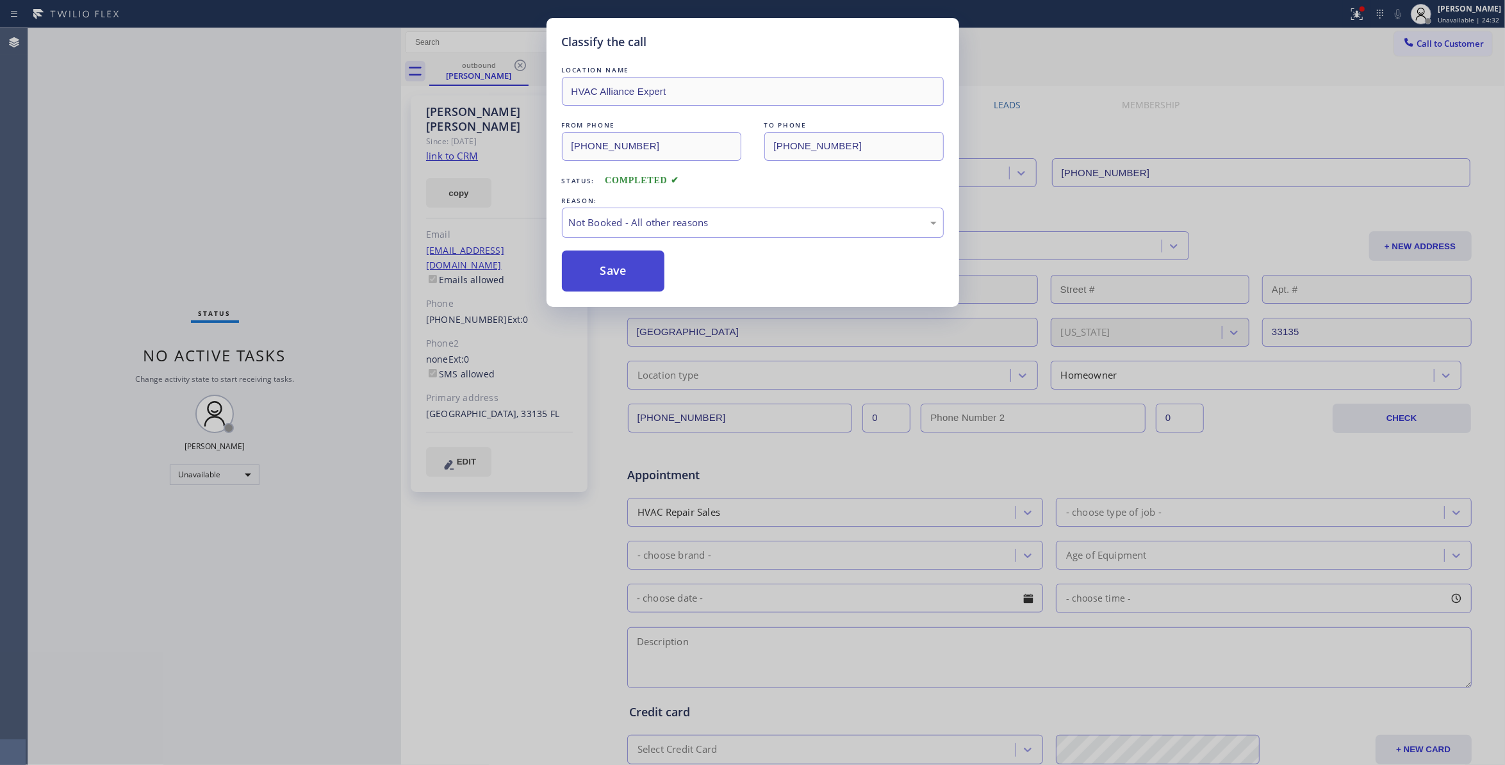
click at [646, 272] on button "Save" at bounding box center [613, 271] width 103 height 41
drag, startPoint x: 646, startPoint y: 272, endPoint x: 657, endPoint y: 244, distance: 31.1
click at [646, 272] on button "Save" at bounding box center [613, 271] width 103 height 41
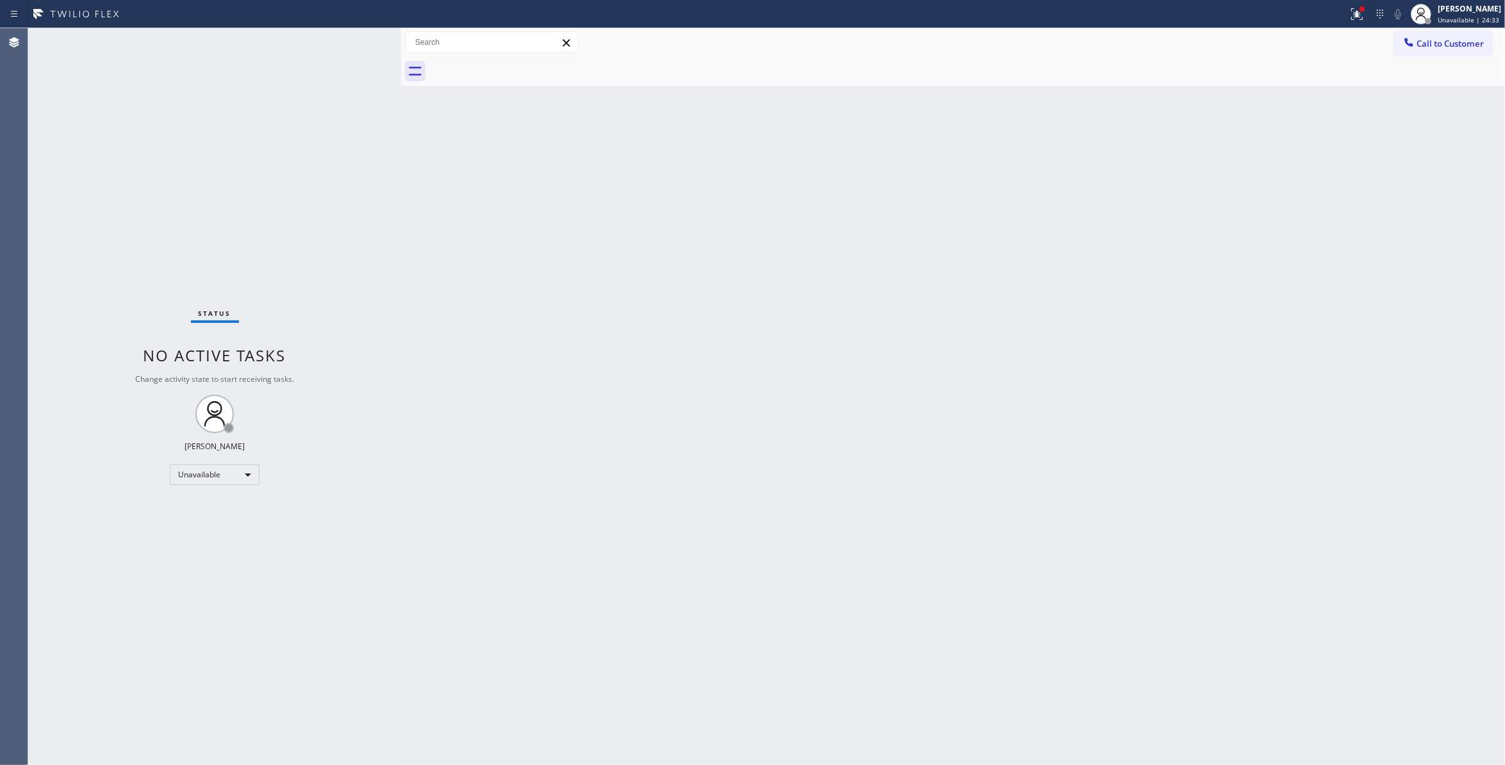
drag, startPoint x: 1446, startPoint y: 44, endPoint x: 1287, endPoint y: 63, distance: 159.4
click at [1441, 44] on span "Call to Customer" at bounding box center [1450, 44] width 67 height 12
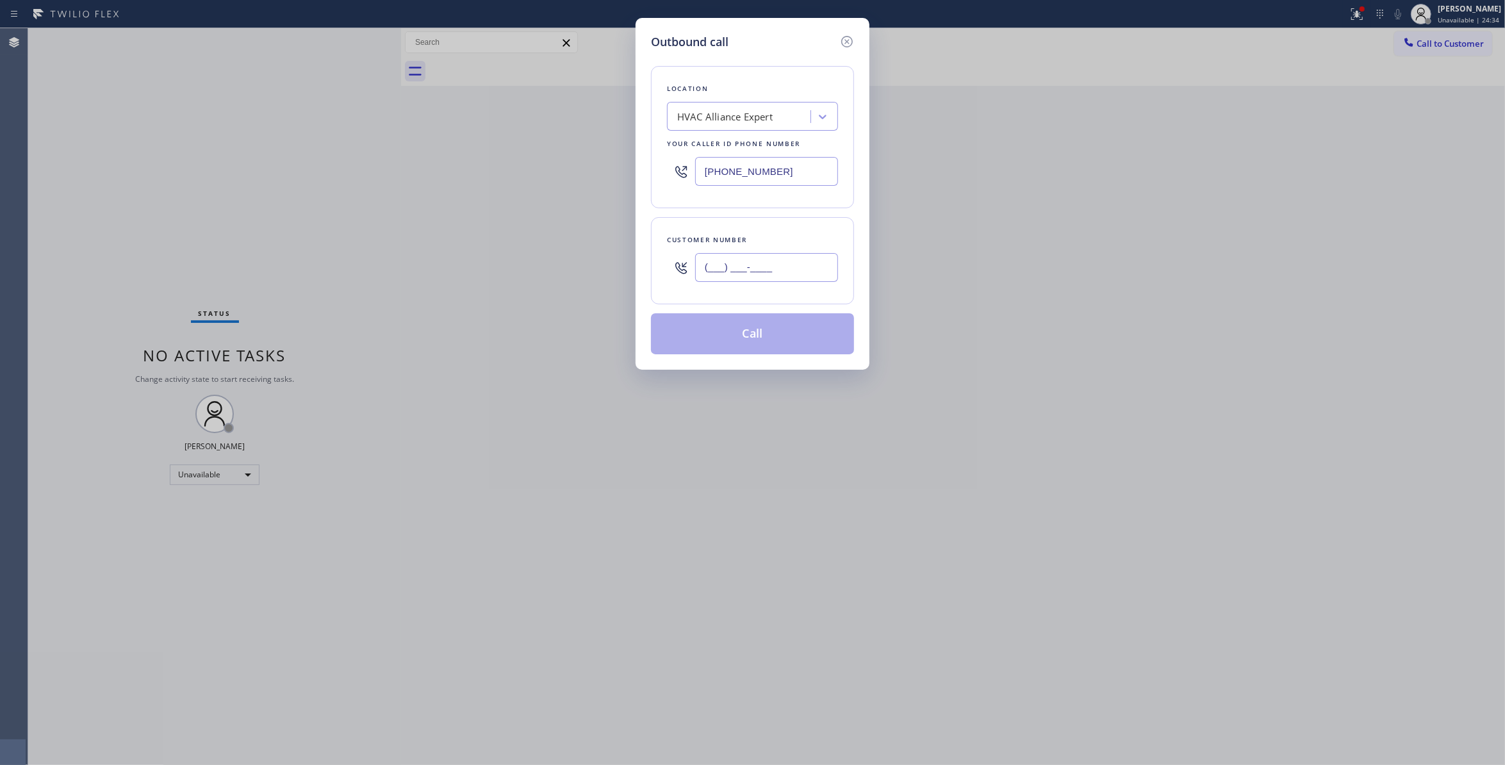
click at [804, 267] on input "(___) ___-____" at bounding box center [766, 267] width 143 height 29
paste input "305) 302-7581"
type input "[PHONE_NUMBER]"
click at [780, 341] on button "Call" at bounding box center [752, 333] width 203 height 41
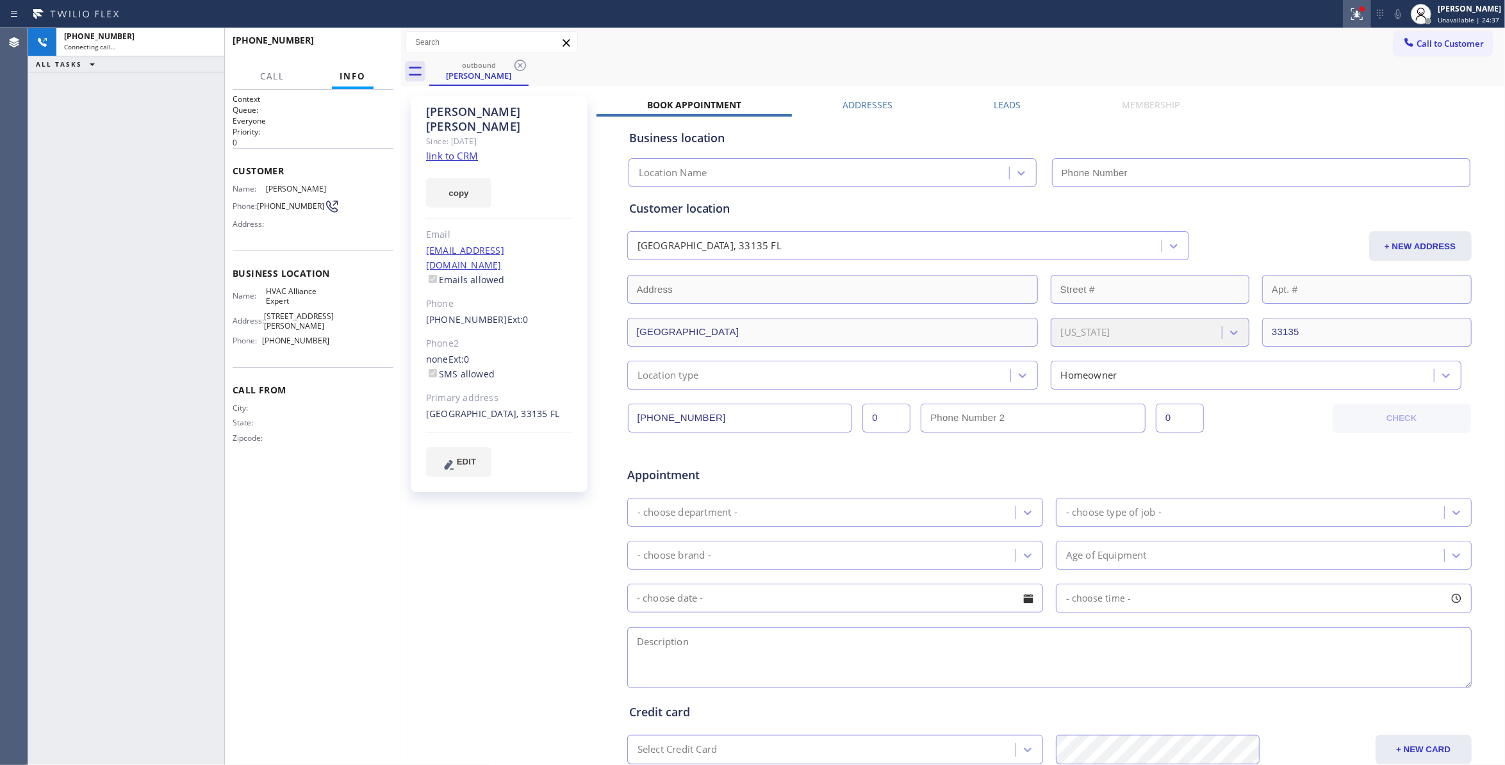
click at [1350, 13] on icon at bounding box center [1357, 13] width 15 height 15
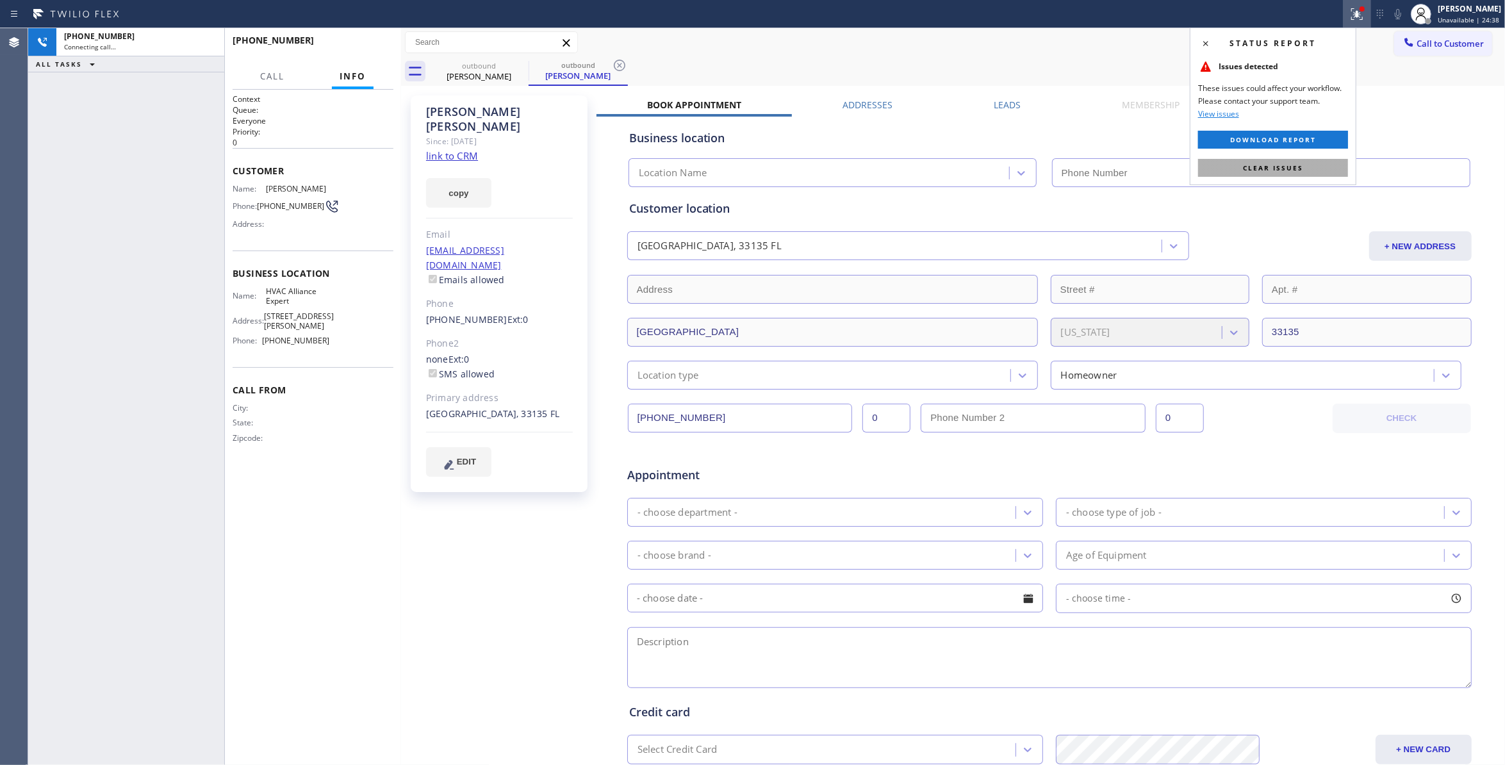
click at [1288, 163] on button "Clear issues" at bounding box center [1273, 168] width 150 height 18
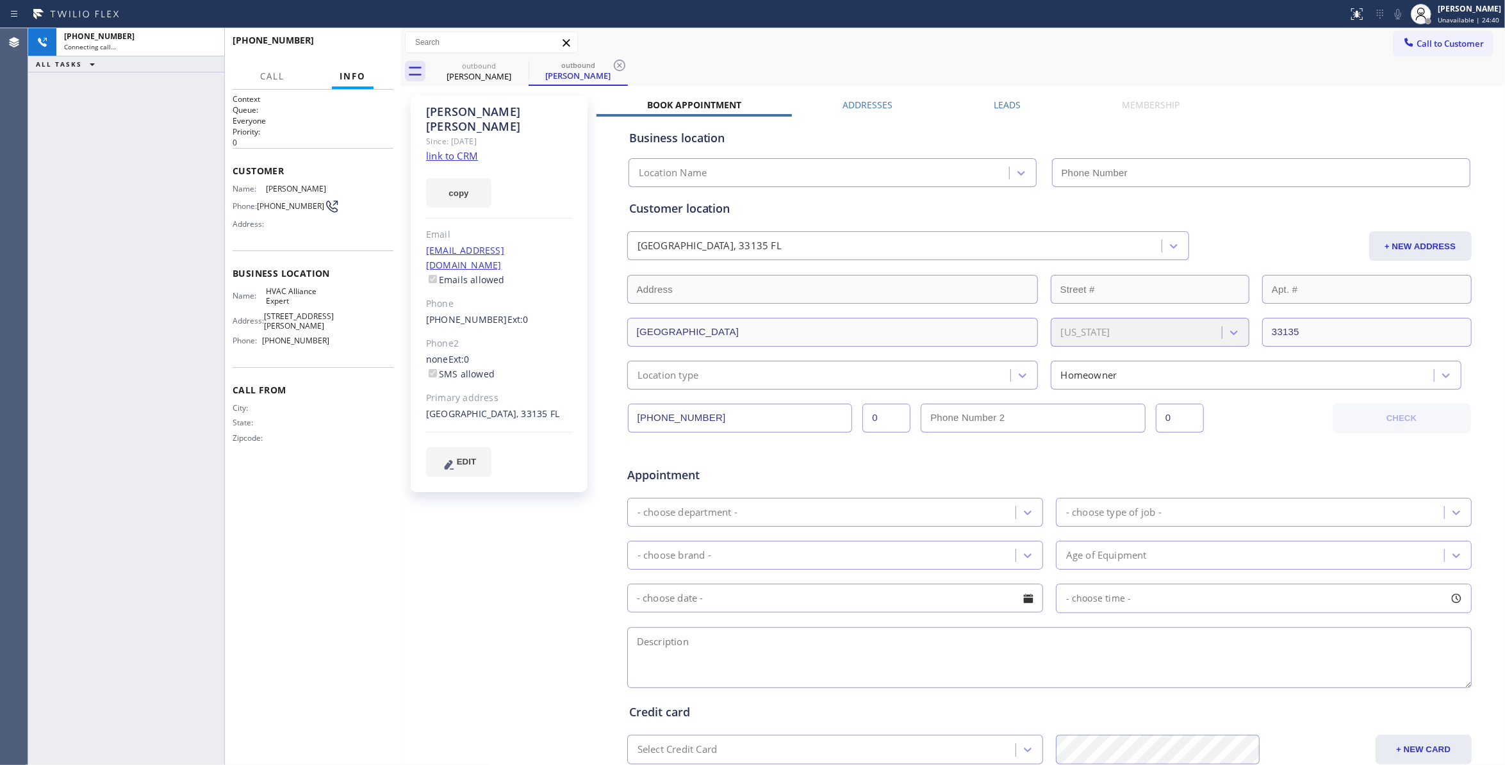
type input "[PHONE_NUMBER]"
drag, startPoint x: 788, startPoint y: 124, endPoint x: 675, endPoint y: 54, distance: 132.7
click at [675, 54] on div "Call to Customer Outbound call Location HVAC Alliance Expert Your caller id pho…" at bounding box center [953, 42] width 1104 height 29
click at [370, 47] on span "COMPLETE" at bounding box center [361, 46] width 44 height 9
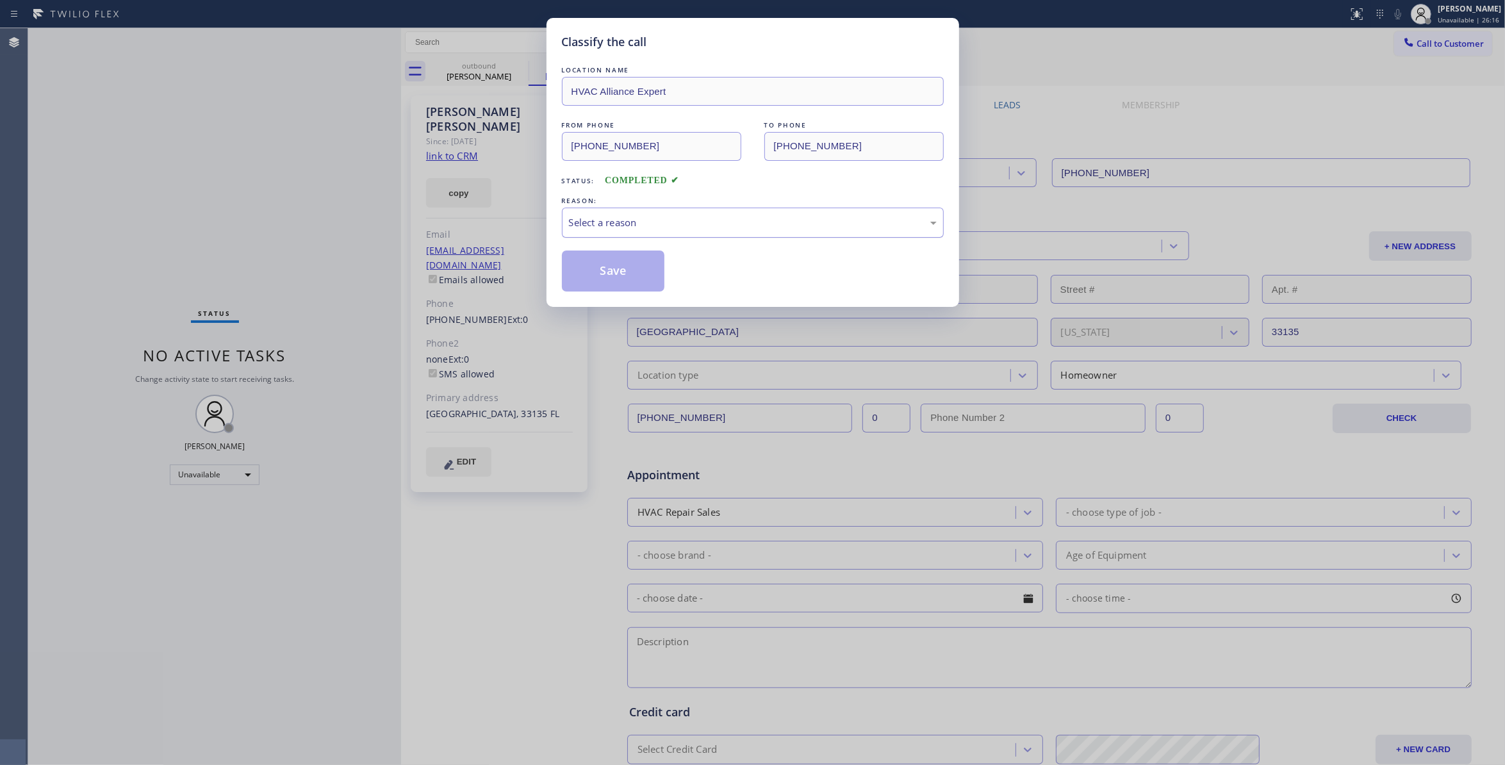
click at [592, 223] on div "Select a reason" at bounding box center [753, 222] width 368 height 15
click at [593, 272] on button "Save" at bounding box center [613, 271] width 103 height 41
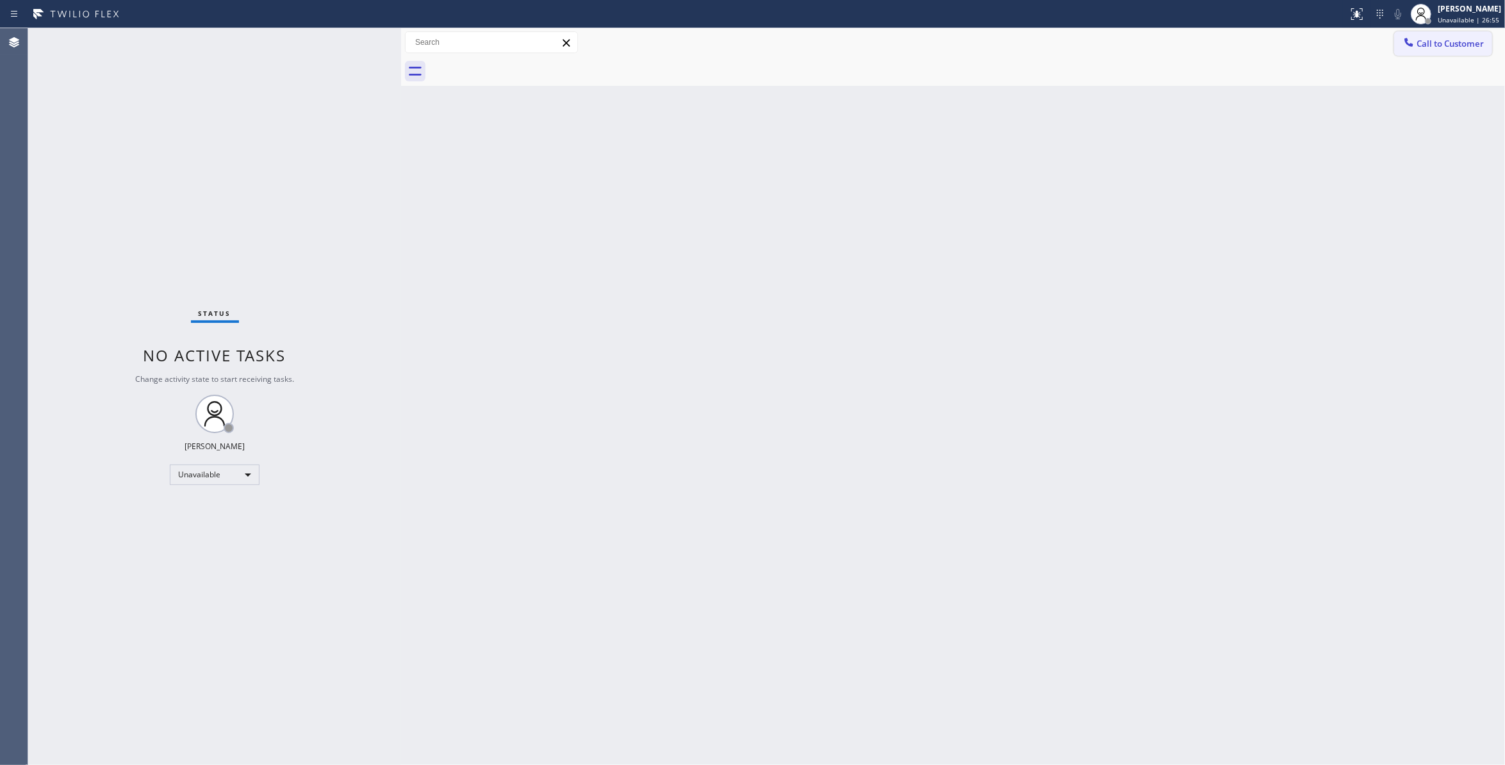
click at [1439, 47] on span "Call to Customer" at bounding box center [1450, 44] width 67 height 12
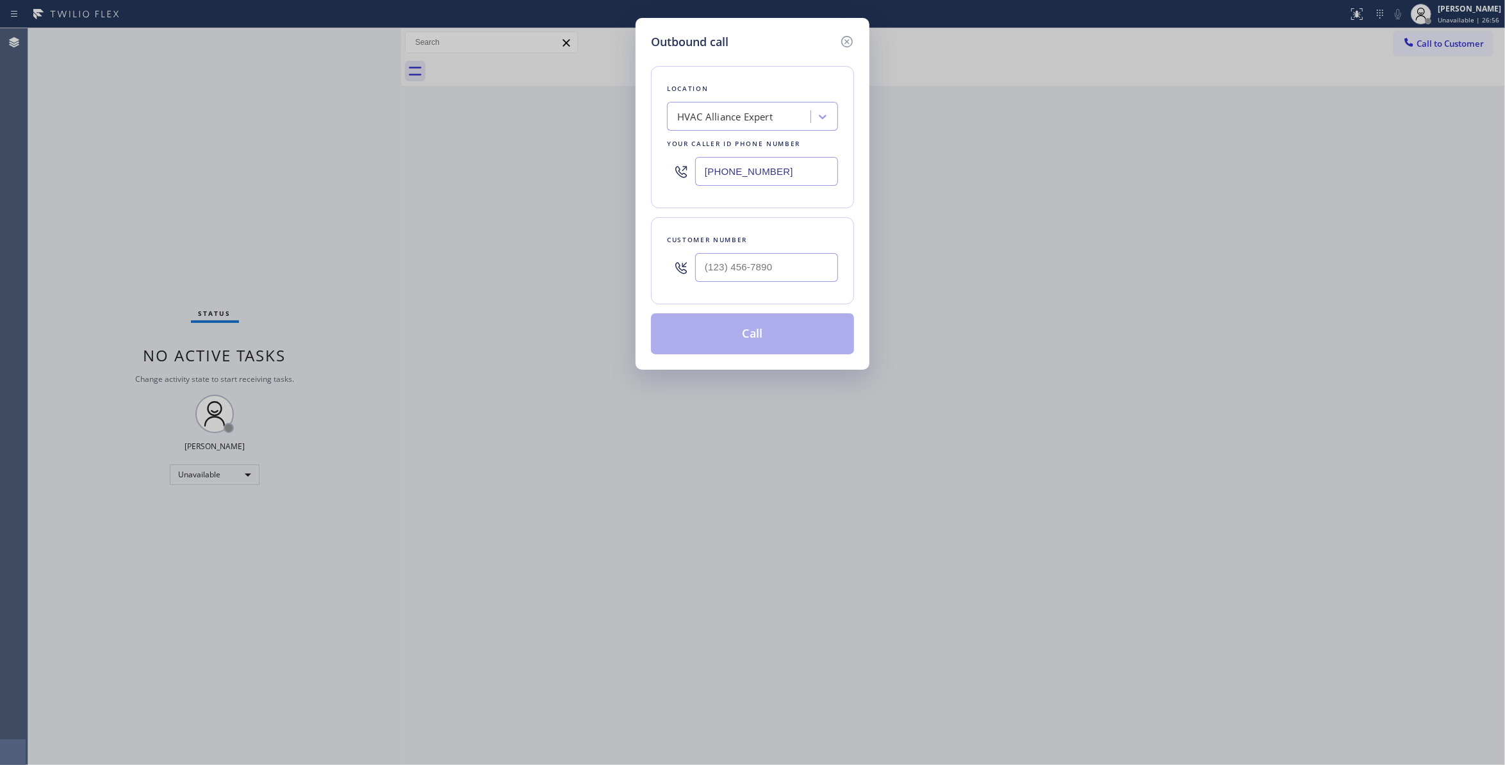
click at [755, 249] on div at bounding box center [766, 268] width 143 height 42
click at [752, 281] on input "(___) ___-____" at bounding box center [766, 267] width 143 height 29
paste input "561) 654-1601"
type input "[PHONE_NUMBER]"
click at [766, 342] on button "Call" at bounding box center [752, 333] width 203 height 41
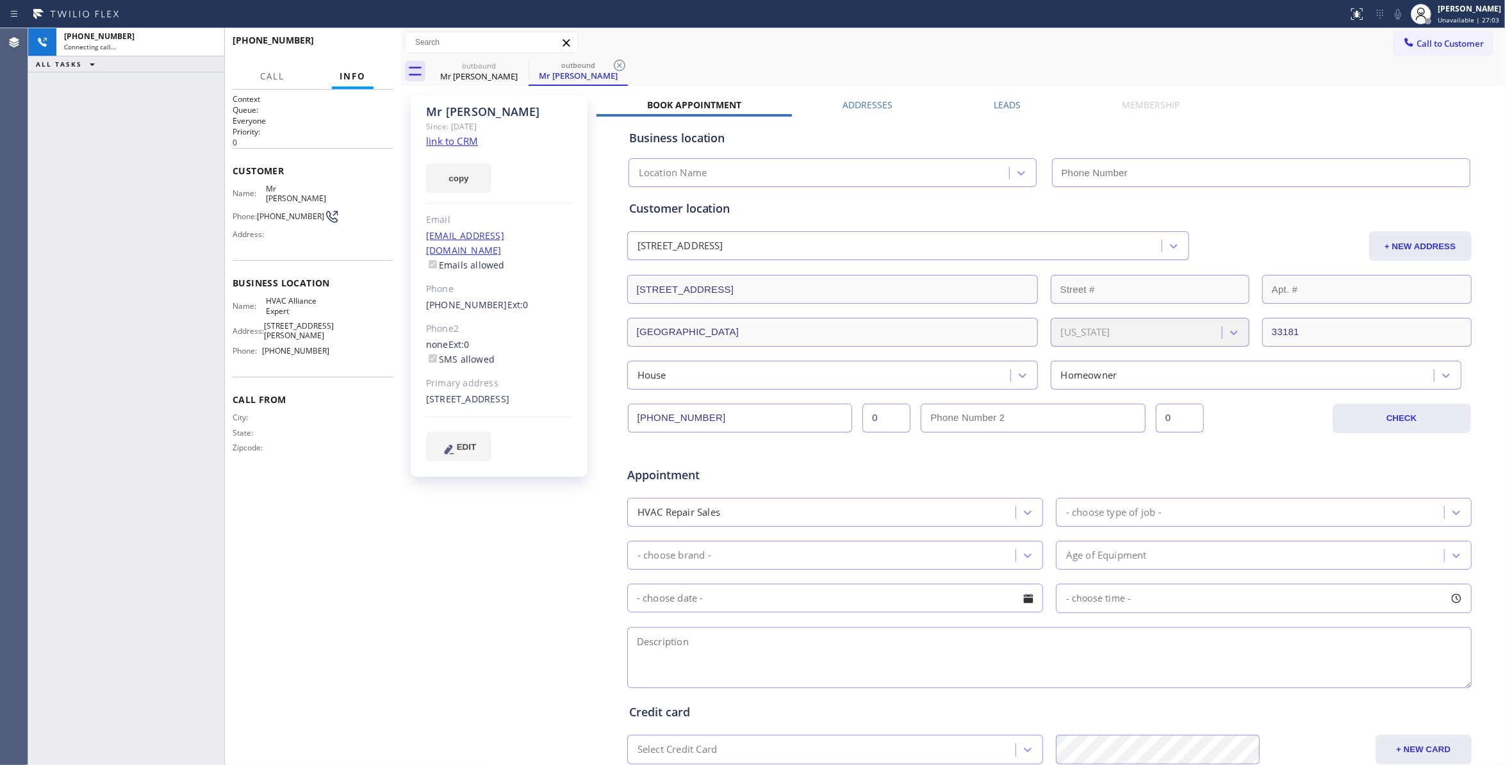
type input "[PHONE_NUMBER]"
drag, startPoint x: 718, startPoint y: 67, endPoint x: 628, endPoint y: 62, distance: 89.9
click at [711, 67] on div "outbound Mr [PERSON_NAME] outbound Mr [PERSON_NAME]" at bounding box center [967, 71] width 1076 height 29
click at [343, 49] on button "HANG UP" at bounding box center [364, 46] width 60 height 18
click at [616, 69] on icon at bounding box center [620, 66] width 12 height 12
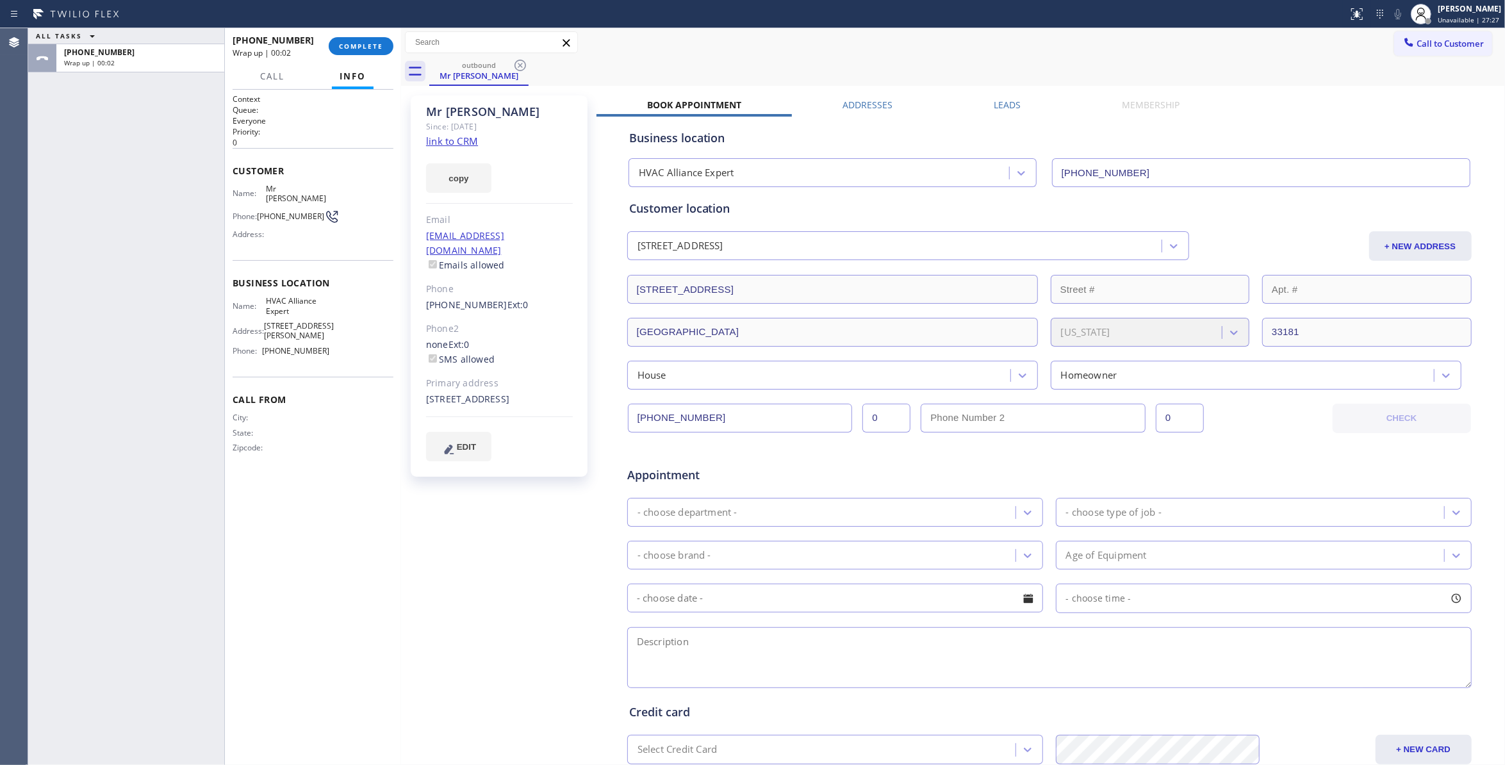
click at [464, 145] on link "link to CRM" at bounding box center [452, 141] width 52 height 13
click at [267, 211] on span "[PHONE_NUMBER]" at bounding box center [290, 216] width 67 height 10
copy div "[PHONE_NUMBER]"
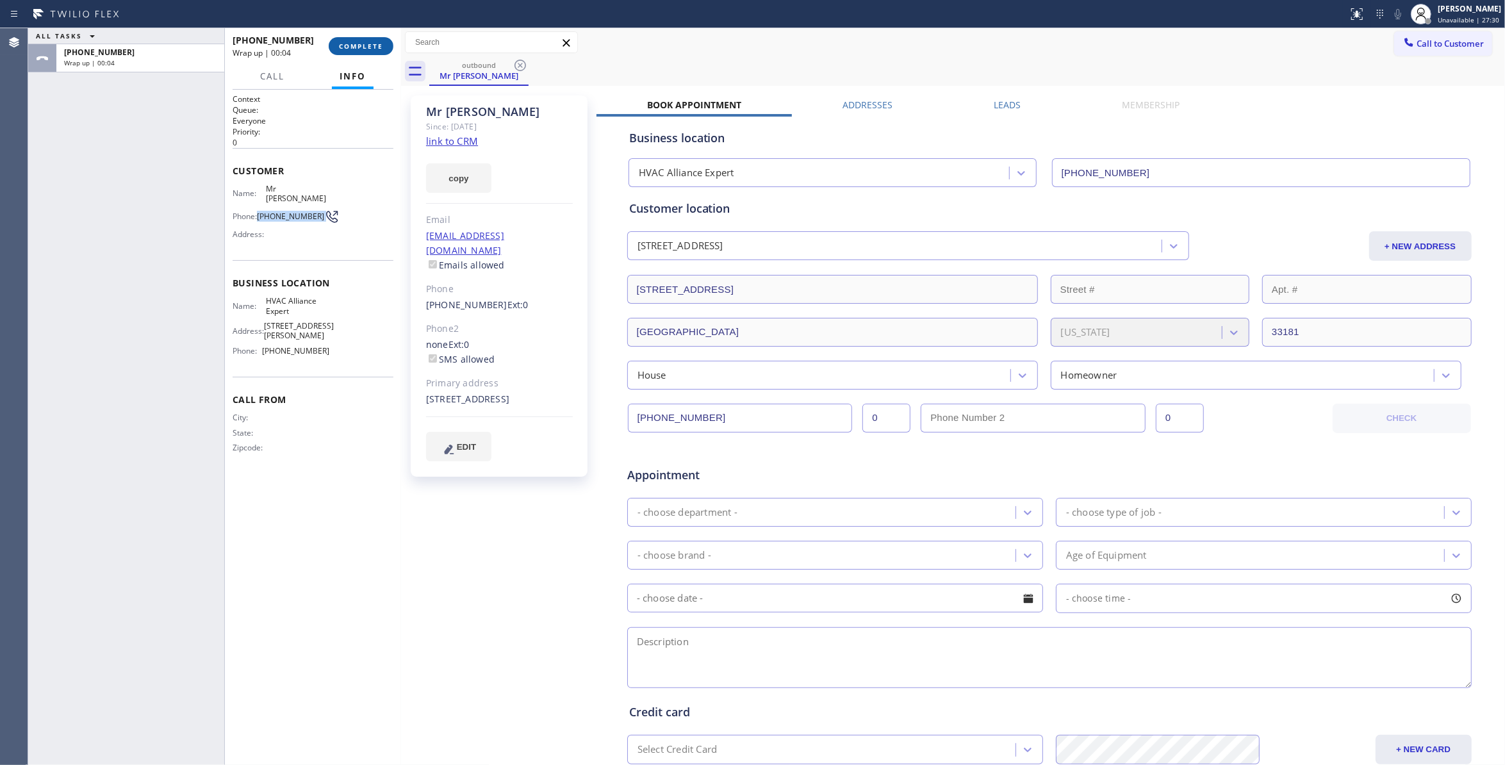
click at [364, 42] on span "COMPLETE" at bounding box center [361, 46] width 44 height 9
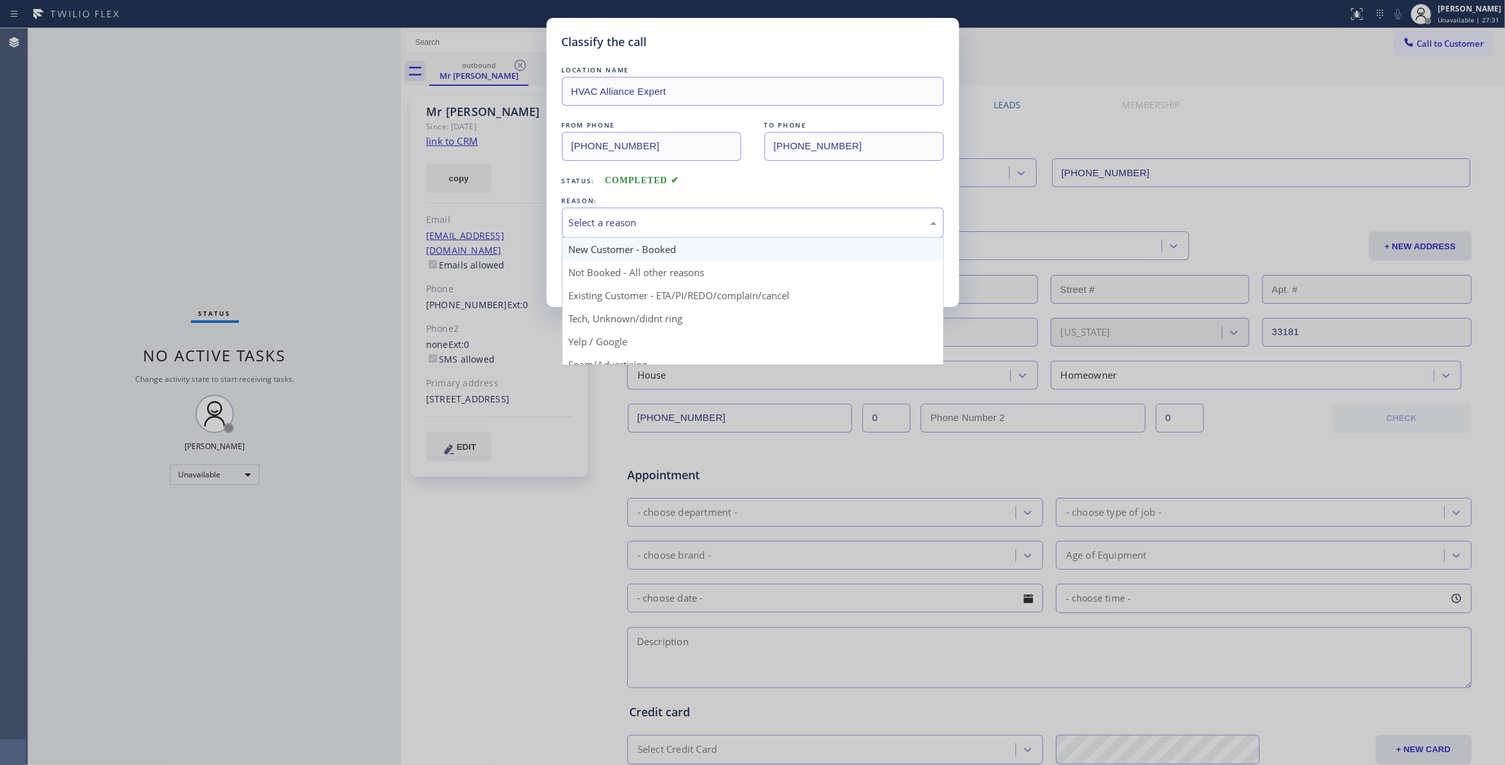
drag, startPoint x: 641, startPoint y: 220, endPoint x: 621, endPoint y: 254, distance: 39.1
click at [639, 221] on div "Select a reason" at bounding box center [753, 222] width 368 height 15
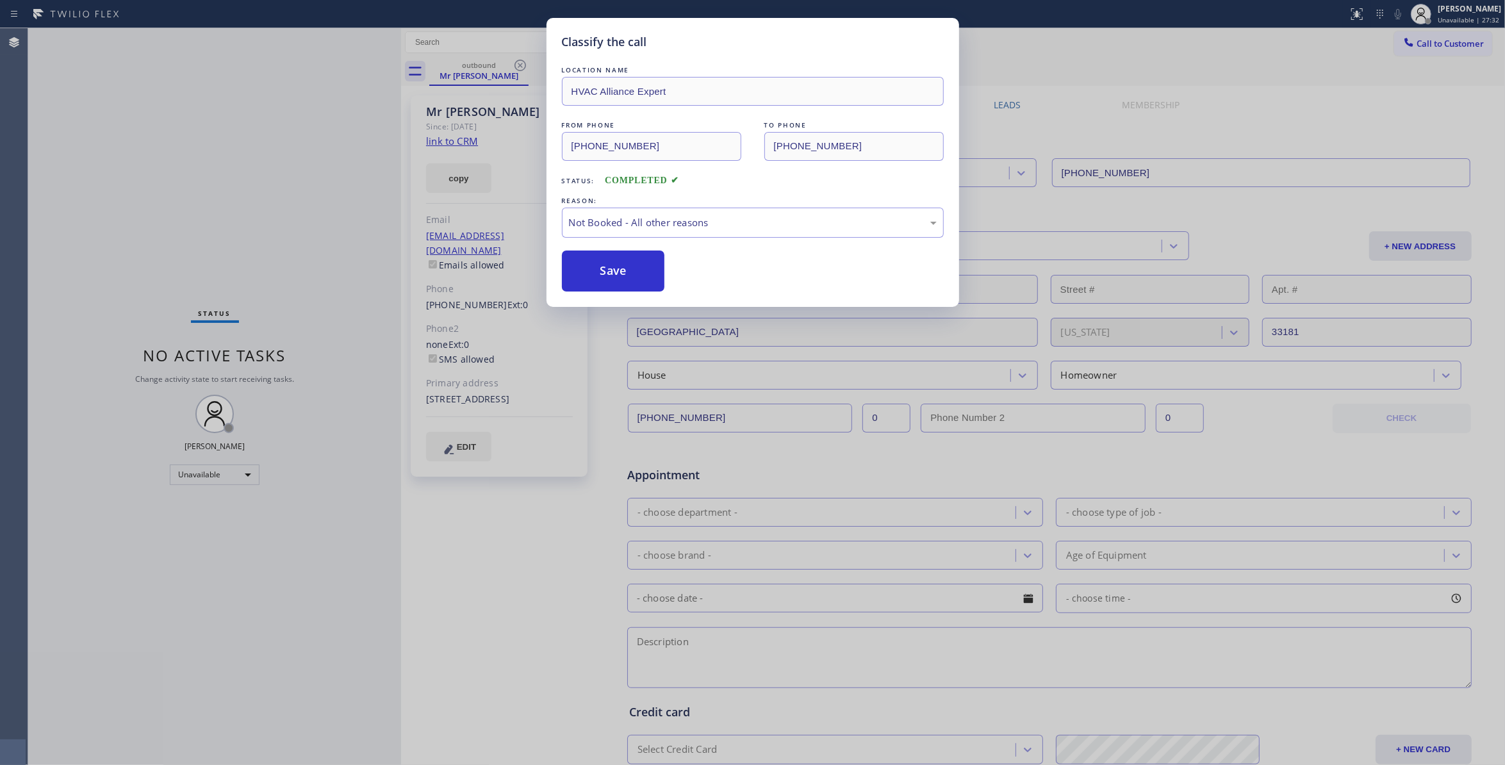
click at [599, 272] on button "Save" at bounding box center [613, 271] width 103 height 41
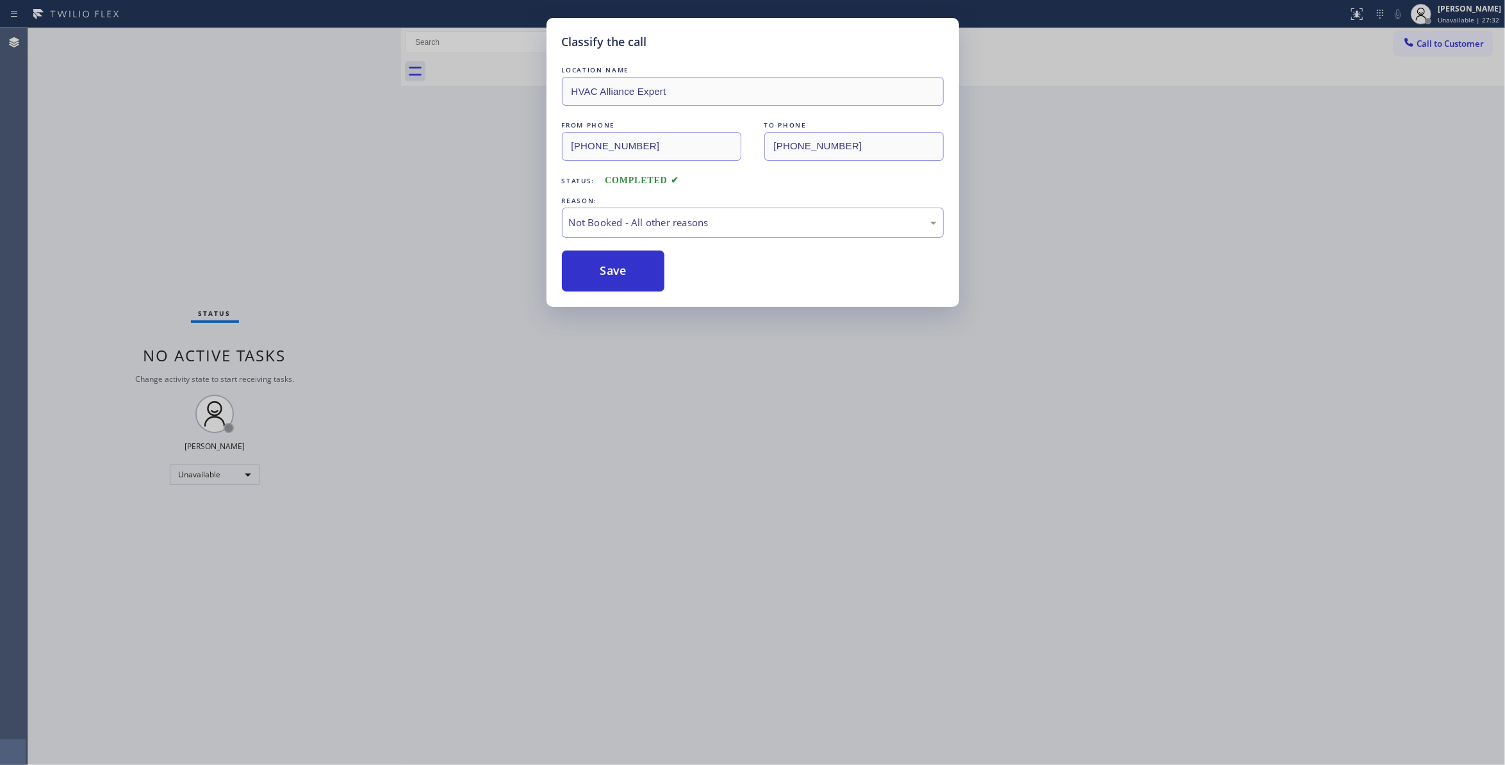
click at [599, 272] on button "Save" at bounding box center [613, 271] width 103 height 41
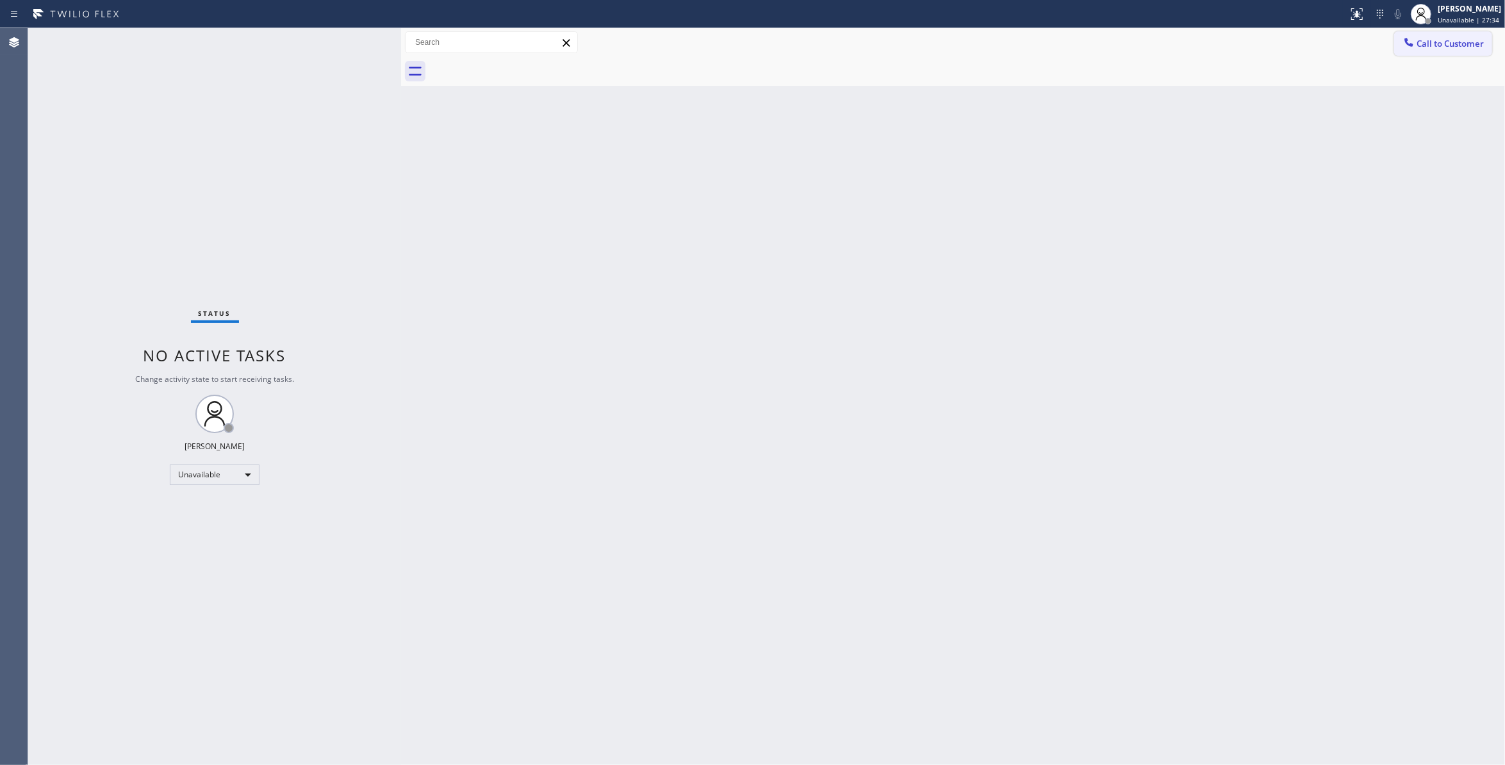
click at [1432, 44] on span "Call to Customer" at bounding box center [1450, 44] width 67 height 12
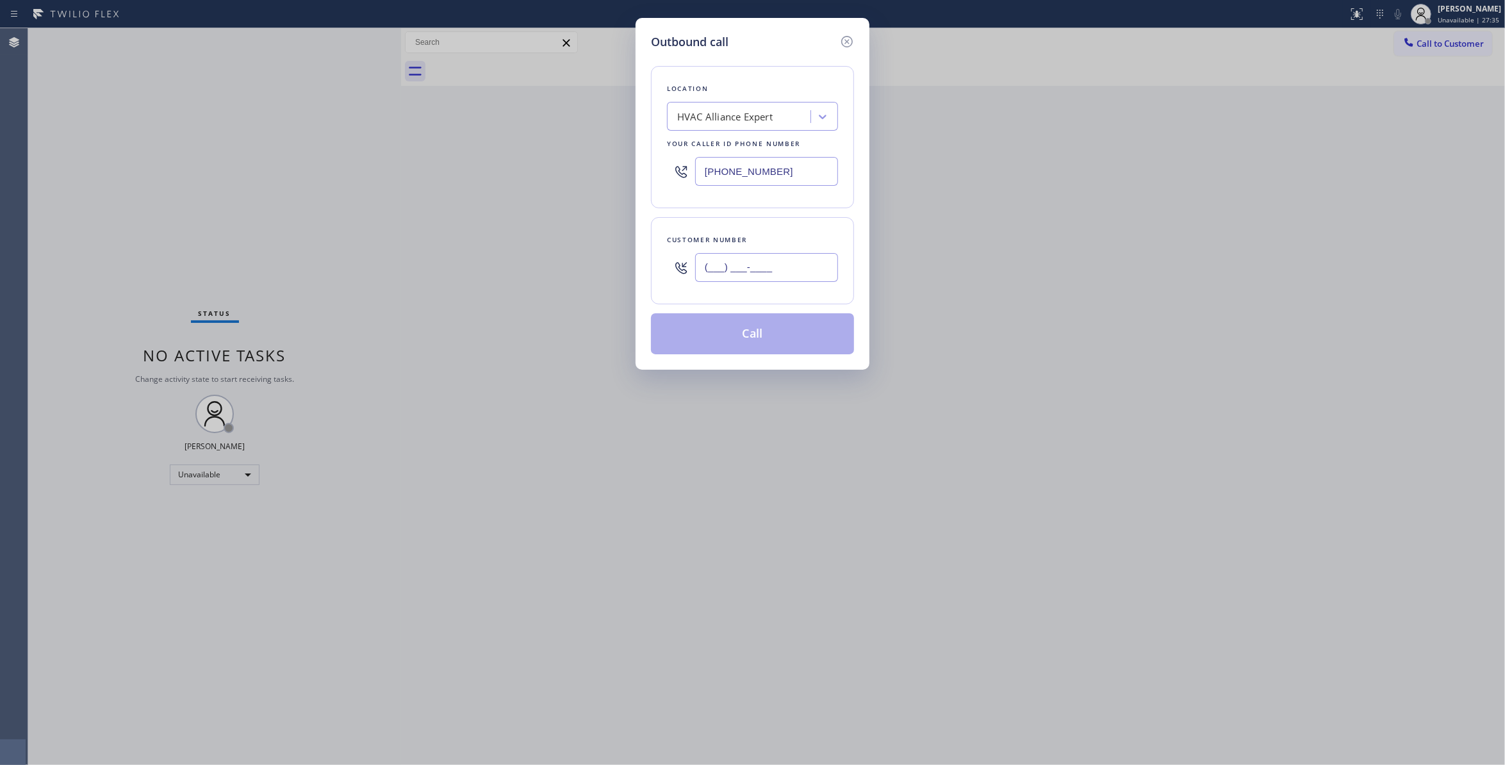
click at [759, 282] on input "(___) ___-____" at bounding box center [766, 267] width 143 height 29
paste input "561) 654-1601"
type input "[PHONE_NUMBER]"
drag, startPoint x: 770, startPoint y: 347, endPoint x: 693, endPoint y: 19, distance: 337.0
click at [770, 346] on button "Call" at bounding box center [752, 333] width 203 height 41
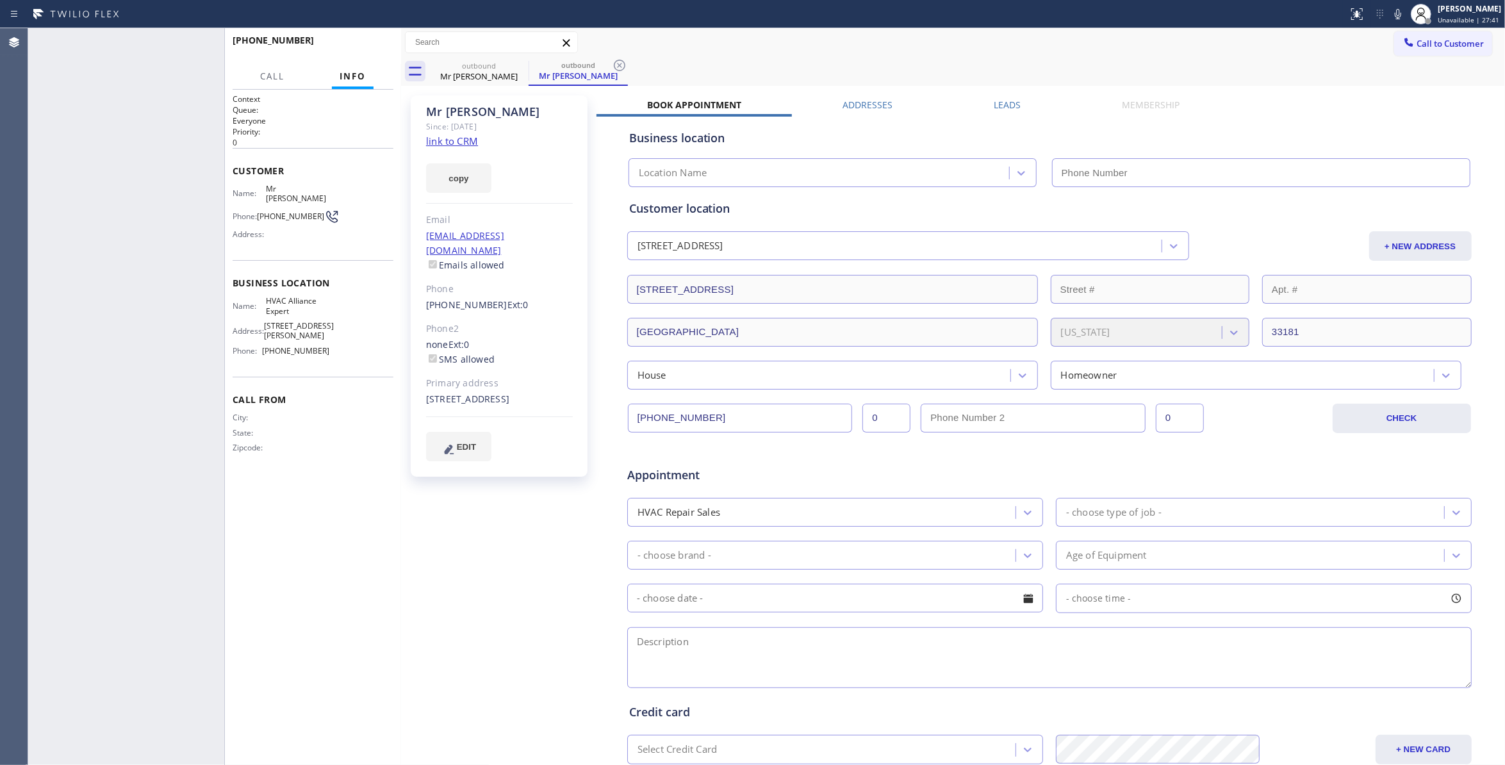
type input "[PHONE_NUMBER]"
click at [351, 47] on span "HANG UP" at bounding box center [363, 46] width 39 height 9
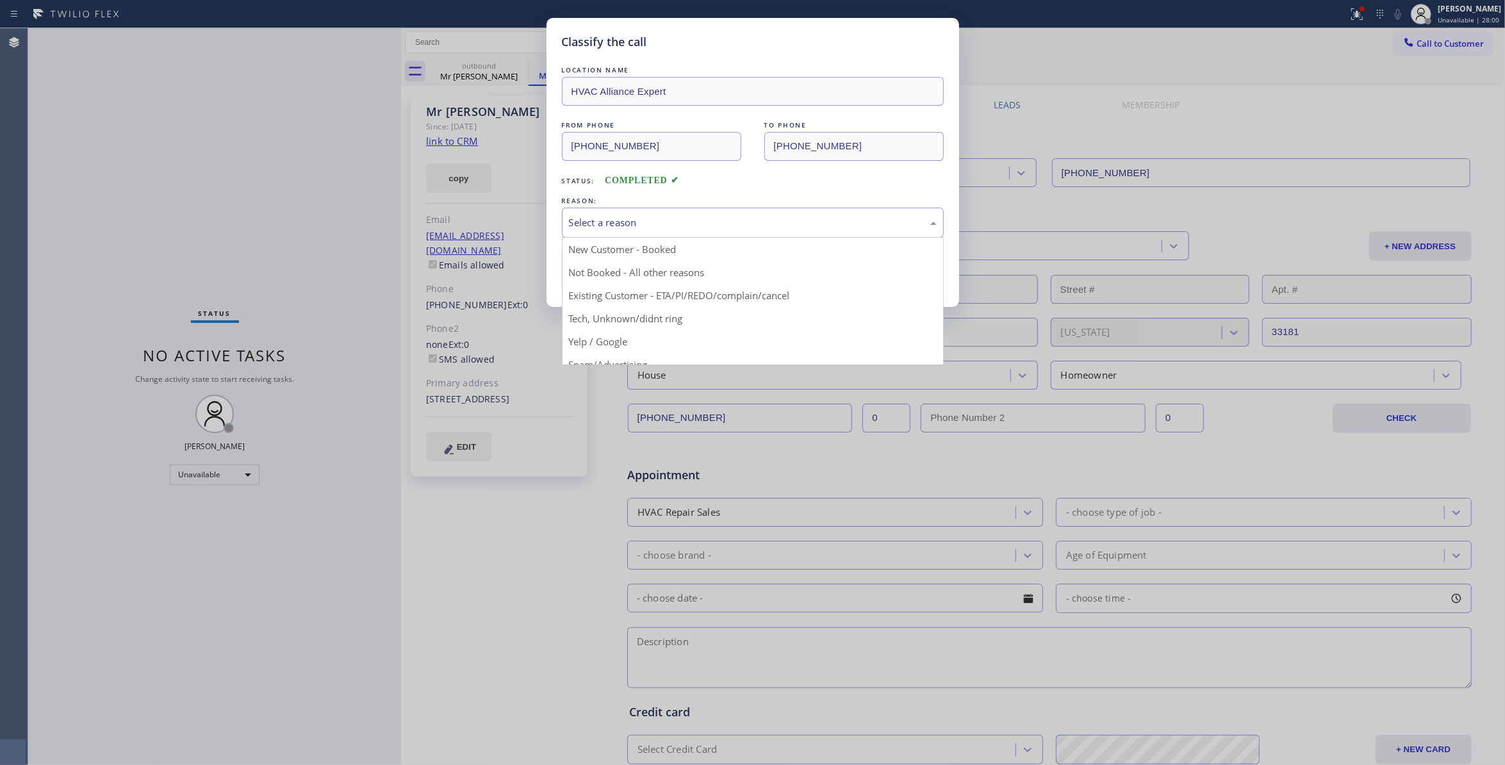
click at [584, 224] on div "Select a reason" at bounding box center [753, 222] width 368 height 15
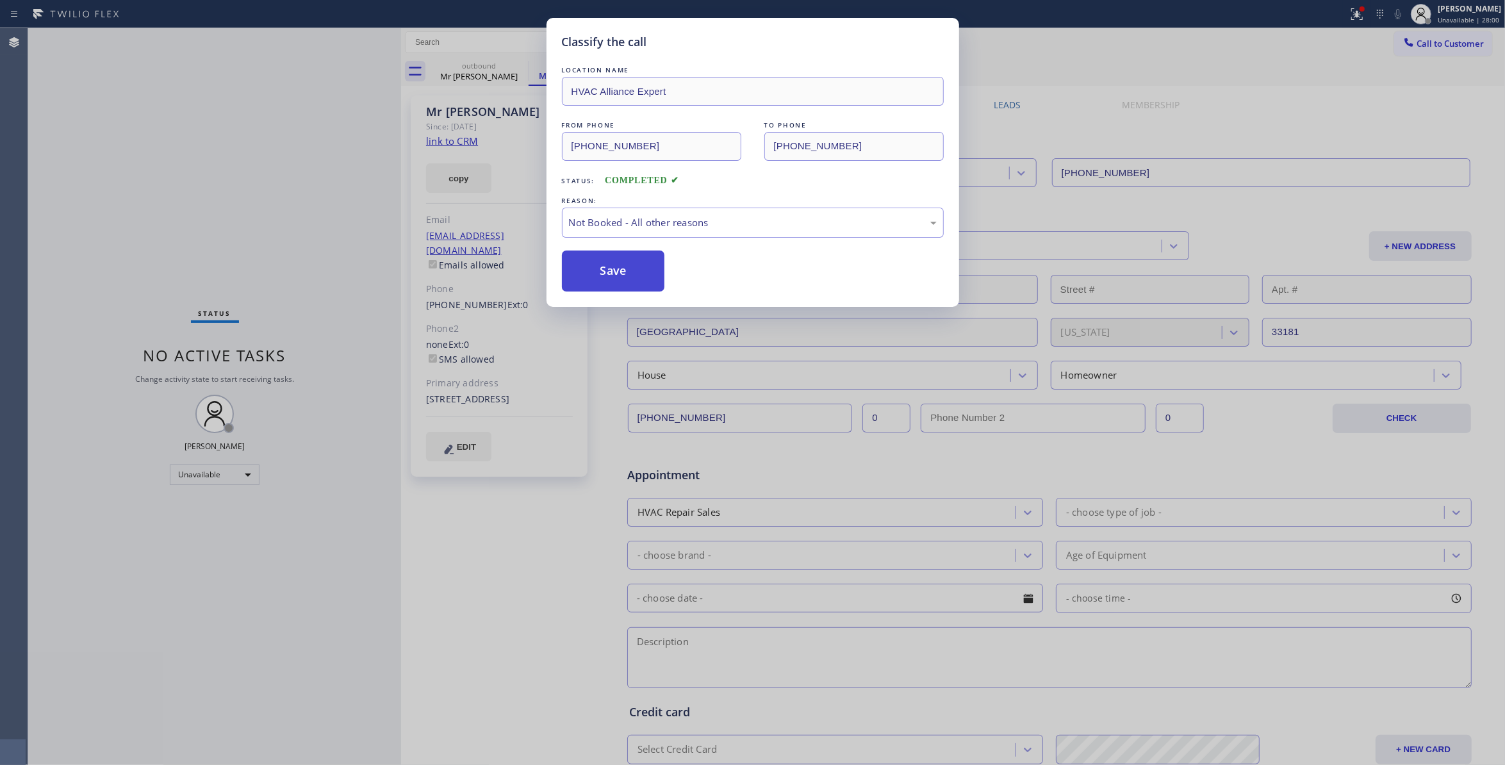
click at [601, 274] on button "Save" at bounding box center [613, 271] width 103 height 41
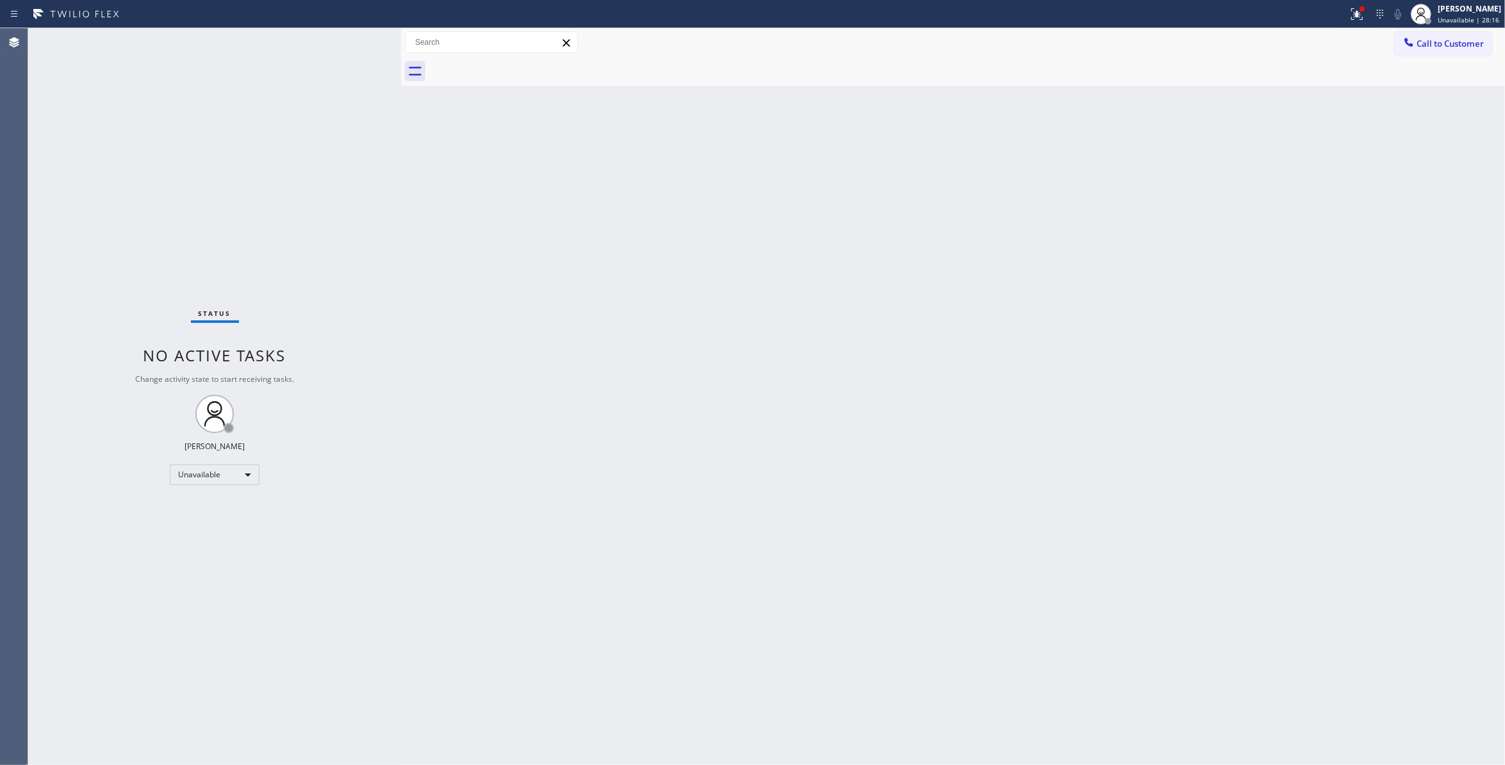
drag, startPoint x: 78, startPoint y: 108, endPoint x: 114, endPoint y: 32, distance: 83.7
click at [78, 100] on div "Status No active tasks Change activity state to start receiving tasks. [PERSON_…" at bounding box center [214, 396] width 373 height 737
click at [1449, 53] on button "Call to Customer" at bounding box center [1443, 43] width 98 height 24
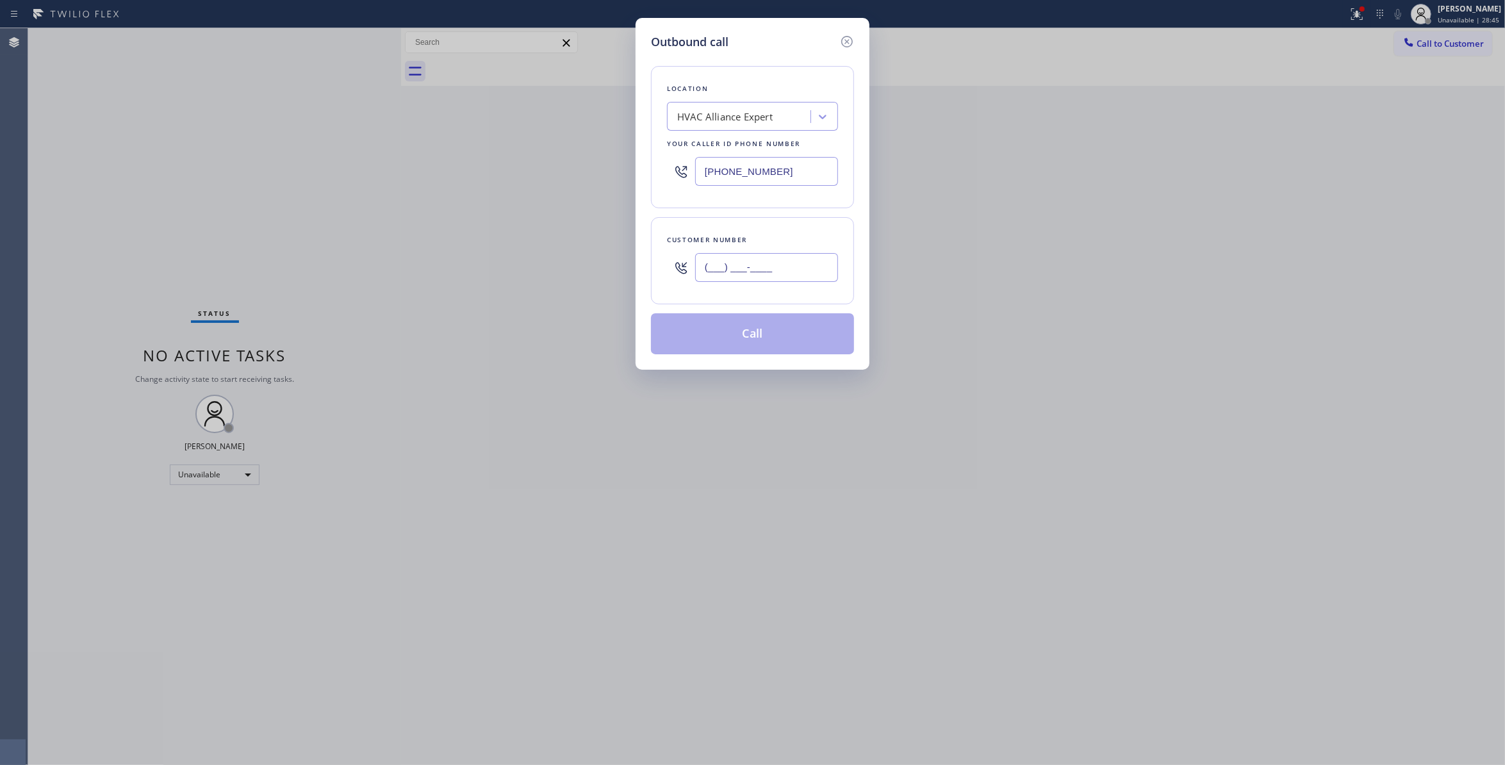
click at [790, 254] on input "(___) ___-____" at bounding box center [766, 267] width 143 height 29
paste input "623) 418-0060"
type input "[PHONE_NUMBER]"
click at [748, 336] on button "Call" at bounding box center [752, 333] width 203 height 41
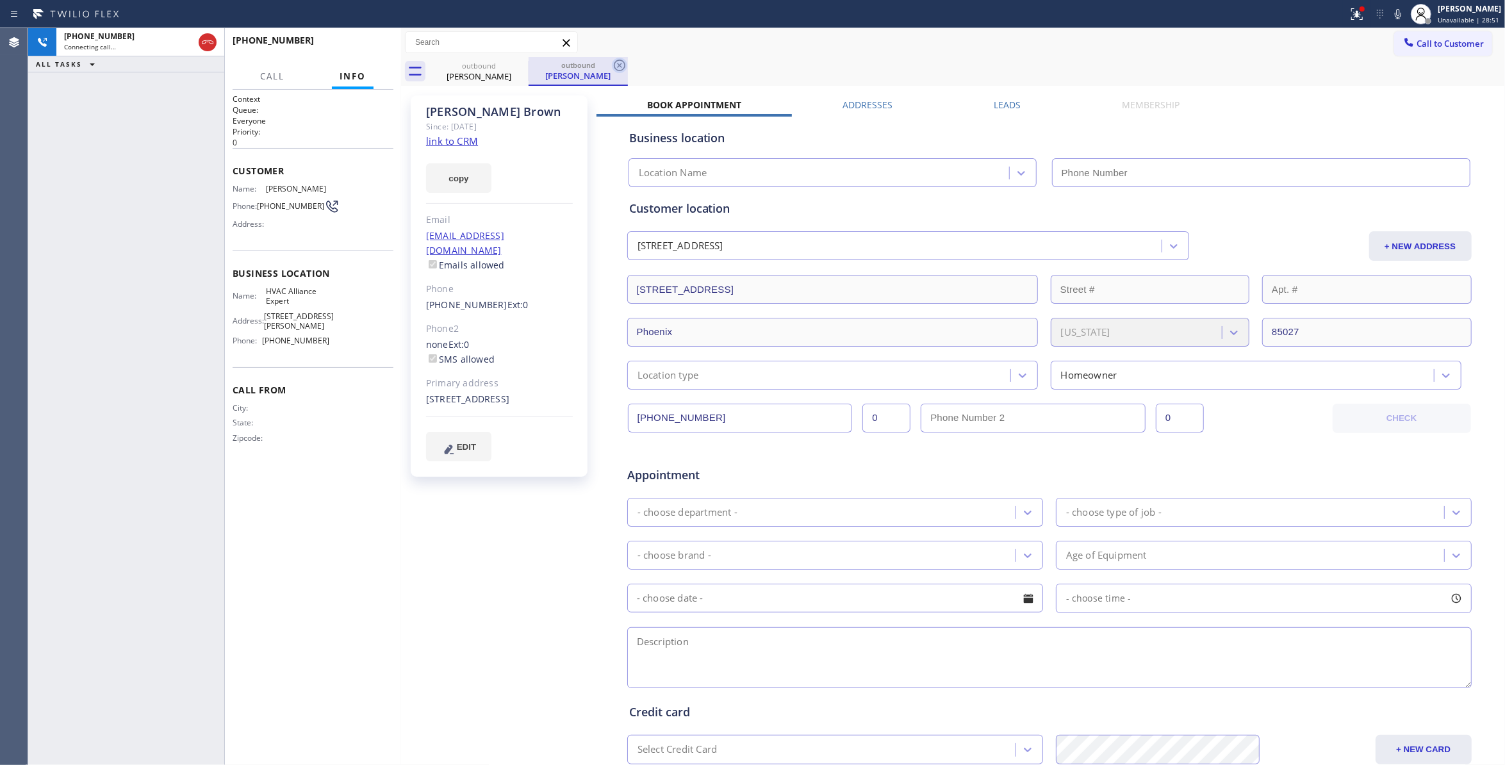
click at [624, 67] on icon at bounding box center [619, 65] width 15 height 15
type input "[PHONE_NUMBER]"
click at [460, 142] on link "link to CRM" at bounding box center [452, 141] width 52 height 13
click at [357, 45] on span "HANG UP" at bounding box center [363, 46] width 39 height 9
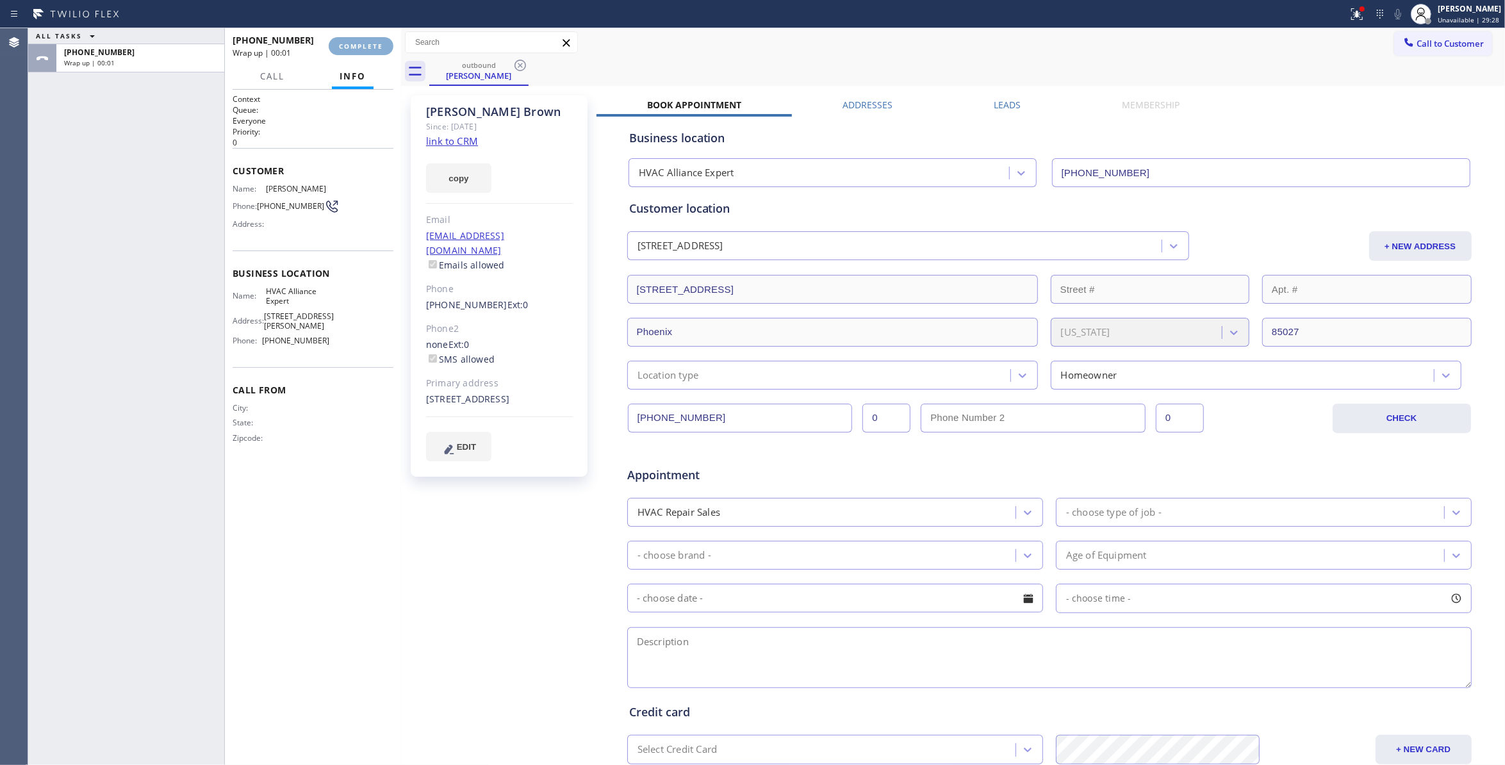
click at [358, 42] on span "COMPLETE" at bounding box center [361, 46] width 44 height 9
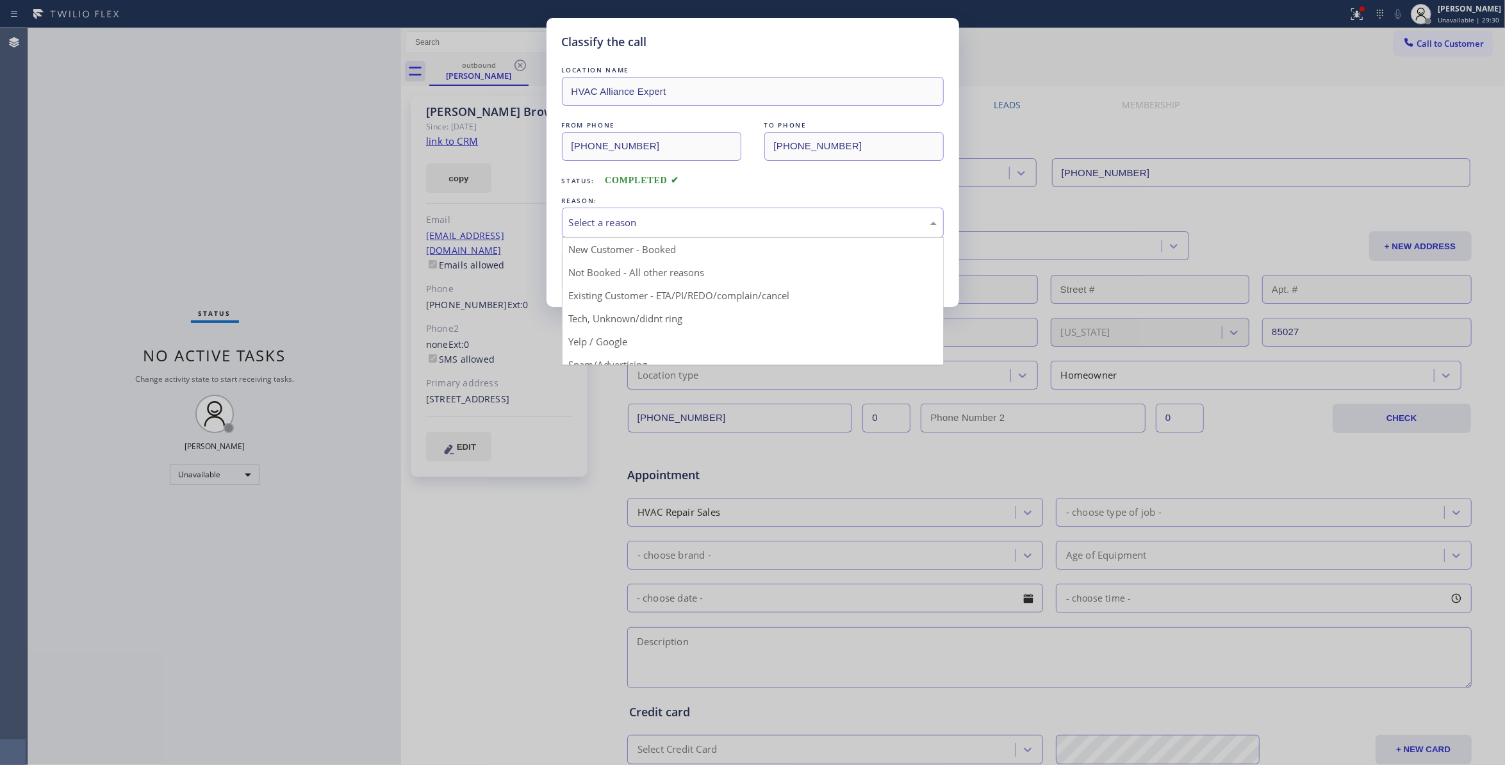
click at [598, 230] on div "Select a reason" at bounding box center [753, 222] width 368 height 15
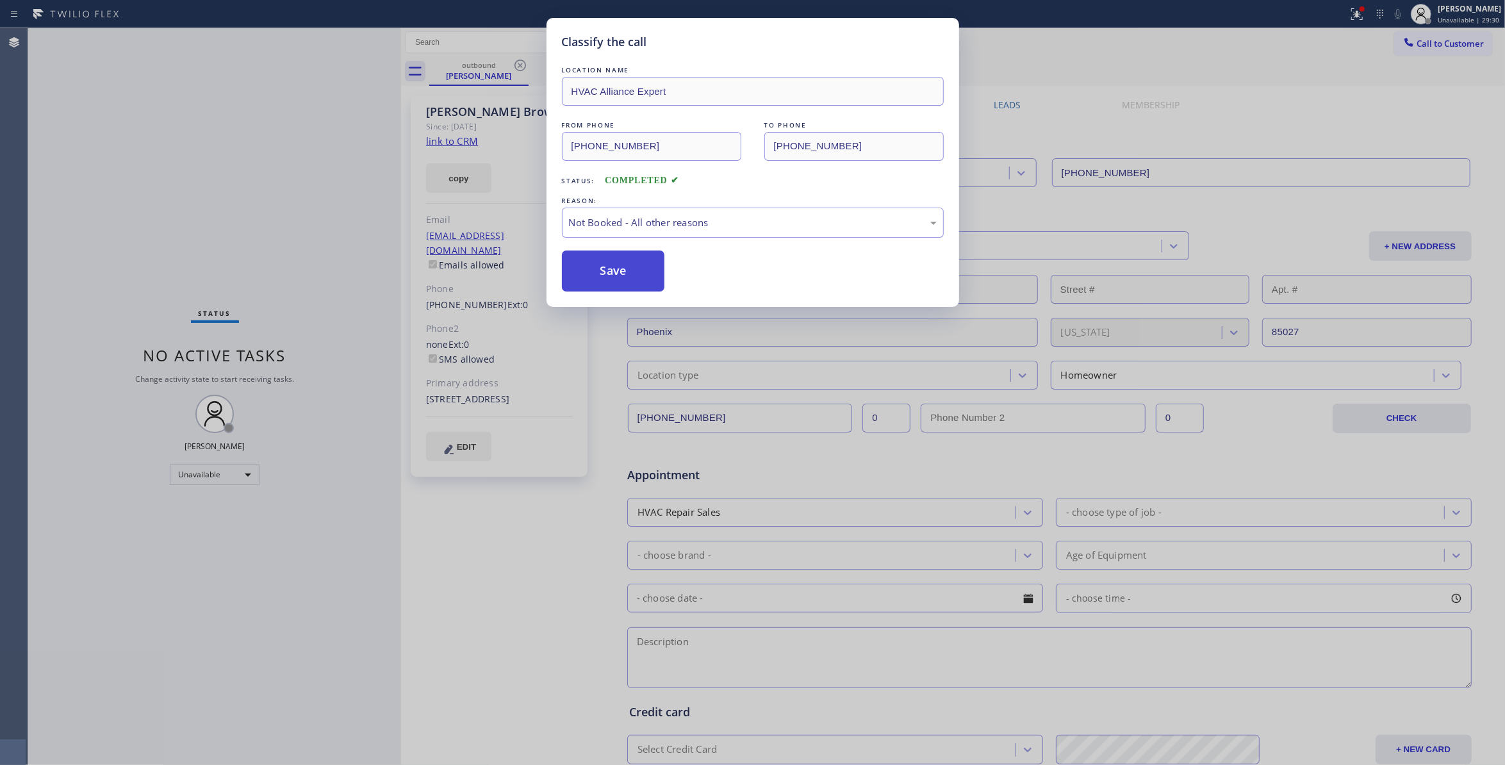
click at [601, 269] on button "Save" at bounding box center [613, 271] width 103 height 41
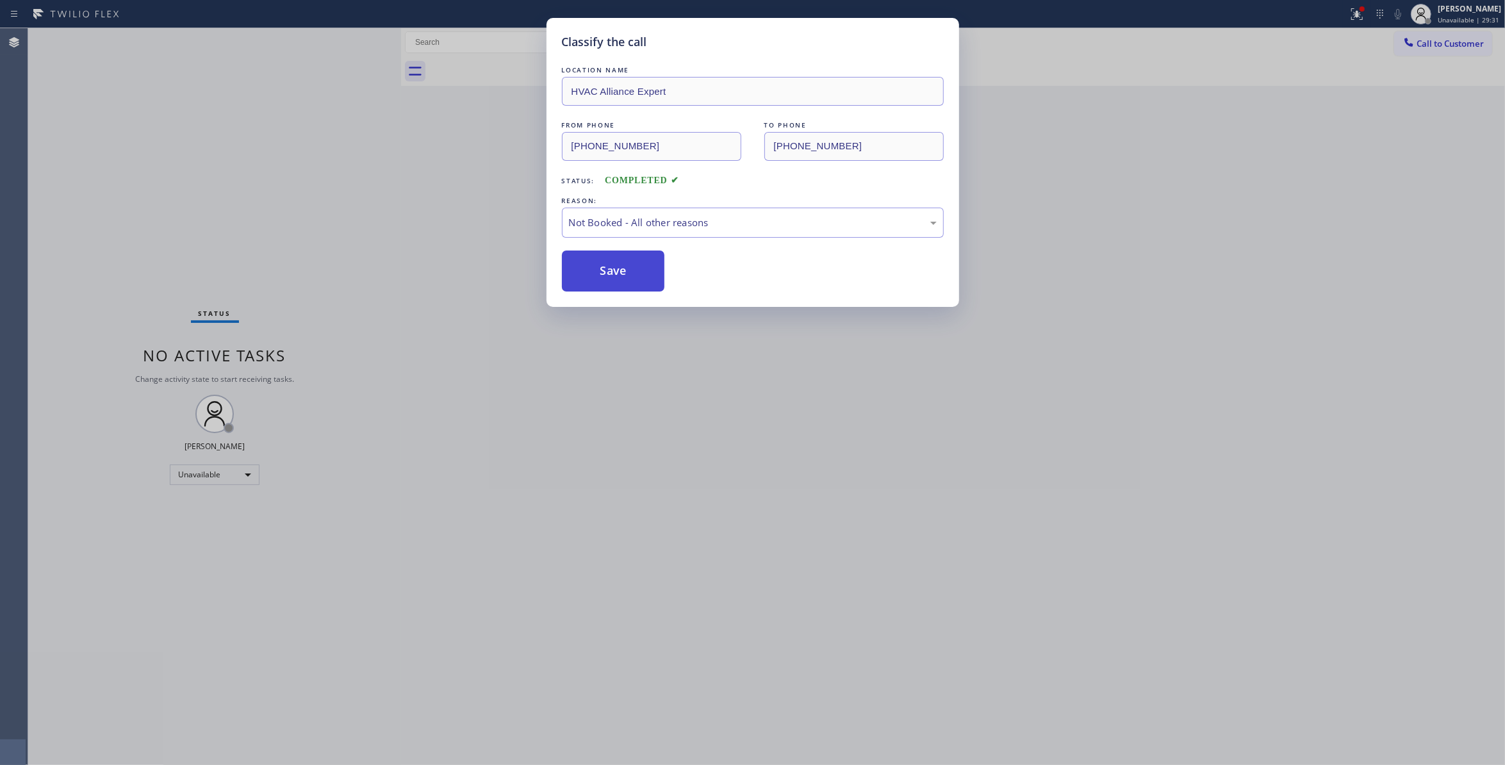
click at [602, 269] on button "Save" at bounding box center [613, 271] width 103 height 41
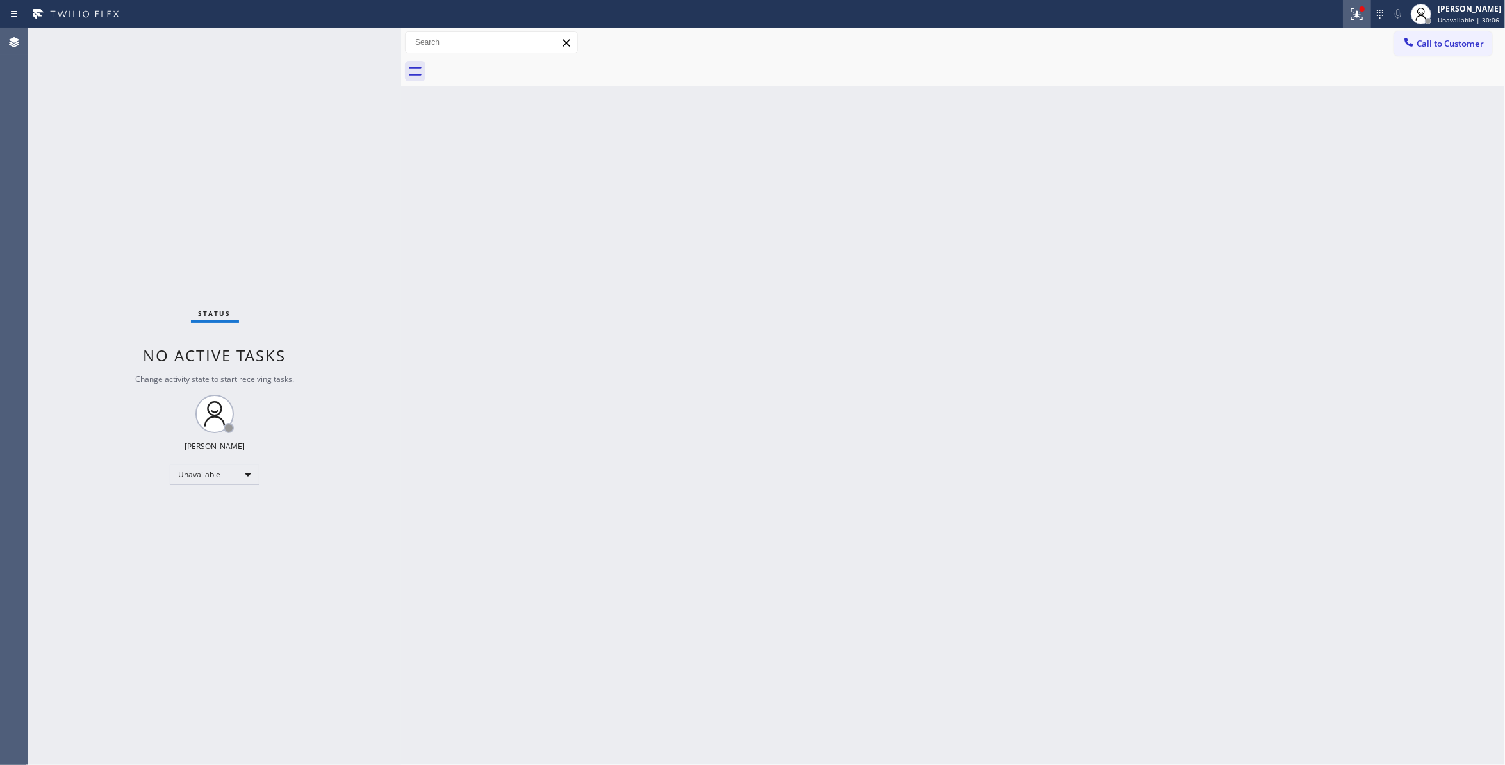
click at [1350, 11] on icon at bounding box center [1357, 13] width 15 height 15
click at [1241, 168] on button "Clear issues" at bounding box center [1273, 168] width 150 height 18
click at [1475, 46] on span "Call to Customer" at bounding box center [1450, 44] width 67 height 12
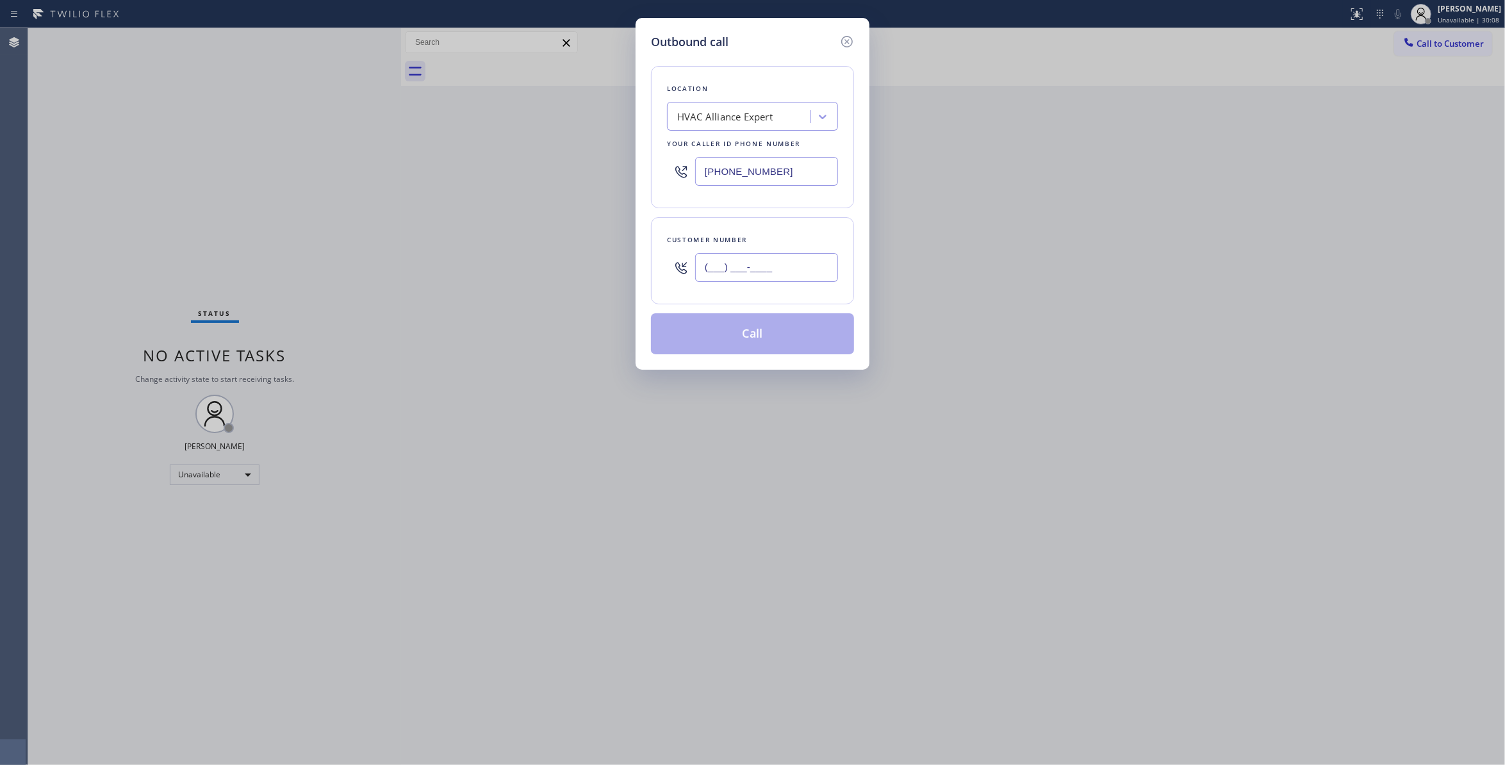
click at [756, 272] on input "(___) ___-____" at bounding box center [766, 267] width 143 height 29
paste input "623) 418-0060"
type input "[PHONE_NUMBER]"
click at [768, 344] on button "Call" at bounding box center [752, 333] width 203 height 41
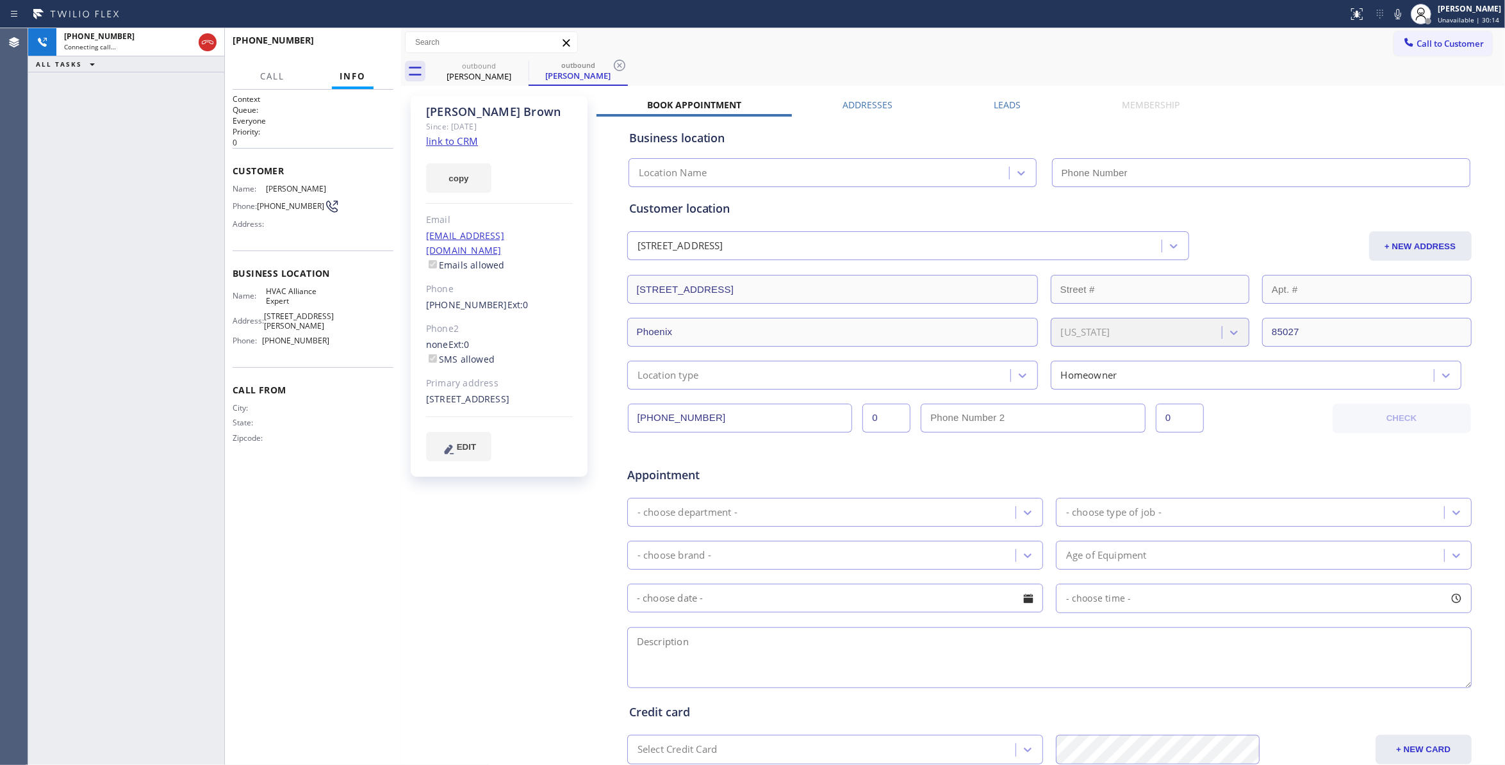
type input "[PHONE_NUMBER]"
click at [126, 378] on div "[PHONE_NUMBER] Live | 00:02 ALL TASKS ALL TASKS ACTIVE TASKS TASKS IN WRAP UP" at bounding box center [126, 396] width 196 height 737
click at [622, 65] on icon at bounding box center [619, 65] width 15 height 15
click at [369, 41] on button "HANG UP" at bounding box center [364, 46] width 60 height 18
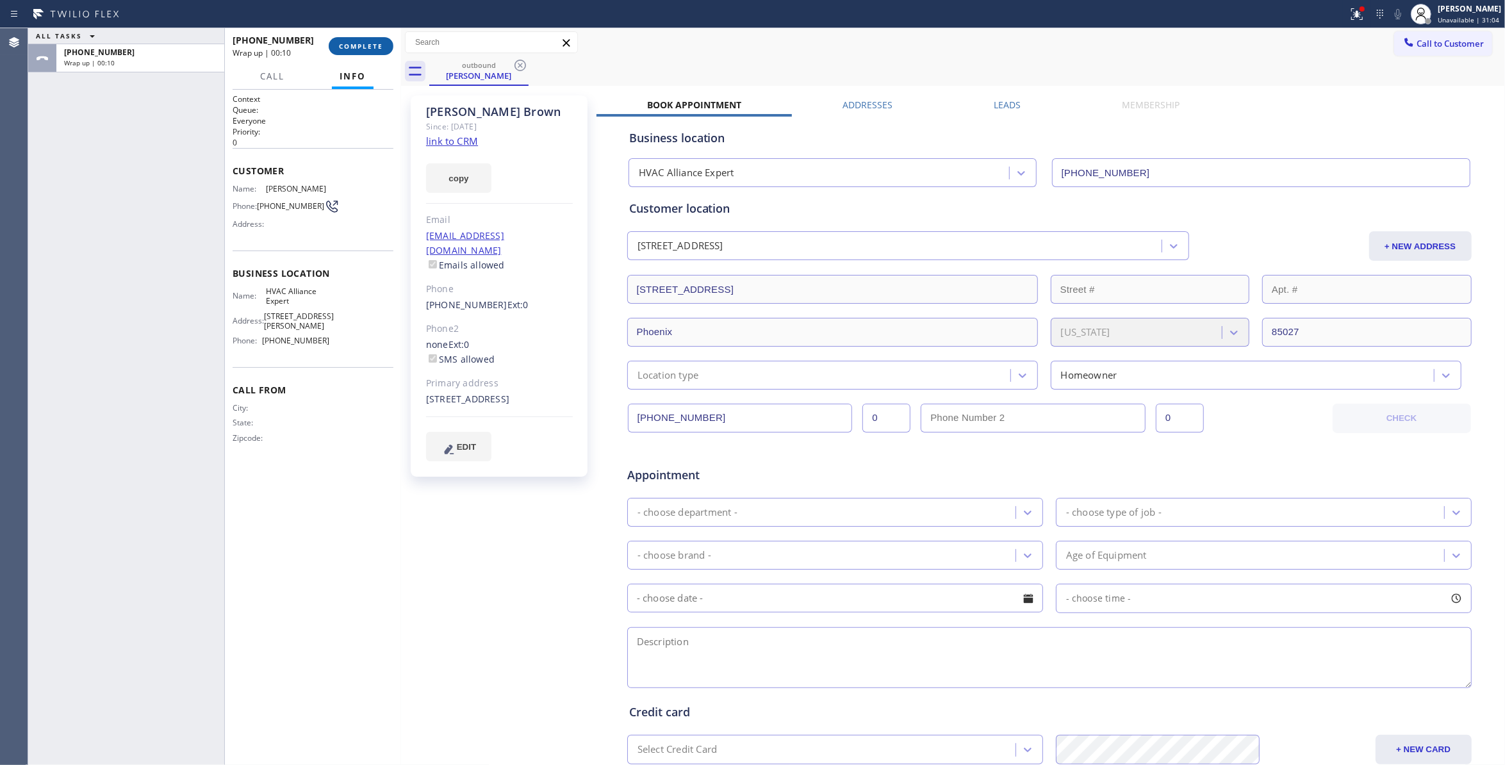
click at [347, 49] on span "COMPLETE" at bounding box center [361, 46] width 44 height 9
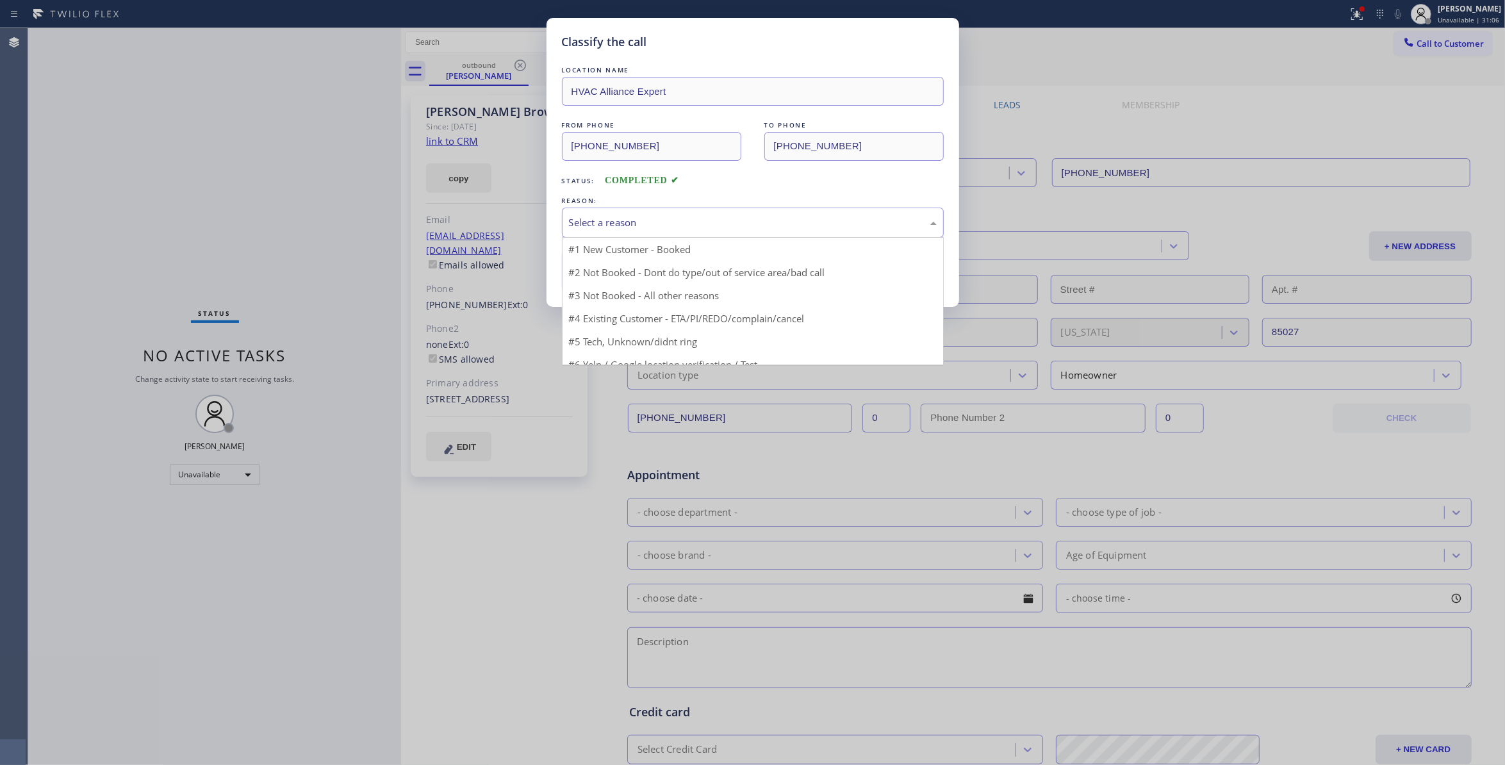
click at [613, 221] on div "Select a reason" at bounding box center [753, 222] width 368 height 15
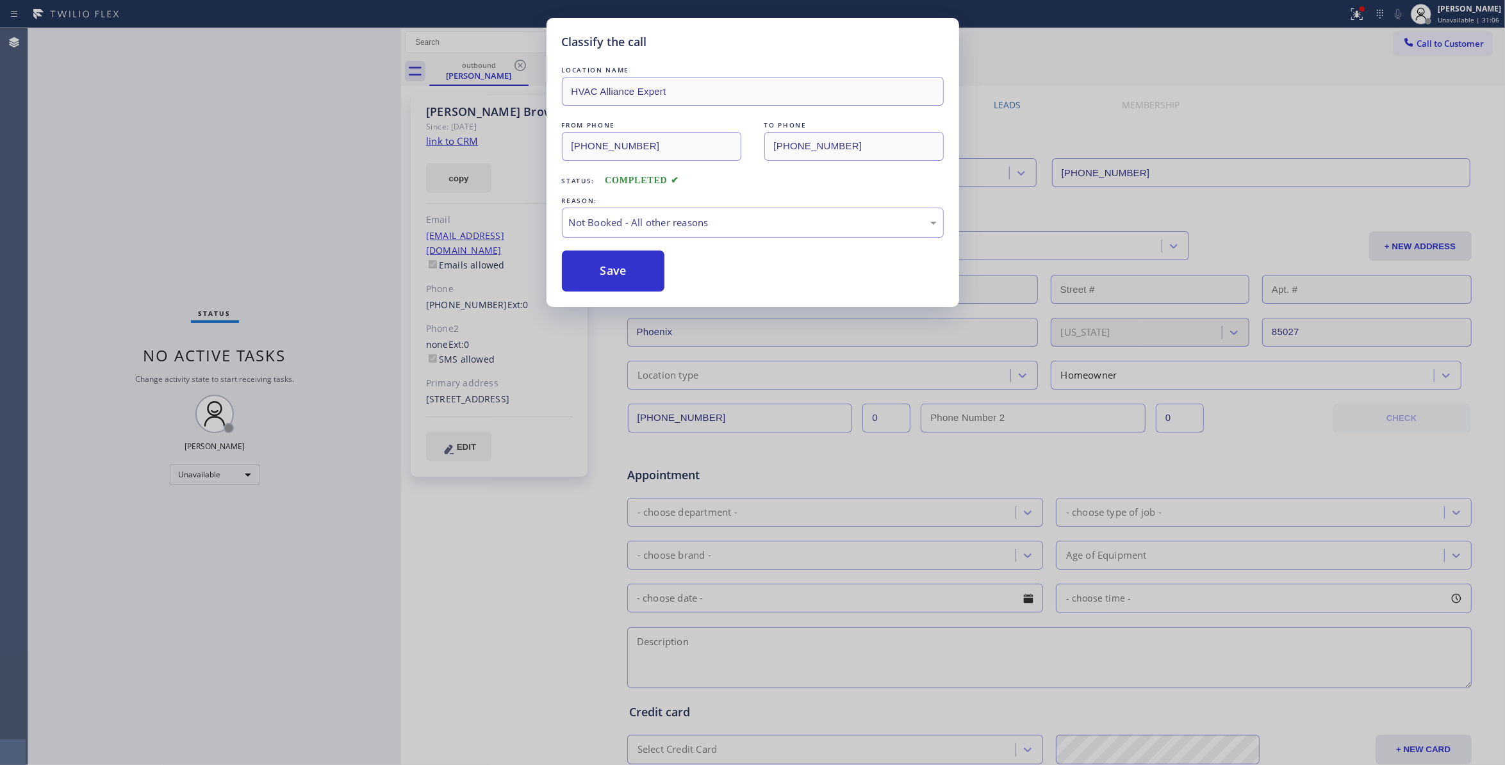
click at [599, 272] on button "Save" at bounding box center [613, 271] width 103 height 41
drag, startPoint x: 599, startPoint y: 272, endPoint x: 600, endPoint y: 203, distance: 69.2
click at [598, 252] on button "Save" at bounding box center [613, 271] width 103 height 41
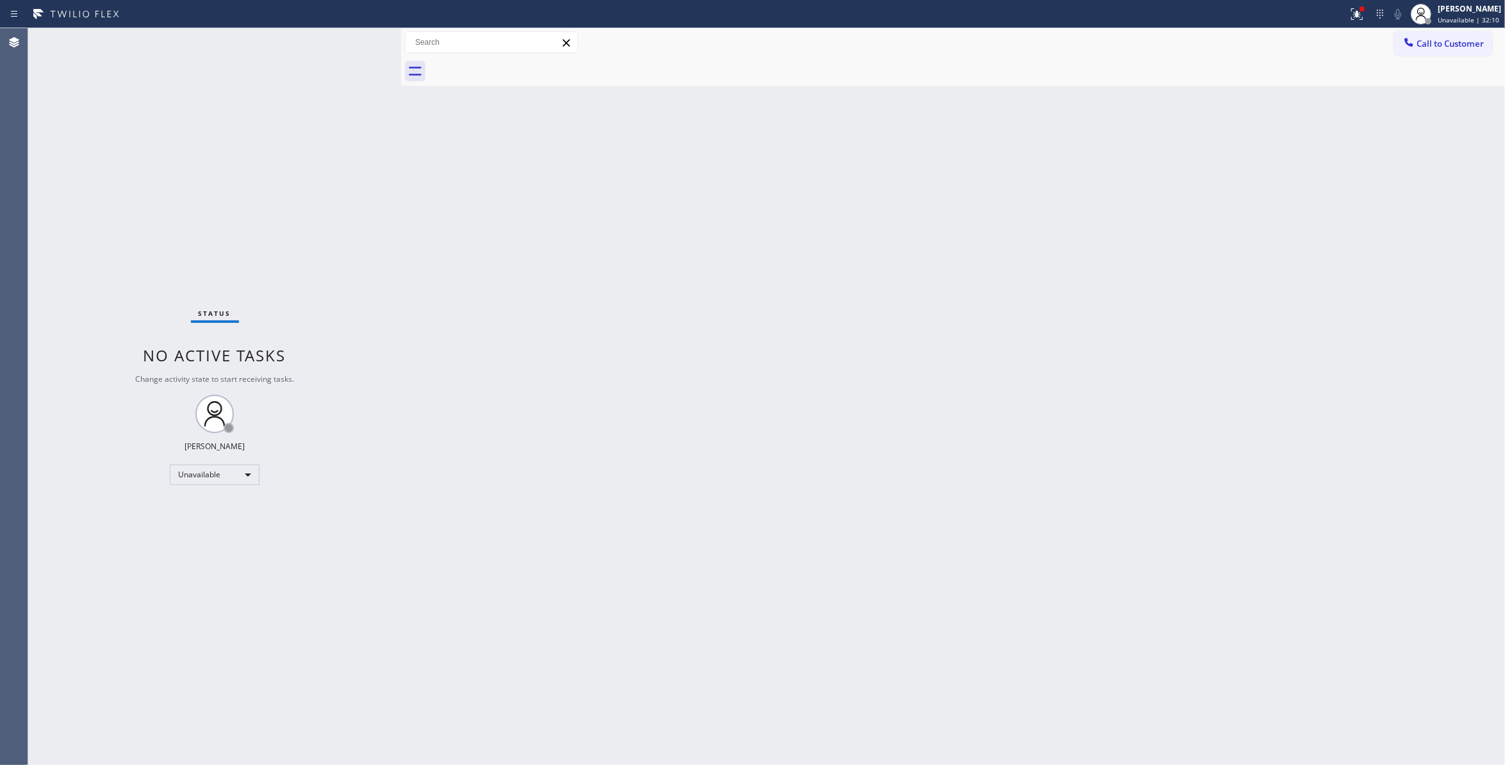
drag, startPoint x: 1441, startPoint y: 45, endPoint x: 895, endPoint y: 228, distance: 575.9
click at [1441, 47] on span "Call to Customer" at bounding box center [1450, 44] width 67 height 12
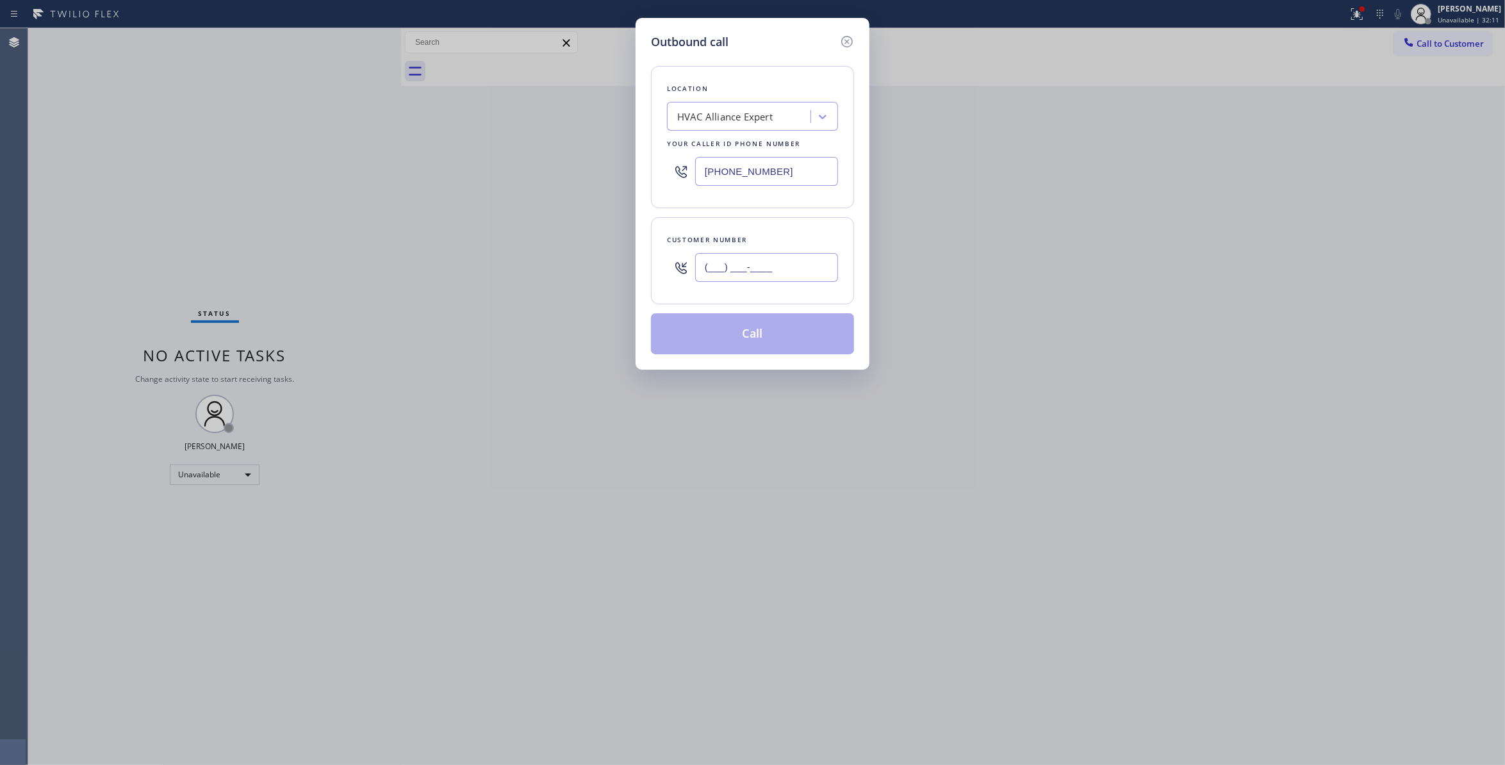
click at [737, 263] on input "(___) ___-____" at bounding box center [766, 267] width 143 height 29
paste input "786) 488-3046"
type input "[PHONE_NUMBER]"
click at [728, 343] on button "Call" at bounding box center [752, 333] width 203 height 41
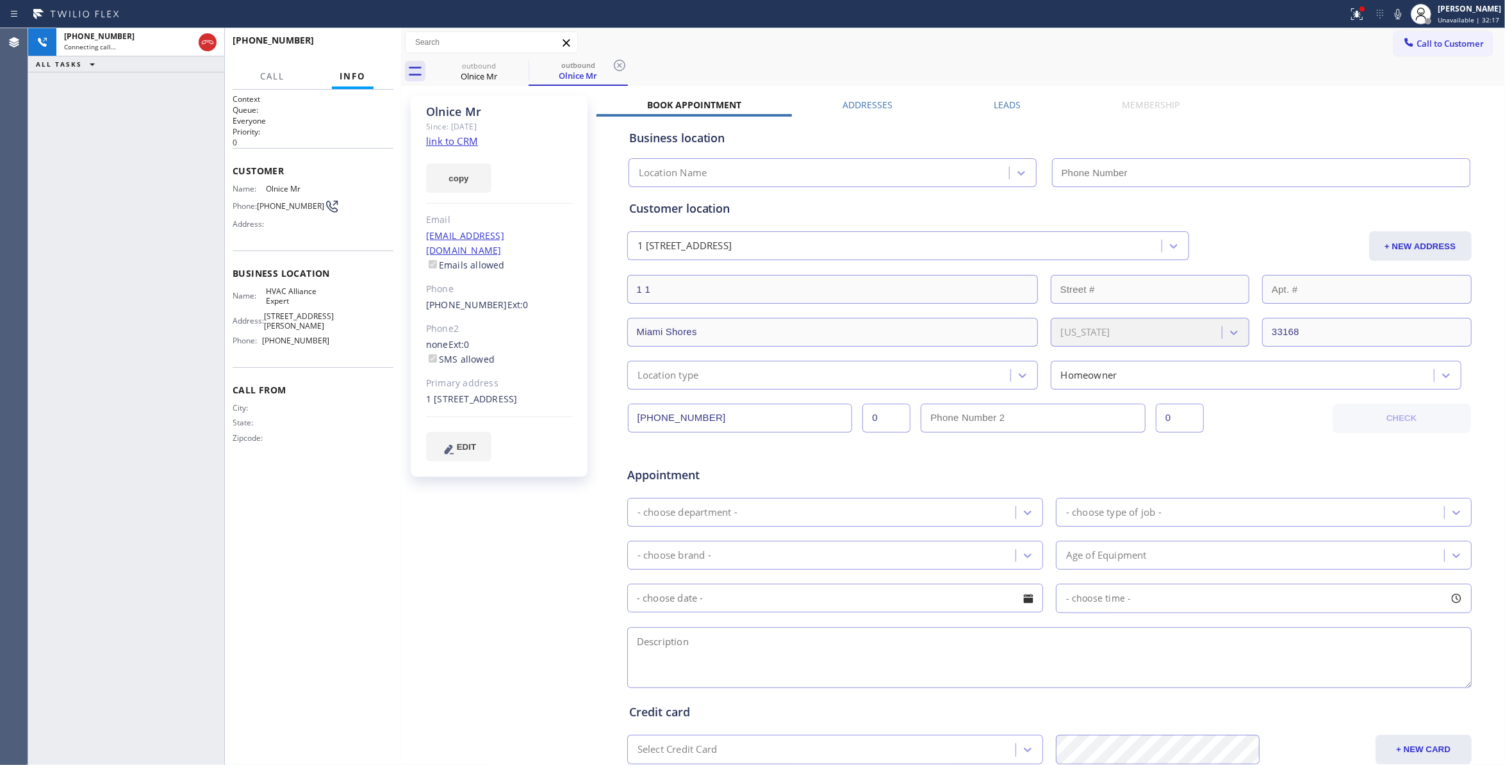
type input "[PHONE_NUMBER]"
click at [614, 64] on icon at bounding box center [620, 66] width 12 height 12
click at [467, 144] on link "link to CRM" at bounding box center [452, 141] width 52 height 13
drag, startPoint x: 619, startPoint y: 45, endPoint x: 318, endPoint y: 441, distance: 497.2
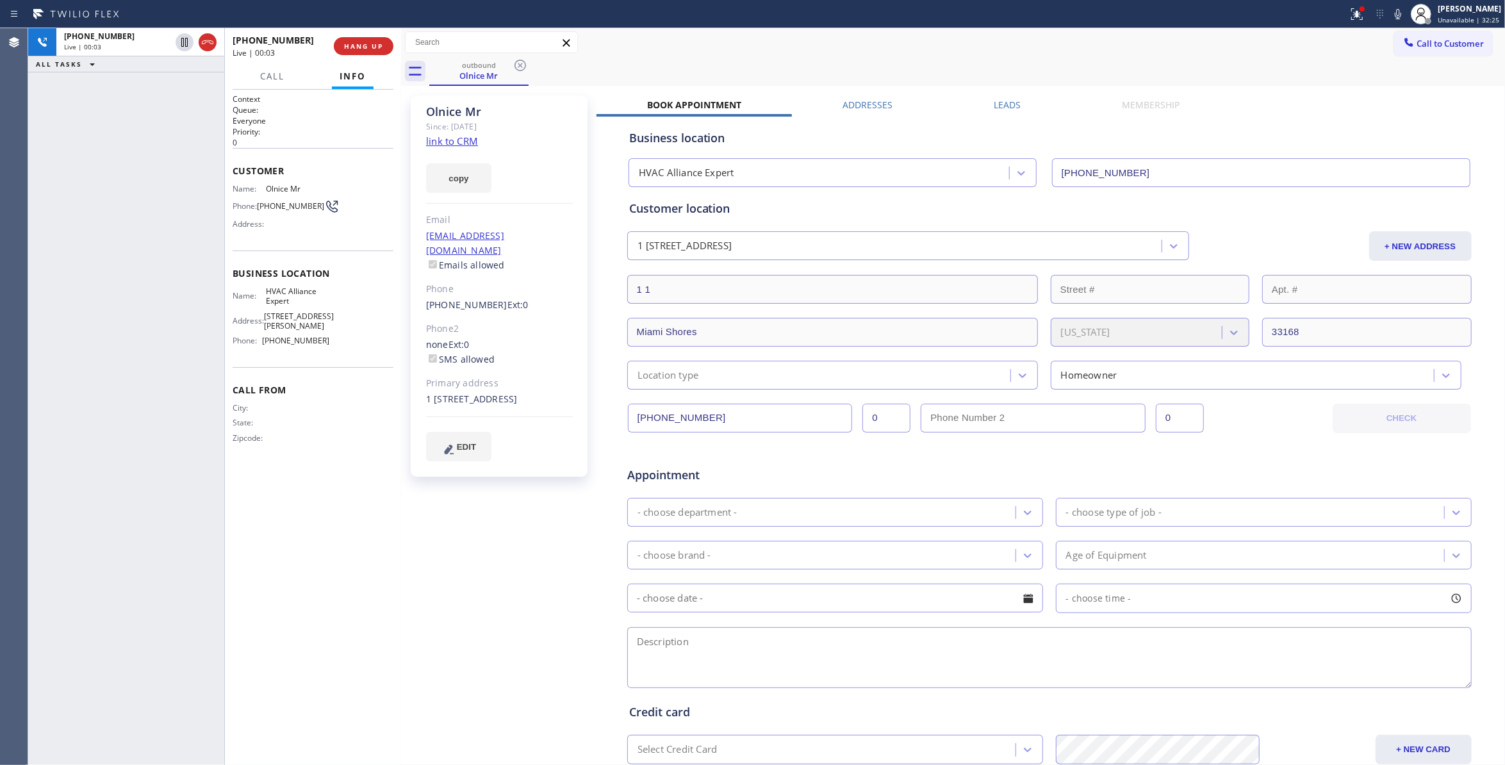
click at [318, 441] on div "City: State: Zipcode:" at bounding box center [281, 425] width 97 height 45
click at [360, 47] on span "COMPLETE" at bounding box center [361, 46] width 44 height 9
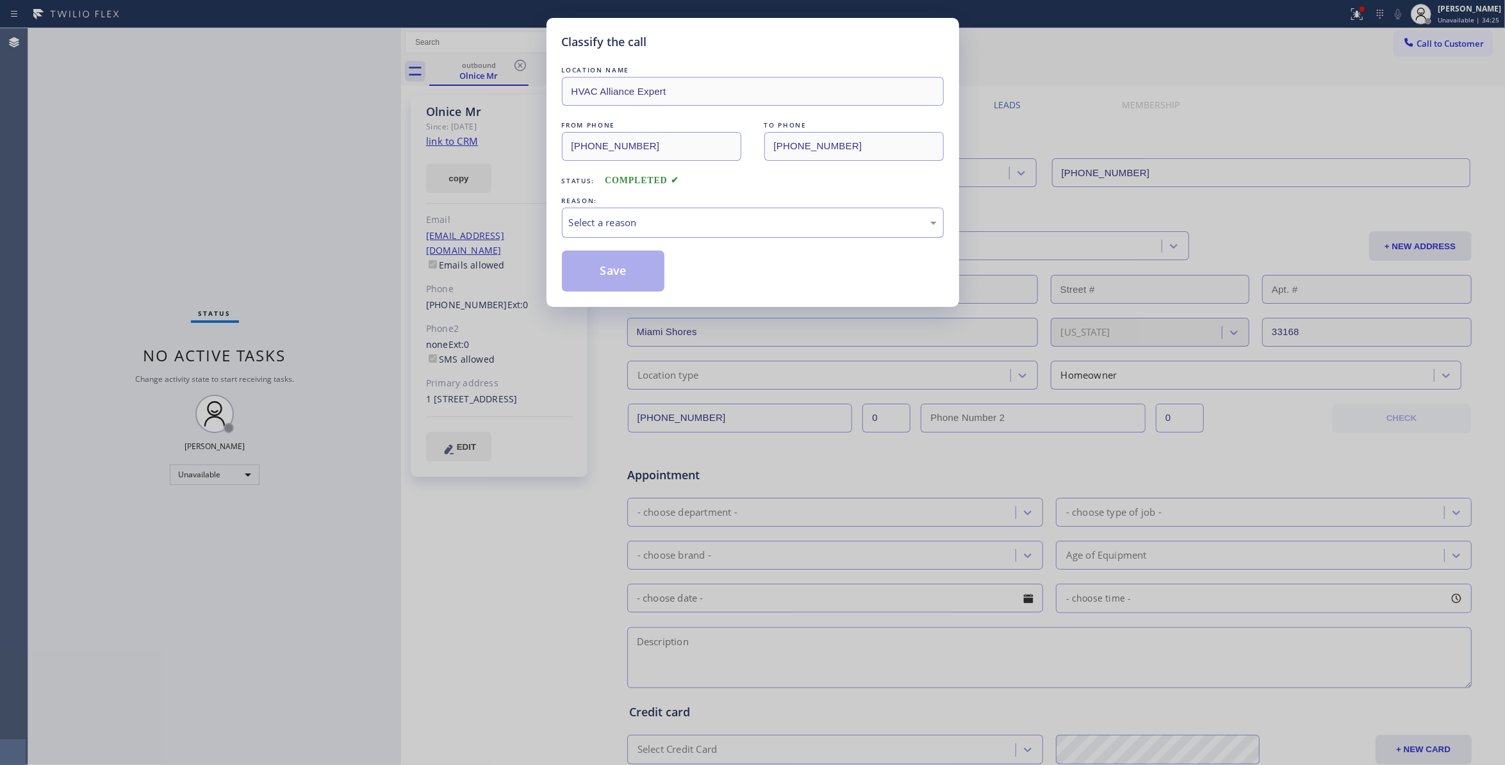
click at [624, 222] on div "Select a reason" at bounding box center [753, 222] width 368 height 15
click at [616, 277] on button "Save" at bounding box center [613, 271] width 103 height 41
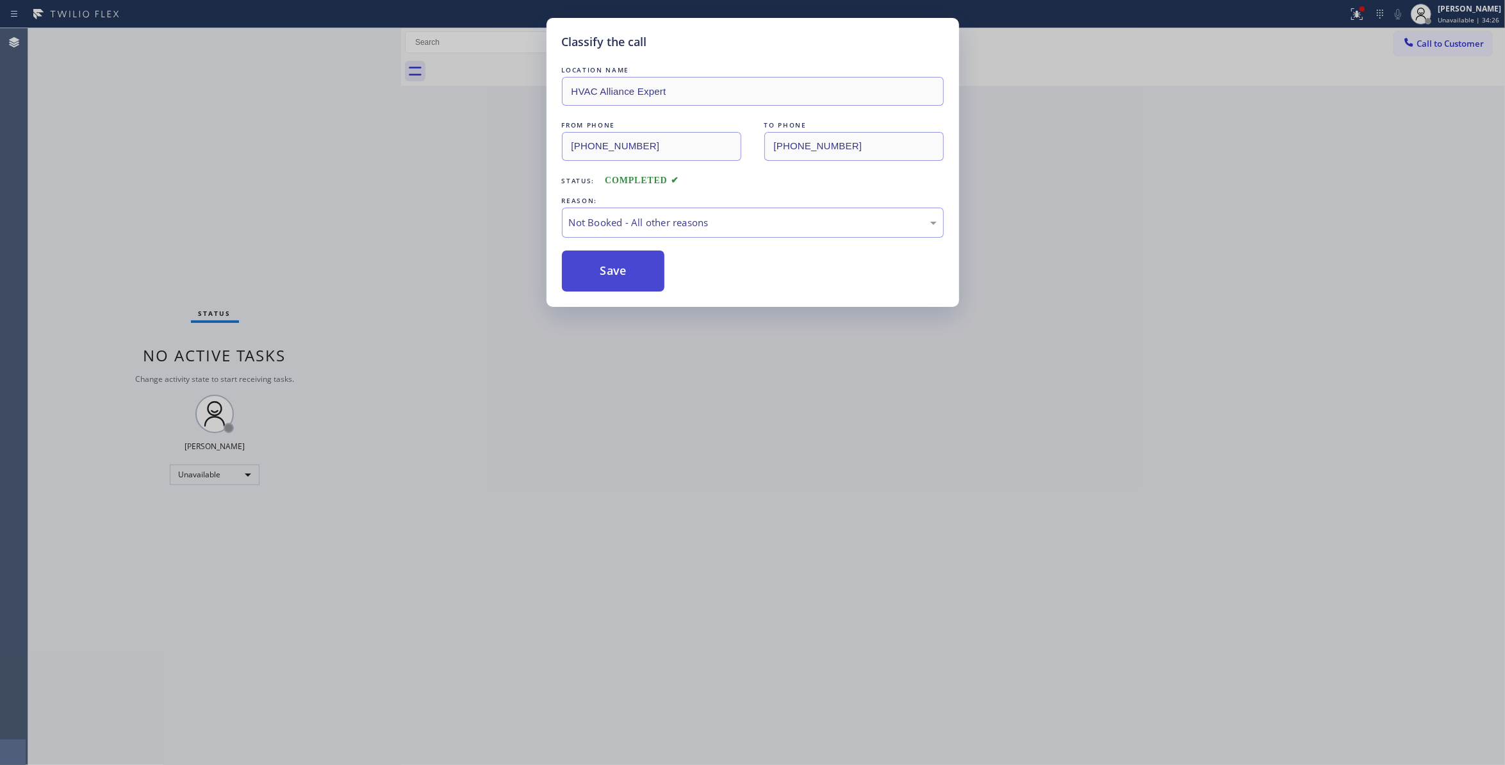
click at [616, 277] on button "Save" at bounding box center [613, 271] width 103 height 41
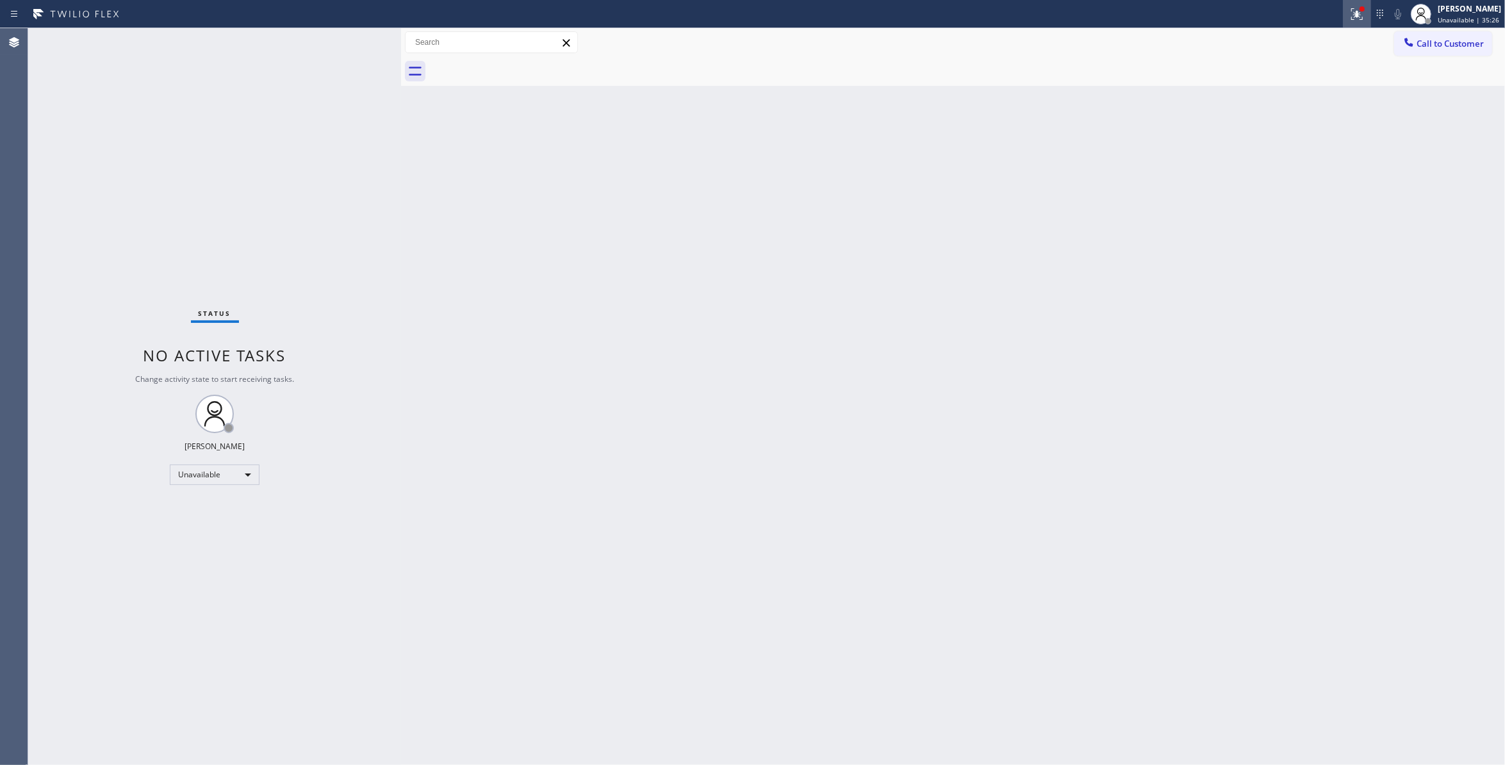
click at [1351, 17] on icon at bounding box center [1357, 14] width 12 height 12
click at [1284, 160] on button "Clear issues" at bounding box center [1273, 168] width 150 height 18
drag, startPoint x: 575, startPoint y: 657, endPoint x: 1196, endPoint y: 254, distance: 740.7
click at [1139, 408] on div "Back to Dashboard Change Sender ID Customers Technicians Select a contact Outbo…" at bounding box center [953, 396] width 1104 height 737
click at [1449, 52] on button "Call to Customer" at bounding box center [1443, 43] width 98 height 24
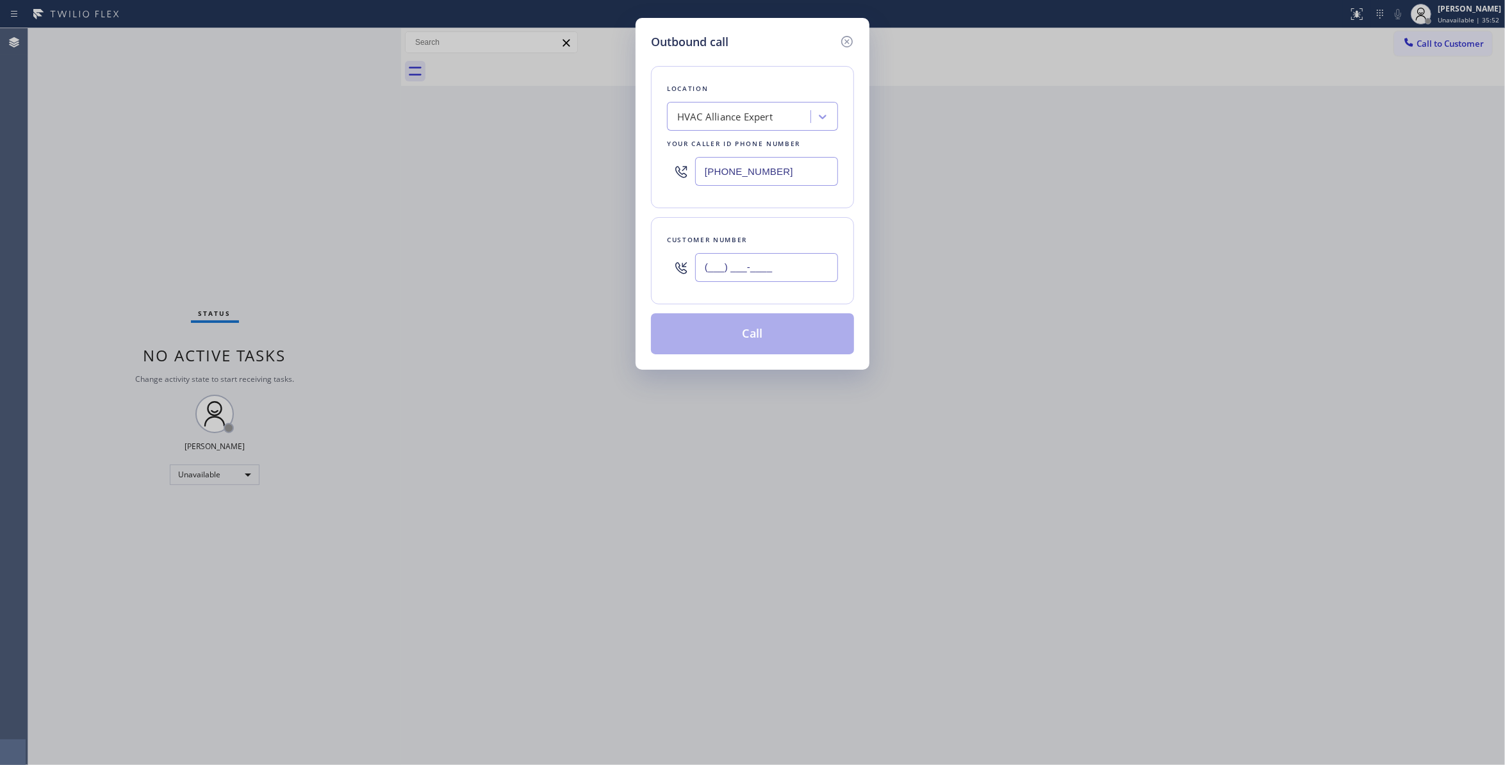
drag, startPoint x: 736, startPoint y: 269, endPoint x: 739, endPoint y: 262, distance: 7.7
click at [736, 268] on input "(___) ___-____" at bounding box center [766, 267] width 143 height 29
paste input "602) 525-9808"
type input "[PHONE_NUMBER]"
click at [744, 343] on button "Call" at bounding box center [752, 333] width 203 height 41
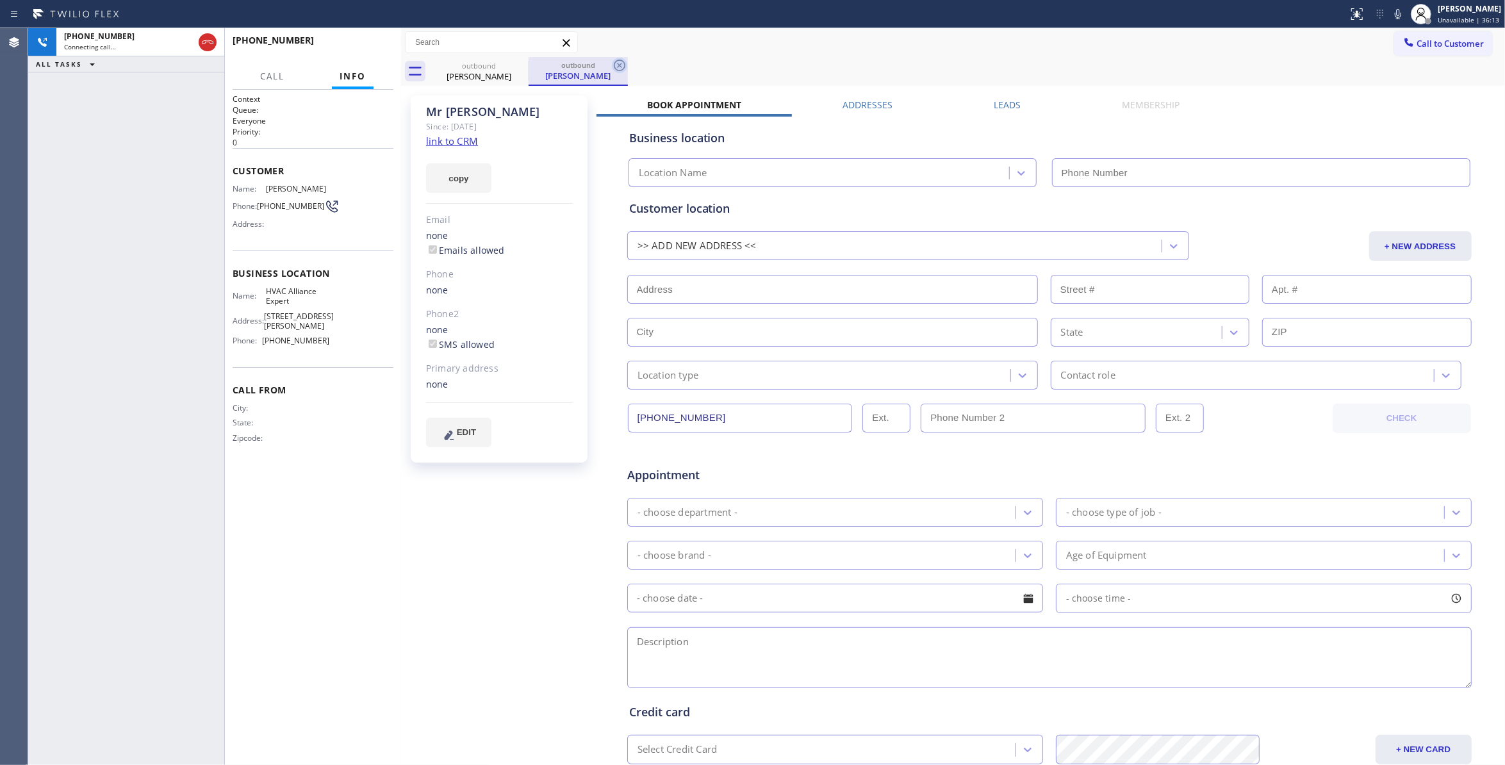
click at [624, 63] on icon at bounding box center [620, 66] width 12 height 12
type input "[PHONE_NUMBER]"
drag, startPoint x: 288, startPoint y: 217, endPoint x: 258, endPoint y: 203, distance: 33.0
click at [258, 203] on div "Phone: [PHONE_NUMBER]" at bounding box center [281, 206] width 97 height 15
copy div "[PHONE_NUMBER]"
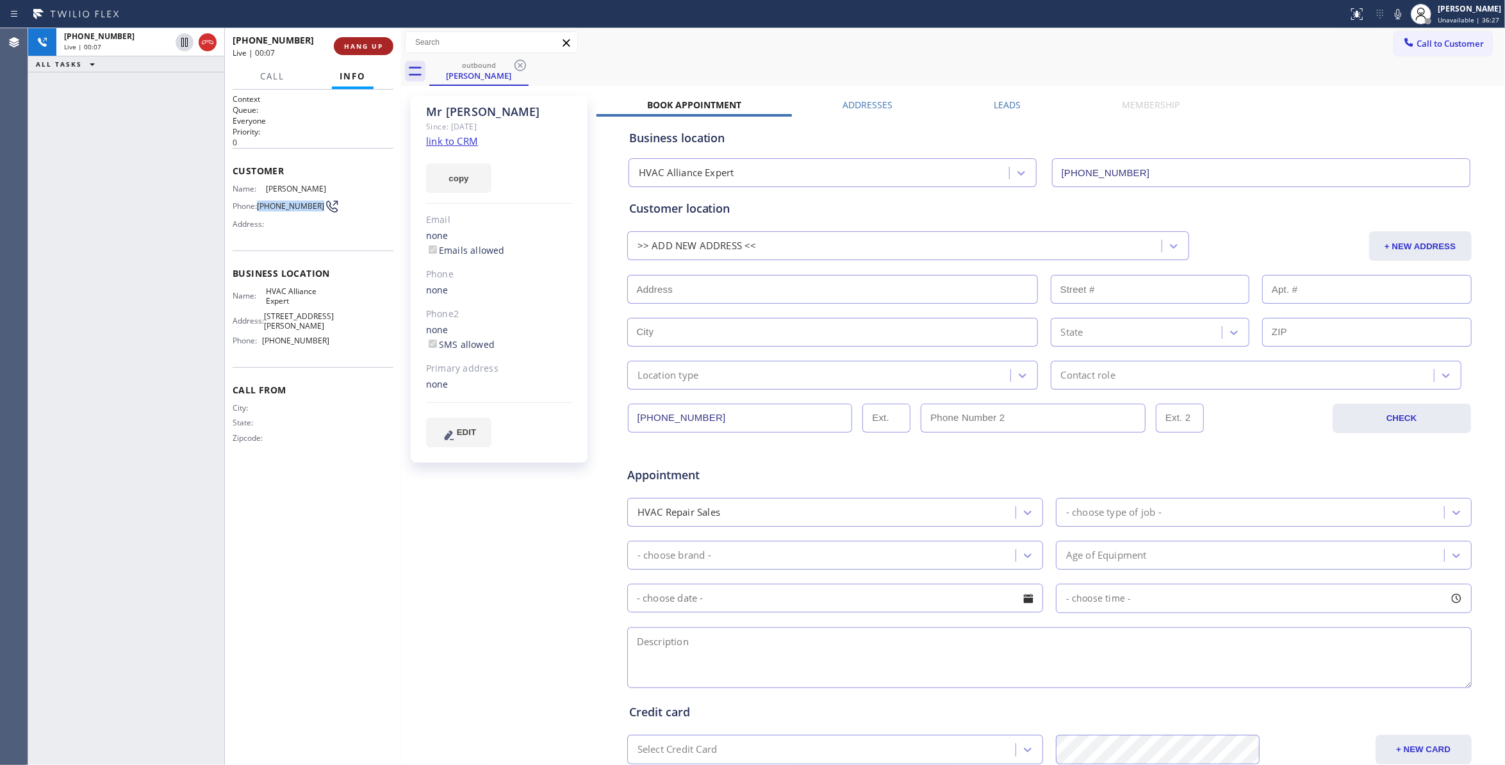
click at [361, 44] on span "HANG UP" at bounding box center [363, 46] width 39 height 9
copy div "[PHONE_NUMBER]"
click at [372, 44] on span "COMPLETE" at bounding box center [361, 46] width 44 height 9
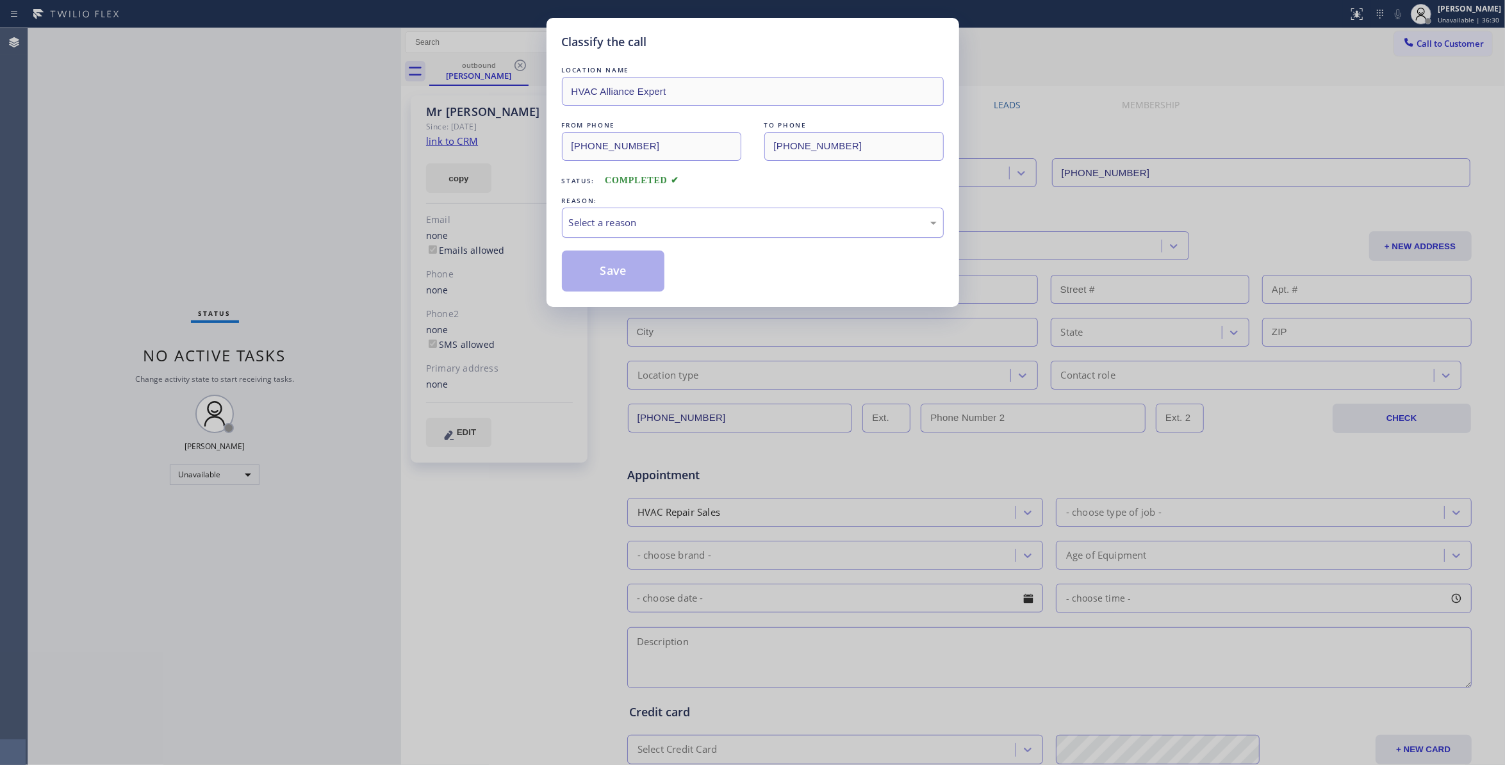
click at [587, 223] on div "Select a reason" at bounding box center [753, 222] width 368 height 15
click at [611, 270] on button "Save" at bounding box center [613, 271] width 103 height 41
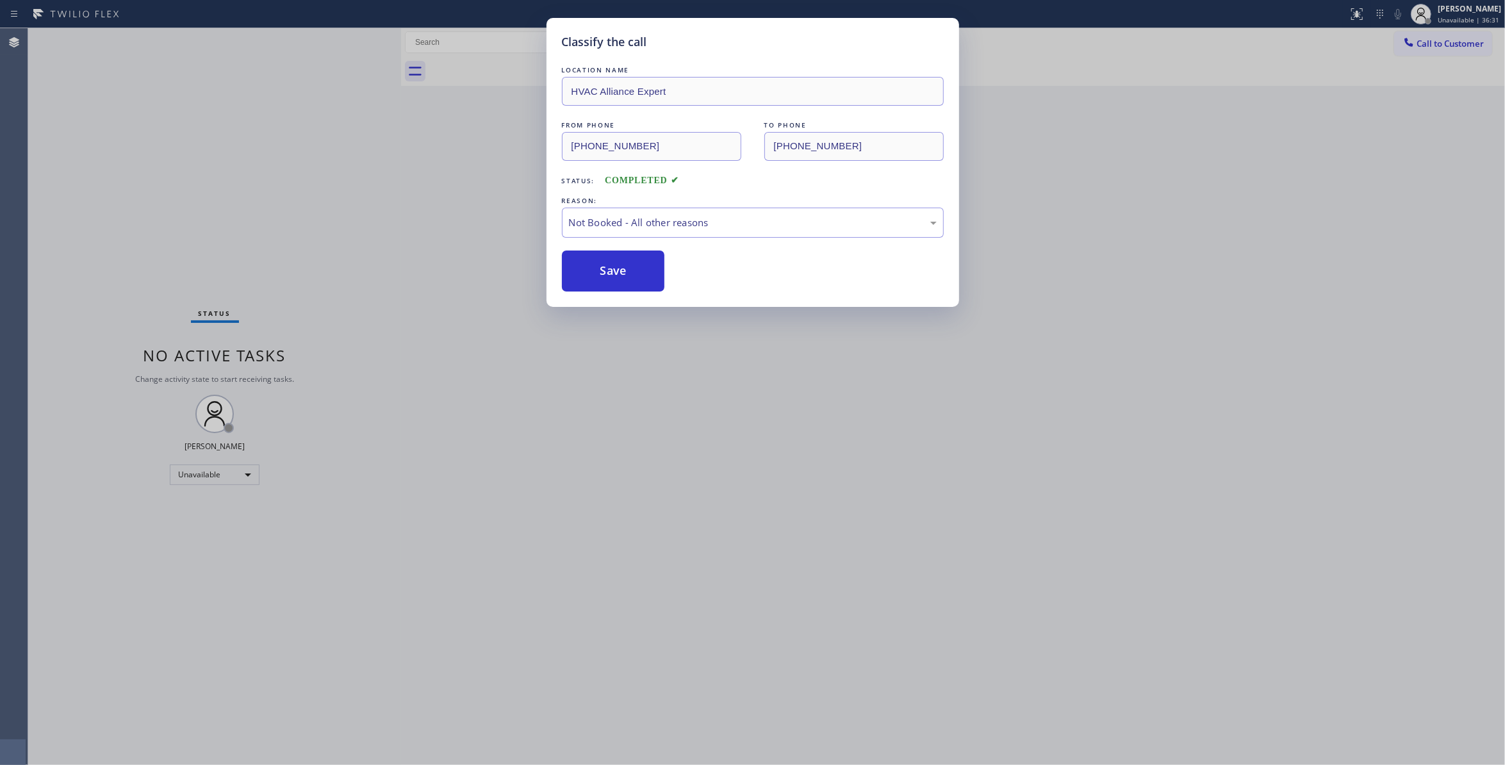
click at [611, 270] on button "Save" at bounding box center [613, 271] width 103 height 41
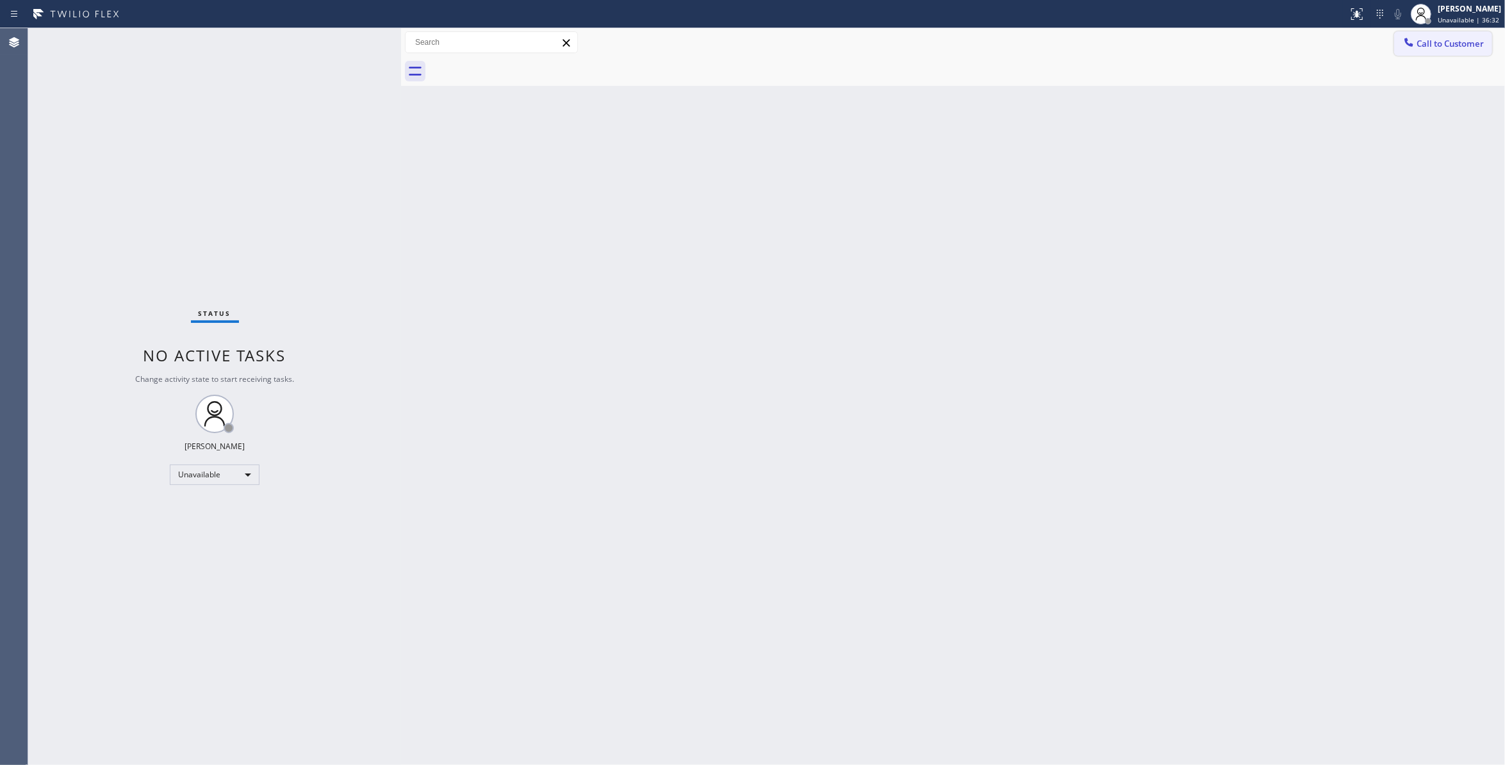
click at [1464, 44] on span "Call to Customer" at bounding box center [1450, 44] width 67 height 12
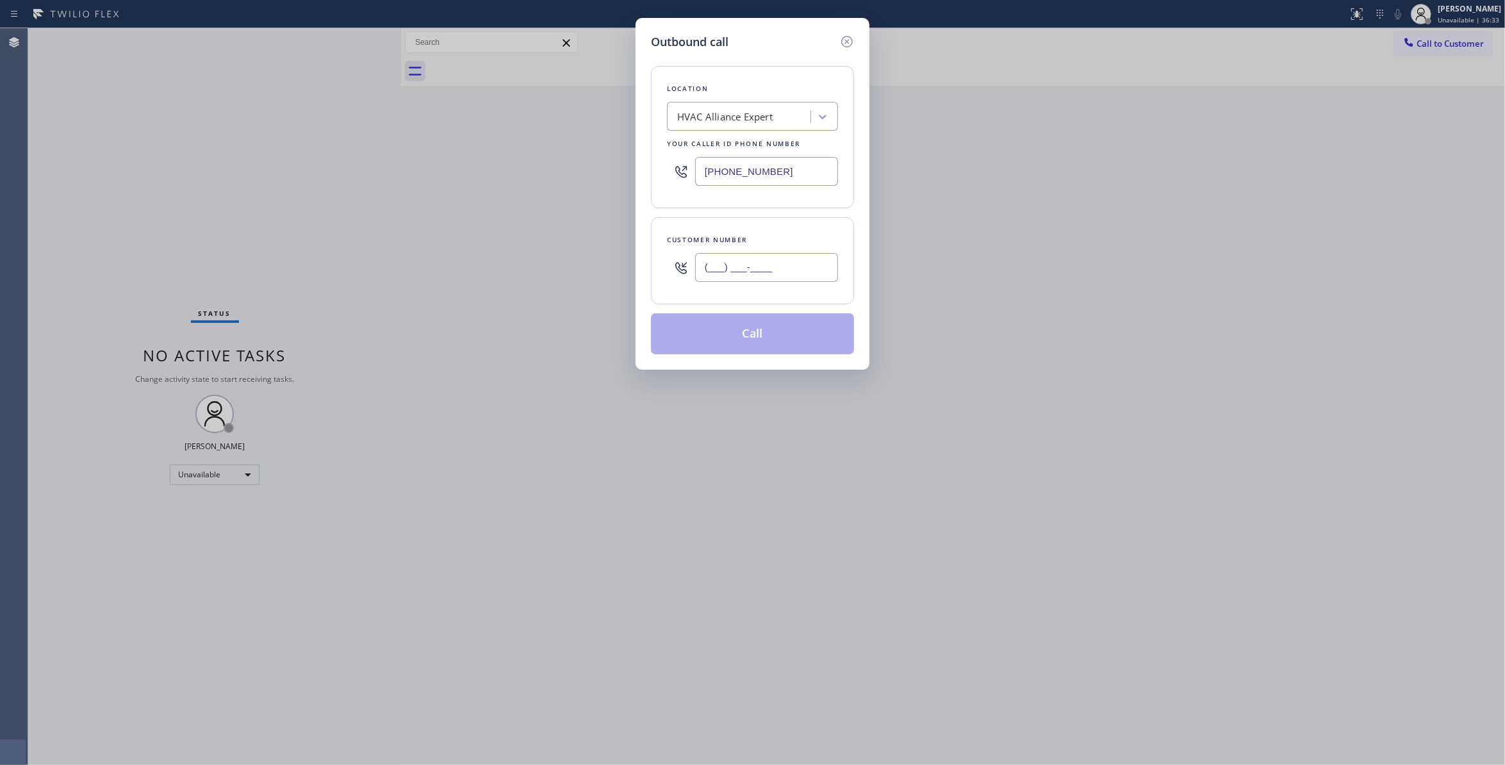
click at [769, 265] on input "(___) ___-____" at bounding box center [766, 267] width 143 height 29
paste input "602) 525-9808"
type input "[PHONE_NUMBER]"
click at [740, 342] on button "Call" at bounding box center [752, 333] width 203 height 41
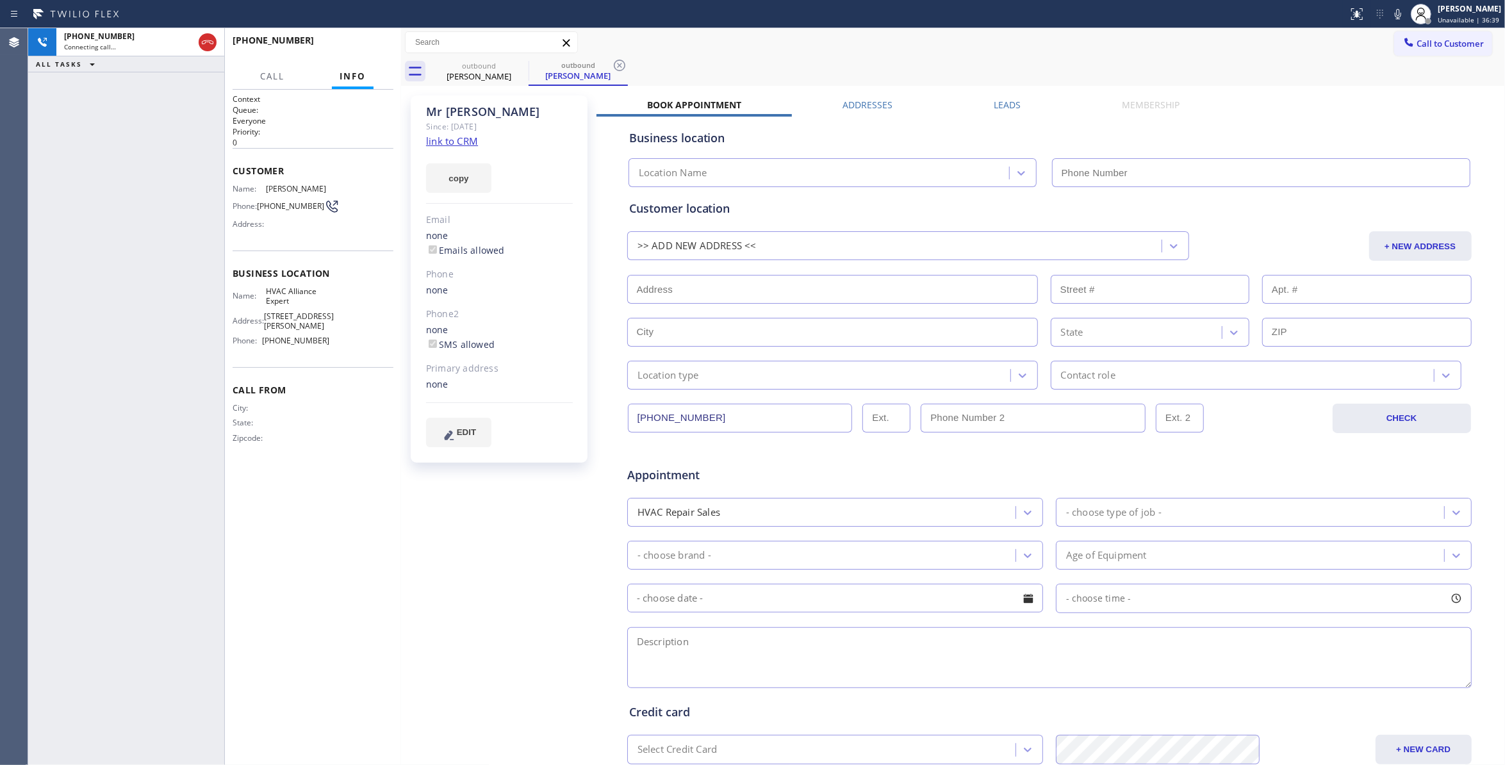
type input "[PHONE_NUMBER]"
drag, startPoint x: 75, startPoint y: 257, endPoint x: 211, endPoint y: 85, distance: 219.0
click at [74, 247] on div "[PHONE_NUMBER] Connecting call… ALL TASKS ALL TASKS ACTIVE TASKS TASKS IN WRAP …" at bounding box center [126, 396] width 196 height 737
click at [451, 144] on link "link to CRM" at bounding box center [452, 141] width 52 height 13
click at [370, 47] on span "HANG UP" at bounding box center [363, 46] width 39 height 9
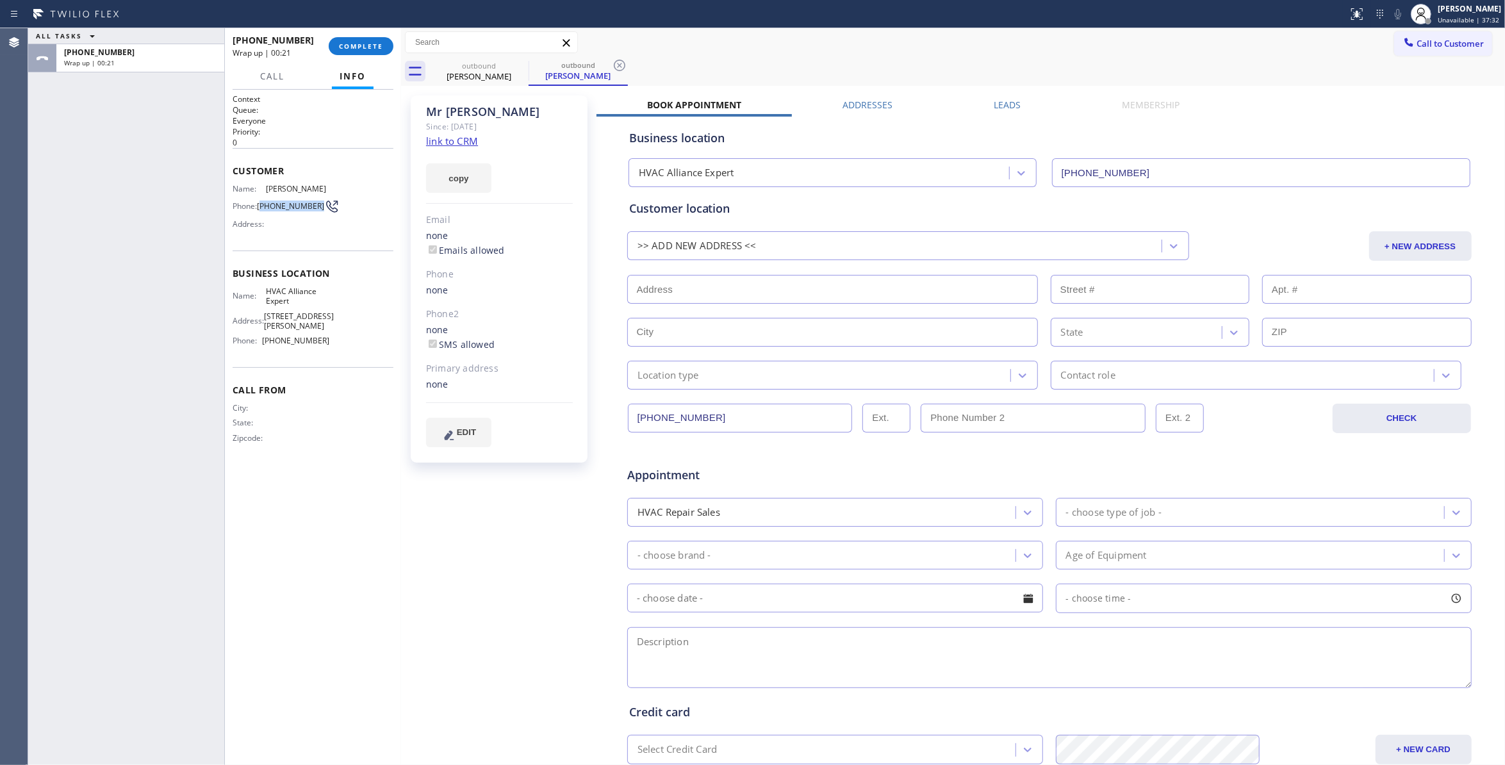
drag, startPoint x: 290, startPoint y: 219, endPoint x: 15, endPoint y: 327, distance: 294.9
click at [256, 206] on div "Phone: [PHONE_NUMBER]" at bounding box center [281, 206] width 97 height 15
drag, startPoint x: 16, startPoint y: 336, endPoint x: 1, endPoint y: 349, distance: 20.4
click at [13, 337] on div "Agent Desktop" at bounding box center [14, 396] width 28 height 737
click at [401, 459] on div at bounding box center [401, 396] width 0 height 737
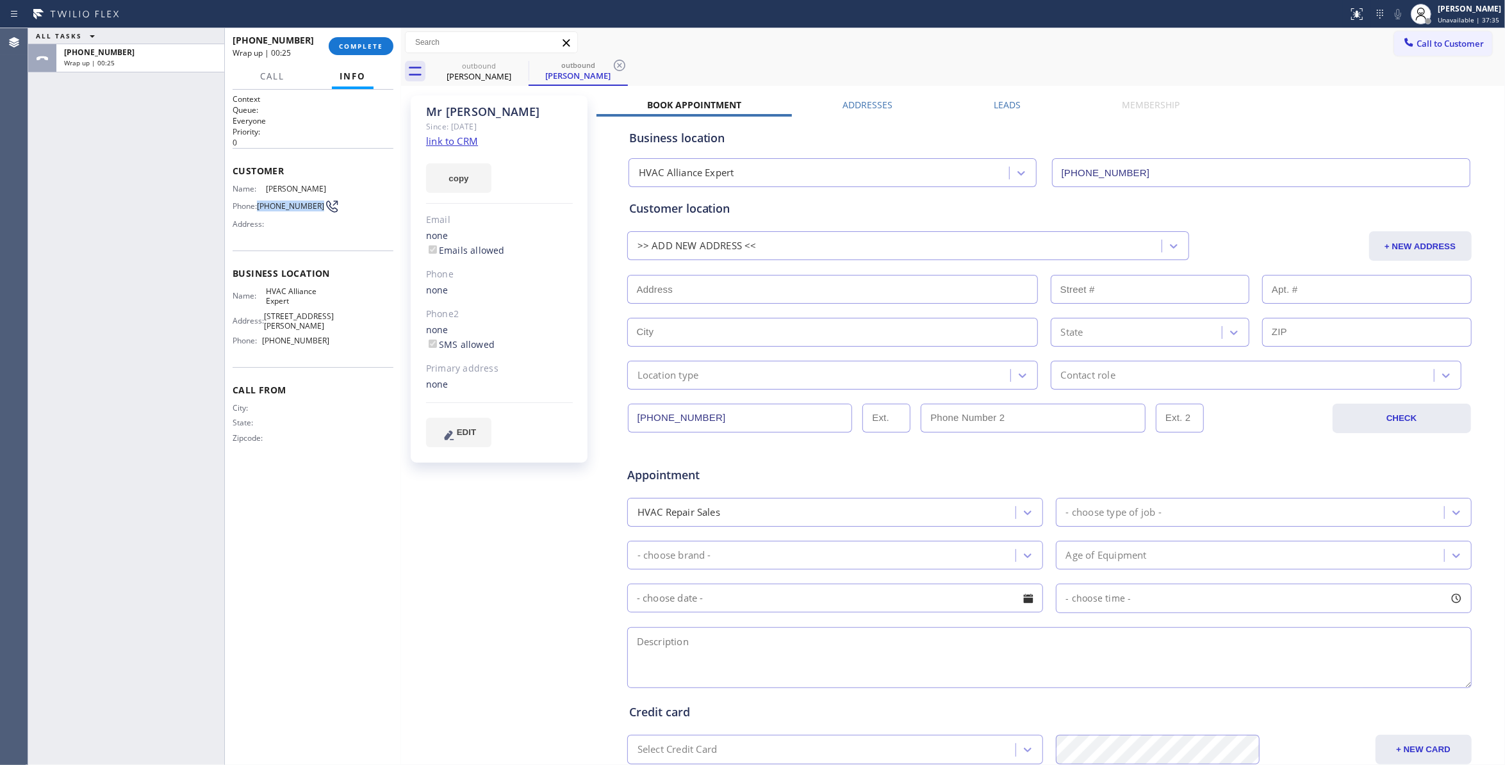
drag, startPoint x: 291, startPoint y: 217, endPoint x: 355, endPoint y: 95, distance: 137.0
click at [258, 199] on div "Name: [PERSON_NAME]: [PHONE_NUMBER] Address:" at bounding box center [281, 209] width 97 height 51
copy span "[PHONE_NUMBER]"
click at [352, 47] on span "COMPLETE" at bounding box center [361, 46] width 44 height 9
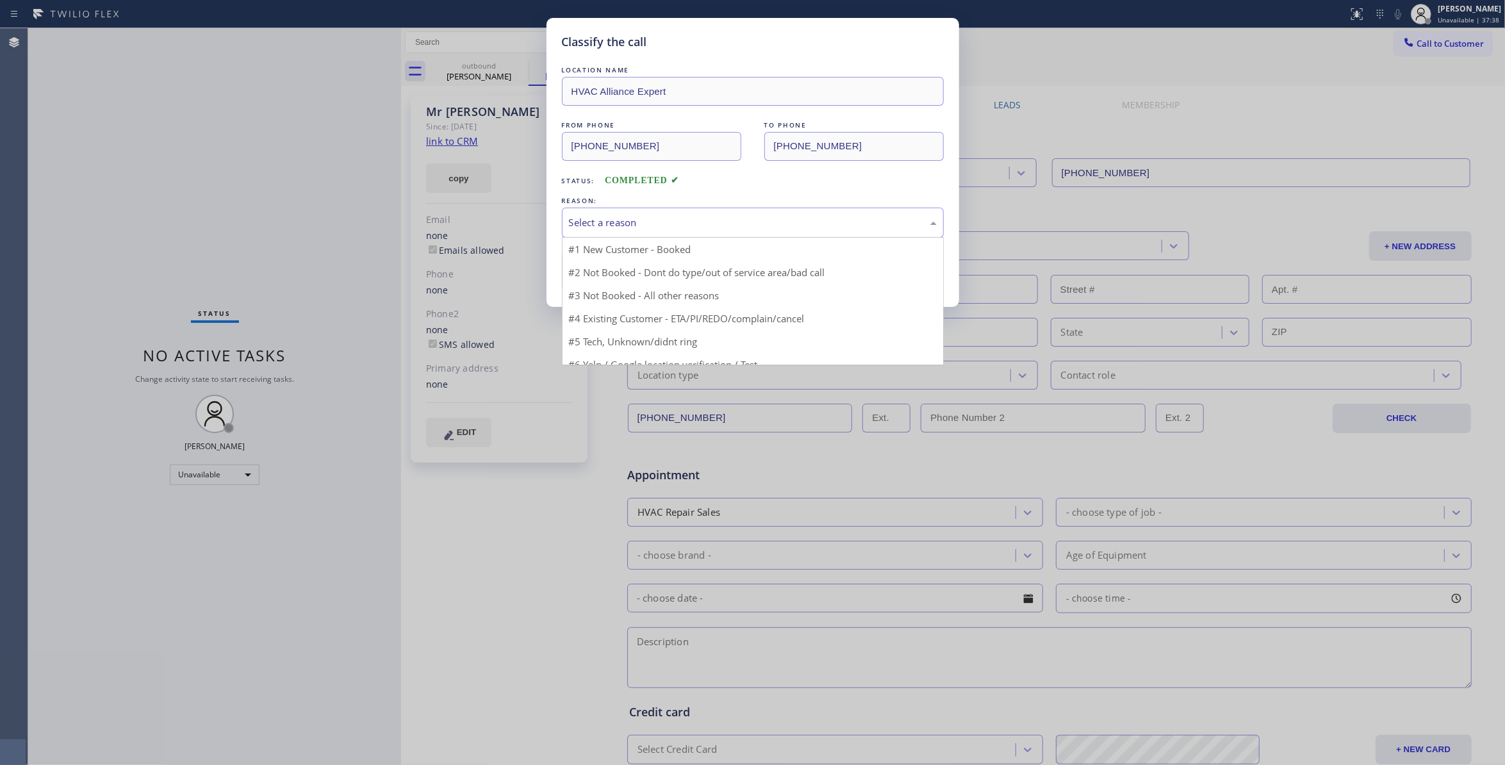
click at [583, 213] on div "Select a reason" at bounding box center [753, 223] width 382 height 30
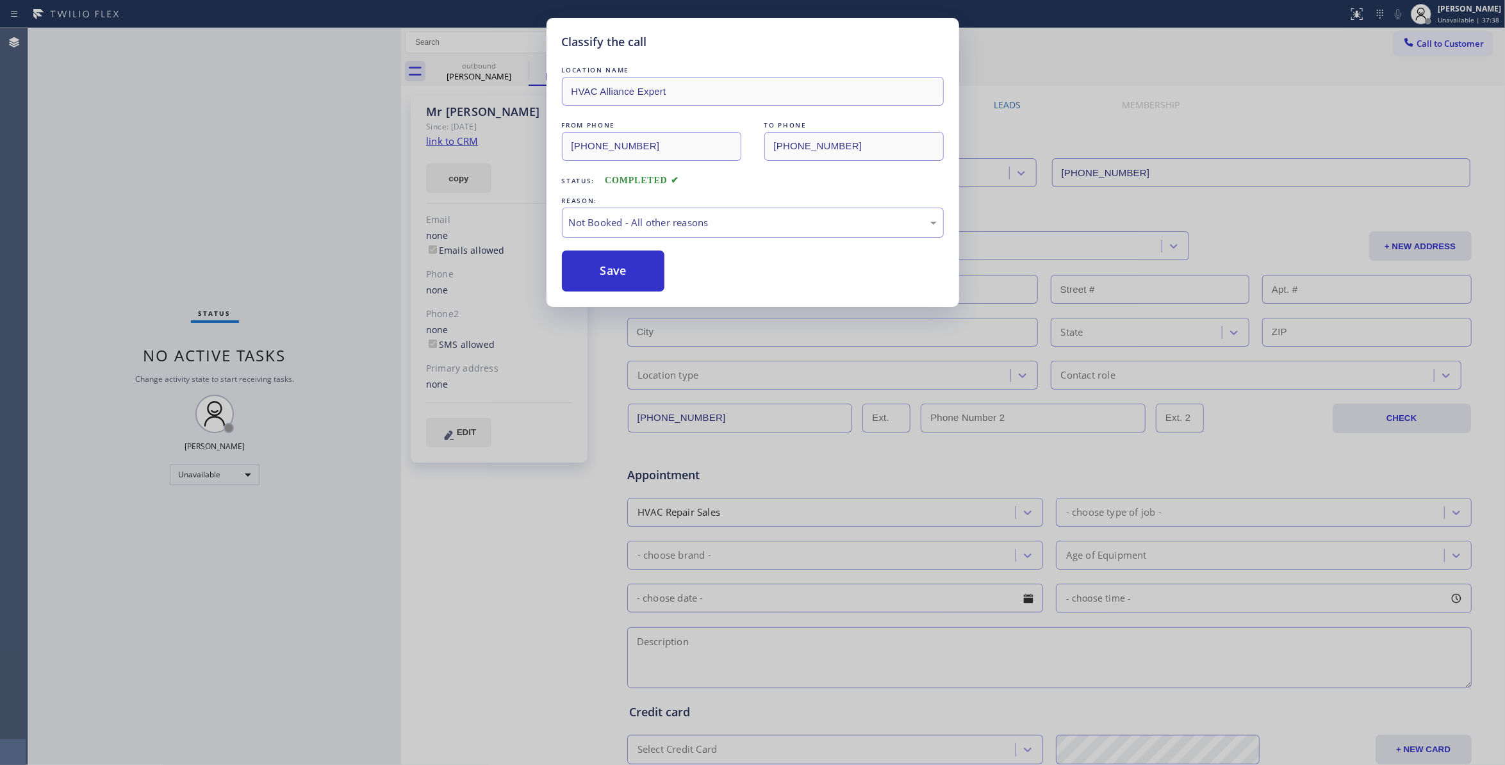
click at [618, 275] on button "Save" at bounding box center [613, 271] width 103 height 41
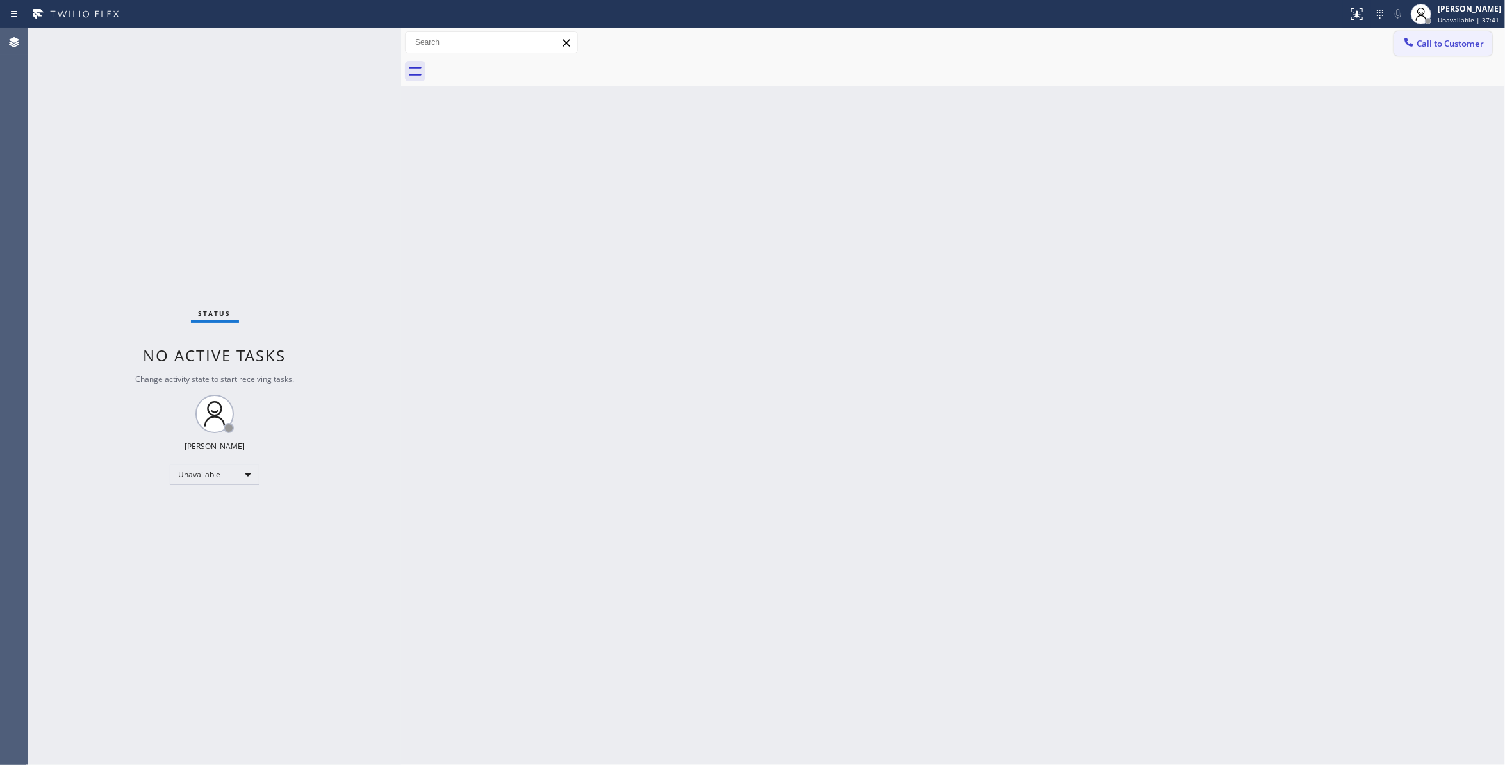
click at [1453, 45] on span "Call to Customer" at bounding box center [1450, 44] width 67 height 12
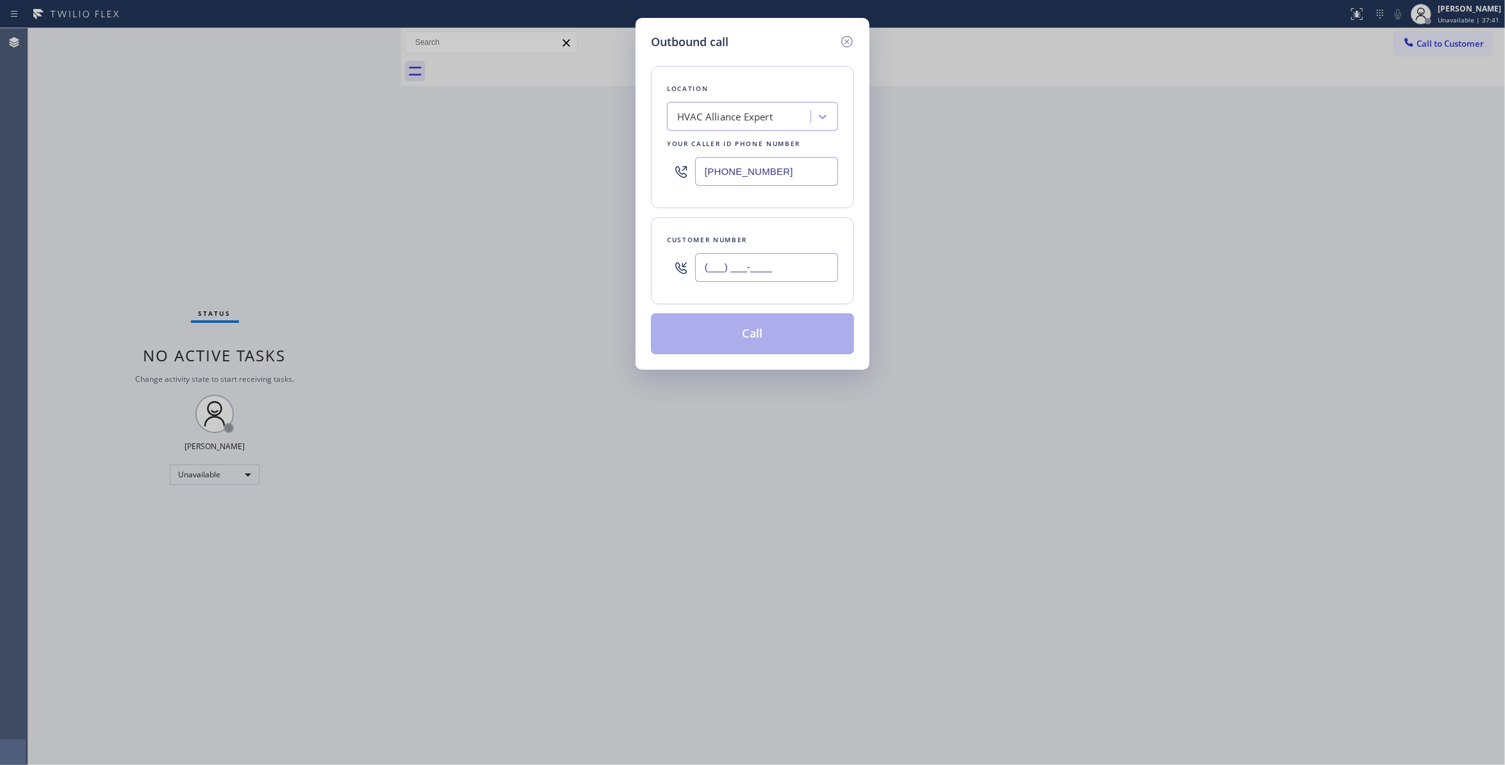
click at [750, 279] on input "(___) ___-____" at bounding box center [766, 267] width 143 height 29
paste input "602) 525-9808"
type input "[PHONE_NUMBER]"
click at [767, 333] on button "Call" at bounding box center [752, 333] width 203 height 41
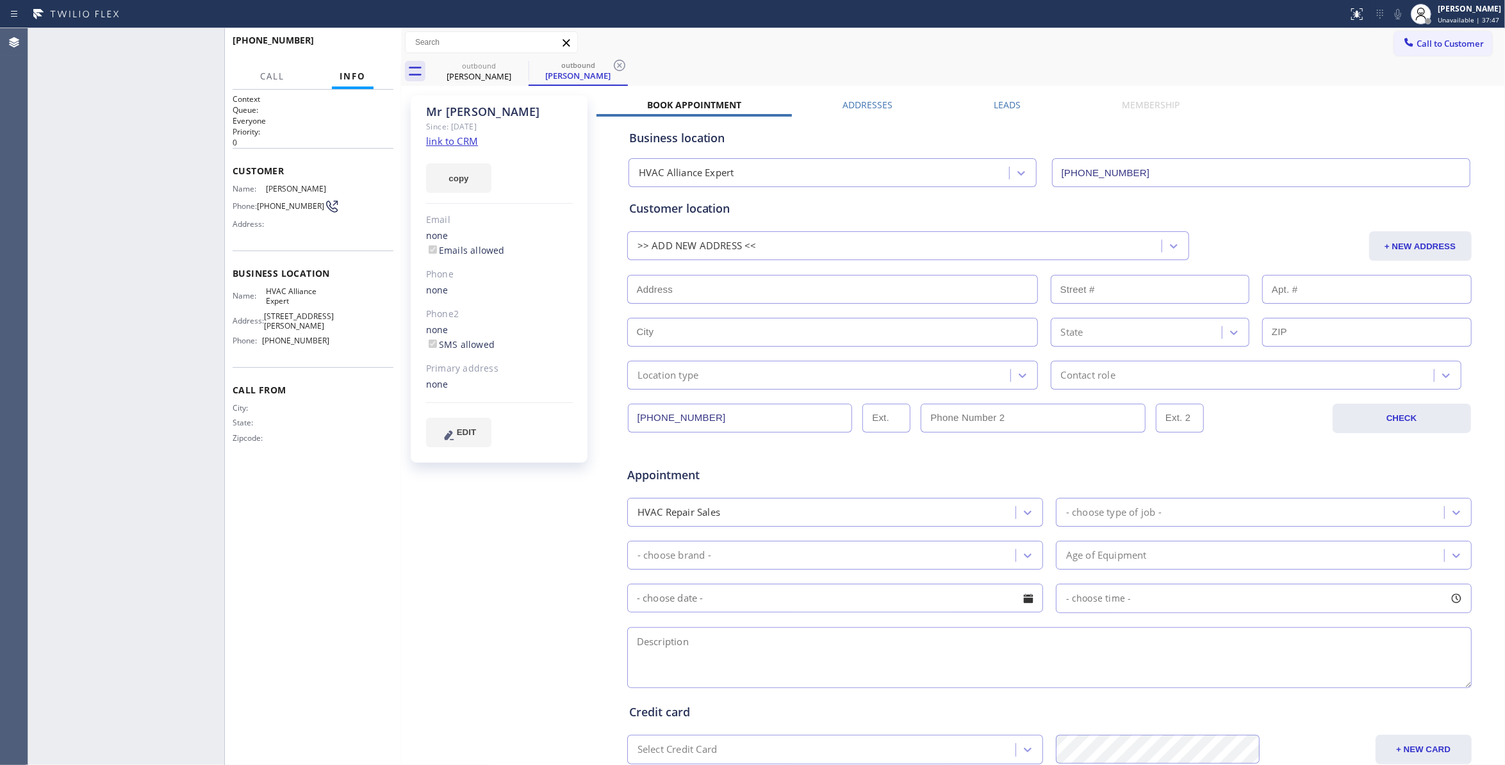
type input "[PHONE_NUMBER]"
click at [616, 64] on icon at bounding box center [619, 65] width 15 height 15
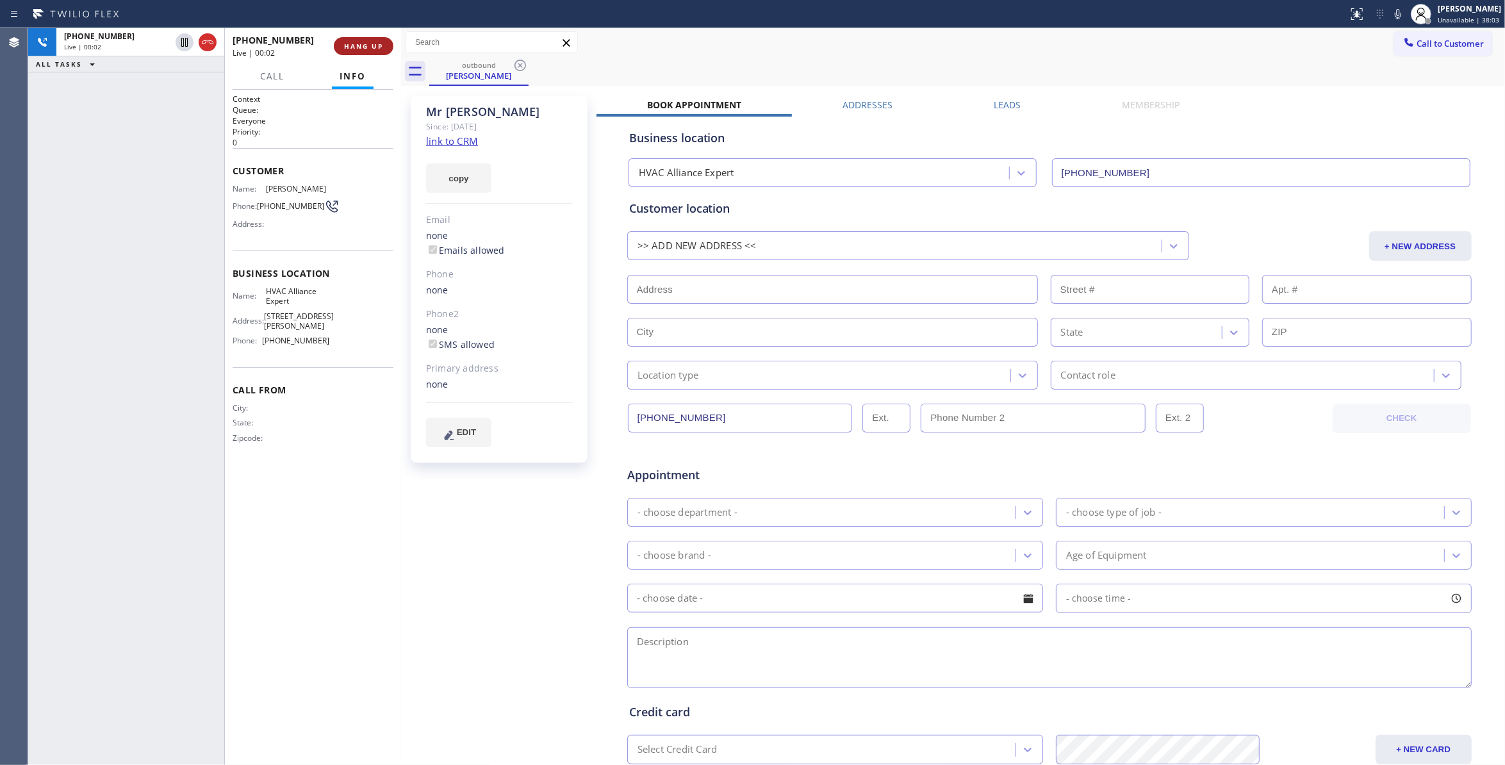
click at [359, 46] on span "HANG UP" at bounding box center [363, 46] width 39 height 9
click at [372, 42] on span "COMPLETE" at bounding box center [361, 46] width 44 height 9
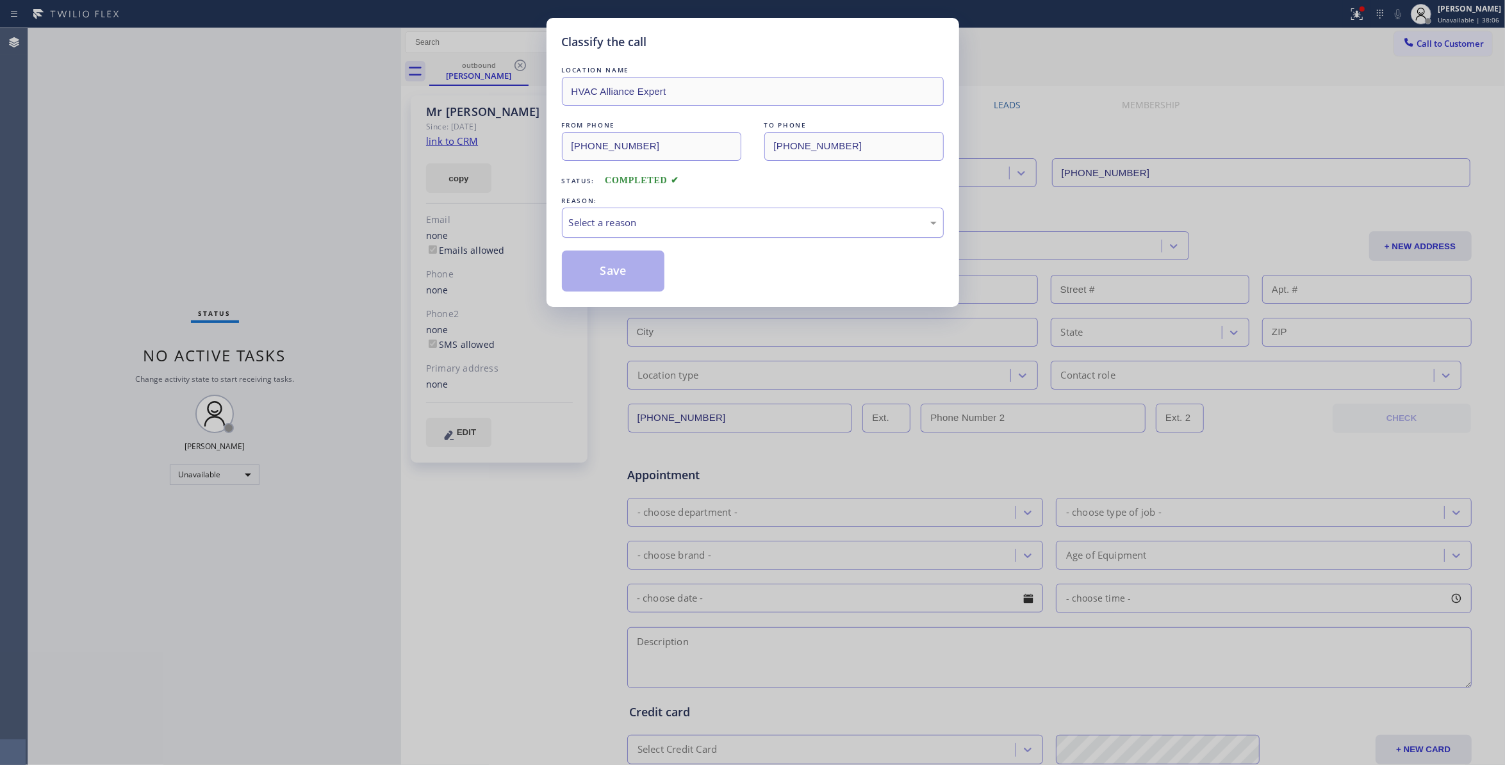
click at [608, 220] on div "Select a reason" at bounding box center [753, 222] width 368 height 15
click at [608, 277] on button "Save" at bounding box center [613, 271] width 103 height 41
drag, startPoint x: 608, startPoint y: 277, endPoint x: 650, endPoint y: 39, distance: 241.5
click at [608, 270] on button "Save" at bounding box center [613, 271] width 103 height 41
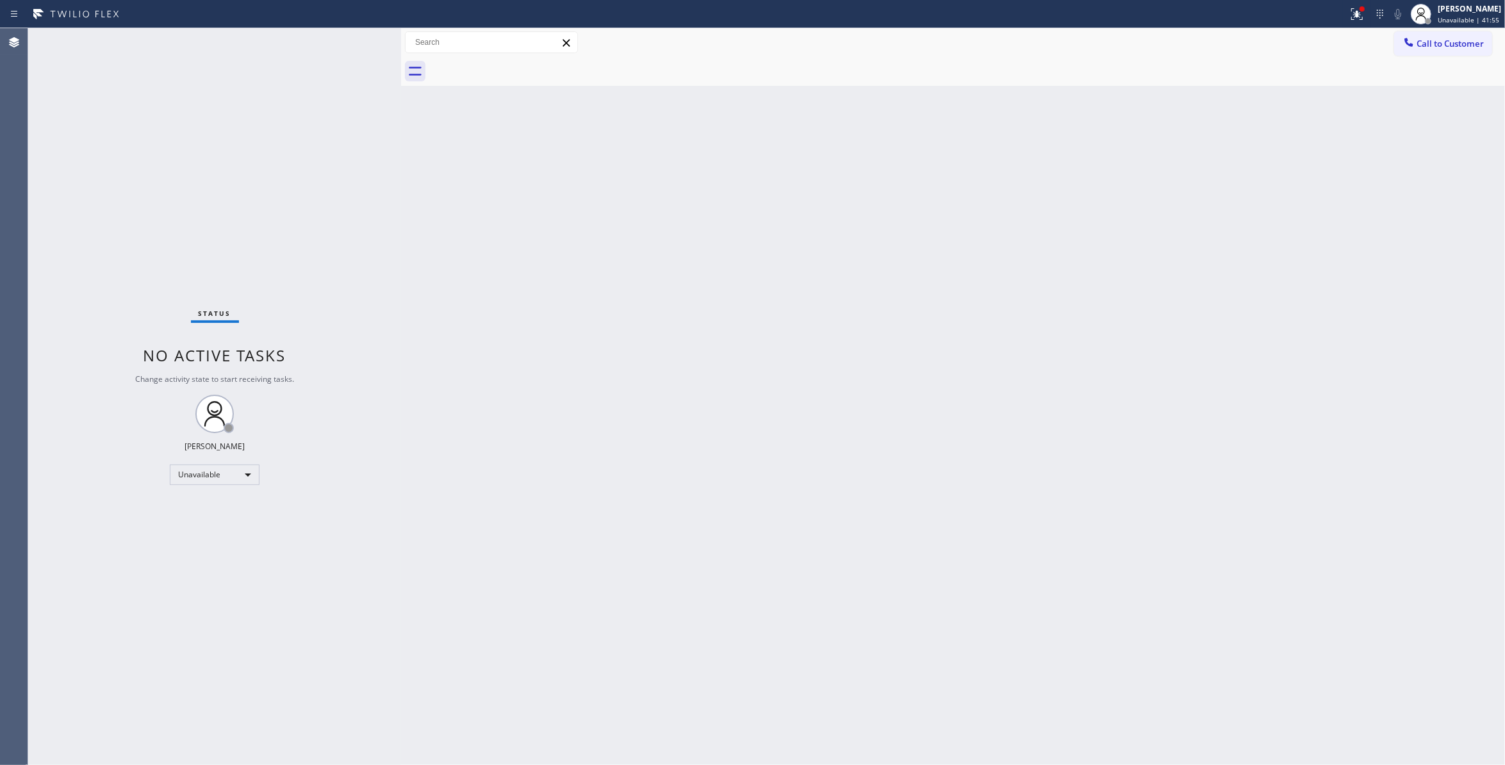
drag, startPoint x: 796, startPoint y: 331, endPoint x: 280, endPoint y: 247, distance: 522.6
click at [797, 331] on div "Back to Dashboard Change Sender ID Customers Technicians Select a contact Outbo…" at bounding box center [953, 396] width 1104 height 737
click at [841, 334] on div "Back to Dashboard Change Sender ID Customers Technicians Select a contact Outbo…" at bounding box center [953, 396] width 1104 height 737
click at [303, 729] on div "Status No active tasks Change activity state to start receiving tasks. [PERSON_…" at bounding box center [214, 396] width 373 height 737
drag, startPoint x: 153, startPoint y: 149, endPoint x: 1371, endPoint y: 40, distance: 1223.7
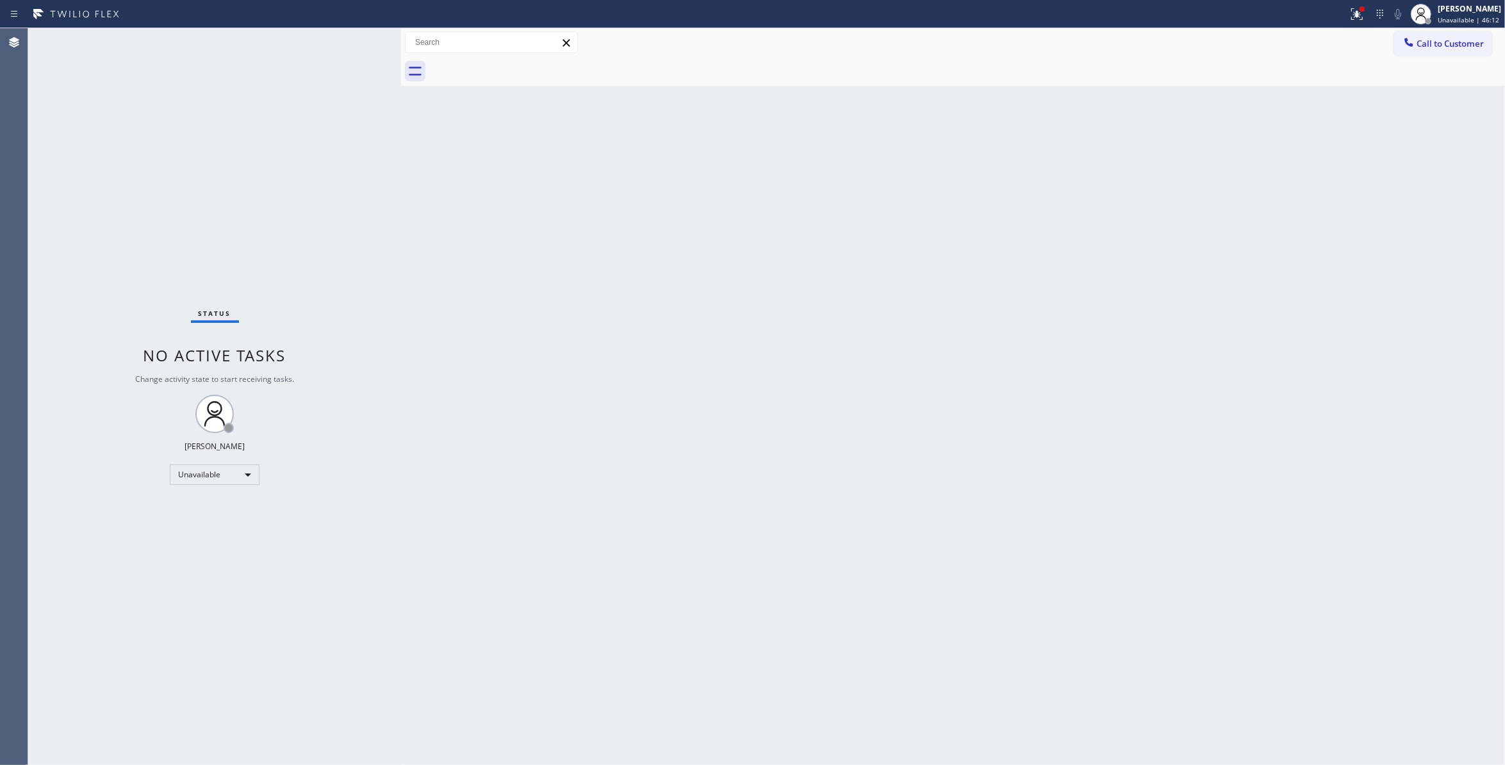
click at [158, 146] on div "Status No active tasks Change activity state to start receiving tasks. [PERSON_…" at bounding box center [214, 396] width 373 height 737
click at [1429, 49] on button "Call to Customer" at bounding box center [1443, 43] width 98 height 24
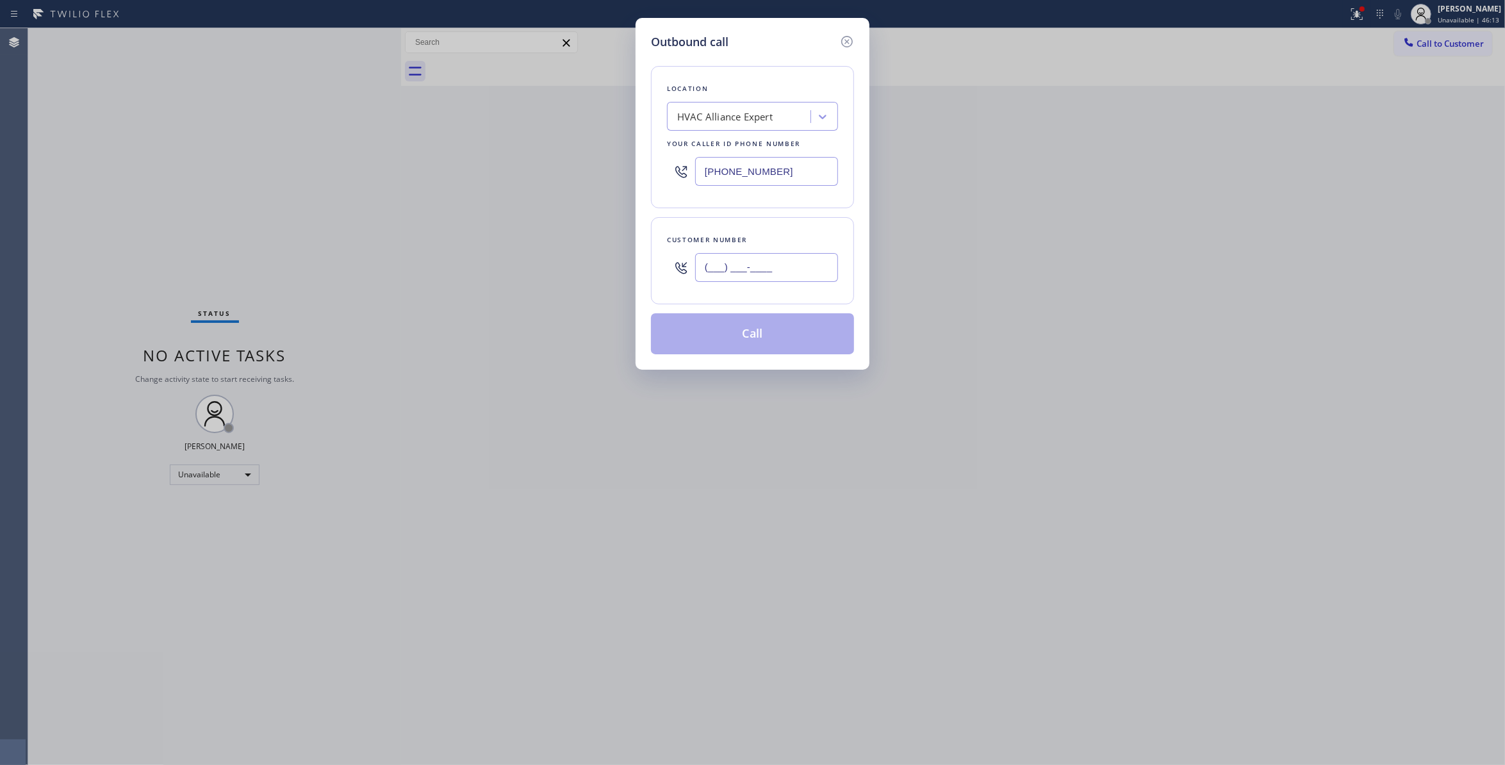
click at [745, 267] on input "(___) ___-____" at bounding box center [766, 267] width 143 height 29
paste input "798) 460-4817"
type input "[PHONE_NUMBER]"
drag, startPoint x: 798, startPoint y: 174, endPoint x: 634, endPoint y: 226, distance: 172.1
click at [451, 165] on div "Outbound call Location HVAC Alliance Expert Your caller id phone number [PHONE_…" at bounding box center [752, 382] width 1505 height 765
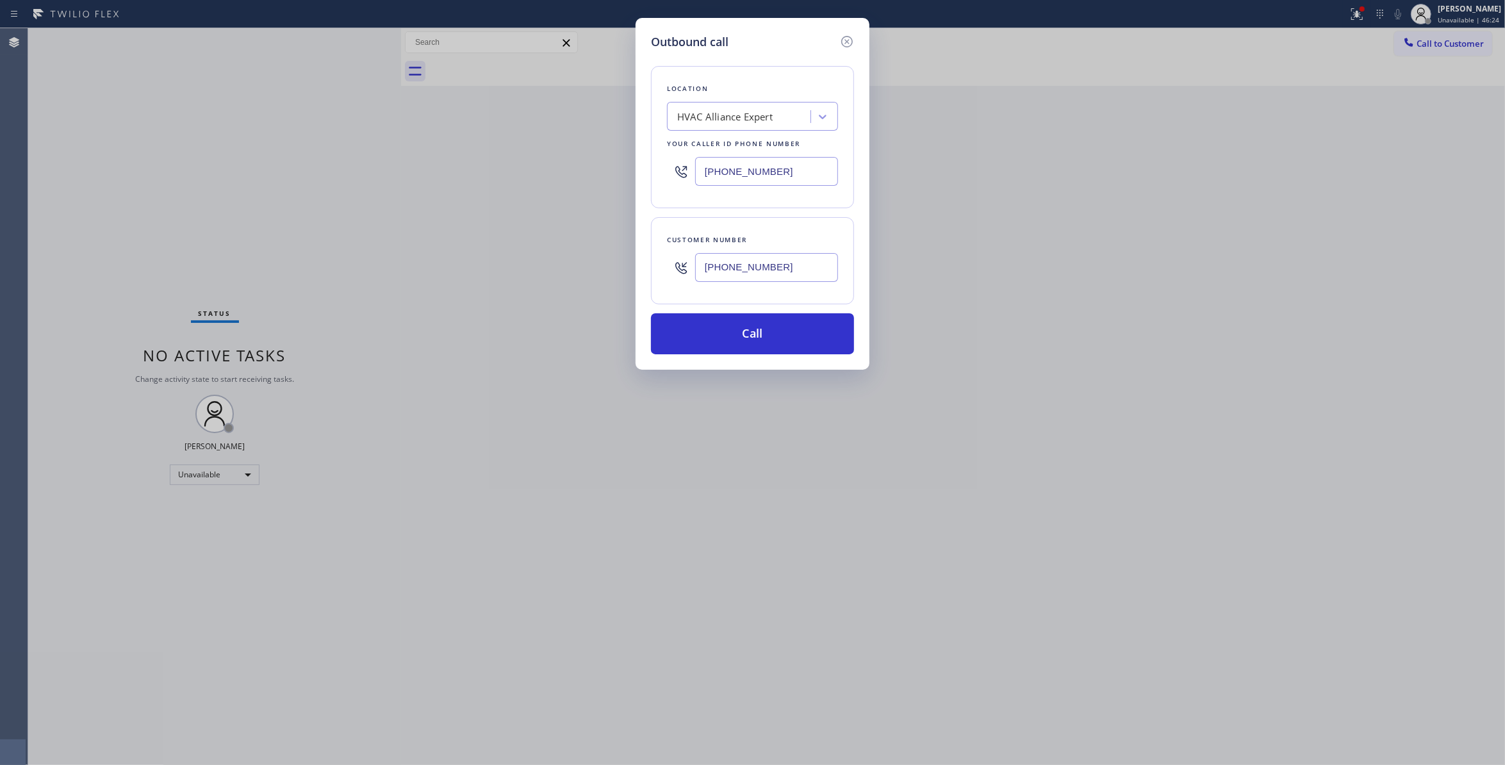
paste input "10) 929-685"
type input "[PHONE_NUMBER]"
drag, startPoint x: 807, startPoint y: 272, endPoint x: 665, endPoint y: 262, distance: 143.3
click at [666, 262] on div "Customer number [PHONE_NUMBER]" at bounding box center [752, 260] width 203 height 87
click at [728, 342] on button "Call" at bounding box center [752, 333] width 203 height 41
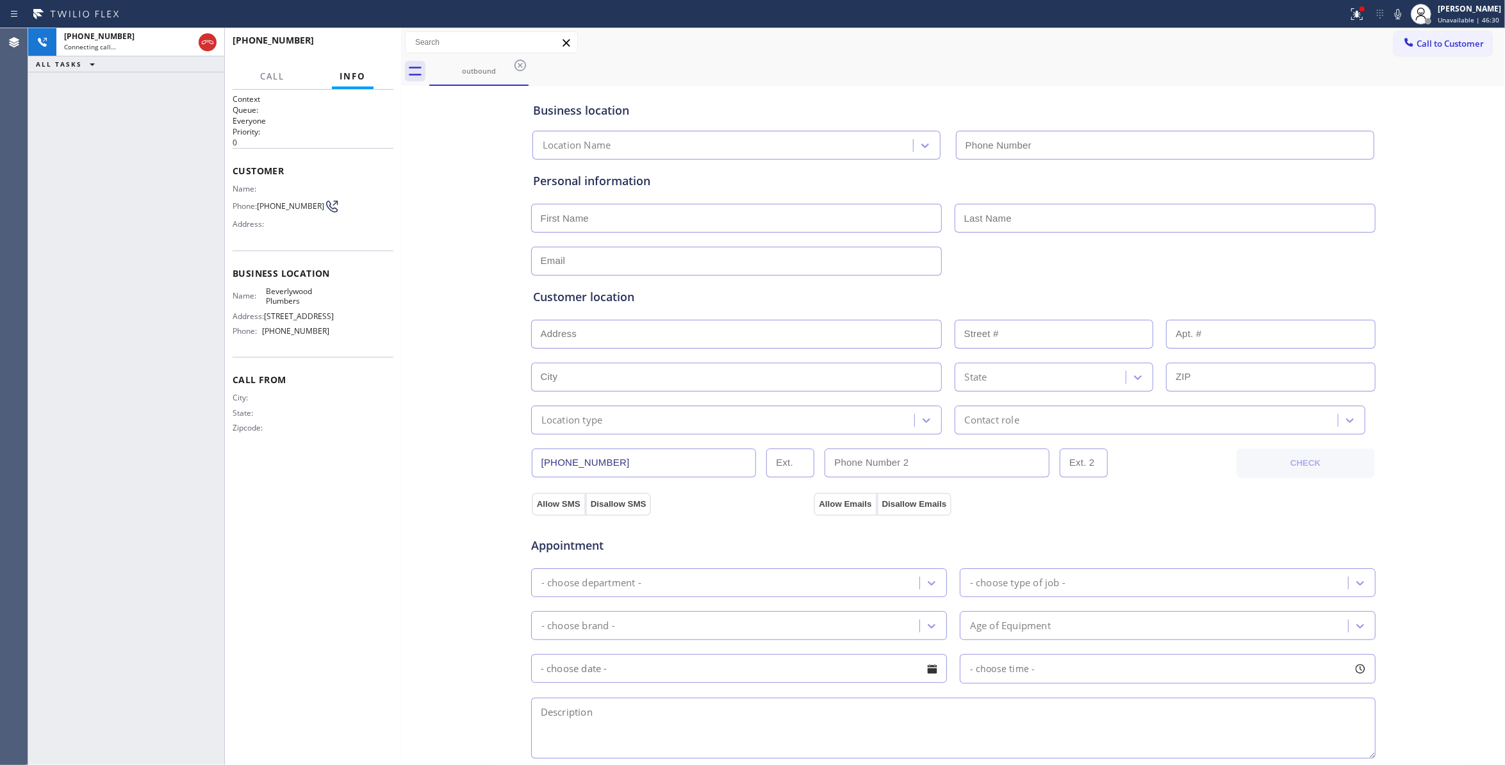
type input "[PHONE_NUMBER]"
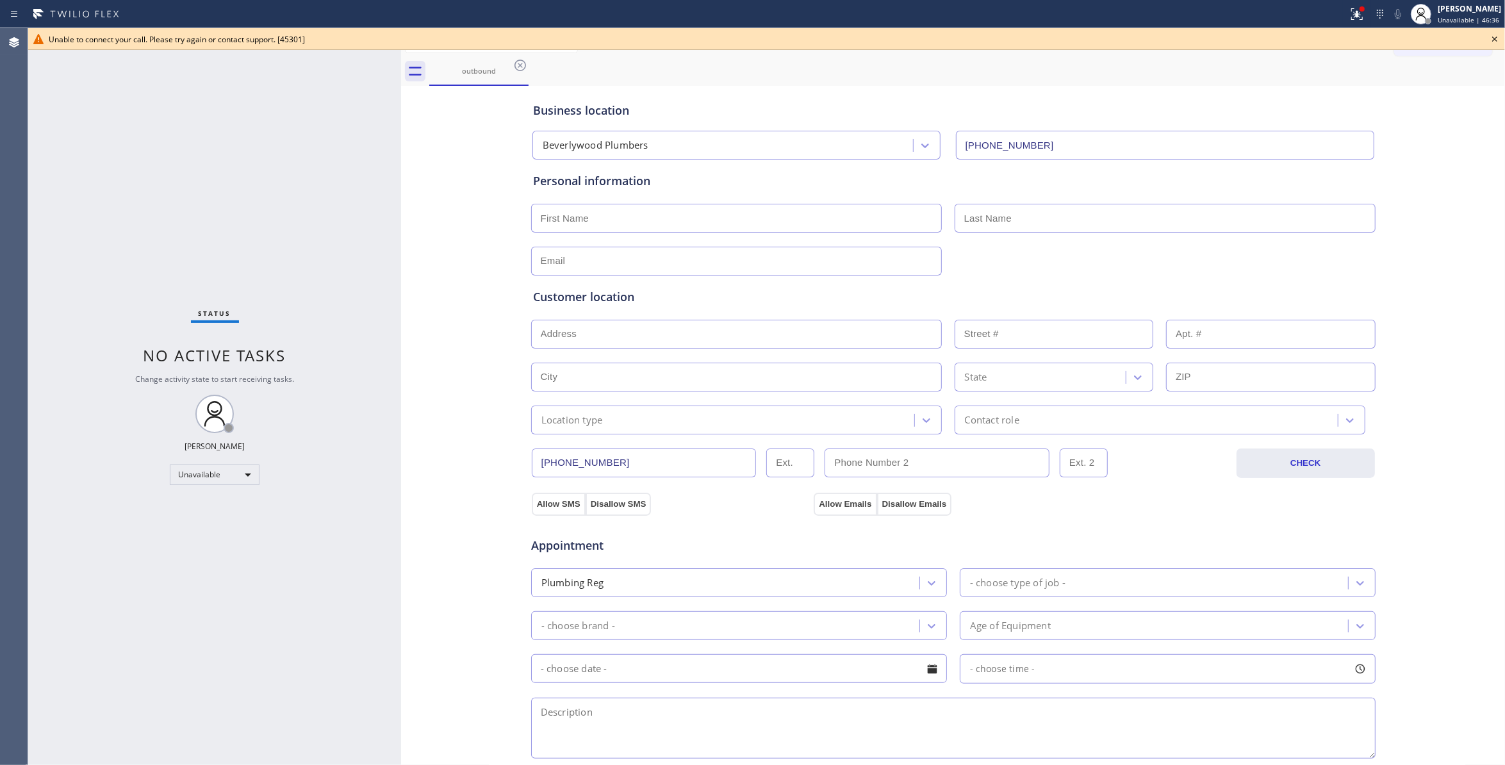
drag, startPoint x: 69, startPoint y: 113, endPoint x: 172, endPoint y: 88, distance: 105.5
click at [69, 113] on div "Status No active tasks Change activity state to start receiving tasks. [PERSON_…" at bounding box center [214, 396] width 373 height 737
drag, startPoint x: 1498, startPoint y: 37, endPoint x: 714, endPoint y: 35, distance: 783.7
click at [1496, 37] on icon at bounding box center [1494, 38] width 15 height 15
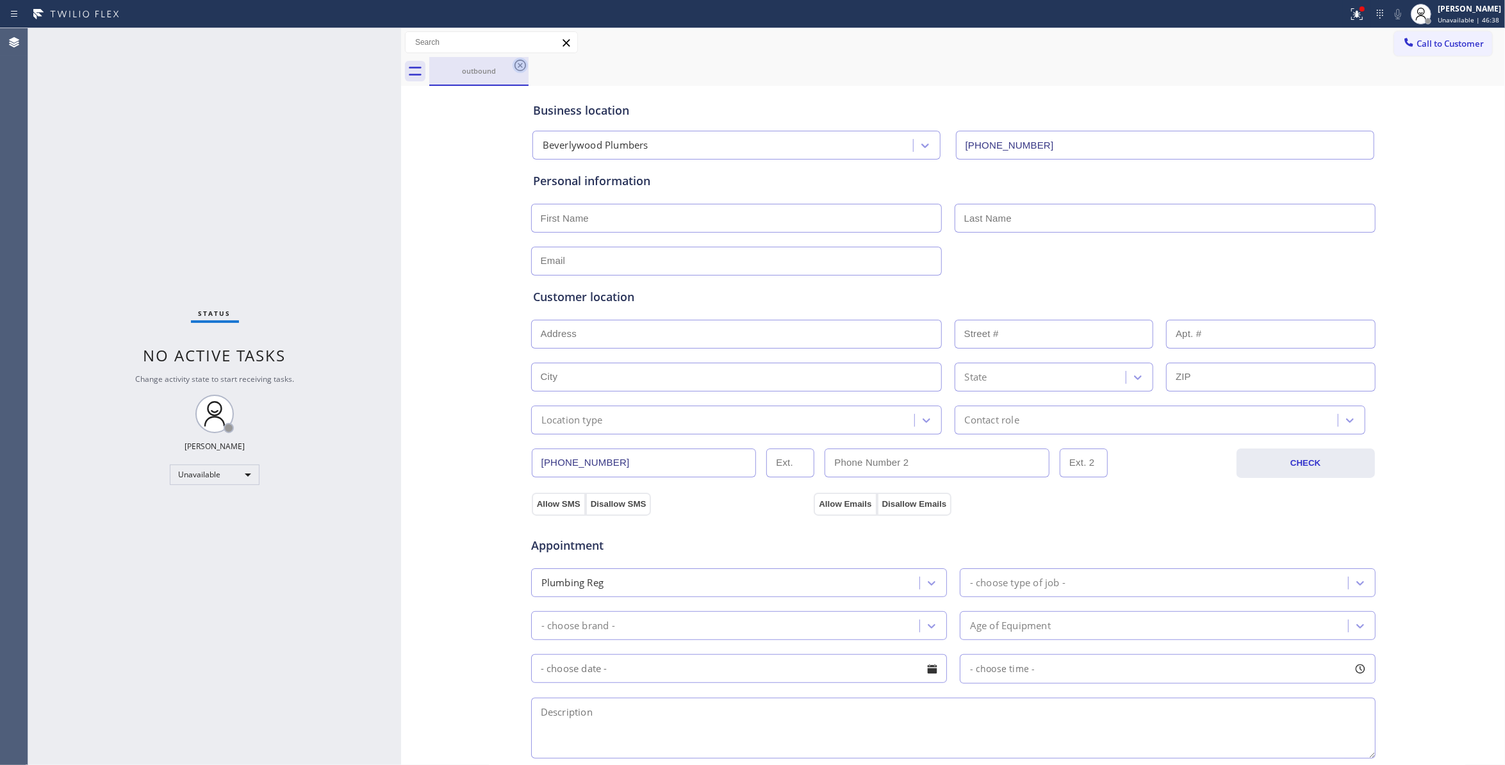
click at [519, 70] on icon at bounding box center [521, 66] width 12 height 12
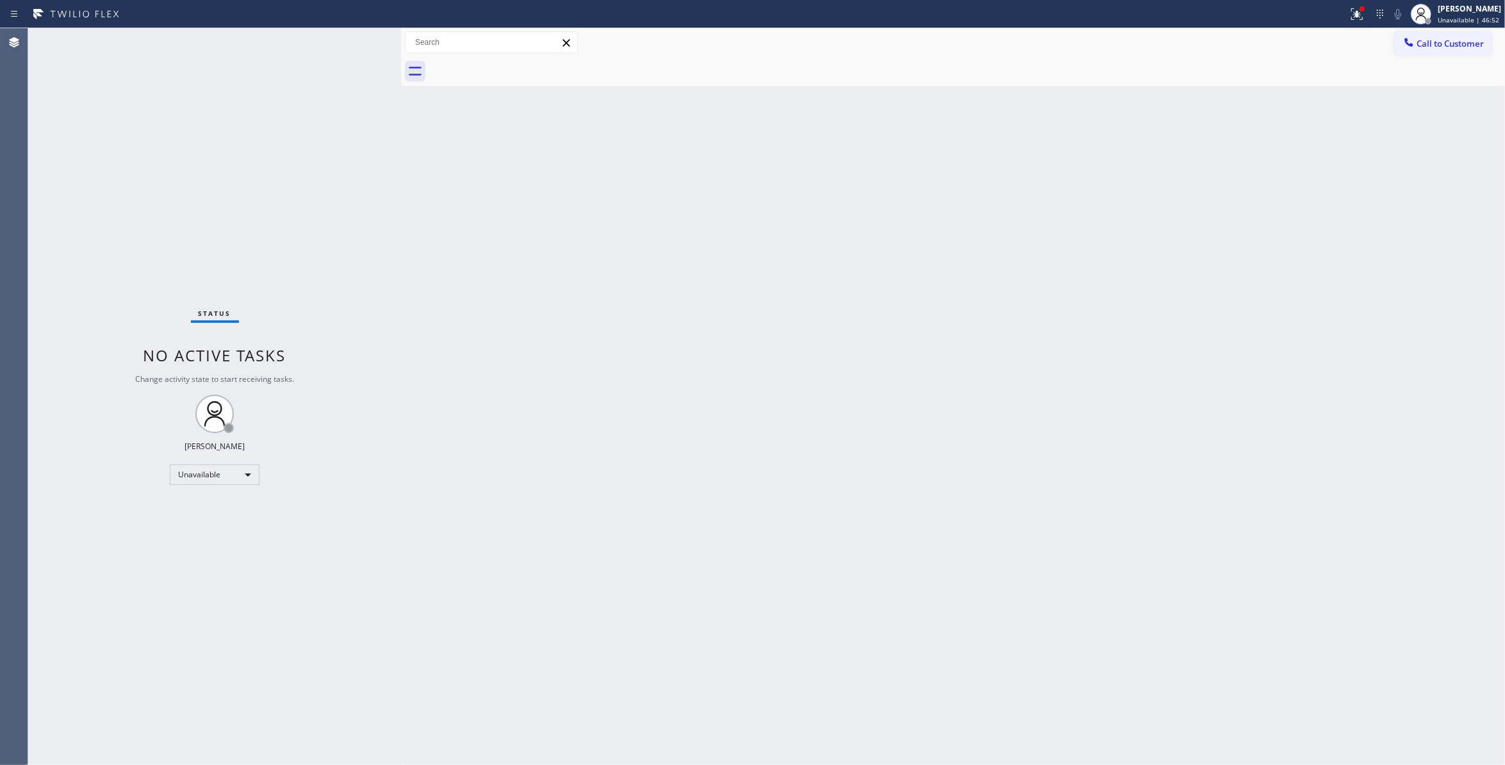
click at [109, 580] on div "Status No active tasks Change activity state to start receiving tasks. [PERSON_…" at bounding box center [214, 396] width 373 height 737
click at [616, 408] on div "Back to Dashboard Change Sender ID Customers Technicians Select a contact Outbo…" at bounding box center [953, 396] width 1104 height 737
click at [1474, 44] on span "Call to Customer" at bounding box center [1450, 44] width 67 height 12
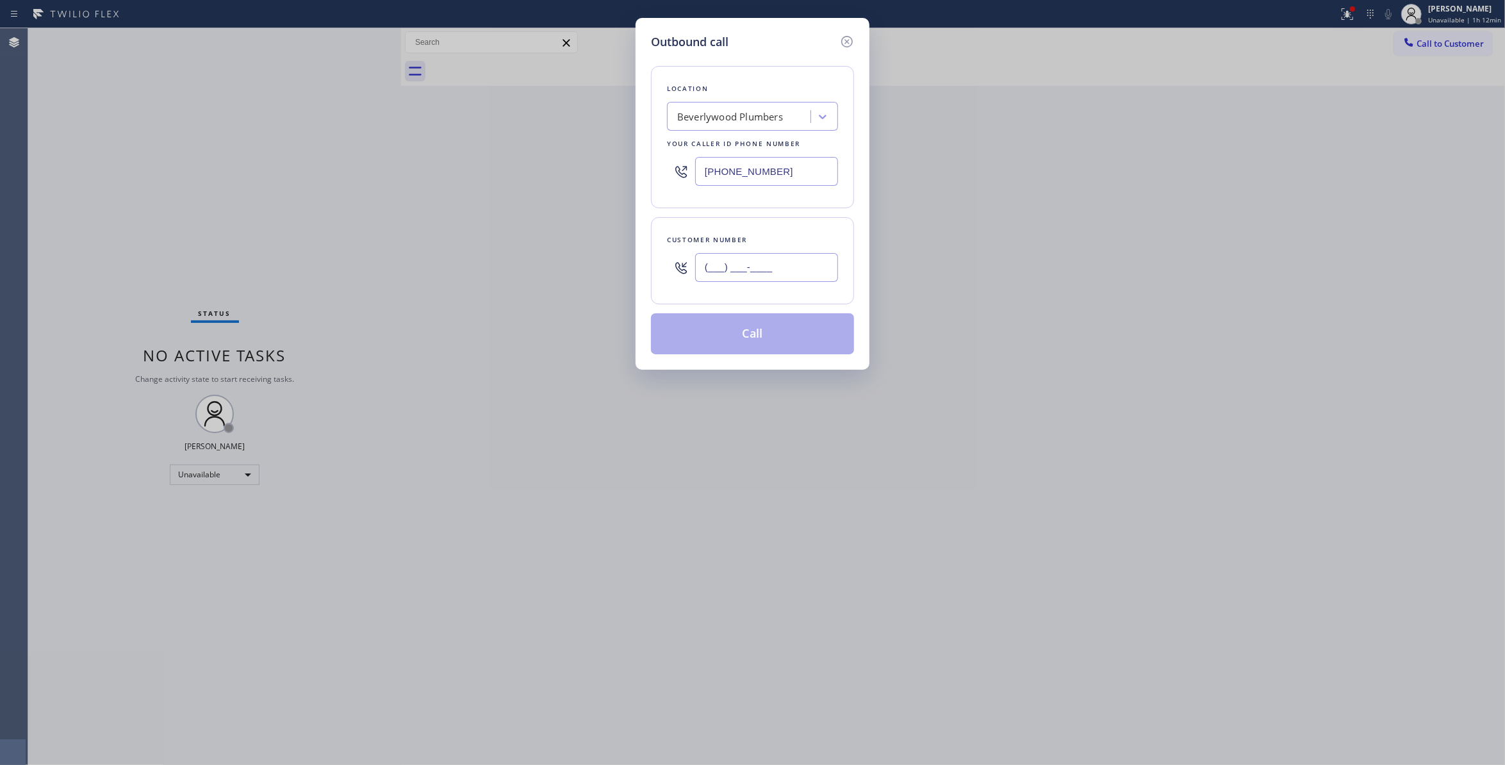
click at [752, 270] on input "(___) ___-____" at bounding box center [766, 267] width 143 height 29
paste input "650) 799-3435"
drag, startPoint x: 90, startPoint y: 167, endPoint x: 193, endPoint y: 18, distance: 181.0
click at [108, 137] on div "Outbound call Location [GEOGRAPHIC_DATA] Plumbers Your caller id phone number […" at bounding box center [752, 382] width 1505 height 765
click at [778, 264] on input "[PHONE_NUMBER]" at bounding box center [766, 267] width 143 height 29
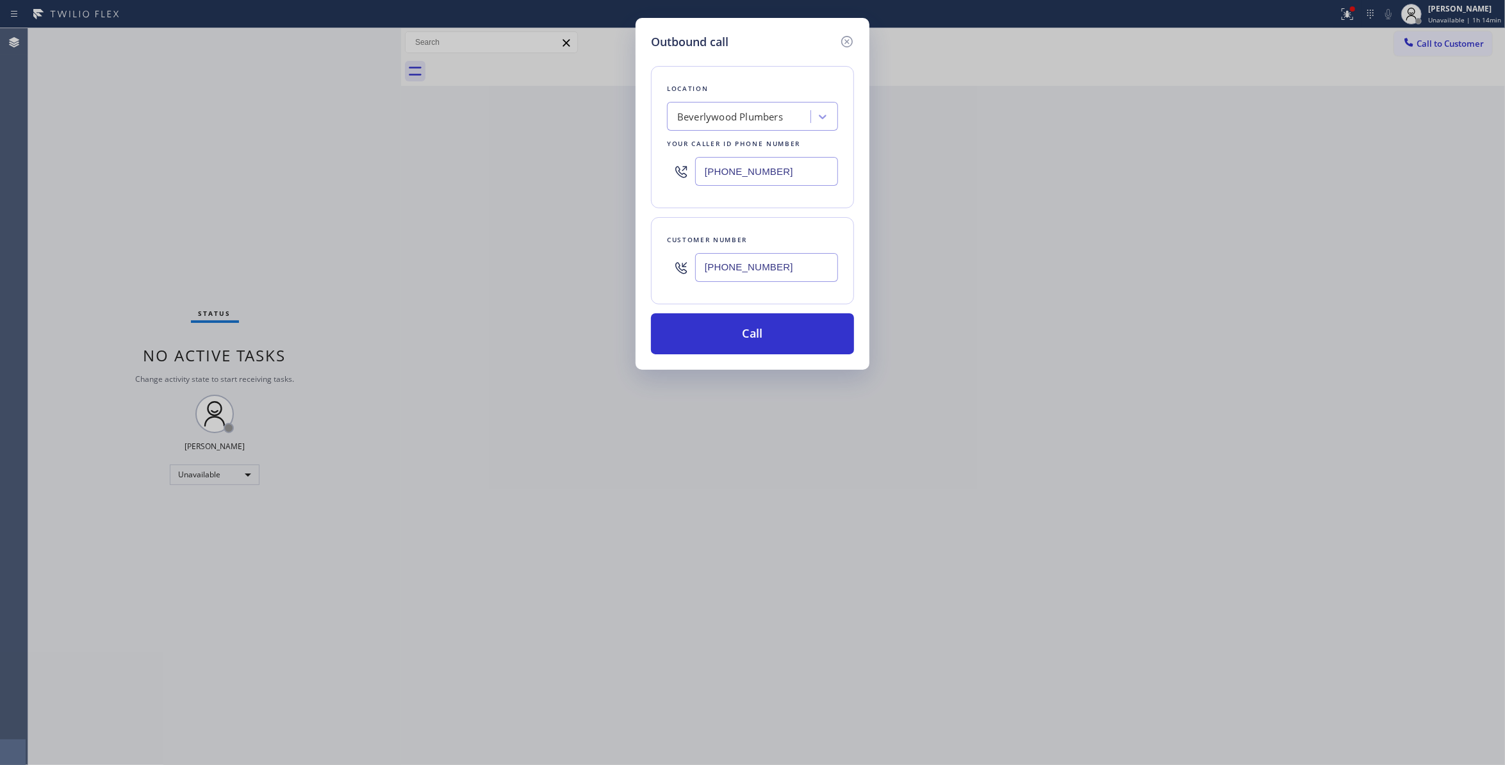
paste input "text"
drag, startPoint x: 784, startPoint y: 270, endPoint x: 393, endPoint y: 245, distance: 391.7
click at [395, 246] on div "Outbound call Location [GEOGRAPHIC_DATA] Plumbers Your caller id phone number […" at bounding box center [752, 382] width 1505 height 765
type input "[PHONE_NUMBER]"
drag, startPoint x: 795, startPoint y: 170, endPoint x: 149, endPoint y: 156, distance: 646.7
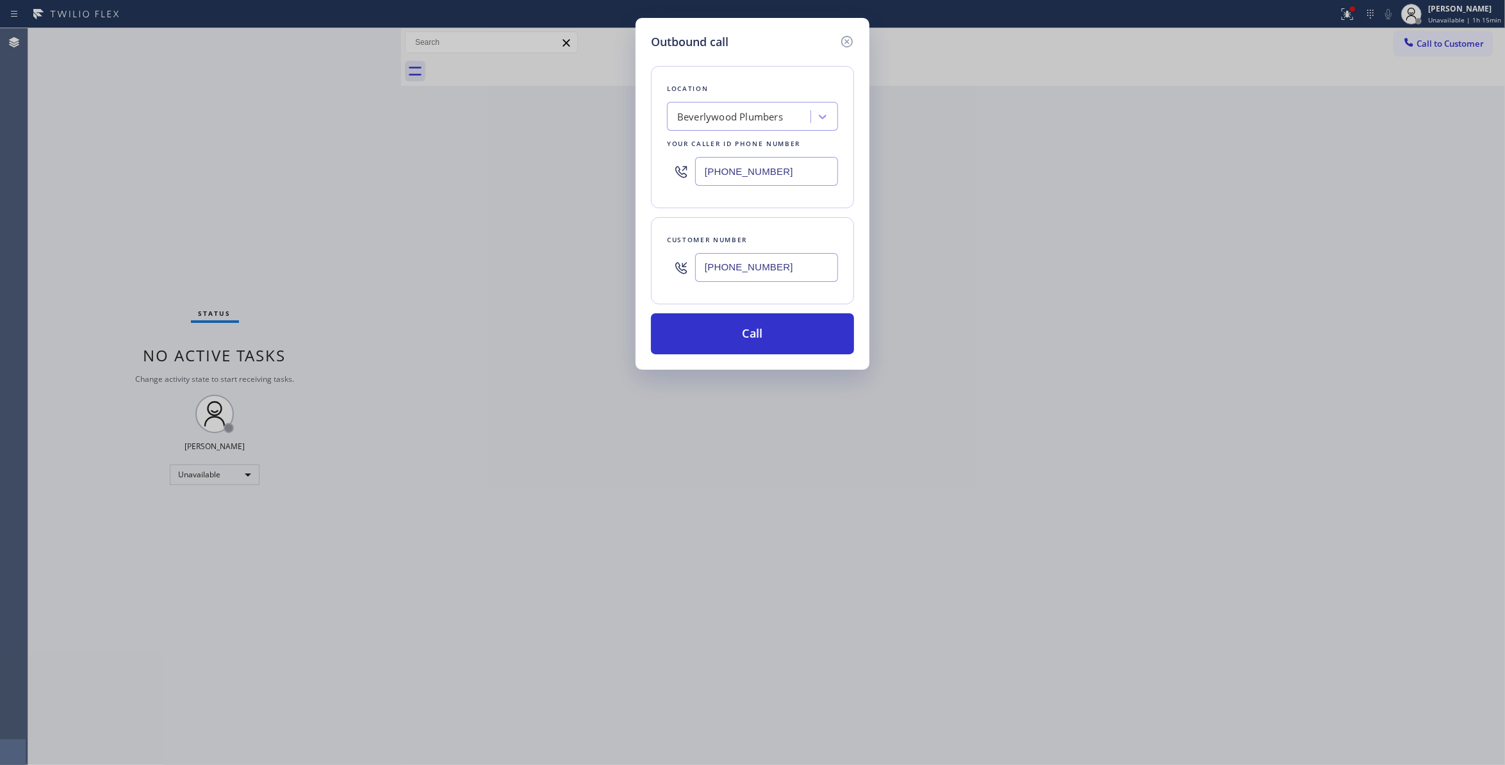
click at [150, 154] on div "Outbound call Location [GEOGRAPHIC_DATA] Plumbers Your caller id phone number […" at bounding box center [752, 382] width 1505 height 765
paste input "415) 851-8851"
type input "[PHONE_NUMBER]"
click at [707, 347] on button "Call" at bounding box center [752, 333] width 203 height 41
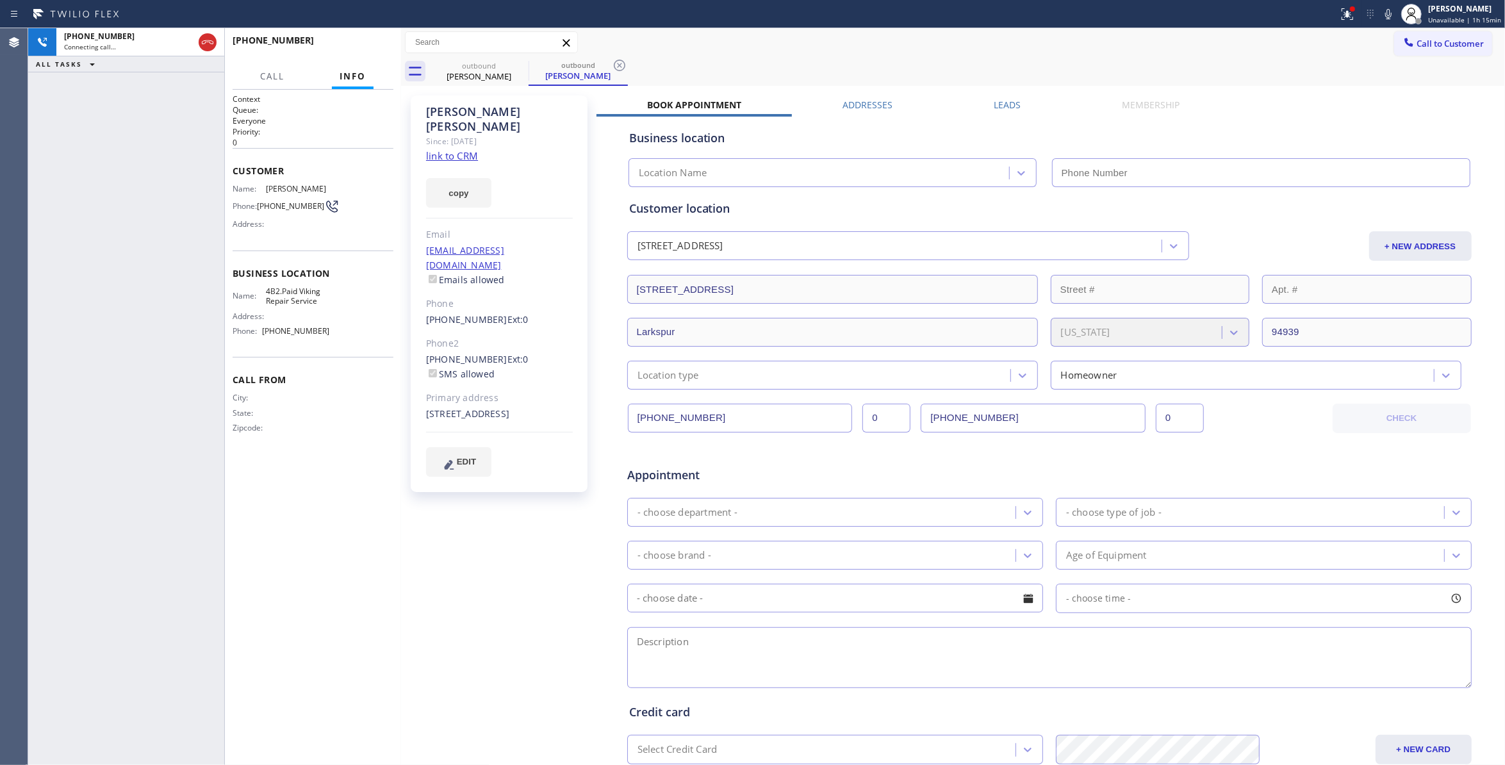
type input "[PHONE_NUMBER]"
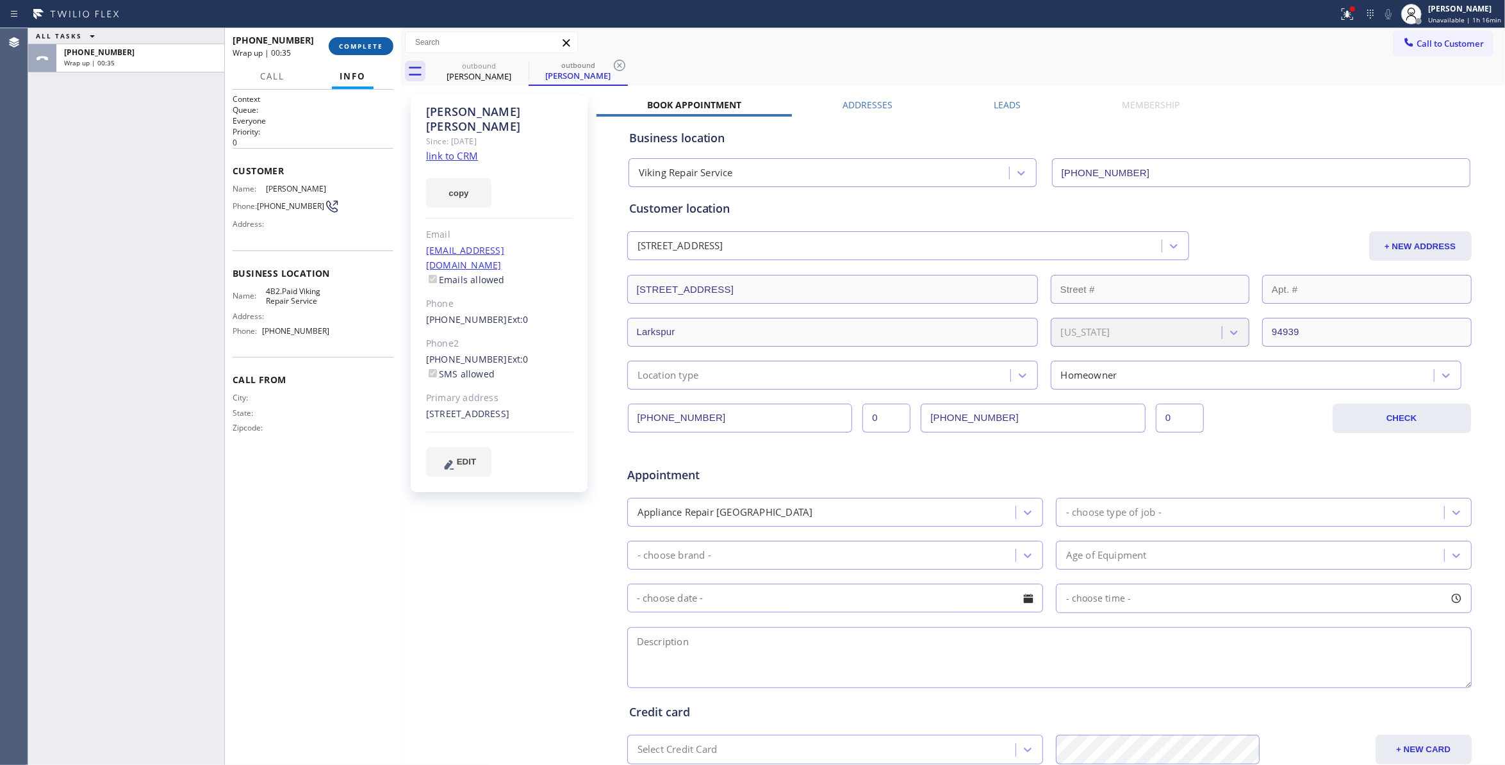
click at [355, 46] on span "COMPLETE" at bounding box center [361, 46] width 44 height 9
click at [621, 65] on icon at bounding box center [619, 65] width 15 height 15
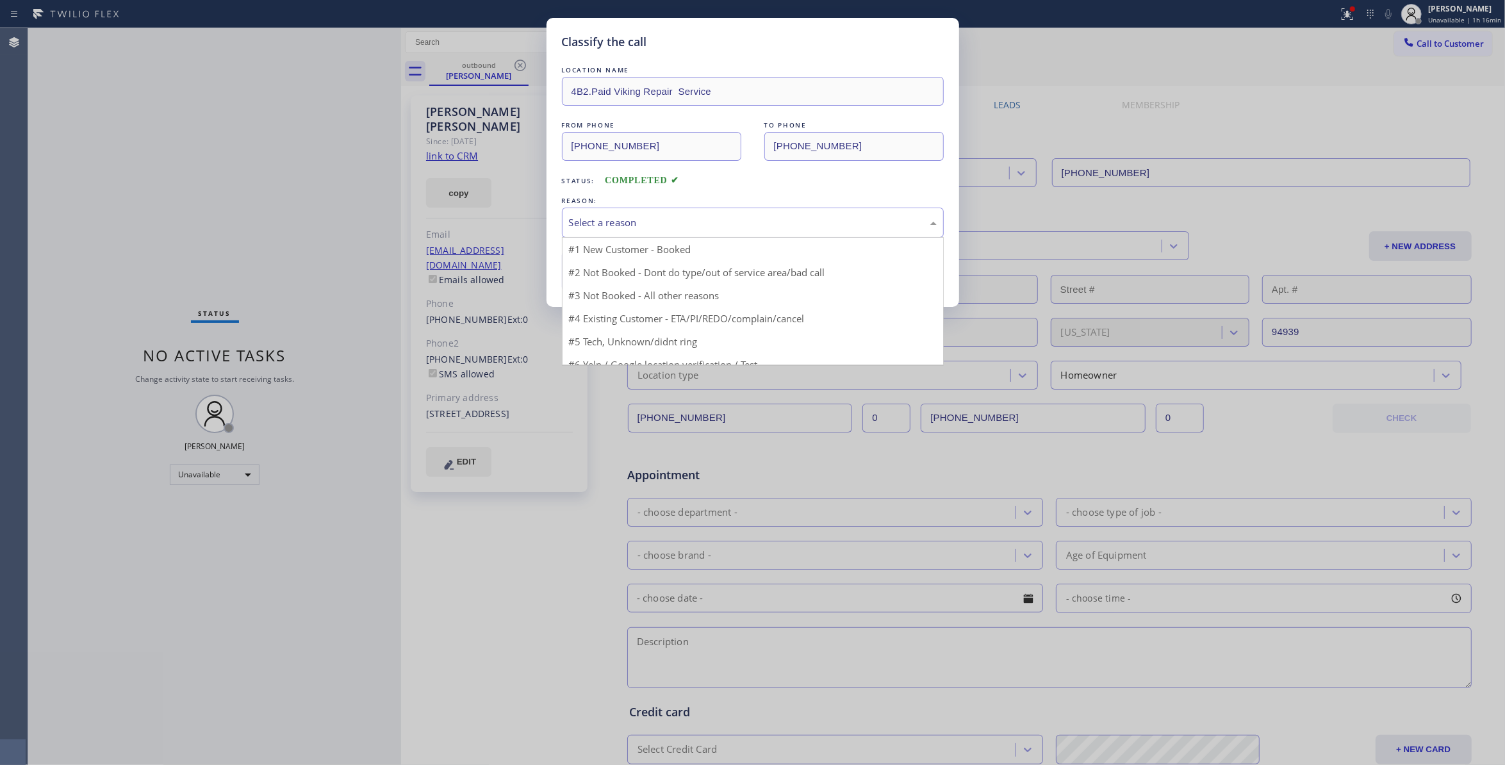
click at [631, 224] on div "Select a reason" at bounding box center [753, 222] width 368 height 15
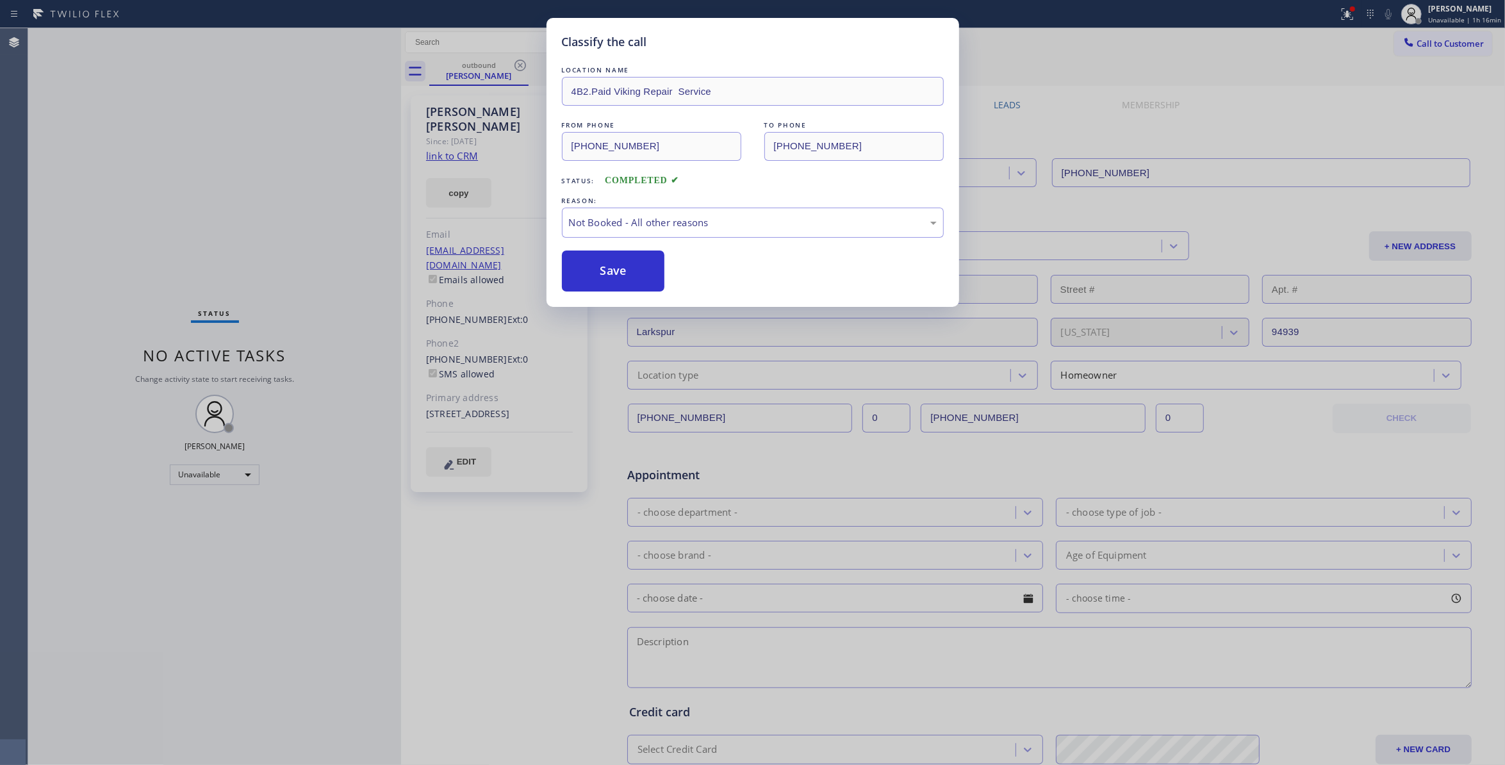
click at [624, 270] on button "Save" at bounding box center [613, 271] width 103 height 41
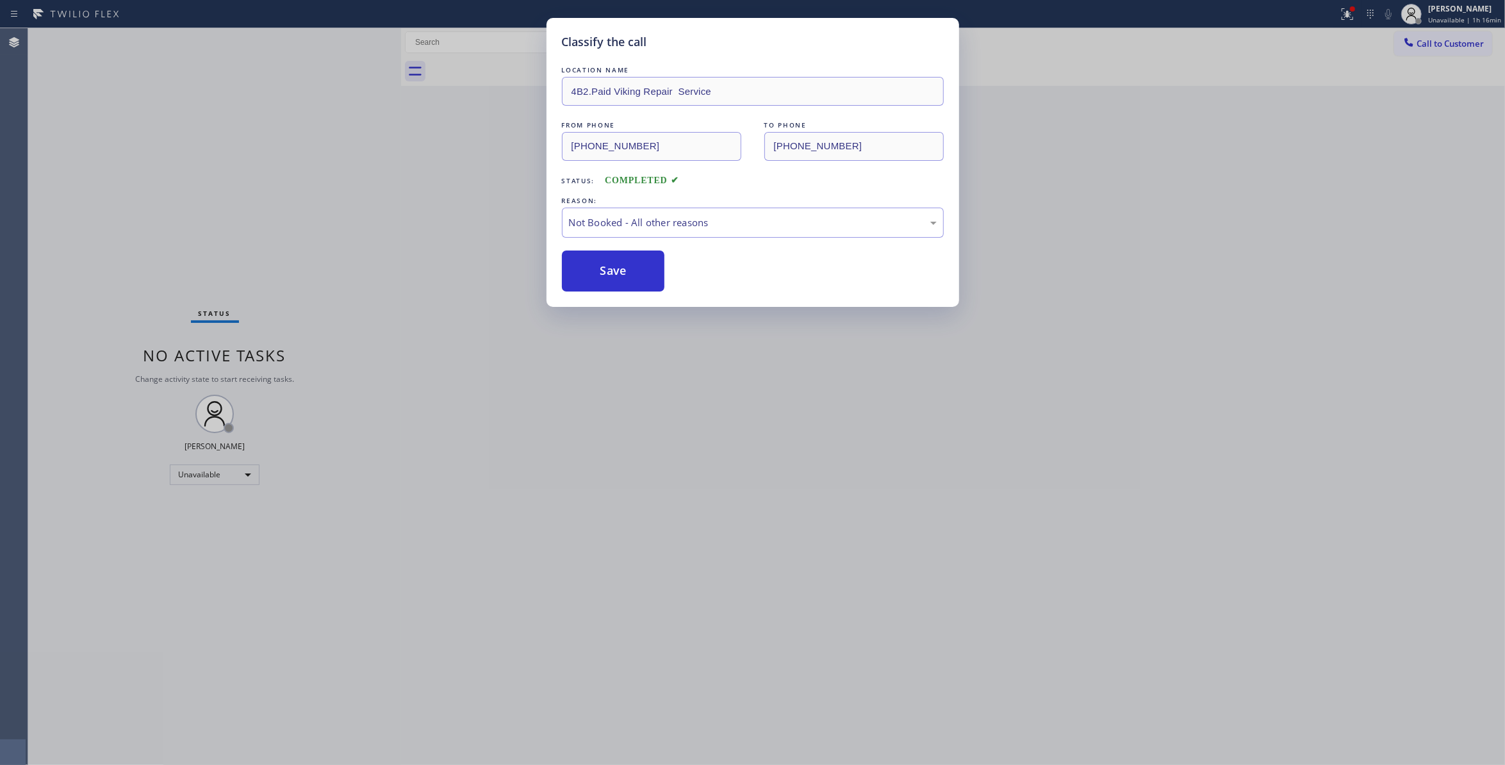
click at [624, 270] on button "Save" at bounding box center [613, 271] width 103 height 41
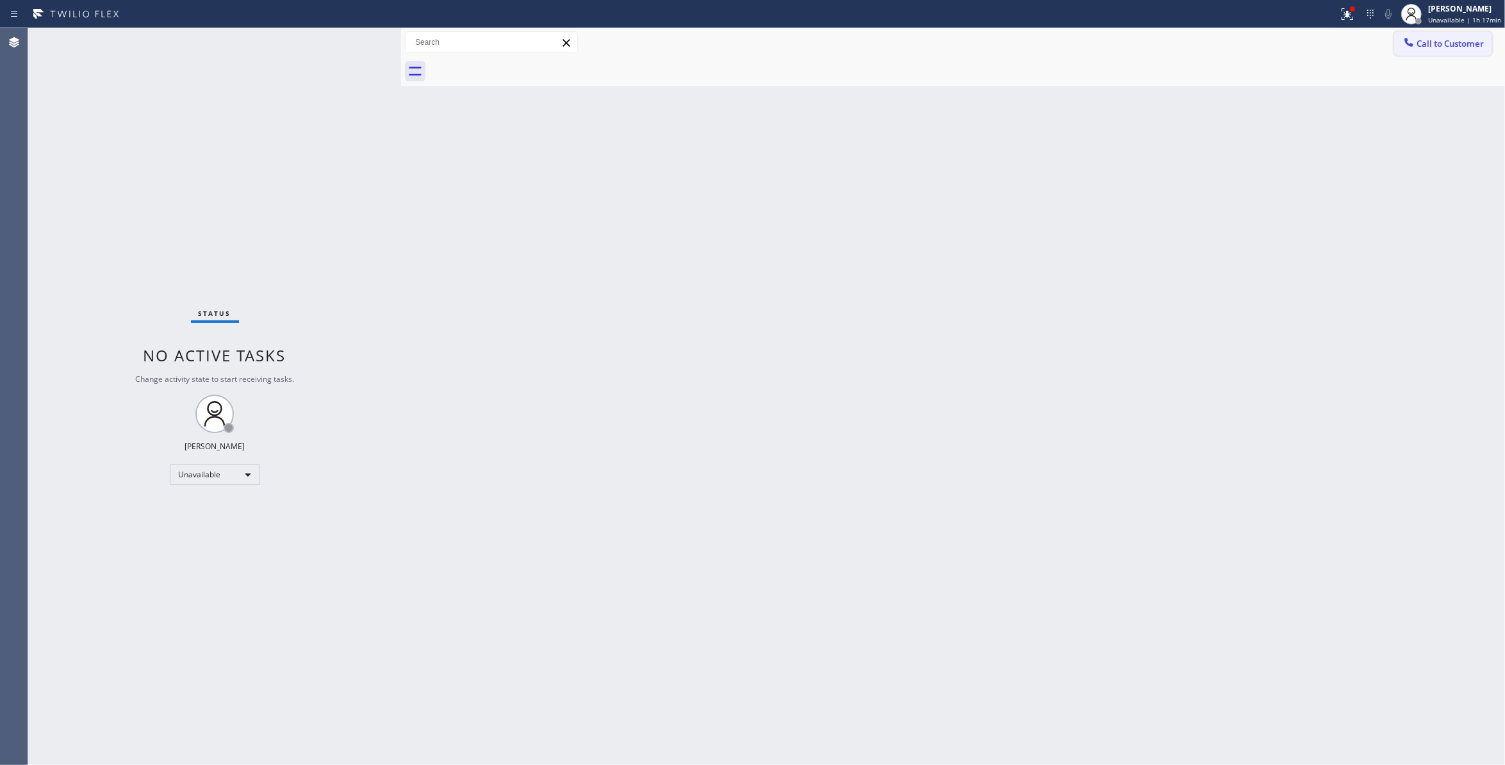
click at [1464, 38] on span "Call to Customer" at bounding box center [1450, 44] width 67 height 12
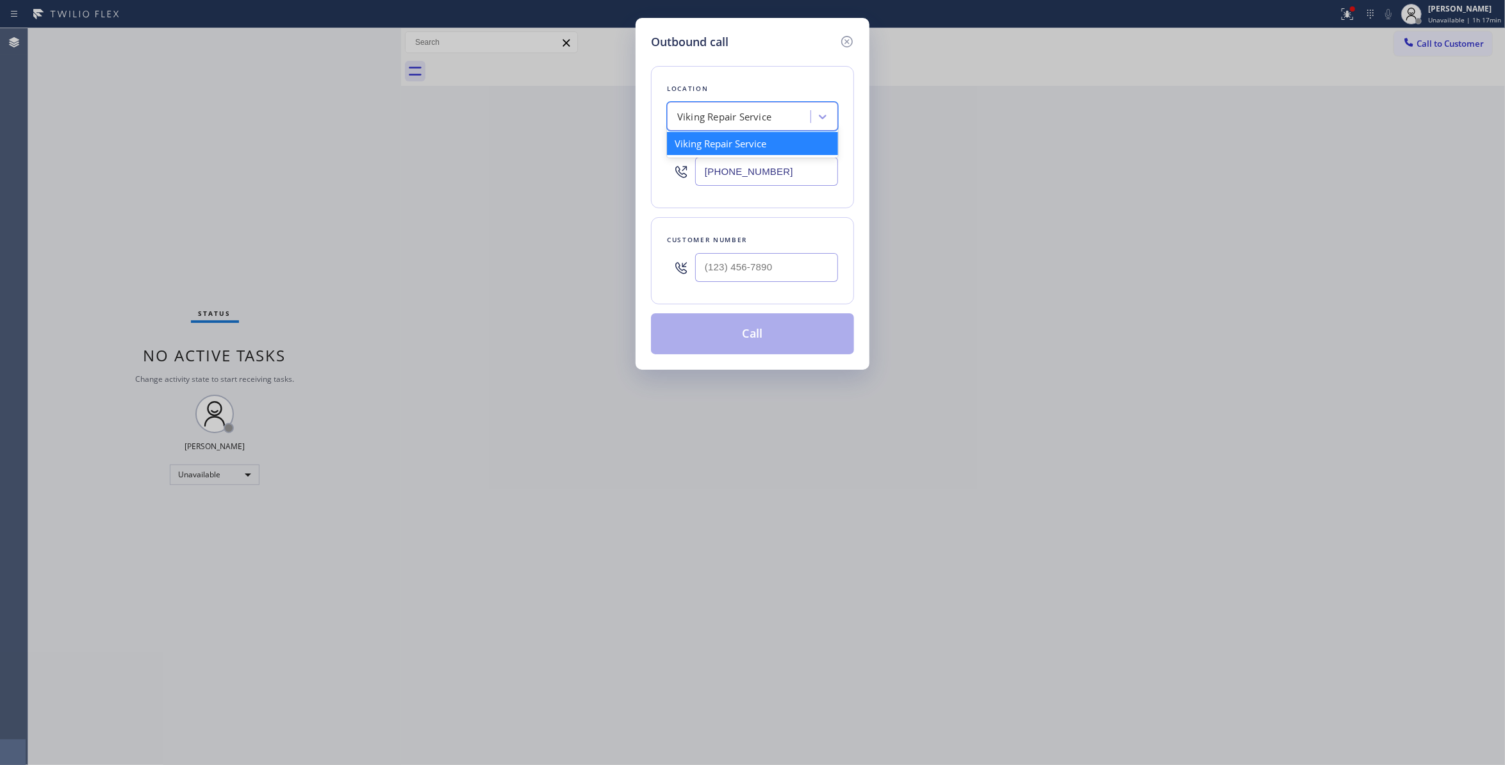
click at [772, 124] on div "Viking Repair Service" at bounding box center [724, 117] width 94 height 15
paste input "[PHONE_NUMBER]"
type input "[PHONE_NUMBER]"
type input "(___) ___-____"
click at [761, 272] on input "(___) ___-____" at bounding box center [766, 267] width 143 height 29
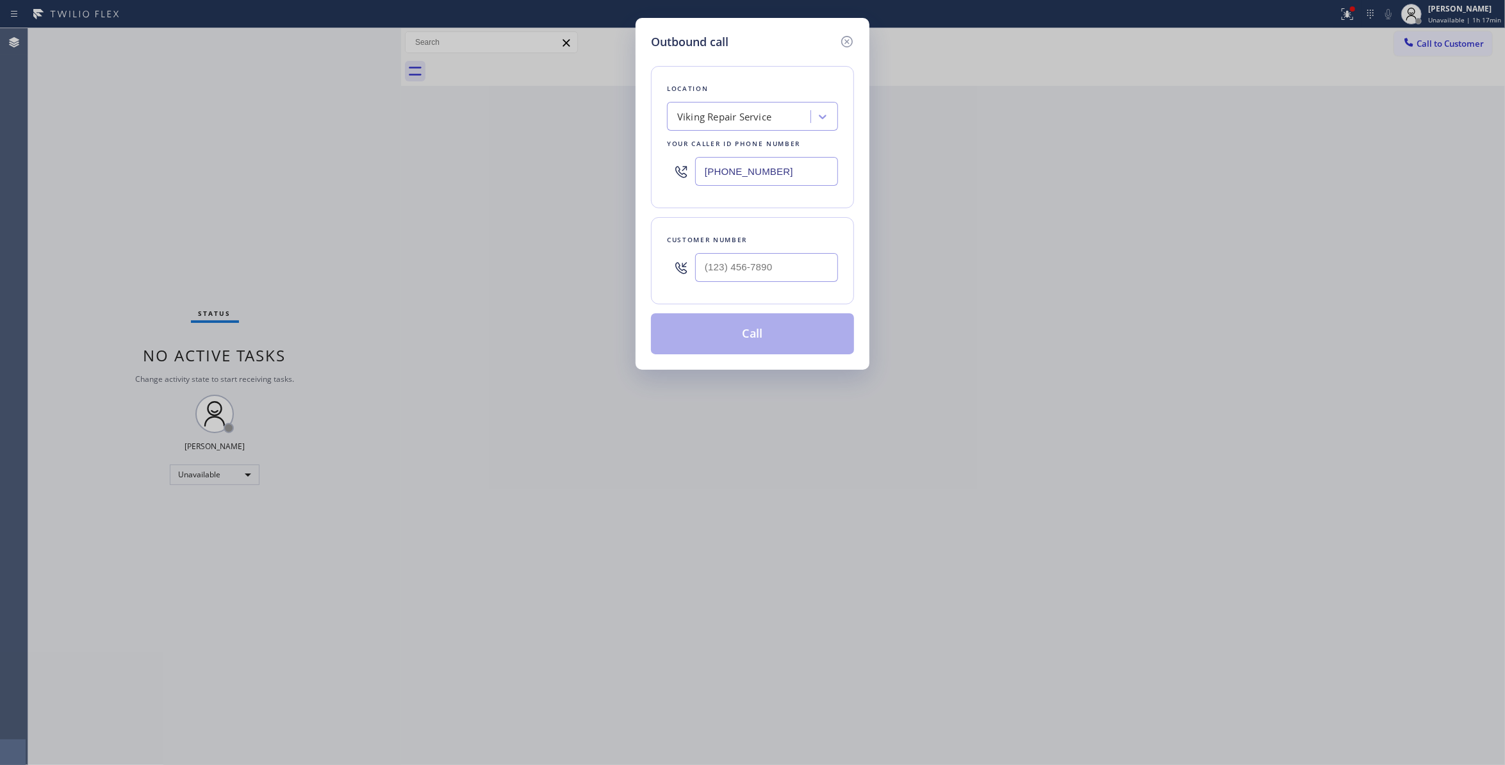
drag, startPoint x: 791, startPoint y: 172, endPoint x: 329, endPoint y: 152, distance: 462.5
click at [329, 152] on div "Outbound call Location Viking Repair Service Your caller id phone number [PHONE…" at bounding box center [752, 382] width 1505 height 765
paste input "714) 559-3783"
type input "[PHONE_NUMBER]"
click at [788, 265] on input "(___) ___-____" at bounding box center [766, 267] width 143 height 29
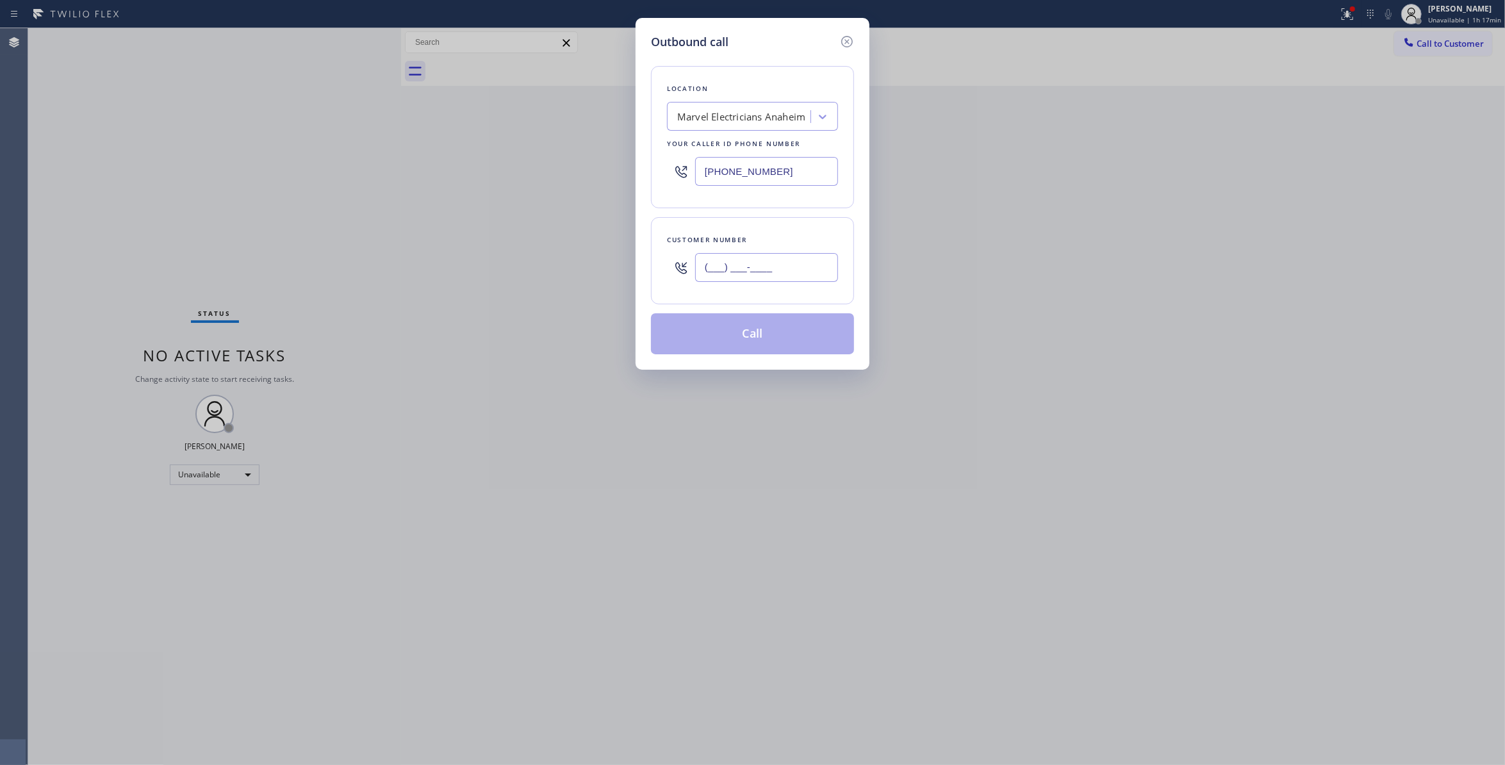
paste input "951) 288-0900"
type input "[PHONE_NUMBER]"
click at [772, 334] on button "Call" at bounding box center [752, 333] width 203 height 41
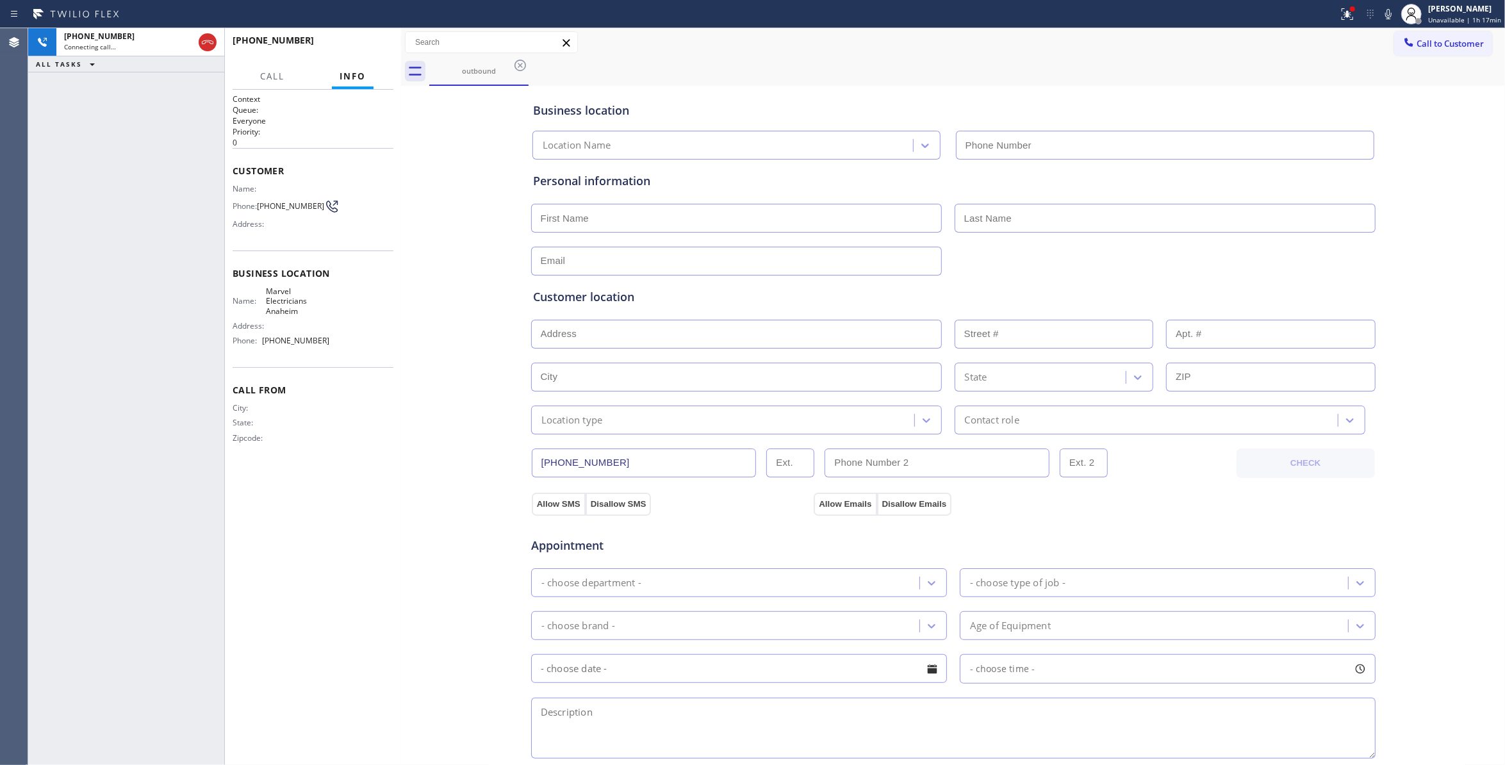
type input "[PHONE_NUMBER]"
click at [470, 351] on div "Business location Marvel Electricians [GEOGRAPHIC_DATA] [PHONE_NUMBER] Personal…" at bounding box center [953, 526] width 1098 height 875
drag, startPoint x: 328, startPoint y: 347, endPoint x: 256, endPoint y: 198, distance: 165.1
click at [256, 198] on div "Context Queue: Everyone Priority: 0 Customer Name: Phone: [PHONE_NUMBER] Addres…" at bounding box center [313, 279] width 161 height 371
copy div "[PHONE_NUMBER] Address: Business location Name: Marvel Electricians Anaheim Add…"
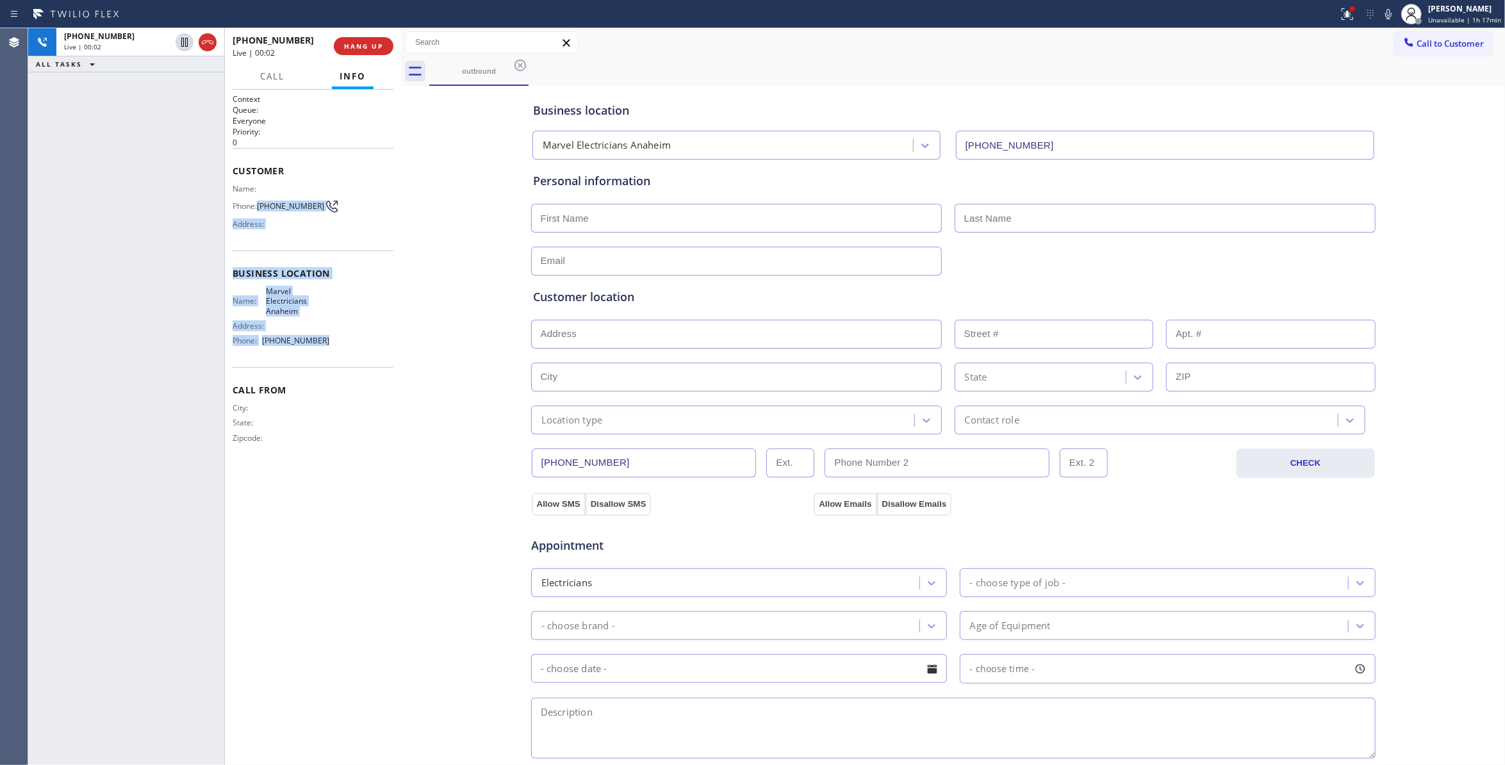
drag, startPoint x: 244, startPoint y: 477, endPoint x: 210, endPoint y: 454, distance: 40.5
click at [244, 477] on div "Context Queue: Everyone Priority: 0 Customer Name: Phone: [PHONE_NUMBER] Addres…" at bounding box center [313, 428] width 161 height 668
click at [442, 600] on div "Business location Marvel Electricians [GEOGRAPHIC_DATA] [PHONE_NUMBER] Personal…" at bounding box center [953, 526] width 1098 height 875
drag, startPoint x: 315, startPoint y: 322, endPoint x: 265, endPoint y: 296, distance: 56.7
click at [265, 296] on div "Name: Marvel Electricians Anaheim Address: Phone: [PHONE_NUMBER]" at bounding box center [281, 318] width 97 height 65
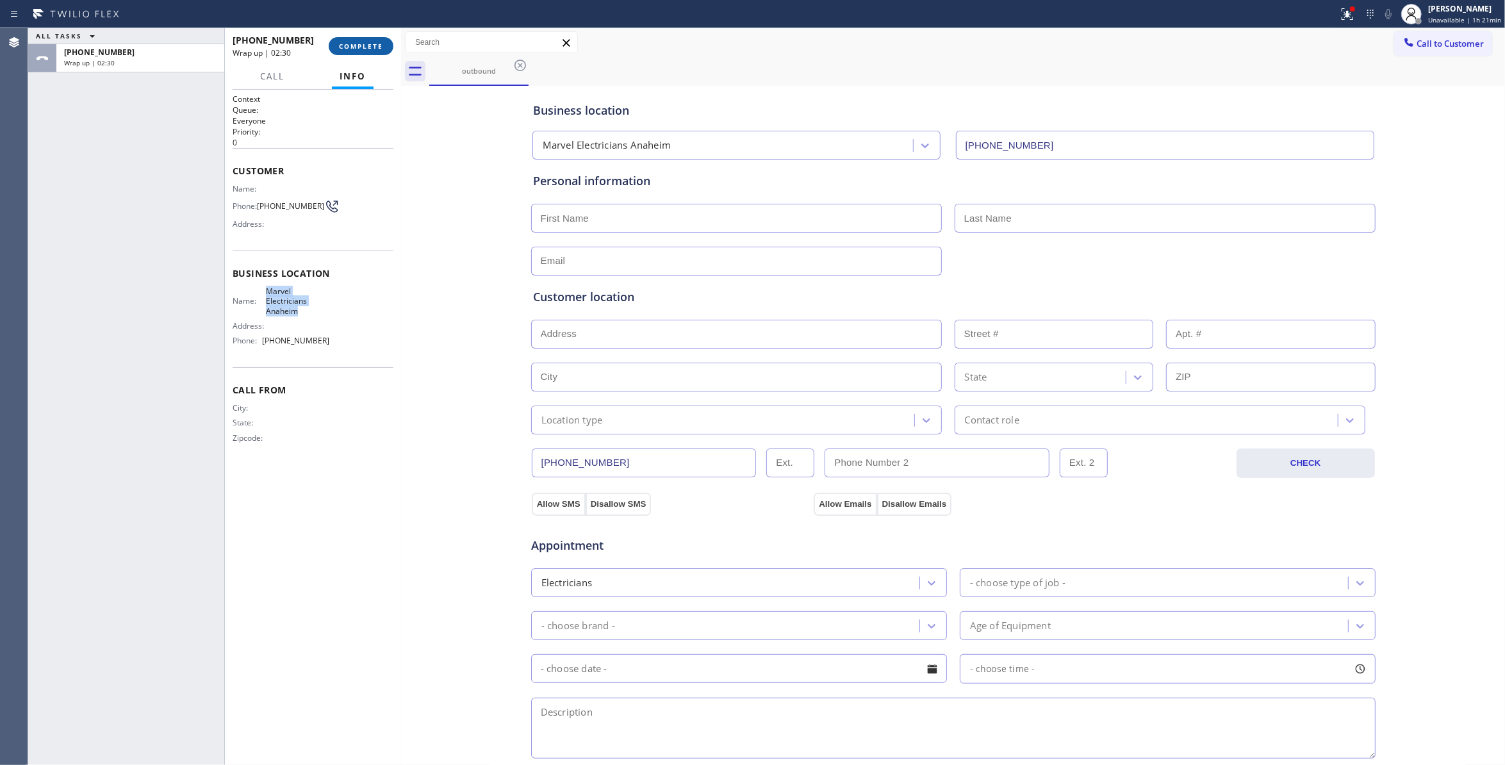
click at [359, 46] on span "COMPLETE" at bounding box center [361, 46] width 44 height 9
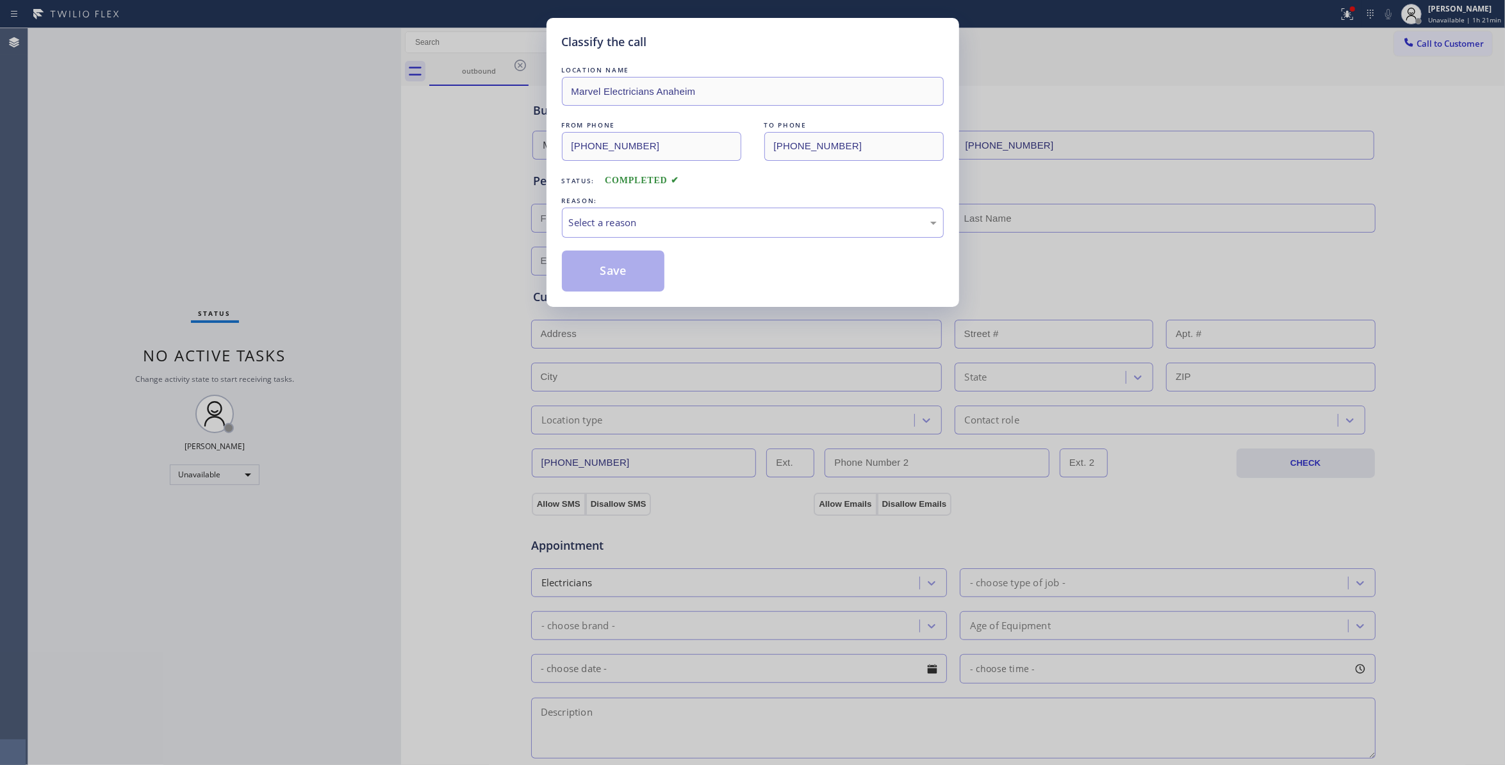
click at [610, 201] on div "REASON:" at bounding box center [753, 200] width 382 height 13
click at [608, 232] on div "Select a reason" at bounding box center [753, 223] width 382 height 30
click at [622, 274] on button "Save" at bounding box center [613, 271] width 103 height 41
click at [620, 273] on button "Save" at bounding box center [613, 271] width 103 height 41
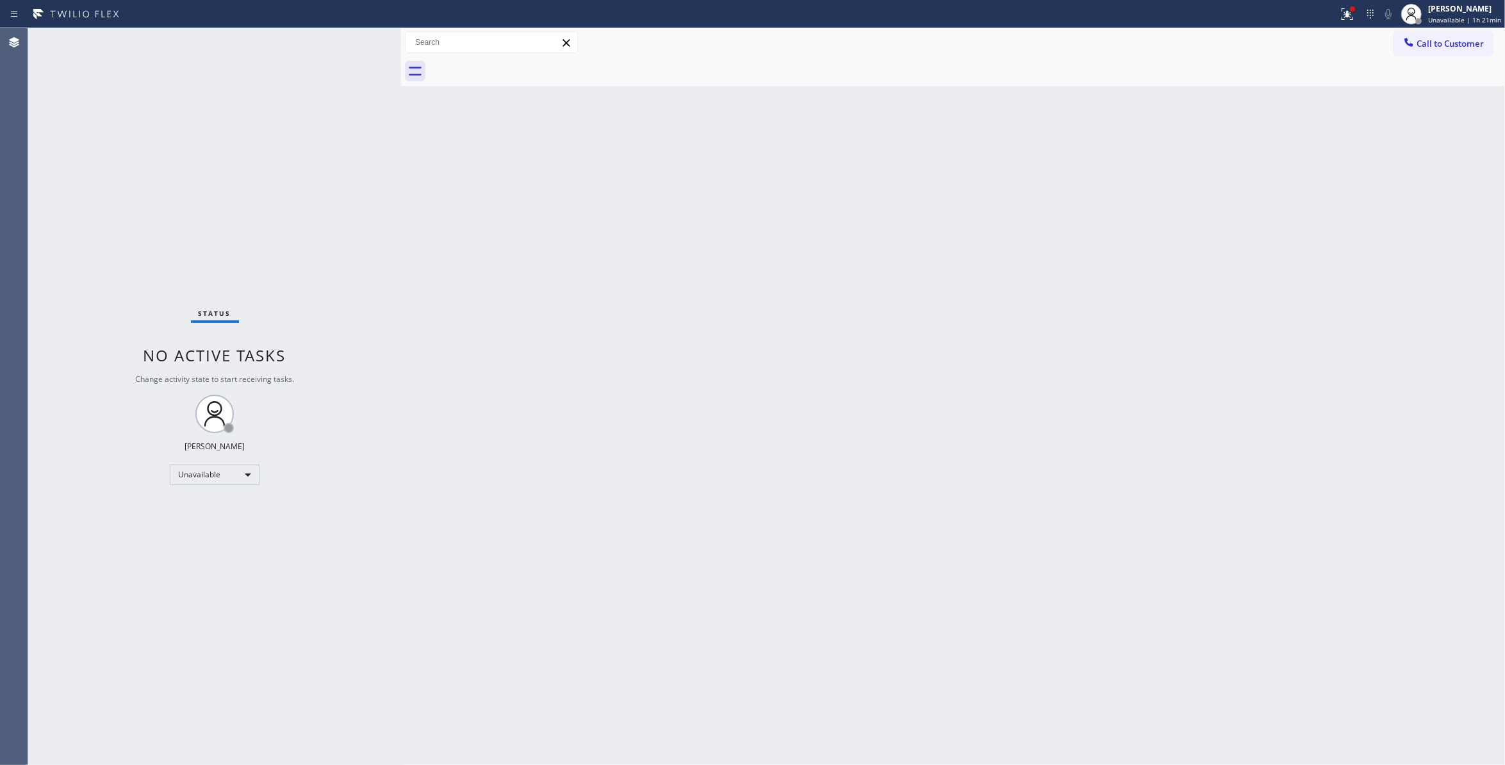
click at [1242, 170] on div "Back to Dashboard Change Sender ID Customers Technicians Select a contact Outbo…" at bounding box center [953, 396] width 1104 height 737
click at [1455, 44] on span "Call to Customer" at bounding box center [1450, 44] width 67 height 12
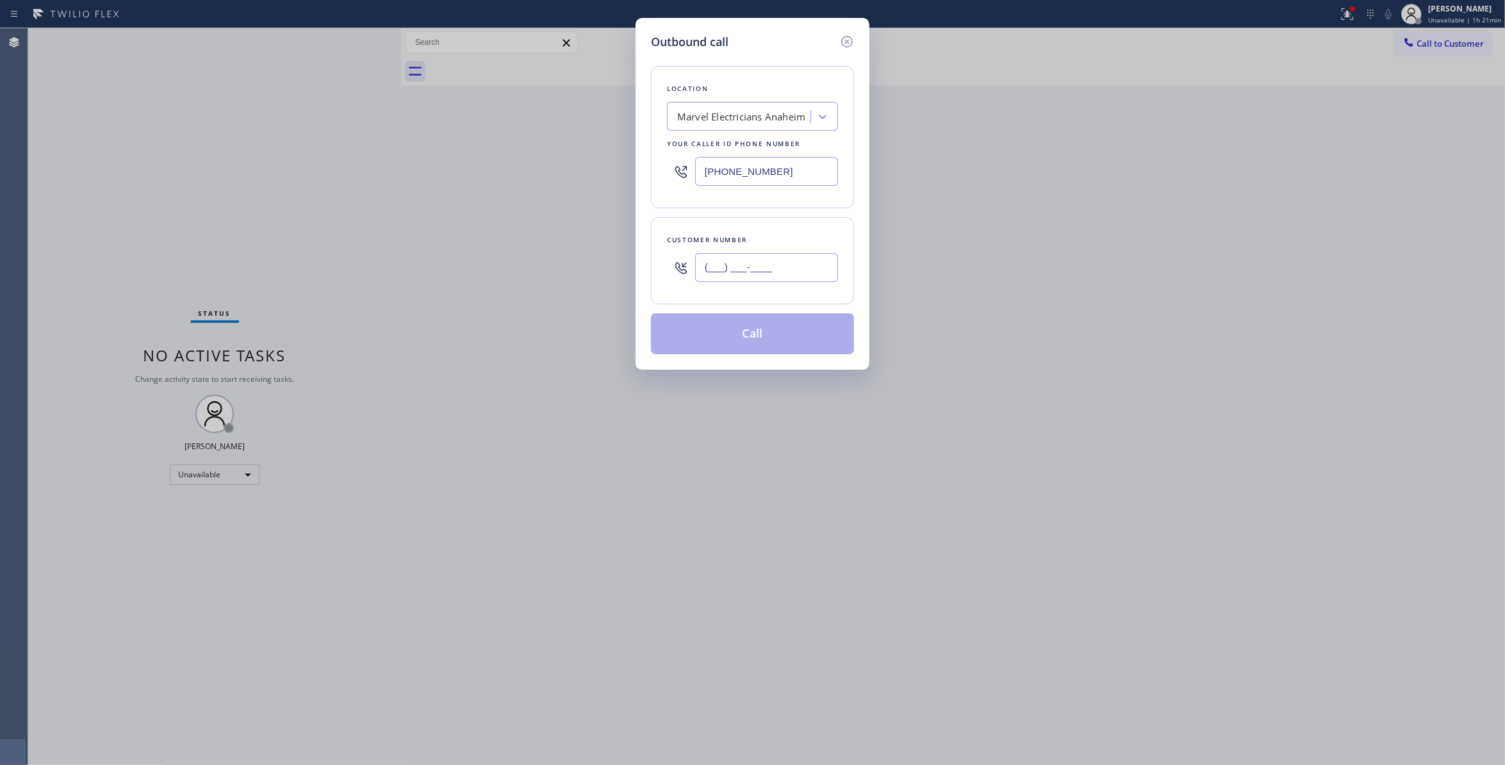
click at [800, 270] on input "(___) ___-____" at bounding box center [766, 267] width 143 height 29
paste input "920) 285-4124"
type input "[PHONE_NUMBER]"
drag, startPoint x: 818, startPoint y: 164, endPoint x: 283, endPoint y: 195, distance: 536.0
click at [198, 160] on div "Outbound call Location Marvel Electricians [GEOGRAPHIC_DATA] Your caller id pho…" at bounding box center [752, 382] width 1505 height 765
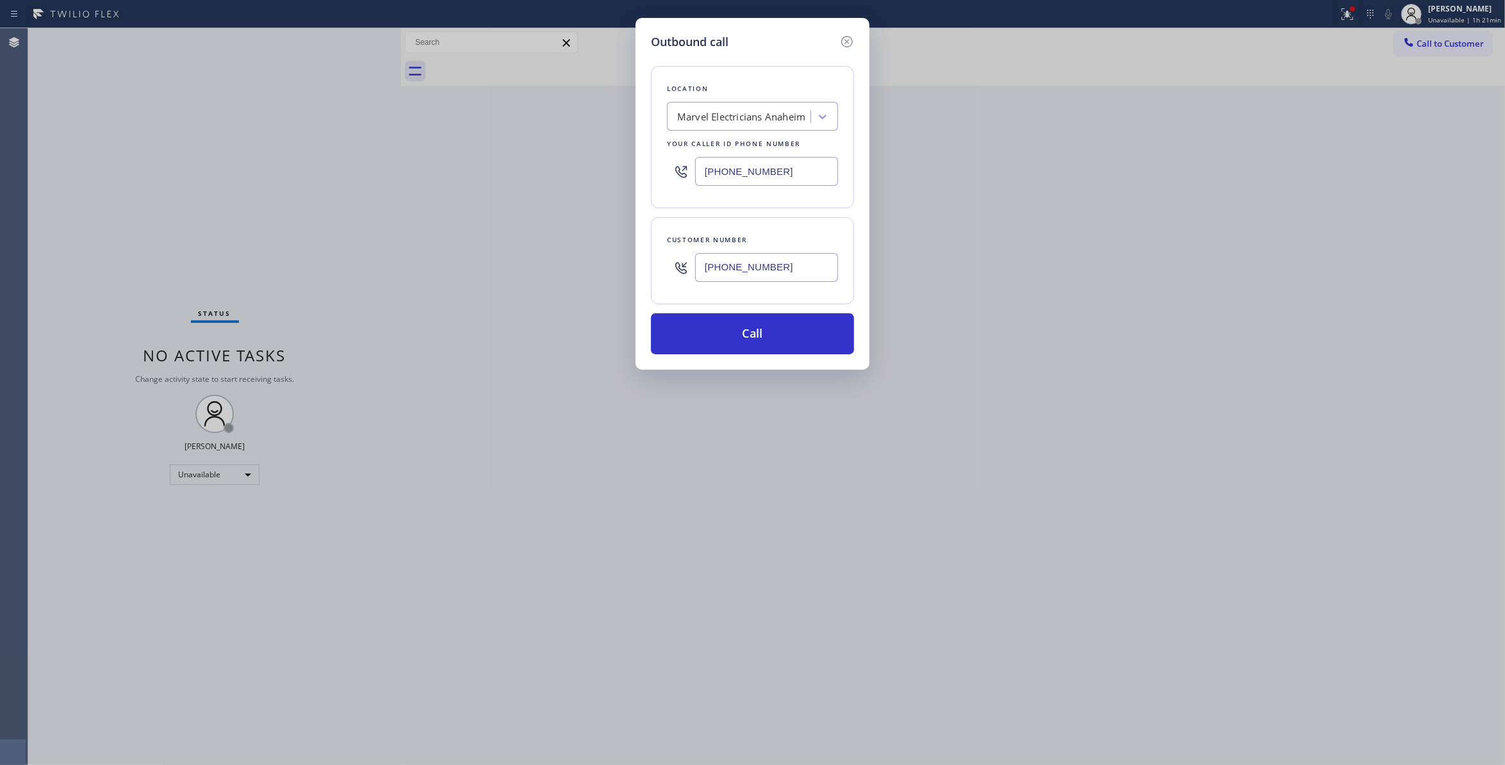
paste input "844) 914-1775"
type input "[PHONE_NUMBER]"
drag, startPoint x: 816, startPoint y: 268, endPoint x: 334, endPoint y: 257, distance: 482.0
click at [332, 247] on div "Outbound call Location Electricity King Your caller id phone number [PHONE_NUMB…" at bounding box center [752, 382] width 1505 height 765
click at [704, 328] on button "Call" at bounding box center [752, 333] width 203 height 41
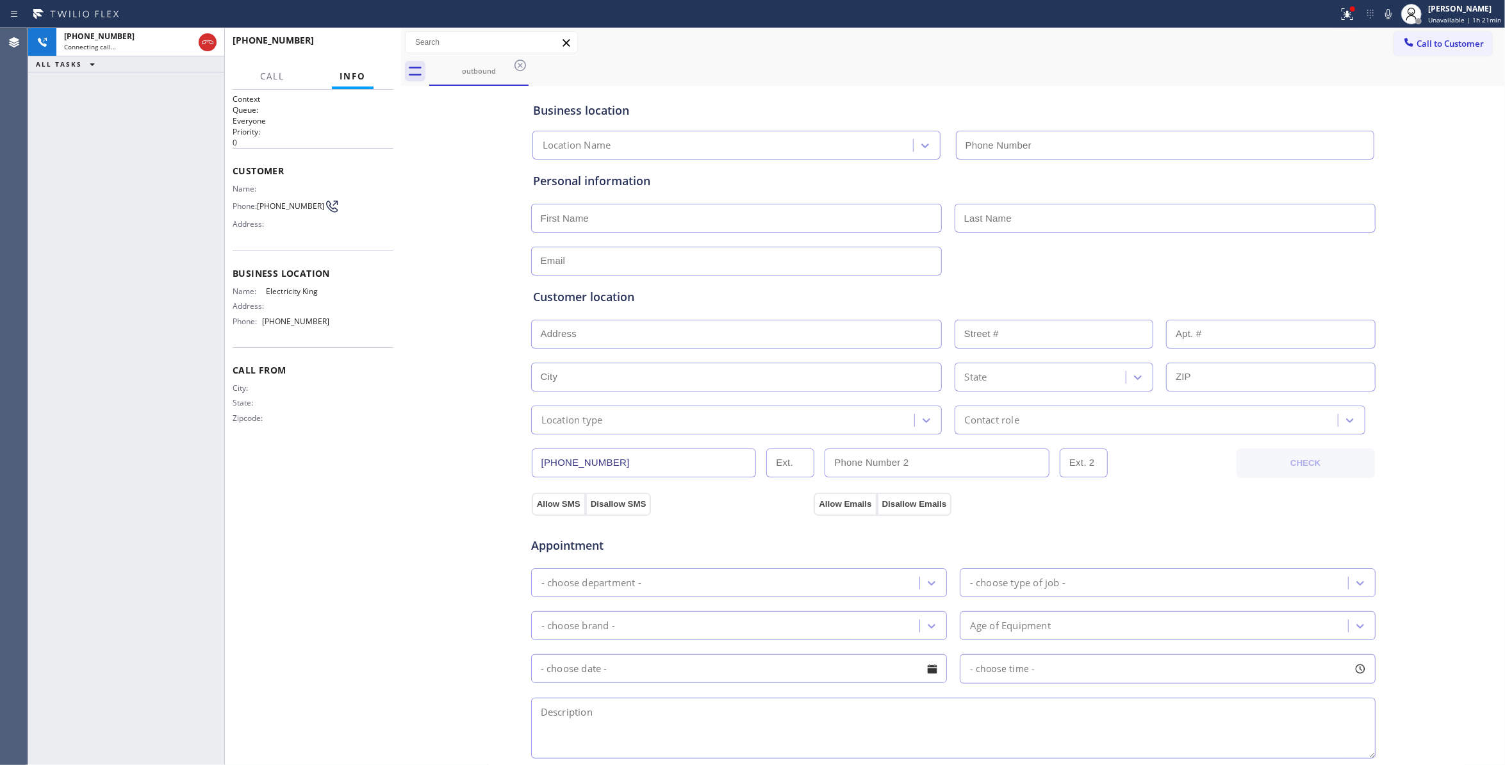
type input "[PHONE_NUMBER]"
click at [360, 42] on span "HANG UP" at bounding box center [363, 46] width 39 height 9
click at [359, 42] on span "HANG UP" at bounding box center [363, 46] width 39 height 9
click at [276, 209] on span "[PHONE_NUMBER]" at bounding box center [290, 206] width 67 height 10
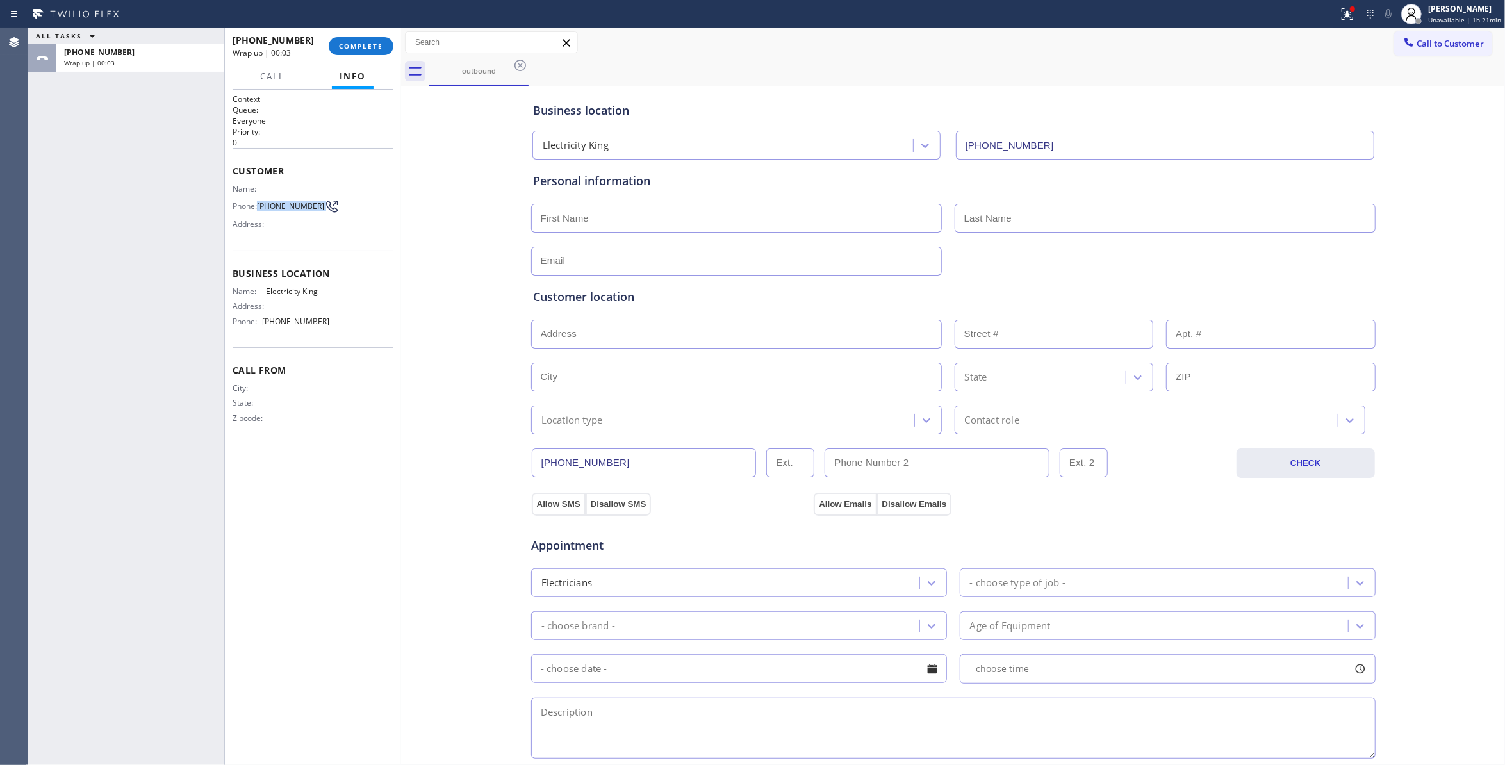
drag, startPoint x: 276, startPoint y: 209, endPoint x: 290, endPoint y: 182, distance: 30.4
click at [276, 208] on span "[PHONE_NUMBER]" at bounding box center [290, 206] width 67 height 10
click at [361, 38] on button "COMPLETE" at bounding box center [361, 46] width 65 height 18
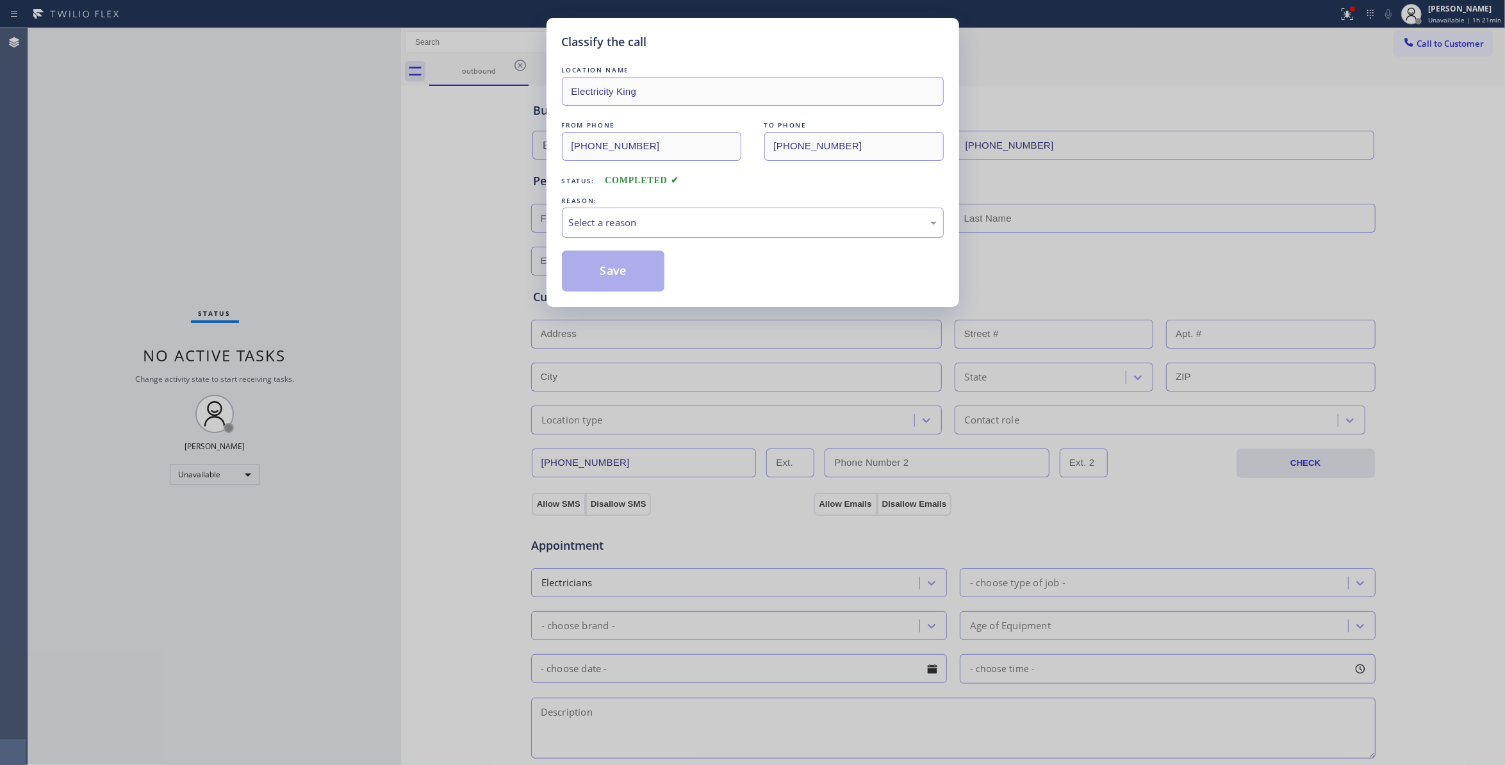
click at [642, 215] on div "Select a reason" at bounding box center [753, 222] width 368 height 15
click at [639, 277] on button "Save" at bounding box center [613, 271] width 103 height 41
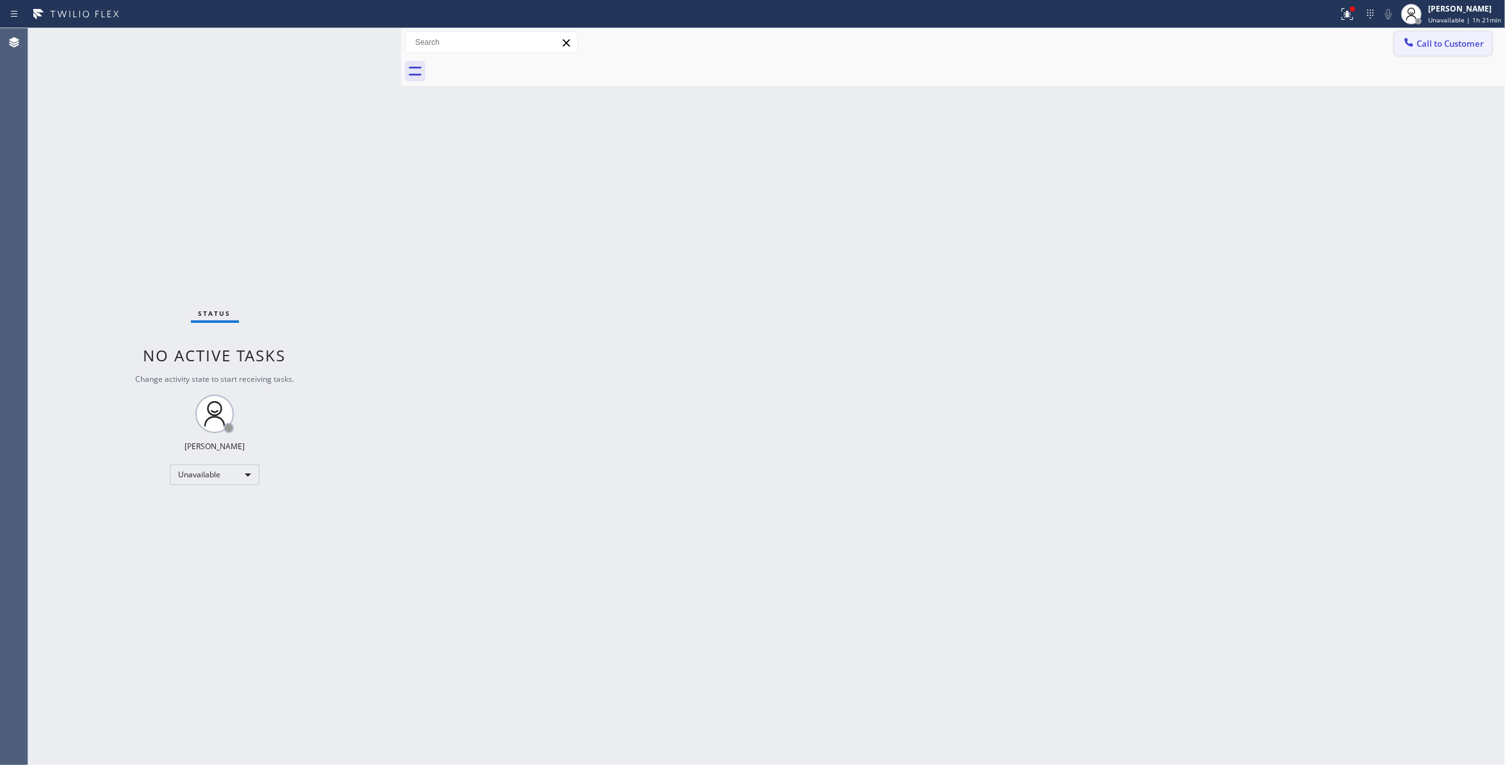
click at [1448, 45] on span "Call to Customer" at bounding box center [1450, 44] width 67 height 12
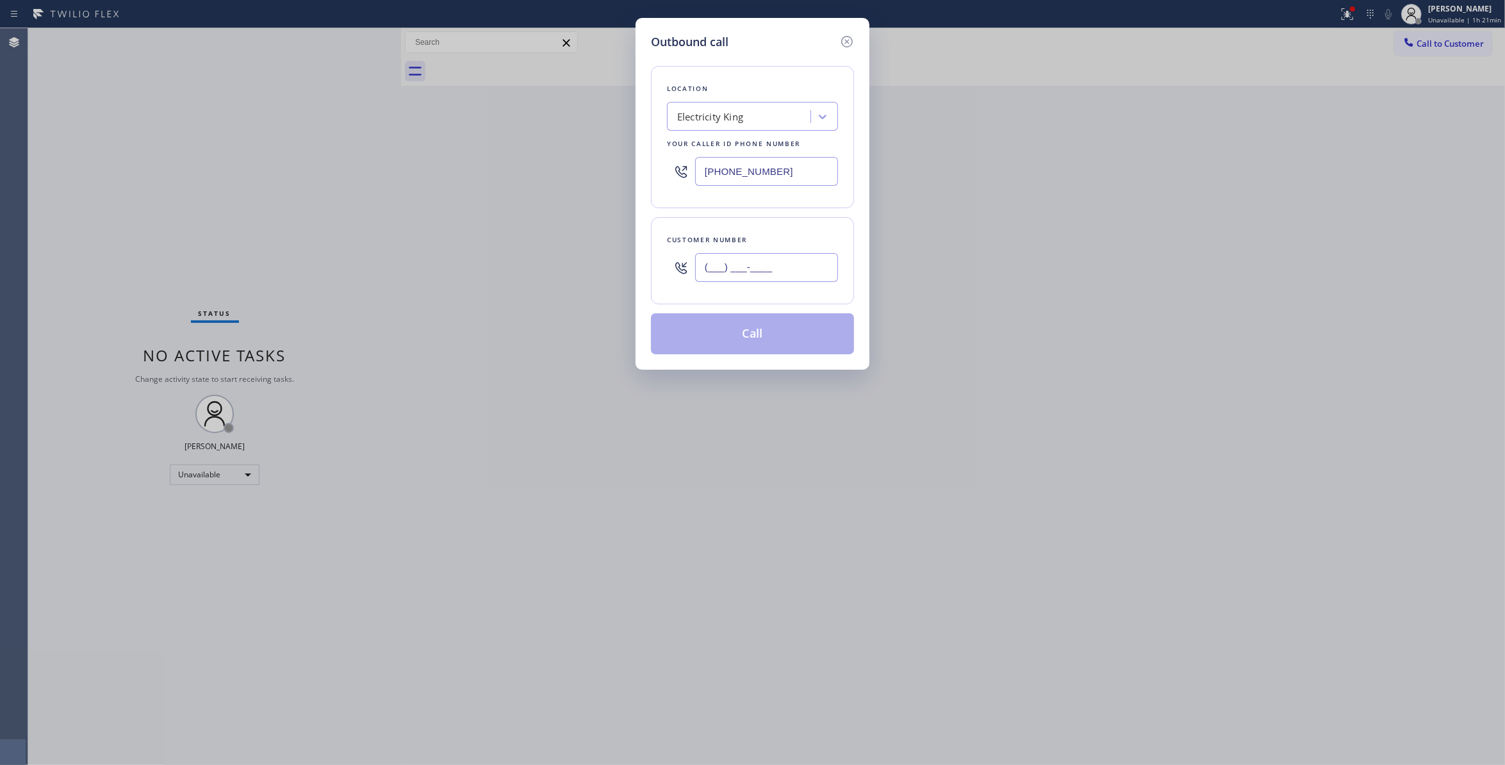
click at [762, 257] on input "(___) ___-____" at bounding box center [766, 267] width 143 height 29
paste input "920) 285-4124"
type input "[PHONE_NUMBER]"
click at [743, 337] on button "Call" at bounding box center [752, 333] width 203 height 41
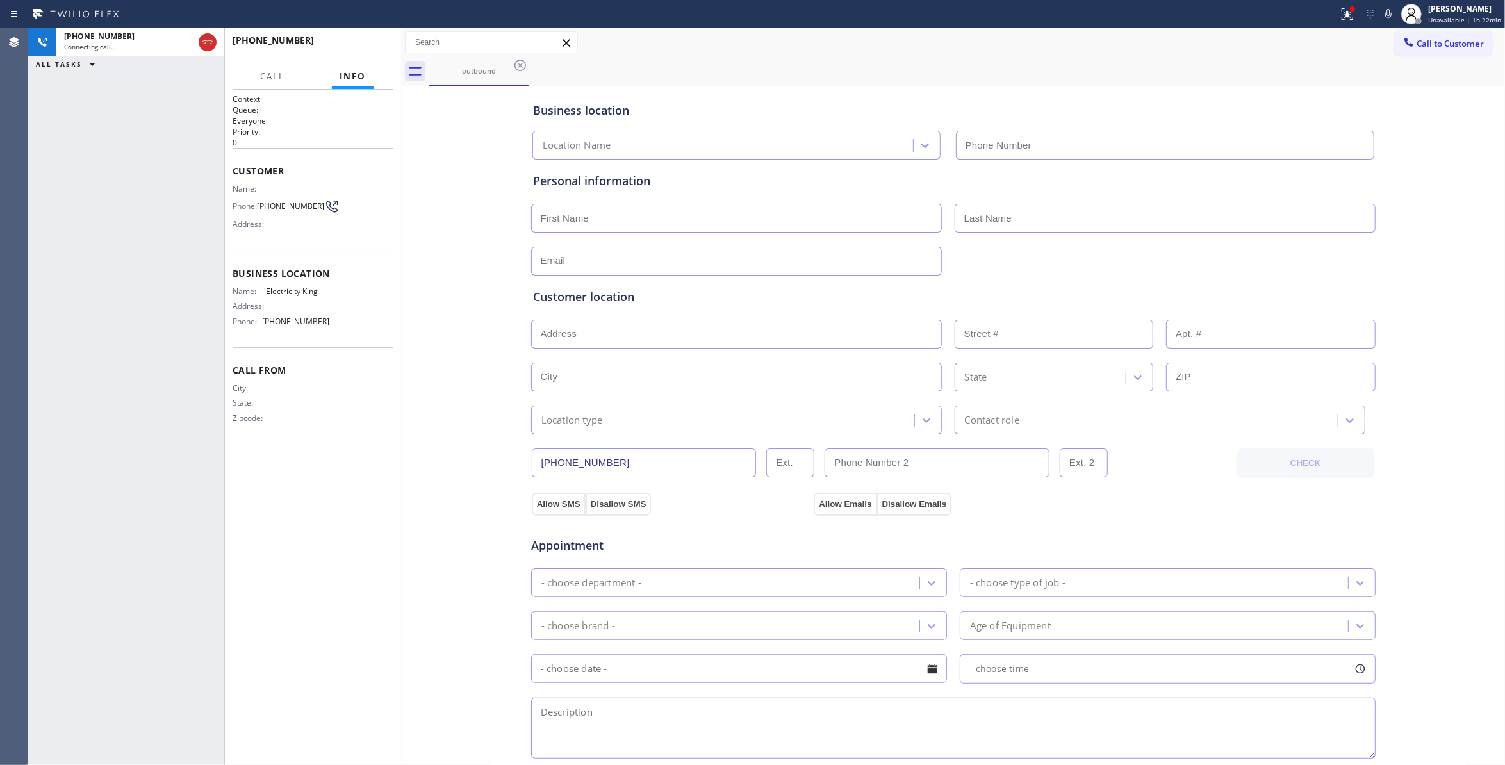
type input "[PHONE_NUMBER]"
click at [360, 49] on span "HANG UP" at bounding box center [363, 46] width 39 height 9
click at [359, 37] on button "COMPLETE" at bounding box center [361, 46] width 65 height 18
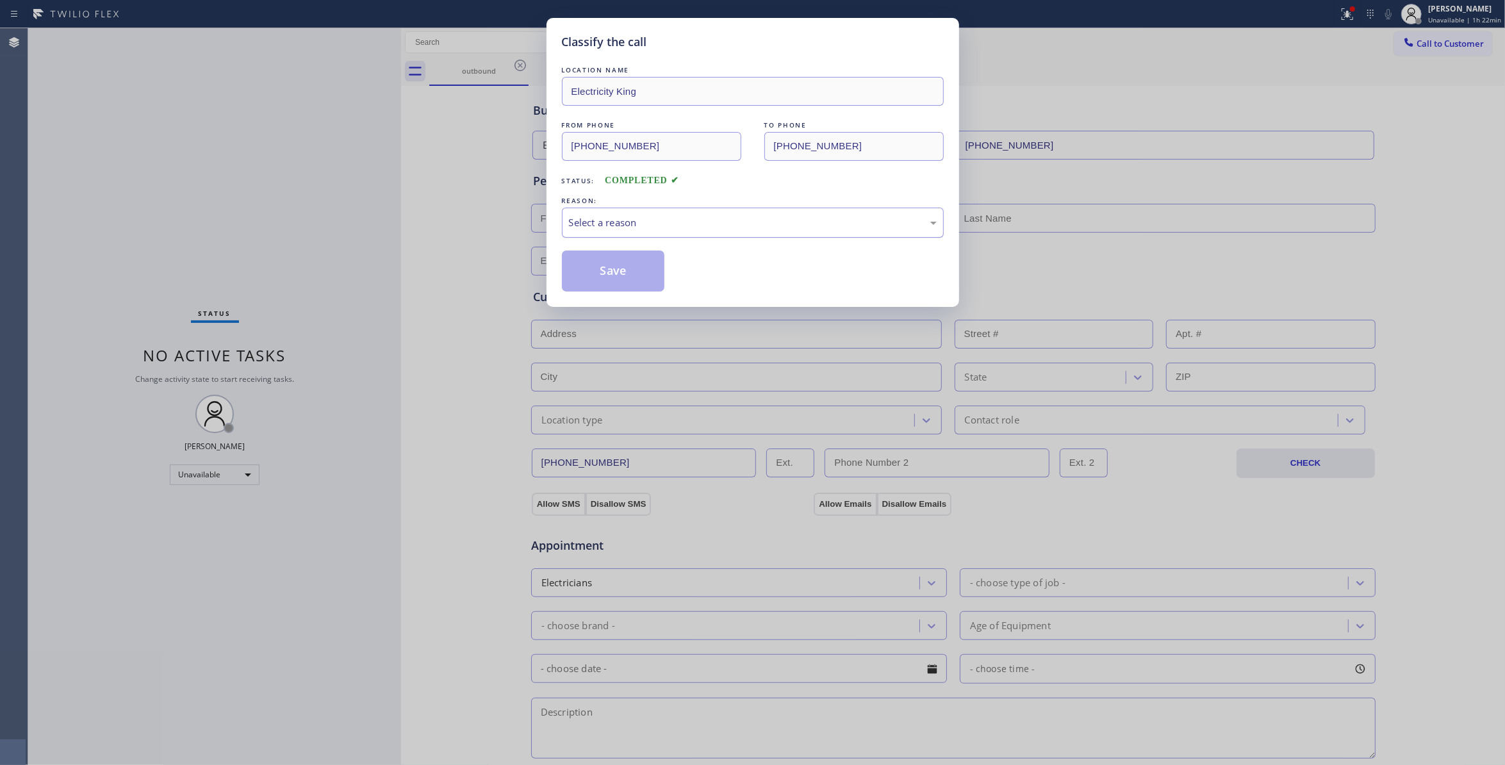
click at [618, 222] on div "Select a reason" at bounding box center [753, 222] width 368 height 15
click at [613, 274] on button "Save" at bounding box center [613, 271] width 103 height 41
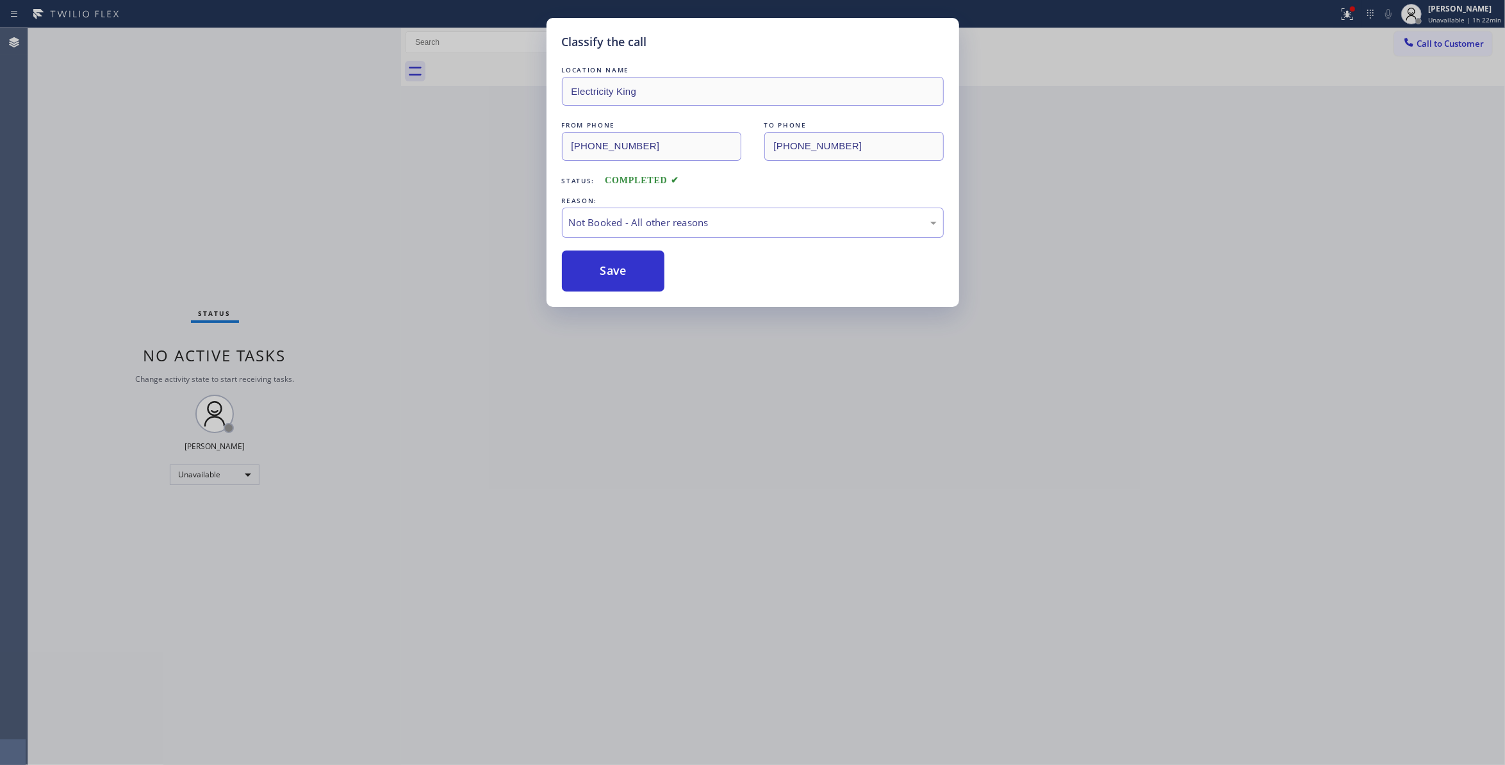
click at [613, 274] on button "Save" at bounding box center [613, 271] width 103 height 41
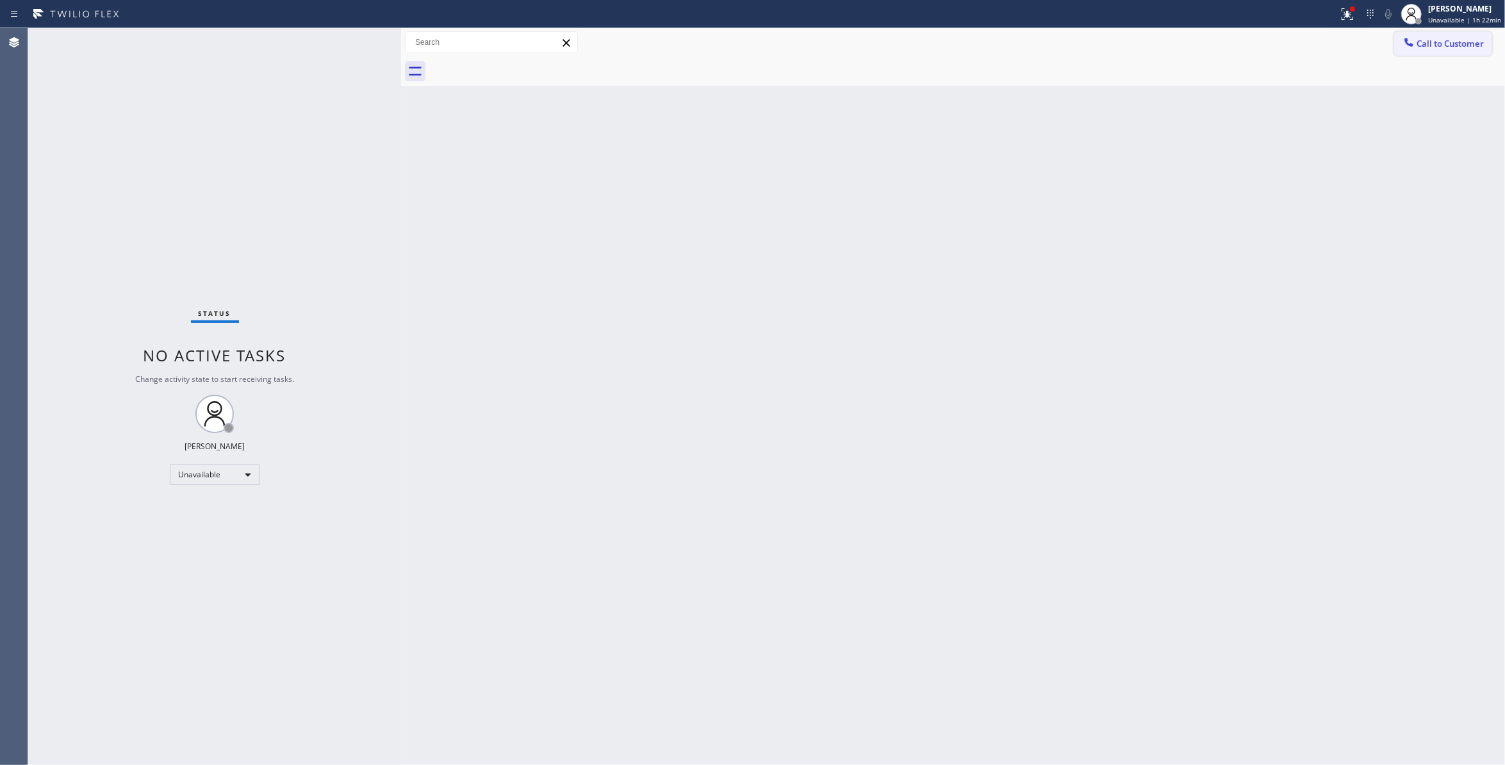
click at [1461, 38] on span "Call to Customer" at bounding box center [1450, 44] width 67 height 12
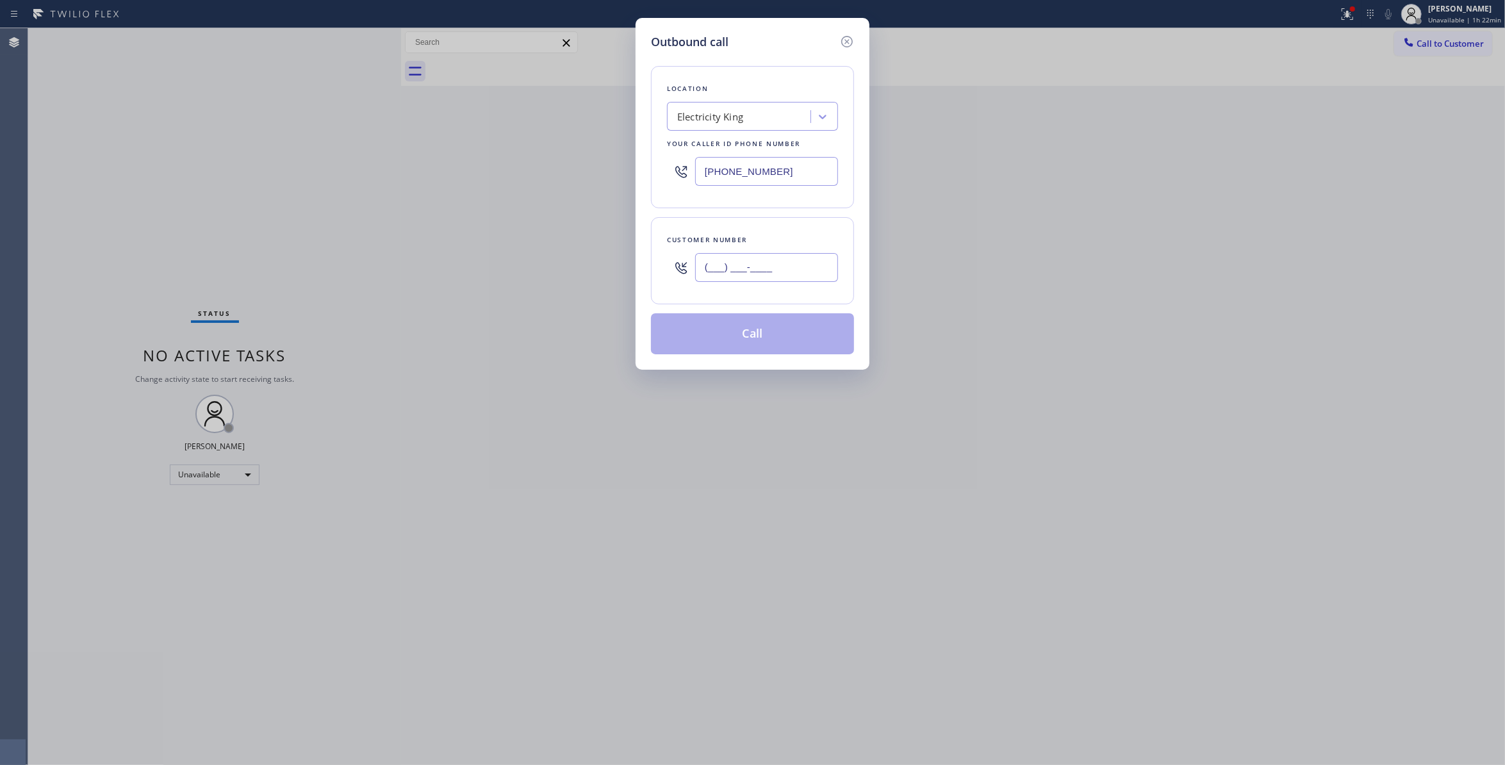
click at [782, 267] on input "(___) ___-____" at bounding box center [766, 267] width 143 height 29
click at [754, 272] on input "(___) ___-____" at bounding box center [766, 267] width 143 height 29
paste input "920"
type input "(___) ___-_920"
drag, startPoint x: 800, startPoint y: 170, endPoint x: 395, endPoint y: 162, distance: 404.4
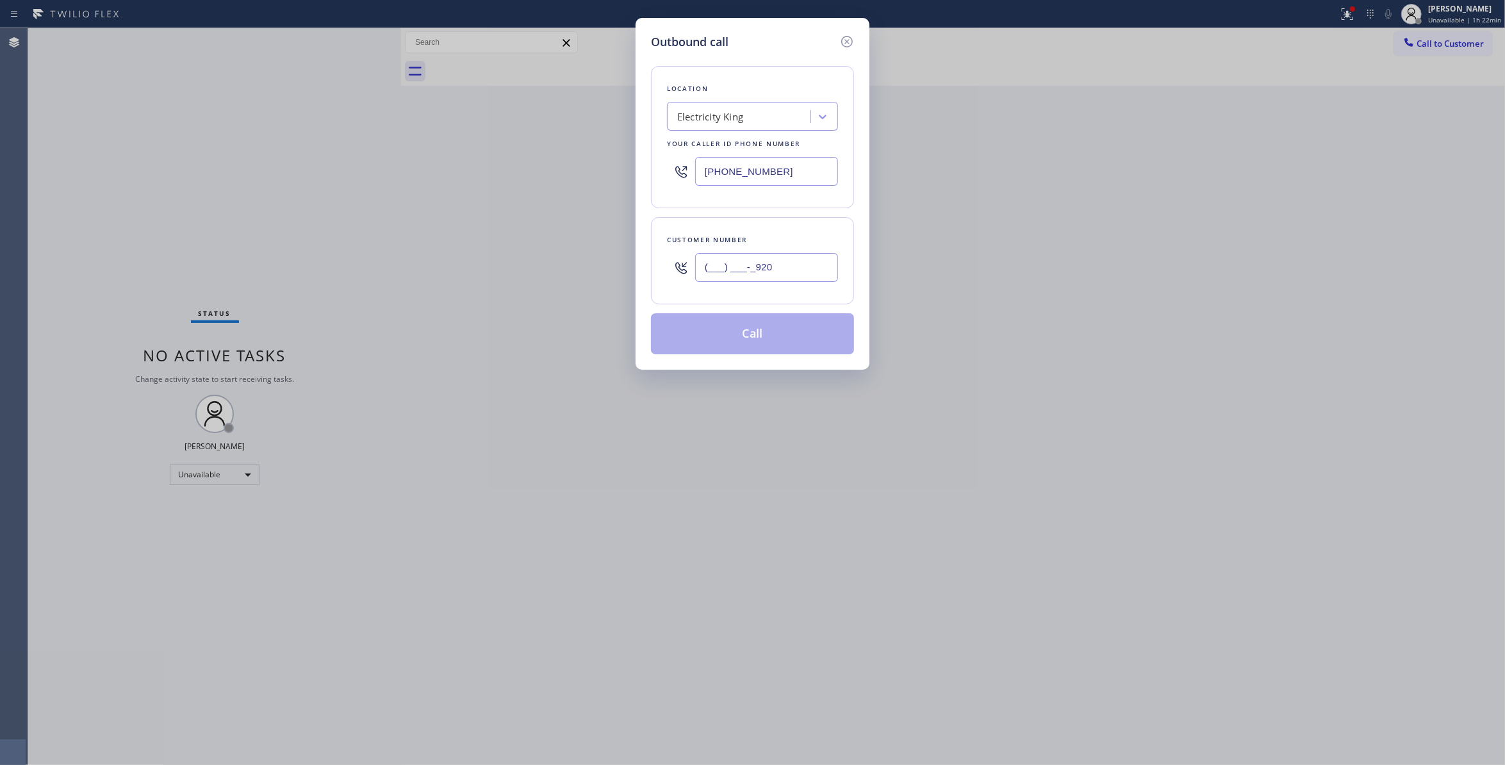
click at [399, 162] on div "Outbound call Location Electricity King Your caller id phone number [PHONE_NUMB…" at bounding box center [752, 382] width 1505 height 765
paste input "714) 463-1818"
type input "[PHONE_NUMBER]"
drag, startPoint x: 816, startPoint y: 272, endPoint x: 153, endPoint y: 249, distance: 663.7
click at [144, 246] on div "Outbound call Location Local Trusted Electricians Cypress Your caller id phone …" at bounding box center [752, 382] width 1505 height 765
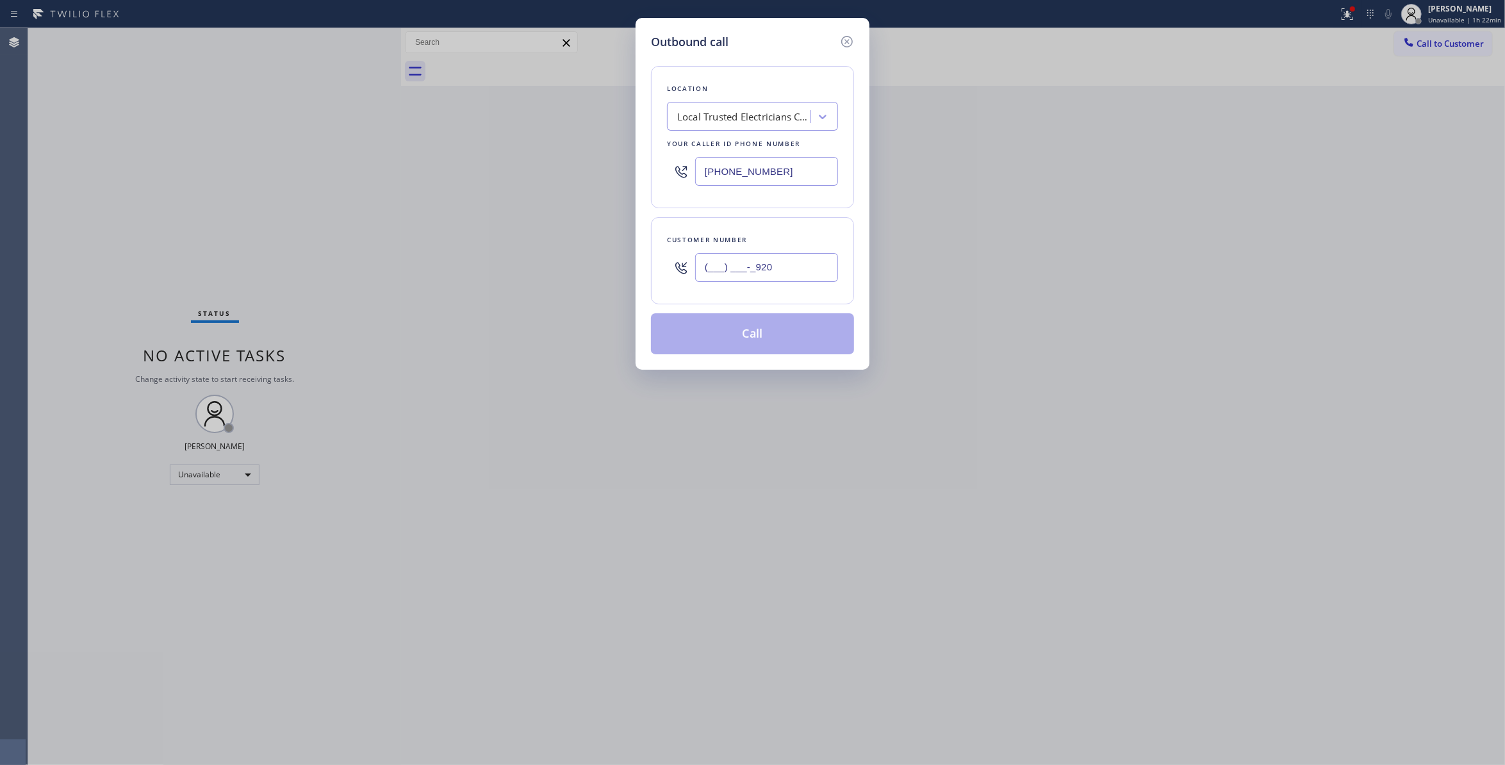
paste input "863) 473-246"
type input "[PHONE_NUMBER]"
click at [760, 334] on button "Call" at bounding box center [752, 333] width 203 height 41
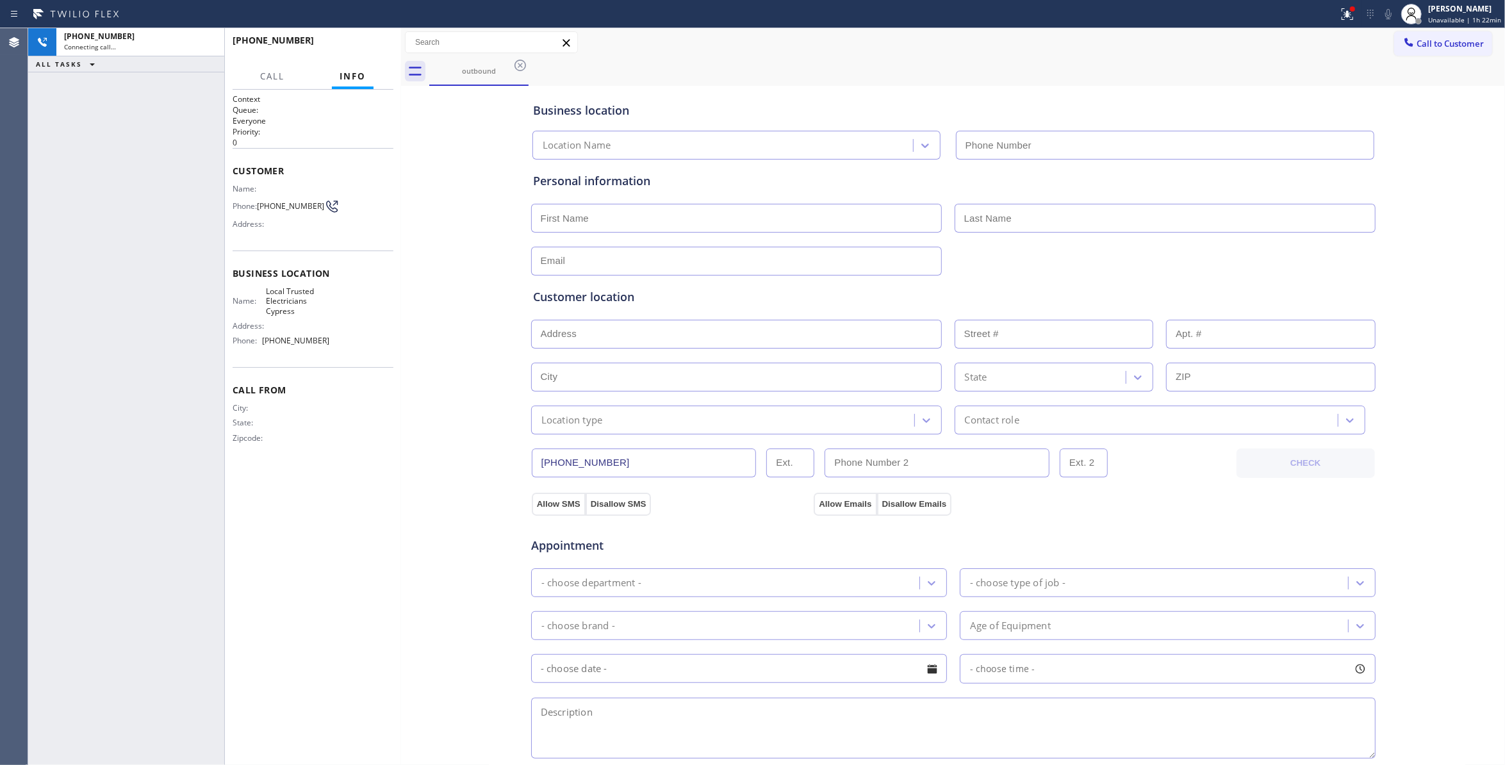
type input "[PHONE_NUMBER]"
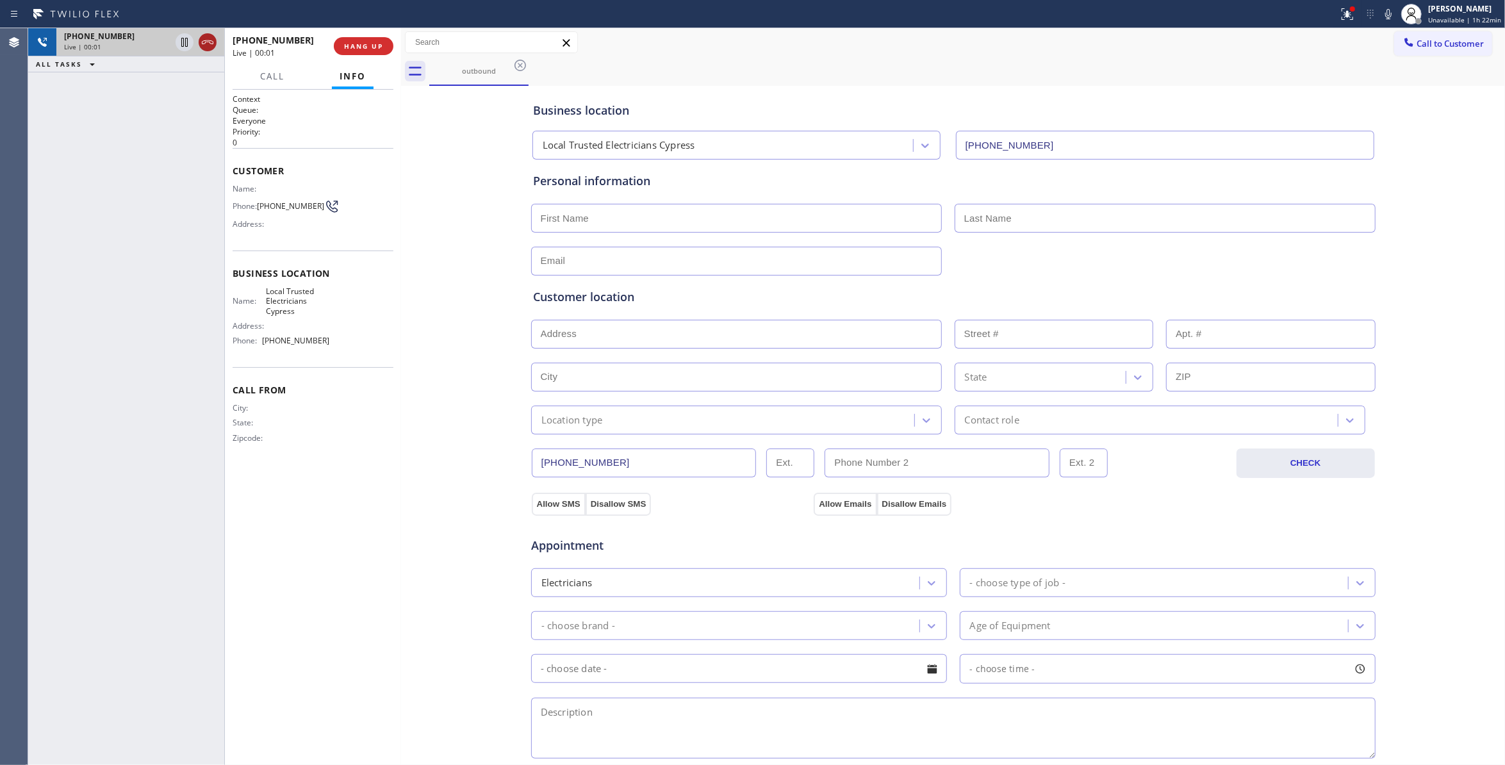
click at [206, 42] on icon at bounding box center [207, 42] width 15 height 15
click at [374, 45] on span "COMPLETE" at bounding box center [361, 46] width 44 height 9
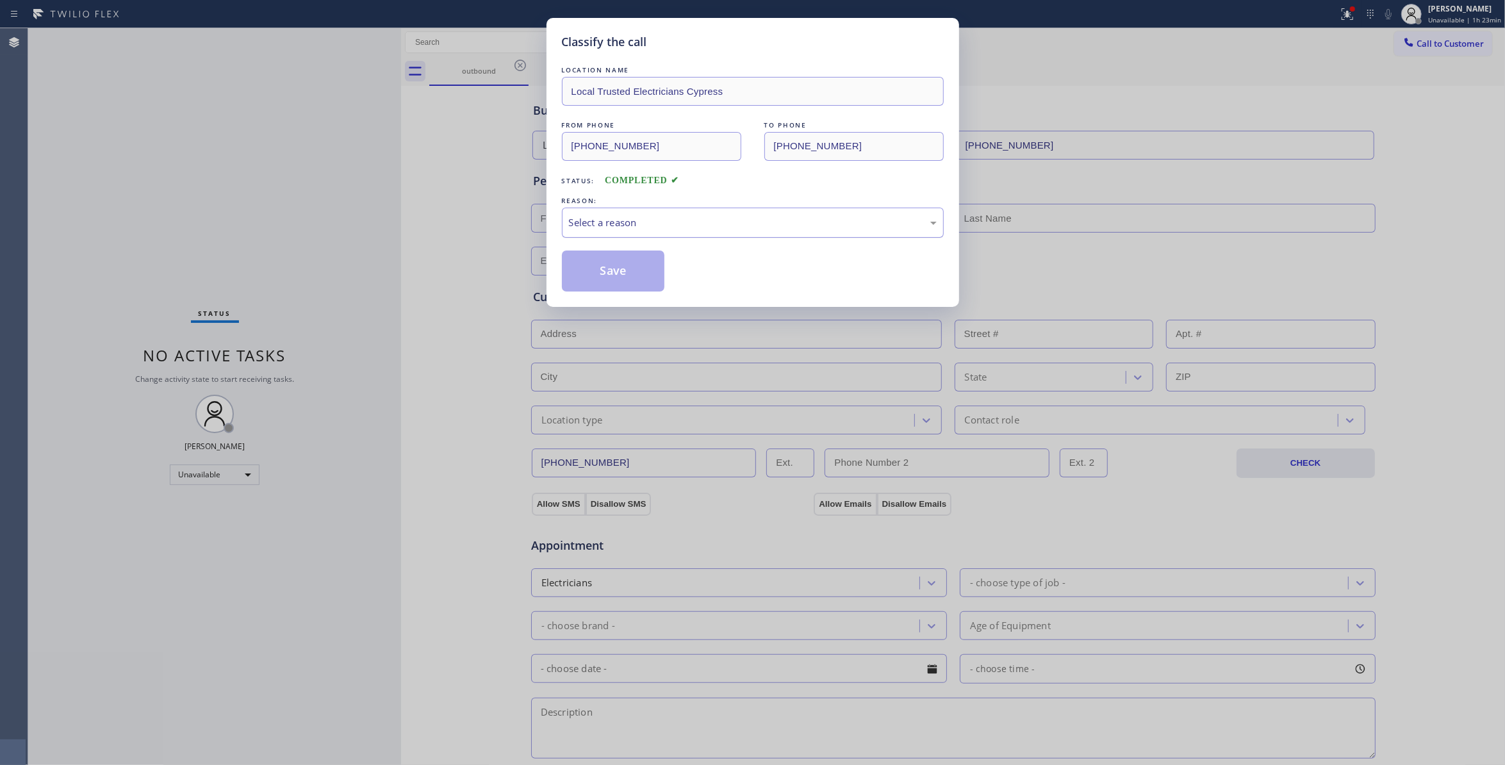
click at [606, 219] on div "Select a reason" at bounding box center [753, 222] width 368 height 15
click at [600, 275] on button "Save" at bounding box center [613, 271] width 103 height 41
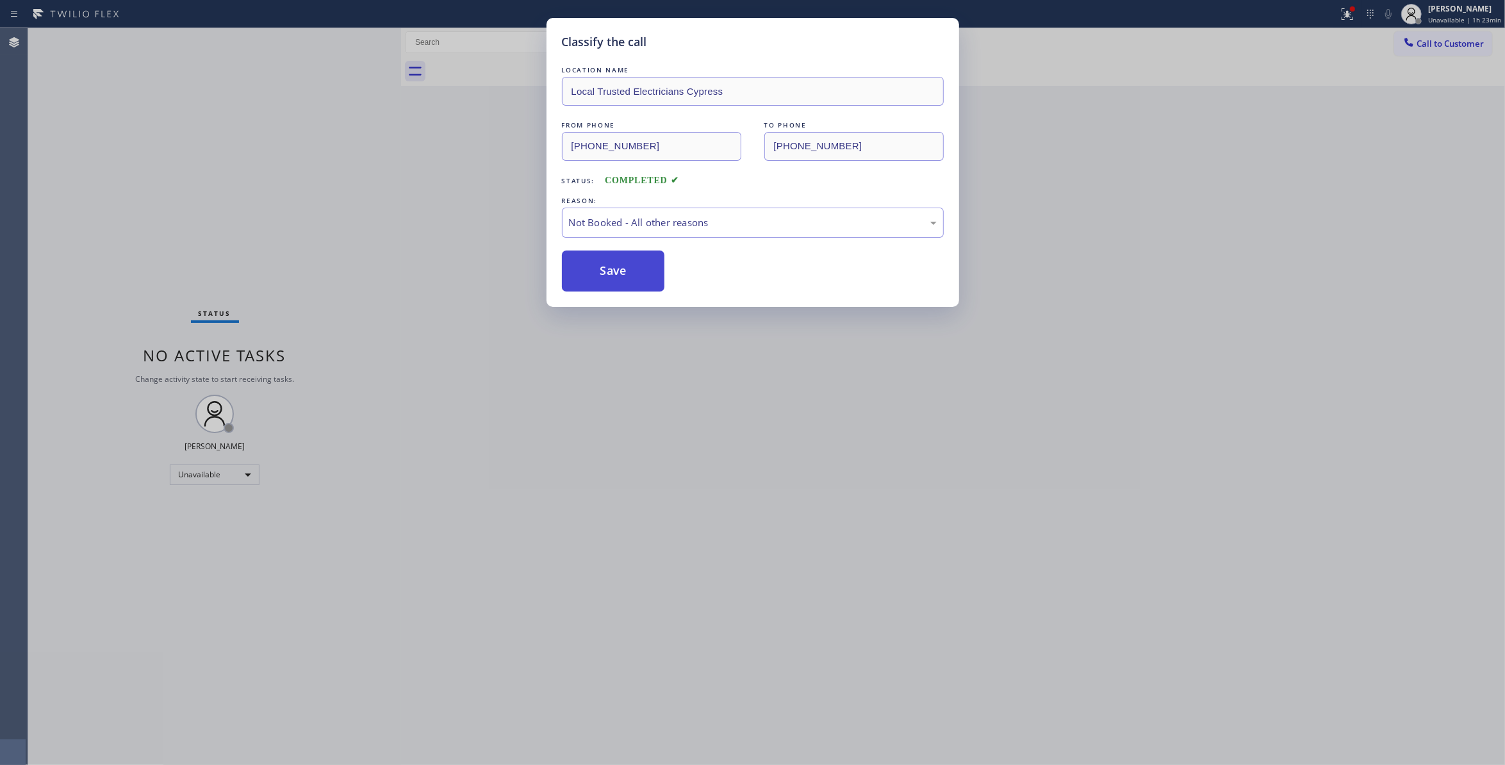
click at [600, 275] on button "Save" at bounding box center [613, 271] width 103 height 41
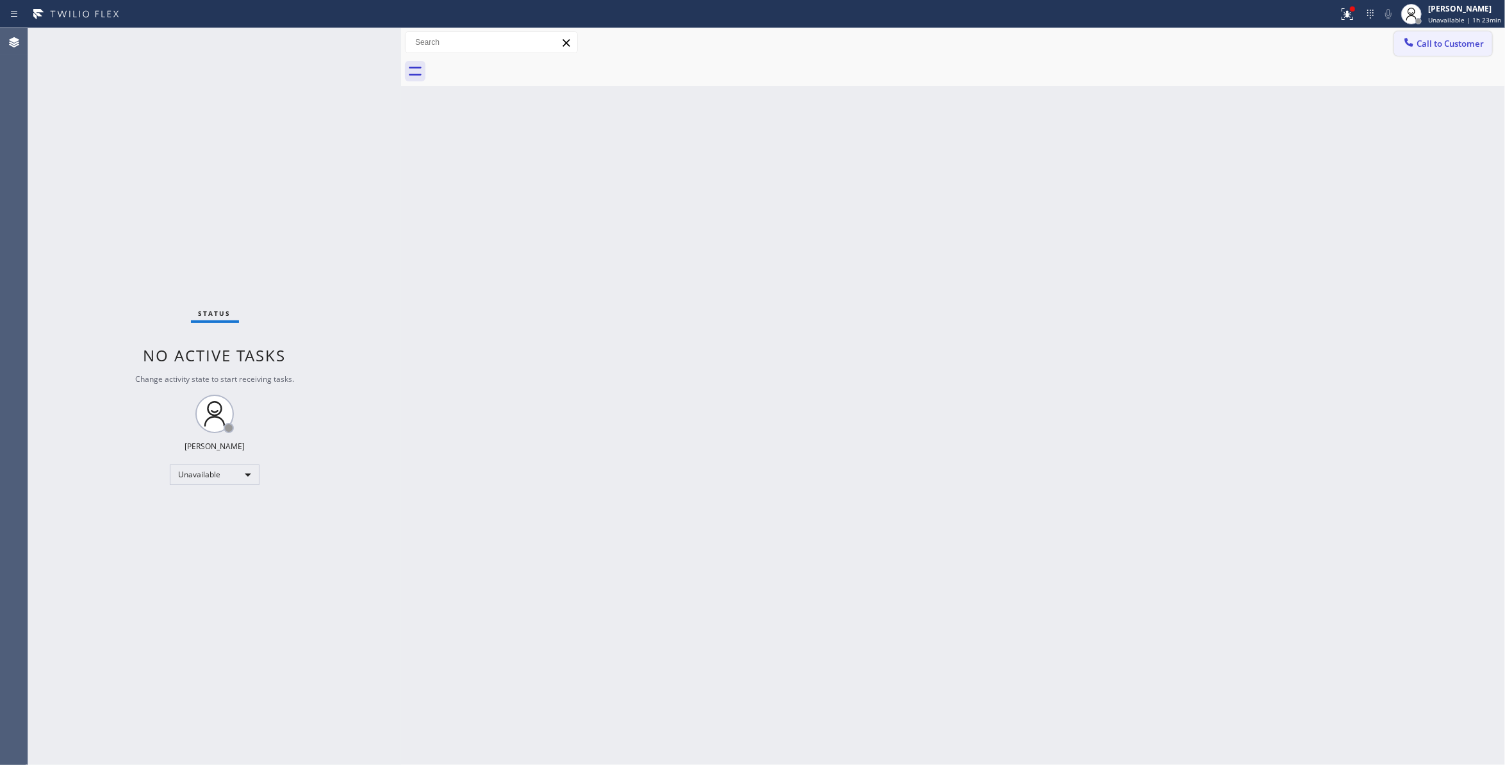
click at [1441, 44] on span "Call to Customer" at bounding box center [1450, 44] width 67 height 12
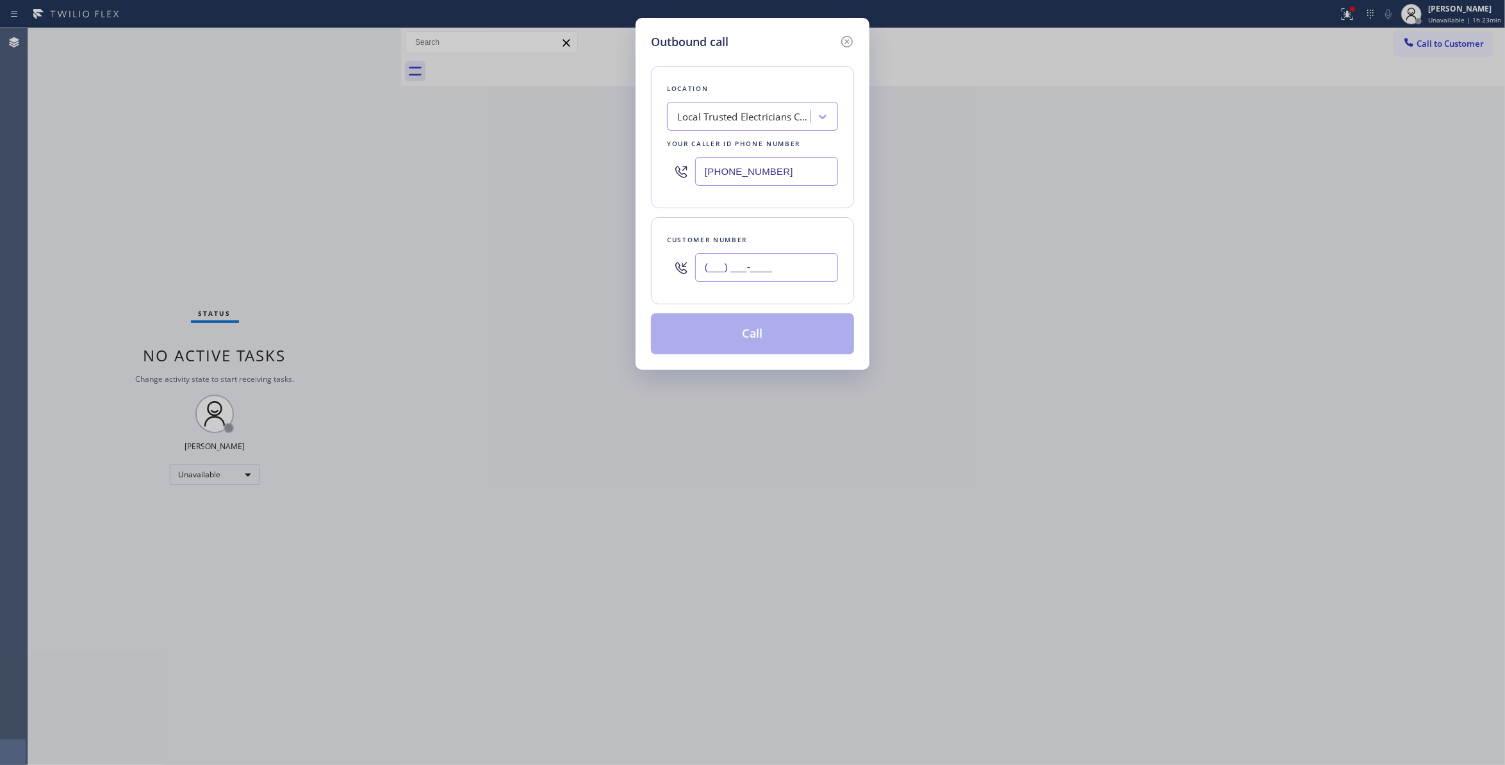
click at [752, 270] on input "(___) ___-____" at bounding box center [766, 267] width 143 height 29
paste input "863) 473-2460"
type input "[PHONE_NUMBER]"
click at [748, 340] on button "Call" at bounding box center [752, 333] width 203 height 41
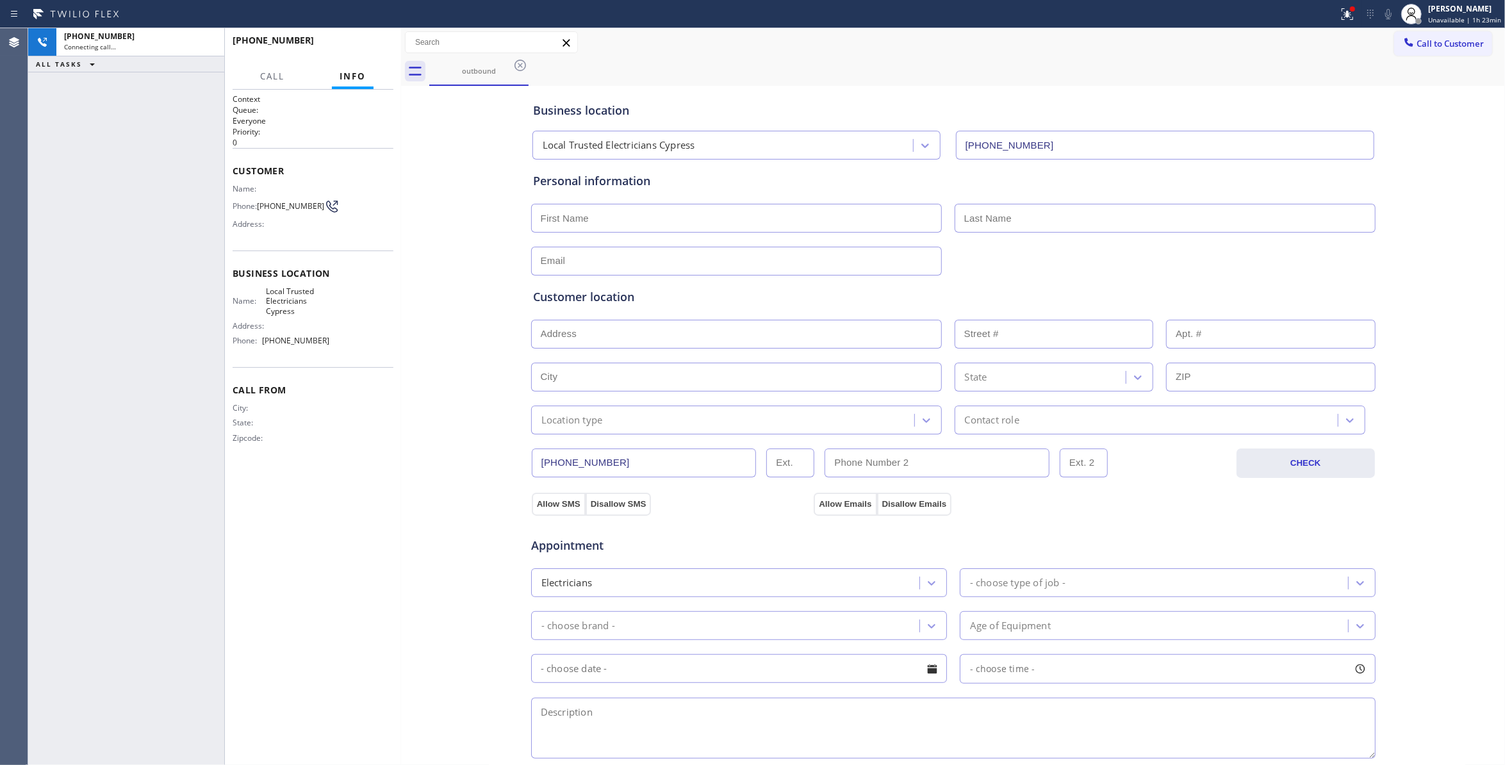
type input "[PHONE_NUMBER]"
click at [479, 416] on div "Business location Local Trusted Electricians Cypress [PHONE_NUMBER] Personal in…" at bounding box center [953, 526] width 1098 height 875
drag, startPoint x: 49, startPoint y: 250, endPoint x: 223, endPoint y: 127, distance: 213.4
click at [49, 249] on div "[PHONE_NUMBER] Connecting call… ALL TASKS ALL TASKS ACTIVE TASKS TASKS IN WRAP …" at bounding box center [126, 396] width 196 height 737
click at [354, 40] on button "HANG UP" at bounding box center [364, 46] width 60 height 18
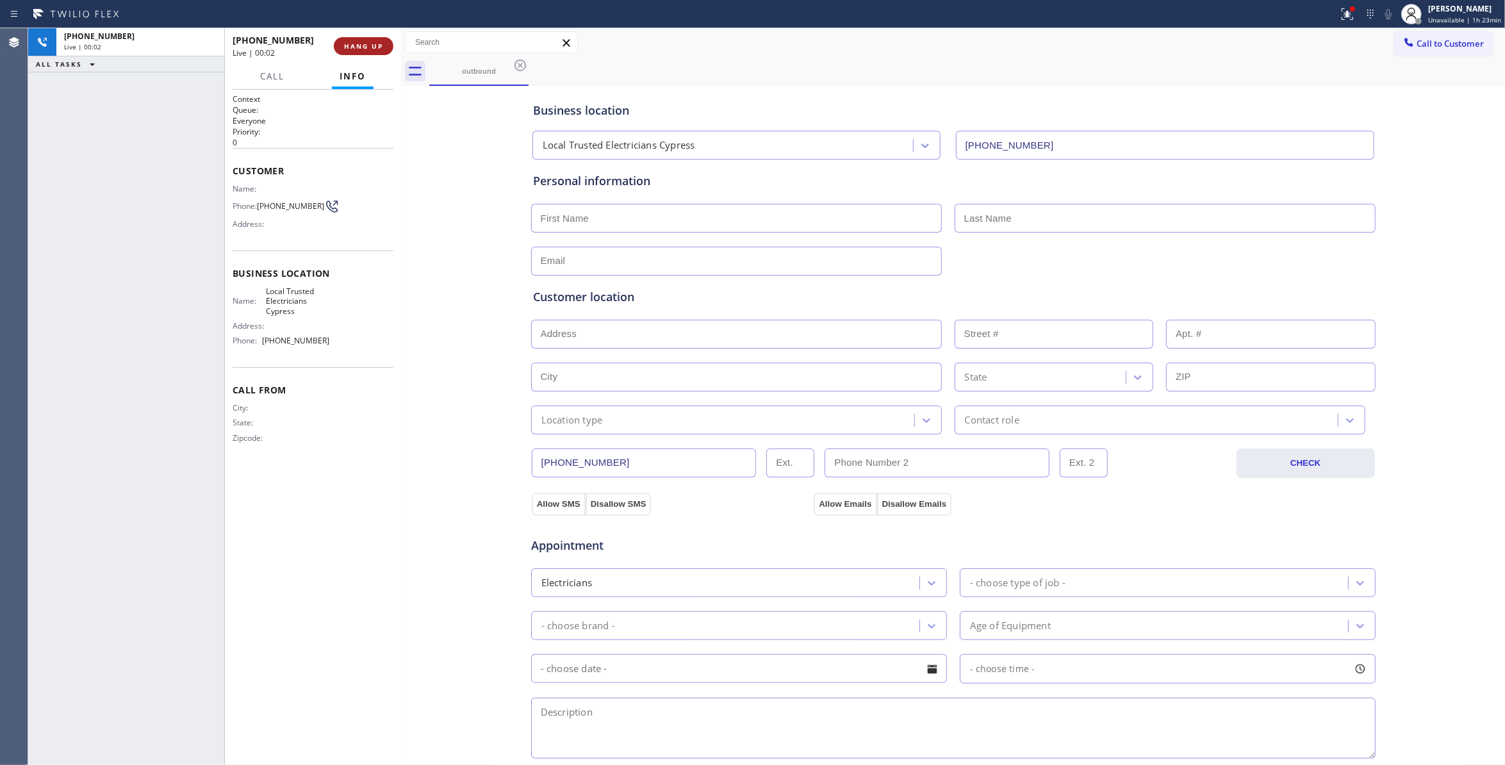
click at [354, 41] on button "HANG UP" at bounding box center [364, 46] width 60 height 18
click at [346, 42] on span "COMPLETE" at bounding box center [361, 46] width 44 height 9
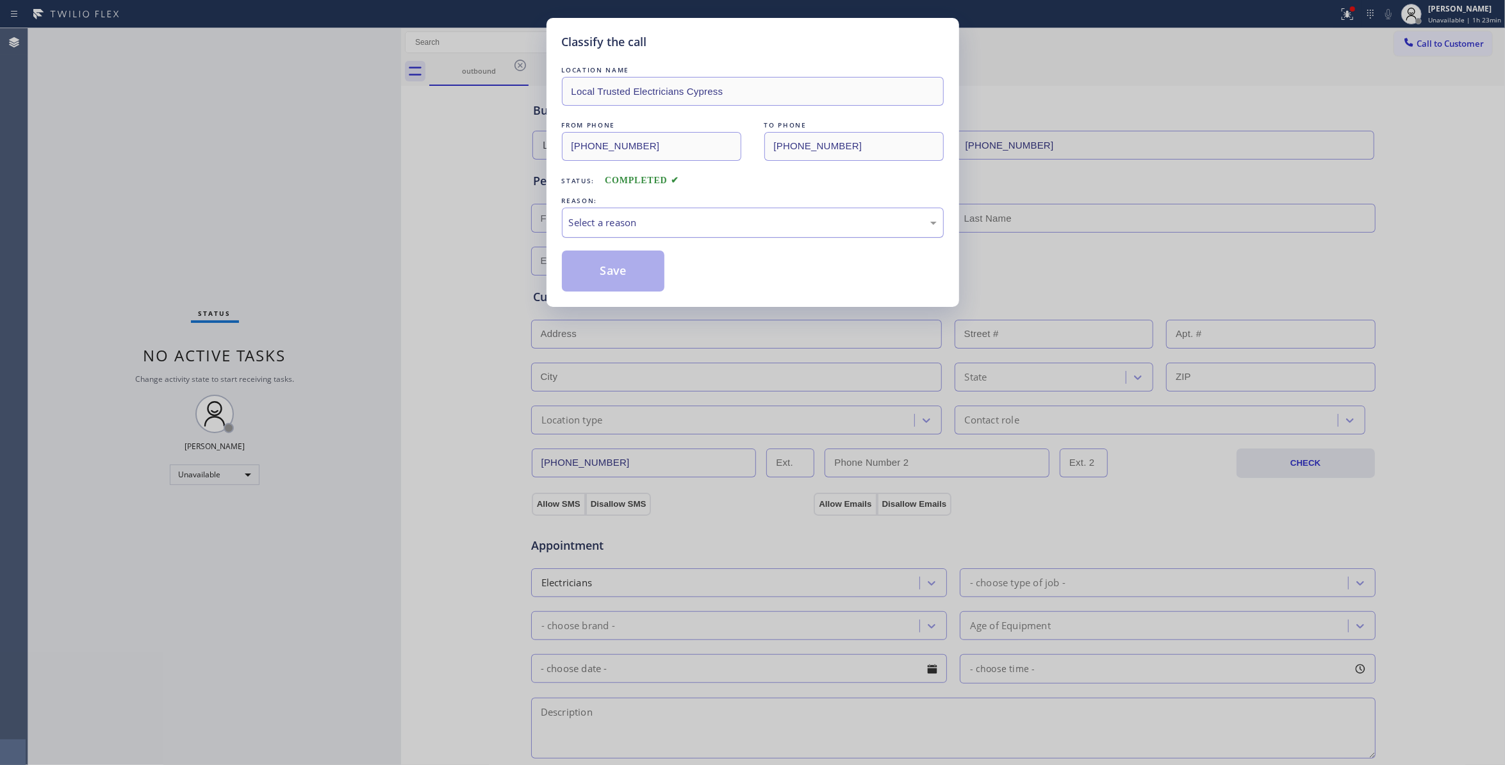
click at [599, 229] on div "Select a reason" at bounding box center [753, 222] width 368 height 15
click at [604, 274] on button "Save" at bounding box center [613, 271] width 103 height 41
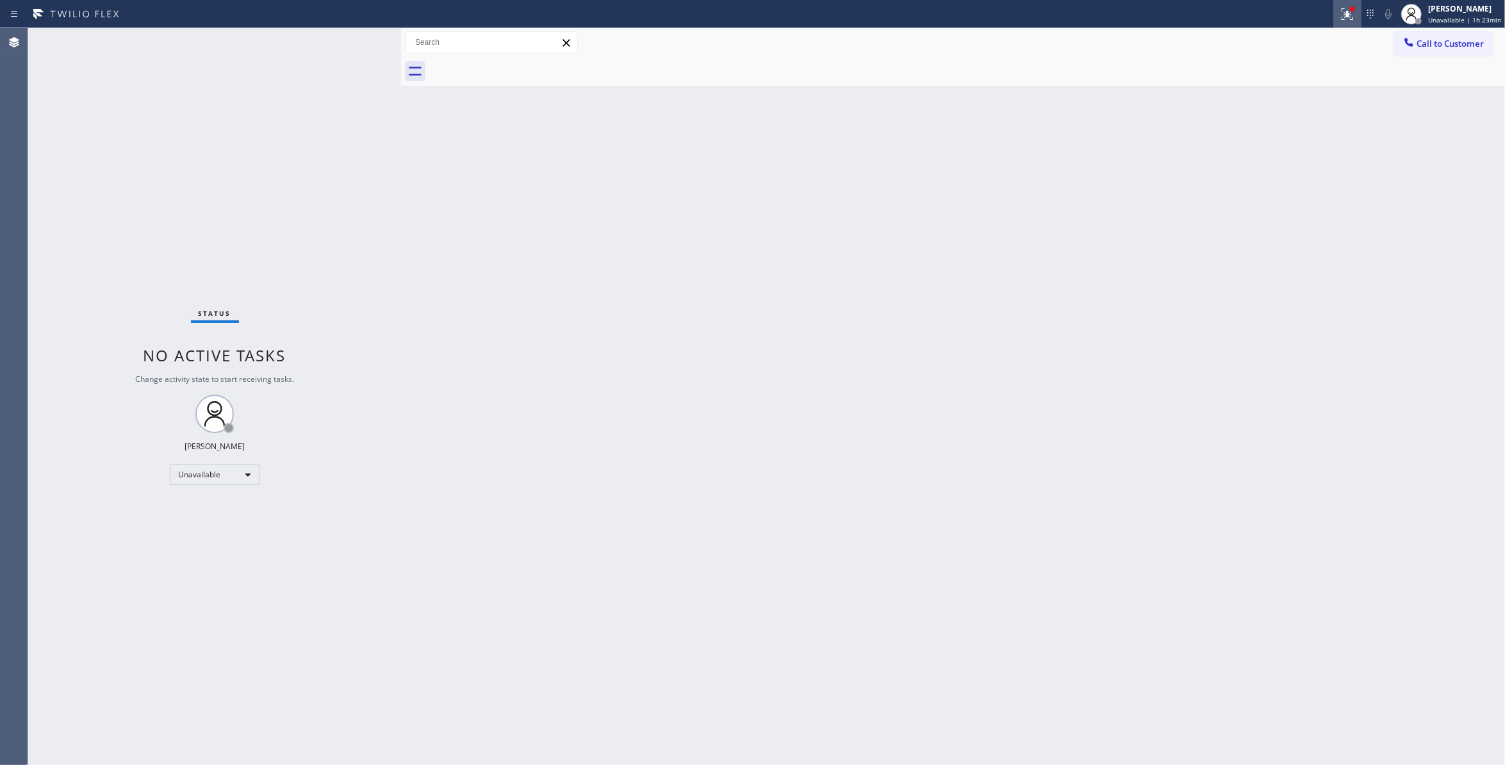
click at [1344, 19] on icon at bounding box center [1347, 13] width 15 height 15
click at [1291, 165] on span "Clear issues" at bounding box center [1273, 167] width 60 height 9
click at [1429, 46] on span "Call to Customer" at bounding box center [1450, 44] width 67 height 12
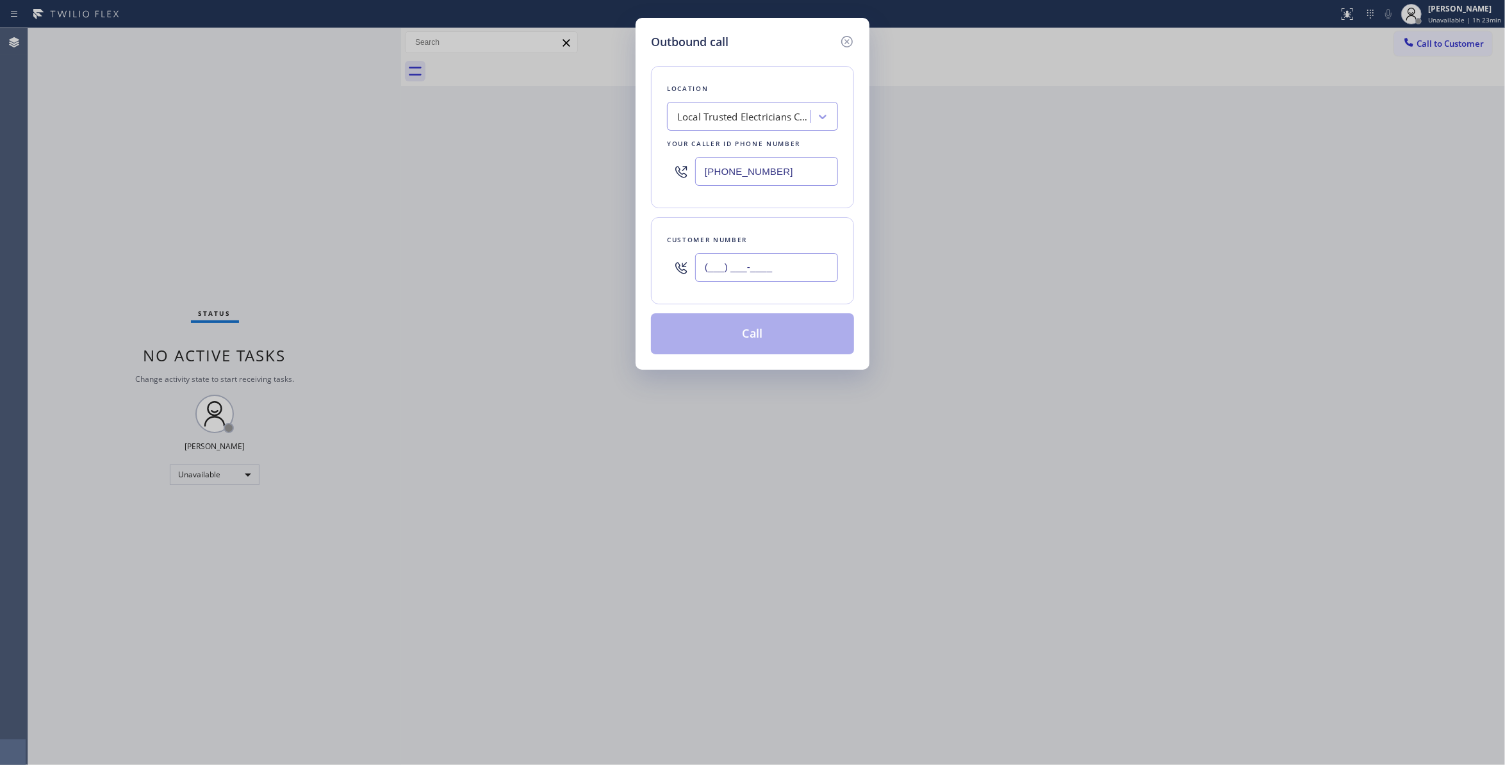
click at [756, 260] on input "(___) ___-____" at bounding box center [766, 267] width 143 height 29
paste input "863) 473-2460"
type input "[PHONE_NUMBER]"
click at [777, 335] on button "Call" at bounding box center [752, 333] width 203 height 41
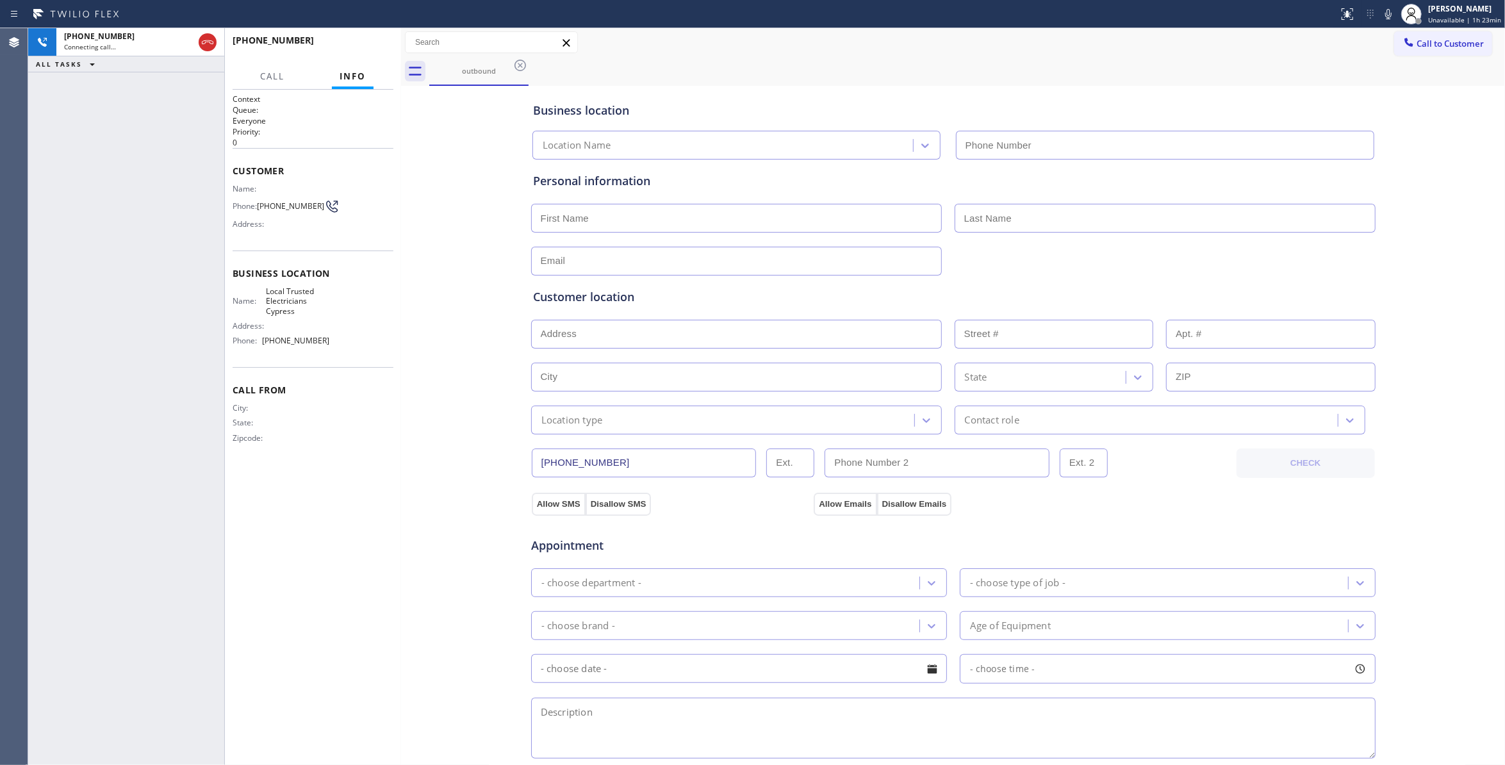
type input "[PHONE_NUMBER]"
click at [362, 47] on span "HANG UP" at bounding box center [363, 46] width 39 height 9
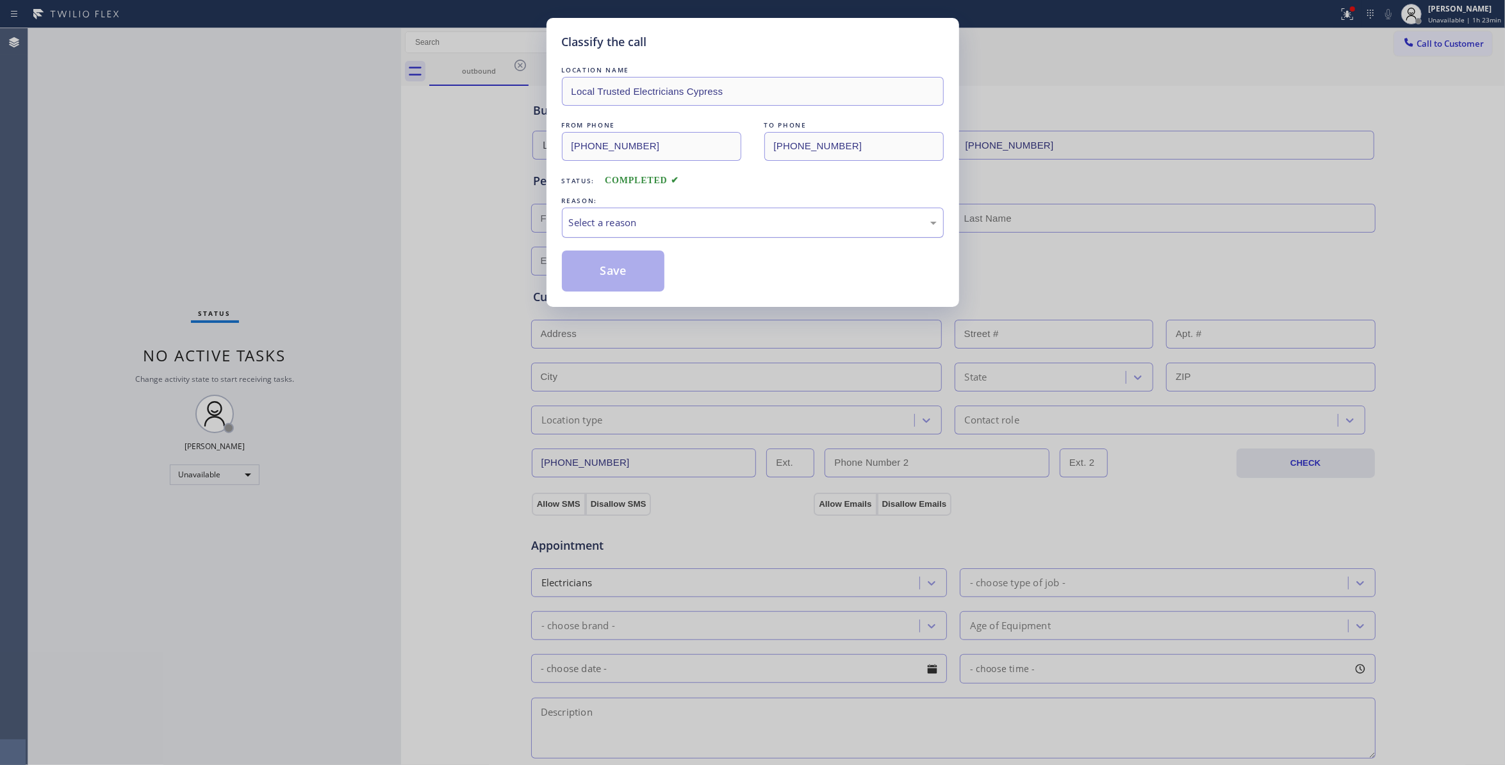
drag, startPoint x: 629, startPoint y: 232, endPoint x: 620, endPoint y: 232, distance: 9.0
click at [625, 229] on div "Select a reason" at bounding box center [753, 223] width 382 height 30
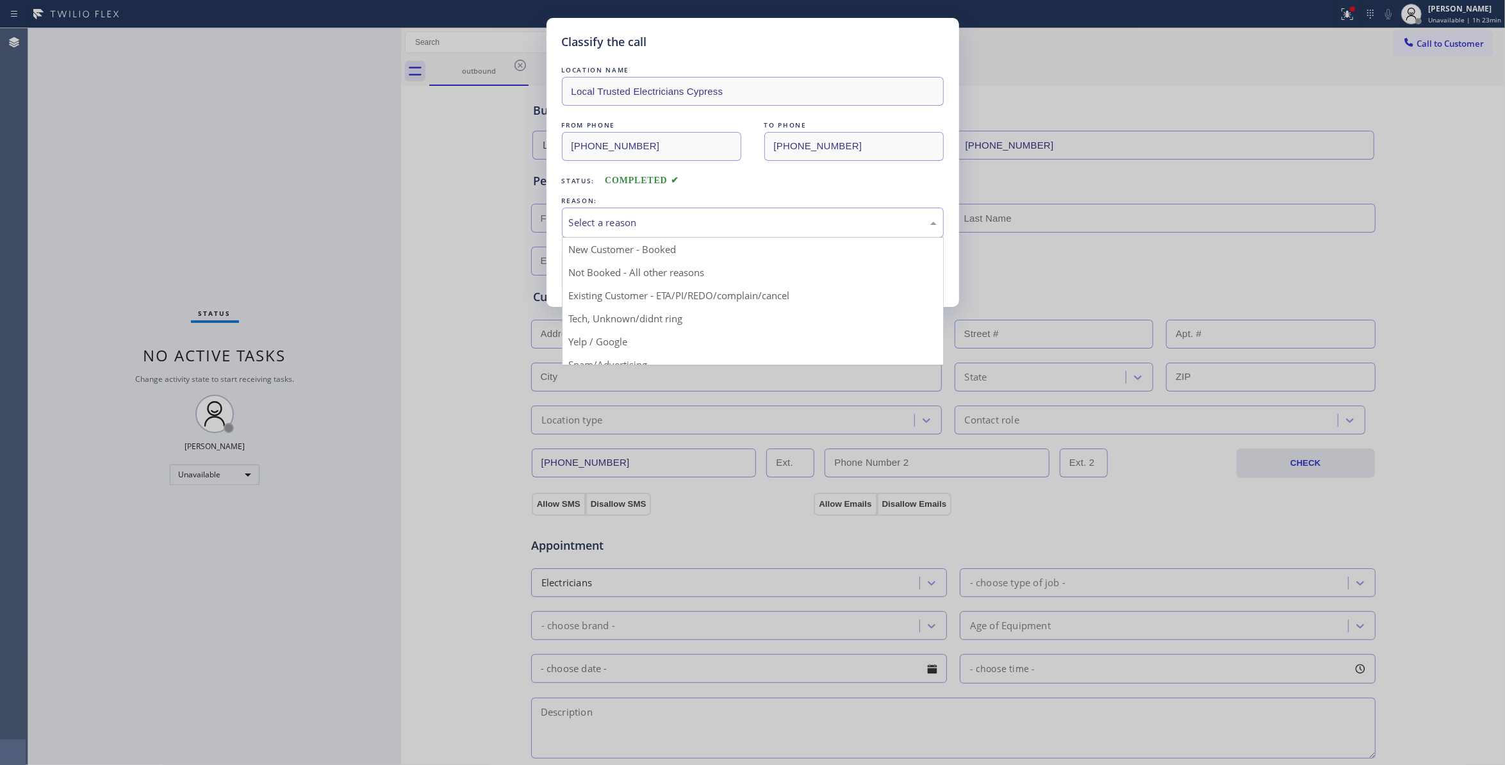
click at [616, 276] on button "Save" at bounding box center [613, 271] width 103 height 41
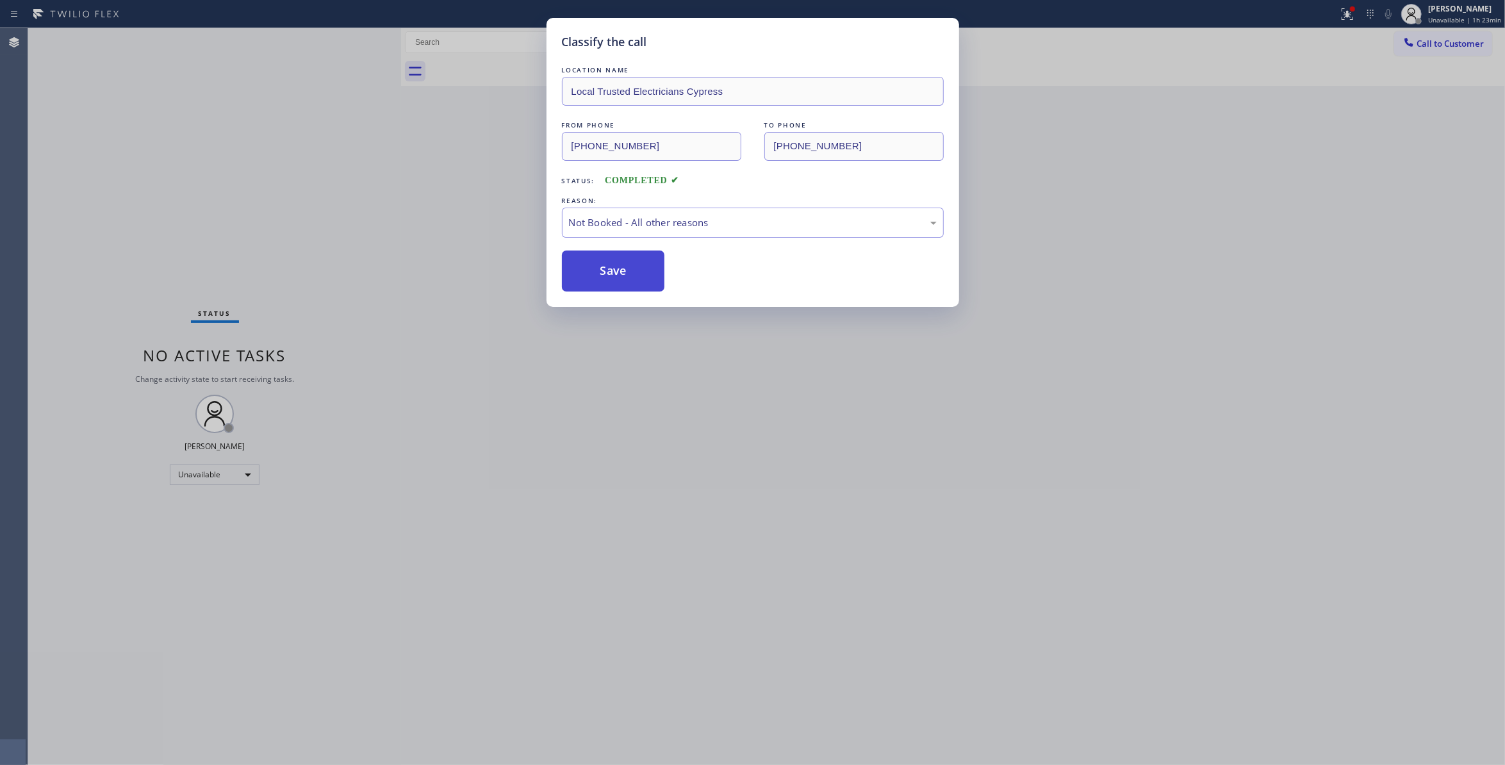
click at [616, 276] on button "Save" at bounding box center [613, 271] width 103 height 41
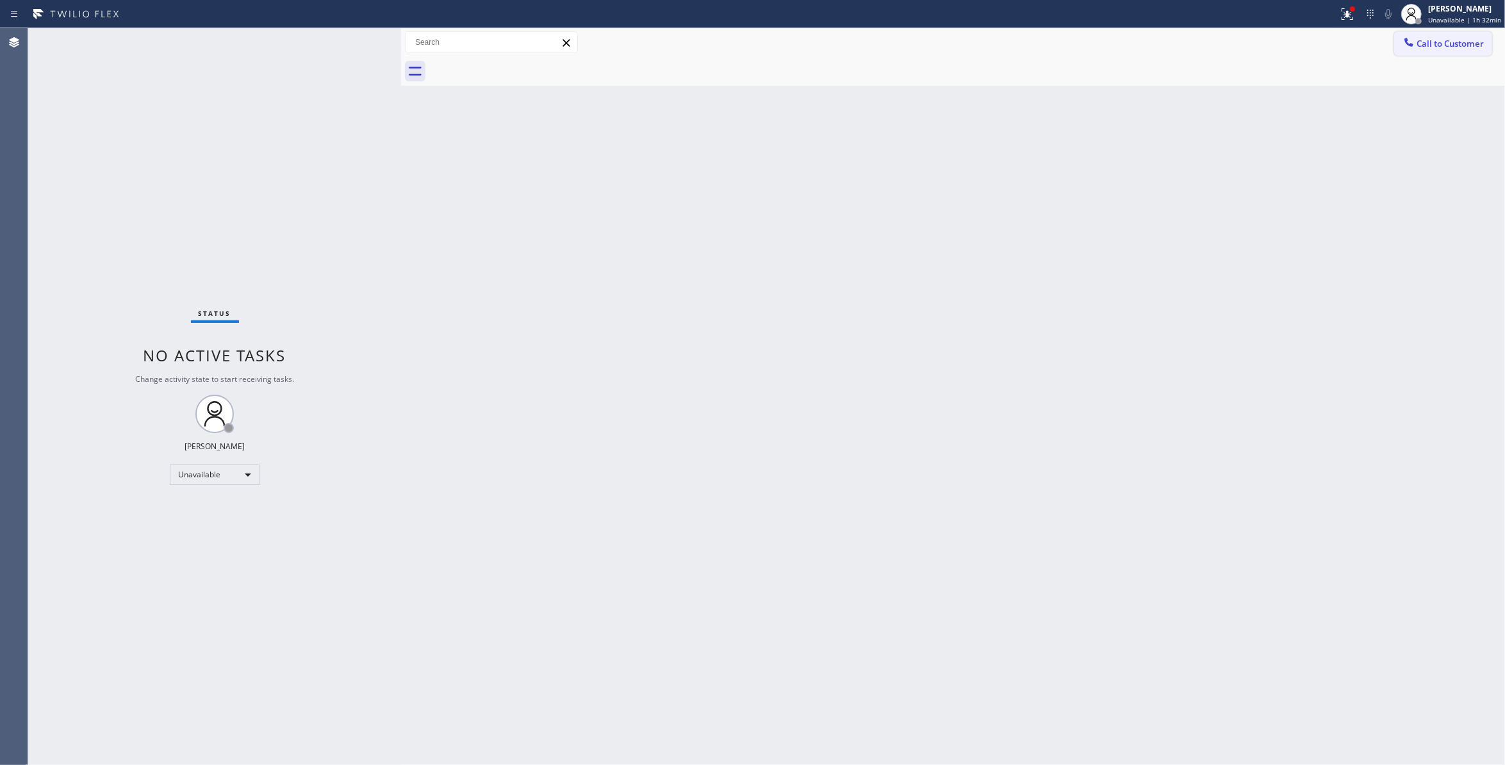
click at [1437, 42] on span "Call to Customer" at bounding box center [1450, 44] width 67 height 12
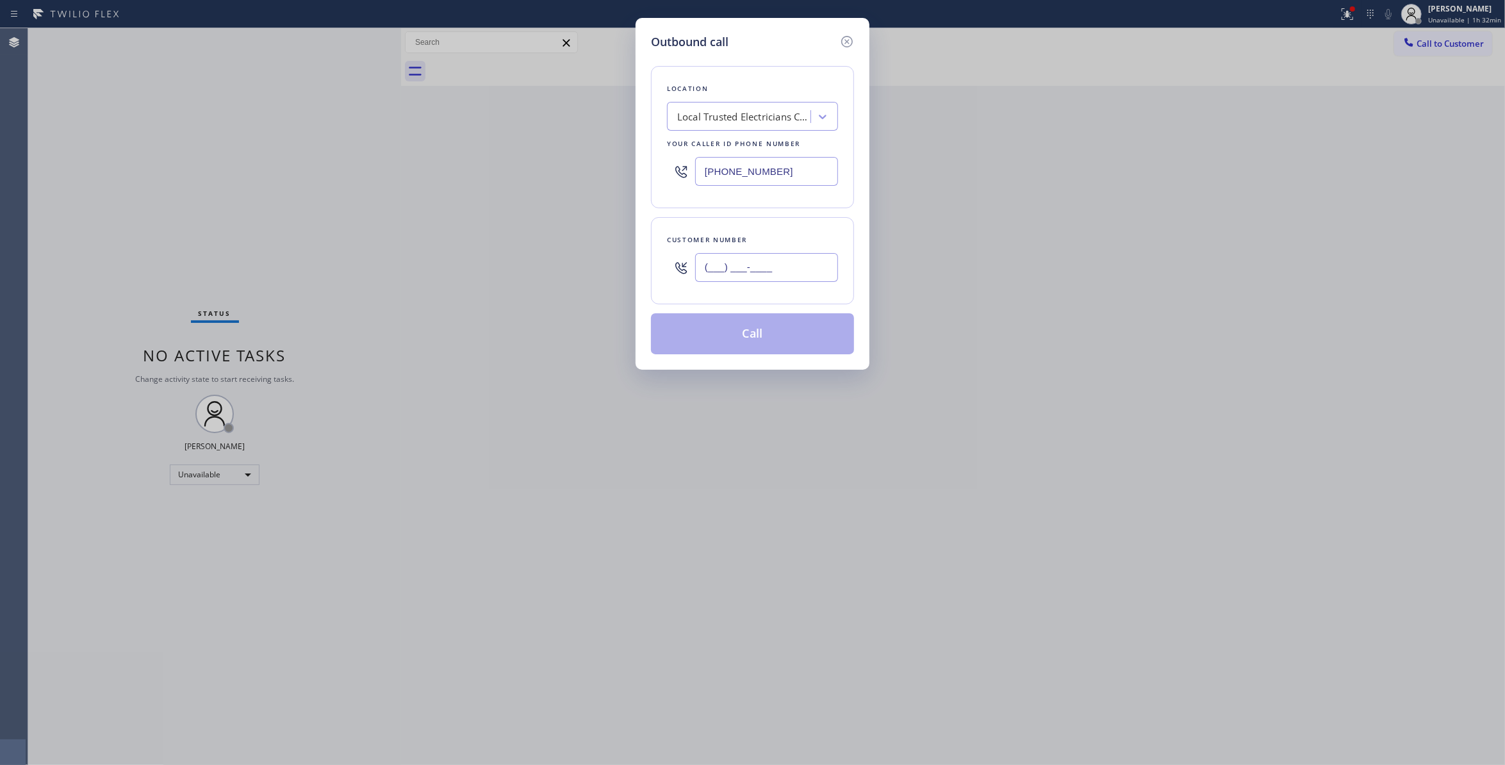
click at [789, 262] on input "(___) ___-____" at bounding box center [766, 267] width 143 height 29
paste input "702) 335-2181"
type input "[PHONE_NUMBER]"
paste input "909) 740-3110"
drag, startPoint x: 614, startPoint y: 176, endPoint x: 727, endPoint y: 401, distance: 251.6
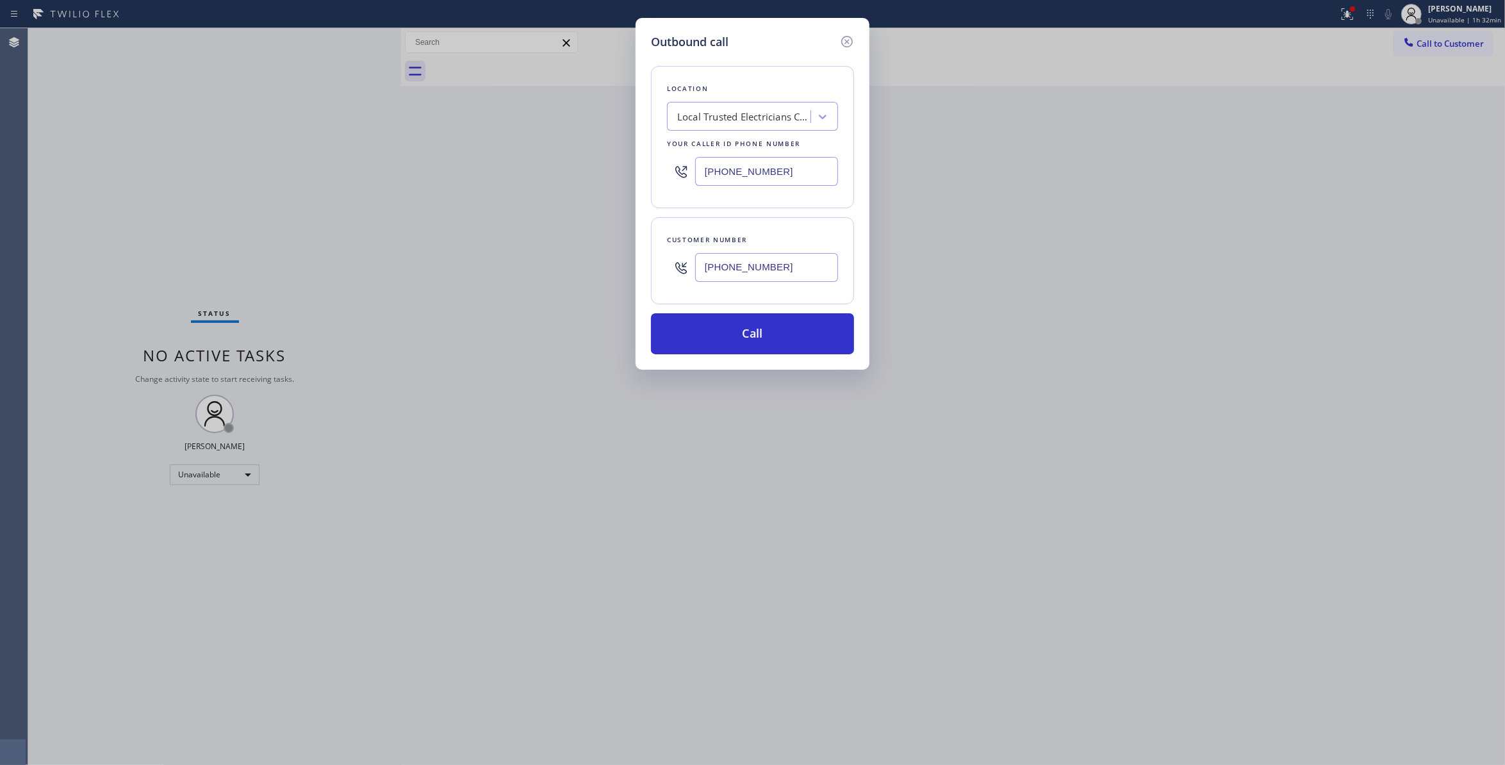
click at [352, 196] on div "Outbound call Location Local Trusted Electricians Cypress Your caller id phone …" at bounding box center [752, 382] width 1505 height 765
type input "[PHONE_NUMBER]"
drag, startPoint x: 800, startPoint y: 273, endPoint x: 510, endPoint y: 269, distance: 289.7
click at [510, 269] on div "Outbound call Location Pro Electric In [GEOGRAPHIC_DATA] Your caller id phone n…" at bounding box center [752, 382] width 1505 height 765
click at [734, 340] on button "Call" at bounding box center [752, 333] width 203 height 41
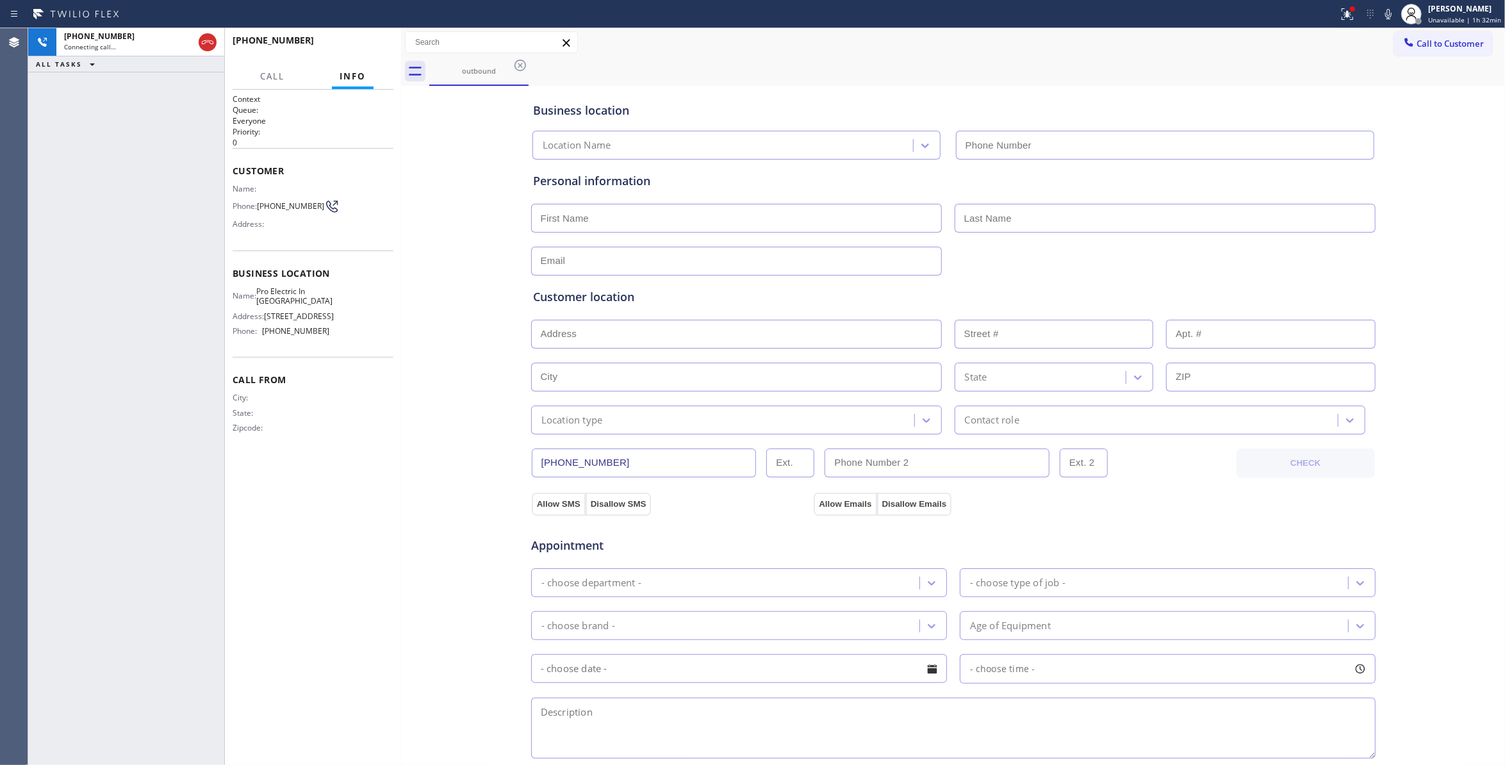
type input "[PHONE_NUMBER]"
click at [147, 247] on div "[PHONE_NUMBER] Live | 00:01 ALL TASKS ALL TASKS ACTIVE TASKS TASKS IN WRAP UP" at bounding box center [126, 396] width 196 height 737
click at [368, 41] on button "HANG UP" at bounding box center [364, 46] width 60 height 18
click at [319, 47] on div "Wrap up | 00:02" at bounding box center [276, 52] width 87 height 11
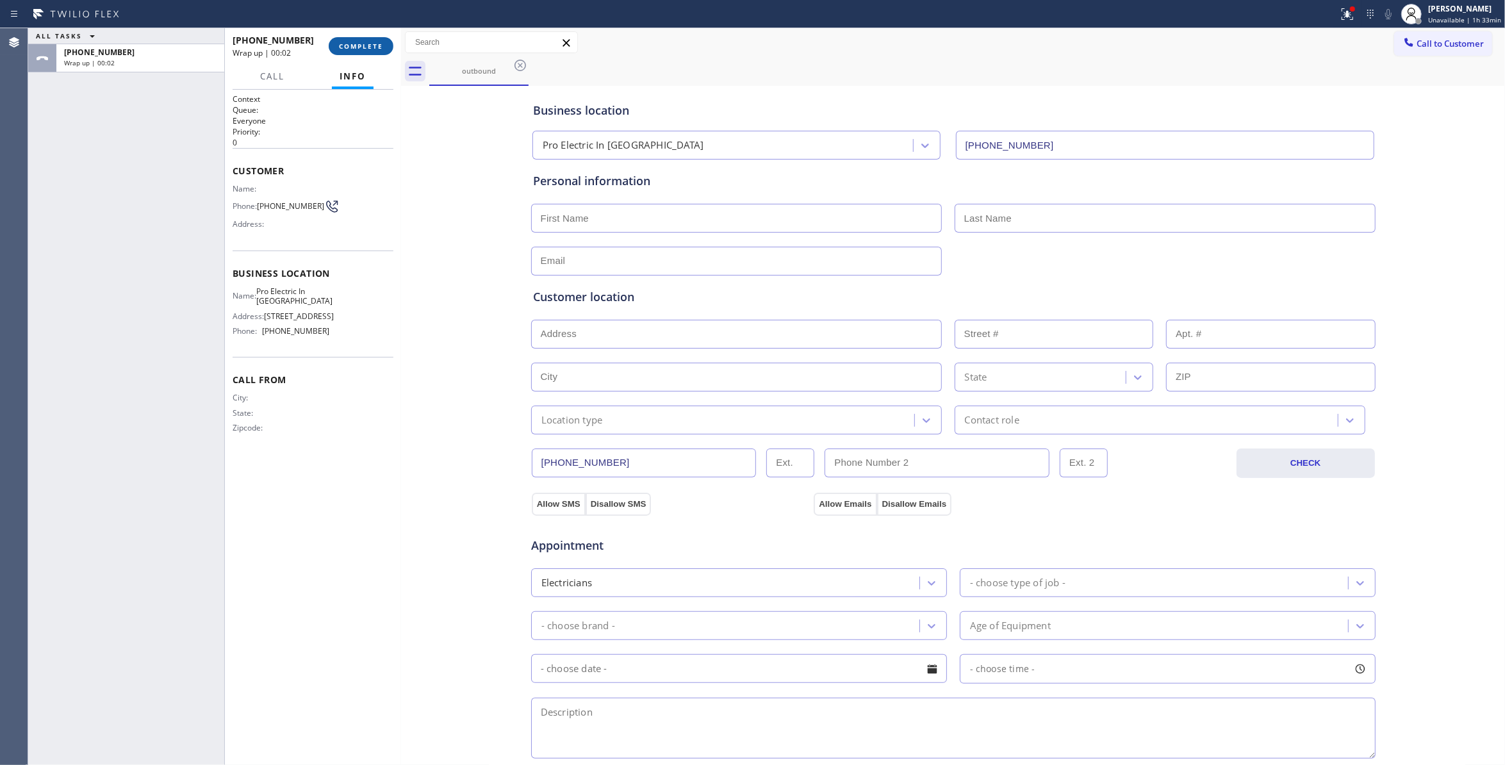
click at [377, 52] on button "COMPLETE" at bounding box center [361, 46] width 65 height 18
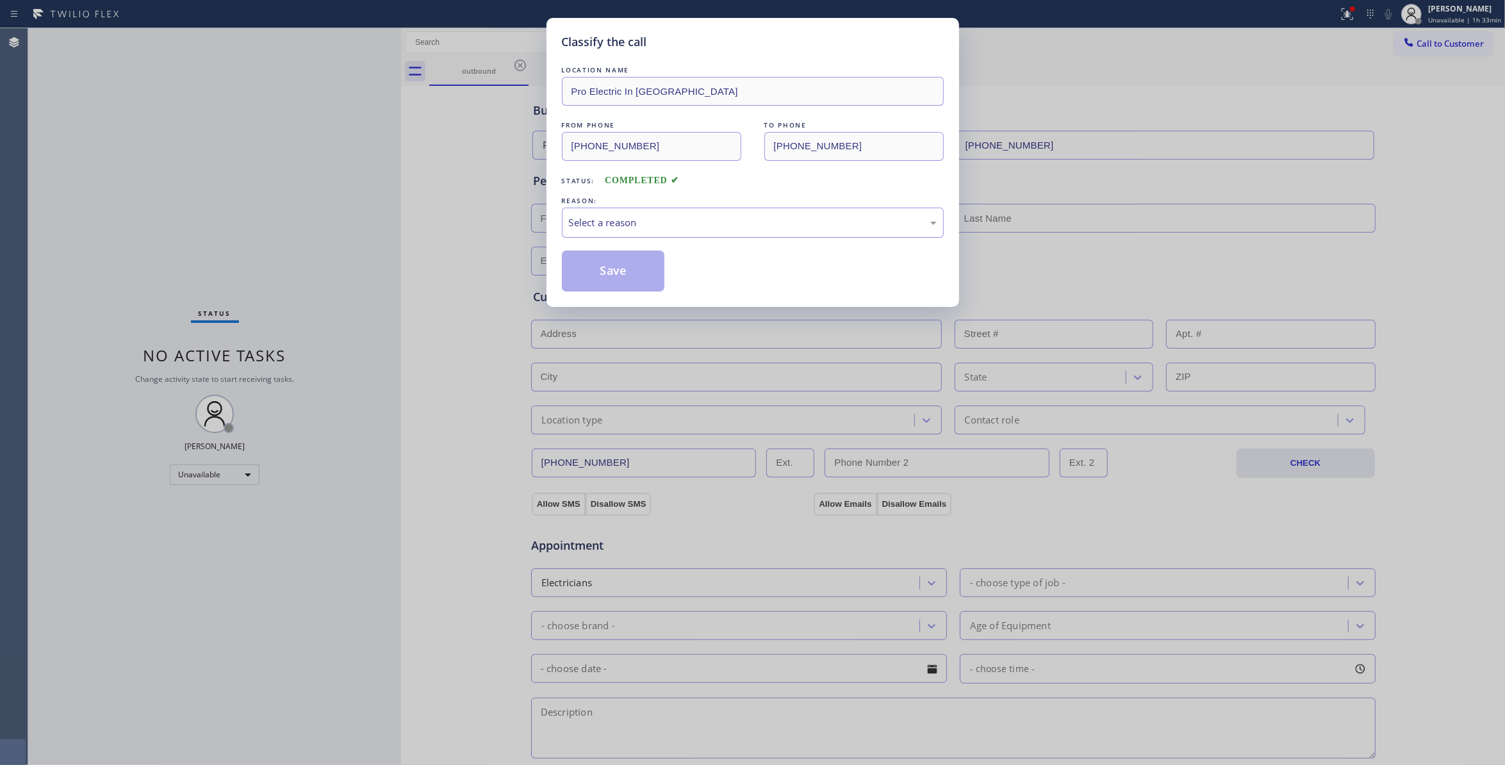
click at [675, 224] on div "Select a reason" at bounding box center [753, 222] width 368 height 15
click at [633, 269] on button "Save" at bounding box center [613, 271] width 103 height 41
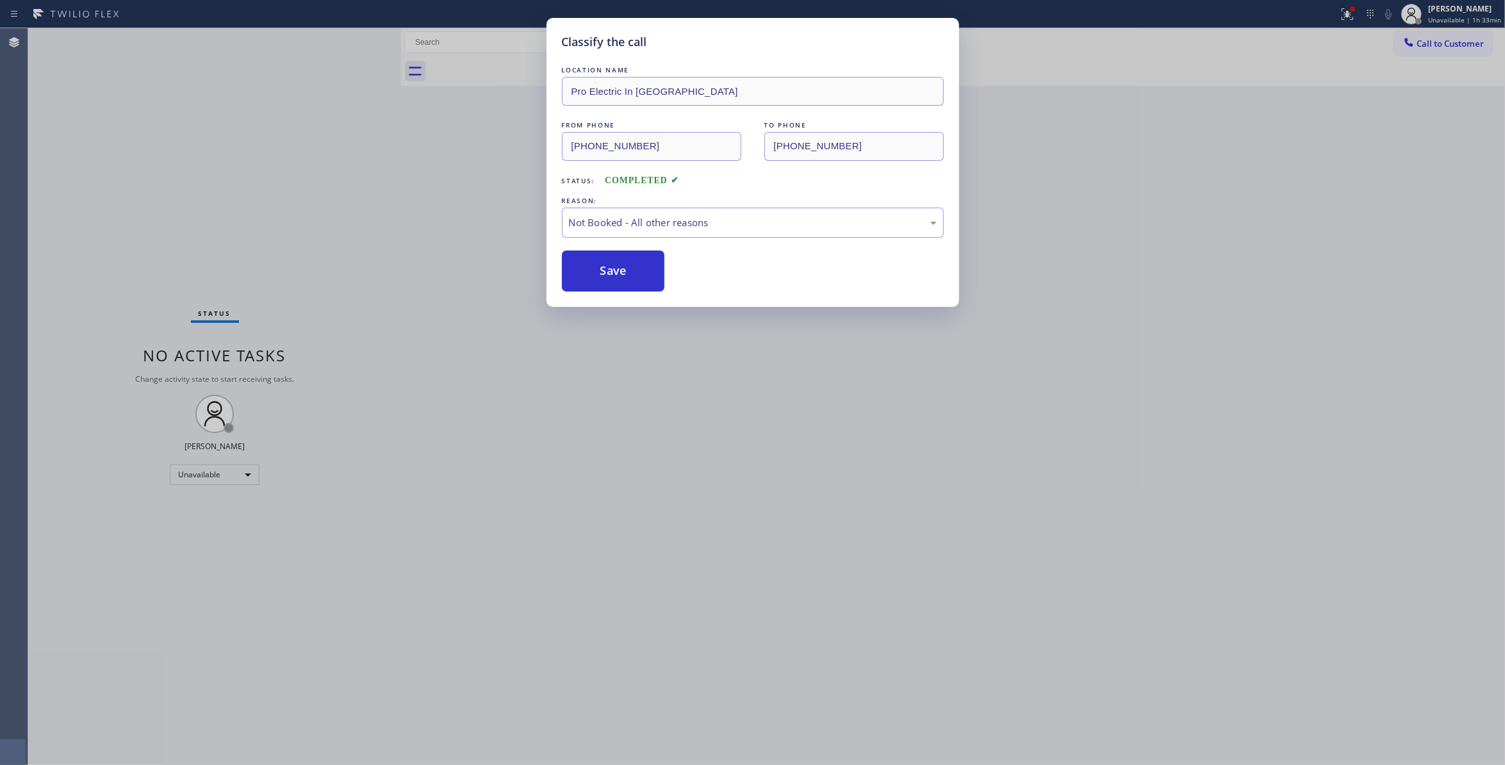
click at [633, 269] on button "Save" at bounding box center [613, 271] width 103 height 41
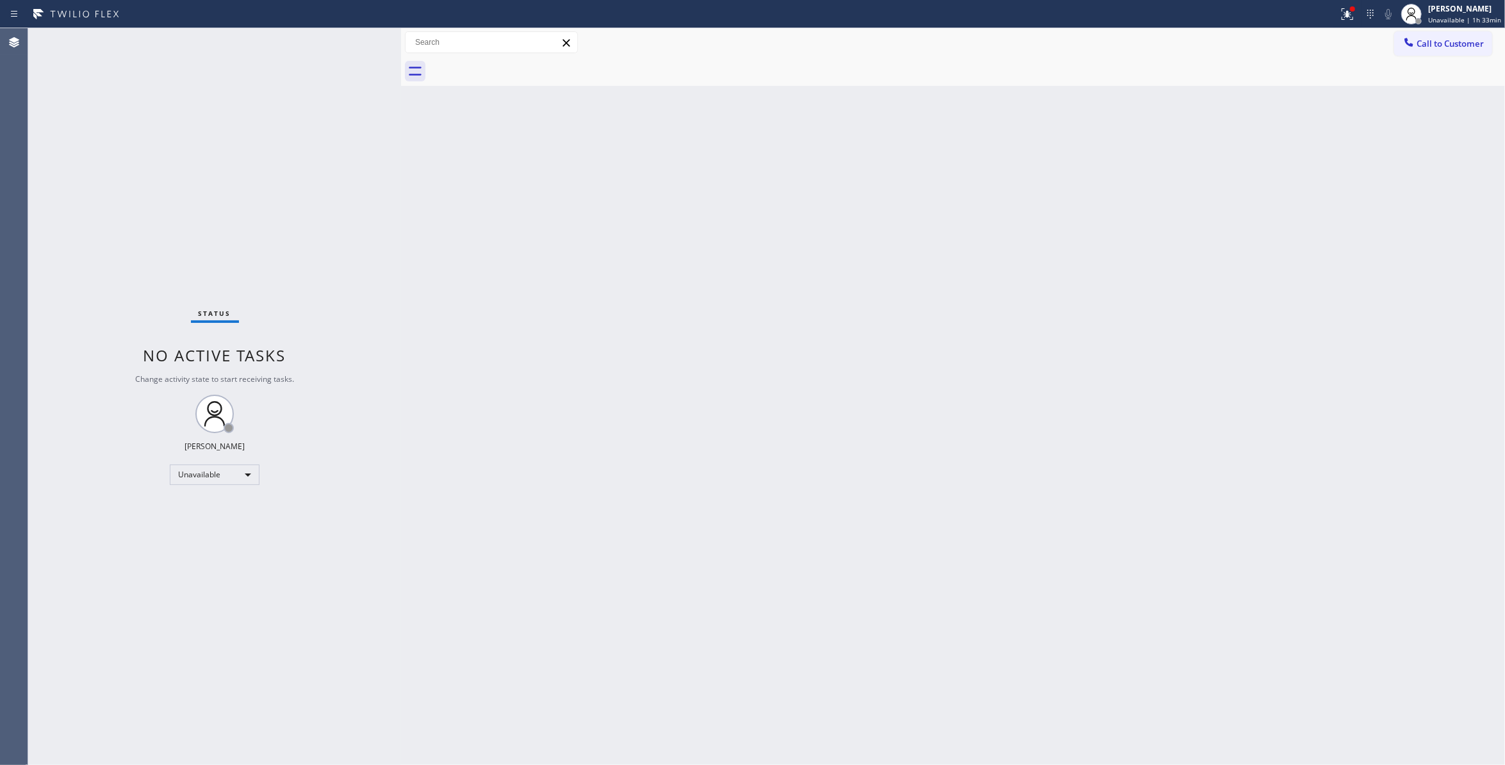
click at [208, 224] on div "Status No active tasks Change activity state to start receiving tasks. [PERSON_…" at bounding box center [214, 396] width 373 height 737
click at [1469, 46] on span "Call to Customer" at bounding box center [1450, 44] width 67 height 12
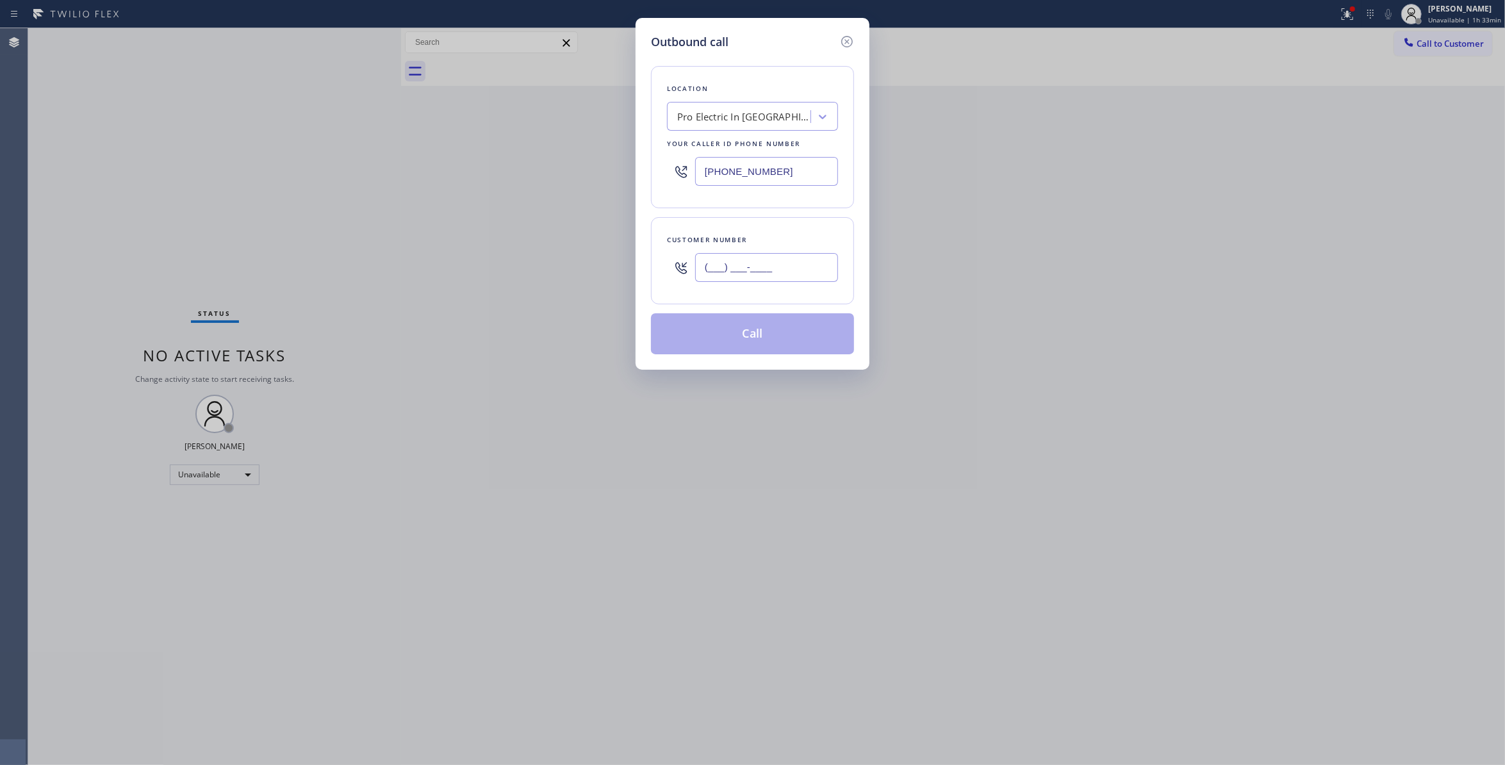
click at [748, 267] on input "(___) ___-____" at bounding box center [766, 267] width 143 height 29
